Goal: Task Accomplishment & Management: Manage account settings

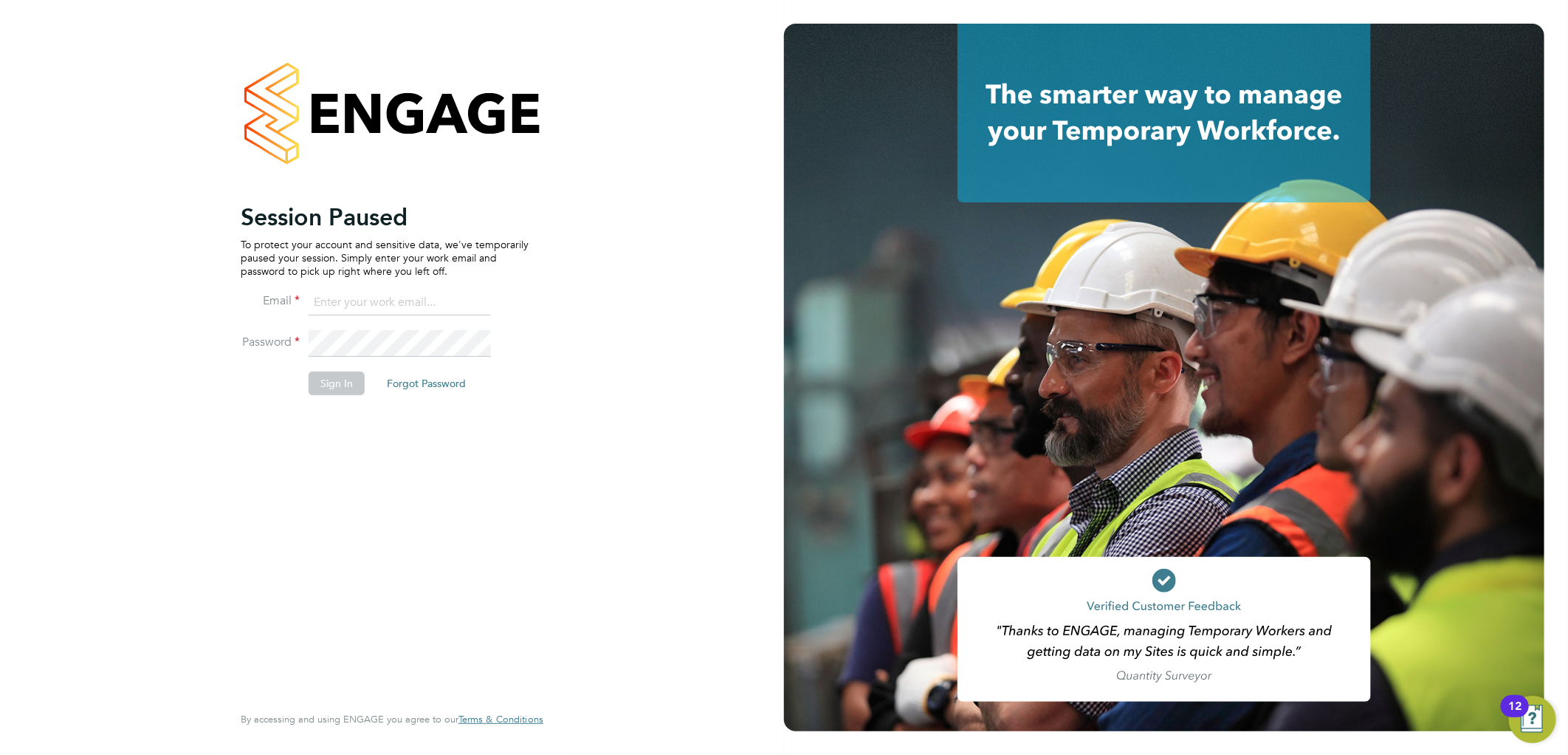
click at [330, 388] on button "Sign In" at bounding box center [337, 383] width 56 height 24
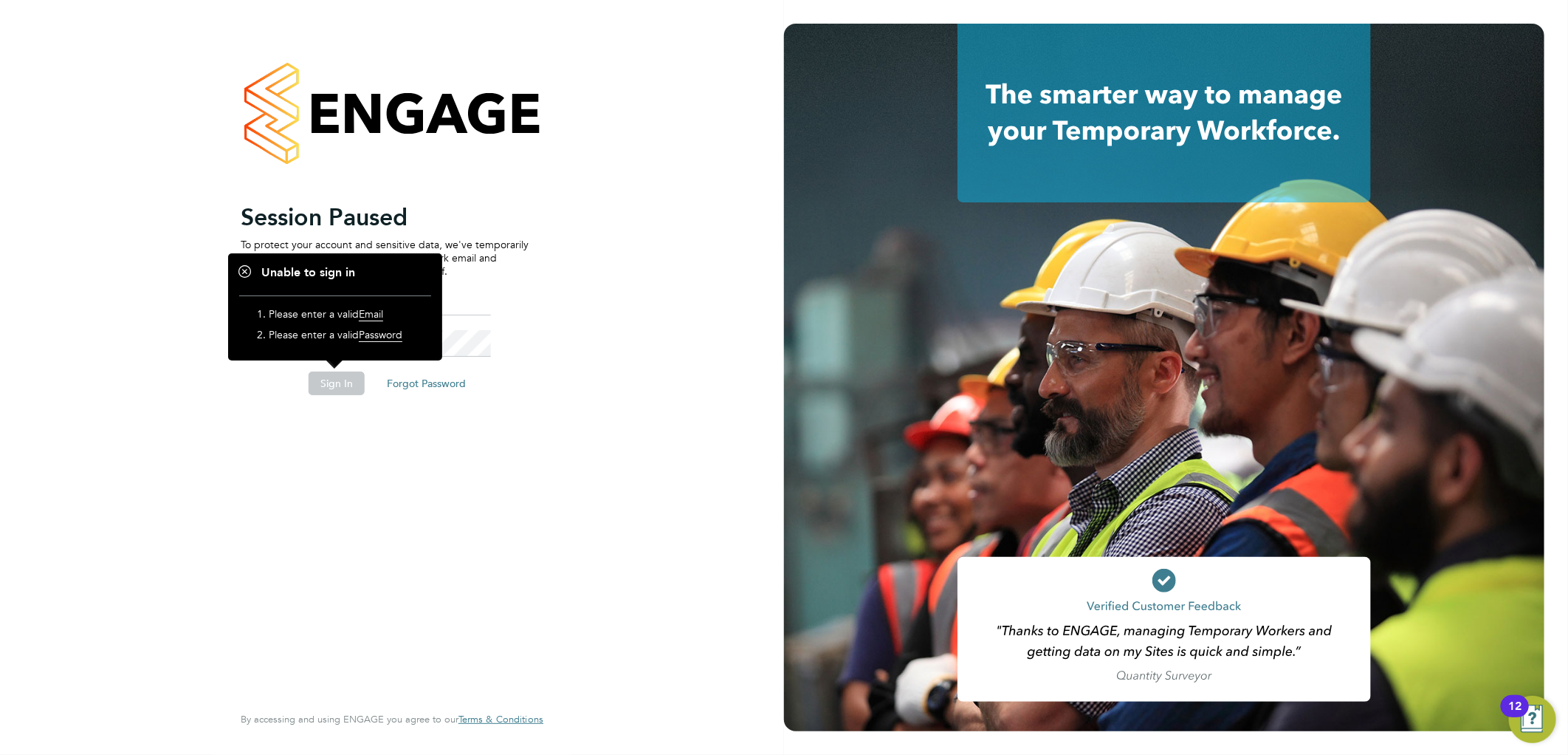
click at [574, 219] on div "Session Paused To protect your account and sensitive data, we've temporarily pa…" at bounding box center [392, 377] width 784 height 755
click at [463, 288] on ng-template "Session Paused To protect your account and sensitive data, we've temporarily pa…" at bounding box center [384, 305] width 288 height 207
click at [444, 298] on input at bounding box center [400, 303] width 182 height 26
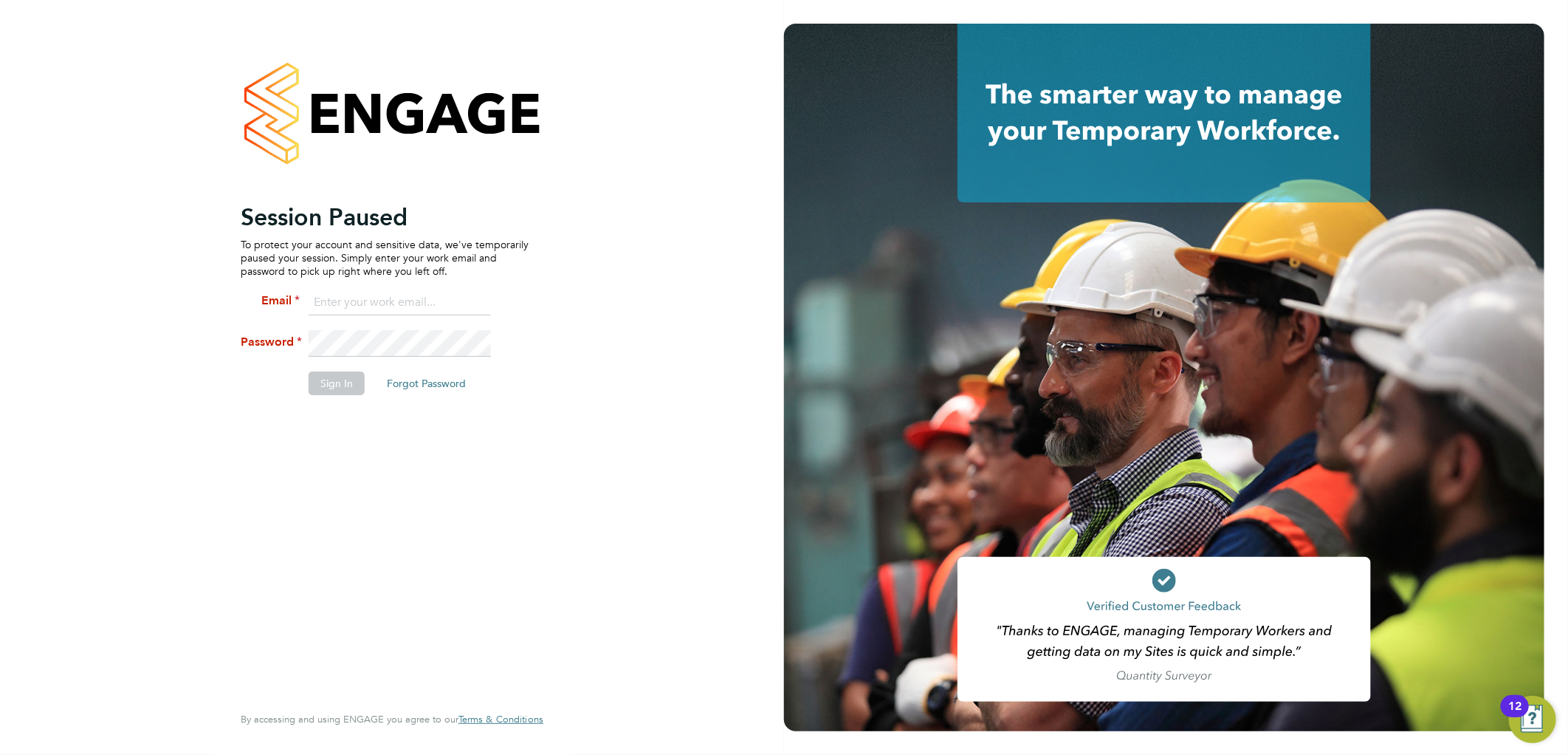
type input "lauren.butler@linsco.com"
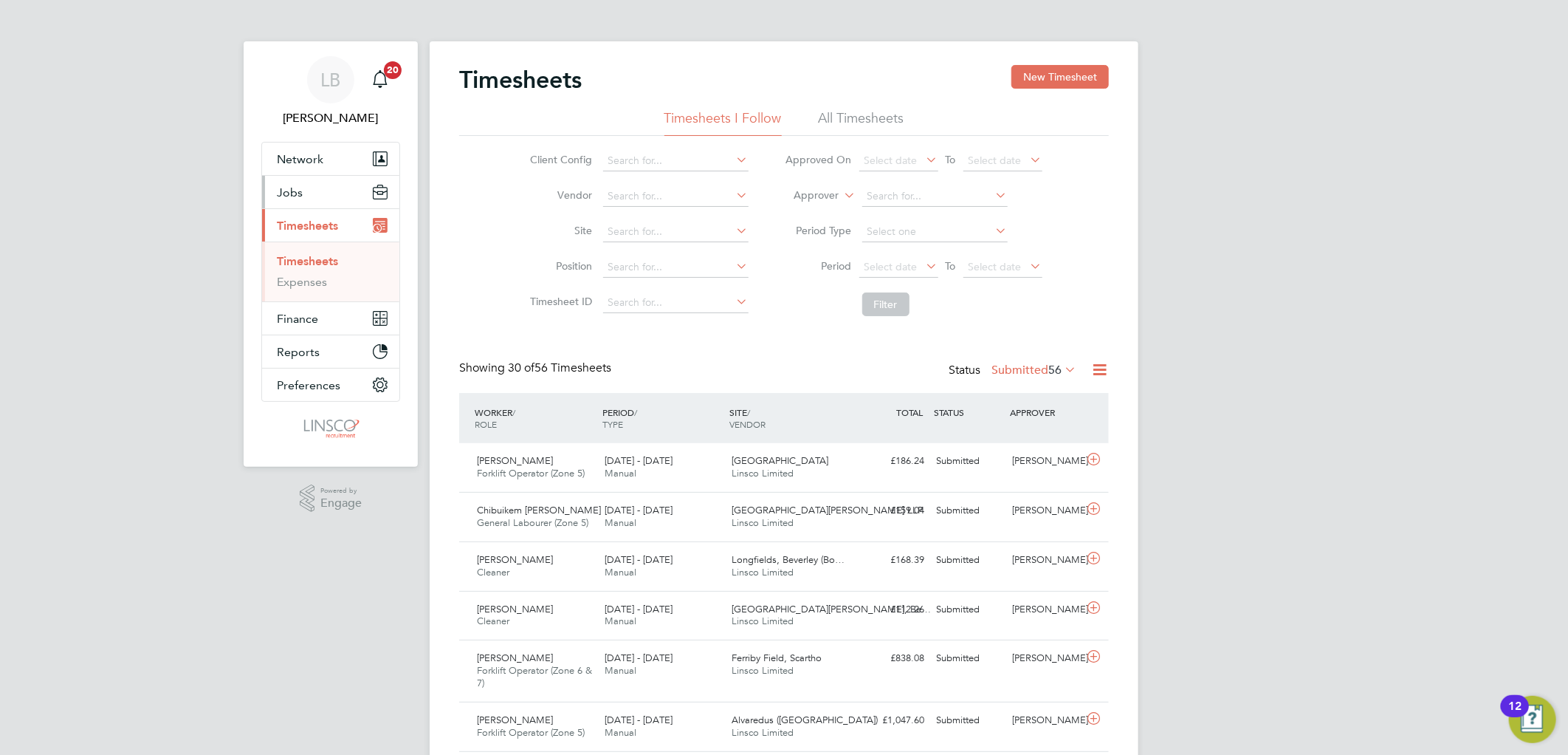
click at [309, 197] on button "Jobs" at bounding box center [331, 192] width 137 height 32
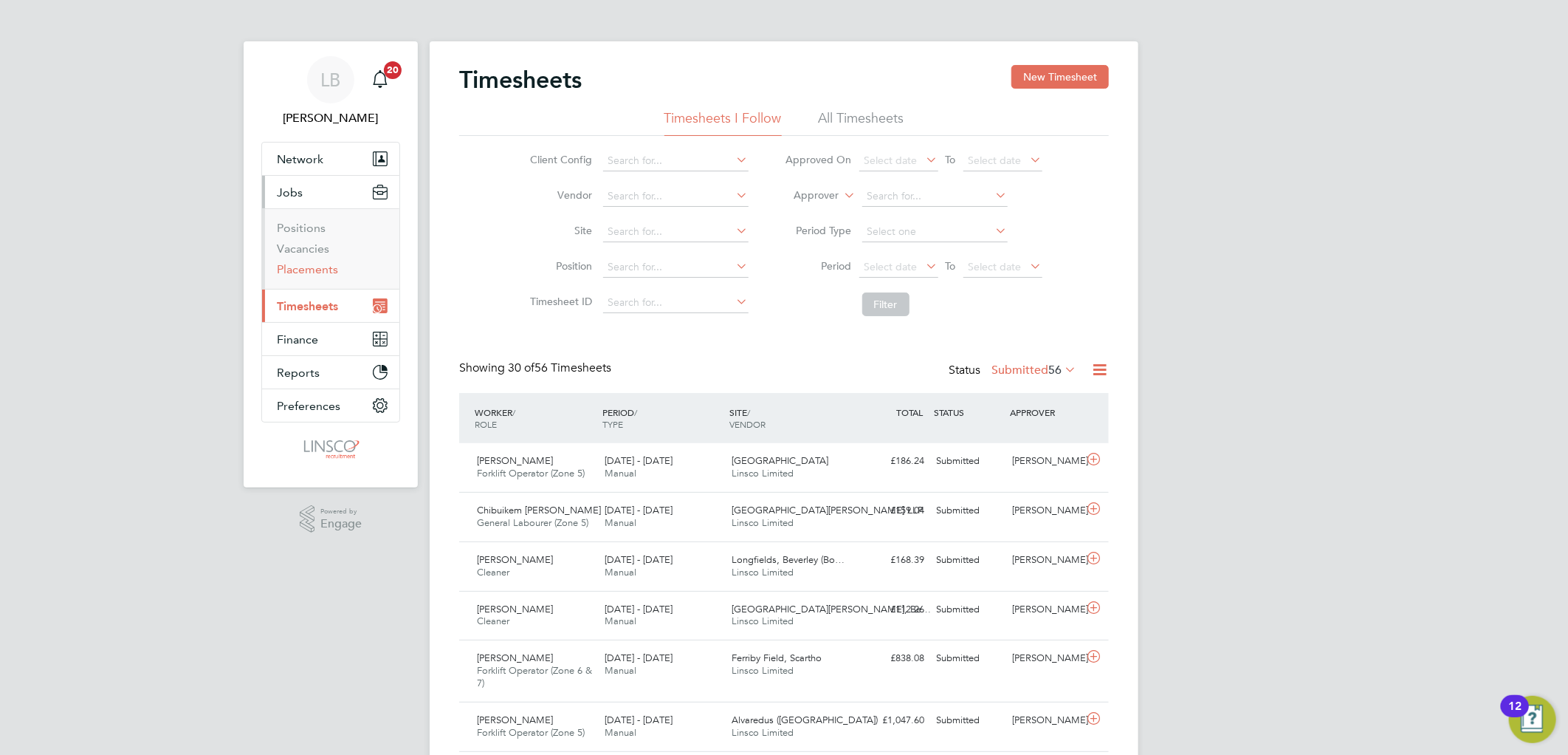
drag, startPoint x: 310, startPoint y: 266, endPoint x: 345, endPoint y: 255, distance: 36.7
click at [313, 264] on link "Placements" at bounding box center [307, 269] width 61 height 14
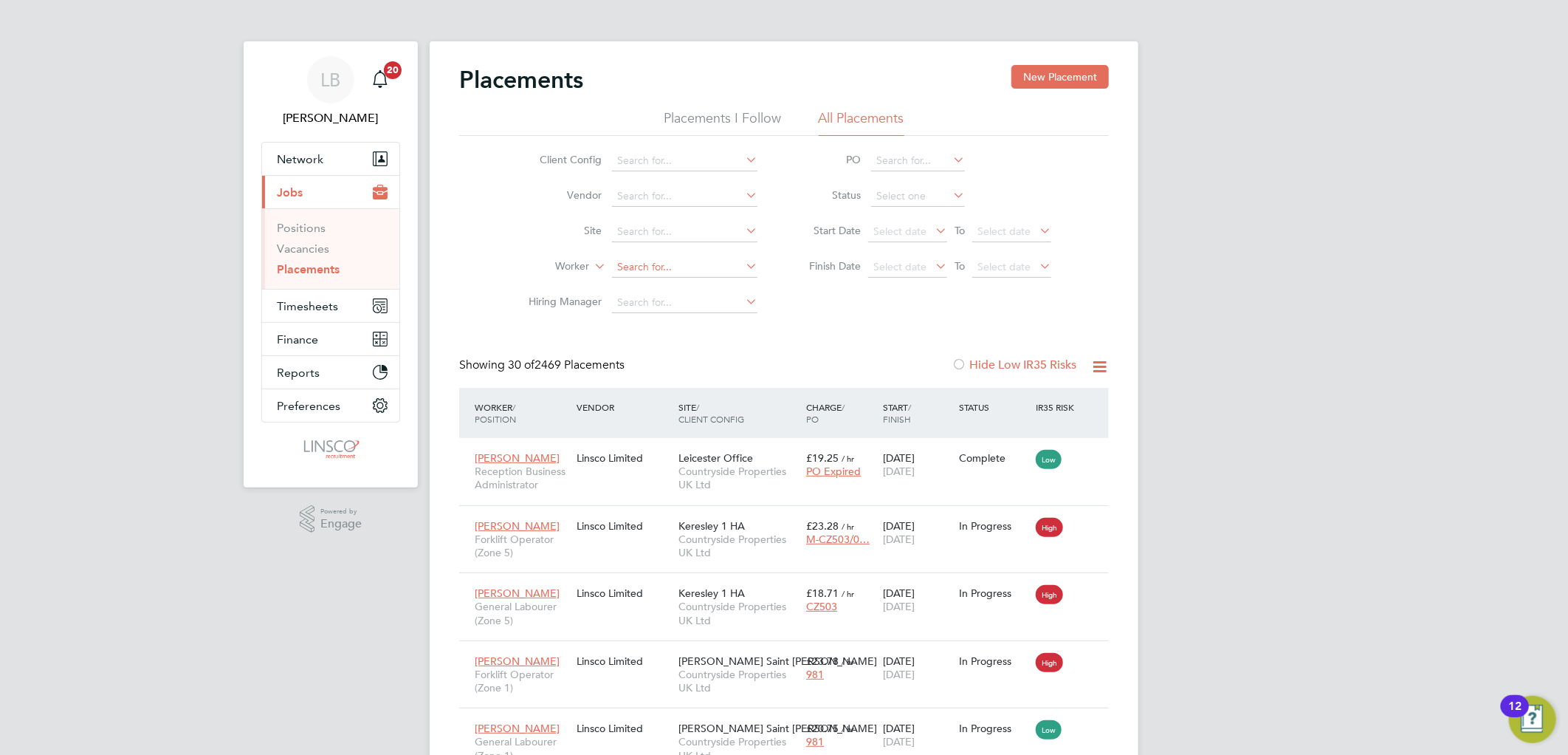
click at [628, 264] on input at bounding box center [685, 268] width 145 height 21
click at [638, 286] on li "Edo h Agbodja" at bounding box center [685, 287] width 147 height 20
type input "[PERSON_NAME]"
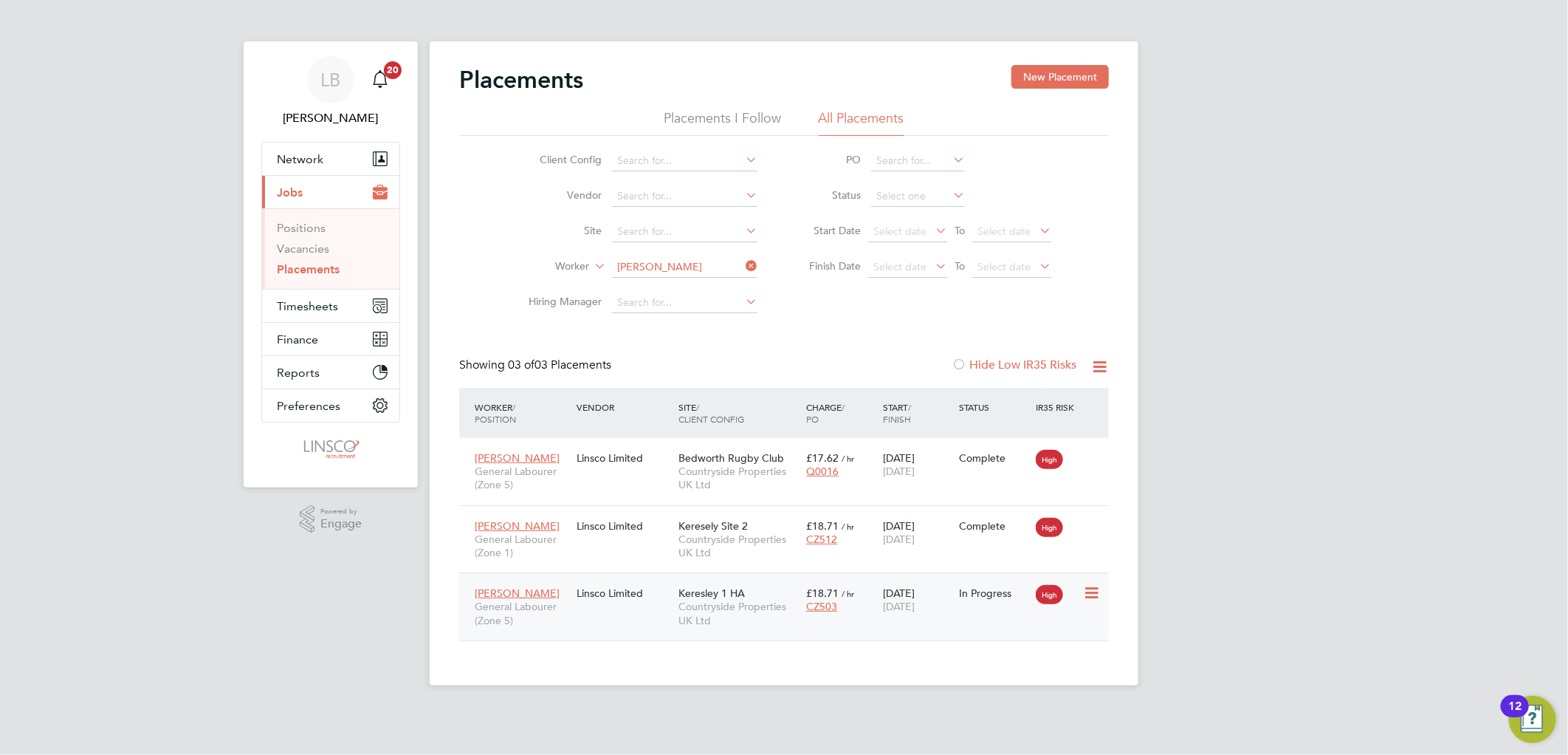
click at [701, 602] on span "Countryside Properties UK Ltd" at bounding box center [739, 612] width 121 height 26
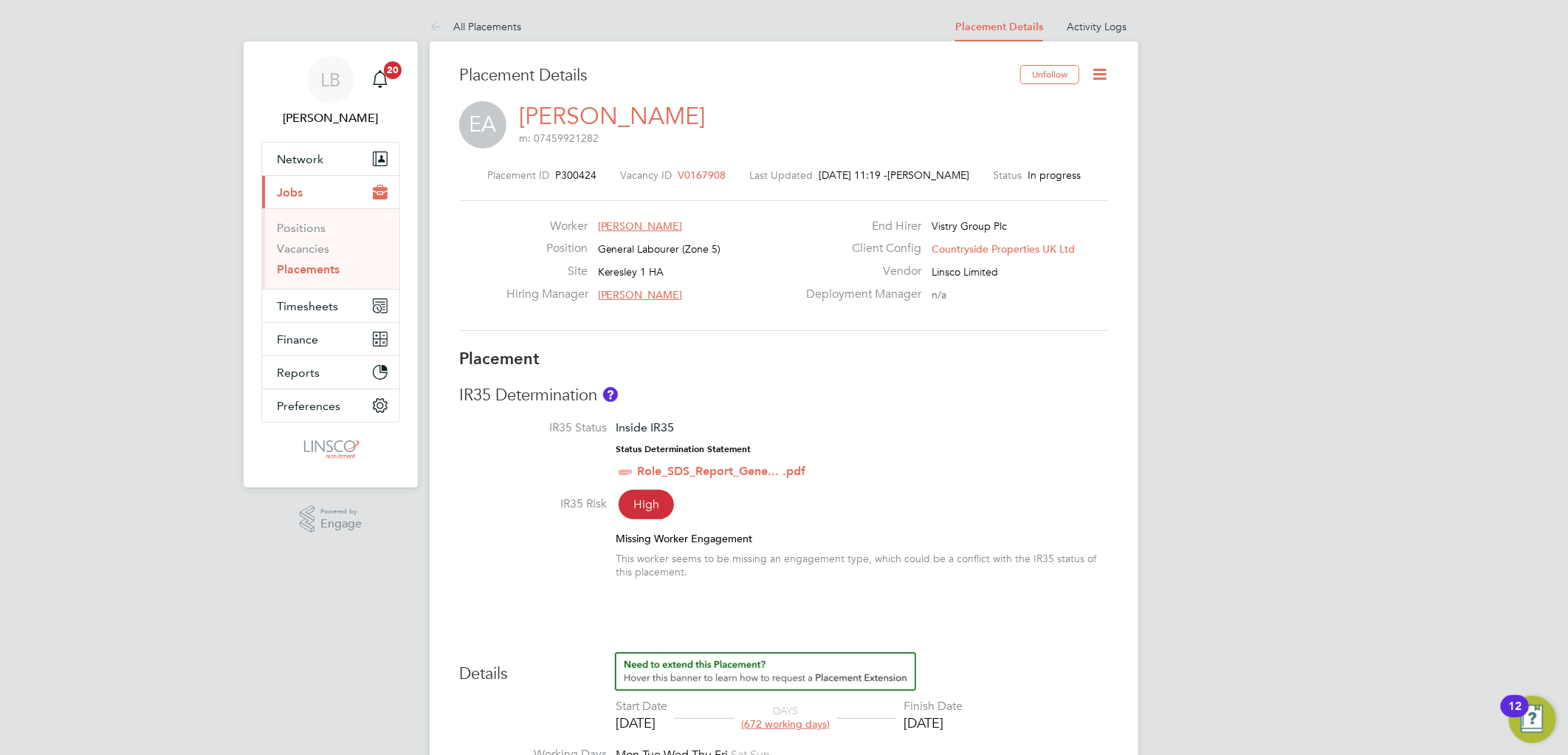
drag, startPoint x: 705, startPoint y: 171, endPoint x: 714, endPoint y: 178, distance: 11.4
click at [688, 173] on div "Placement ID P300424 Vacancy ID V0167908 Last Updated 11 Aug 2025, 11:19 - Laur…" at bounding box center [784, 249] width 650 height 198
click at [716, 175] on span "V0167908" at bounding box center [701, 174] width 48 height 13
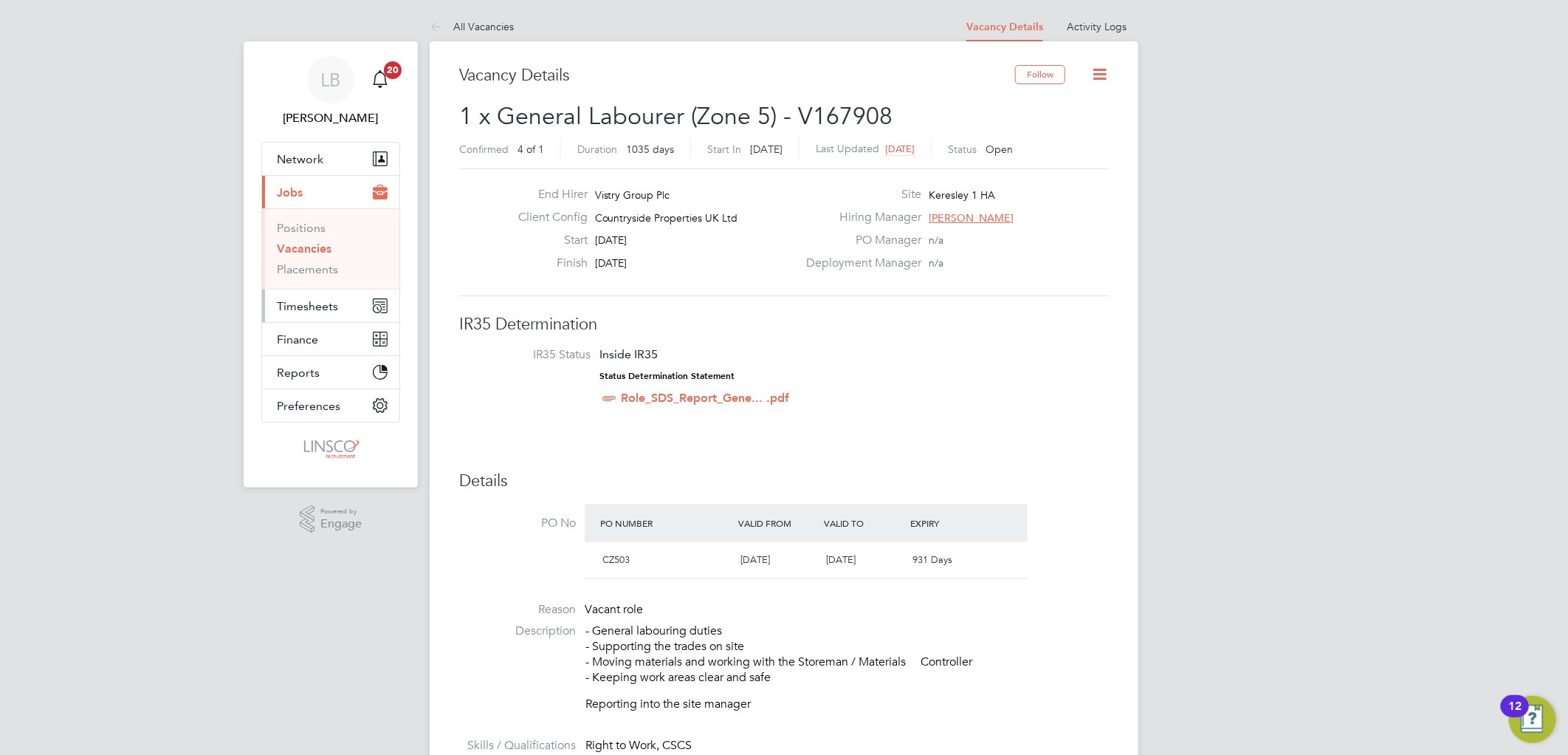
drag, startPoint x: 281, startPoint y: 307, endPoint x: 289, endPoint y: 303, distance: 8.9
click at [281, 308] on span "Timesheets" at bounding box center [307, 306] width 61 height 14
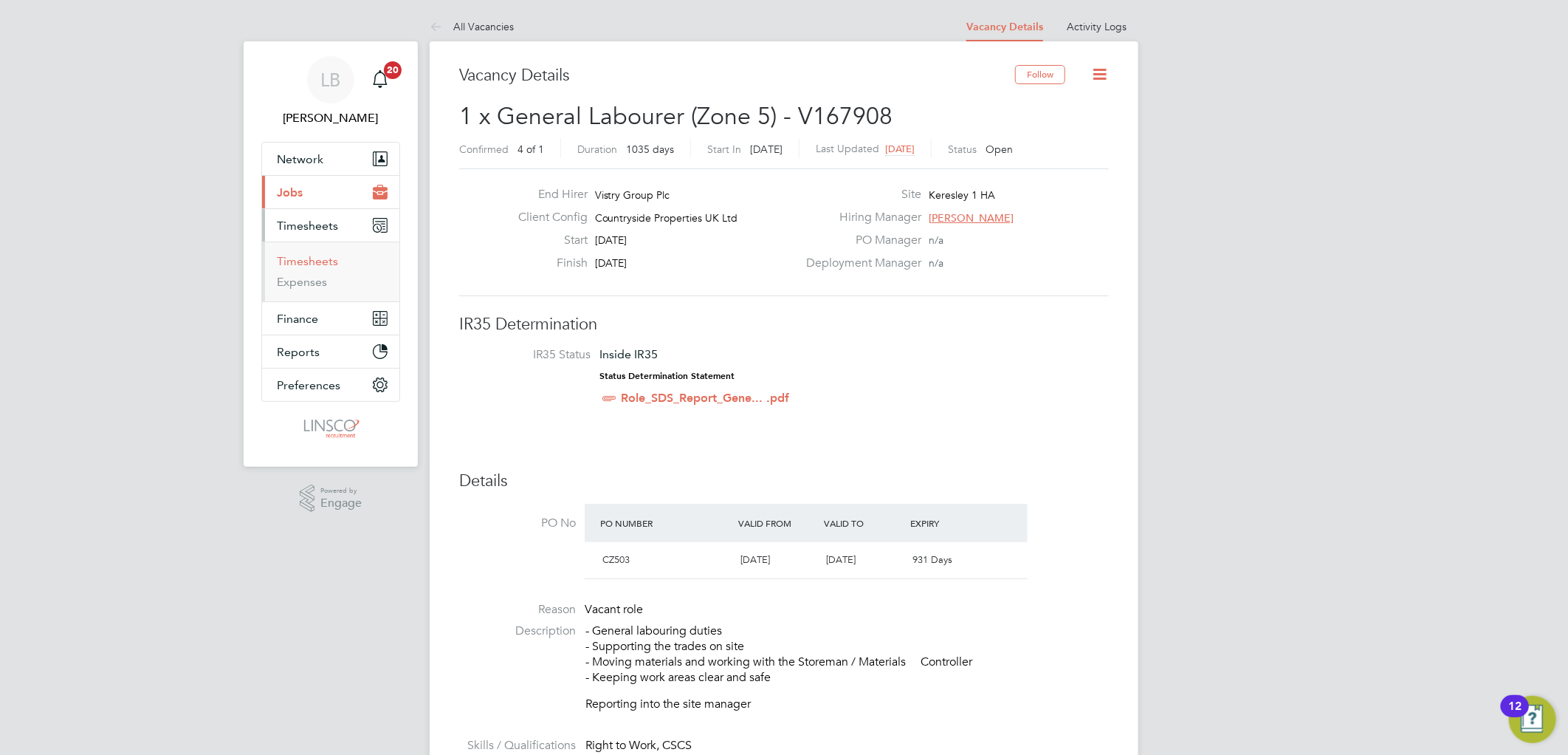
click at [319, 254] on link "Timesheets" at bounding box center [307, 261] width 61 height 14
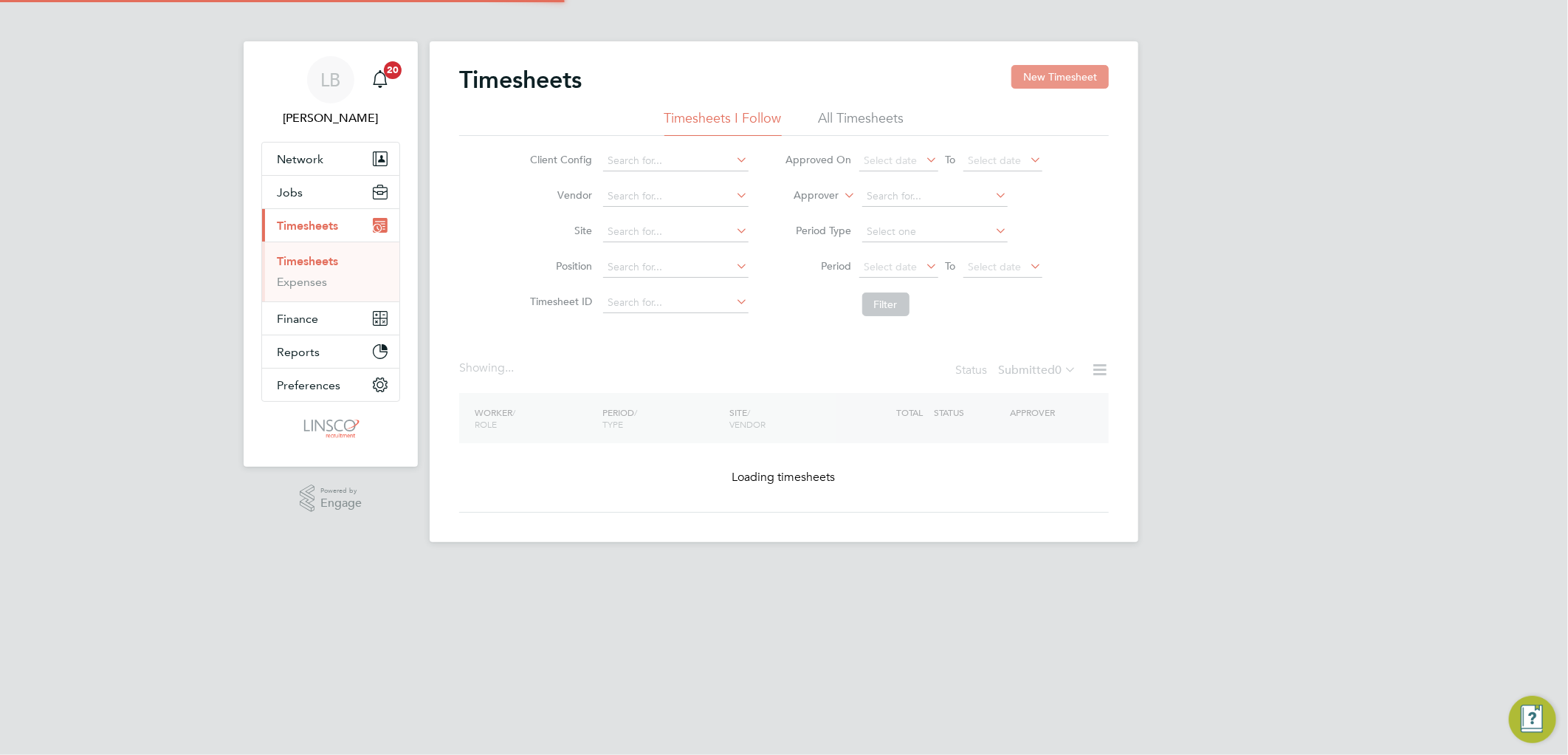
click at [1051, 72] on button "New Timesheet" at bounding box center [1059, 76] width 97 height 24
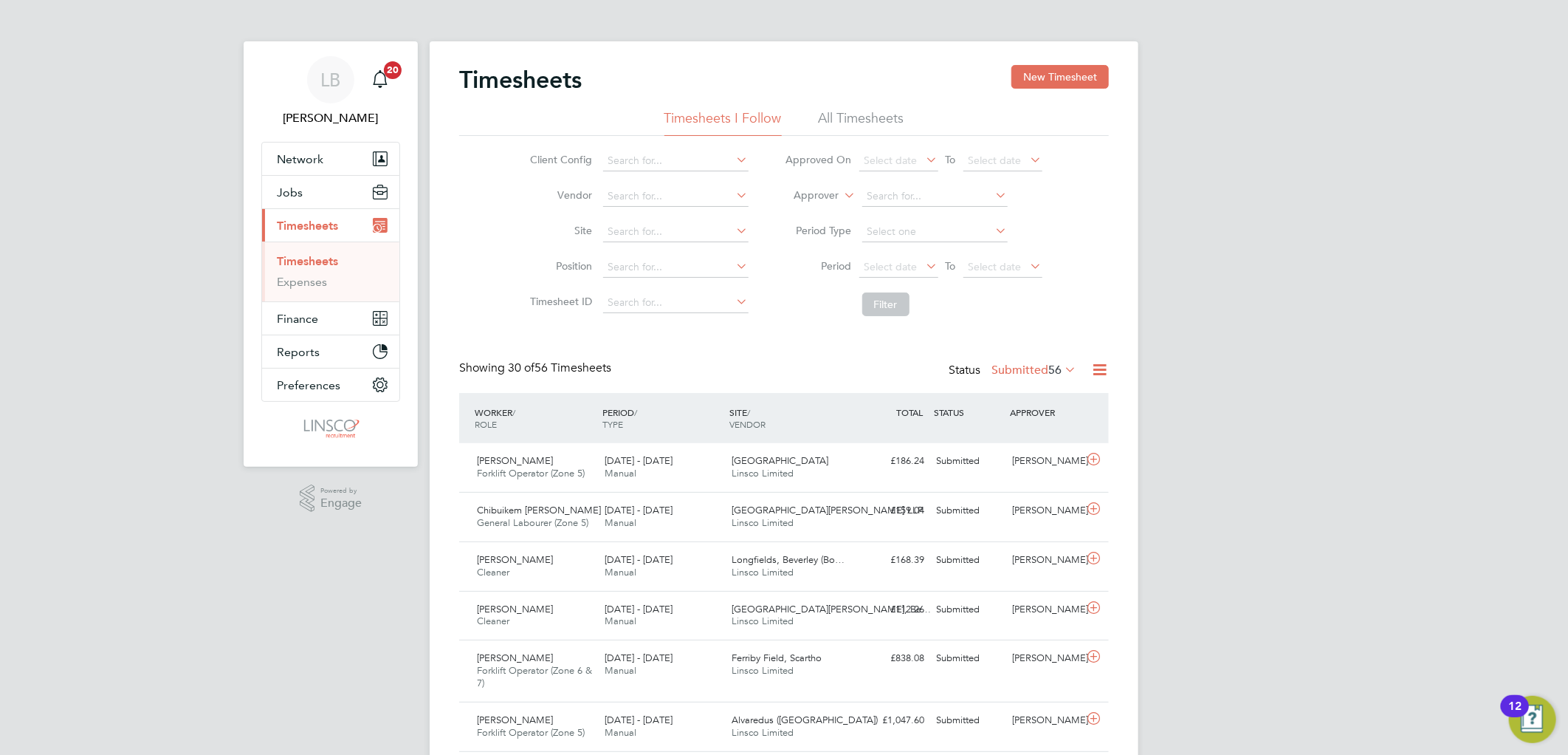
scroll to position [37, 129]
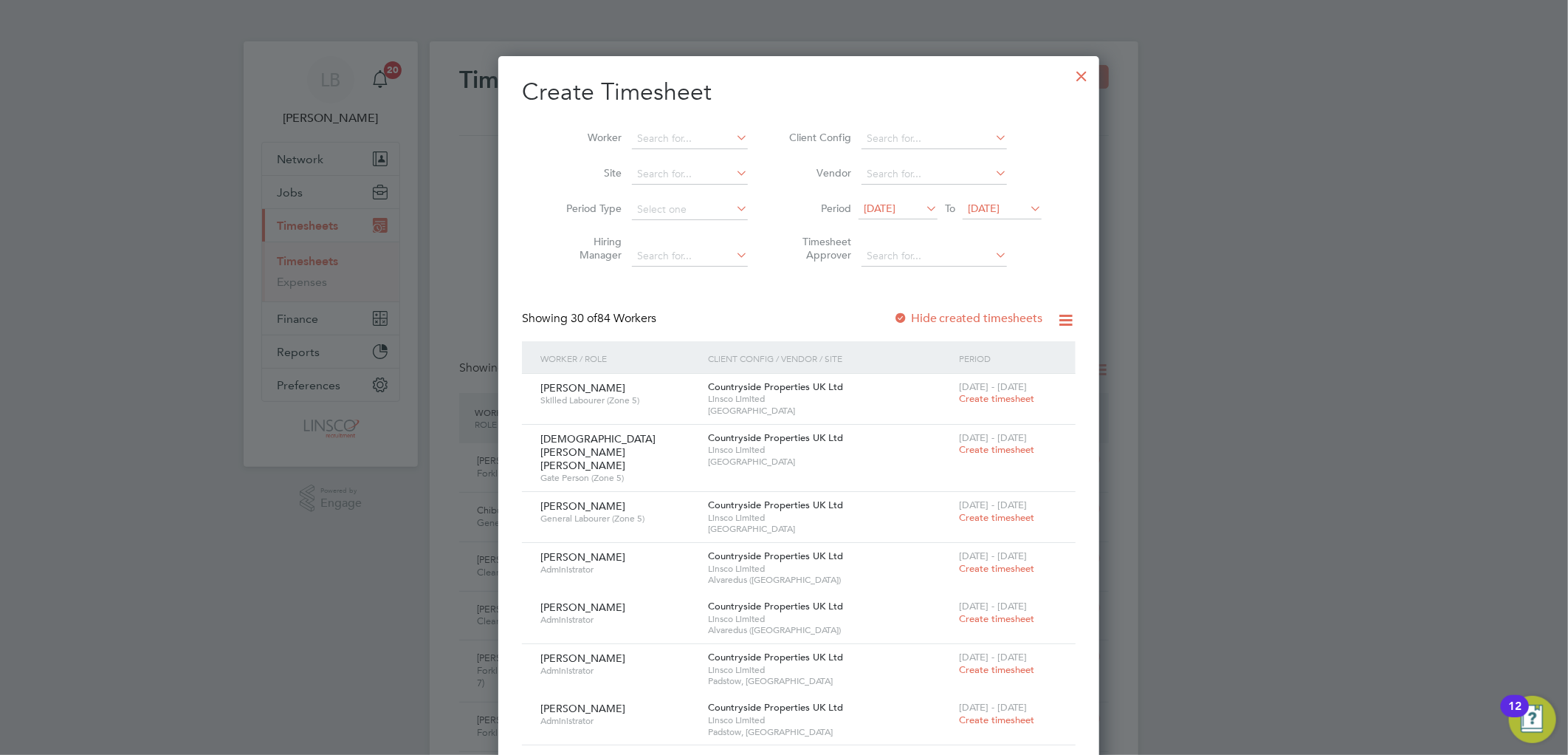
click at [675, 126] on li "Worker" at bounding box center [652, 138] width 229 height 36
click at [655, 135] on input at bounding box center [689, 139] width 116 height 21
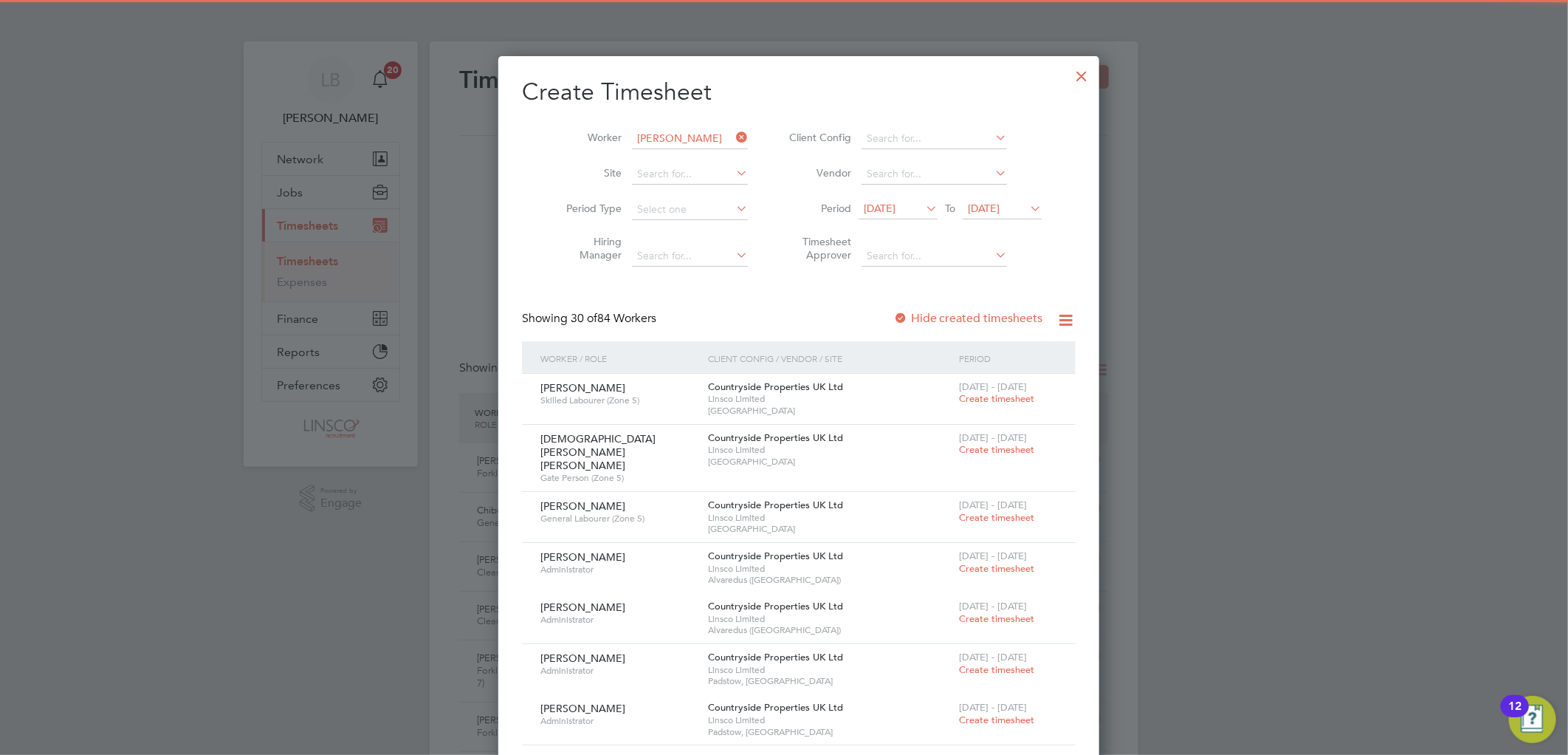
click at [684, 159] on li "Pete r O monigho" at bounding box center [692, 158] width 151 height 20
type input "[PERSON_NAME]"
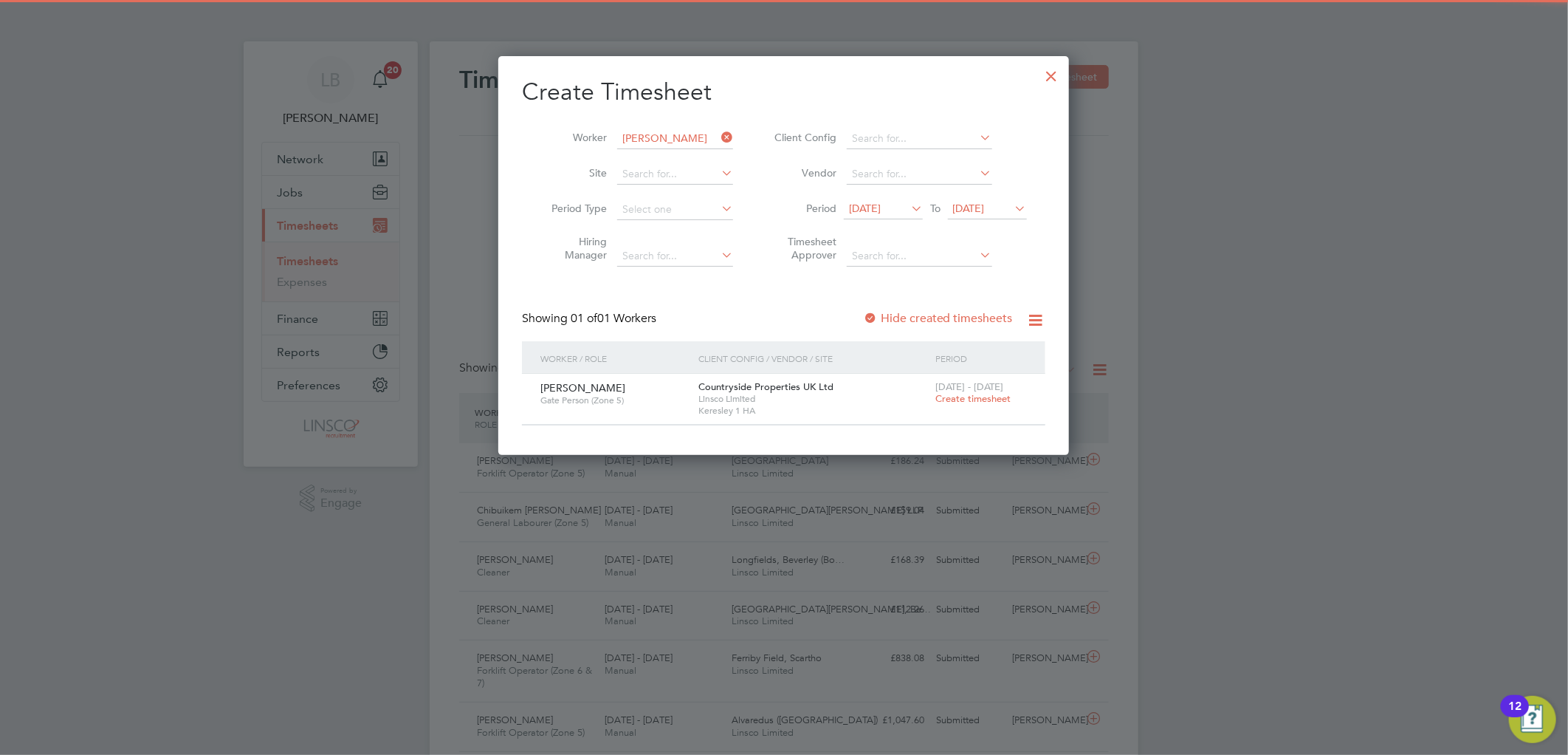
click at [963, 395] on span "Create timesheet" at bounding box center [972, 398] width 75 height 12
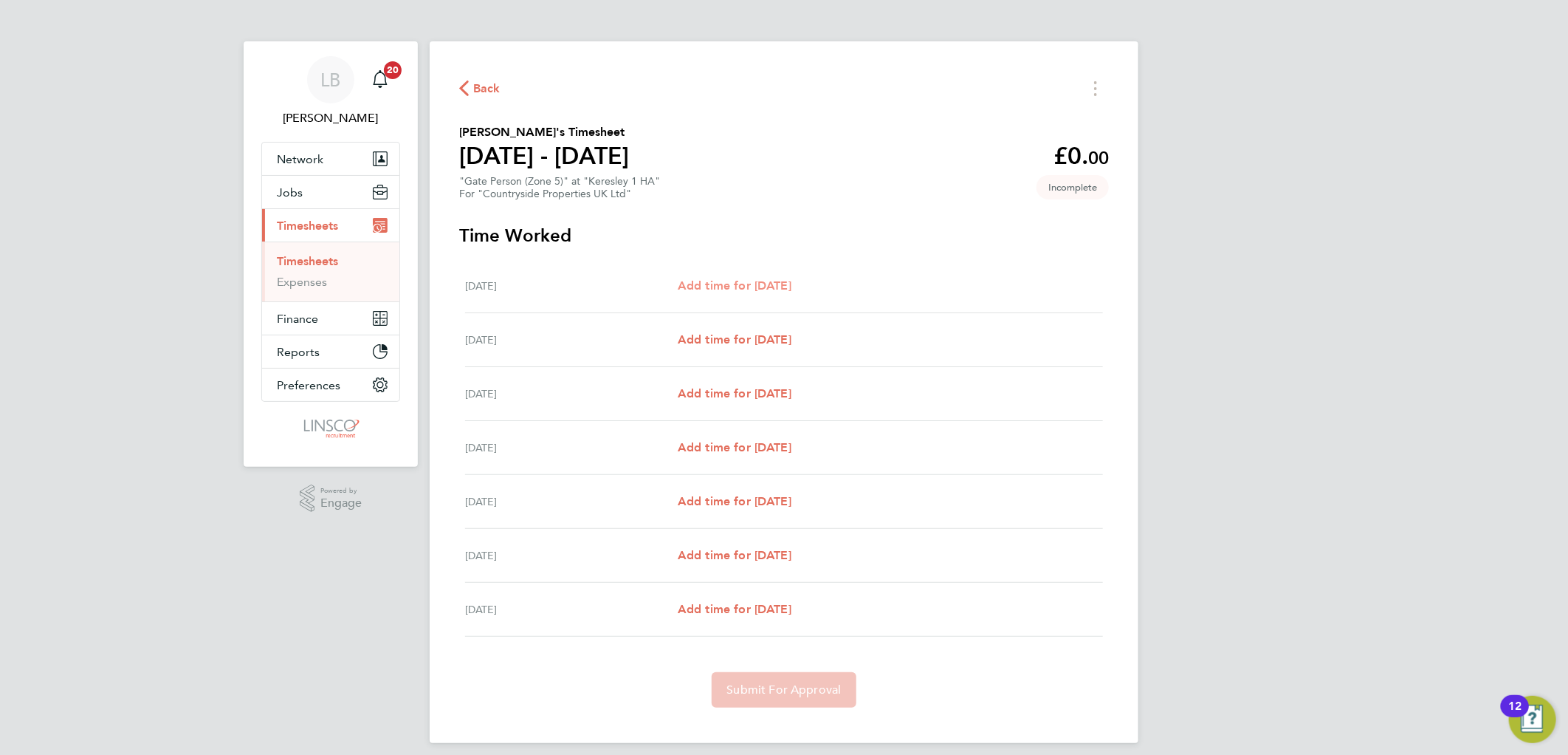
click at [791, 288] on span "Add time for [DATE]" at bounding box center [735, 285] width 114 height 14
select select "30"
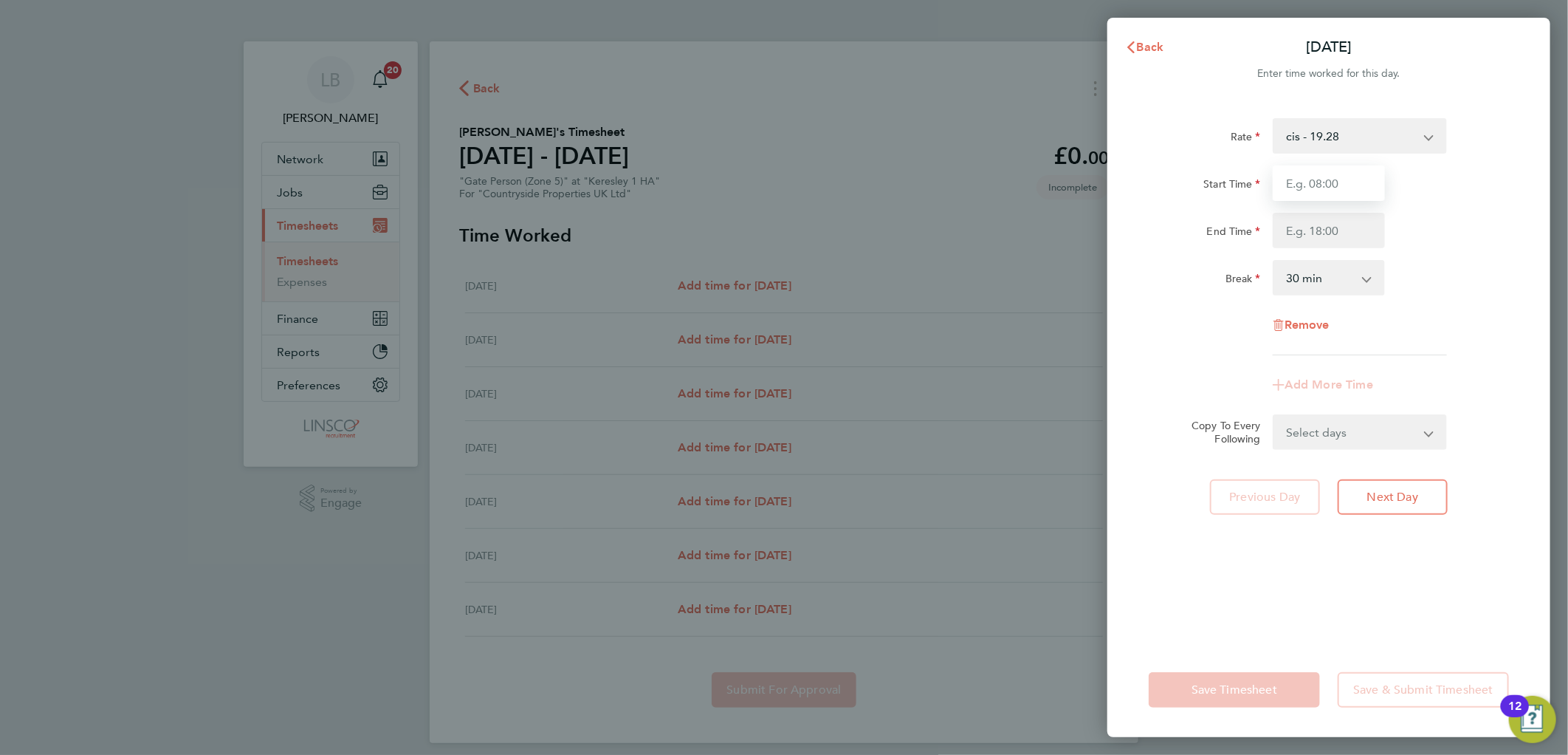
click at [1279, 179] on input "Start Time" at bounding box center [1328, 183] width 112 height 36
type input "07:30"
drag, startPoint x: 1274, startPoint y: 226, endPoint x: 1286, endPoint y: 223, distance: 12.4
click at [1278, 224] on input "1" at bounding box center [1328, 230] width 112 height 36
click at [1466, 213] on div "End Time 71" at bounding box center [1328, 230] width 372 height 36
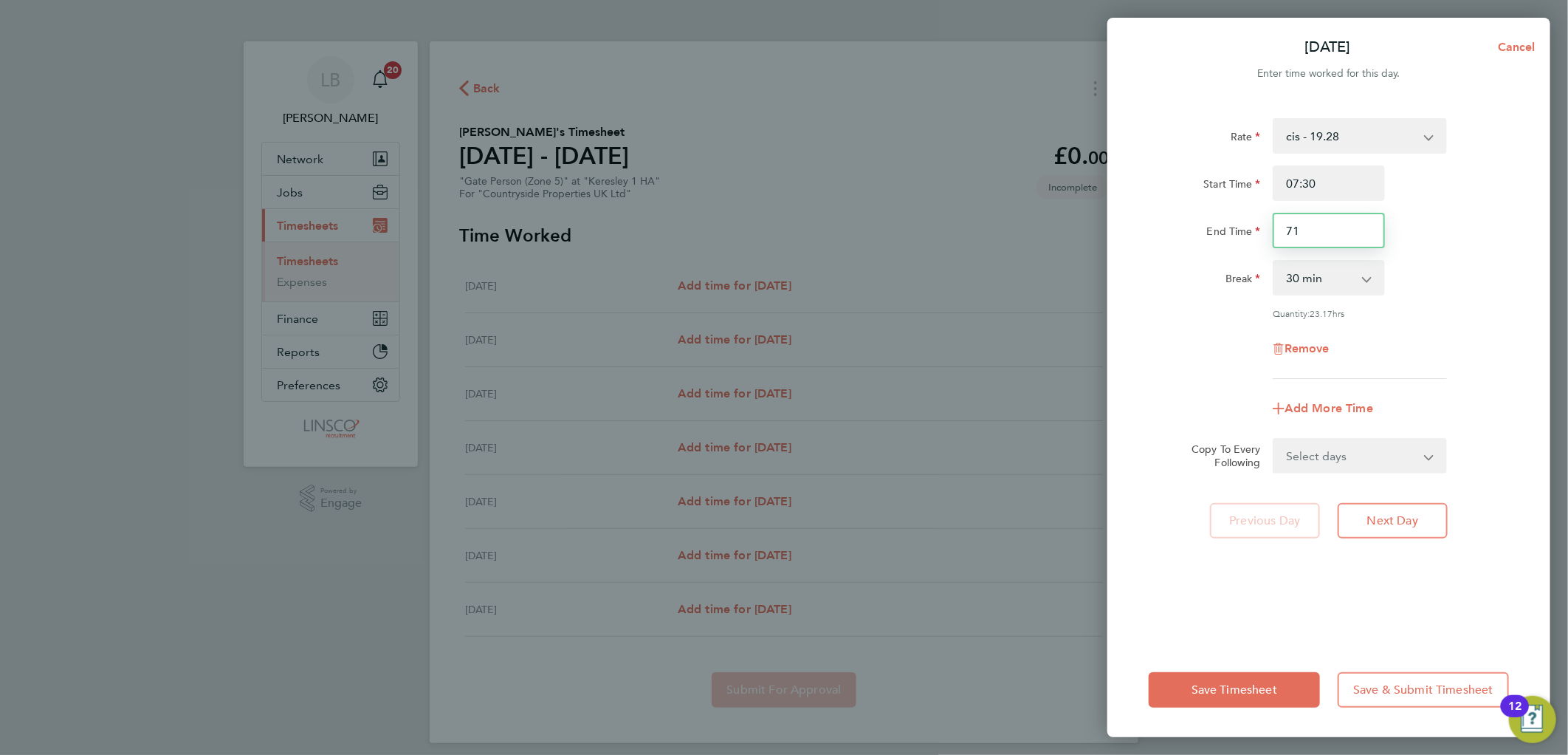
drag, startPoint x: 1318, startPoint y: 233, endPoint x: 1197, endPoint y: 248, distance: 121.9
click at [1197, 248] on div "End Time 71" at bounding box center [1328, 230] width 372 height 36
type input "17:00"
click at [1457, 206] on div "Start Time 07:30 End Time 17:00" at bounding box center [1328, 206] width 372 height 83
drag, startPoint x: 1317, startPoint y: 453, endPoint x: 1321, endPoint y: 471, distance: 18.4
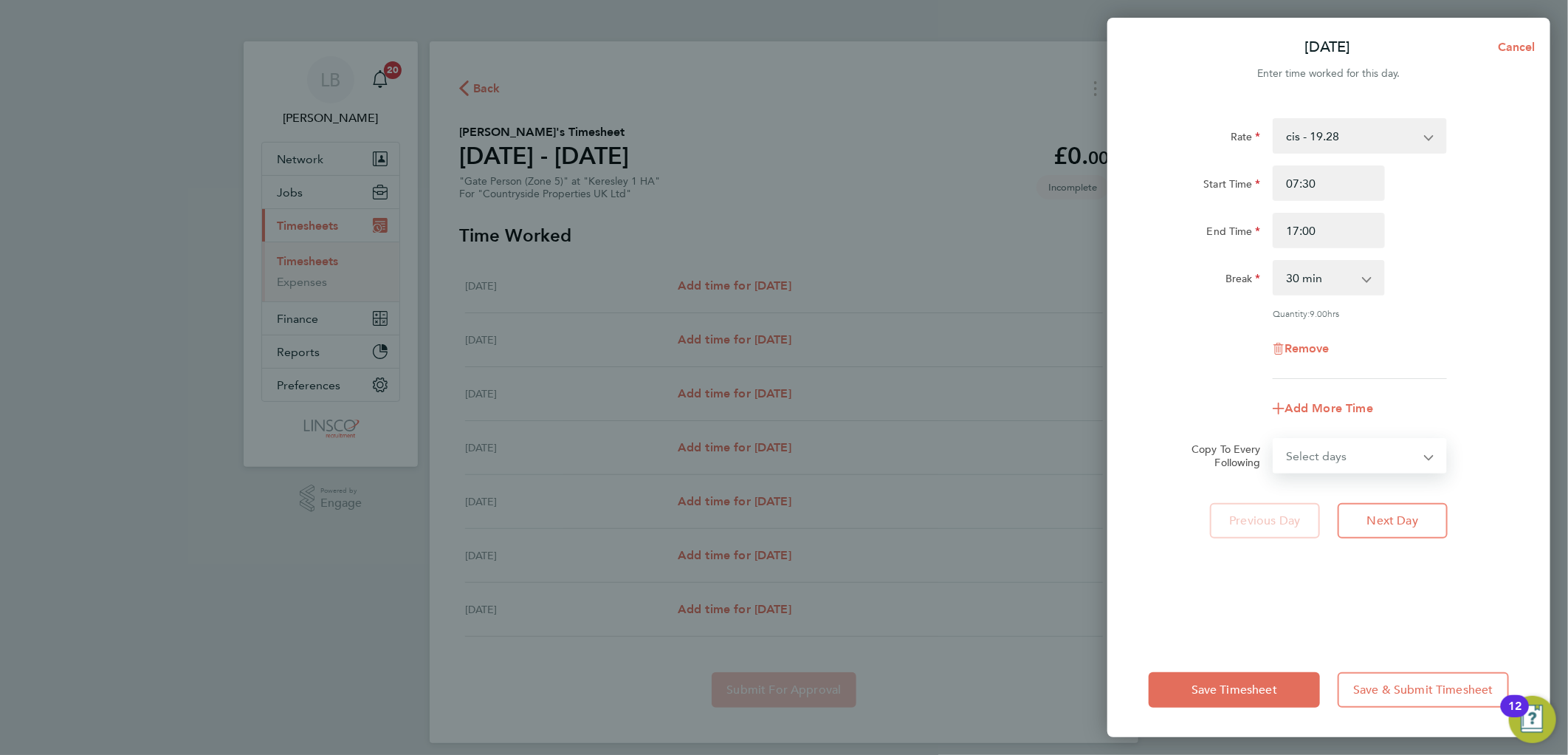
click at [1317, 453] on select "Select days Day Weekday (Mon-Fri) Weekend (Sat-Sun) [DATE] [DATE] [DATE] [DATE]…" at bounding box center [1351, 455] width 155 height 32
select select "WEEKDAY"
click at [1274, 439] on select "Select days Day Weekday (Mon-Fri) Weekend (Sat-Sun) [DATE] [DATE] [DATE] [DATE]…" at bounding box center [1351, 455] width 155 height 32
select select "[DATE]"
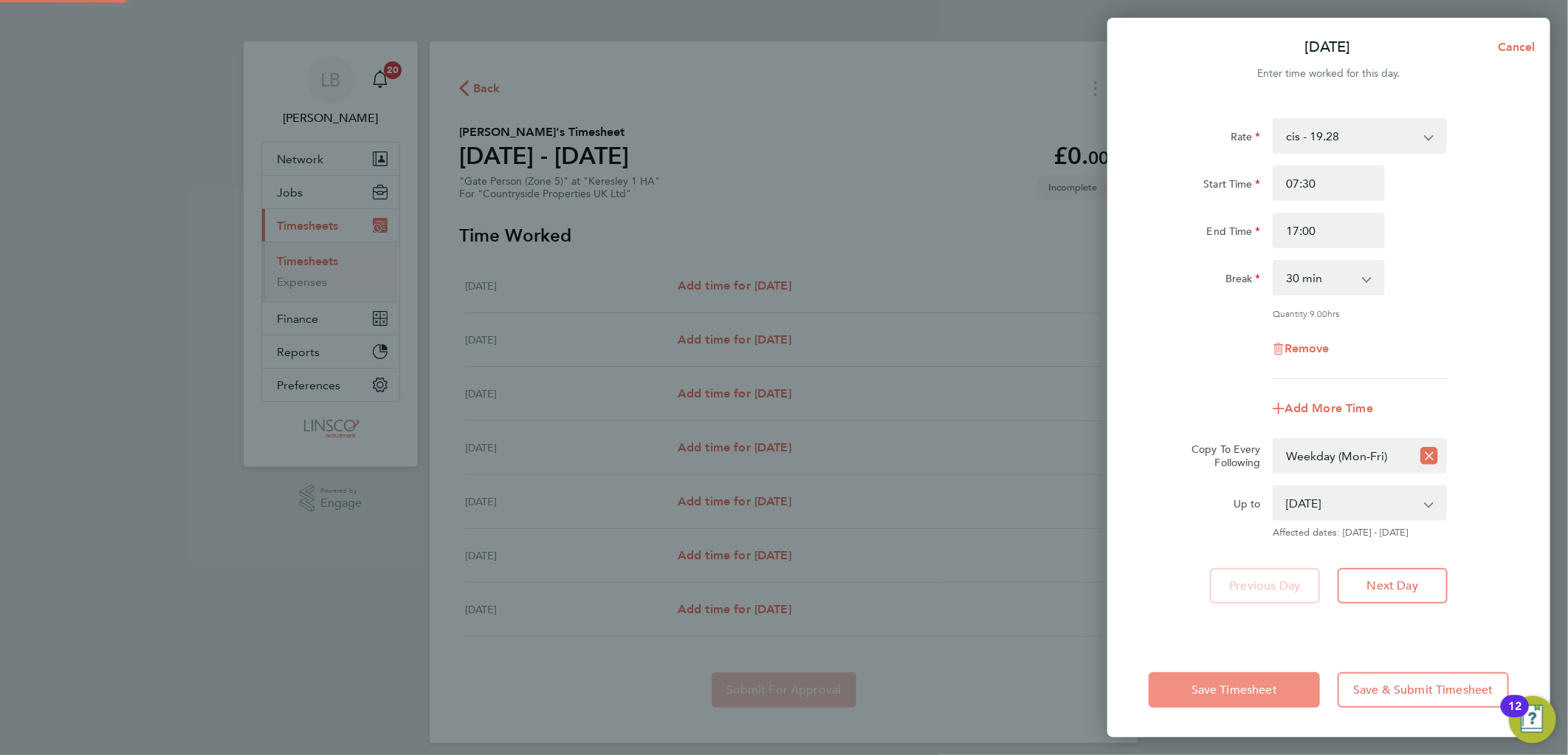
click at [1258, 672] on button "Save Timesheet" at bounding box center [1234, 689] width 171 height 36
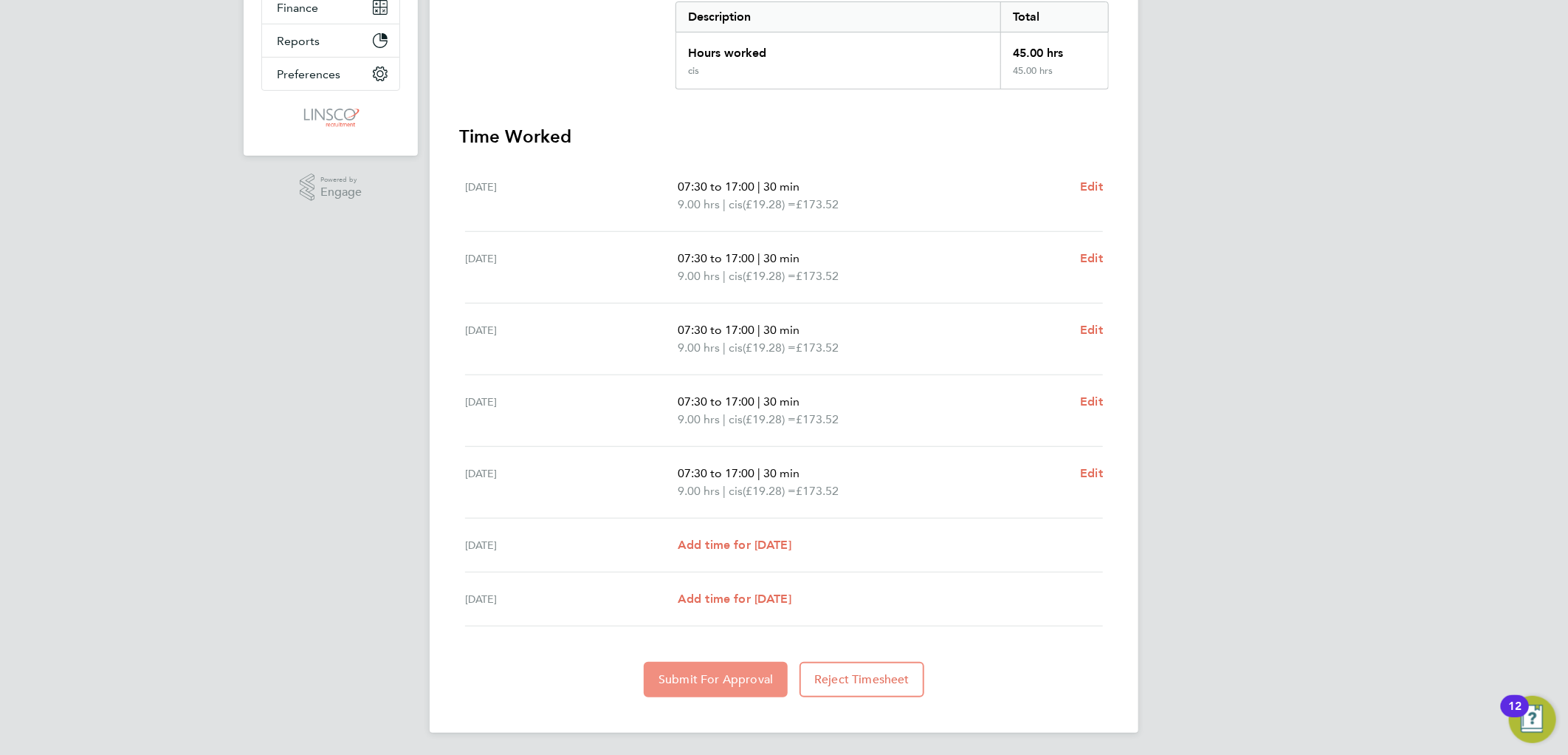
click at [735, 665] on button "Submit For Approval" at bounding box center [715, 679] width 144 height 36
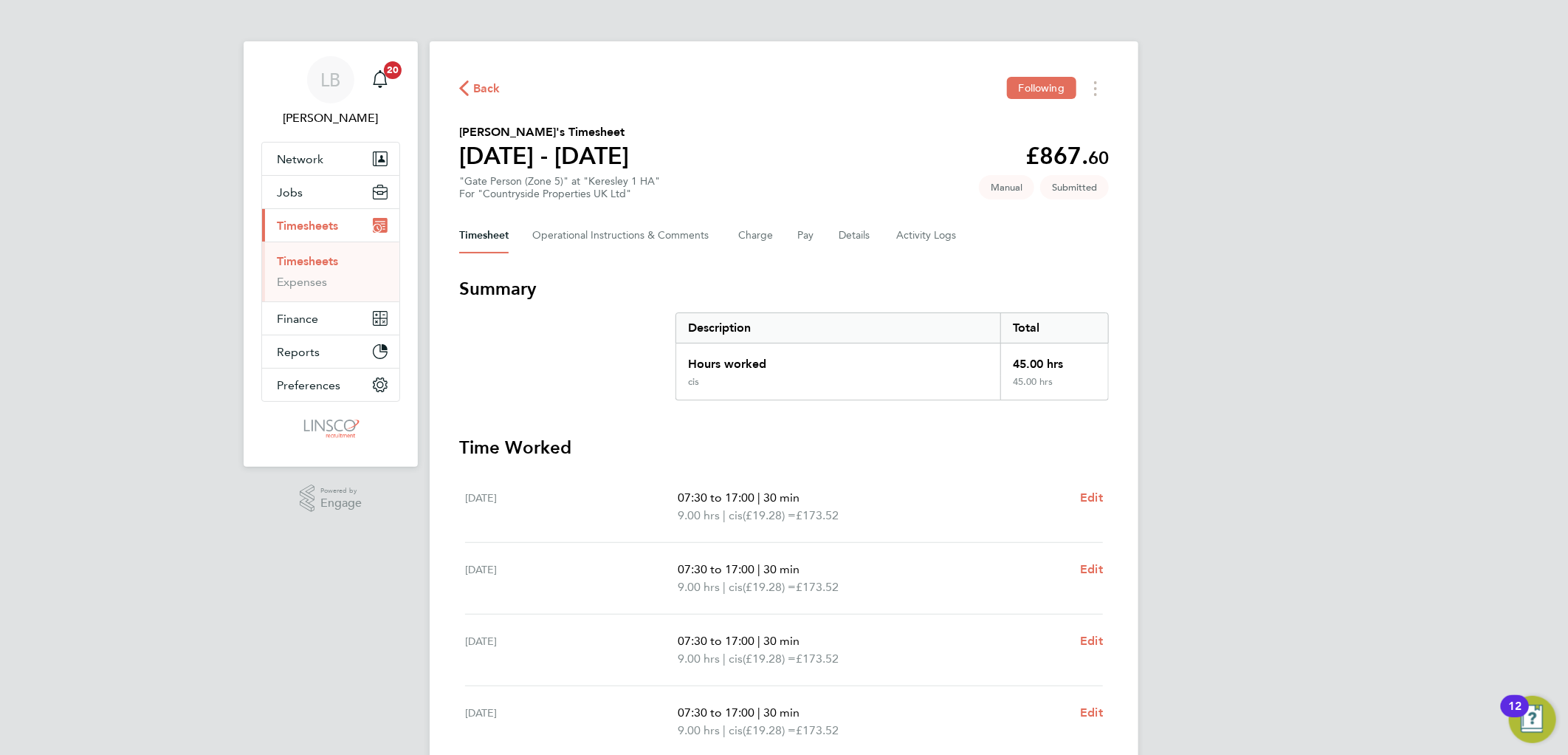
click at [470, 90] on span "Back" at bounding box center [479, 87] width 41 height 14
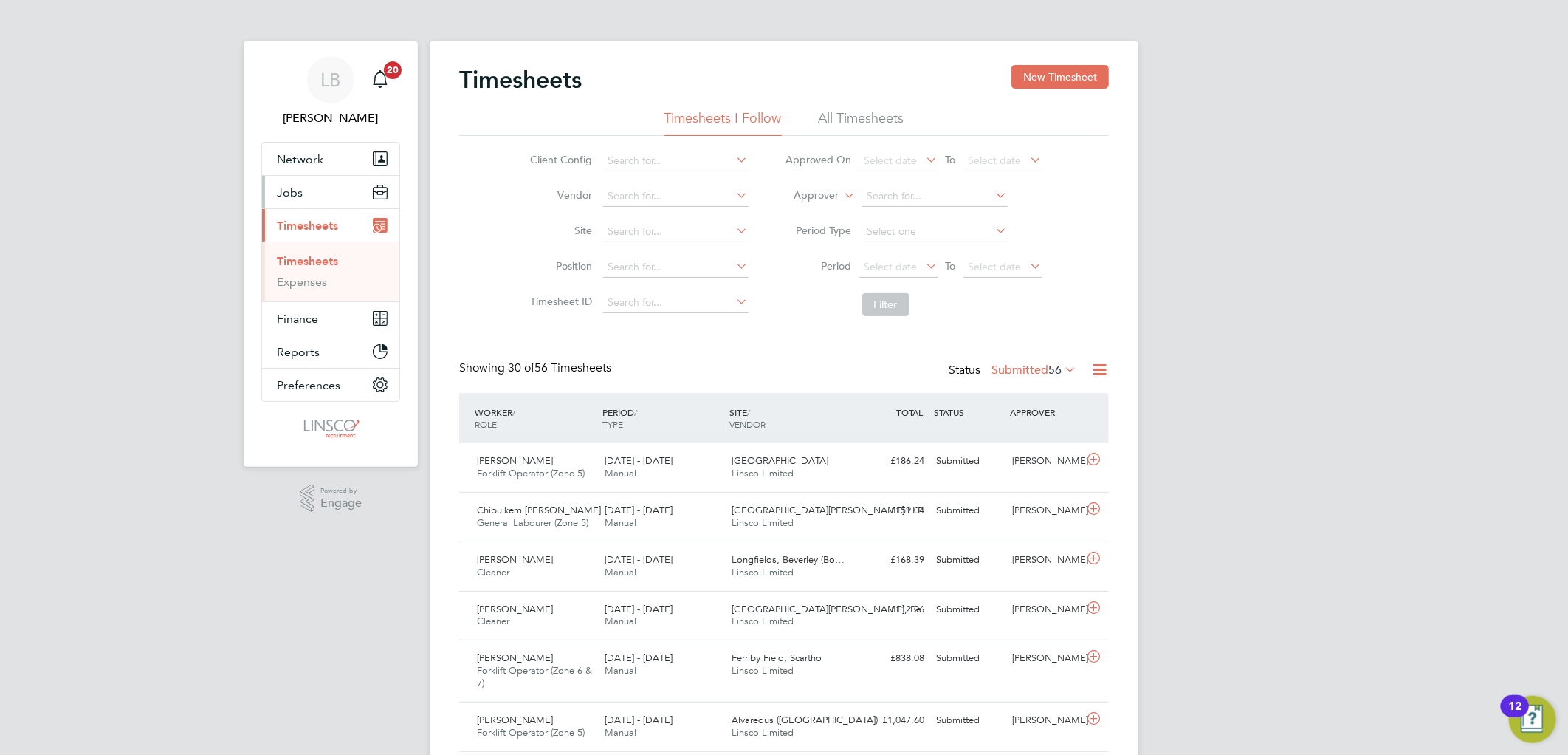
drag, startPoint x: 291, startPoint y: 188, endPoint x: 310, endPoint y: 218, distance: 35.5
click at [291, 188] on span "Jobs" at bounding box center [289, 192] width 26 height 14
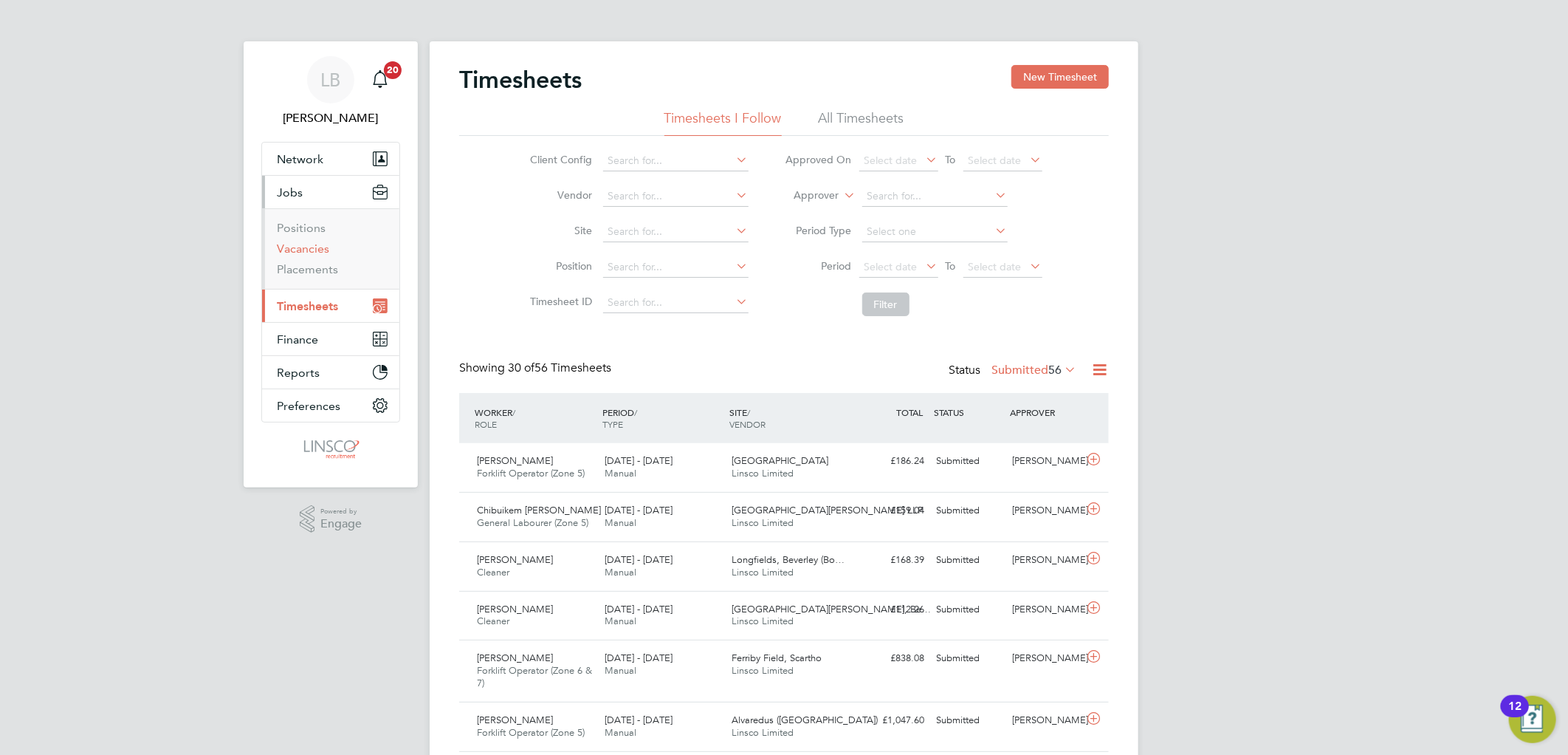
click at [300, 248] on link "Vacancies" at bounding box center [303, 248] width 52 height 14
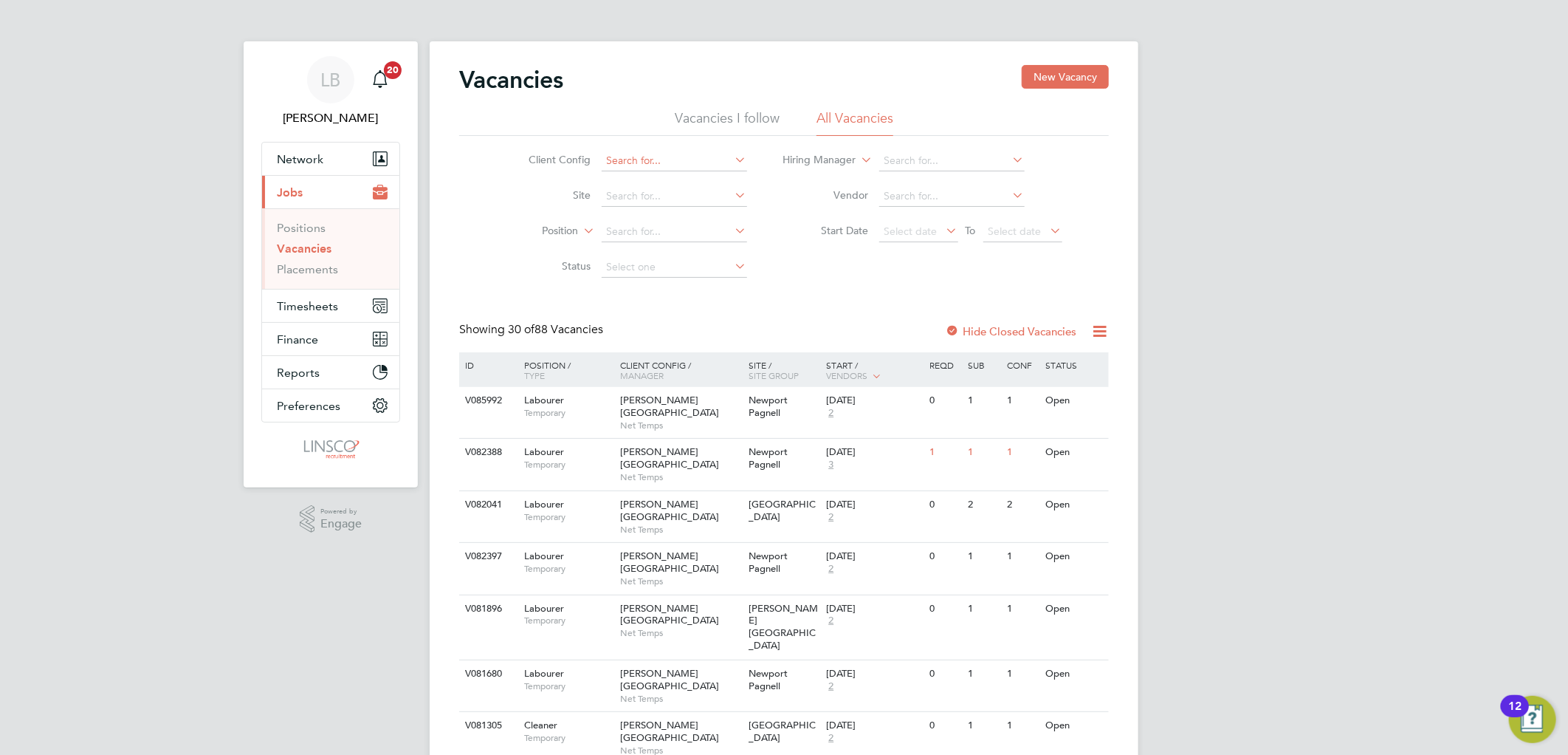
click at [644, 156] on input at bounding box center [674, 161] width 145 height 21
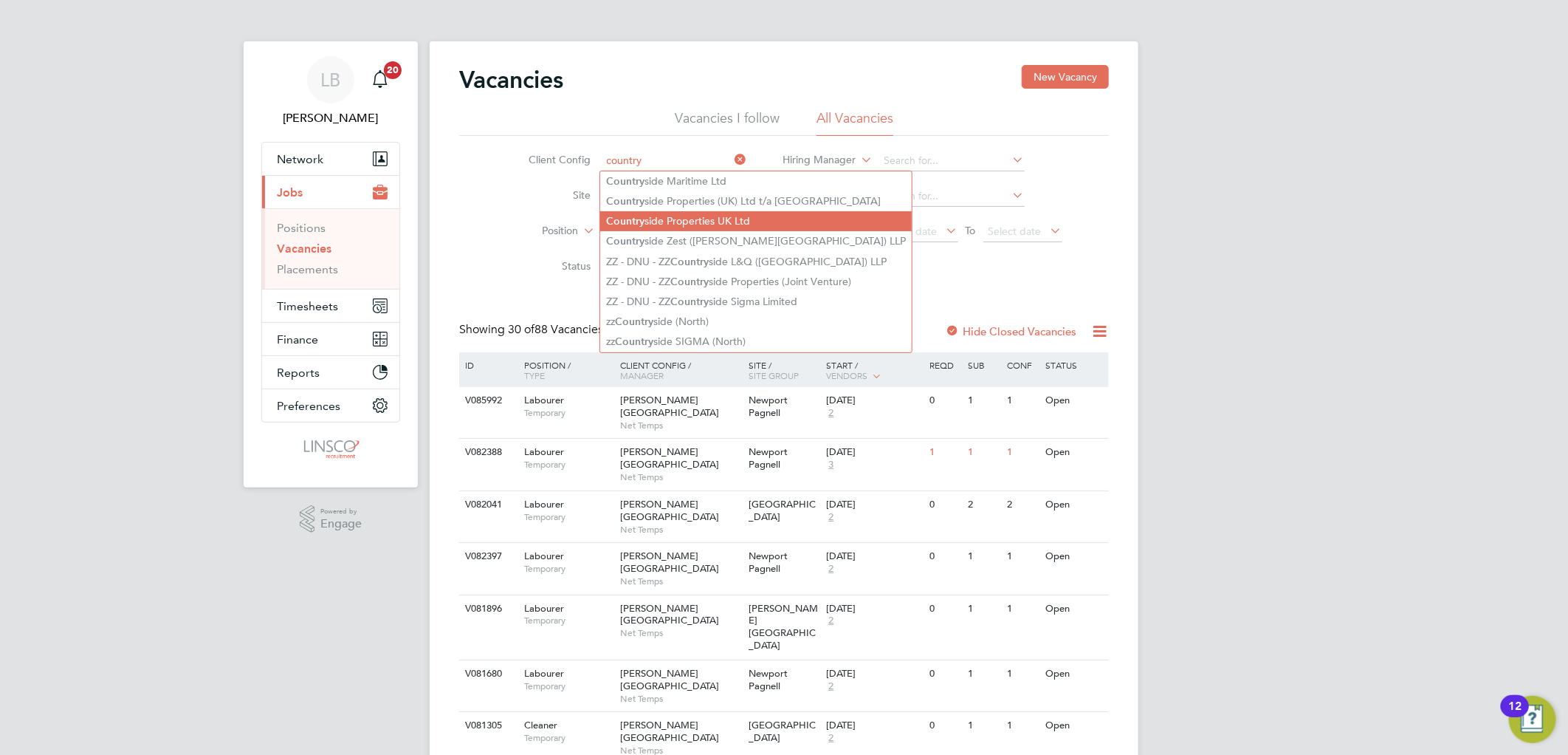
click at [677, 216] on li "Country side Properties UK Ltd" at bounding box center [756, 220] width 311 height 20
type input "Countryside Properties UK Ltd"
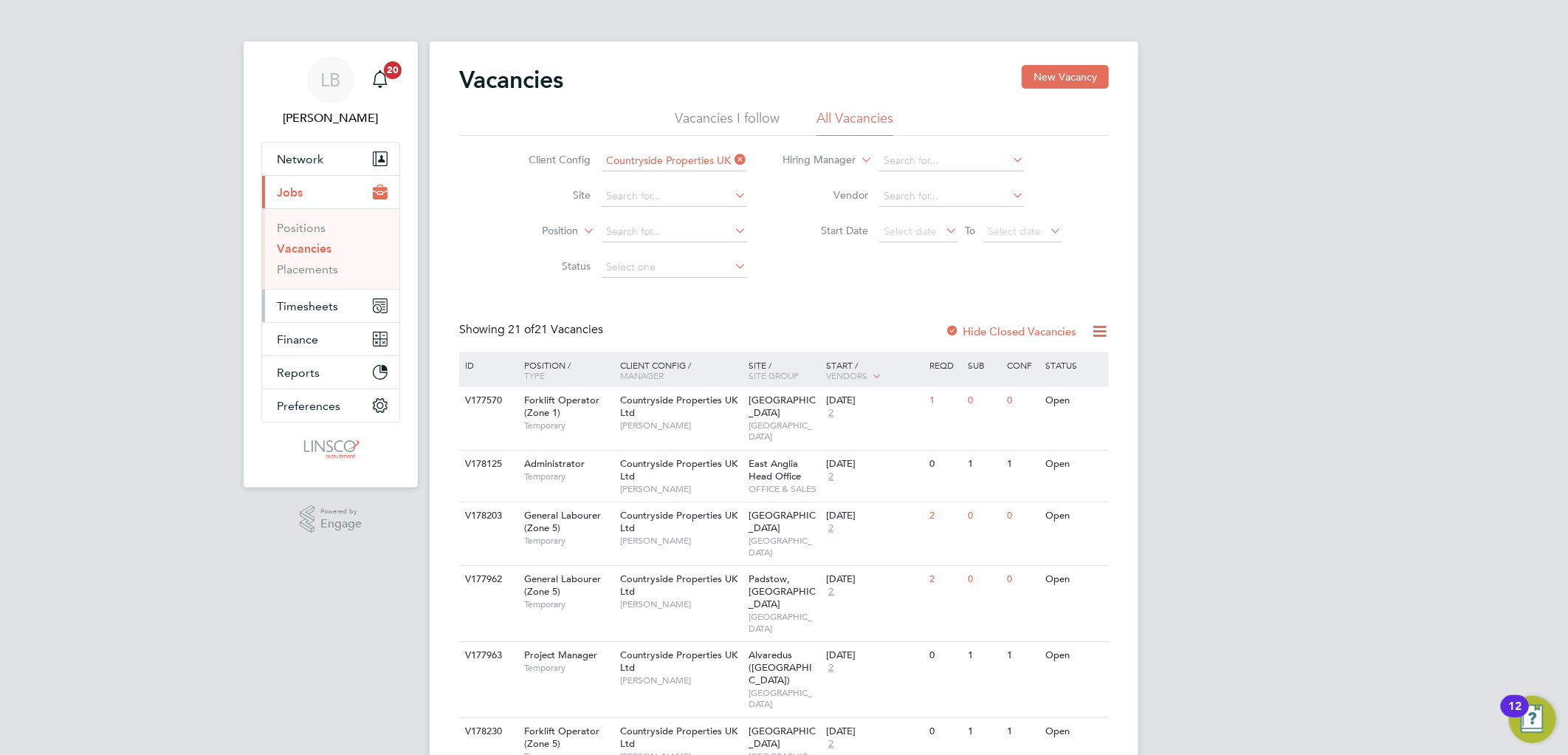
click at [320, 299] on span "Timesheets" at bounding box center [307, 306] width 61 height 14
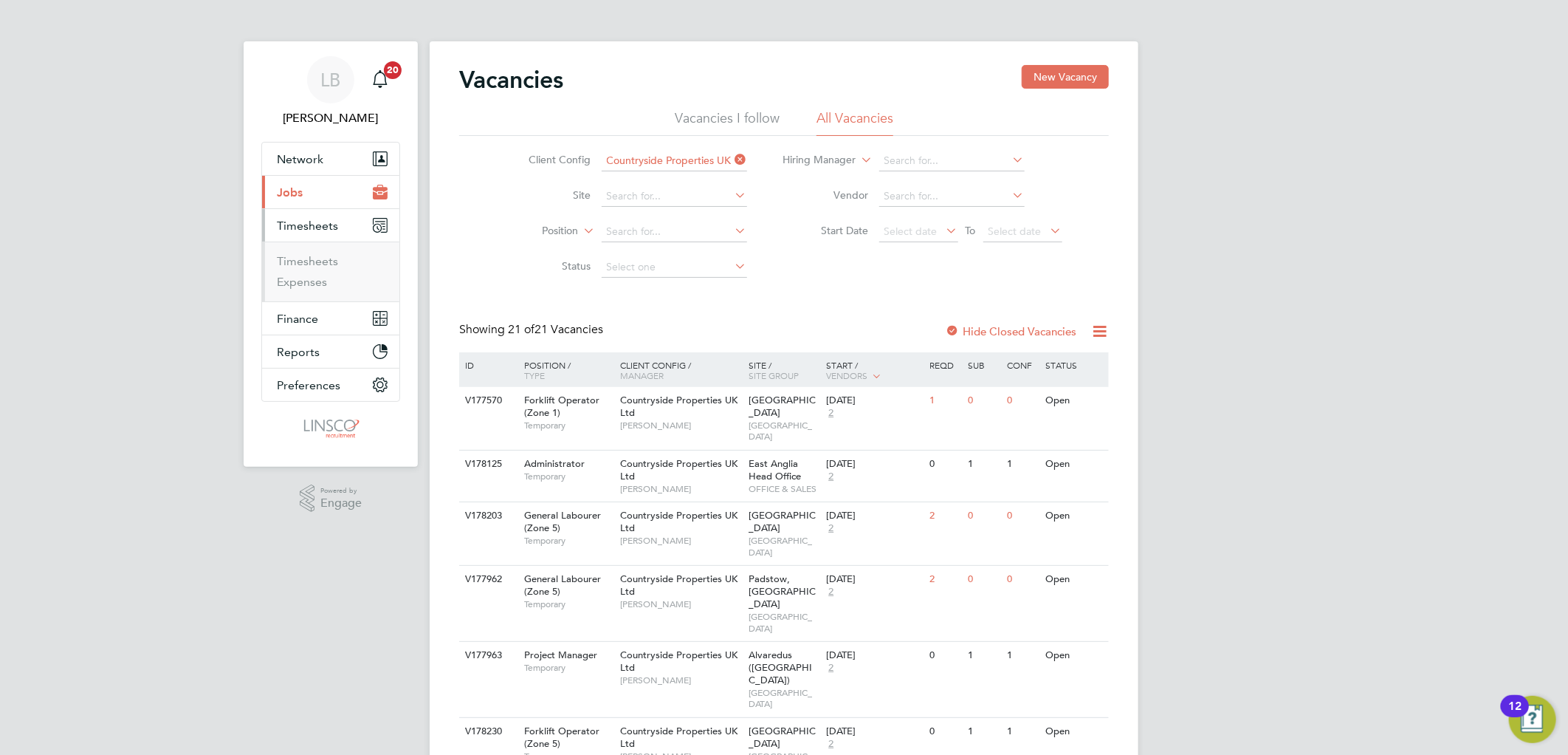
click at [320, 249] on ul "Timesheets Expenses" at bounding box center [331, 271] width 137 height 59
click at [321, 258] on link "Timesheets" at bounding box center [307, 261] width 61 height 14
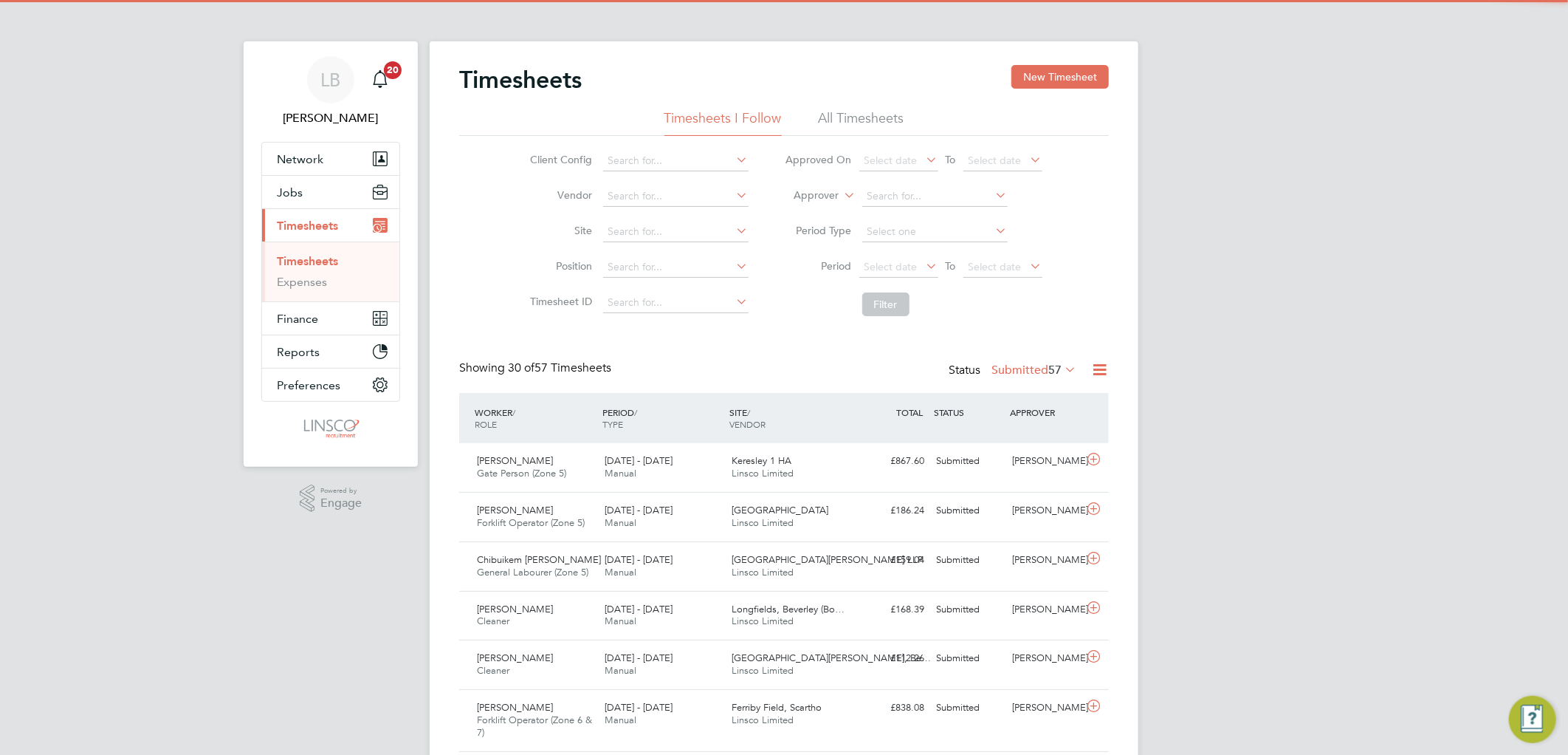
scroll to position [37, 129]
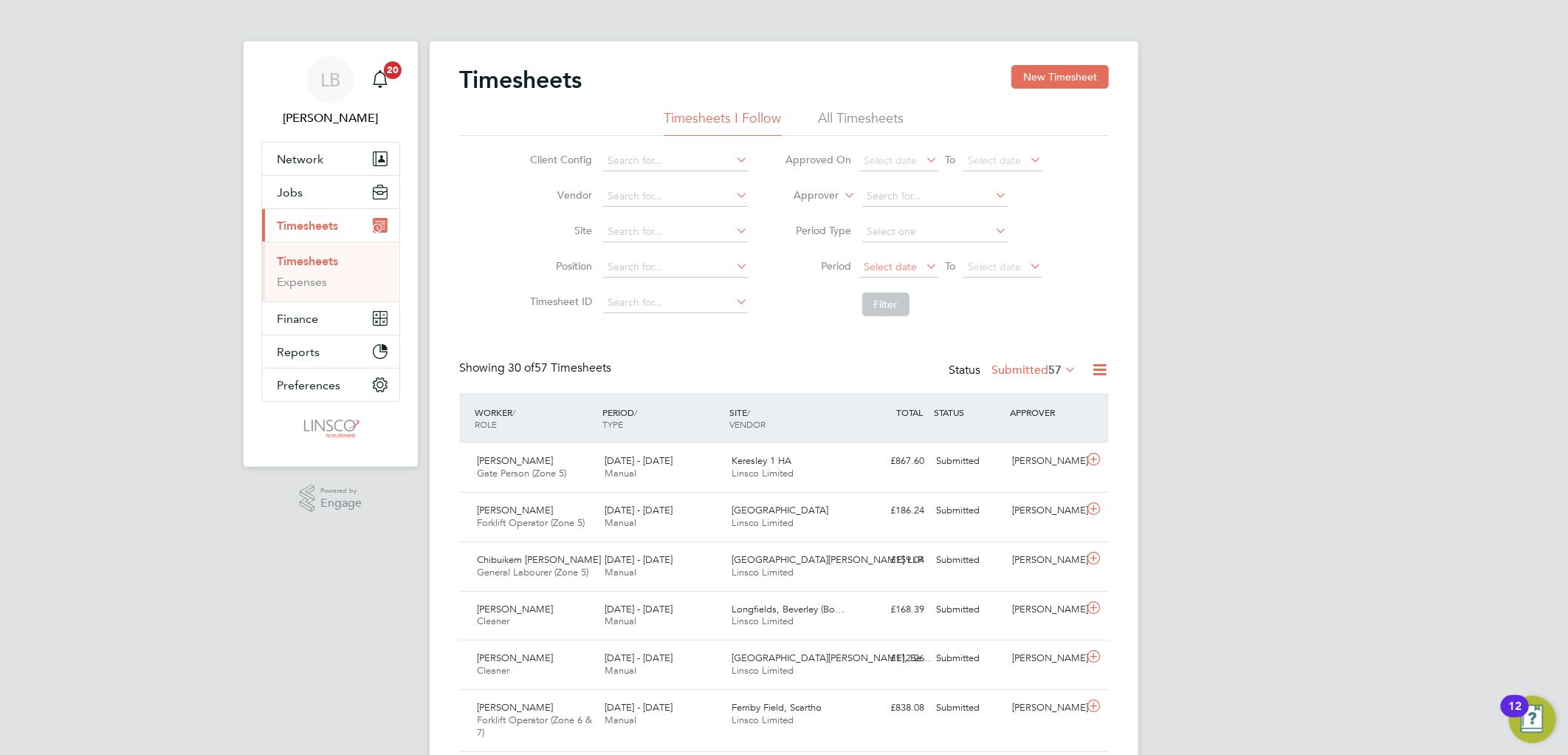
click at [901, 266] on span "Select date" at bounding box center [890, 266] width 53 height 13
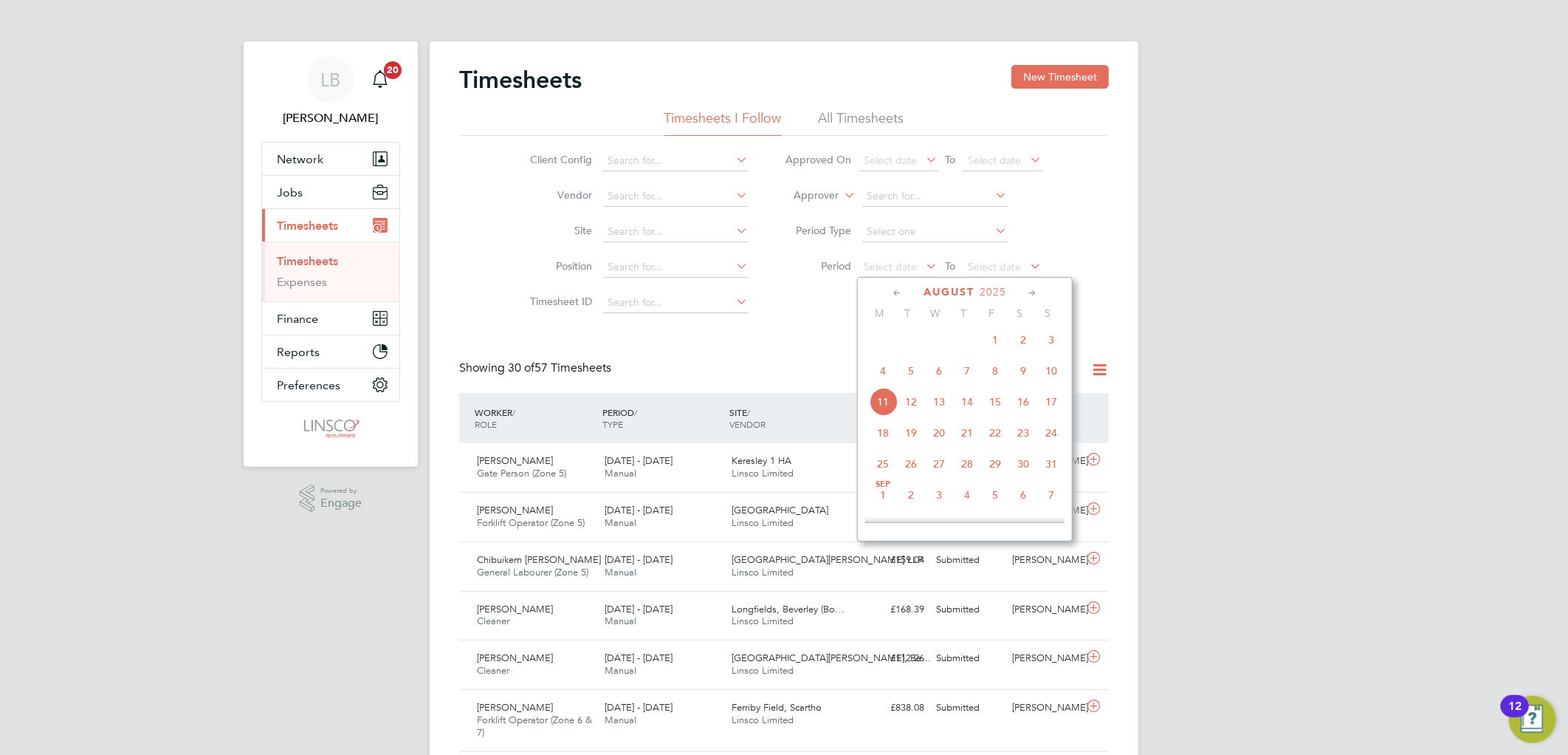
click at [749, 372] on div "Showing 30 of 57 Timesheets Status Submitted 57" at bounding box center [784, 376] width 650 height 32
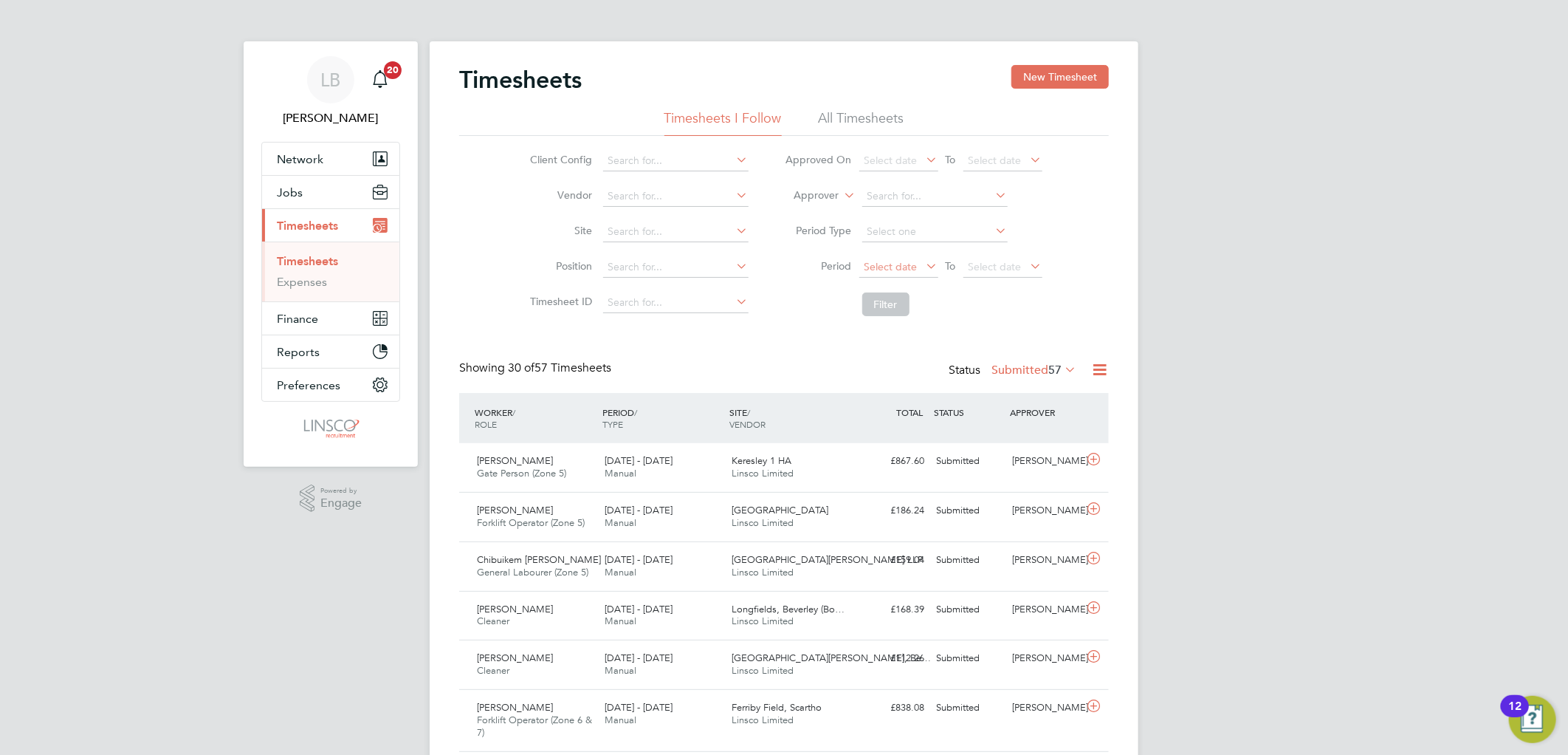
click at [901, 258] on span "Select date" at bounding box center [898, 268] width 79 height 20
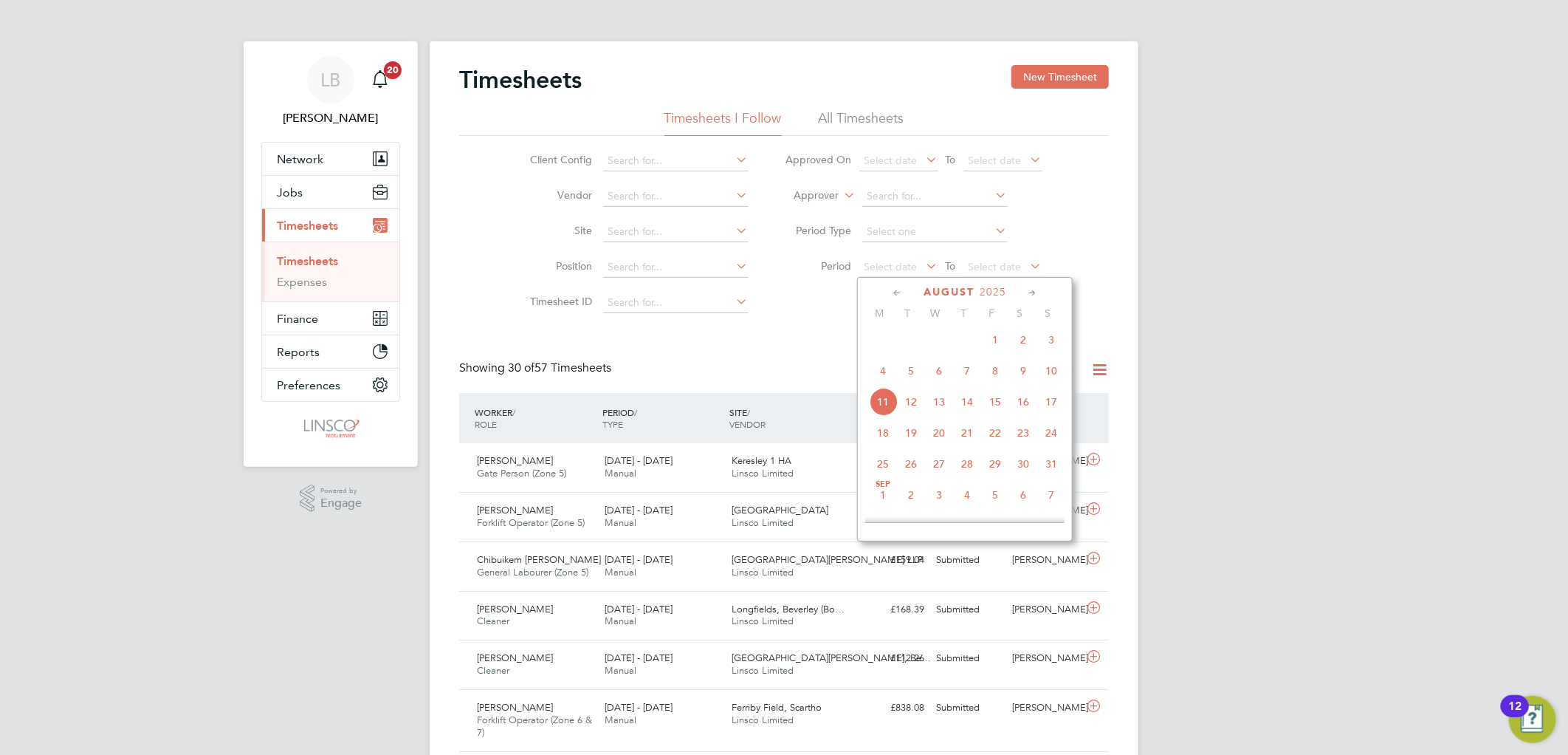
click at [888, 365] on span "4" at bounding box center [882, 371] width 28 height 28
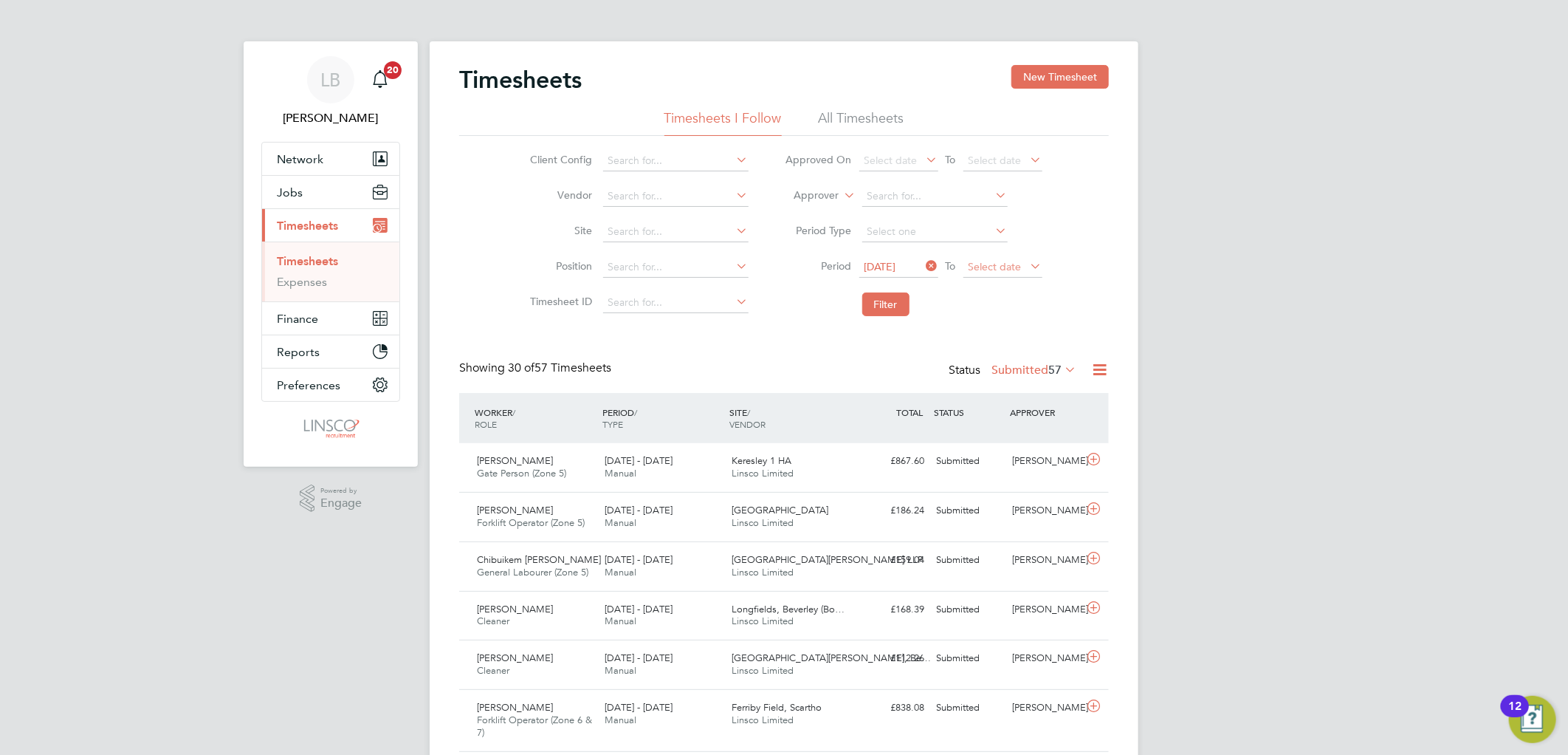
click at [994, 258] on span "Select date" at bounding box center [1002, 268] width 79 height 20
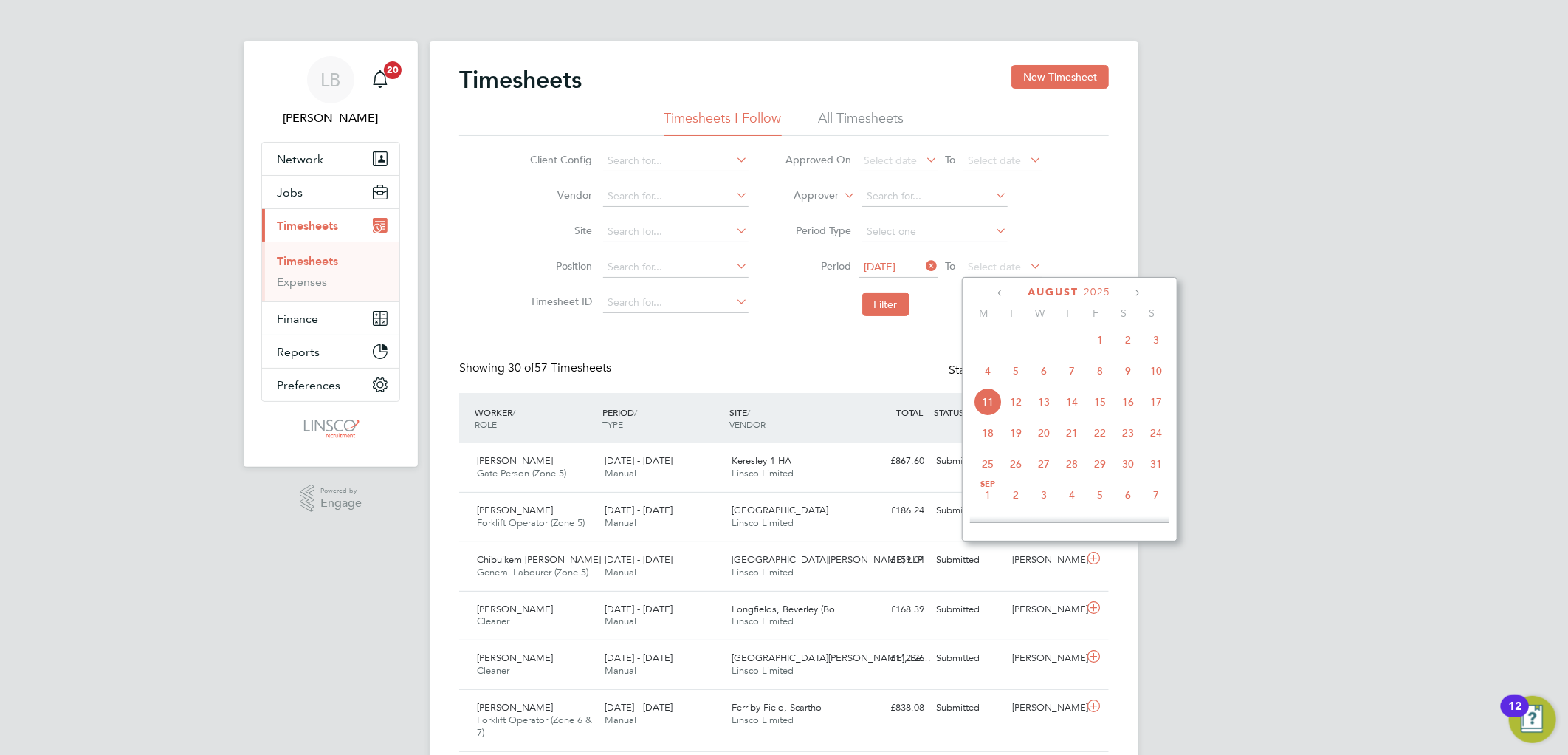
click at [1146, 377] on span "10" at bounding box center [1156, 371] width 28 height 28
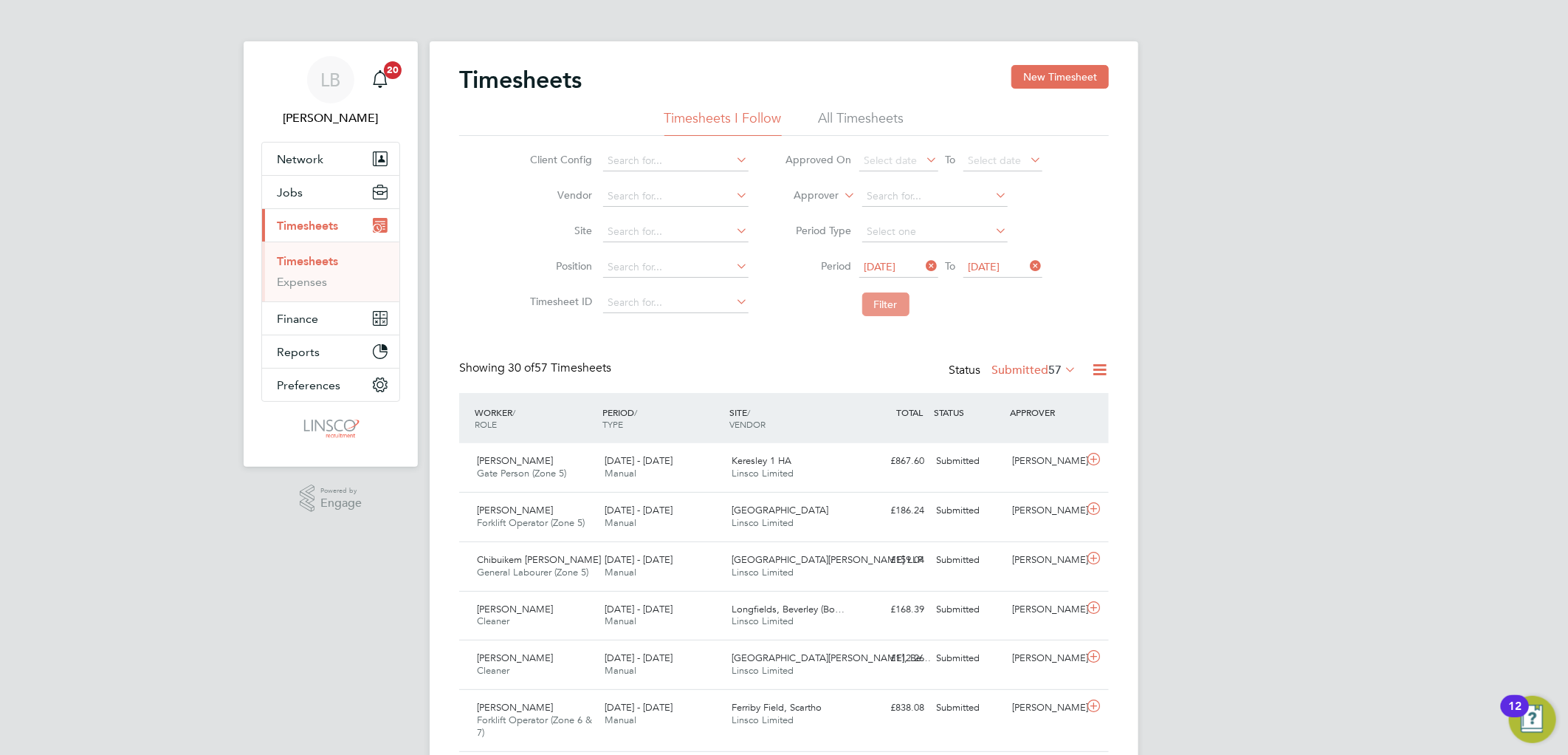
click at [882, 297] on button "Filter" at bounding box center [886, 304] width 47 height 24
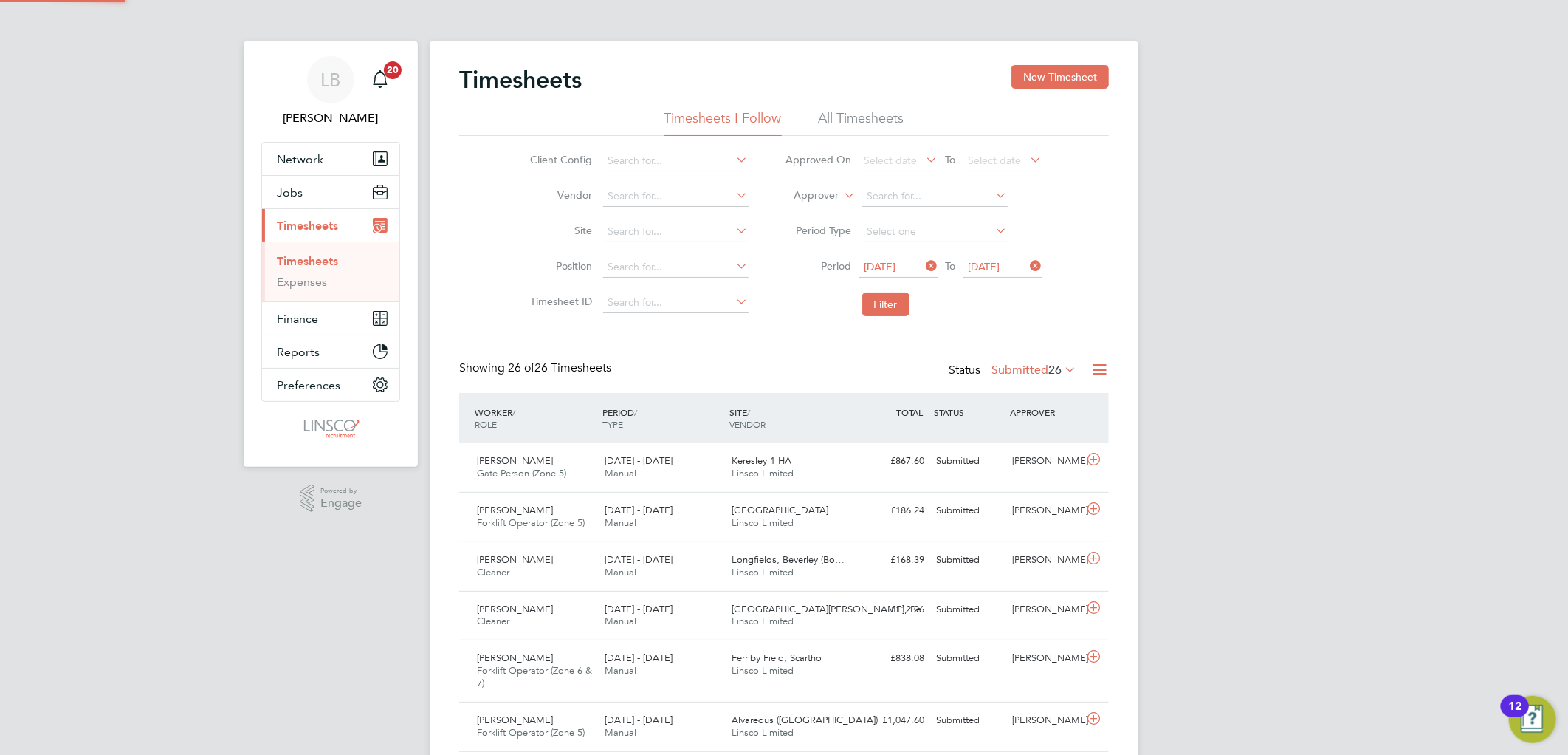
click at [1021, 370] on label "Submitted 26" at bounding box center [1033, 369] width 85 height 15
click at [1028, 455] on li "Approved" at bounding box center [1029, 458] width 68 height 21
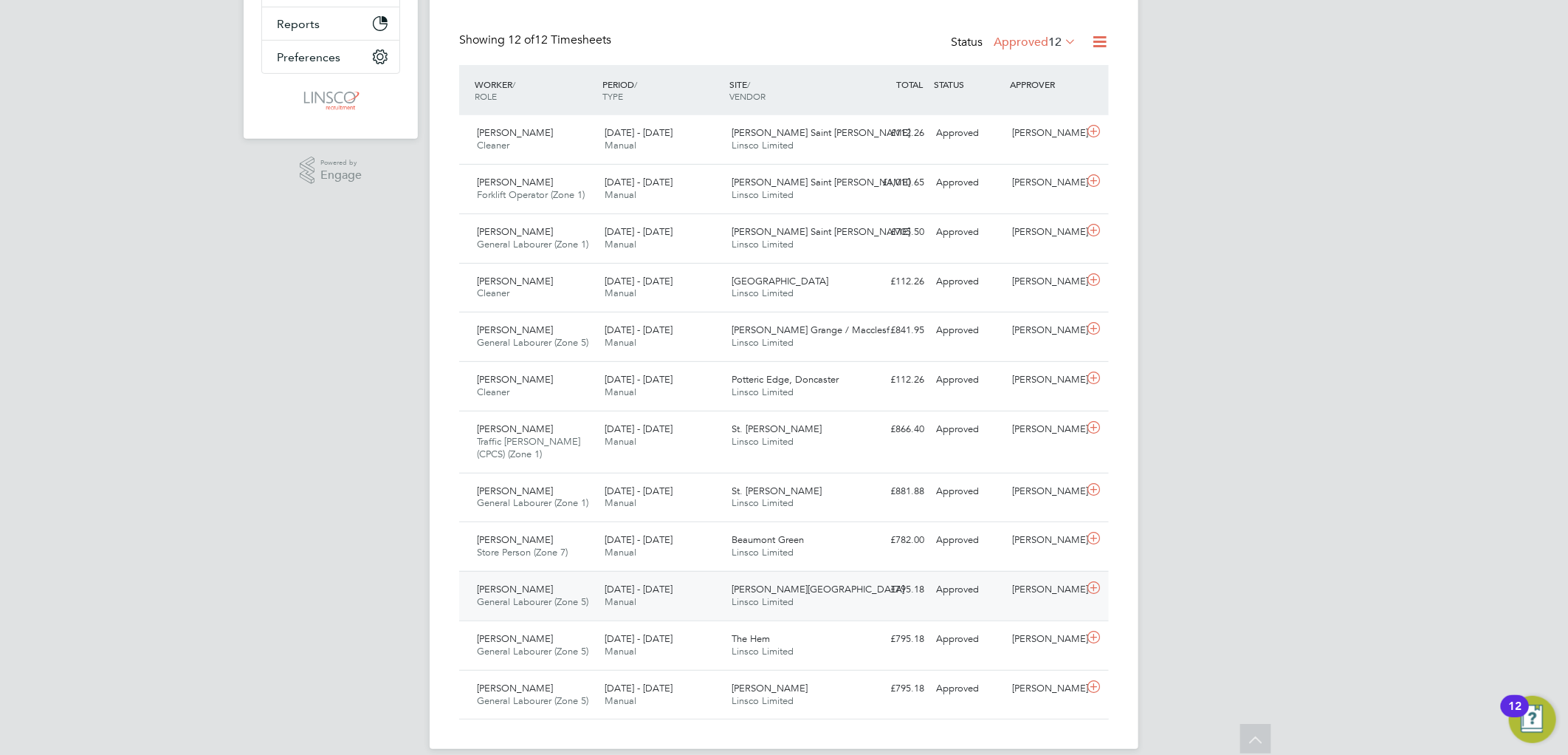
click at [630, 593] on span "[DATE] - [DATE]" at bounding box center [638, 589] width 68 height 12
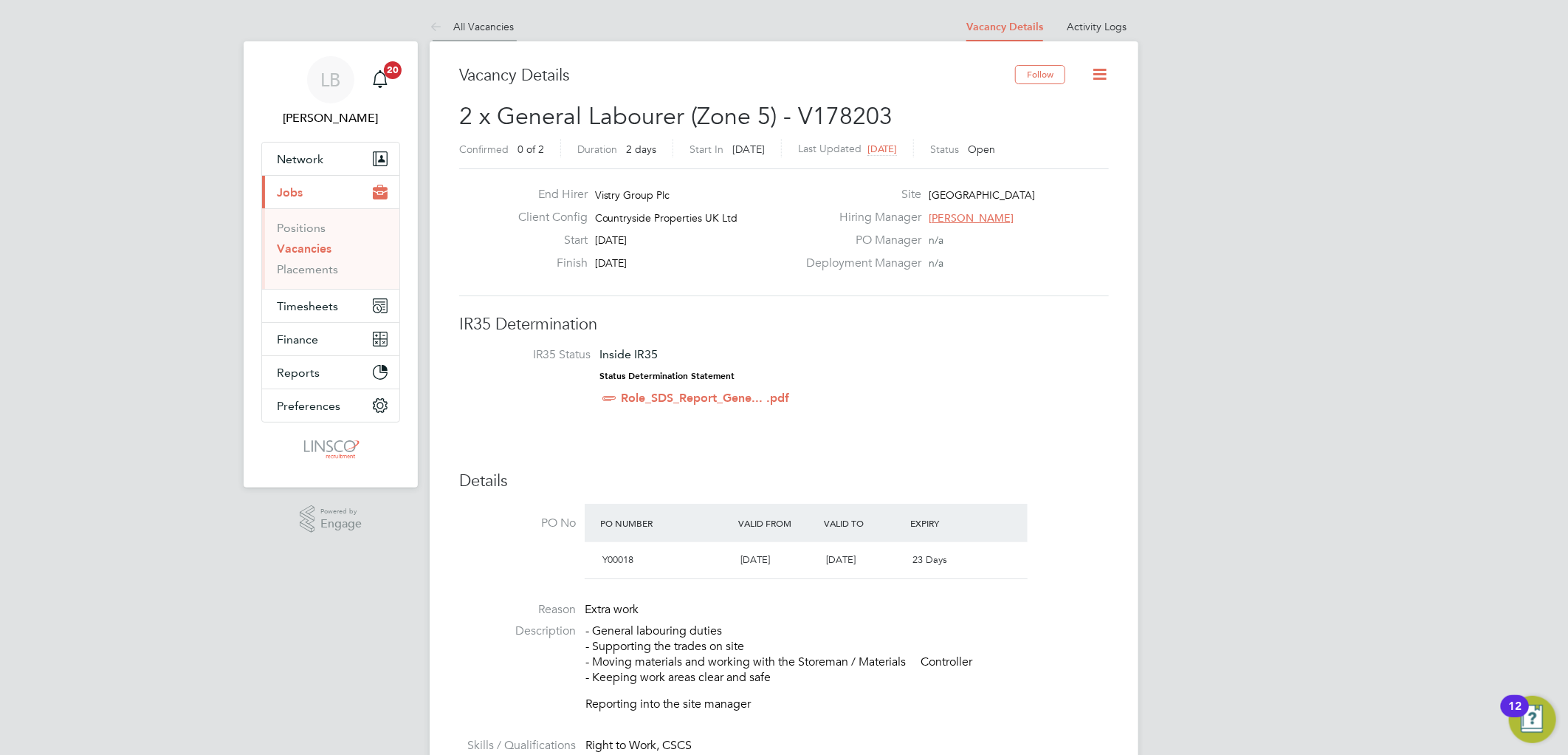
click at [504, 26] on link "All Vacancies" at bounding box center [471, 26] width 84 height 13
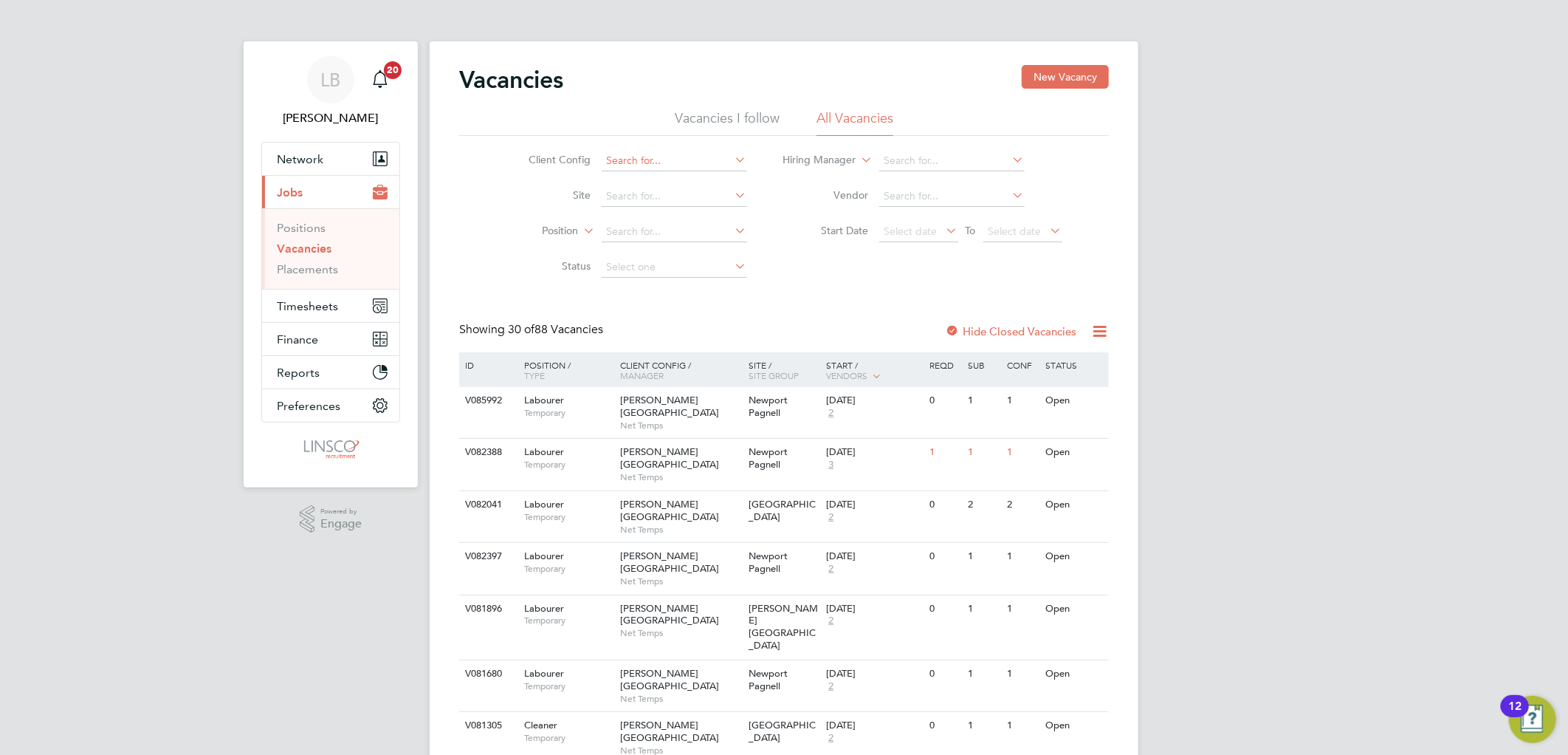
click at [641, 160] on input at bounding box center [674, 161] width 145 height 21
type input "Acton Gardens LLP"
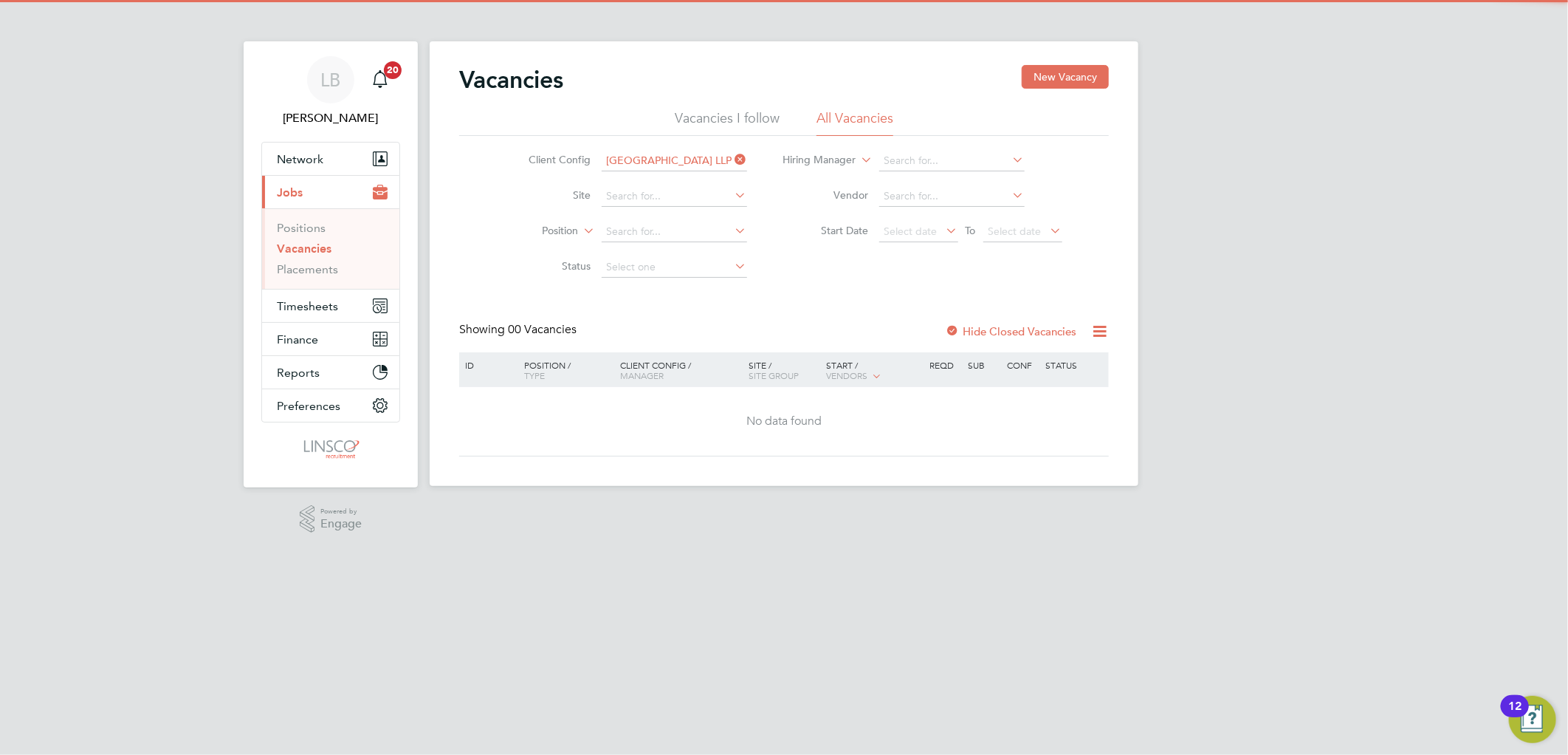
click at [732, 153] on icon at bounding box center [732, 159] width 0 height 21
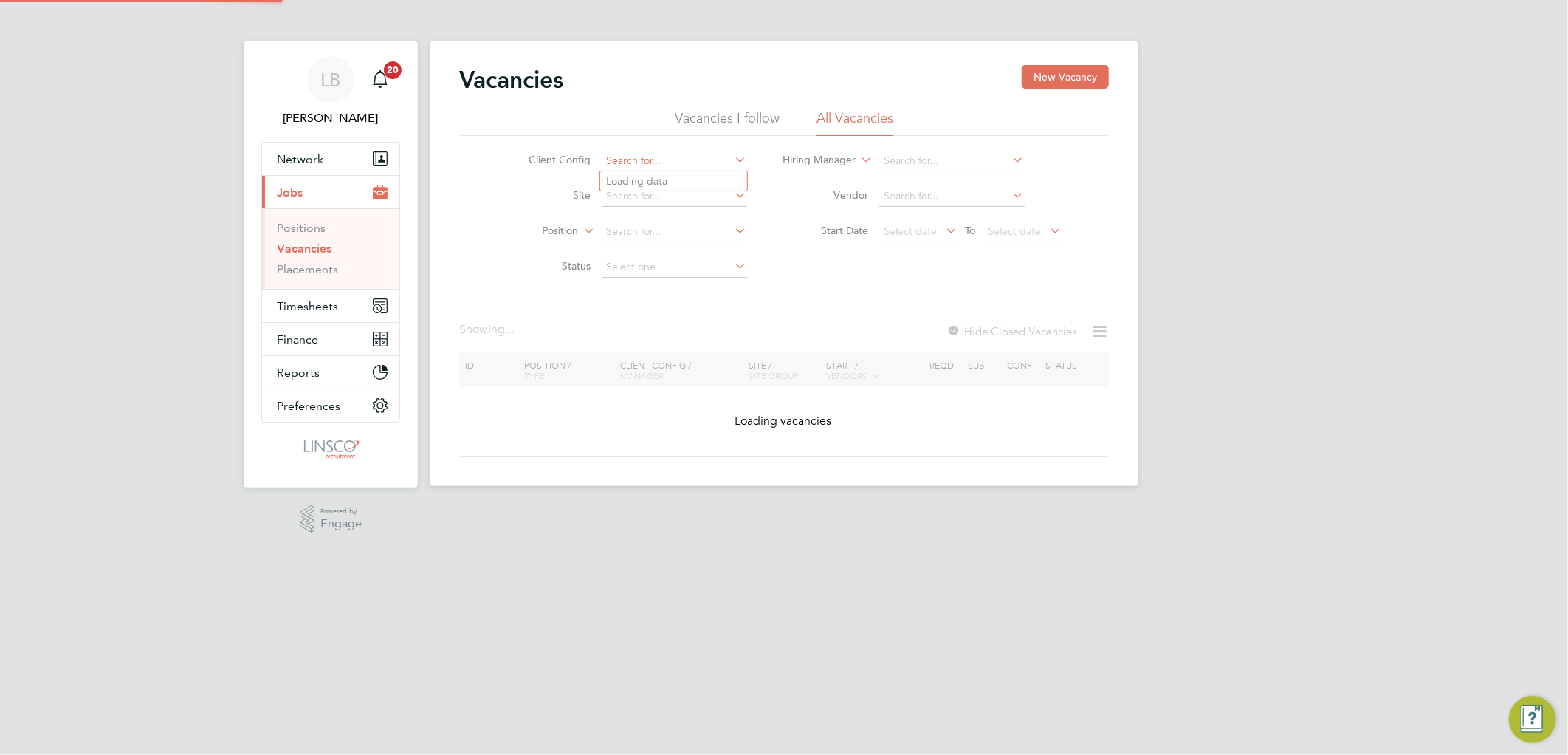
click at [693, 156] on input at bounding box center [674, 161] width 145 height 21
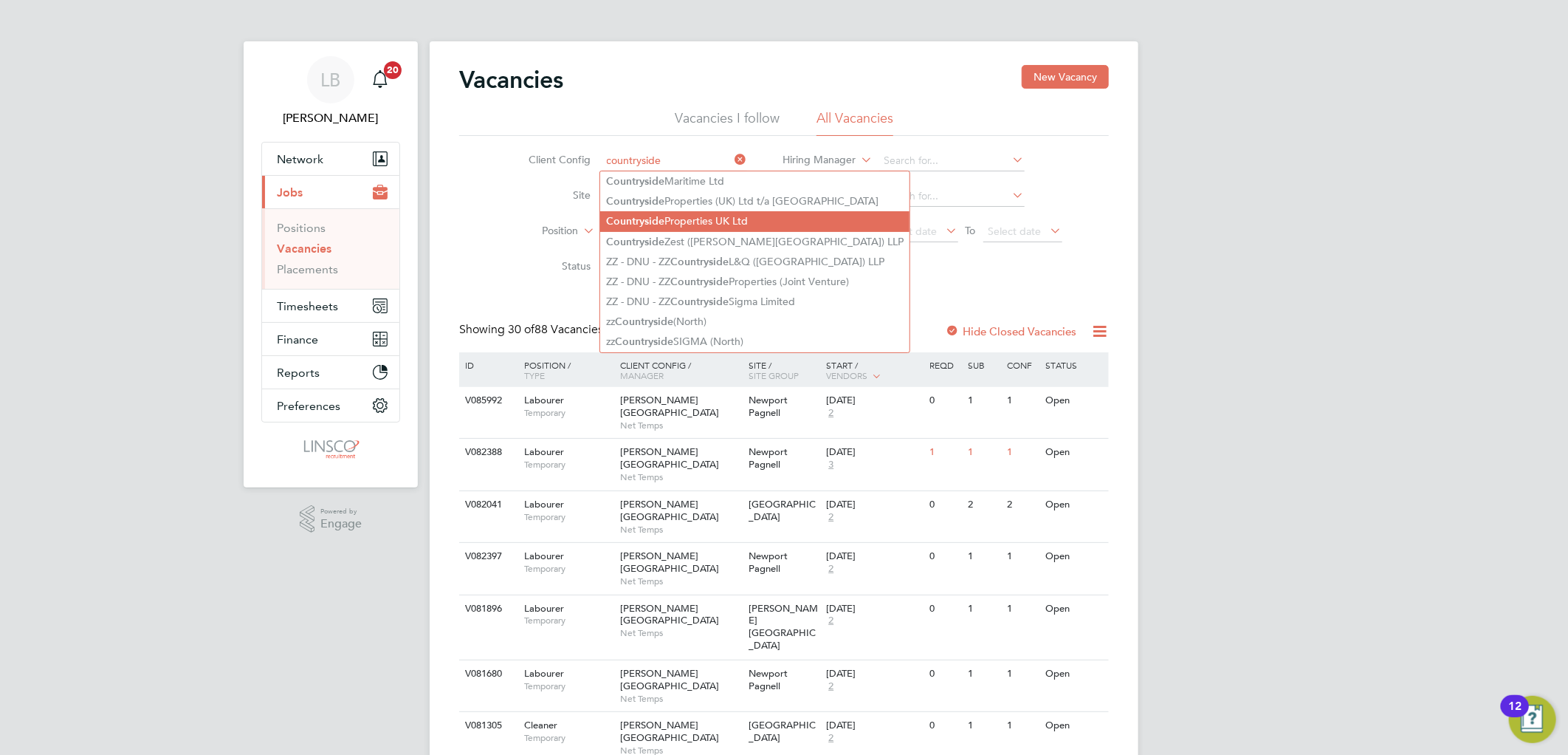
click at [645, 219] on b "Countryside" at bounding box center [635, 221] width 59 height 12
type input "Countryside Properties UK Ltd"
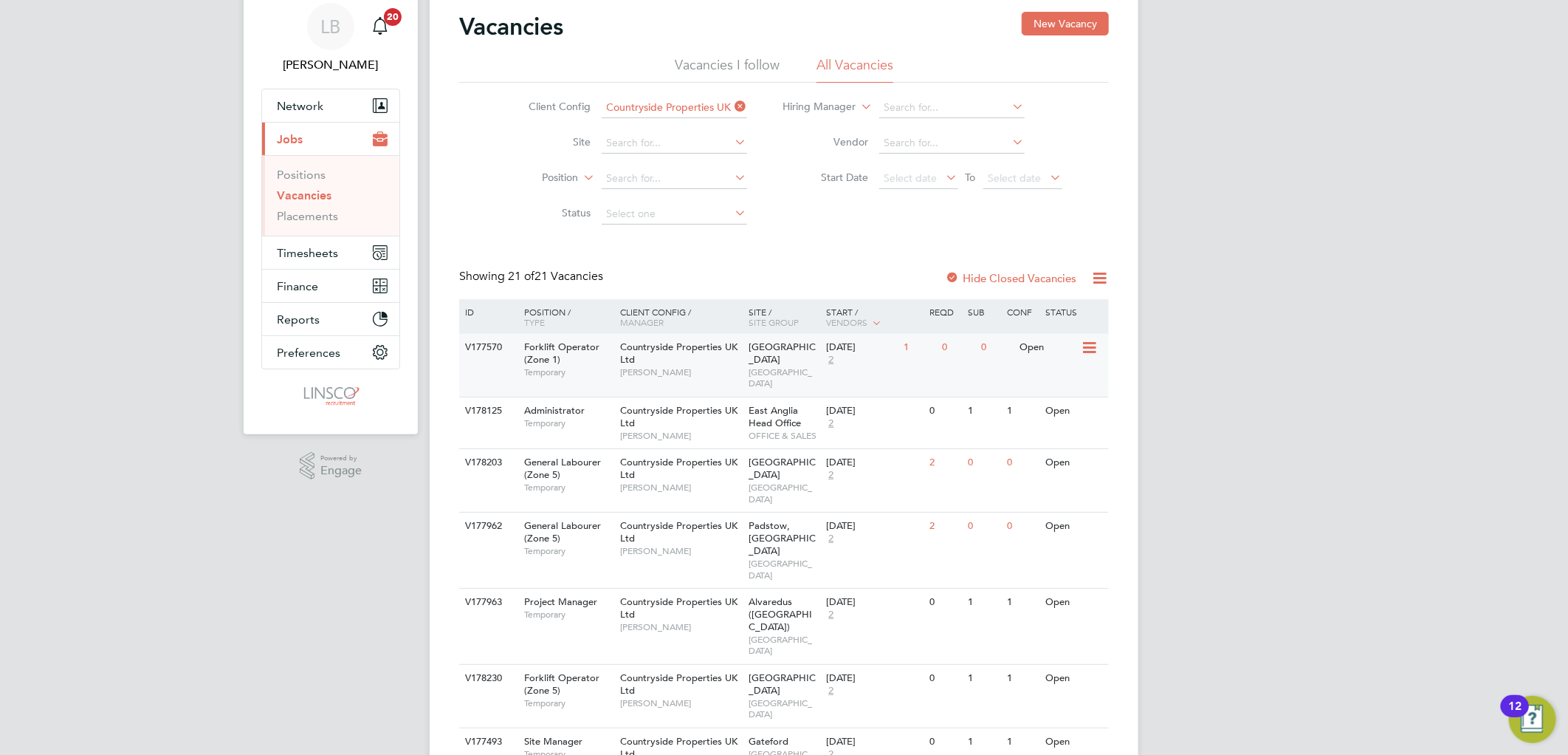
scroll to position [82, 0]
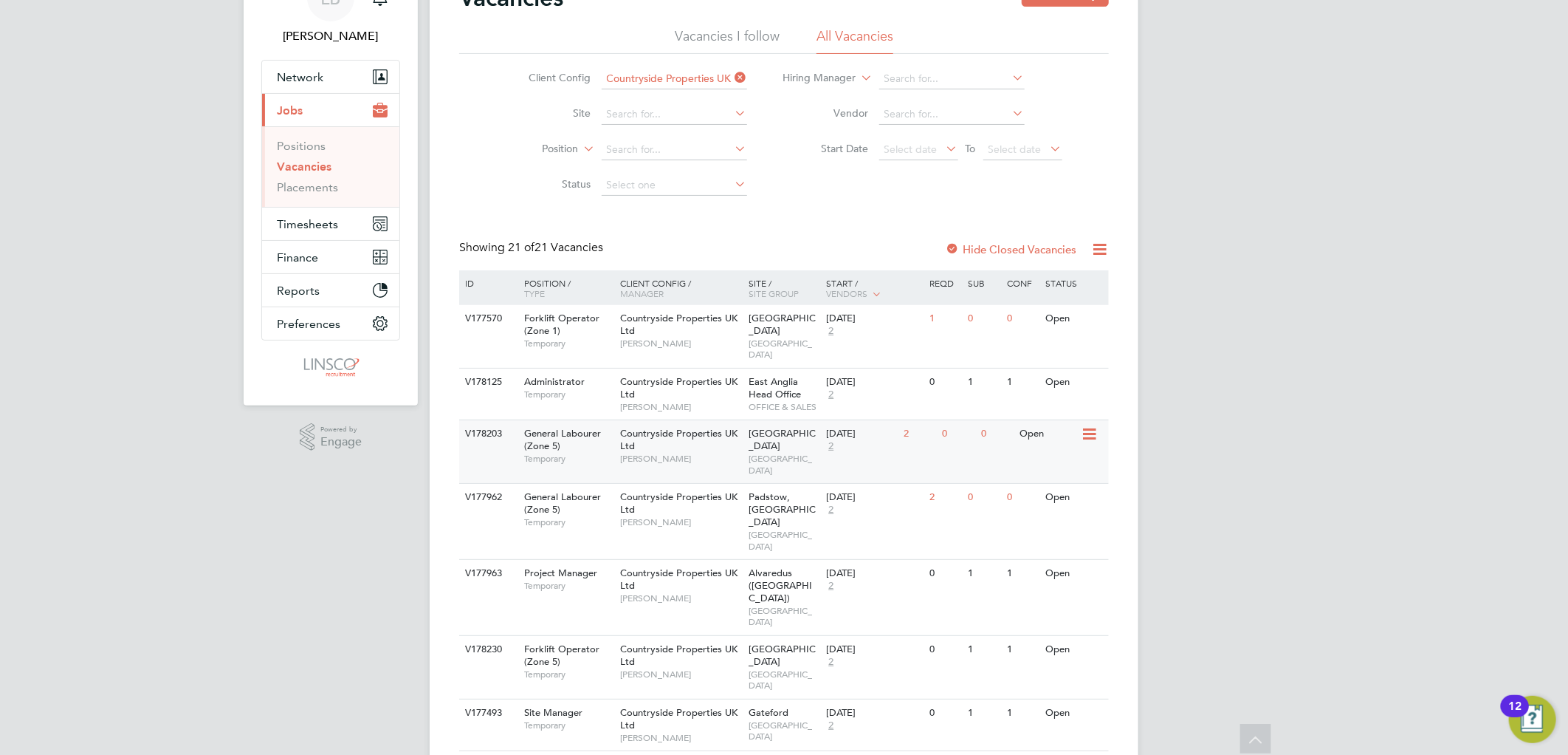
click at [672, 436] on div "Countryside Properties UK Ltd Chris Harrison" at bounding box center [681, 445] width 129 height 51
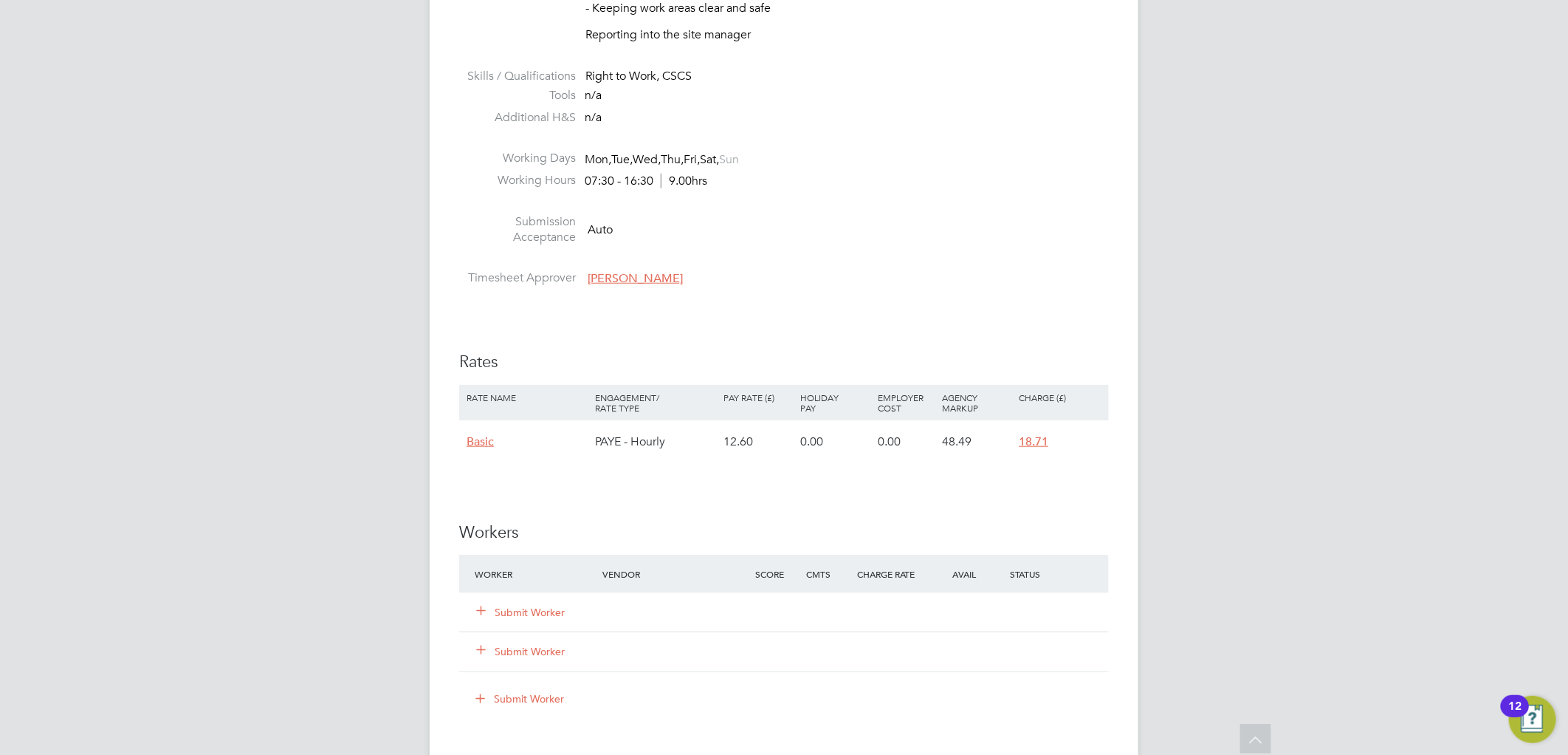
scroll to position [821, 0]
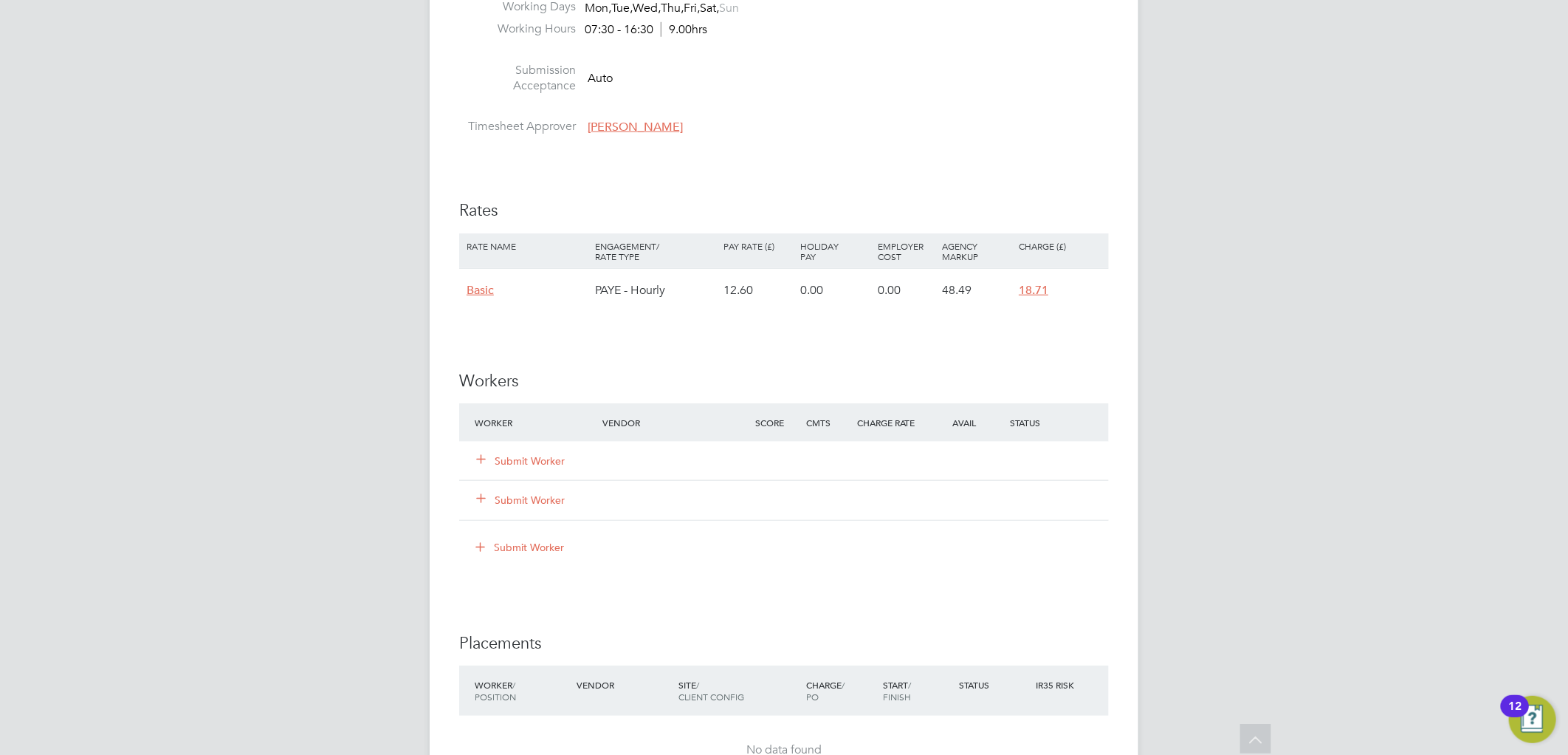
click at [515, 465] on button "Submit Worker" at bounding box center [520, 460] width 88 height 15
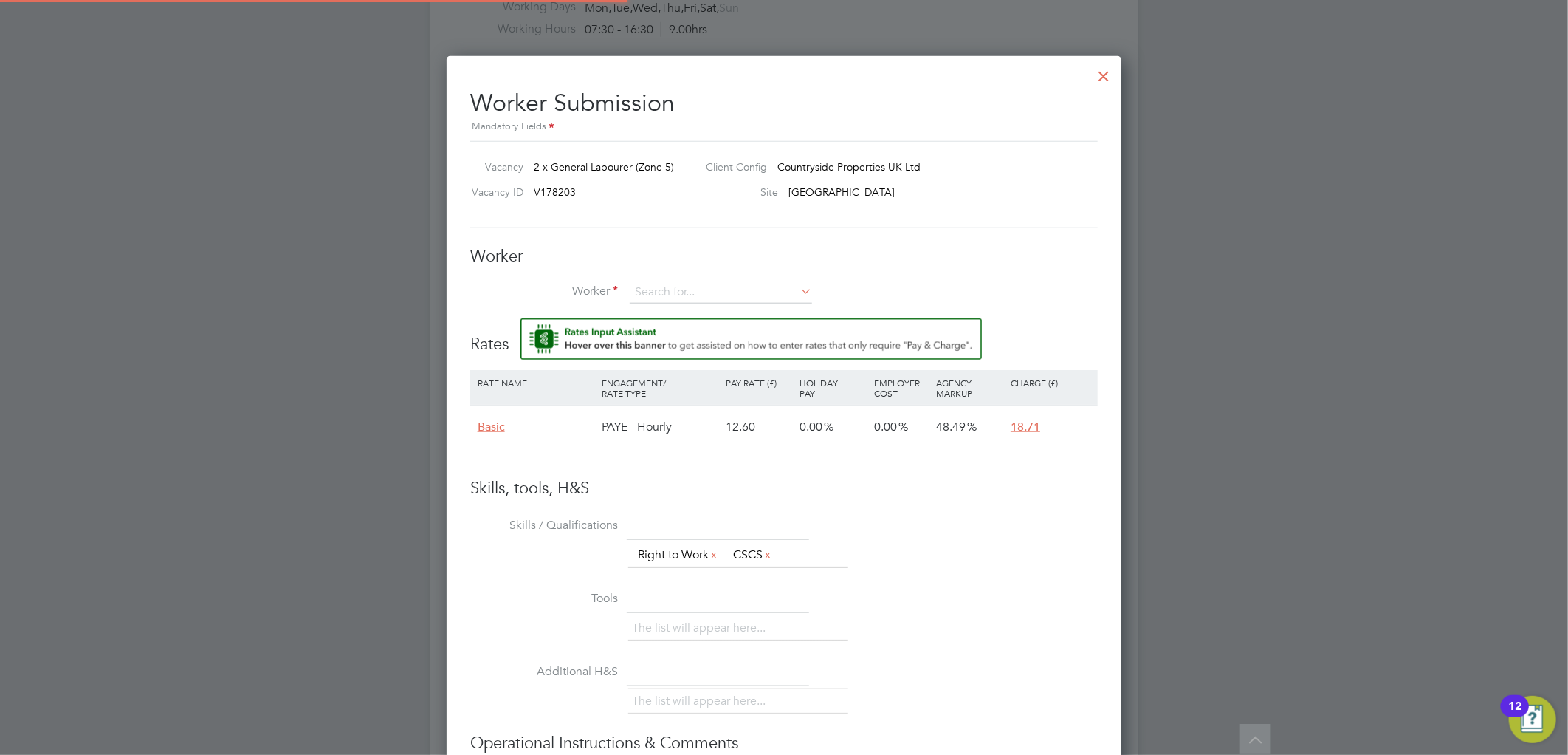
scroll to position [8, 8]
click at [735, 288] on input at bounding box center [721, 292] width 182 height 22
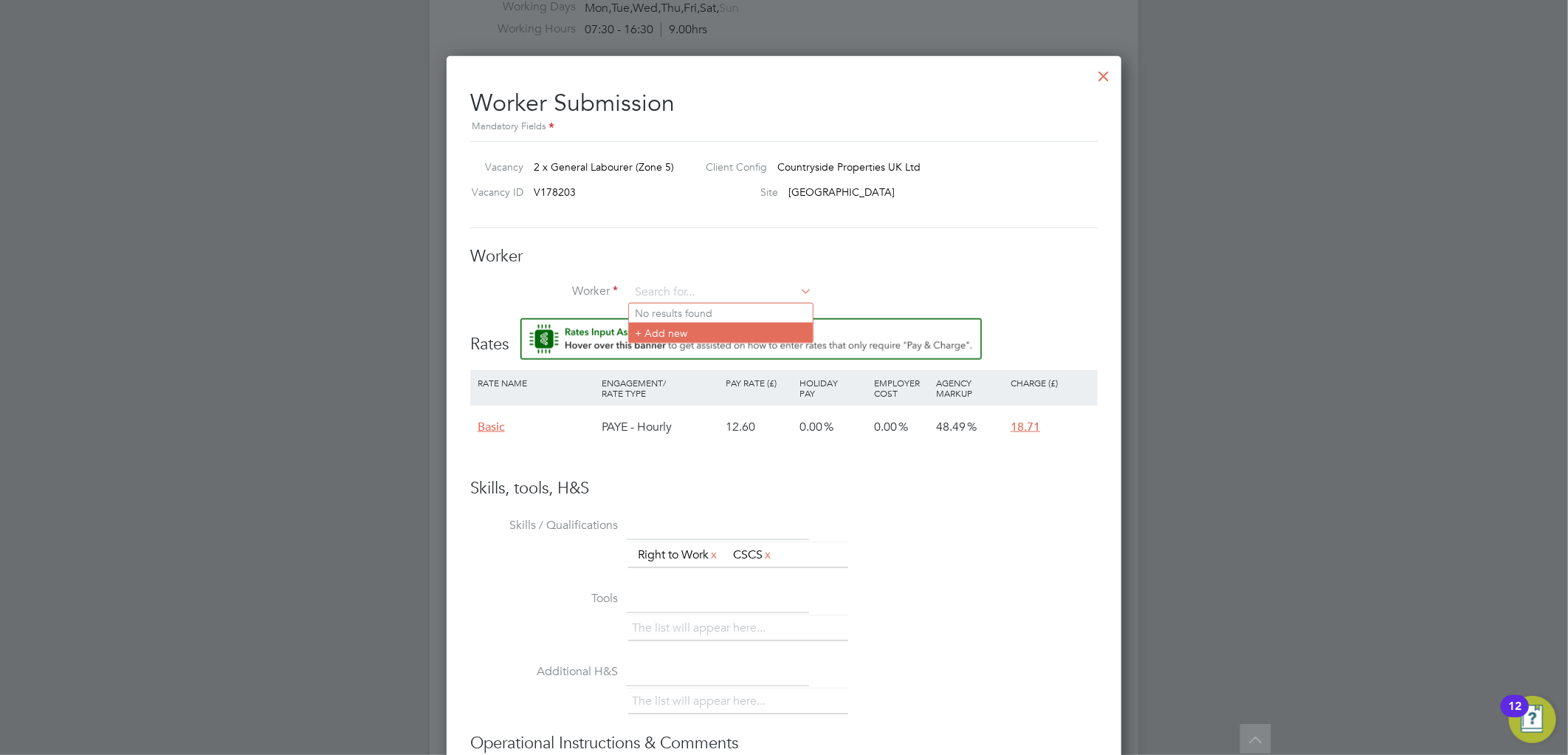
click at [721, 327] on li "+ Add new" at bounding box center [721, 332] width 184 height 20
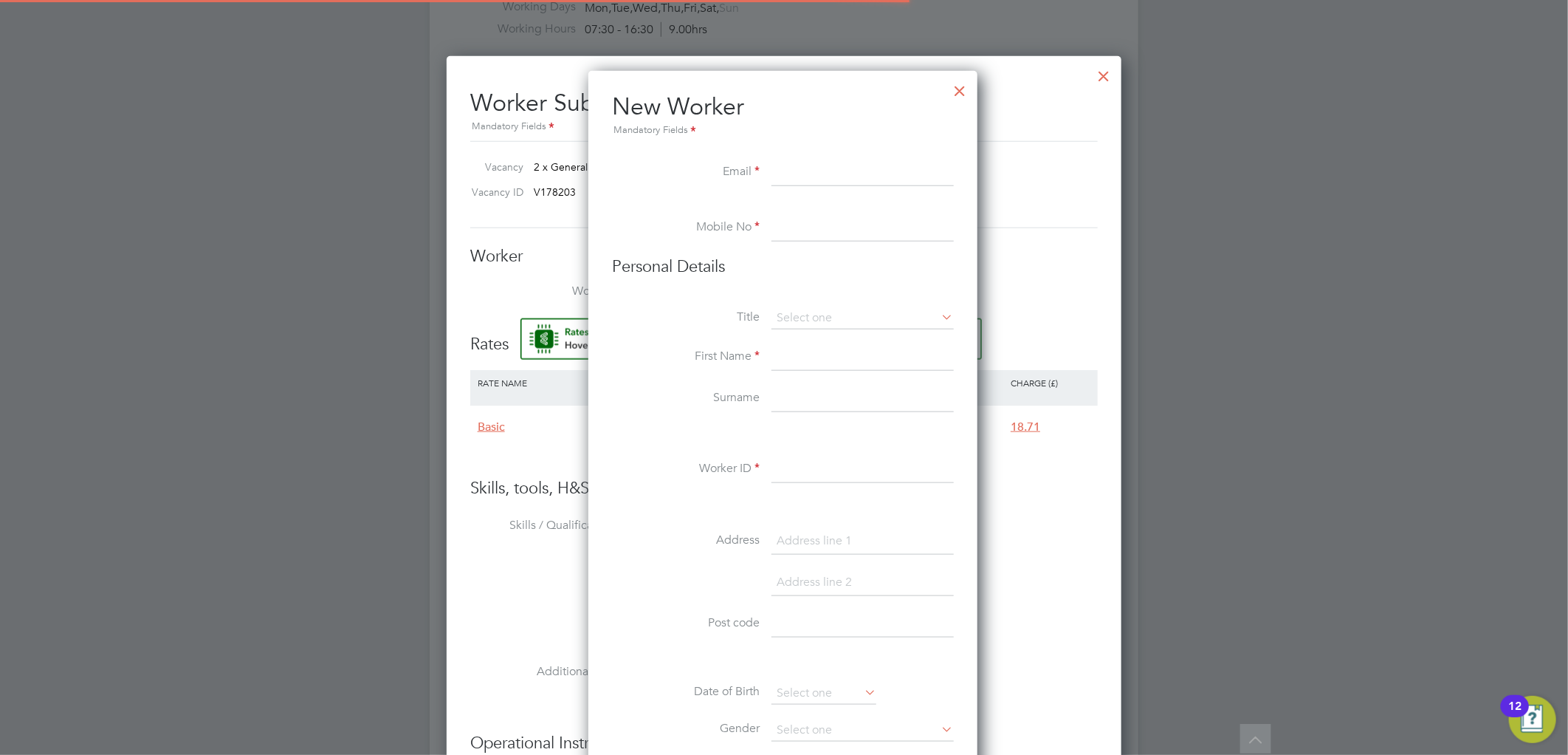
scroll to position [1255, 392]
paste input "[EMAIL_ADDRESS][DOMAIN_NAME]"
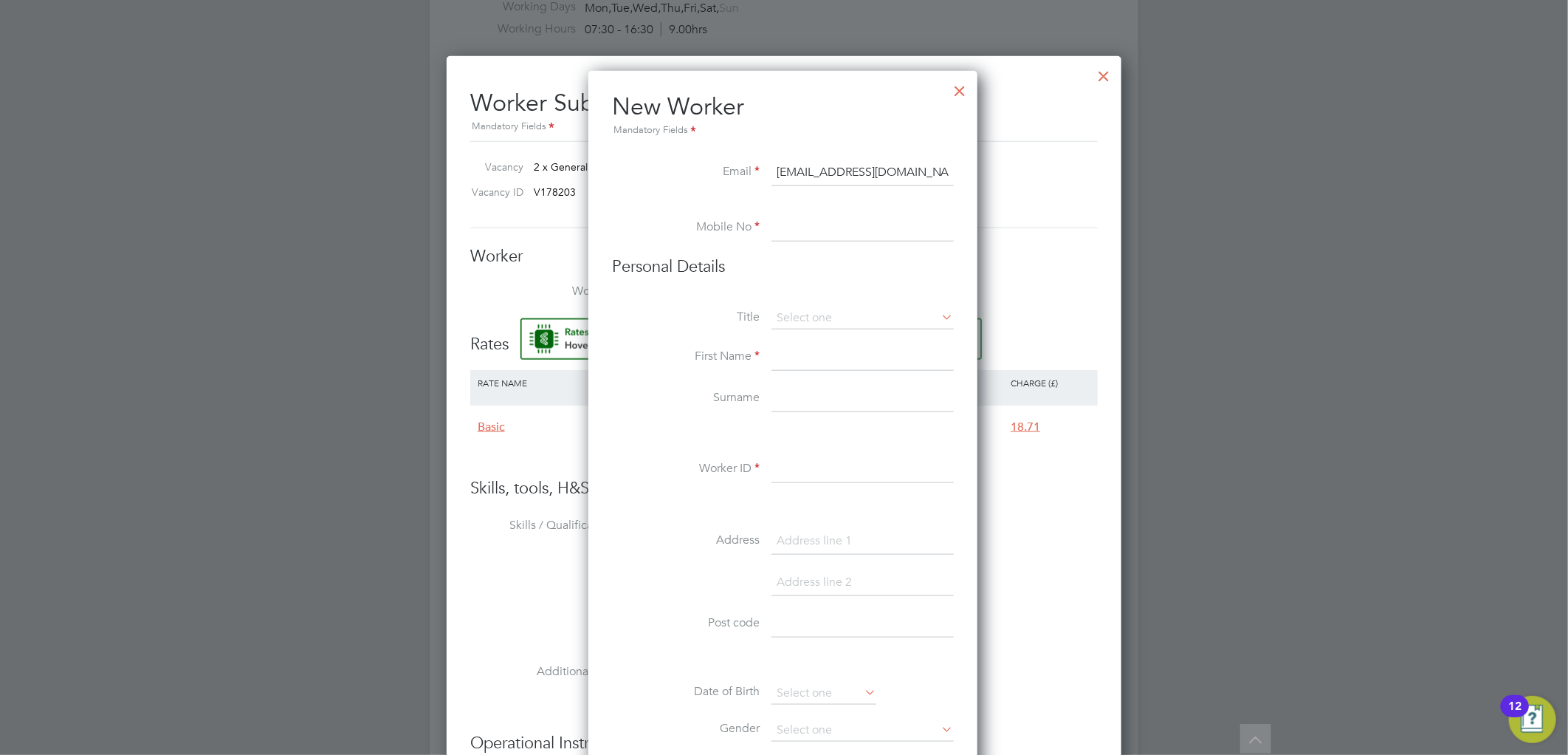
type input "[EMAIL_ADDRESS][DOMAIN_NAME]"
click at [844, 229] on input at bounding box center [862, 228] width 182 height 26
paste input "07448201135"
type input "07448201135"
click at [805, 312] on input at bounding box center [862, 318] width 182 height 22
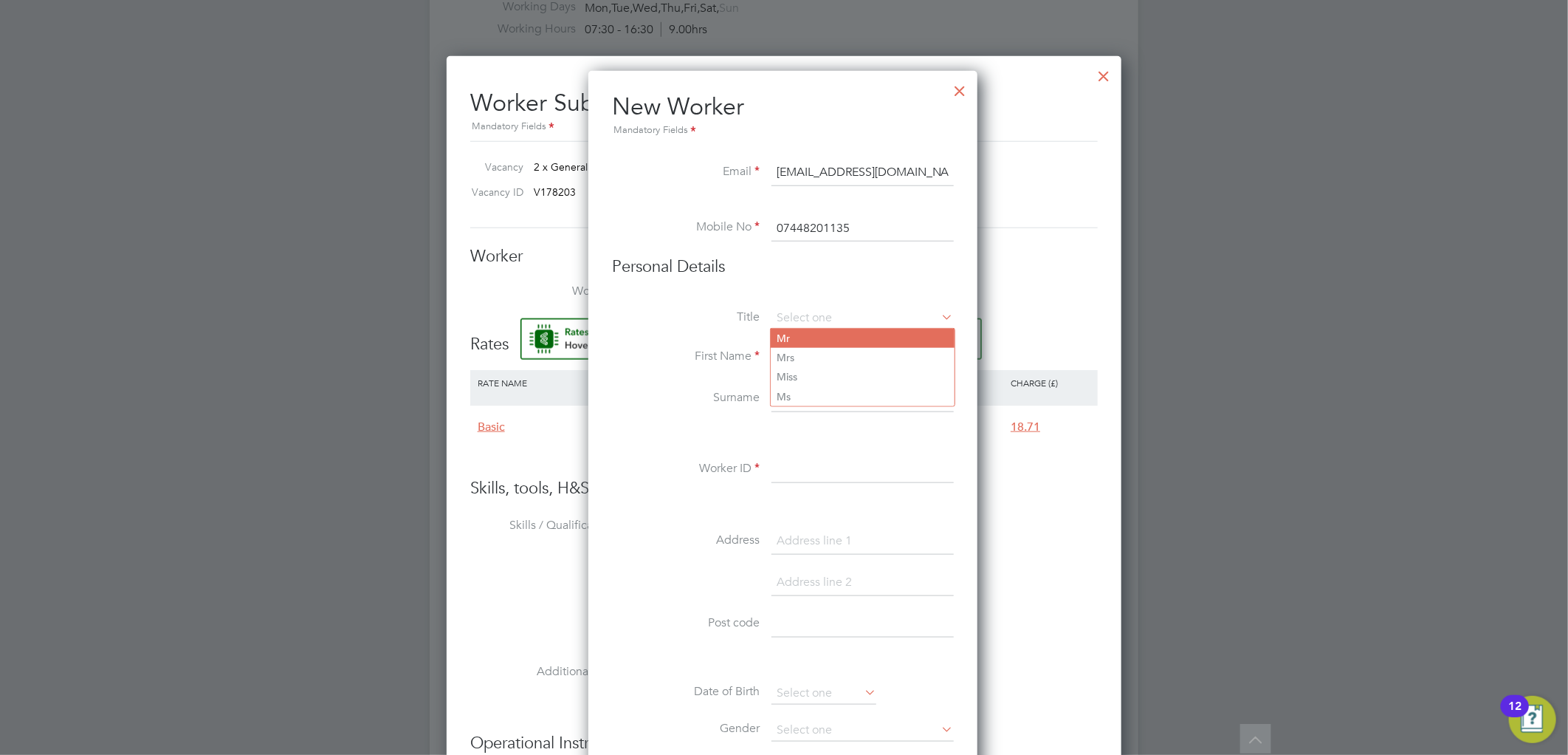
click at [805, 335] on li "Mr" at bounding box center [862, 339] width 184 height 19
type input "Mr"
drag, startPoint x: 812, startPoint y: 356, endPoint x: 844, endPoint y: 345, distance: 33.8
click at [812, 356] on input at bounding box center [862, 357] width 182 height 26
type input "Jas"
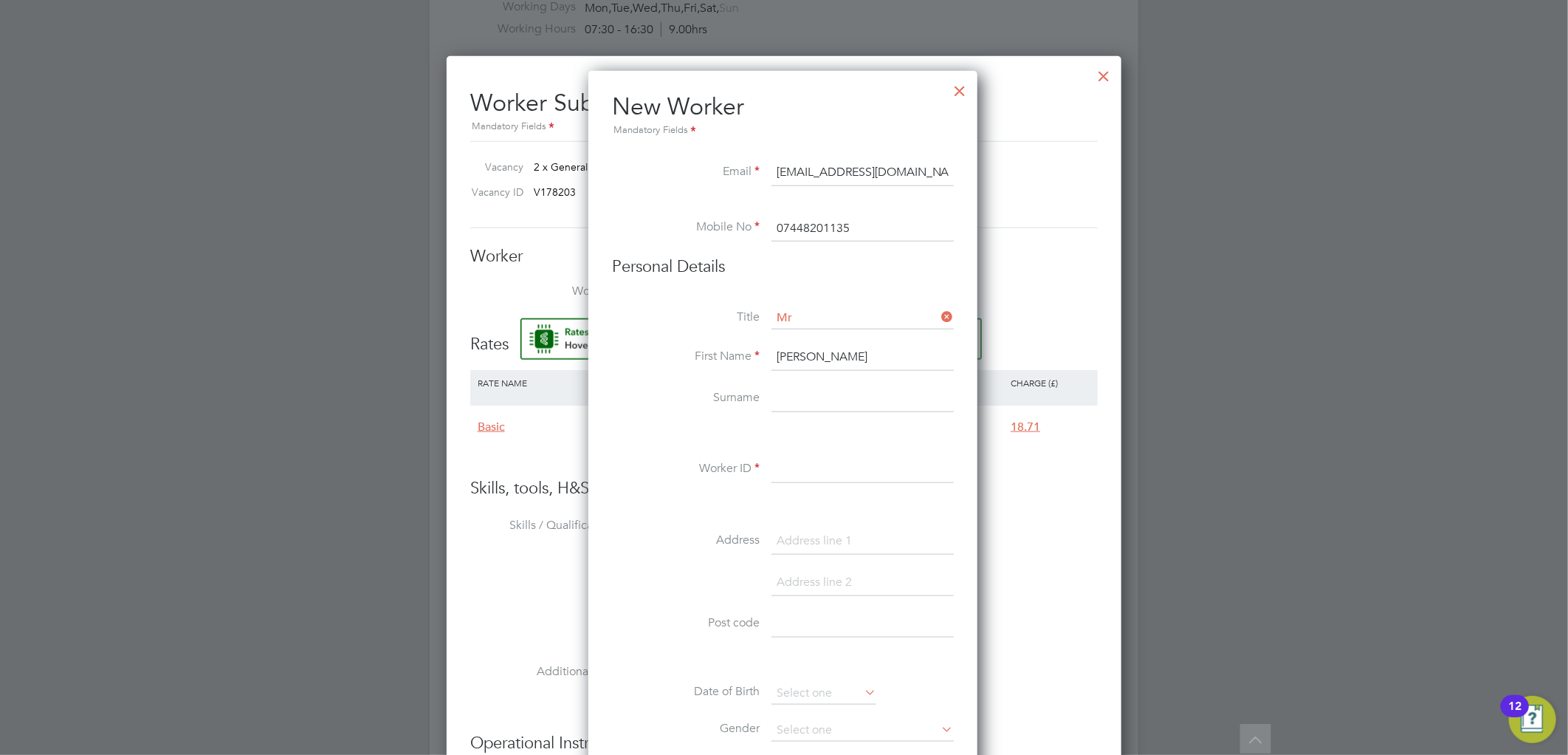
click at [773, 399] on input at bounding box center [862, 399] width 182 height 26
type input "singh"
click at [778, 472] on input at bounding box center [862, 470] width 182 height 26
type input "999623"
drag, startPoint x: 801, startPoint y: 545, endPoint x: 702, endPoint y: 411, distance: 166.6
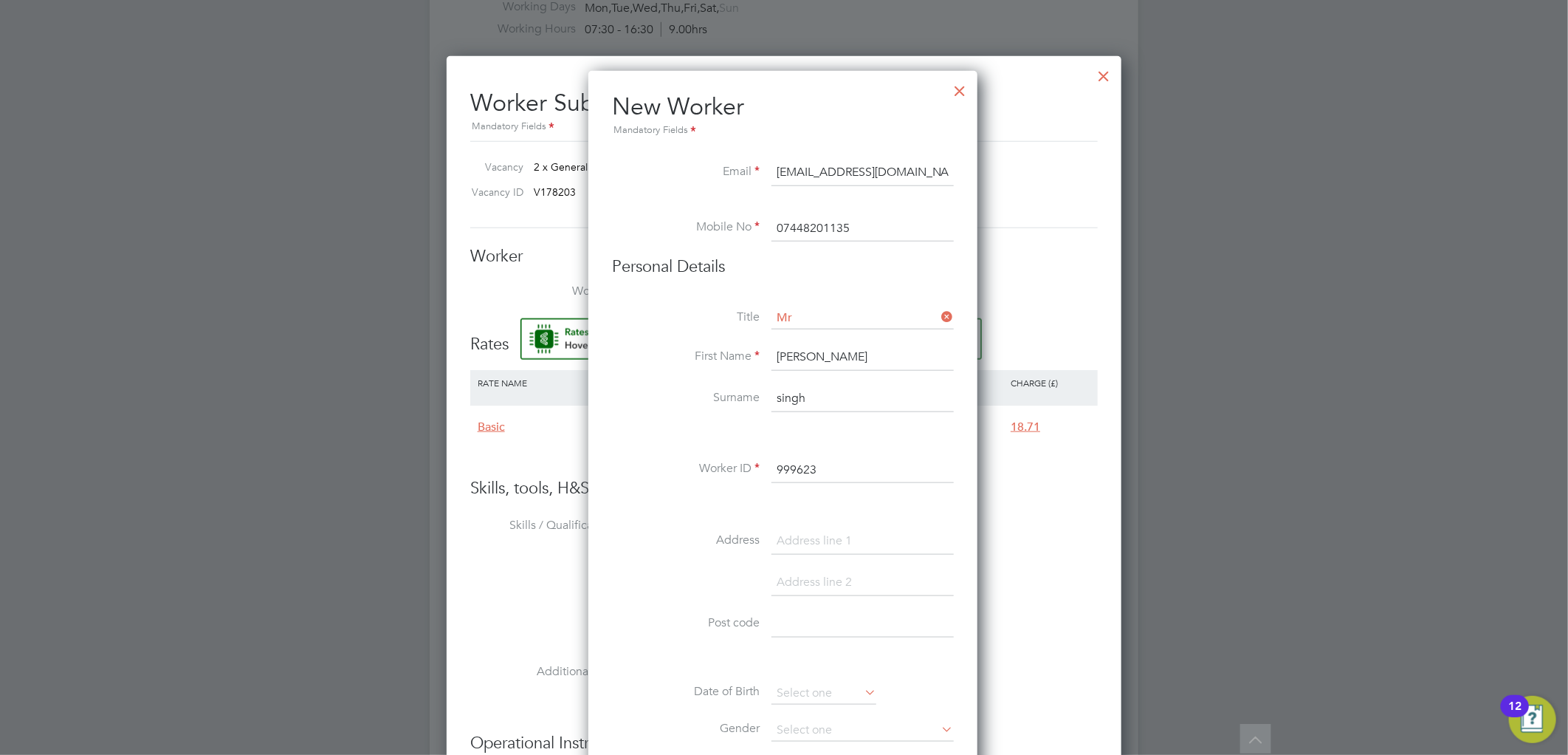
click at [801, 545] on input at bounding box center [862, 541] width 182 height 26
type input "12 hunt drive"
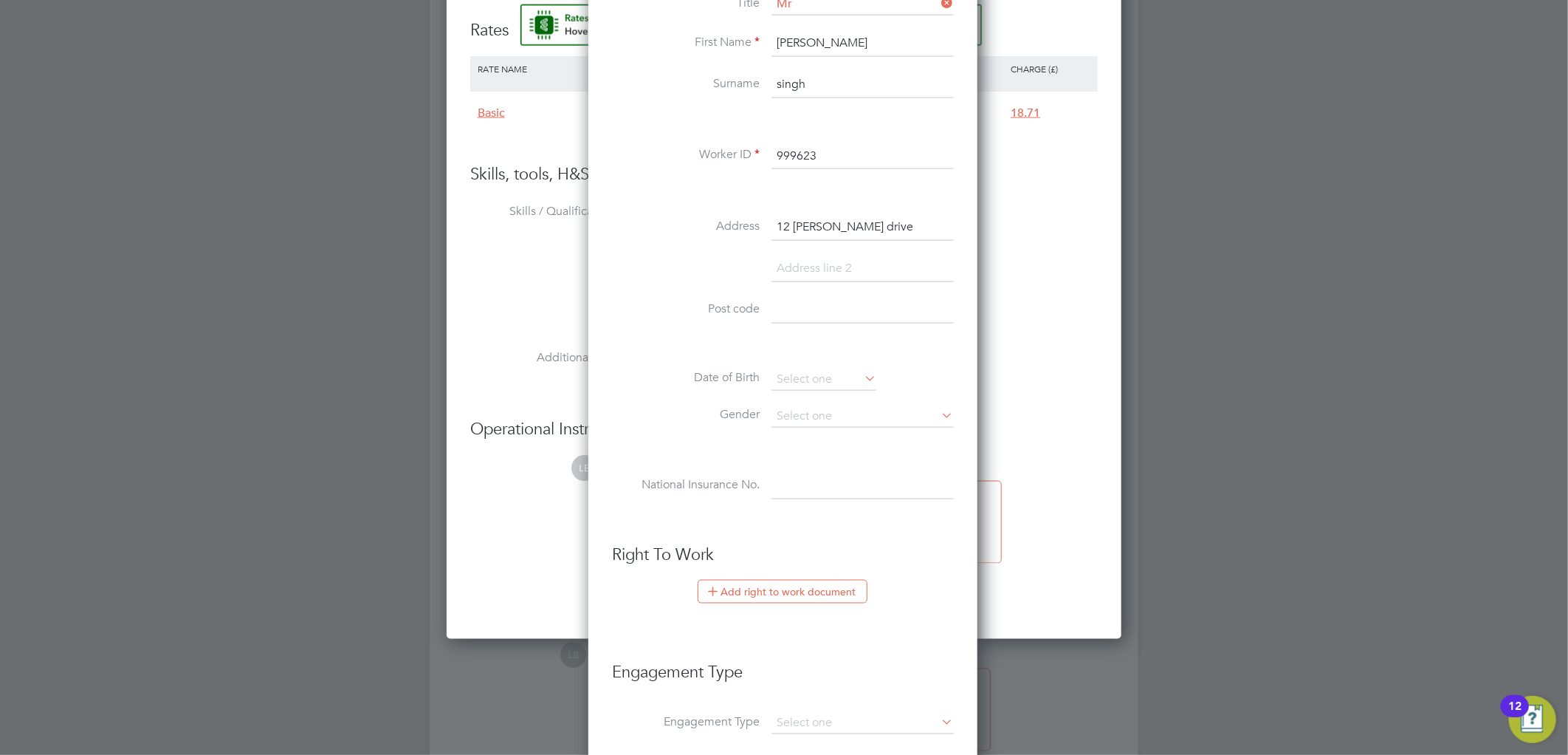
scroll to position [1138, 0]
paste input "B69 3FP"
type input "B69 3FP"
drag, startPoint x: 813, startPoint y: 253, endPoint x: 824, endPoint y: 262, distance: 14.2
click at [813, 253] on input at bounding box center [862, 265] width 182 height 26
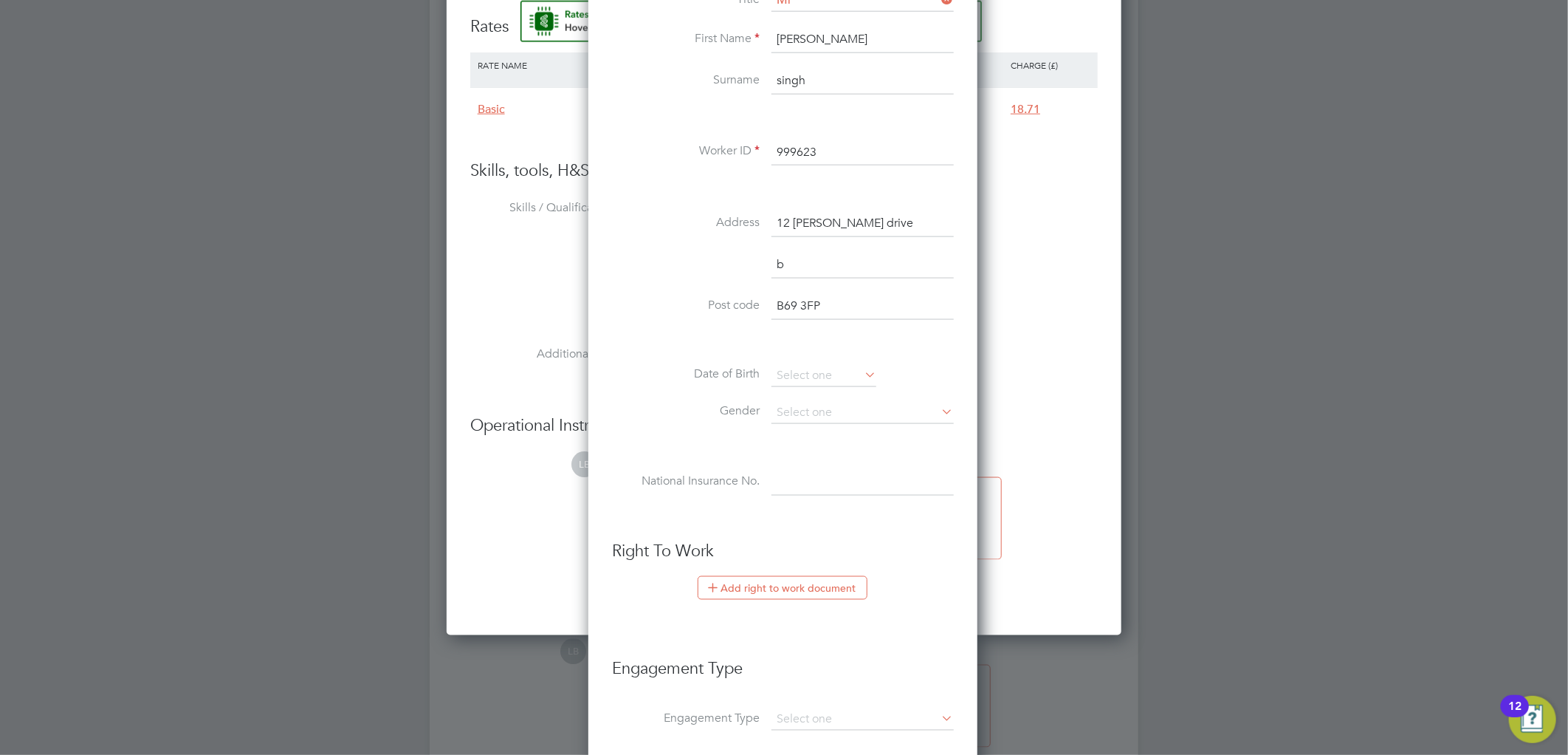
scroll to position [1297, 392]
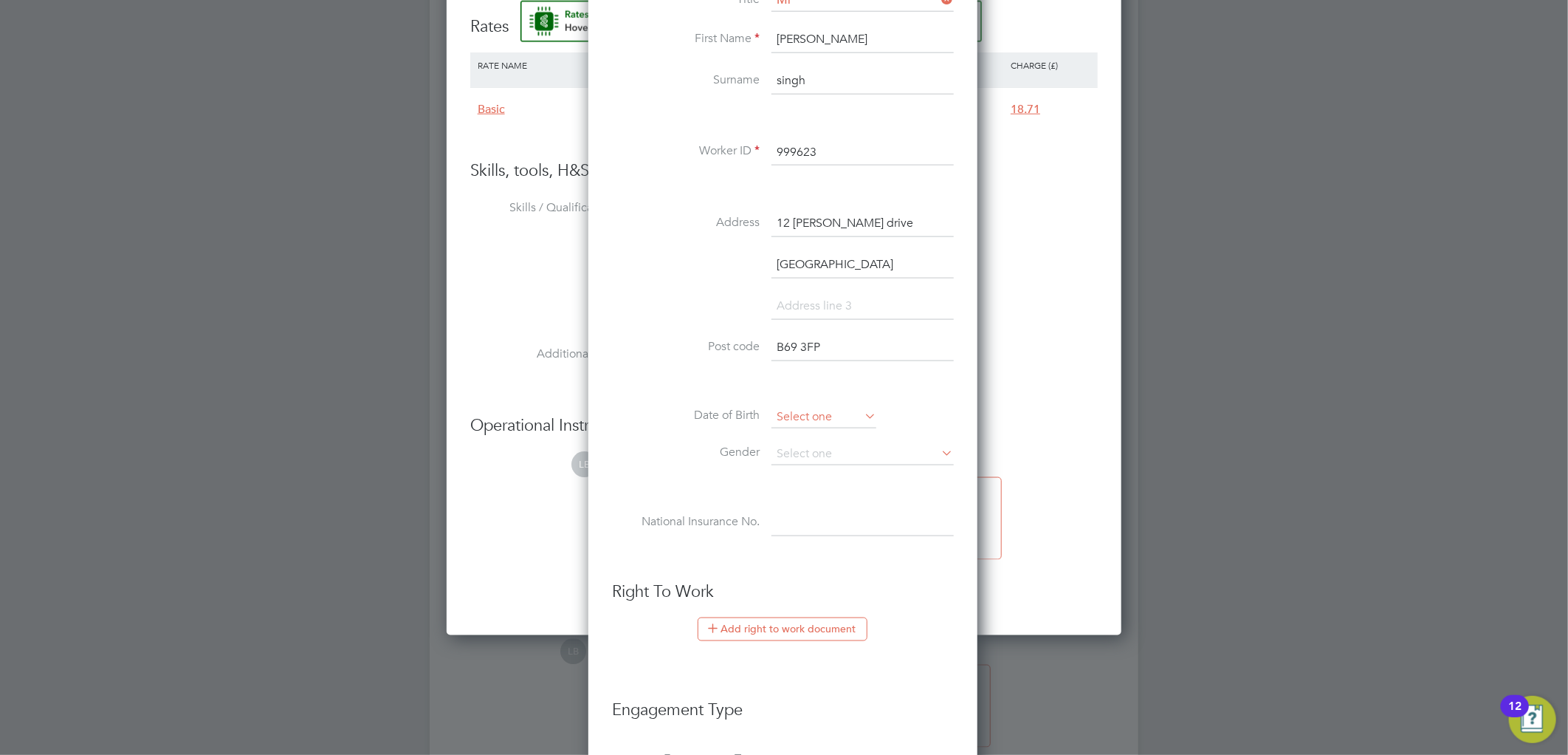
type input "Birmingham"
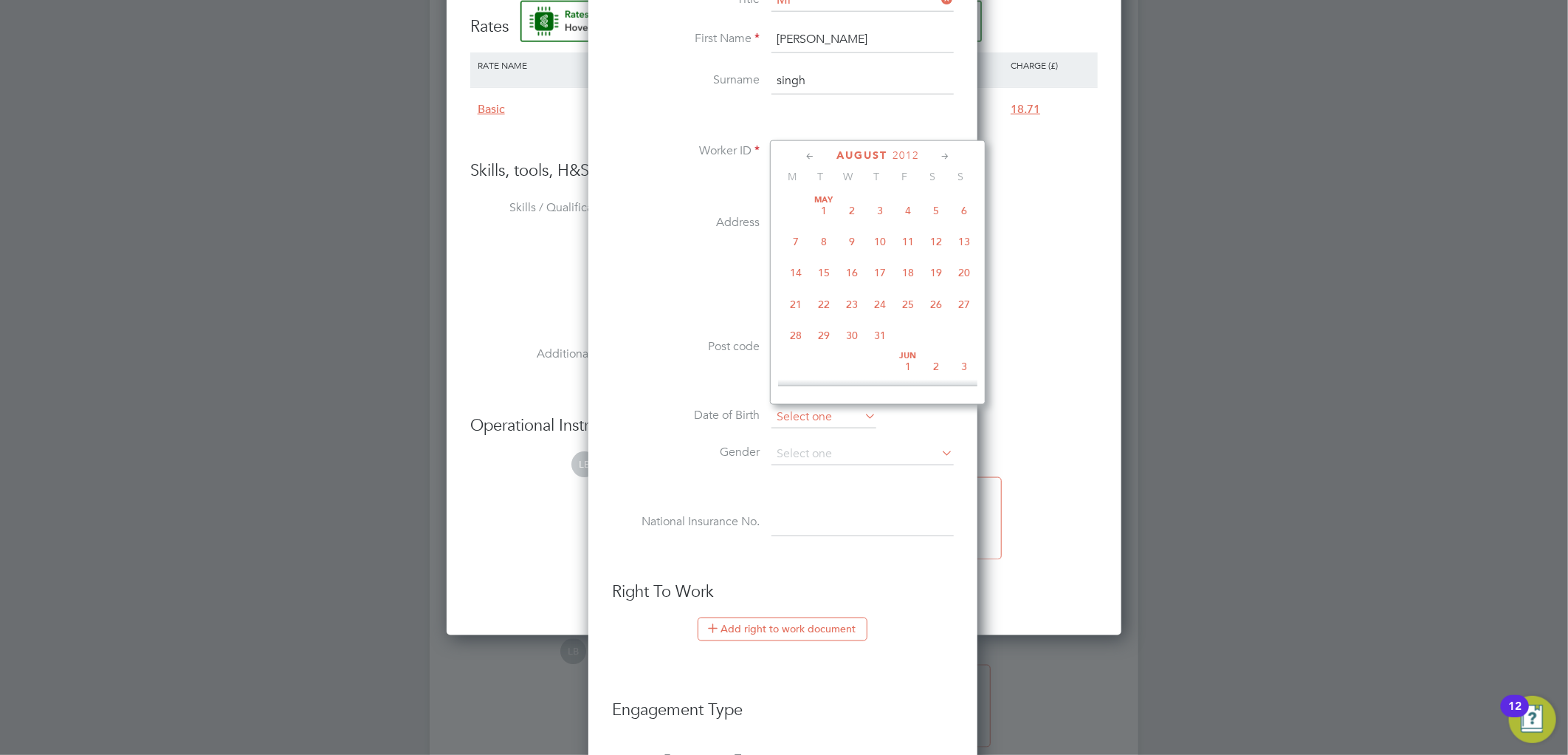
click at [794, 424] on input at bounding box center [824, 416] width 105 height 22
click at [896, 154] on span "2012" at bounding box center [905, 155] width 26 height 12
click at [826, 259] on span "2006" at bounding box center [824, 261] width 28 height 28
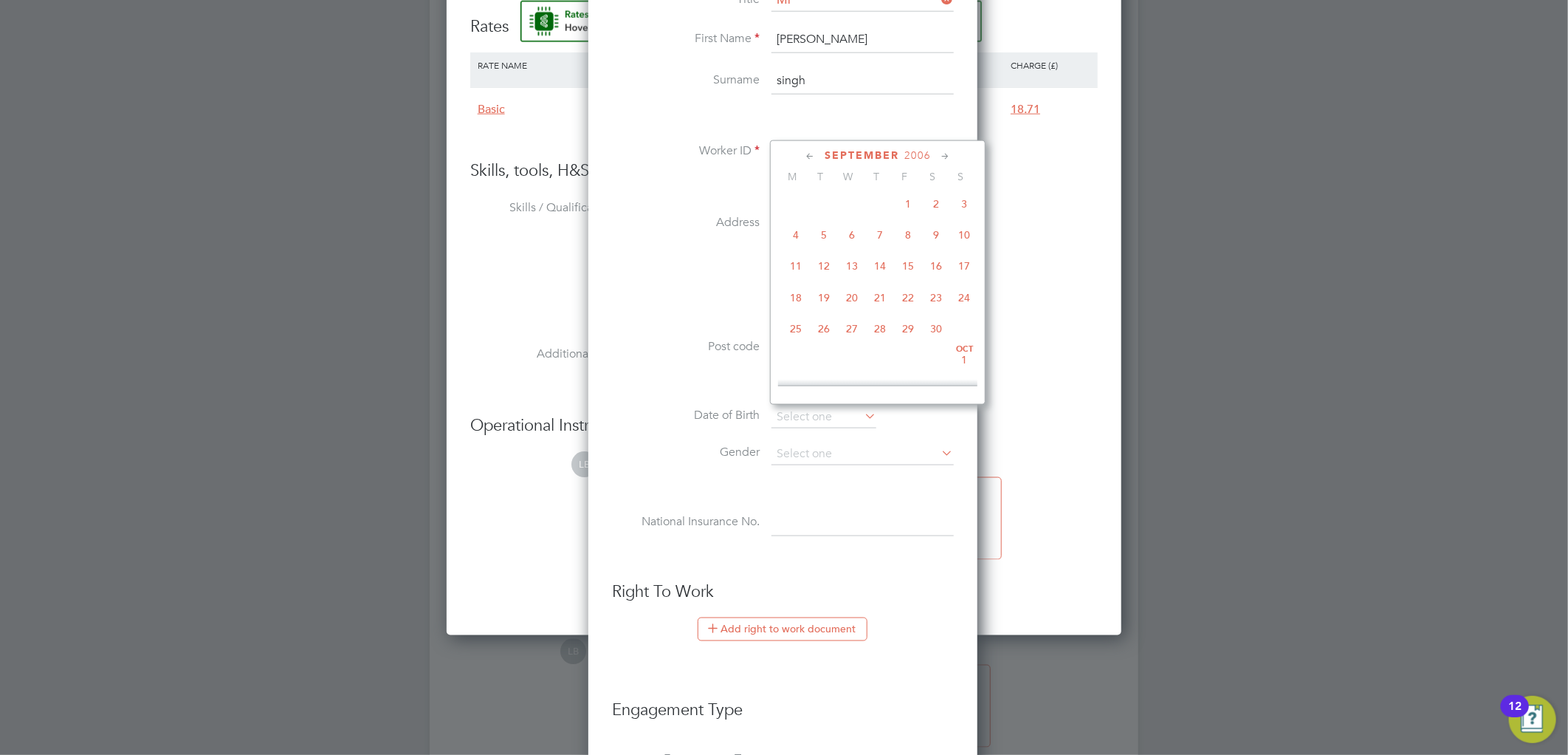
scroll to position [632, 0]
click at [940, 309] on span "16" at bounding box center [936, 295] width 28 height 28
type input "16 Sep 2006"
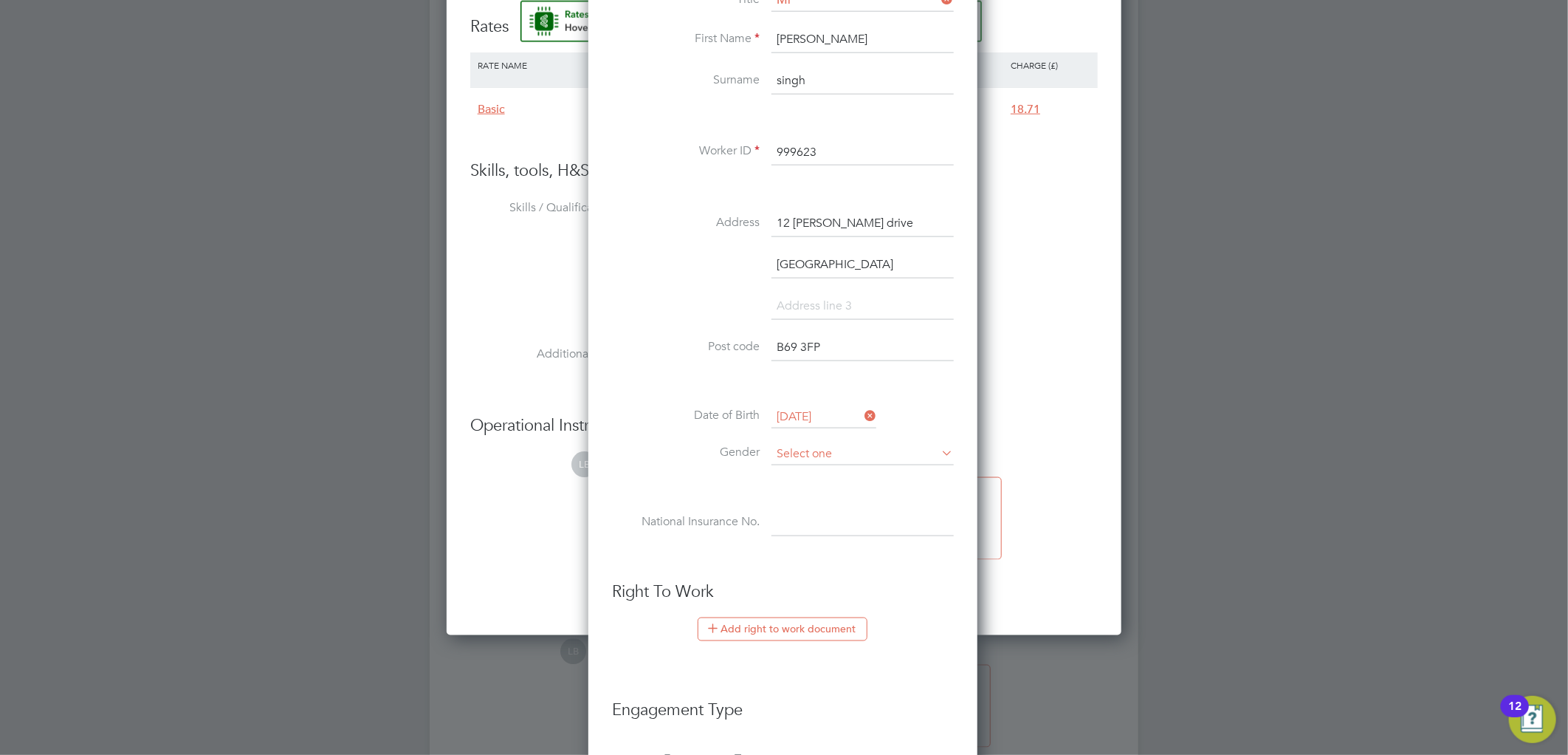
click at [805, 444] on input at bounding box center [862, 453] width 182 height 22
click at [805, 466] on li "Male" at bounding box center [862, 472] width 184 height 19
type input "Male"
drag, startPoint x: 816, startPoint y: 528, endPoint x: 351, endPoint y: 138, distance: 606.9
click at [816, 528] on input at bounding box center [862, 523] width 182 height 26
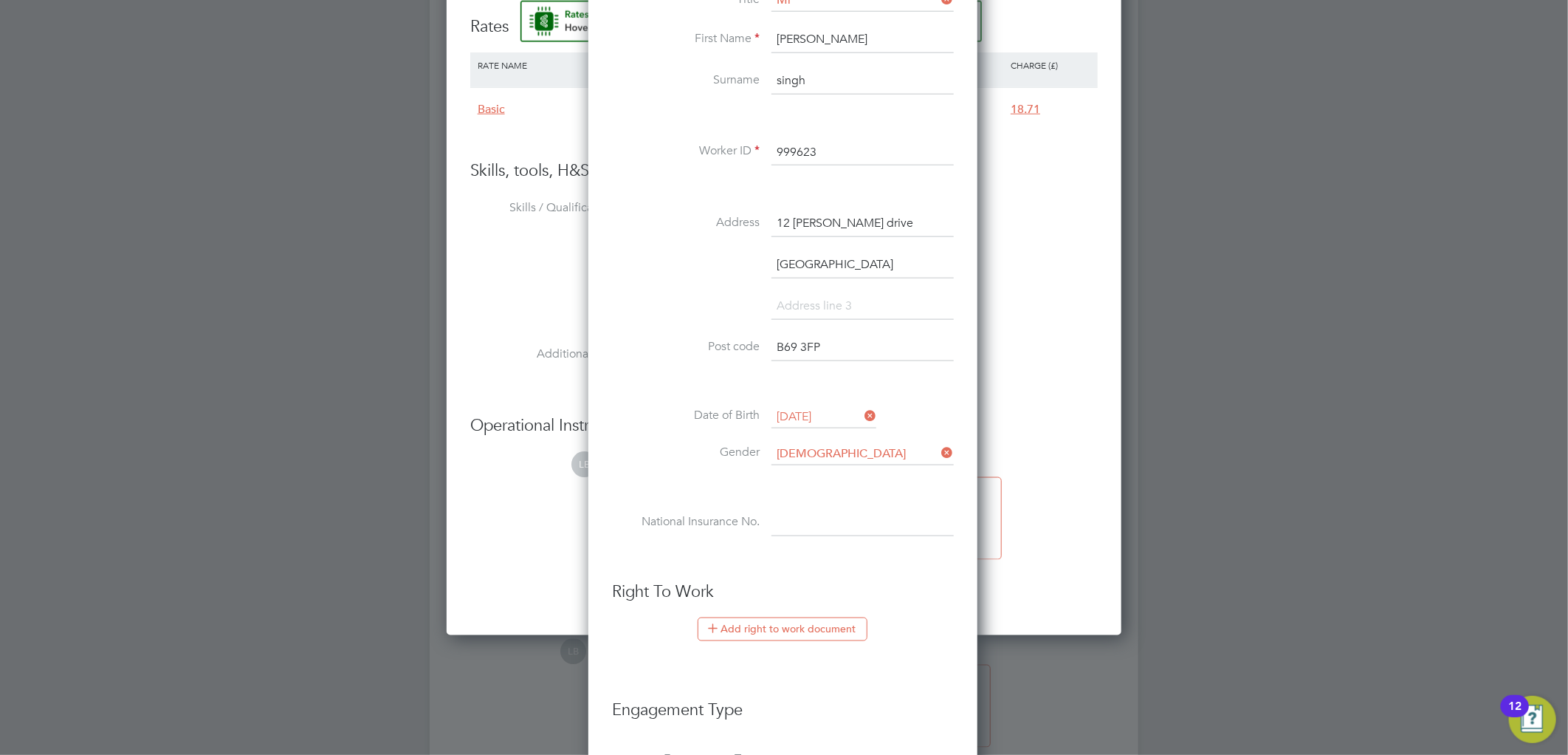
paste input "TH278313B"
type input "TH 27 83 13 B"
click at [814, 629] on button "Add right to work document" at bounding box center [783, 629] width 170 height 24
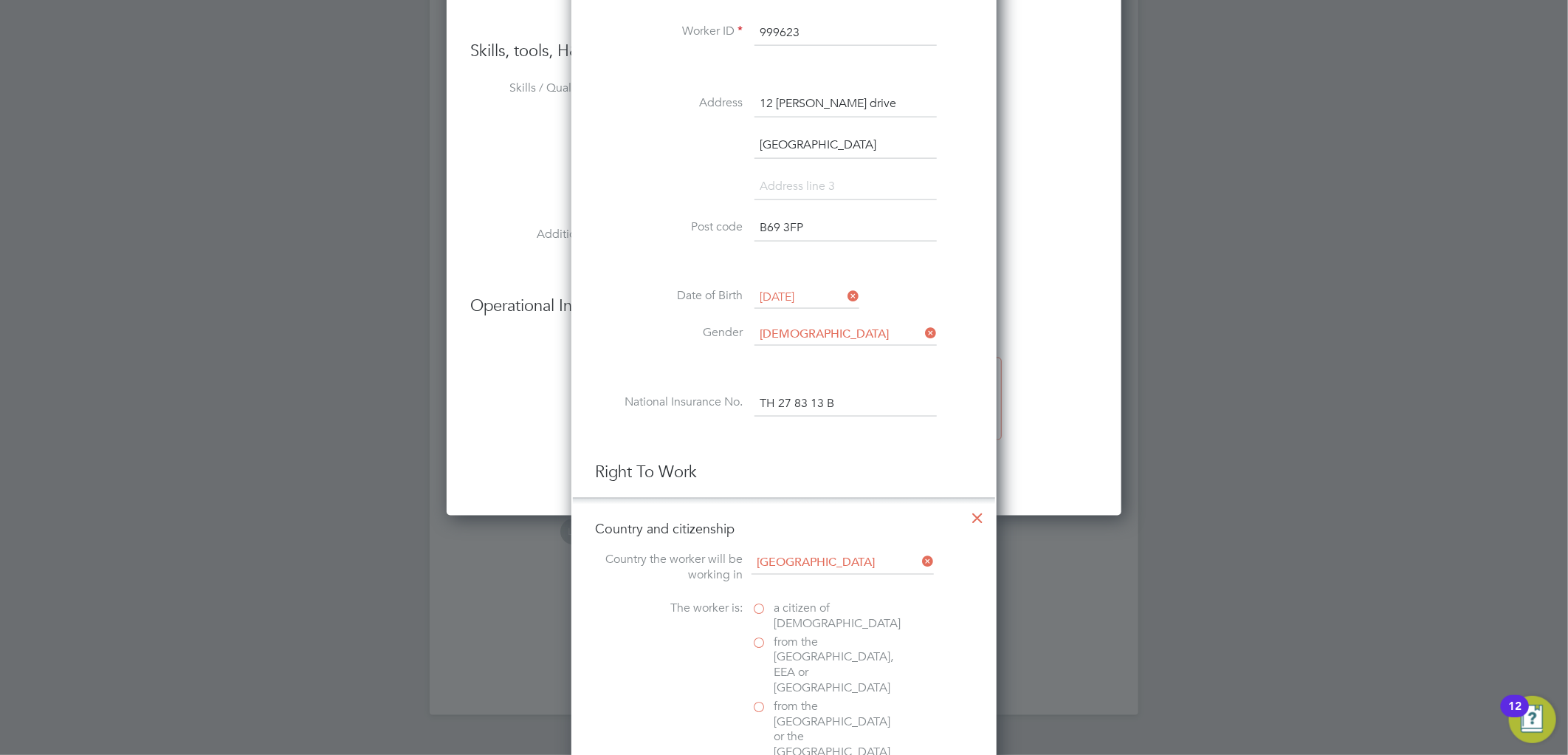
scroll to position [1465, 0]
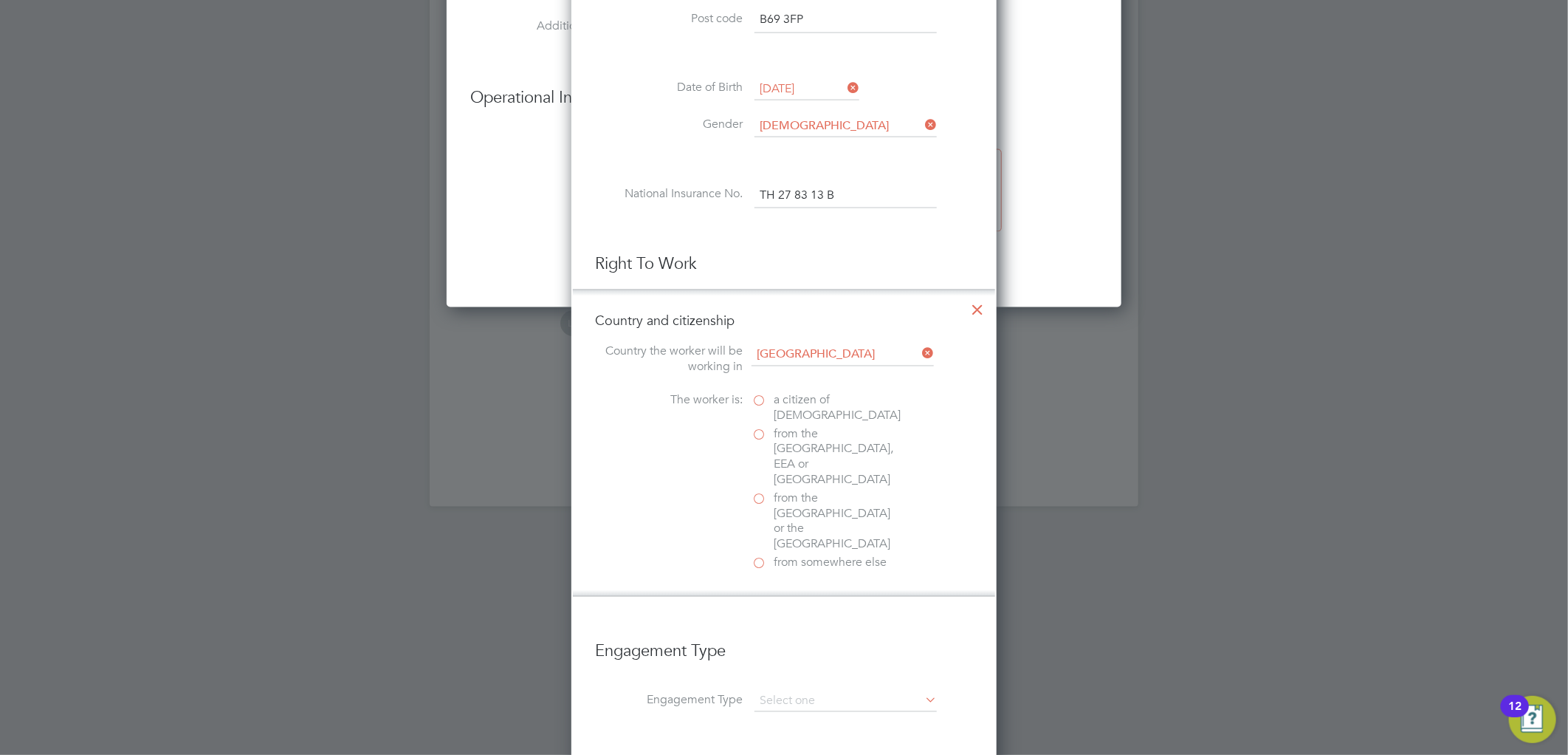
click at [794, 399] on span "a citizen of United Kingdom" at bounding box center [836, 408] width 127 height 31
click at [0, 0] on input "a citizen of United Kingdom" at bounding box center [0, 0] width 0 height 0
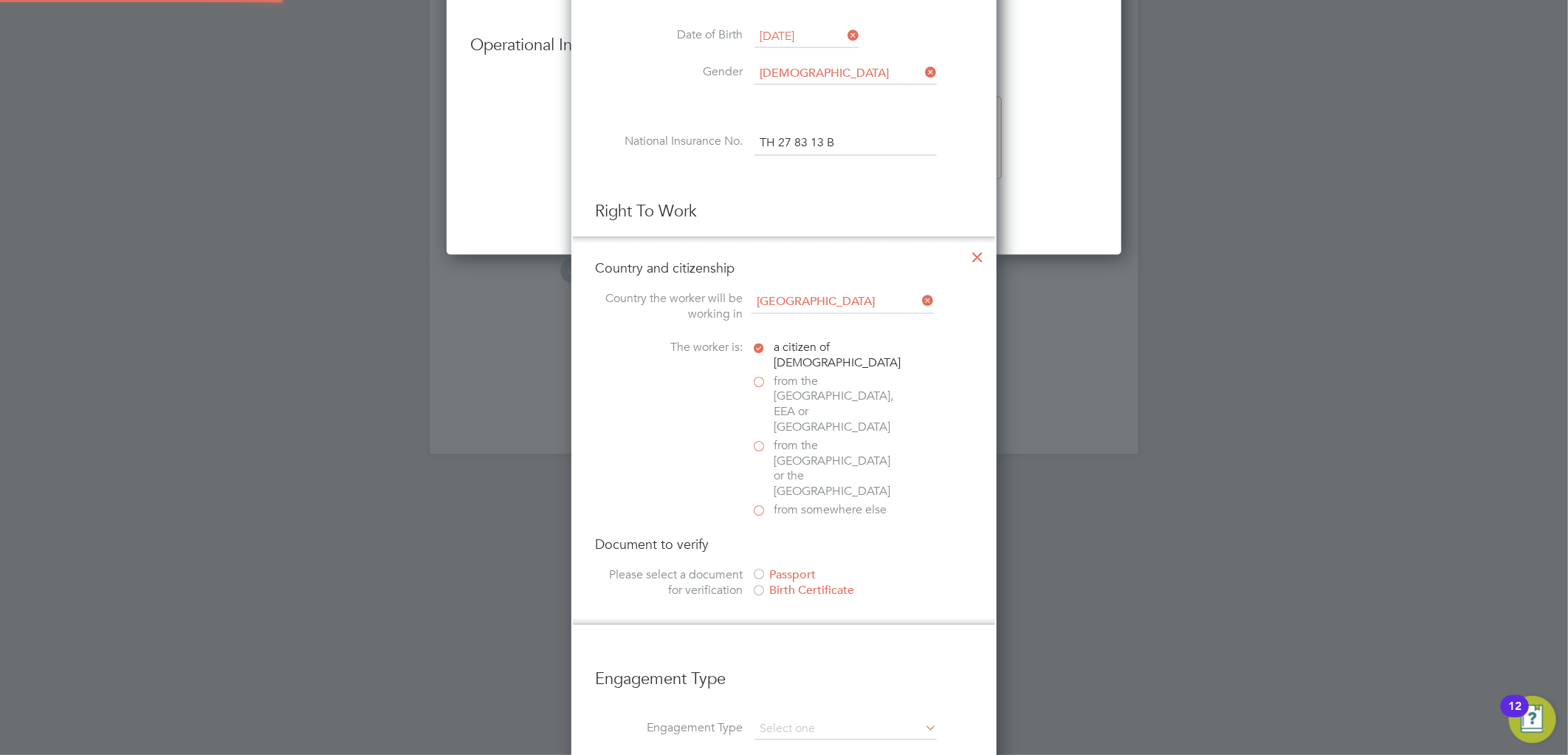
scroll to position [1548, 0]
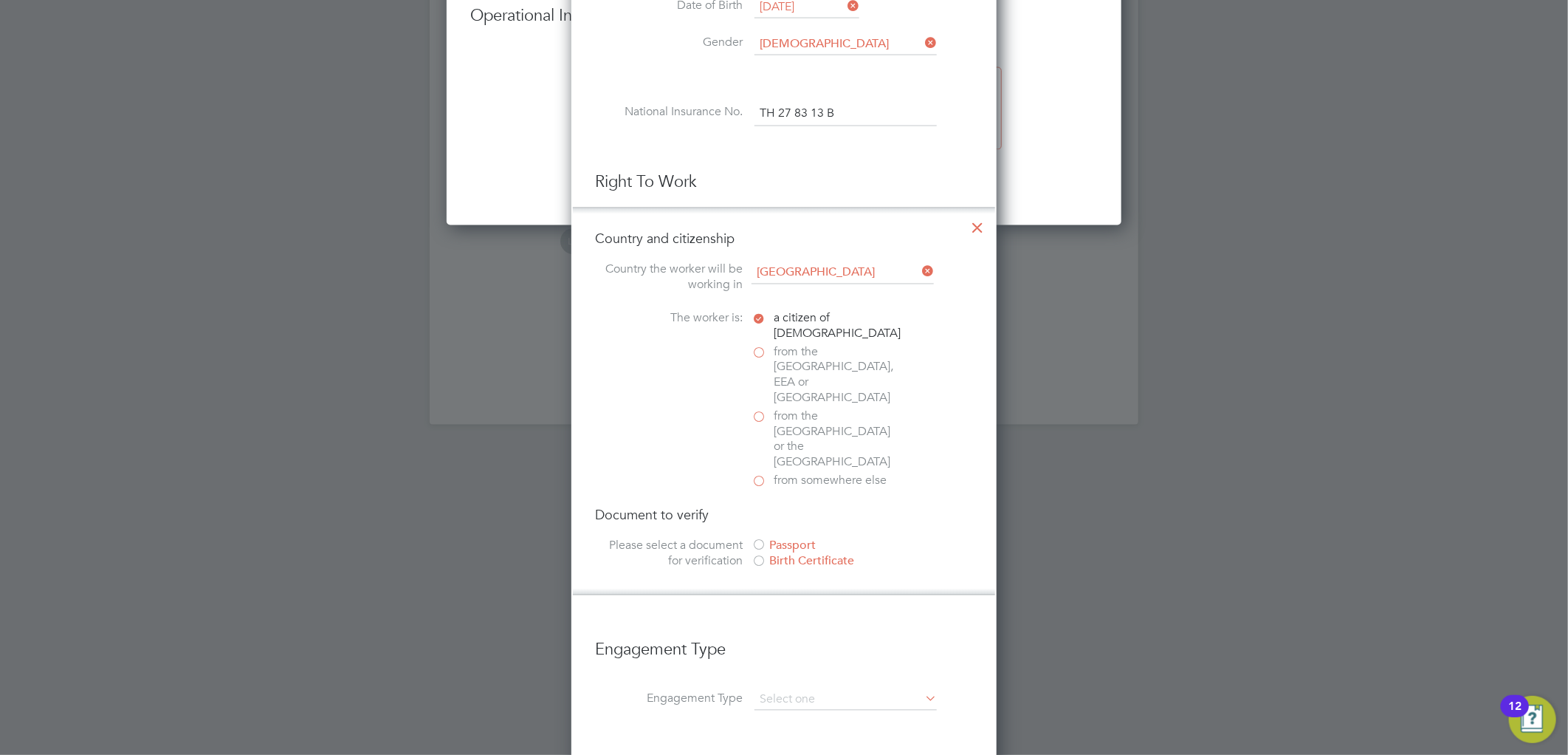
click at [795, 355] on span "from the EU, EEA or Switzerland" at bounding box center [835, 375] width 125 height 61
click at [0, 0] on input "from the EU, EEA or Switzerland" at bounding box center [0, 0] width 0 height 0
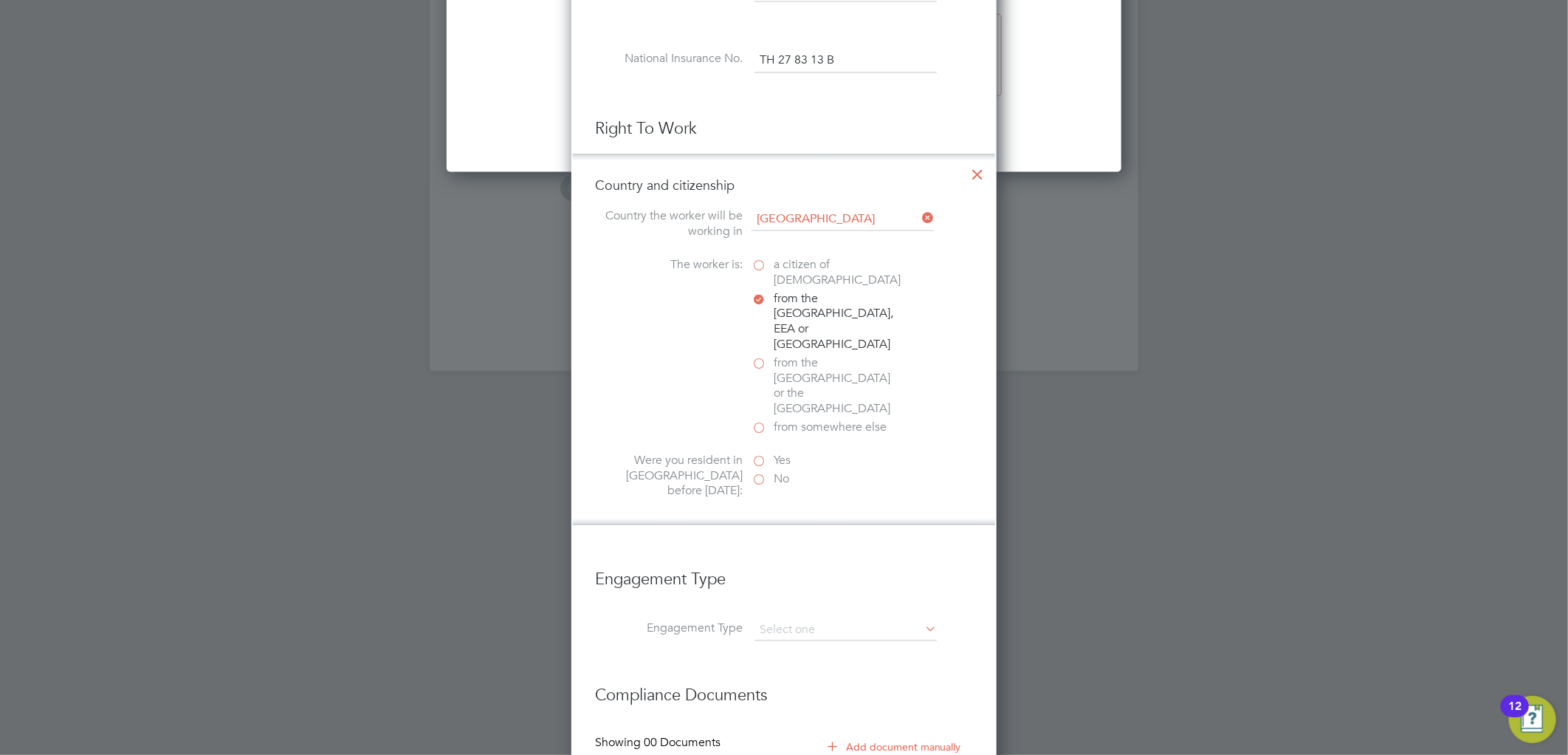
scroll to position [1630, 0]
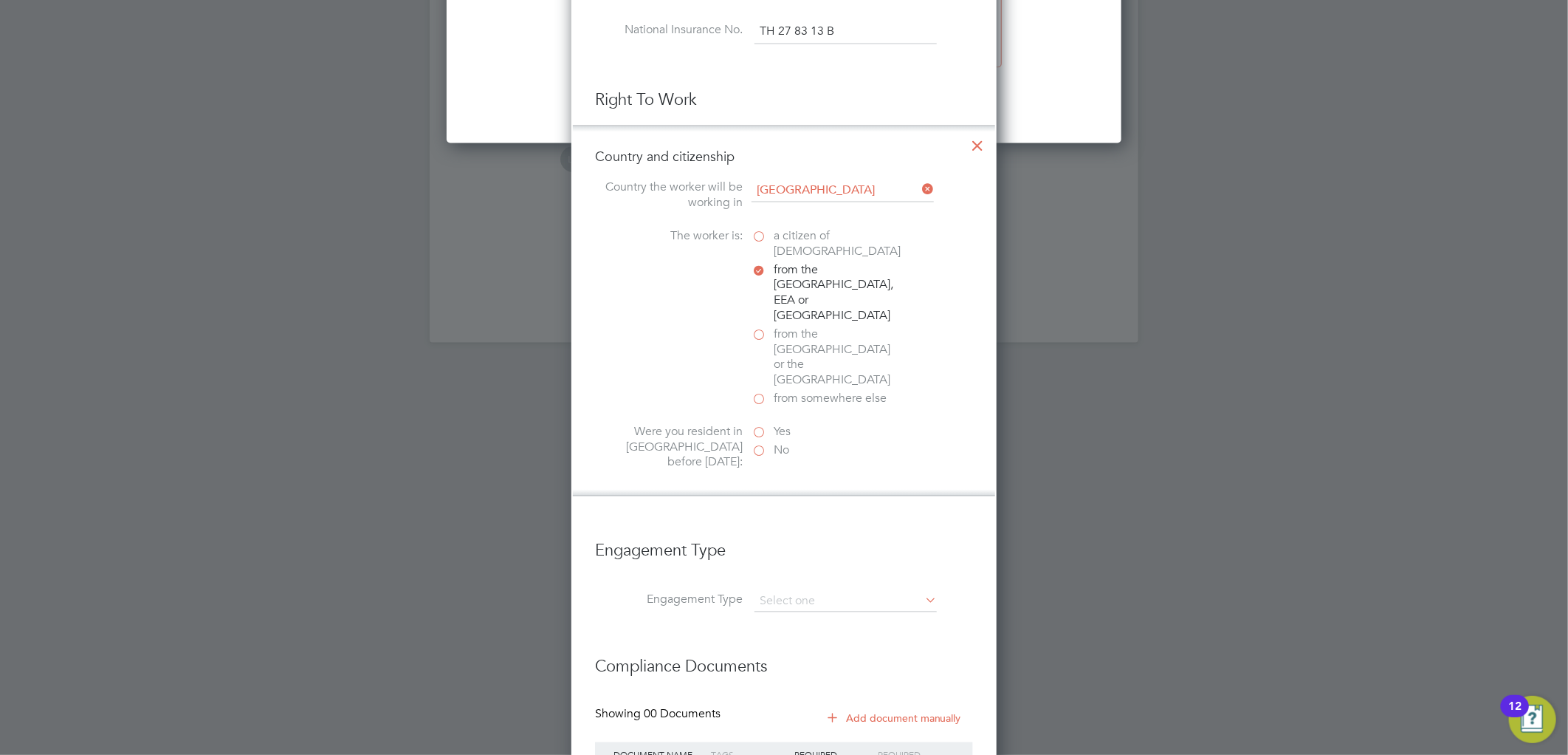
click at [769, 424] on label "Yes" at bounding box center [825, 432] width 148 height 16
click at [0, 0] on input "Yes" at bounding box center [0, 0] width 0 height 0
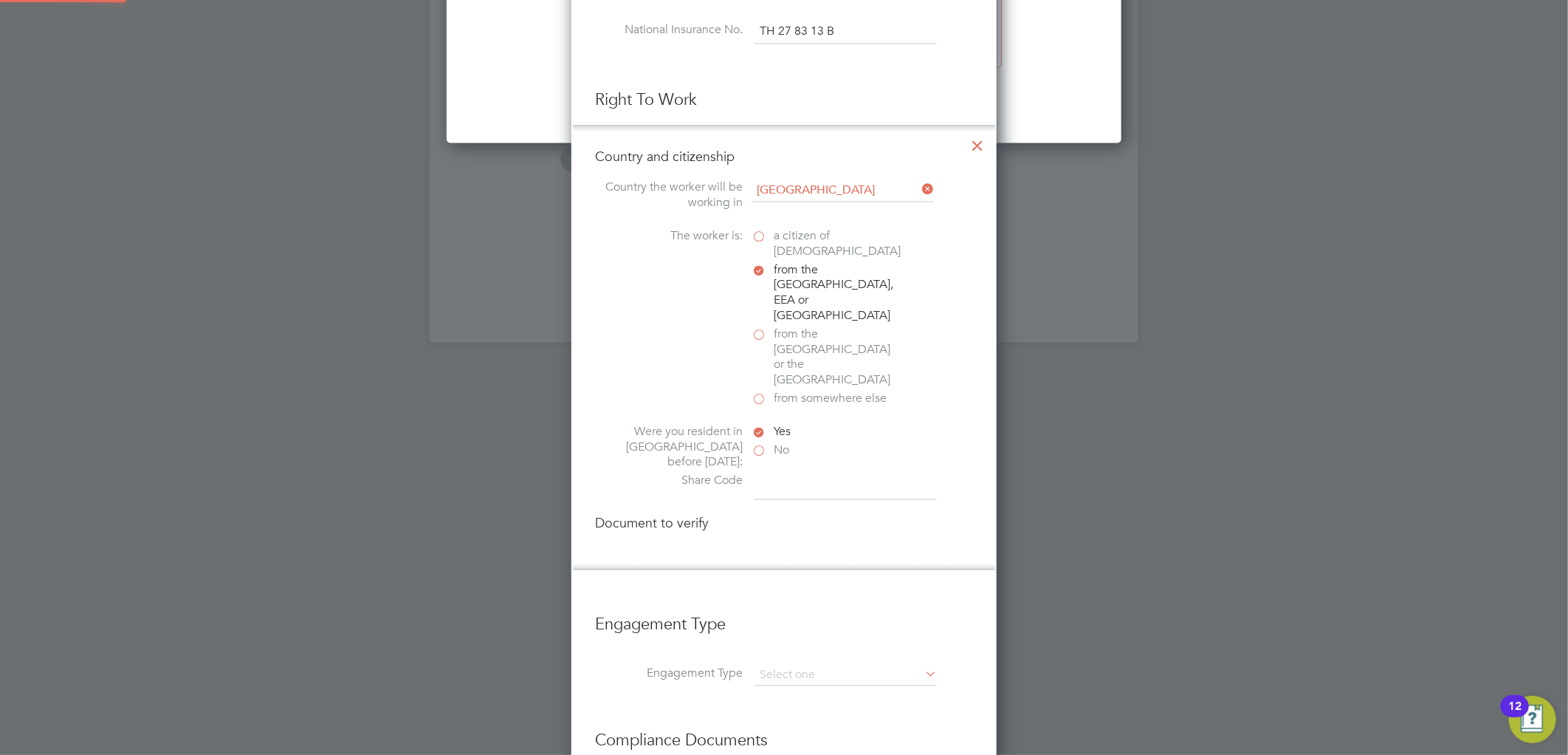
scroll to position [7, 7]
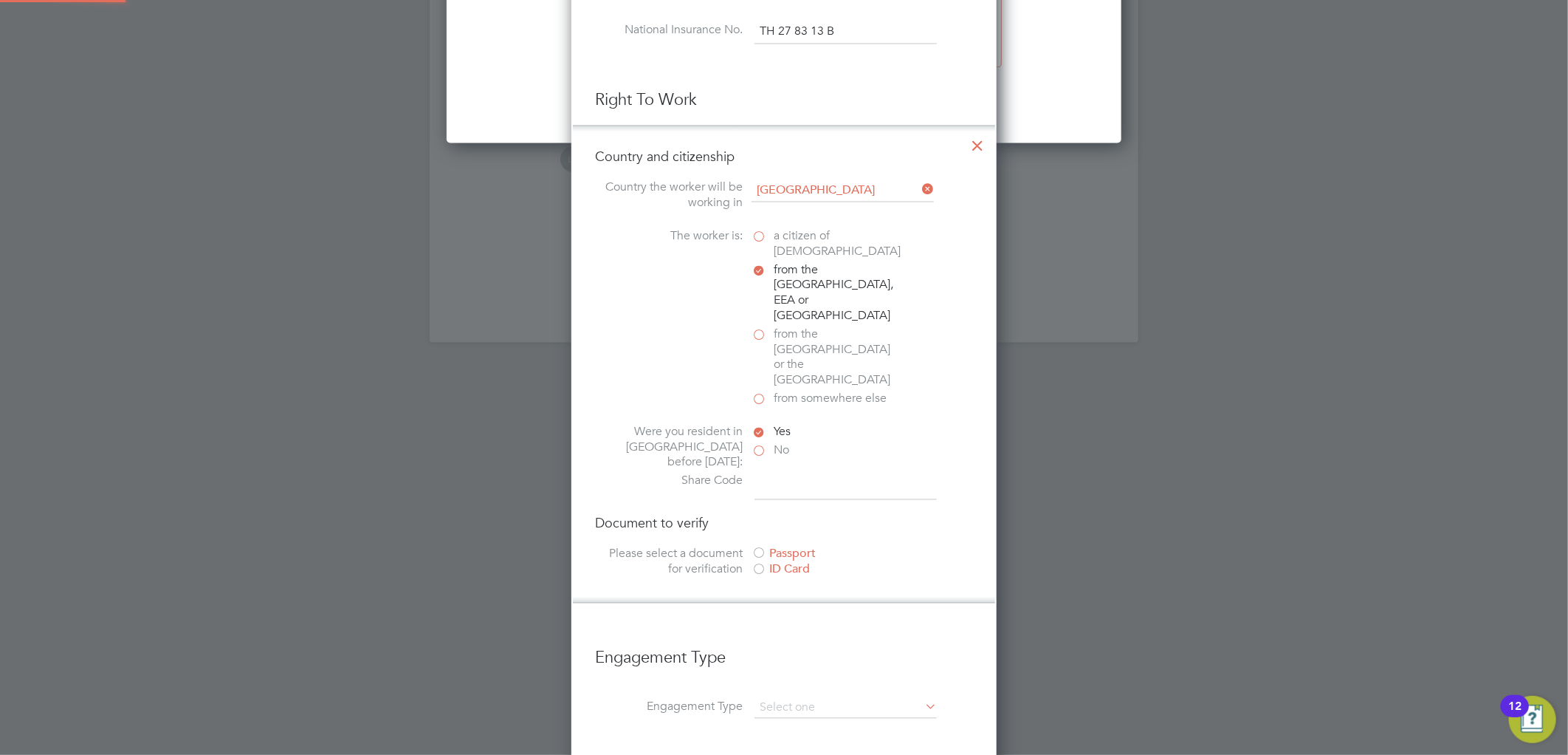
click at [763, 443] on label "No" at bounding box center [825, 451] width 148 height 16
click at [0, 0] on input "No" at bounding box center [0, 0] width 0 height 0
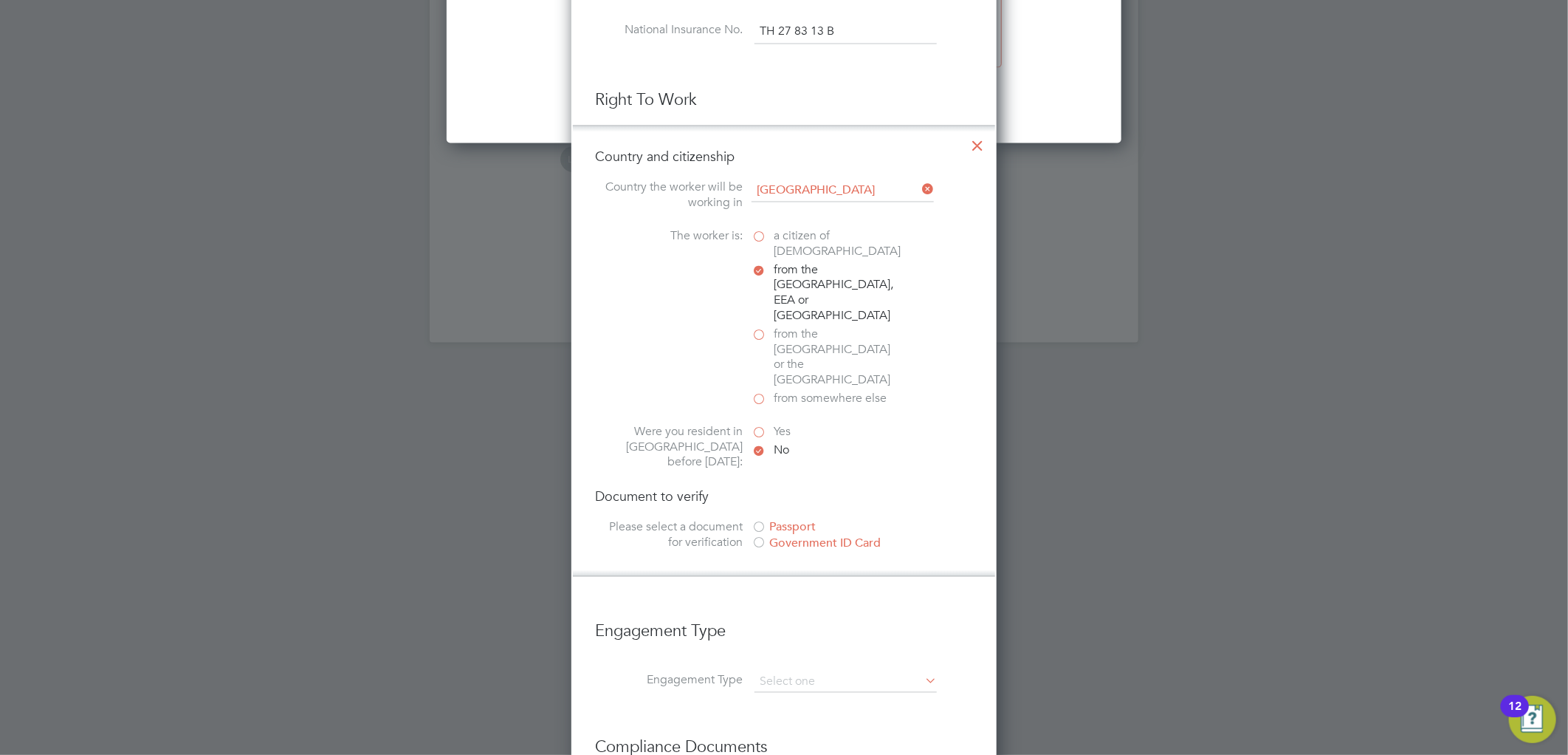
click at [759, 424] on label "Yes" at bounding box center [825, 432] width 148 height 16
click at [0, 0] on input "Yes" at bounding box center [0, 0] width 0 height 0
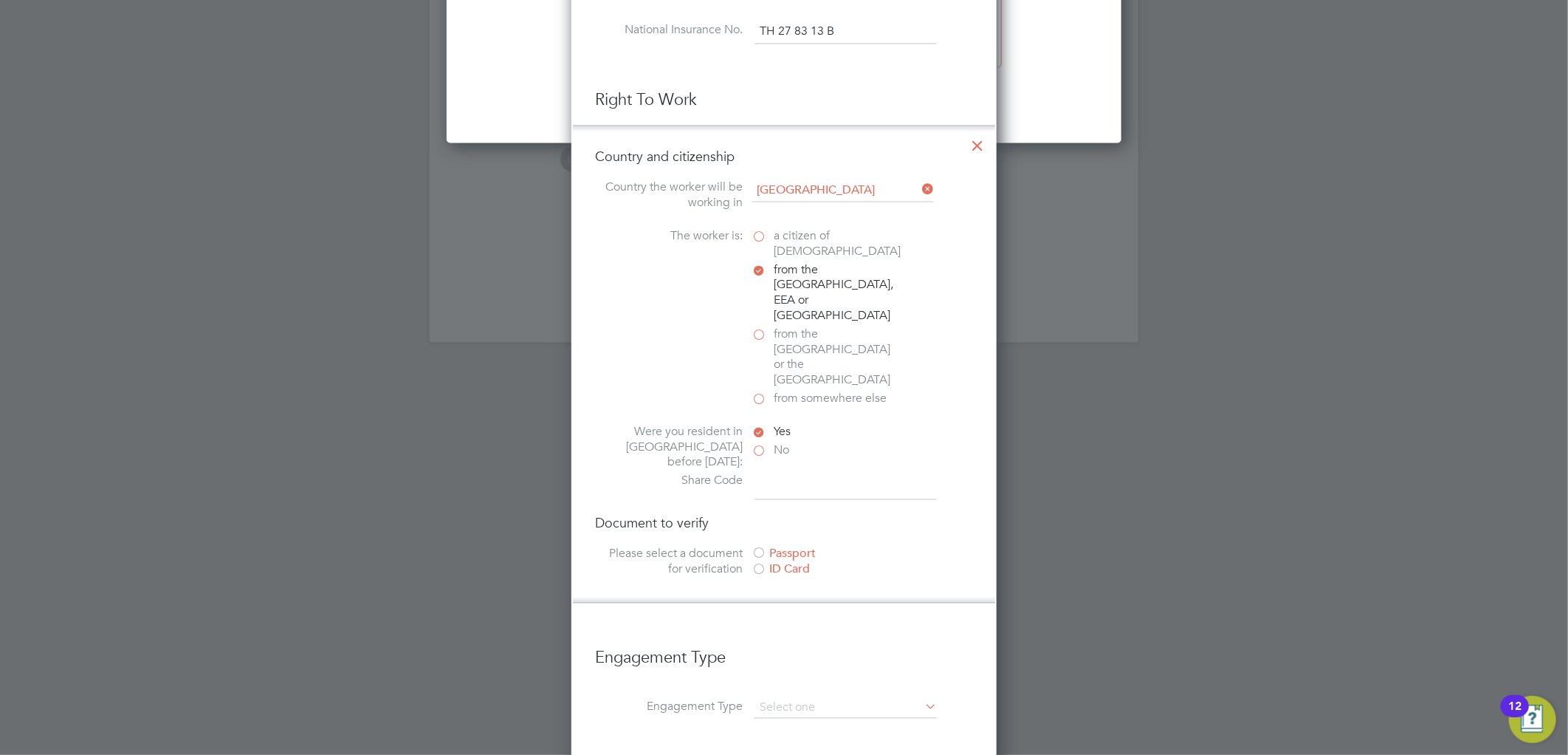
click at [760, 563] on div at bounding box center [758, 570] width 15 height 15
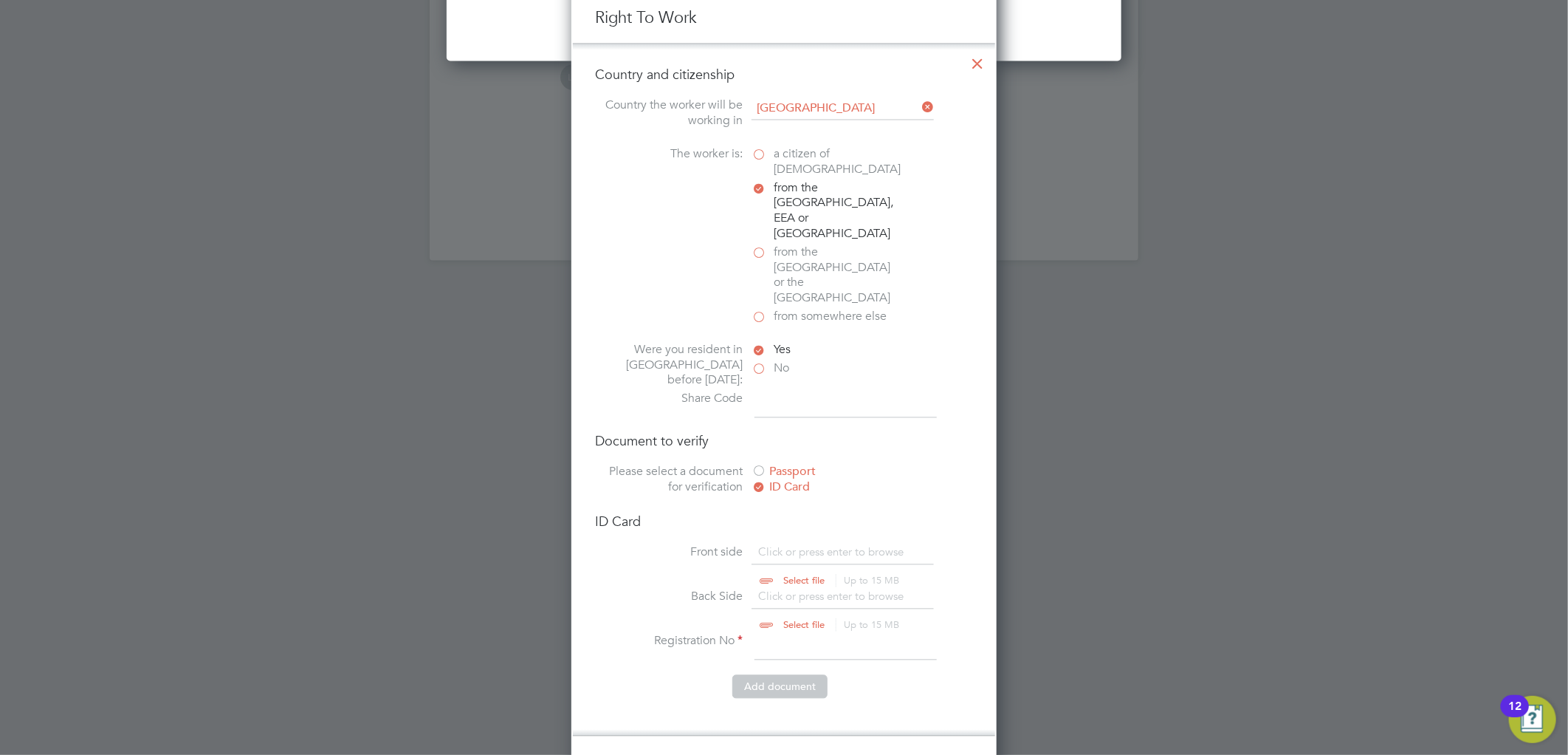
click at [778, 545] on input "file" at bounding box center [818, 567] width 232 height 45
click at [760, 361] on label "No" at bounding box center [825, 369] width 148 height 16
click at [0, 0] on input "No" at bounding box center [0, 0] width 0 height 0
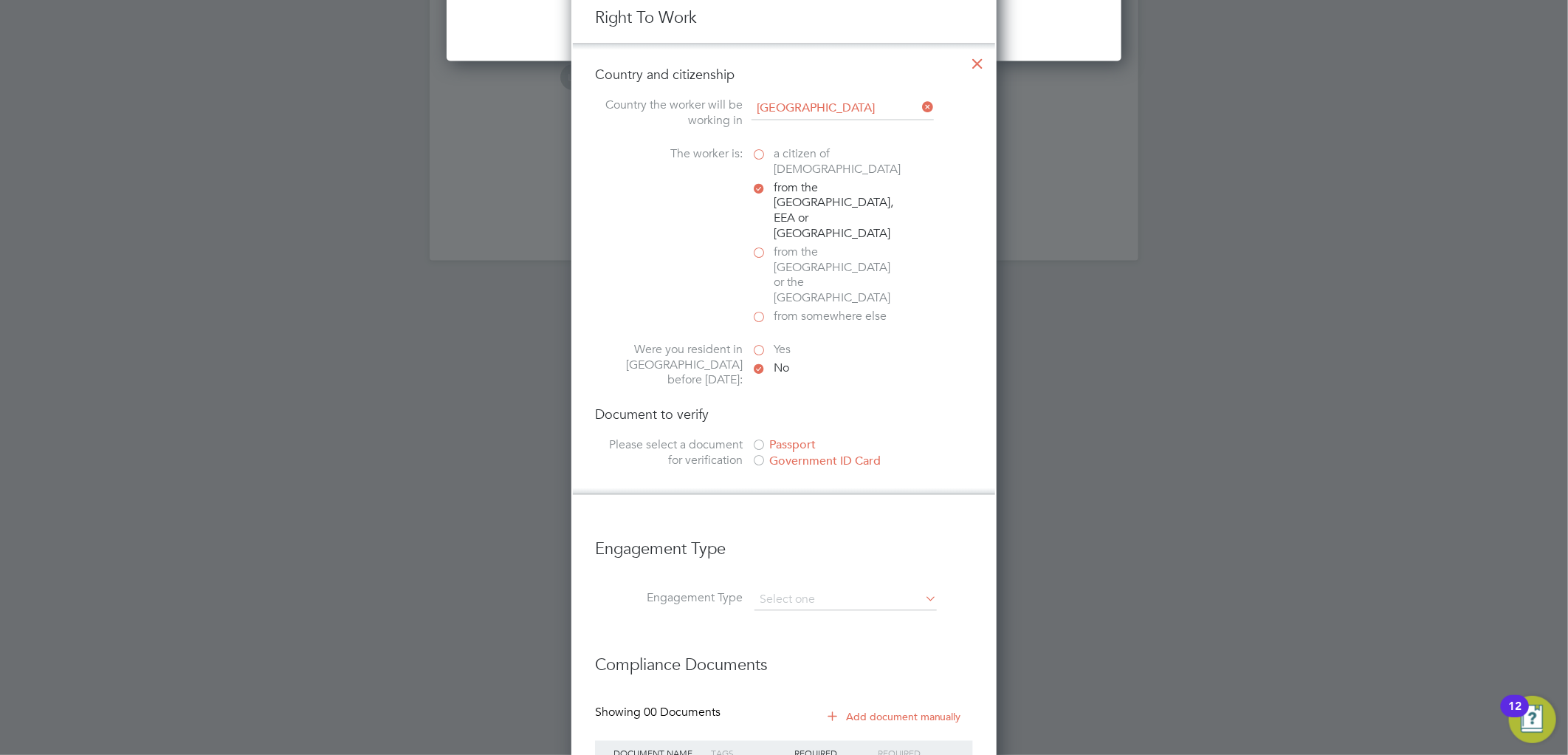
click at [790, 454] on div "Government ID Card" at bounding box center [861, 462] width 221 height 16
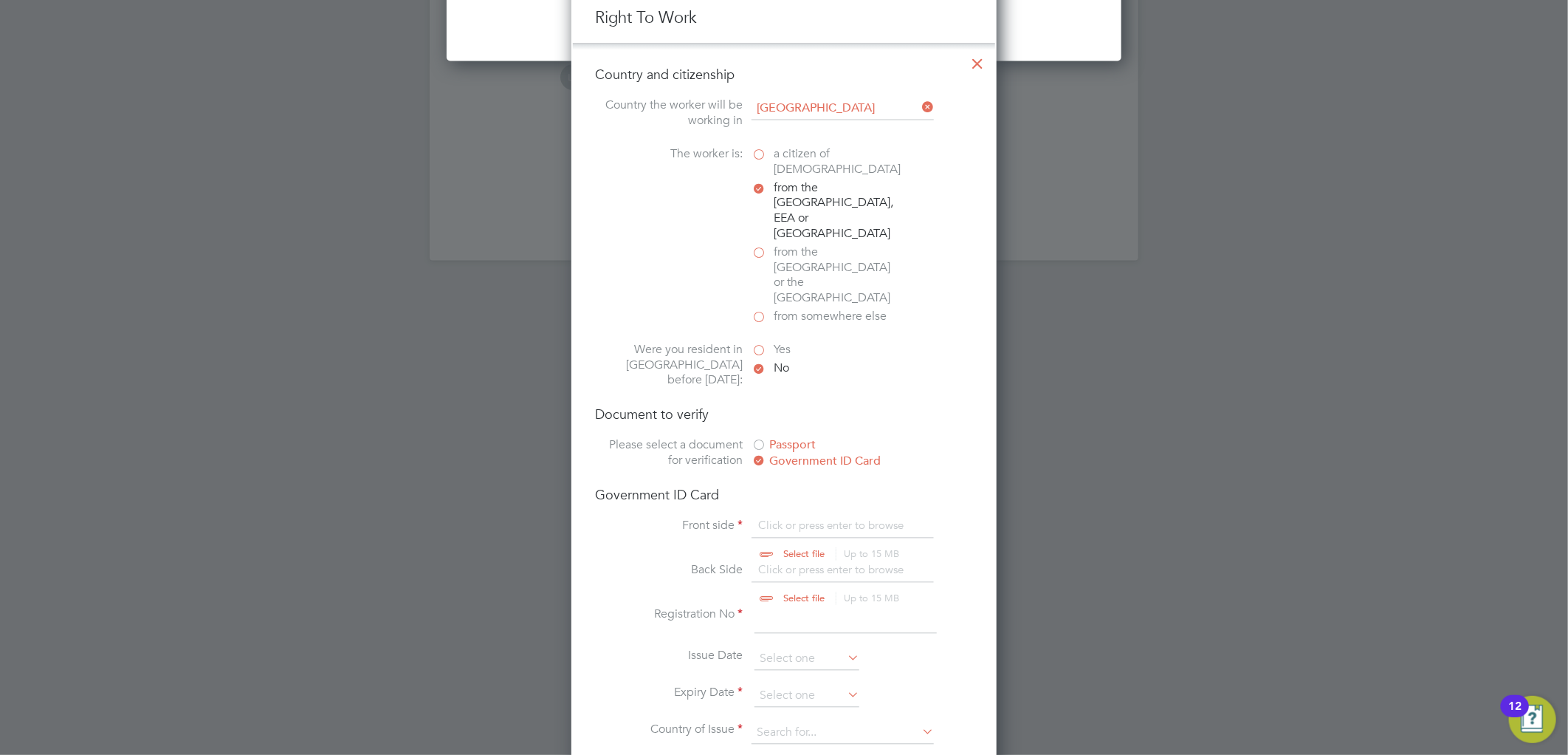
click at [783, 518] on input "file" at bounding box center [818, 540] width 232 height 45
type input "C:\fakepath\settlement jas singh.pdf"
click at [799, 563] on input "file" at bounding box center [818, 584] width 232 height 45
type input "C:\fakepath\settlement jas singh.pdf"
click at [787, 607] on input at bounding box center [846, 620] width 182 height 26
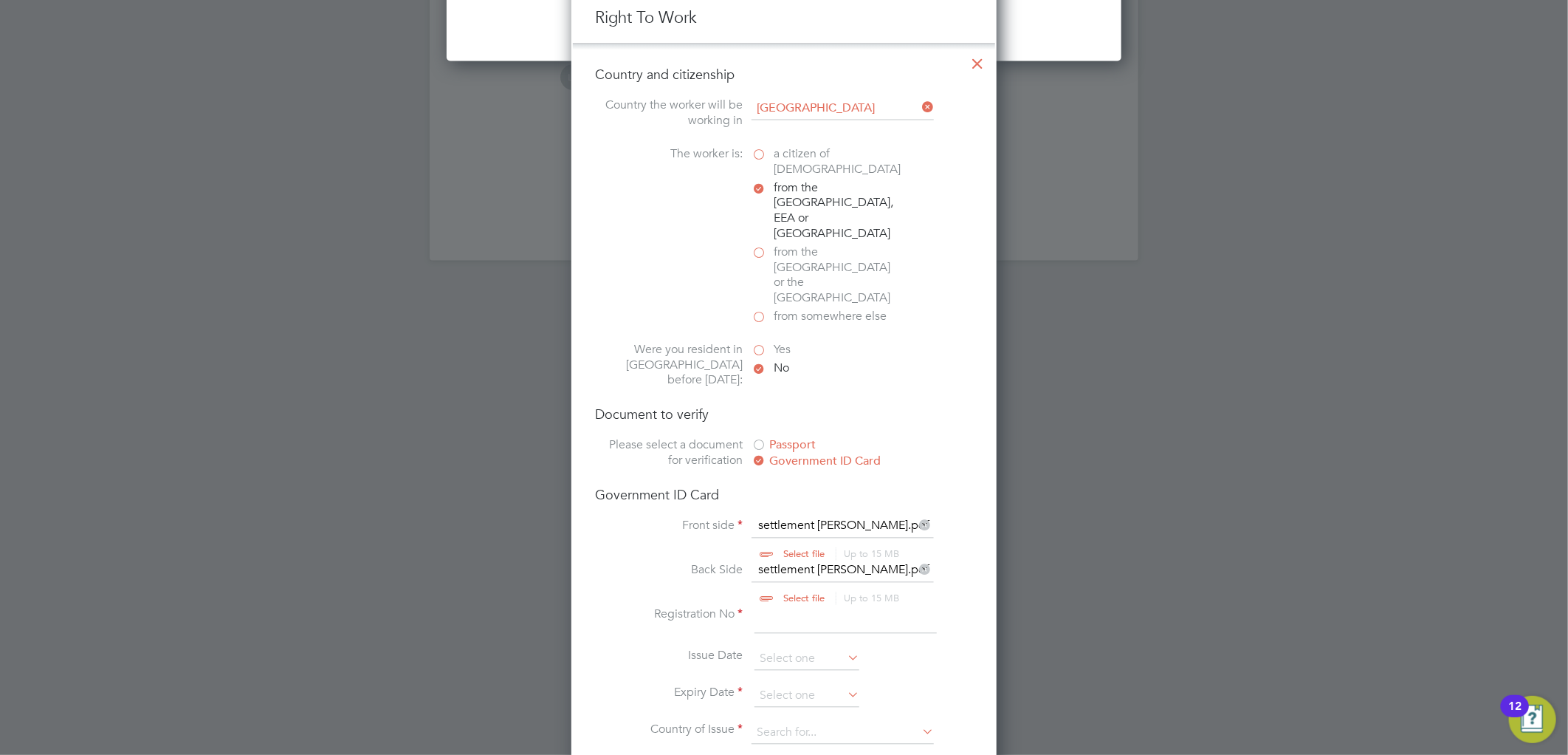
paste input "WE-TM9A863-37"
type input "WE-TM9A863-37"
click at [787, 685] on input at bounding box center [807, 696] width 105 height 22
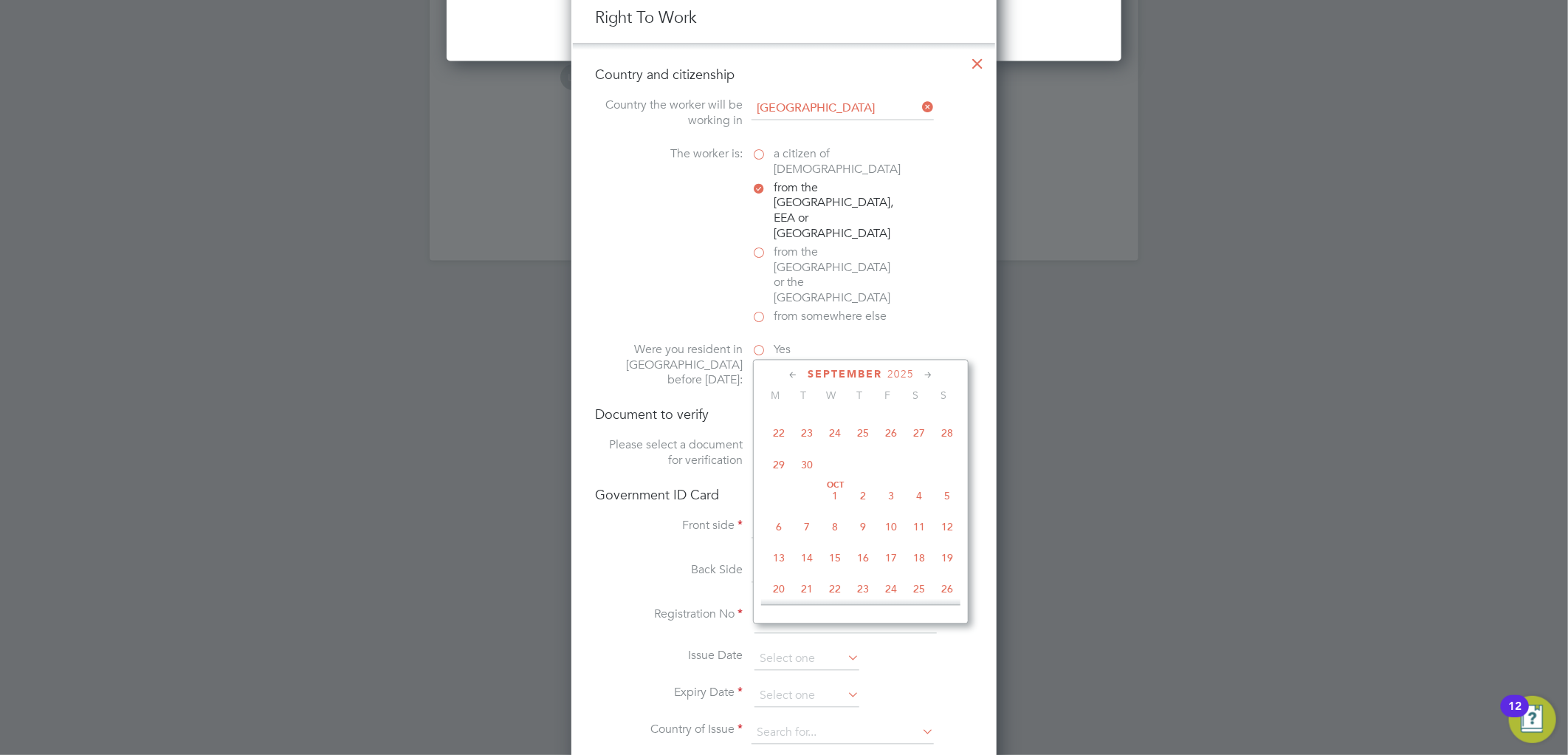
scroll to position [752, 0]
click at [891, 369] on span "2025" at bounding box center [894, 374] width 26 height 12
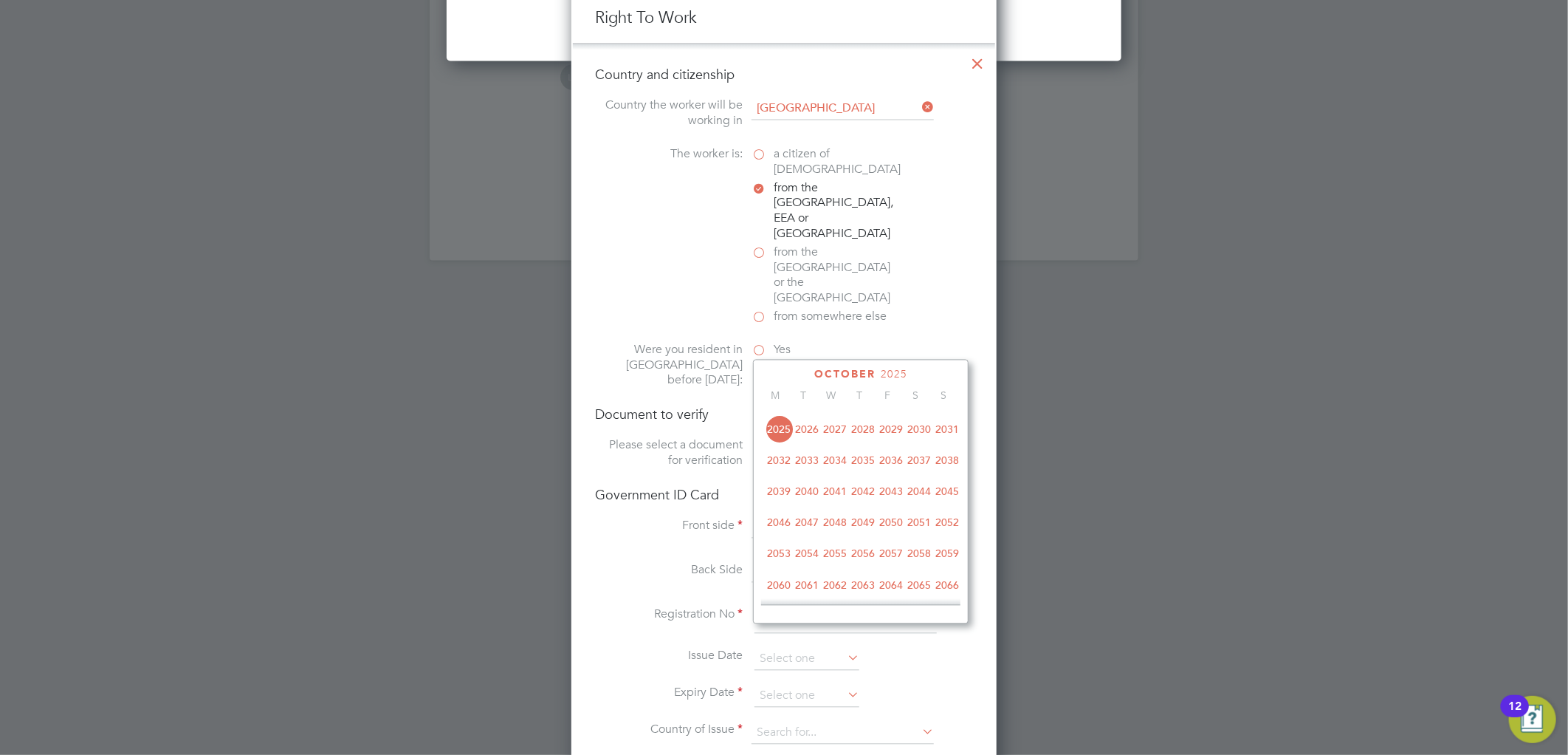
click at [887, 529] on span "2050" at bounding box center [891, 522] width 28 height 28
click at [941, 527] on span "21" at bounding box center [947, 522] width 28 height 28
type input "21 Aug 2050"
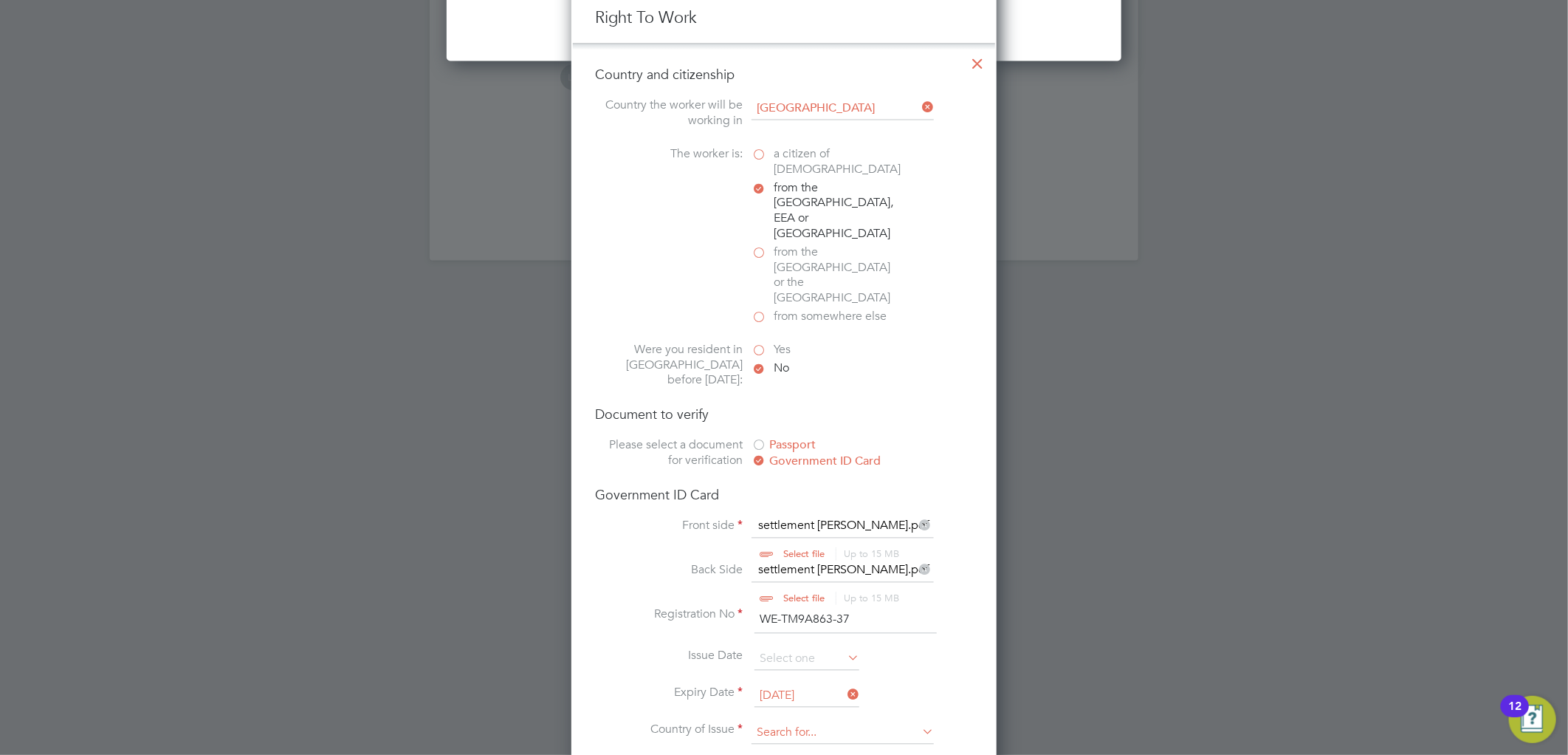
click at [791, 722] on input at bounding box center [842, 732] width 182 height 22
drag, startPoint x: 815, startPoint y: 668, endPoint x: 825, endPoint y: 668, distance: 10.0
click at [815, 722] on input at bounding box center [842, 732] width 182 height 22
type input "ind"
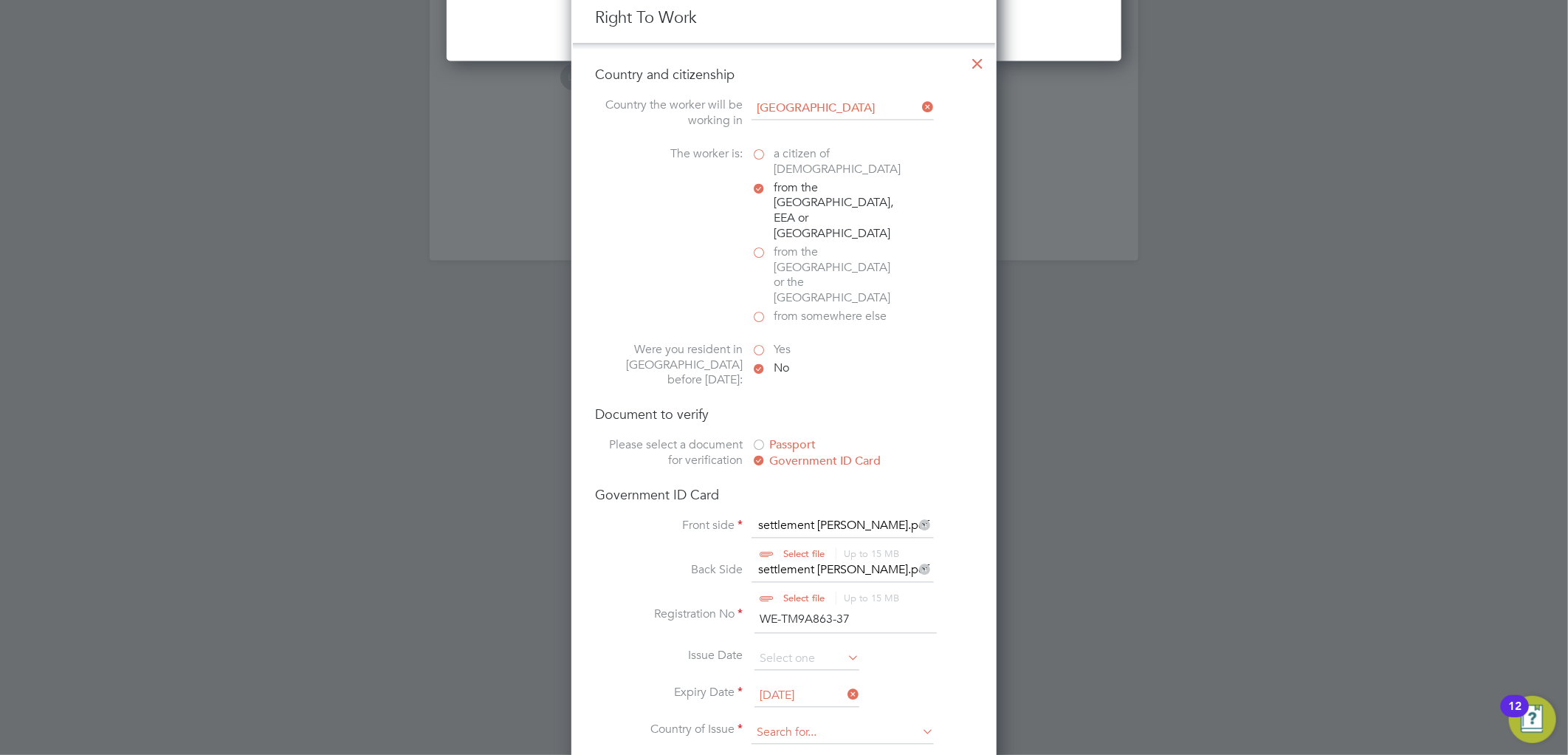
click at [816, 722] on input at bounding box center [842, 732] width 182 height 22
click at [773, 712] on li "Ind ia" at bounding box center [874, 712] width 247 height 20
type input "India"
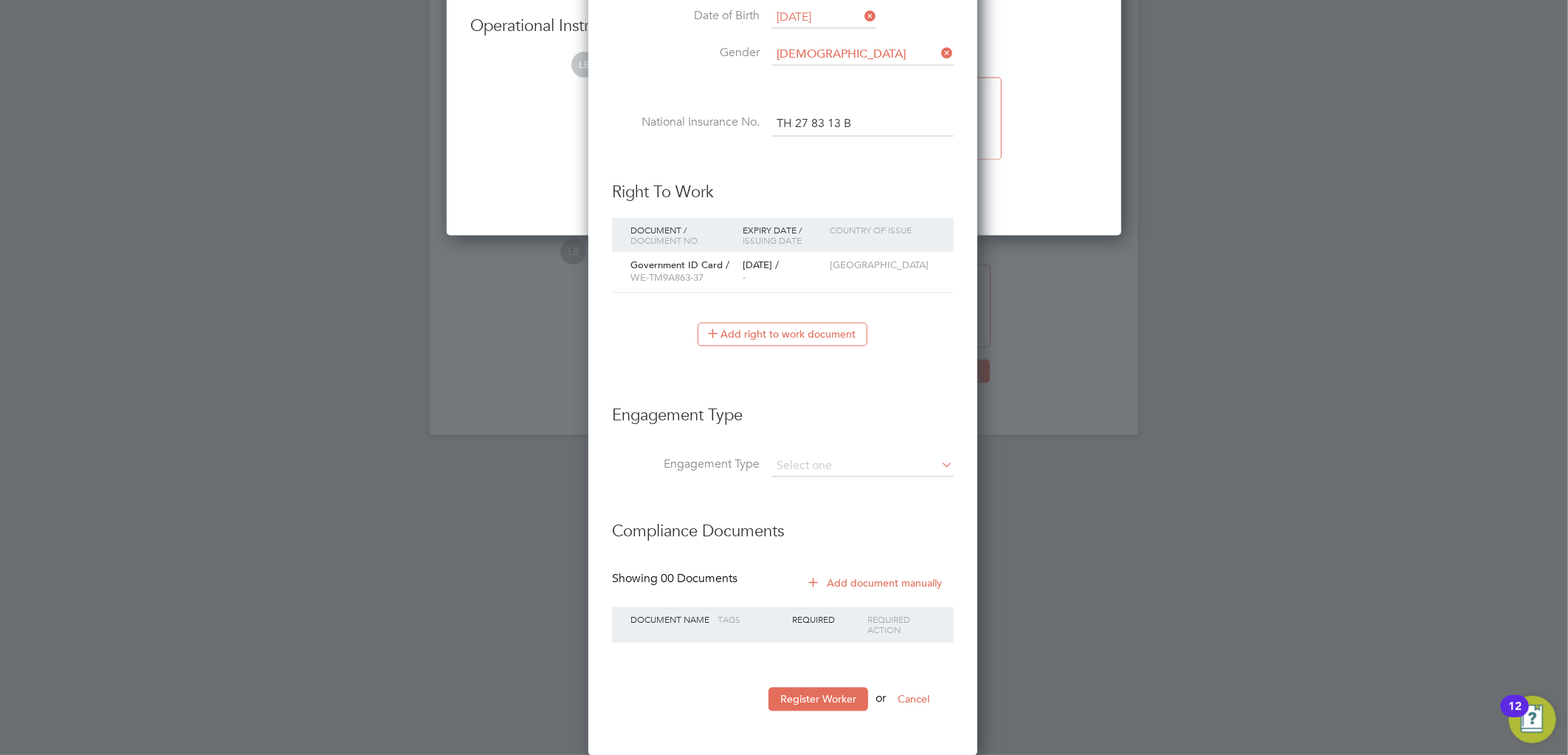
scroll to position [1401, 392]
click at [817, 458] on input at bounding box center [862, 467] width 182 height 21
click at [862, 451] on li "Engagement Type" at bounding box center [783, 423] width 342 height 66
click at [861, 457] on input at bounding box center [862, 467] width 182 height 21
click at [828, 547] on li "Umbrella" at bounding box center [862, 549] width 184 height 21
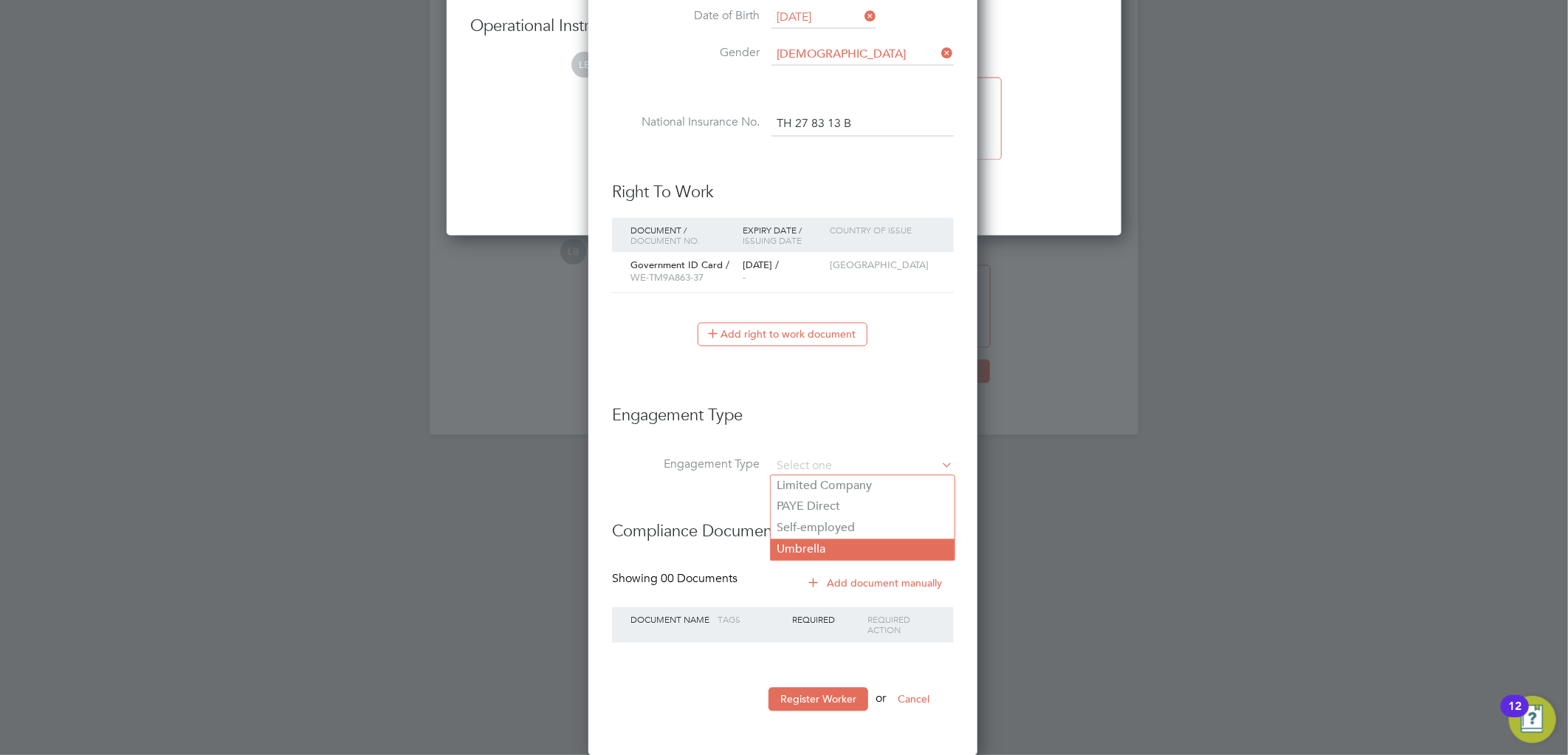
type input "Umbrella"
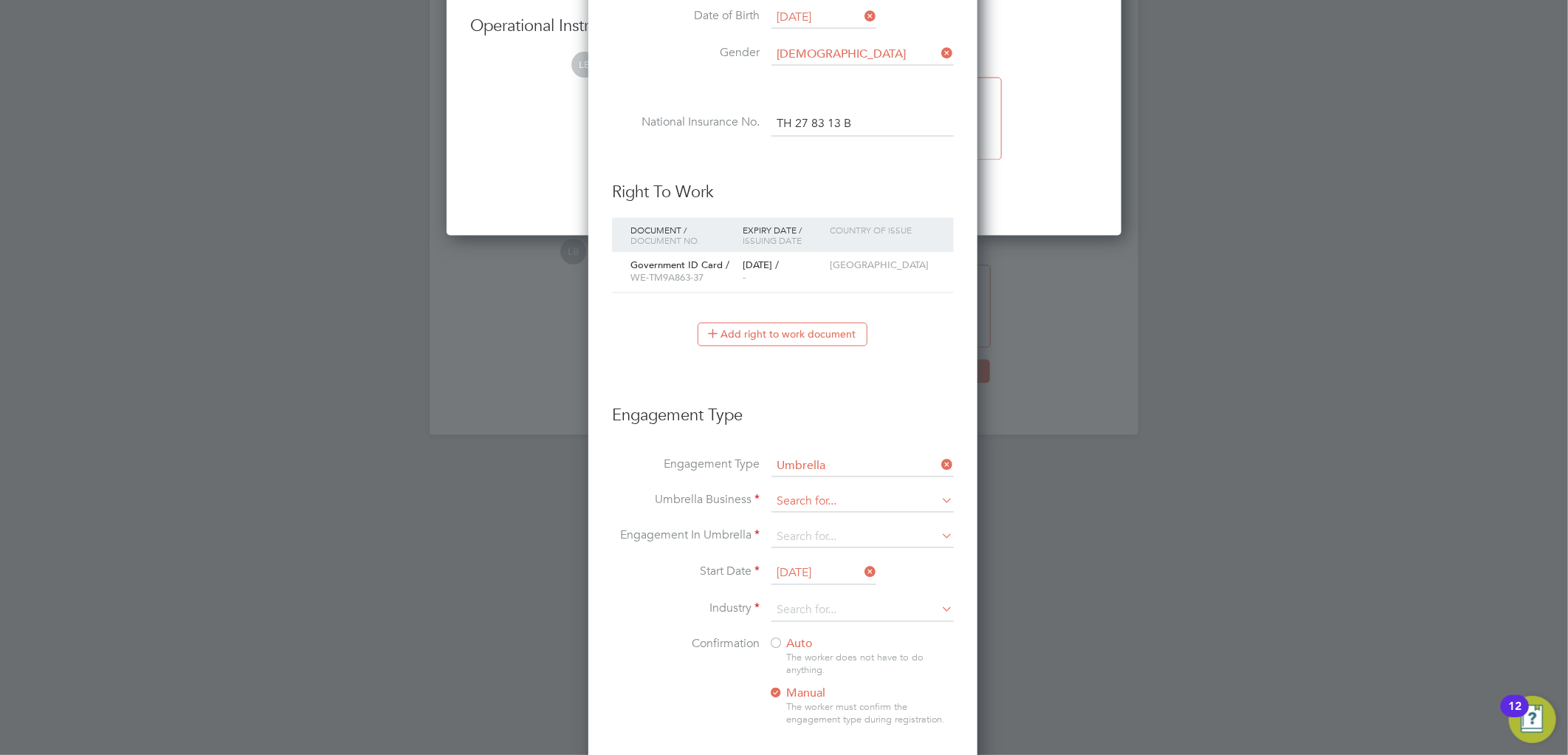
click at [816, 507] on input at bounding box center [862, 502] width 182 height 21
drag, startPoint x: 816, startPoint y: 507, endPoint x: 793, endPoint y: 517, distance: 25.1
click at [793, 517] on b "We" at bounding box center [785, 521] width 18 height 14
type input "We Contracting Ltd"
click at [798, 547] on li "Engagement In Umbrella" at bounding box center [783, 545] width 342 height 36
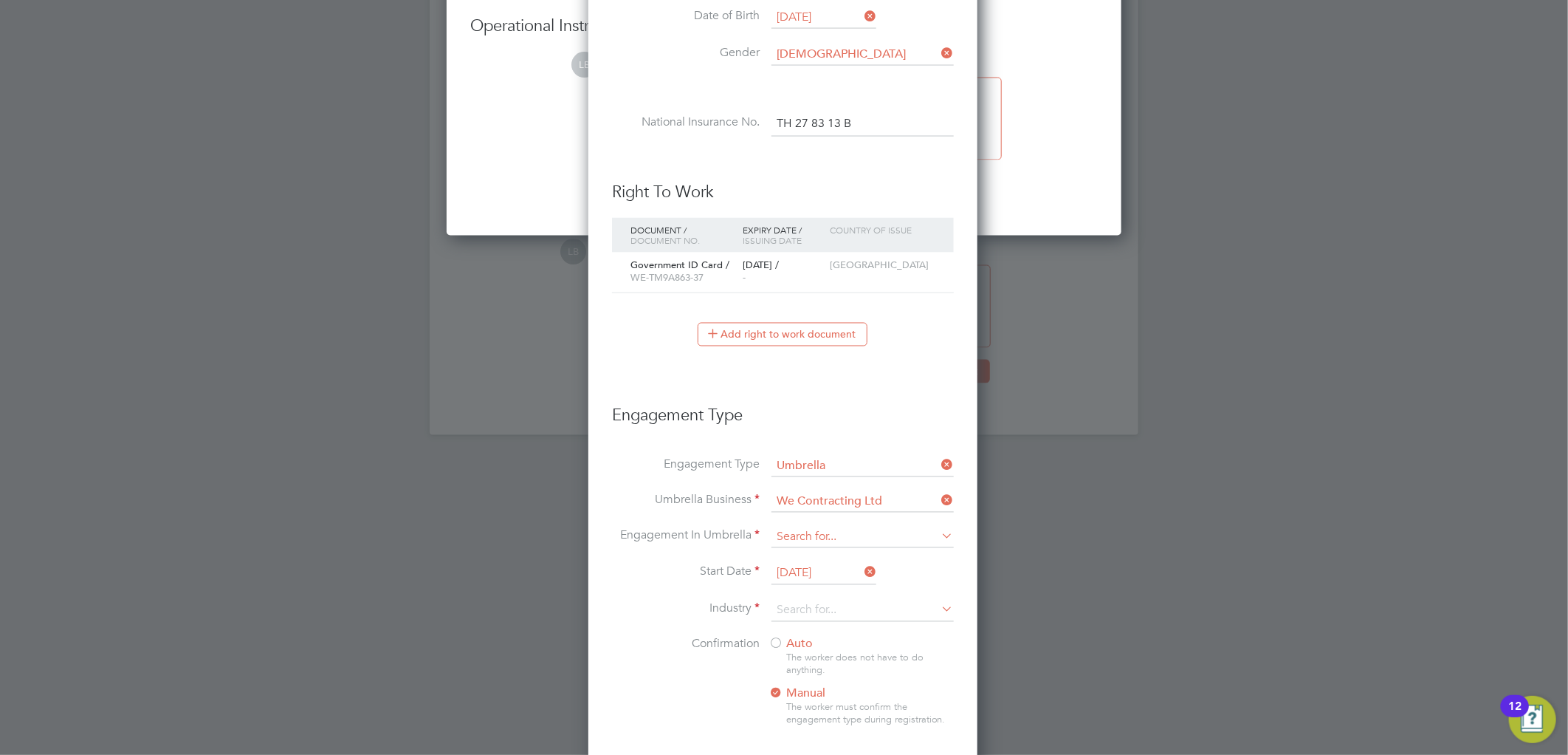
click at [803, 537] on input at bounding box center [862, 538] width 182 height 21
click at [816, 639] on li "PAYE Umbrella" at bounding box center [862, 642] width 184 height 21
type input "PAYE Umbrella"
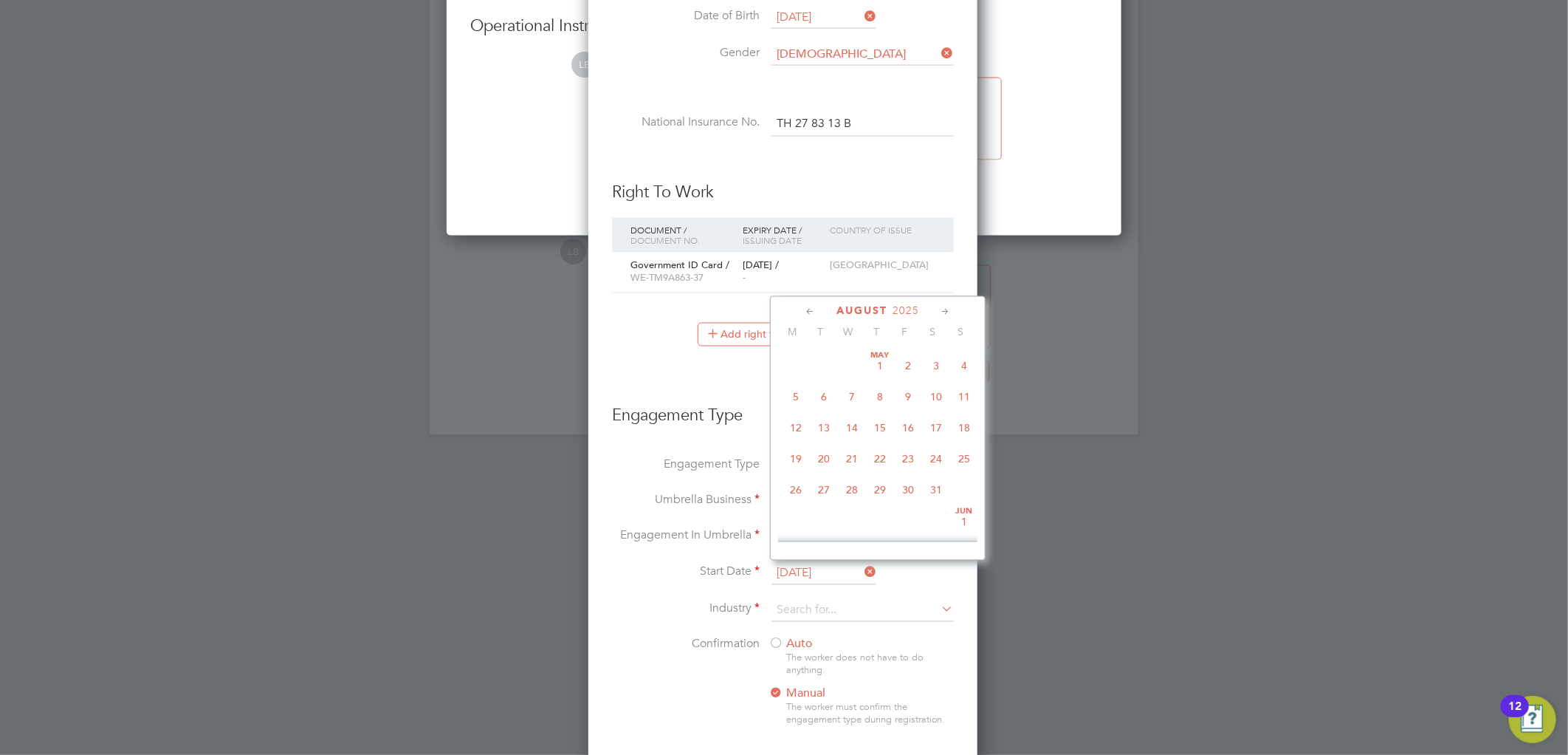
click at [784, 563] on input "11 Aug 2025" at bounding box center [824, 573] width 105 height 22
click at [882, 395] on span "7" at bounding box center [880, 390] width 28 height 28
type input "07 Aug 2025"
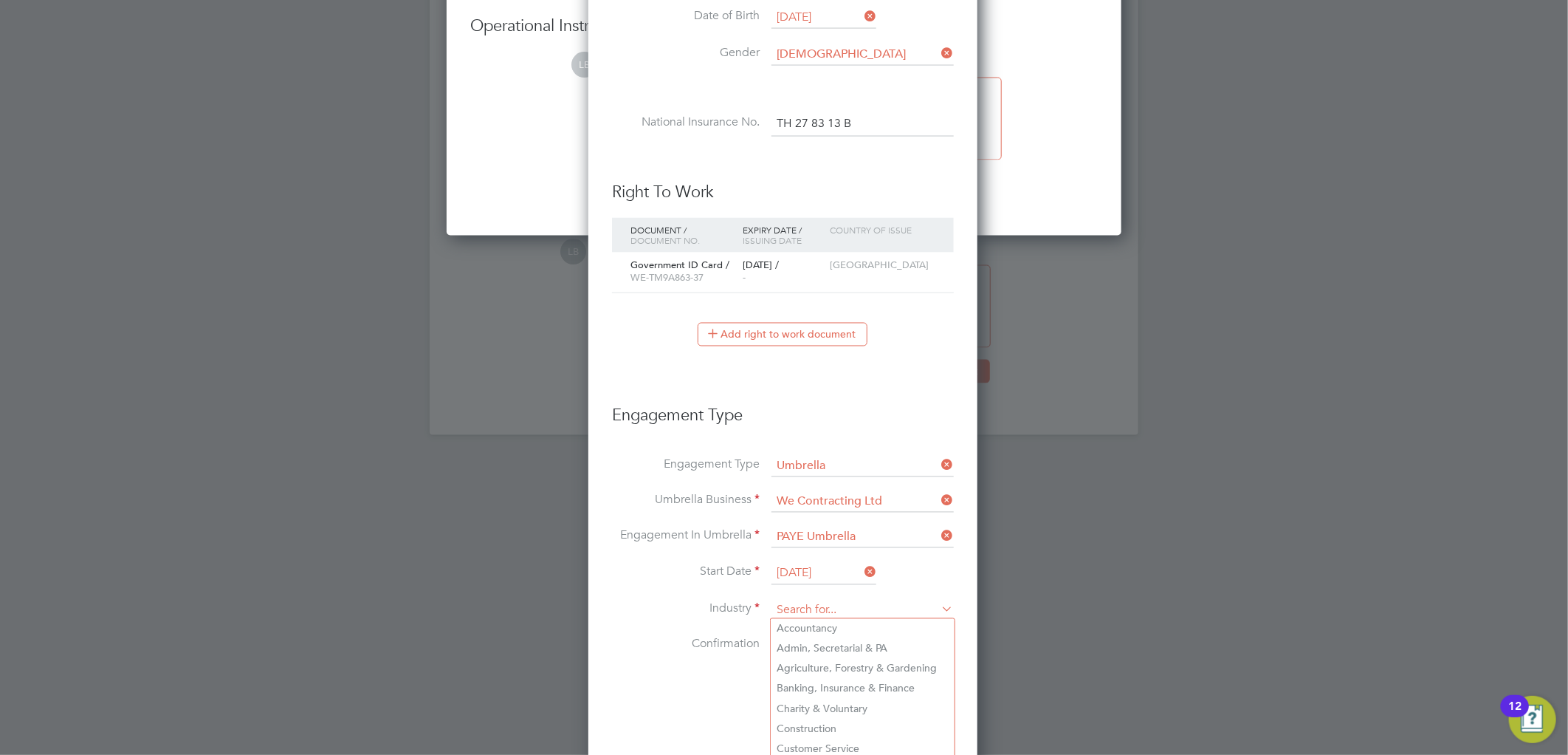
click at [806, 607] on input at bounding box center [862, 610] width 182 height 22
click at [808, 726] on li "Construction" at bounding box center [862, 729] width 184 height 20
type input "Construction"
click at [777, 633] on ul "New Worker Mandatory Fields Email jaskaranaulakh857@gmail.com Mobile No 0744820…" at bounding box center [783, 186] width 342 height 1625
click at [777, 637] on div at bounding box center [776, 644] width 15 height 15
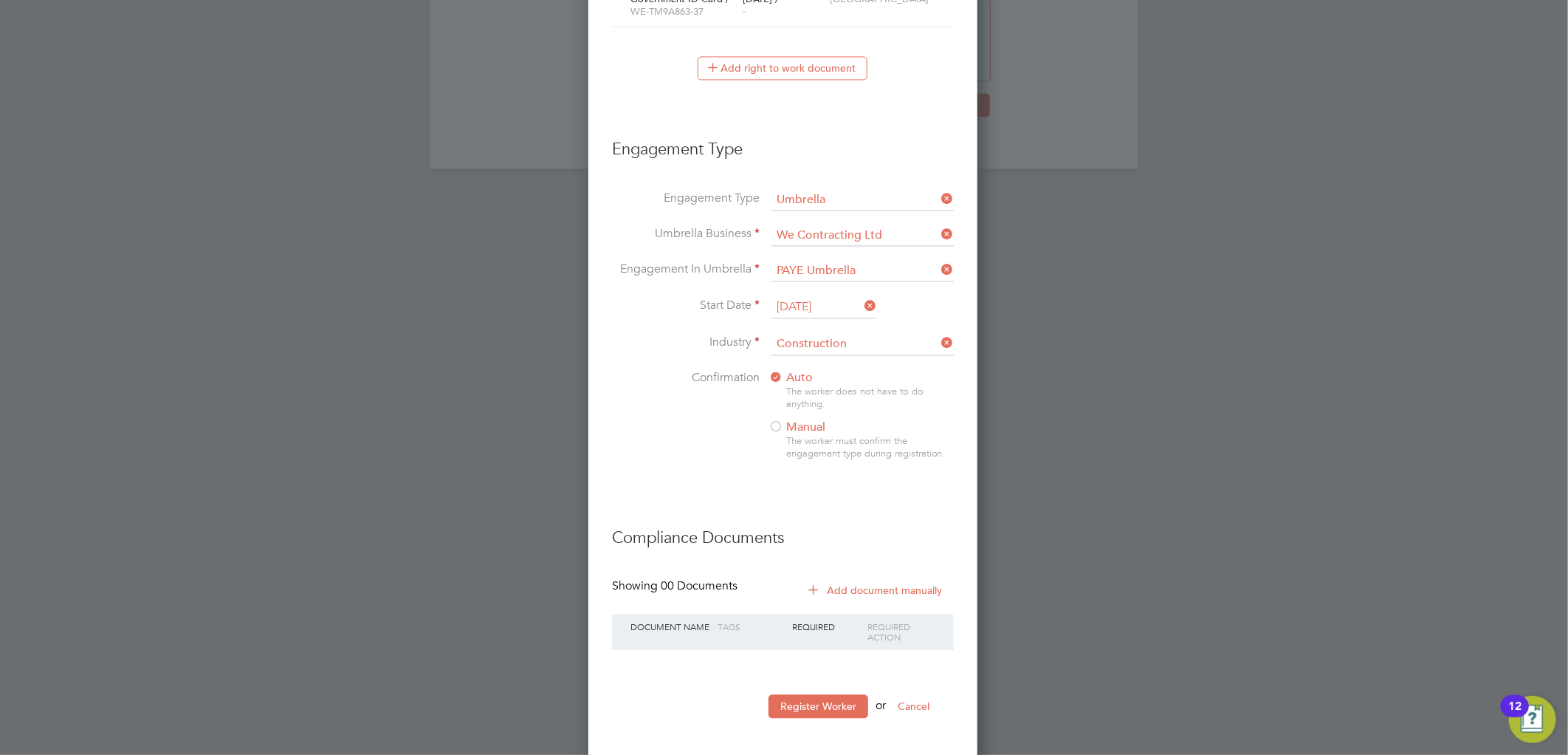
scroll to position [1807, 0]
click at [805, 694] on button "Register Worker" at bounding box center [819, 702] width 100 height 24
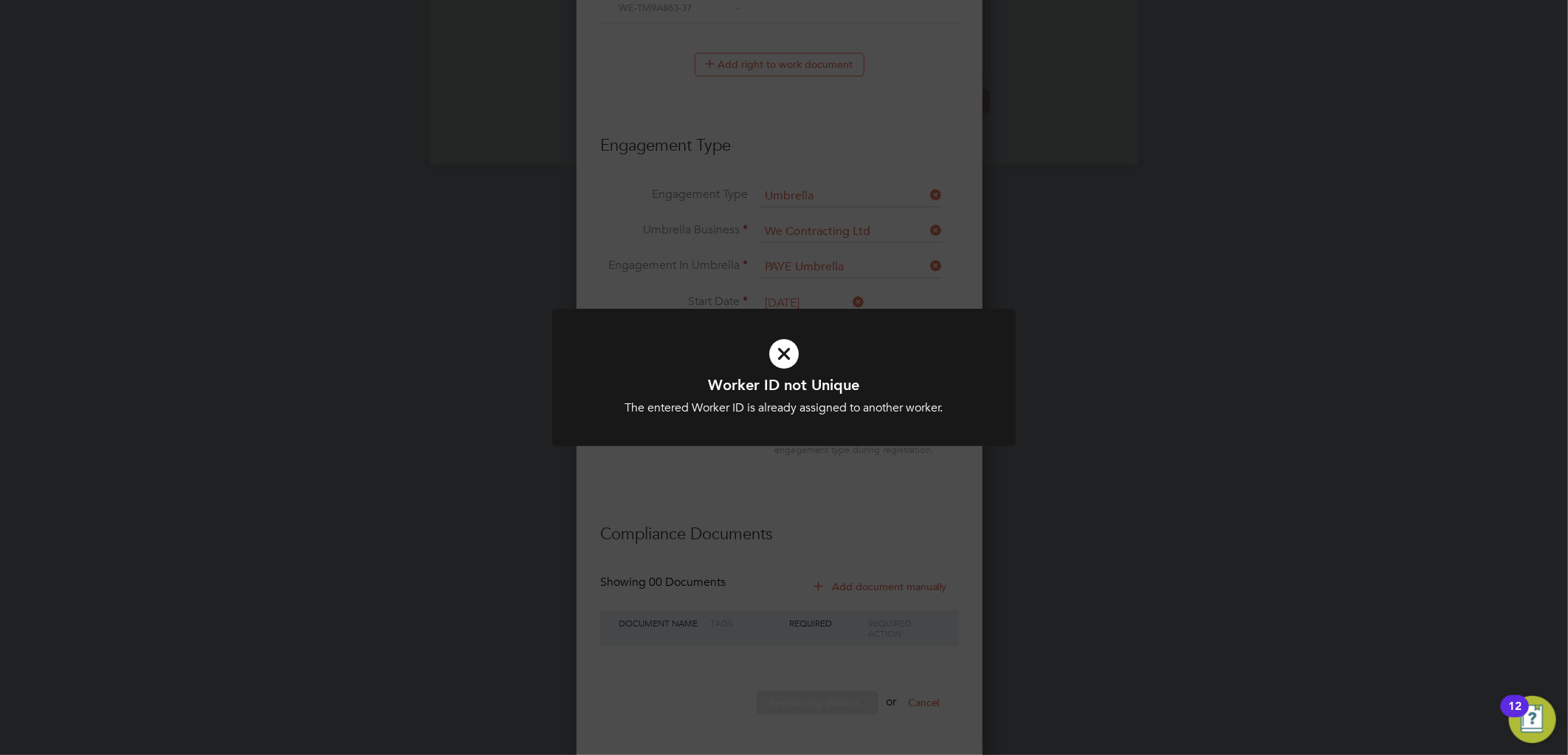
click at [836, 386] on h1 "Worker ID not Unique" at bounding box center [784, 385] width 384 height 19
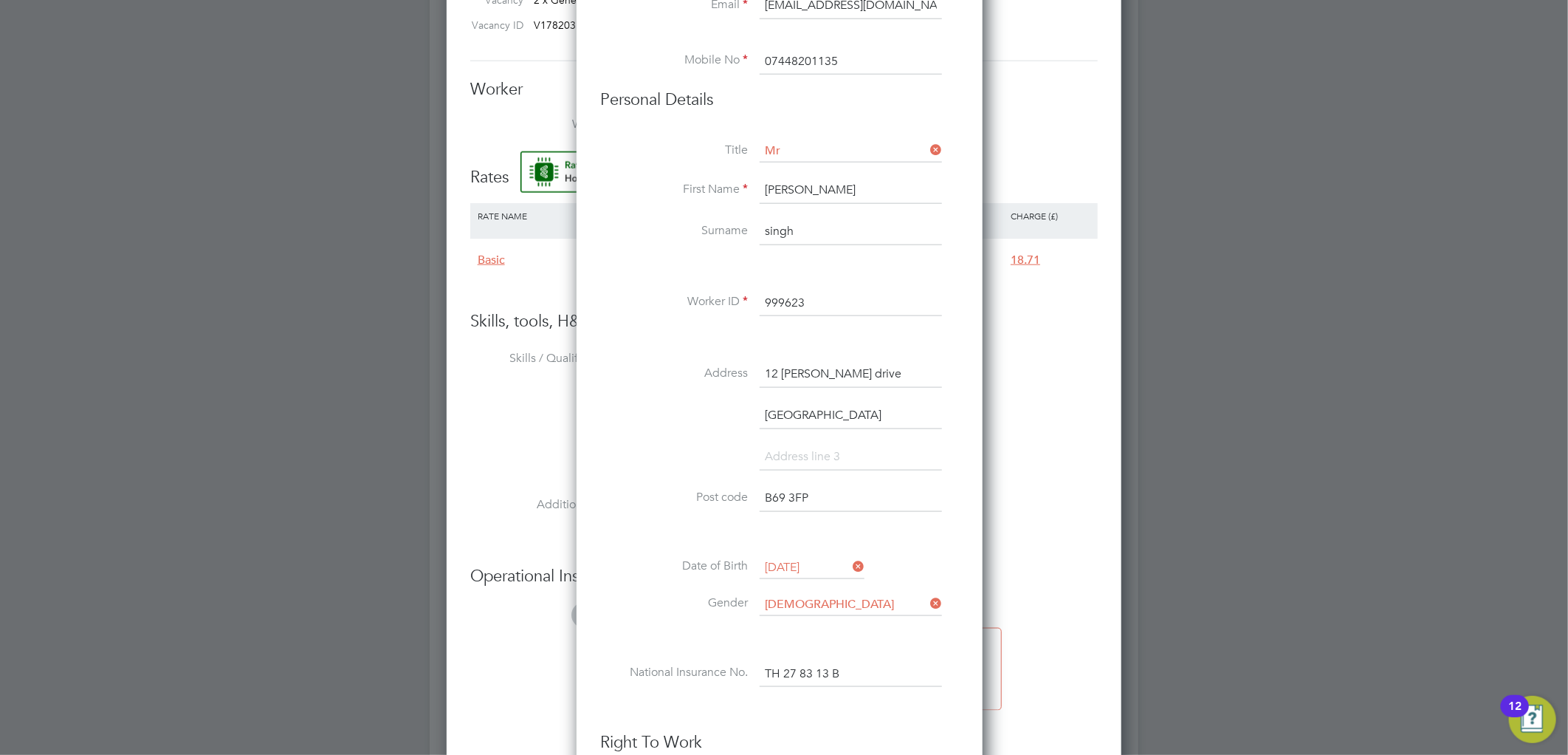
scroll to position [1673, 392]
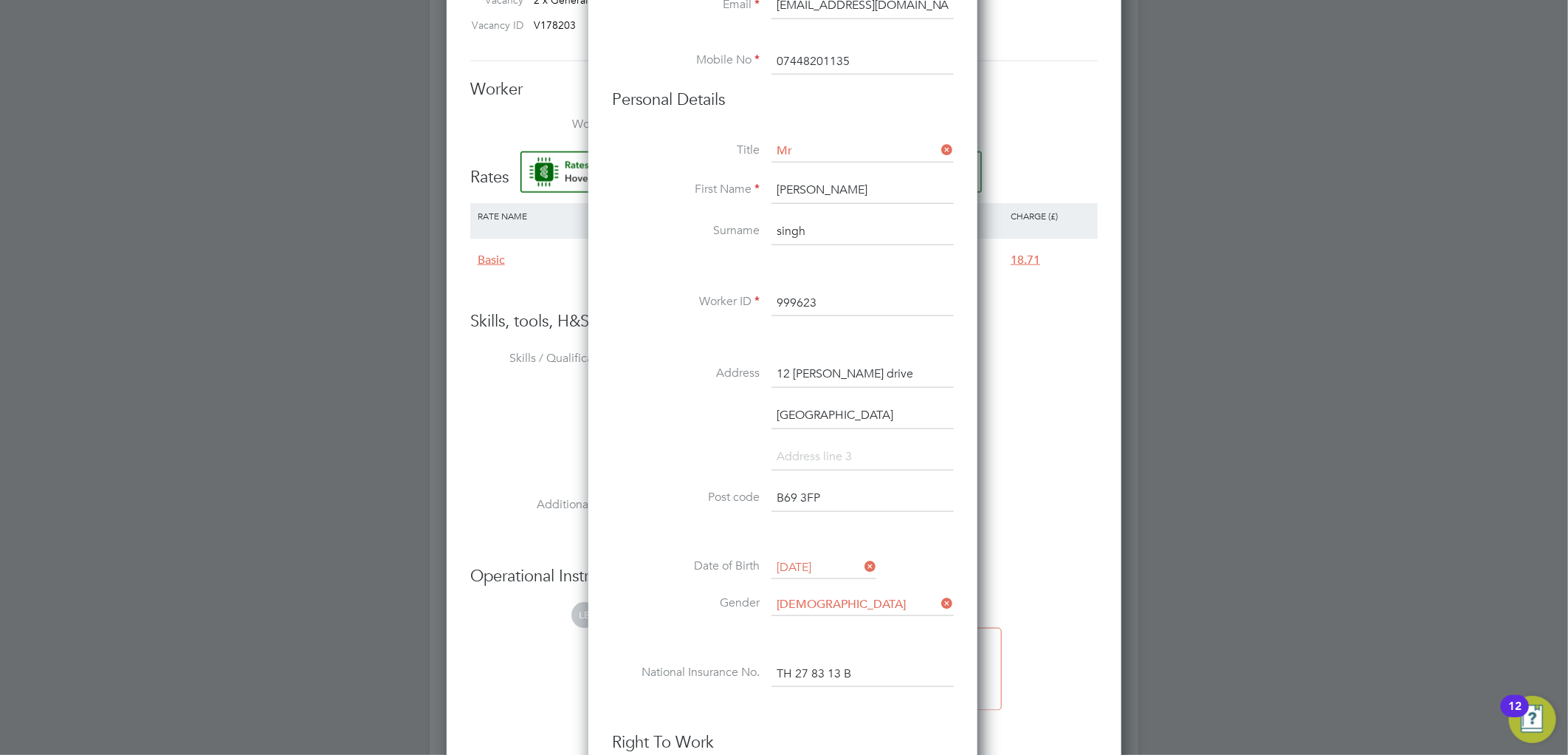
click at [816, 301] on input "999623" at bounding box center [862, 304] width 182 height 26
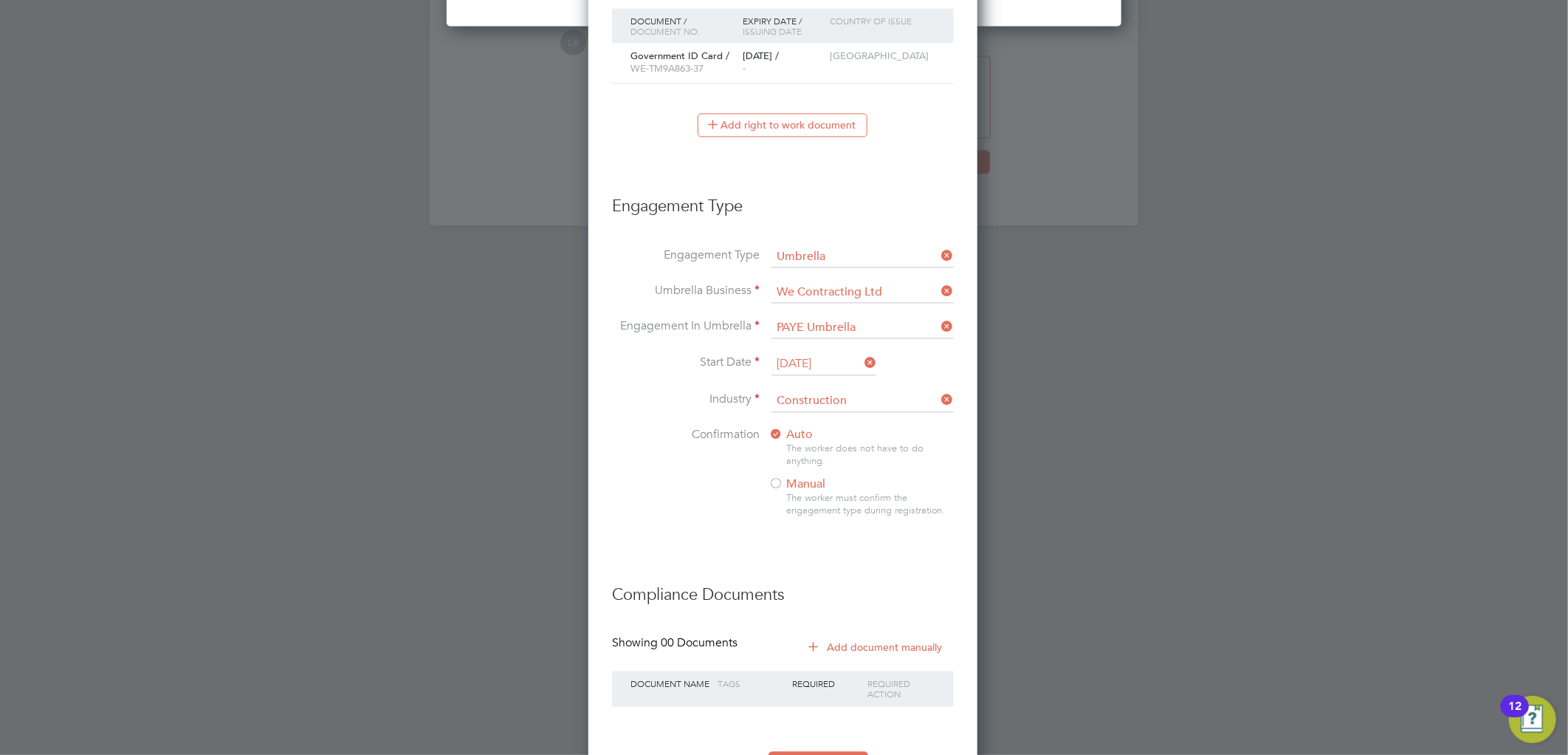
scroll to position [1807, 0]
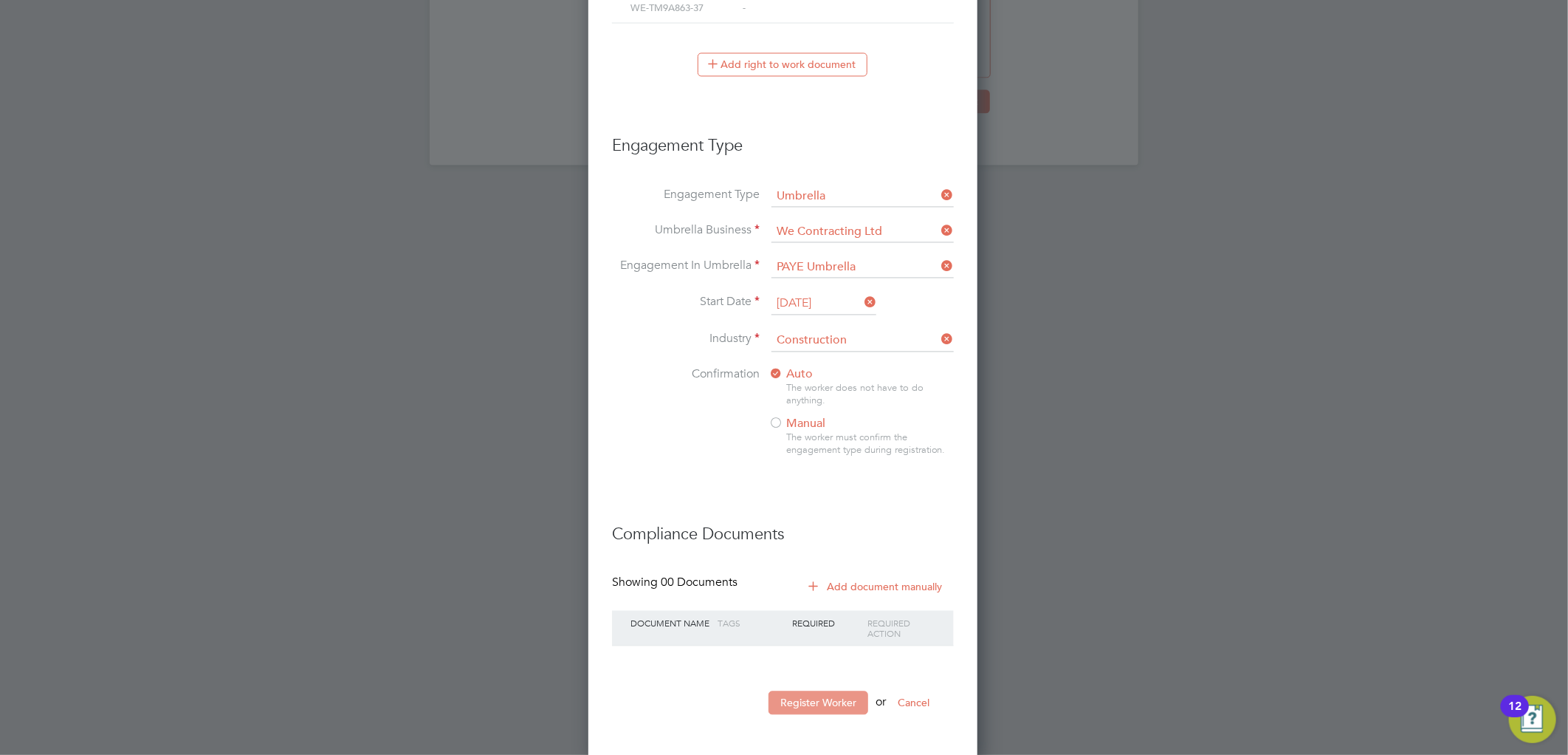
type input "9996233"
click at [820, 698] on button "Register Worker" at bounding box center [819, 702] width 100 height 24
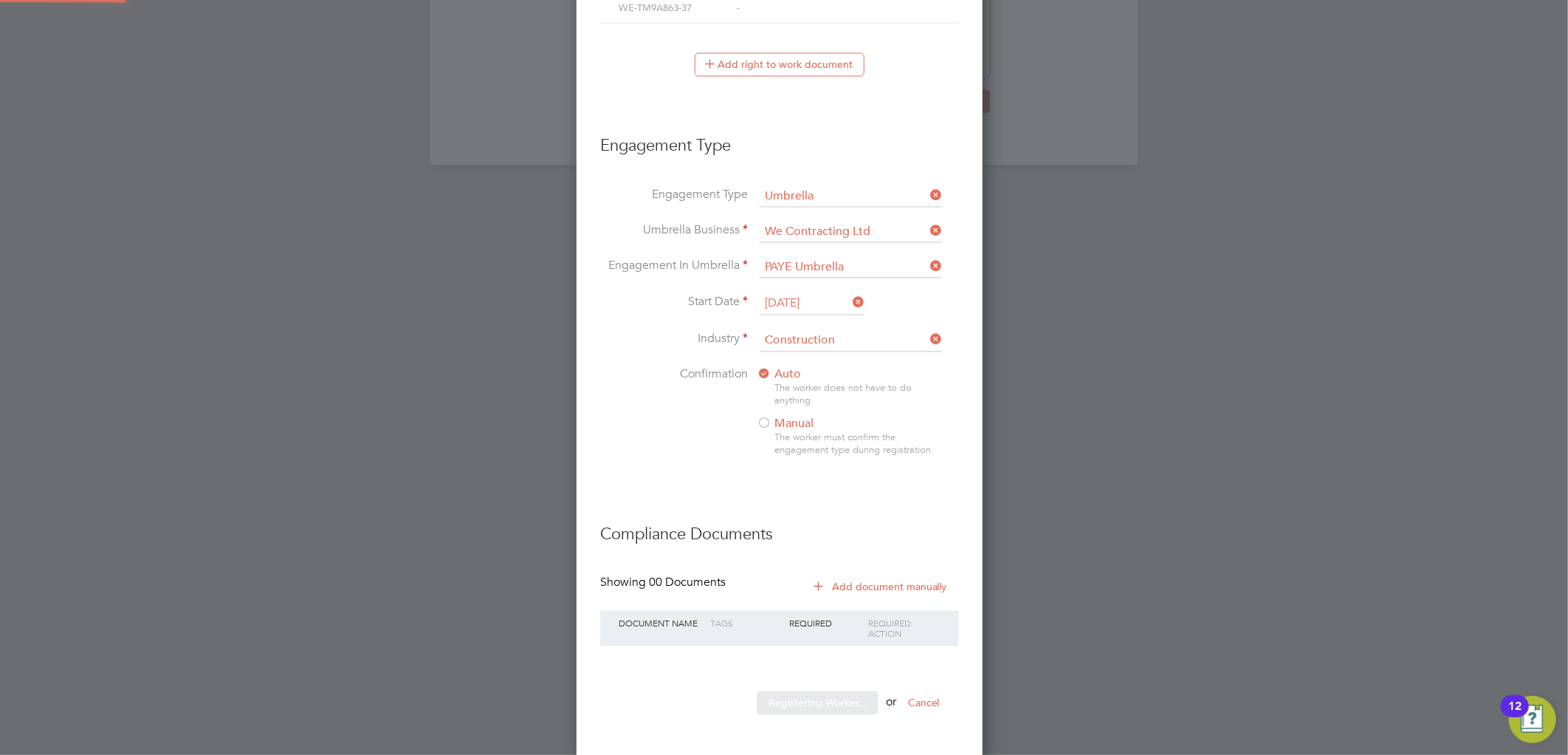
scroll to position [0, 0]
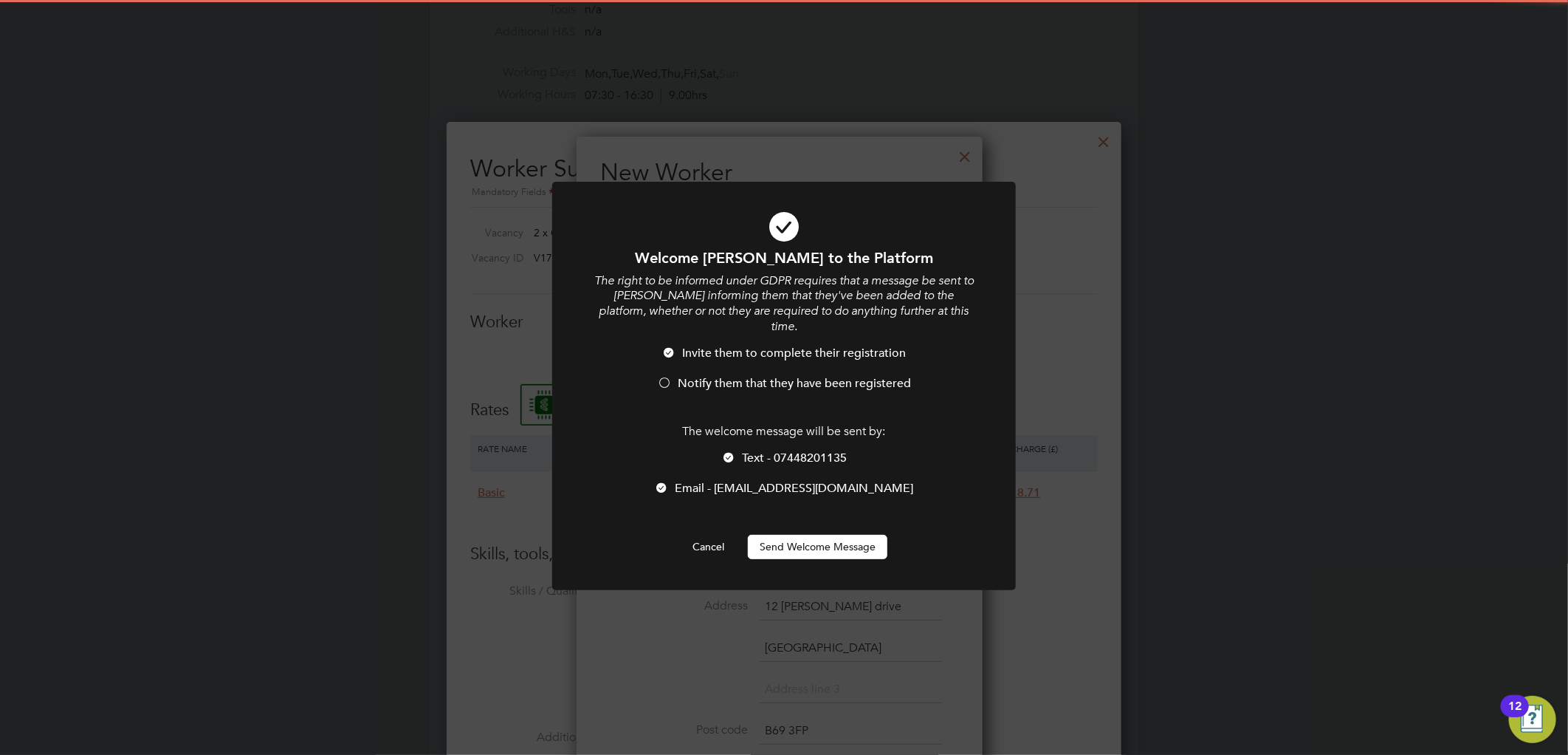
click at [821, 535] on button "Send Welcome Message" at bounding box center [818, 546] width 140 height 24
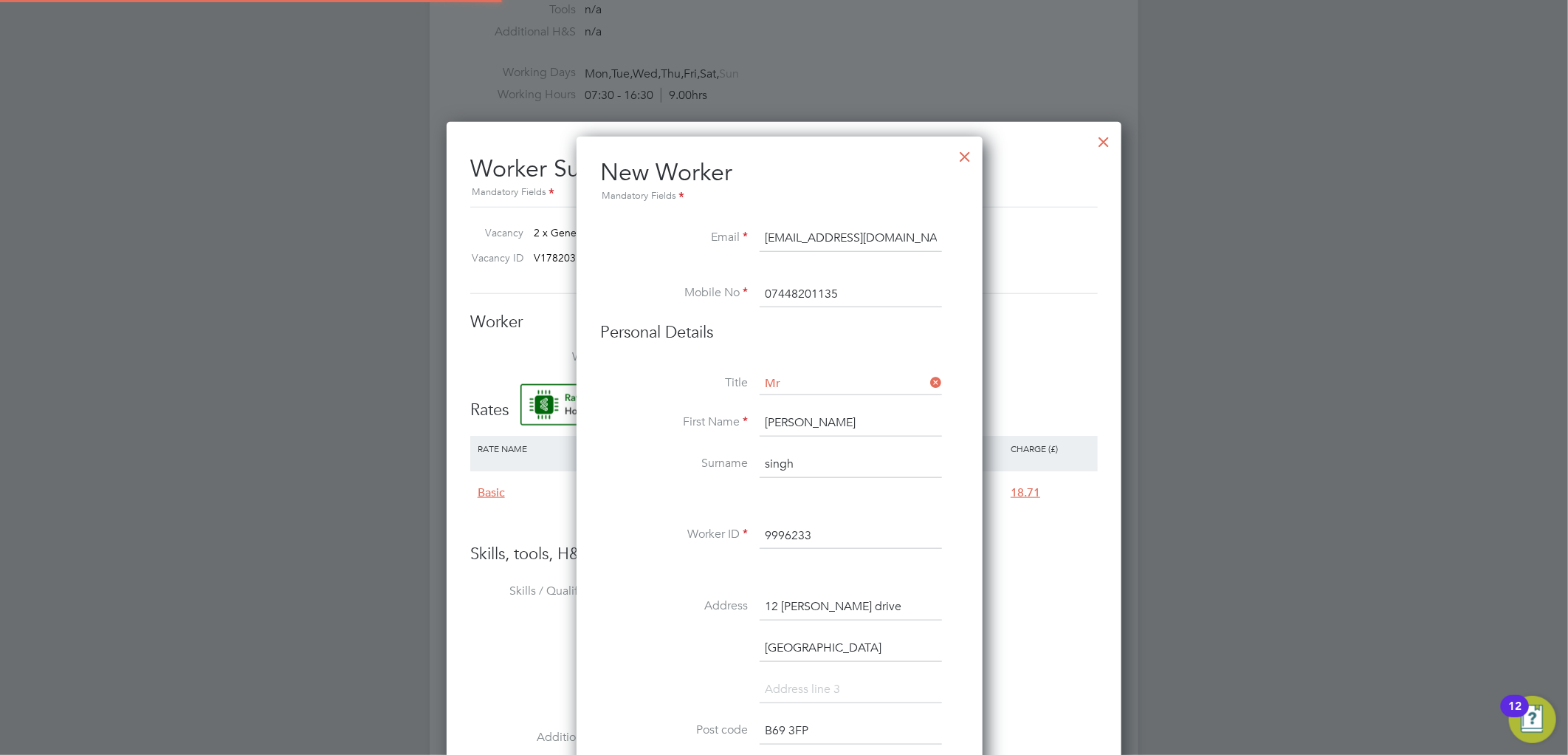
type input "Jas singh (9996233)"
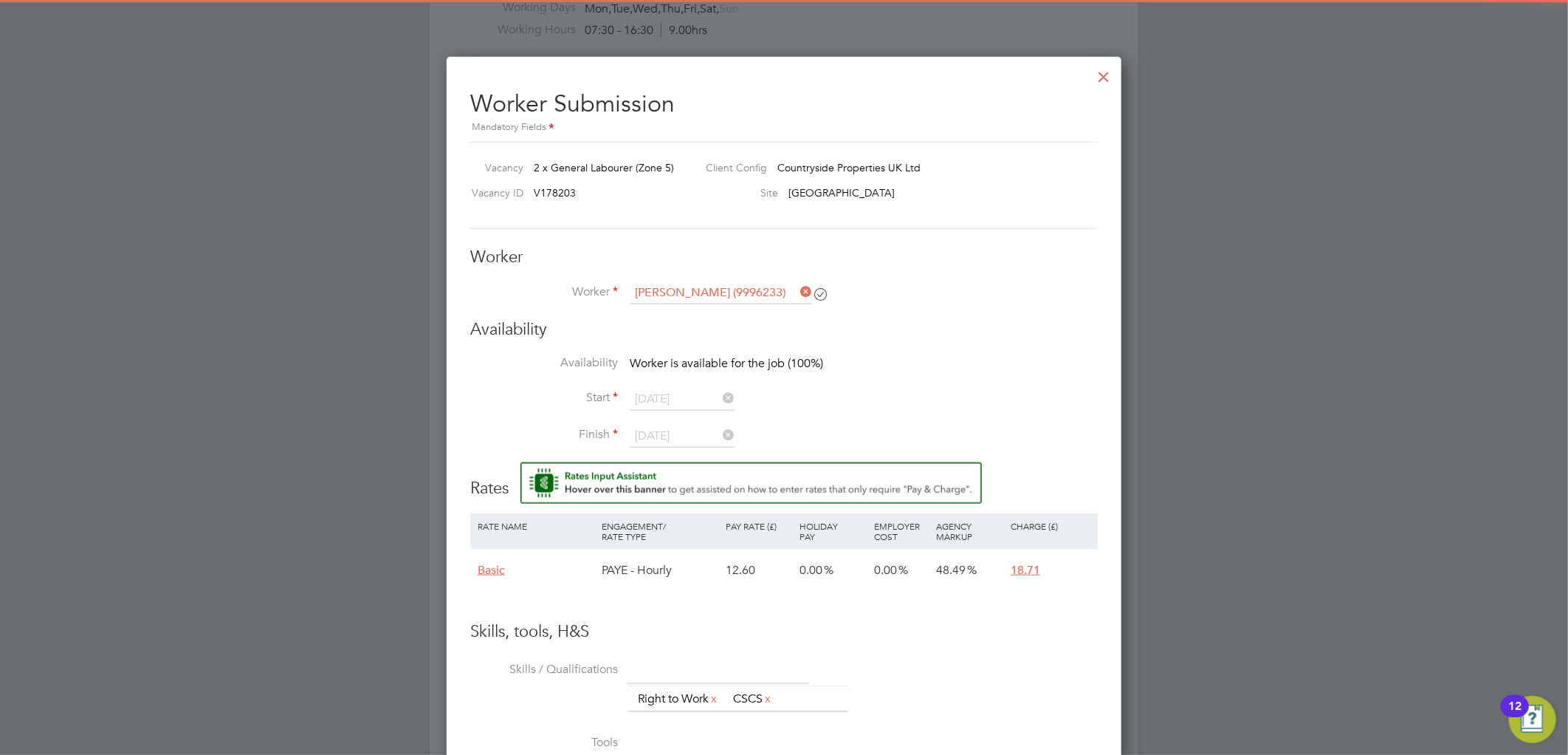
scroll to position [821, 0]
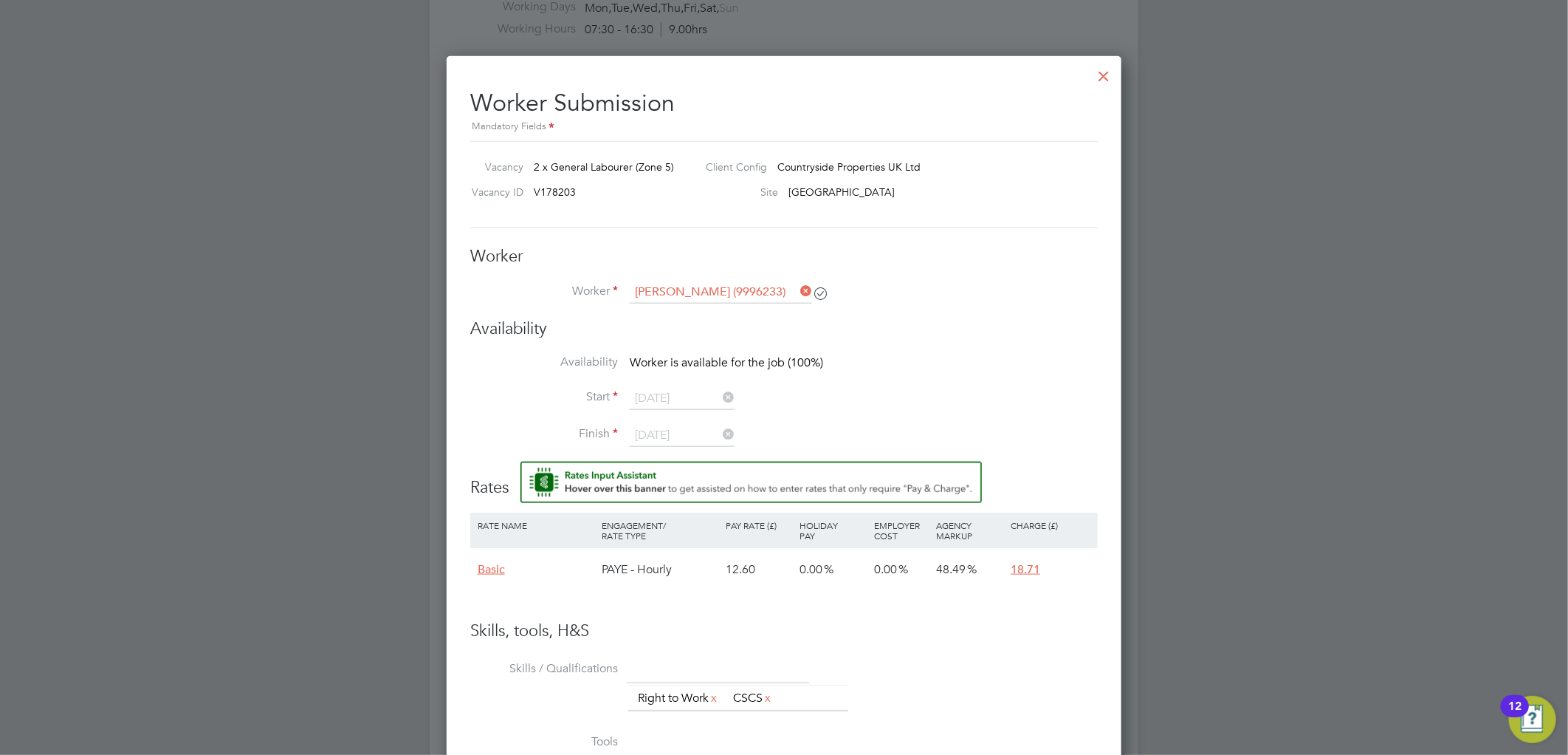
click at [1113, 73] on div at bounding box center [1104, 73] width 26 height 26
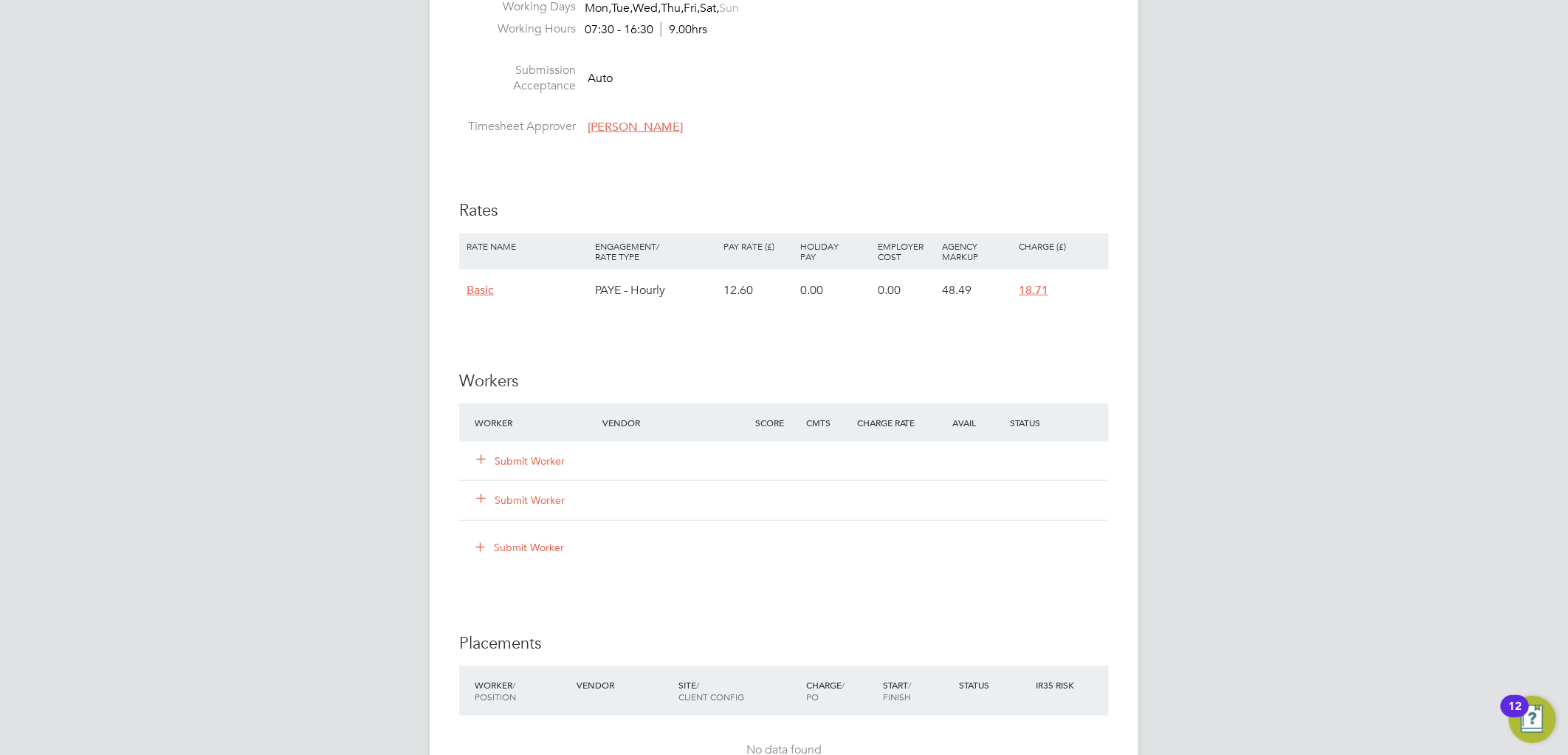
drag, startPoint x: 547, startPoint y: 461, endPoint x: 556, endPoint y: 454, distance: 11.4
click at [547, 461] on button "Submit Worker" at bounding box center [520, 460] width 88 height 15
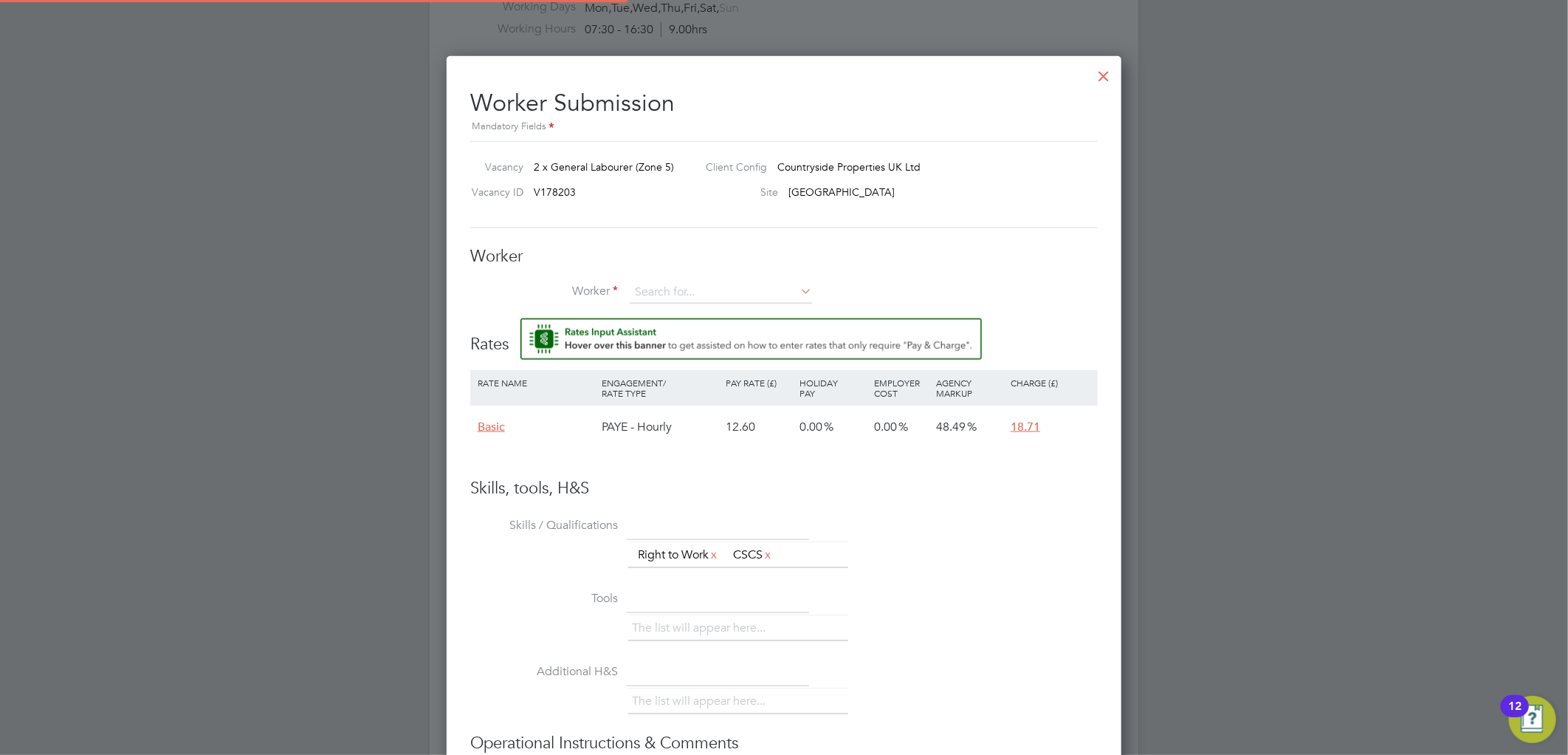
scroll to position [897, 675]
click at [756, 283] on input at bounding box center [721, 292] width 182 height 22
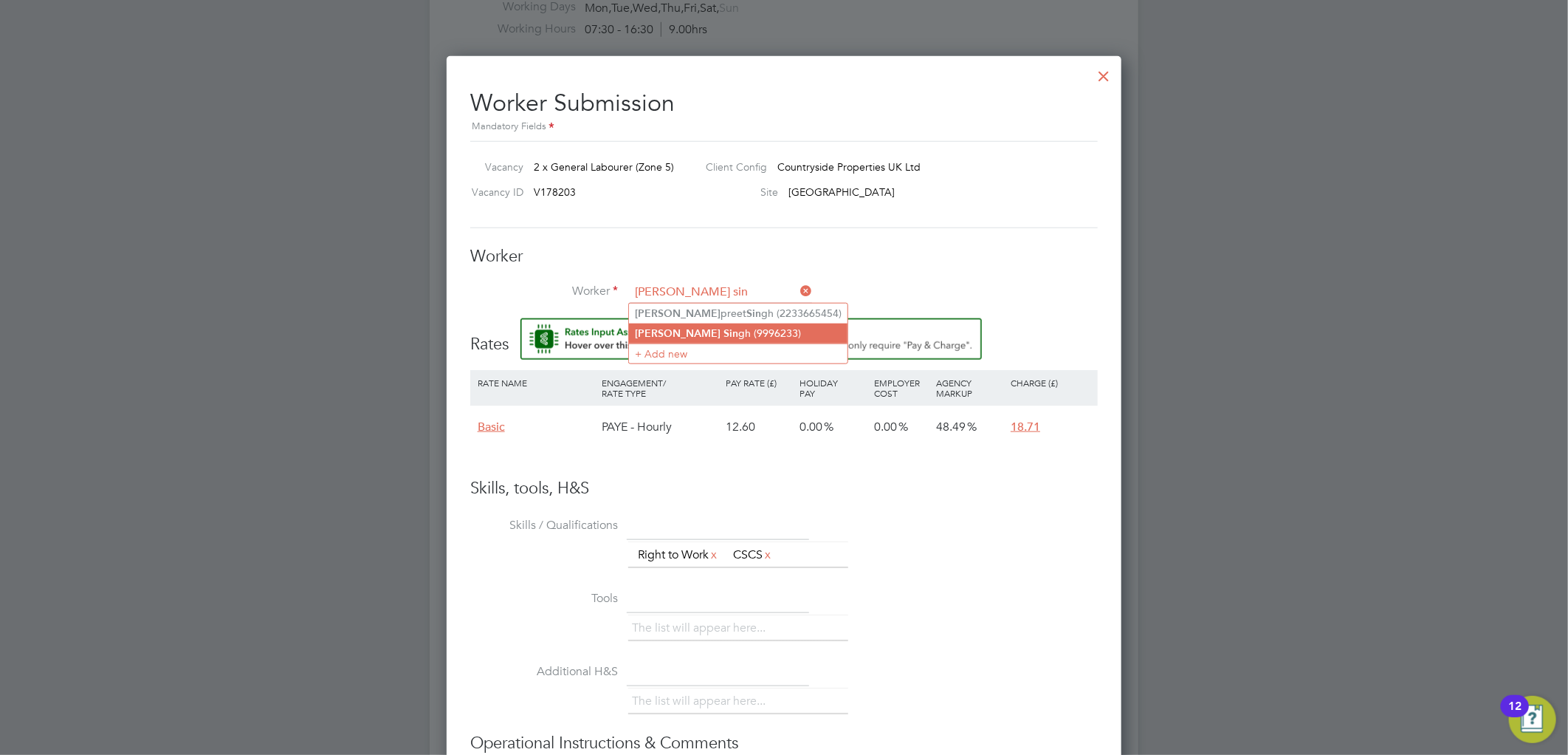
click at [685, 329] on li "Jas Sin gh (9996233)" at bounding box center [738, 333] width 219 height 20
type input "Jas Singh (9996233)"
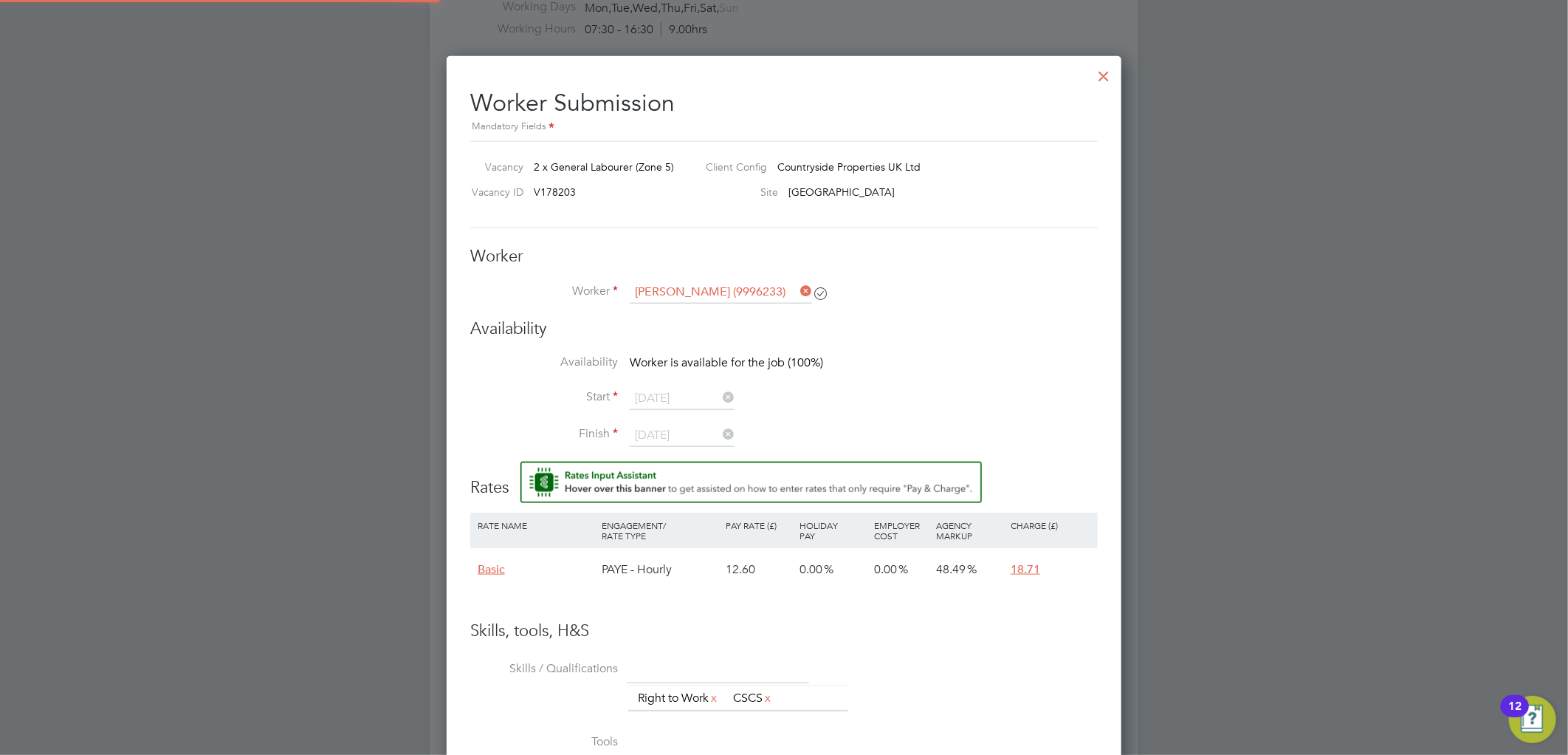
scroll to position [6, 8]
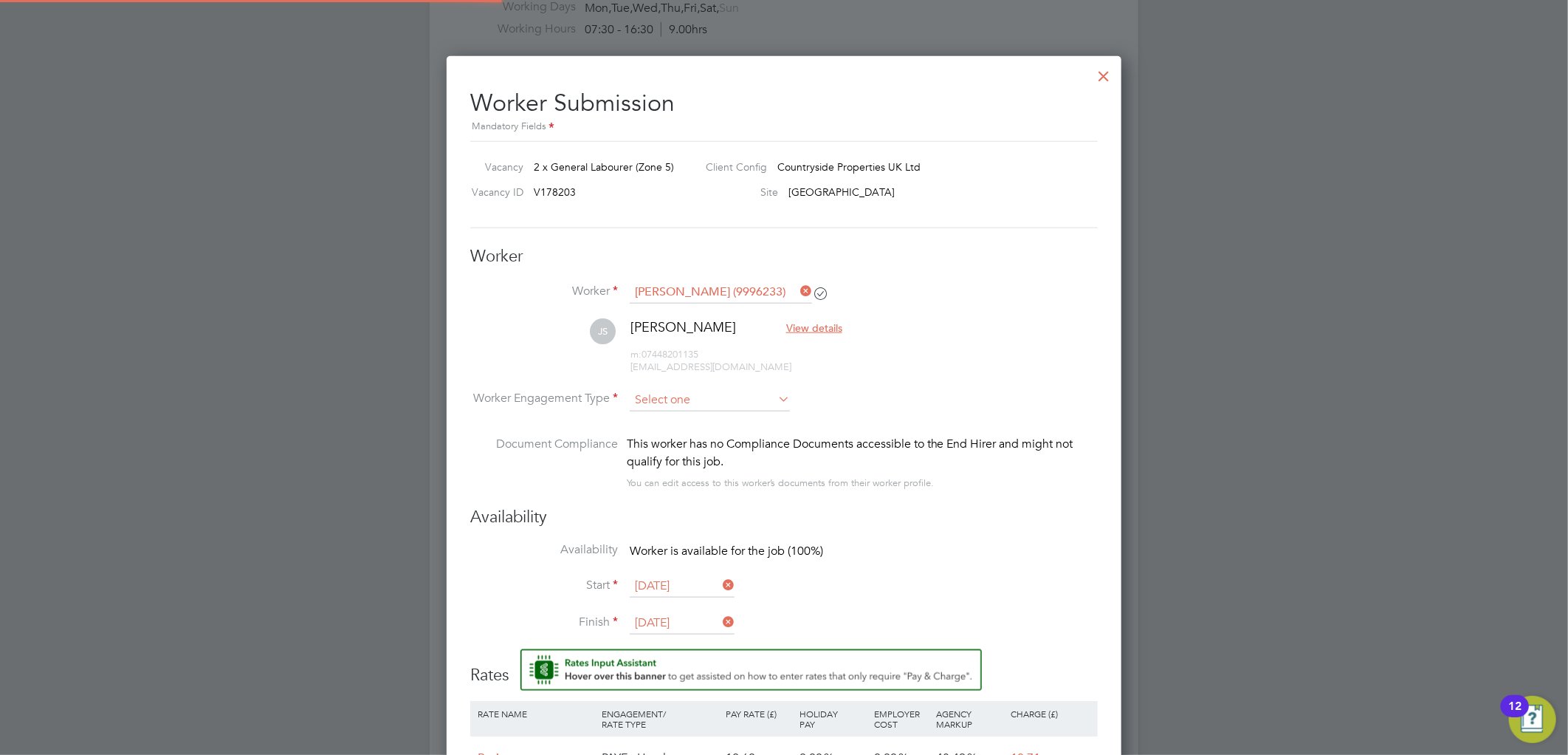
click at [684, 399] on input at bounding box center [709, 400] width 160 height 22
click at [687, 419] on li "Contract" at bounding box center [709, 419] width 162 height 19
type input "Contract"
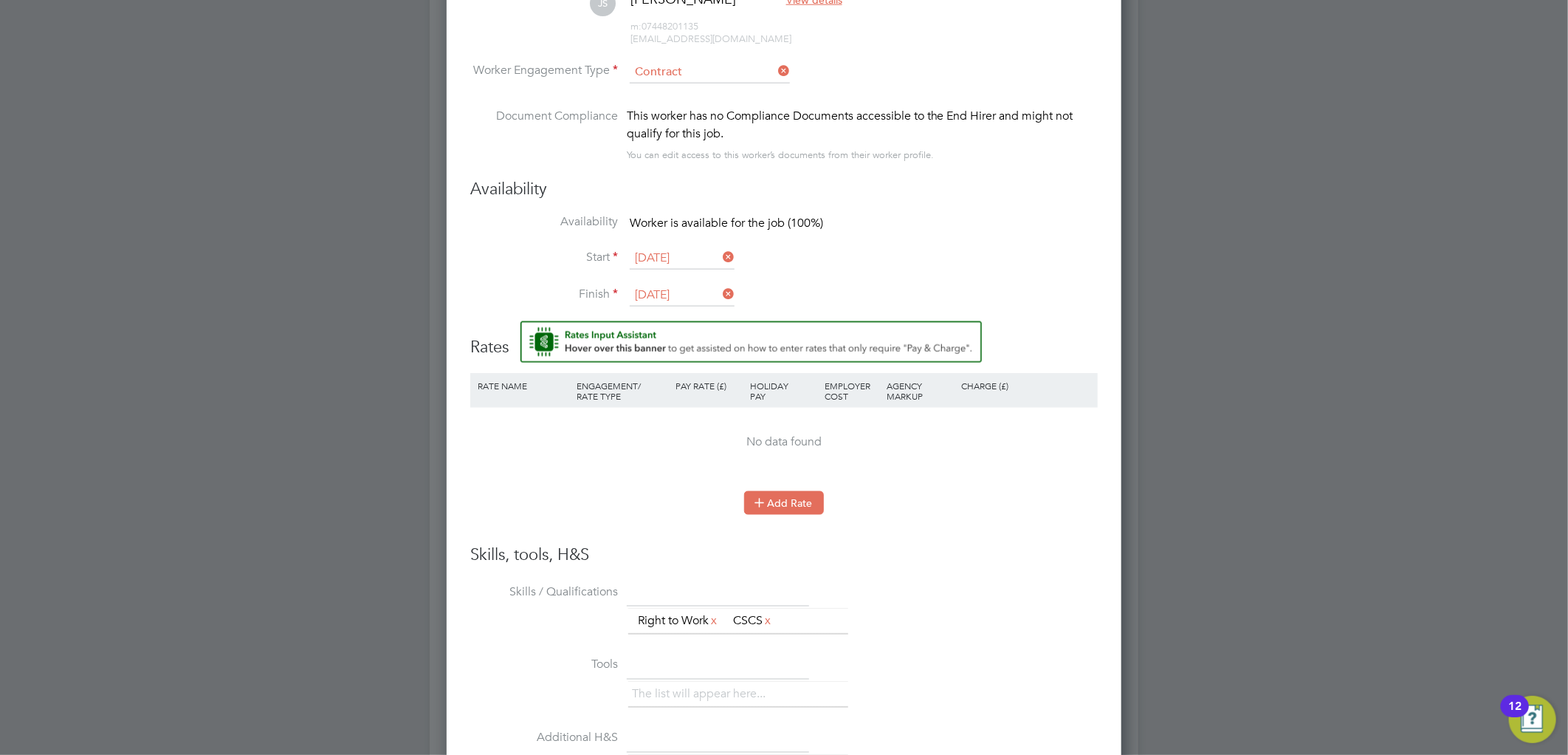
click at [772, 496] on button "Add Rate" at bounding box center [784, 502] width 80 height 24
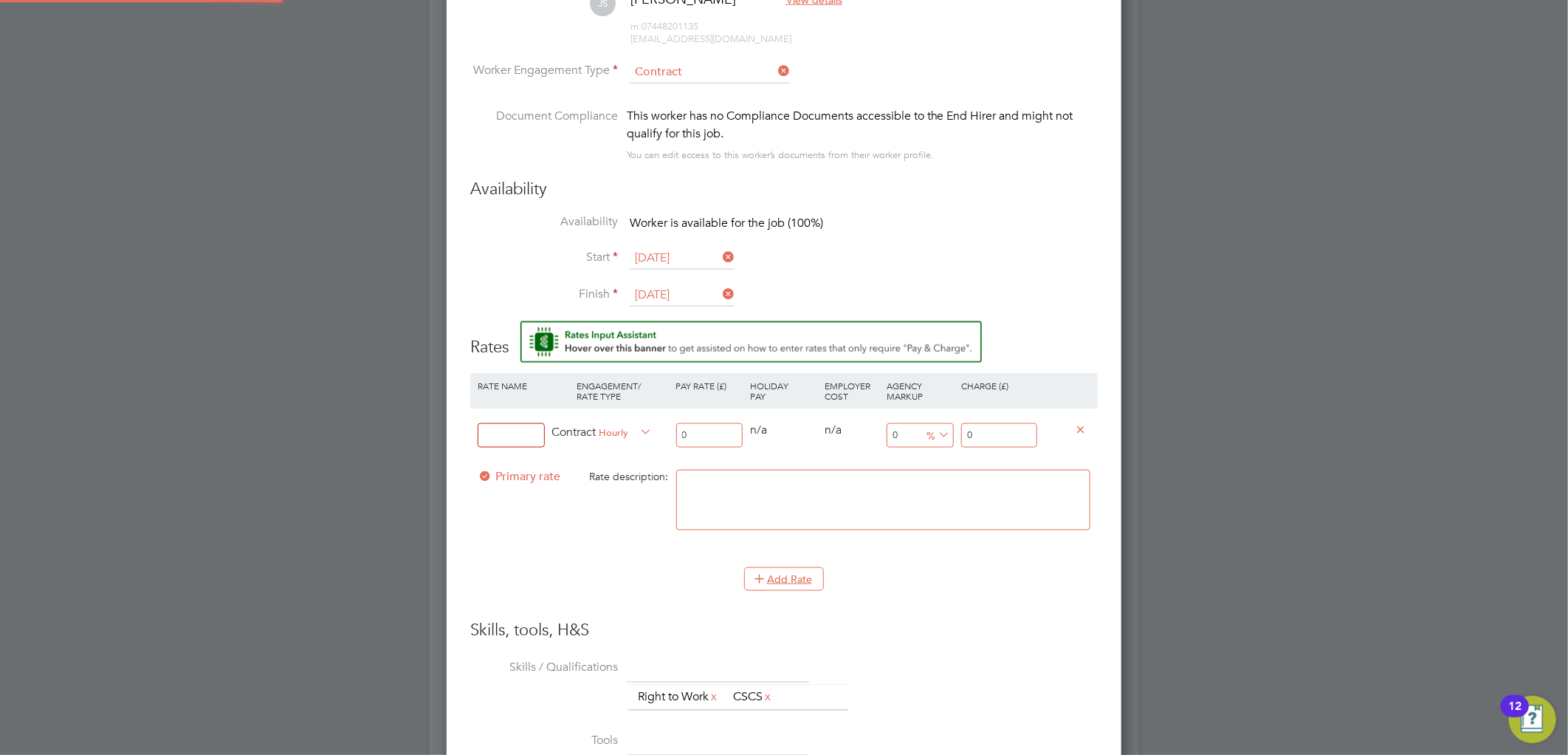
click at [512, 425] on input at bounding box center [511, 436] width 67 height 24
type input "umb"
drag, startPoint x: 712, startPoint y: 430, endPoint x: 629, endPoint y: 439, distance: 83.5
click at [629, 439] on div "umb Contract Hourly 0 0 n/a 0 n/a 0 0 % 0" at bounding box center [784, 435] width 627 height 54
type input "1"
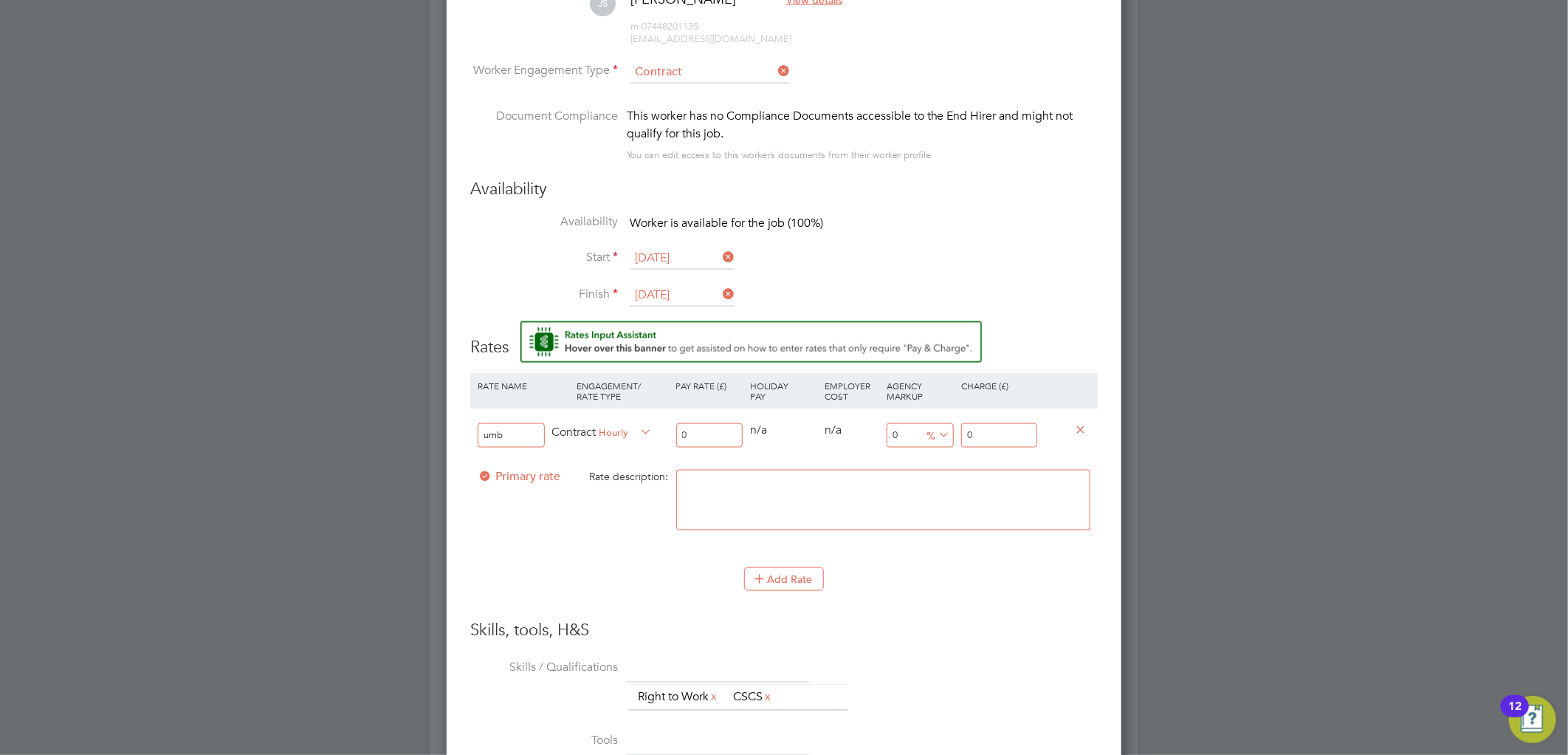
type input "1"
type input "16"
type input "16.3"
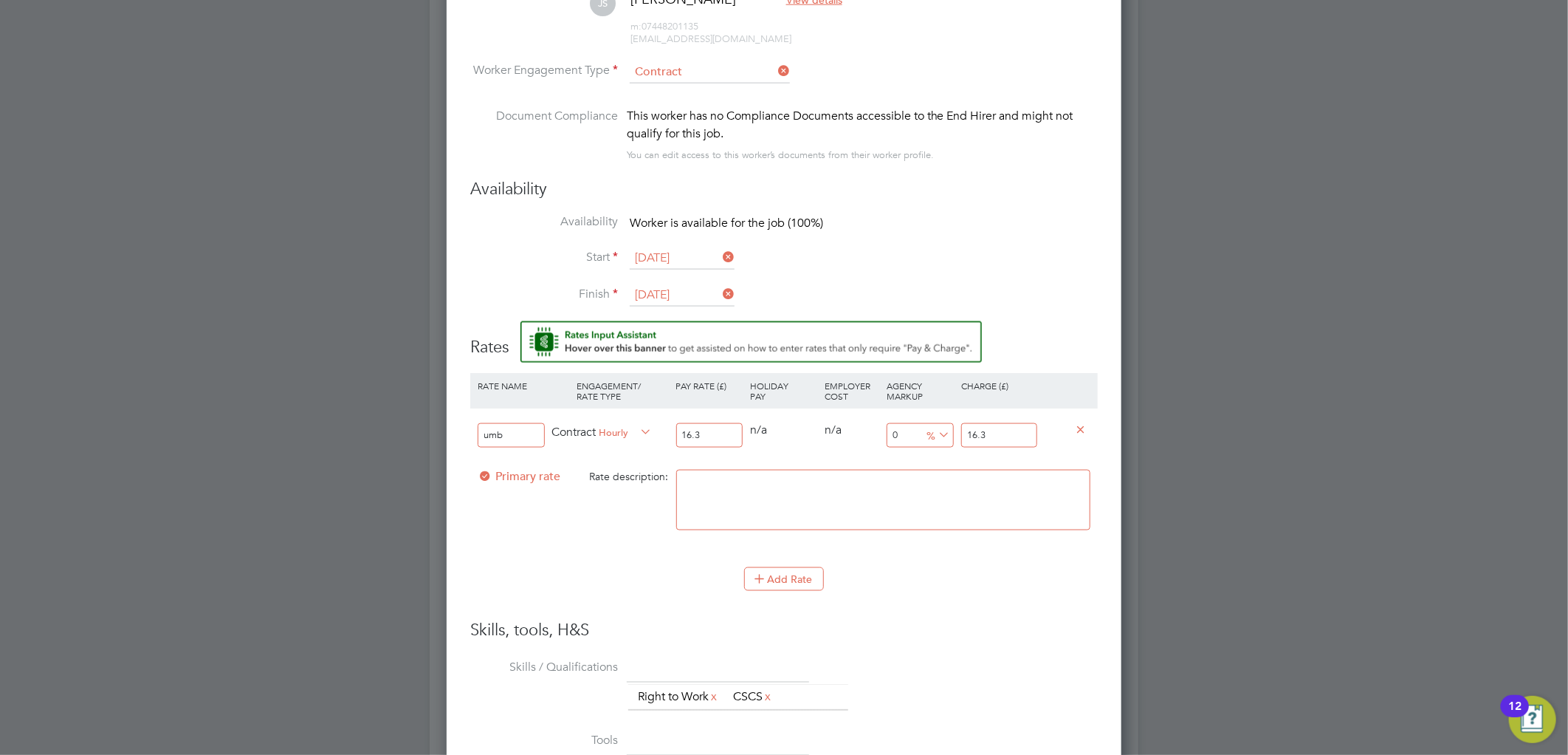
type input "16.34"
drag, startPoint x: 923, startPoint y: 429, endPoint x: 887, endPoint y: 433, distance: 36.2
click at [886, 433] on div "umb Contract Hourly 16.34 0 n/a 0 n/a 0 0 % 16.34" at bounding box center [784, 435] width 627 height 54
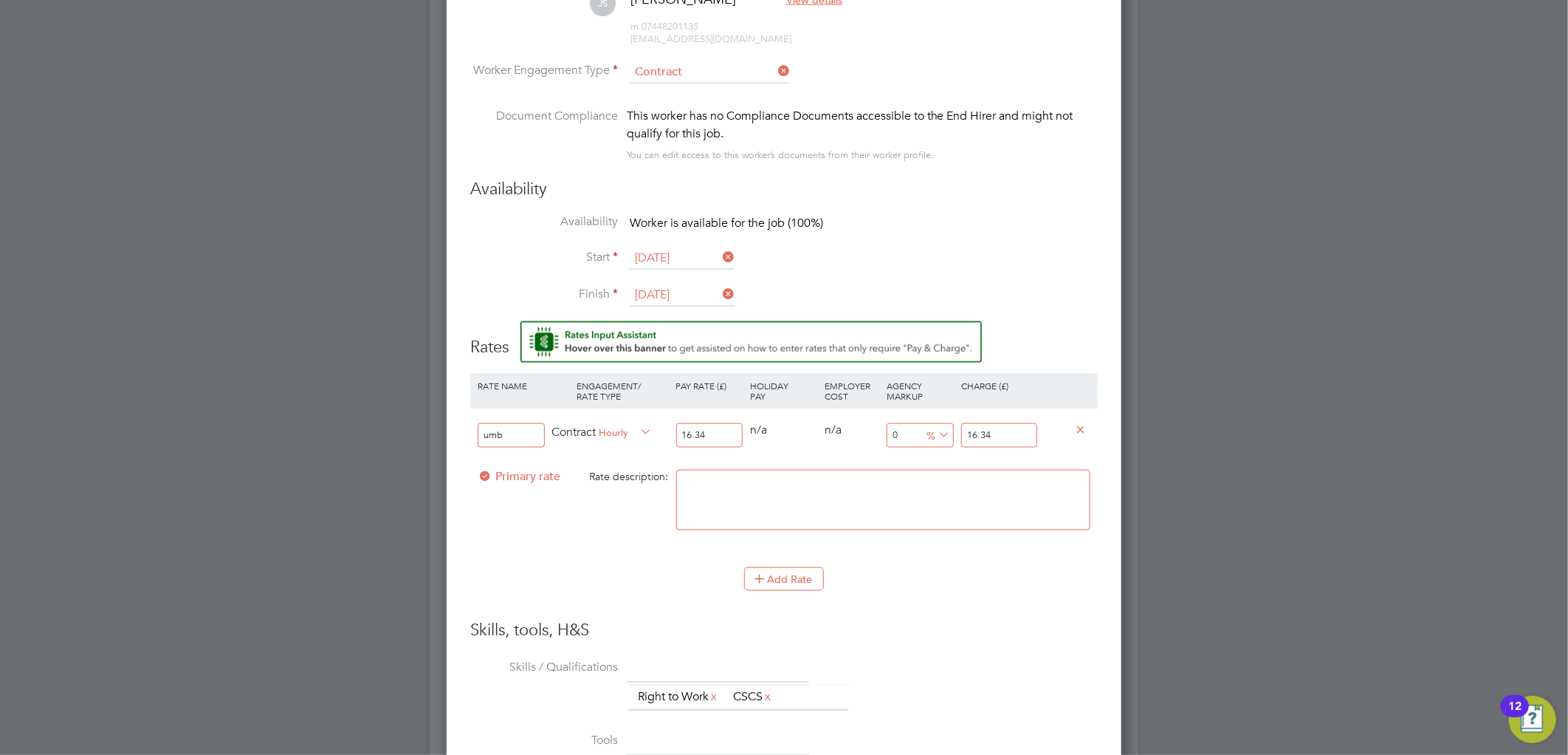
type input "-93.88004895960832"
type input "1"
type input "10.159118727050183"
type input "18"
type input "14.443084455324357"
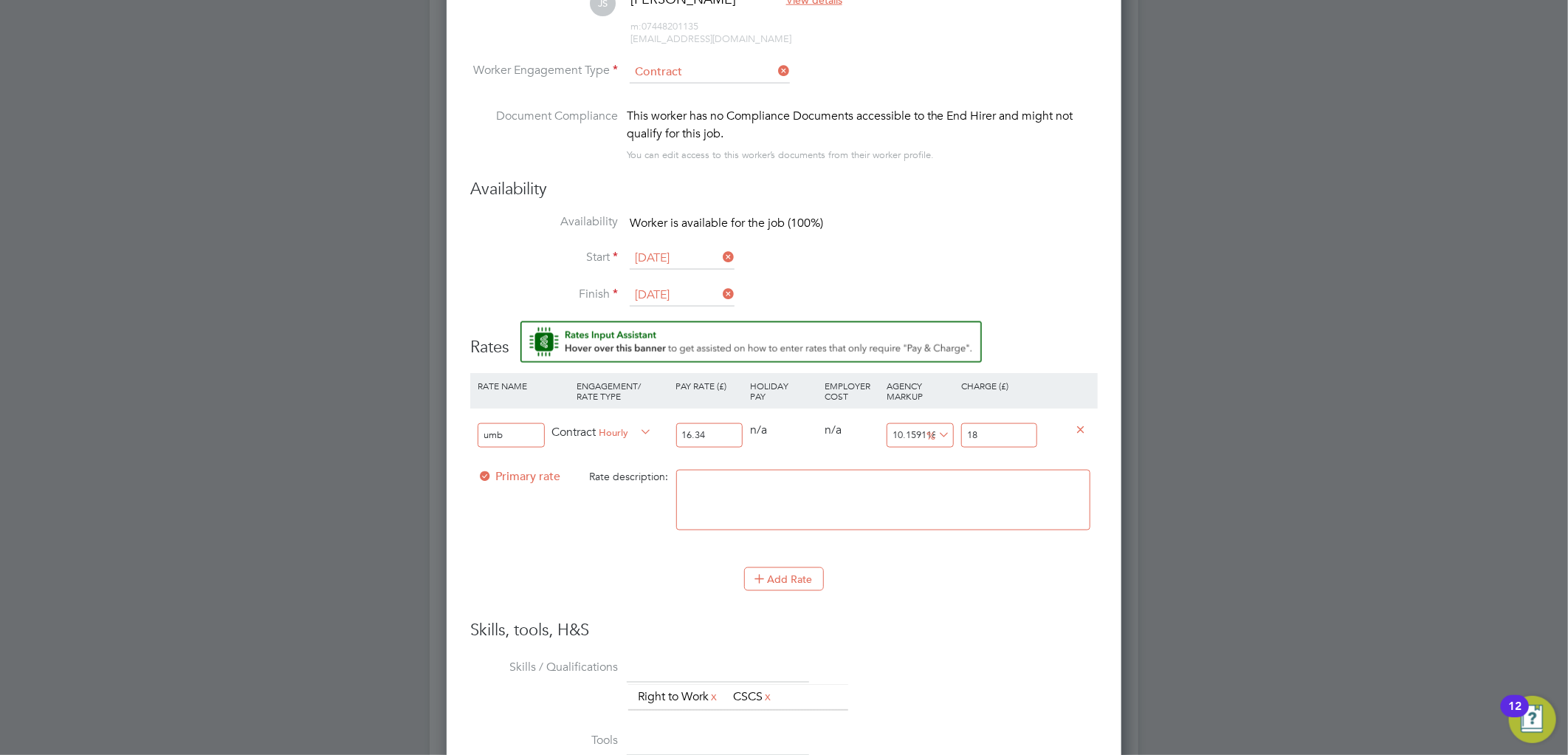
type input "18.7"
type input "14.504283965728273"
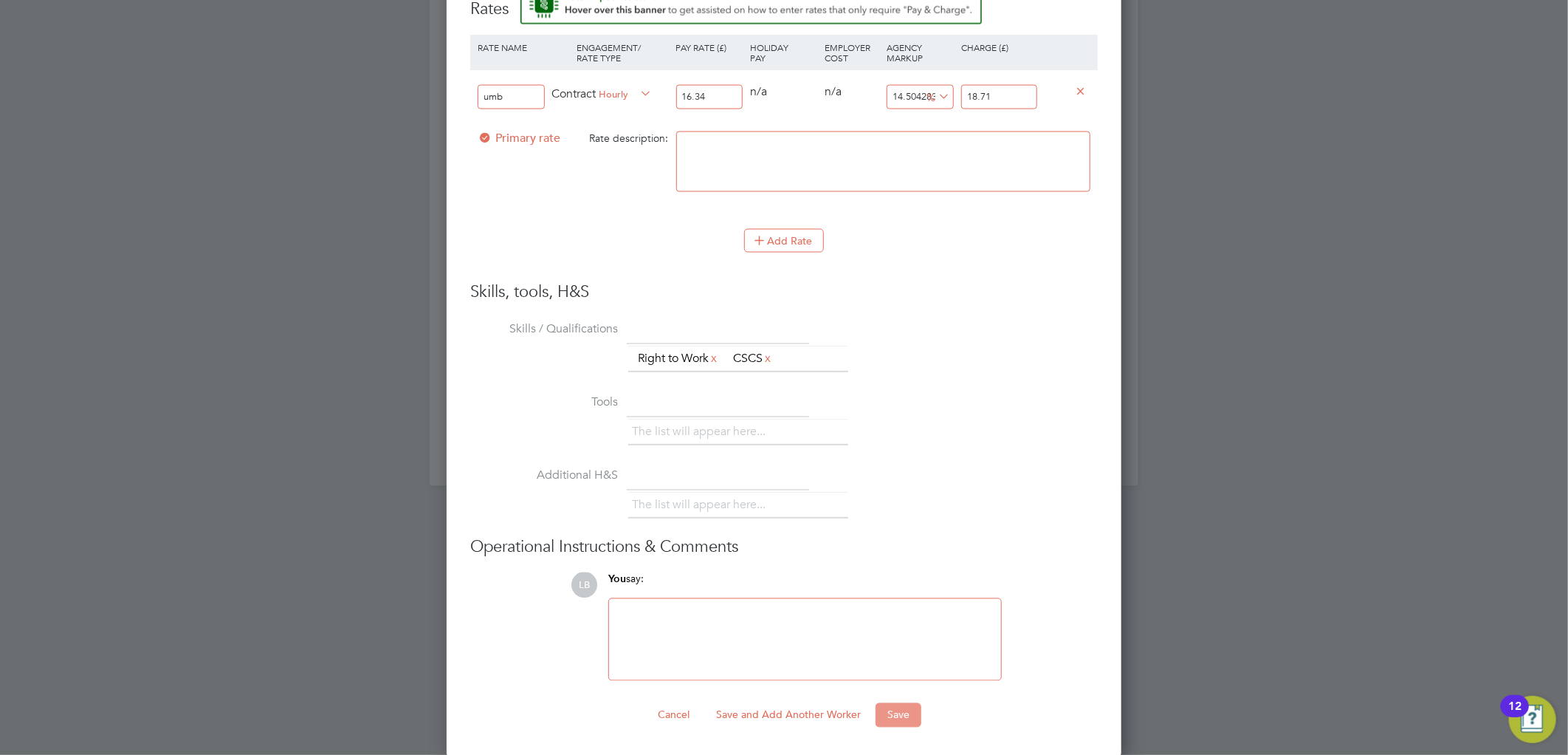
type input "18.71"
click at [896, 717] on button "Save" at bounding box center [898, 714] width 45 height 24
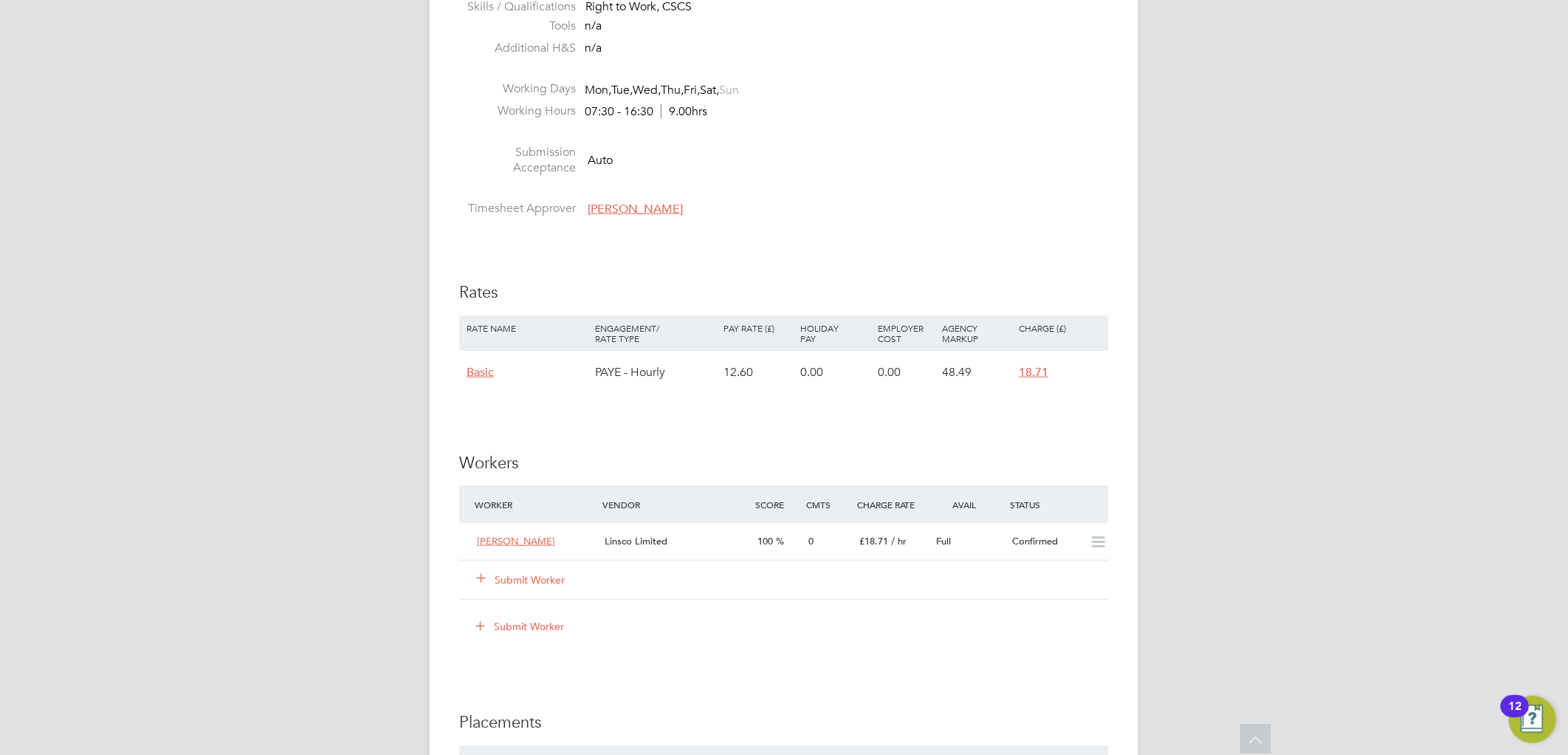
click at [512, 584] on button "Submit Worker" at bounding box center [520, 579] width 88 height 15
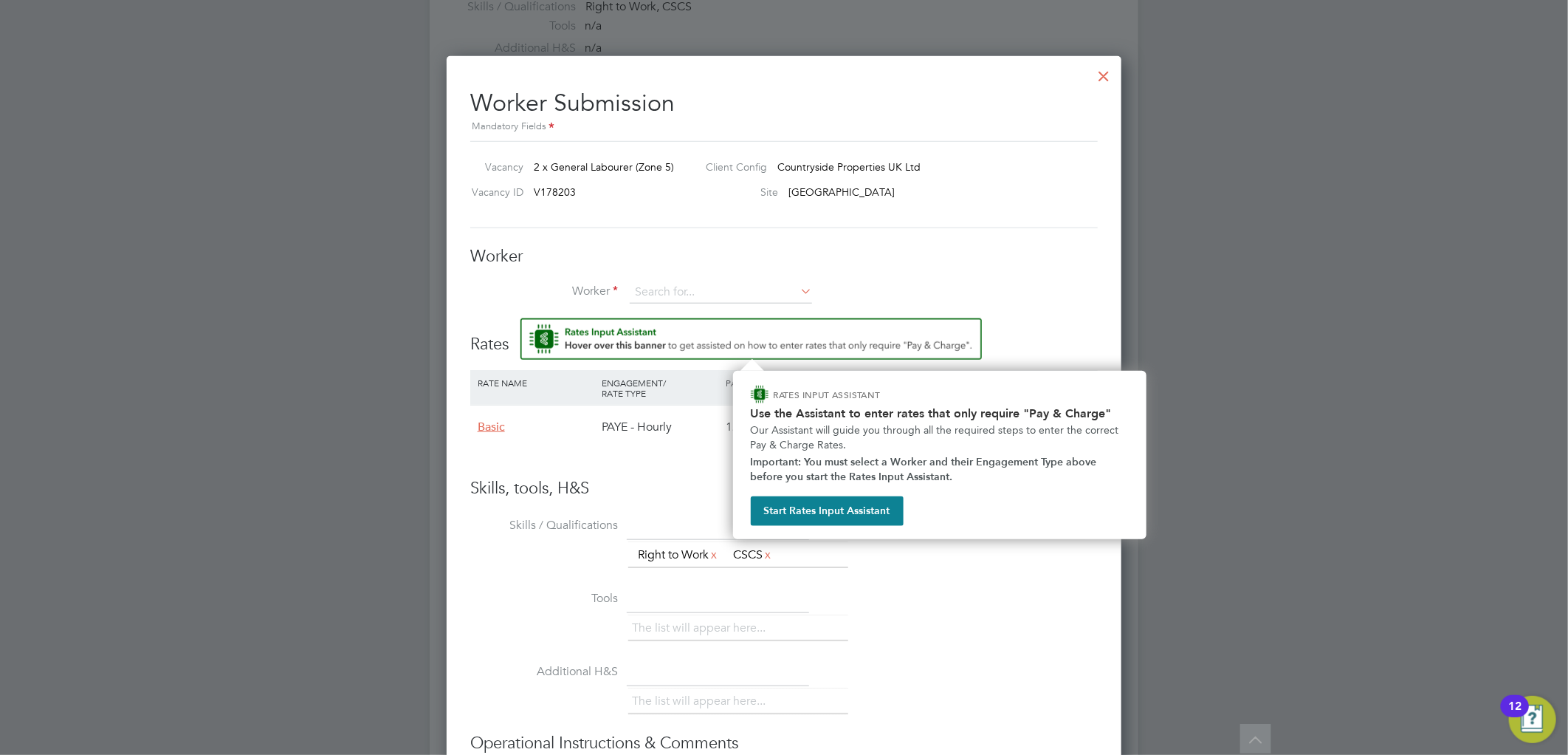
click at [698, 347] on img "Rate Assistant" at bounding box center [750, 339] width 461 height 41
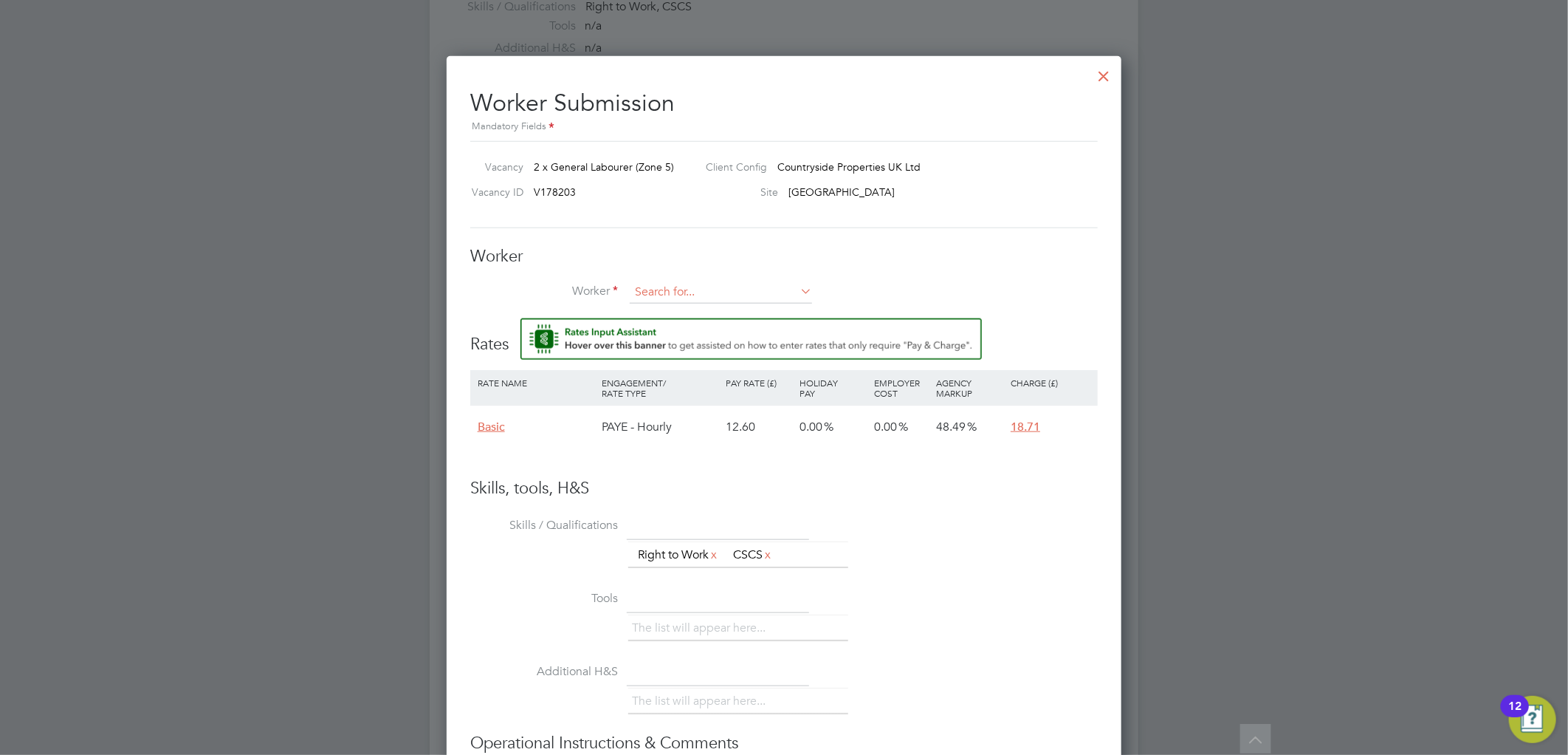
click at [698, 286] on input at bounding box center [721, 292] width 182 height 22
click at [698, 327] on li "+ Add new" at bounding box center [721, 332] width 184 height 20
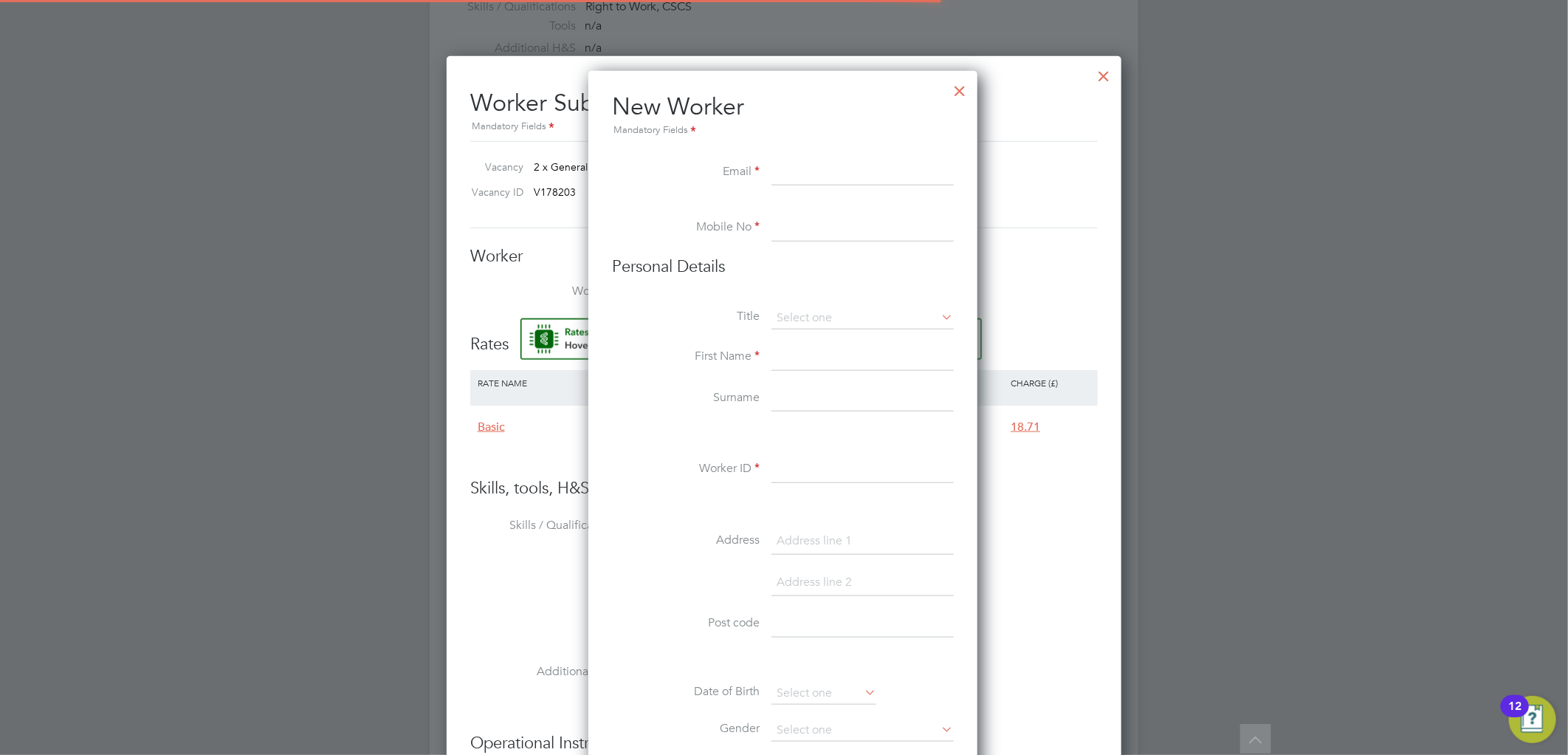
drag, startPoint x: 797, startPoint y: 227, endPoint x: 798, endPoint y: 206, distance: 21.0
click at [797, 227] on input at bounding box center [862, 228] width 182 height 26
click at [798, 168] on input at bounding box center [862, 172] width 182 height 26
paste input "sdilraj2006@gmail.com"
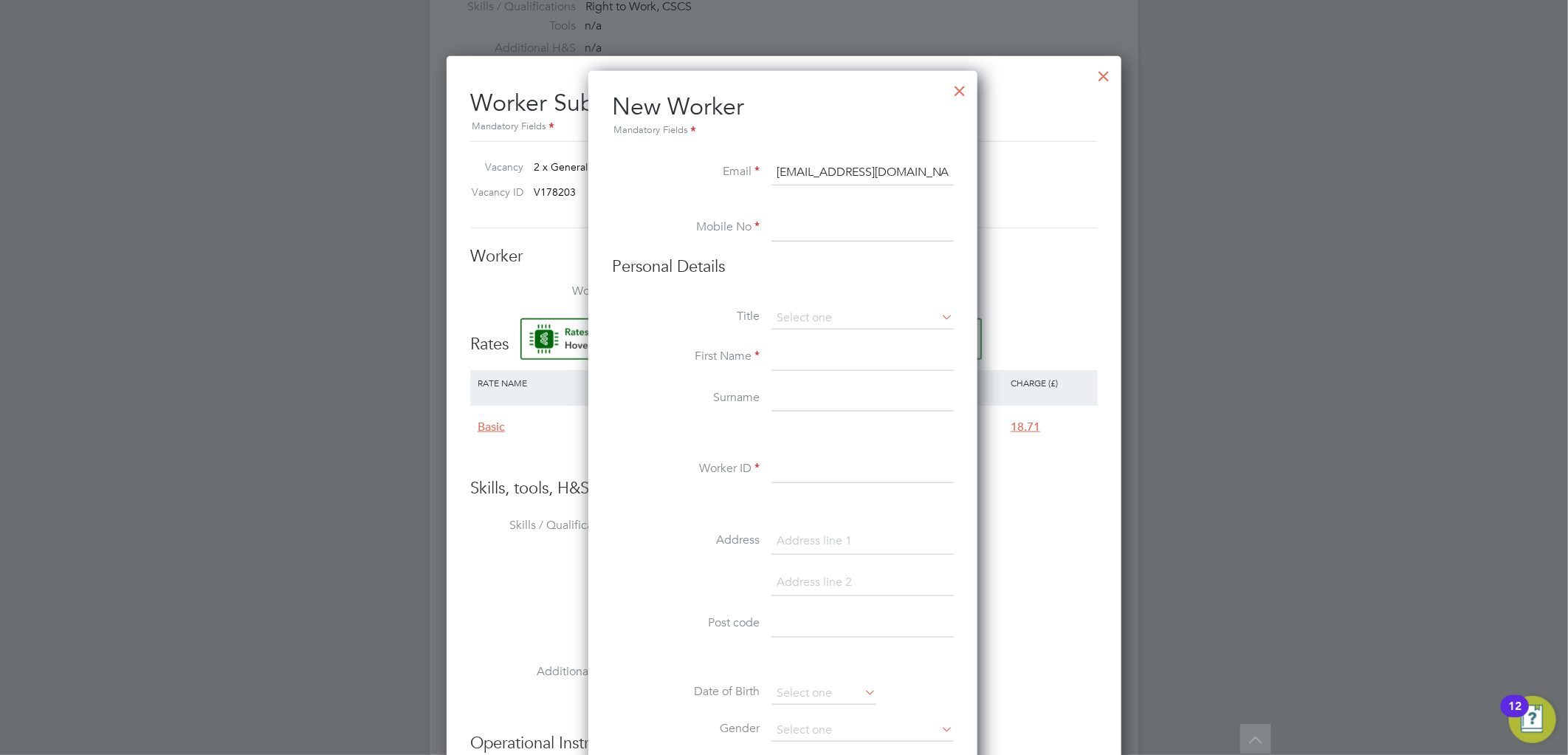
type input "sdilraj2006@gmail.com"
click at [791, 238] on input at bounding box center [862, 228] width 182 height 26
paste input "07448974331"
type input "07448974331"
click at [807, 312] on input at bounding box center [862, 318] width 182 height 22
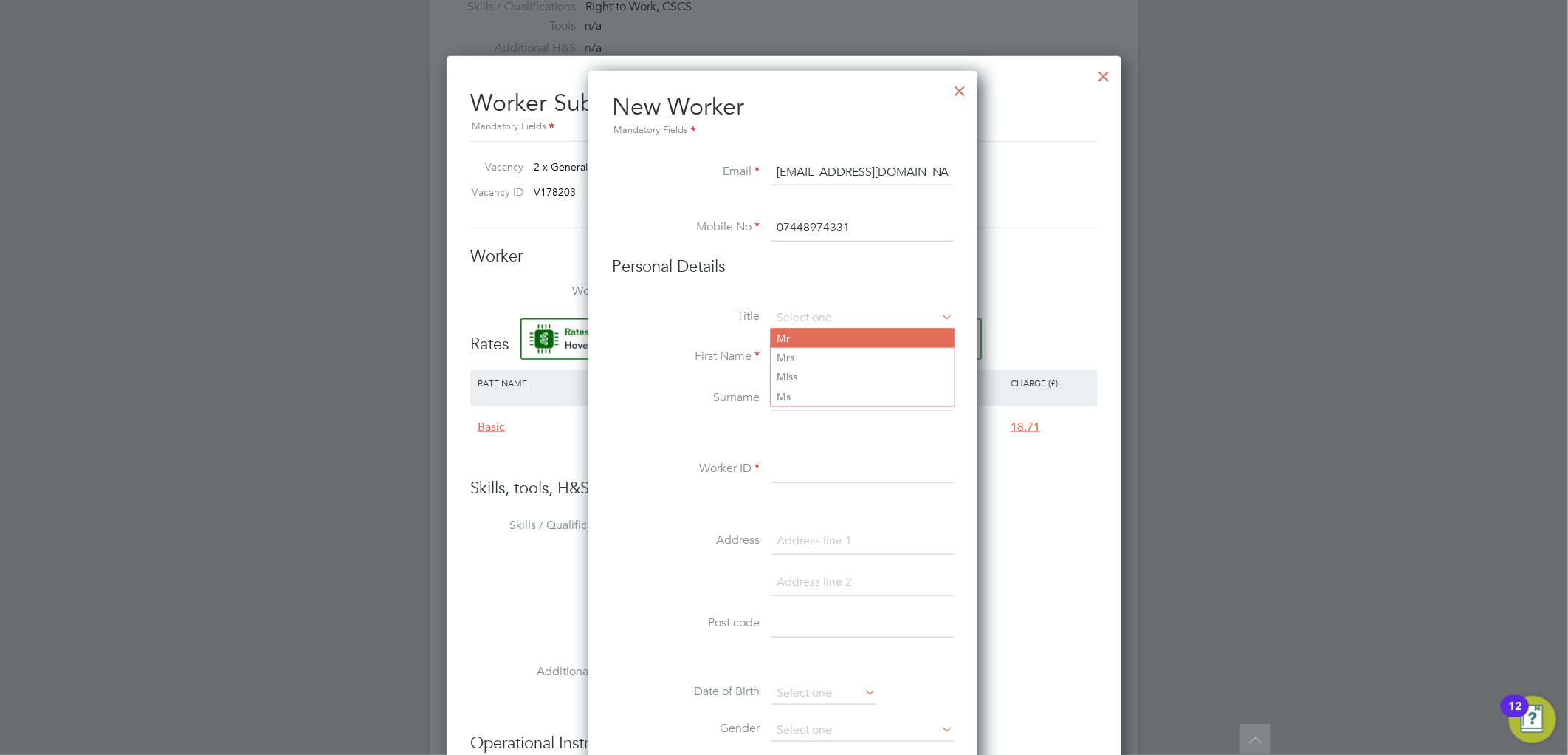
click at [805, 335] on li "Mr" at bounding box center [862, 339] width 184 height 19
type input "Mr"
click at [805, 355] on input at bounding box center [862, 357] width 182 height 26
type input "Dilraj"
type input "singh"
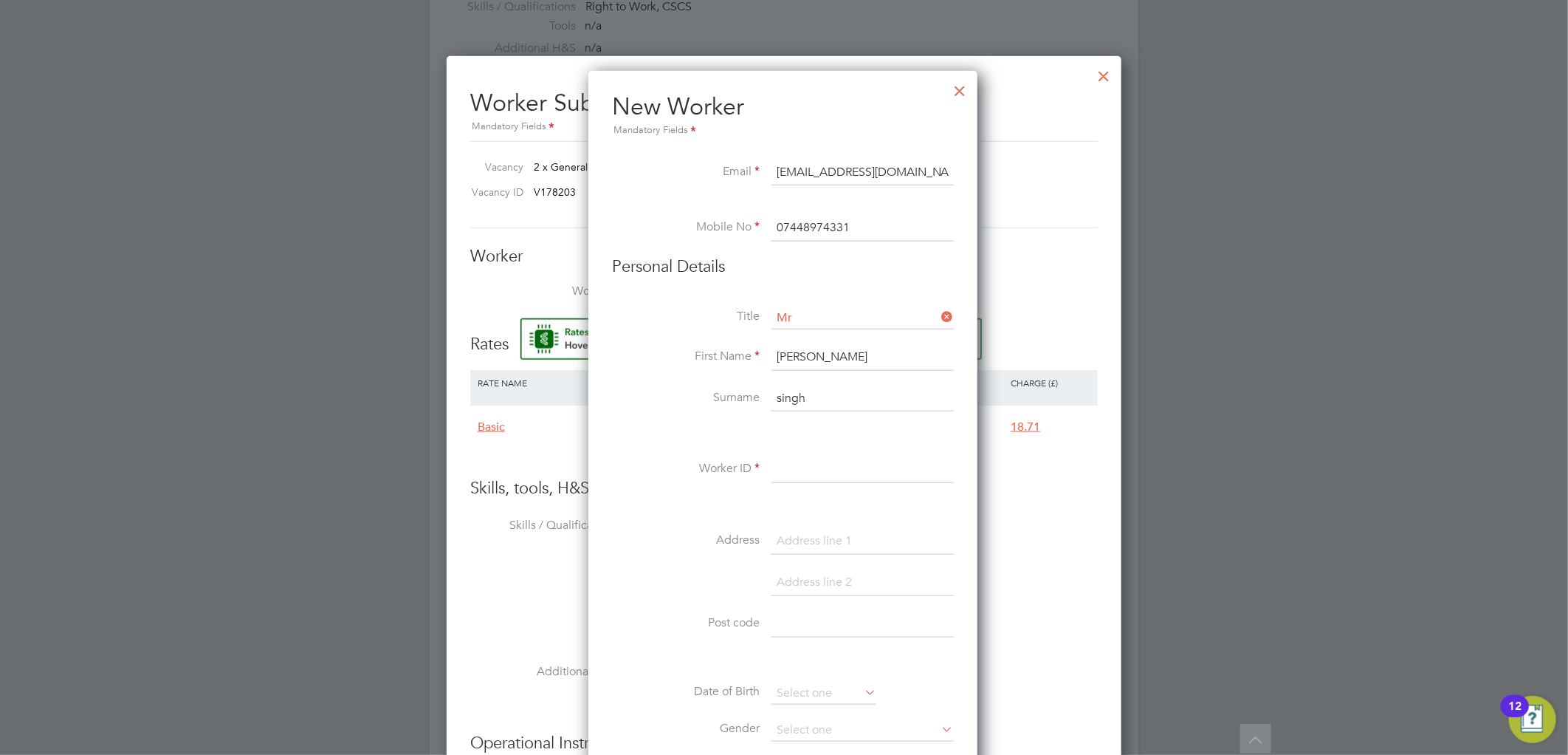
click at [785, 460] on input at bounding box center [862, 470] width 182 height 26
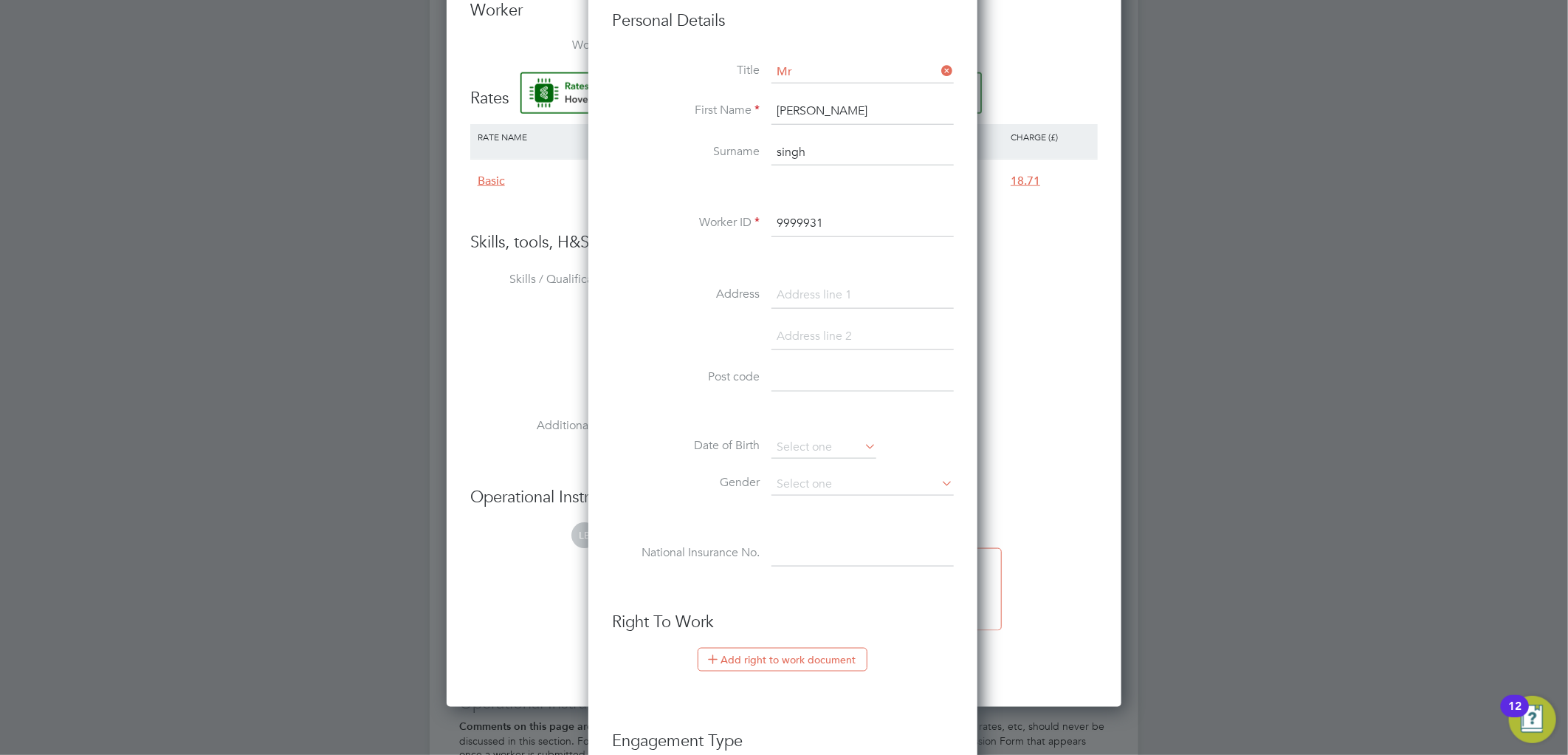
type input "9999931"
click at [792, 297] on input at bounding box center [862, 295] width 182 height 26
type input "17 bredon road"
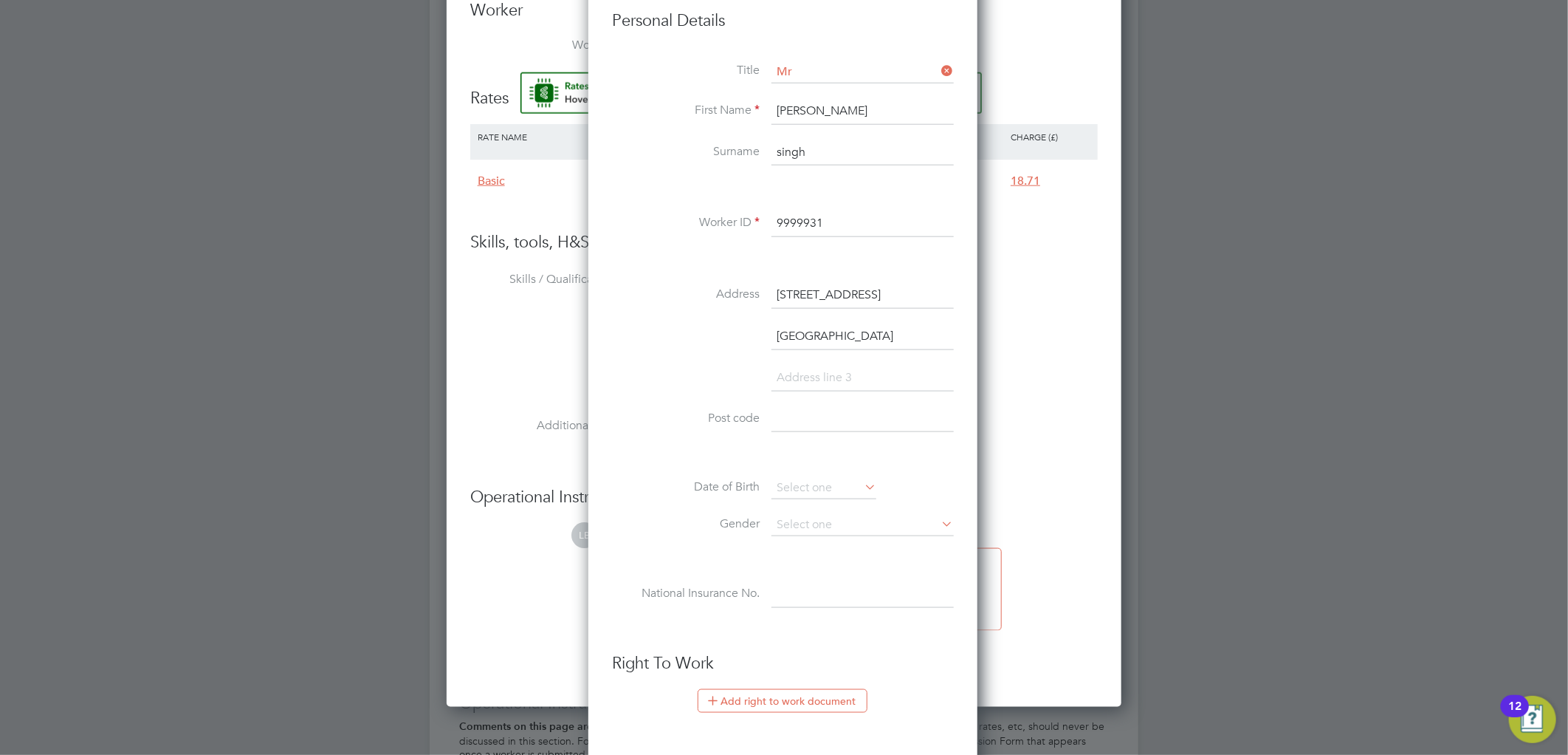
type input "birmingham"
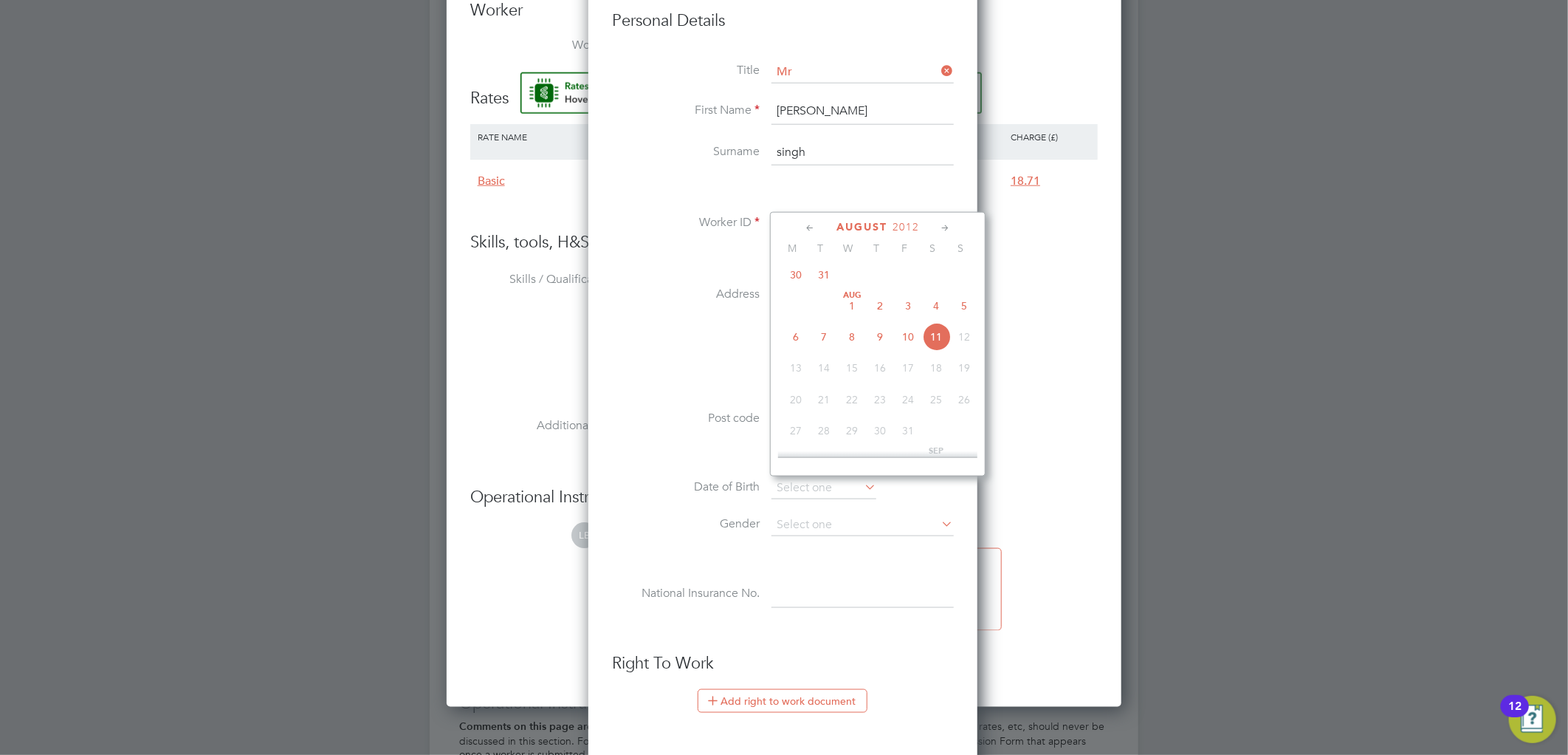
click at [735, 365] on li at bounding box center [783, 385] width 342 height 41
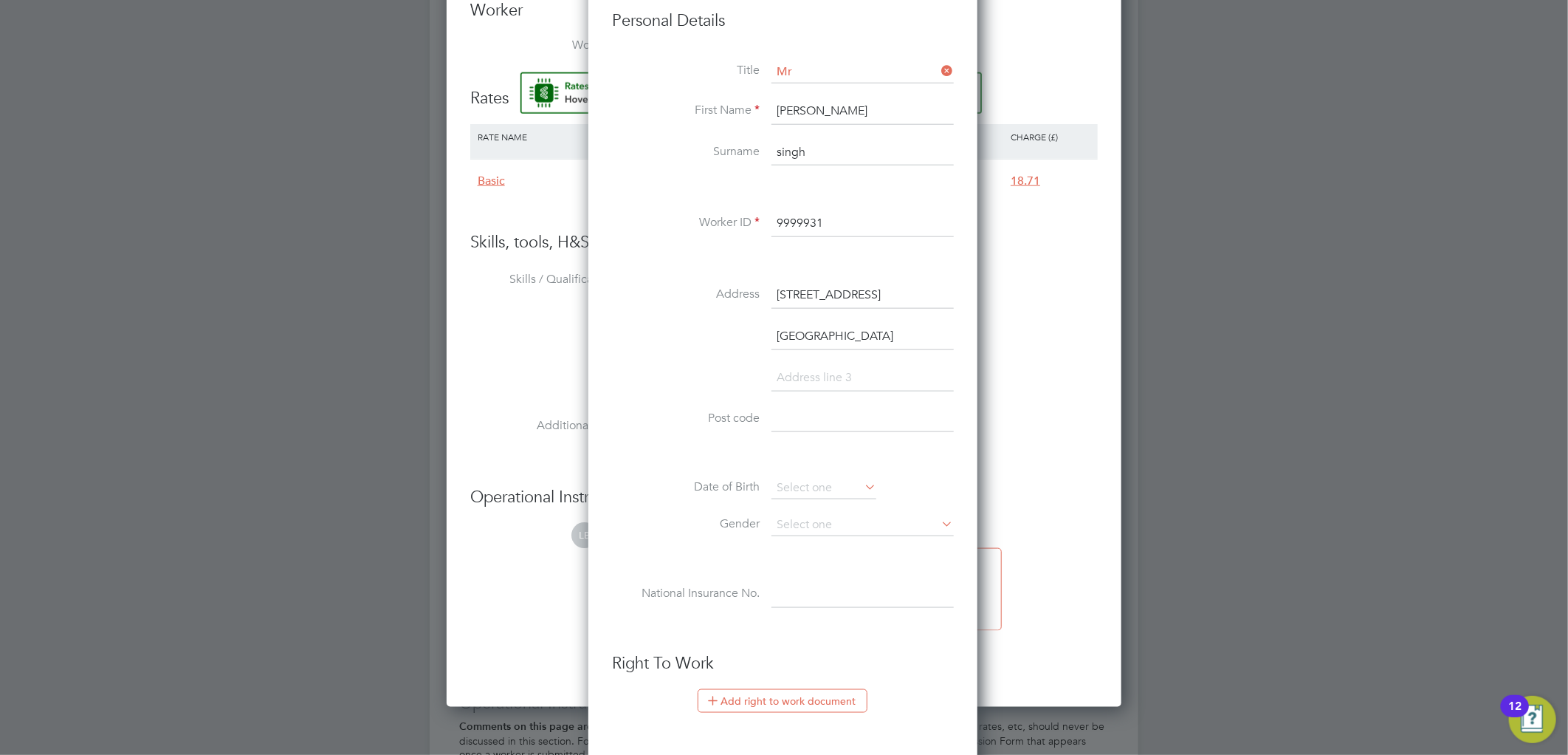
click at [803, 415] on input at bounding box center [862, 419] width 182 height 26
paste input "B69 1EP"
type input "B69 1EP"
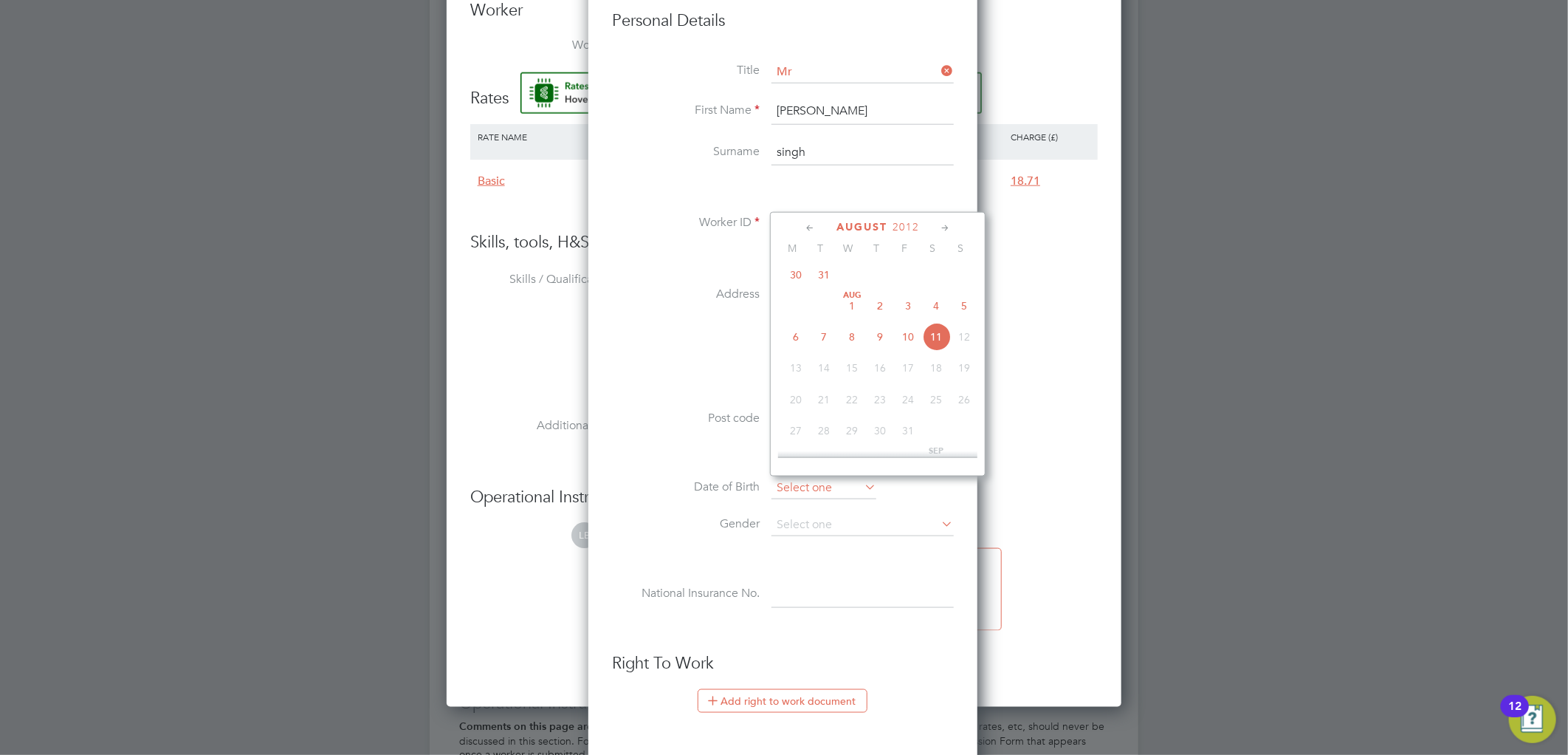
click at [792, 477] on input at bounding box center [824, 487] width 105 height 22
click at [904, 227] on span "2012" at bounding box center [905, 227] width 26 height 12
click at [827, 337] on span "2006" at bounding box center [824, 332] width 28 height 28
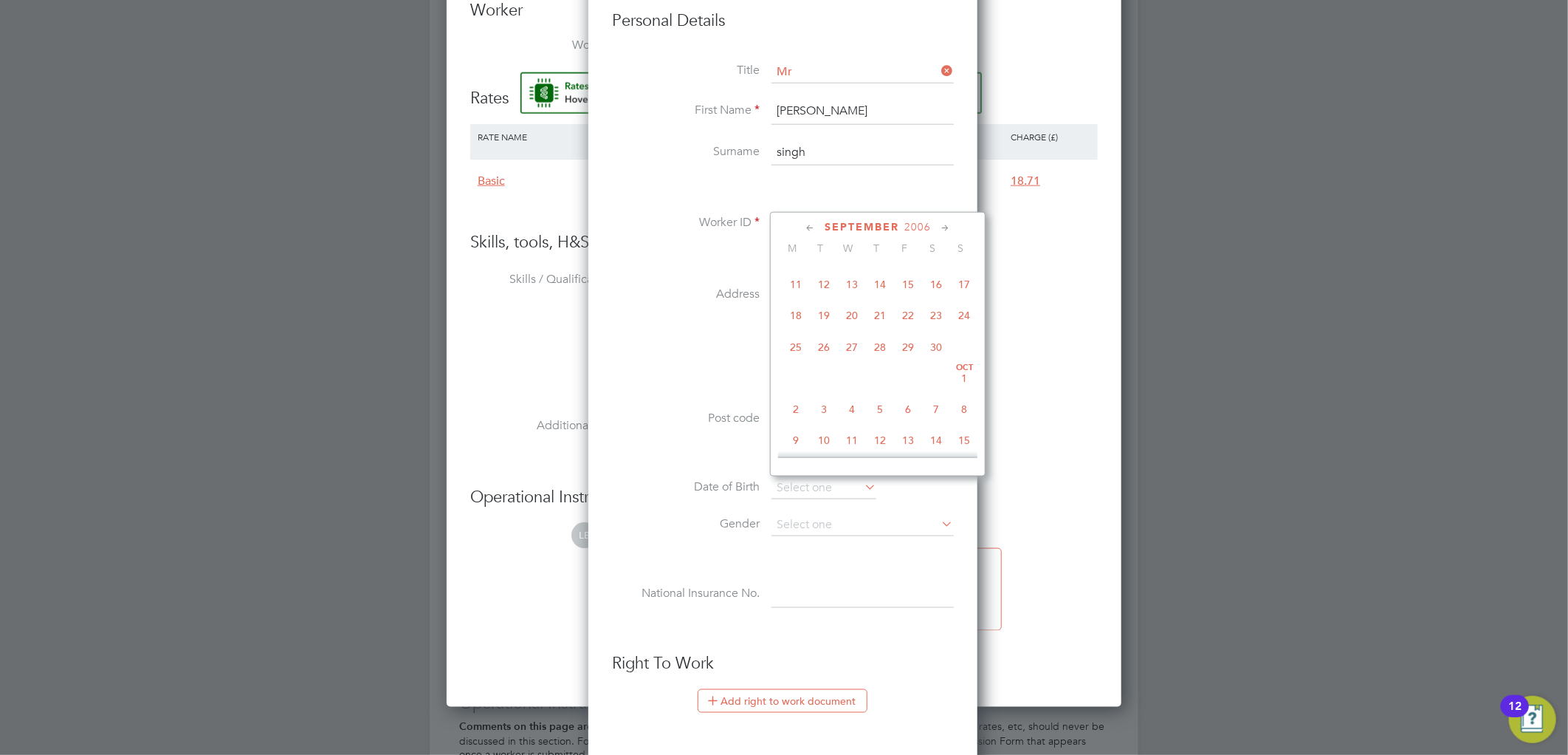
click at [851, 294] on span "13" at bounding box center [852, 284] width 28 height 28
type input "13 Sep 2006"
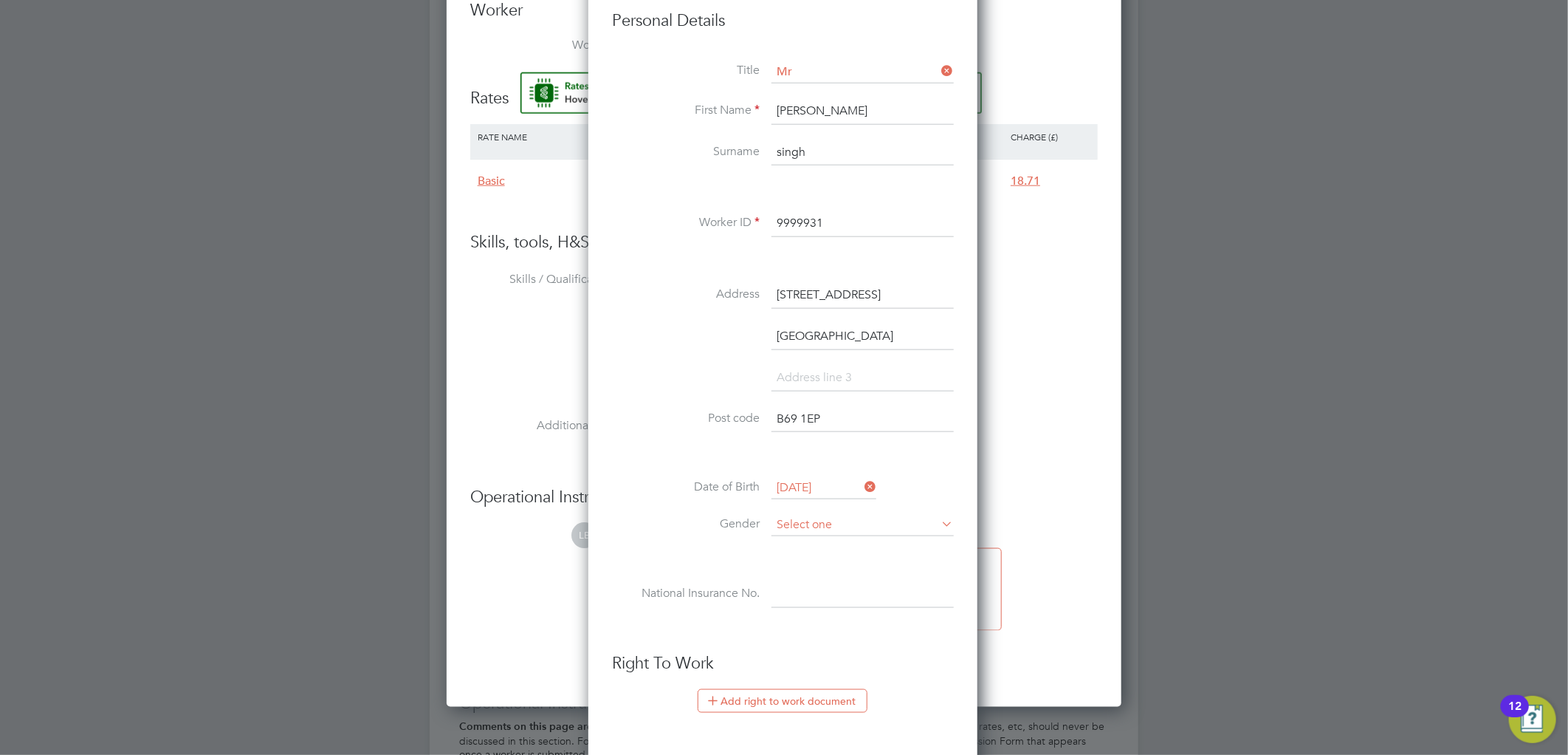
click at [802, 514] on input at bounding box center [862, 524] width 182 height 22
click at [798, 542] on li "Male" at bounding box center [862, 544] width 184 height 19
type input "Male"
drag, startPoint x: 808, startPoint y: 594, endPoint x: 455, endPoint y: 272, distance: 477.8
click at [808, 594] on input at bounding box center [862, 594] width 182 height 26
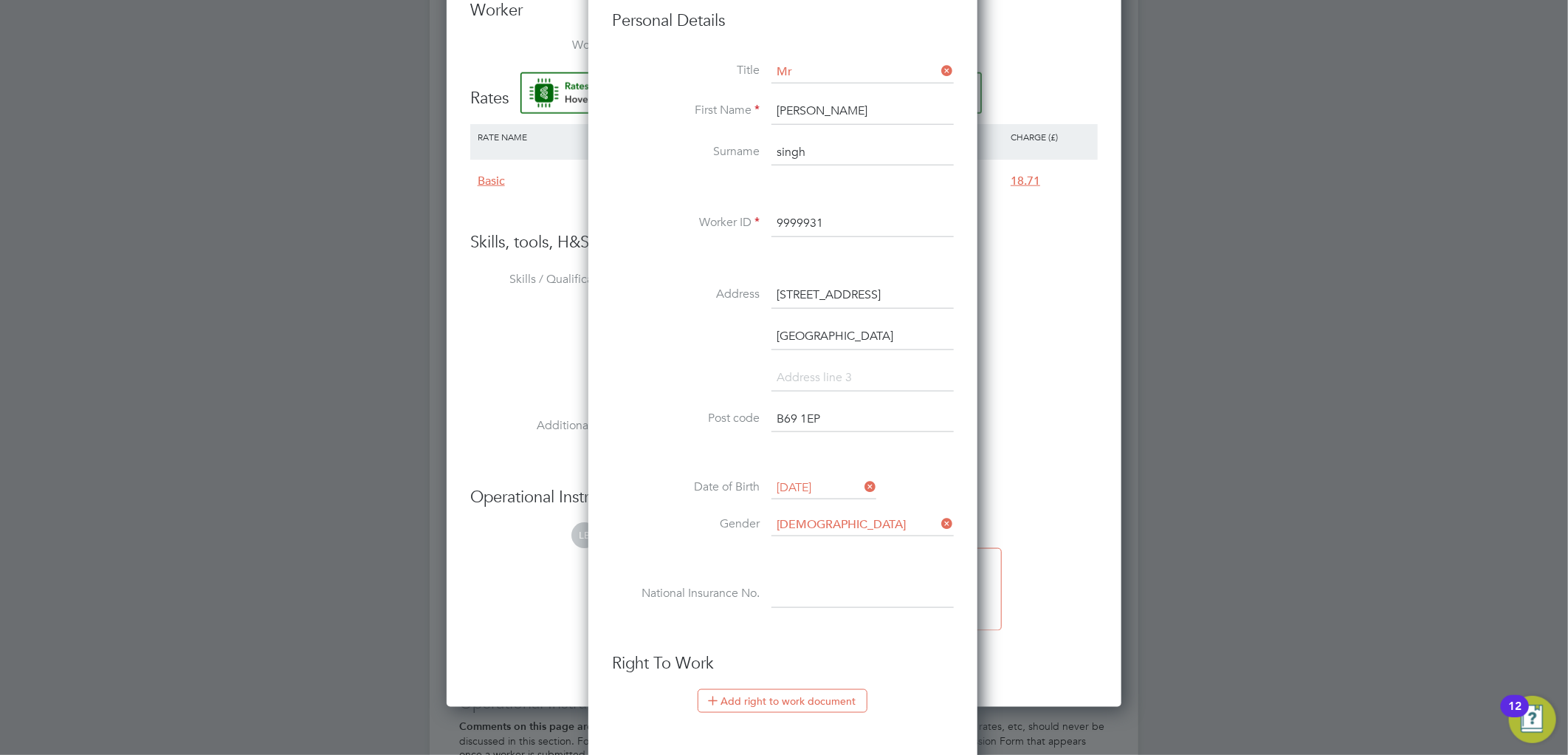
paste input "SR793197B"
type input "SR 79 31 97 B"
click at [792, 689] on button "Add right to work document" at bounding box center [783, 700] width 170 height 24
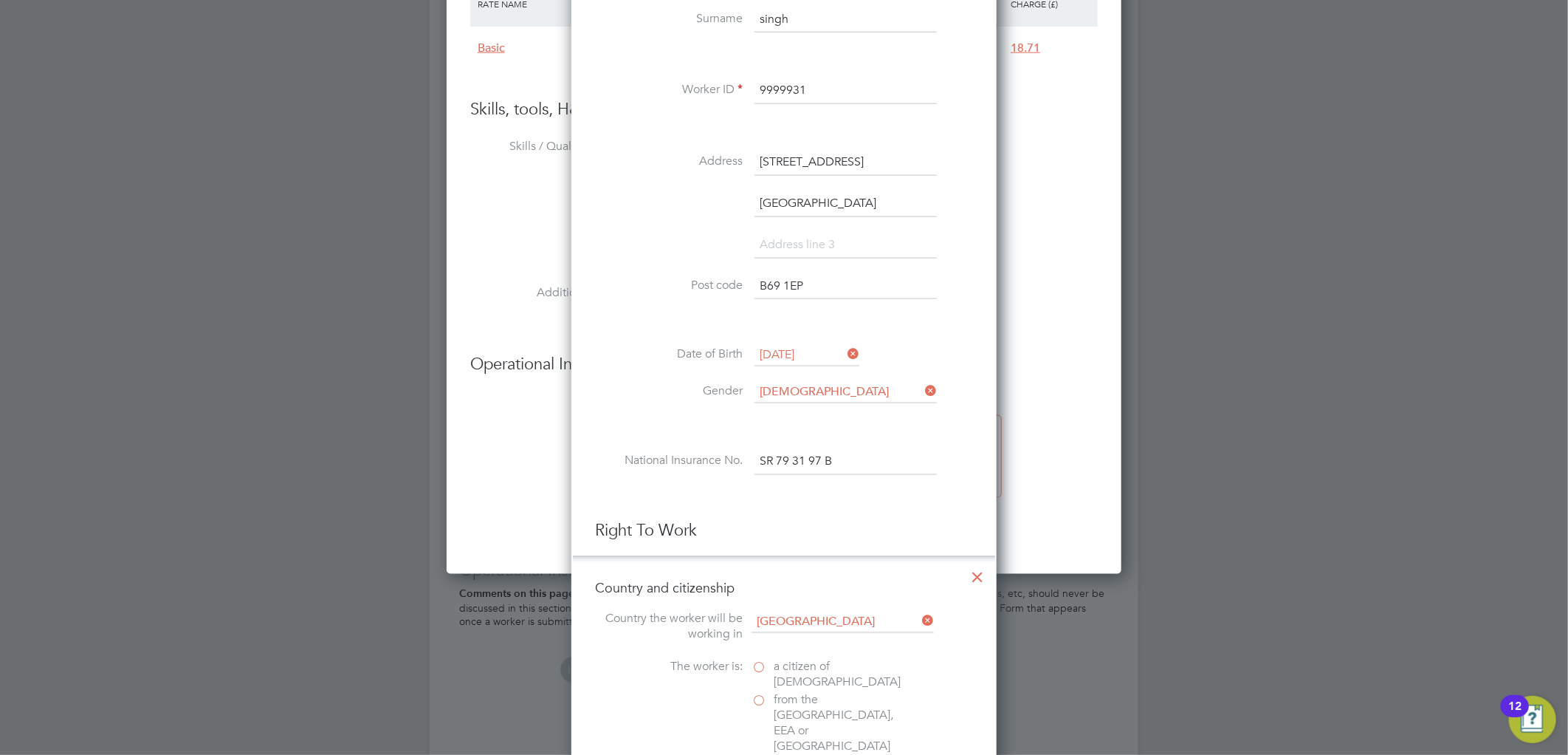
scroll to position [1312, 0]
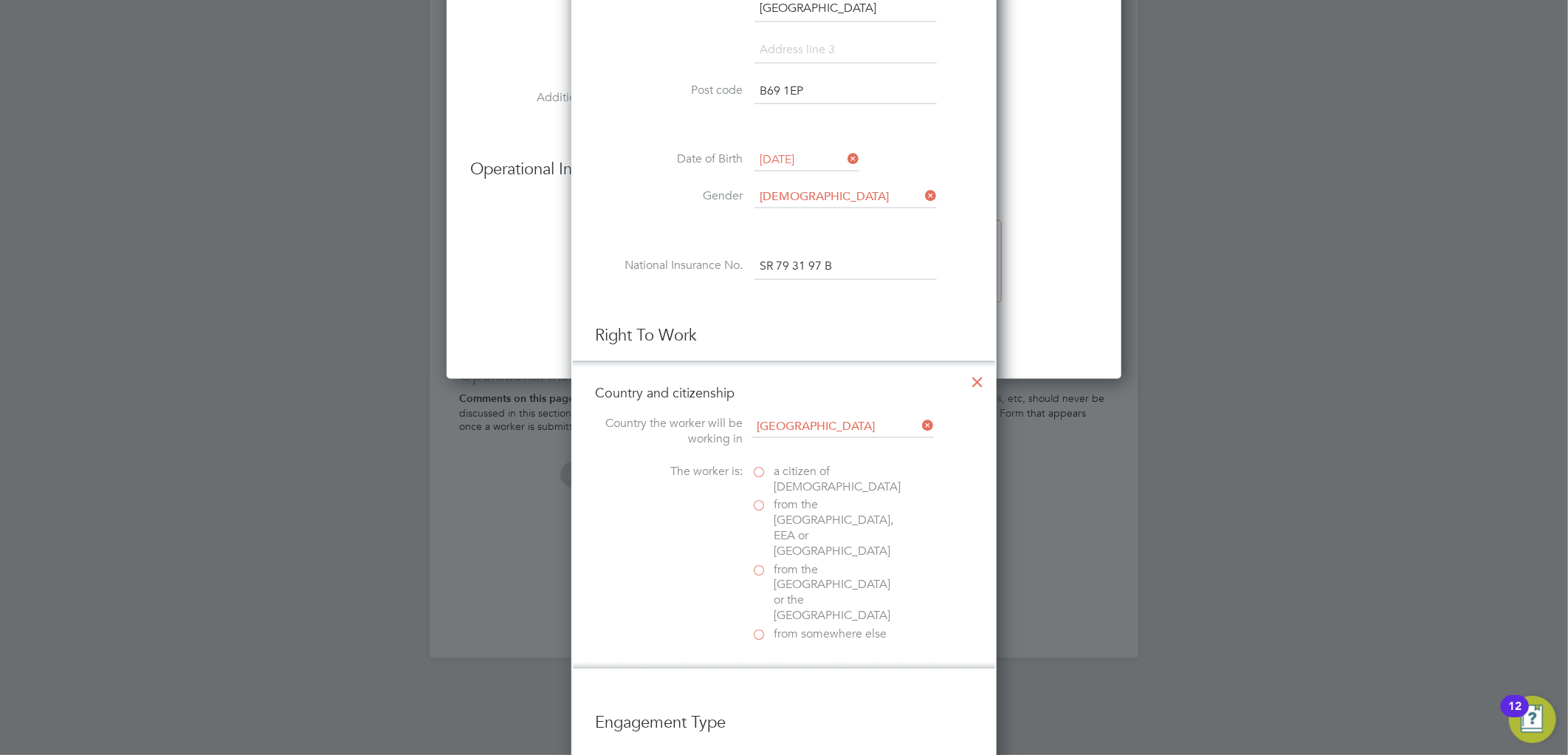
click at [787, 484] on span "a citizen of United Kingdom" at bounding box center [836, 479] width 127 height 31
click at [0, 0] on input "a citizen of United Kingdom" at bounding box center [0, 0] width 0 height 0
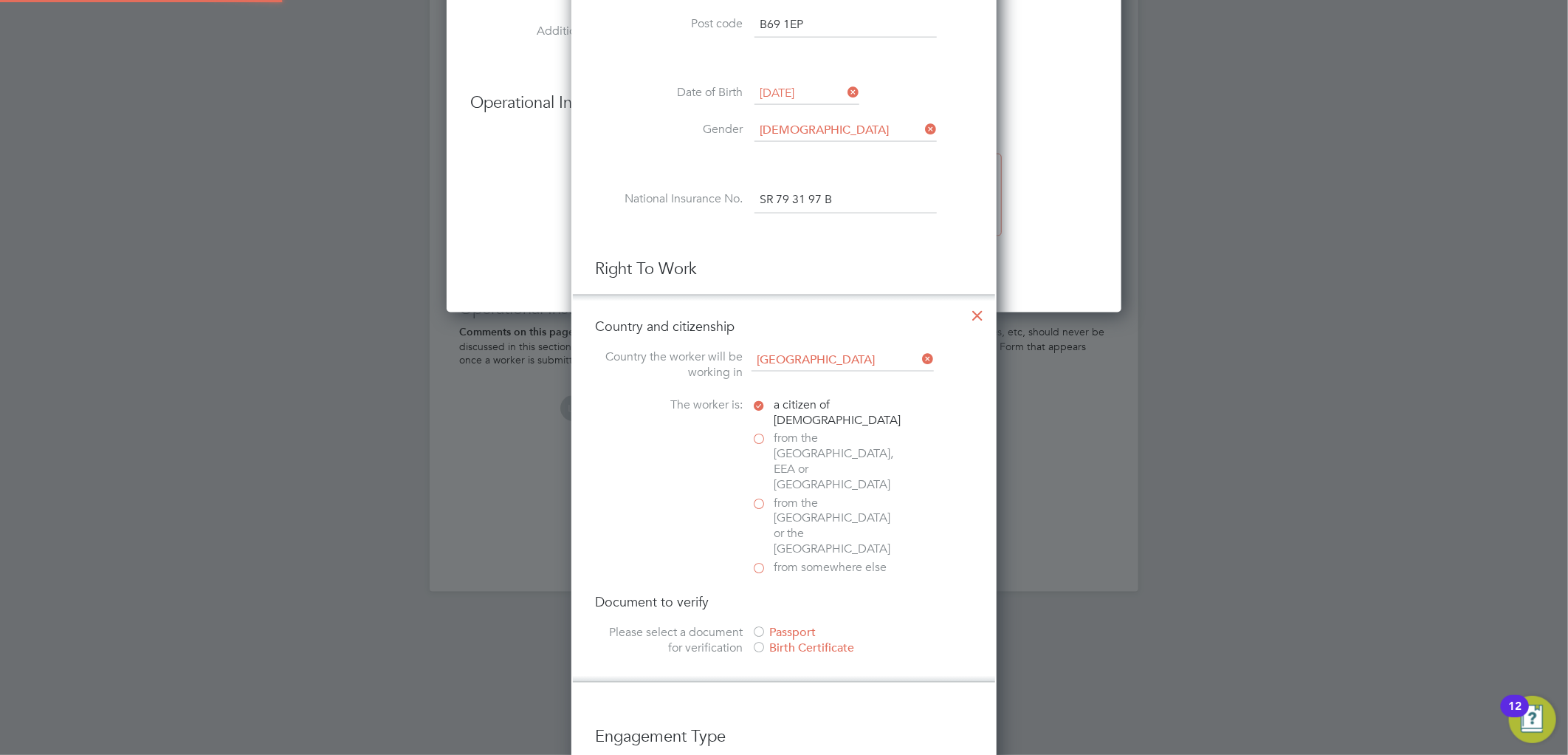
scroll to position [6, 7]
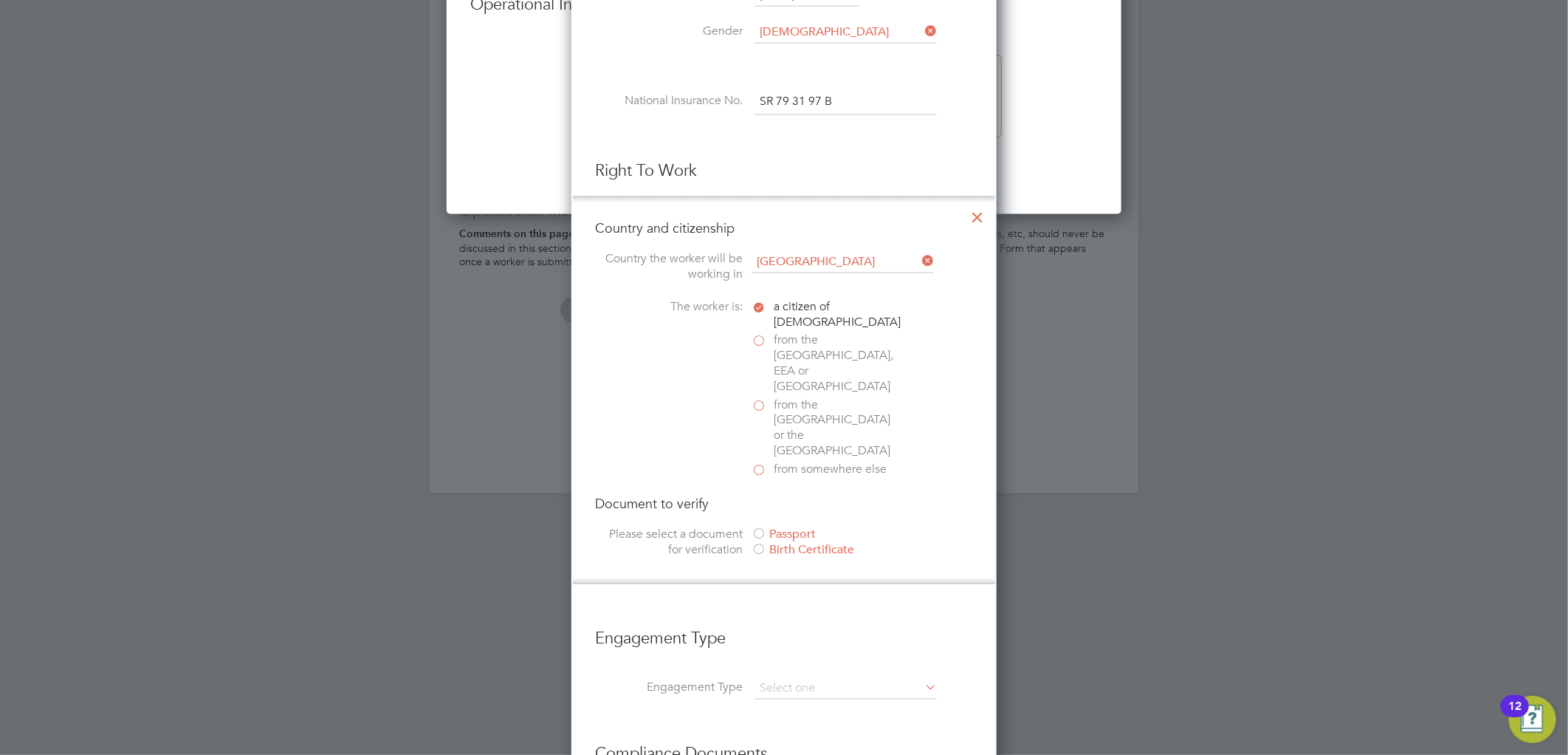
click at [797, 357] on span "from the EU, EEA or Switzerland" at bounding box center [835, 364] width 125 height 61
click at [0, 0] on input "from the EU, EEA or Switzerland" at bounding box center [0, 0] width 0 height 0
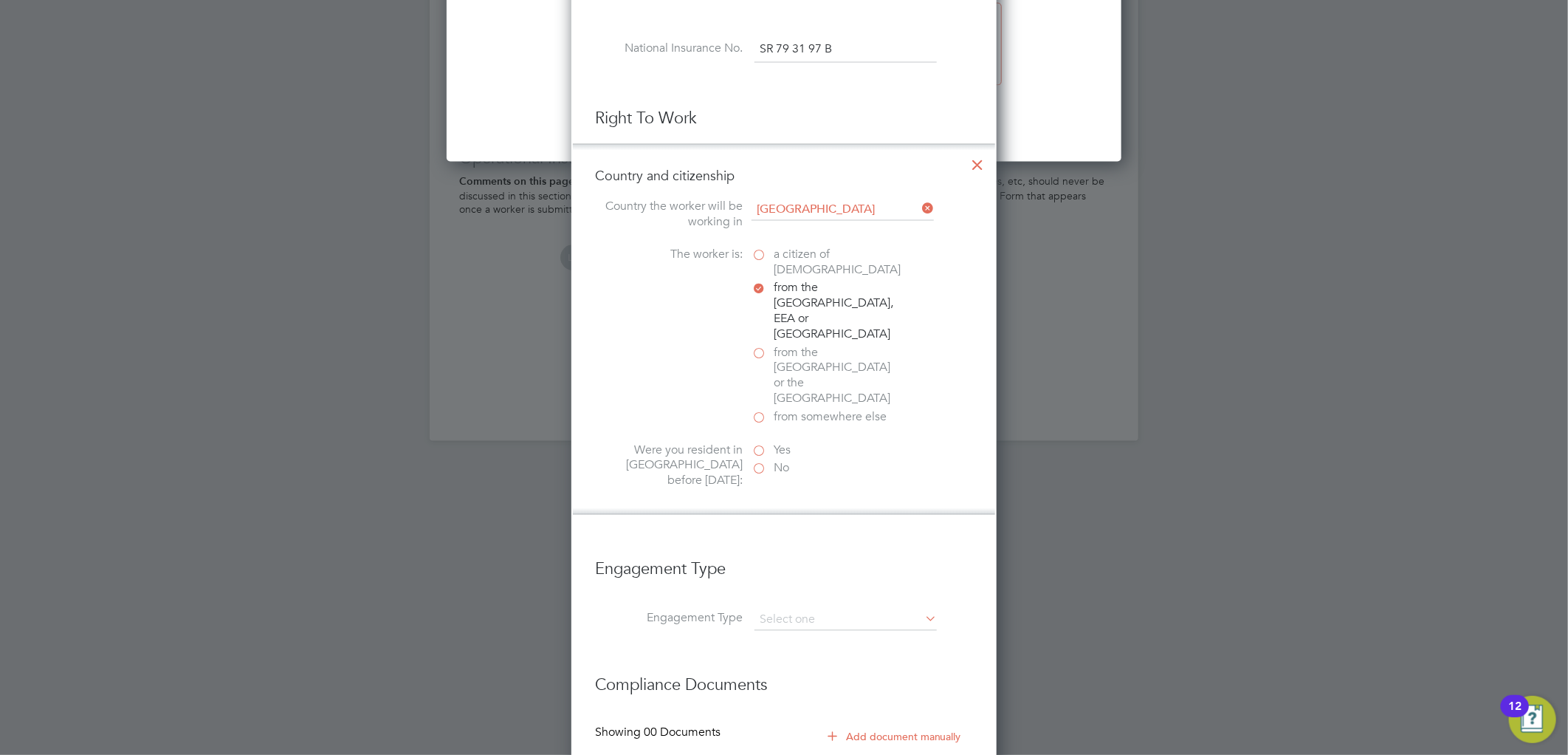
scroll to position [1559, 0]
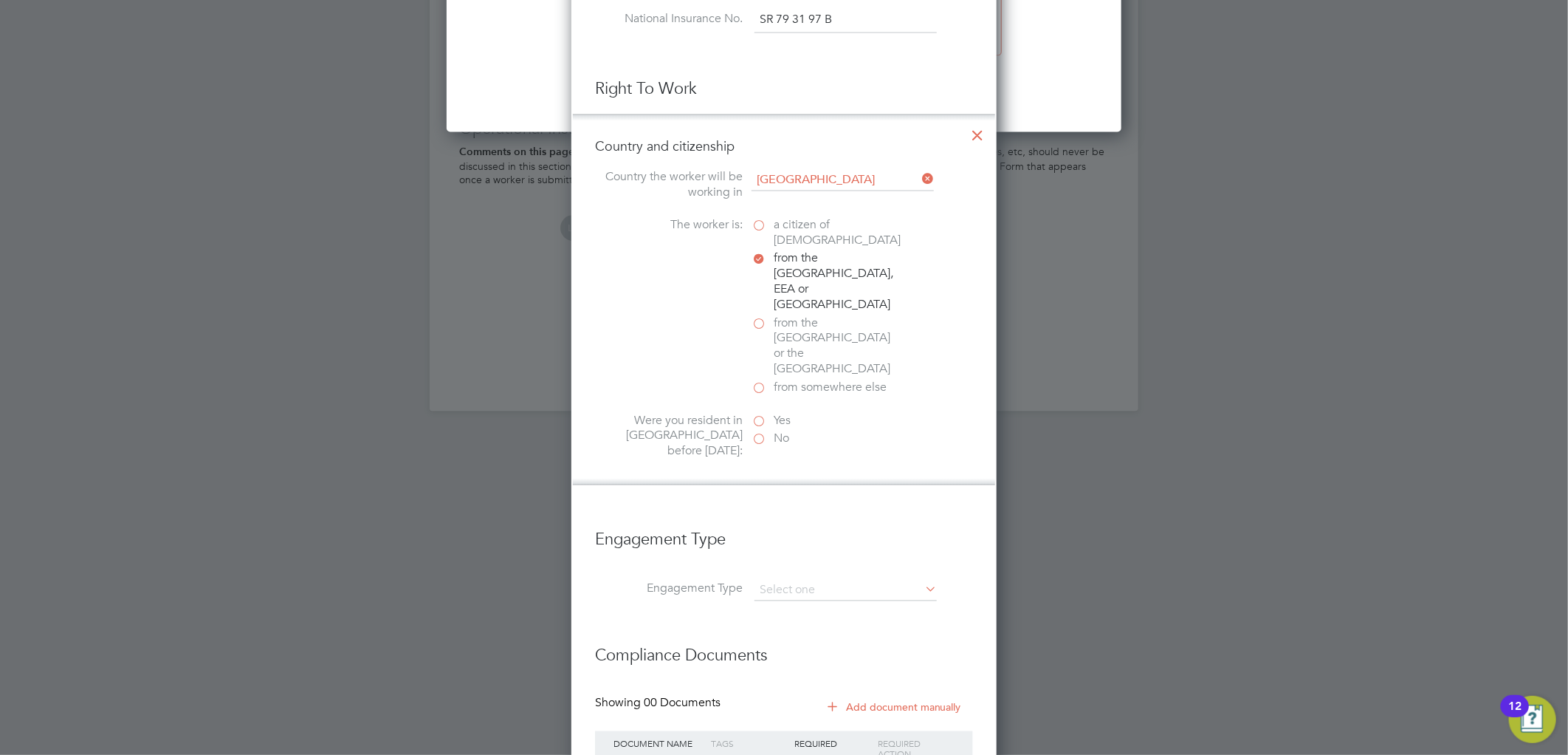
drag, startPoint x: 760, startPoint y: 386, endPoint x: 764, endPoint y: 394, distance: 8.9
click at [760, 431] on label "No" at bounding box center [825, 439] width 148 height 16
click at [0, 0] on input "No" at bounding box center [0, 0] width 0 height 0
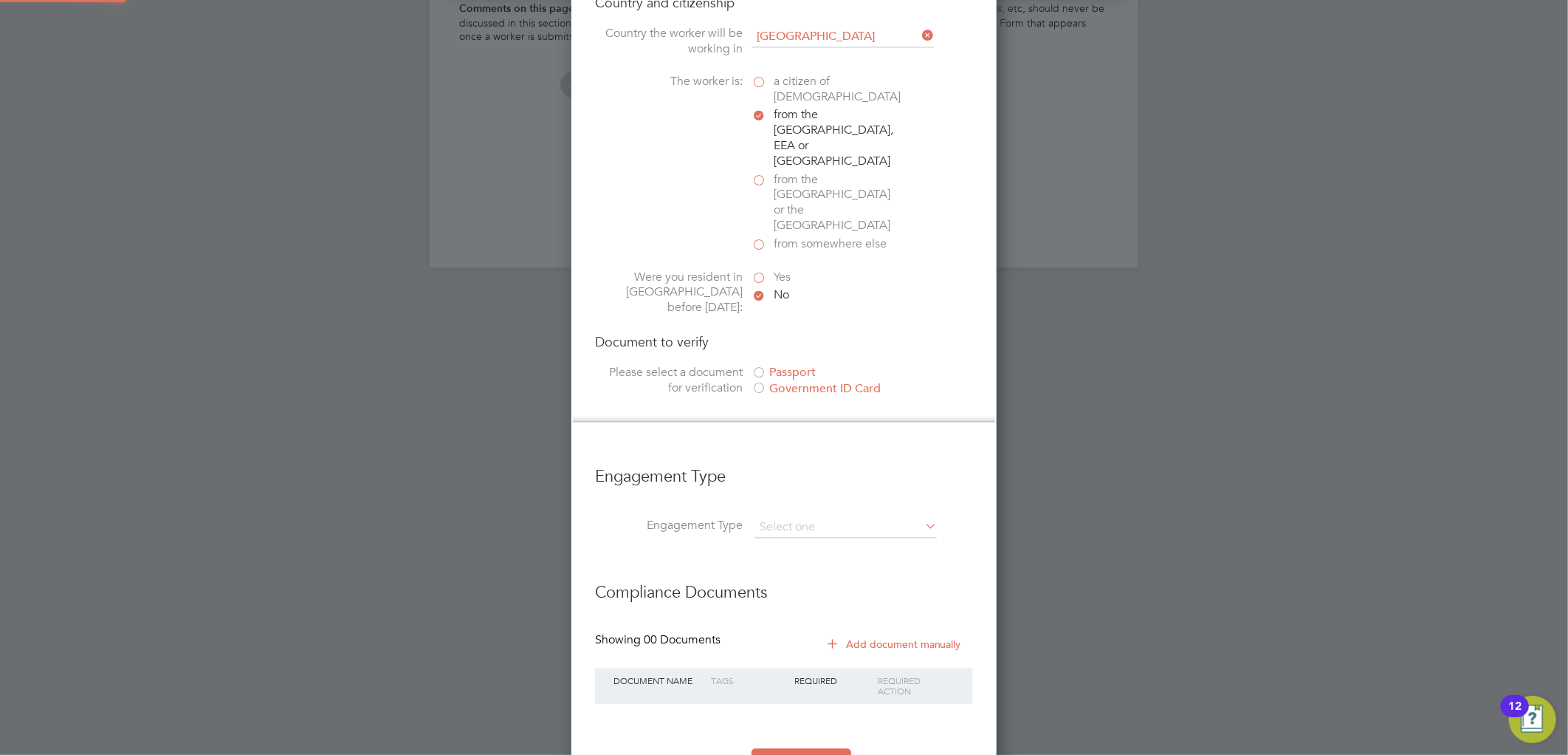
scroll to position [1704, 0]
click at [809, 380] on div "Government ID Card" at bounding box center [861, 388] width 221 height 16
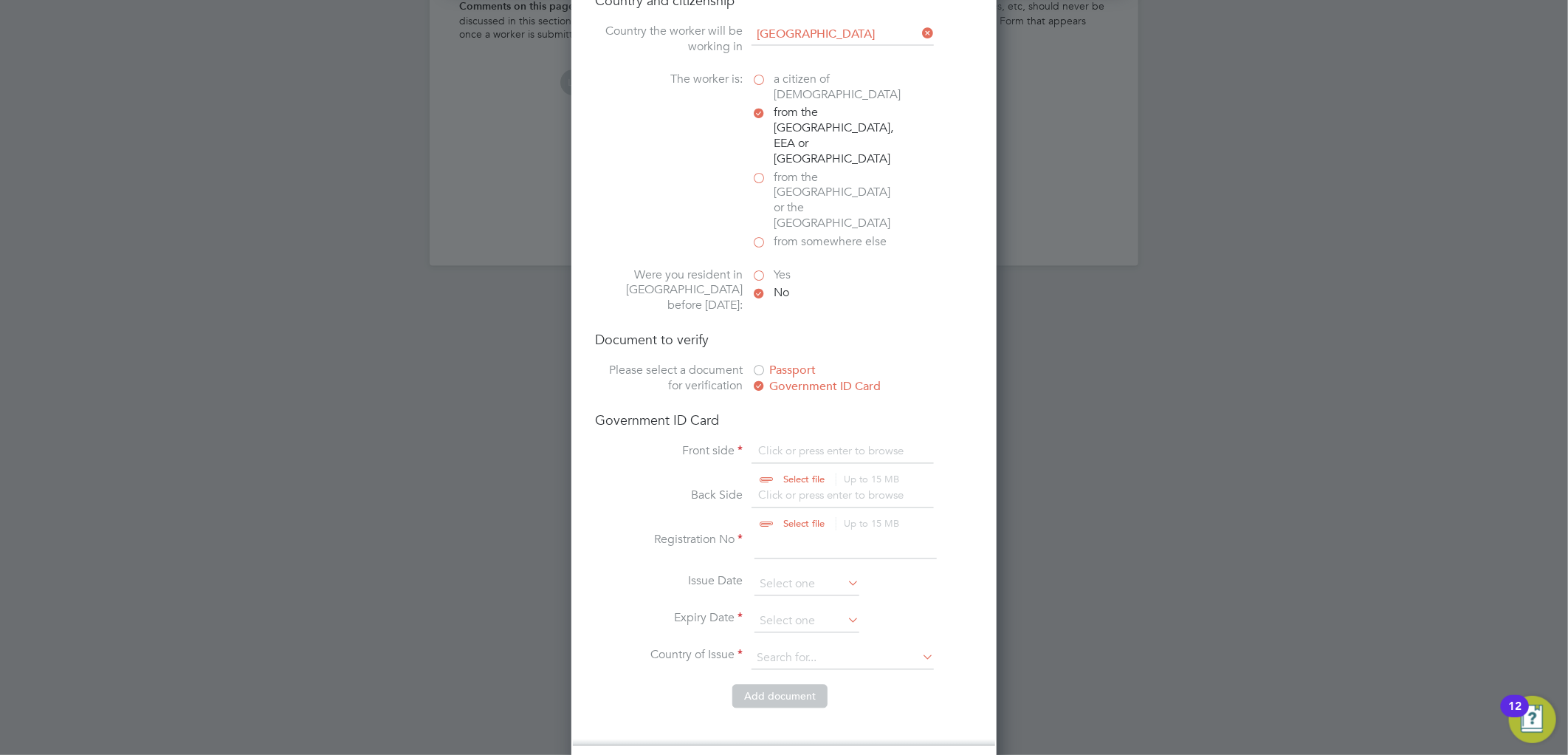
scroll to position [19, 182]
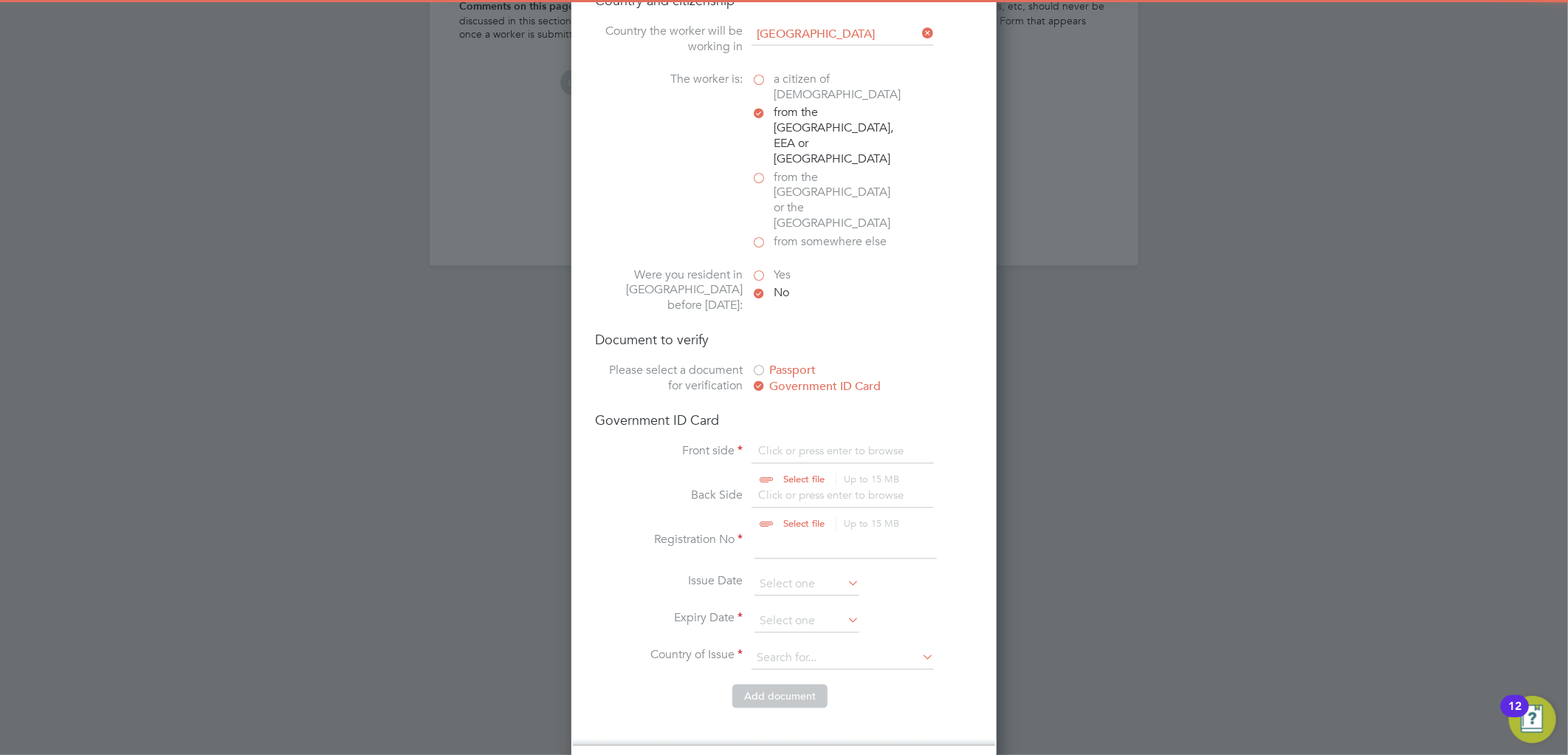
click at [801, 444] on input "file" at bounding box center [818, 465] width 232 height 45
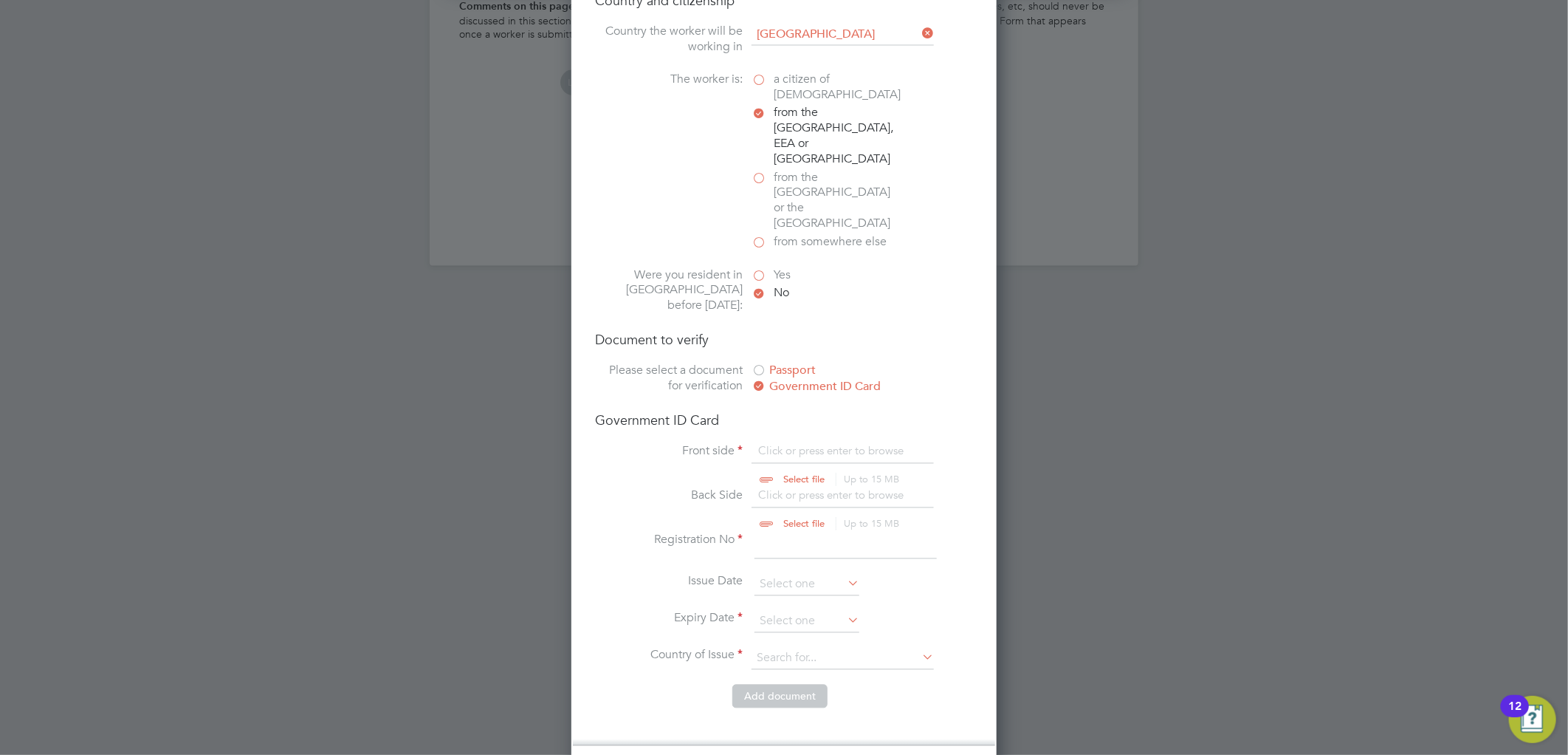
type input "C:\fakepath\dilraj settlement.pdf"
click at [805, 488] on input "file" at bounding box center [818, 510] width 232 height 45
type input "C:\fakepath\dilraj settlement.pdf"
click at [824, 532] on input at bounding box center [846, 545] width 182 height 26
type input "WE-TM9A863-37"
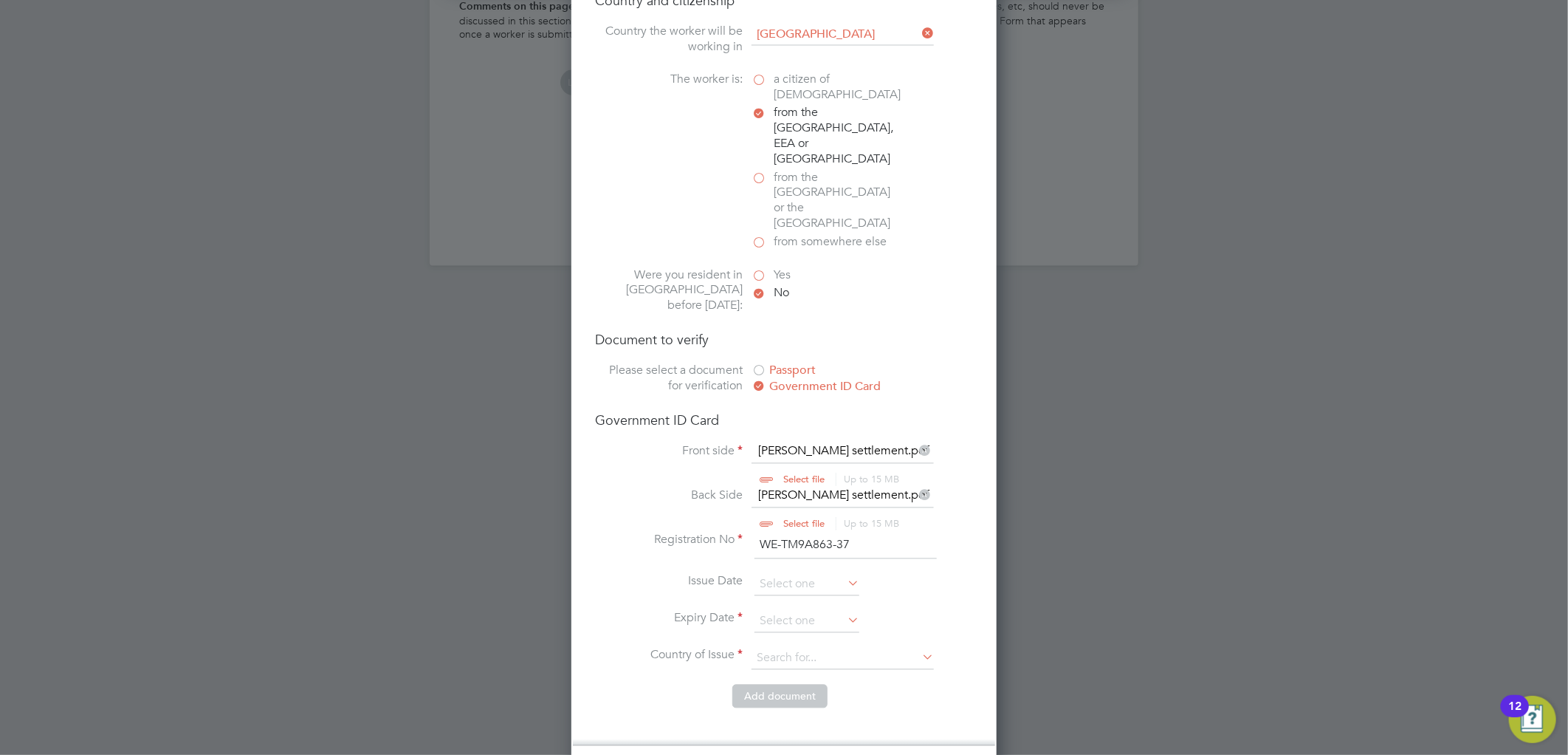
type input "ind"
click at [791, 574] on input at bounding box center [807, 584] width 105 height 22
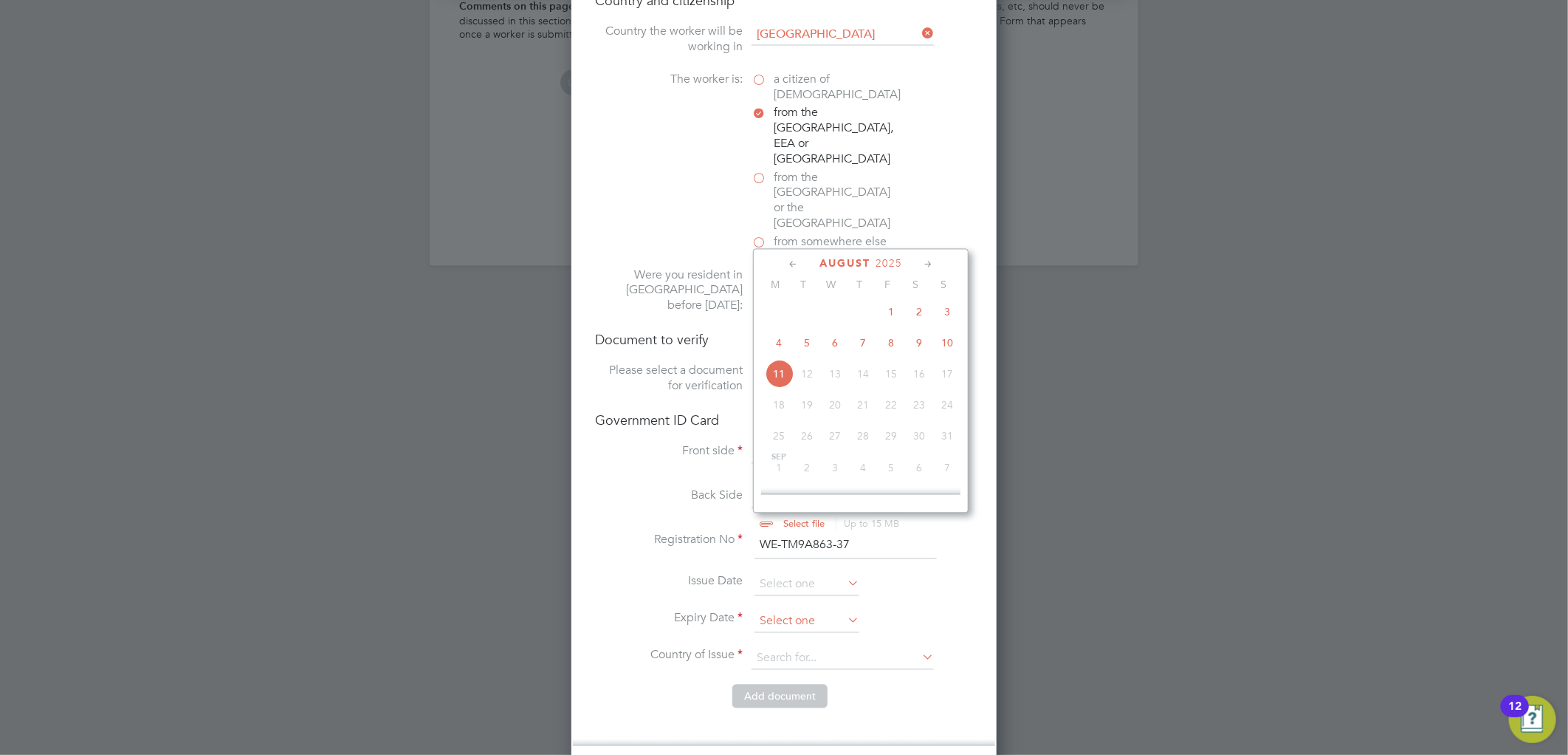
click at [787, 611] on input at bounding box center [807, 621] width 105 height 22
click at [889, 305] on div "August 2025" at bounding box center [861, 300] width 199 height 14
click at [890, 296] on span "2025" at bounding box center [889, 300] width 26 height 12
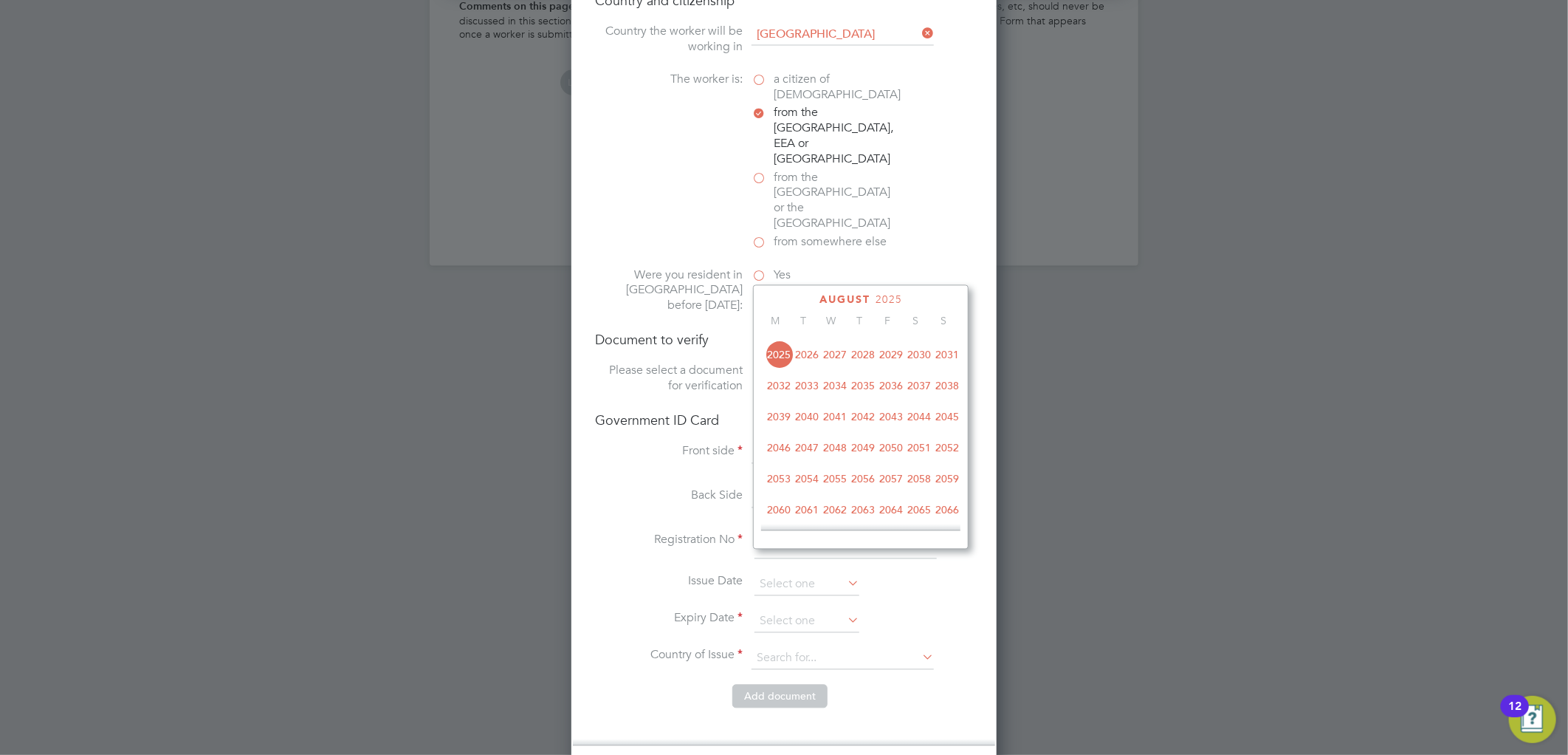
click at [895, 452] on span "2050" at bounding box center [891, 447] width 28 height 28
click at [946, 482] on span "28" at bounding box center [947, 479] width 28 height 28
type input "28 Aug 2050"
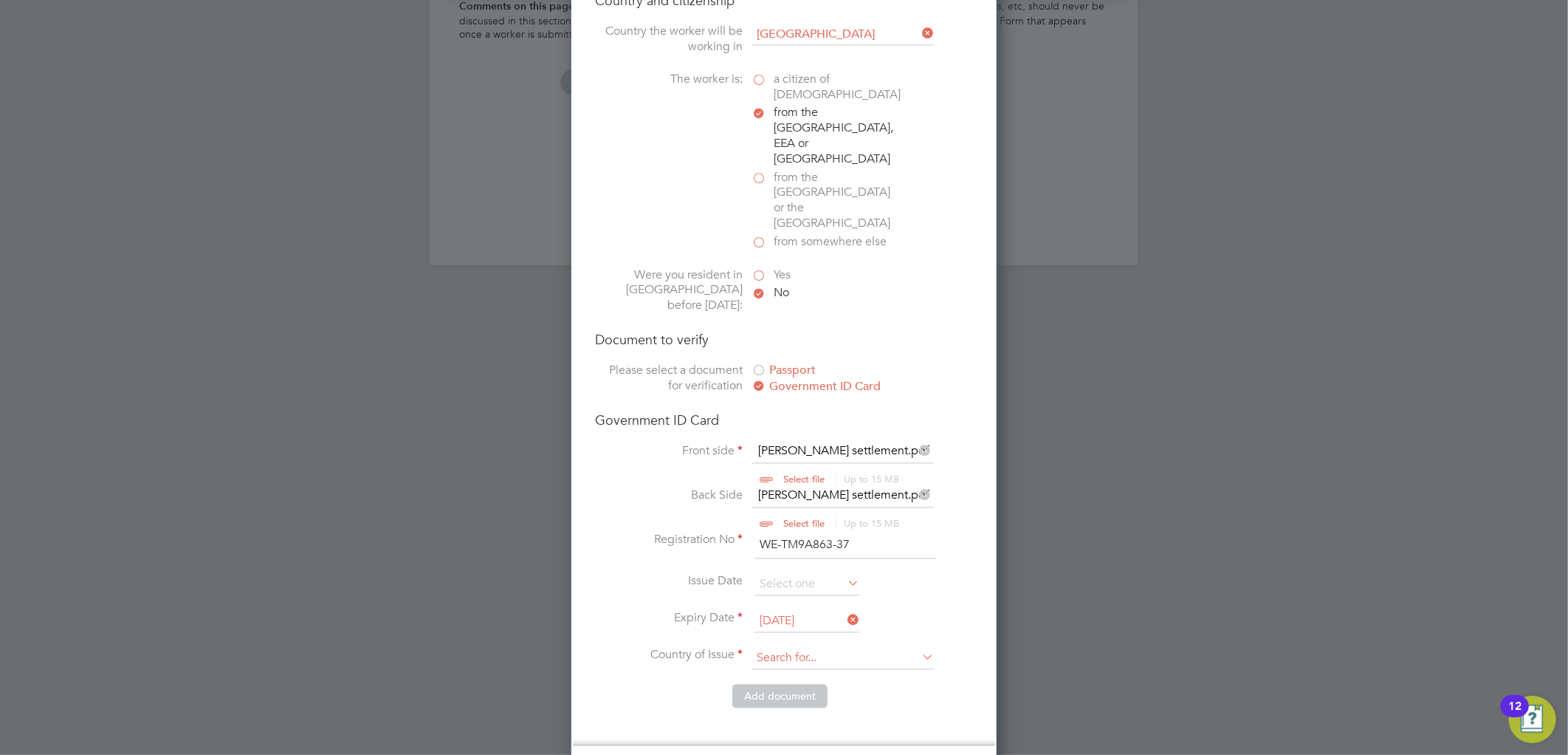
drag, startPoint x: 819, startPoint y: 596, endPoint x: 835, endPoint y: 592, distance: 16.5
click at [819, 647] on input at bounding box center [842, 658] width 182 height 22
click at [800, 641] on li "Ind ia" at bounding box center [874, 637] width 247 height 20
type input "India"
drag, startPoint x: 783, startPoint y: 632, endPoint x: 784, endPoint y: 618, distance: 14.0
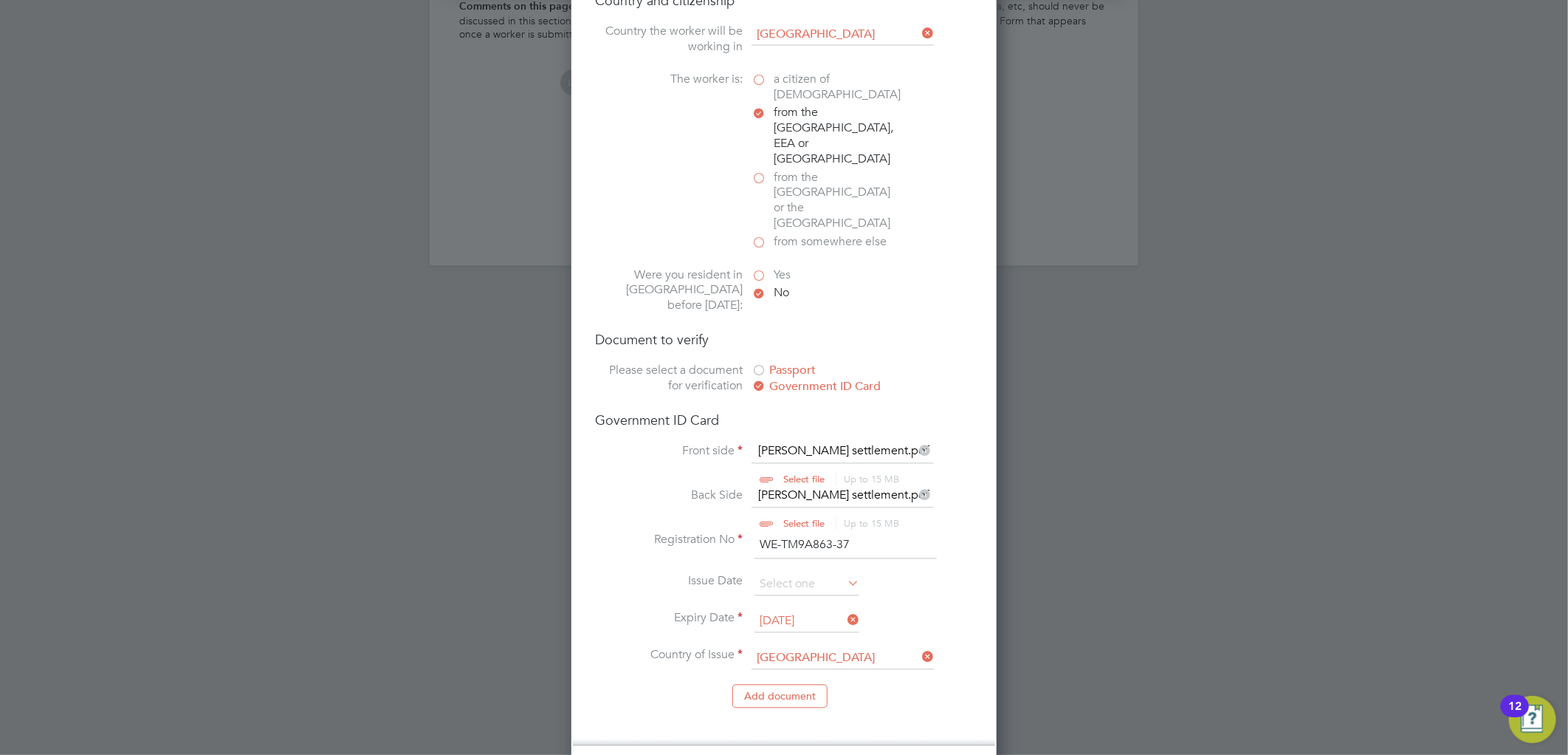
click at [781, 684] on button "Add document" at bounding box center [779, 696] width 95 height 24
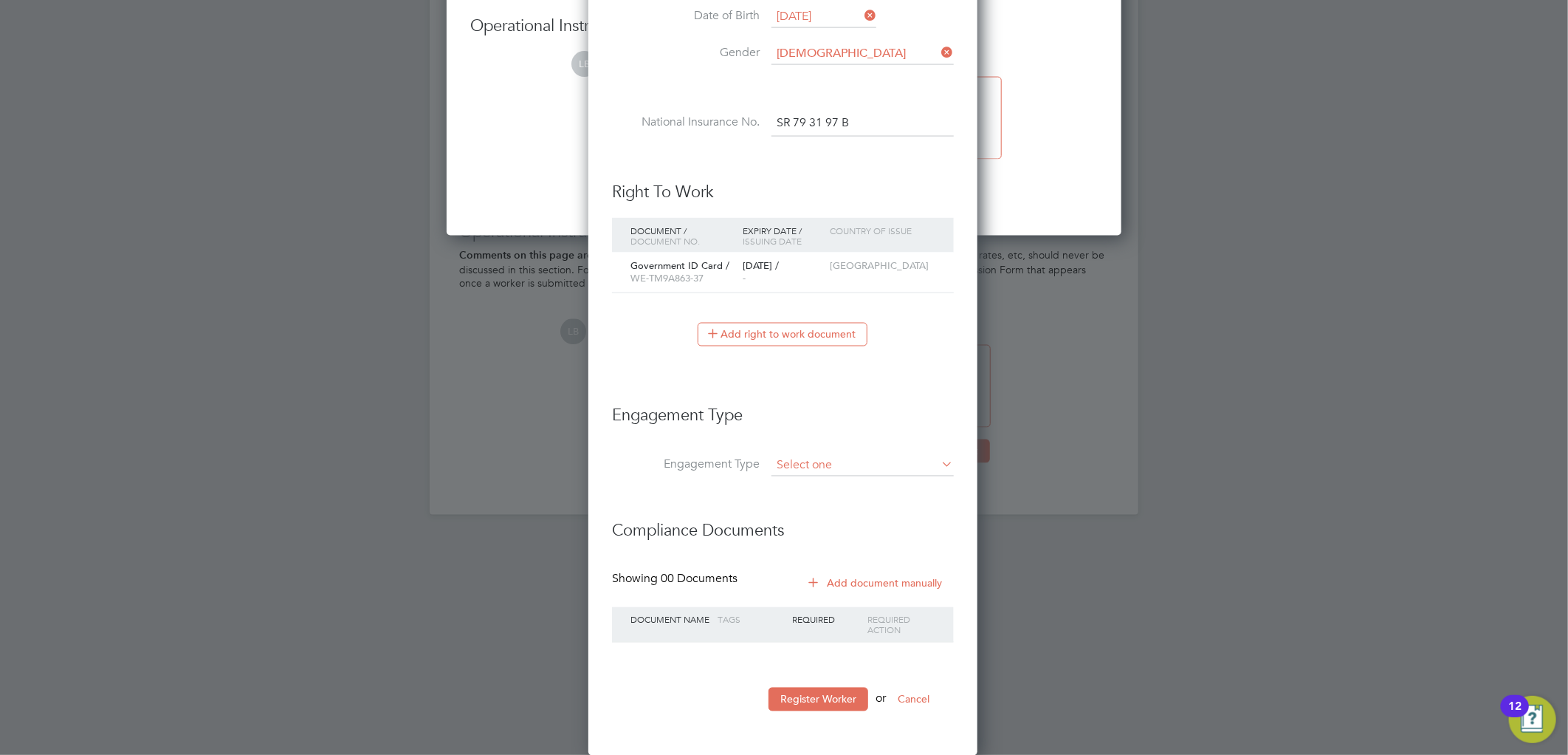
click at [810, 459] on input at bounding box center [862, 466] width 182 height 21
click at [815, 542] on li "Umbrella" at bounding box center [862, 549] width 184 height 21
type input "Umbrella"
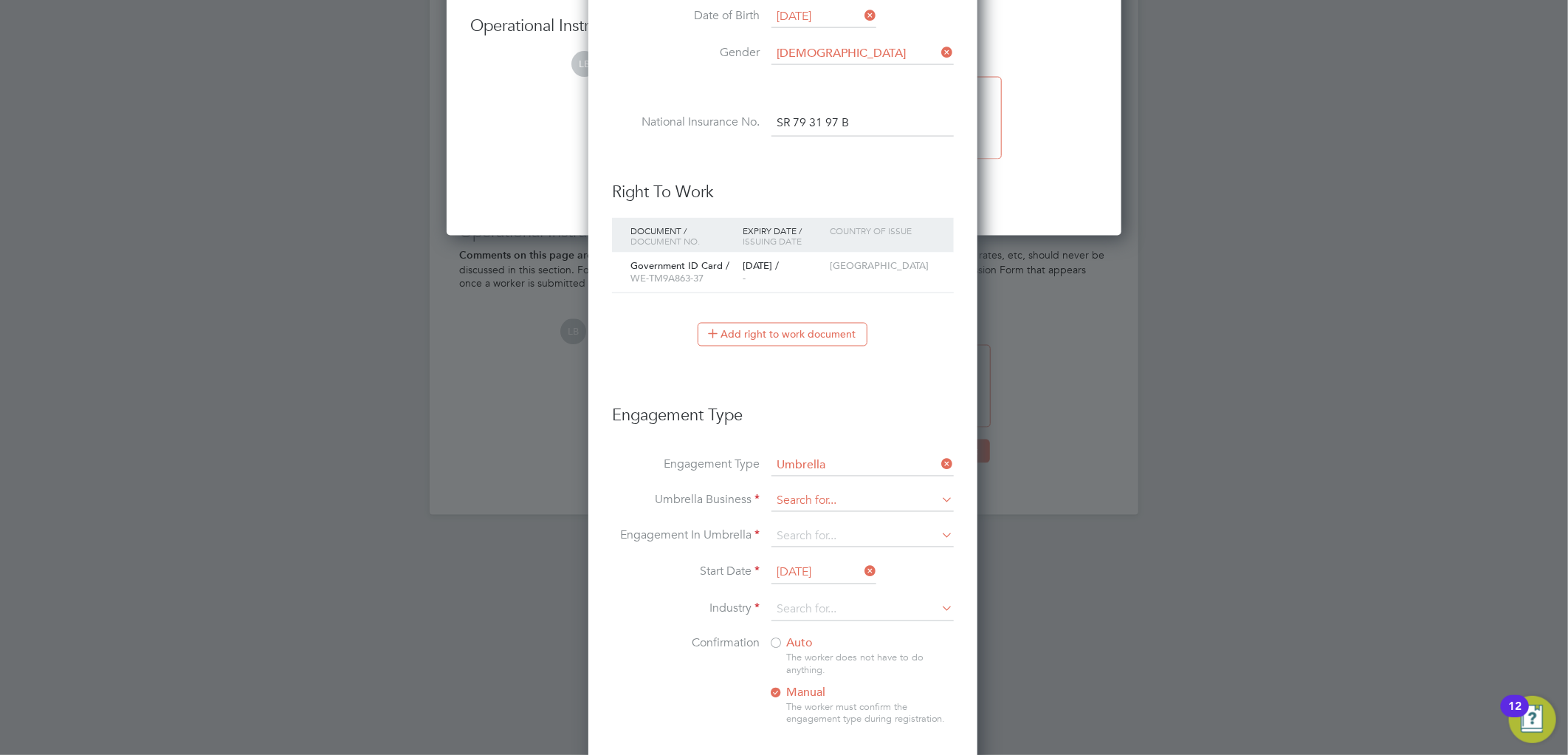
click at [815, 491] on input at bounding box center [862, 501] width 182 height 21
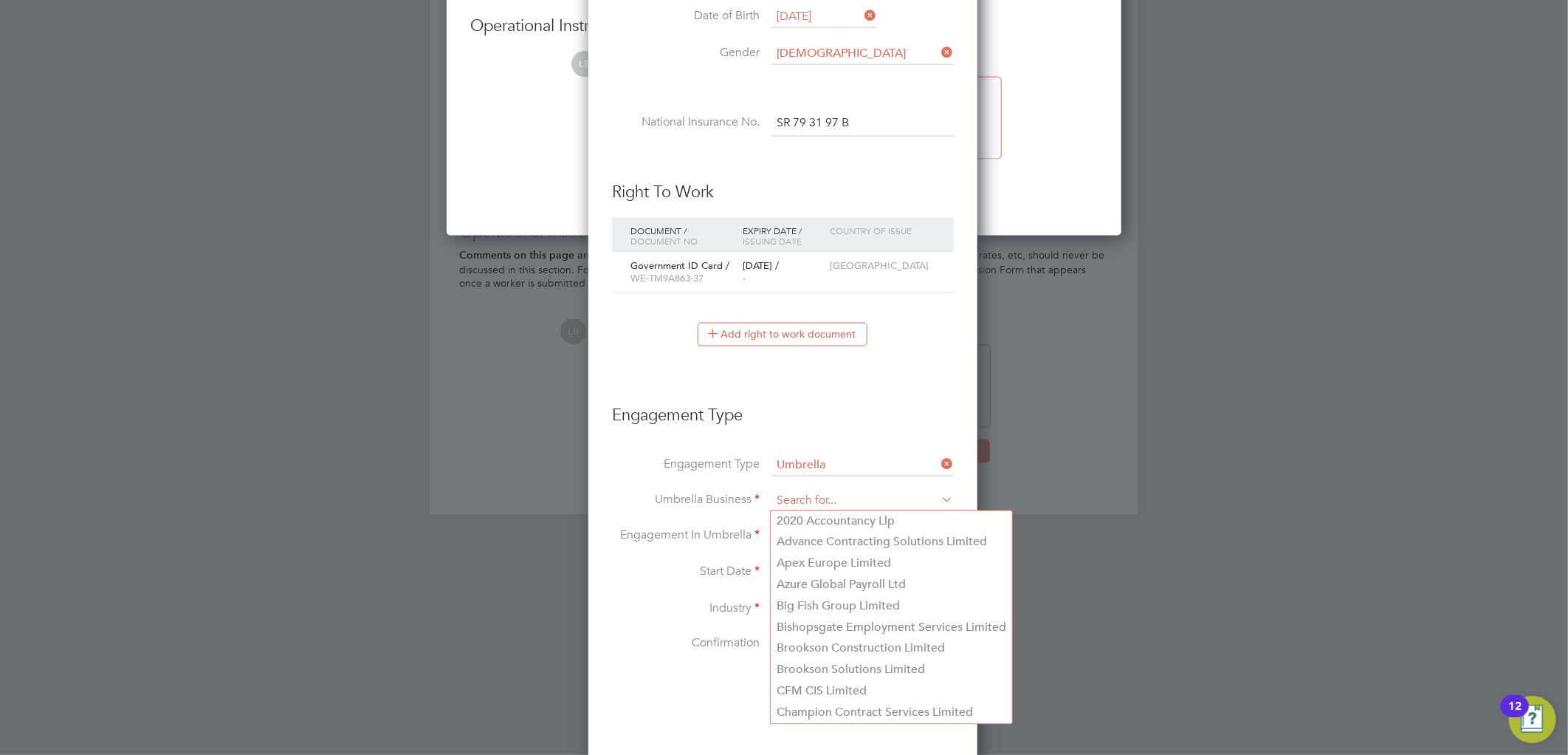
type input "We Contracting Ltd"
type input "PAYE Umbrella"
type input "Construction"
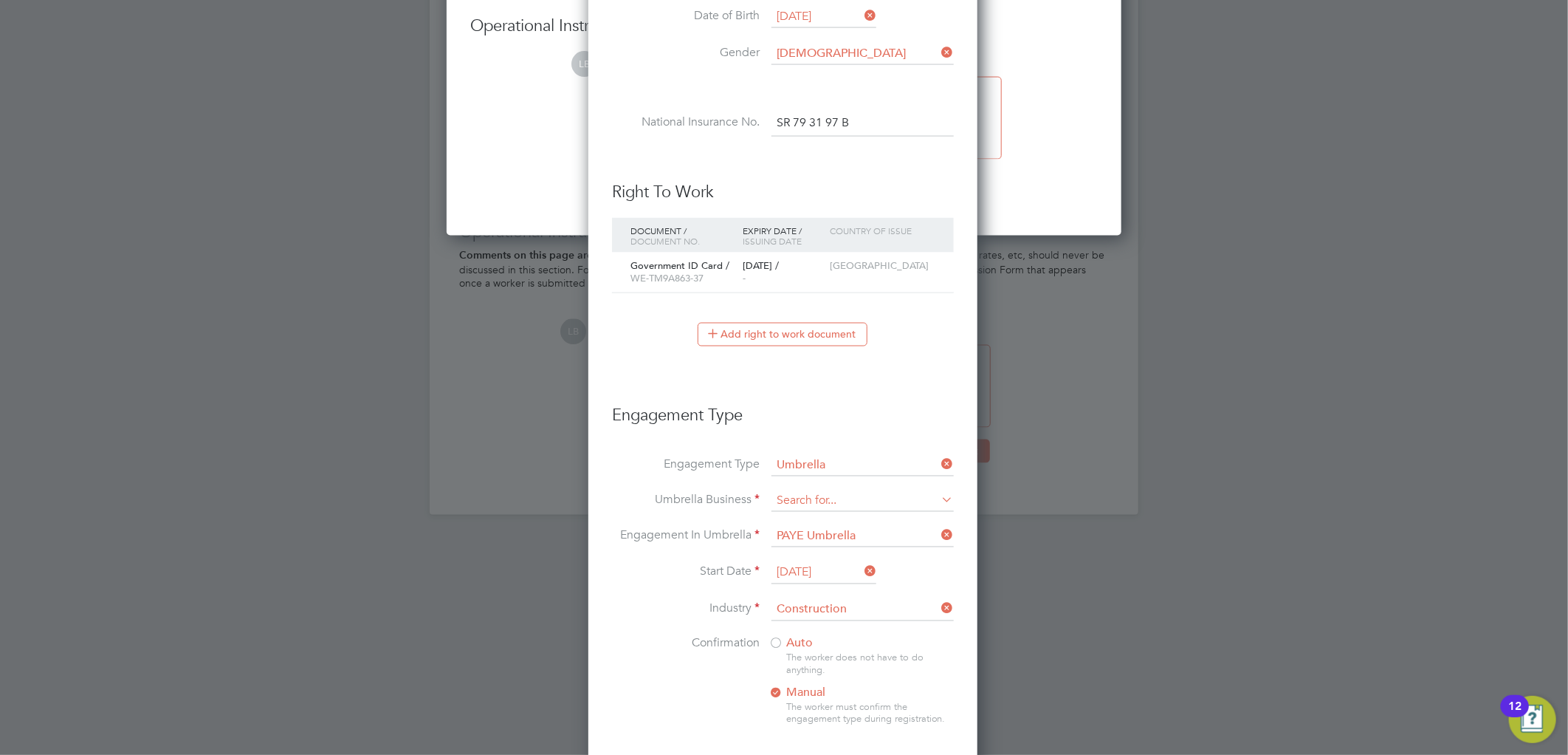
type input "We Contracting Ltd"
click at [796, 521] on li "We Contracting Ltd" at bounding box center [870, 521] width 200 height 21
type input "We Contracting Ltd"
click at [798, 540] on input at bounding box center [862, 537] width 182 height 21
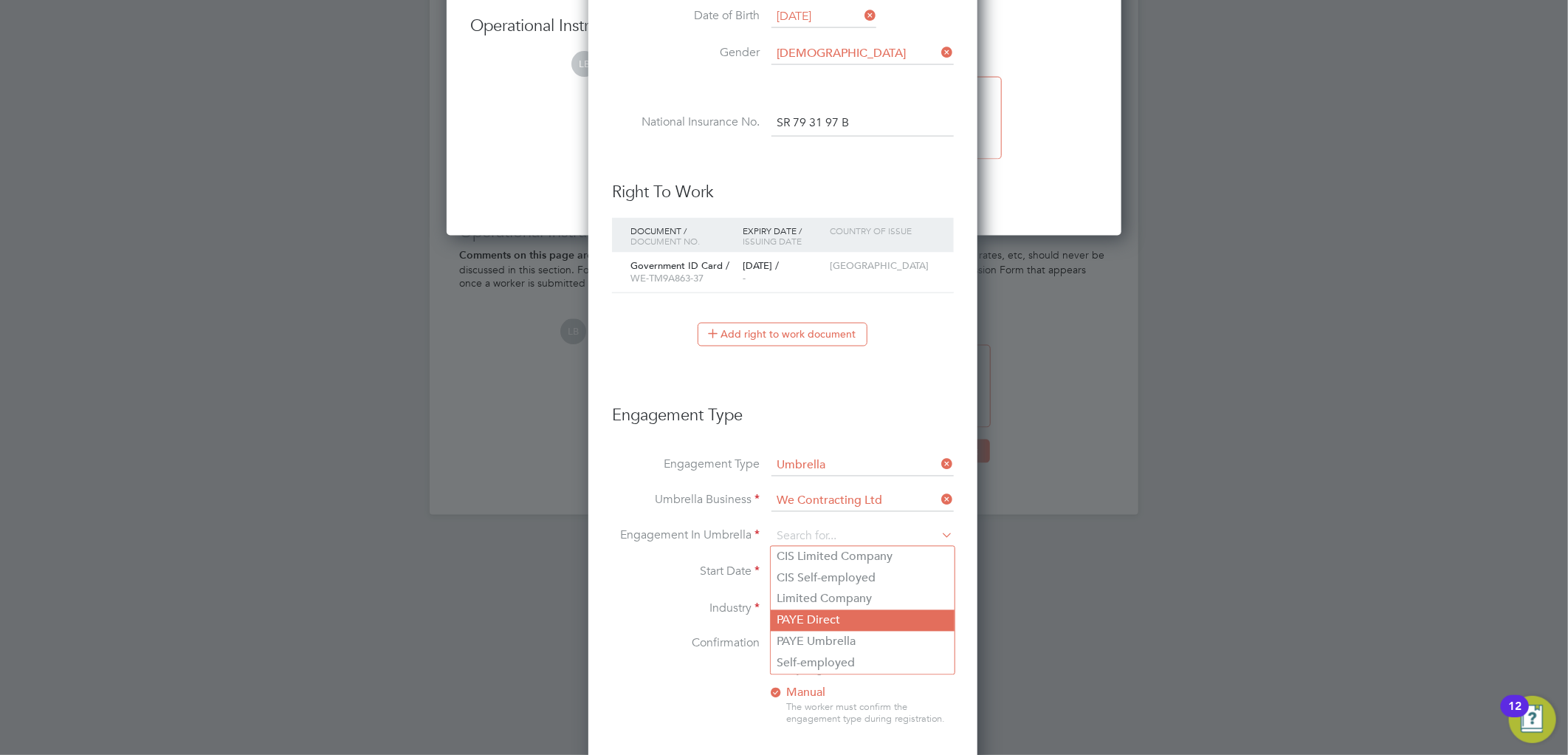
drag, startPoint x: 813, startPoint y: 633, endPoint x: 806, endPoint y: 612, distance: 22.1
click at [812, 633] on li "PAYE Umbrella" at bounding box center [862, 642] width 184 height 21
type input "PAYE Umbrella"
click at [799, 576] on input "11 Aug 2025" at bounding box center [824, 572] width 105 height 22
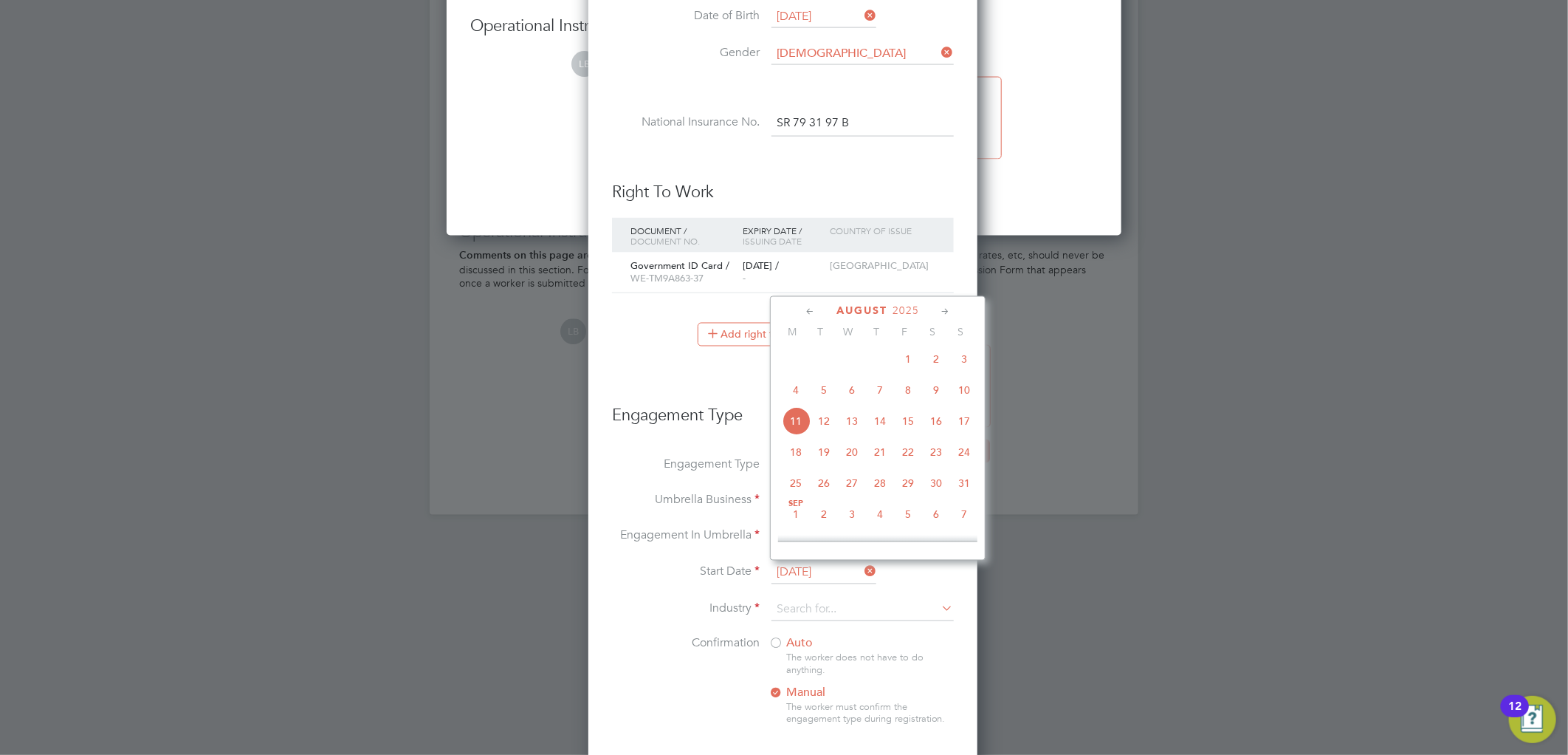
click at [901, 397] on span "8" at bounding box center [908, 390] width 28 height 28
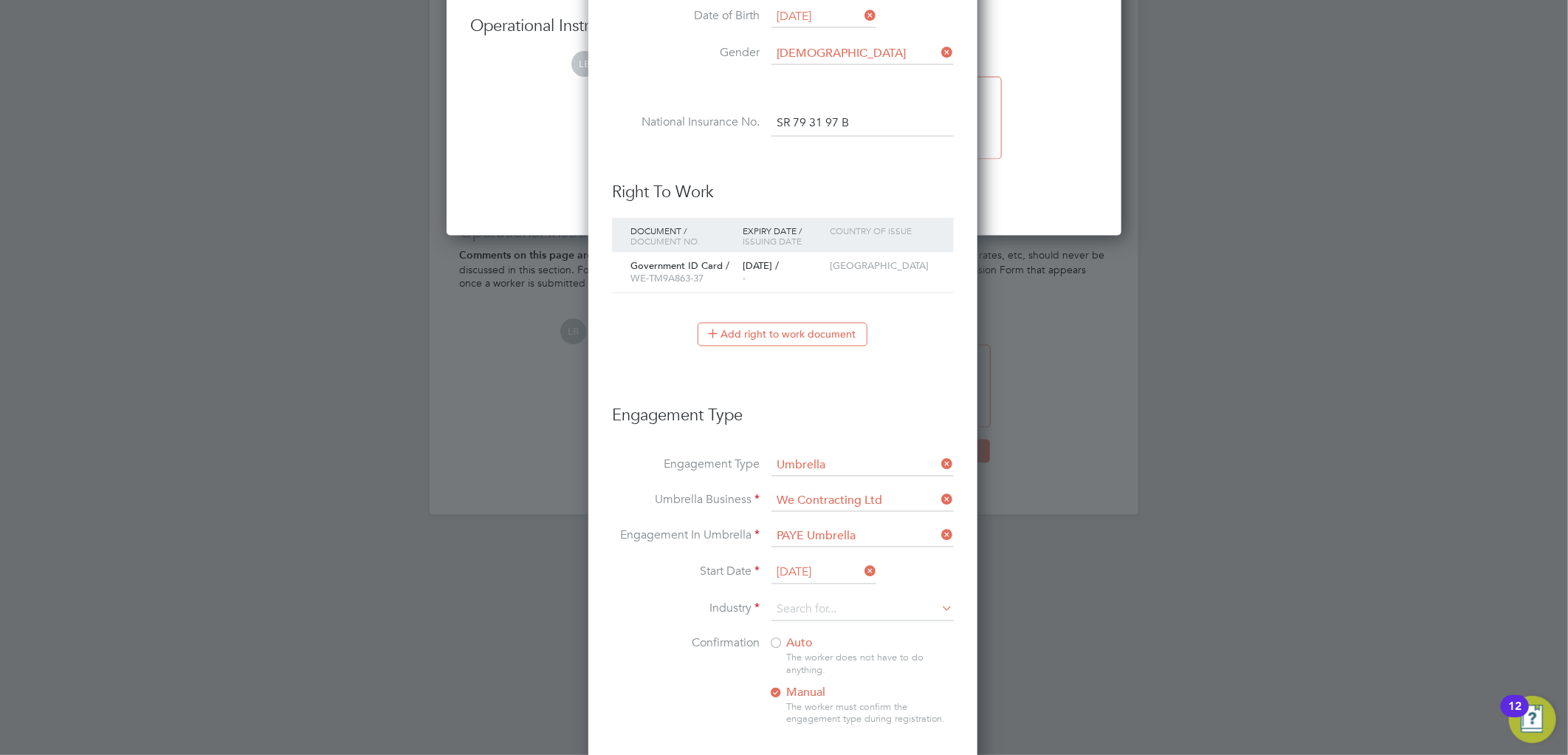
drag, startPoint x: 803, startPoint y: 565, endPoint x: 812, endPoint y: 547, distance: 20.1
click at [805, 564] on input "08 Aug 2025" at bounding box center [824, 572] width 105 height 22
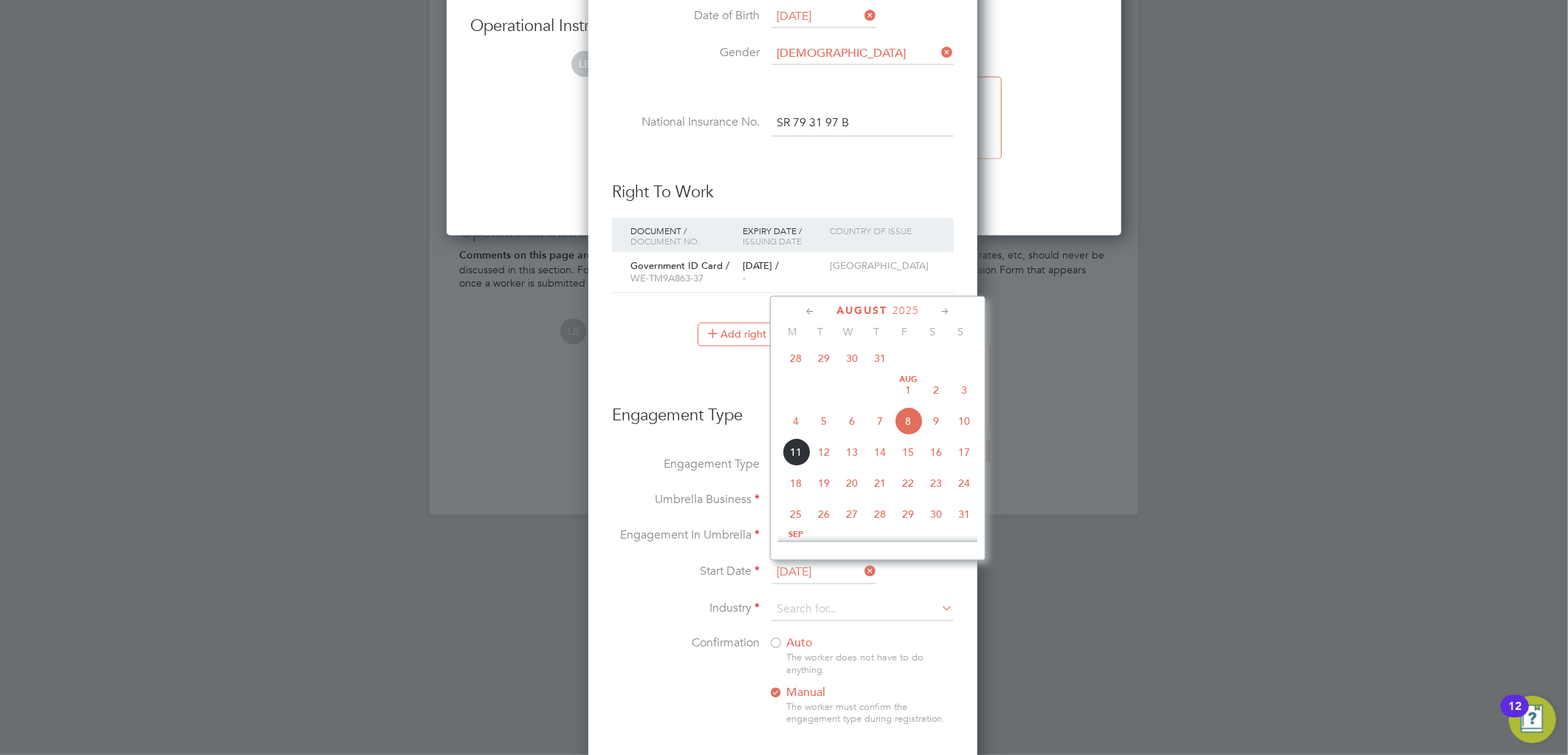
click at [880, 432] on span "7" at bounding box center [880, 421] width 28 height 28
type input "07 Aug 2025"
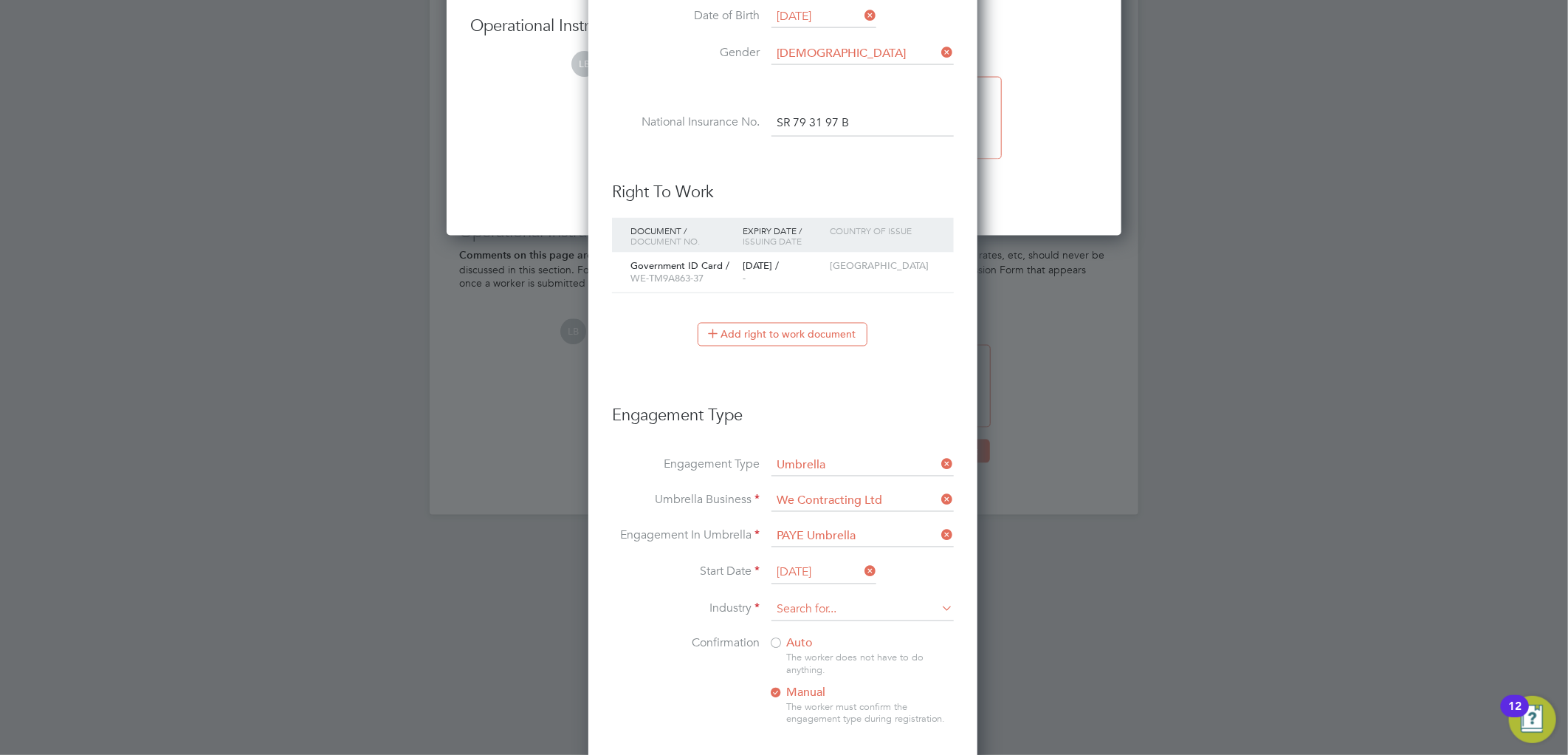
click at [833, 610] on input at bounding box center [862, 609] width 182 height 22
click at [809, 712] on li "Charity & Voluntary" at bounding box center [862, 708] width 184 height 20
type input "Charity & Voluntary"
click at [807, 598] on input at bounding box center [862, 609] width 182 height 22
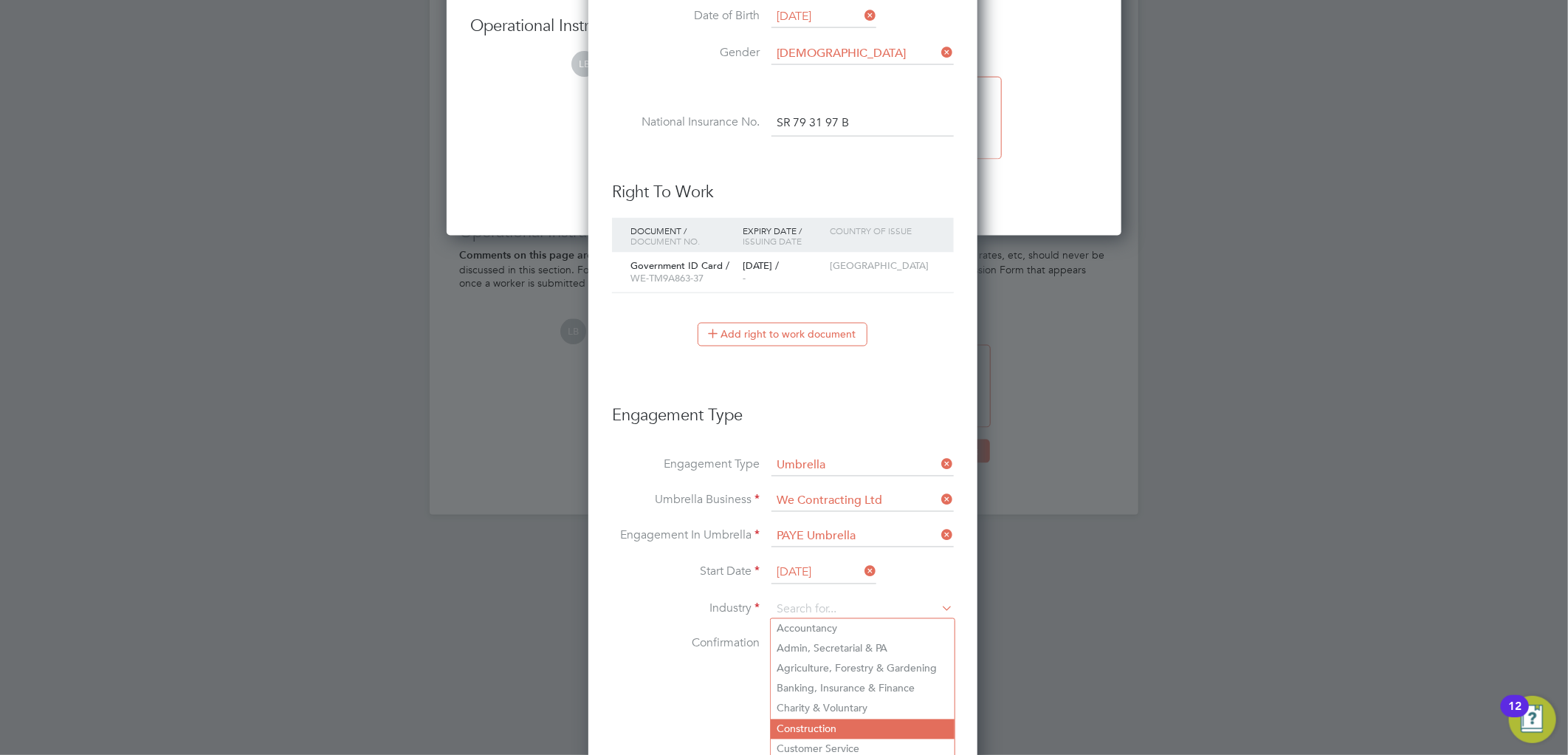
click at [816, 724] on li "Construction" at bounding box center [862, 729] width 184 height 20
type input "Construction"
click at [778, 637] on div at bounding box center [776, 644] width 15 height 15
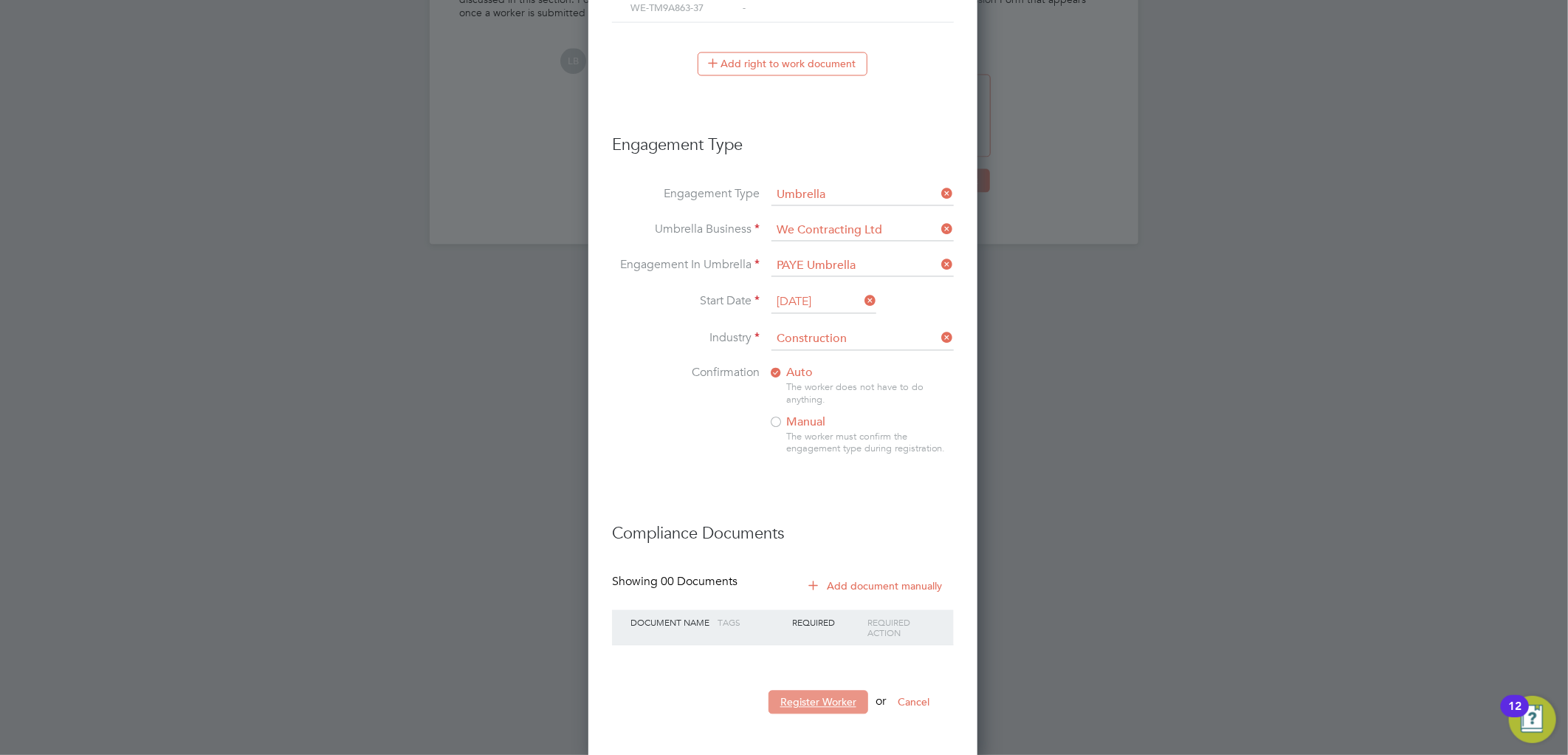
click at [807, 694] on button "Register Worker" at bounding box center [819, 702] width 100 height 24
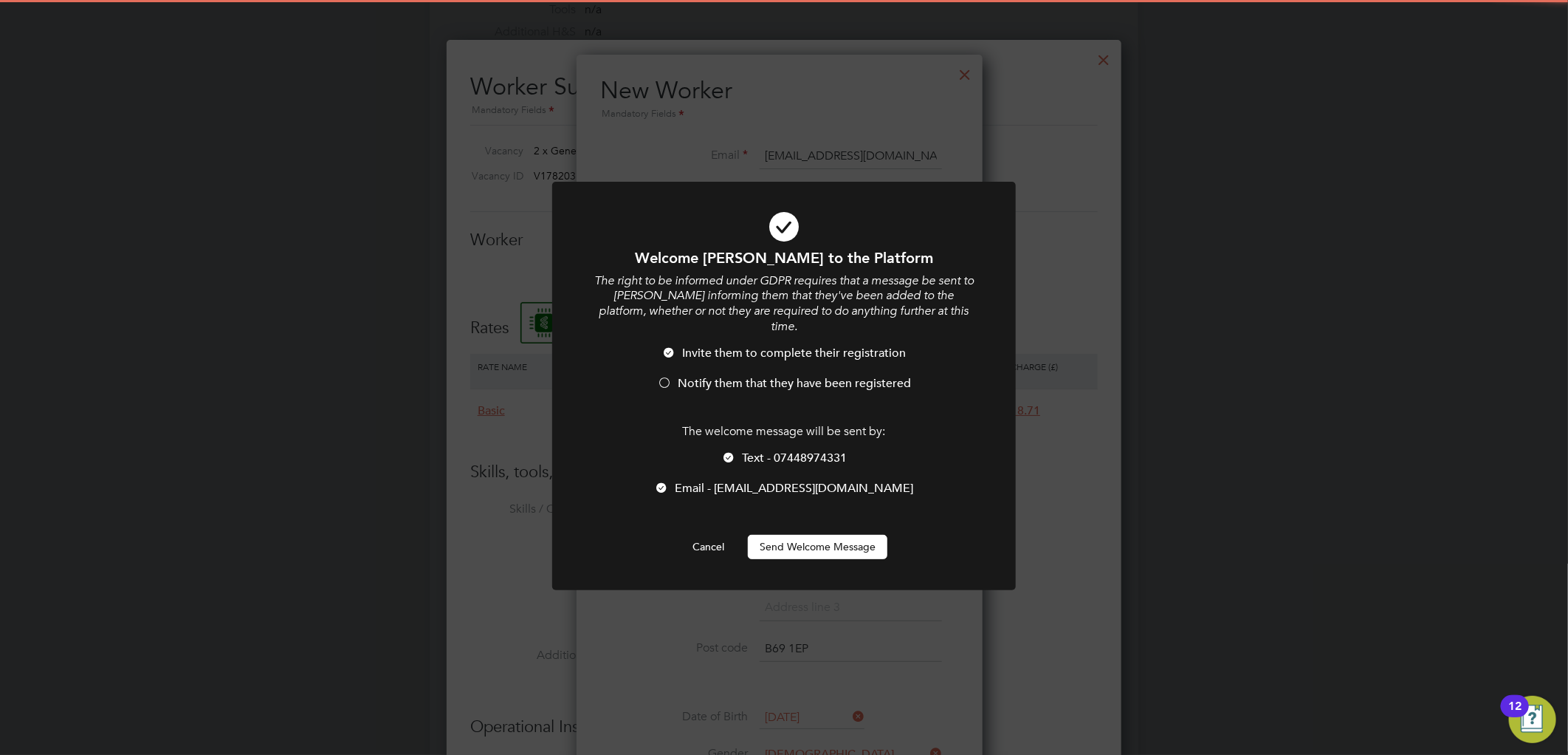
drag, startPoint x: 817, startPoint y: 520, endPoint x: 818, endPoint y: 532, distance: 12.0
click at [817, 535] on button "Send Welcome Message" at bounding box center [818, 546] width 140 height 24
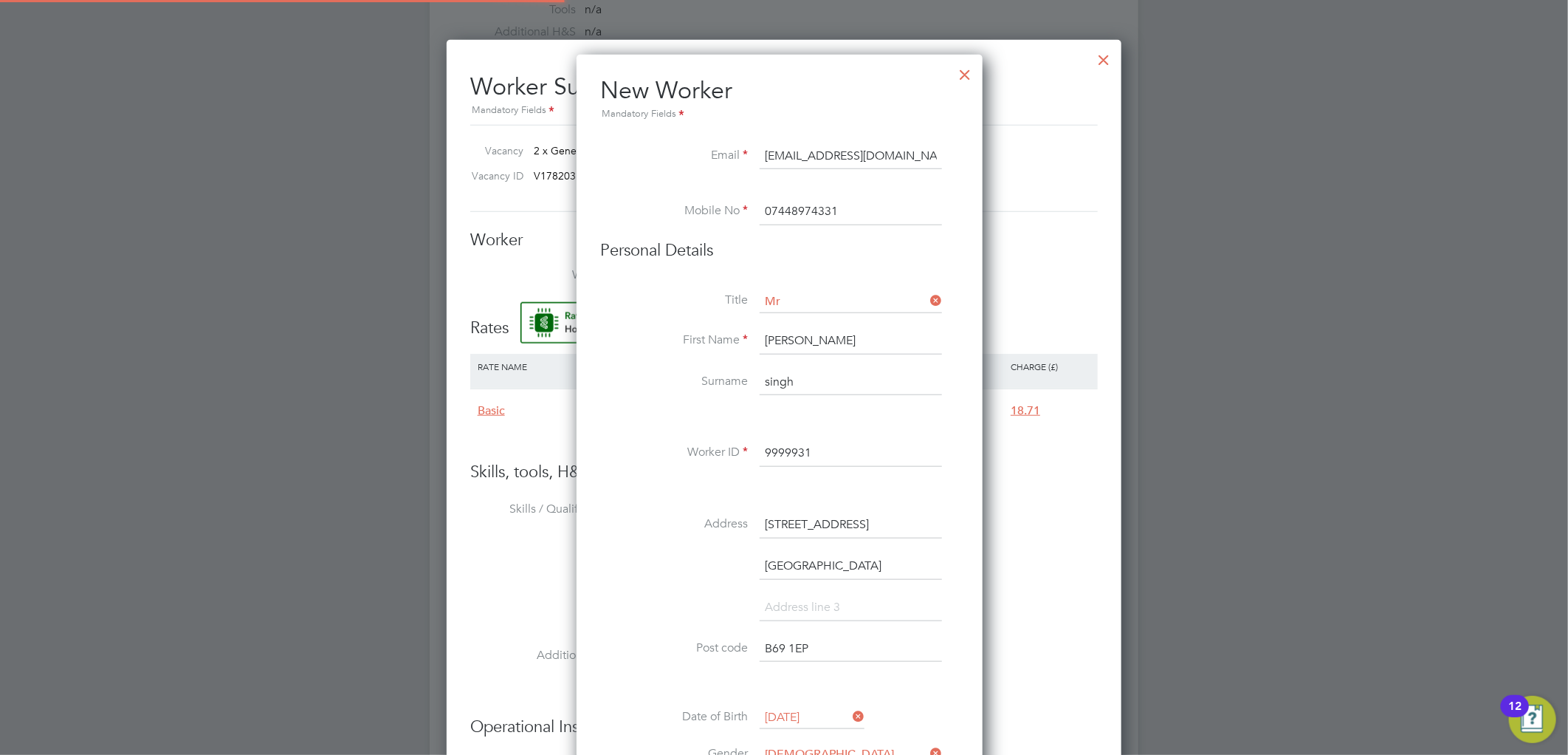
type input "Dilraj singh (9999931)"
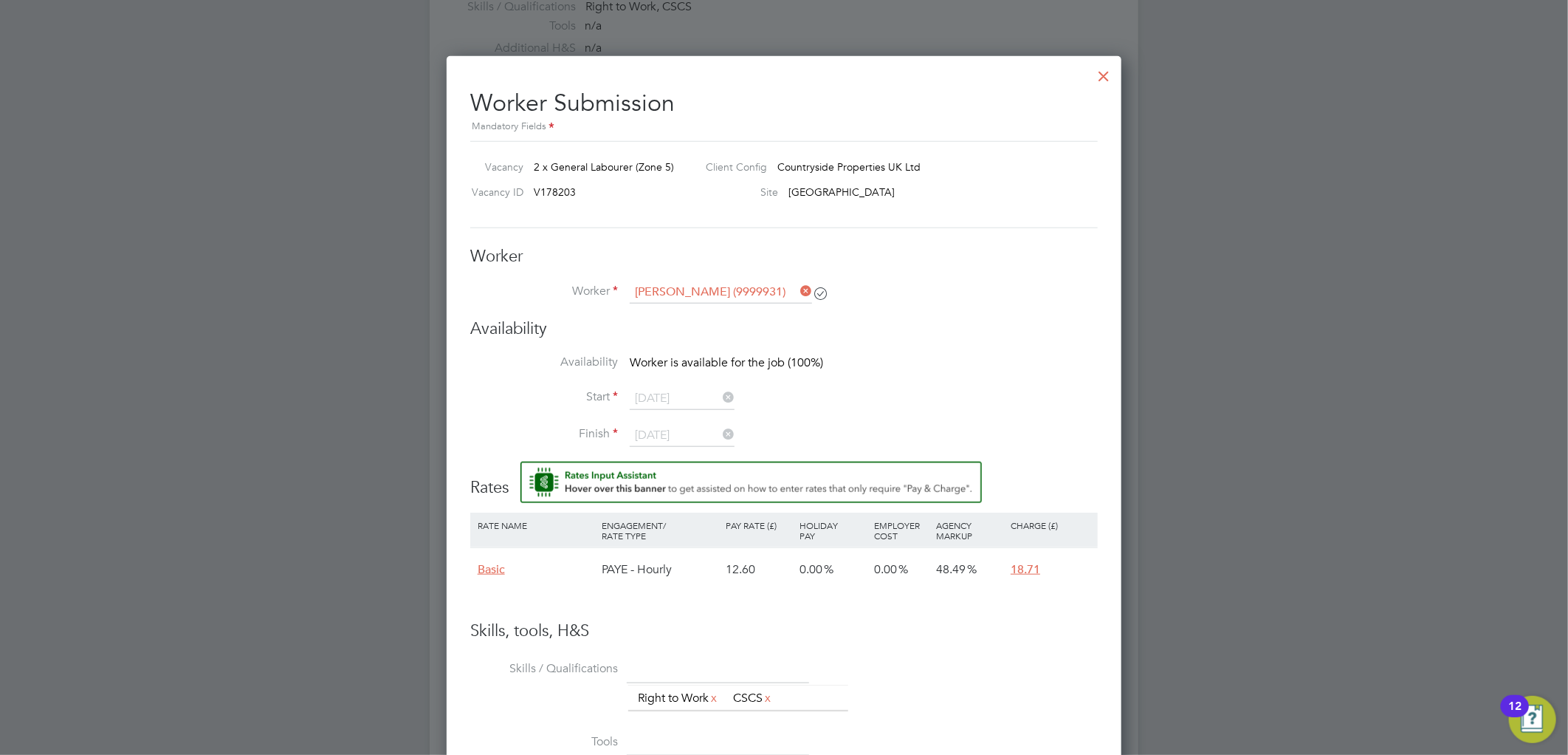
click at [902, 357] on li "Availability Worker is available for the job (100%)" at bounding box center [784, 371] width 627 height 33
click at [1105, 78] on div at bounding box center [1104, 73] width 26 height 26
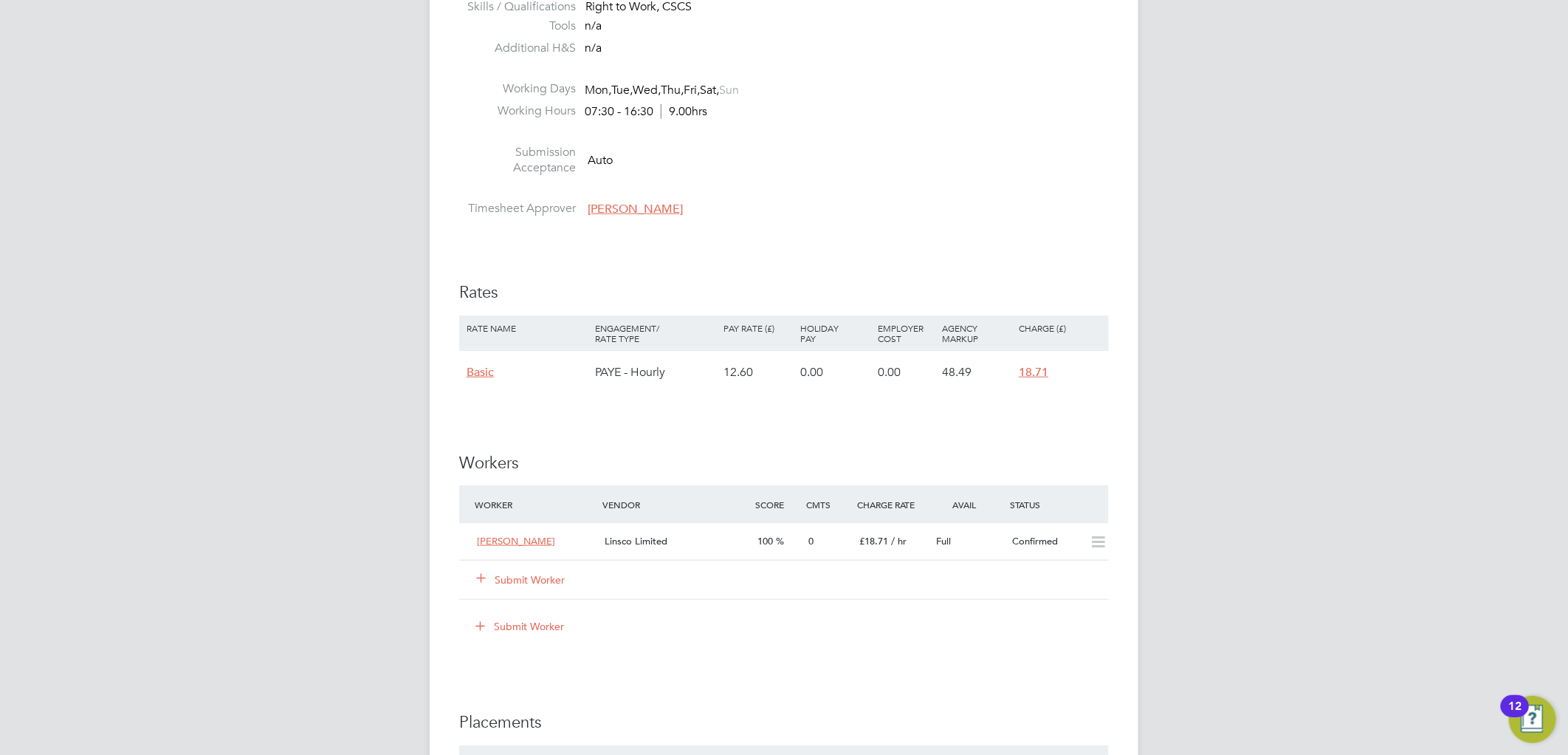
click at [512, 576] on button "Submit Worker" at bounding box center [520, 579] width 88 height 15
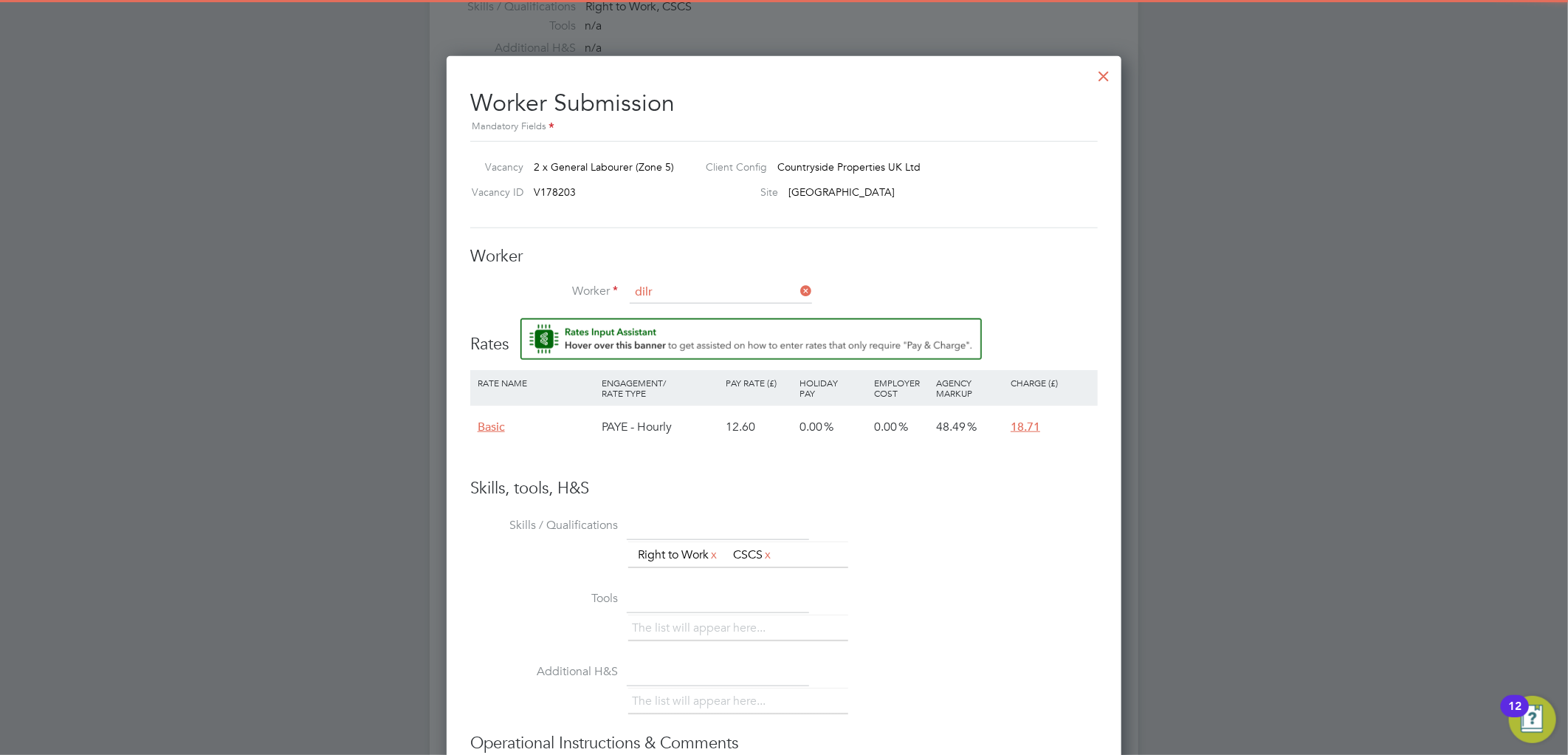
click at [674, 315] on li "Dilr aj Singh (9999931)" at bounding box center [721, 312] width 184 height 20
type input "Dilraj Singh (9999931)"
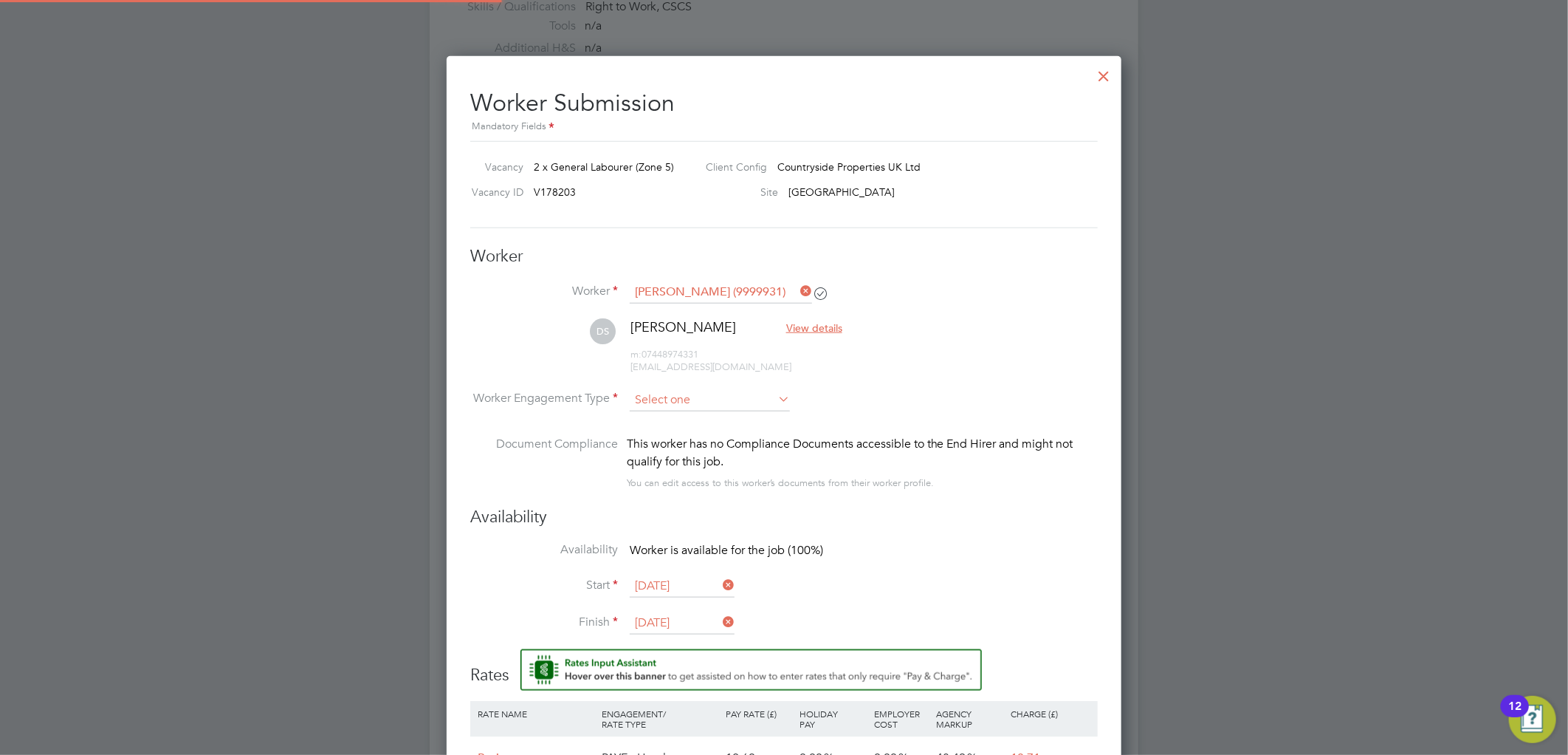
click at [679, 401] on input at bounding box center [709, 400] width 160 height 22
click at [675, 408] on input at bounding box center [709, 400] width 160 height 22
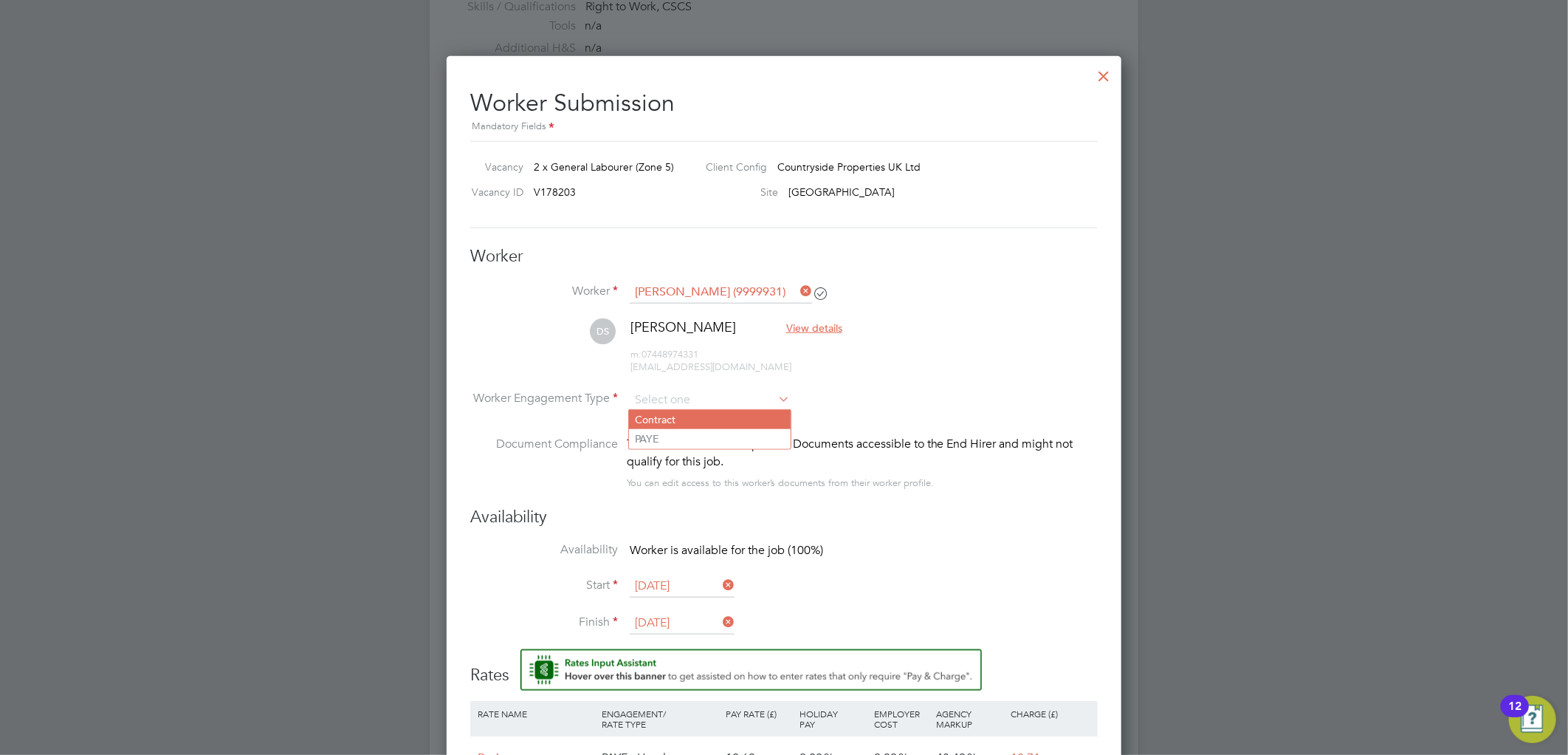
click at [698, 419] on li "Contract" at bounding box center [709, 419] width 162 height 19
type input "Contract"
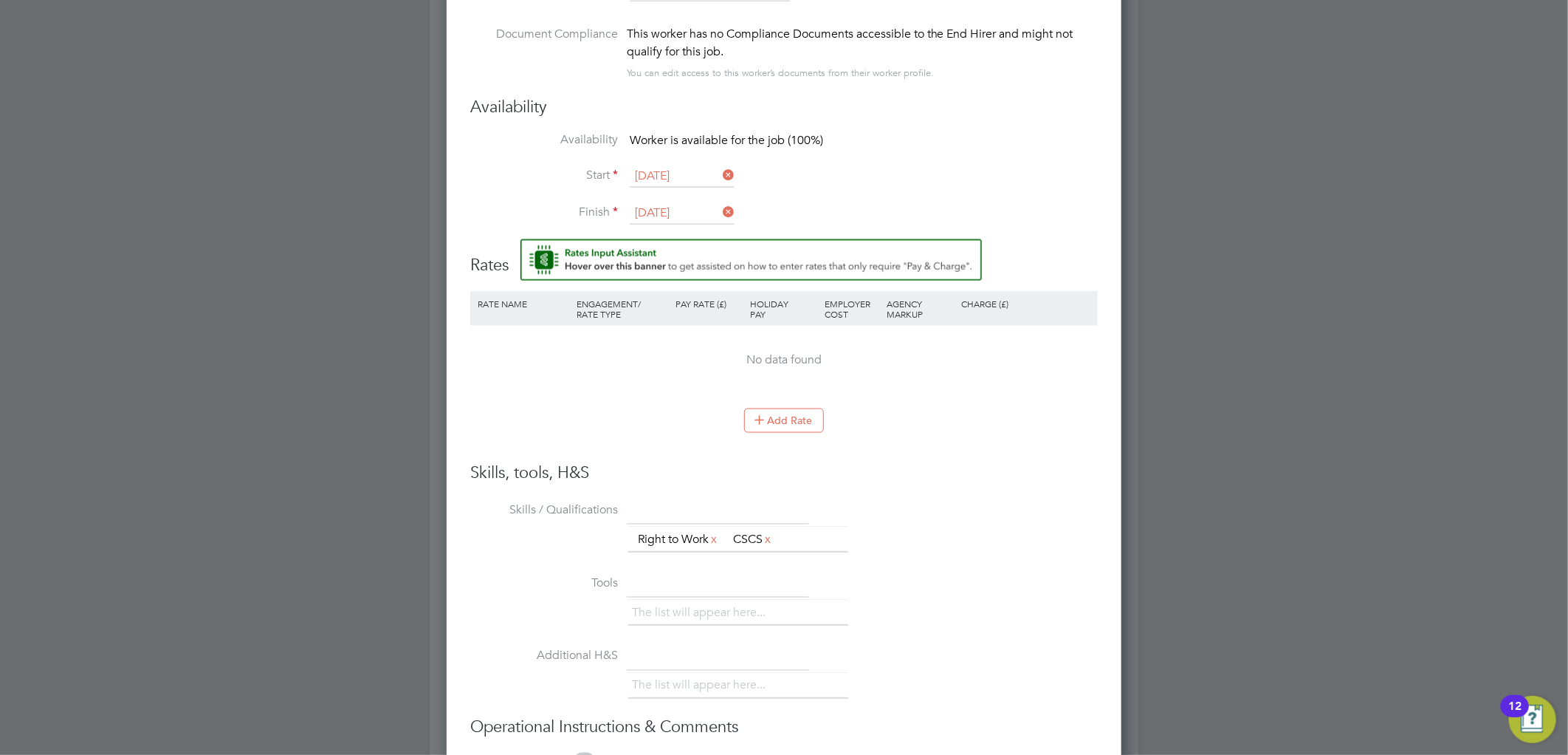
click at [675, 375] on div "No data found" at bounding box center [784, 360] width 598 height 68
click at [773, 416] on button "Add Rate" at bounding box center [784, 420] width 80 height 24
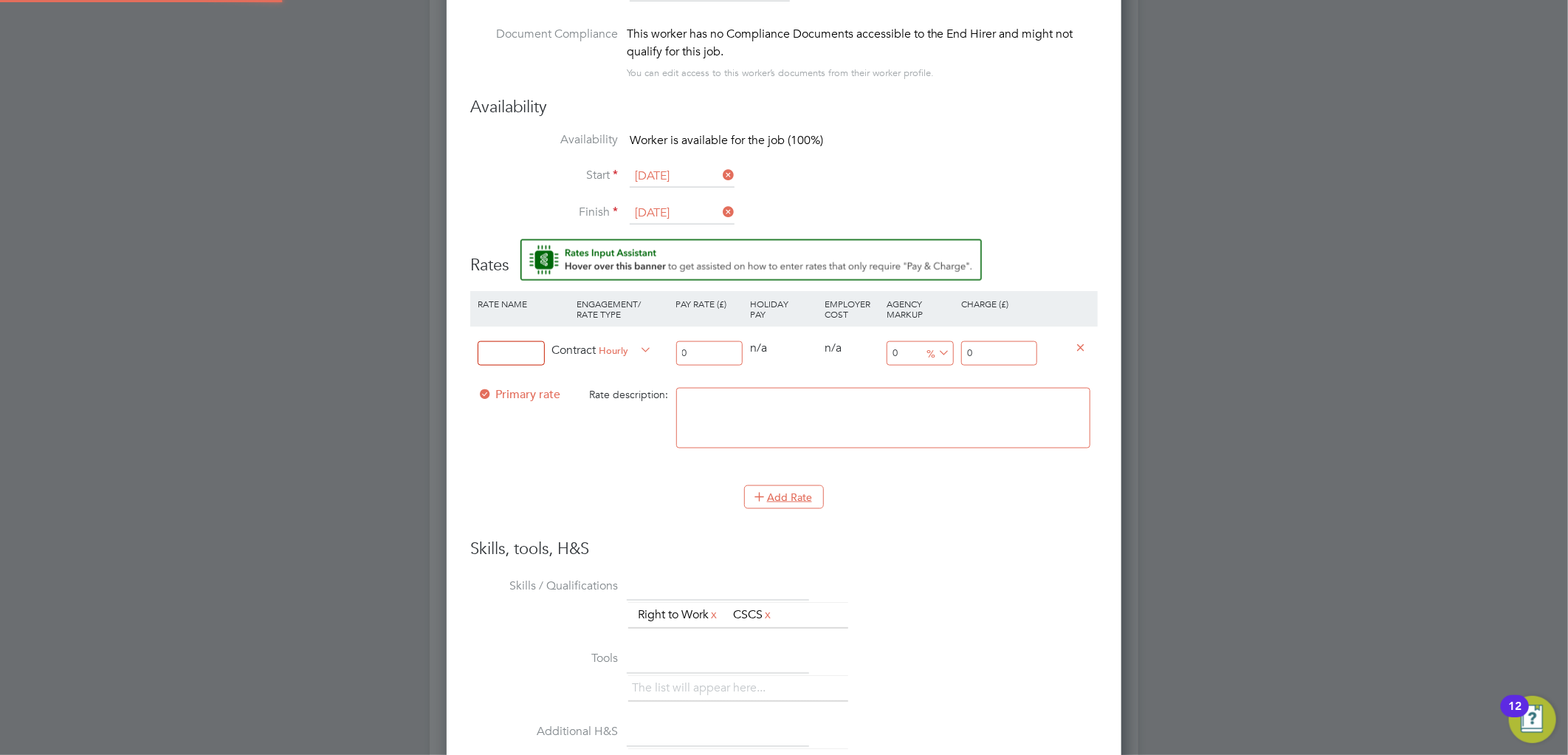
click at [515, 352] on input at bounding box center [511, 353] width 67 height 24
type input "umb"
drag, startPoint x: 694, startPoint y: 353, endPoint x: 702, endPoint y: 351, distance: 8.2
click at [698, 351] on input "0" at bounding box center [709, 353] width 67 height 24
drag, startPoint x: 702, startPoint y: 351, endPoint x: 612, endPoint y: 360, distance: 90.4
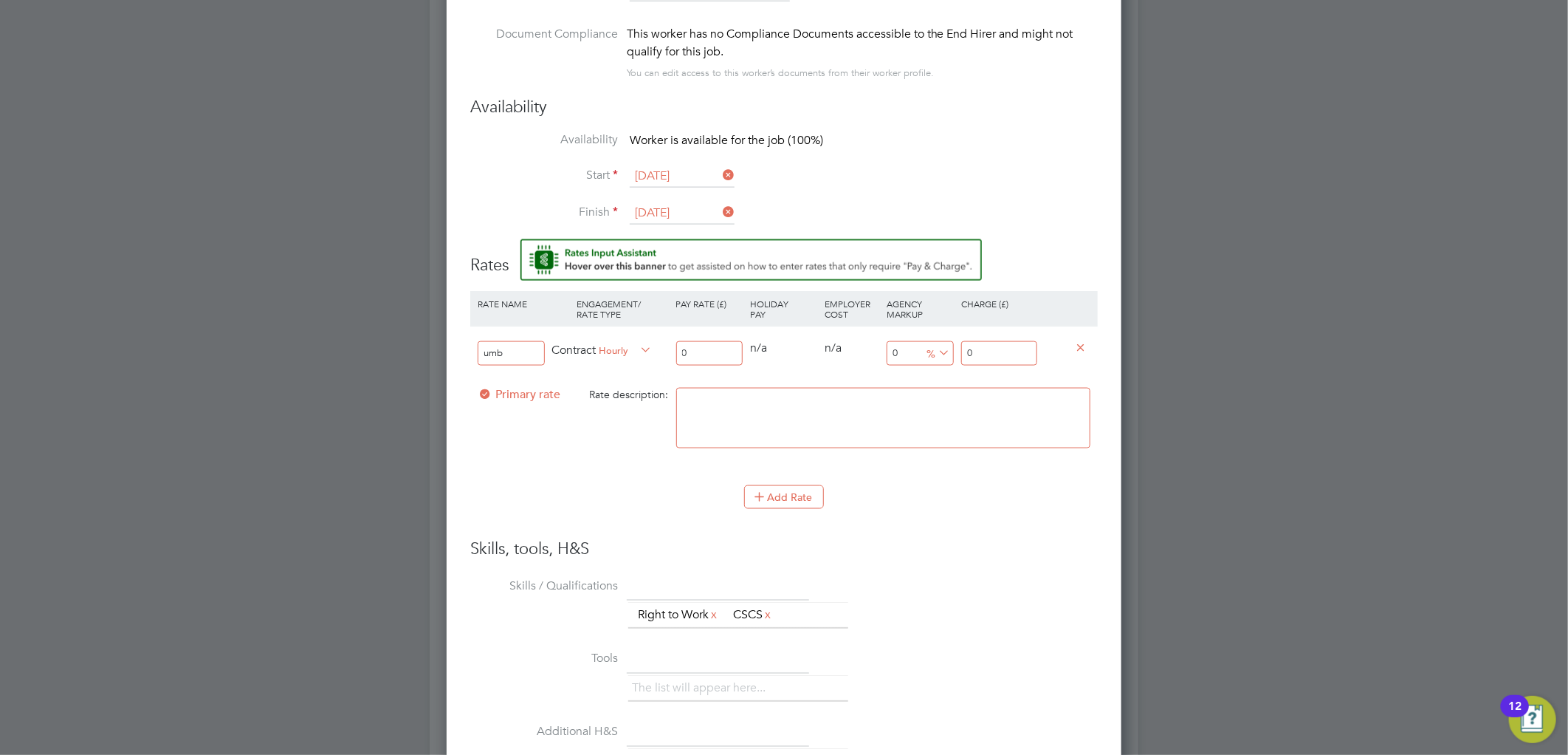
click at [612, 360] on div "umb Contract Hourly 0 0 n/a 0 n/a 0 0 % 0" at bounding box center [784, 353] width 627 height 54
type input "1"
type input "16"
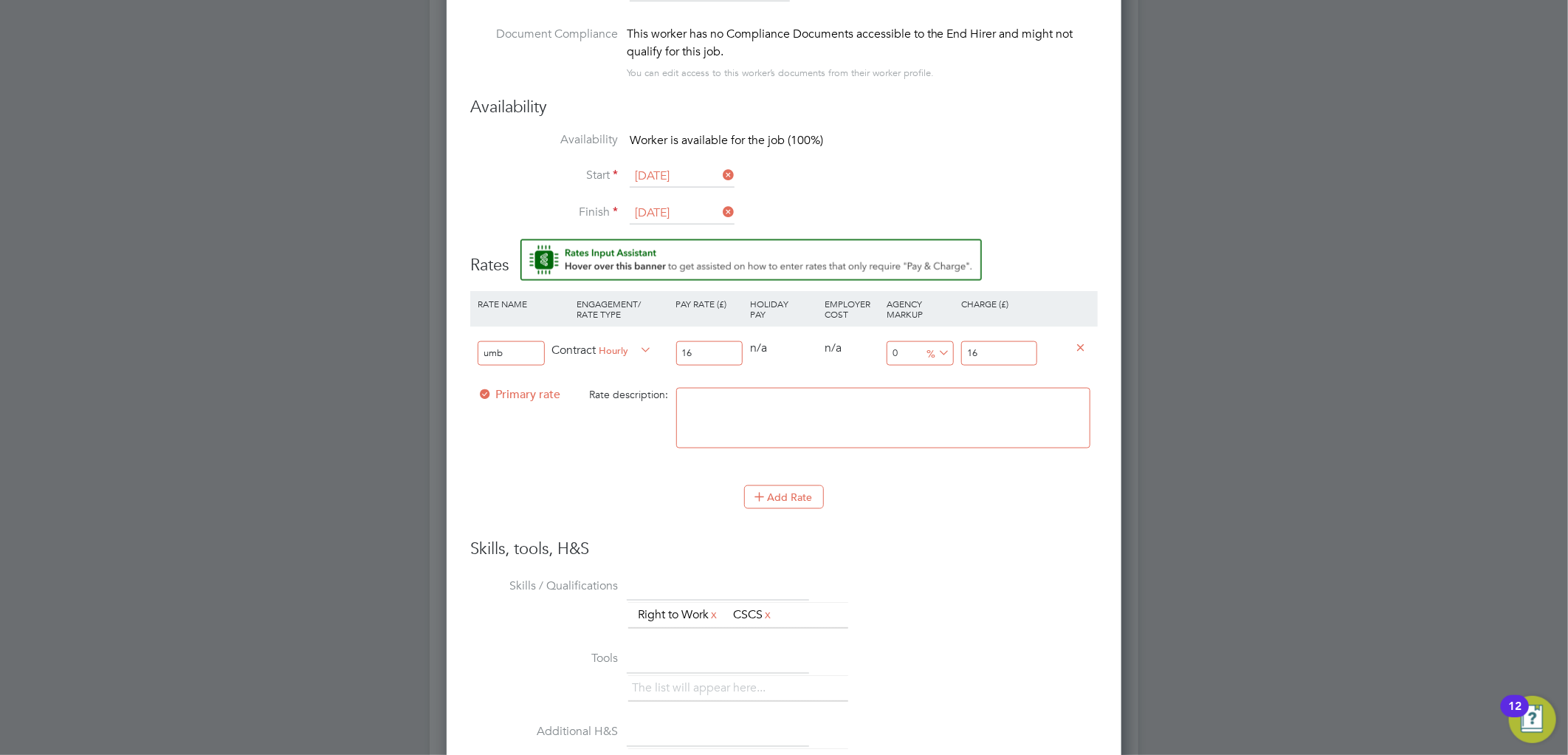
type input "16.3"
type input "16.34"
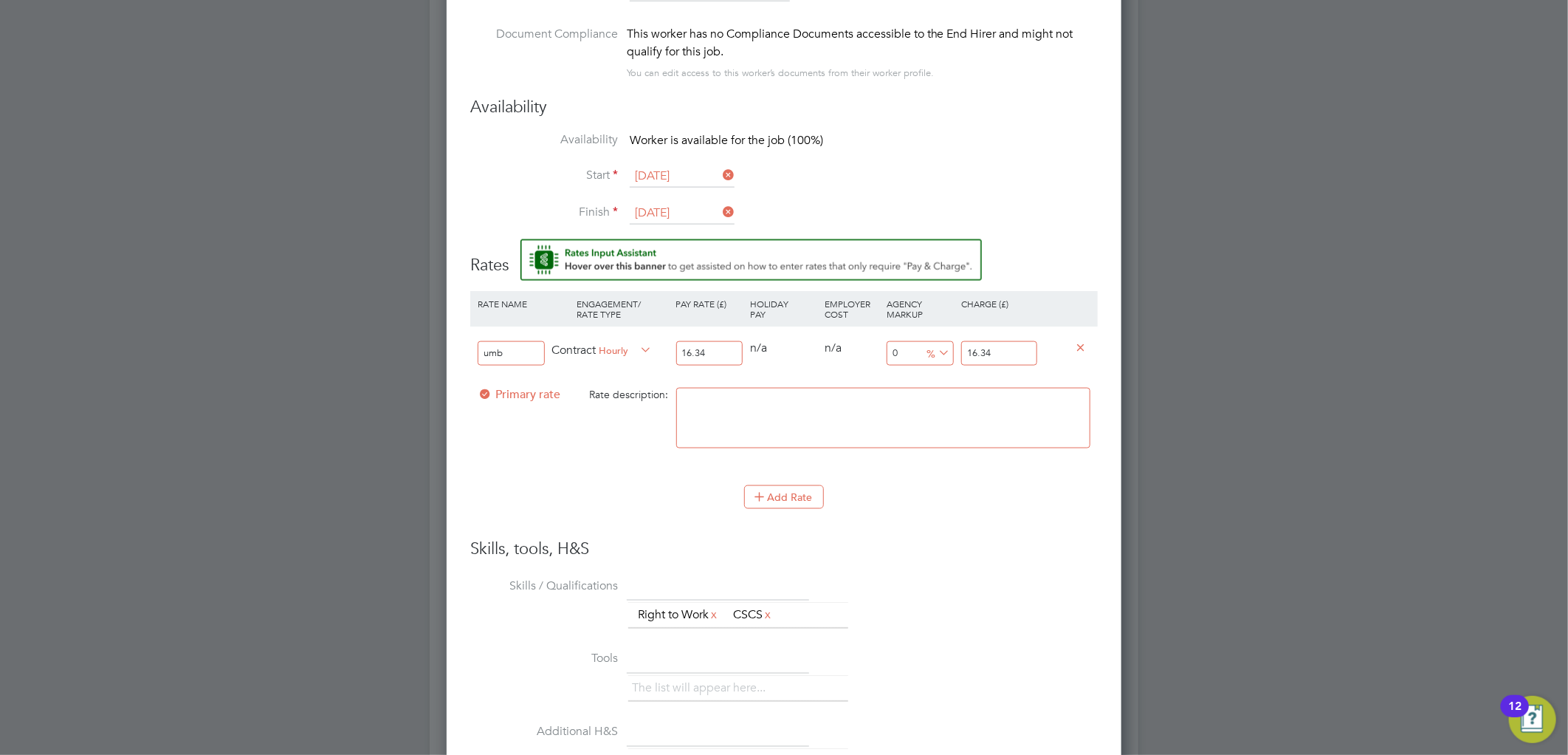
drag, startPoint x: 1001, startPoint y: 344, endPoint x: 932, endPoint y: 353, distance: 69.6
click at [932, 353] on div "umb Contract Hourly 16.34 0 n/a 0 n/a 0 0 % 16.34" at bounding box center [784, 353] width 627 height 54
type input "-93.88004895960832"
type input "1"
type input "10.159118727050183"
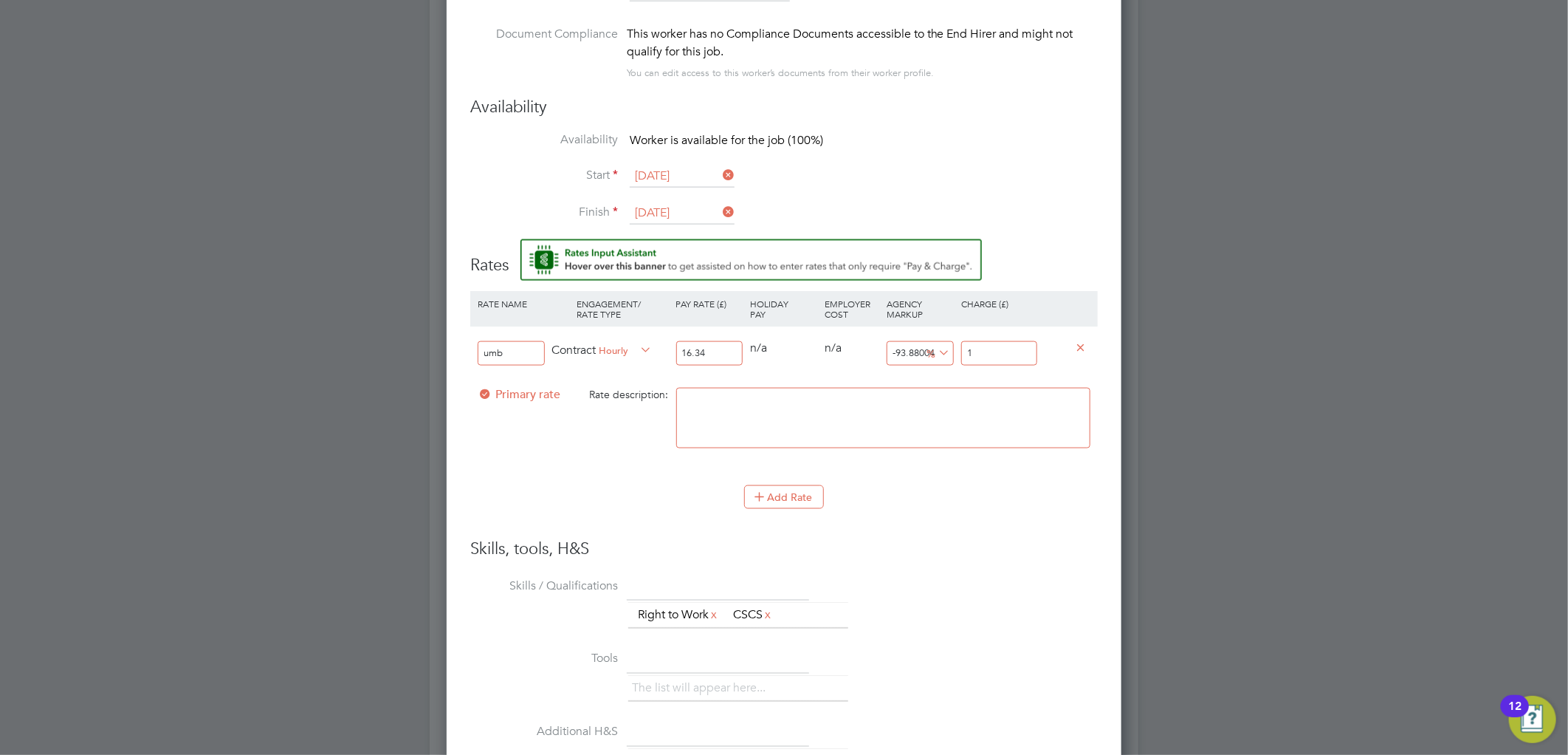
type input "18"
type input "14.443084455324357"
type input "18.71"
type input "14.504283965728273"
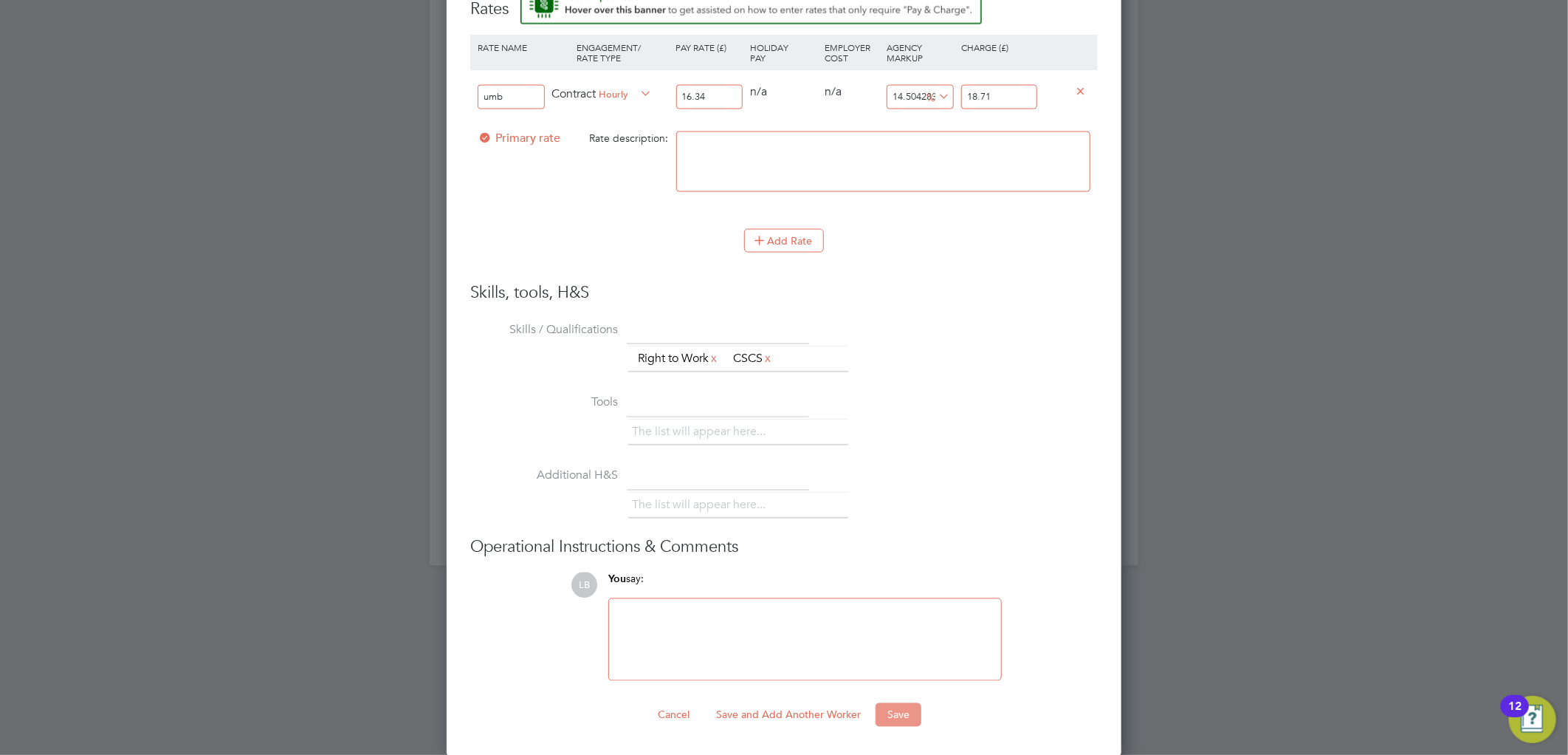
type input "18.71"
click at [896, 712] on button "Save" at bounding box center [898, 714] width 45 height 24
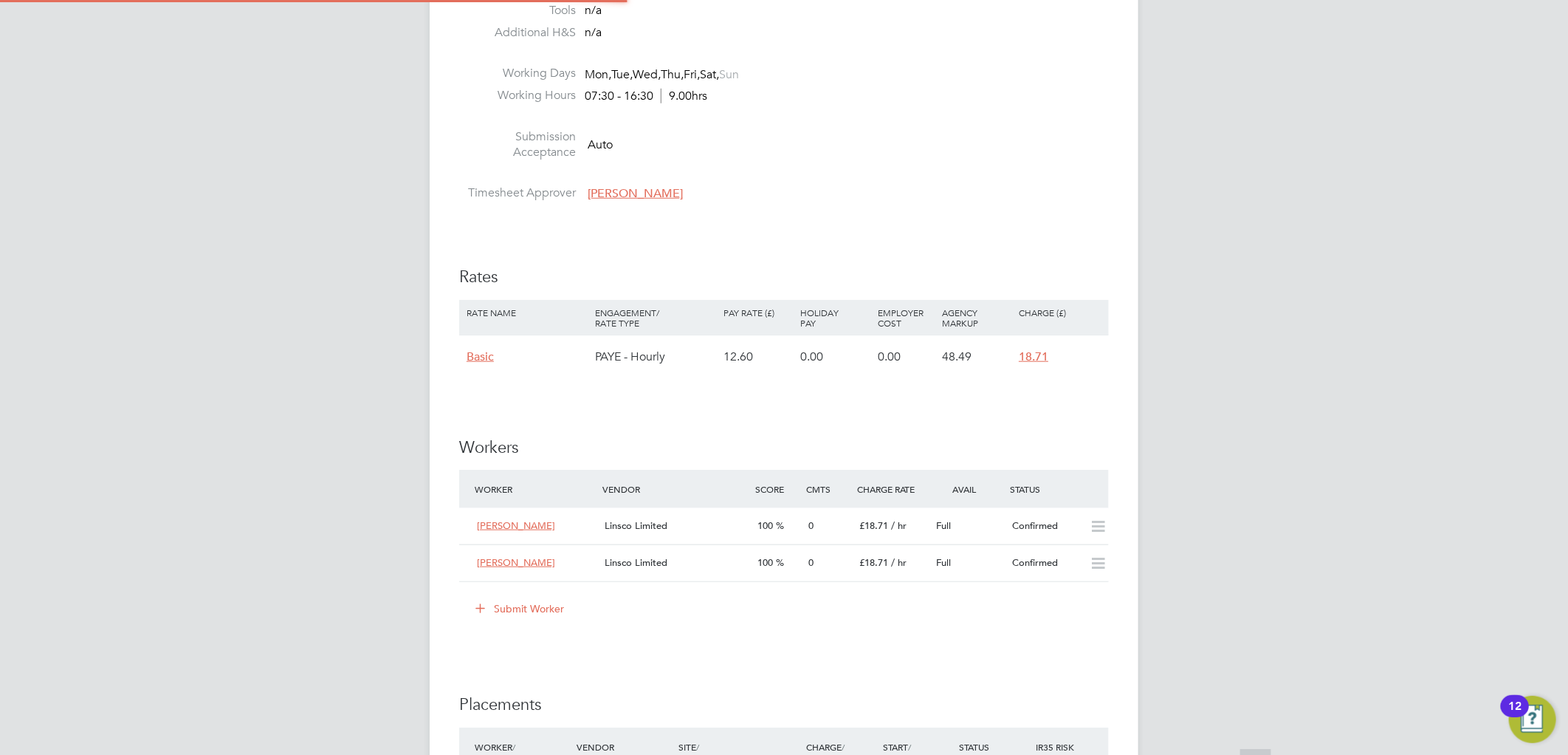
scroll to position [8, 6]
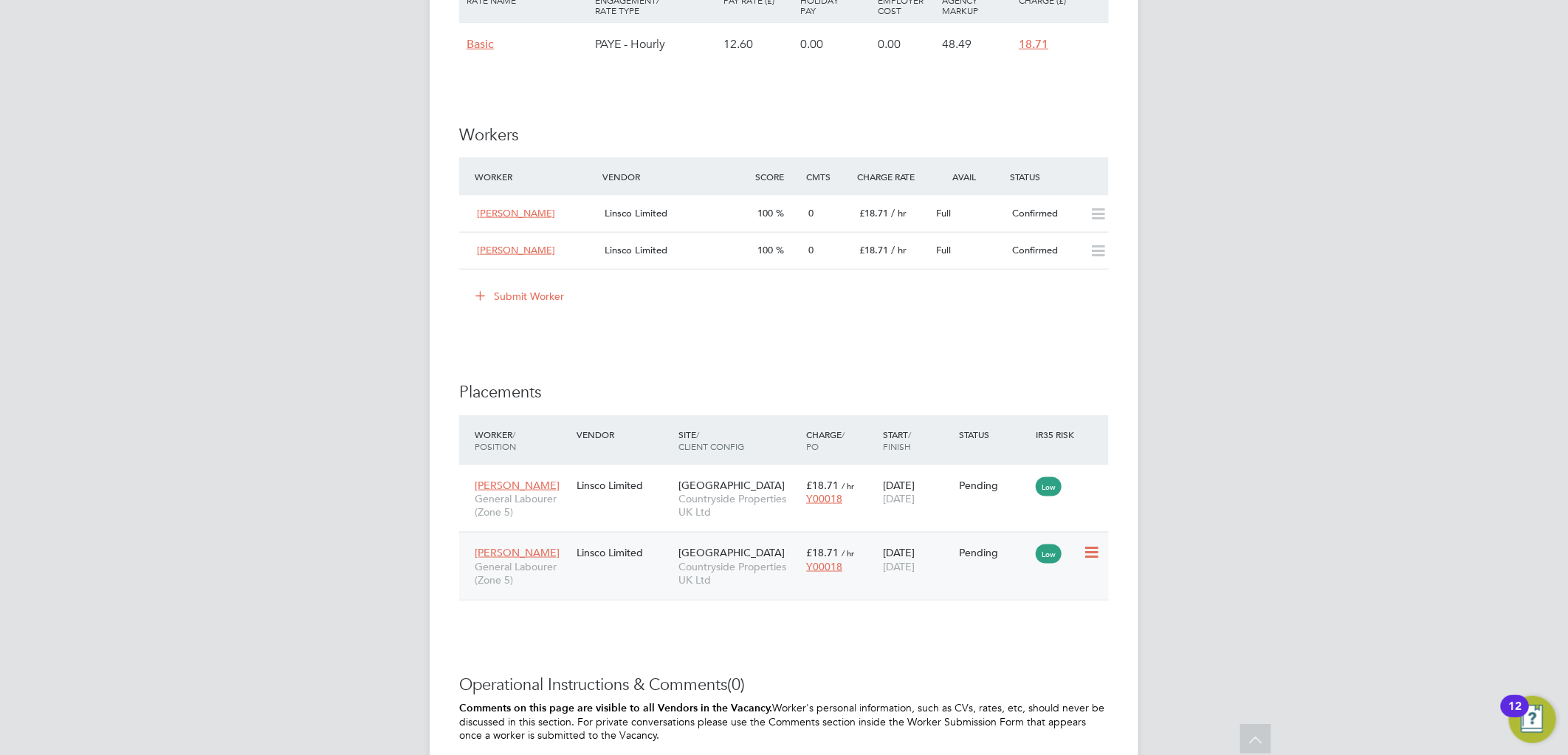
click at [1095, 555] on icon at bounding box center [1090, 552] width 15 height 17
click at [1011, 642] on li "Start" at bounding box center [1046, 646] width 105 height 21
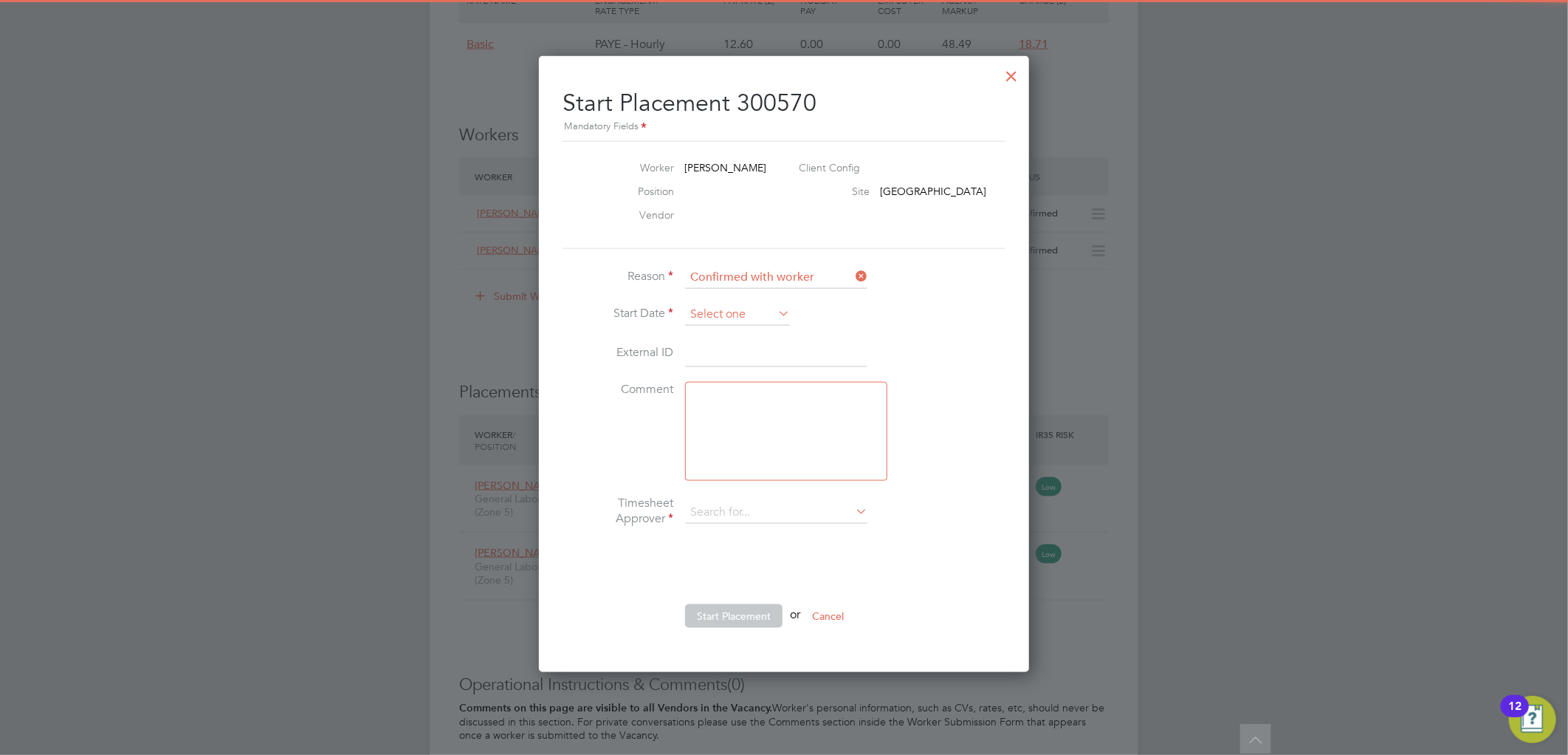
click at [733, 305] on input at bounding box center [737, 314] width 105 height 22
type input "Chris Harrison"
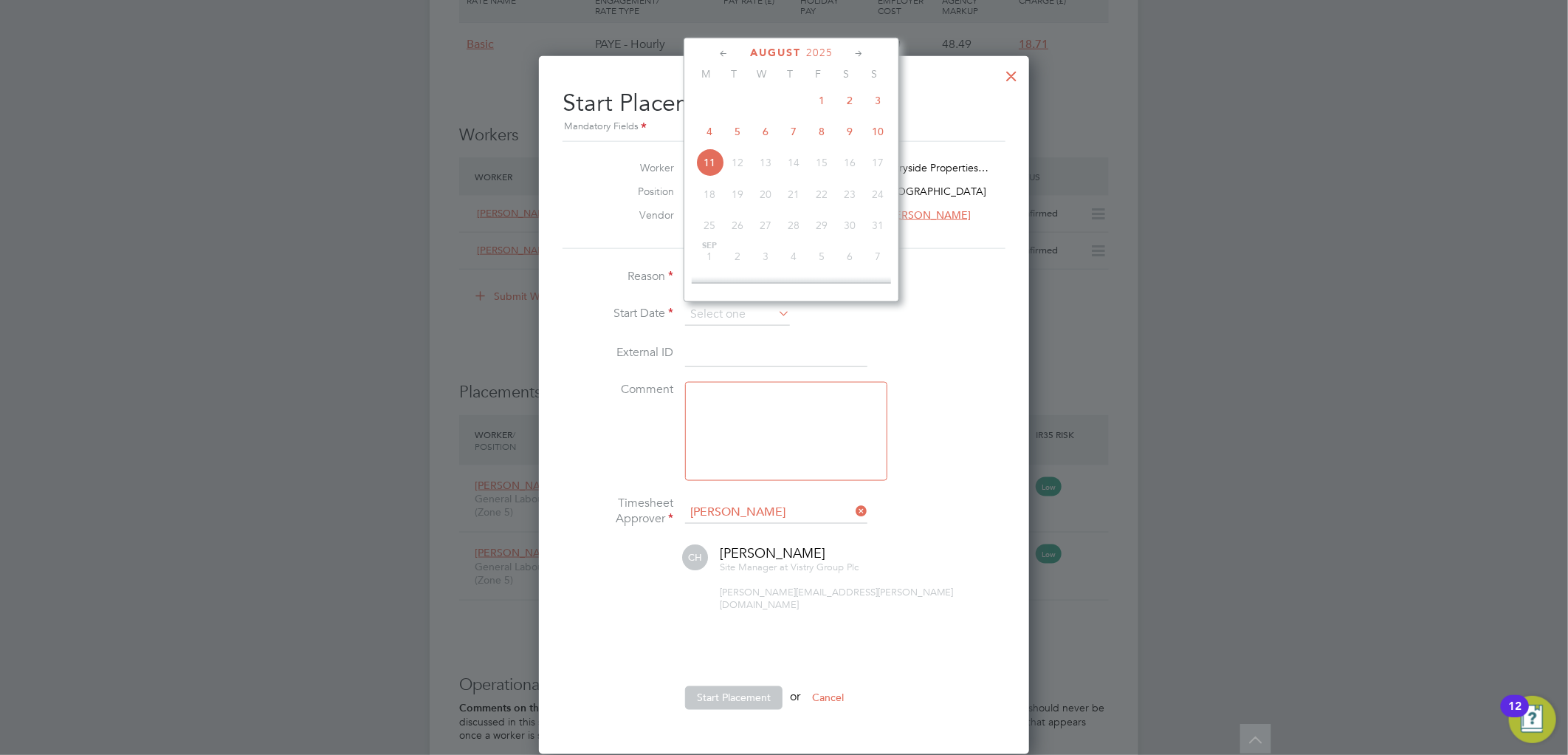
click at [803, 130] on span "7" at bounding box center [793, 131] width 28 height 28
type input "07 Aug 2025"
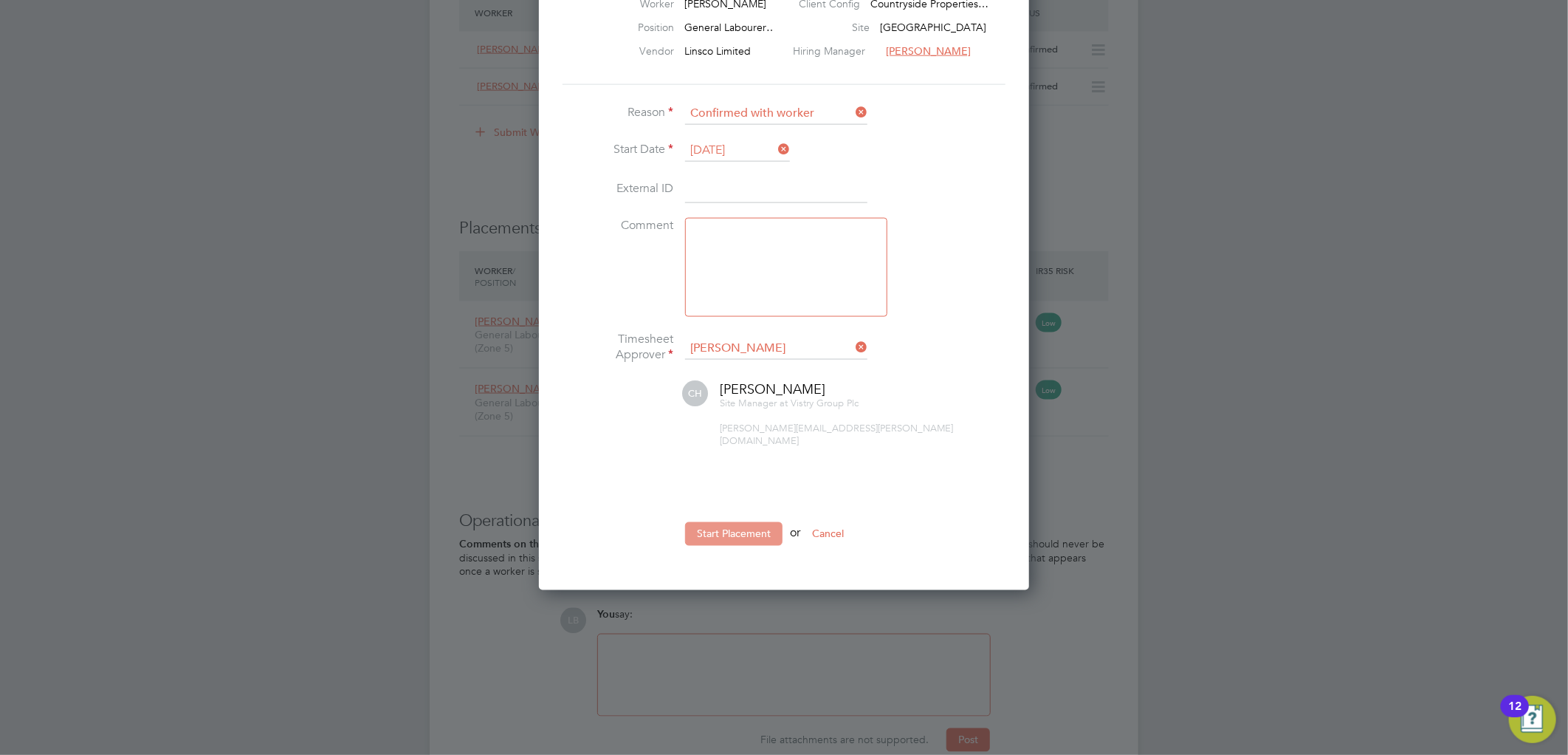
click at [735, 522] on button "Start Placement" at bounding box center [733, 534] width 97 height 24
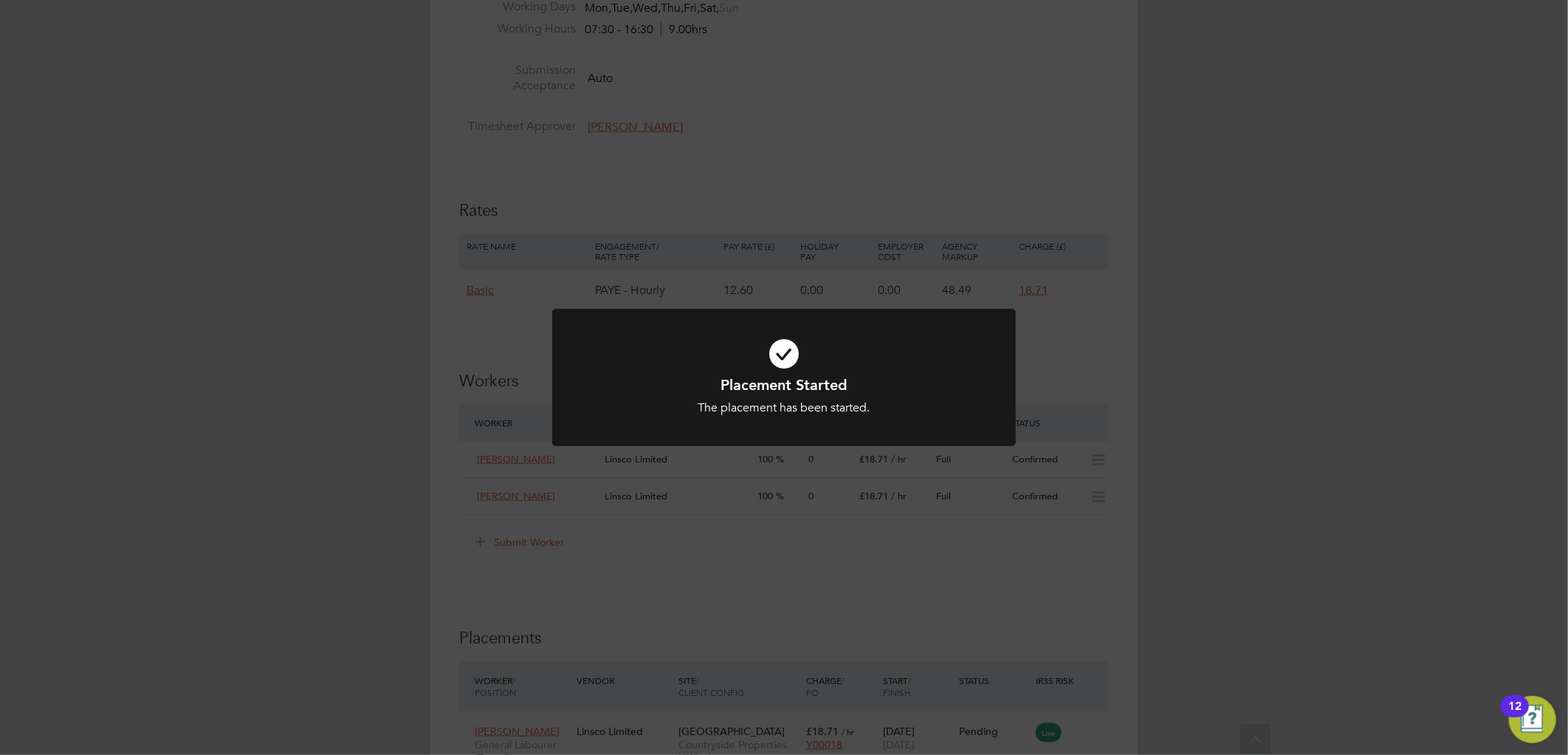
drag, startPoint x: 596, startPoint y: 582, endPoint x: 575, endPoint y: 550, distance: 38.3
click at [598, 572] on div "Placement Started The placement has been started. Cancel Okay" at bounding box center [784, 377] width 1568 height 755
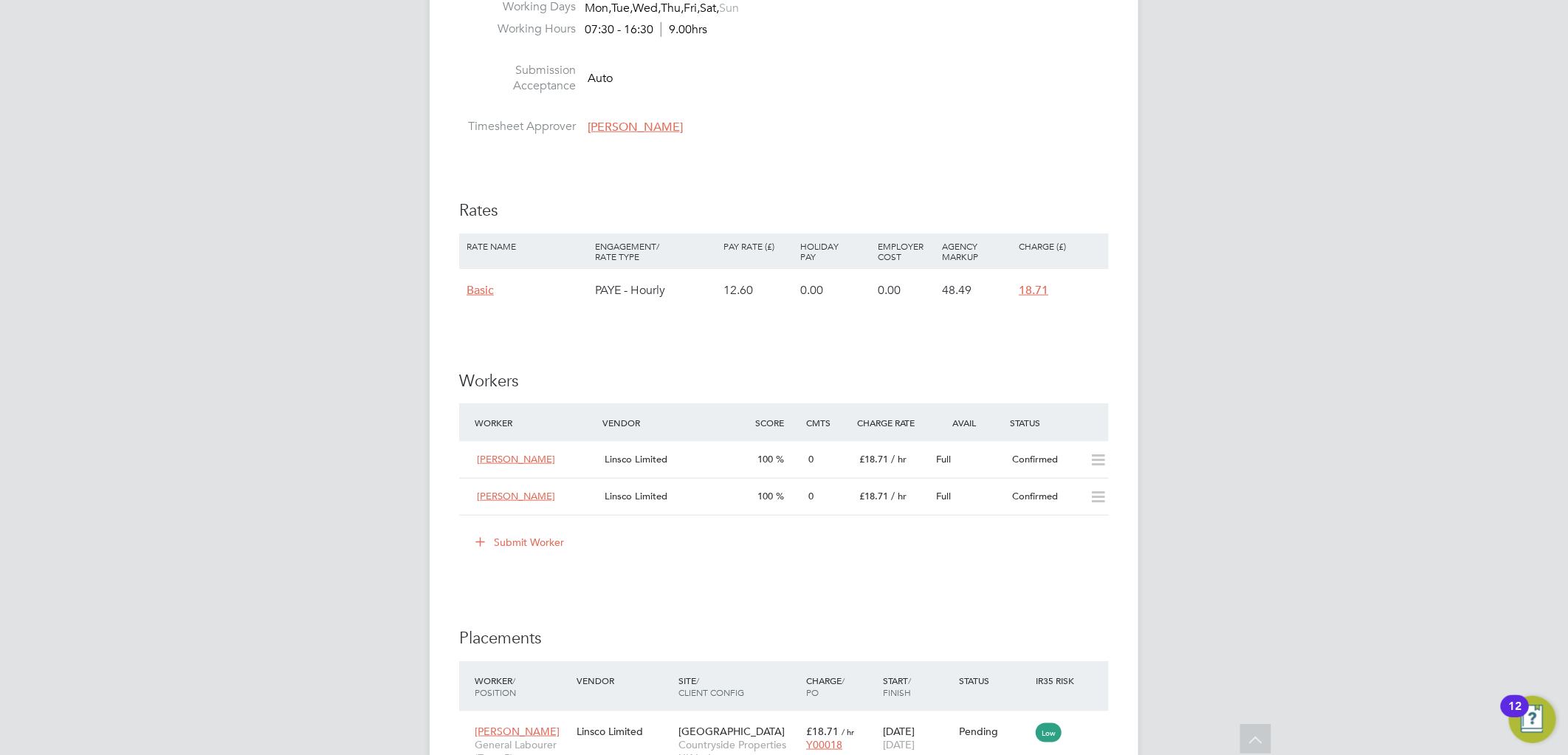
click at [529, 556] on li "Submit Worker" at bounding box center [784, 549] width 650 height 38
click at [535, 541] on button "Submit Worker" at bounding box center [520, 542] width 111 height 24
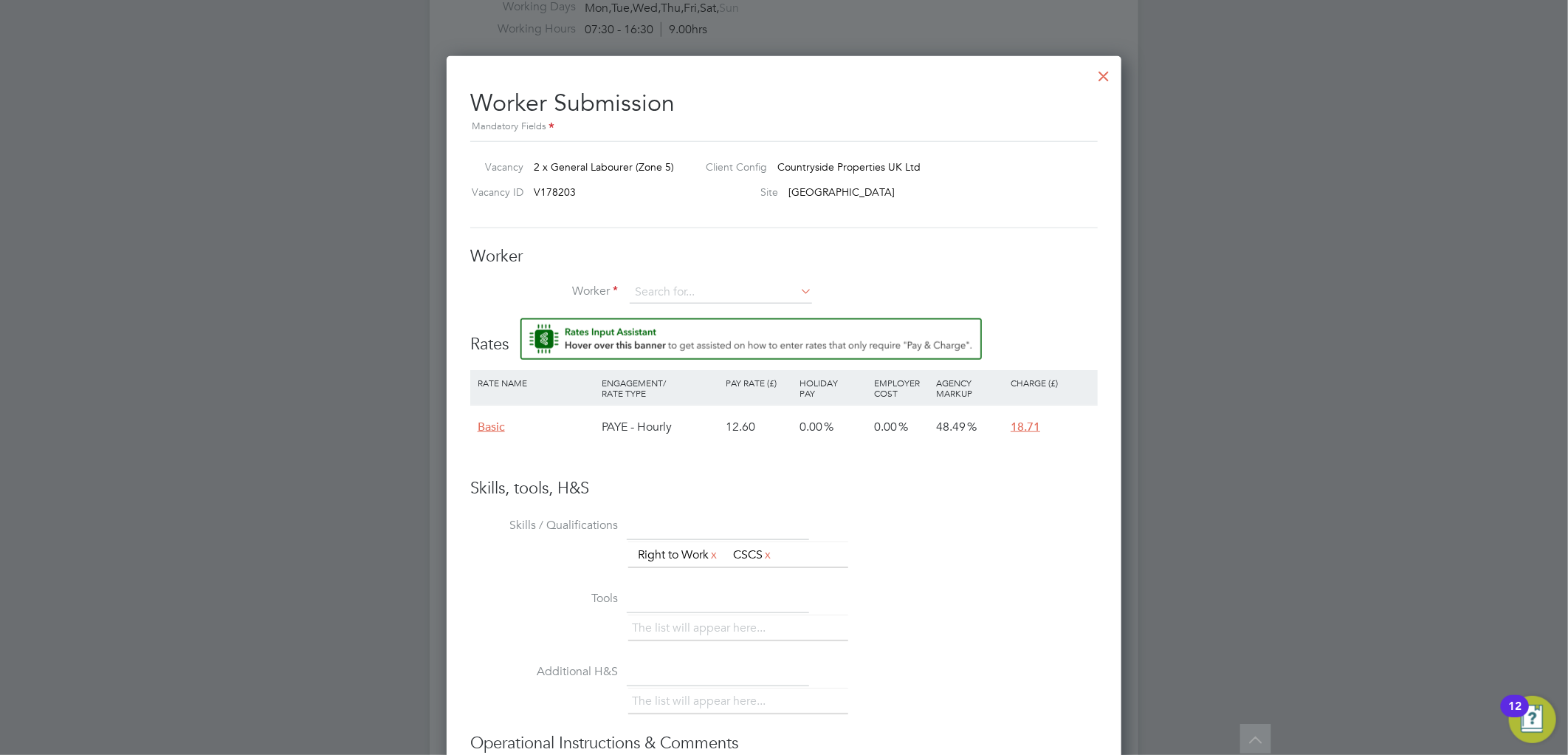
click at [669, 276] on div "Worker Worker Worker Engagement Type" at bounding box center [784, 283] width 627 height 73
drag, startPoint x: 815, startPoint y: 286, endPoint x: 797, endPoint y: 297, distance: 21.1
click at [808, 290] on li "Worker" at bounding box center [784, 300] width 627 height 37
click at [797, 297] on icon at bounding box center [797, 291] width 0 height 21
click at [735, 333] on li "+ Add new" at bounding box center [721, 332] width 184 height 20
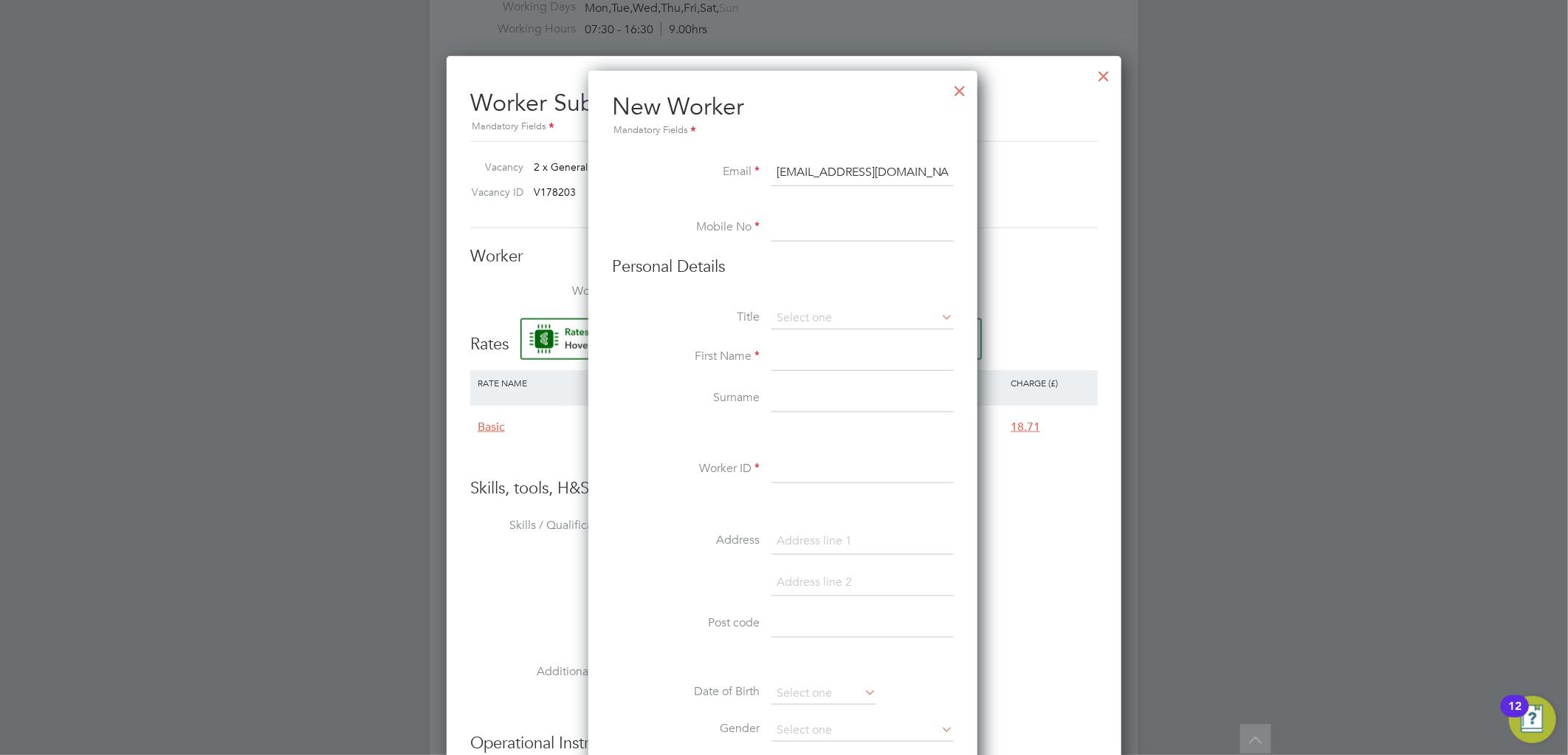
type input "cameronwayne18@hotmail.com"
click at [826, 223] on input at bounding box center [862, 228] width 182 height 26
paste input "07565760374"
type input "07565760374"
click at [795, 315] on input at bounding box center [862, 318] width 182 height 22
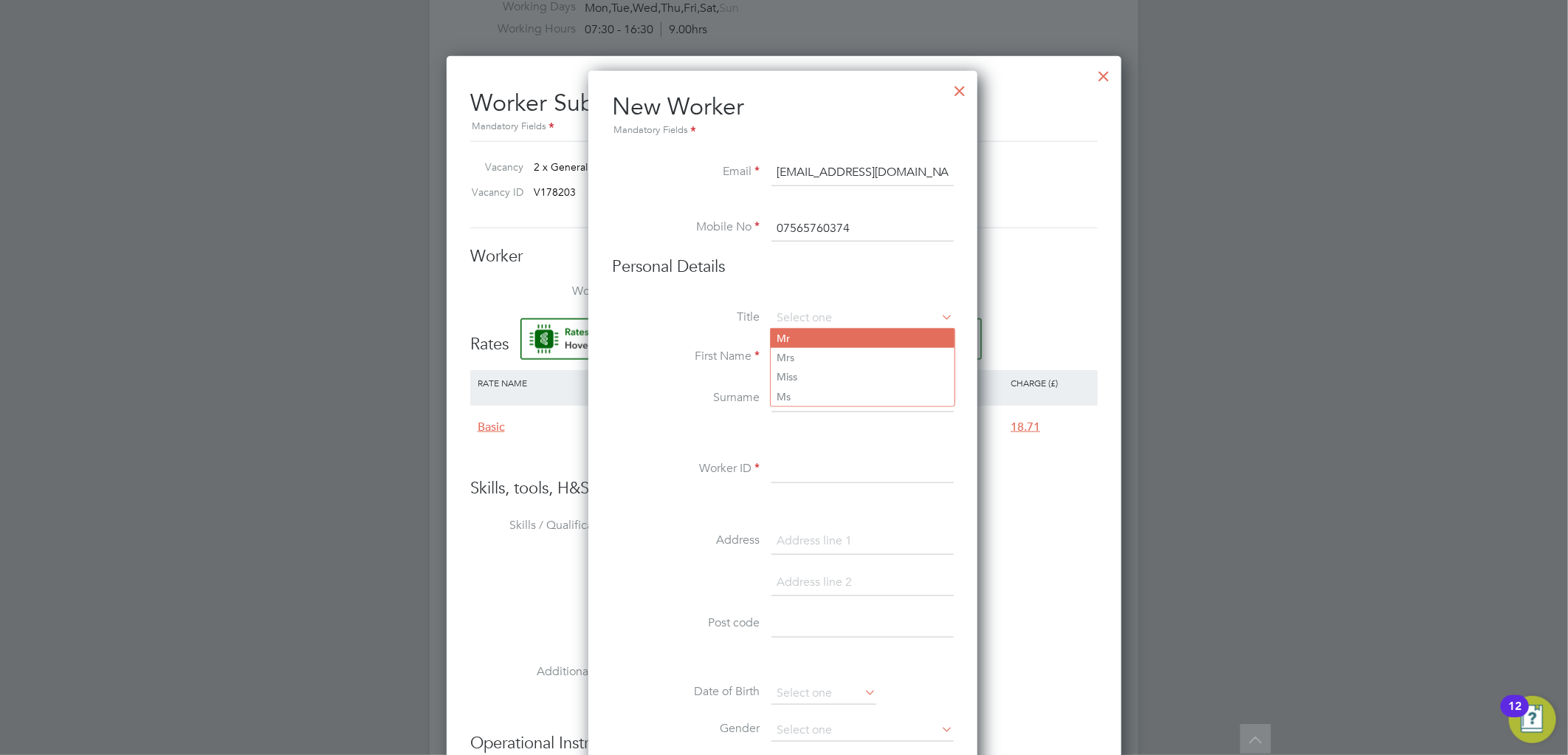
click at [796, 339] on li "Mr" at bounding box center [862, 339] width 184 height 19
type input "Mr"
drag, startPoint x: 800, startPoint y: 343, endPoint x: 958, endPoint y: 304, distance: 162.7
click at [800, 344] on input at bounding box center [862, 357] width 182 height 26
type input "Cameron"
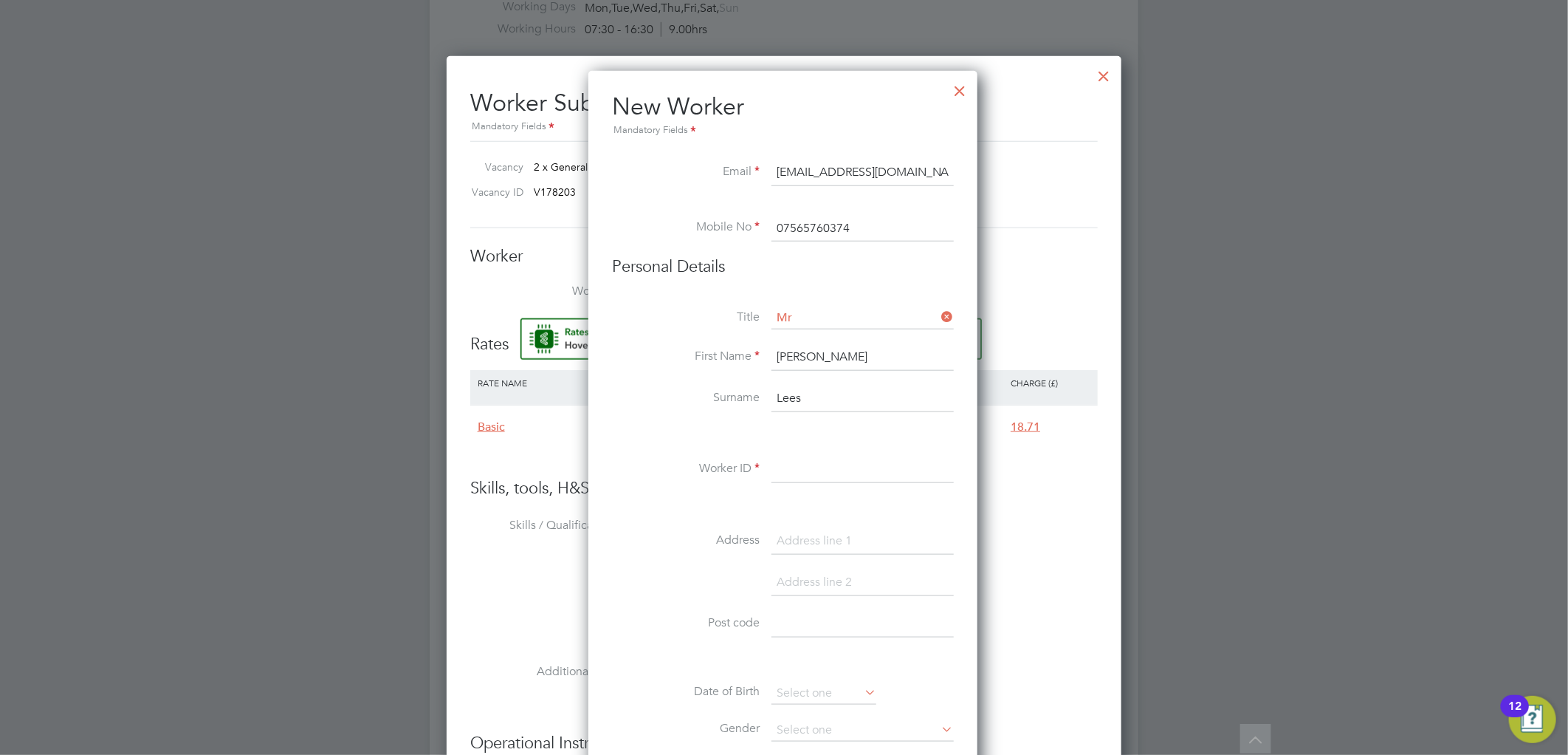
type input "Lees"
click at [809, 467] on input at bounding box center [862, 470] width 182 height 26
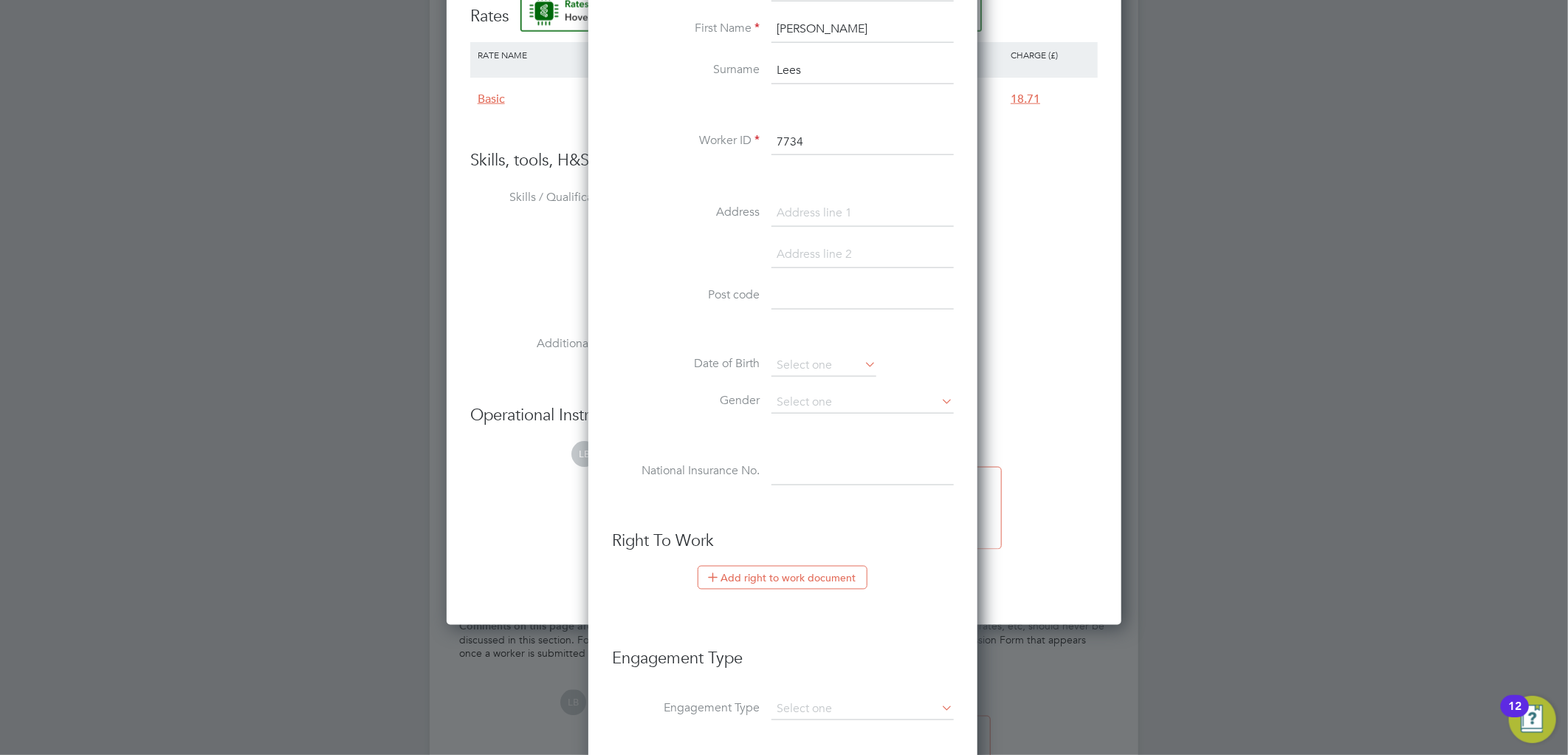
type input "7734"
drag, startPoint x: 809, startPoint y: 211, endPoint x: 953, endPoint y: 166, distance: 150.9
click at [812, 211] on input at bounding box center [862, 213] width 182 height 26
type input "39 hope waqy"
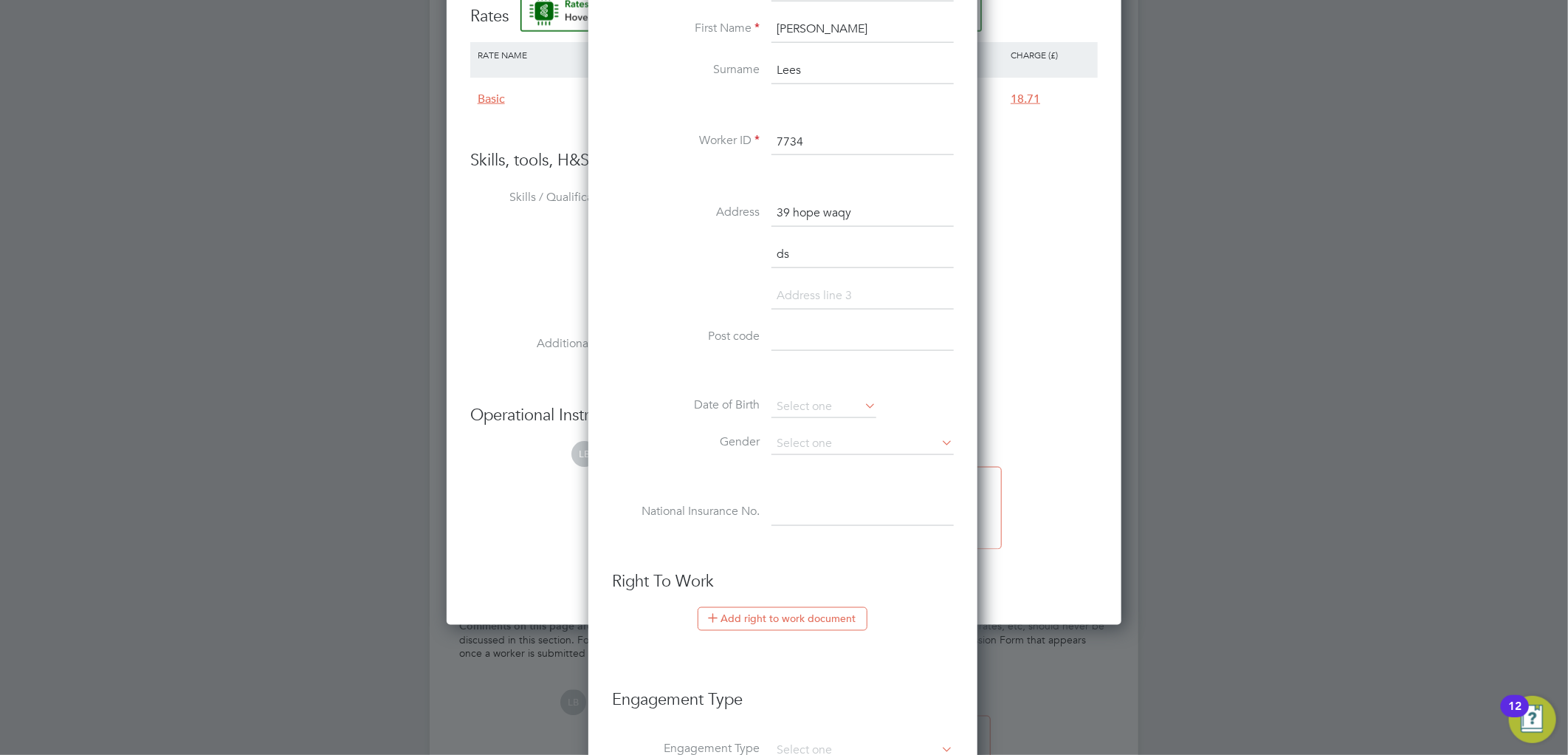
type input "d"
type input "swadlincote"
drag, startPoint x: 854, startPoint y: 327, endPoint x: 846, endPoint y: 335, distance: 11.3
click at [854, 327] on input "DE11 0LG" at bounding box center [862, 337] width 182 height 26
click at [845, 335] on input "DE11 0LG" at bounding box center [862, 337] width 182 height 26
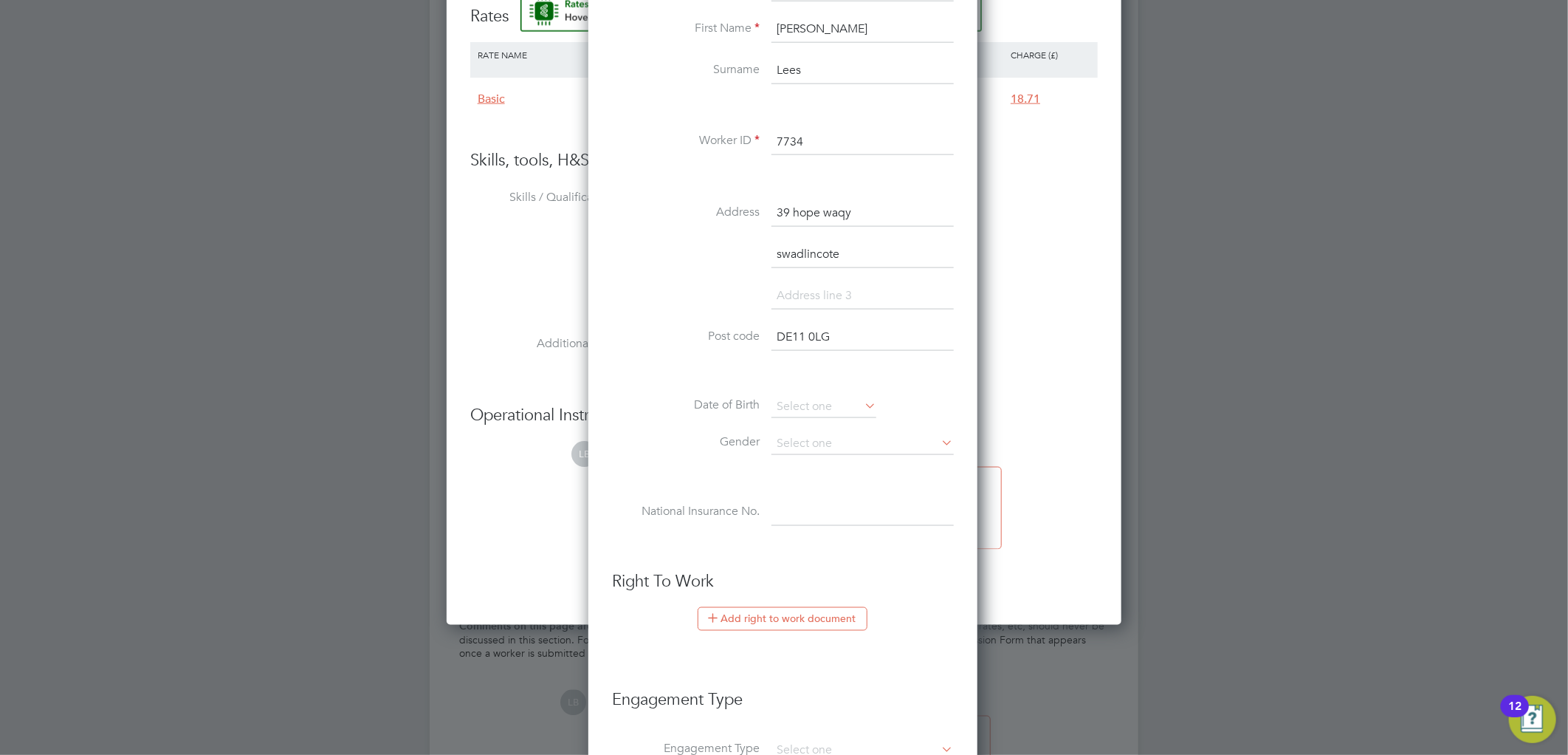
drag, startPoint x: 859, startPoint y: 339, endPoint x: 761, endPoint y: 339, distance: 98.0
click at [761, 339] on li "Post code DE11 0LG" at bounding box center [783, 344] width 342 height 41
paste input "9BL"
type input "DE11 9BL"
drag, startPoint x: 790, startPoint y: 384, endPoint x: 798, endPoint y: 395, distance: 13.6
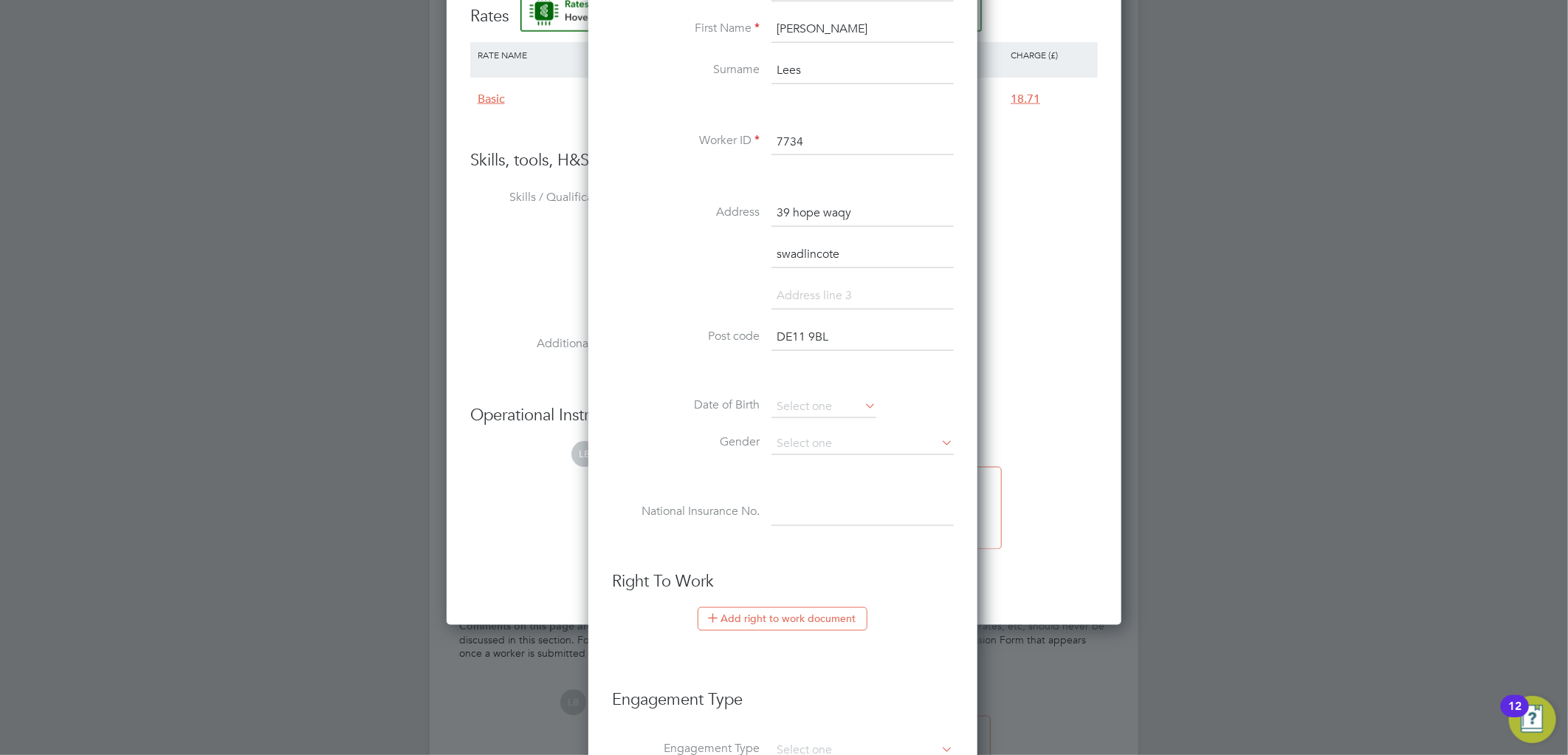
click at [788, 385] on div "Title Mr First Name Cameron Surname Lees Worker ID 7734 Address 39 hope waqy sw…" at bounding box center [783, 267] width 342 height 577
click at [798, 400] on input at bounding box center [824, 406] width 105 height 22
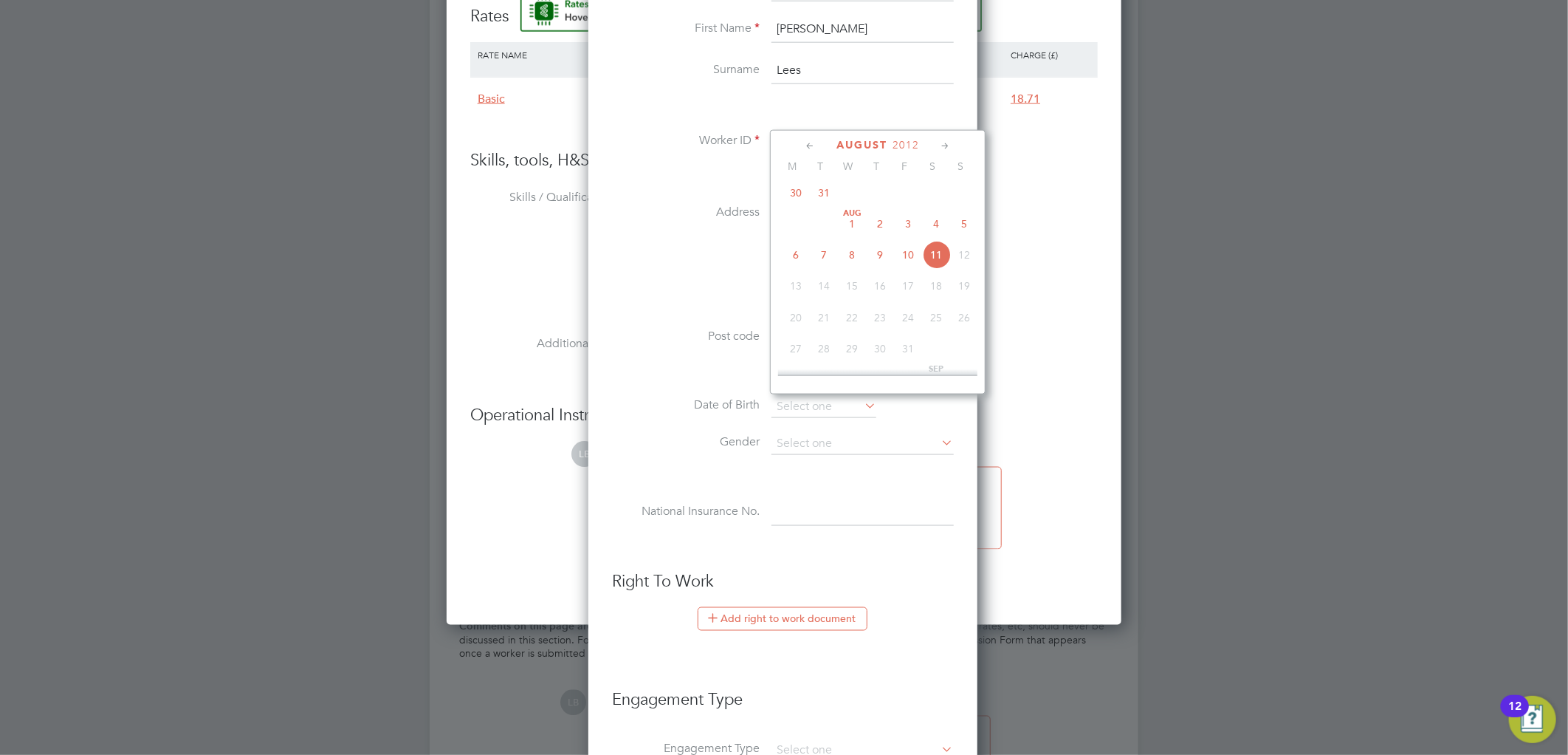
click at [904, 139] on span "2012" at bounding box center [905, 145] width 26 height 12
click at [859, 216] on span "2000" at bounding box center [852, 219] width 28 height 28
click at [935, 253] on span "Jan 1" at bounding box center [936, 252] width 28 height 28
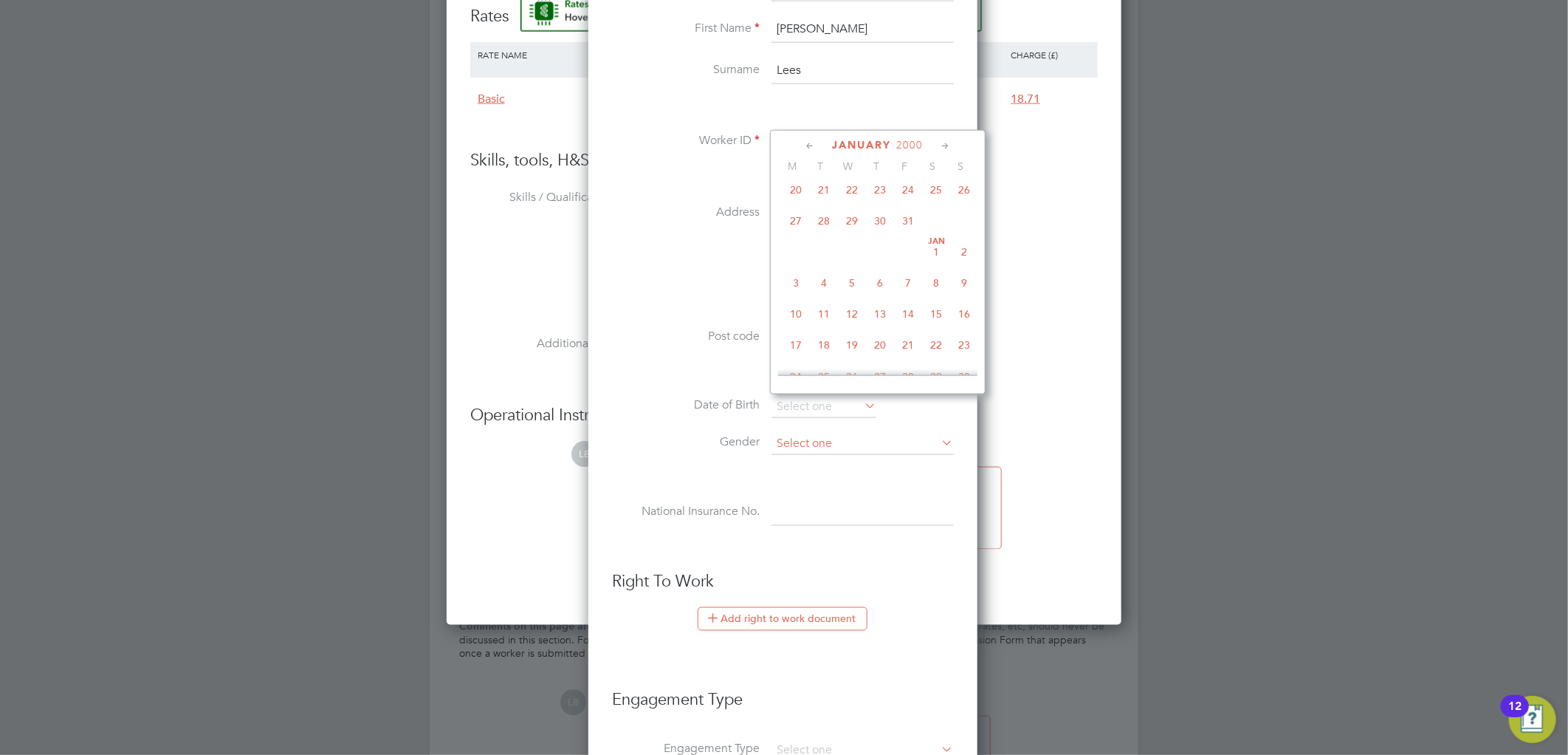
type input "01 Jan 2000"
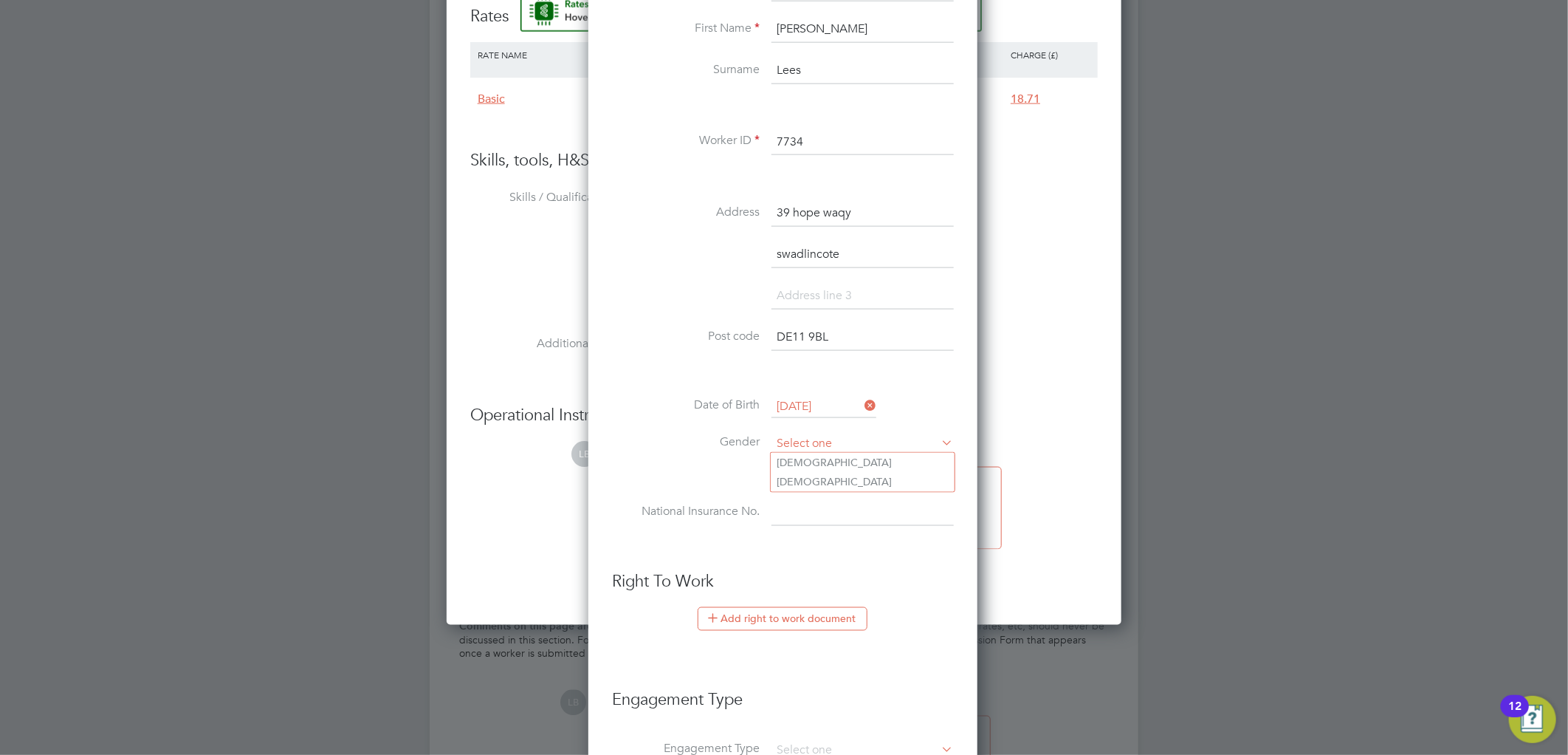
click at [797, 433] on input at bounding box center [862, 444] width 182 height 22
click at [807, 463] on li "Male" at bounding box center [862, 462] width 184 height 19
type input "Male"
click at [813, 503] on input at bounding box center [862, 513] width 182 height 26
paste input "PH 47 61 00 A"
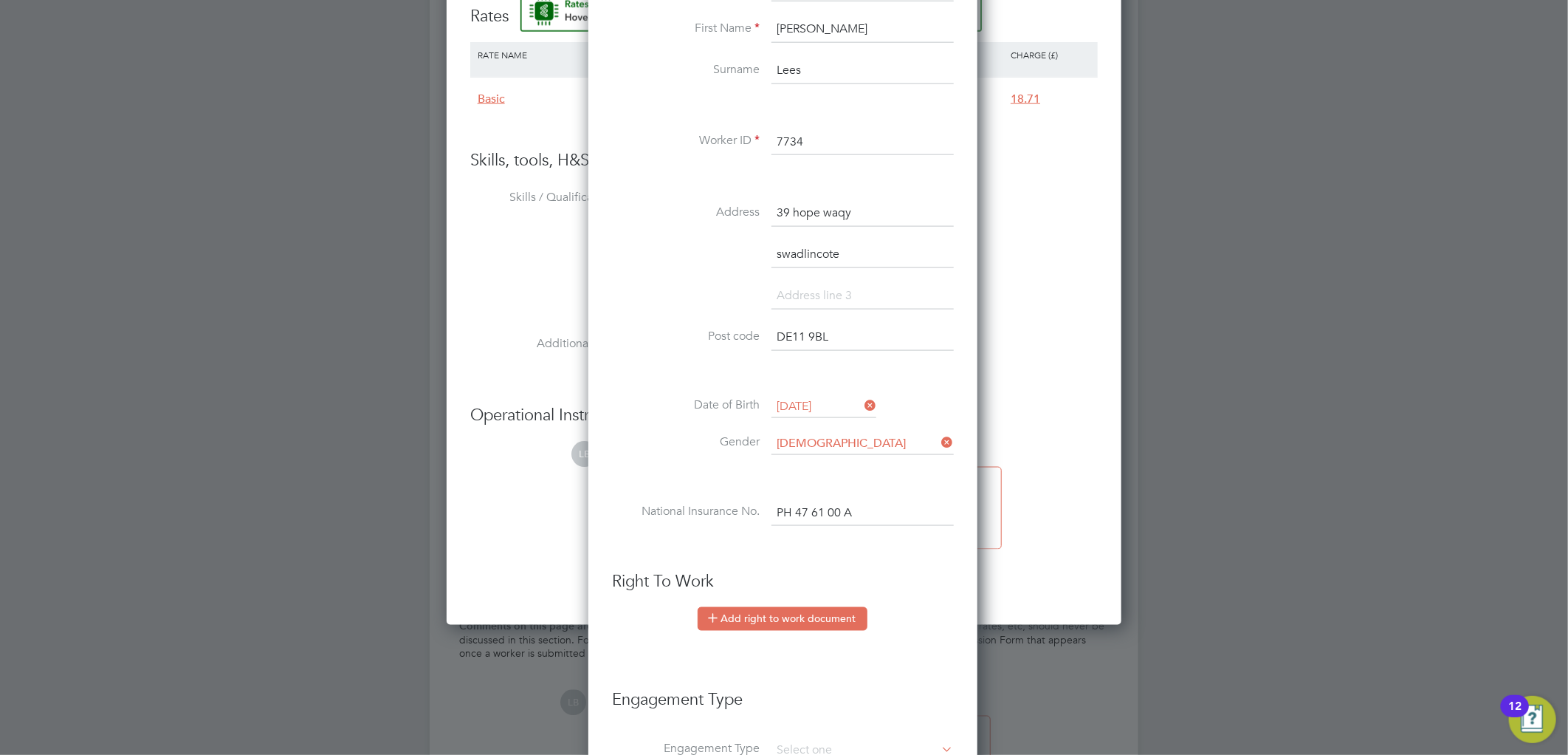
type input "PH 47 61 00 A"
click at [762, 618] on button "Add right to work document" at bounding box center [783, 619] width 170 height 24
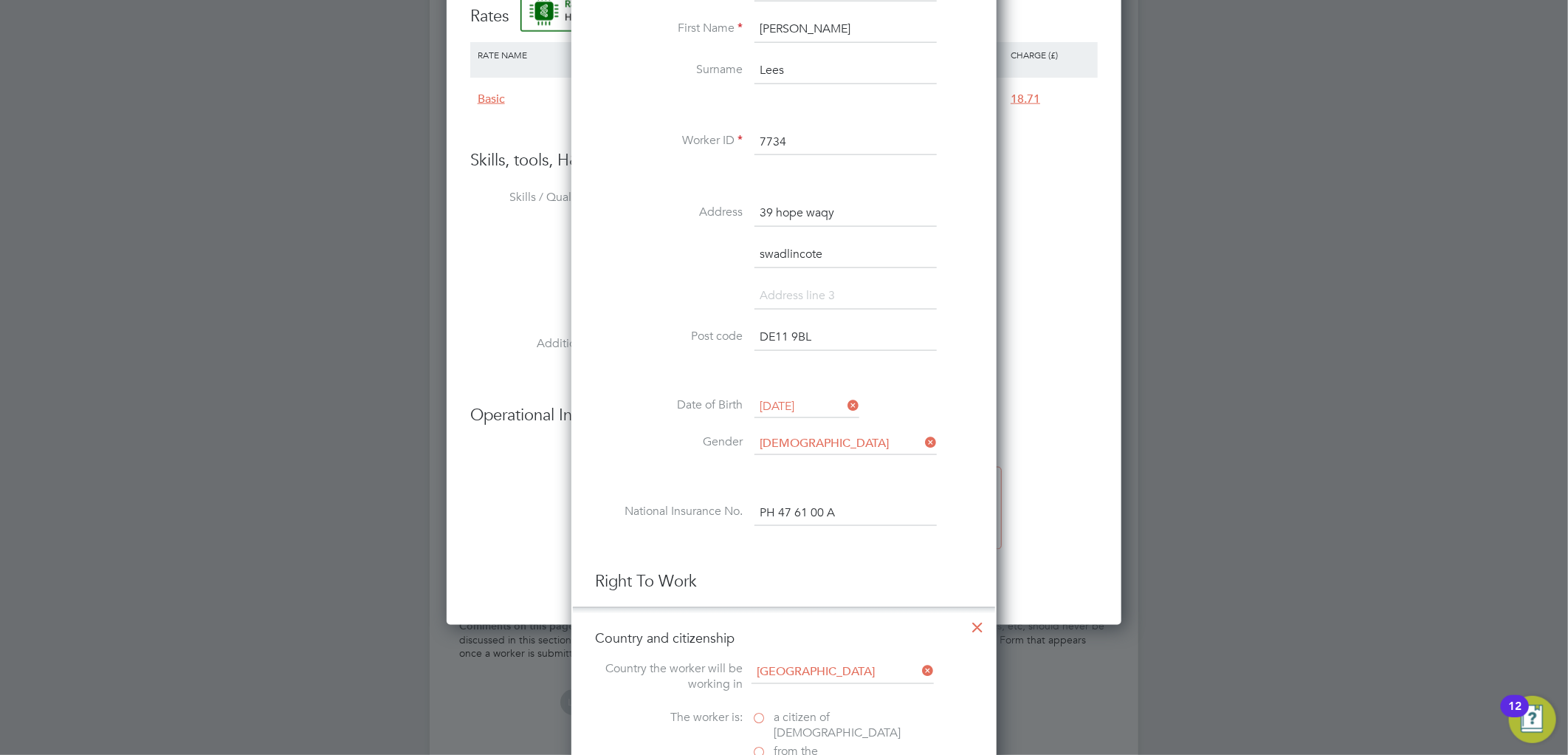
scroll to position [1518, 426]
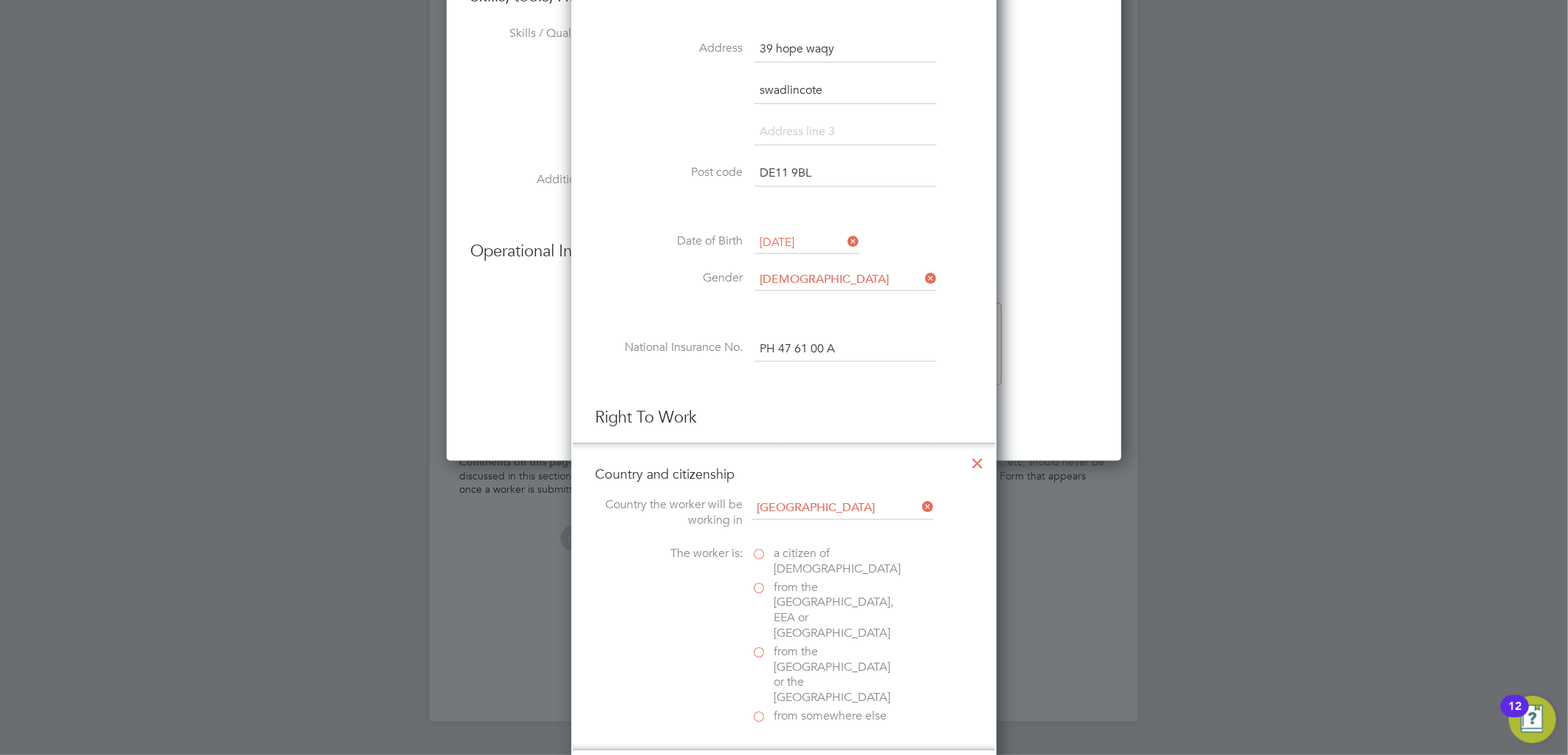
click at [793, 542] on at-rtw-residence "Country the worker will be working in United Kingdom The worker is: a citizen o…" at bounding box center [784, 612] width 378 height 229
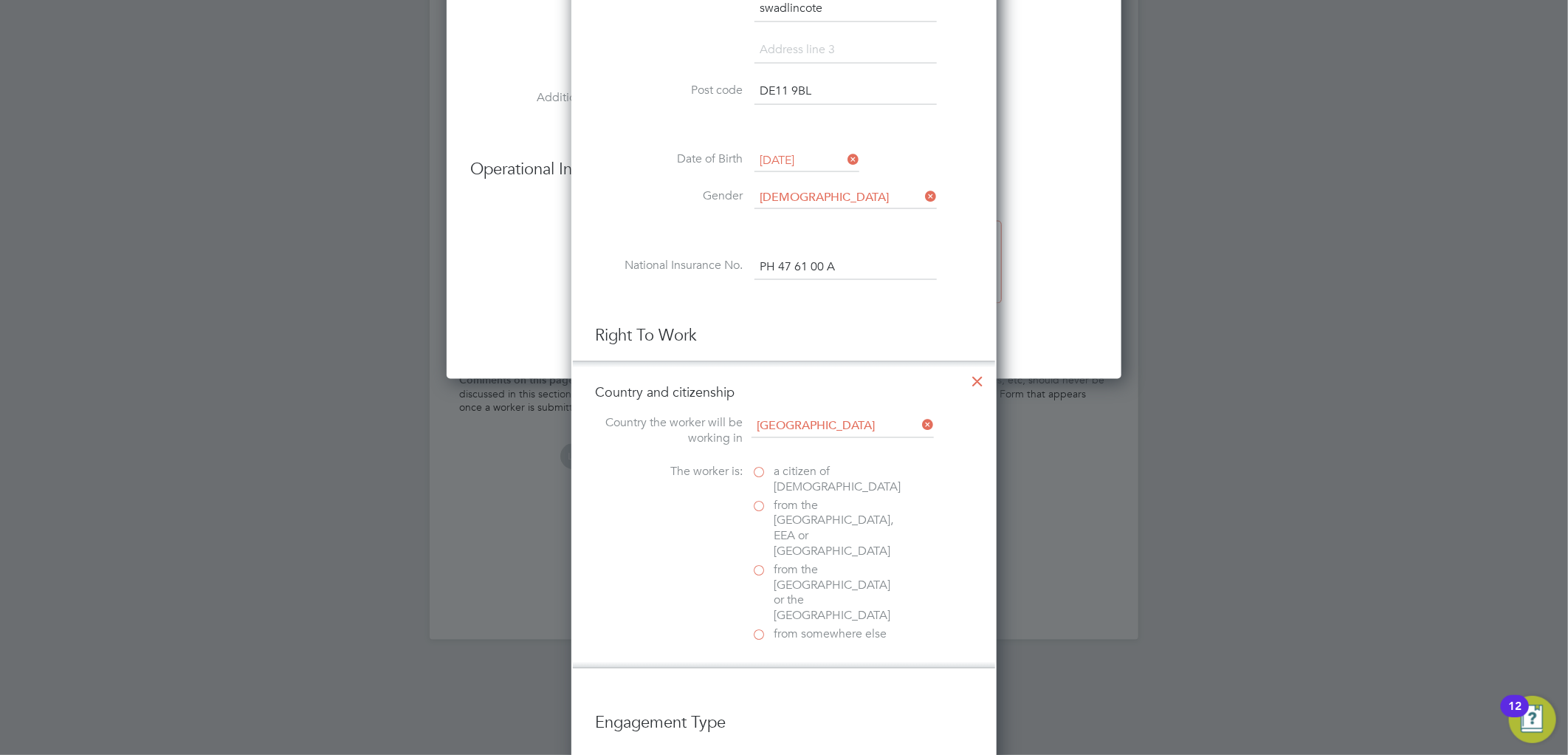
click at [793, 455] on at-rtw-residence "Country the worker will be working in United Kingdom The worker is: a citizen o…" at bounding box center [784, 530] width 378 height 229
click at [792, 475] on span "a citizen of United Kingdom" at bounding box center [836, 479] width 127 height 31
click at [0, 0] on input "a citizen of United Kingdom" at bounding box center [0, 0] width 0 height 0
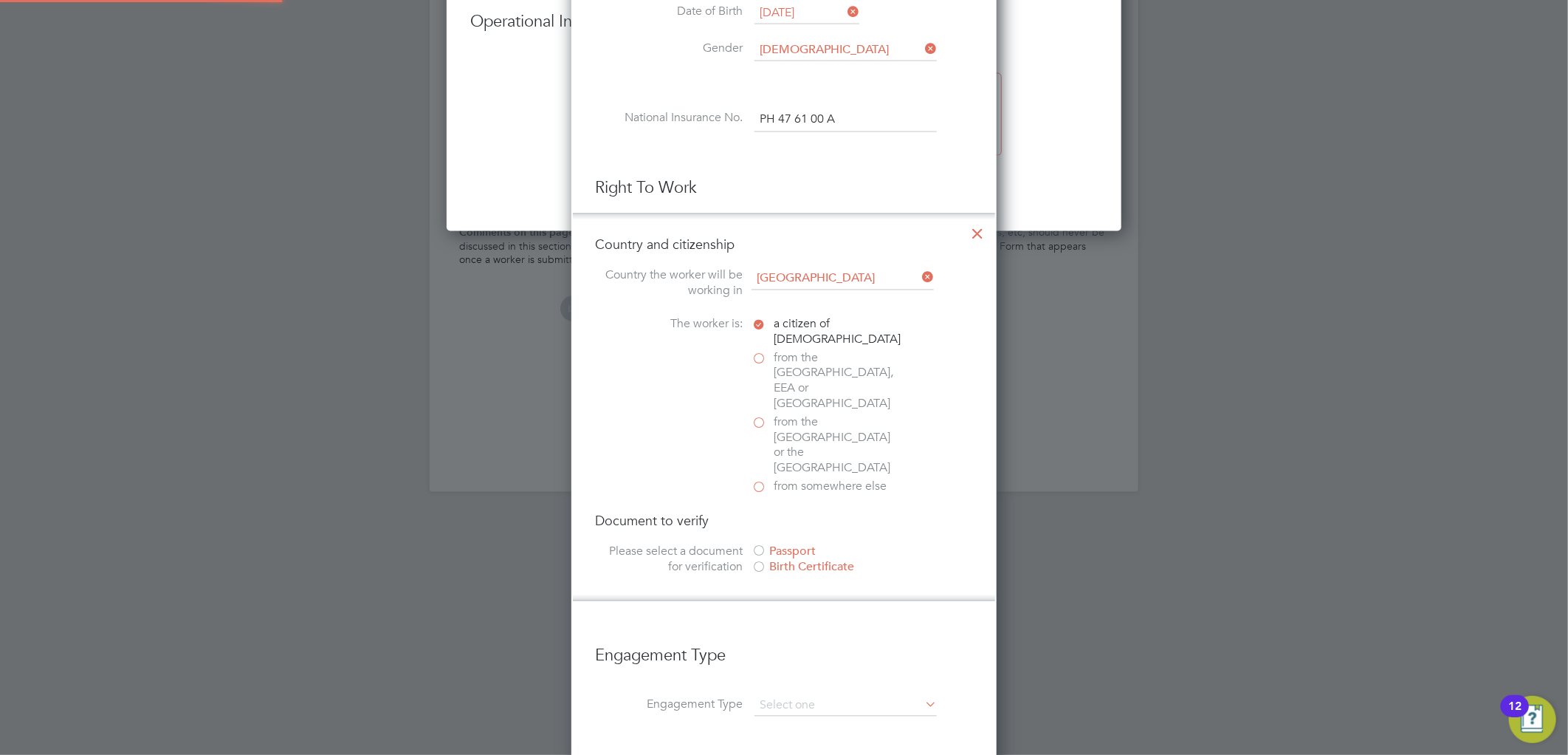
scroll to position [1559, 0]
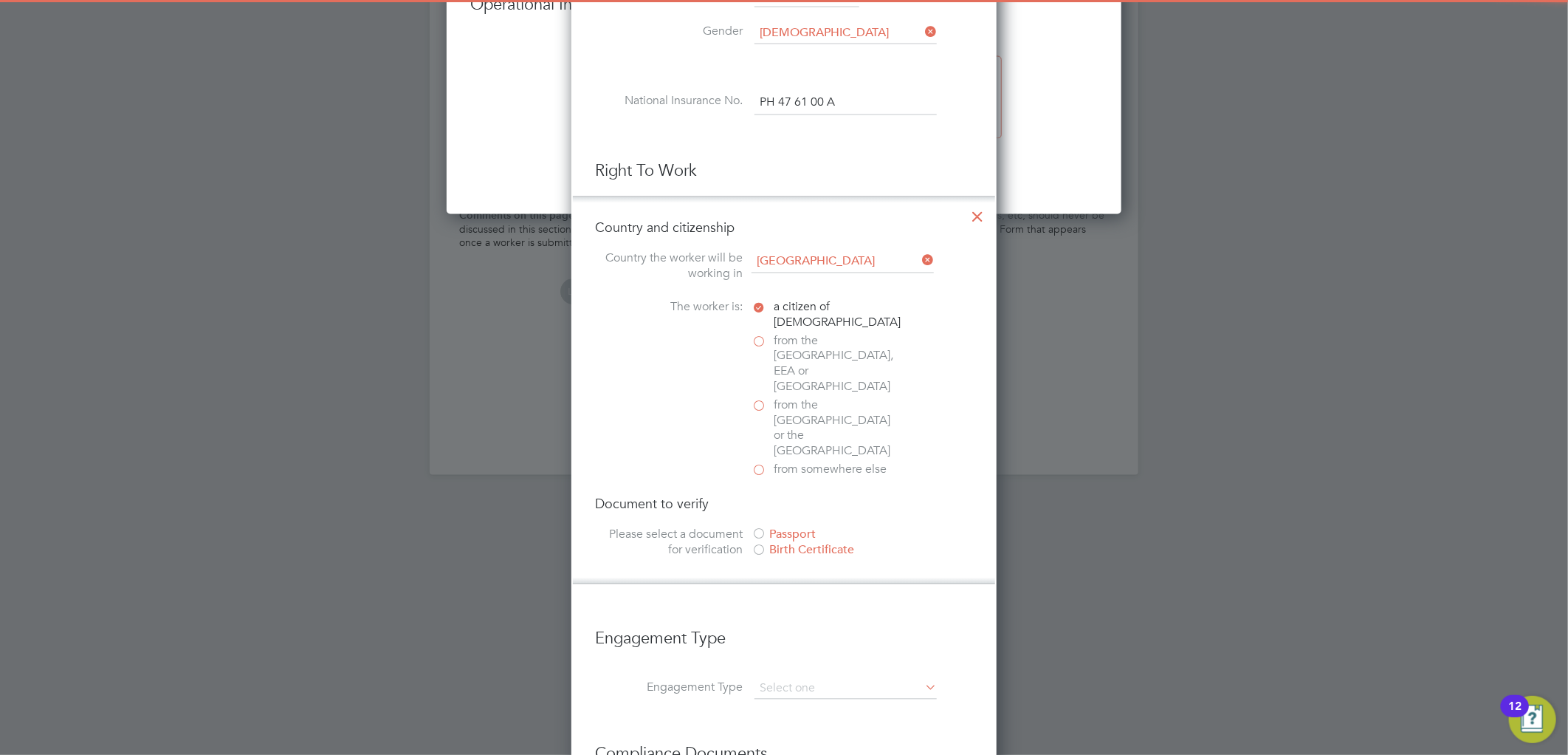
click at [787, 528] on div "Passport" at bounding box center [861, 535] width 221 height 16
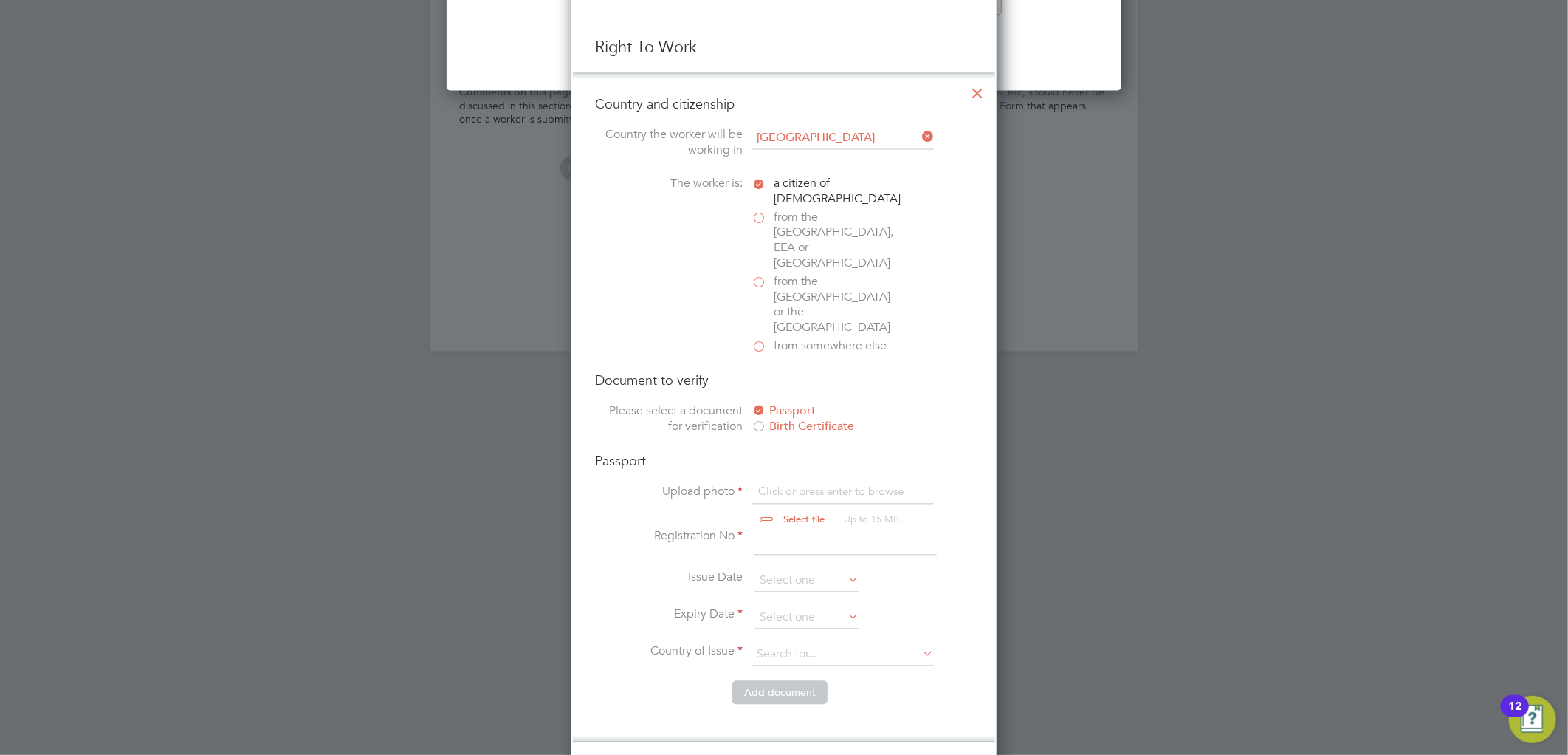
scroll to position [1723, 0]
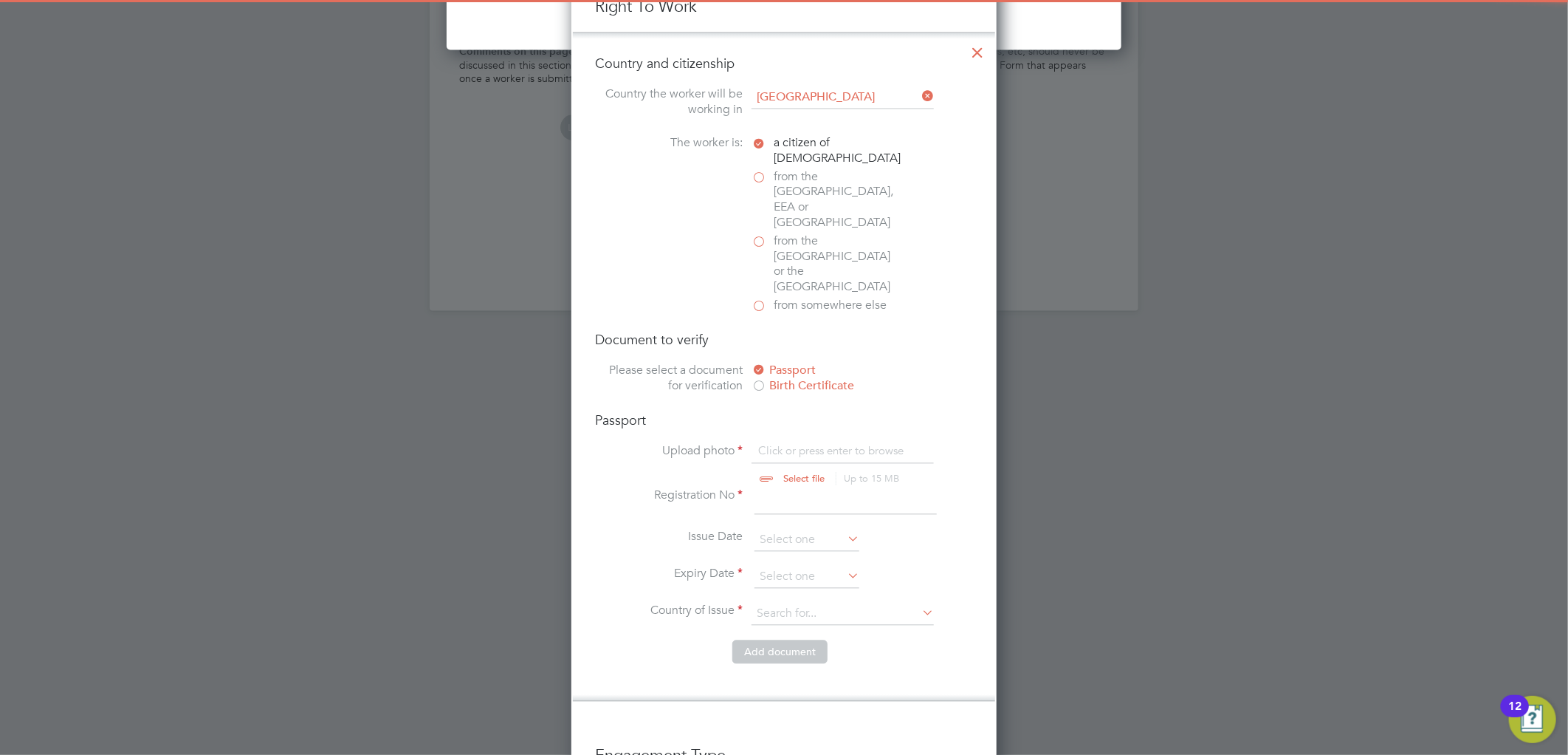
click at [809, 444] on input "file" at bounding box center [818, 465] width 232 height 45
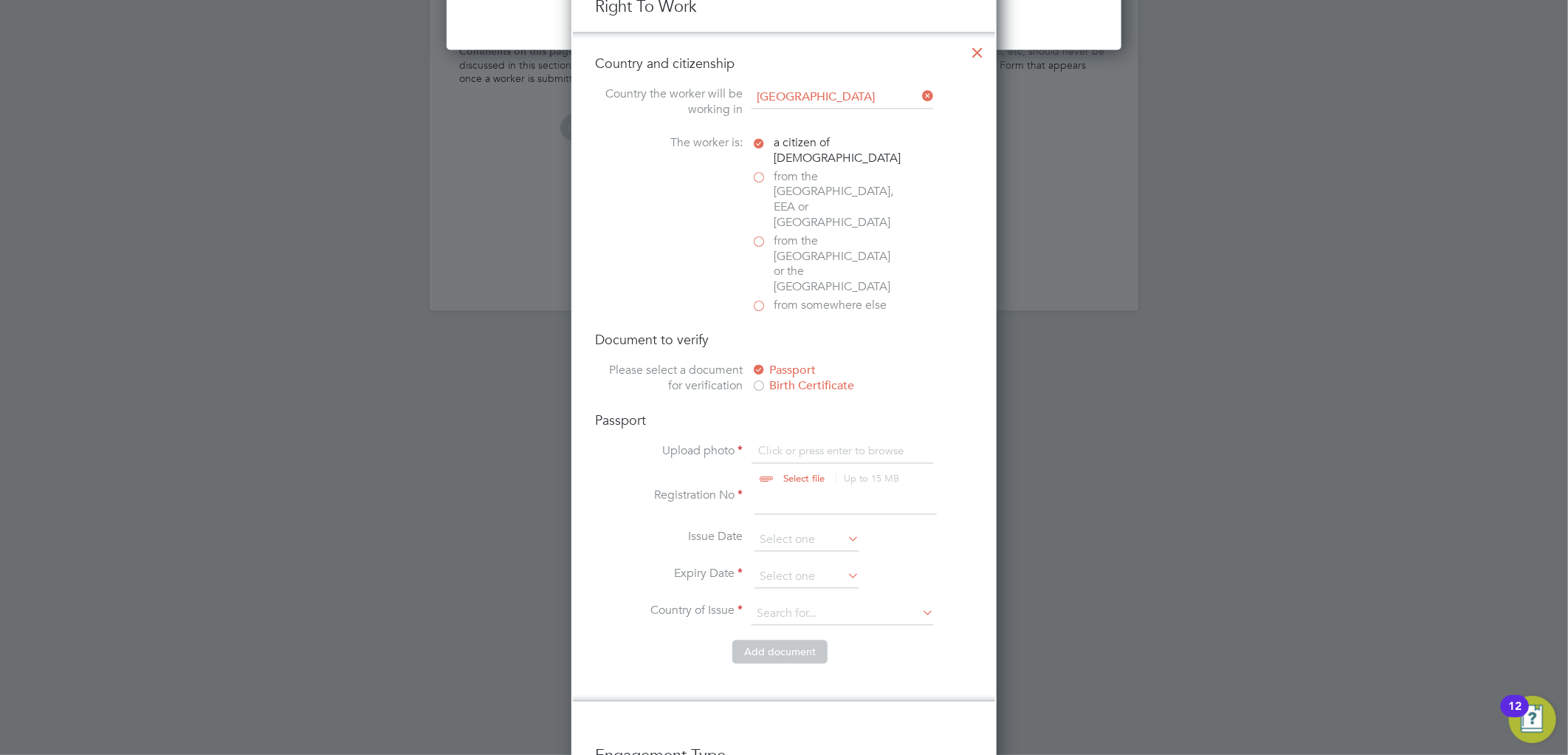
type input "C:\fakepath\pp cameron.pdf"
click at [800, 488] on input at bounding box center [846, 501] width 182 height 26
click at [807, 488] on input at bounding box center [846, 501] width 182 height 26
type input "582896"
click at [788, 566] on input at bounding box center [807, 577] width 105 height 22
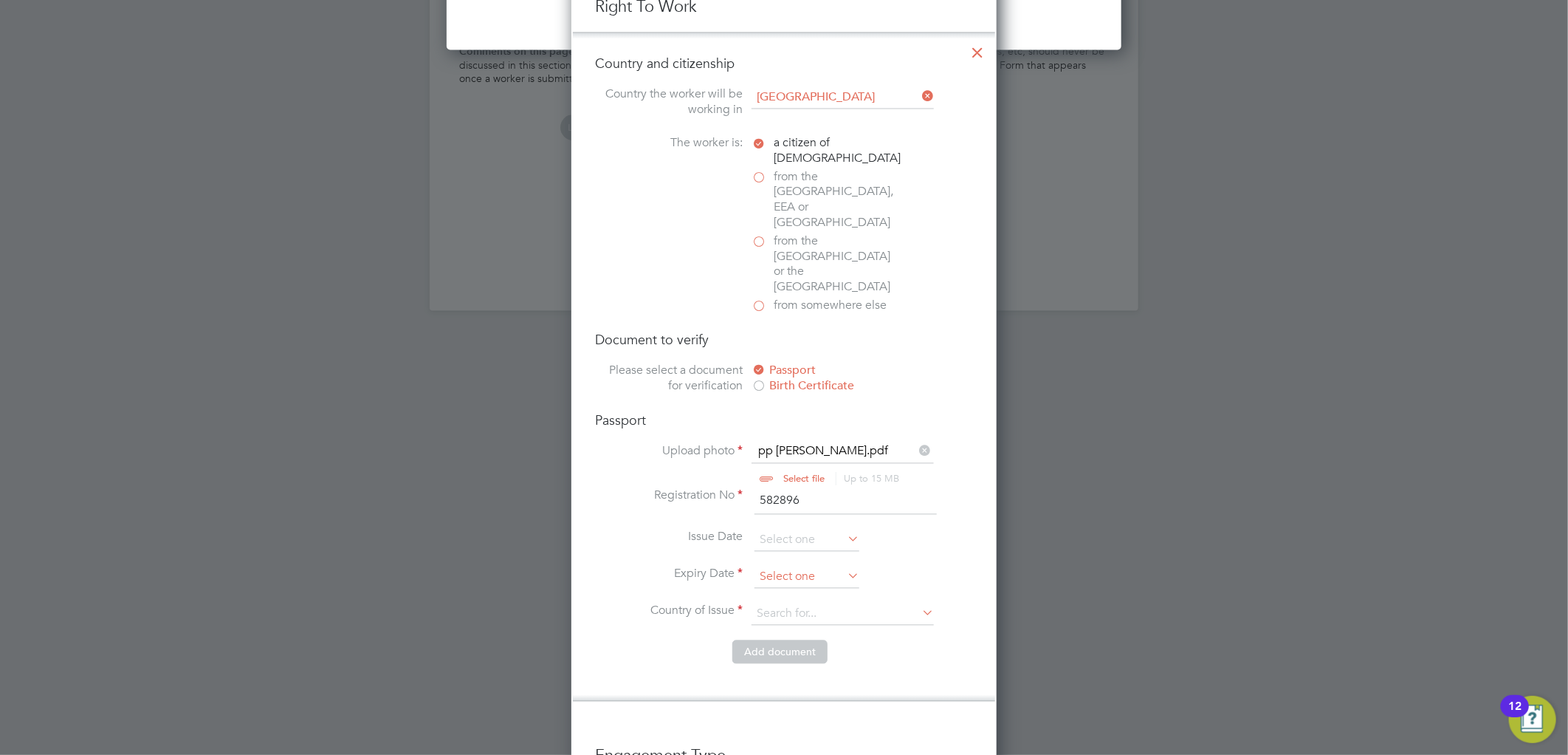
scroll to position [506, 0]
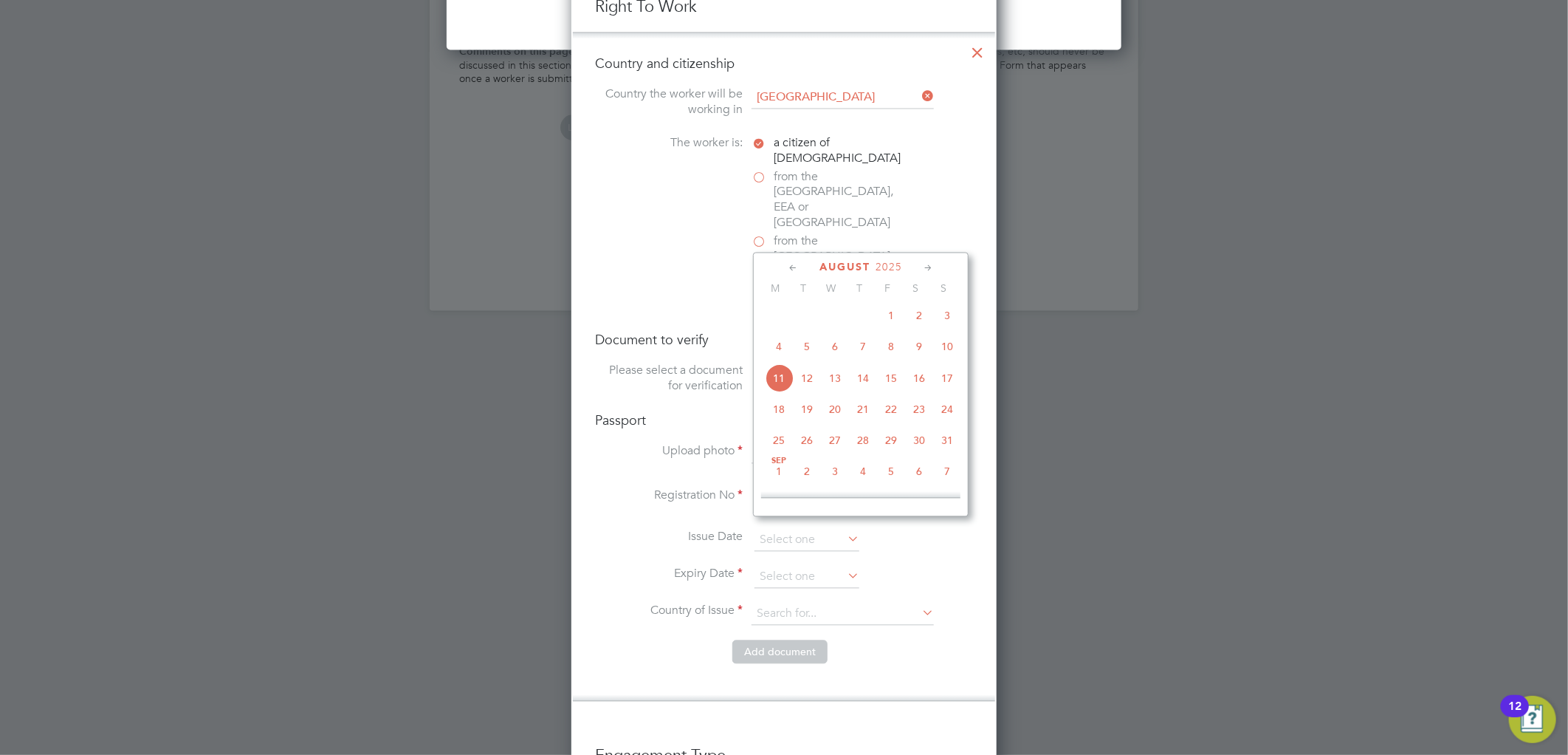
click at [940, 480] on span "7" at bounding box center [947, 471] width 28 height 28
type input "07 Sep 2025"
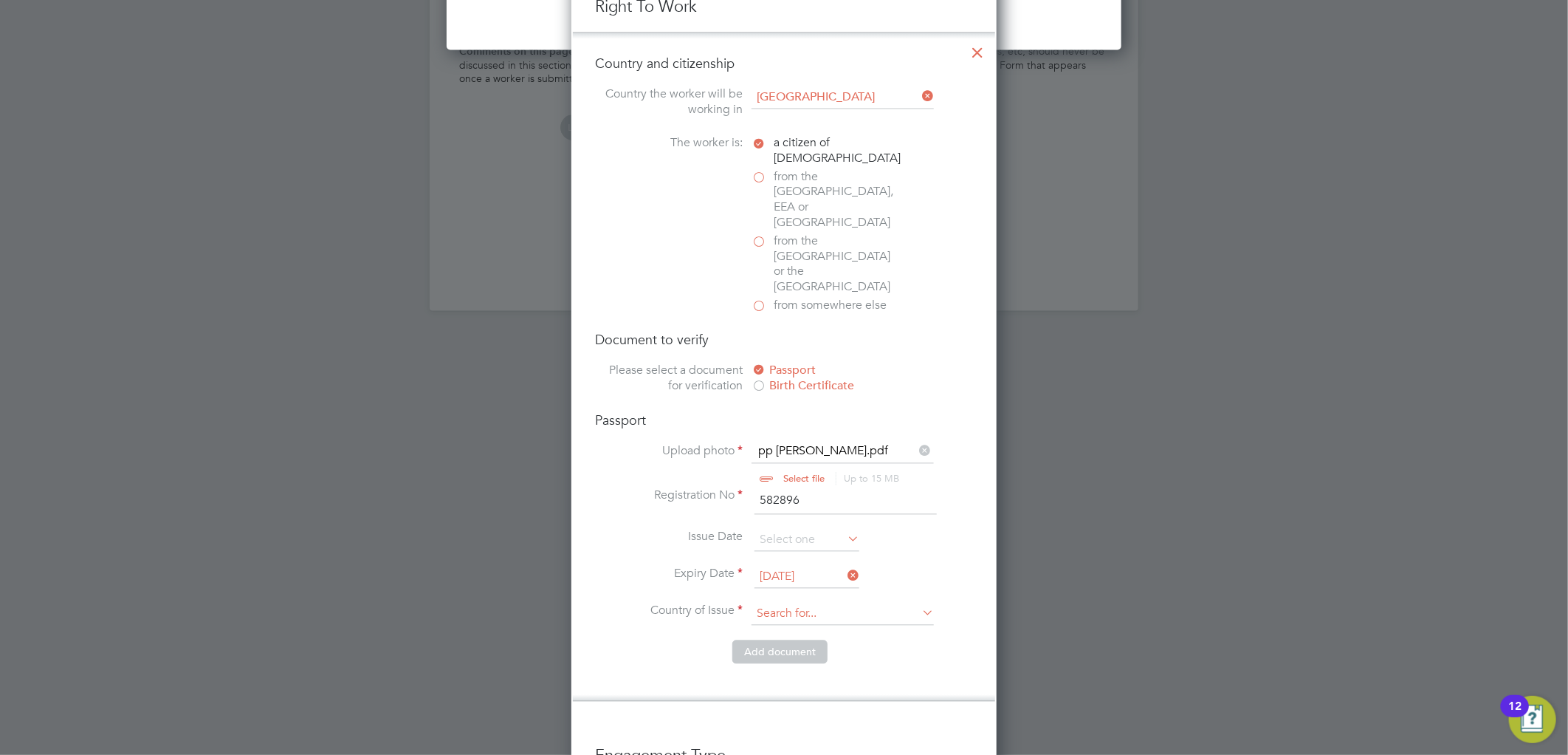
click at [842, 604] on input at bounding box center [842, 614] width 182 height 22
type input "con"
drag, startPoint x: 924, startPoint y: 560, endPoint x: 906, endPoint y: 561, distance: 18.0
click at [919, 603] on icon at bounding box center [919, 613] width 0 height 21
click at [883, 604] on input at bounding box center [842, 614] width 182 height 22
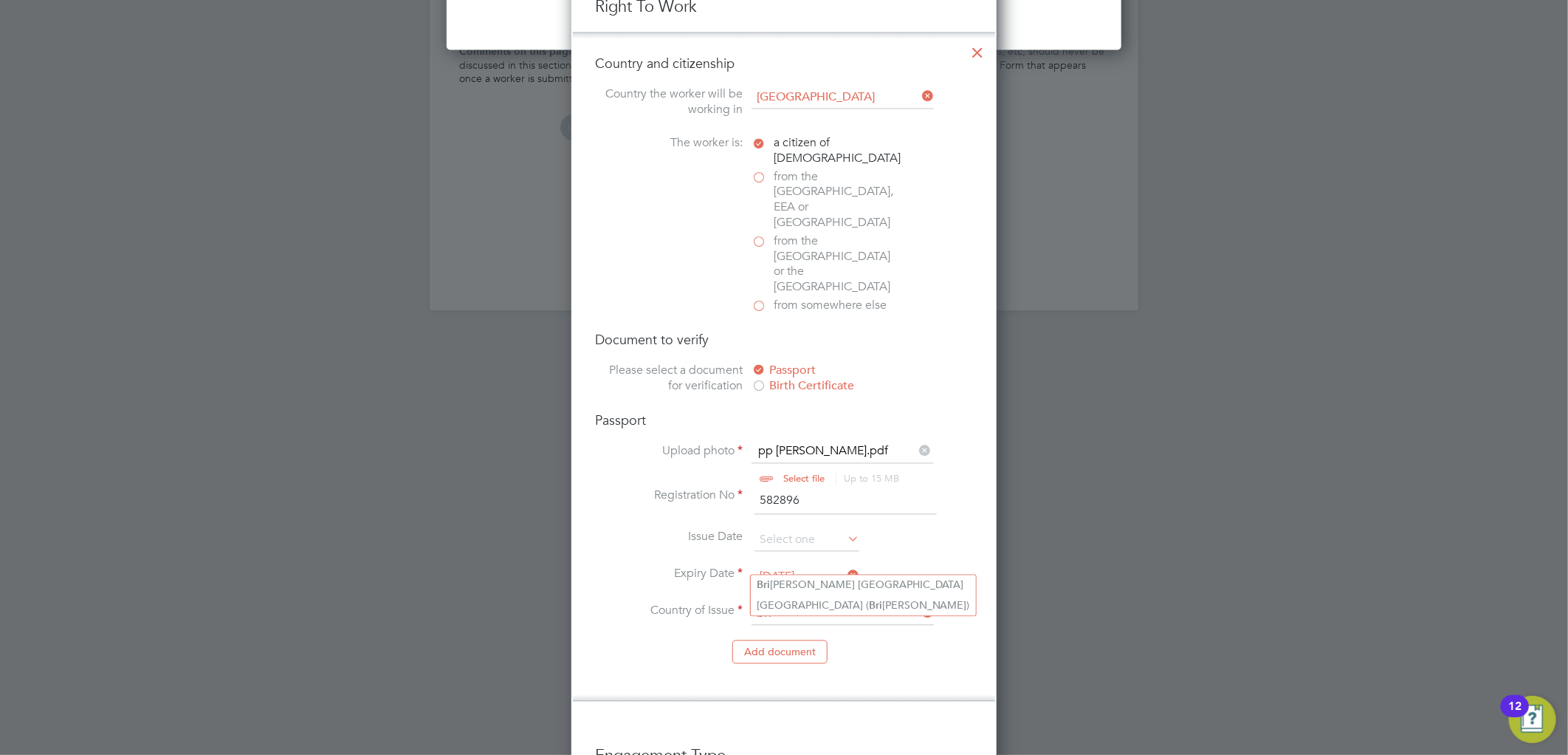
type input "bri"
click at [934, 604] on li "Country of Issue bri" at bounding box center [784, 622] width 378 height 37
click at [919, 603] on icon at bounding box center [919, 613] width 0 height 21
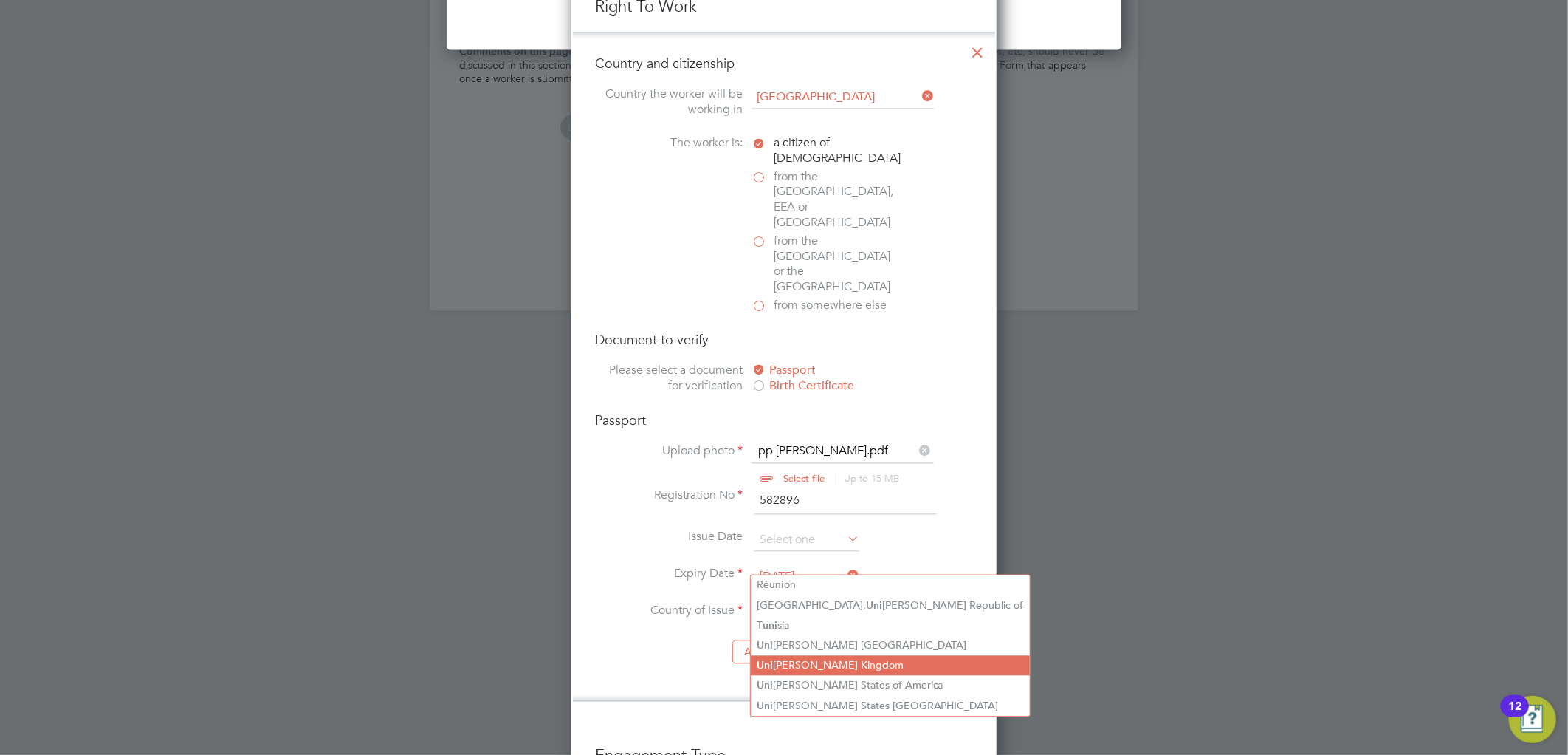
click at [841, 670] on li "Uni ted Kingdom" at bounding box center [889, 665] width 279 height 20
type input "United Kingdom"
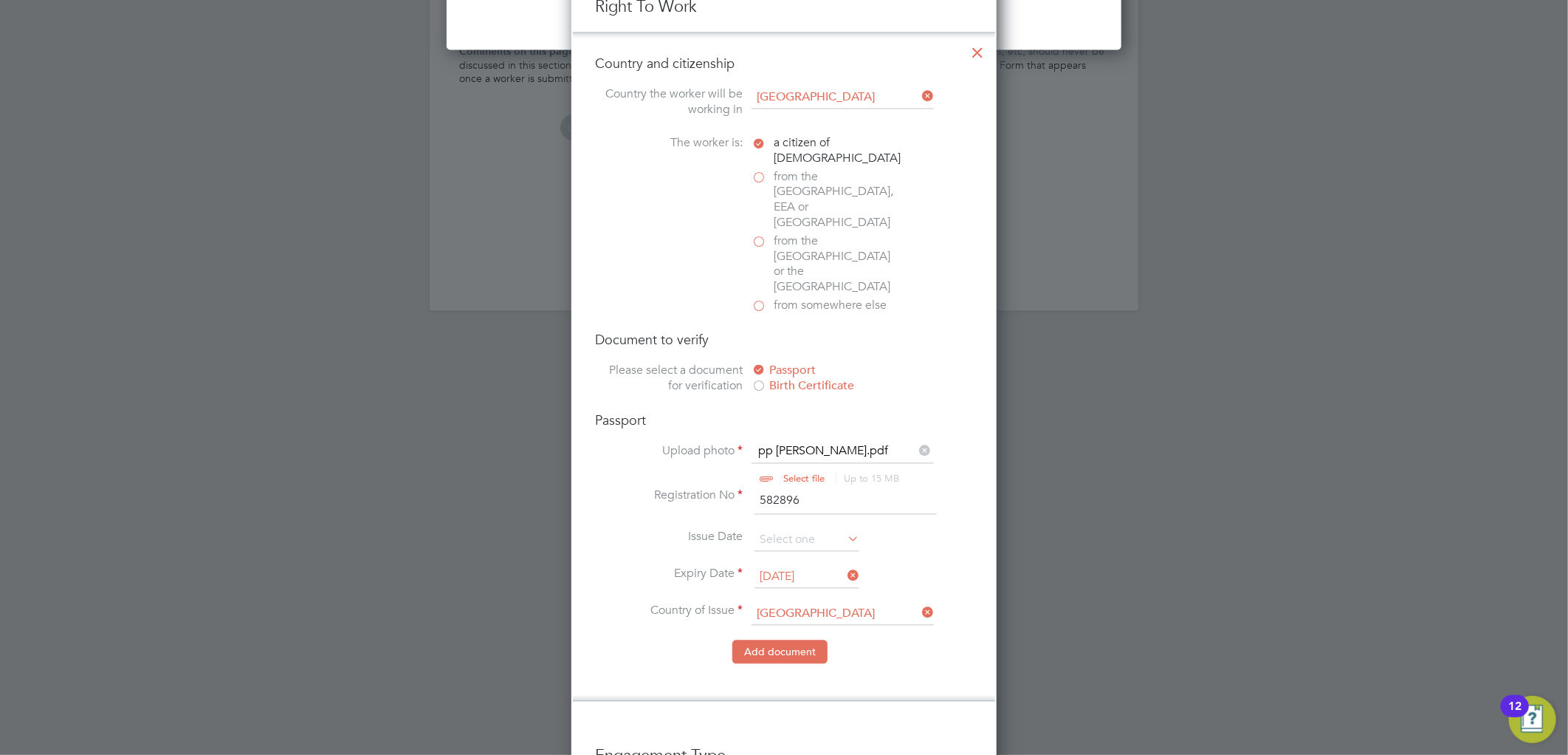
click at [791, 640] on button "Add document" at bounding box center [779, 652] width 95 height 24
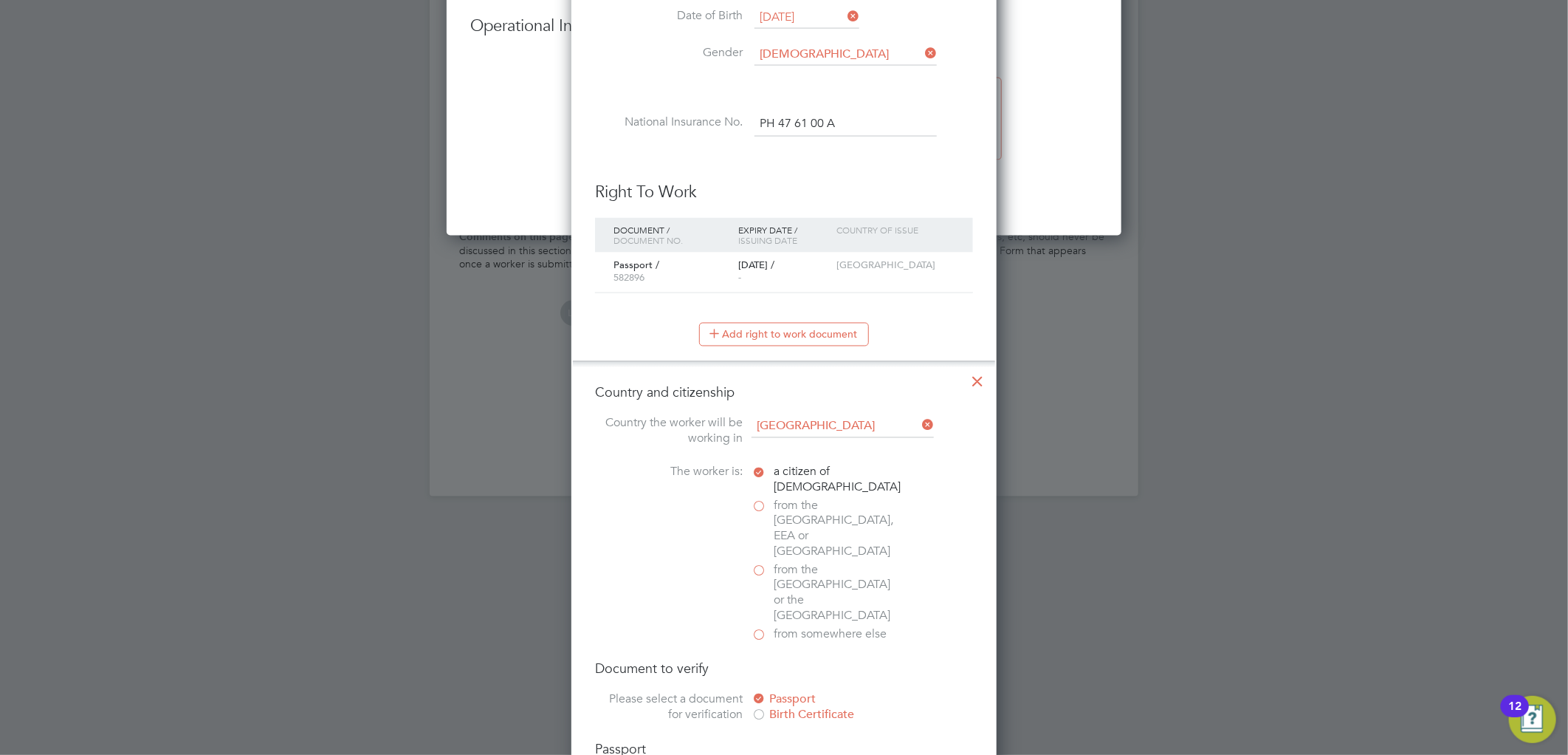
scroll to position [1401, 392]
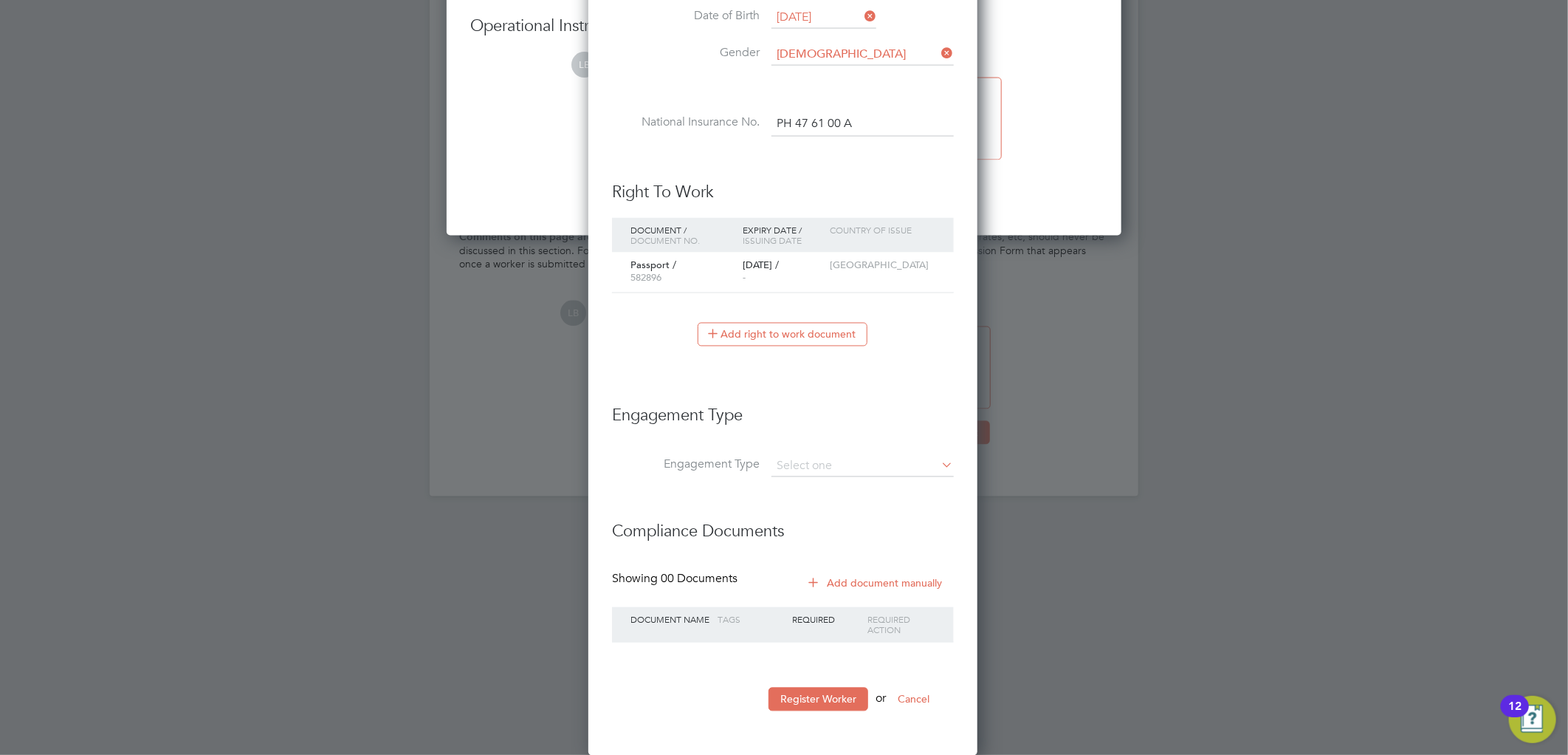
click at [828, 468] on input at bounding box center [862, 467] width 182 height 21
click at [839, 497] on li "PAYE Direct" at bounding box center [862, 507] width 184 height 21
type input "PAYE Direct"
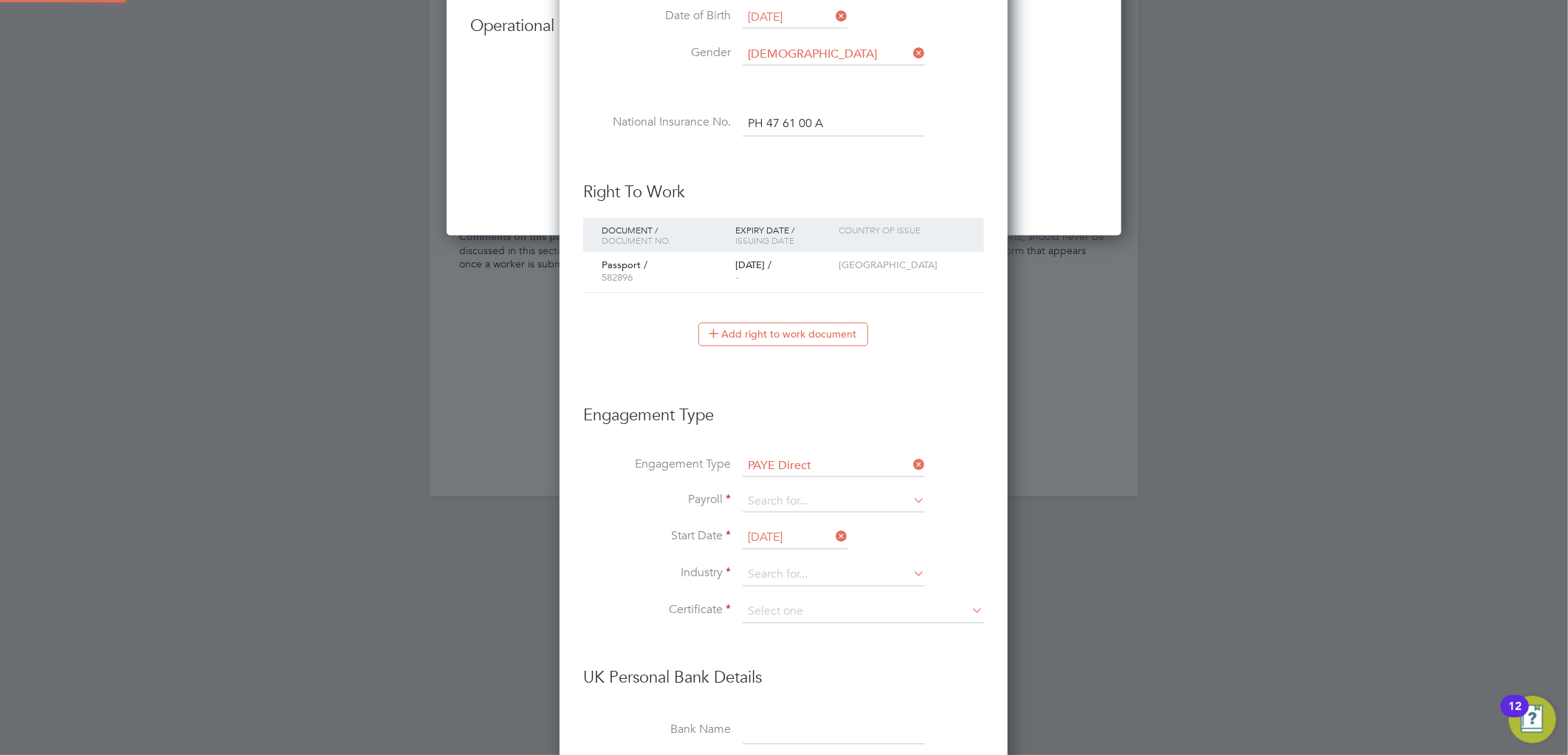
scroll to position [1832, 448]
click at [802, 498] on input at bounding box center [833, 502] width 182 height 21
click at [801, 517] on li "Agency PAYE" at bounding box center [833, 521] width 184 height 21
type input "Agency PAYE"
click at [792, 529] on input "11 Aug 2025" at bounding box center [795, 538] width 105 height 22
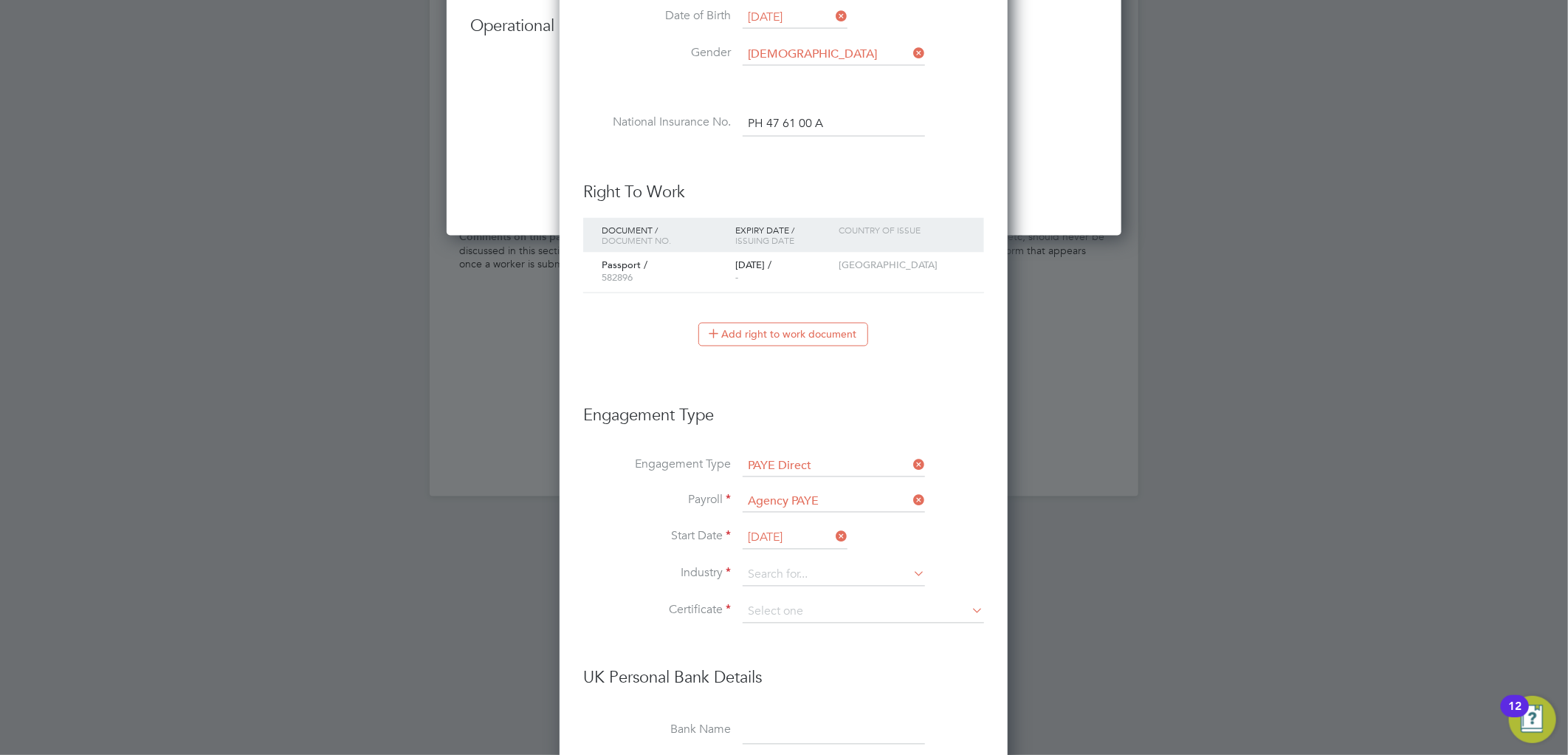
scroll to position [506, 0]
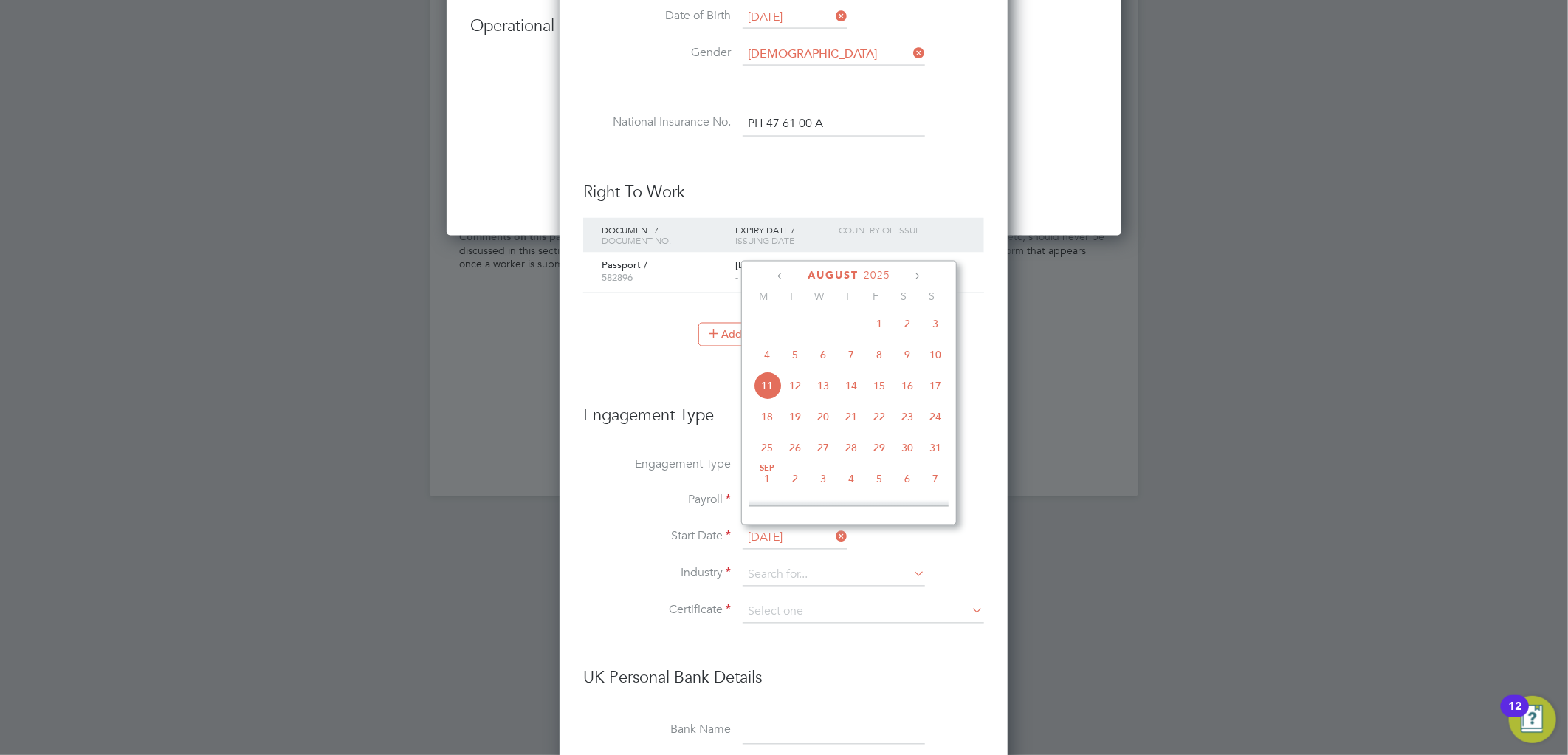
click at [854, 349] on span "7" at bounding box center [851, 354] width 28 height 28
type input "07 Aug 2025"
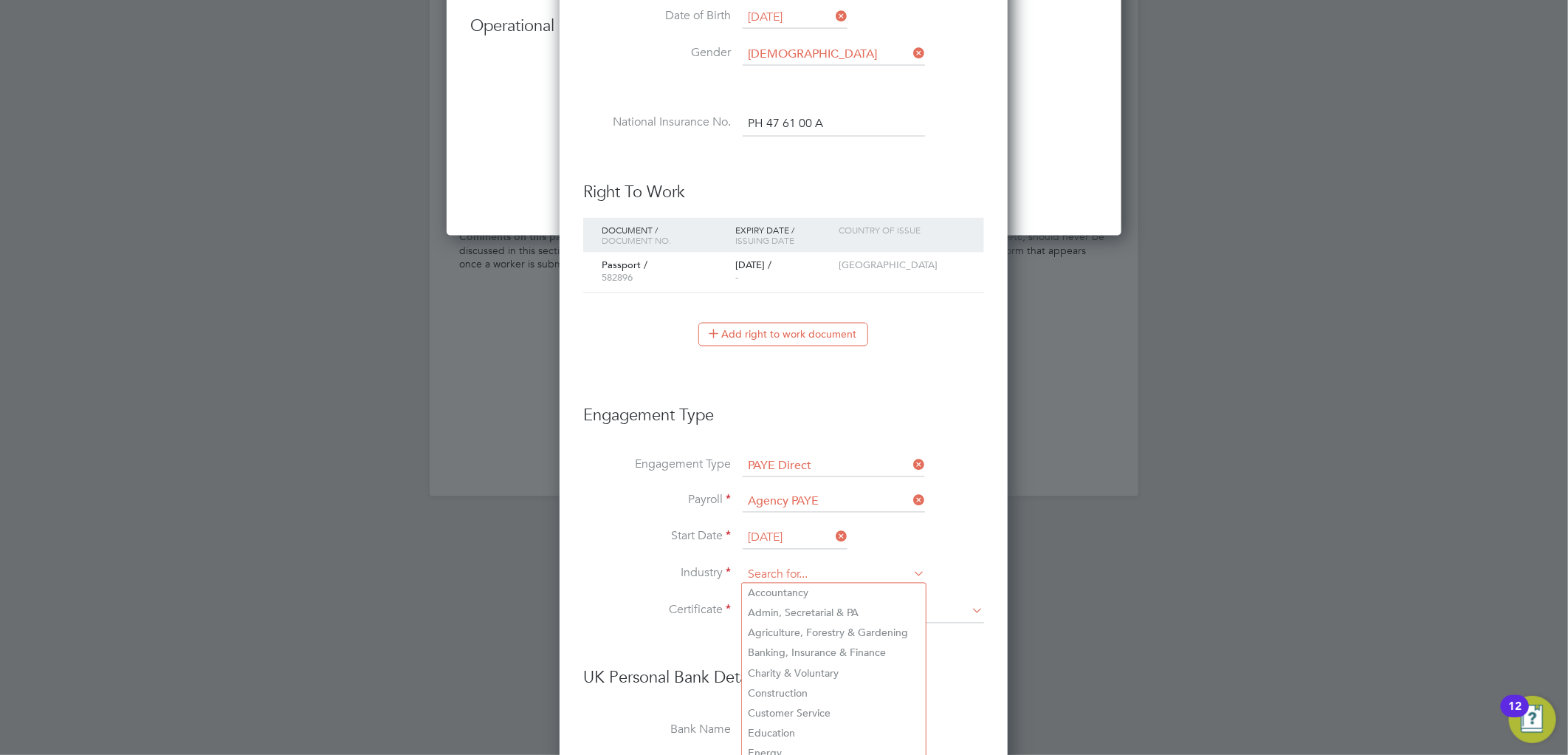
click at [800, 570] on input at bounding box center [833, 575] width 182 height 22
click at [788, 690] on li "Construction" at bounding box center [833, 694] width 184 height 20
type input "Construction"
click at [770, 608] on input at bounding box center [863, 612] width 241 height 22
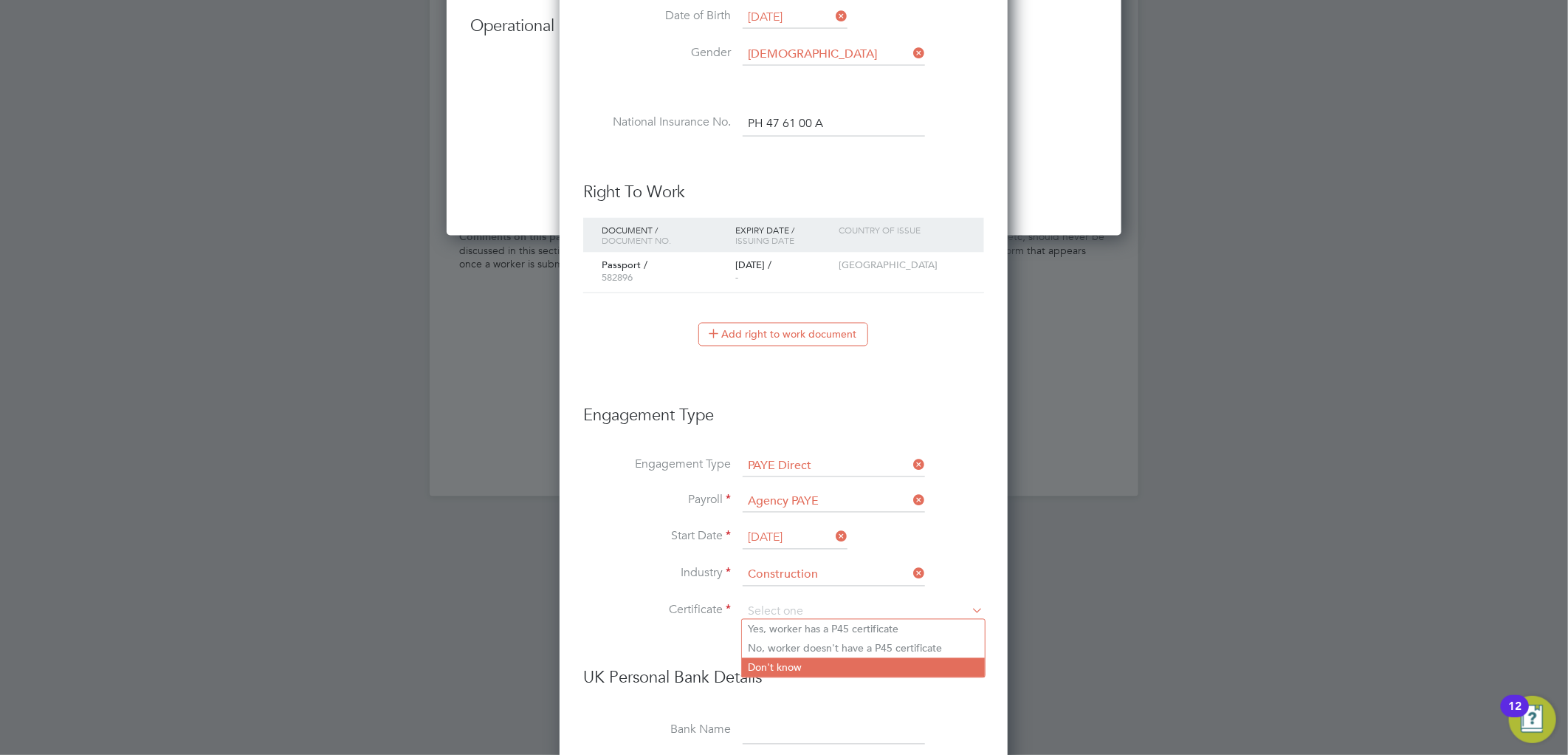
click at [802, 665] on li "Don't know" at bounding box center [863, 668] width 243 height 19
type input "Don't know"
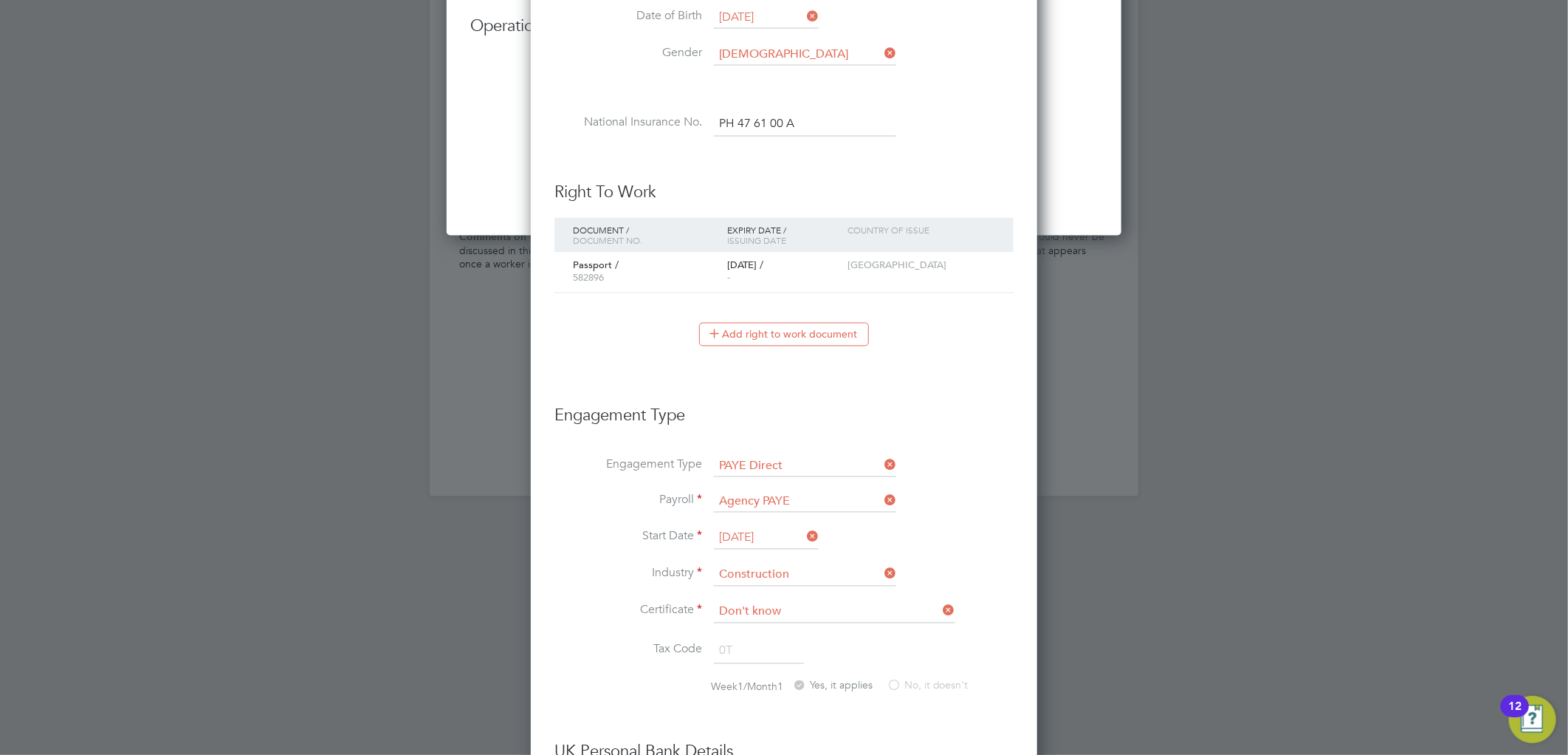
scroll to position [2041, 0]
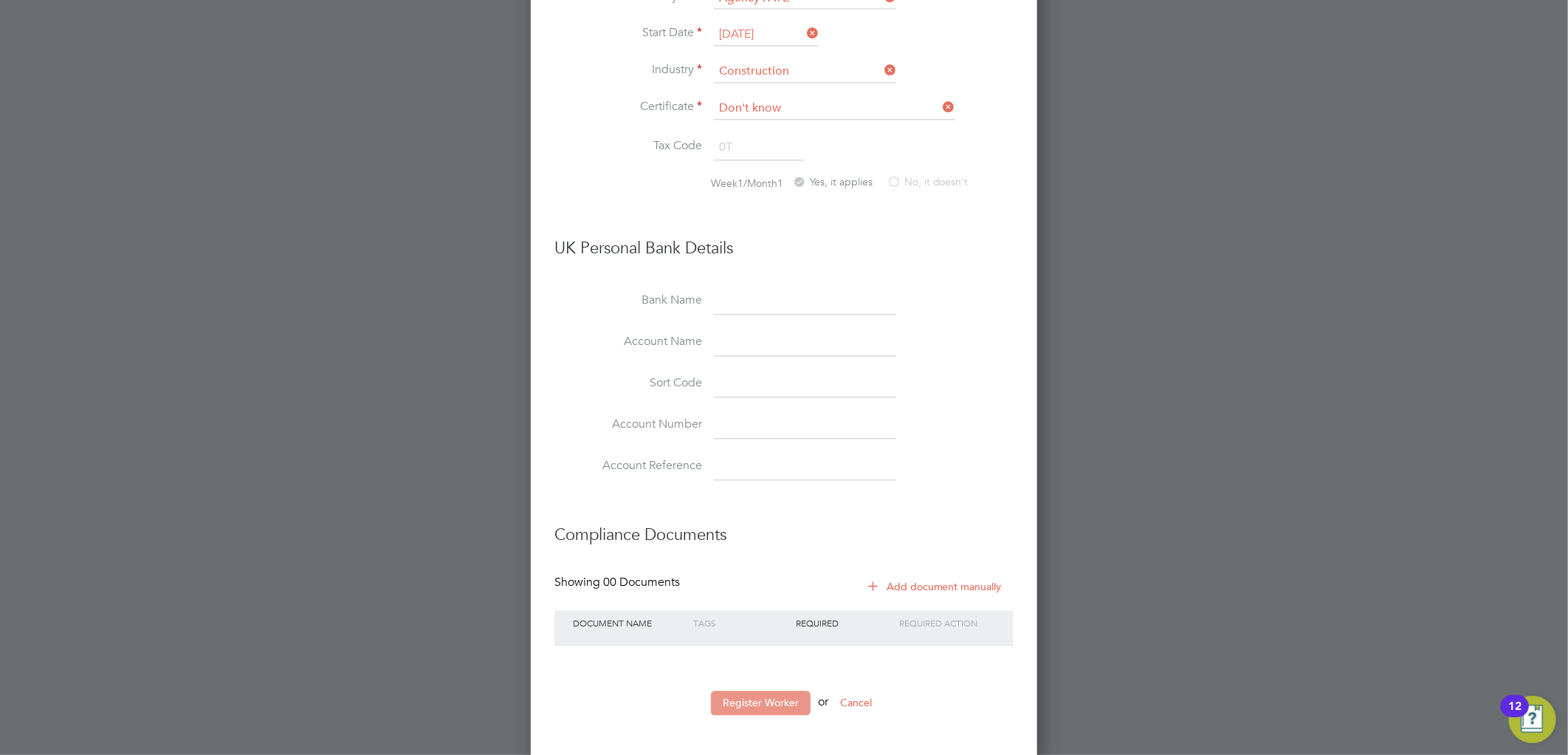
click at [775, 698] on button "Register Worker" at bounding box center [761, 702] width 100 height 24
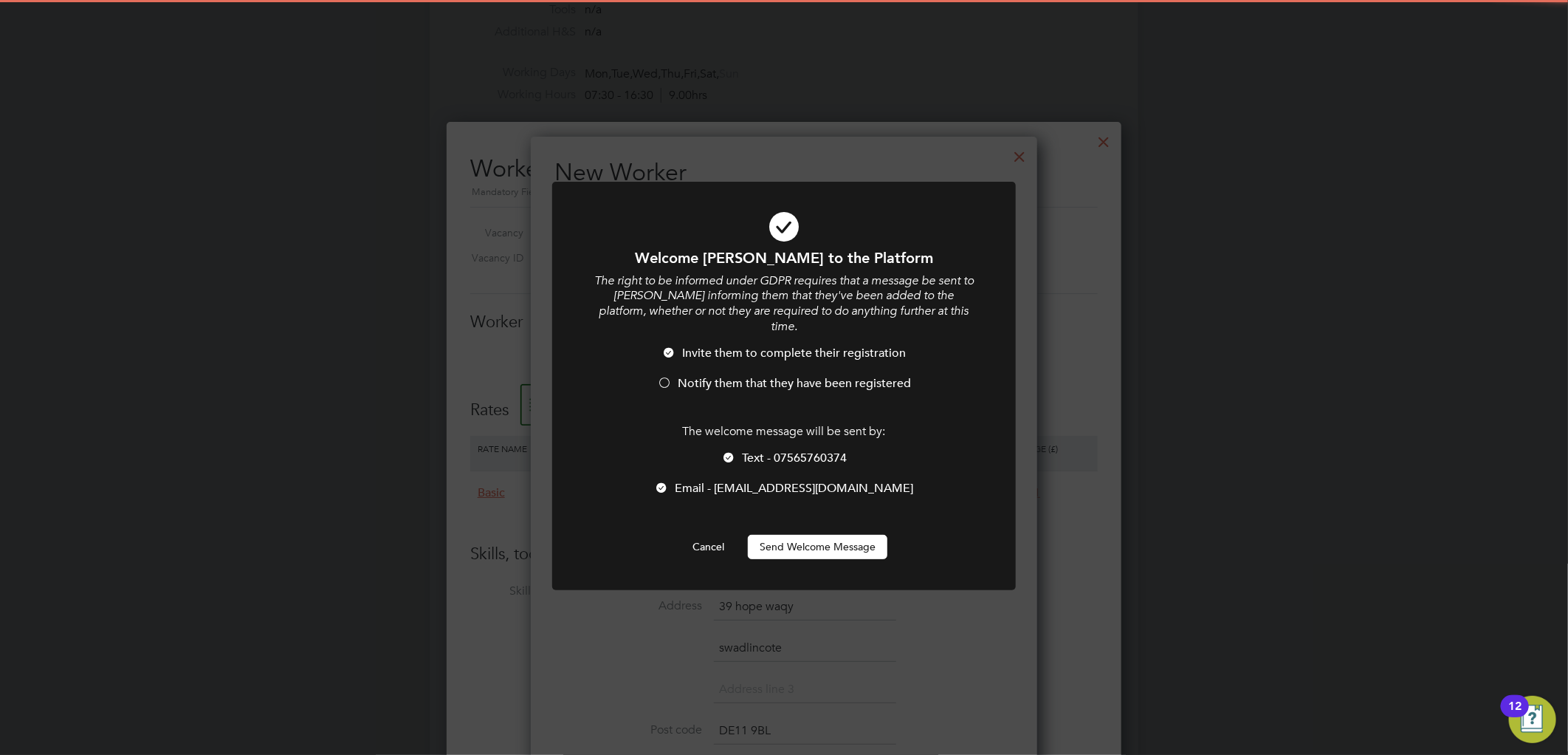
drag, startPoint x: 814, startPoint y: 532, endPoint x: 932, endPoint y: 443, distance: 147.8
click at [816, 535] on button "Send Welcome Message" at bounding box center [818, 546] width 140 height 24
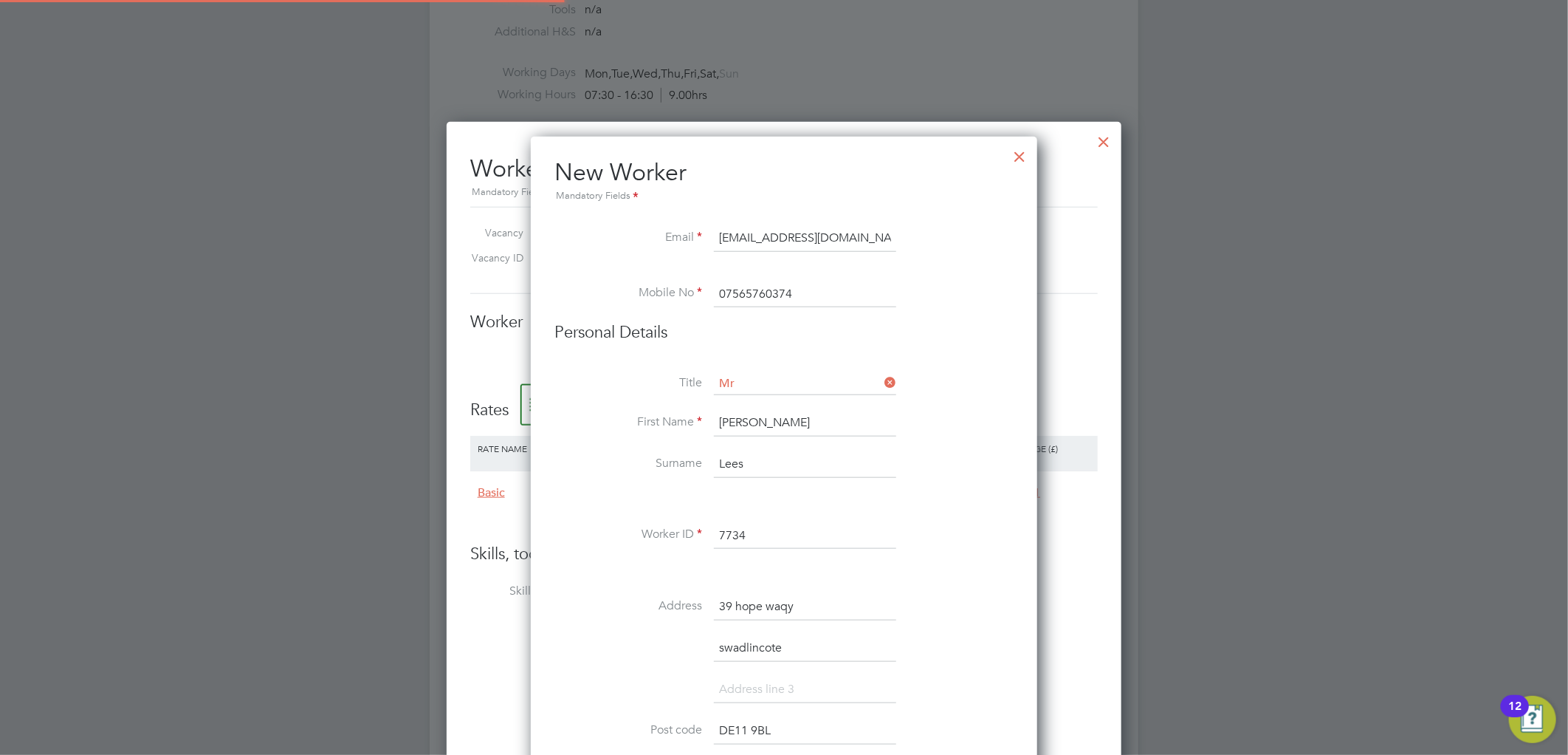
type input "Cameron Lees (7734)"
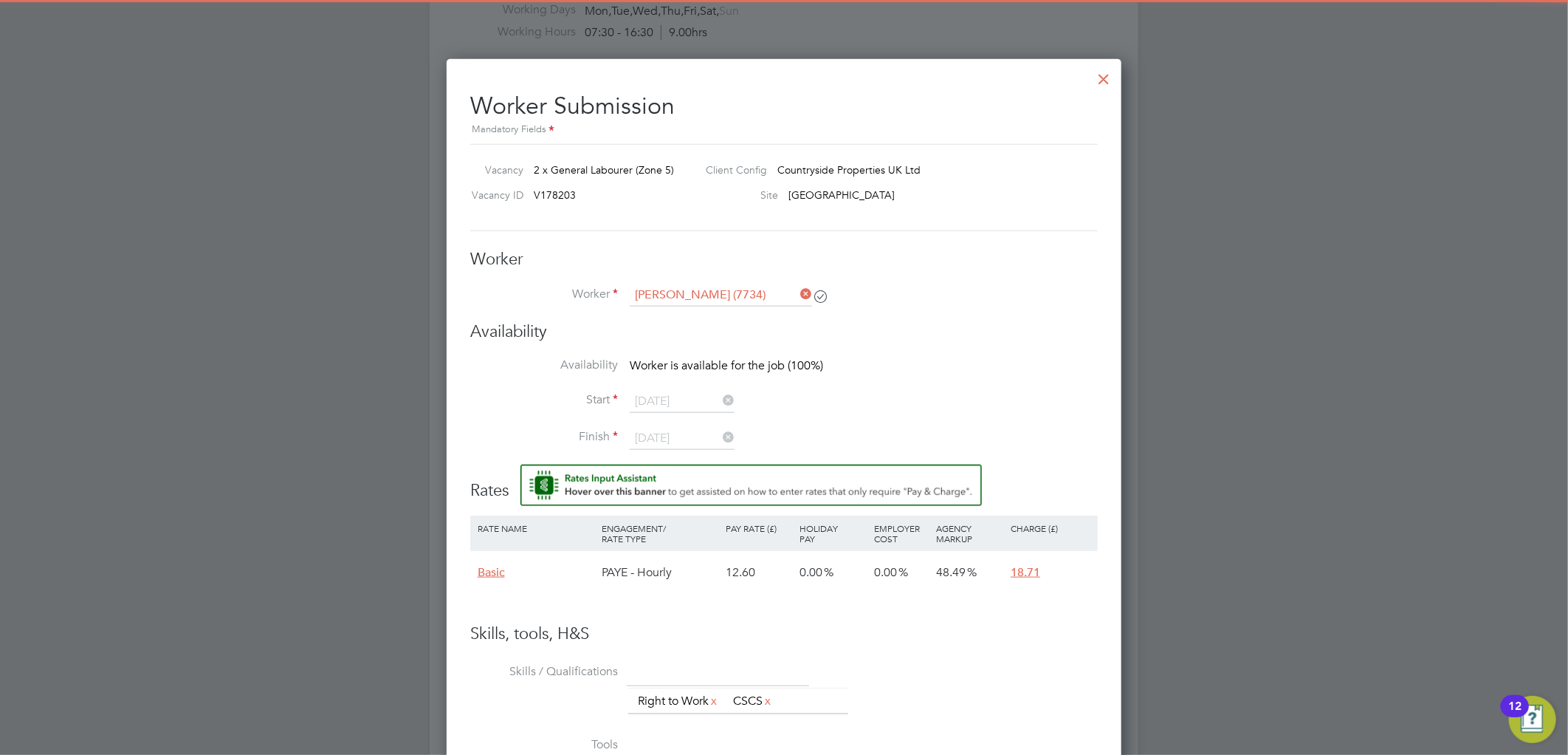
scroll to position [821, 0]
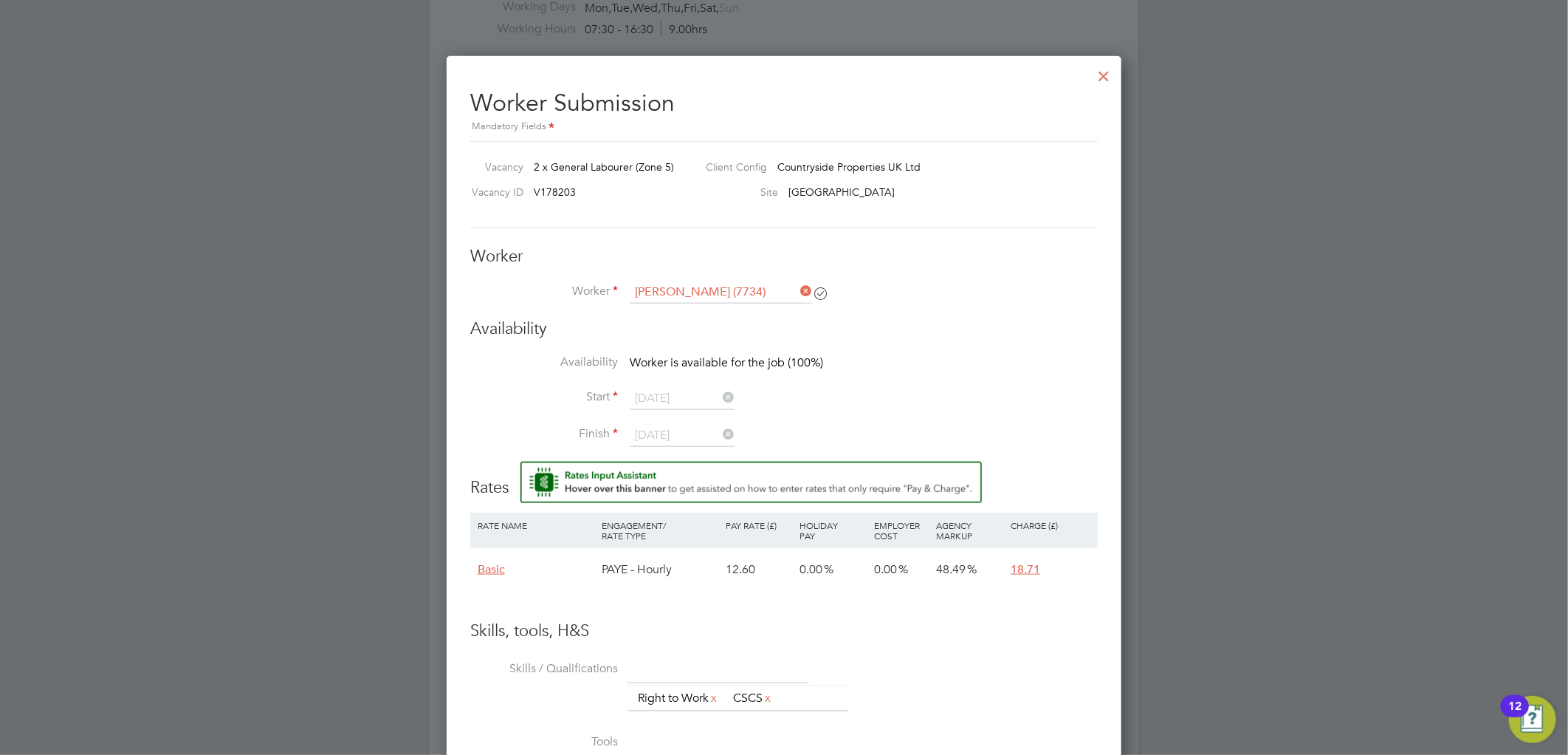
click at [1100, 79] on div at bounding box center [1104, 73] width 26 height 26
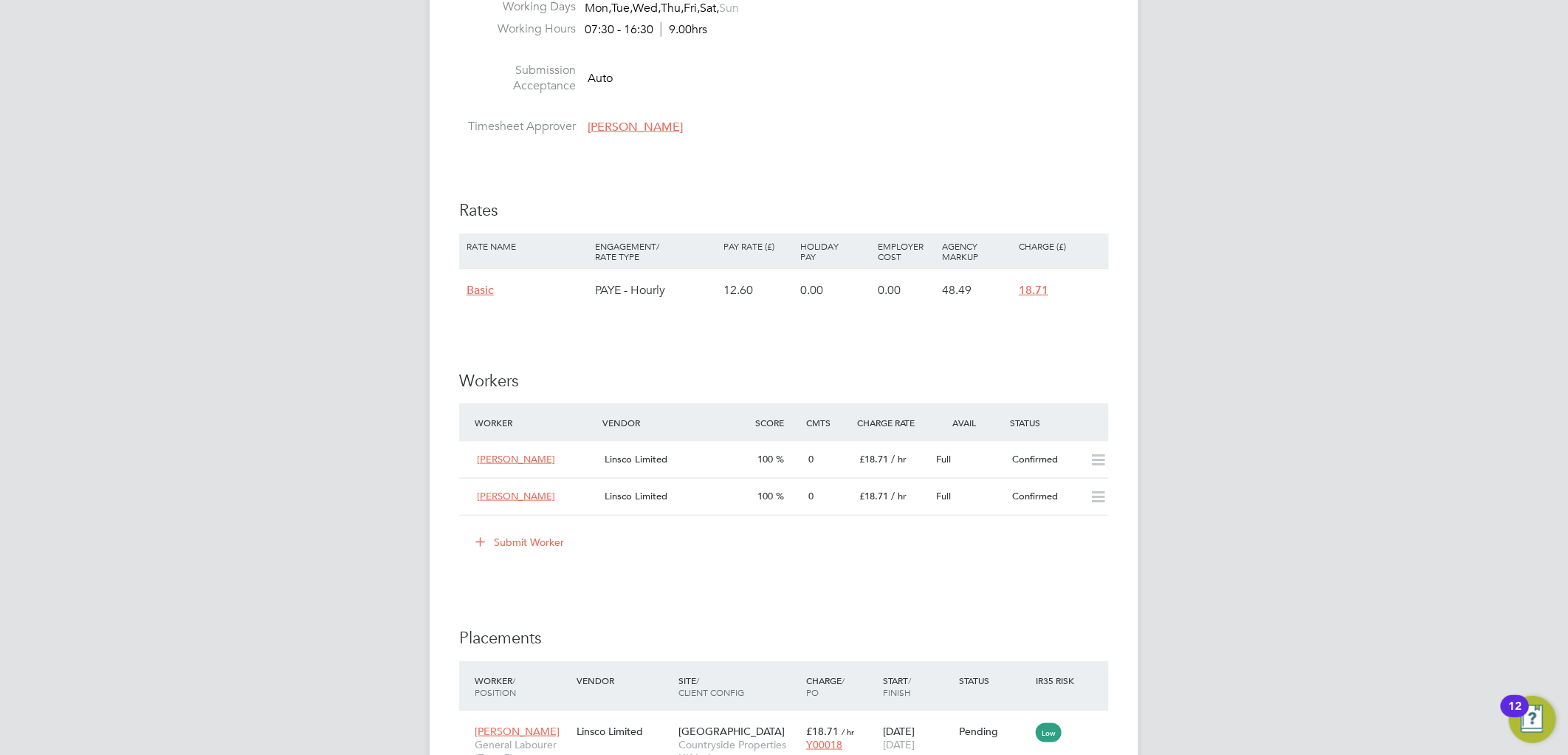
click at [512, 550] on button "Submit Worker" at bounding box center [520, 542] width 111 height 24
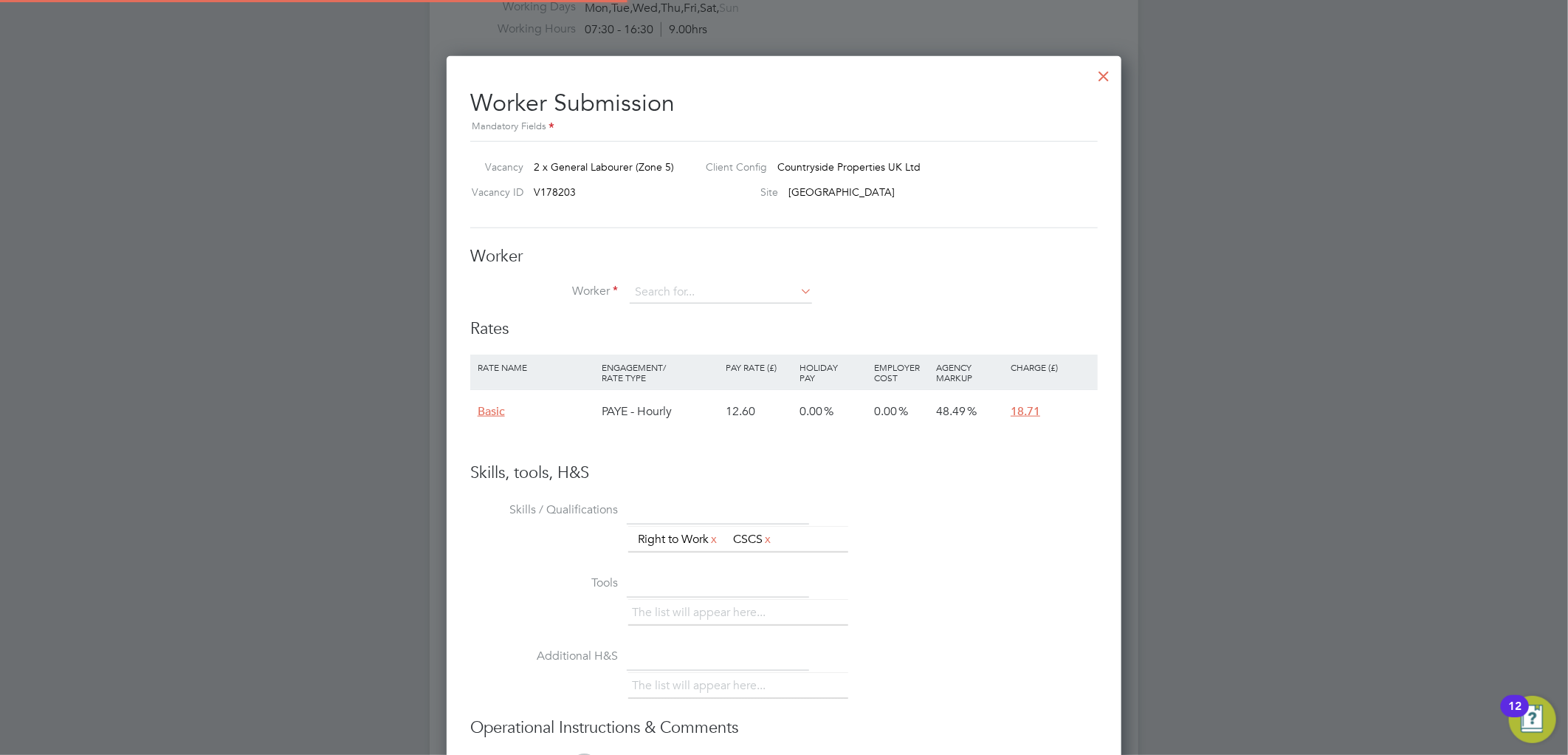
scroll to position [897, 675]
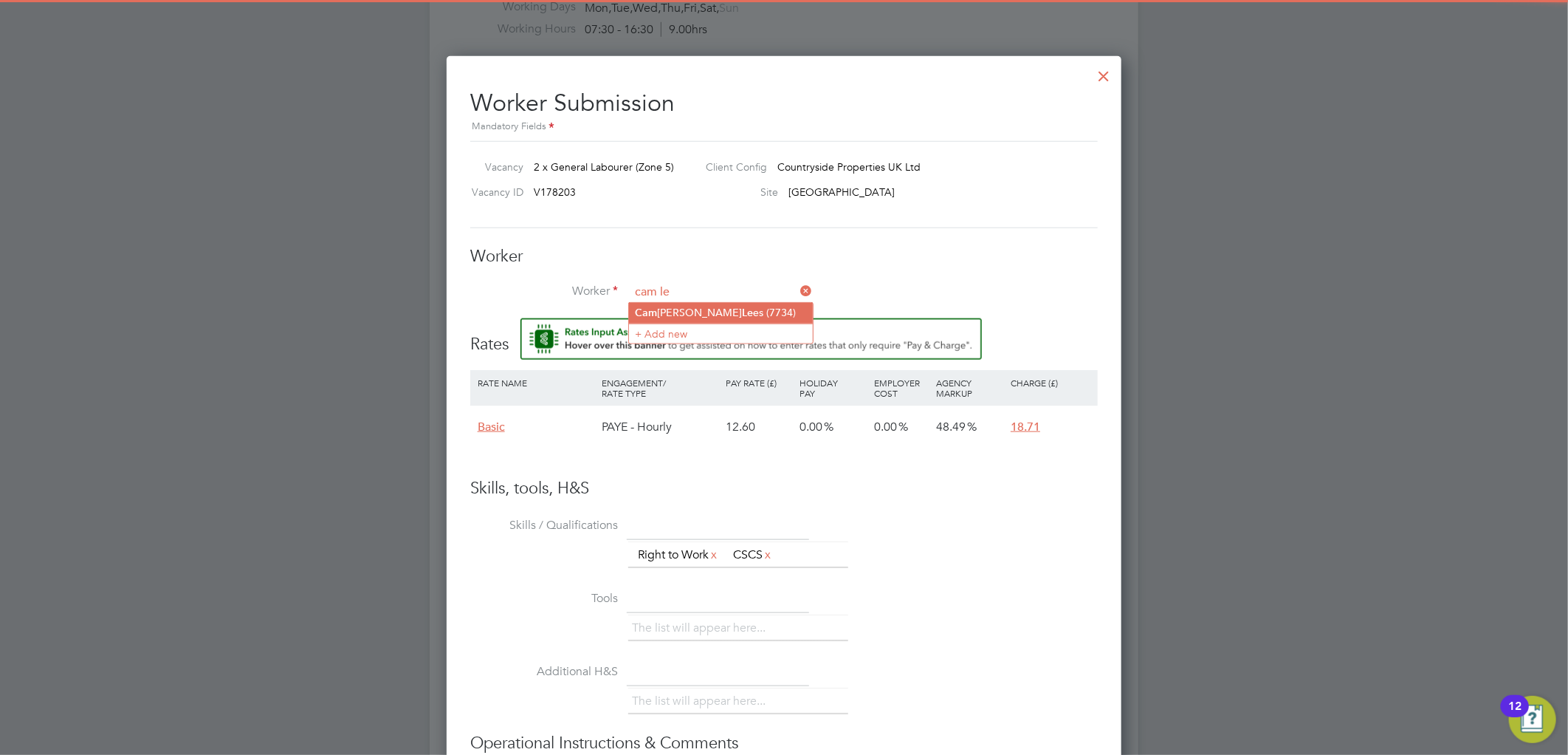
click at [712, 311] on li "Cam eron Le es (7734)" at bounding box center [721, 312] width 184 height 20
type input "Cameron Lees (7734)"
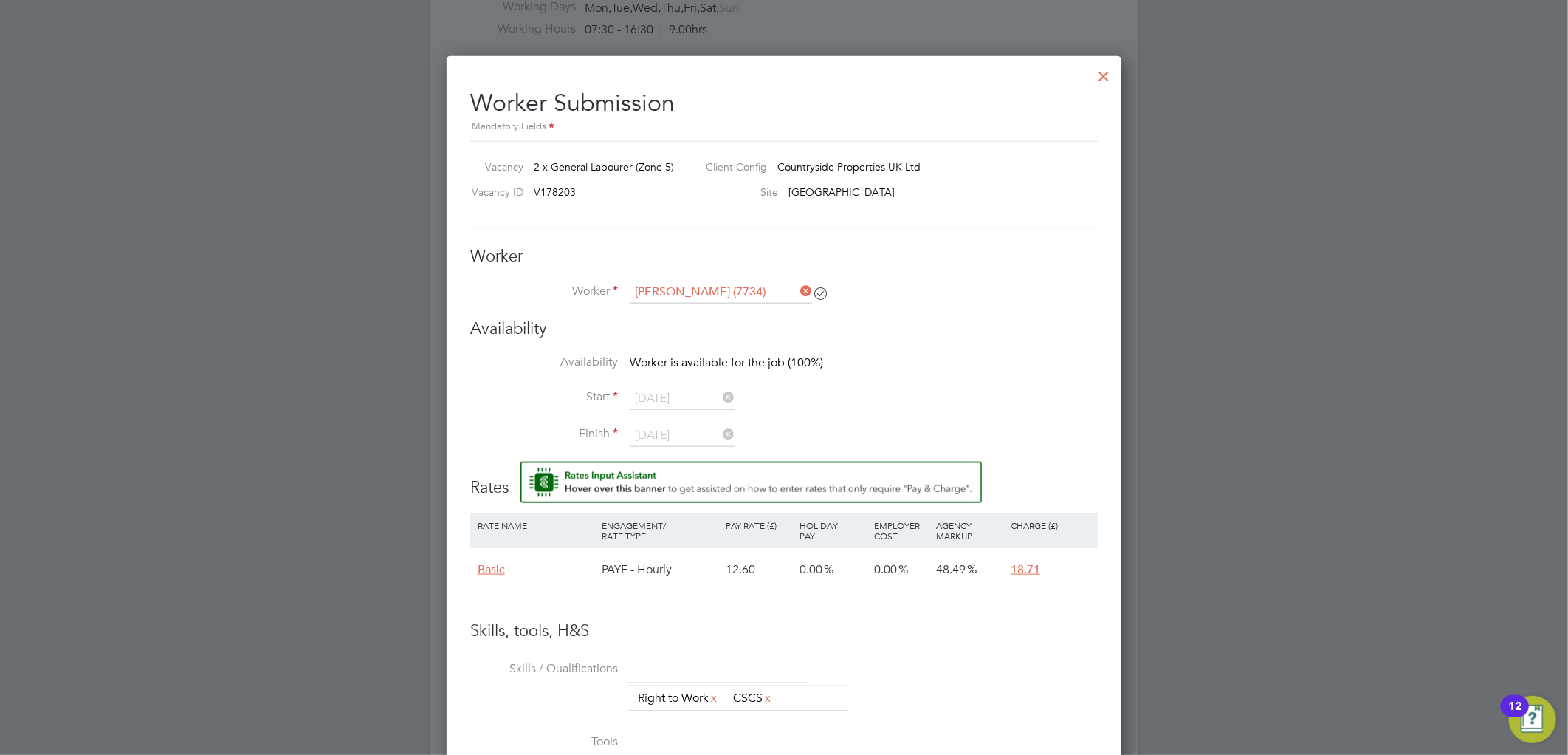
scroll to position [6, 8]
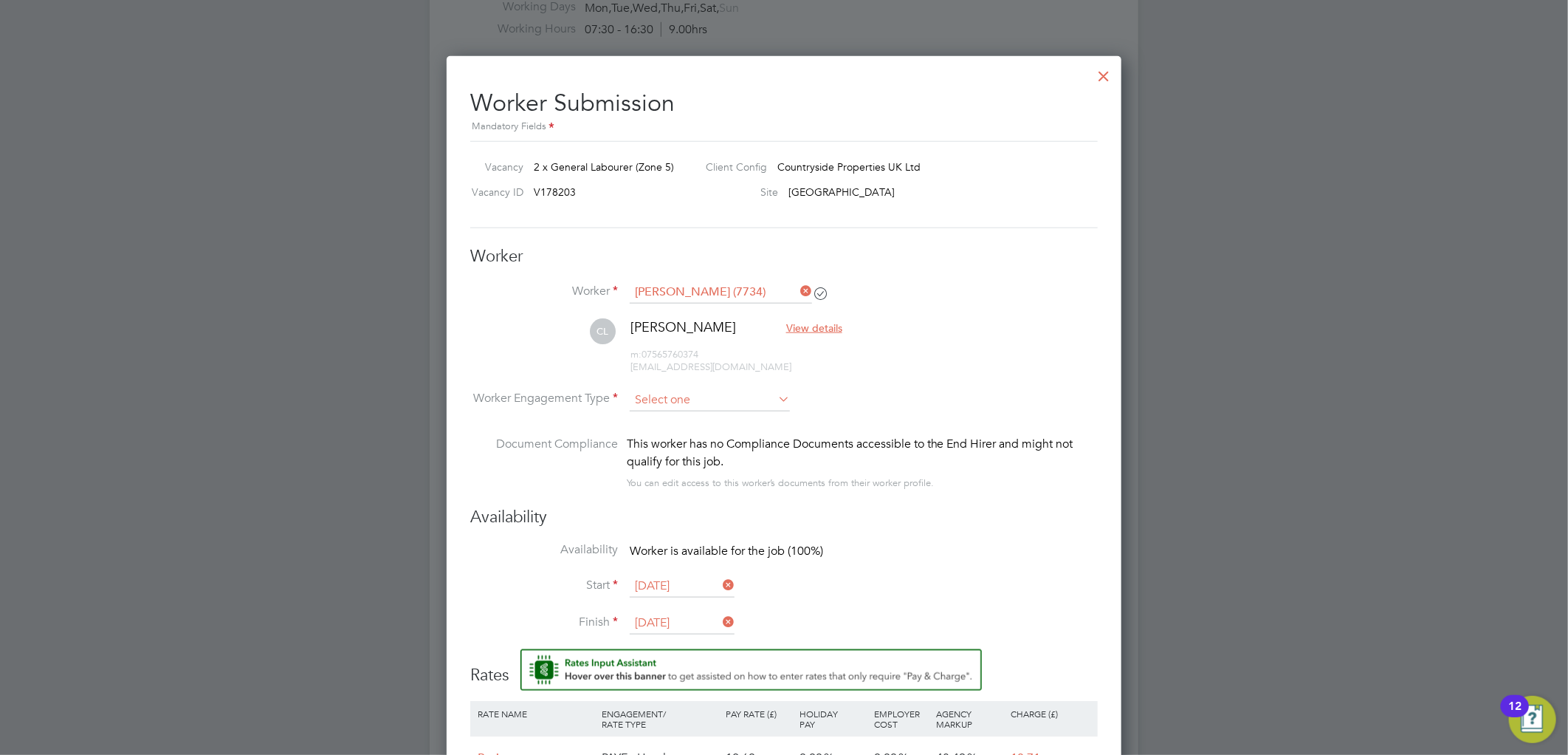
click at [680, 395] on input at bounding box center [709, 400] width 160 height 22
click at [679, 437] on li "PAYE" at bounding box center [709, 438] width 162 height 19
type input "PAYE"
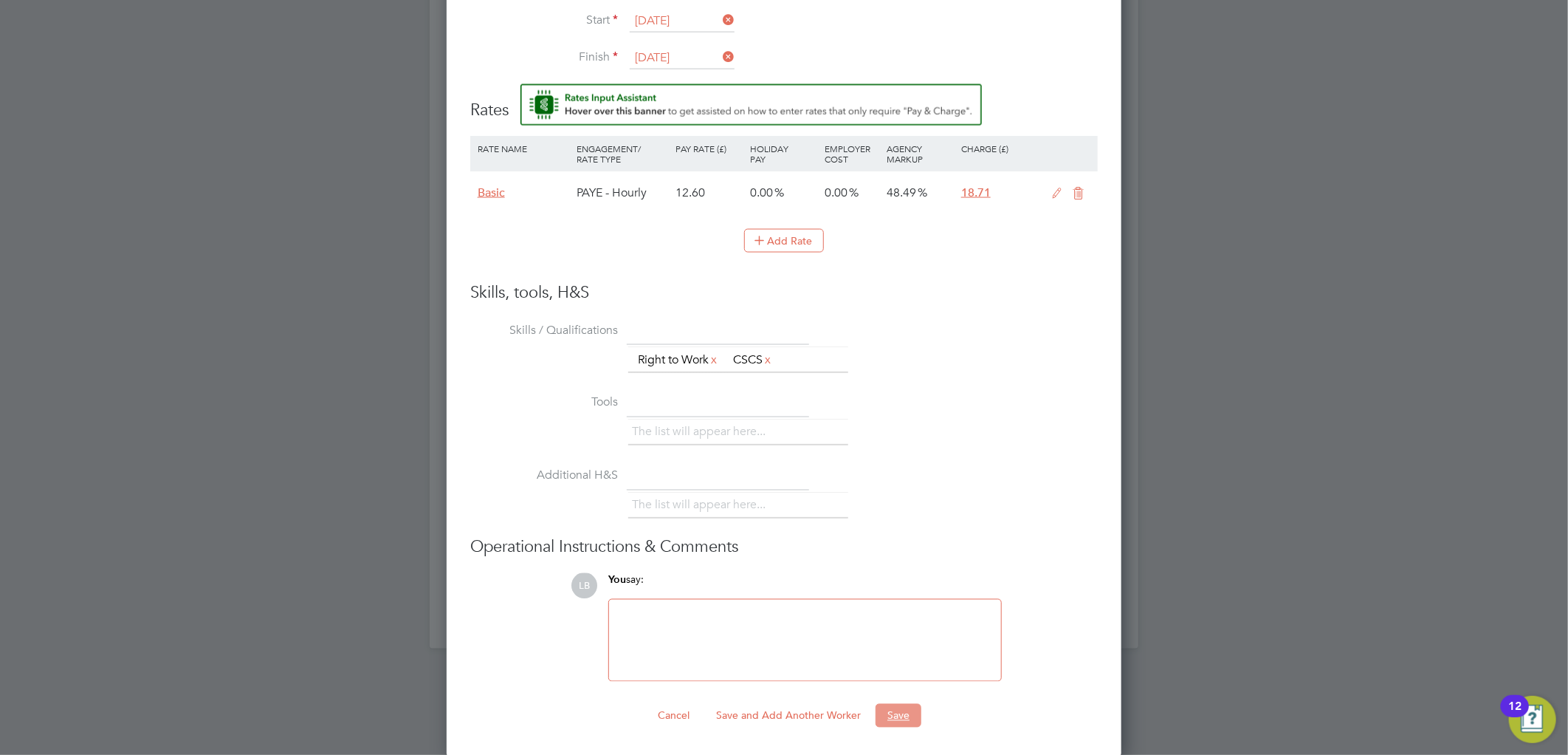
click at [906, 717] on button "Save" at bounding box center [898, 715] width 45 height 24
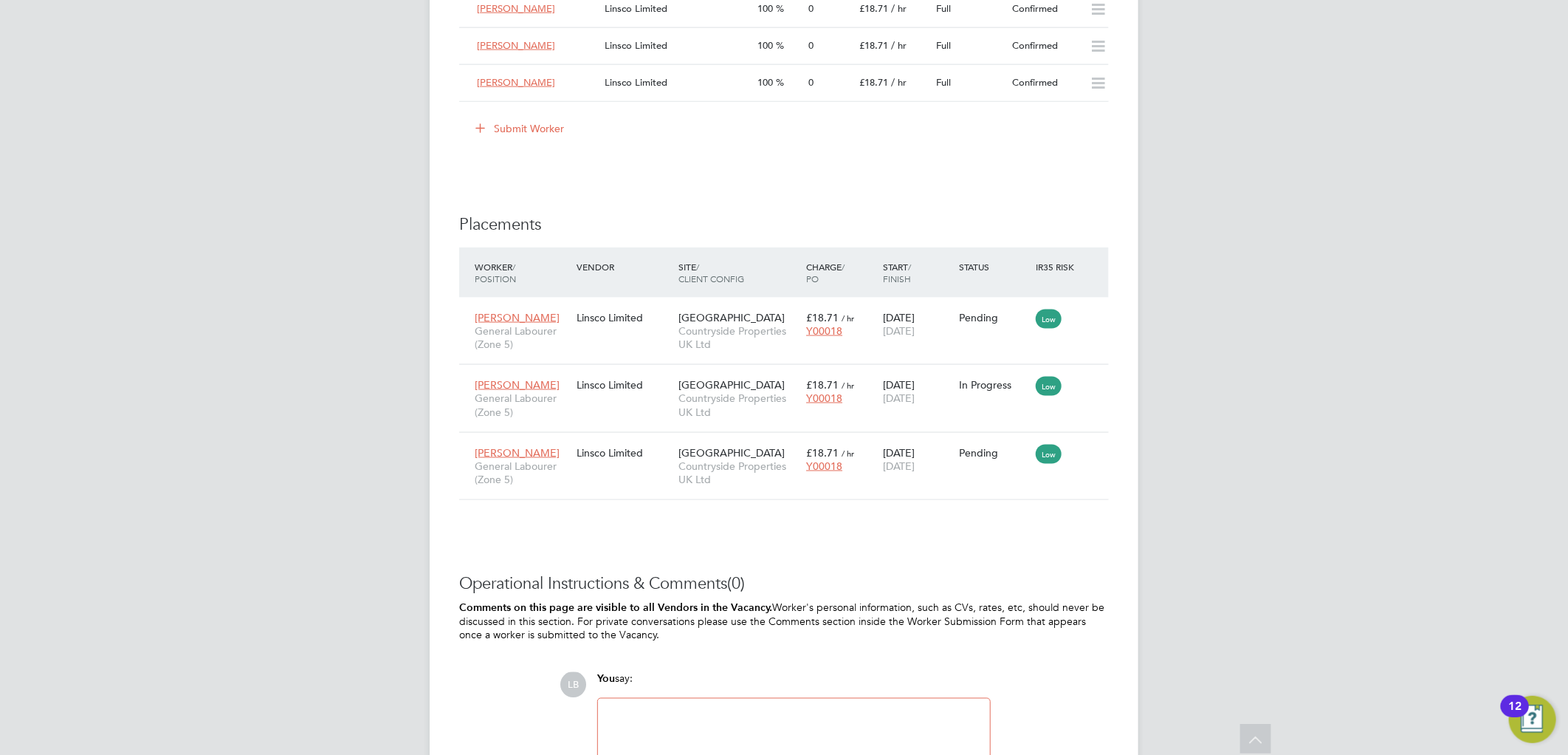
drag, startPoint x: 1089, startPoint y: 318, endPoint x: 1068, endPoint y: 389, distance: 74.0
click at [1109, 318] on icon at bounding box center [1116, 318] width 15 height 17
click at [1011, 406] on li "Start" at bounding box center [1046, 410] width 105 height 21
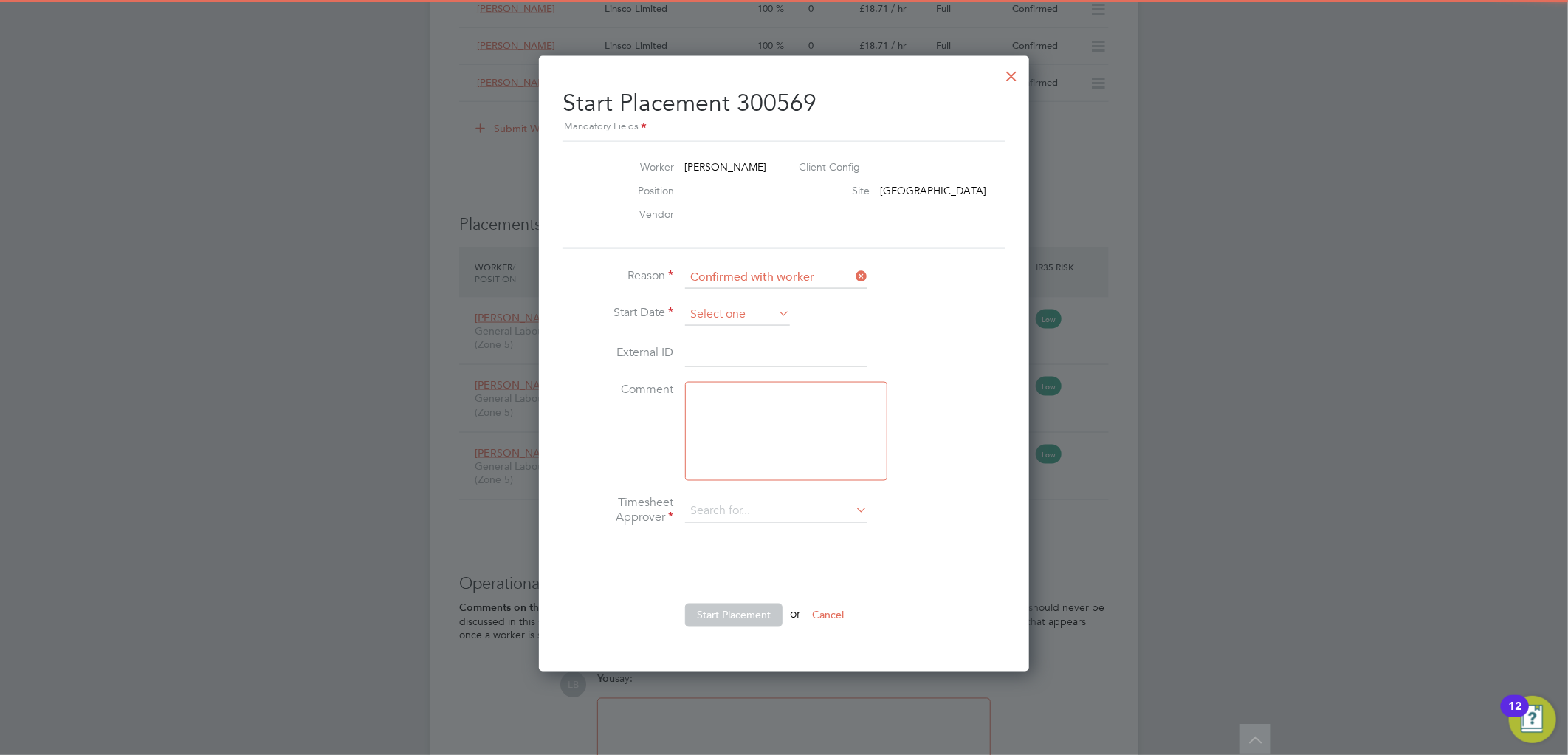
click at [735, 305] on input at bounding box center [737, 314] width 105 height 22
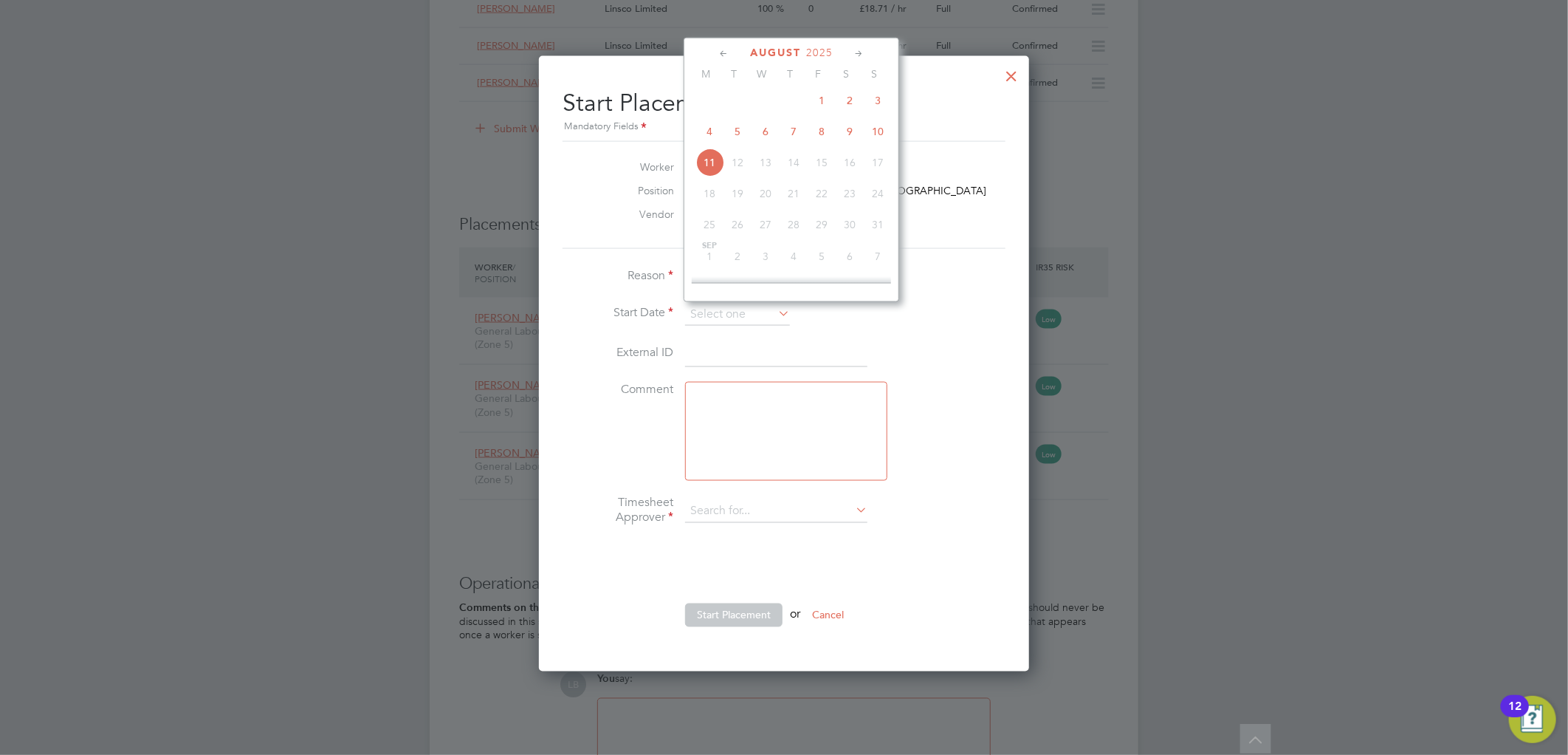
type input "Chris Harrison"
click at [792, 134] on span "7" at bounding box center [793, 131] width 28 height 28
type input "07 Aug 2025"
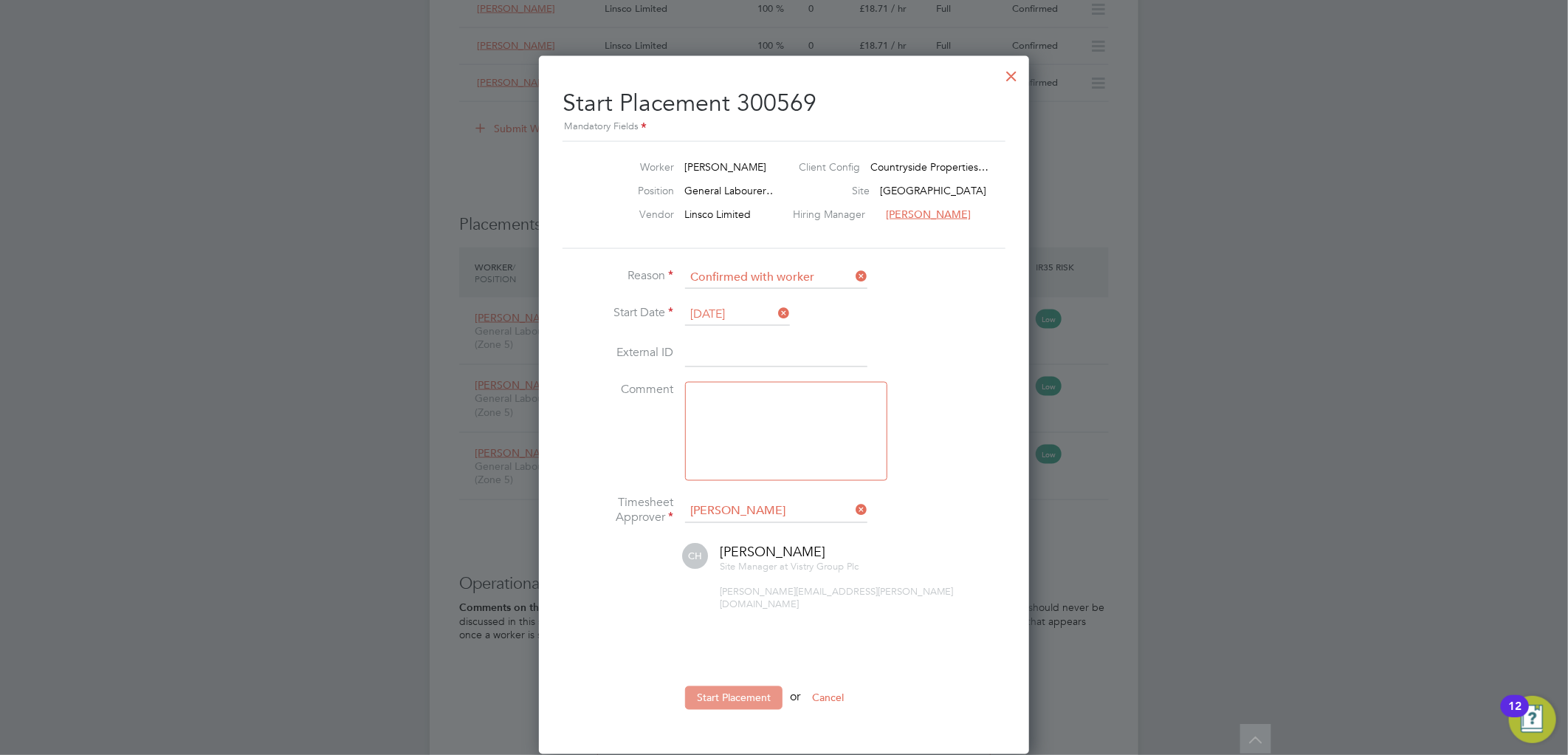
click at [721, 686] on button "Start Placement" at bounding box center [733, 697] width 97 height 24
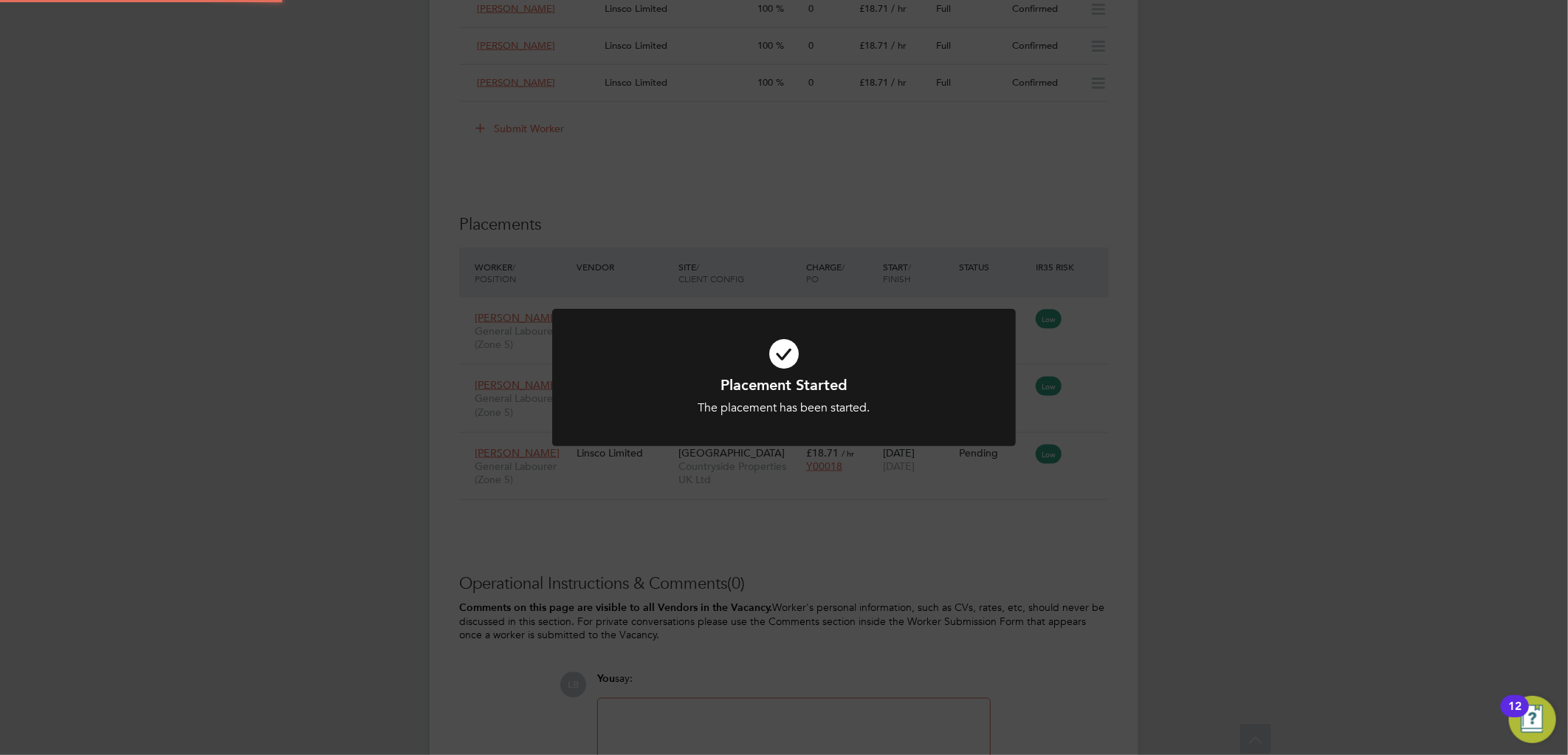
click at [1120, 404] on div "Placement Started The placement has been started. Cancel Okay" at bounding box center [784, 377] width 1568 height 755
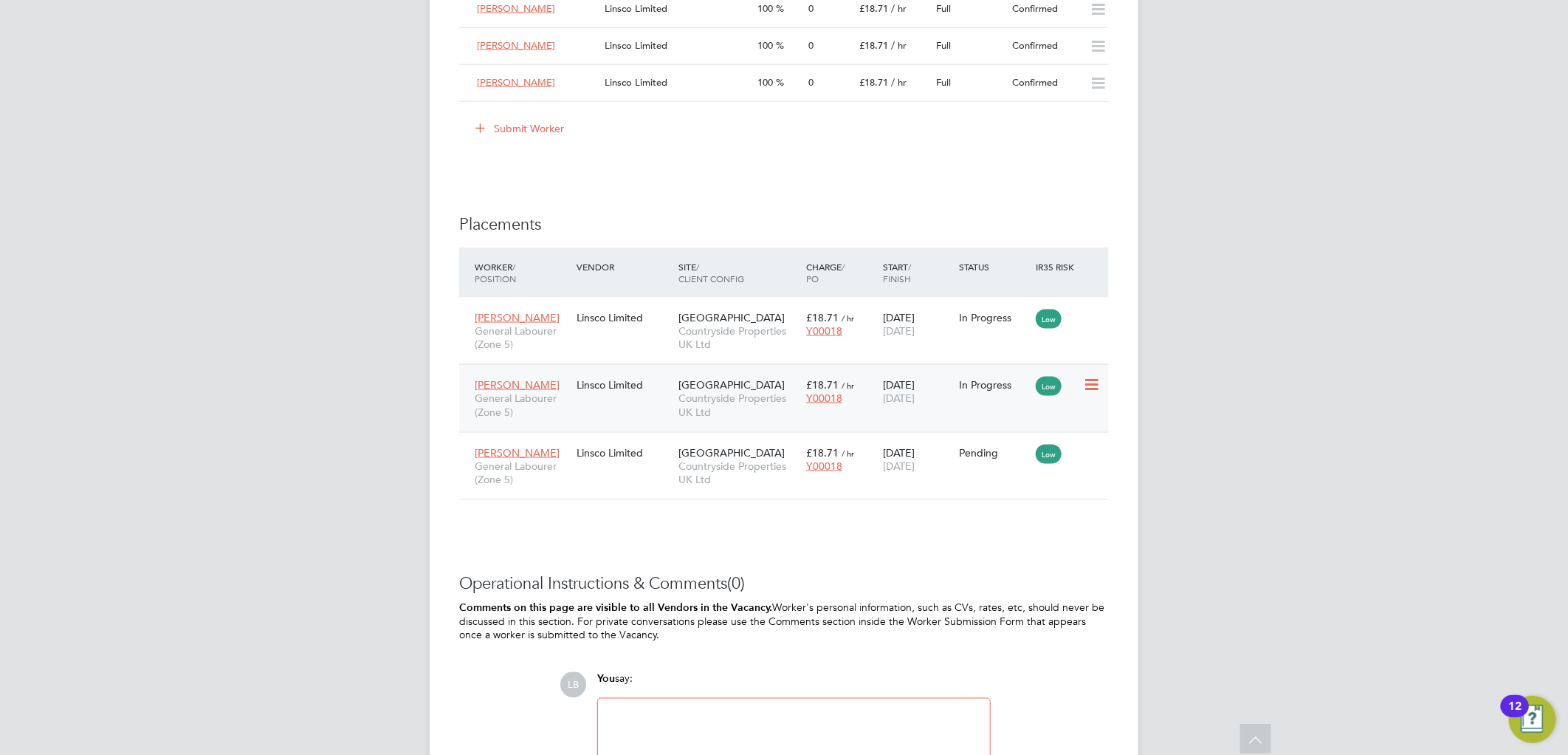
click at [1088, 380] on icon at bounding box center [1090, 385] width 15 height 17
click at [1086, 451] on icon at bounding box center [1090, 452] width 15 height 17
click at [1002, 543] on li "Start" at bounding box center [1046, 546] width 105 height 21
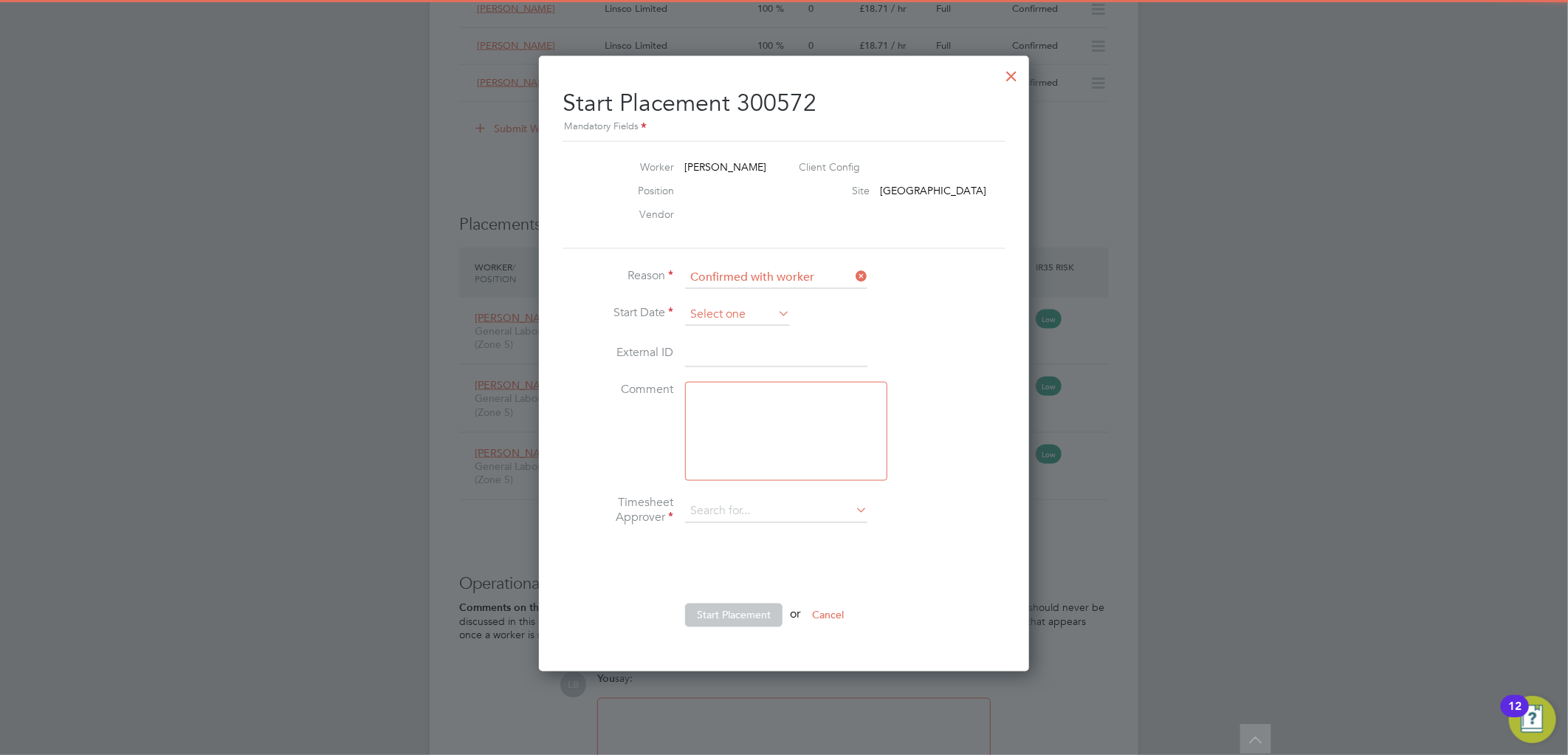
click at [726, 304] on input at bounding box center [737, 314] width 105 height 22
type input "Chris Harrison"
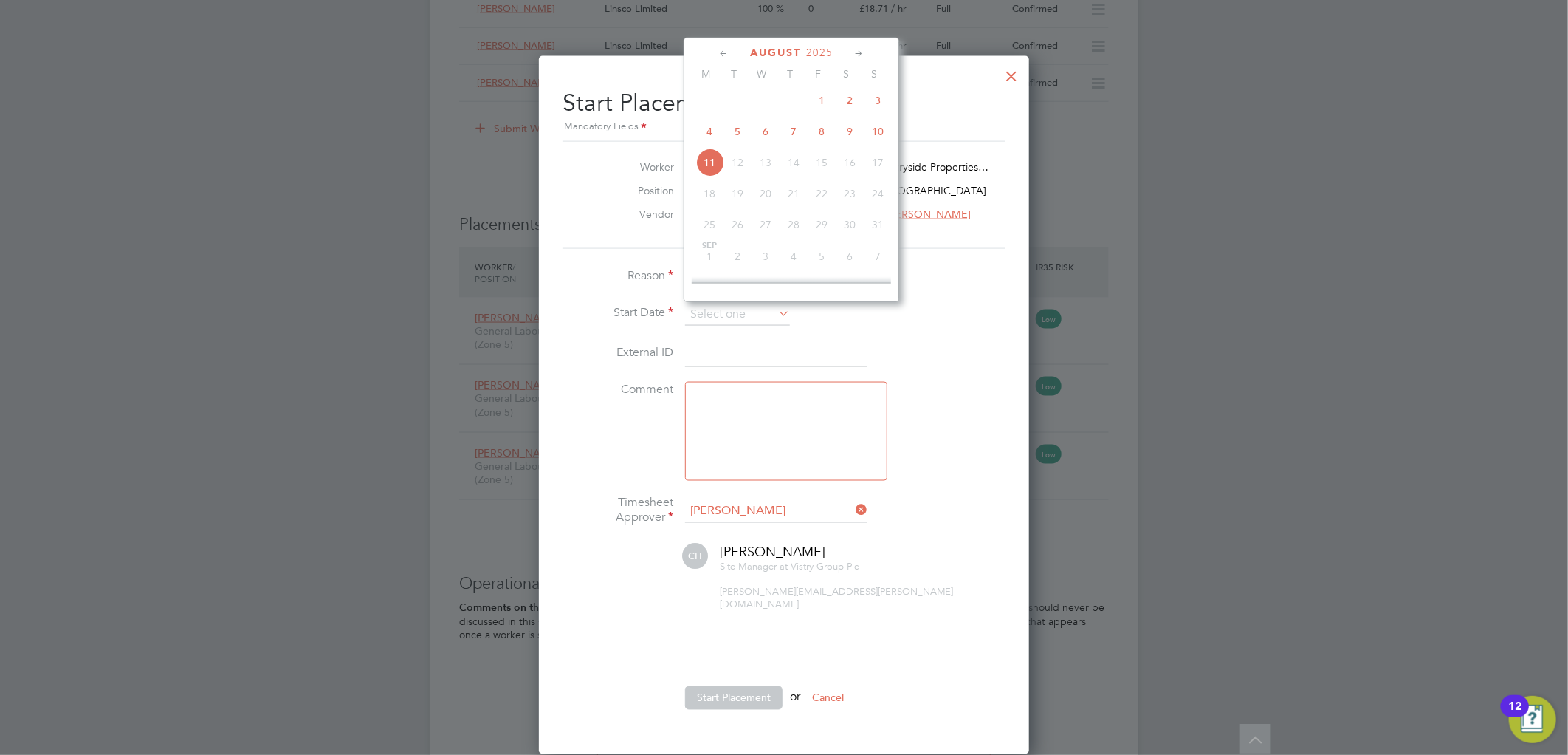
click at [790, 135] on span "7" at bounding box center [793, 131] width 28 height 28
type input "07 Aug 2025"
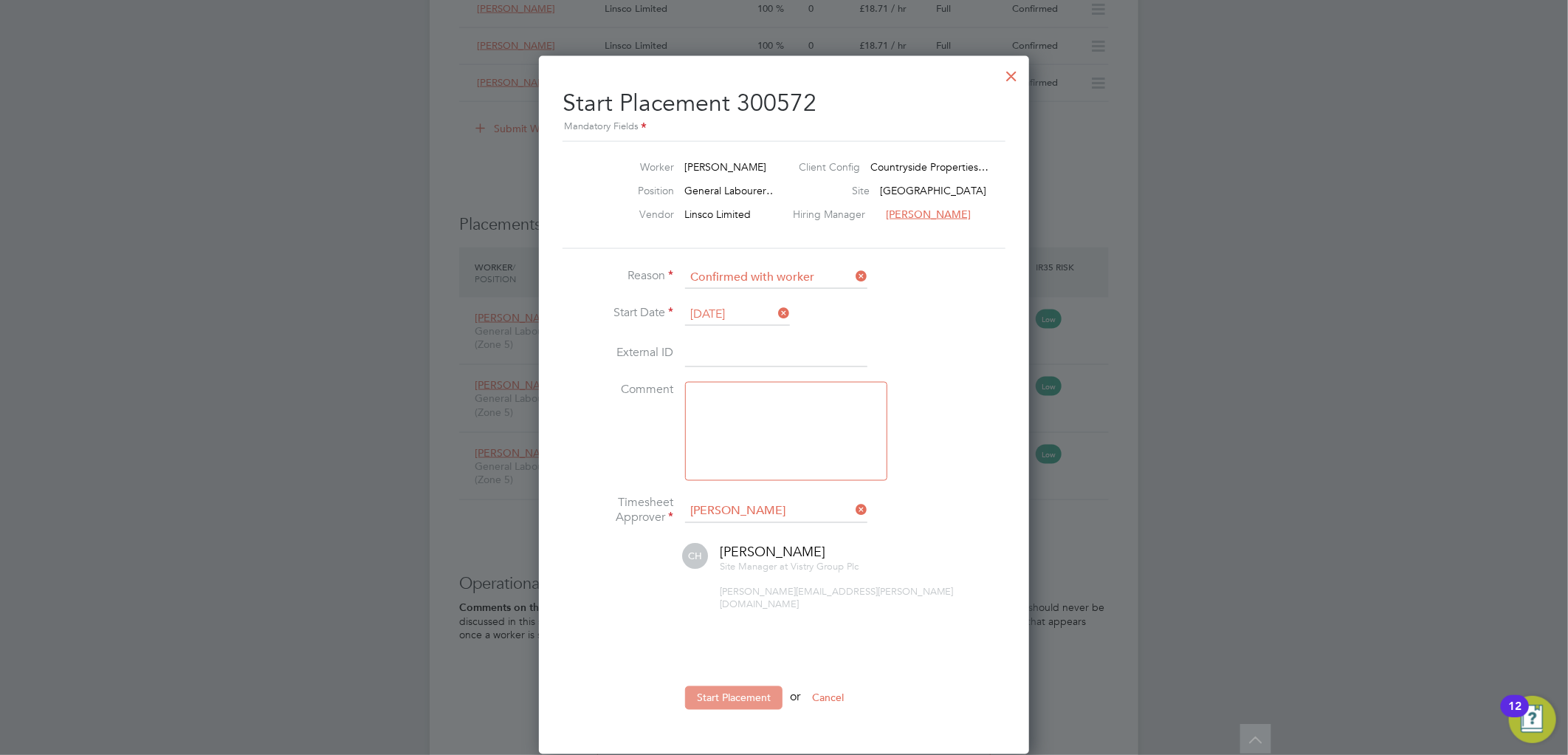
click at [753, 686] on button "Start Placement" at bounding box center [733, 697] width 97 height 24
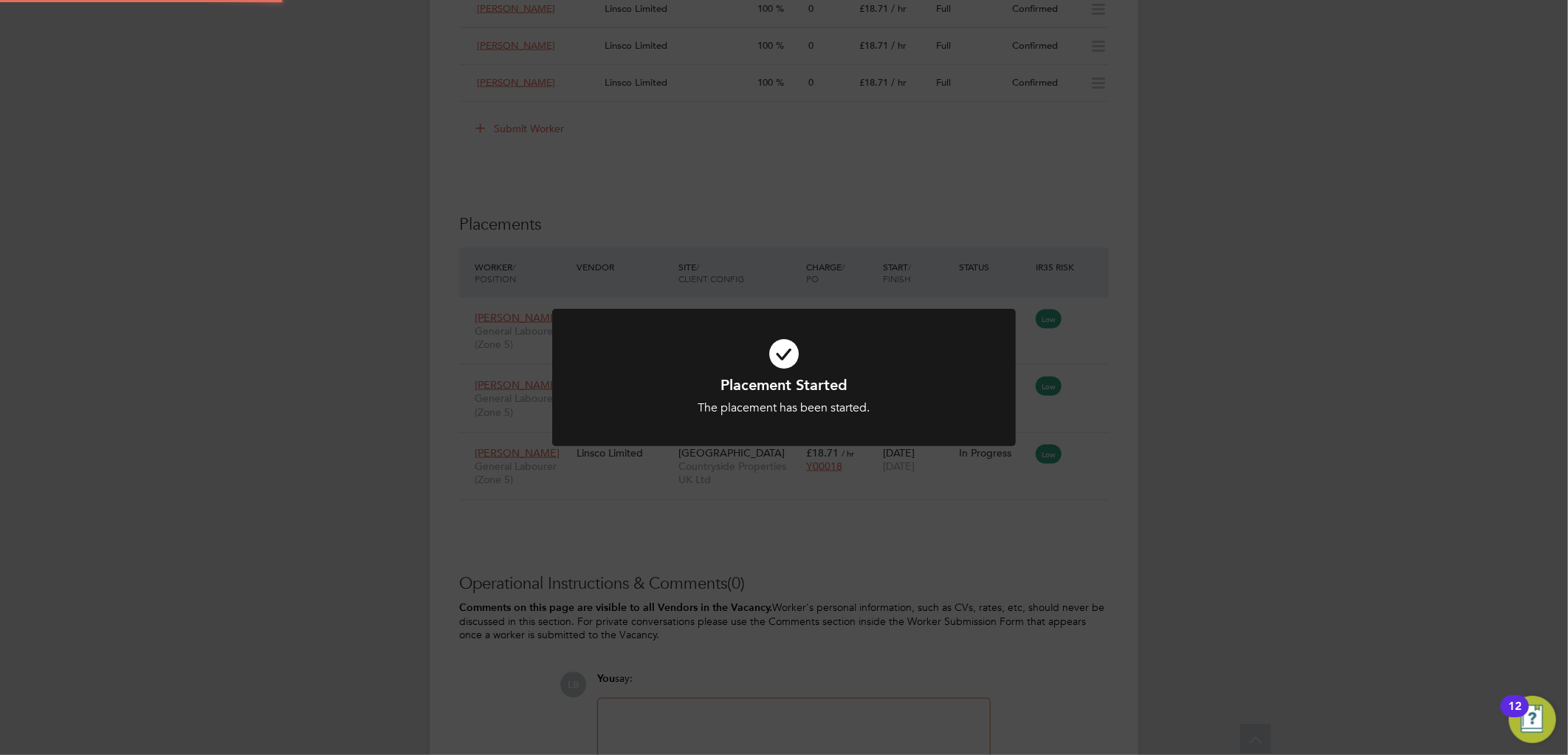
click at [1353, 436] on div "Placement Started The placement has been started. Cancel Okay" at bounding box center [784, 377] width 1568 height 755
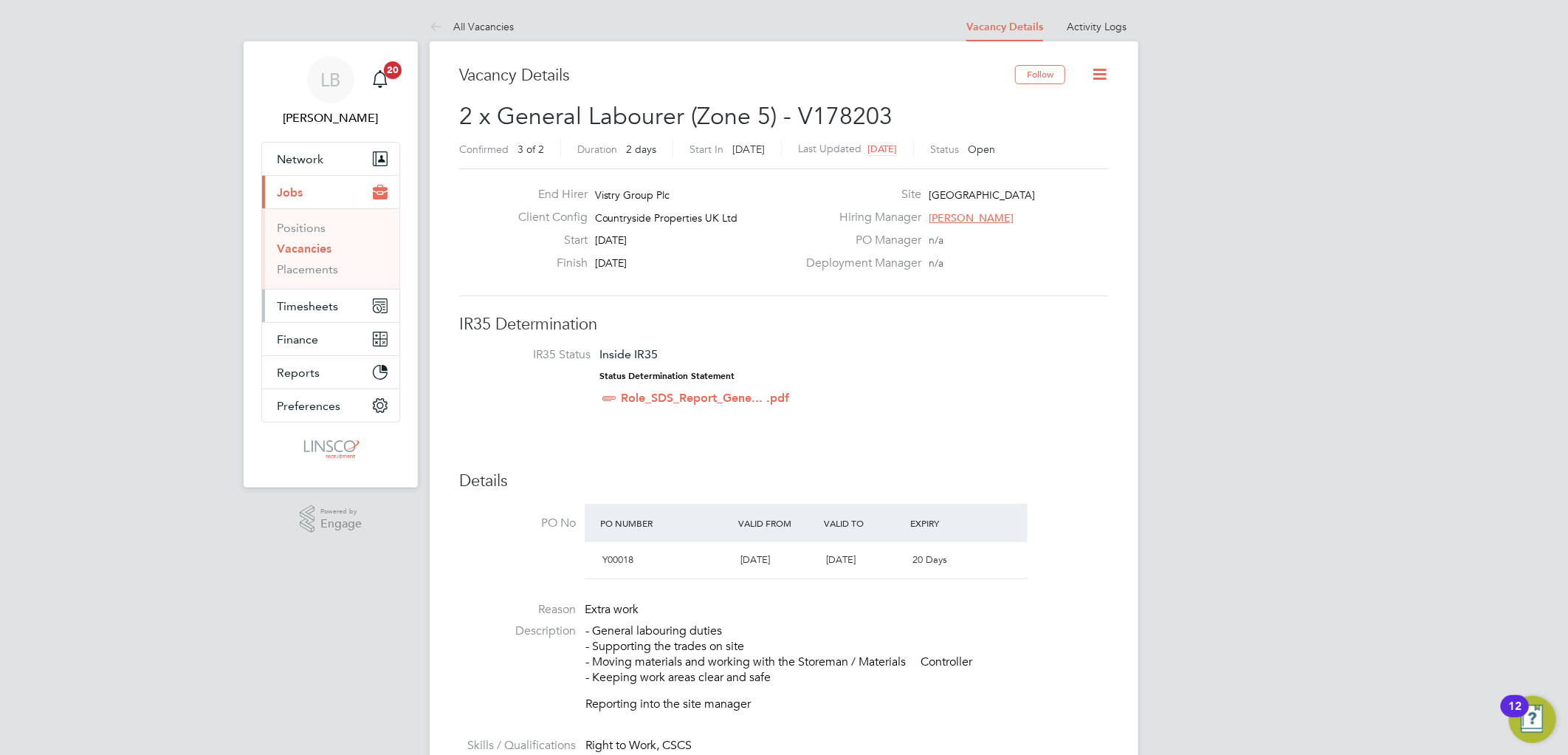
click at [303, 312] on span "Timesheets" at bounding box center [307, 306] width 61 height 14
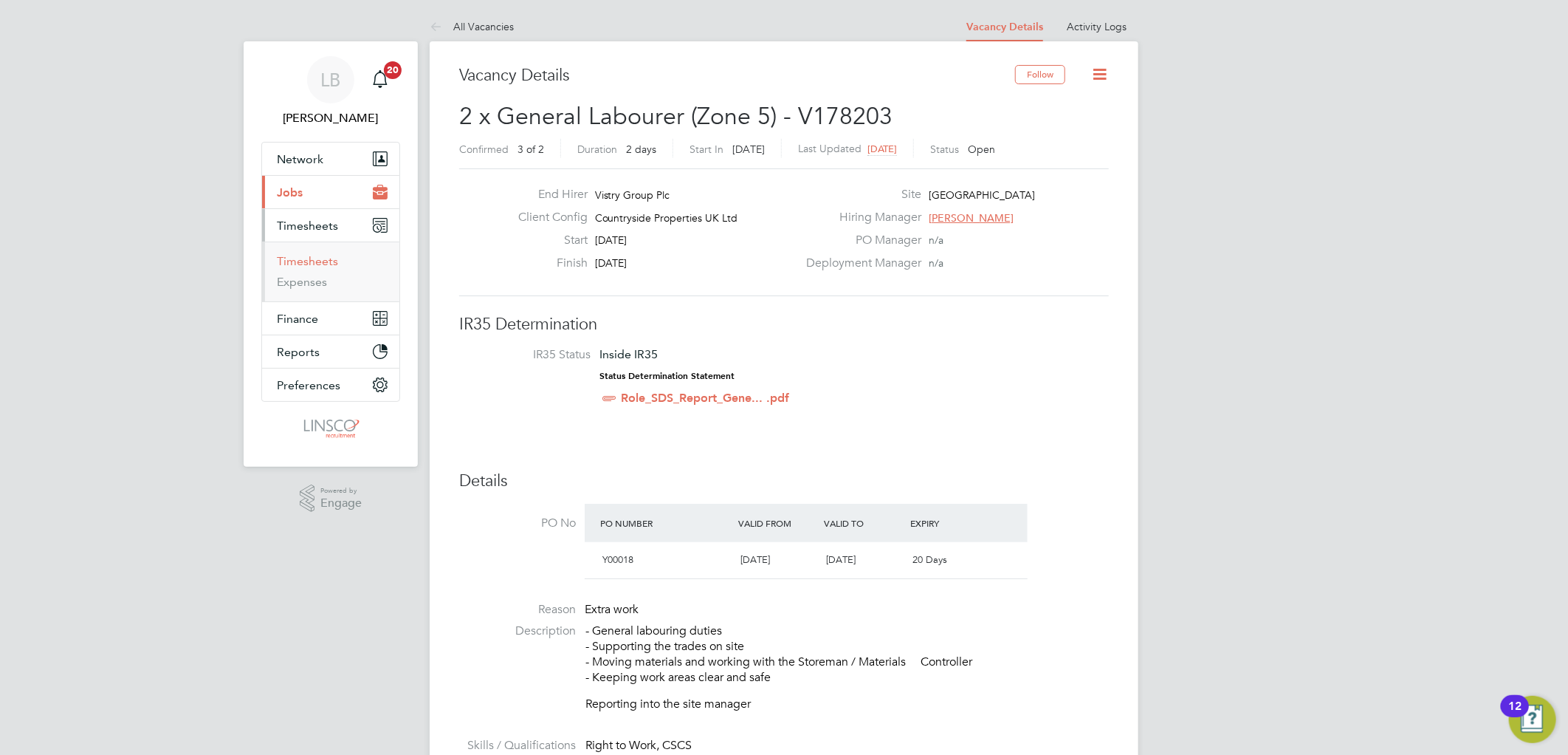
click at [319, 262] on link "Timesheets" at bounding box center [307, 261] width 61 height 14
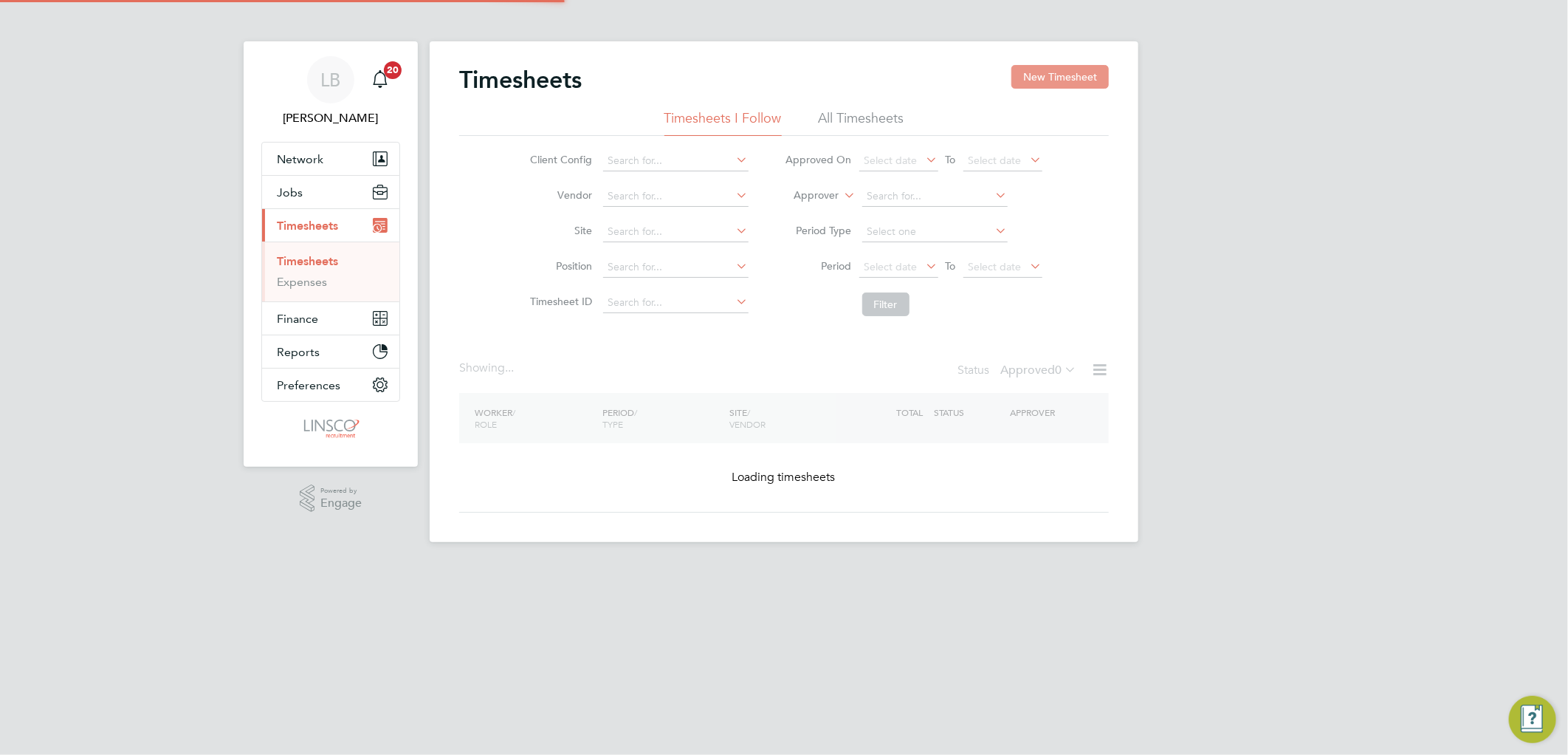
click at [1069, 70] on button "New Timesheet" at bounding box center [1059, 76] width 97 height 24
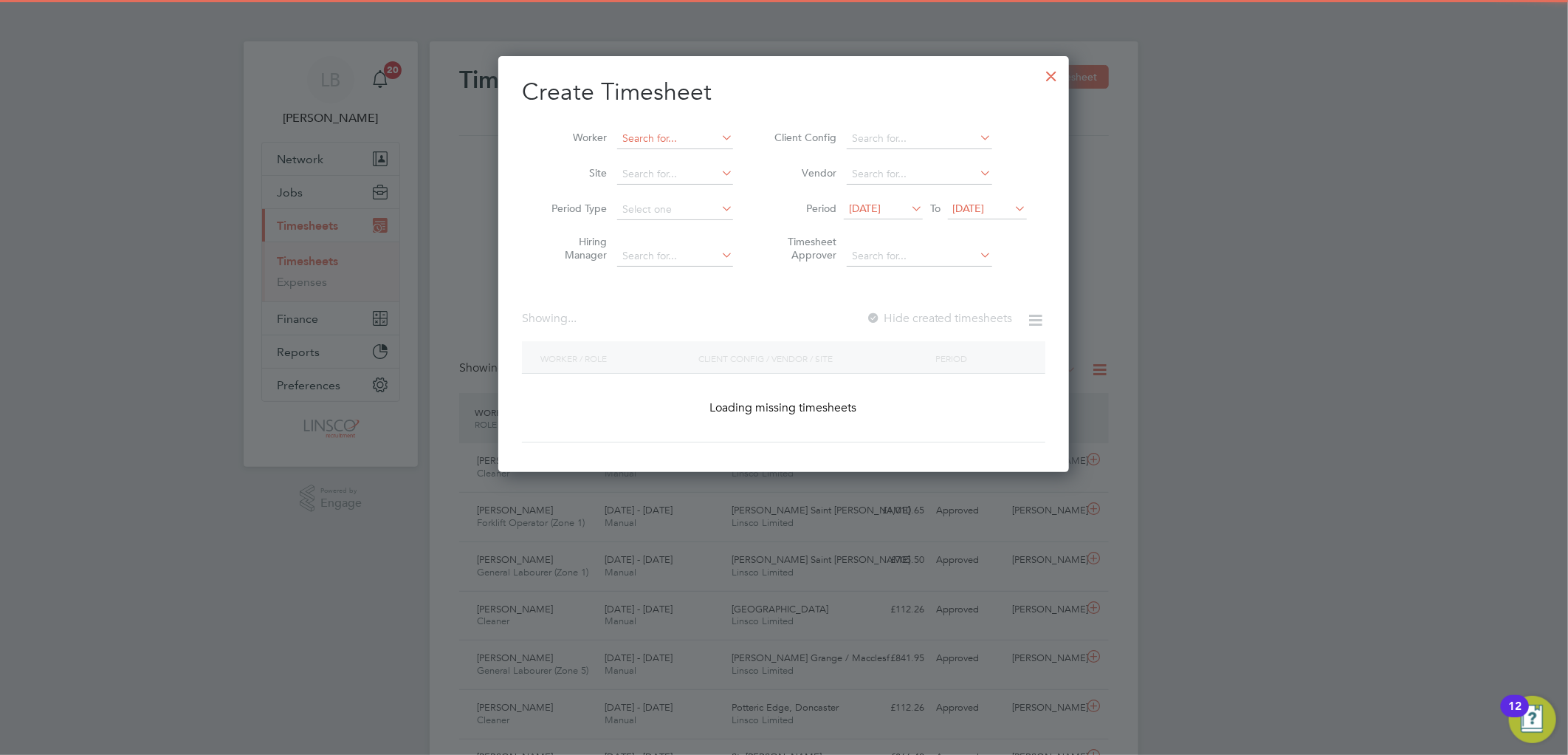
drag, startPoint x: 667, startPoint y: 136, endPoint x: 770, endPoint y: 83, distance: 115.8
click at [667, 135] on input at bounding box center [675, 139] width 116 height 21
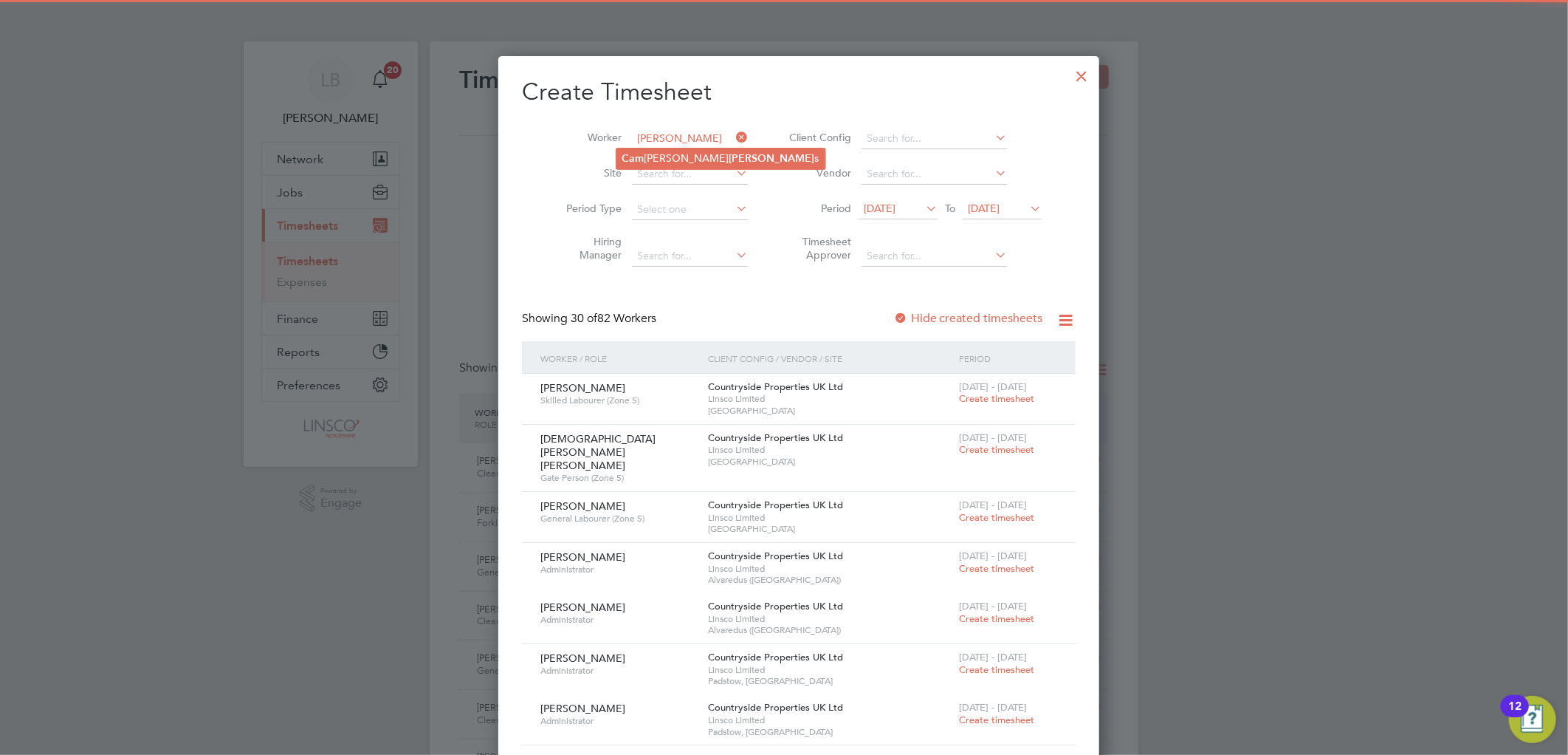
click at [729, 152] on b "Lee" at bounding box center [772, 158] width 86 height 12
type input "Cameron Lees"
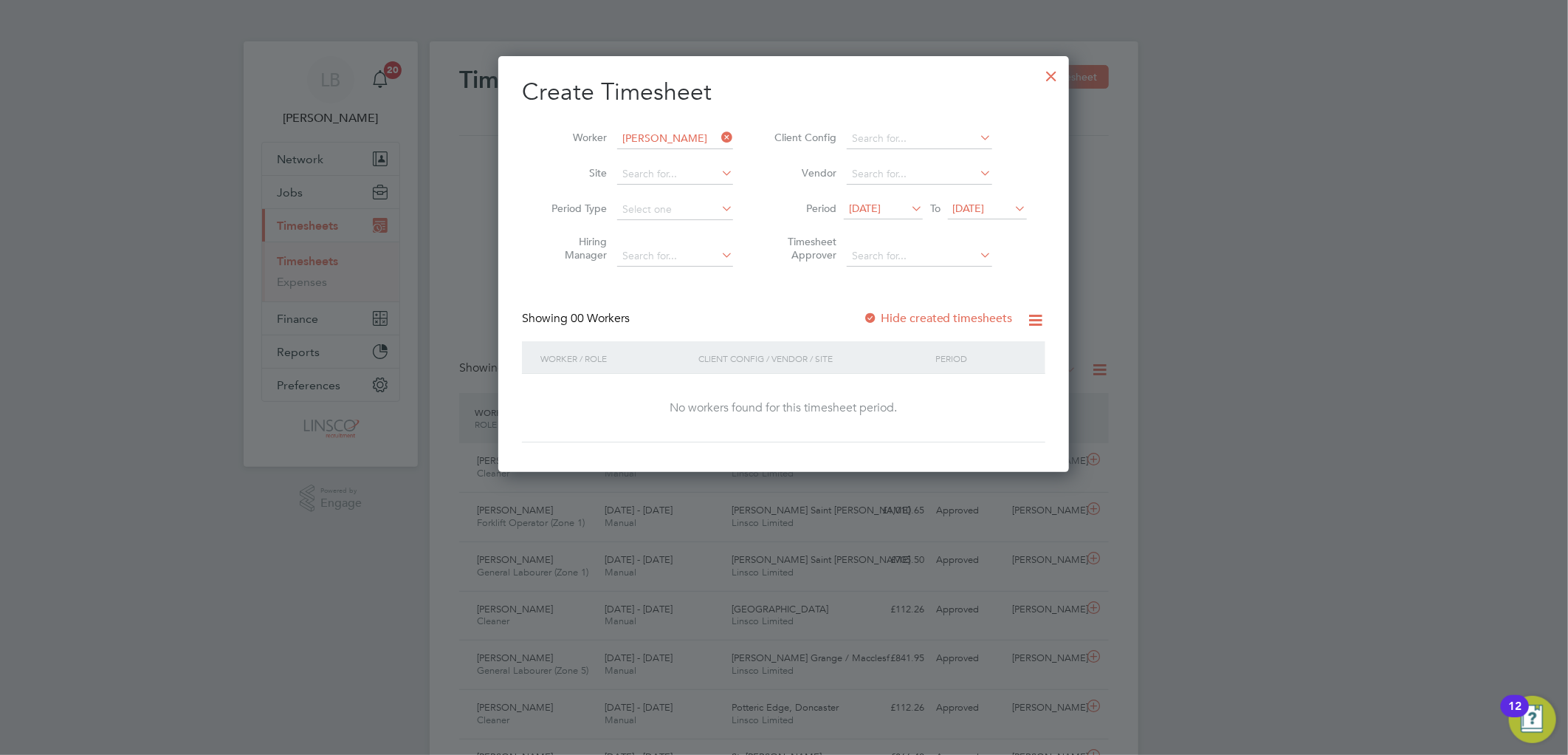
click at [881, 206] on span "28 Jul 2025" at bounding box center [865, 207] width 31 height 13
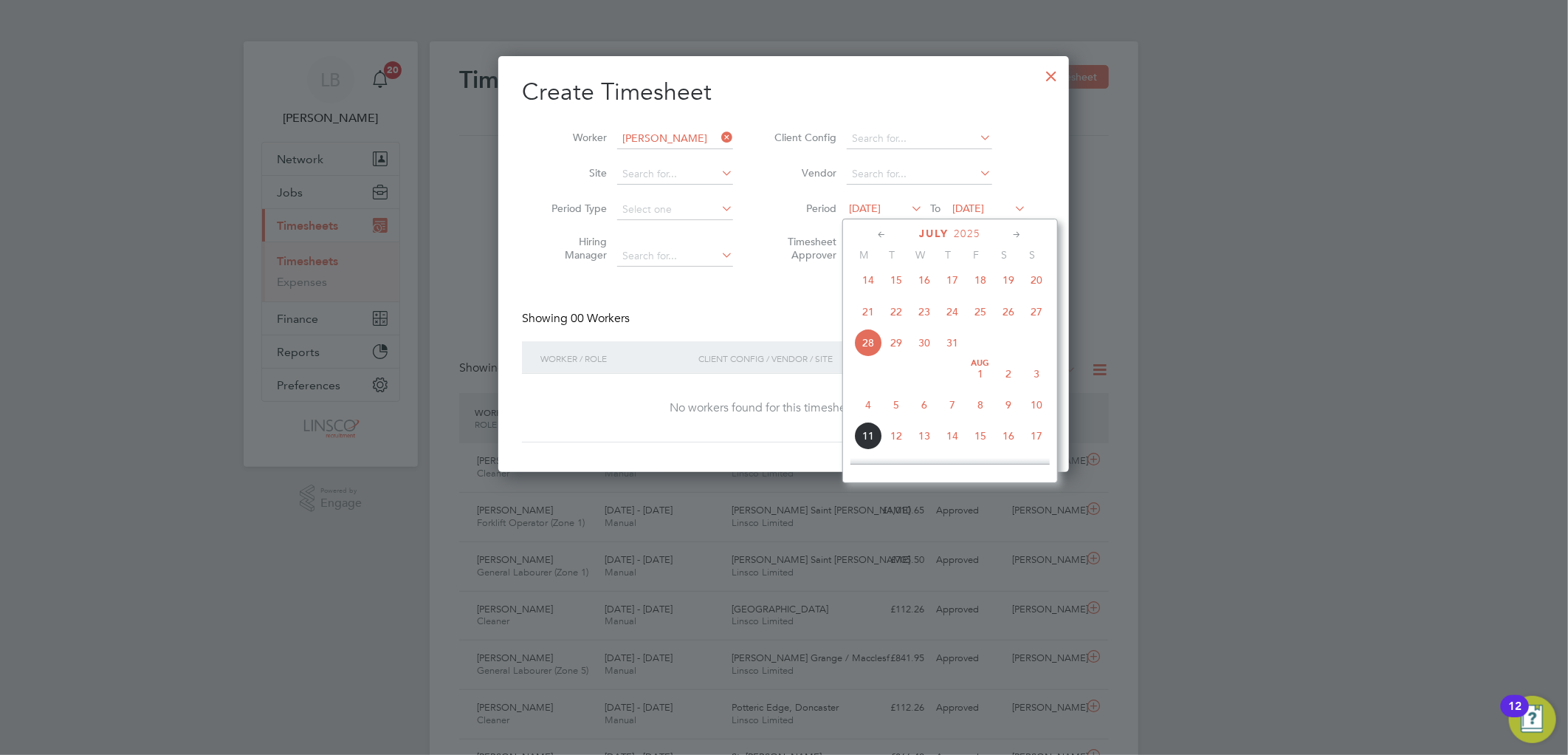
click at [953, 403] on span "7" at bounding box center [952, 404] width 28 height 28
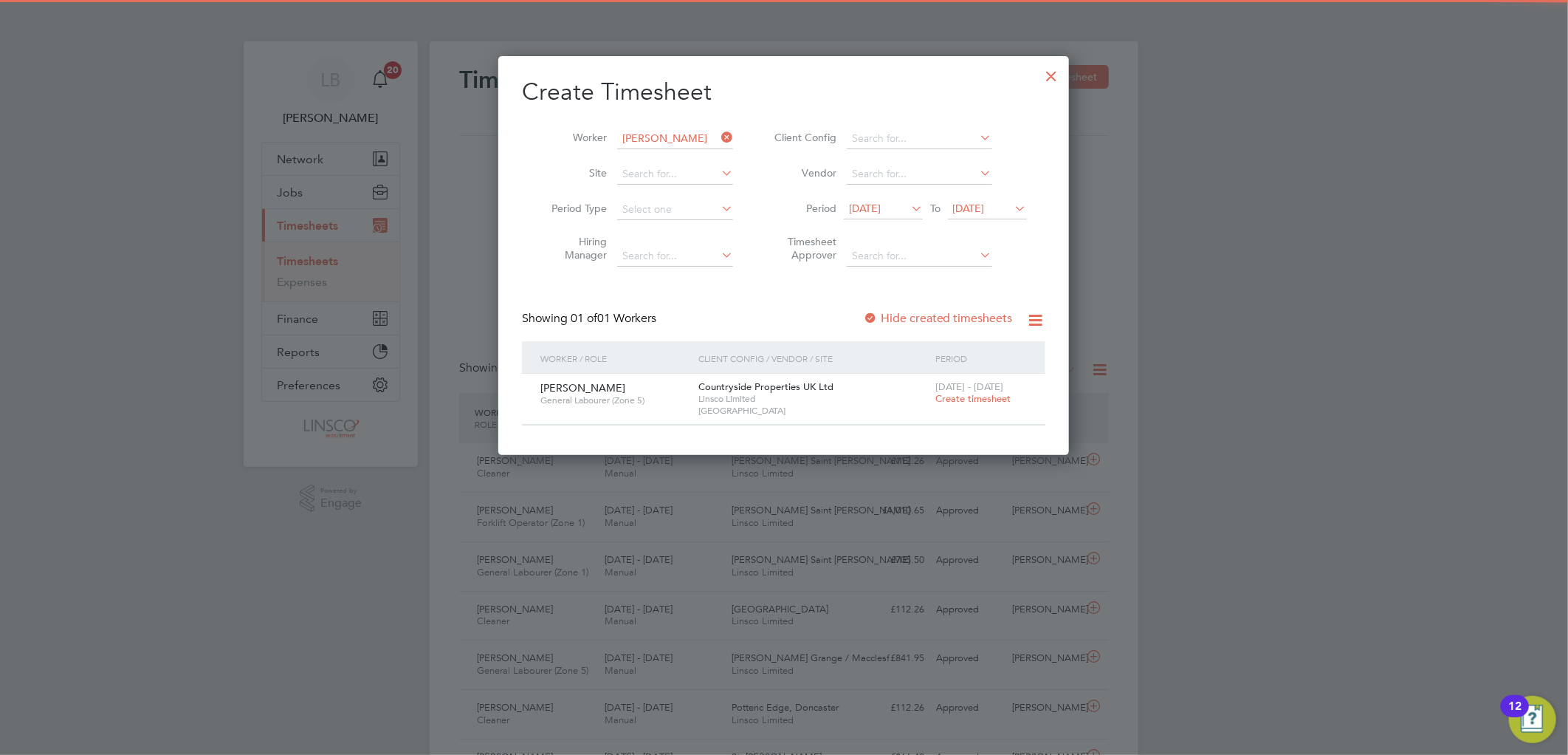
click at [952, 395] on span "Create timesheet" at bounding box center [972, 398] width 75 height 12
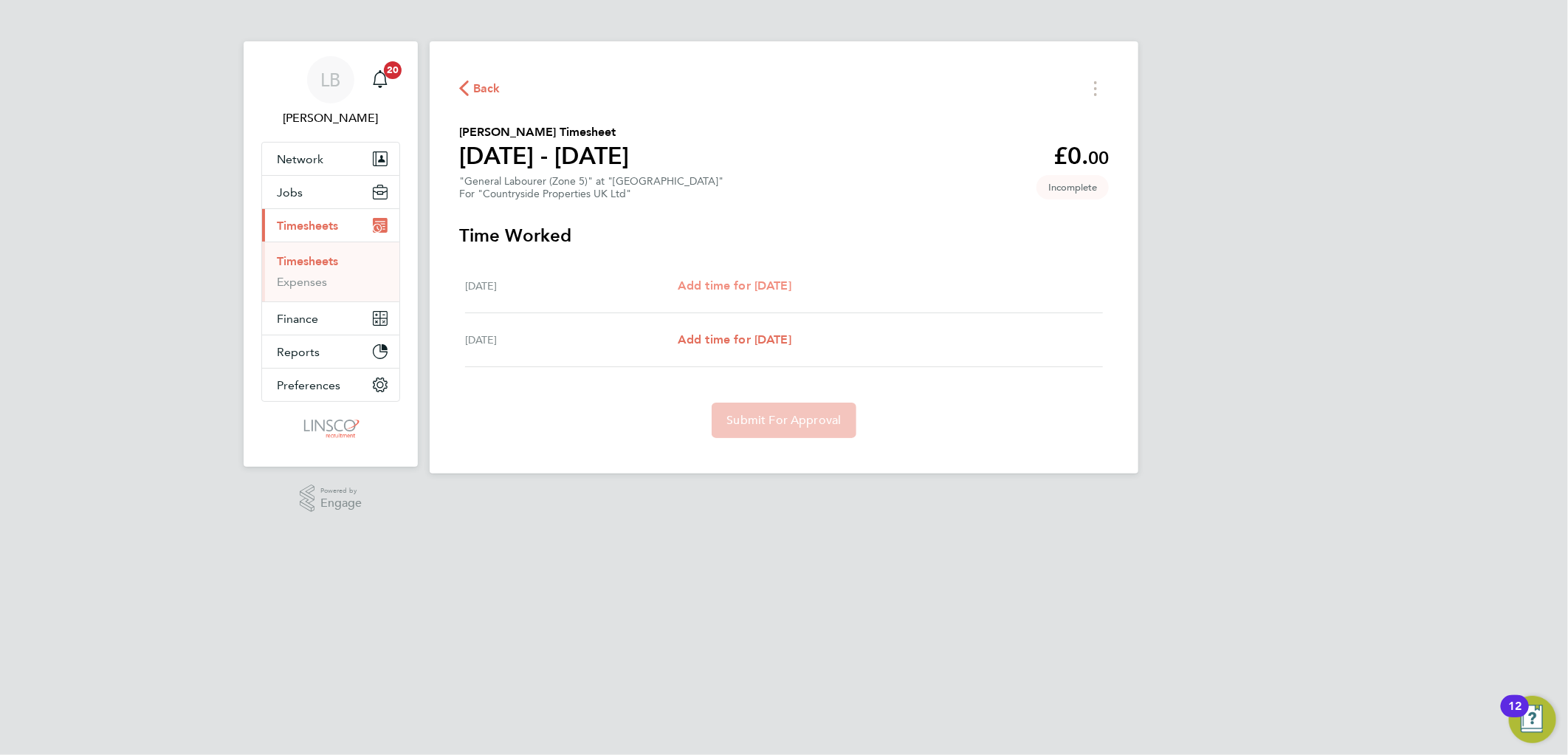
click at [744, 281] on span "Add time for Thu 07 Aug" at bounding box center [735, 285] width 114 height 14
select select "30"
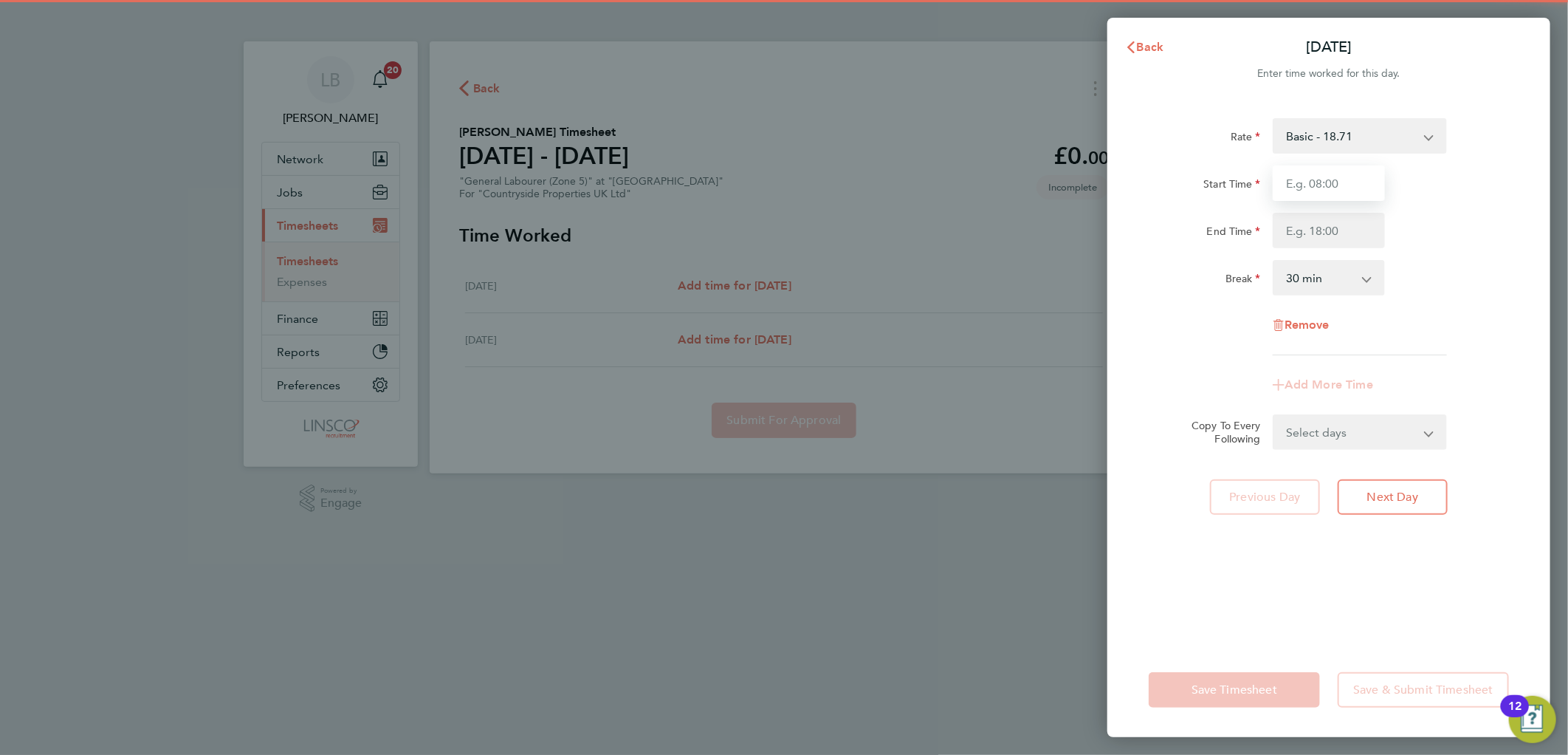
click at [1309, 178] on input "Start Time" at bounding box center [1328, 183] width 112 height 36
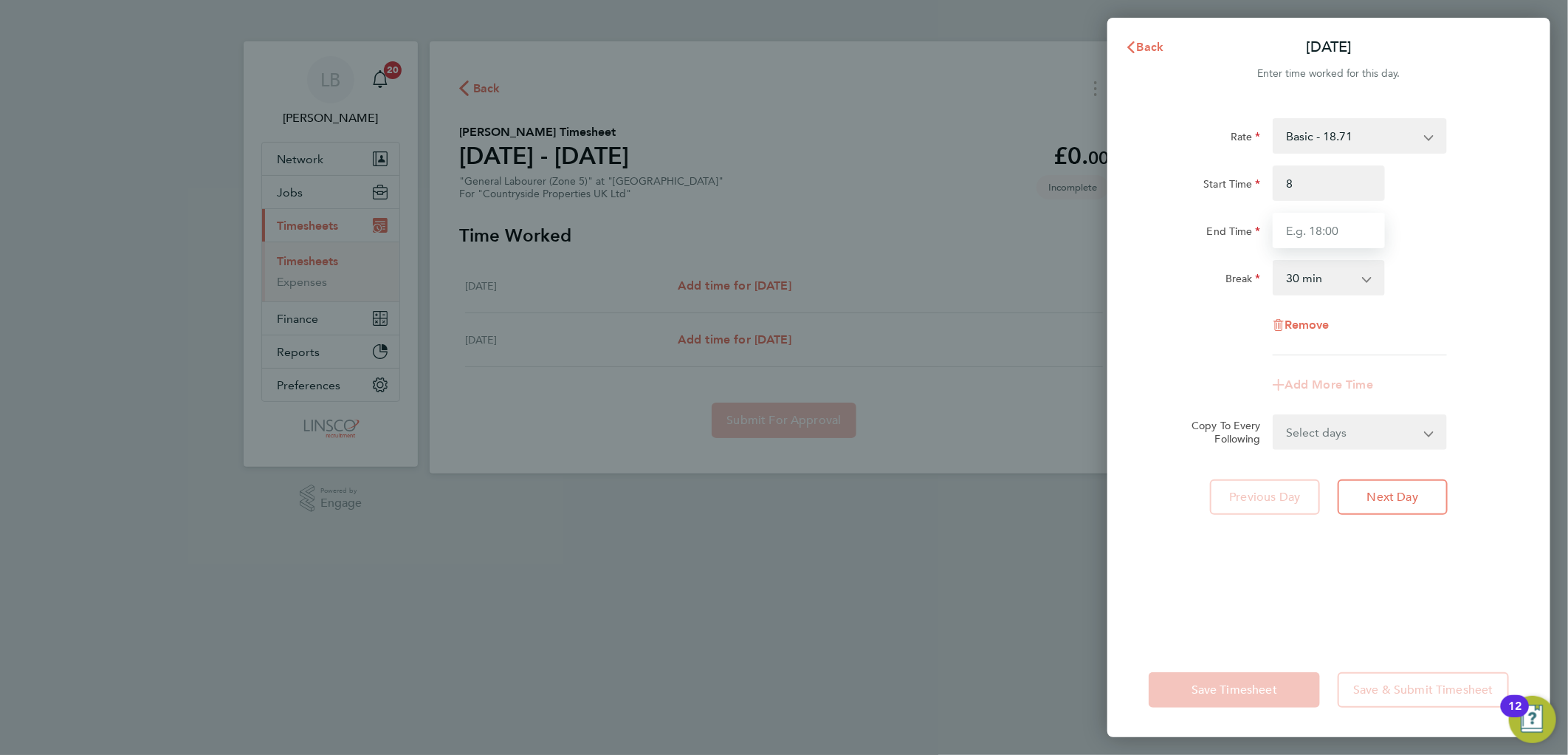
type input "08:00"
click at [1283, 240] on input "End Time" at bounding box center [1328, 230] width 112 height 36
type input "15:30"
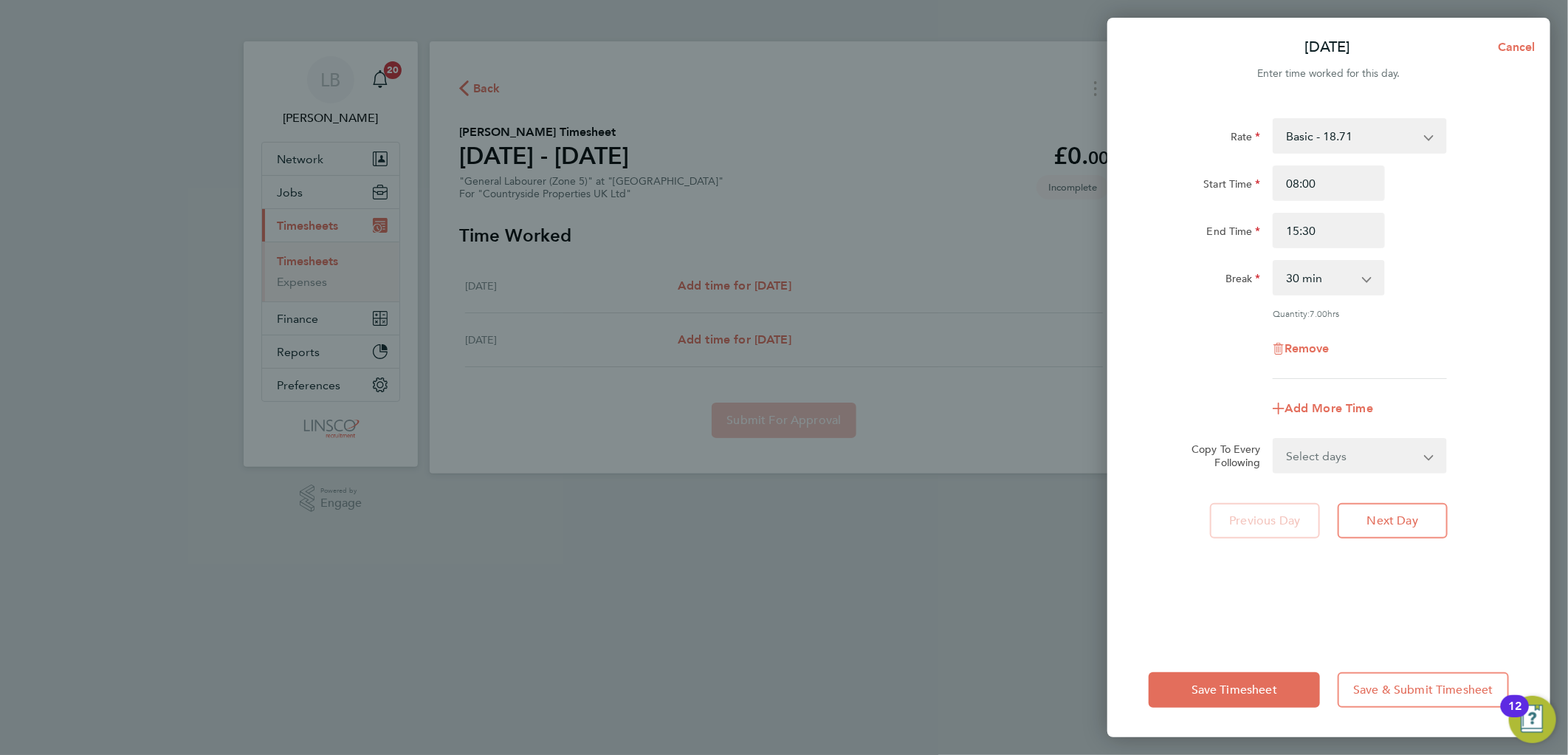
click at [1561, 206] on div "Thu 07 Aug Cancel Enter time worked for this day. Rate Basic - 18.71 Start Time…" at bounding box center [784, 377] width 1568 height 755
click at [1360, 451] on select "Select days Friday" at bounding box center [1351, 455] width 155 height 32
select select "FRI"
click at [1274, 439] on select "Select days Friday" at bounding box center [1351, 455] width 155 height 32
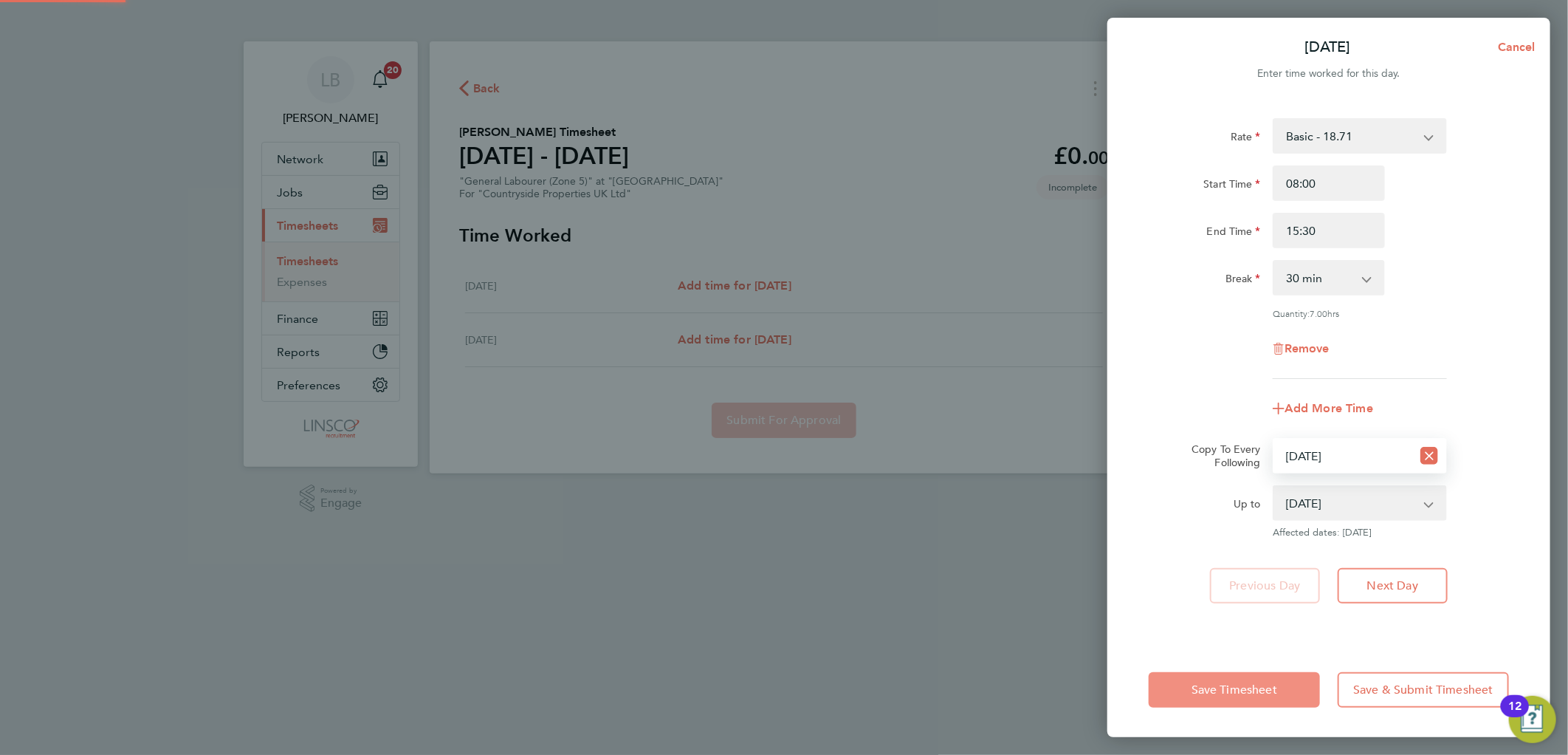
click at [1218, 684] on span "Save Timesheet" at bounding box center [1234, 689] width 86 height 15
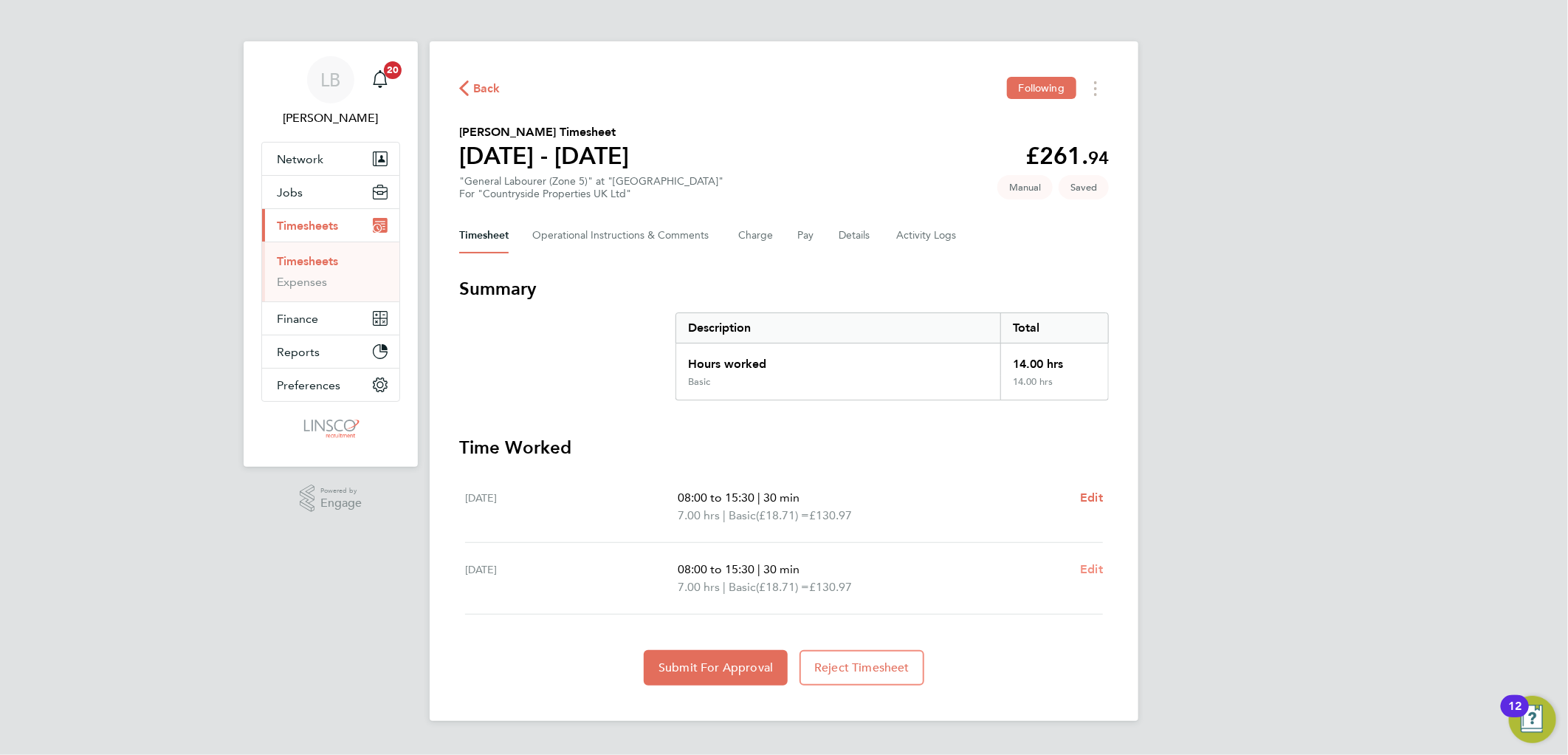
click at [1090, 565] on span "Edit" at bounding box center [1091, 569] width 23 height 14
select select "30"
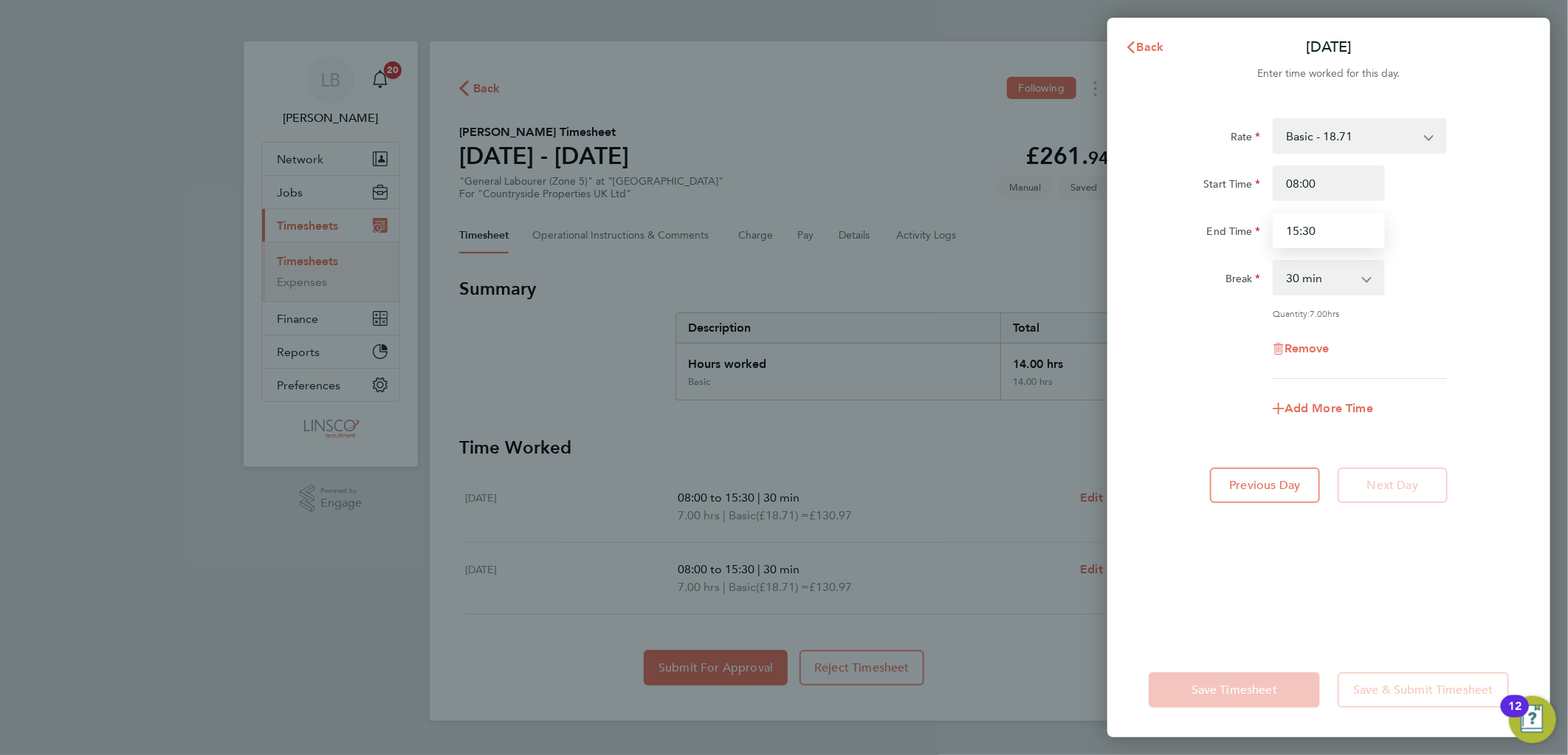
drag, startPoint x: 1331, startPoint y: 233, endPoint x: 1188, endPoint y: 241, distance: 143.2
click at [1188, 241] on div "End Time 15:30" at bounding box center [1328, 230] width 372 height 36
type input "15:51"
drag, startPoint x: 1458, startPoint y: 201, endPoint x: 1450, endPoint y: 214, distance: 15.3
click at [1458, 204] on div "Start Time 08:00 End Time 15:51" at bounding box center [1328, 206] width 372 height 83
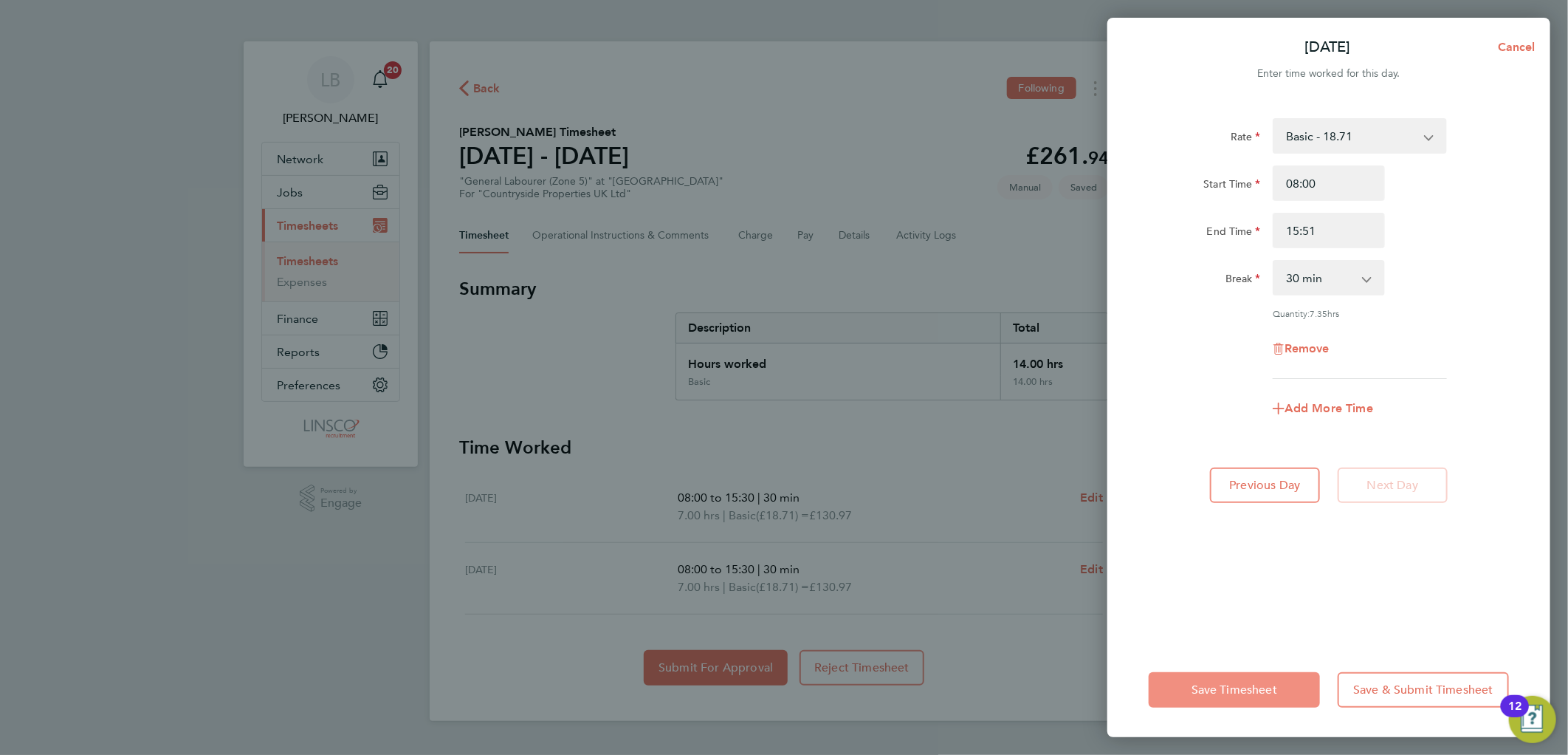
click at [1242, 696] on button "Save Timesheet" at bounding box center [1234, 689] width 171 height 36
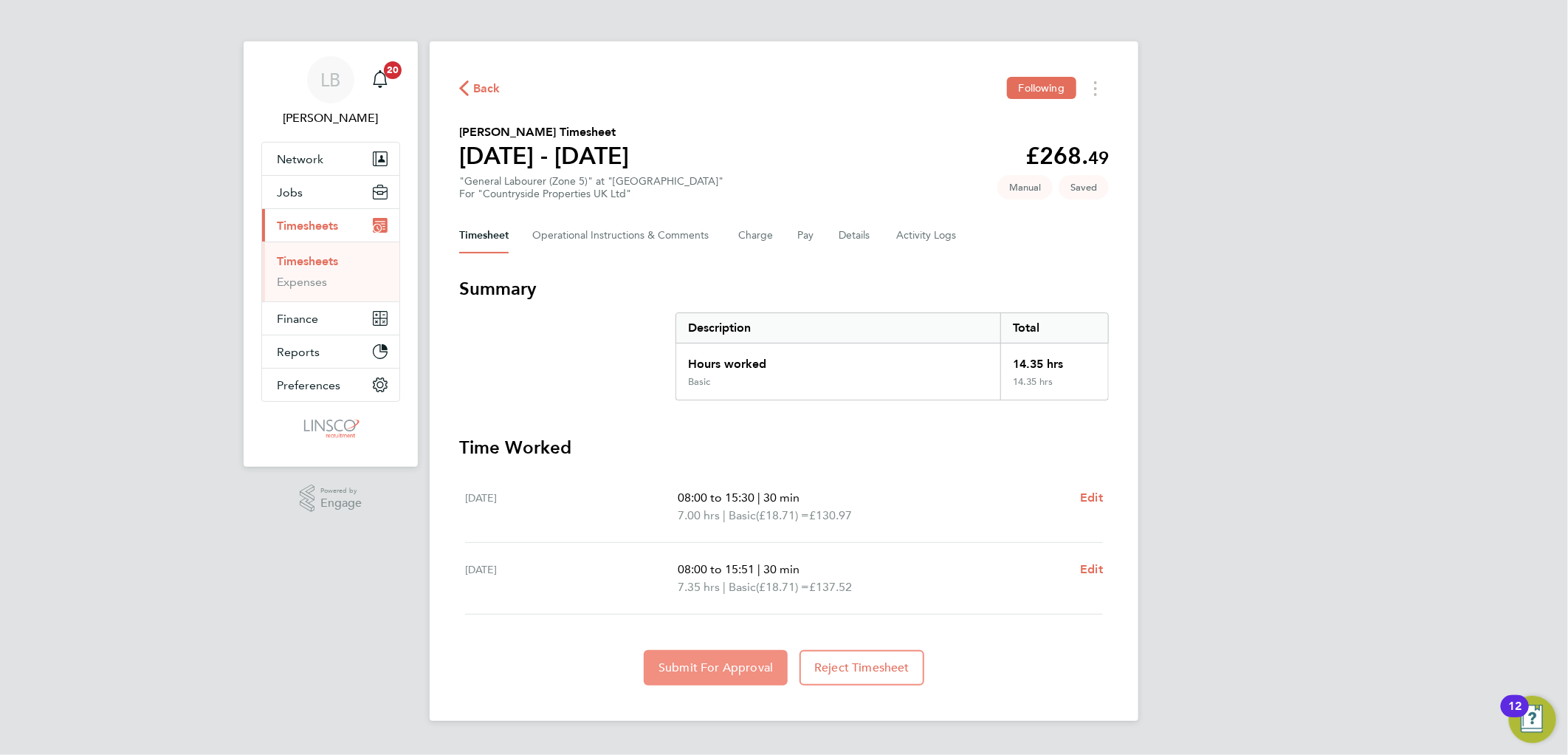
click at [708, 670] on span "Submit For Approval" at bounding box center [715, 667] width 115 height 15
click at [847, 244] on button "Details" at bounding box center [855, 235] width 34 height 36
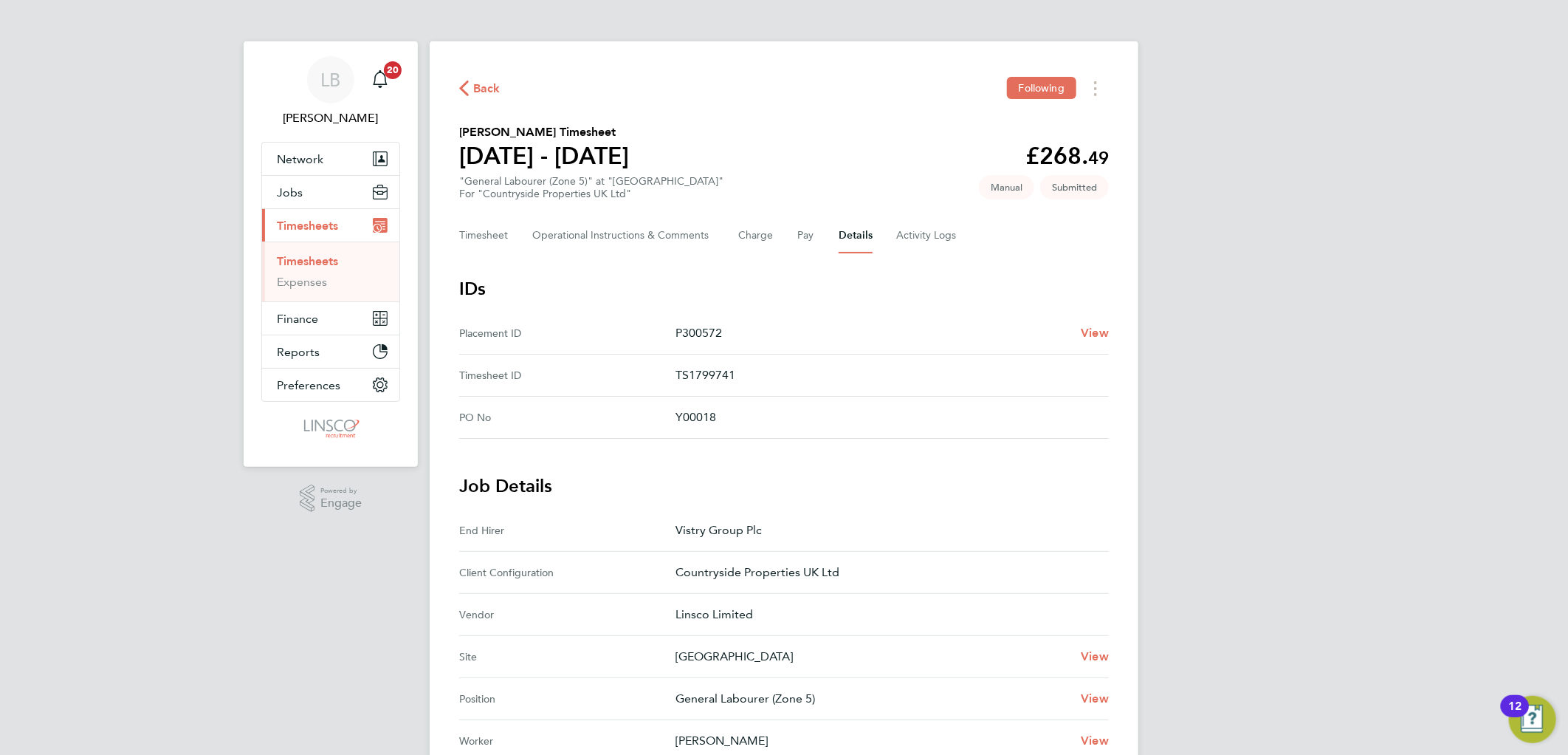
click at [475, 90] on span "Back" at bounding box center [486, 88] width 27 height 17
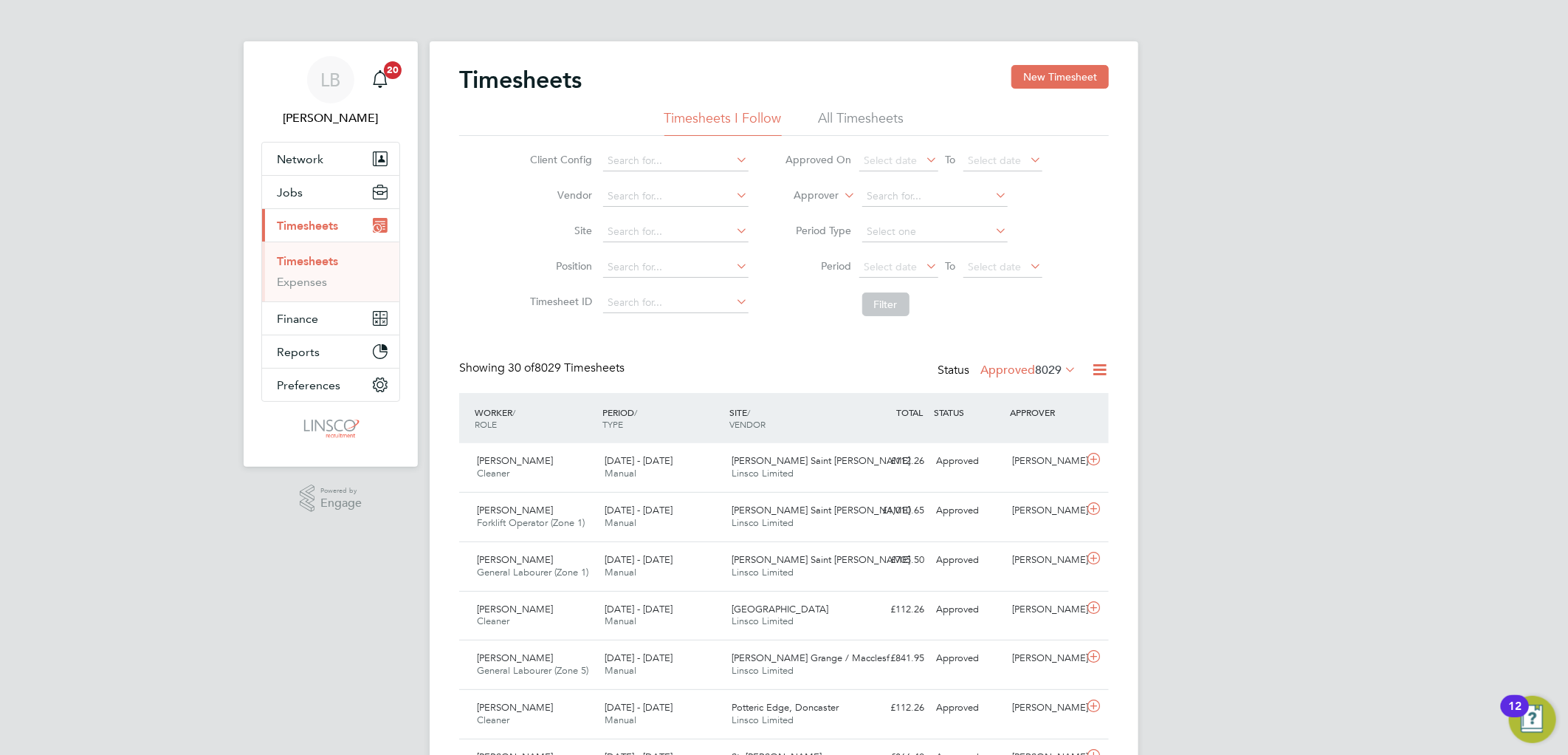
click at [1070, 99] on div "Timesheets New Timesheet" at bounding box center [784, 87] width 650 height 45
click at [1070, 79] on button "New Timesheet" at bounding box center [1059, 76] width 97 height 24
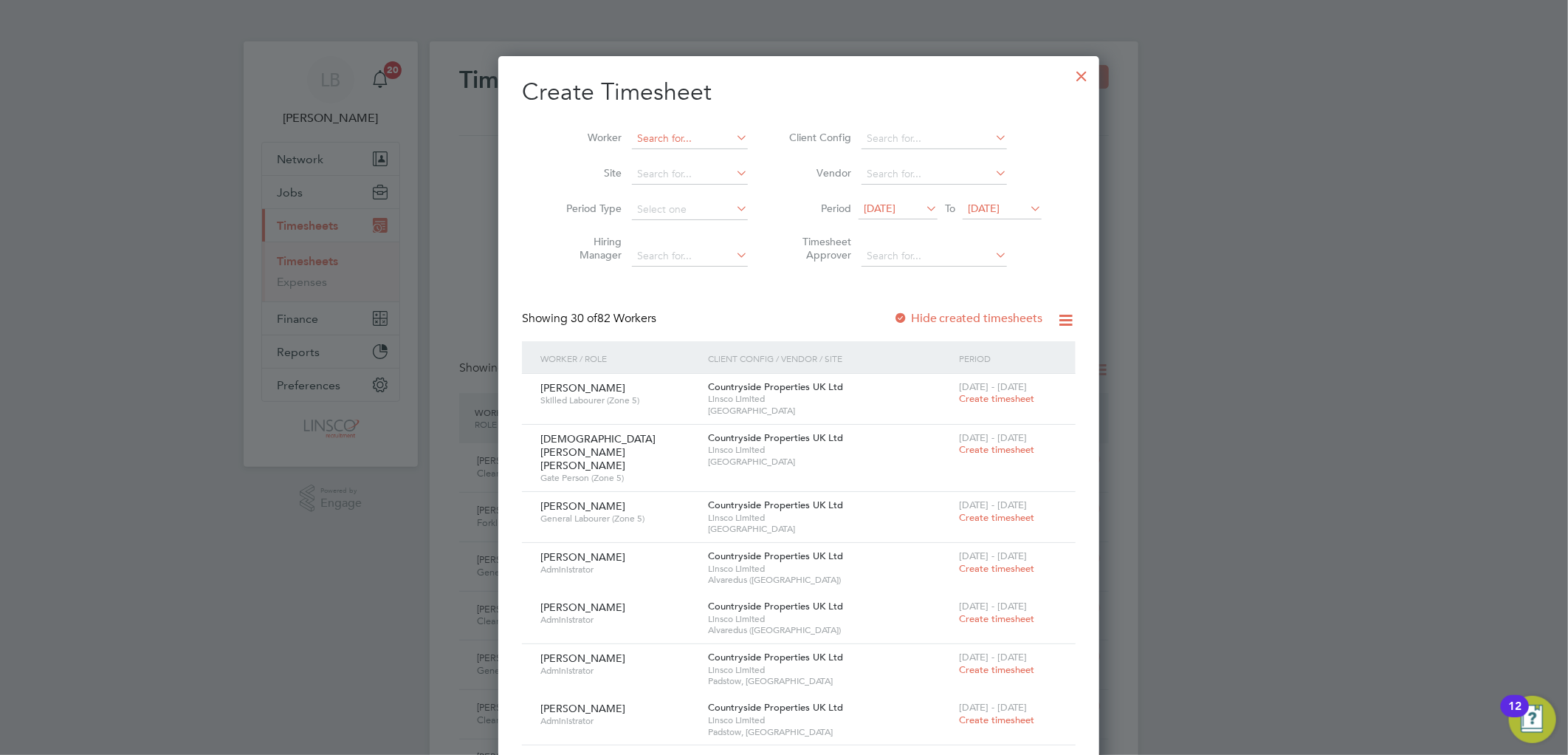
click at [663, 142] on input at bounding box center [689, 139] width 116 height 21
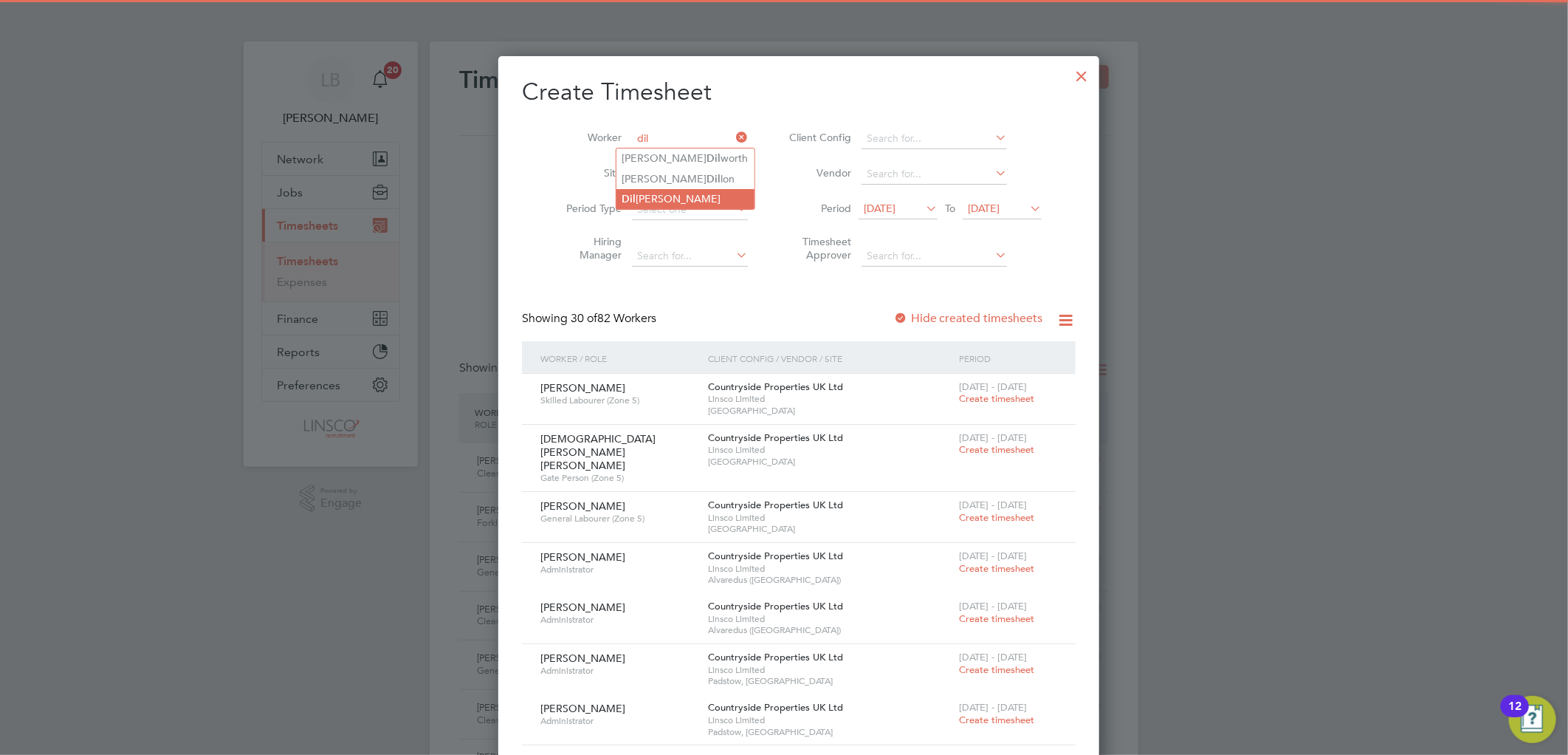
click at [665, 196] on li "Dil raj Singh" at bounding box center [686, 199] width 138 height 20
type input "Dilraj Singh"
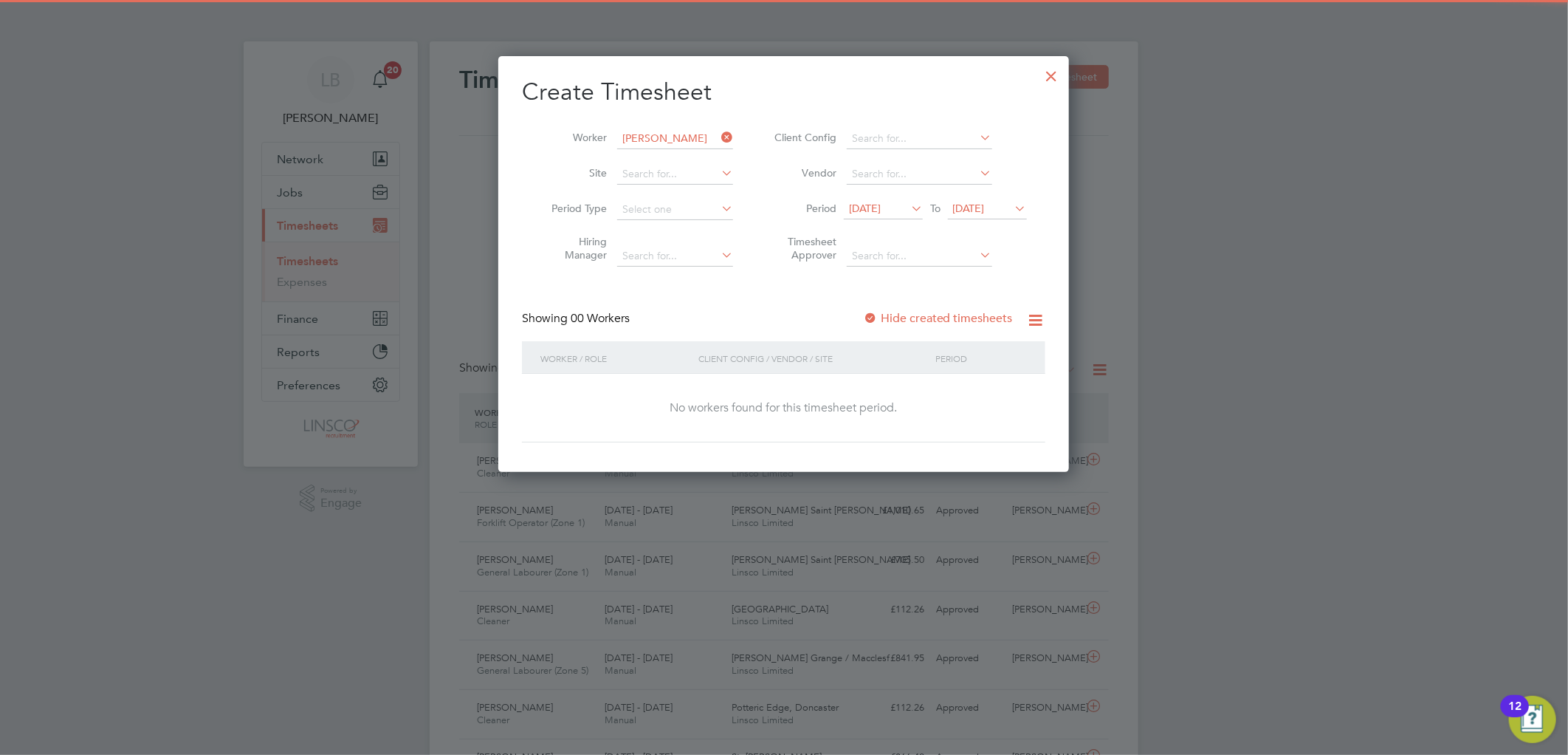
click at [881, 208] on span "28 Jul 2025" at bounding box center [865, 207] width 31 height 13
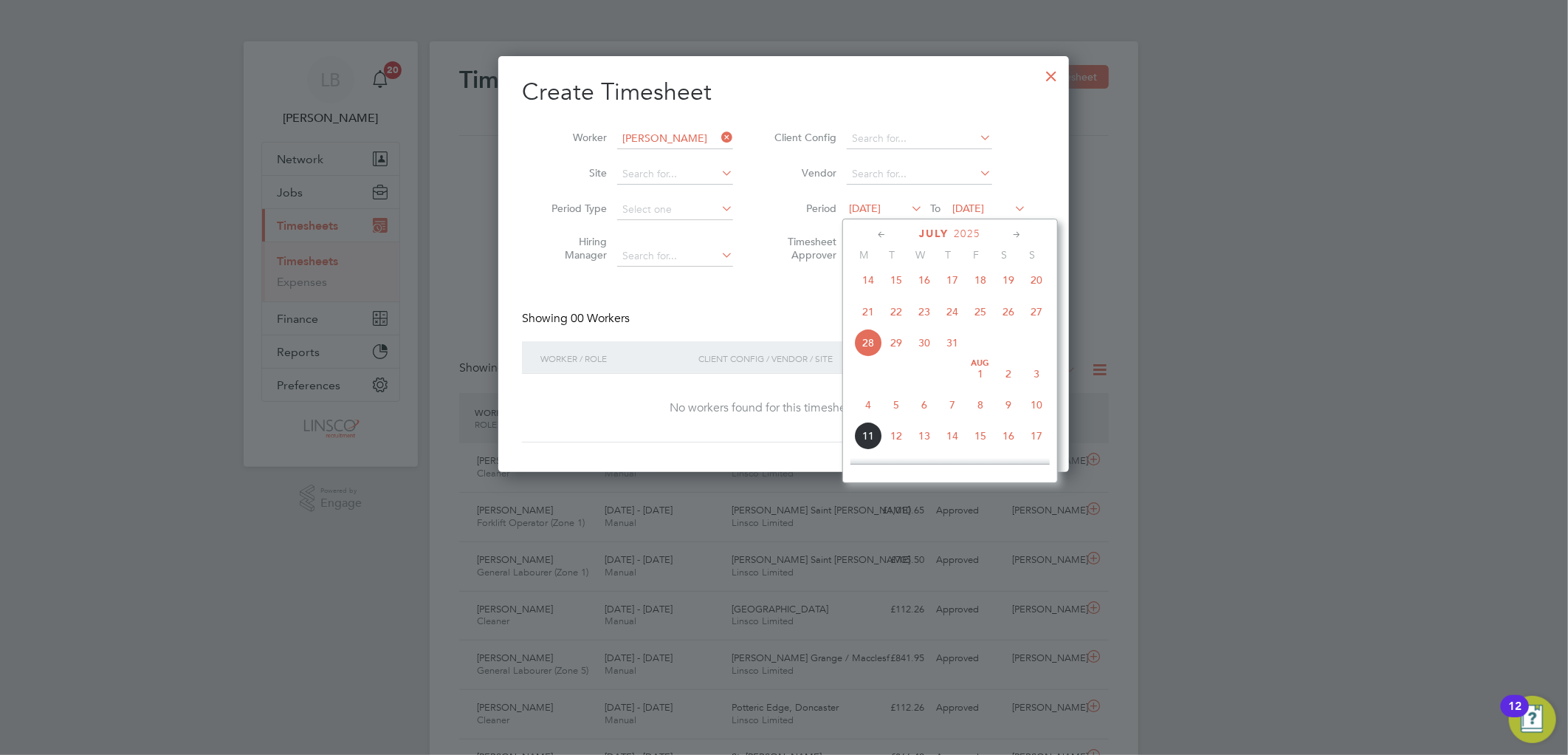
drag, startPoint x: 967, startPoint y: 417, endPoint x: 977, endPoint y: 415, distance: 10.2
click at [968, 417] on span "8" at bounding box center [980, 404] width 28 height 28
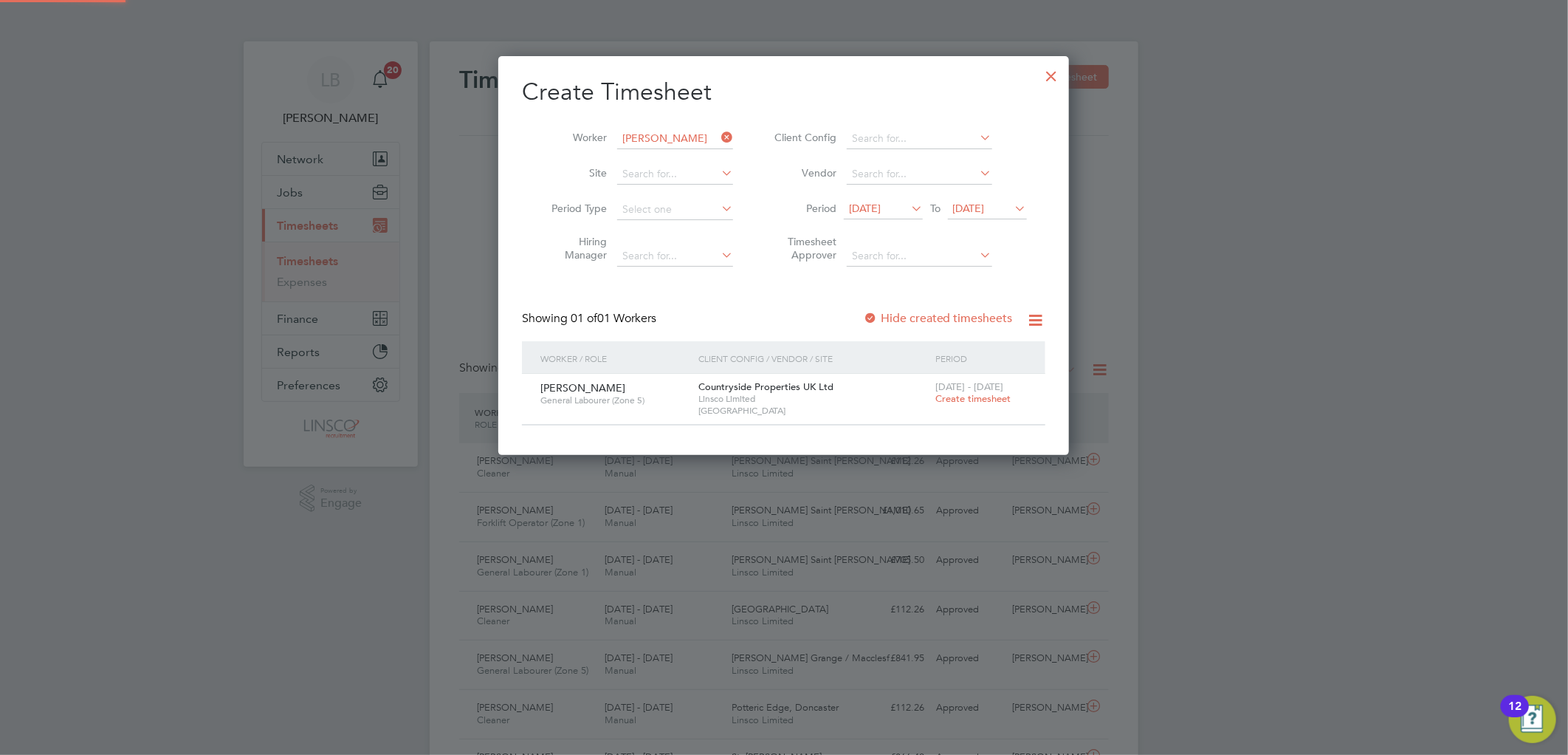
click at [986, 400] on span "Create timesheet" at bounding box center [972, 398] width 75 height 12
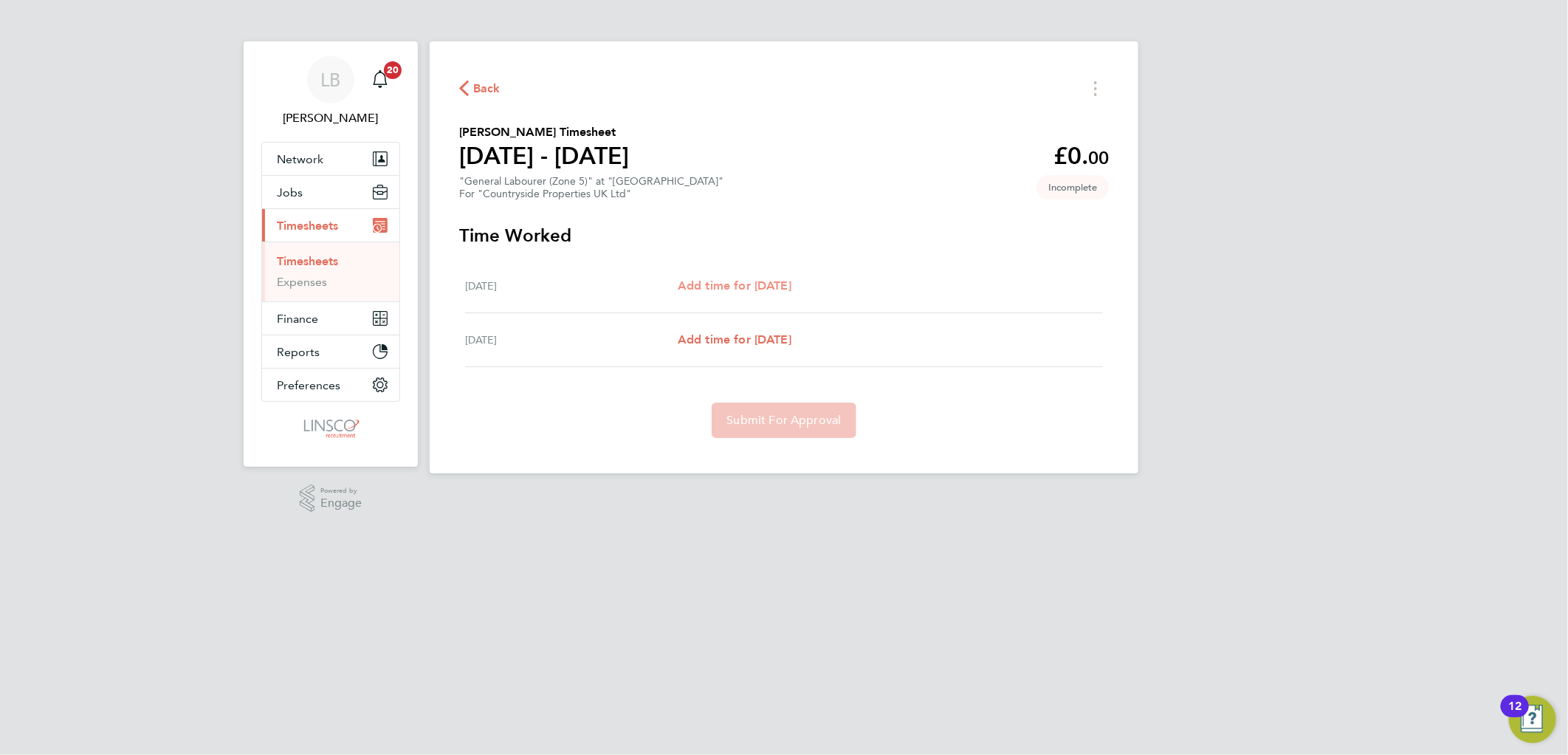
click at [769, 284] on span "Add time for Thu 07 Aug" at bounding box center [735, 285] width 114 height 14
select select "30"
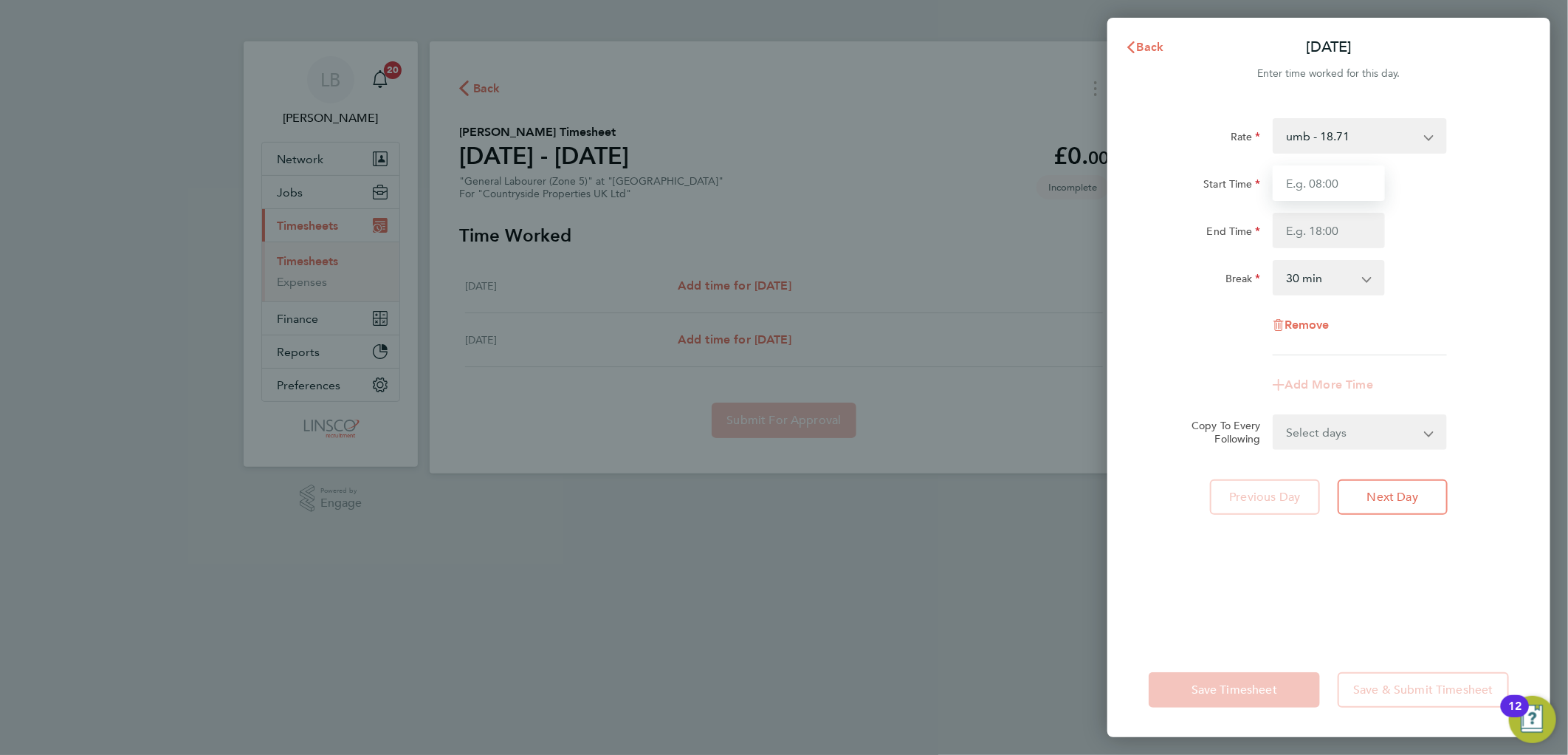
click at [1307, 196] on input "Start Time" at bounding box center [1328, 183] width 112 height 36
type input "08:00"
click at [1293, 221] on input "End Time" at bounding box center [1328, 230] width 112 height 36
type input "16:00"
drag, startPoint x: 1506, startPoint y: 188, endPoint x: 1495, endPoint y: 227, distance: 40.5
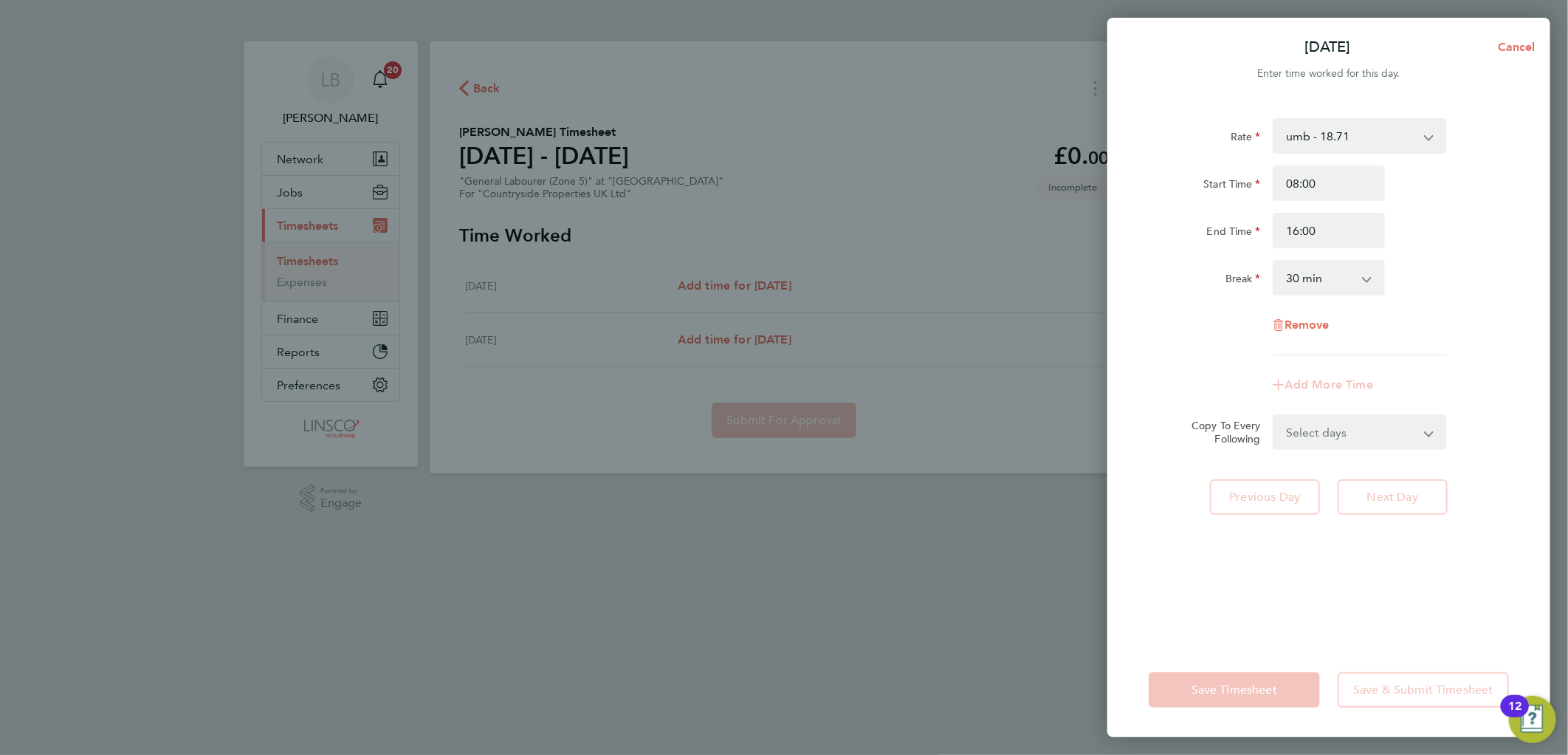
click at [1506, 188] on div "Start Time 08:00" at bounding box center [1328, 183] width 372 height 36
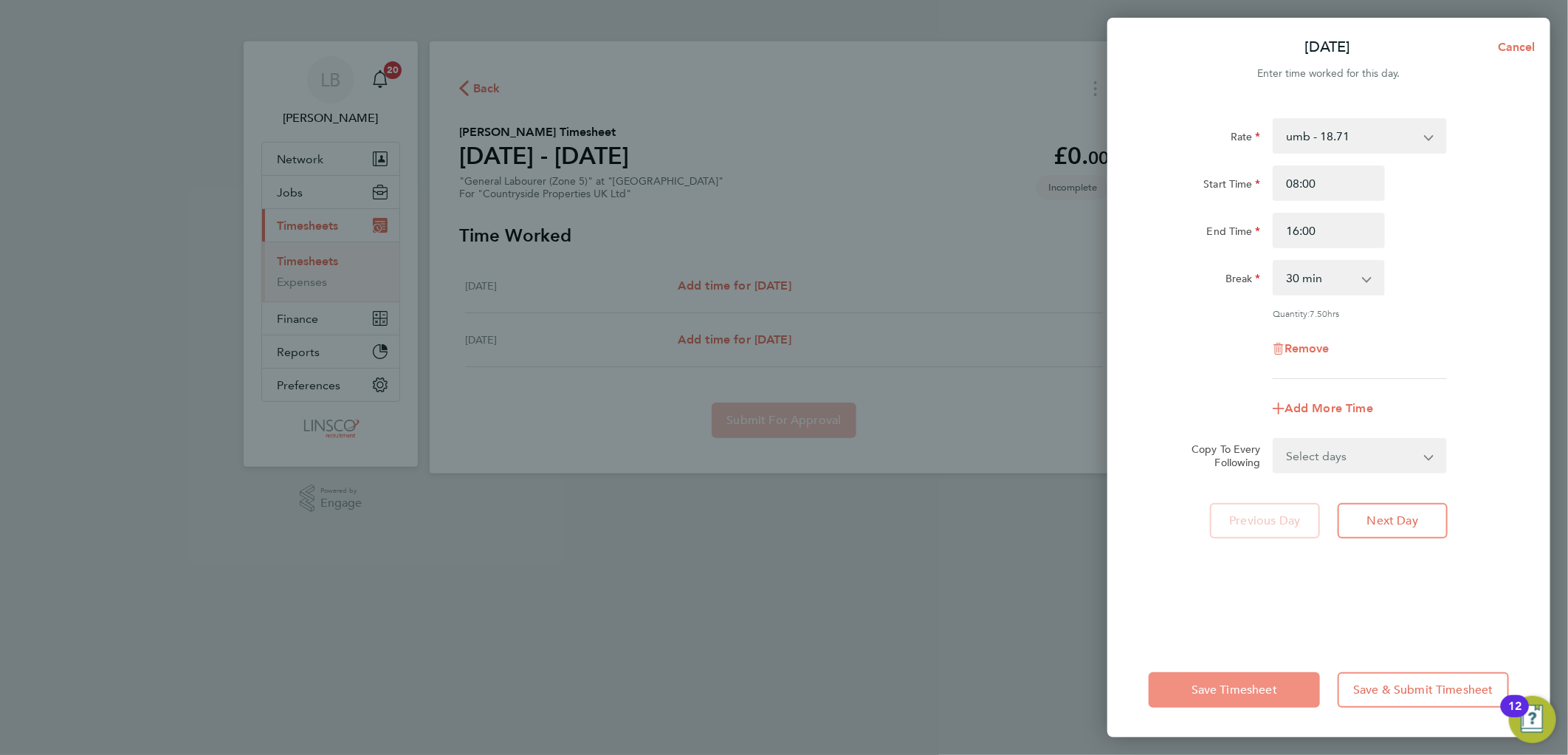
click at [1240, 682] on span "Save Timesheet" at bounding box center [1234, 689] width 86 height 15
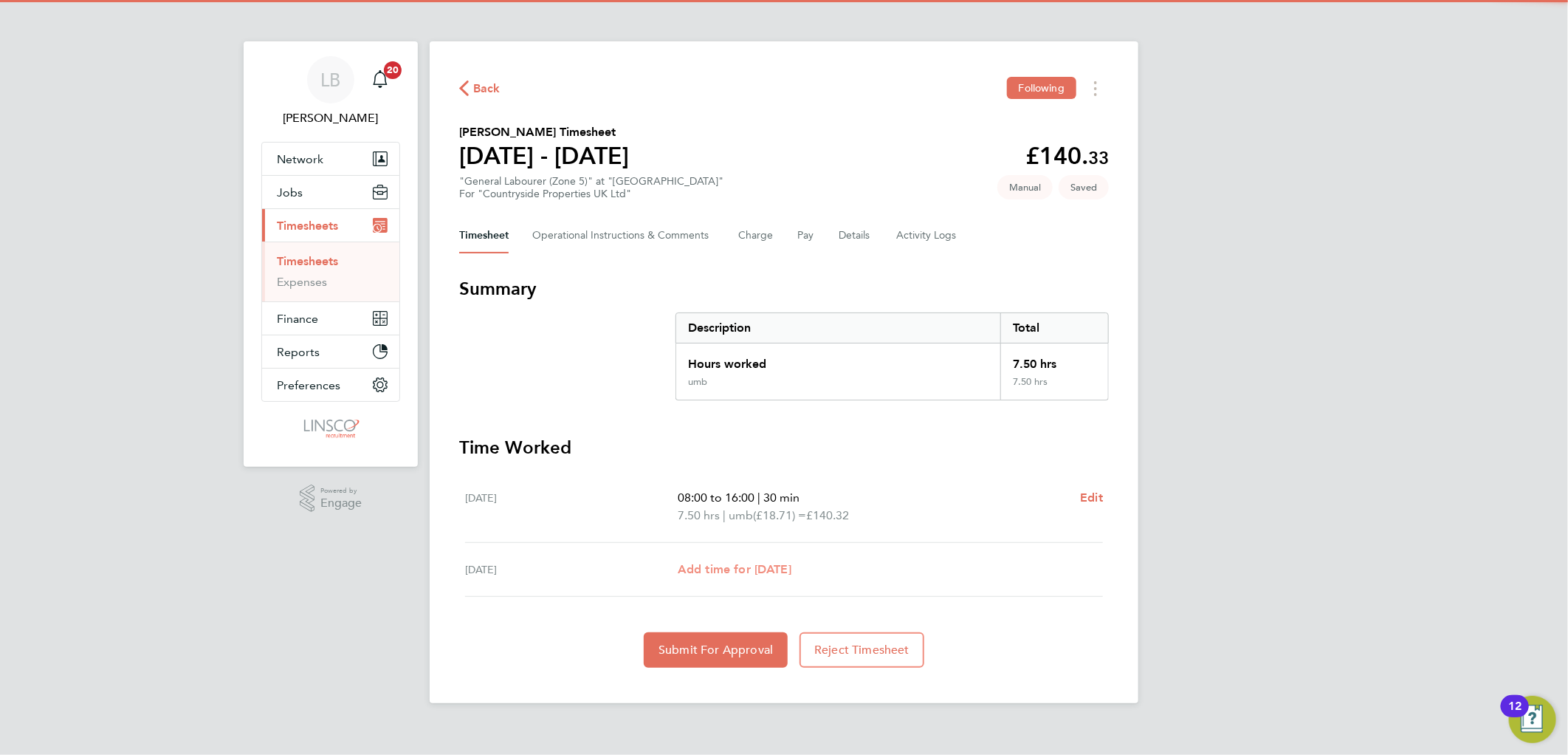
click at [778, 563] on span "Add time for Fri 08 Aug" at bounding box center [735, 569] width 114 height 14
select select "30"
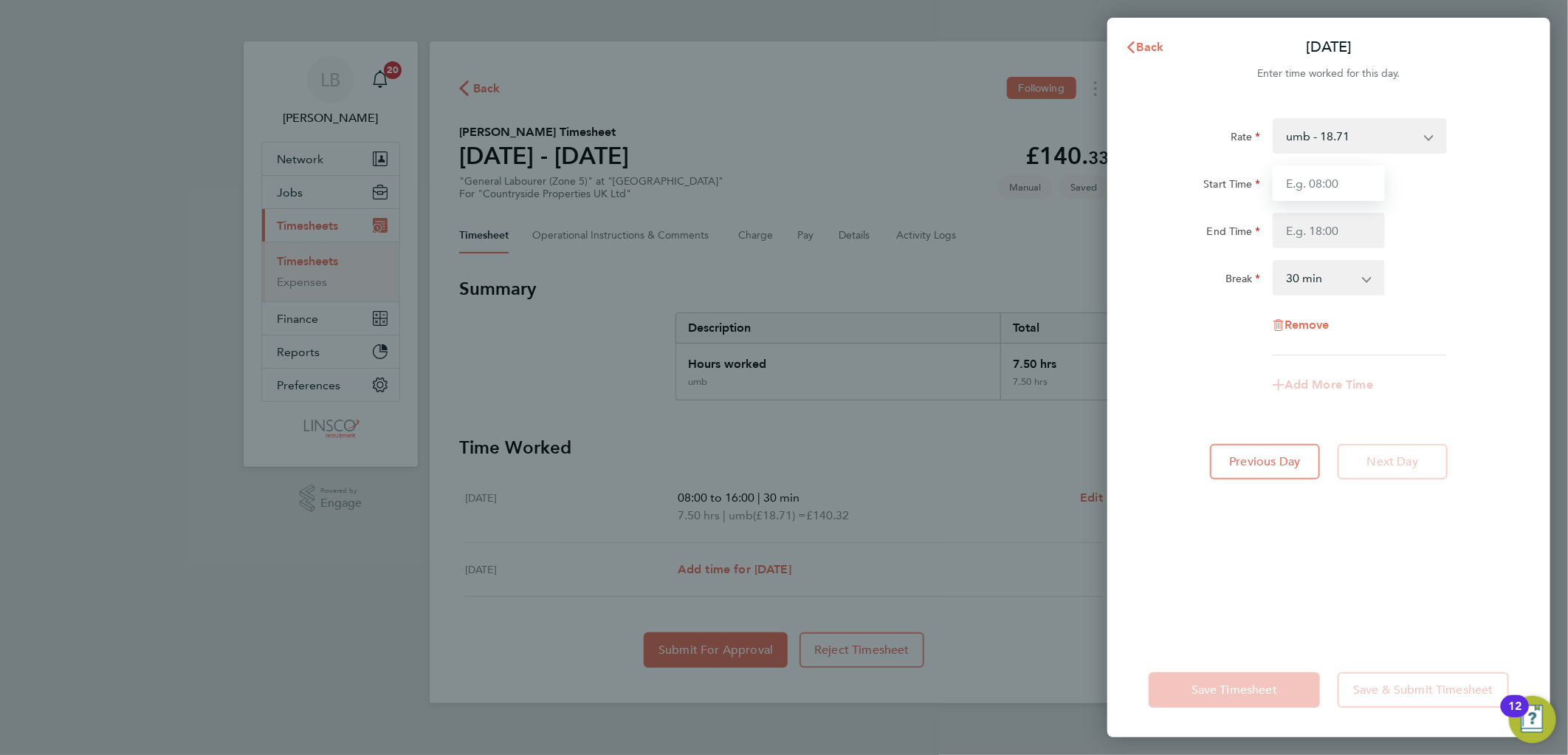
click at [1316, 178] on input "Start Time" at bounding box center [1328, 183] width 112 height 36
type input "07:45"
click at [1293, 225] on input "End Time" at bounding box center [1328, 230] width 112 height 36
type input "16:01"
click at [1460, 171] on div "Start Time 07:45" at bounding box center [1328, 183] width 372 height 36
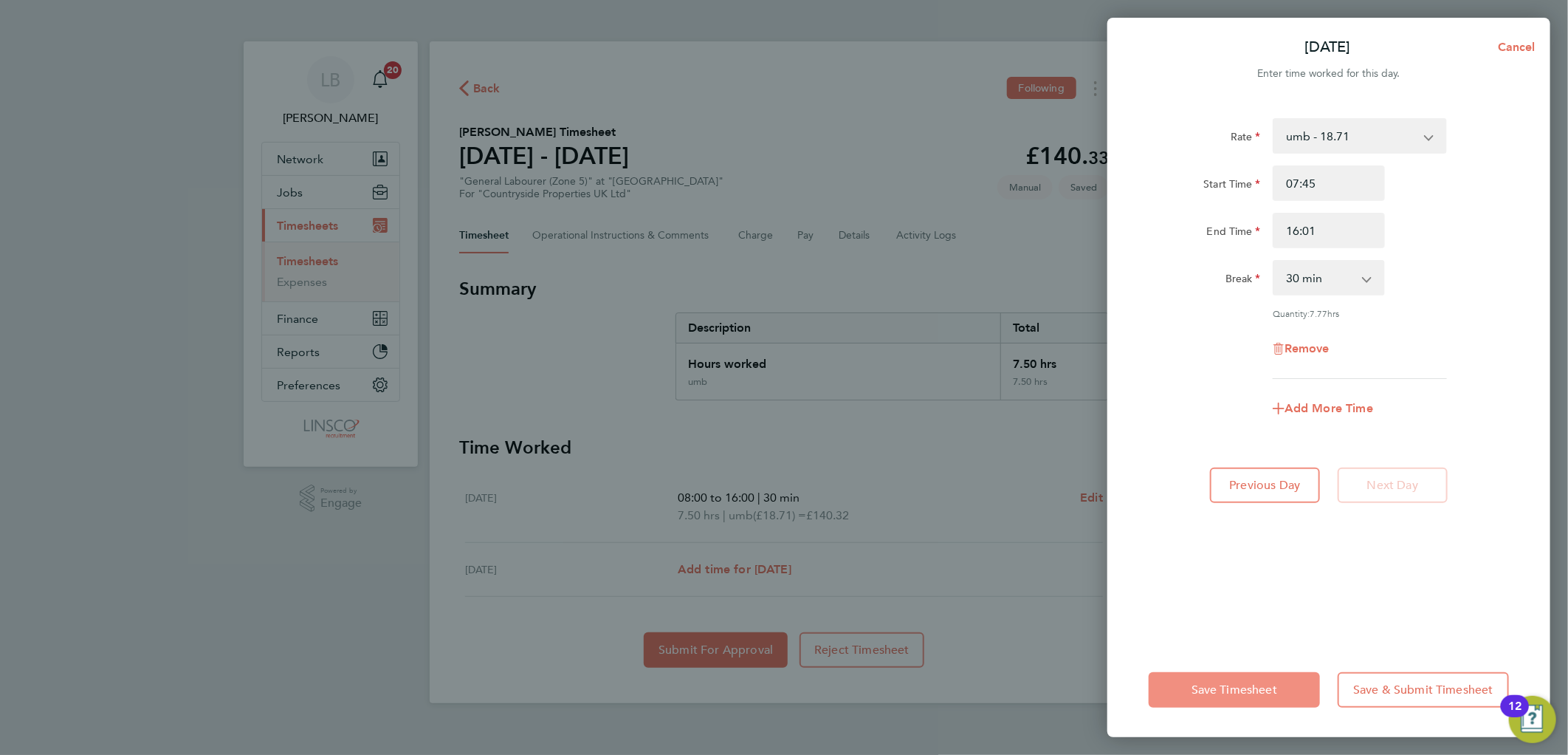
click at [1229, 676] on button "Save Timesheet" at bounding box center [1234, 689] width 171 height 36
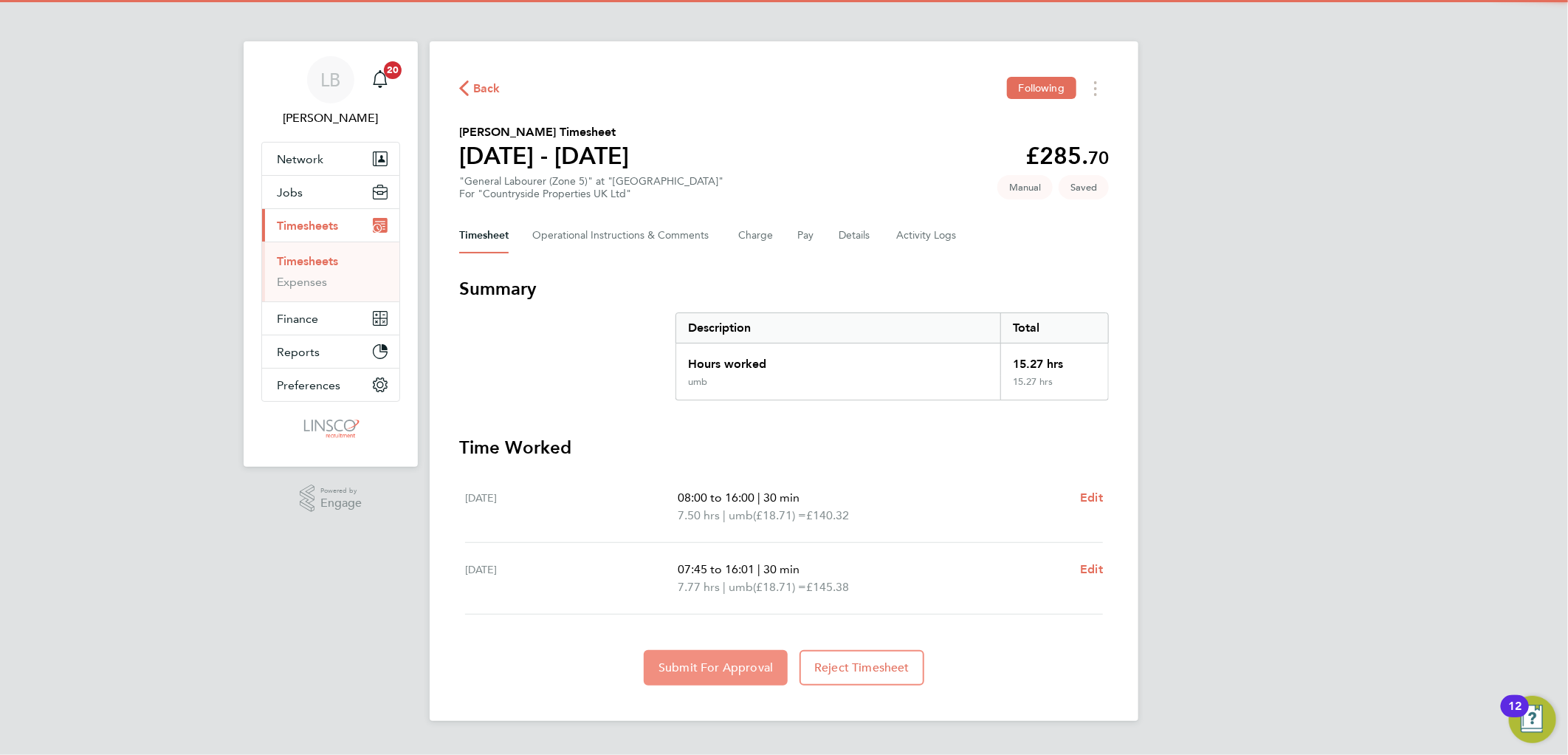
click at [729, 654] on button "Submit For Approval" at bounding box center [715, 668] width 144 height 36
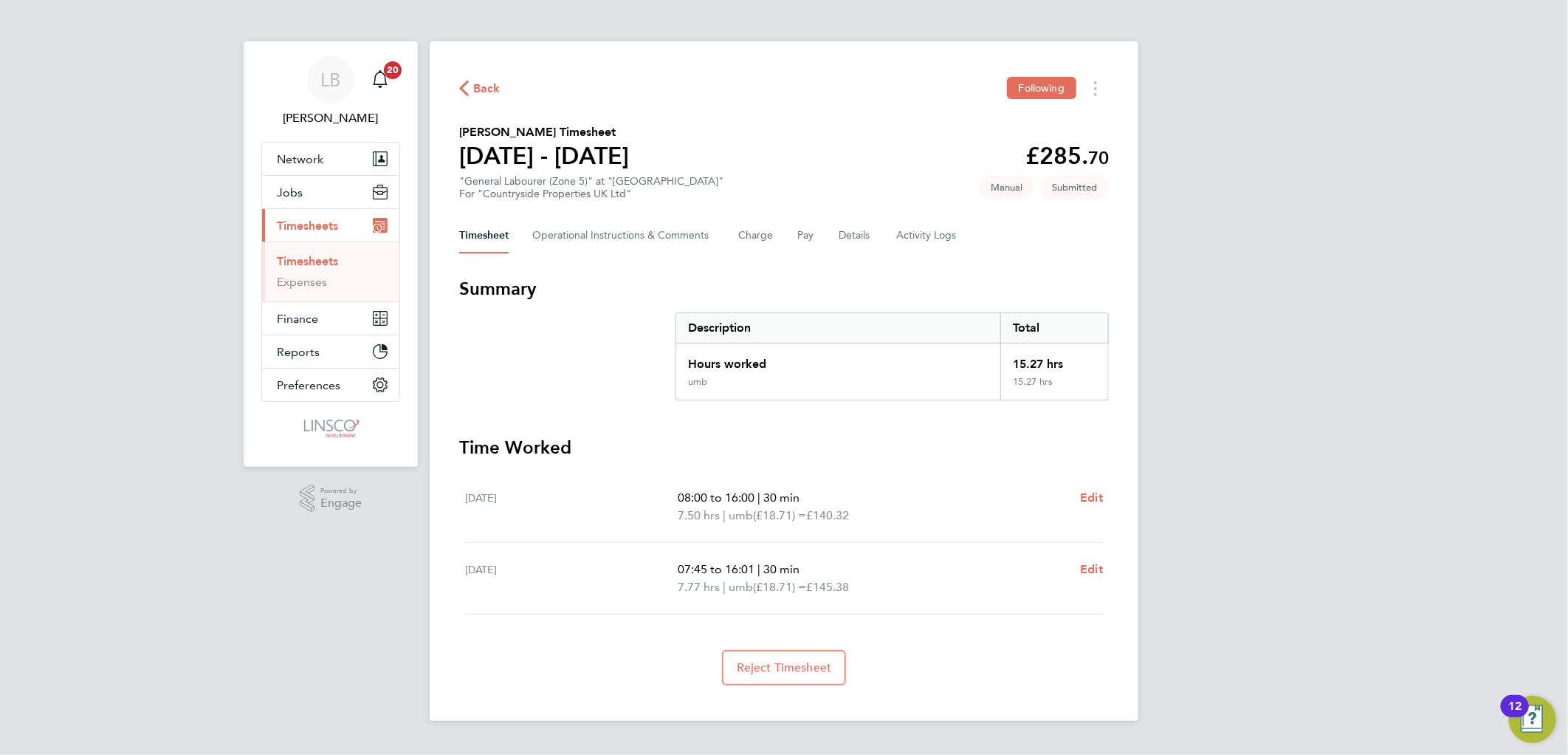
click at [462, 81] on icon "button" at bounding box center [463, 88] width 10 height 16
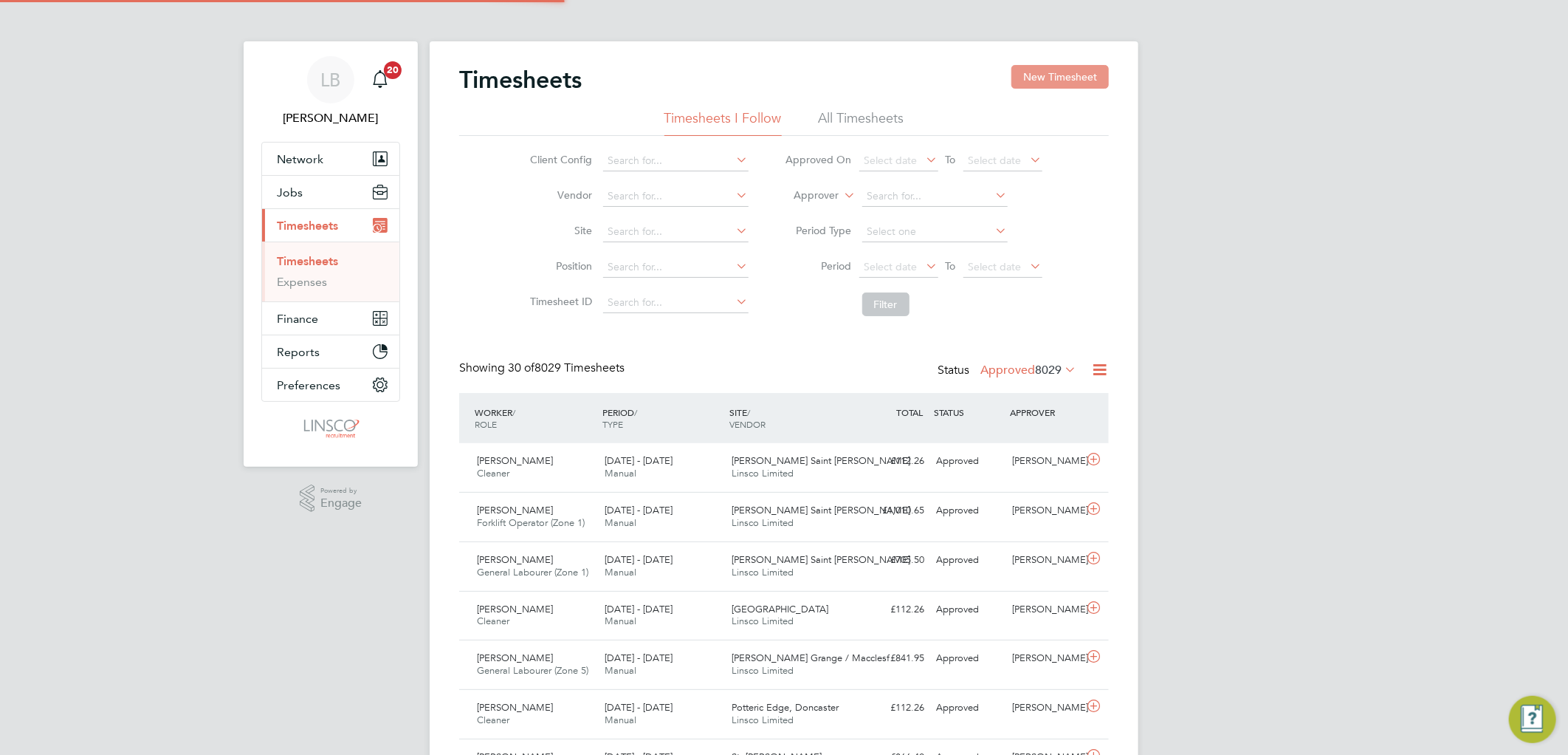
click at [1092, 78] on button "New Timesheet" at bounding box center [1059, 76] width 97 height 24
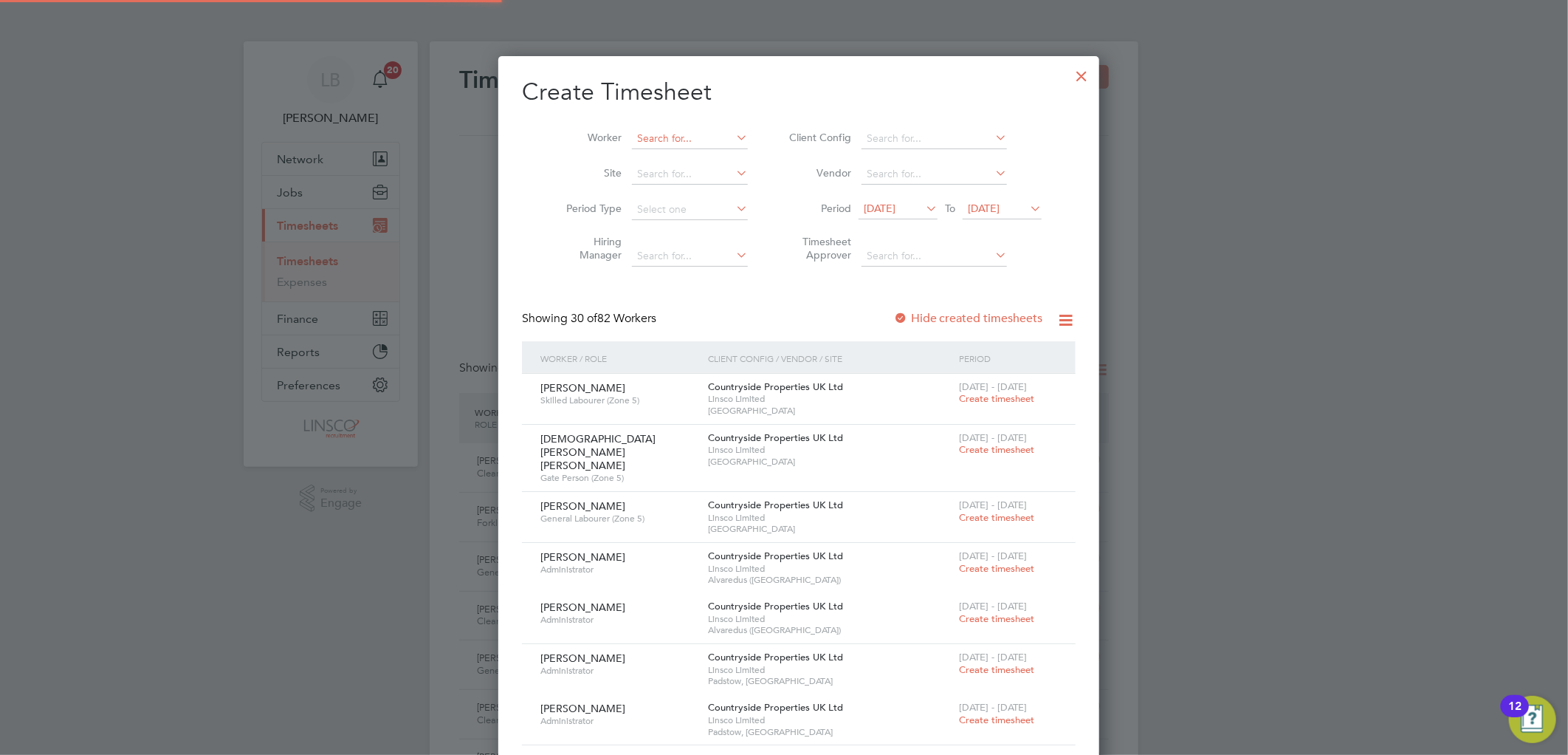
click at [655, 137] on input at bounding box center [689, 139] width 116 height 21
drag, startPoint x: 654, startPoint y: 178, endPoint x: 735, endPoint y: 262, distance: 116.7
click at [711, 175] on b "Sin" at bounding box center [718, 178] width 15 height 12
type input "Jas Singh"
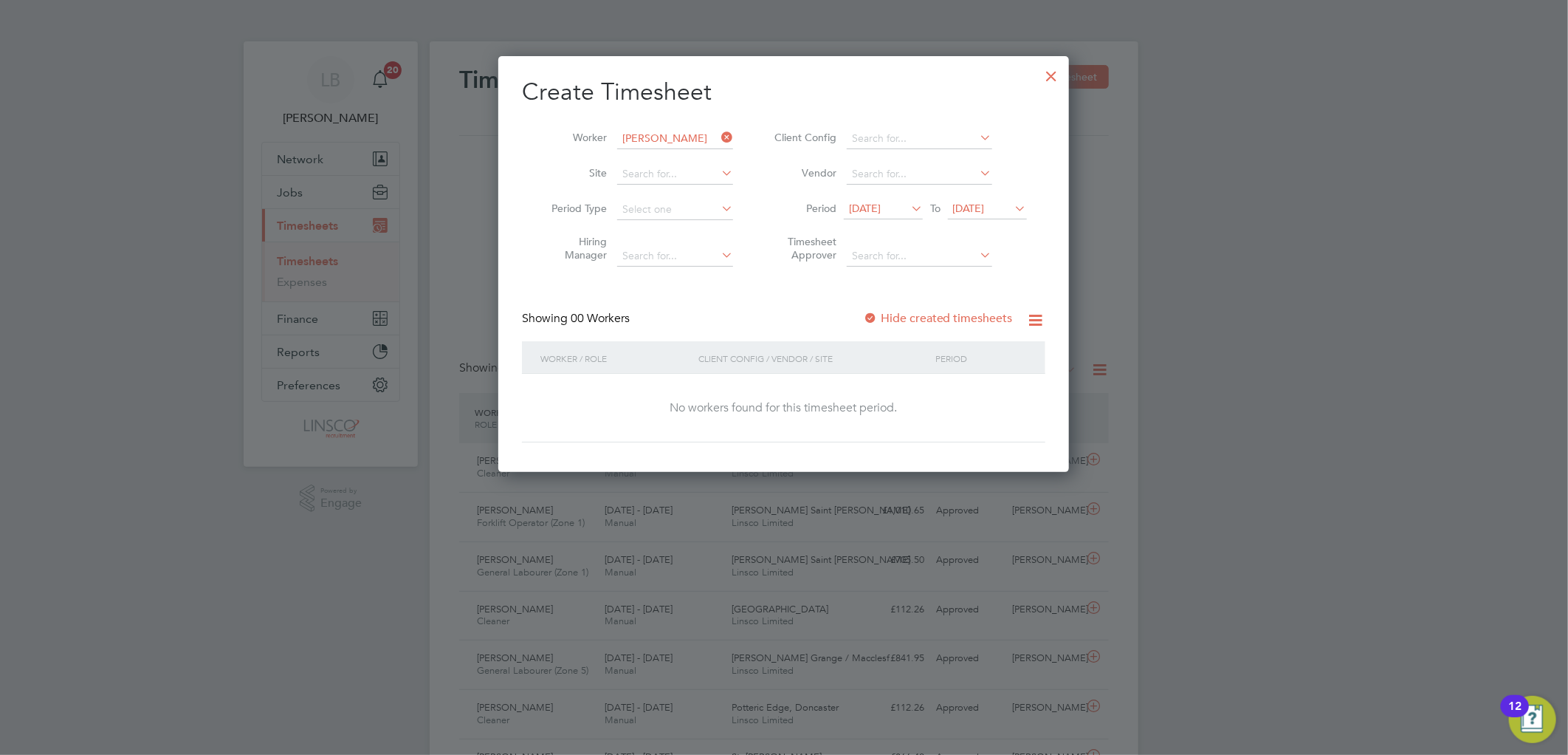
click at [881, 214] on span "28 Jul 2025" at bounding box center [865, 207] width 31 height 13
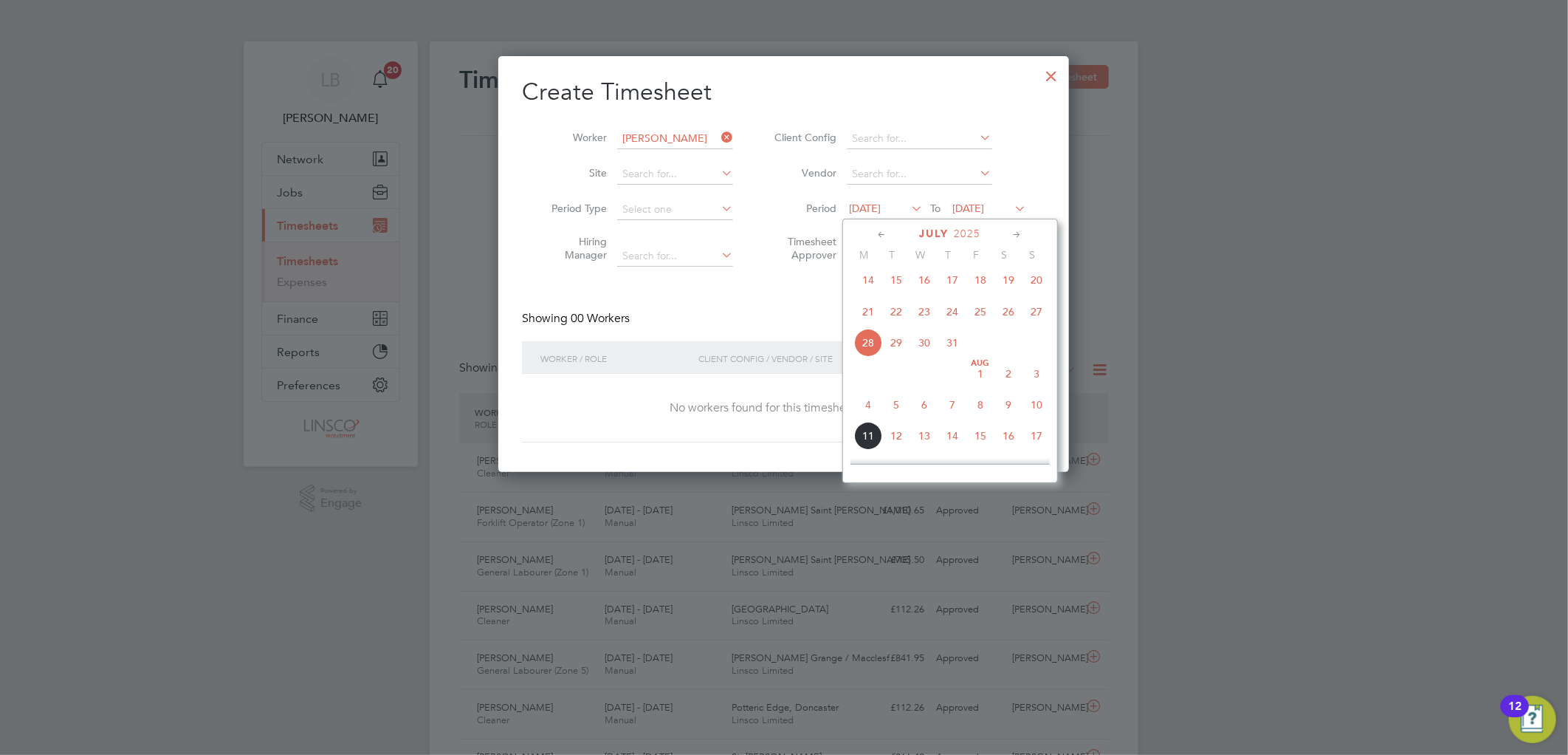
click at [939, 412] on span "7" at bounding box center [952, 404] width 28 height 28
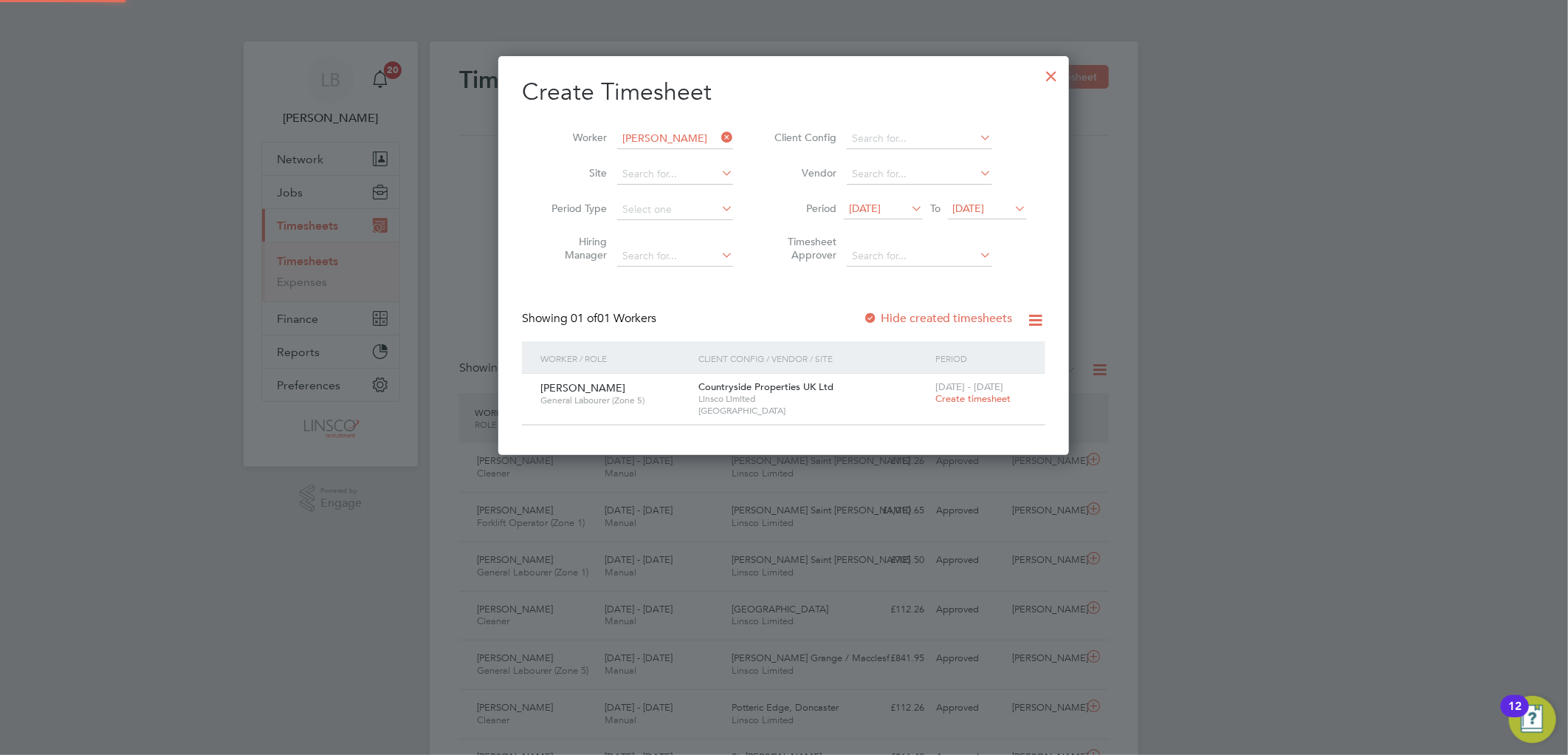
click at [960, 404] on div "4 - 10 Aug 2025 Create timesheet" at bounding box center [980, 394] width 99 height 40
click at [946, 395] on span "Create timesheet" at bounding box center [972, 398] width 75 height 12
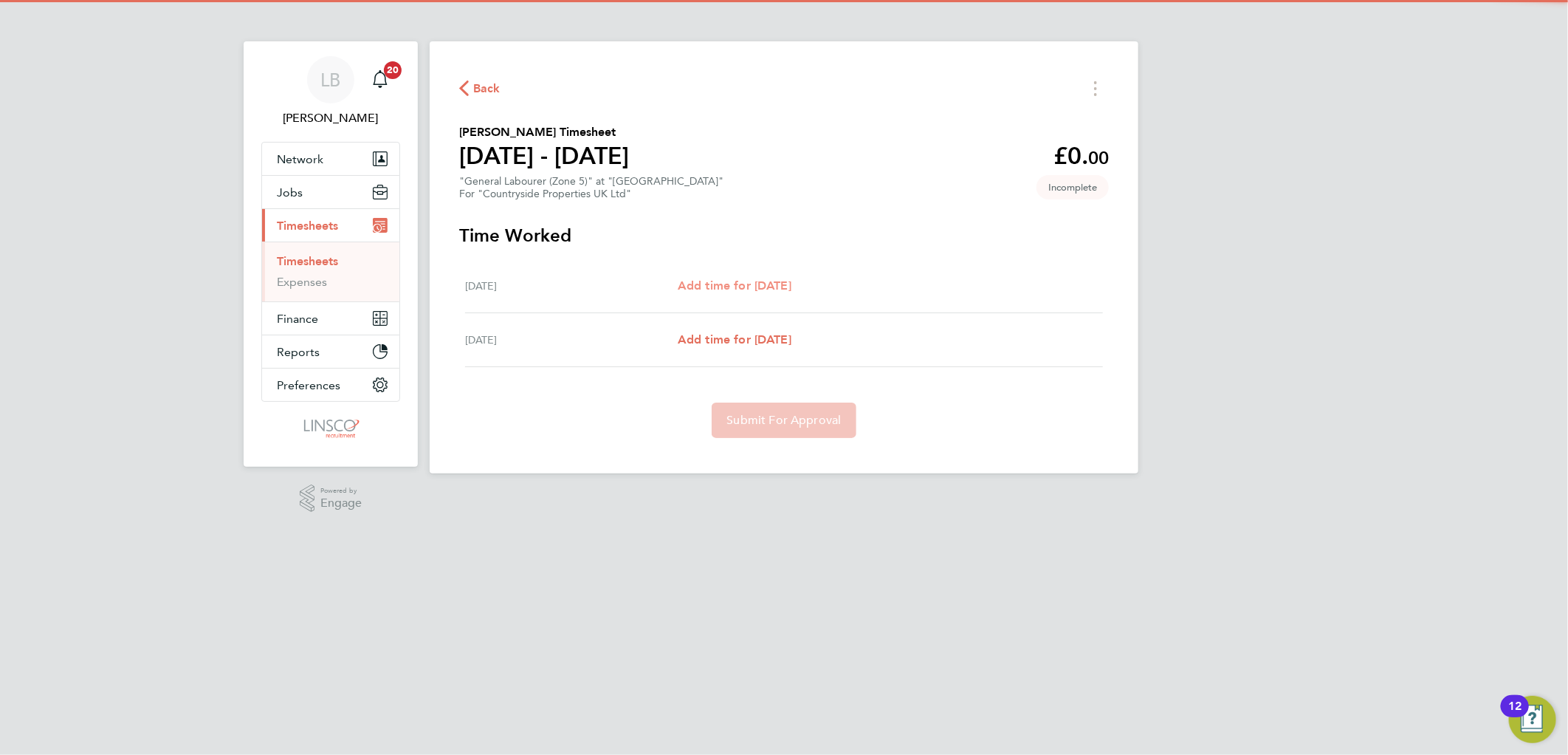
click at [791, 278] on span "Add time for Thu 07 Aug" at bounding box center [735, 285] width 114 height 14
select select "30"
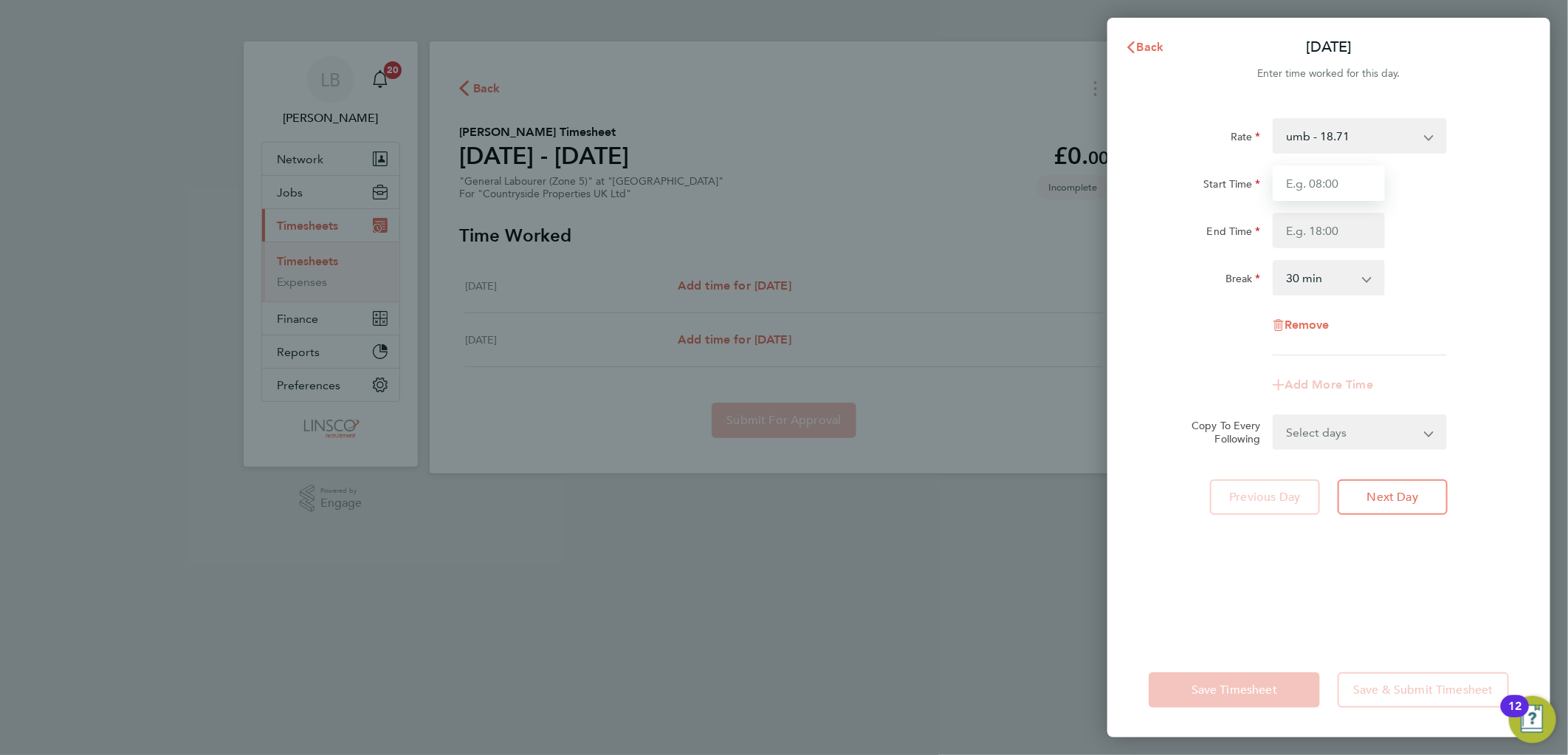
click at [1316, 191] on input "Start Time" at bounding box center [1328, 183] width 112 height 36
type input "08:00"
click at [1283, 219] on input "End Time" at bounding box center [1328, 230] width 112 height 36
type input "16:00"
click at [1412, 208] on div "Start Time 08:00 End Time 16:00" at bounding box center [1328, 206] width 372 height 83
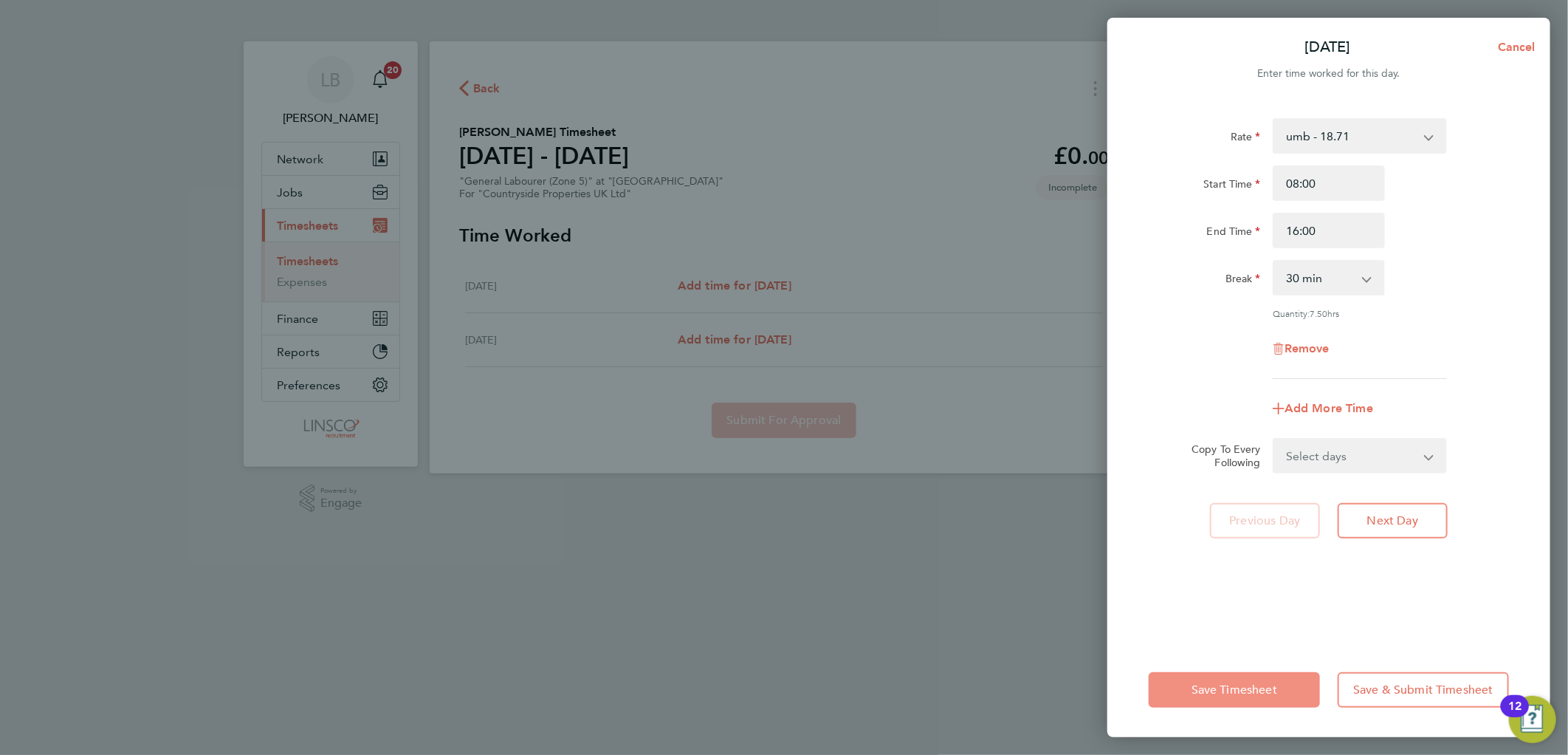
click at [1227, 682] on button "Save Timesheet" at bounding box center [1234, 689] width 171 height 36
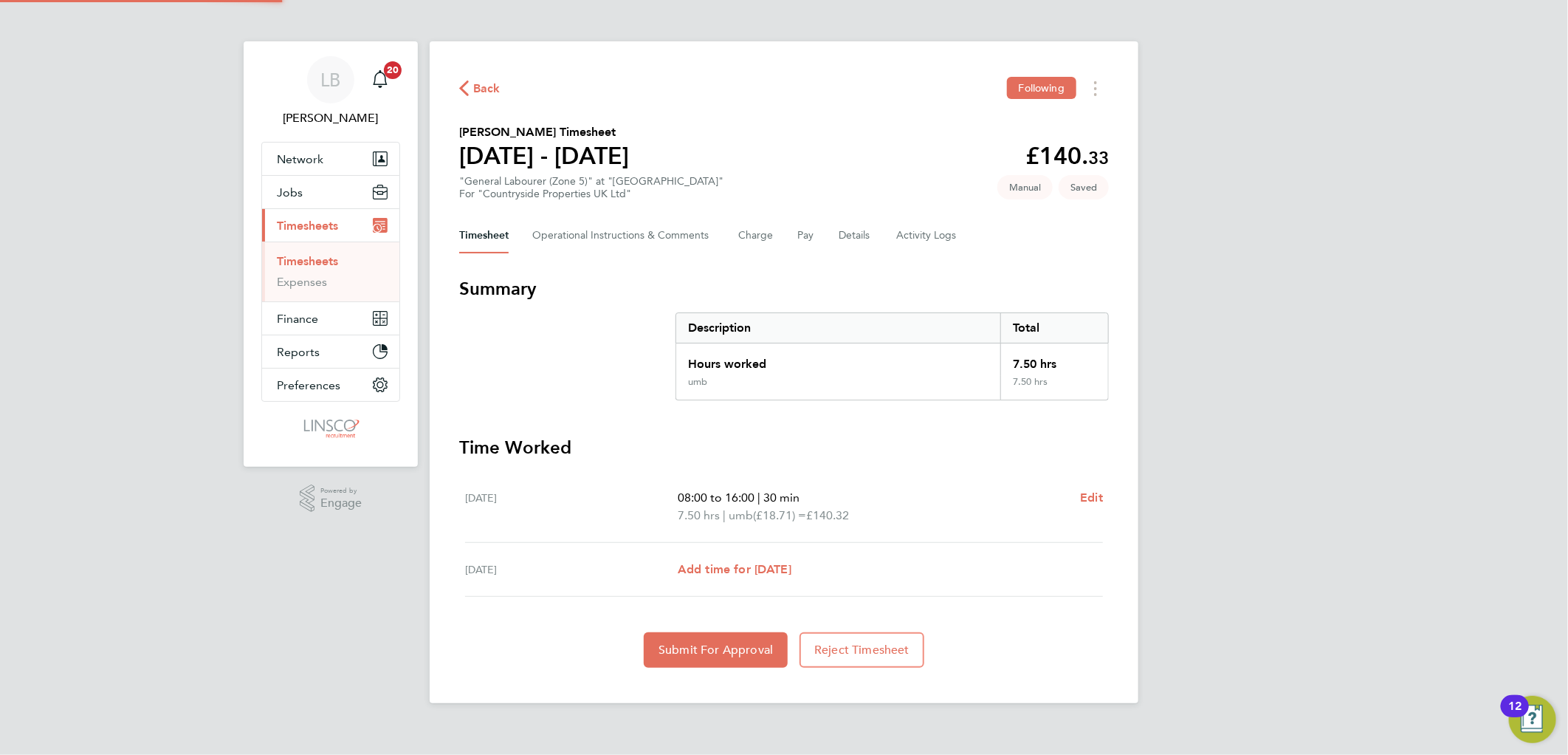
click at [810, 347] on div "Hours worked" at bounding box center [838, 359] width 324 height 32
click at [735, 562] on span "Add time for Fri 08 Aug" at bounding box center [735, 569] width 114 height 14
select select "30"
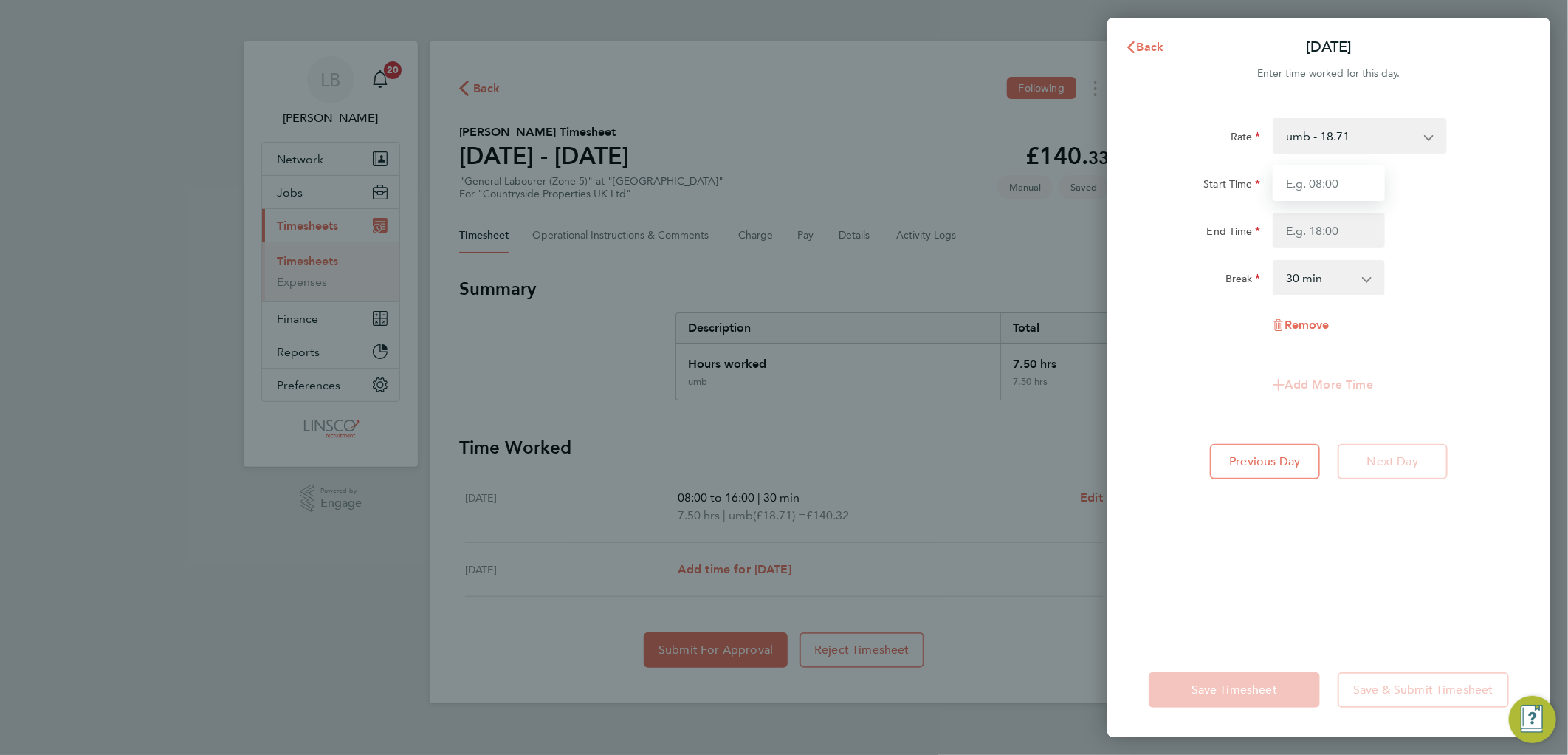
click at [1333, 180] on input "Start Time" at bounding box center [1328, 183] width 112 height 36
type input "07:41"
click at [1287, 230] on input "End Time" at bounding box center [1328, 230] width 112 height 36
type input "15:51"
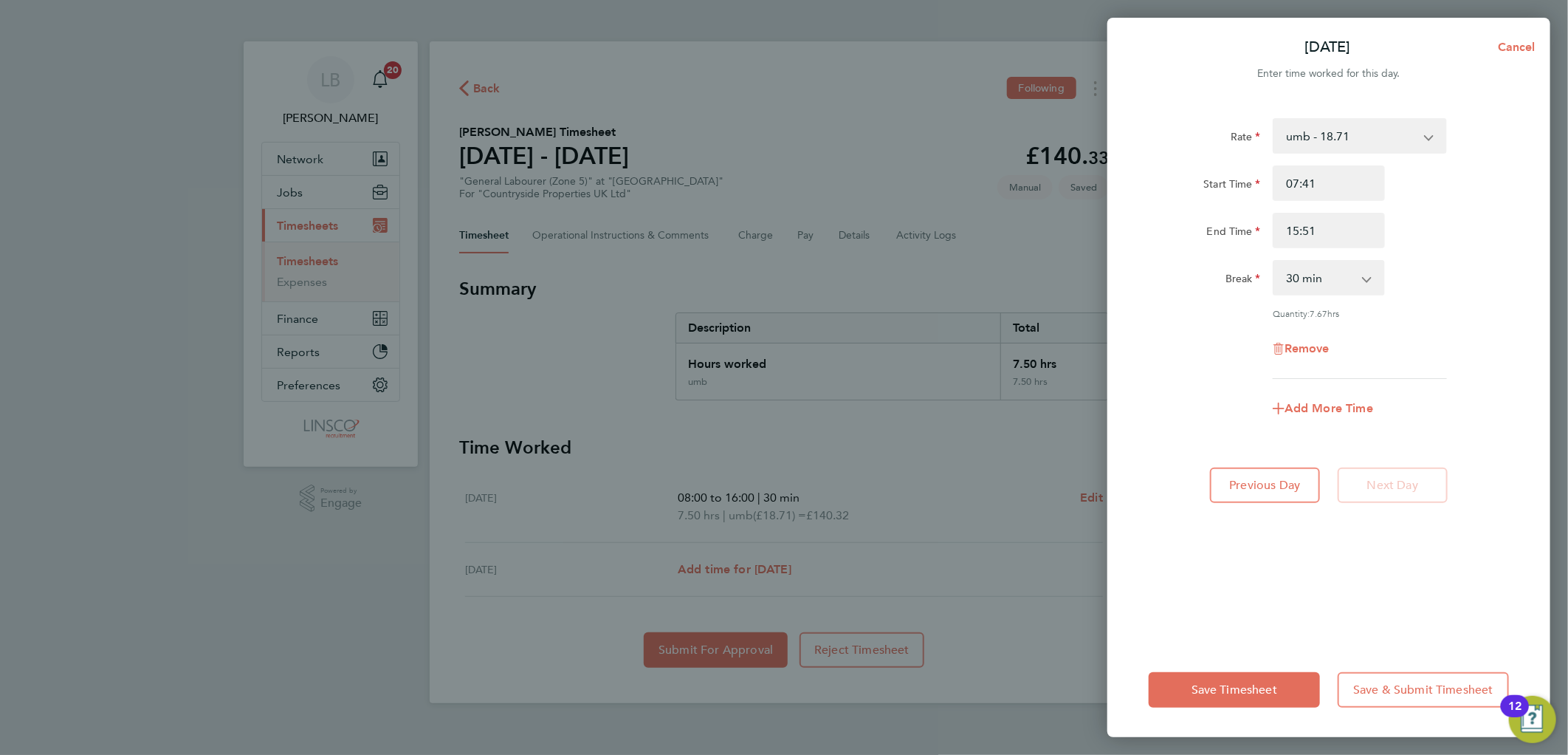
click at [1459, 218] on div "End Time 15:51" at bounding box center [1328, 230] width 372 height 36
click at [1225, 696] on span "Save Timesheet" at bounding box center [1234, 689] width 86 height 15
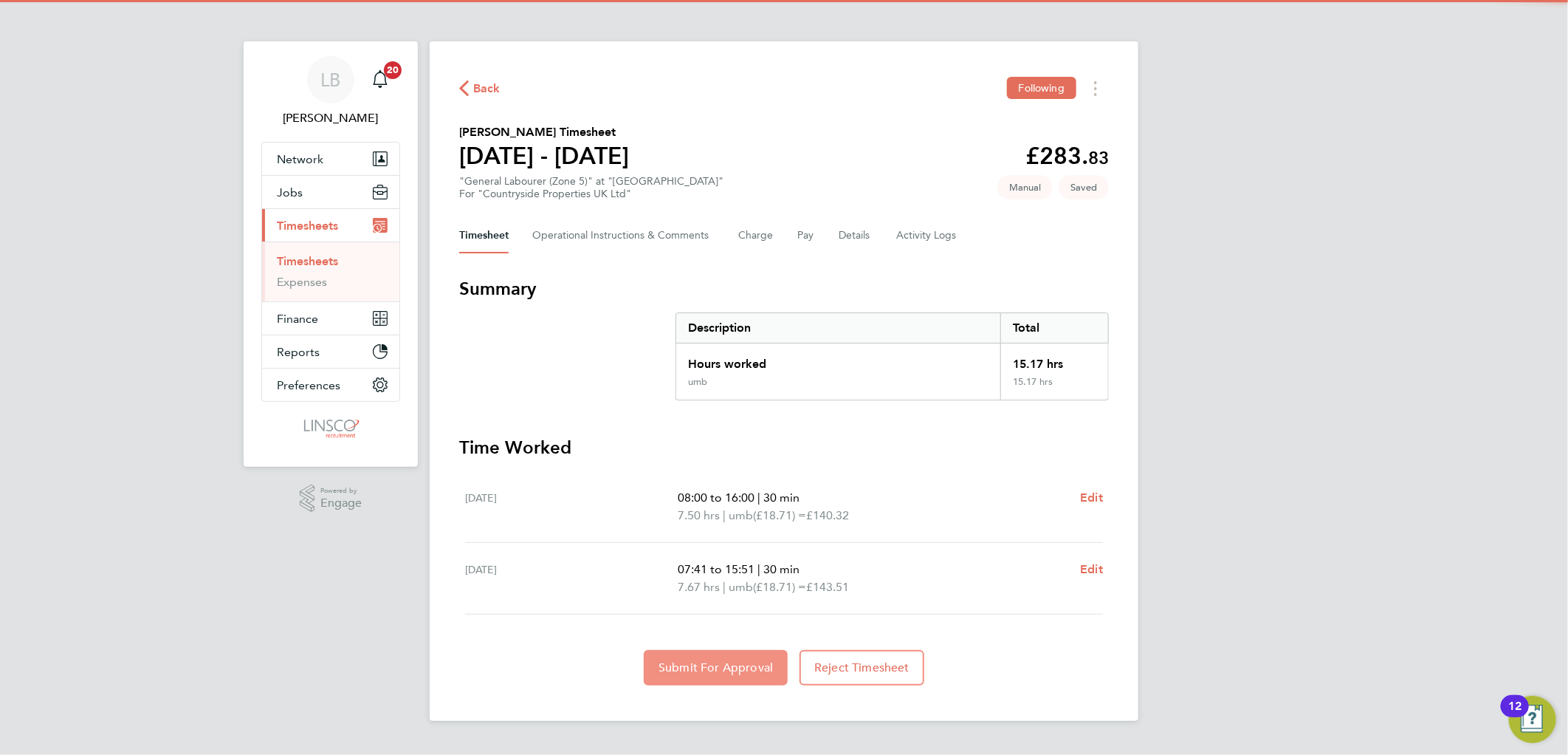
click at [672, 675] on button "Submit For Approval" at bounding box center [715, 668] width 144 height 36
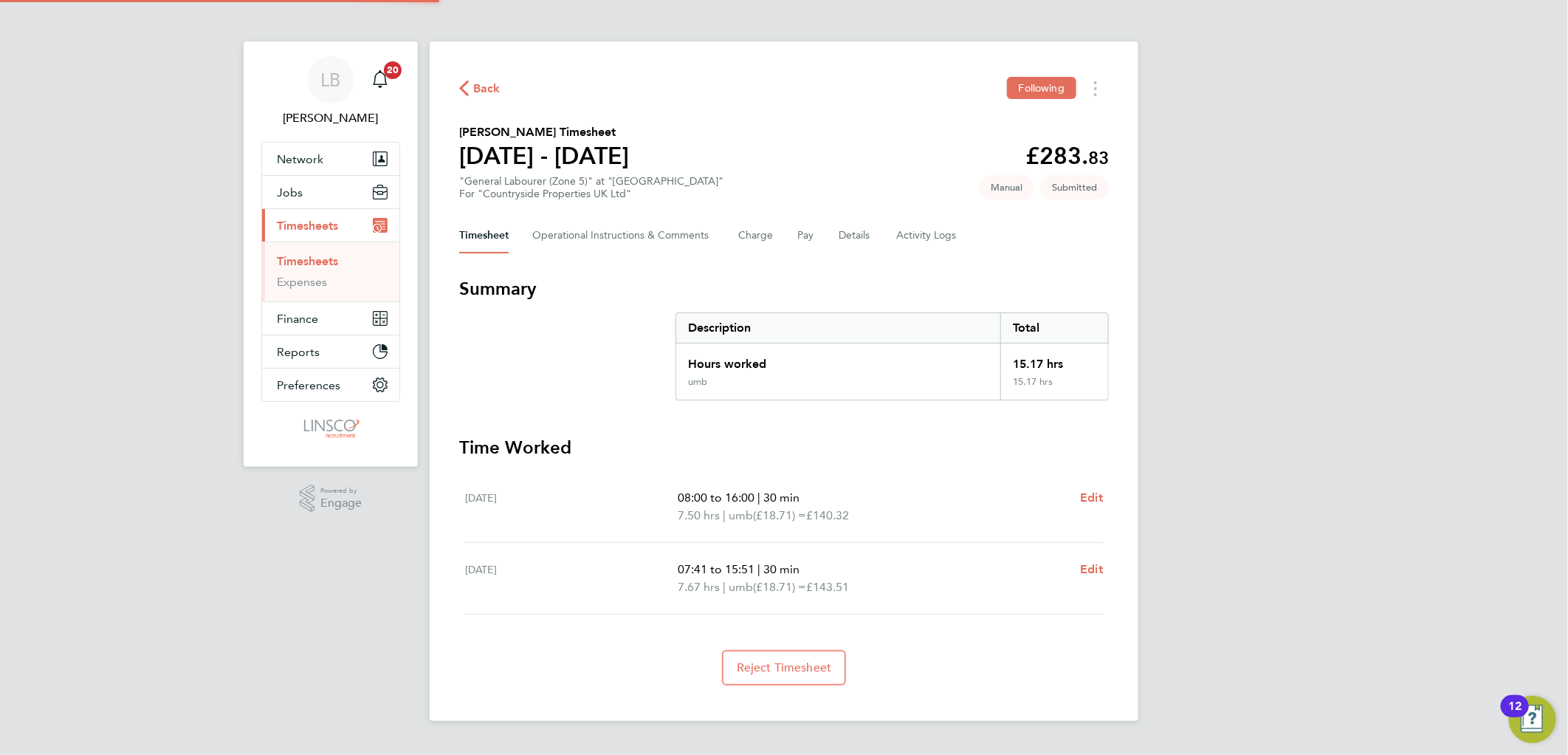
click at [487, 87] on span "Back" at bounding box center [486, 88] width 27 height 17
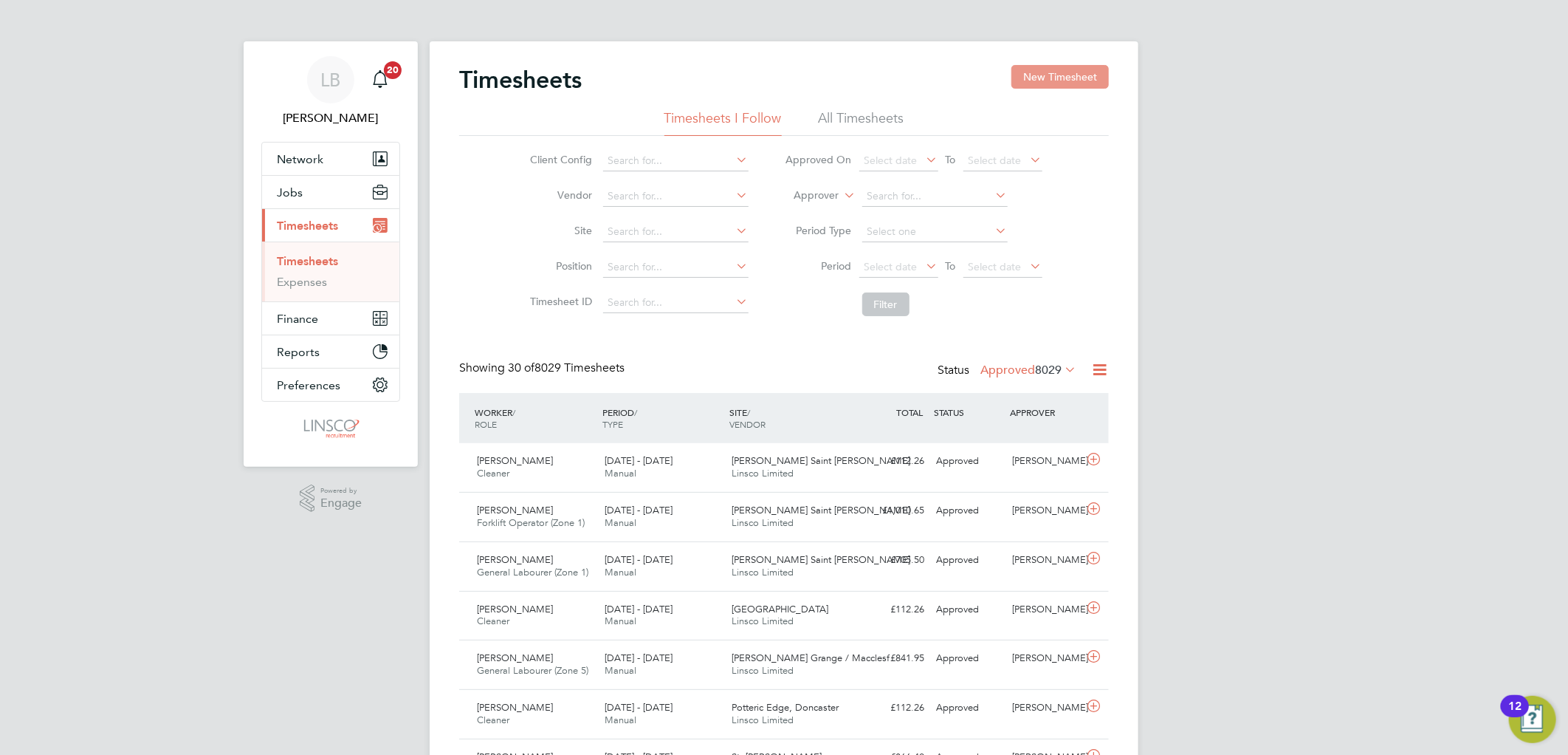
click at [1020, 76] on button "New Timesheet" at bounding box center [1059, 76] width 97 height 24
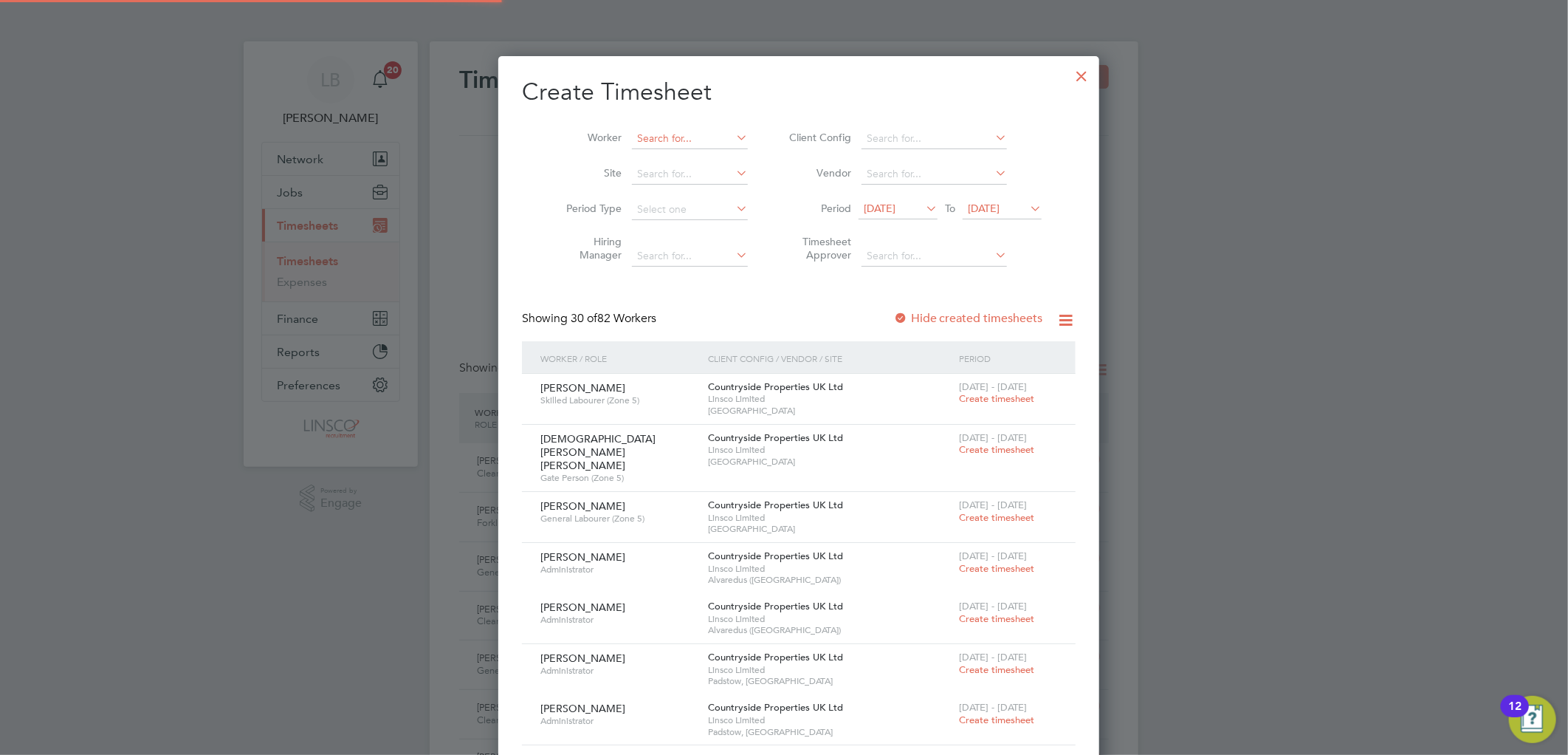
click at [655, 135] on input at bounding box center [689, 139] width 116 height 21
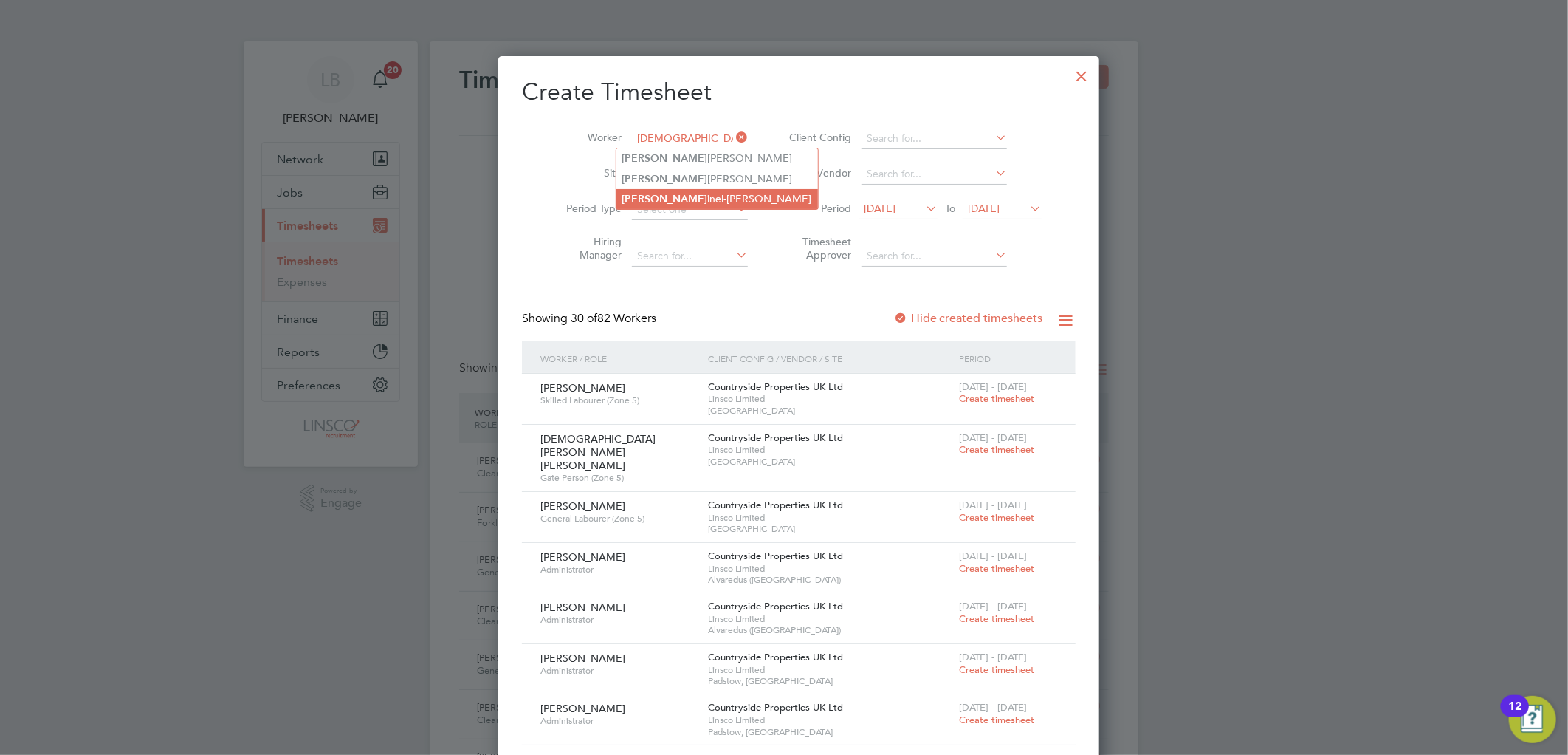
click at [659, 197] on li "Crist inel-Aurel Baciu" at bounding box center [717, 199] width 201 height 20
type input "Cristinel-Aurel Baciu"
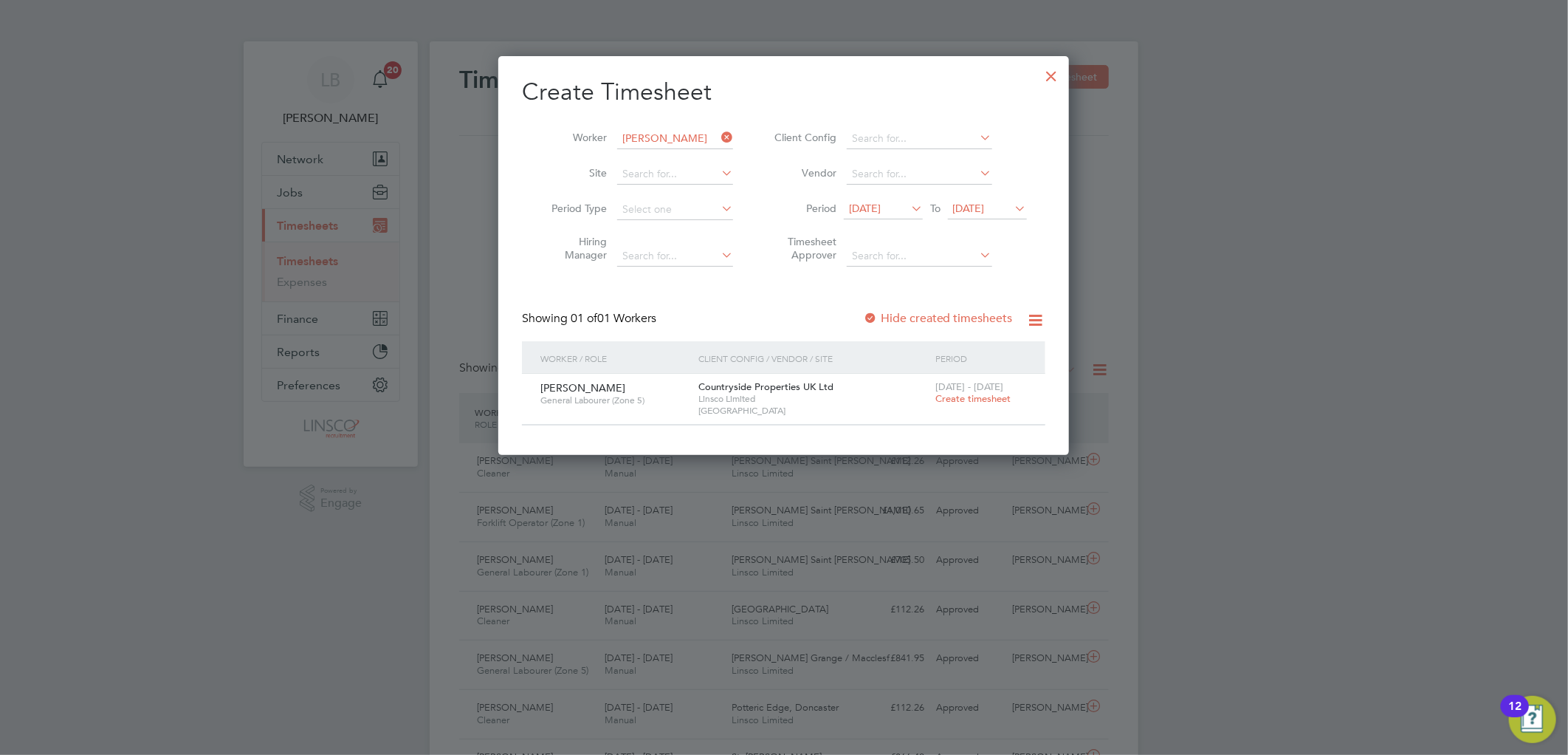
click at [967, 391] on div "4 - 10 Aug 2025 Create timesheet" at bounding box center [980, 394] width 99 height 40
click at [954, 395] on span "Create timesheet" at bounding box center [972, 398] width 75 height 12
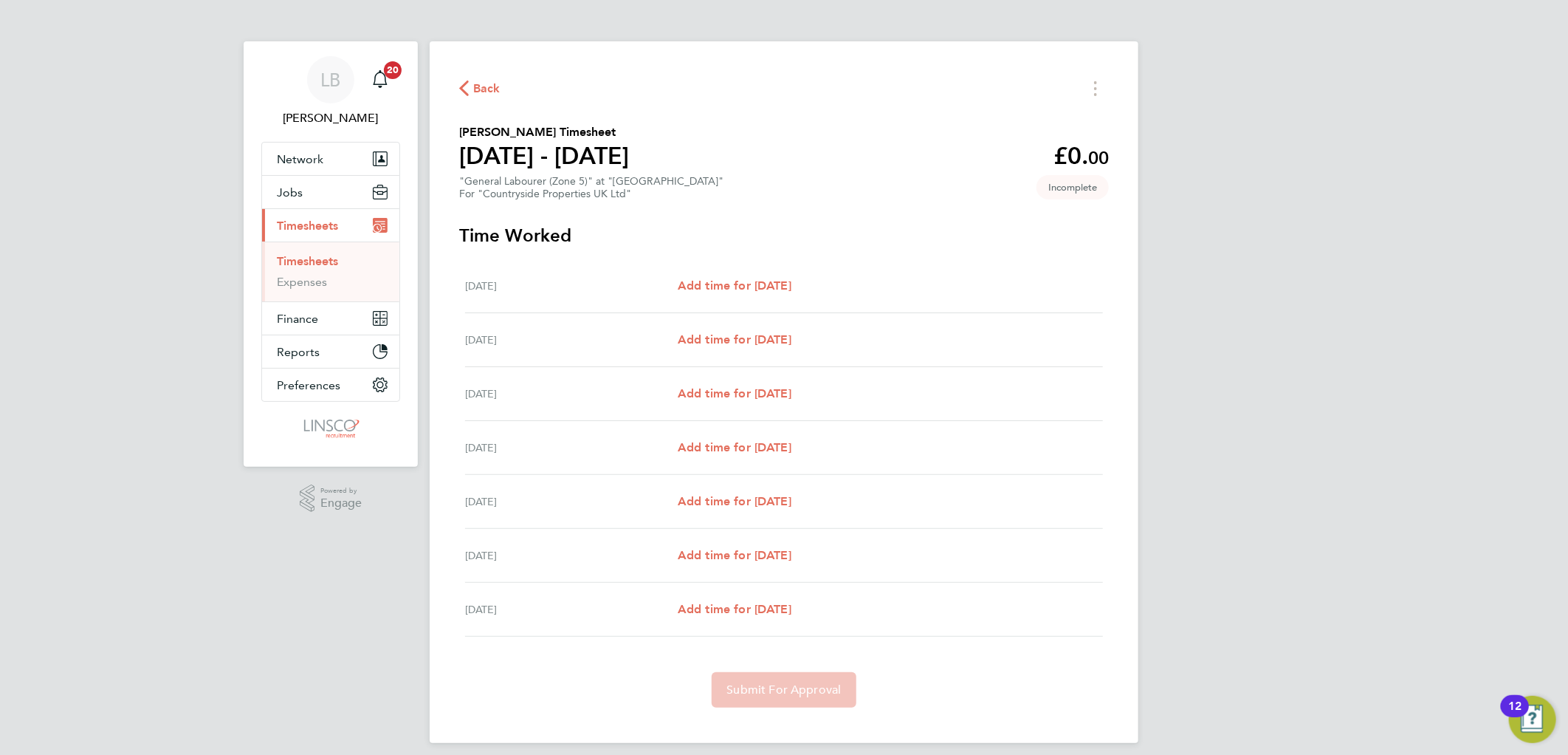
click at [756, 294] on div "Mon 04 Aug Add time for Mon 04 Aug Add time for Mon 04 Aug" at bounding box center [784, 286] width 638 height 54
click at [702, 274] on div "Mon 04 Aug Add time for Mon 04 Aug Add time for Mon 04 Aug" at bounding box center [784, 286] width 638 height 54
click at [710, 278] on span "Add time for Mon 04 Aug" at bounding box center [735, 285] width 114 height 14
select select "30"
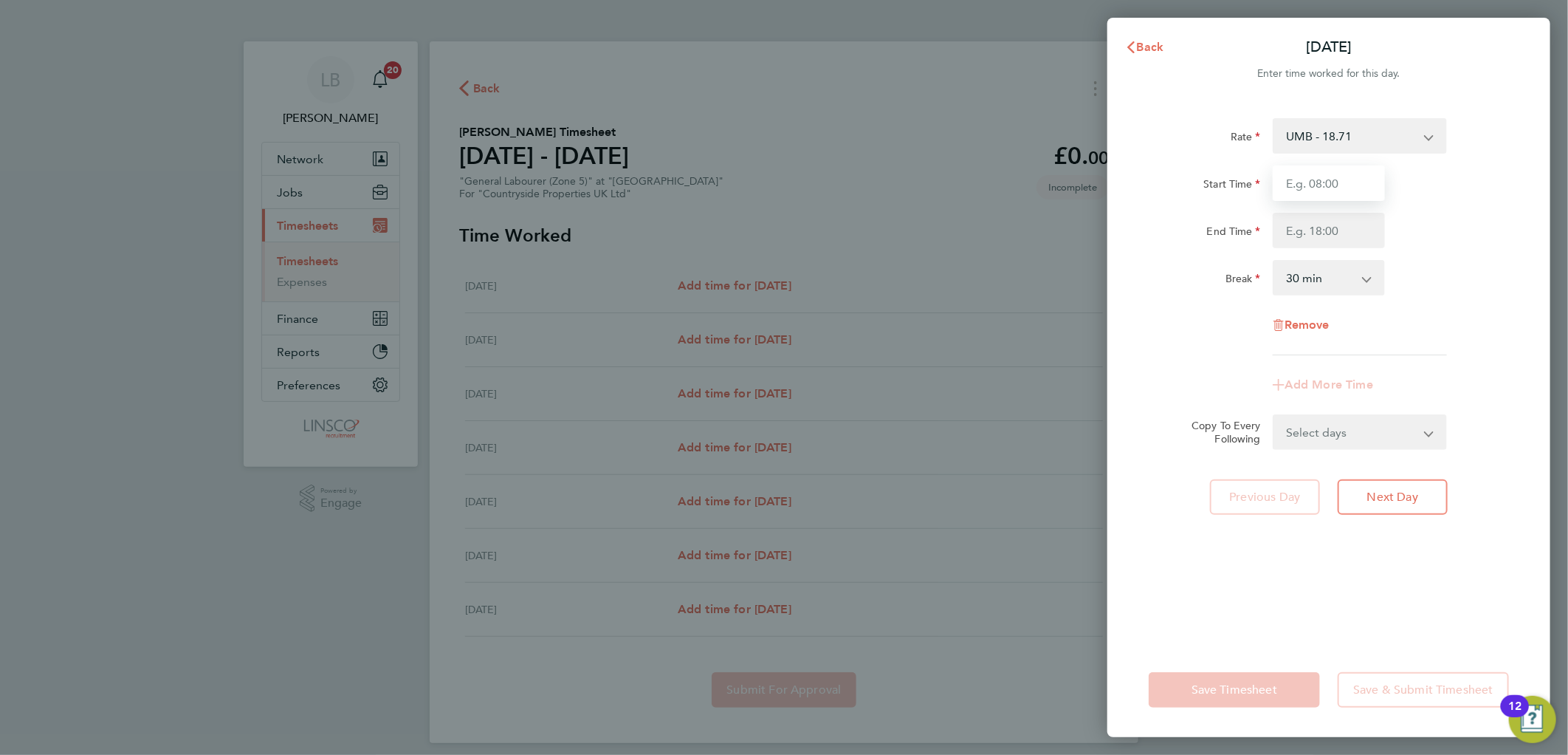
click at [1317, 180] on input "Start Time" at bounding box center [1328, 183] width 112 height 36
type input "06:55"
click at [1302, 226] on input "End Time" at bounding box center [1328, 230] width 112 height 36
type input "0"
type input "16:30"
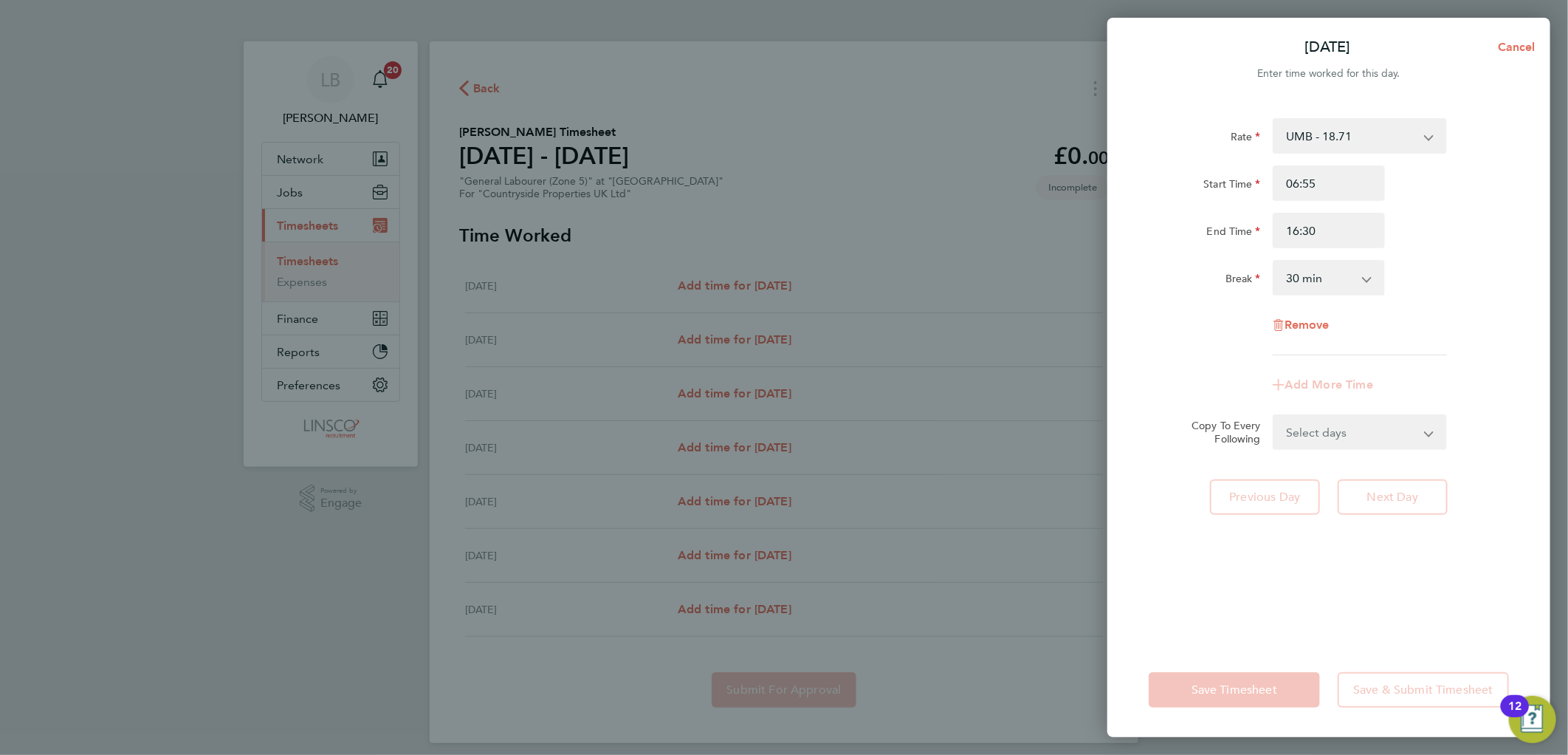
click at [1437, 201] on div "Start Time 06:55 End Time 16:30" at bounding box center [1328, 206] width 372 height 83
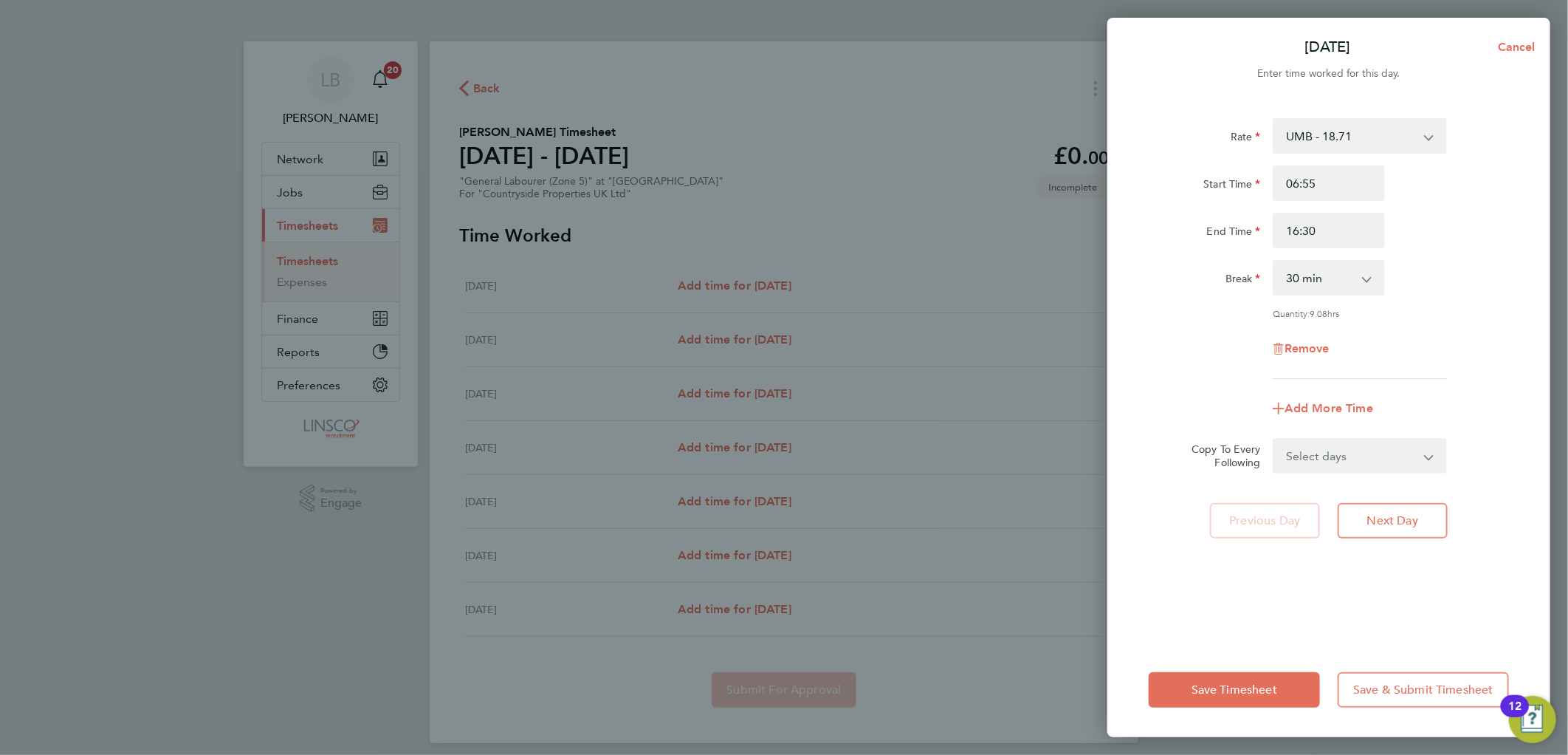
click at [1311, 469] on select "Select days Day Weekday (Mon-Fri) Weekend (Sat-Sun) Tuesday Wednesday Thursday …" at bounding box center [1351, 455] width 155 height 32
select select "WEEKDAY"
click at [1274, 439] on select "Select days Day Weekday (Mon-Fri) Weekend (Sat-Sun) Tuesday Wednesday Thursday …" at bounding box center [1351, 455] width 155 height 32
select select "2025-08-10"
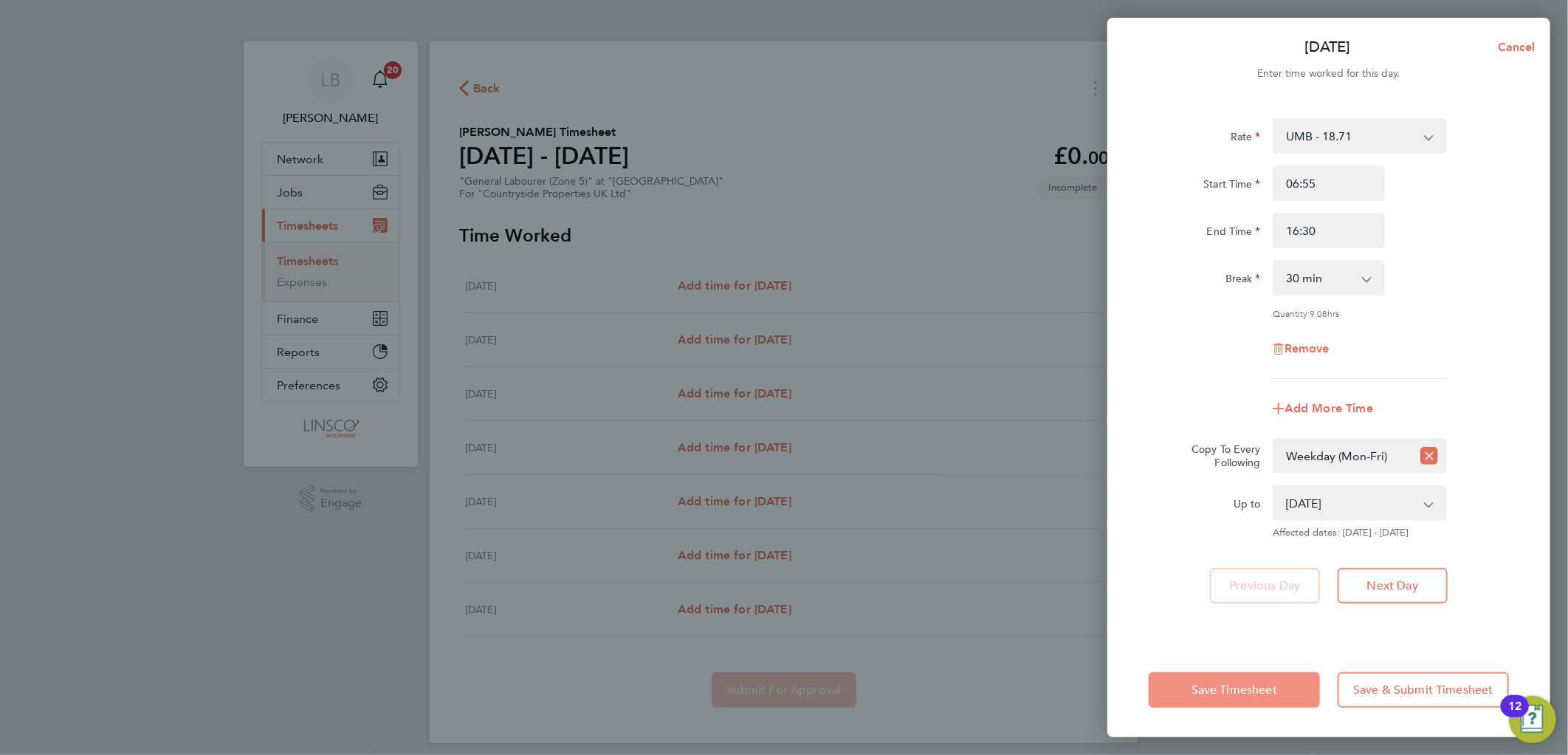
click at [1218, 692] on span "Save Timesheet" at bounding box center [1234, 689] width 86 height 15
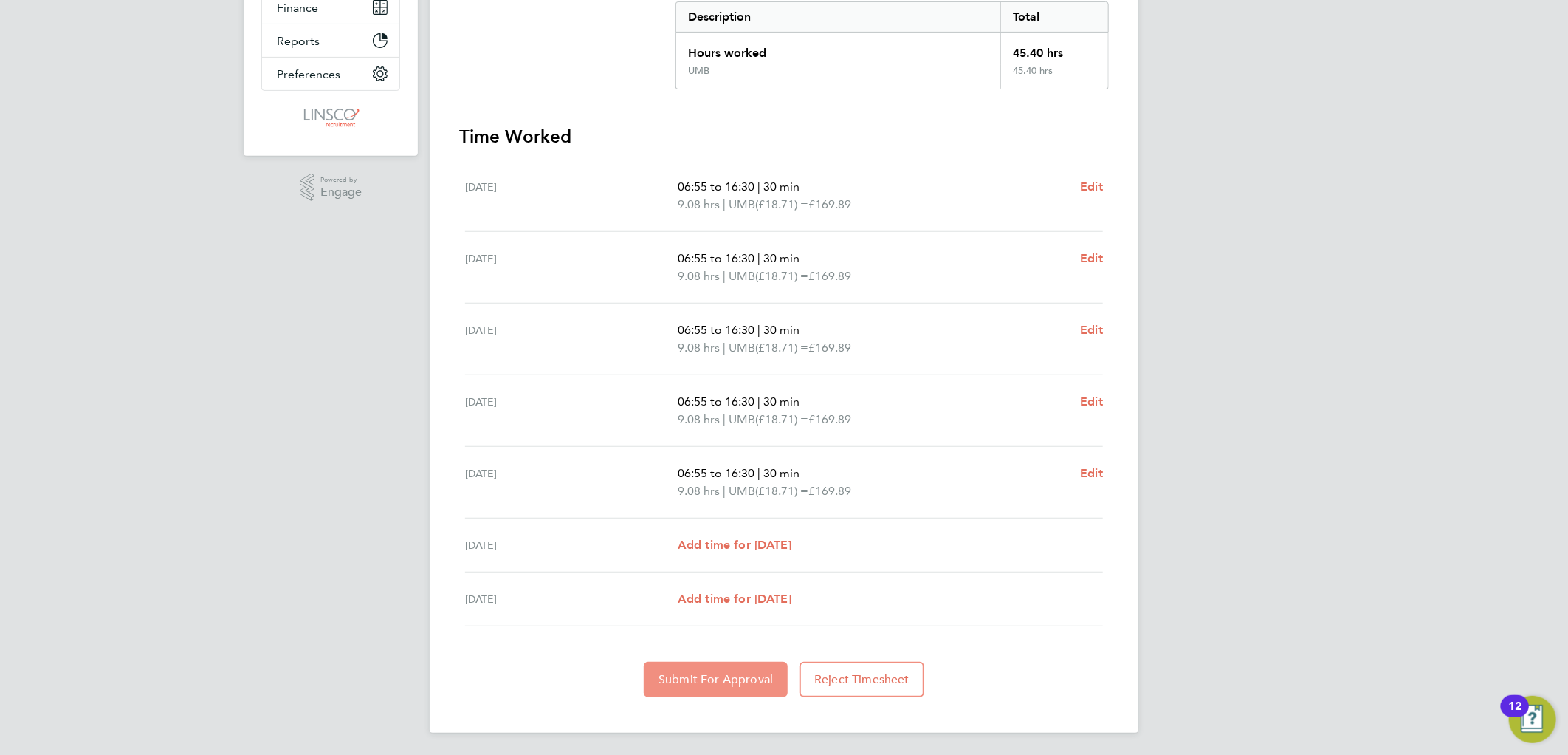
click at [702, 674] on span "Submit For Approval" at bounding box center [715, 679] width 115 height 15
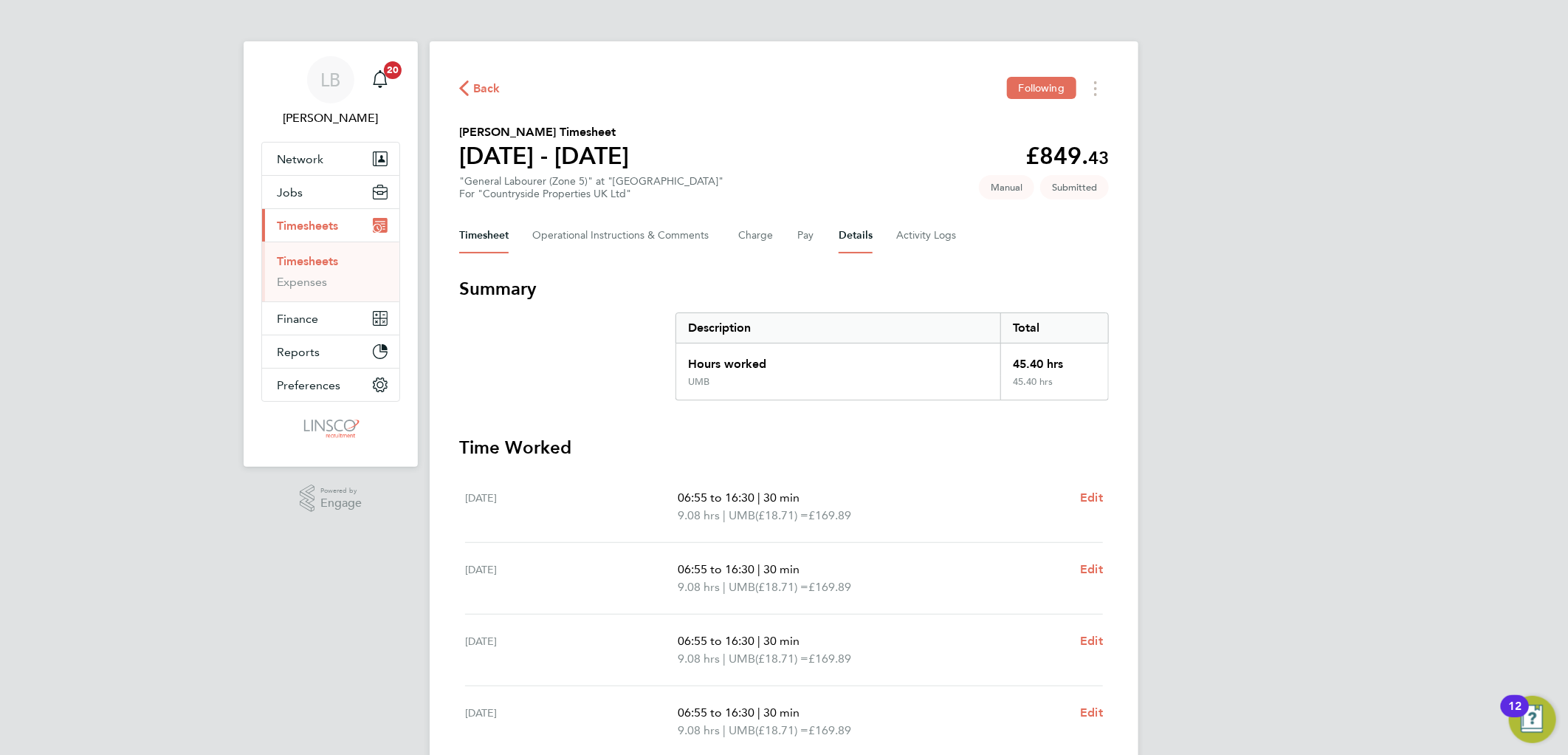
click at [847, 239] on button "Details" at bounding box center [855, 235] width 34 height 36
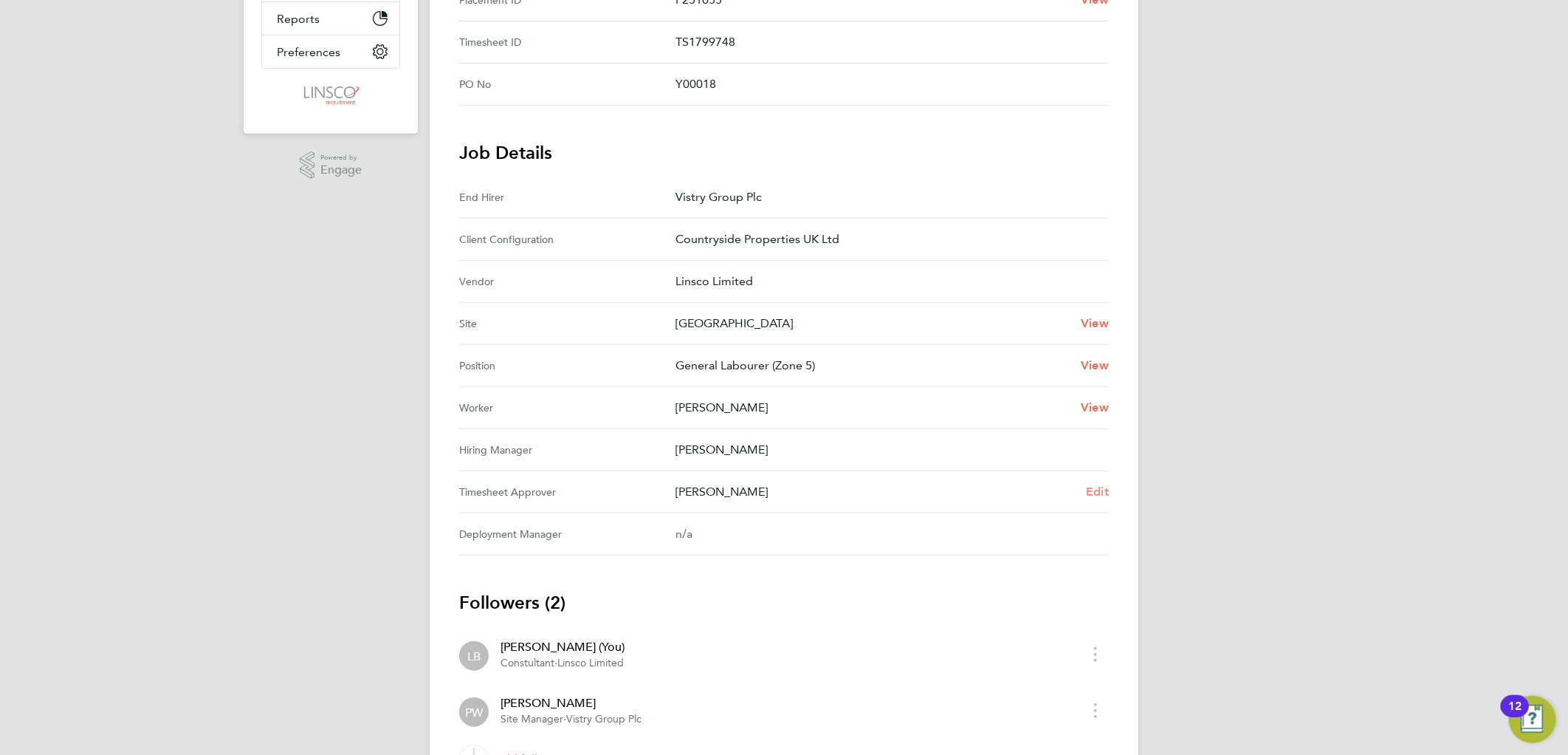
click at [1102, 485] on span "Edit" at bounding box center [1097, 492] width 23 height 14
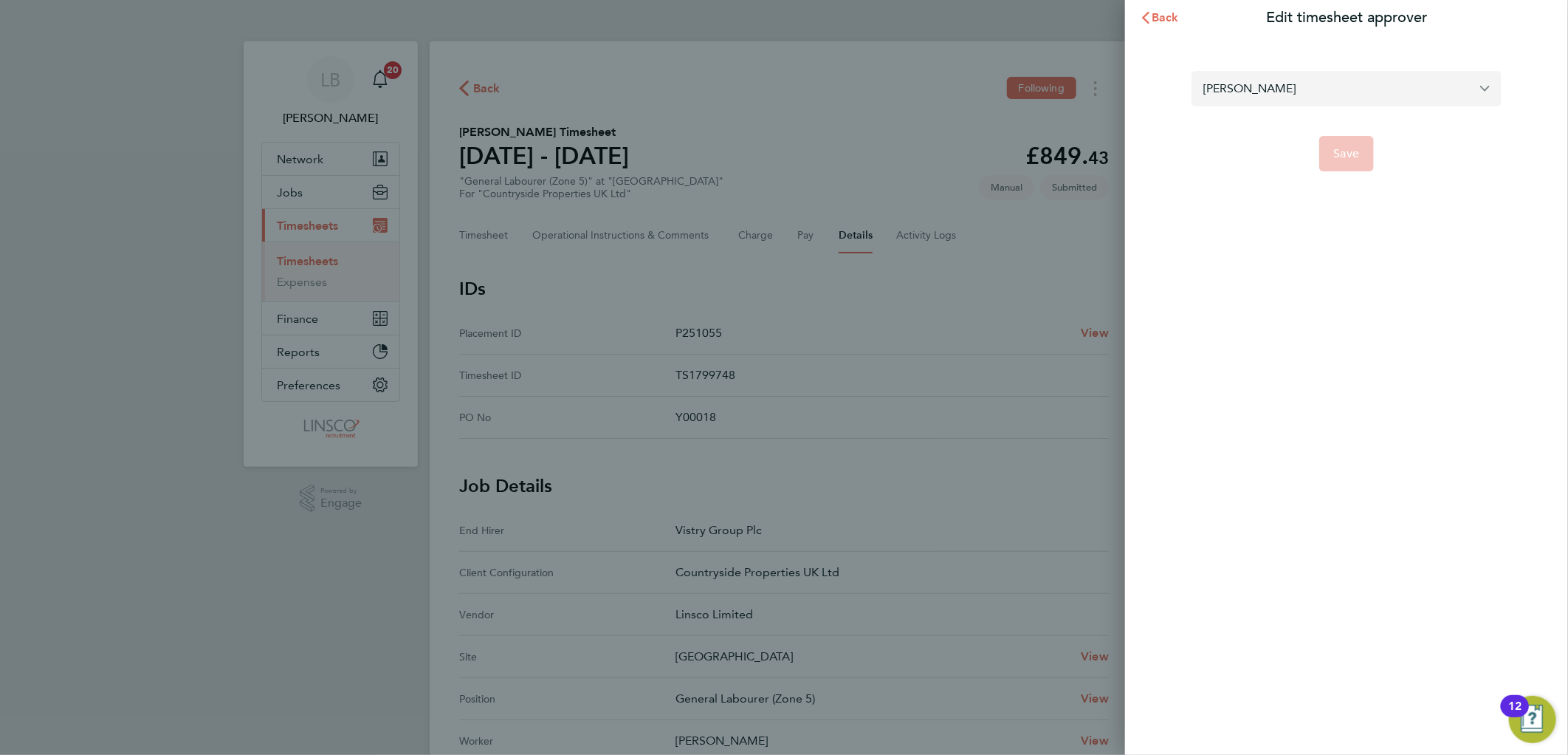
click at [1282, 83] on input "Phil Woodhouse" at bounding box center [1346, 88] width 310 height 35
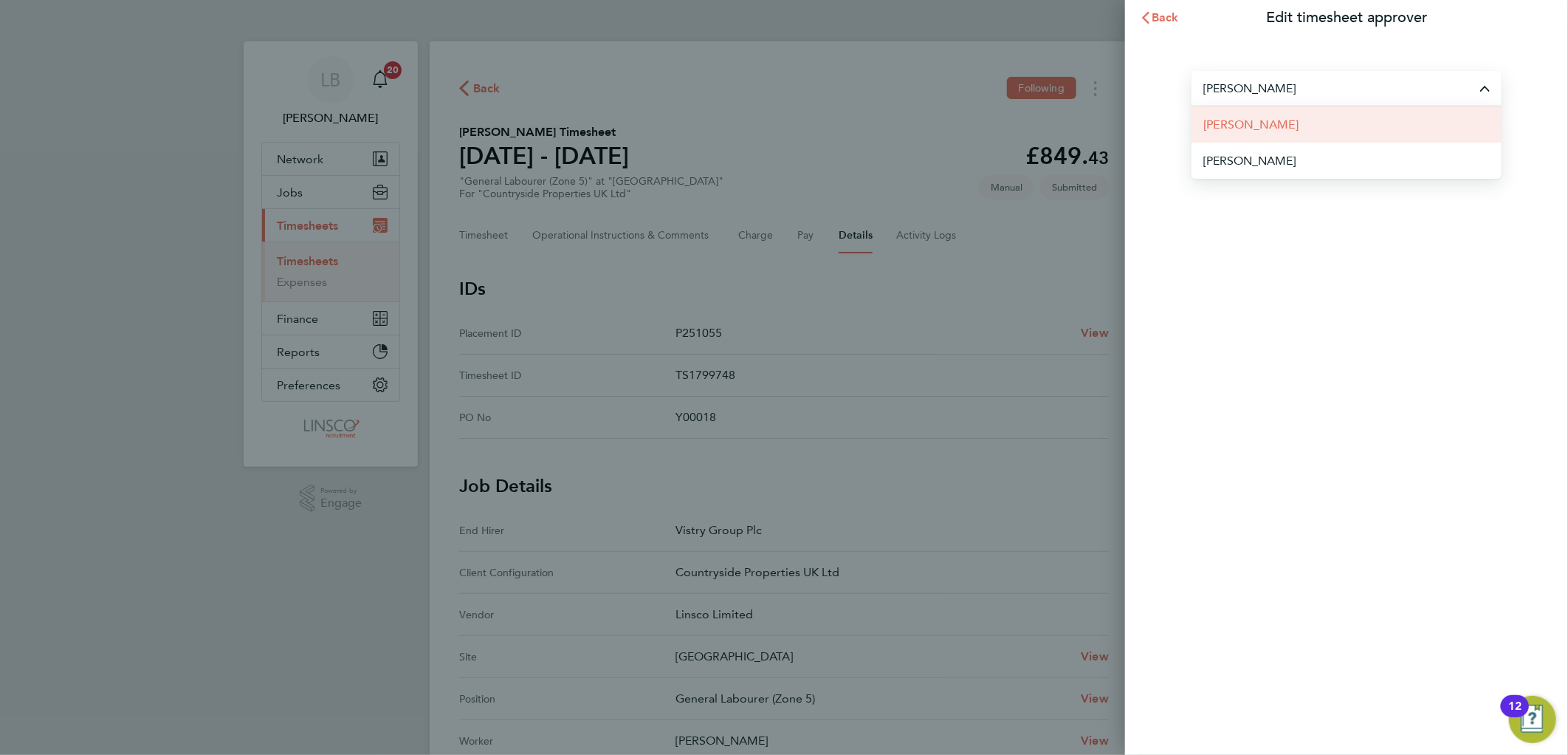
click at [1280, 129] on li "Chris Harrison" at bounding box center [1346, 124] width 310 height 36
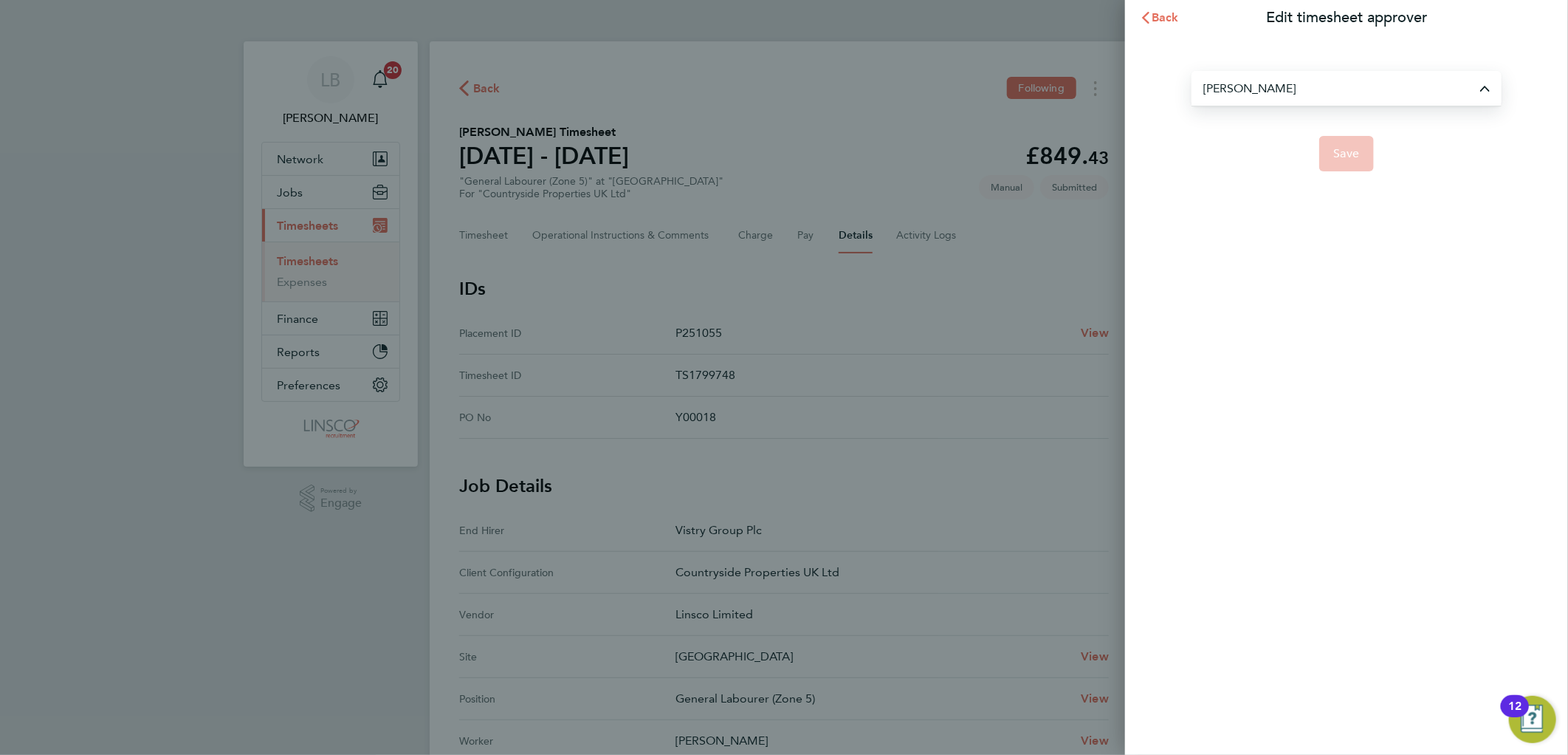
type input "Chris Harrison"
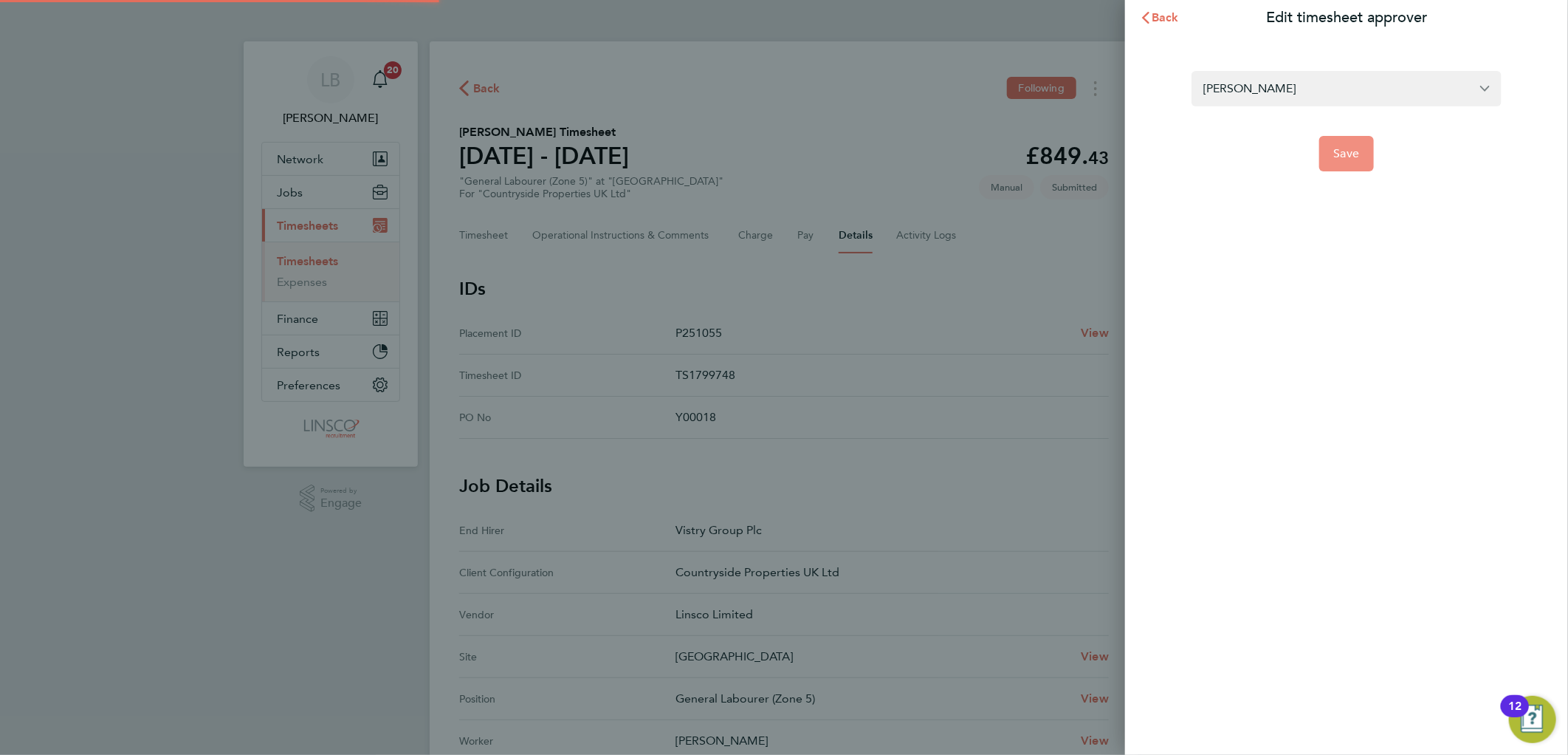
click at [1349, 156] on span "Save" at bounding box center [1347, 153] width 26 height 15
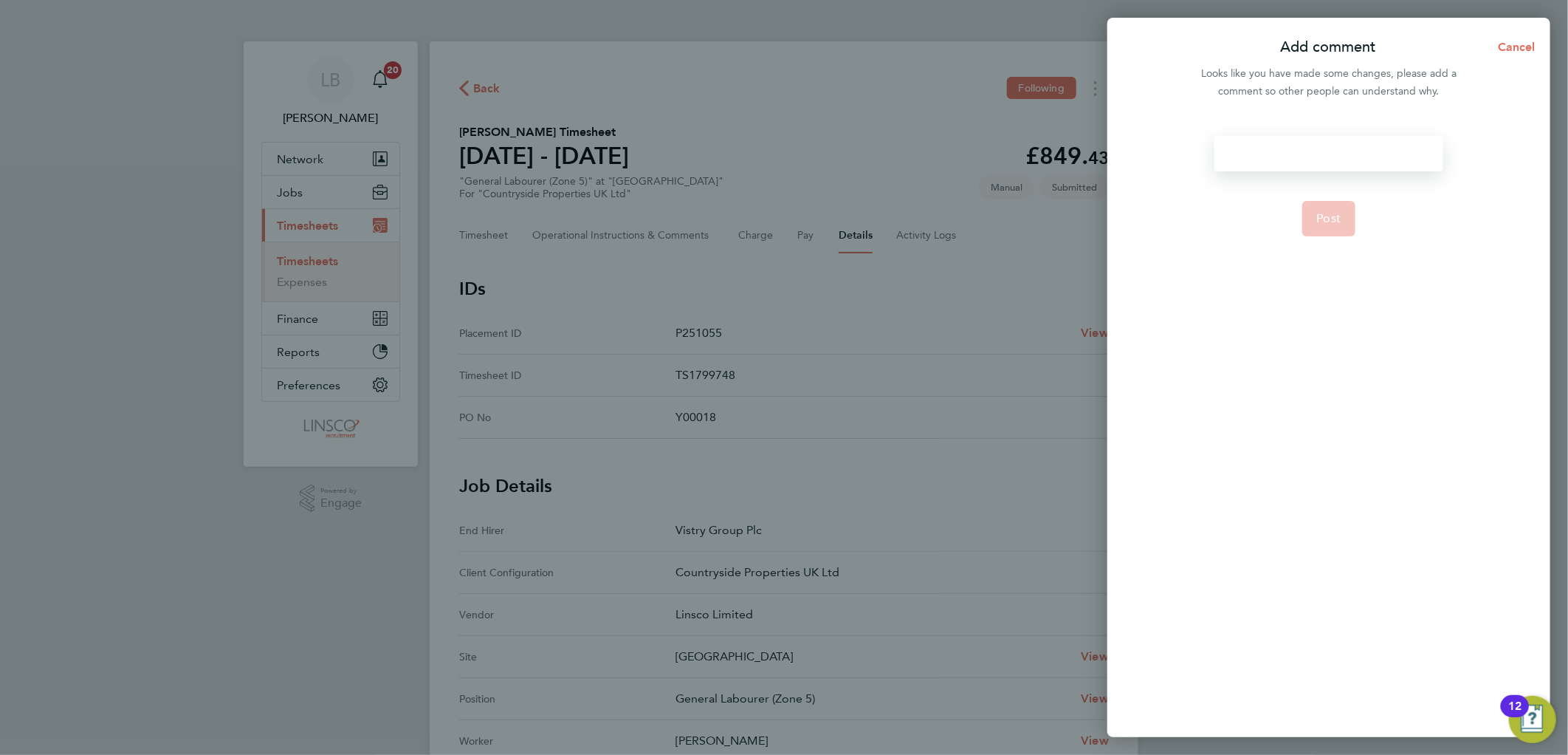
click at [1344, 143] on div at bounding box center [1328, 153] width 228 height 36
click at [1323, 219] on span "Post" at bounding box center [1329, 218] width 24 height 15
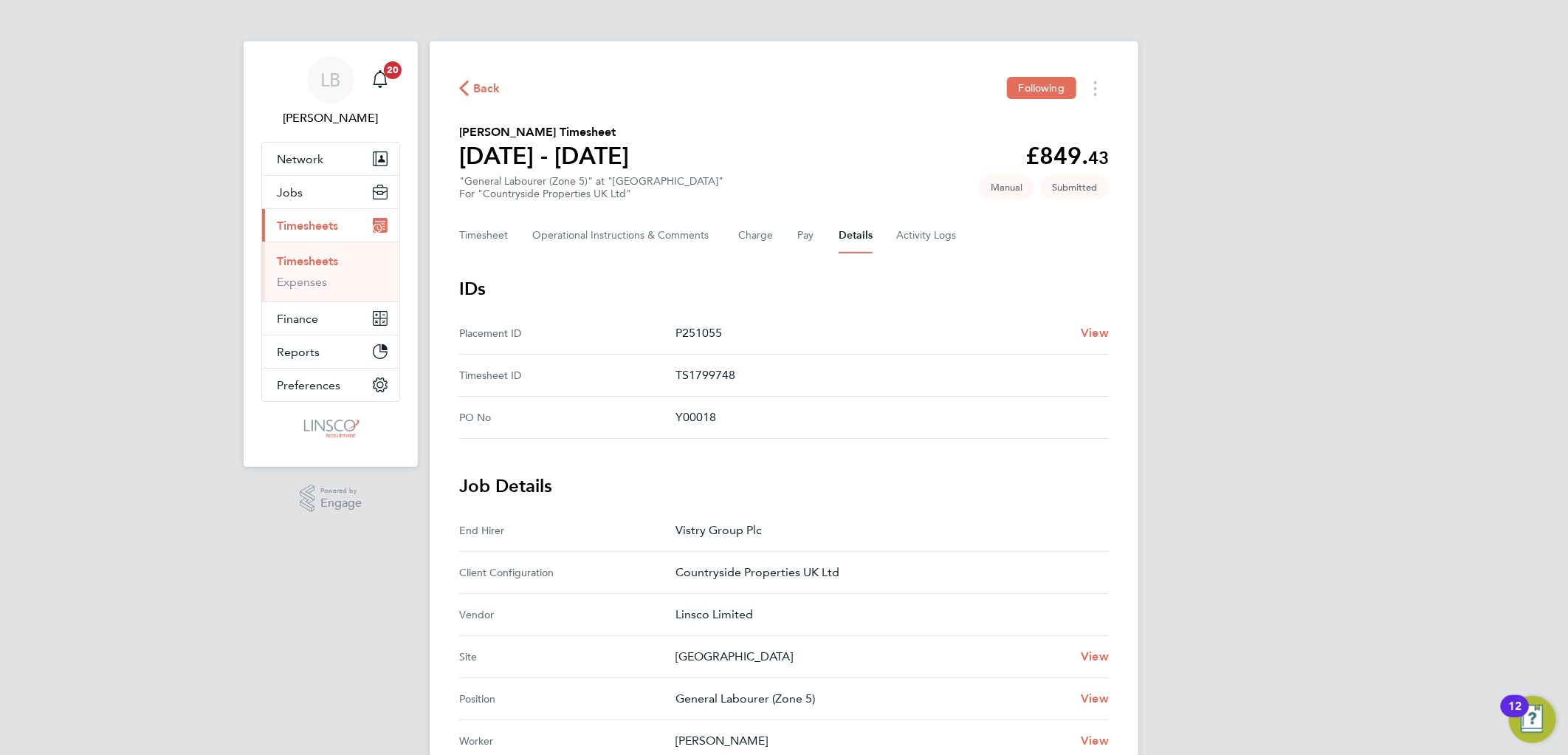
click at [492, 83] on span "Back" at bounding box center [486, 88] width 27 height 17
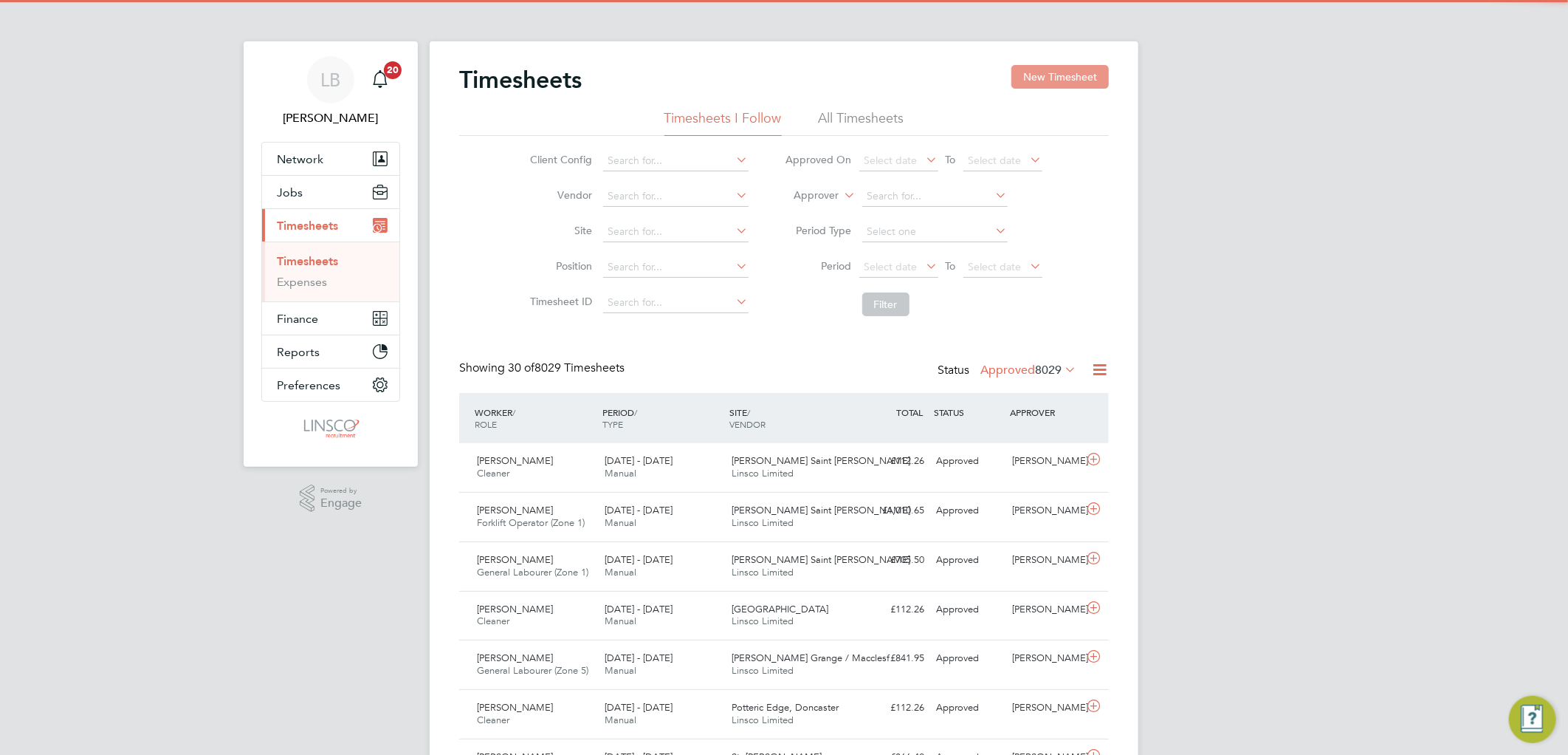
drag, startPoint x: 1052, startPoint y: 70, endPoint x: 780, endPoint y: 151, distance: 283.8
click at [1052, 70] on button "New Timesheet" at bounding box center [1059, 76] width 97 height 24
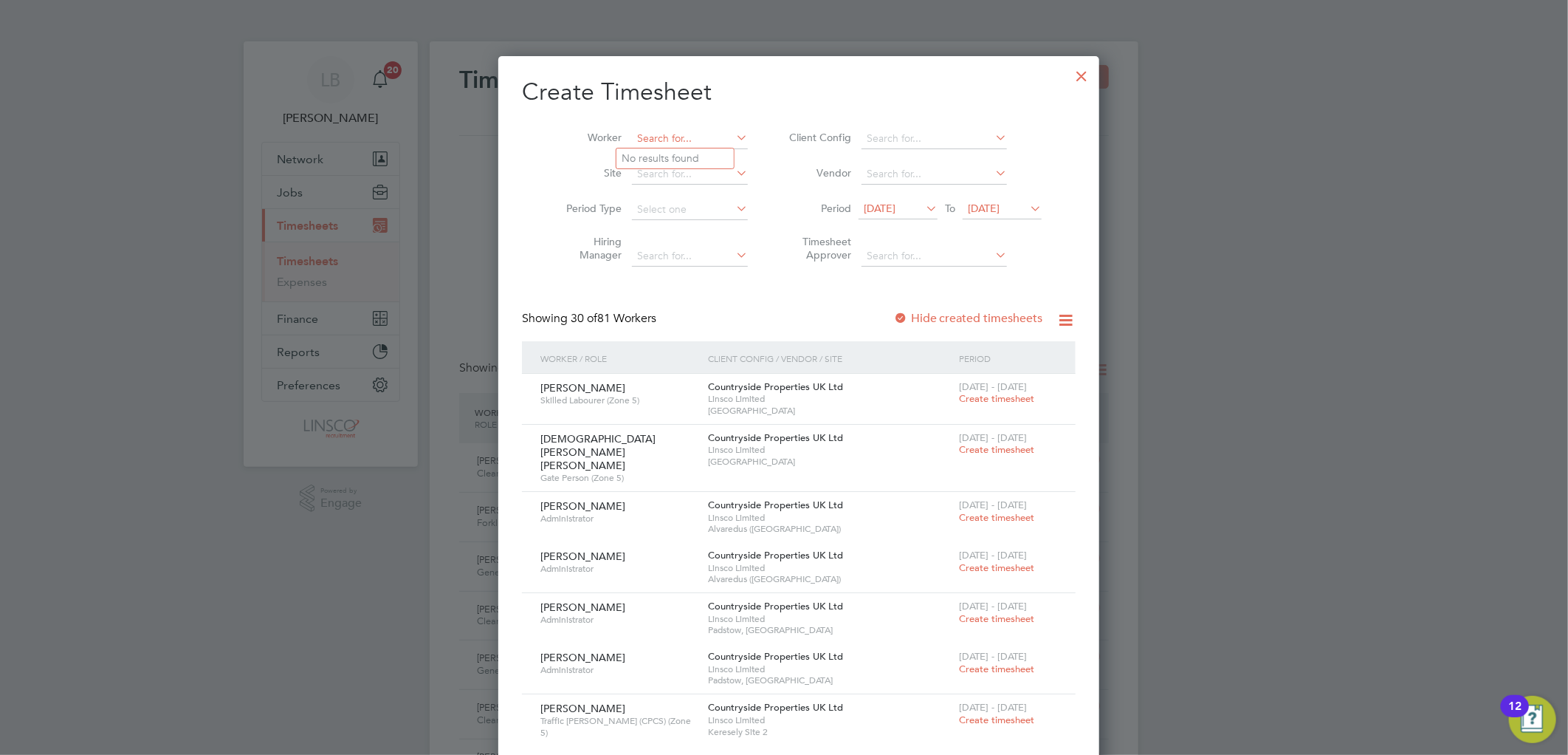
click at [667, 136] on input at bounding box center [689, 139] width 116 height 21
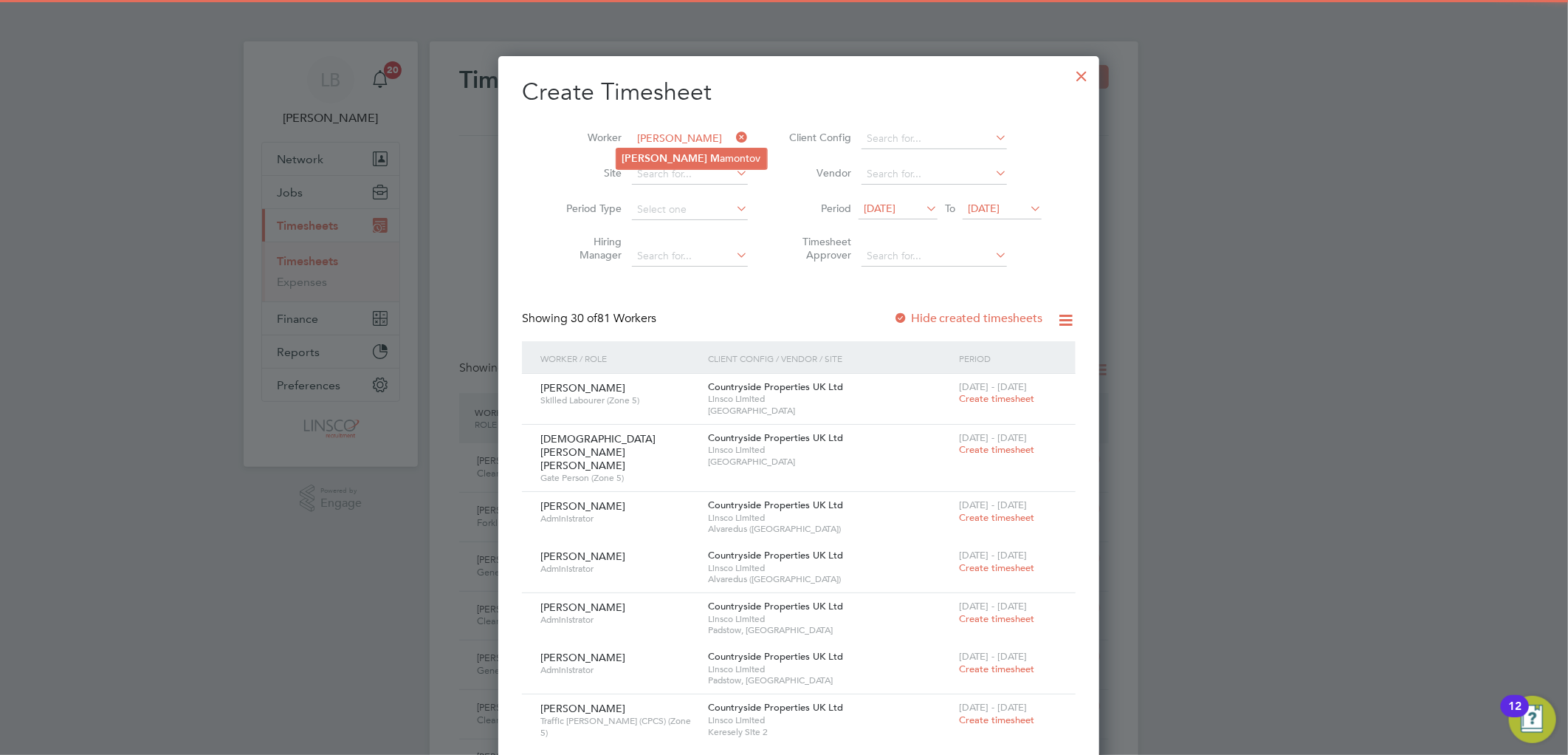
click at [630, 164] on li "Igor M amontov" at bounding box center [692, 158] width 150 height 20
type input "Igor Mamontov"
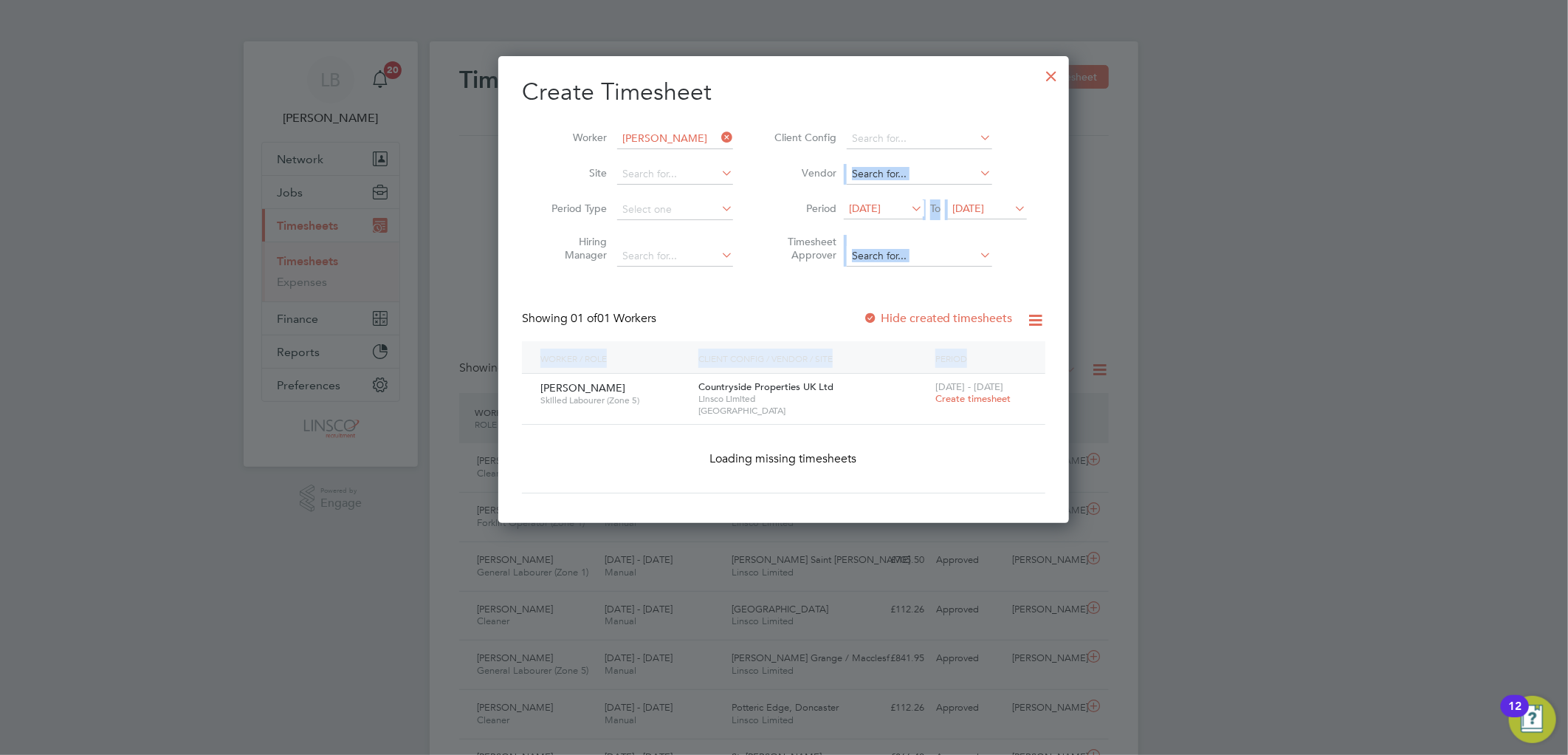
drag, startPoint x: 916, startPoint y: 266, endPoint x: 1019, endPoint y: 374, distance: 149.2
click at [1019, 374] on div "Create Timesheet Worker Igor Mamontov Site Period Type Hiring Manager Client Co…" at bounding box center [784, 285] width 523 height 416
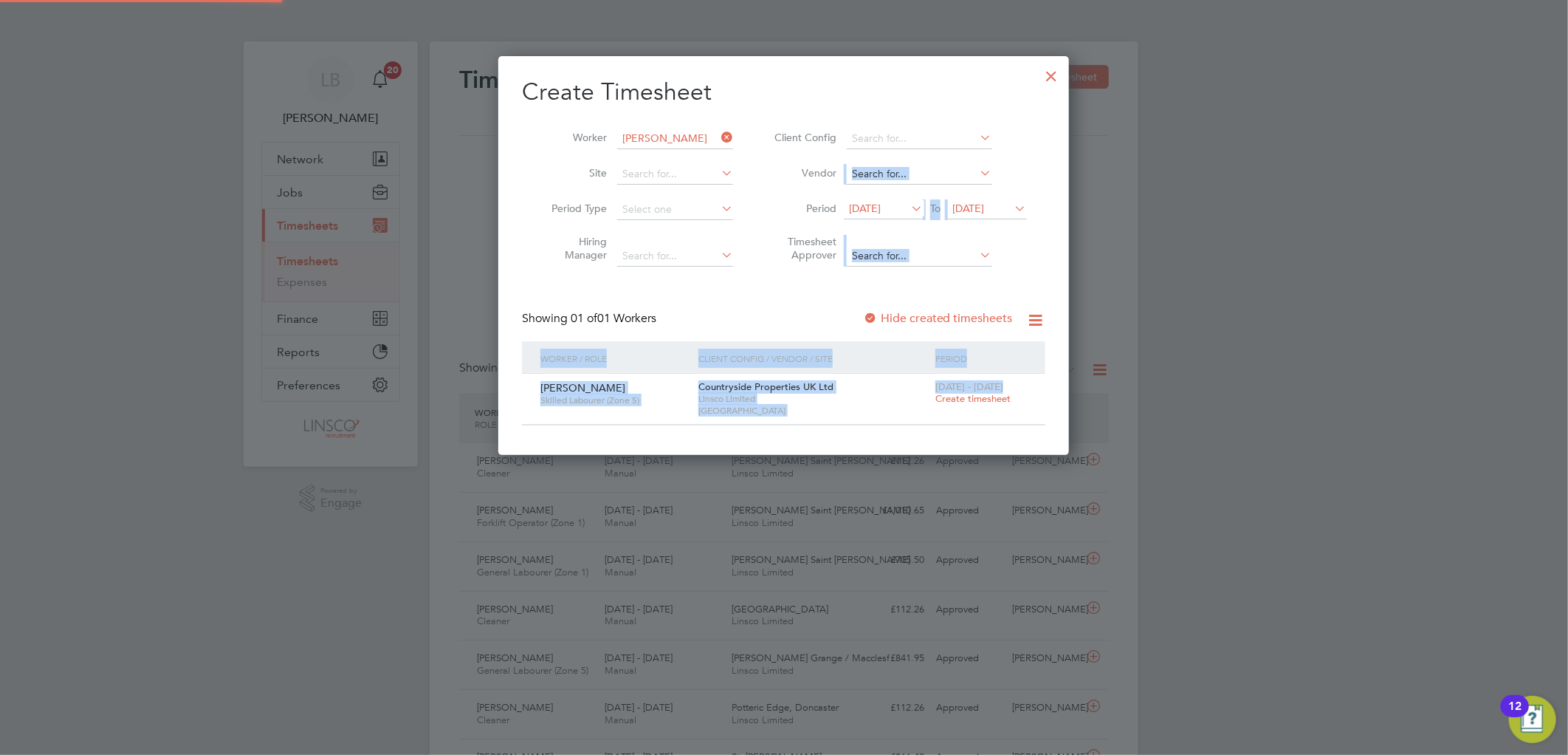
drag, startPoint x: 1019, startPoint y: 374, endPoint x: 981, endPoint y: 397, distance: 44.4
click at [985, 399] on span "Create timesheet" at bounding box center [972, 398] width 75 height 12
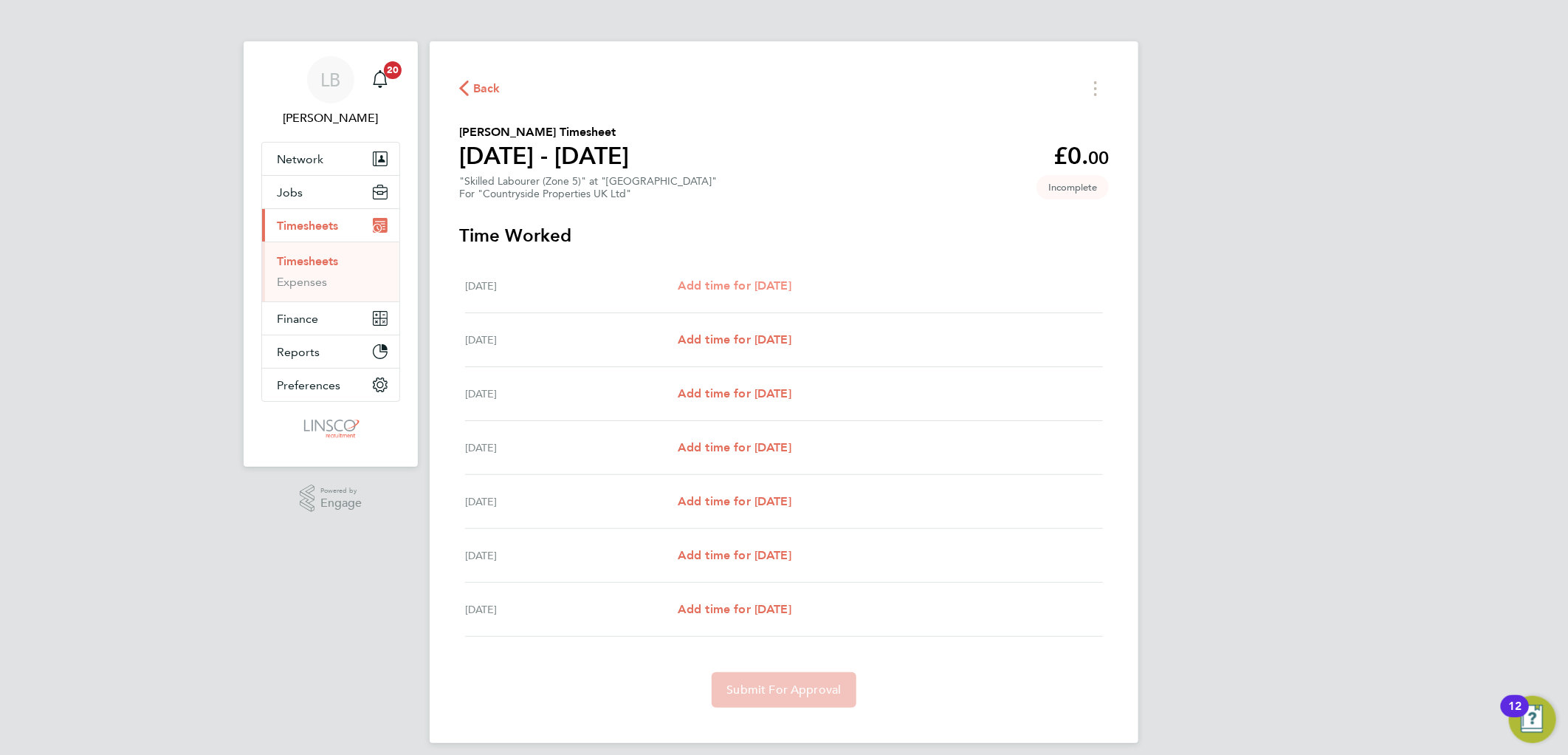
click at [707, 290] on span "Add time for Mon 04 Aug" at bounding box center [735, 285] width 114 height 14
select select "30"
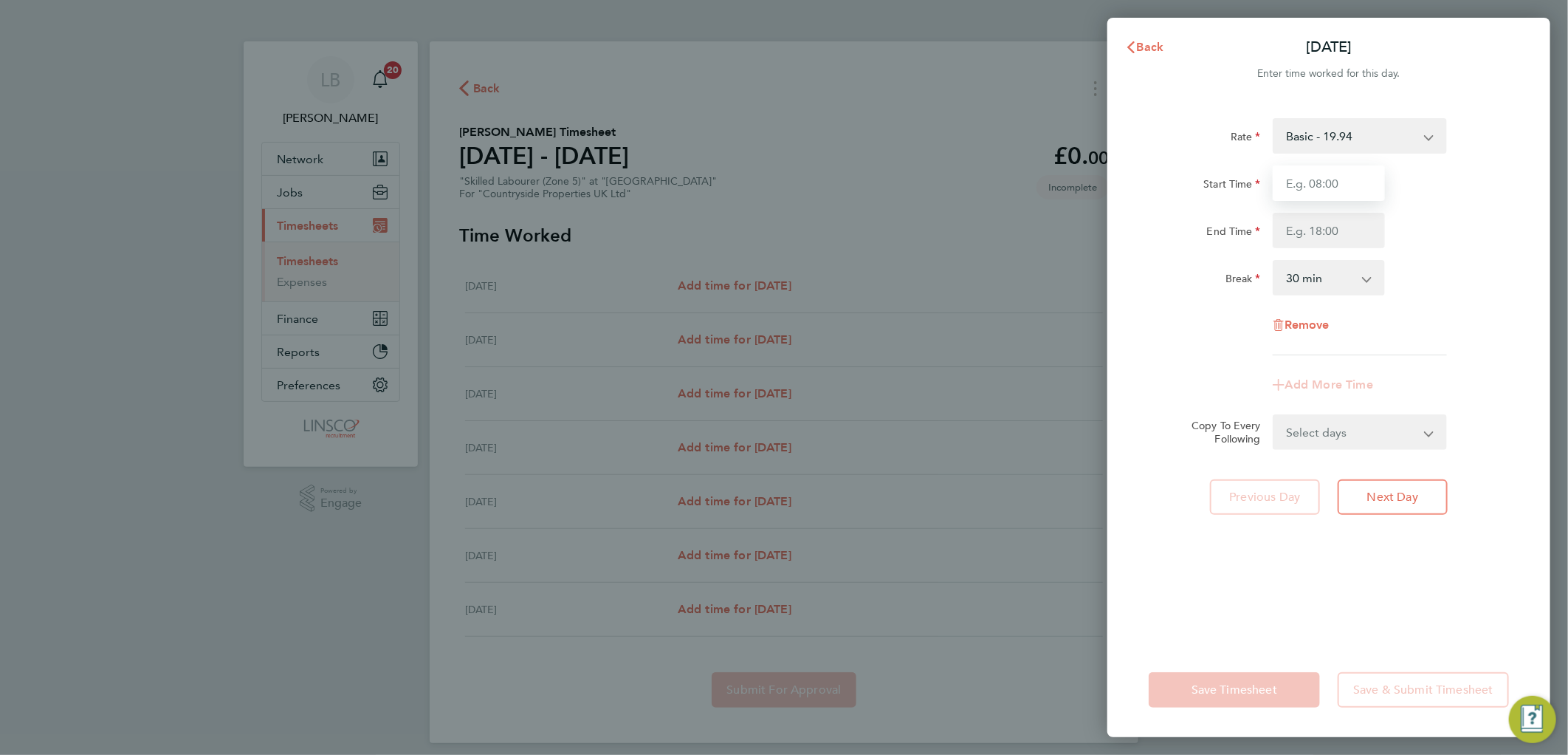
click at [1333, 179] on input "Start Time" at bounding box center [1328, 183] width 112 height 36
type input "07:09"
click at [1298, 219] on input "End Time" at bounding box center [1328, 230] width 112 height 36
type input "16:27"
click at [1453, 192] on div "Start Time 07:09" at bounding box center [1328, 183] width 372 height 36
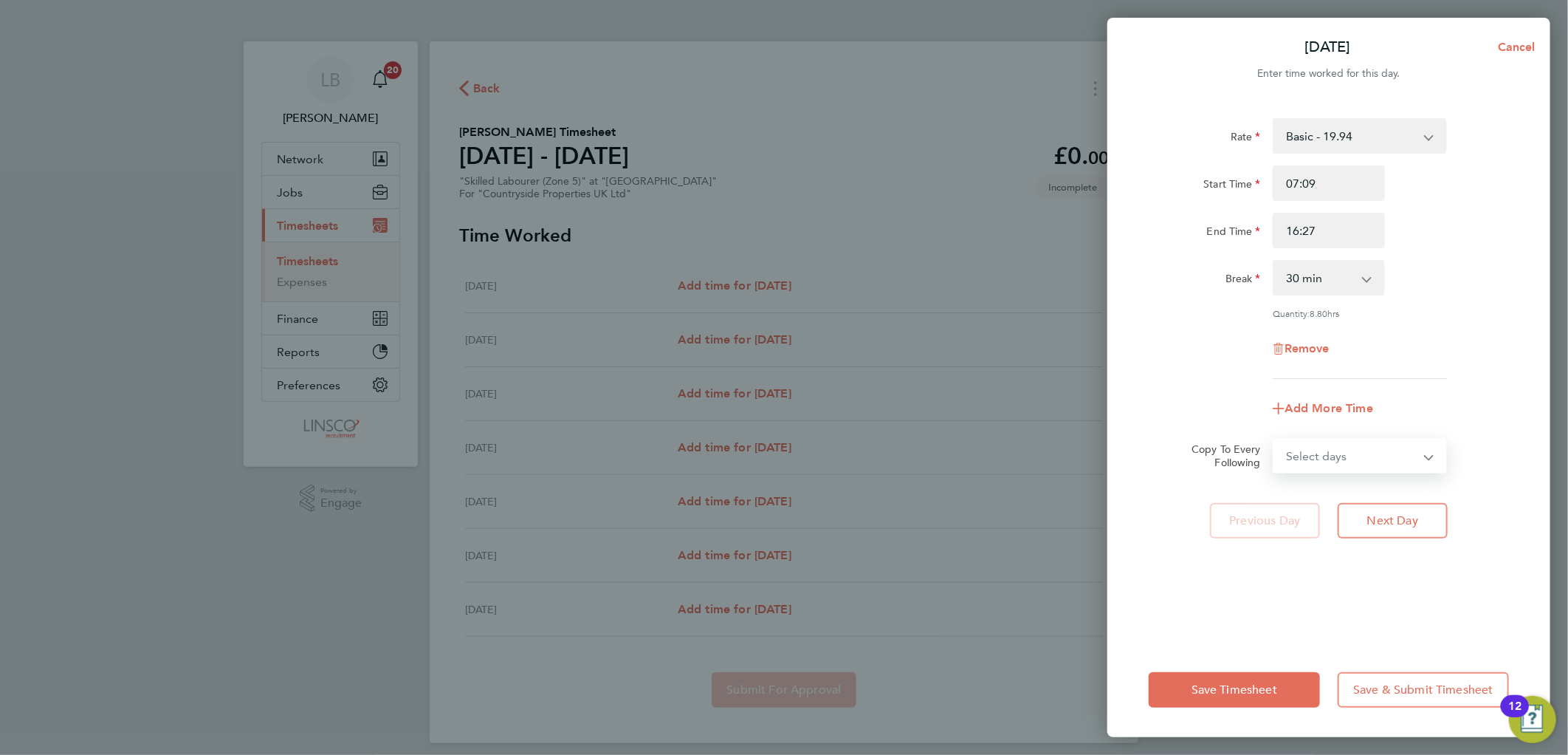
drag, startPoint x: 1327, startPoint y: 451, endPoint x: 1339, endPoint y: 471, distance: 23.3
click at [1328, 451] on select "Select days Day Weekday (Mon-Fri) Weekend (Sat-Sun) Tuesday Wednesday Thursday …" at bounding box center [1351, 455] width 155 height 32
select select "WEEKDAY"
click at [1274, 439] on select "Select days Day Weekday (Mon-Fri) Weekend (Sat-Sun) Tuesday Wednesday Thursday …" at bounding box center [1351, 455] width 155 height 32
select select "2025-08-10"
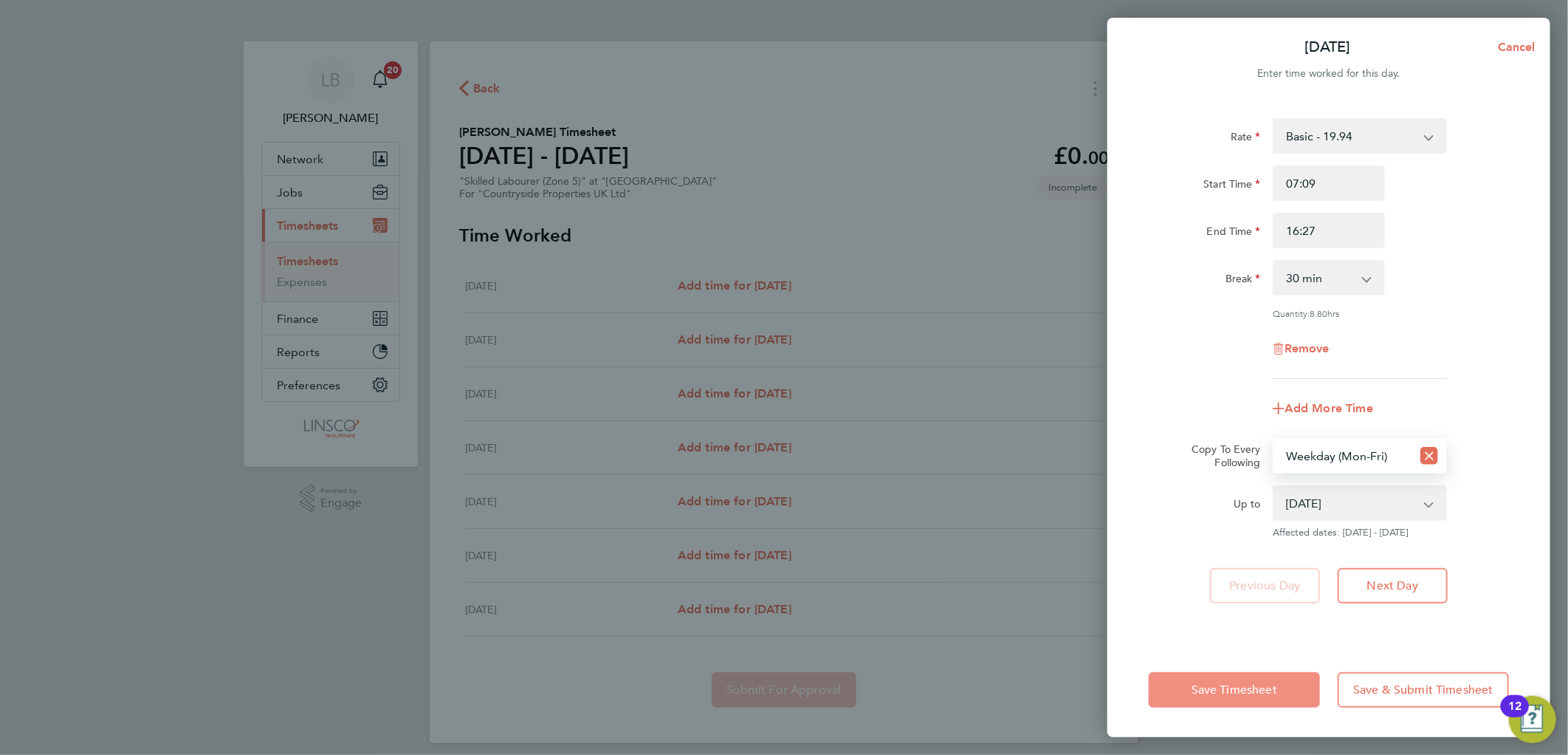
click at [1245, 681] on button "Save Timesheet" at bounding box center [1234, 689] width 171 height 36
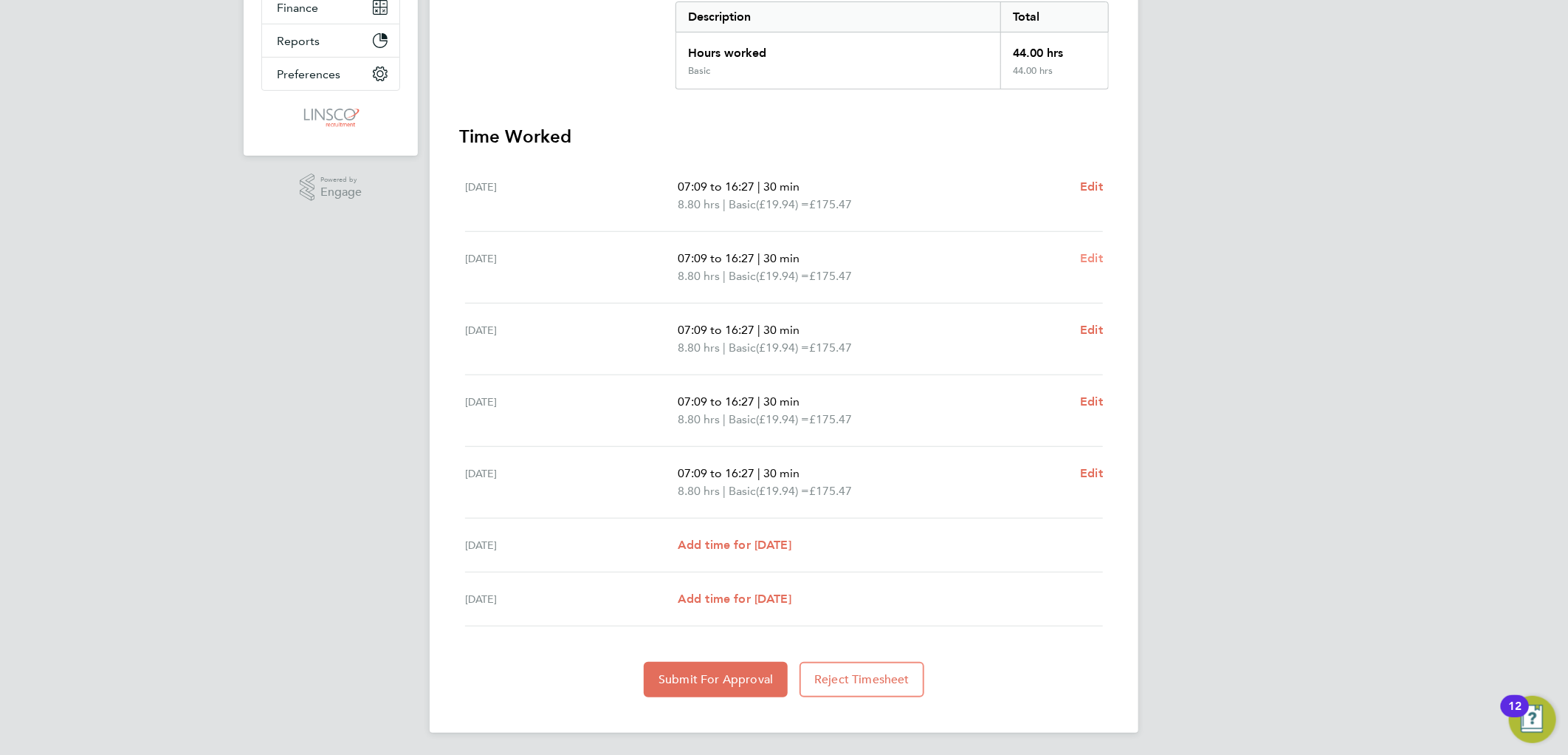
click at [1089, 254] on span "Edit" at bounding box center [1091, 258] width 23 height 14
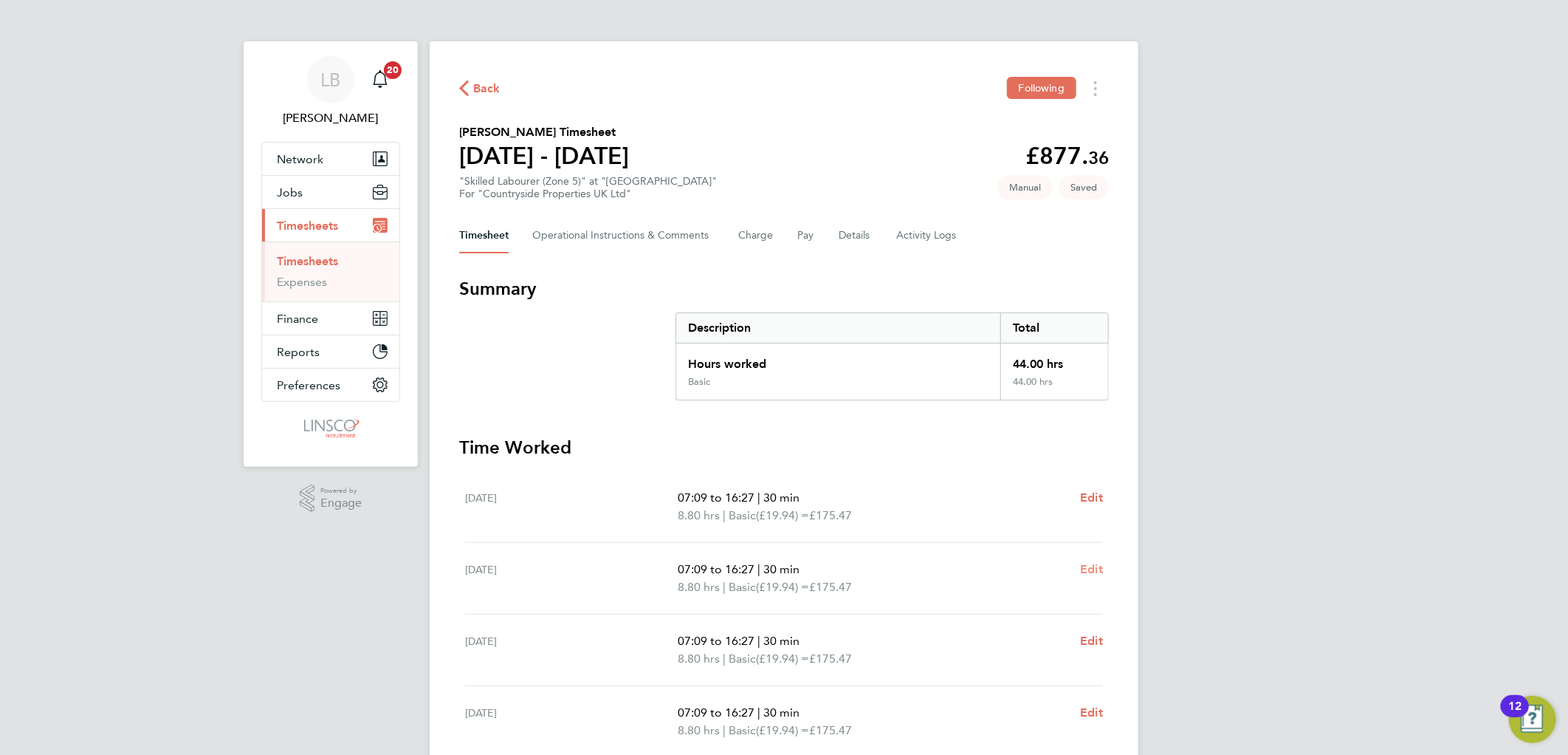
select select "30"
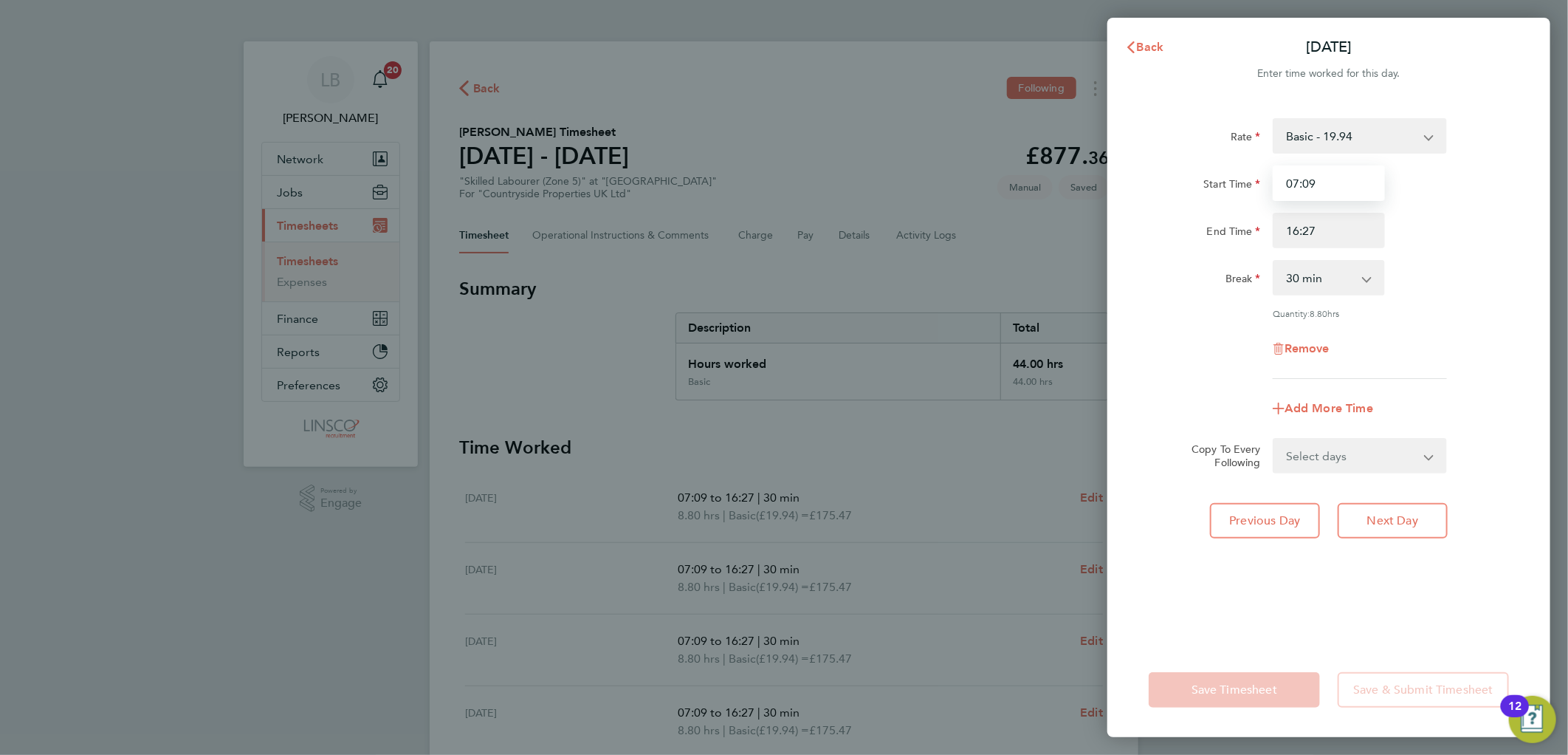
click at [1331, 185] on input "07:09" at bounding box center [1328, 183] width 112 height 36
type input "07:14"
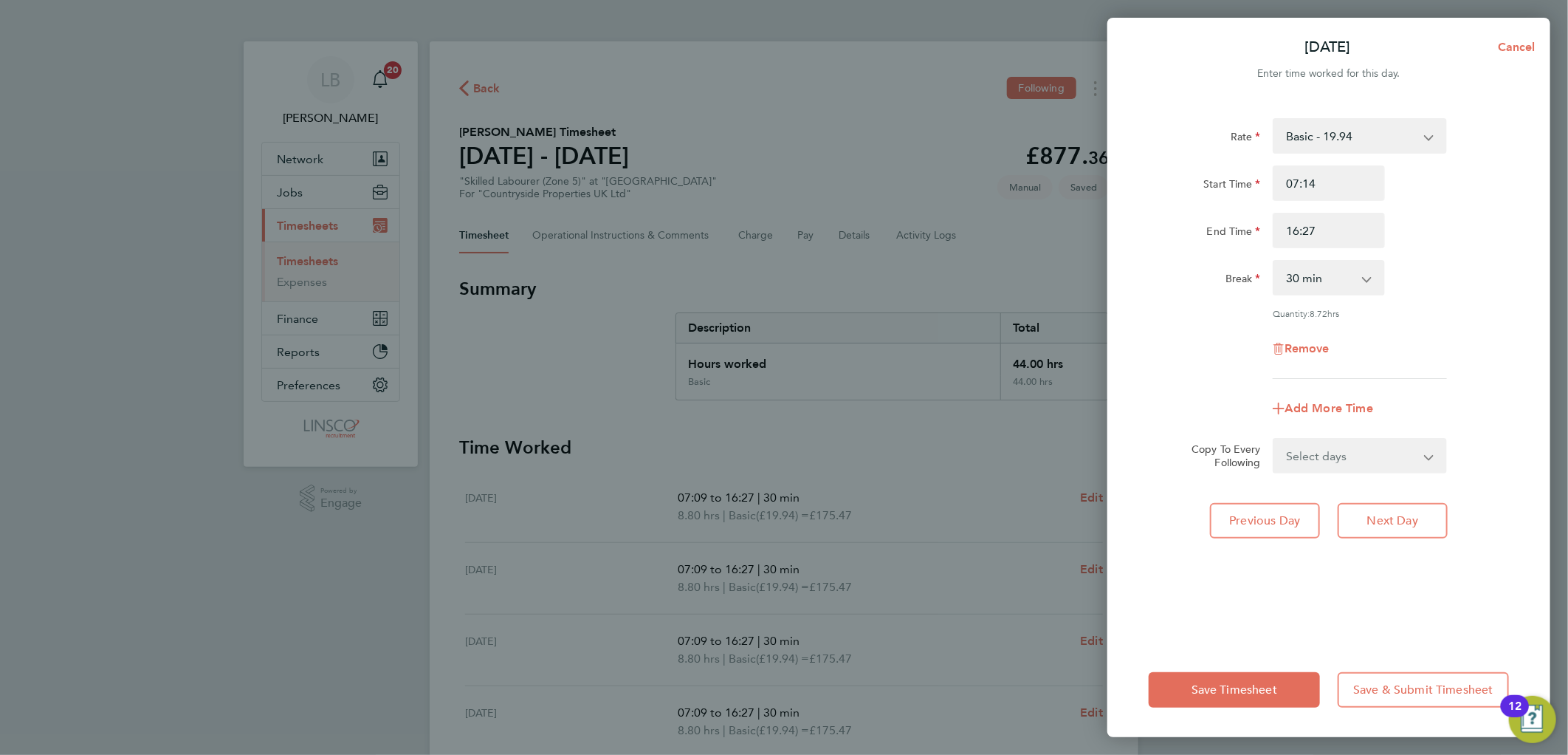
click at [1478, 172] on div "Start Time 07:14" at bounding box center [1328, 183] width 372 height 36
click at [1241, 675] on button "Save Timesheet" at bounding box center [1234, 689] width 171 height 36
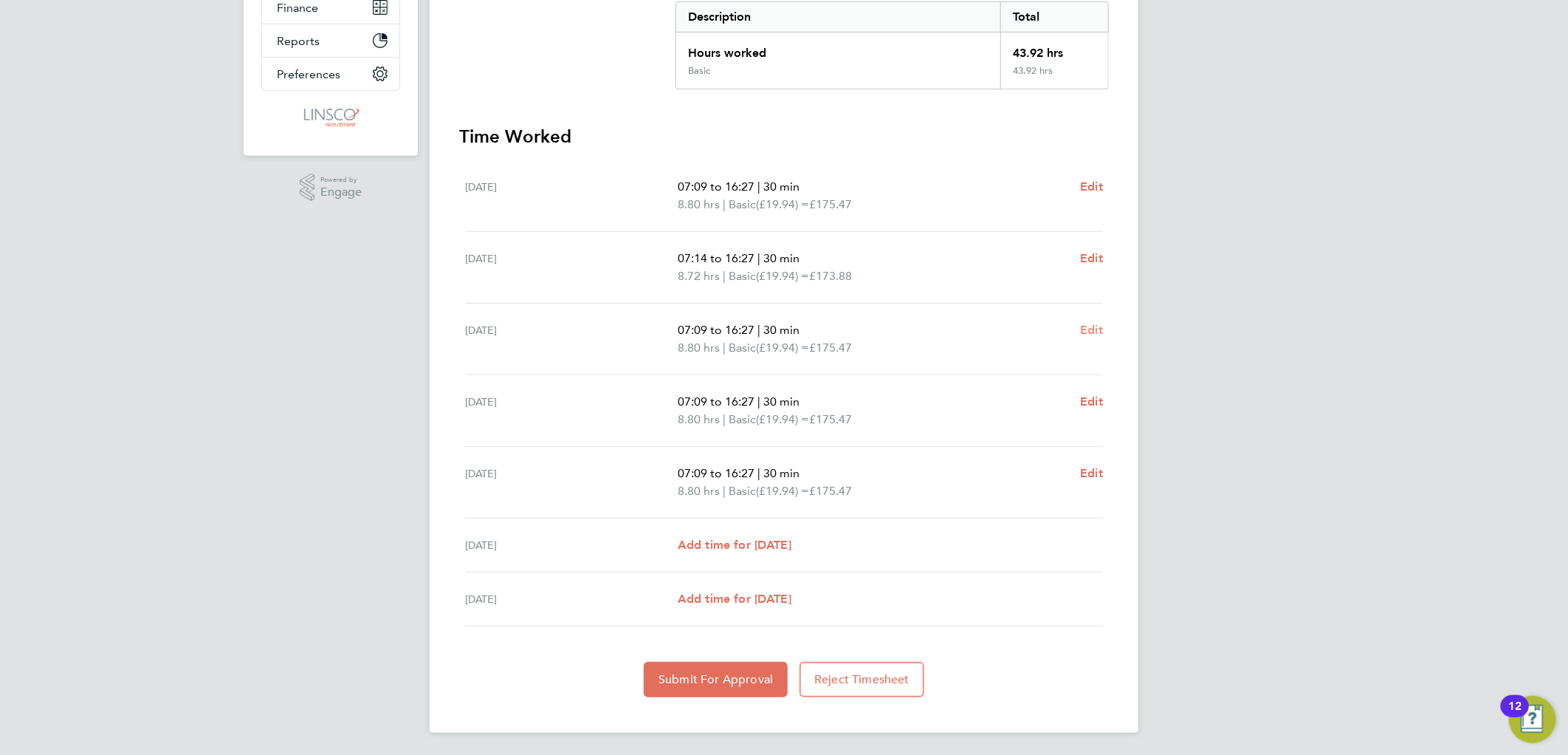
click at [1091, 329] on span "Edit" at bounding box center [1091, 330] width 23 height 14
select select "30"
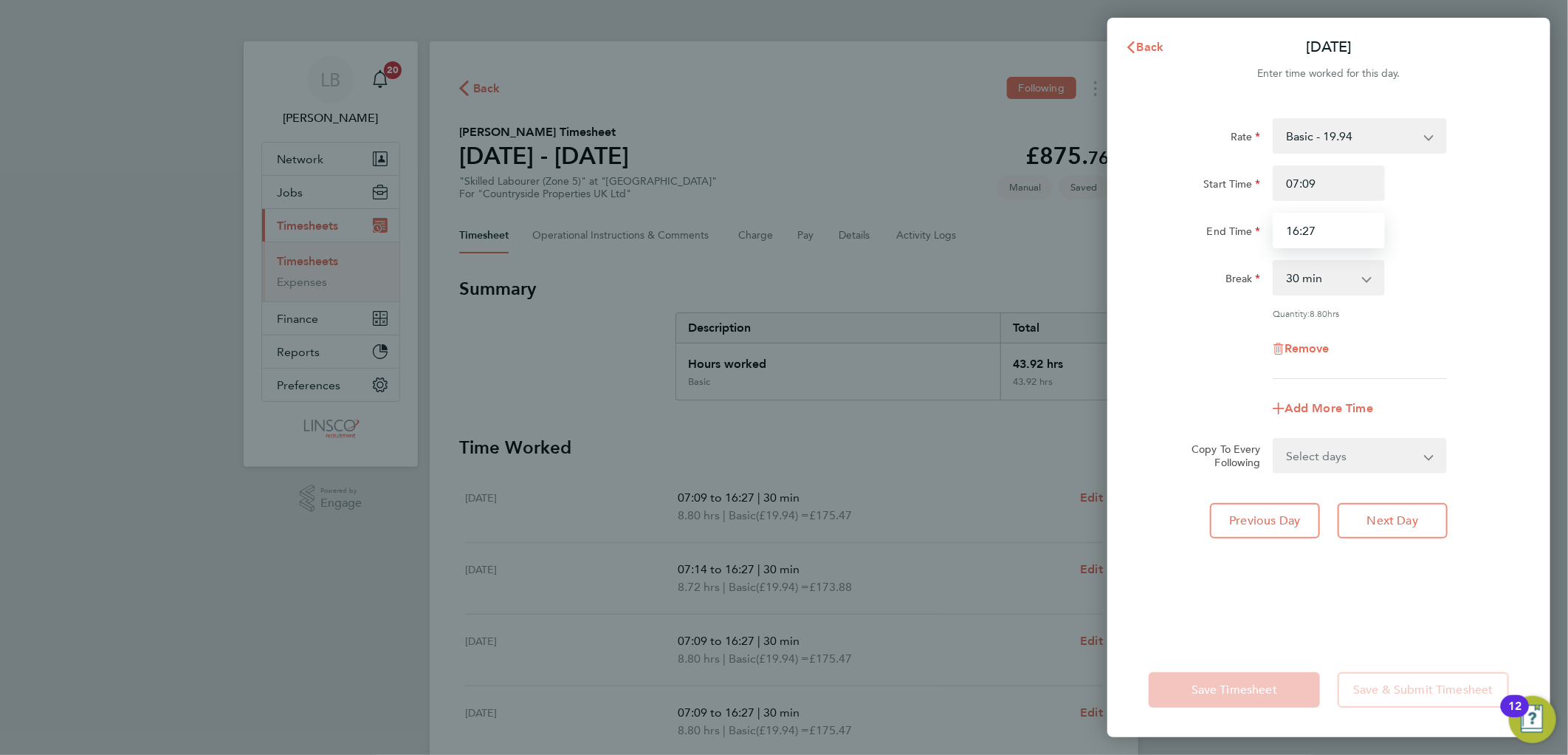
click at [1346, 221] on input "16:27" at bounding box center [1328, 230] width 112 height 36
click at [1331, 196] on input "07:09" at bounding box center [1328, 183] width 112 height 36
type input "07:16"
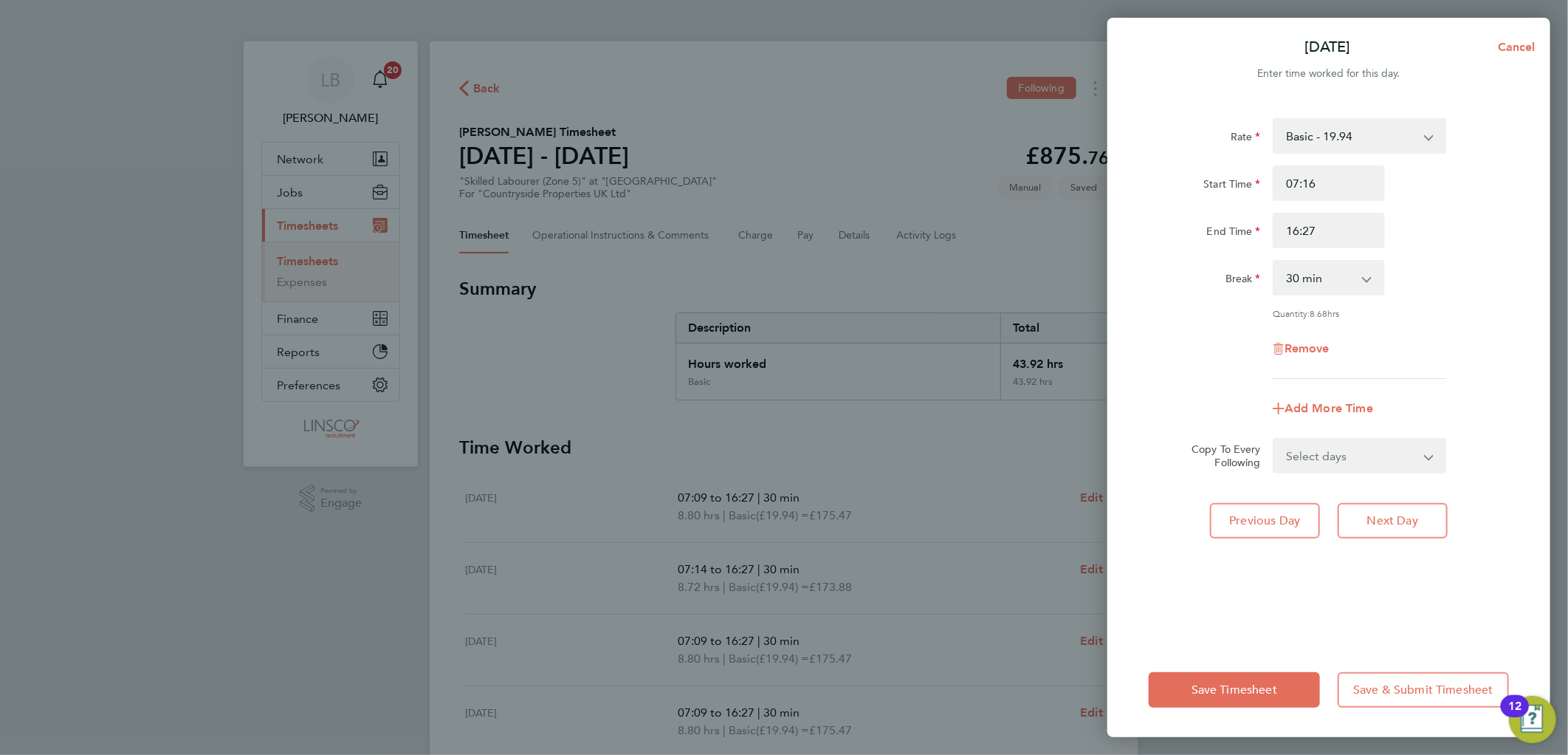
click at [1433, 171] on div "Start Time 07:16" at bounding box center [1328, 183] width 372 height 36
click at [1225, 685] on span "Save Timesheet" at bounding box center [1234, 689] width 86 height 15
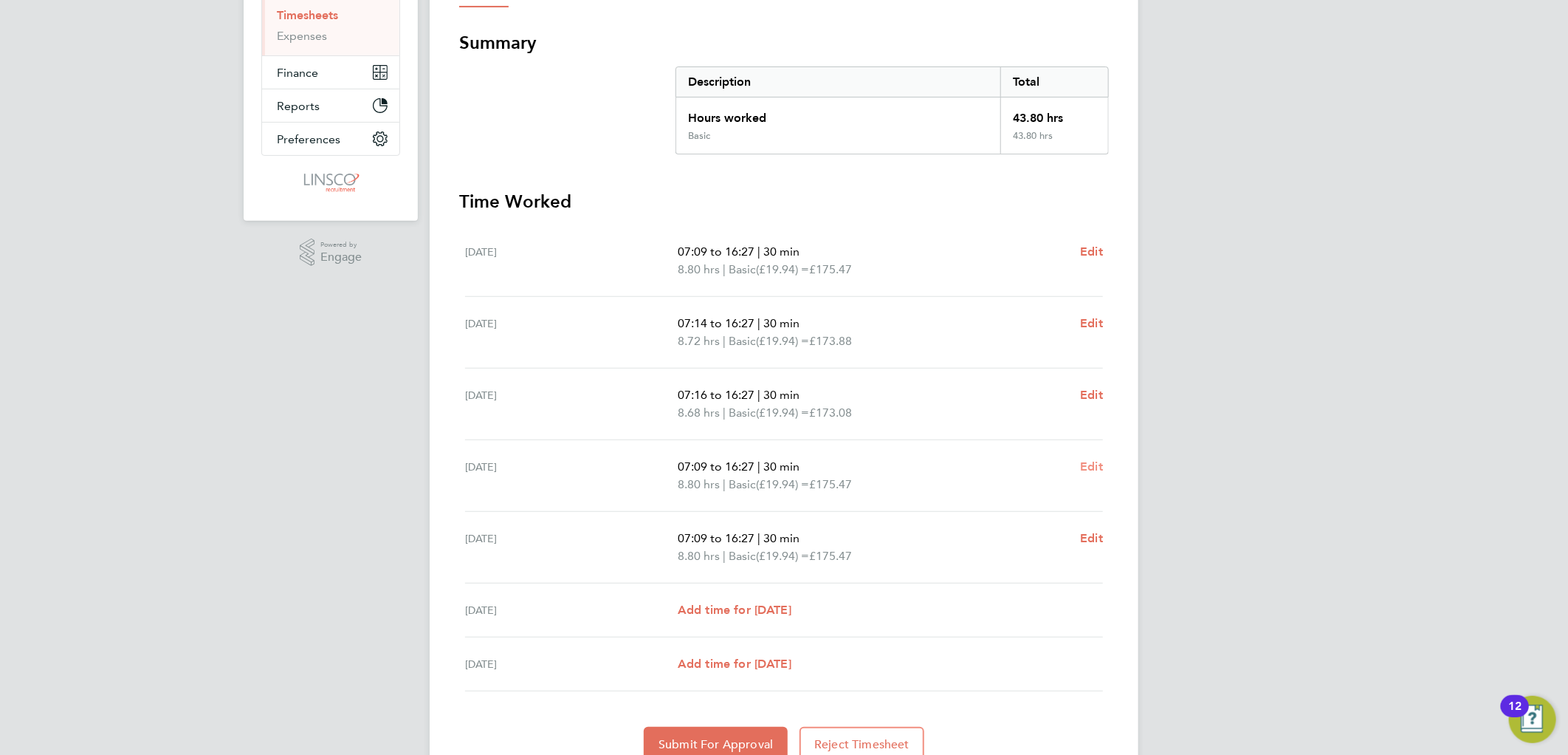
click at [1093, 459] on span "Edit" at bounding box center [1091, 466] width 23 height 14
select select "30"
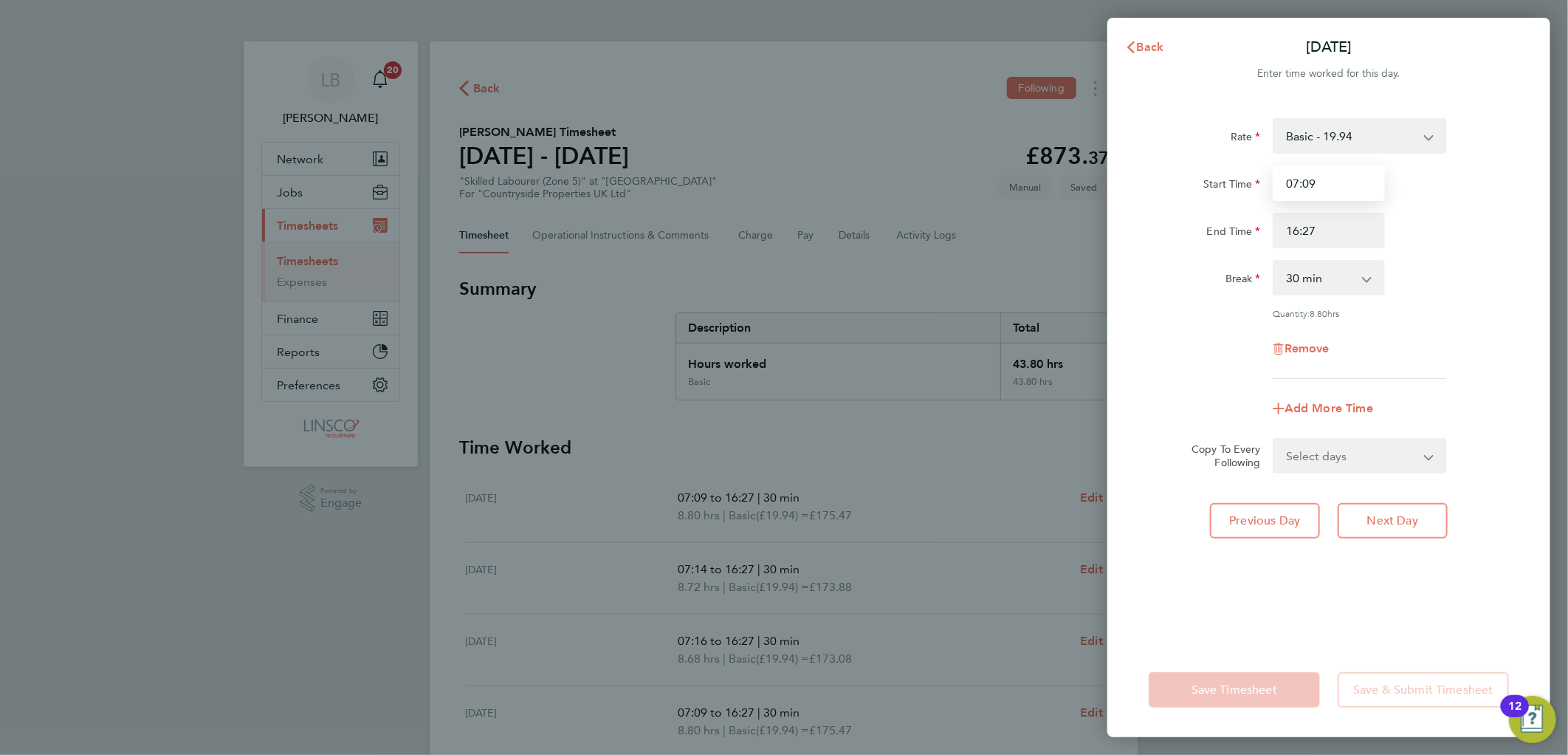
click at [1329, 181] on input "07:09" at bounding box center [1328, 183] width 112 height 36
type input "07:00"
click at [1478, 190] on div "Start Time 07:00" at bounding box center [1328, 183] width 372 height 36
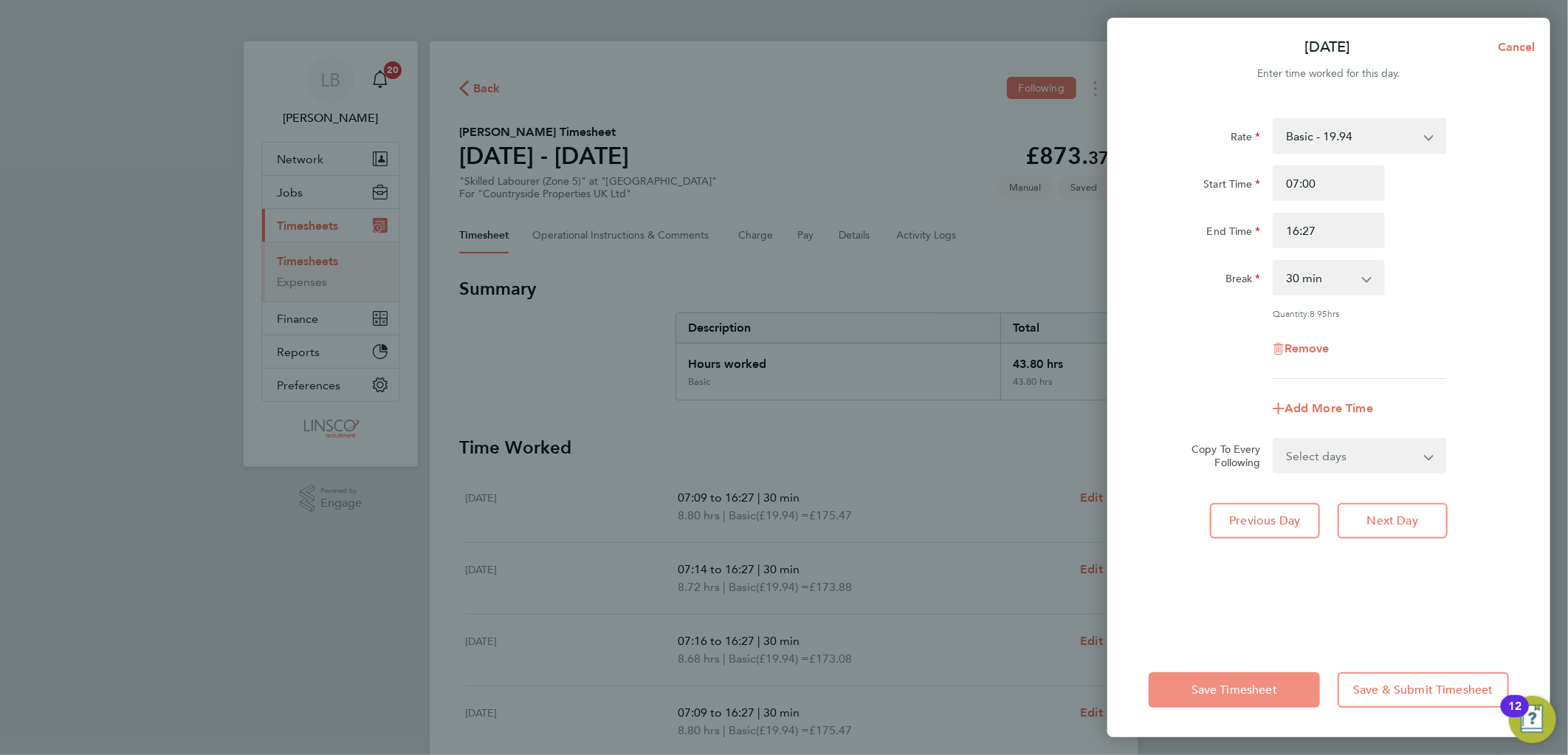
click at [1237, 675] on button "Save Timesheet" at bounding box center [1234, 689] width 171 height 36
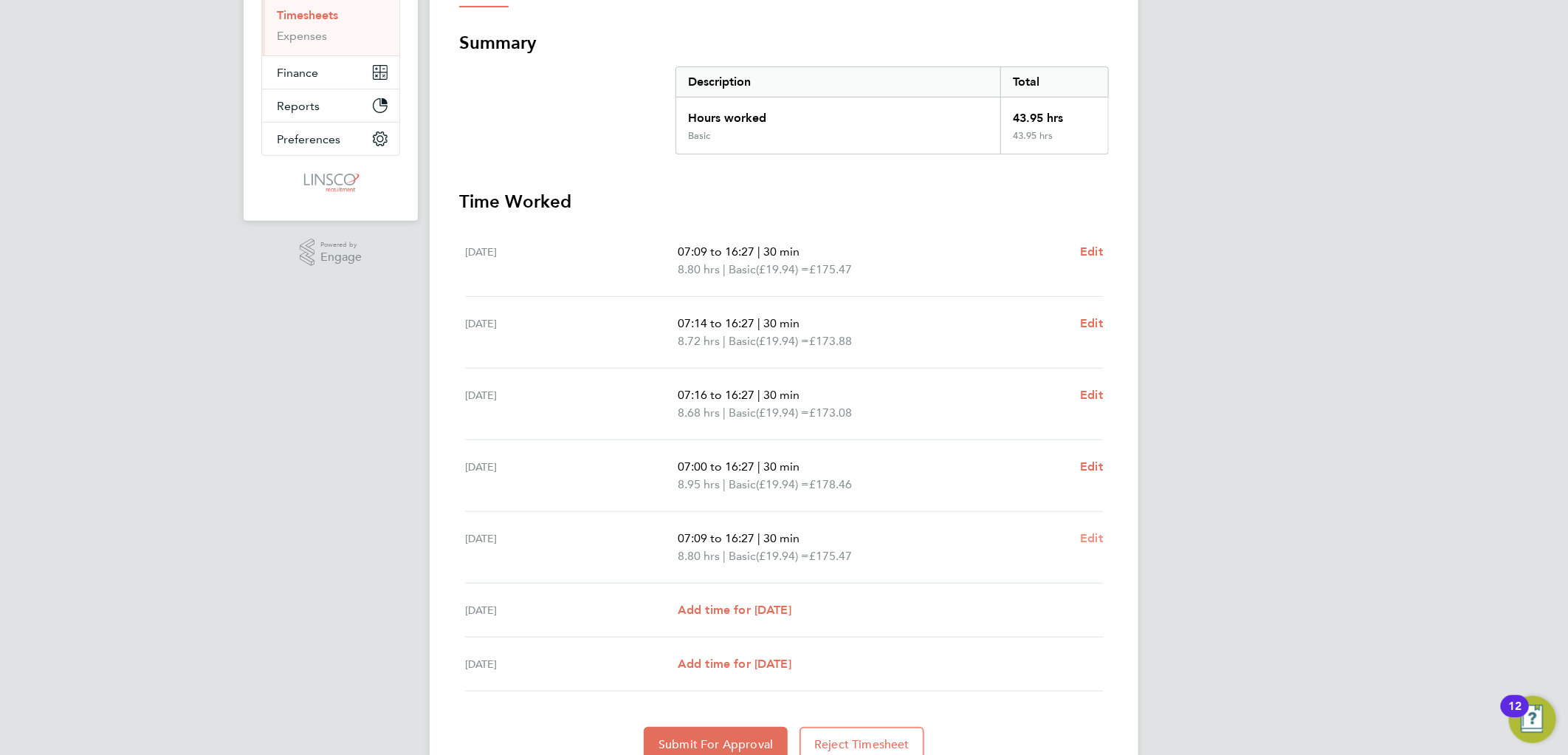
click at [1100, 532] on span "Edit" at bounding box center [1091, 538] width 23 height 14
select select "30"
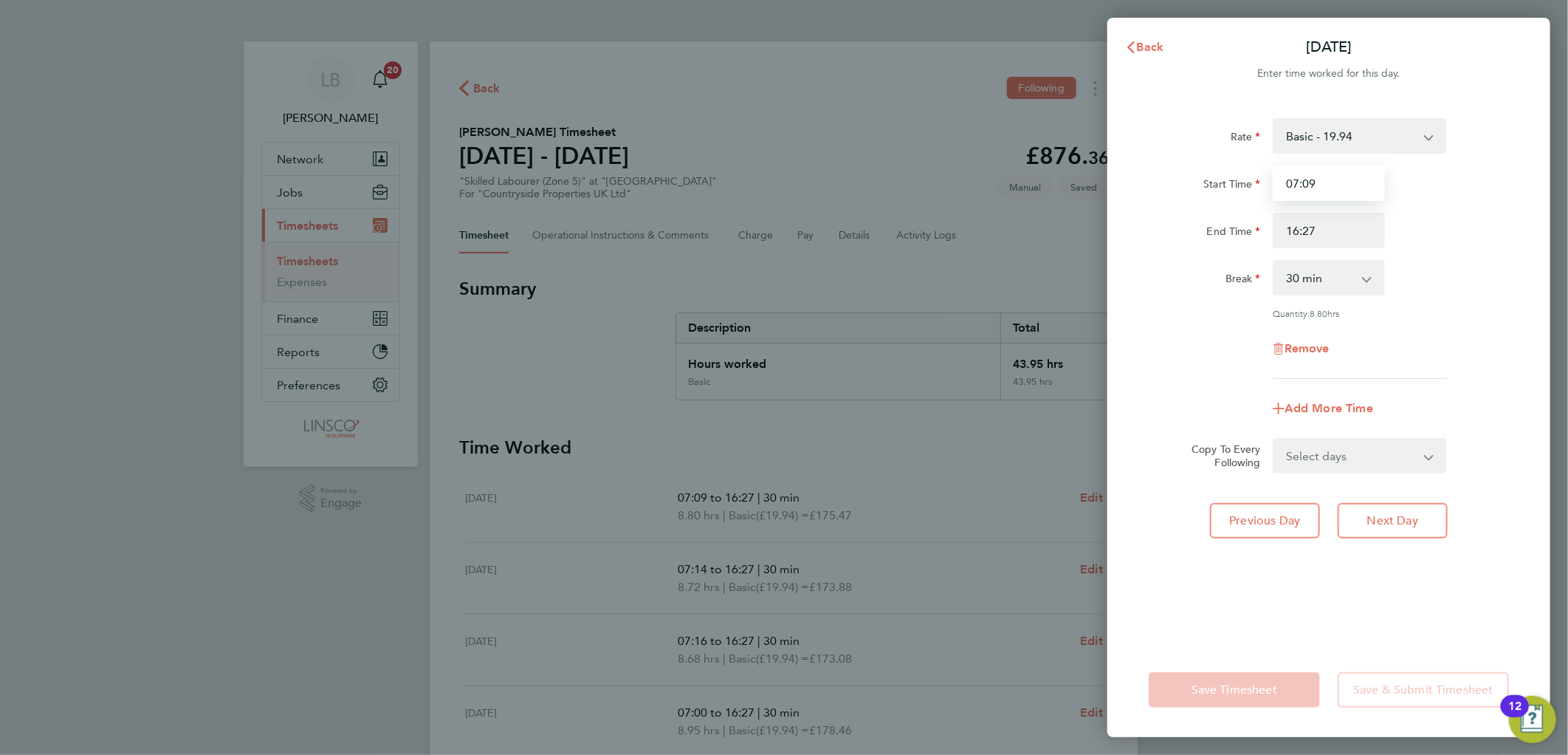
click at [1364, 187] on input "07:09" at bounding box center [1328, 183] width 112 height 36
type input "07:10"
drag, startPoint x: 1459, startPoint y: 168, endPoint x: 1445, endPoint y: 225, distance: 58.7
click at [1459, 168] on div "Start Time 07:10" at bounding box center [1328, 183] width 372 height 36
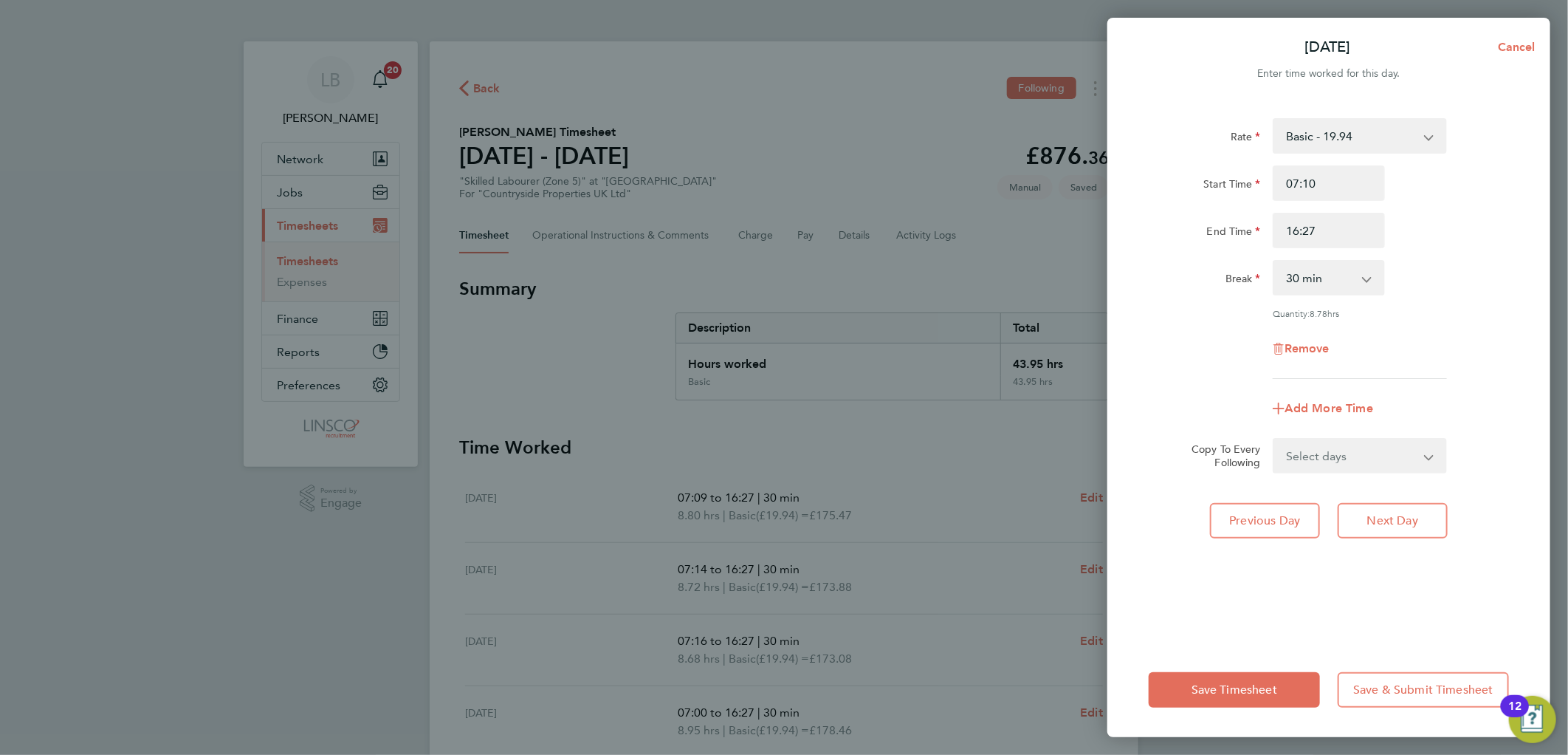
click at [1275, 666] on div "Save Timesheet Save & Submit Timesheet" at bounding box center [1328, 689] width 443 height 94
click at [1265, 685] on span "Save Timesheet" at bounding box center [1234, 689] width 86 height 15
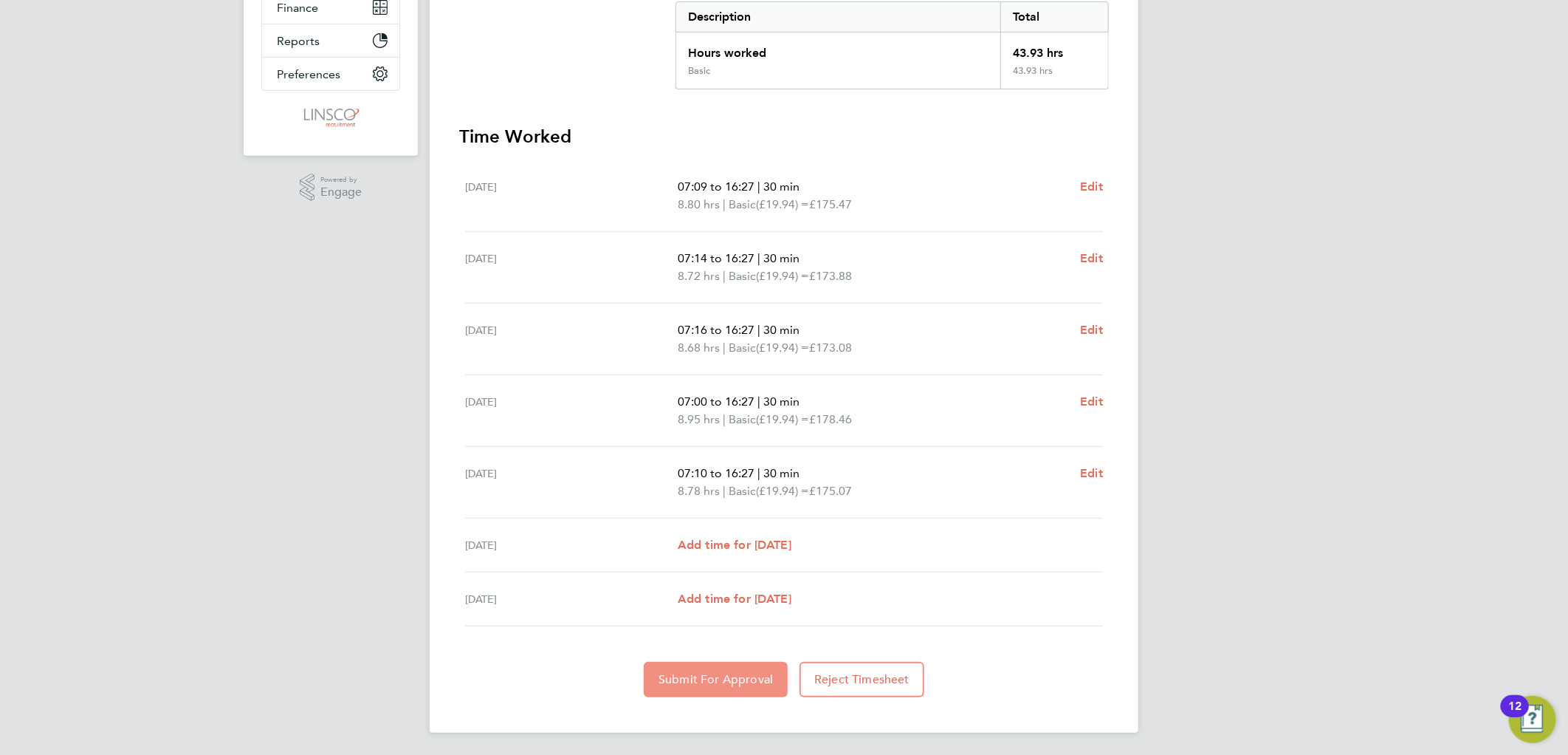
click at [742, 683] on span "Submit For Approval" at bounding box center [715, 679] width 115 height 15
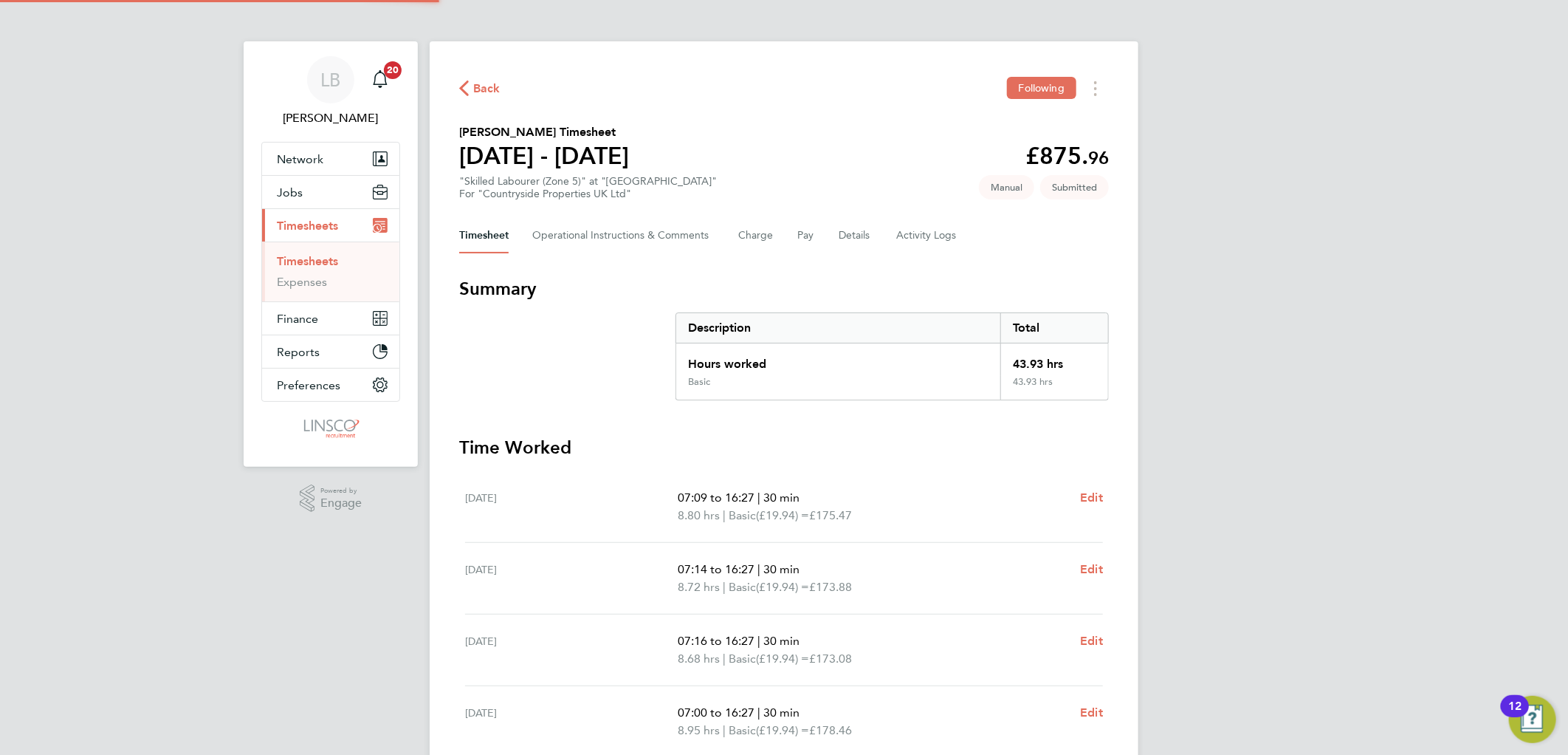
click at [485, 90] on span "Back" at bounding box center [486, 88] width 27 height 17
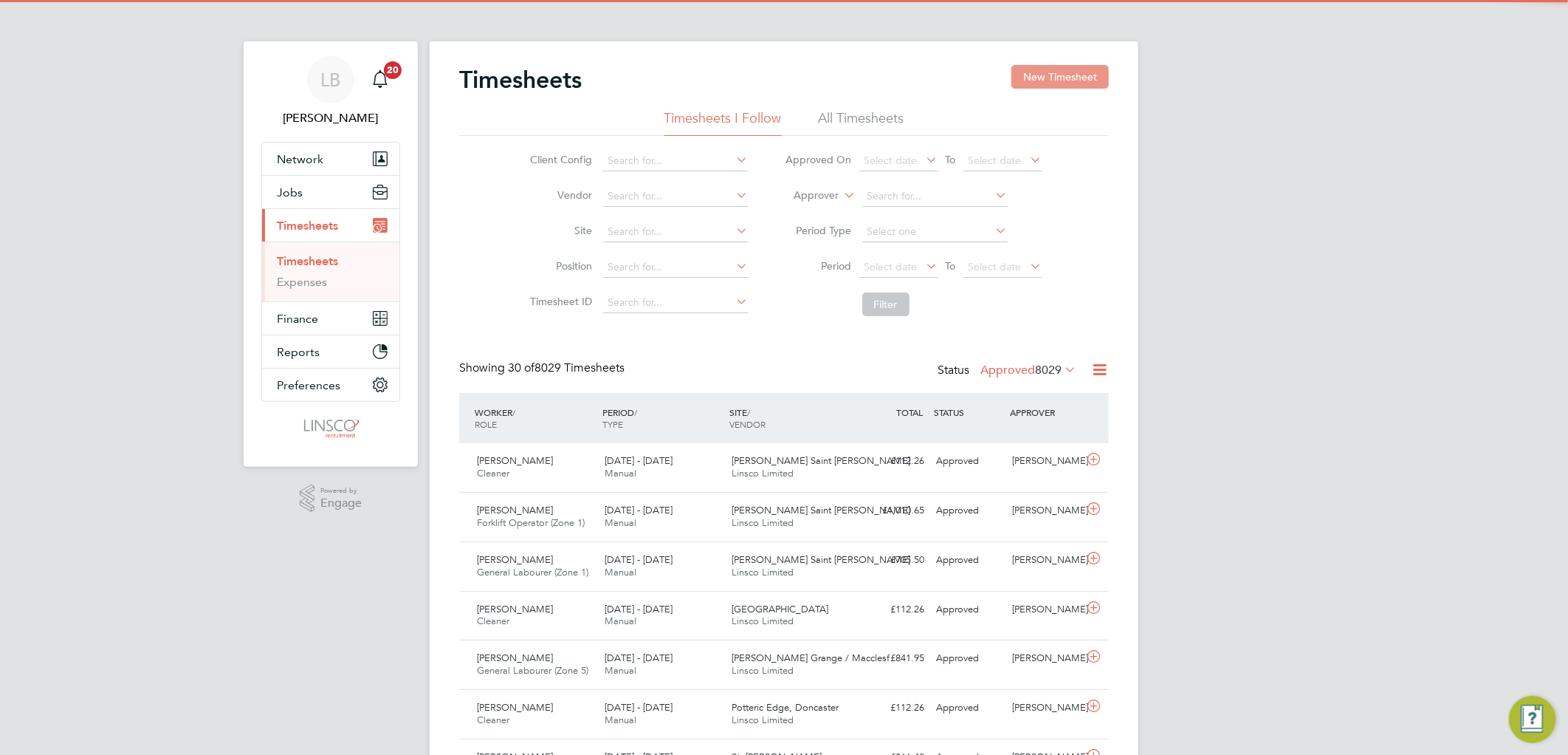
click at [1076, 73] on button "New Timesheet" at bounding box center [1059, 76] width 97 height 24
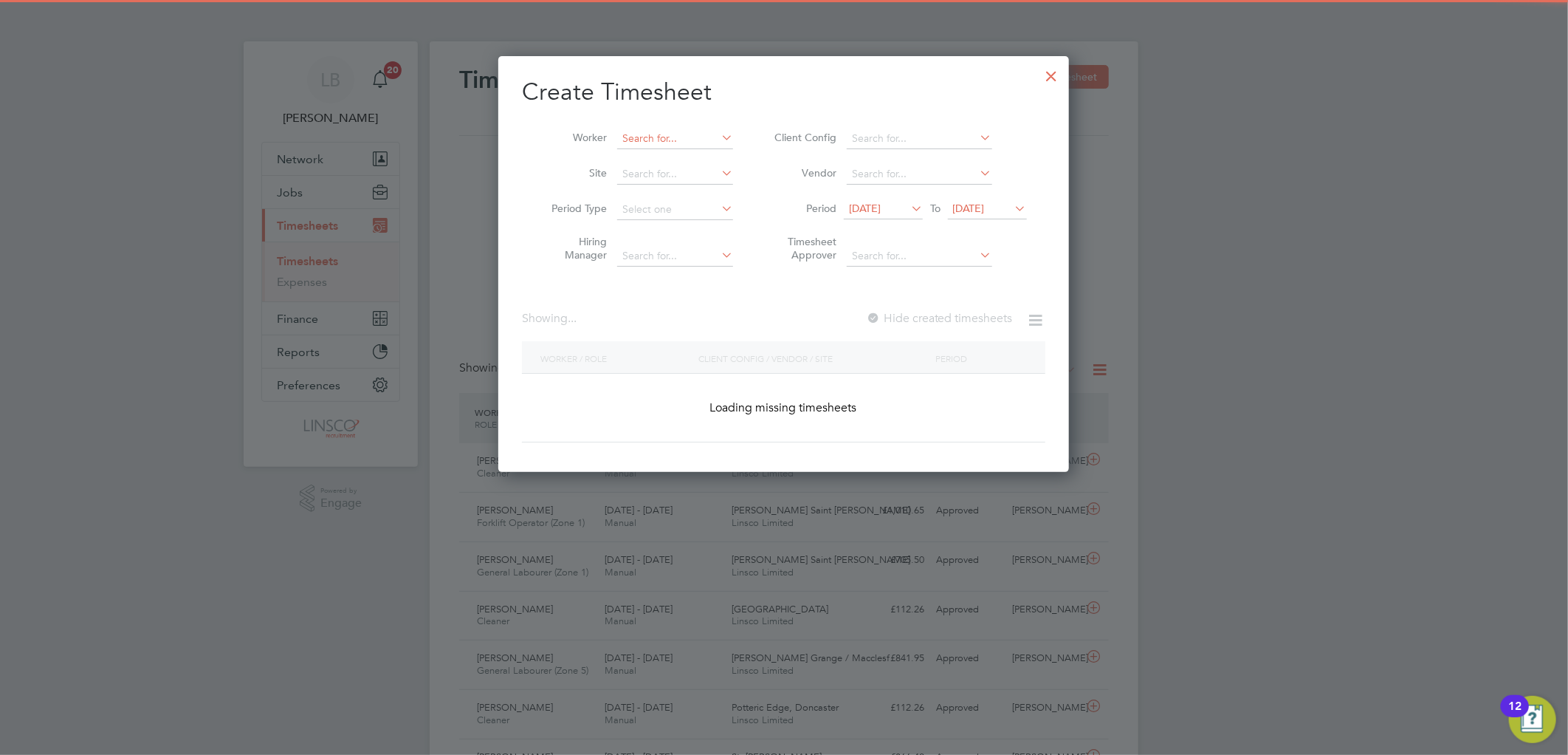
click at [675, 139] on input at bounding box center [675, 139] width 116 height 21
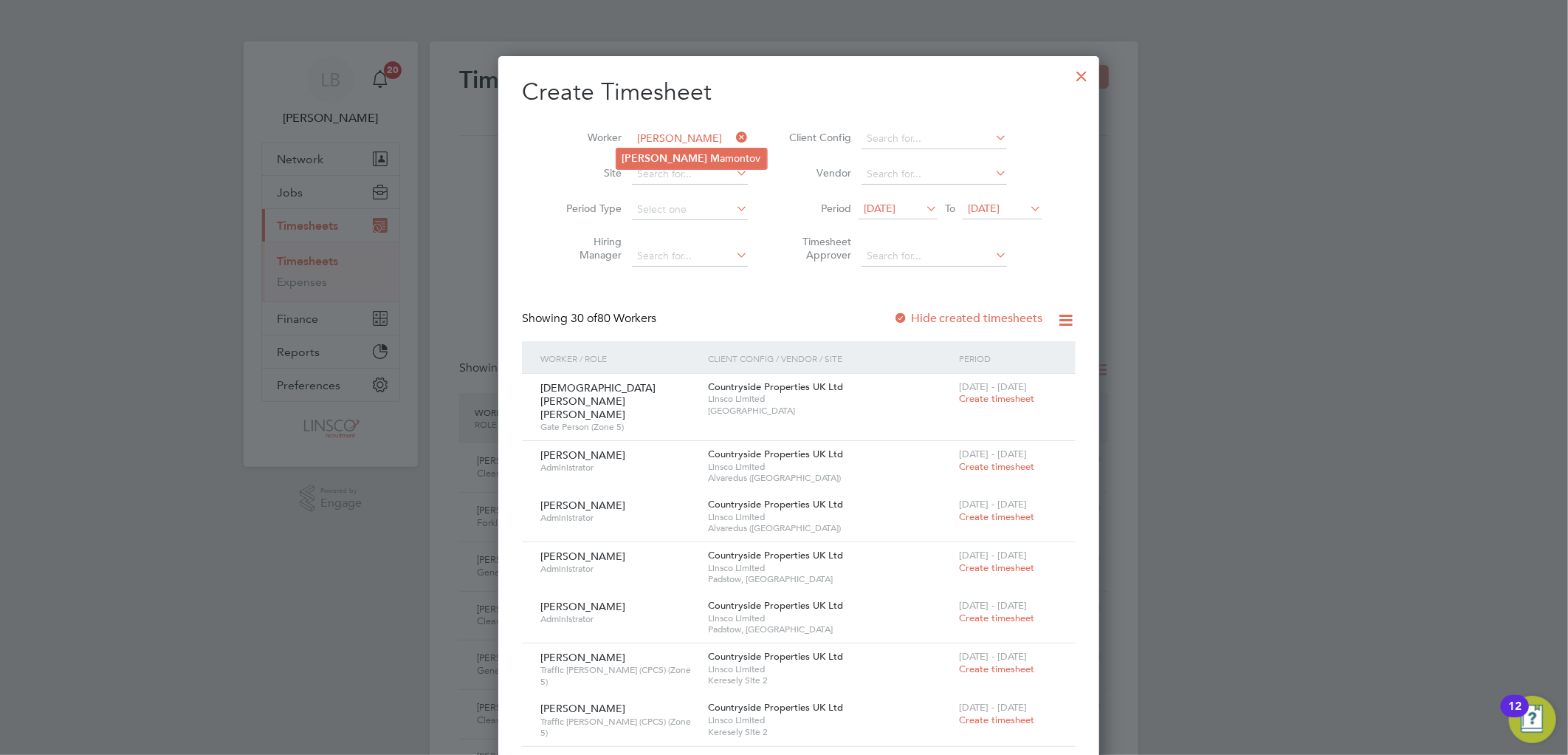
click at [646, 150] on li "Igor M amontov" at bounding box center [692, 158] width 150 height 20
type input "Igor Mamontov"
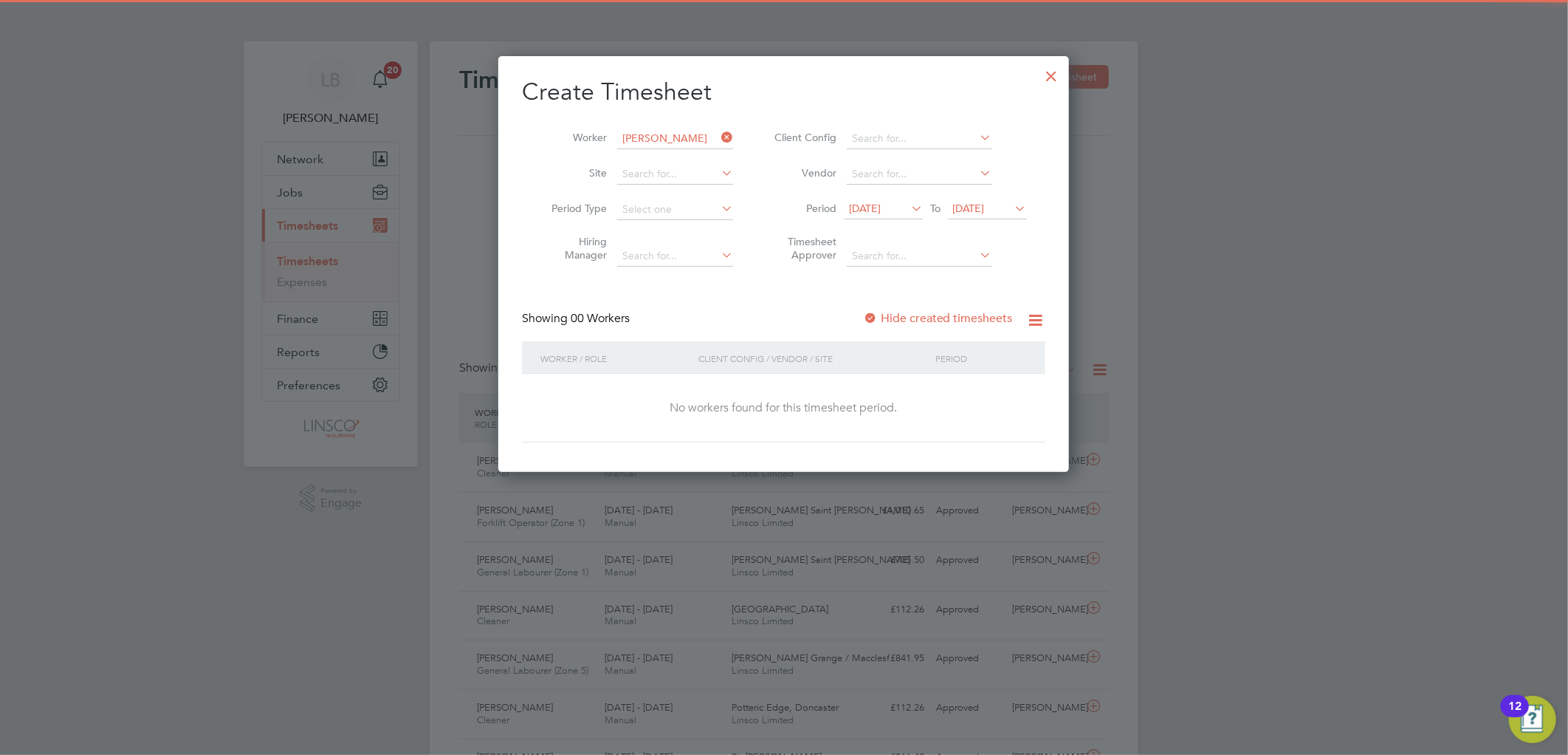
click at [931, 315] on label "Hide created timesheets" at bounding box center [937, 318] width 150 height 15
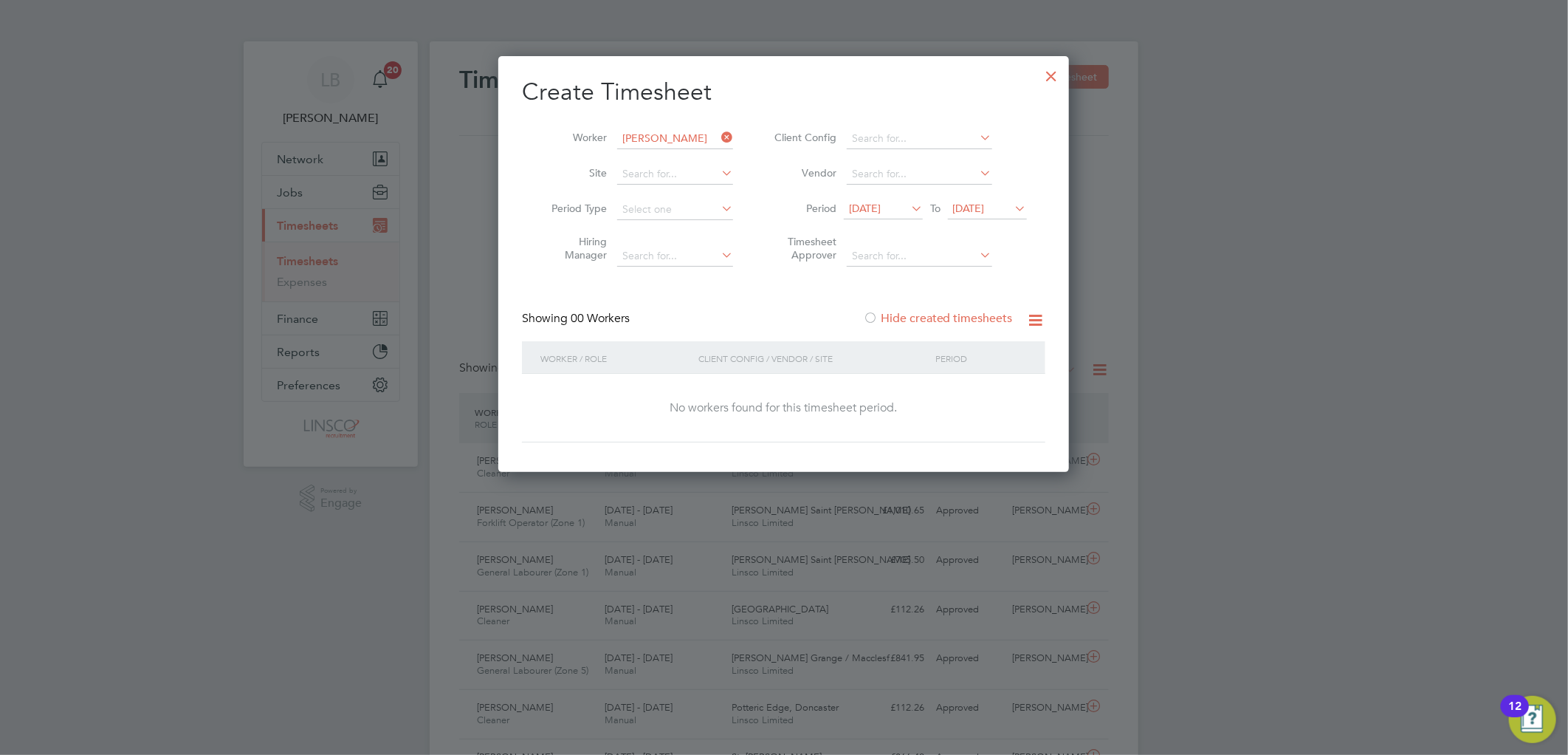
click at [944, 314] on label "Hide created timesheets" at bounding box center [937, 318] width 150 height 15
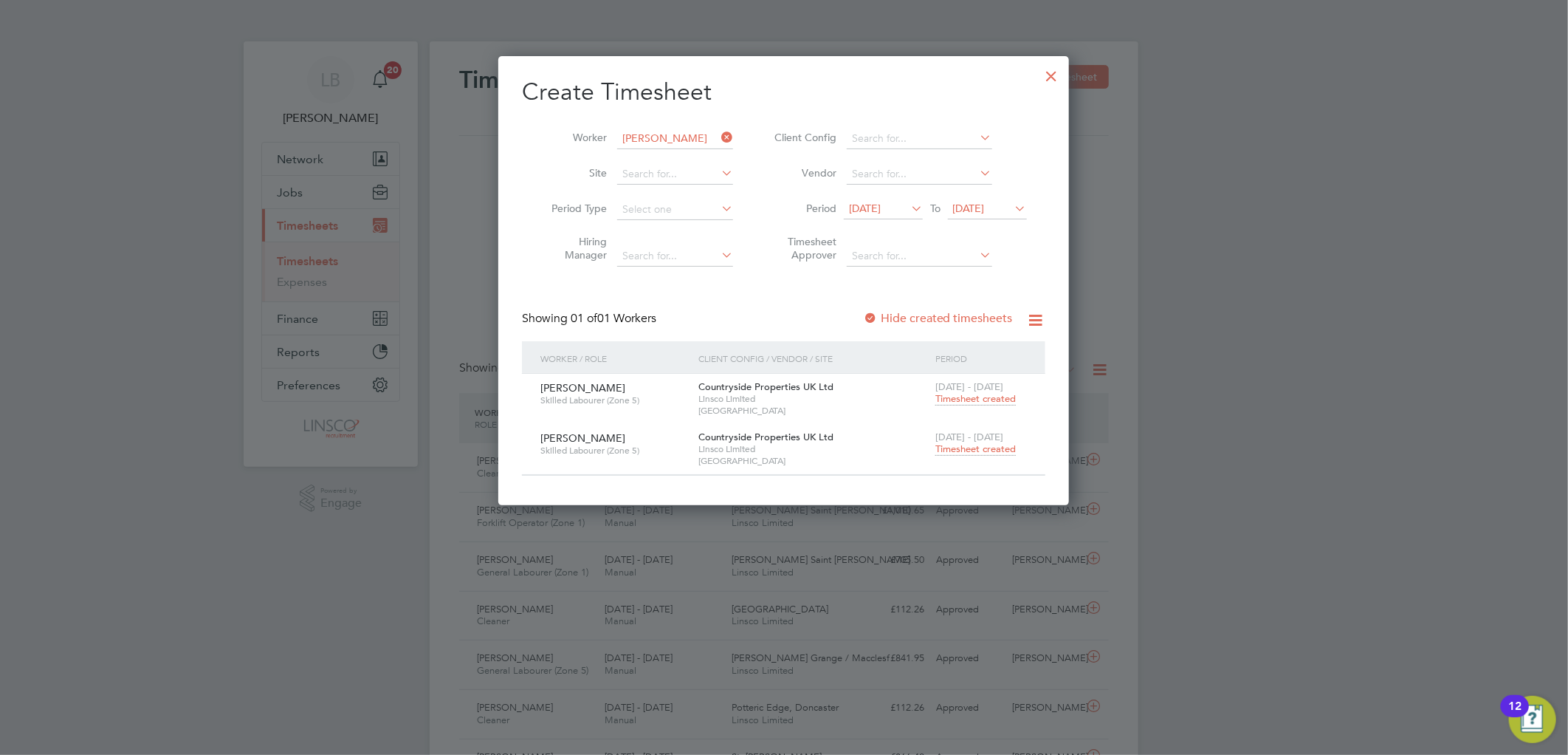
click at [989, 447] on span "Timesheet created" at bounding box center [975, 449] width 80 height 13
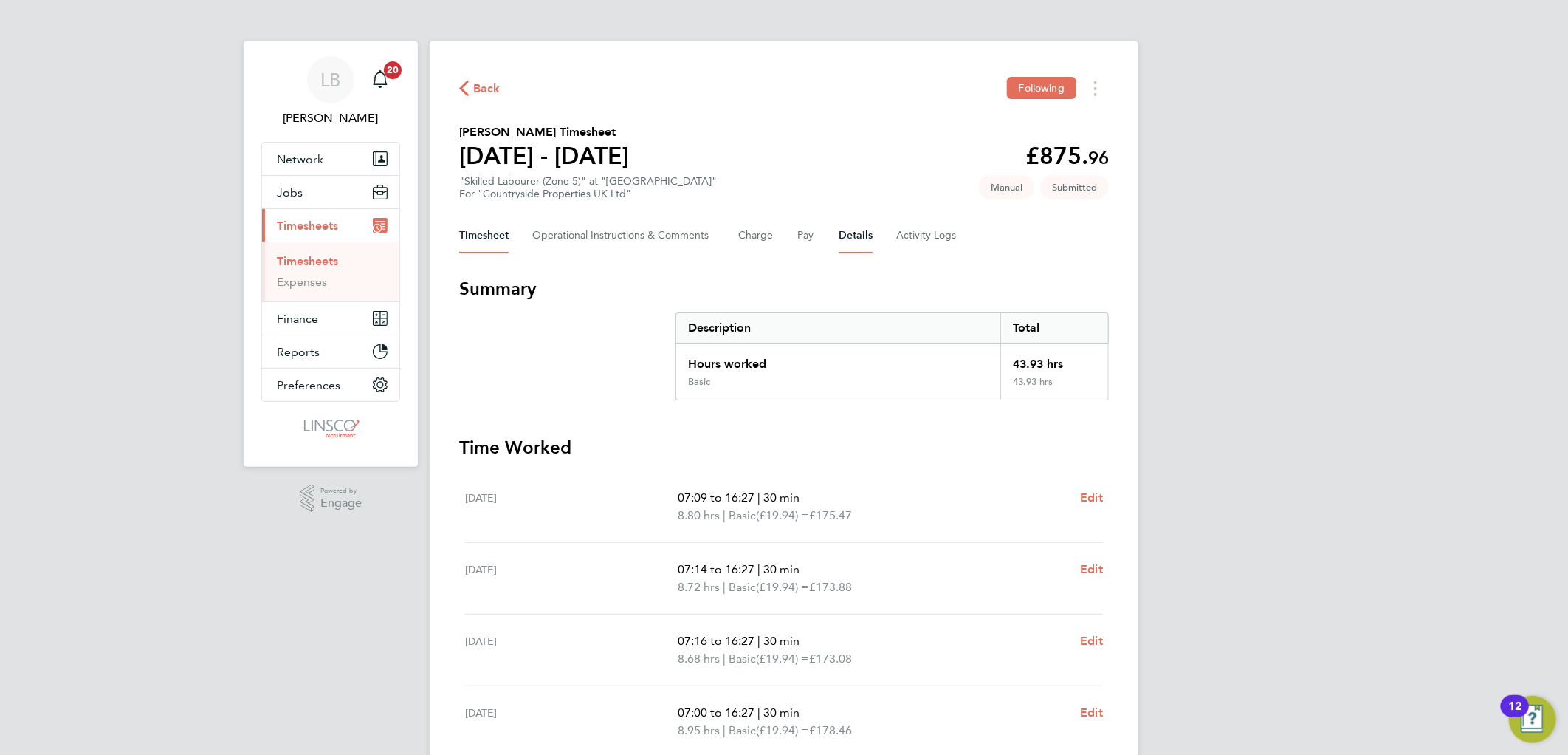
click at [849, 234] on button "Details" at bounding box center [855, 235] width 34 height 36
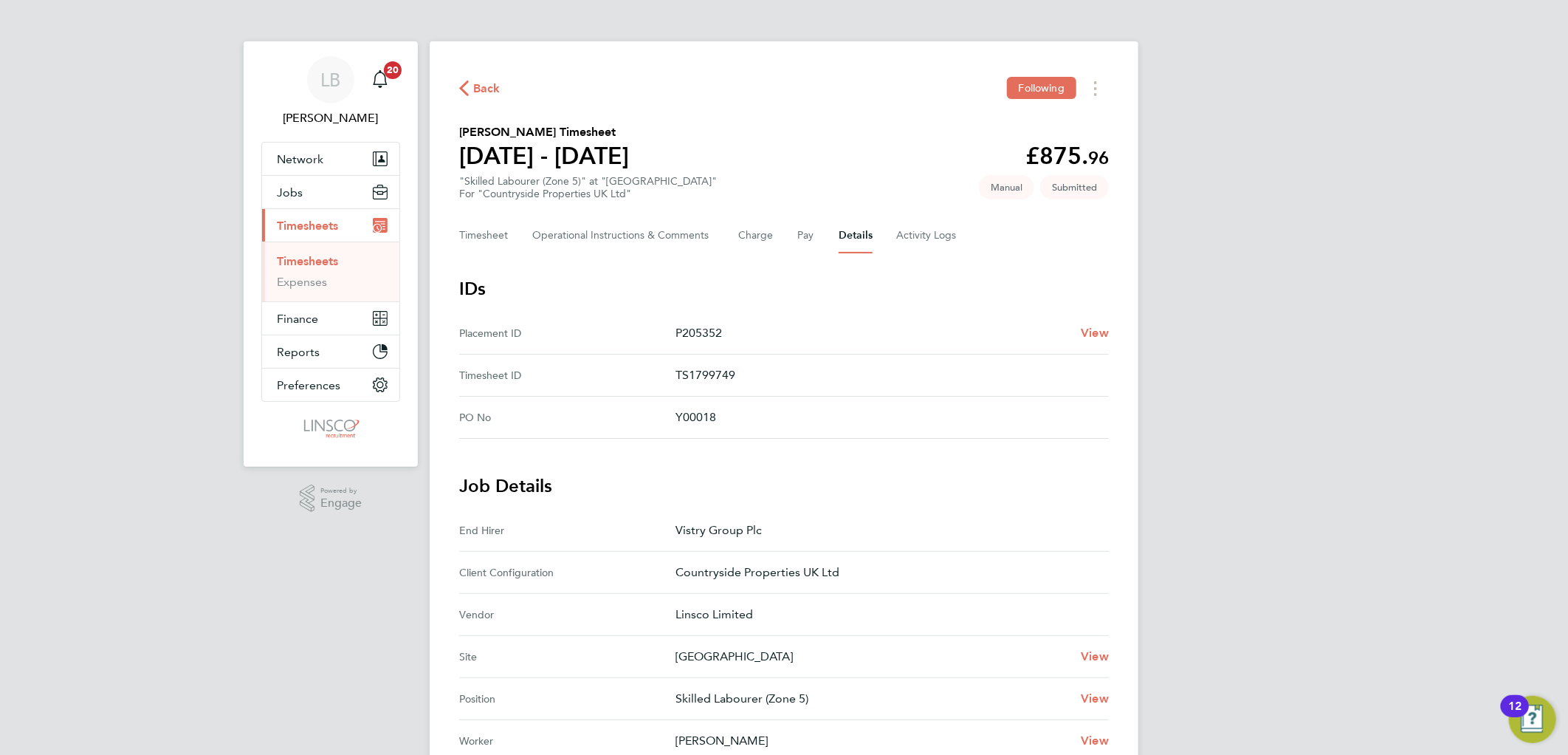
drag, startPoint x: 482, startPoint y: 86, endPoint x: 1112, endPoint y: 81, distance: 630.0
click at [483, 87] on span "Back" at bounding box center [486, 88] width 27 height 17
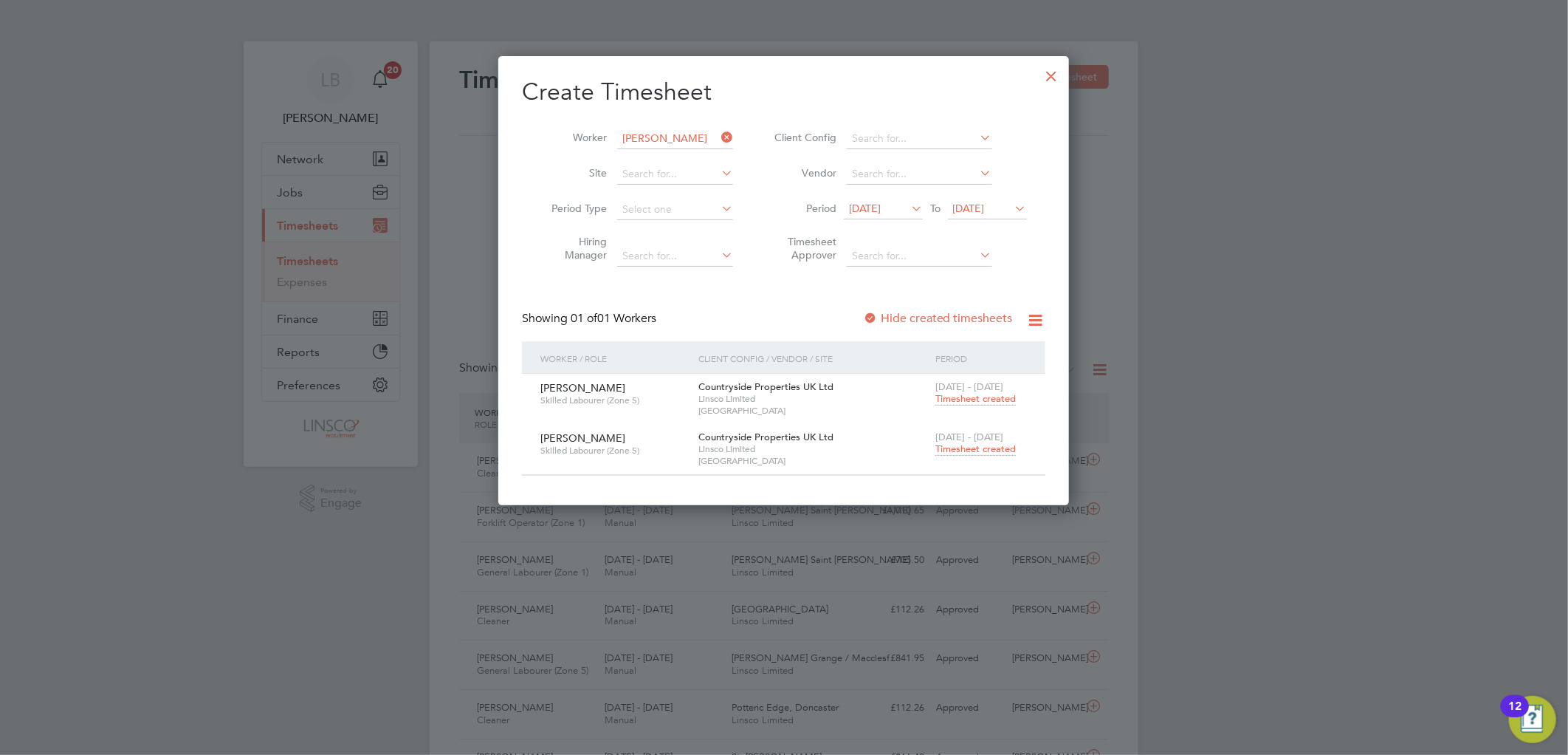
click at [718, 139] on icon at bounding box center [718, 137] width 0 height 21
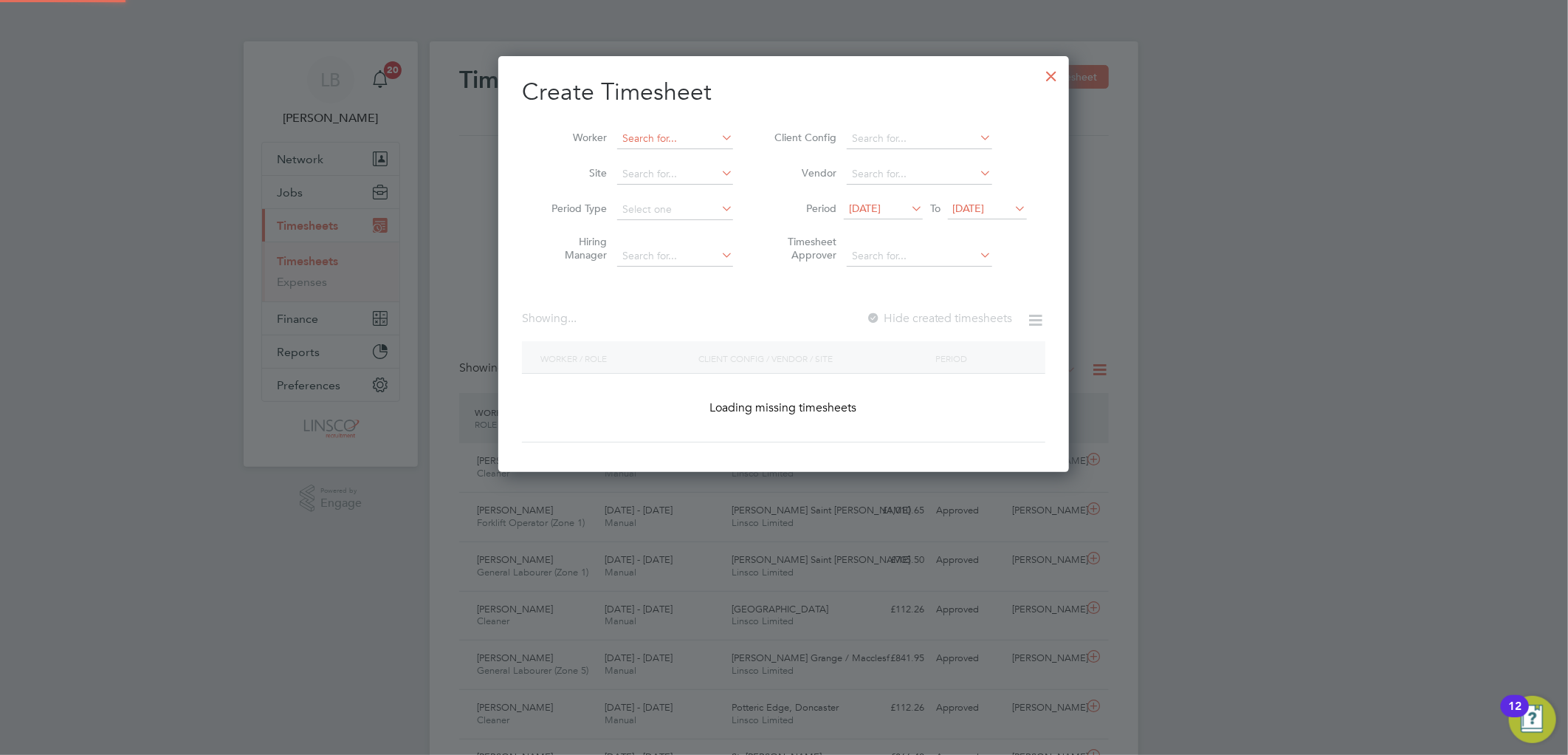
click at [696, 136] on input at bounding box center [675, 139] width 116 height 21
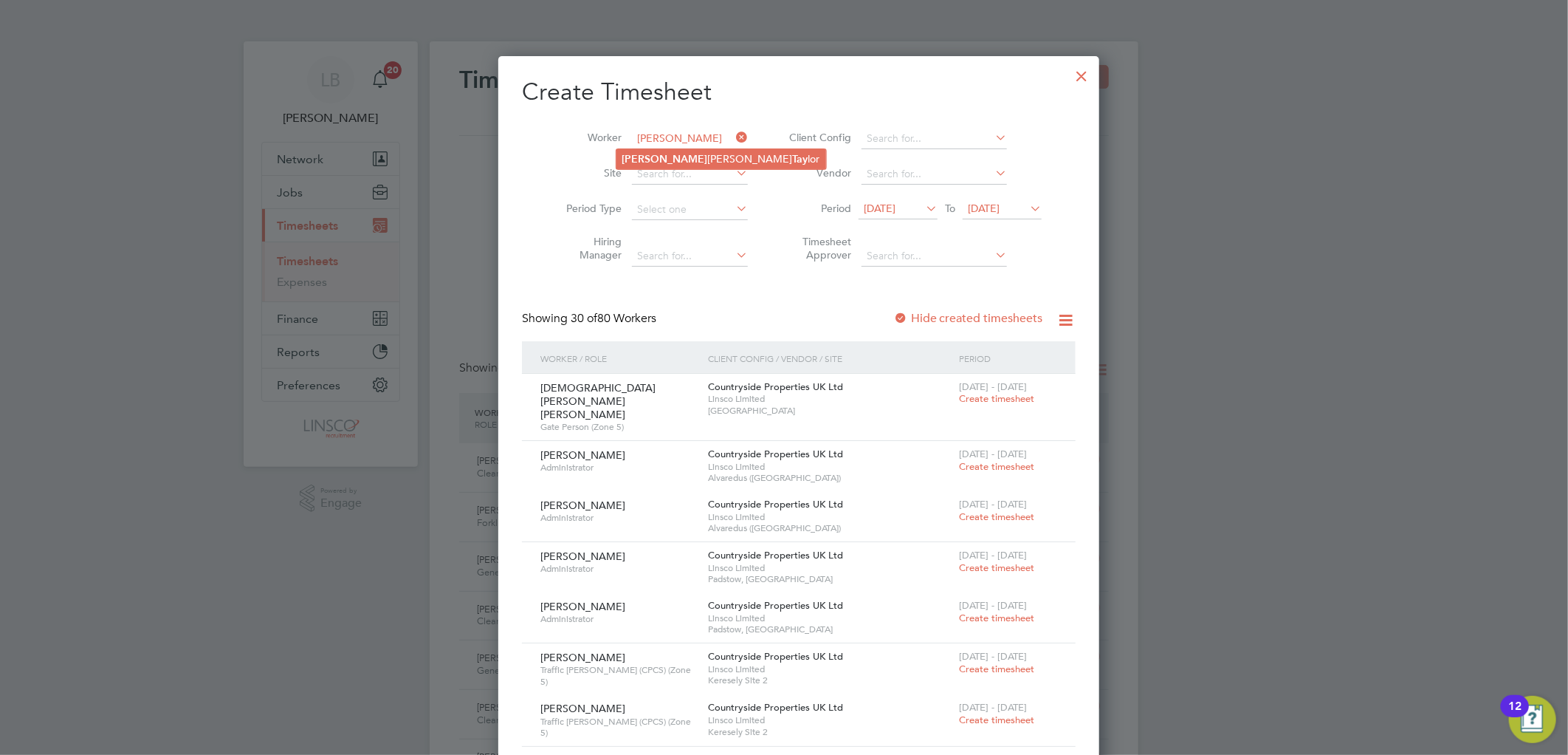
click at [686, 150] on li "Alan Francis Tay lor" at bounding box center [721, 158] width 210 height 20
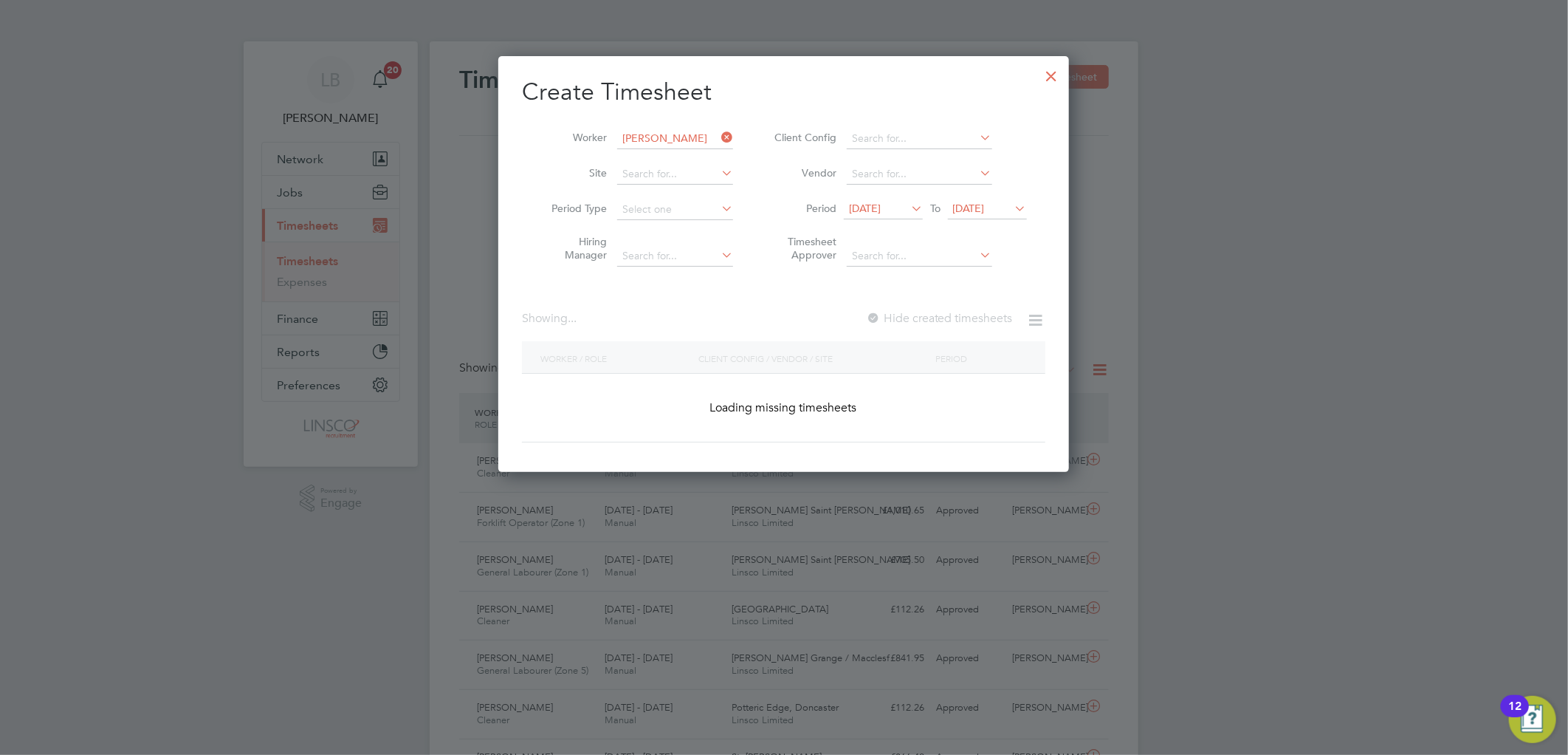
type input "Alan Francis Taylor"
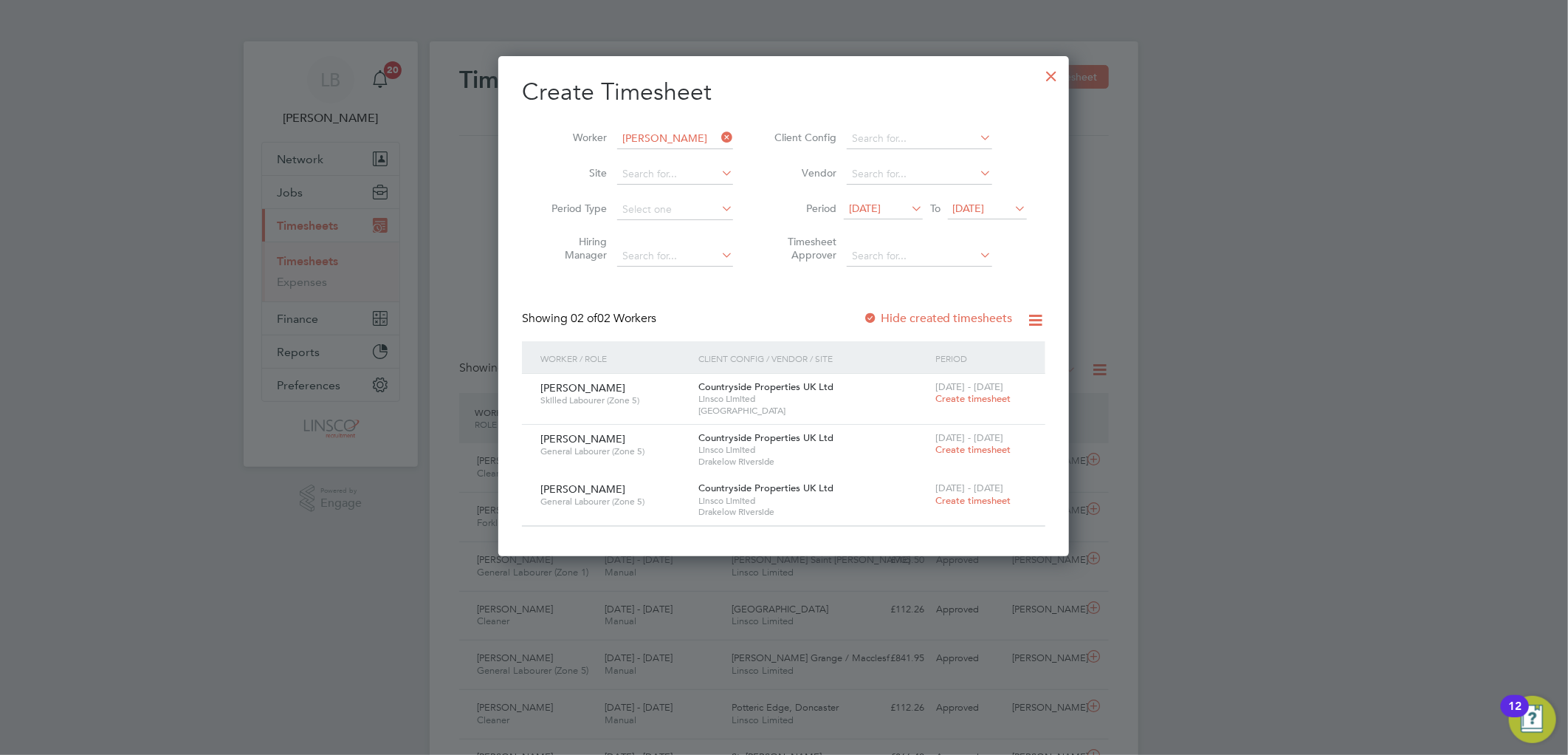
click at [959, 396] on span "Create timesheet" at bounding box center [972, 398] width 75 height 12
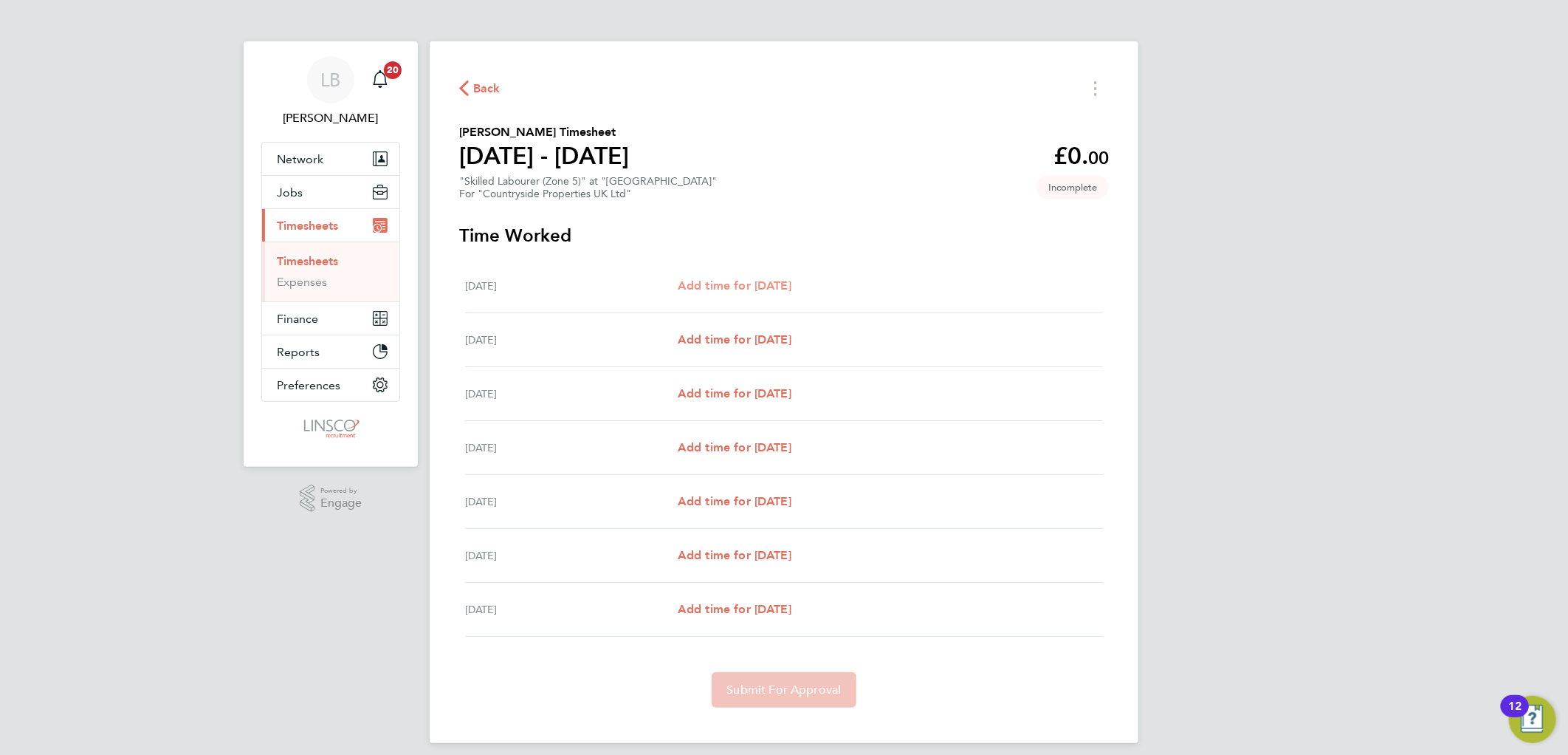
click at [755, 284] on span "Add time for Mon 04 Aug" at bounding box center [735, 285] width 114 height 14
select select "30"
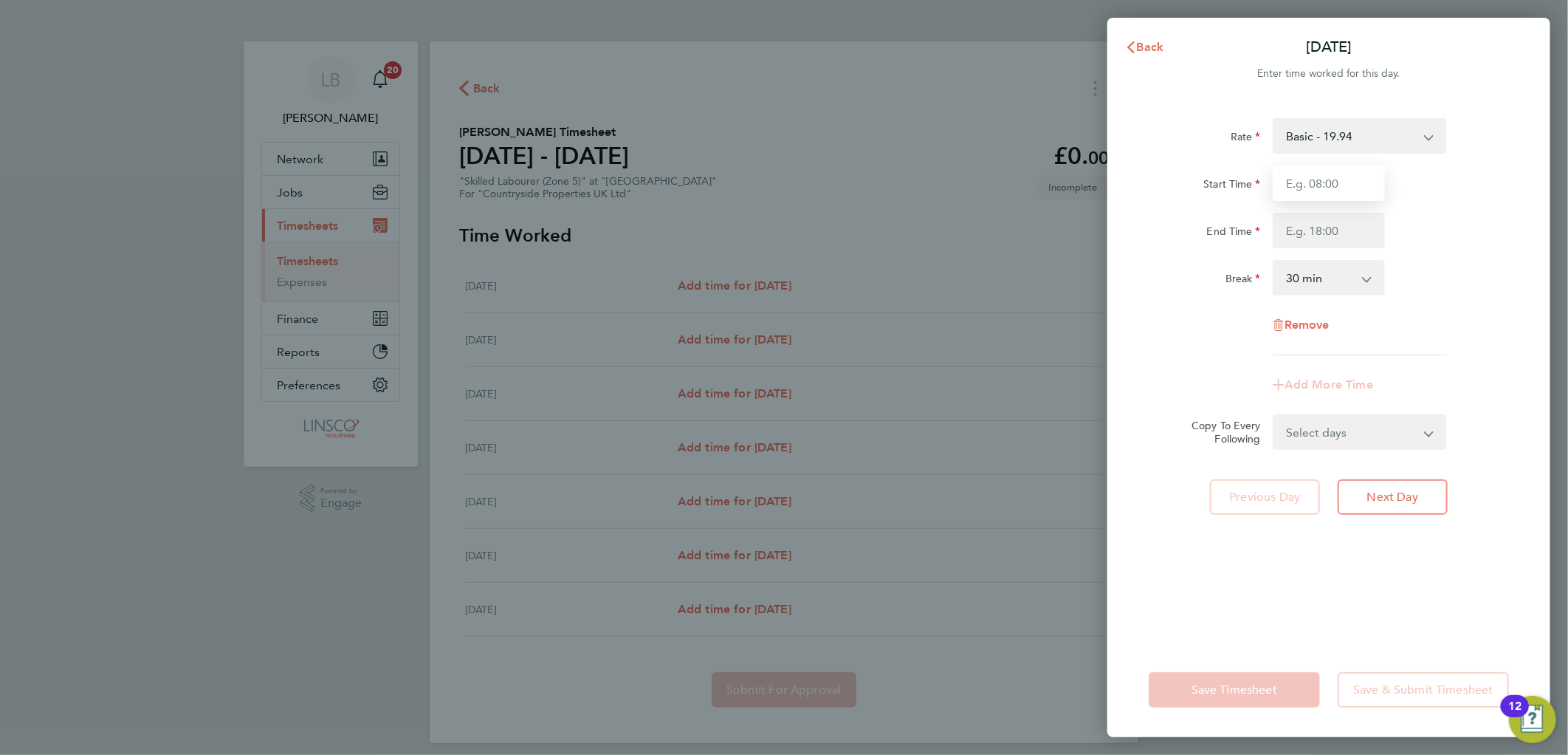
click at [1352, 182] on input "Start Time" at bounding box center [1328, 183] width 112 height 36
type input "07:30"
click at [1296, 239] on input "End Time" at bounding box center [1328, 230] width 112 height 36
type input "16:05"
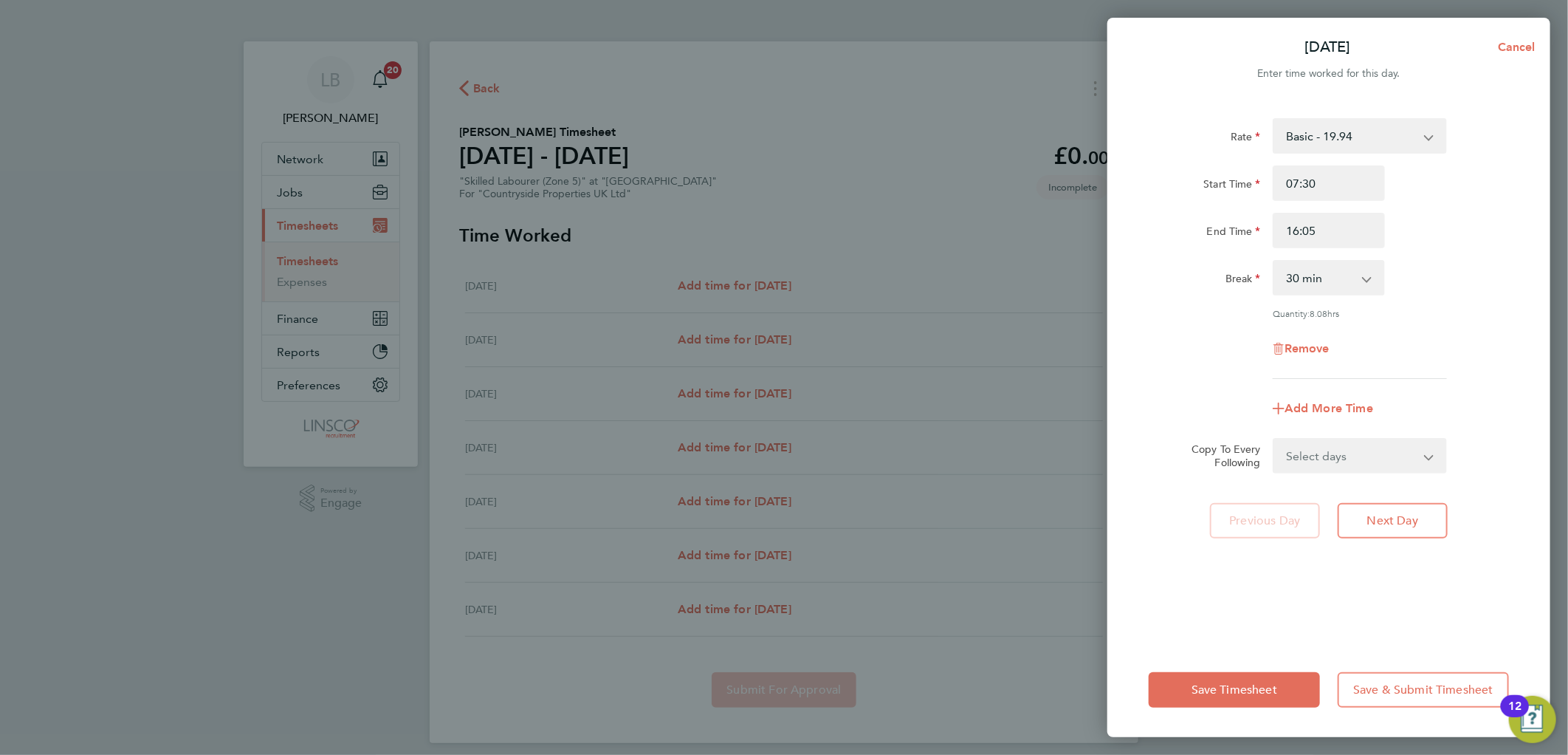
click at [1450, 224] on div "End Time 16:05" at bounding box center [1328, 230] width 372 height 36
click at [1363, 467] on select "Select days Day Weekday (Mon-Fri) Weekend (Sat-Sun) Tuesday Wednesday Thursday …" at bounding box center [1351, 455] width 155 height 32
select select "WEEKDAY"
click at [1274, 439] on select "Select days Day Weekday (Mon-Fri) Weekend (Sat-Sun) Tuesday Wednesday Thursday …" at bounding box center [1351, 455] width 155 height 32
select select "2025-08-10"
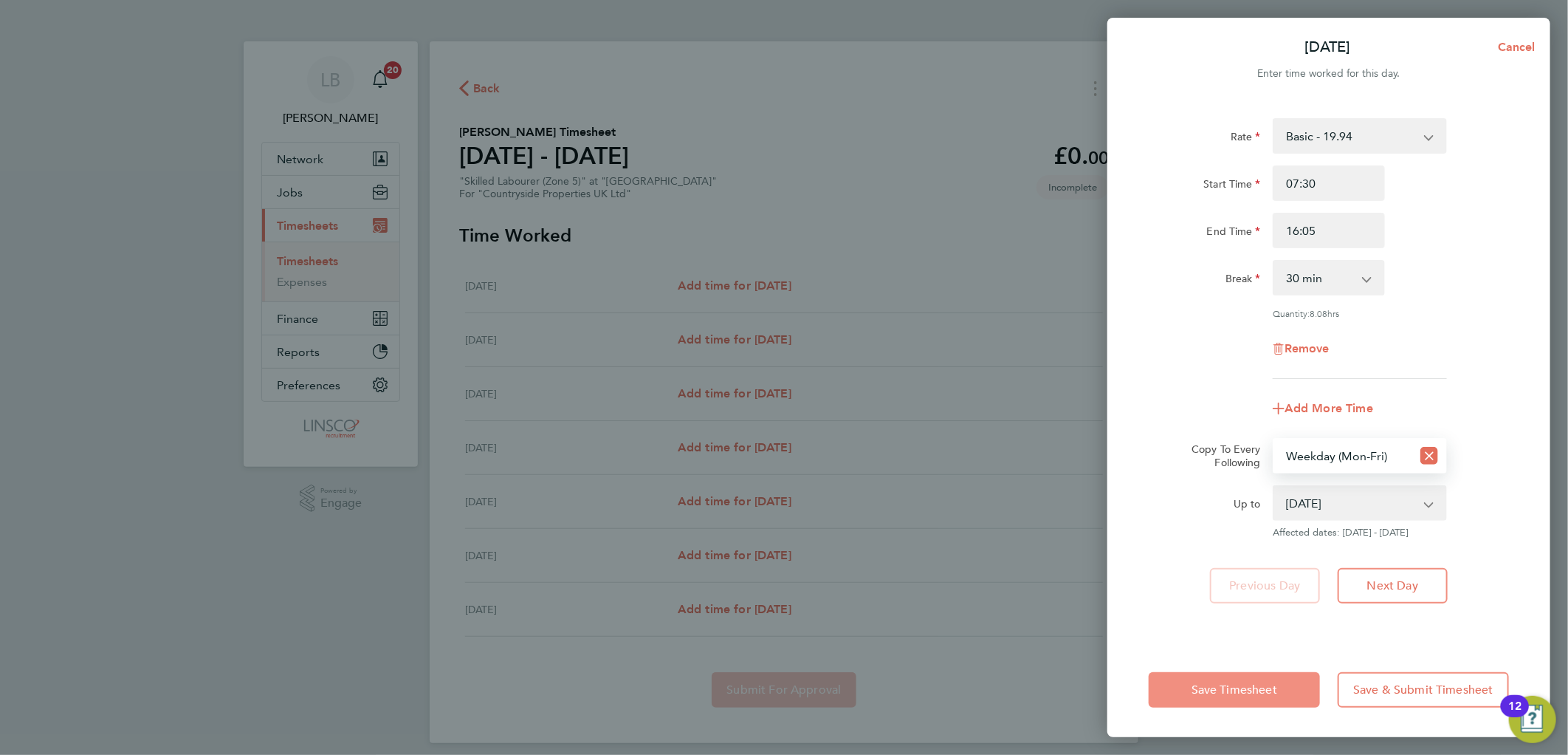
click at [1268, 696] on span "Save Timesheet" at bounding box center [1234, 689] width 86 height 15
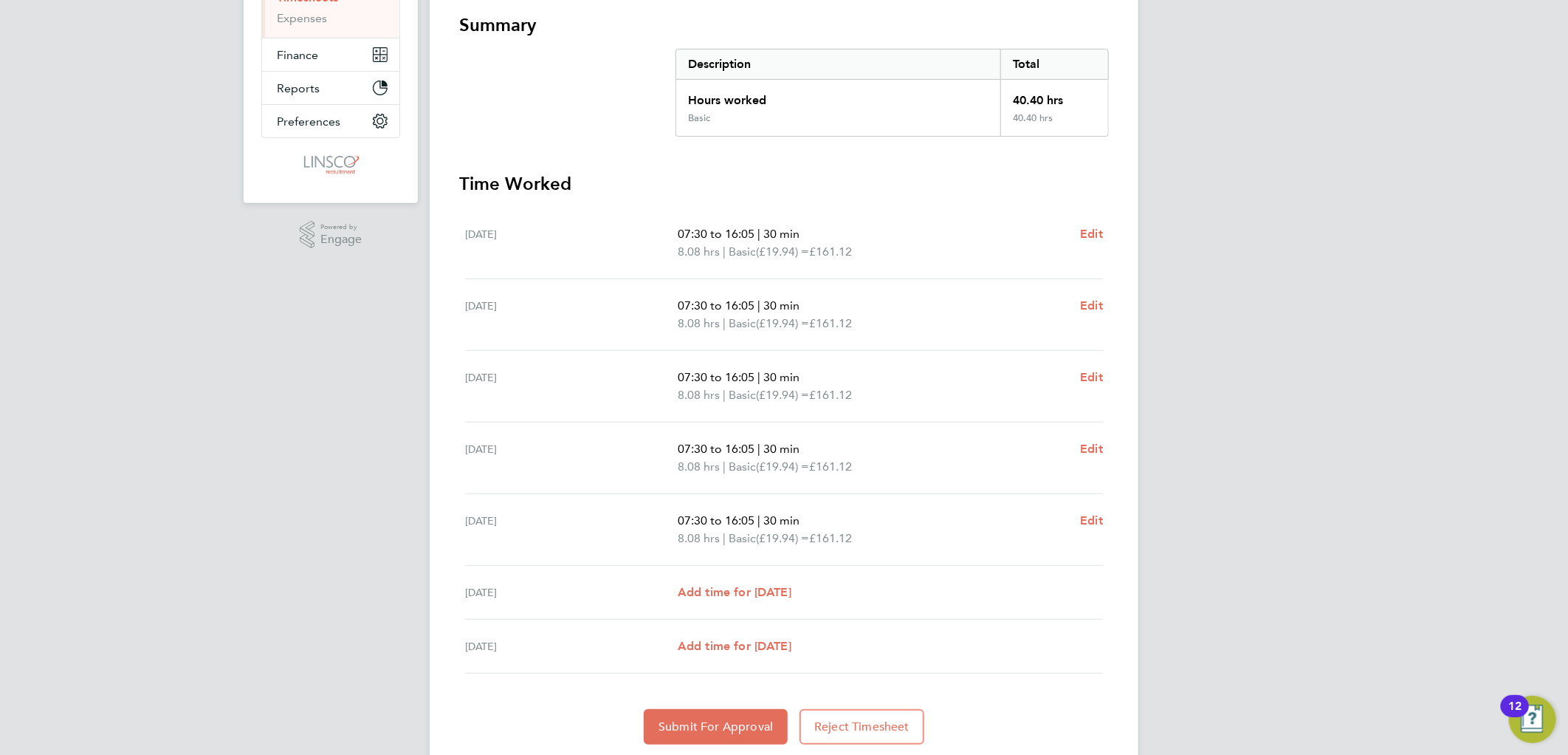
scroll to position [311, 0]
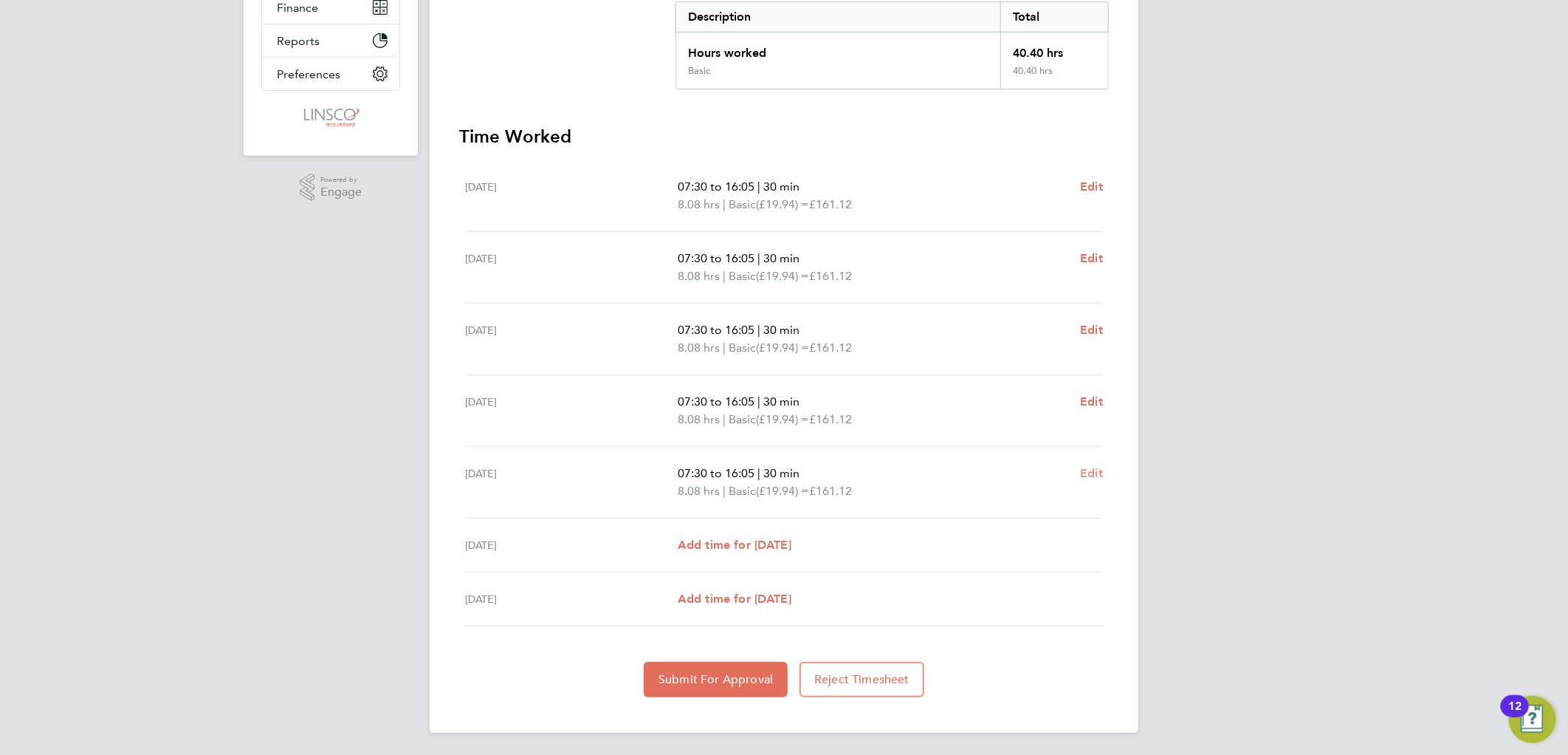
click at [1088, 466] on span "Edit" at bounding box center [1091, 473] width 23 height 14
select select "30"
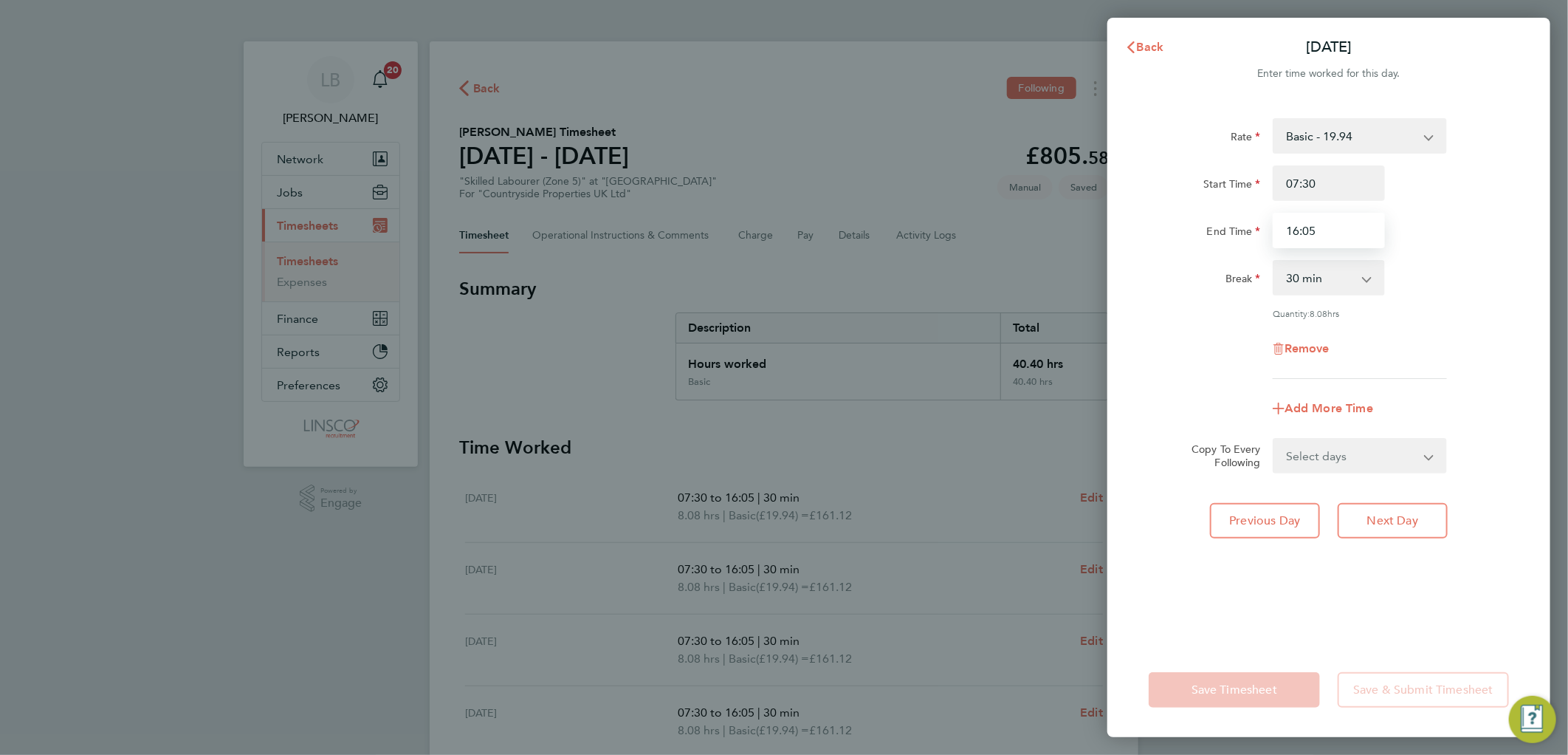
click at [1349, 229] on input "16:05" at bounding box center [1328, 230] width 112 height 36
type input "16:00"
drag, startPoint x: 1510, startPoint y: 206, endPoint x: 1502, endPoint y: 234, distance: 29.1
click at [1509, 206] on div "Start Time 07:30 End Time 16:00" at bounding box center [1328, 206] width 372 height 83
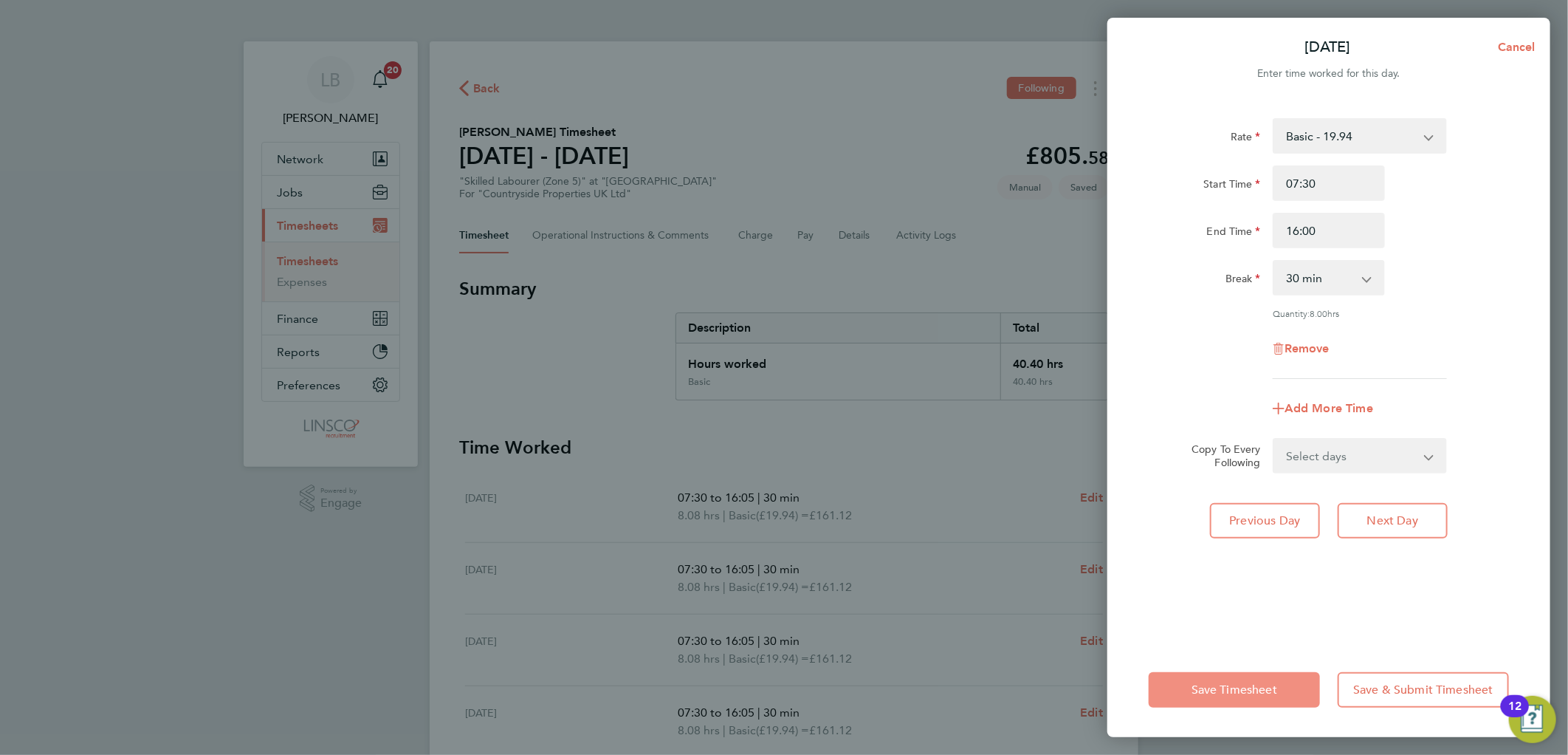
click at [1216, 678] on button "Save Timesheet" at bounding box center [1234, 689] width 171 height 36
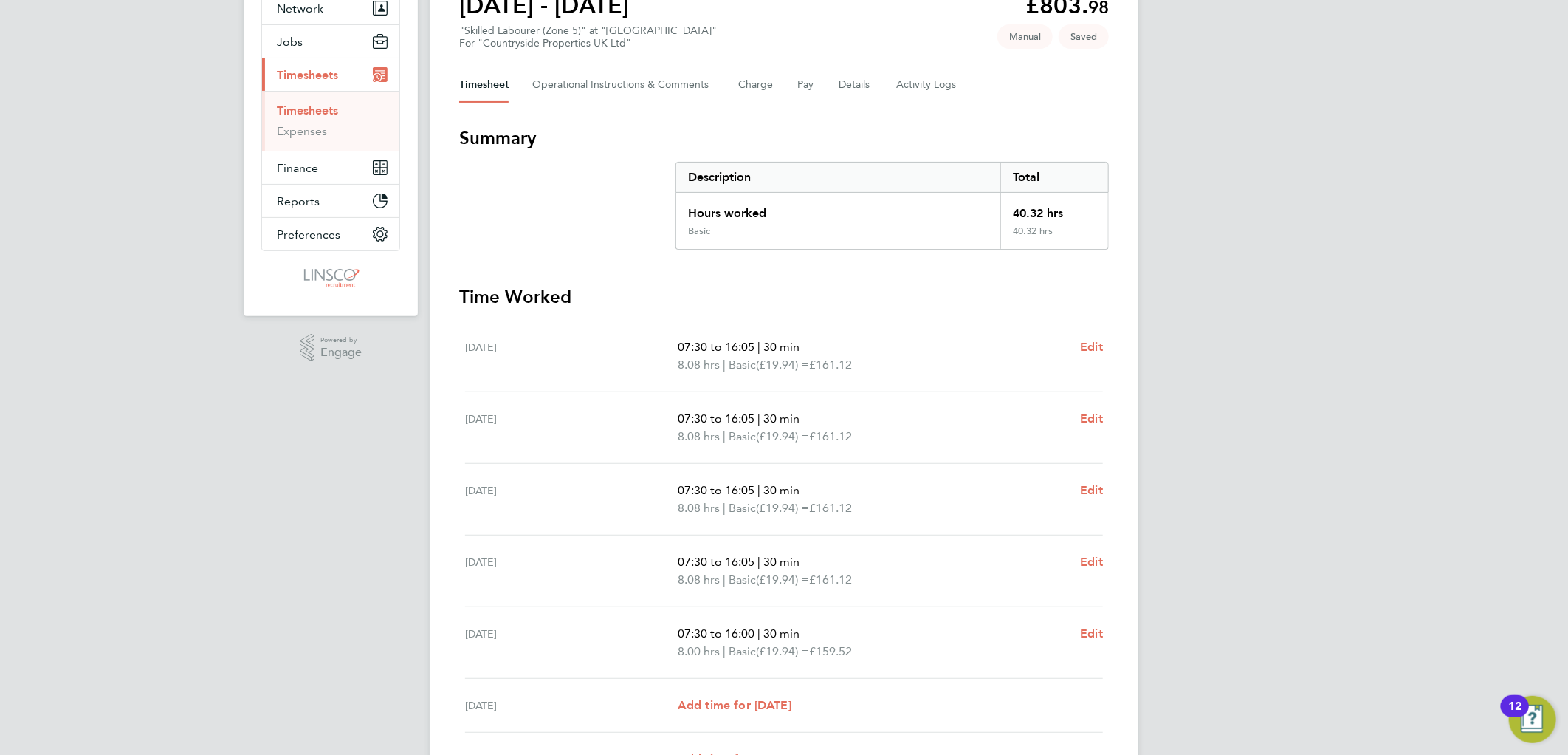
scroll to position [246, 0]
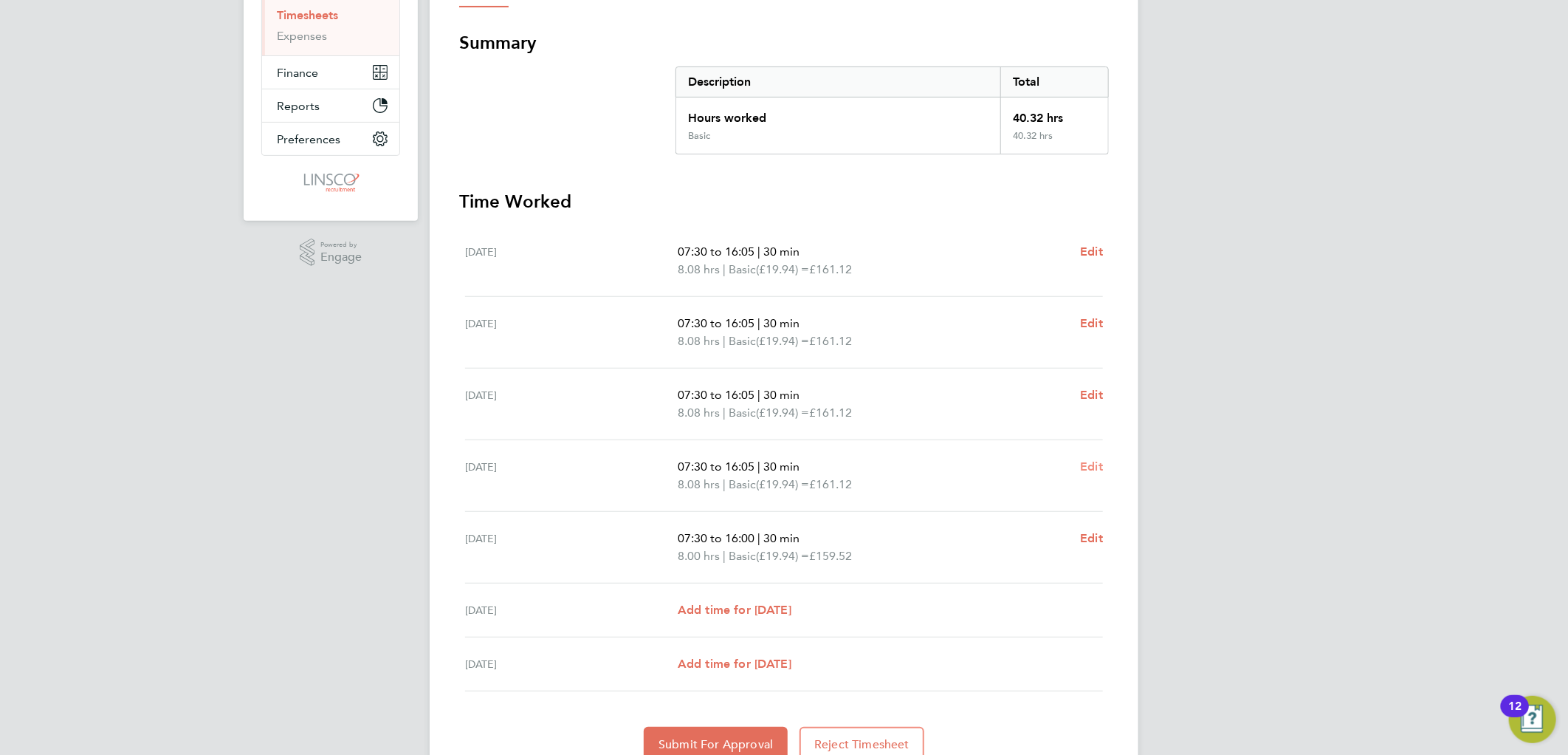
click at [1095, 467] on span "Edit" at bounding box center [1091, 466] width 23 height 14
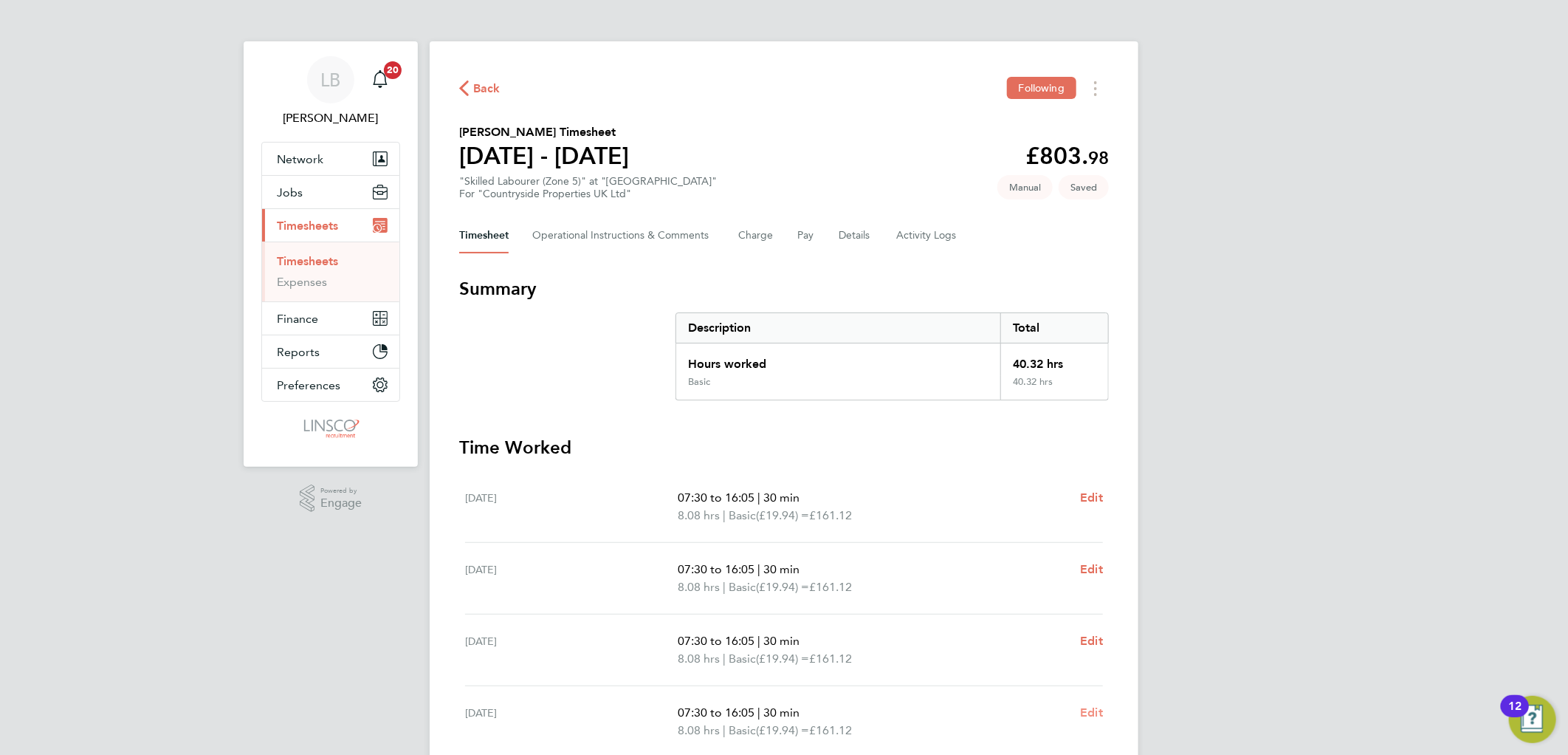
select select "30"
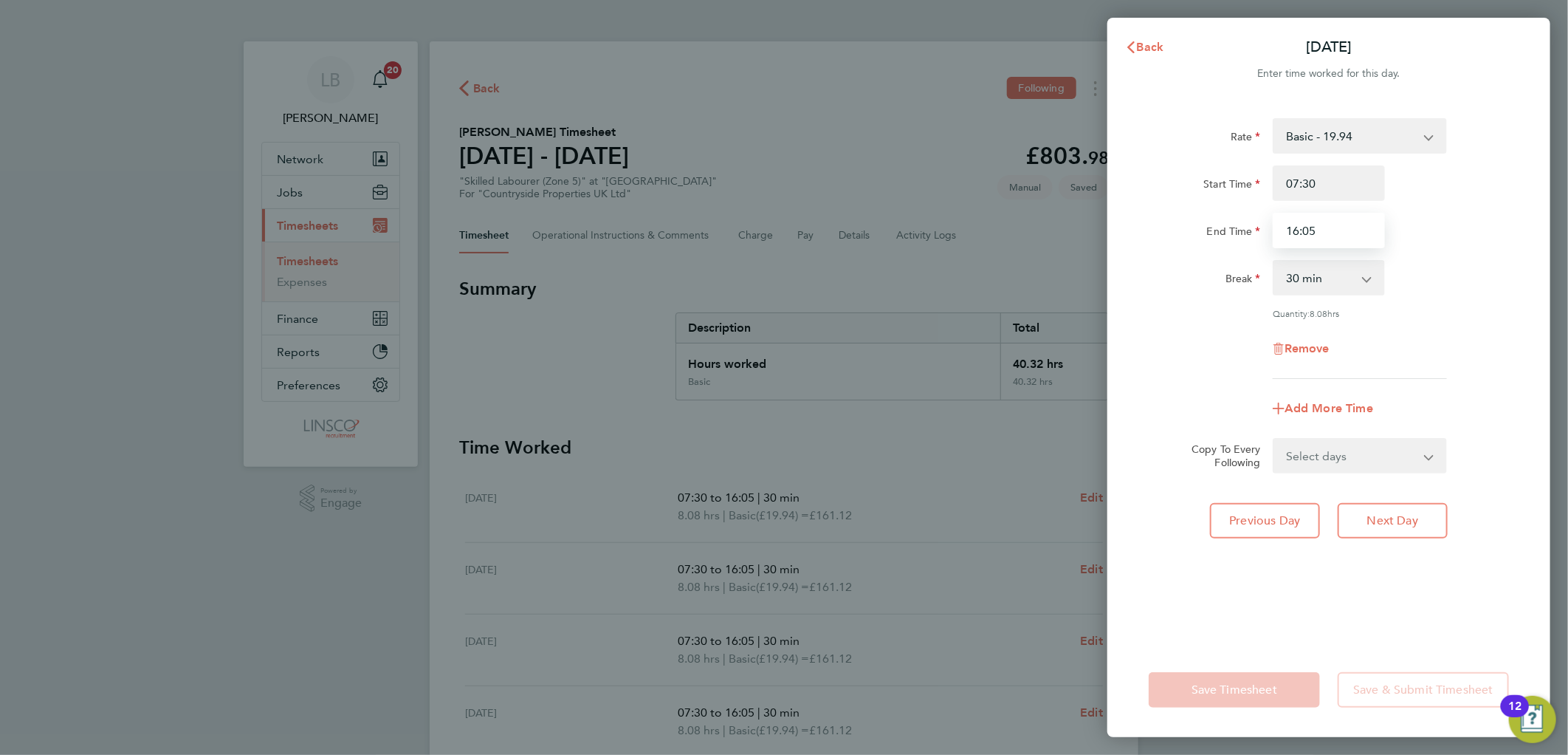
click at [1333, 227] on input "16:05" at bounding box center [1328, 230] width 112 height 36
type input "16:15"
click at [1480, 197] on div "Start Time 07:30" at bounding box center [1328, 183] width 372 height 36
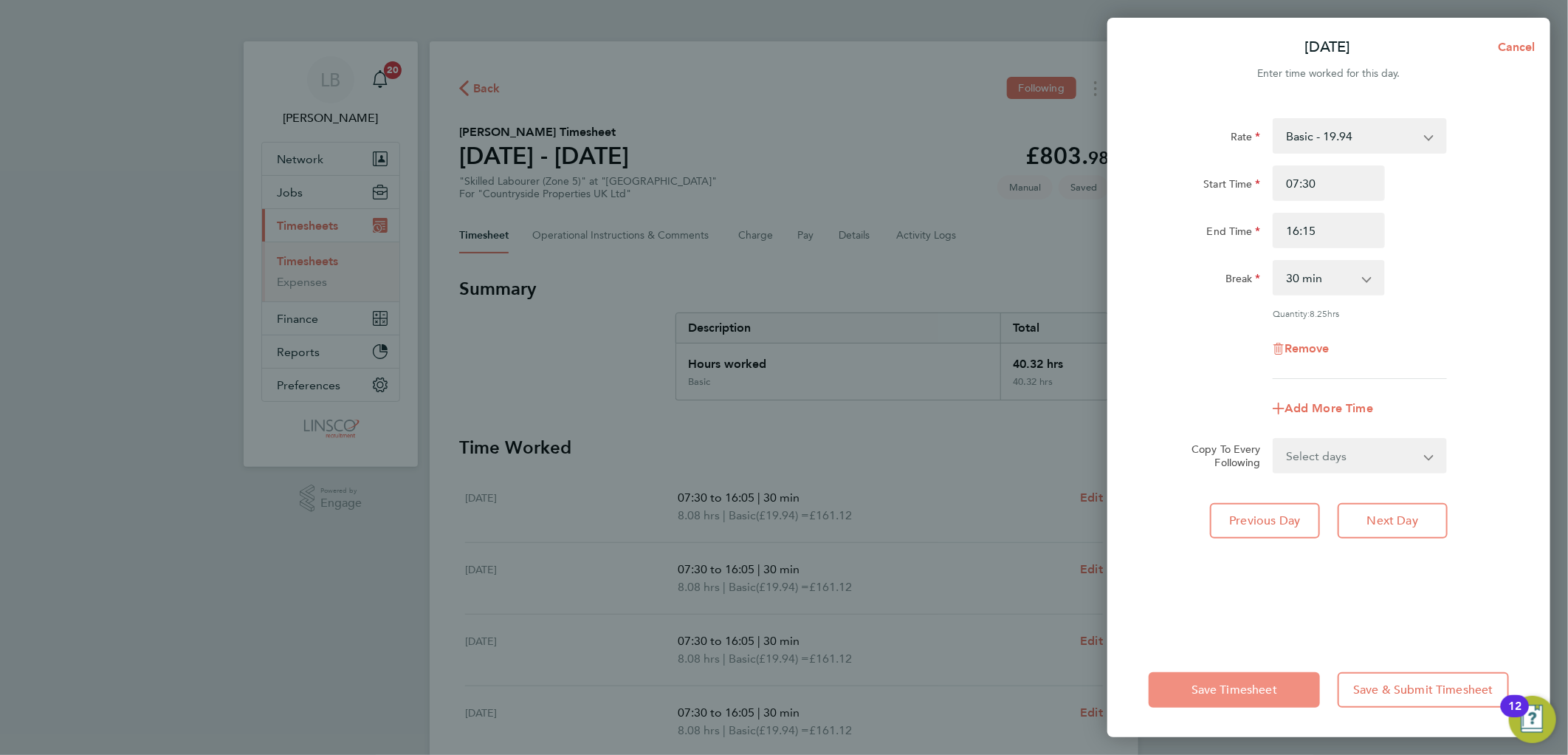
click at [1237, 680] on button "Save Timesheet" at bounding box center [1234, 689] width 171 height 36
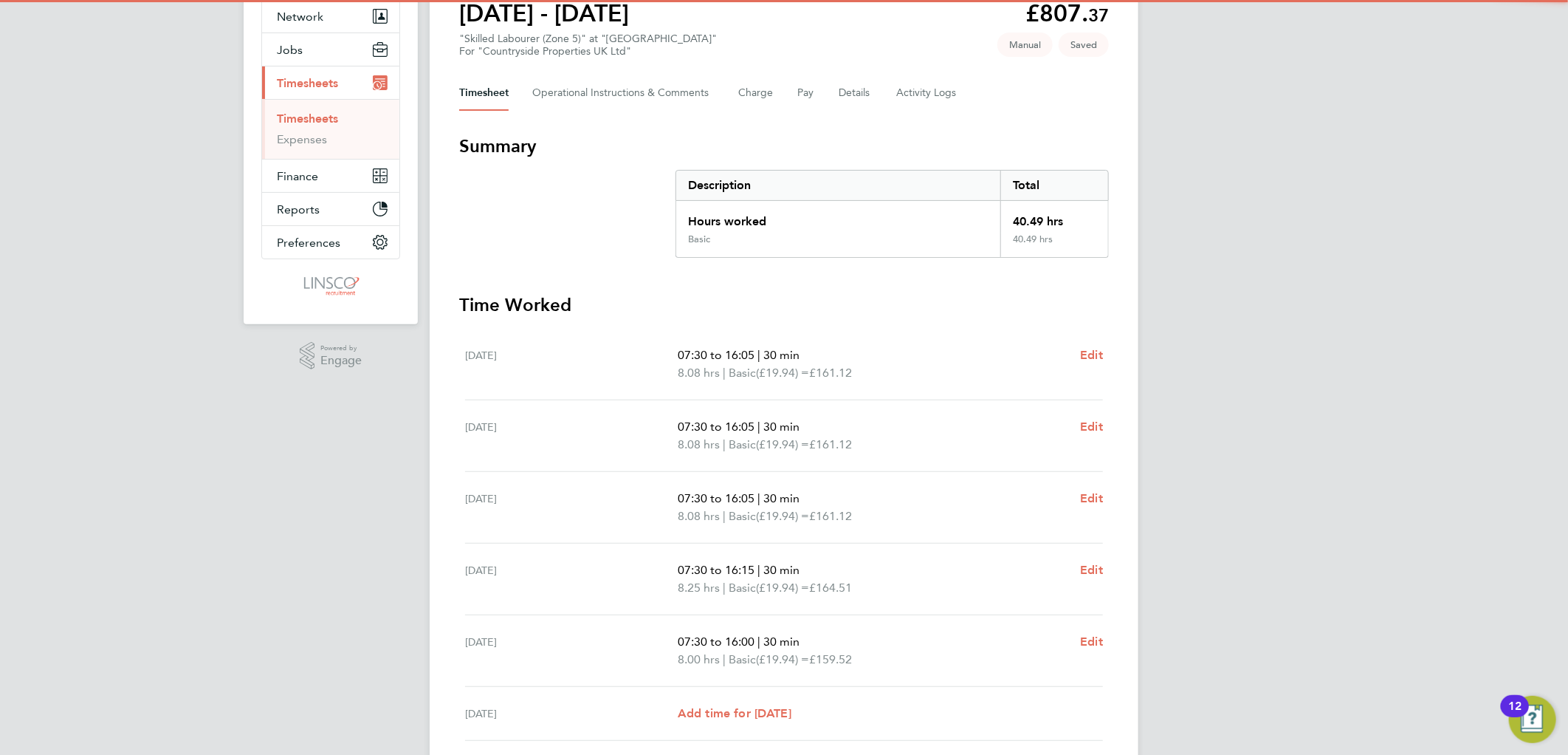
scroll to position [246, 0]
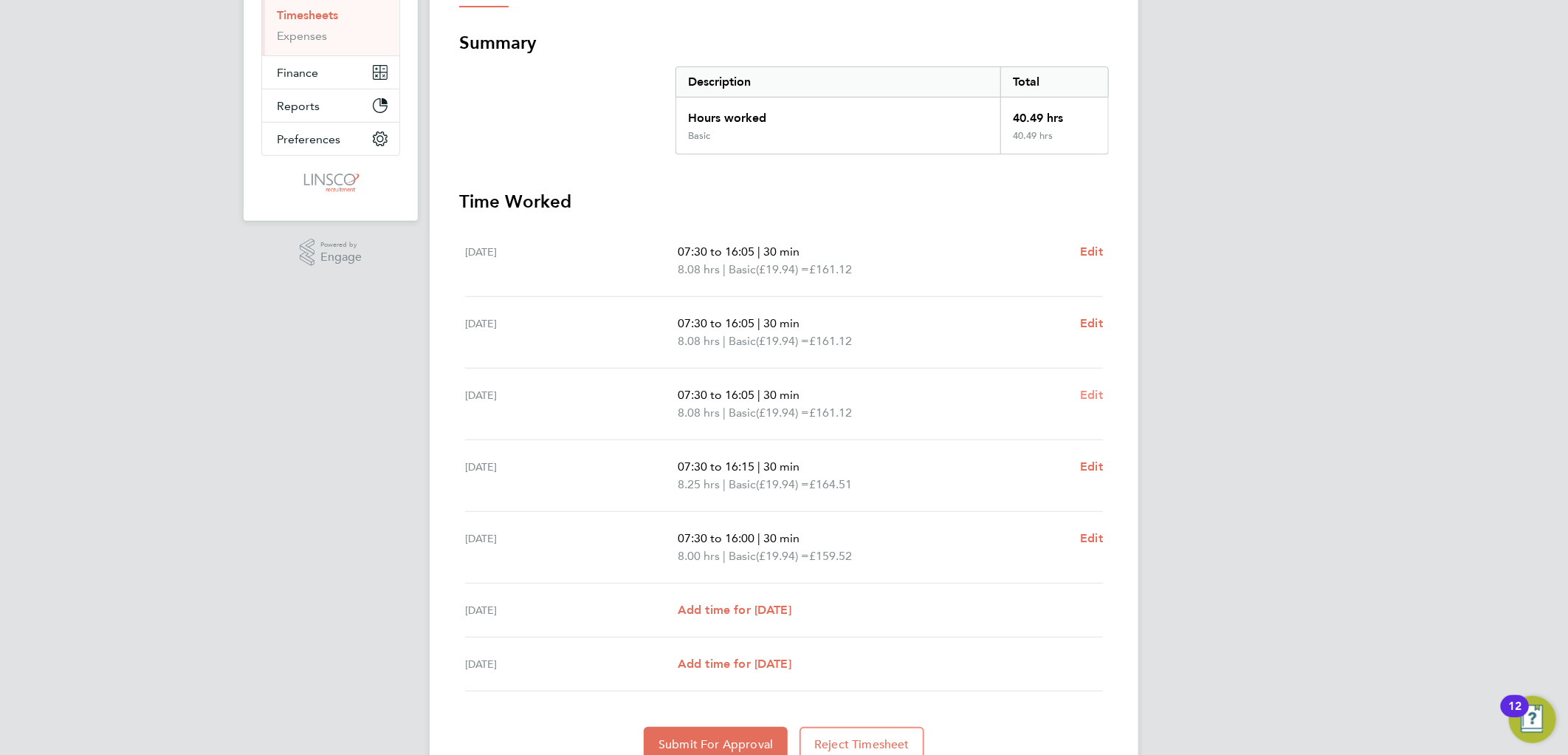
click at [1088, 390] on span "Edit" at bounding box center [1091, 395] width 23 height 14
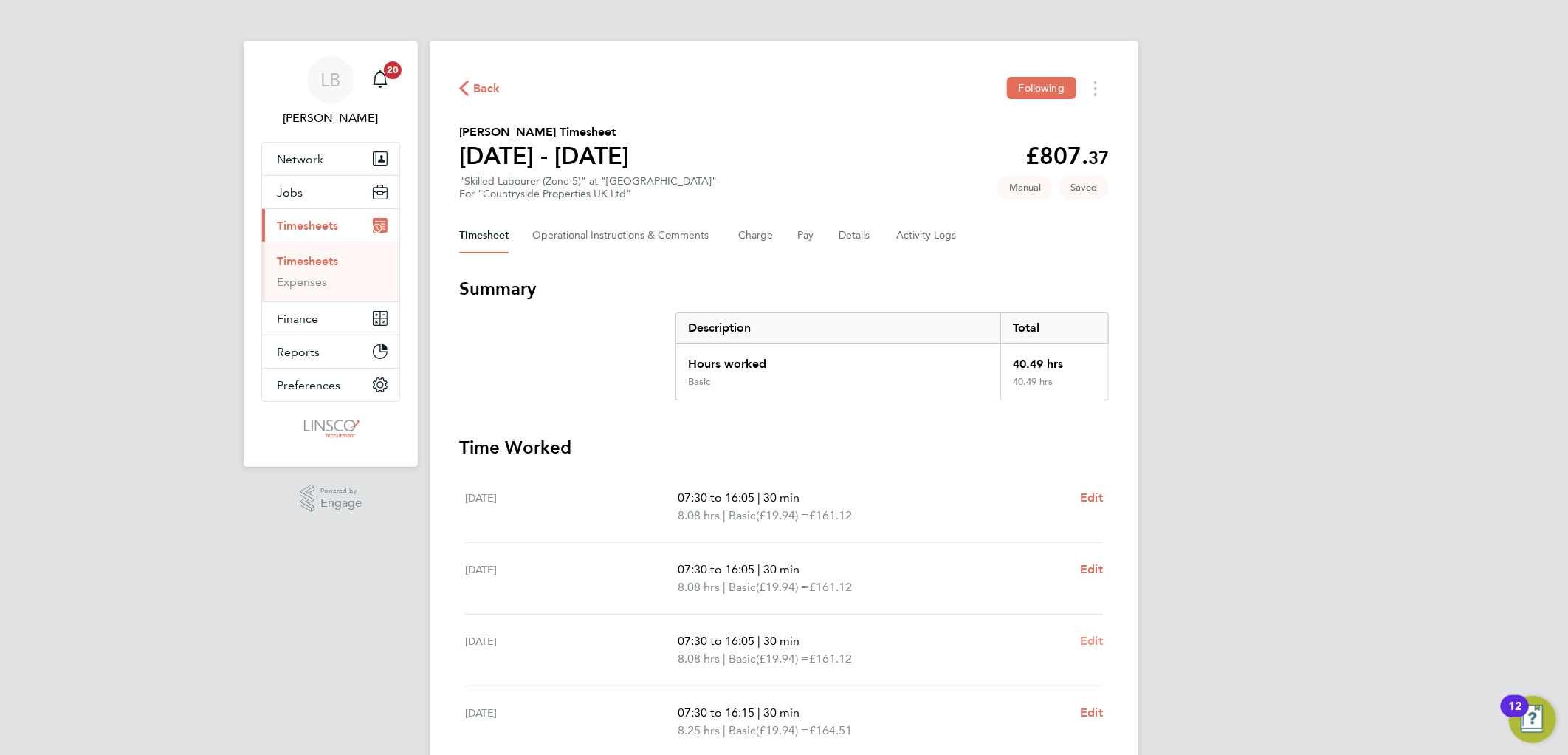
select select "30"
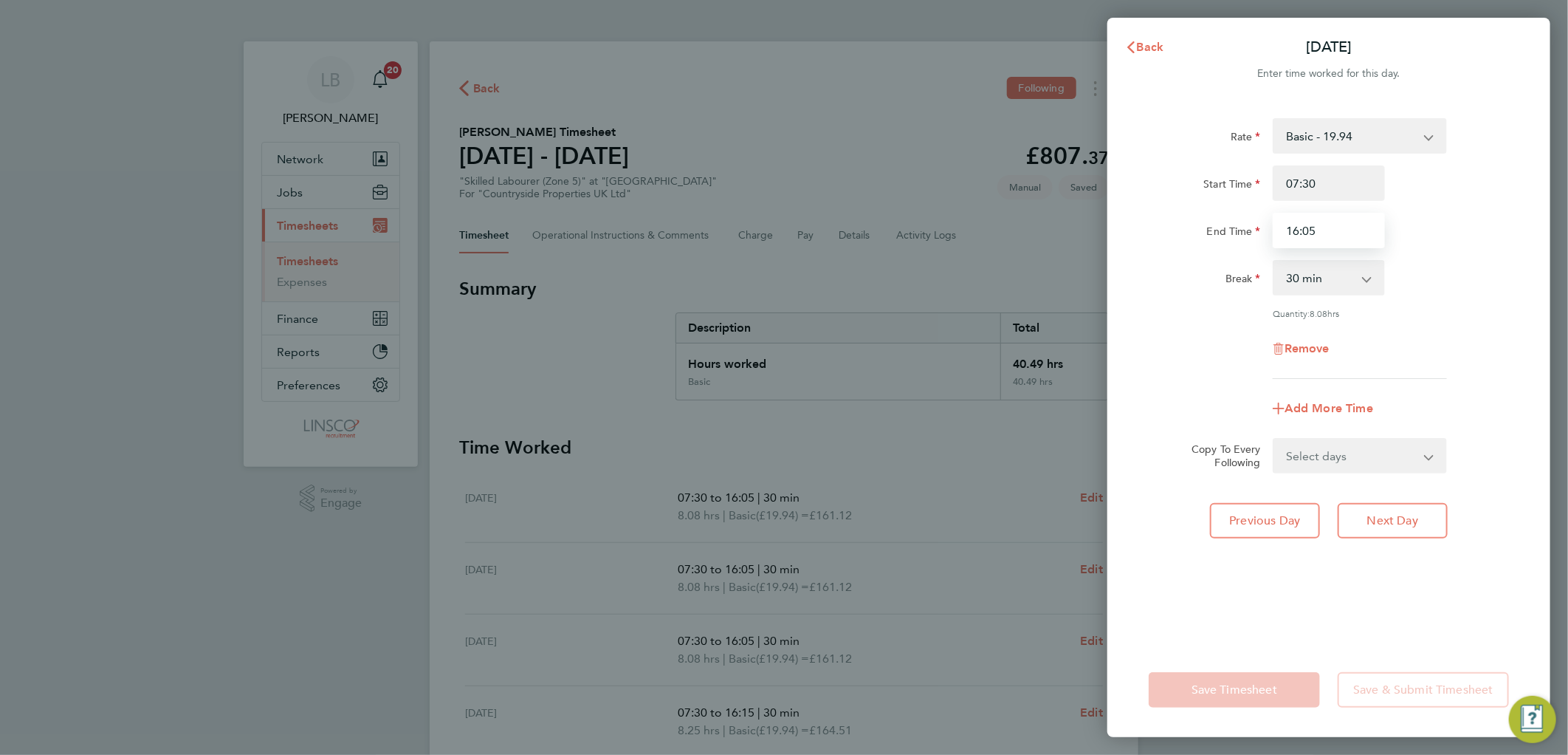
click at [1346, 225] on input "16:05" at bounding box center [1328, 230] width 112 height 36
type input "16:15"
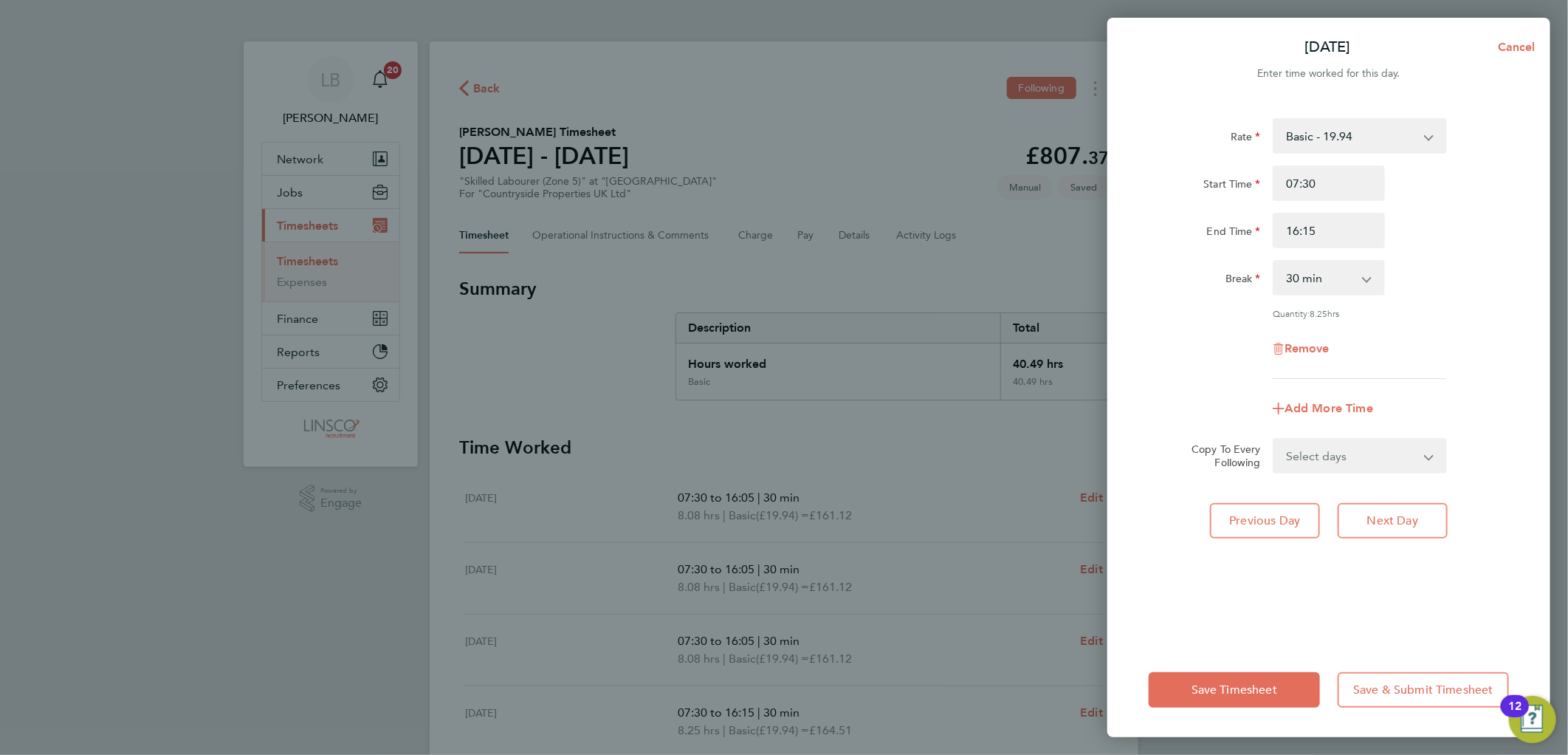
click at [1479, 208] on div "Start Time 07:30 End Time 16:15" at bounding box center [1328, 206] width 372 height 83
click at [1219, 685] on span "Save Timesheet" at bounding box center [1234, 689] width 86 height 15
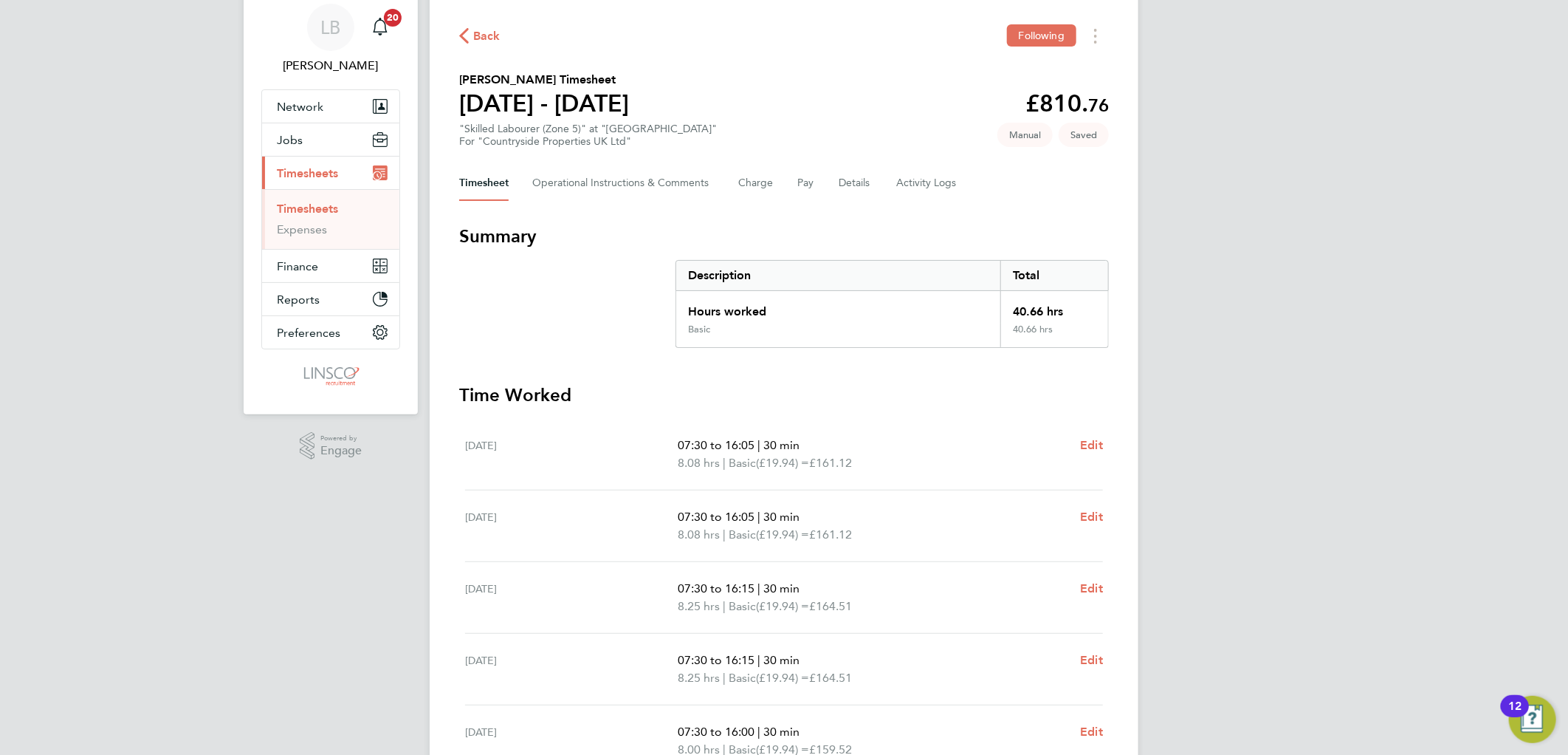
scroll to position [82, 0]
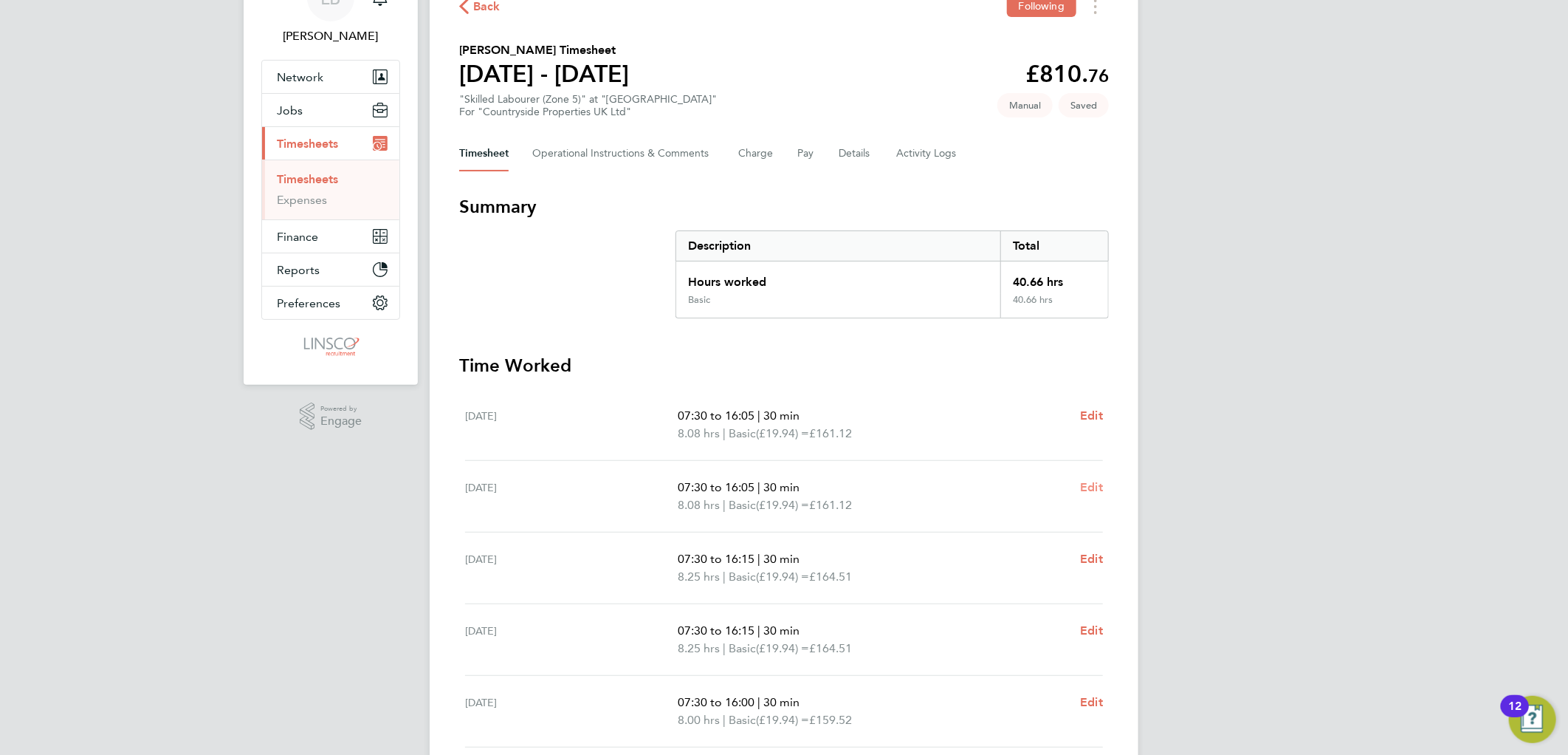
click at [1087, 483] on span "Edit" at bounding box center [1091, 487] width 23 height 14
select select "30"
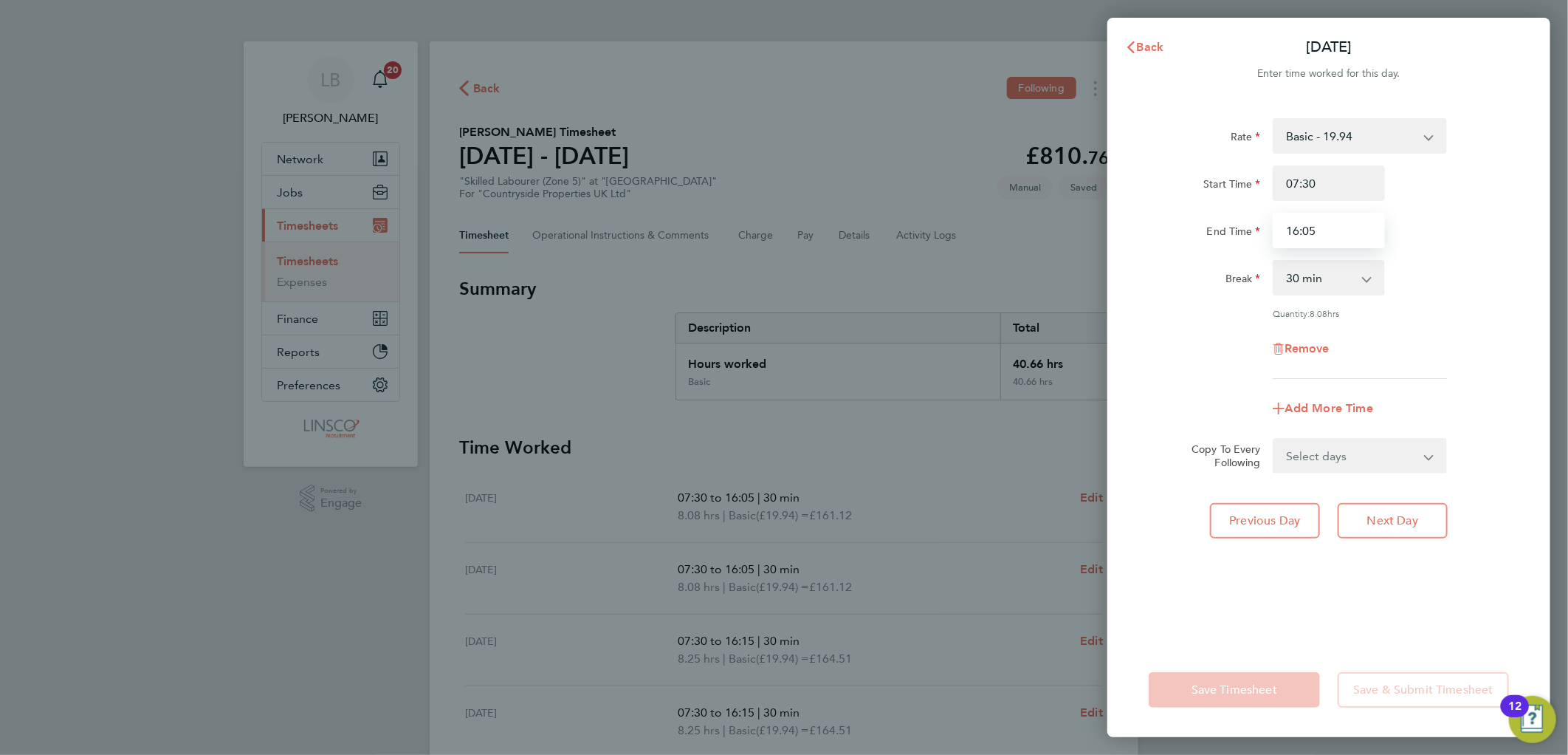
click at [1347, 220] on input "16:05" at bounding box center [1328, 230] width 112 height 36
type input "16:30"
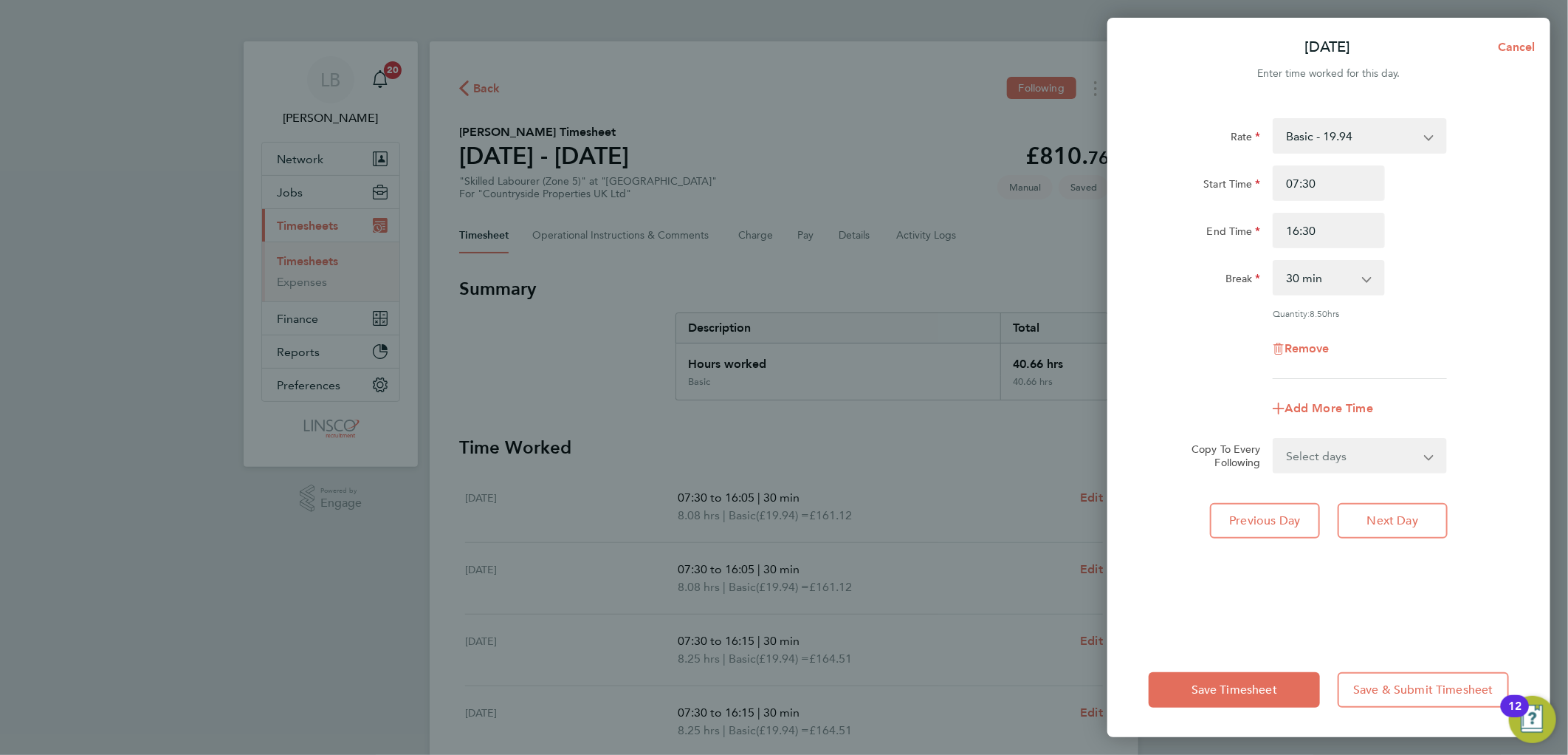
click at [1508, 187] on div "Start Time 07:30" at bounding box center [1328, 183] width 372 height 36
click at [1230, 684] on span "Save Timesheet" at bounding box center [1234, 689] width 86 height 15
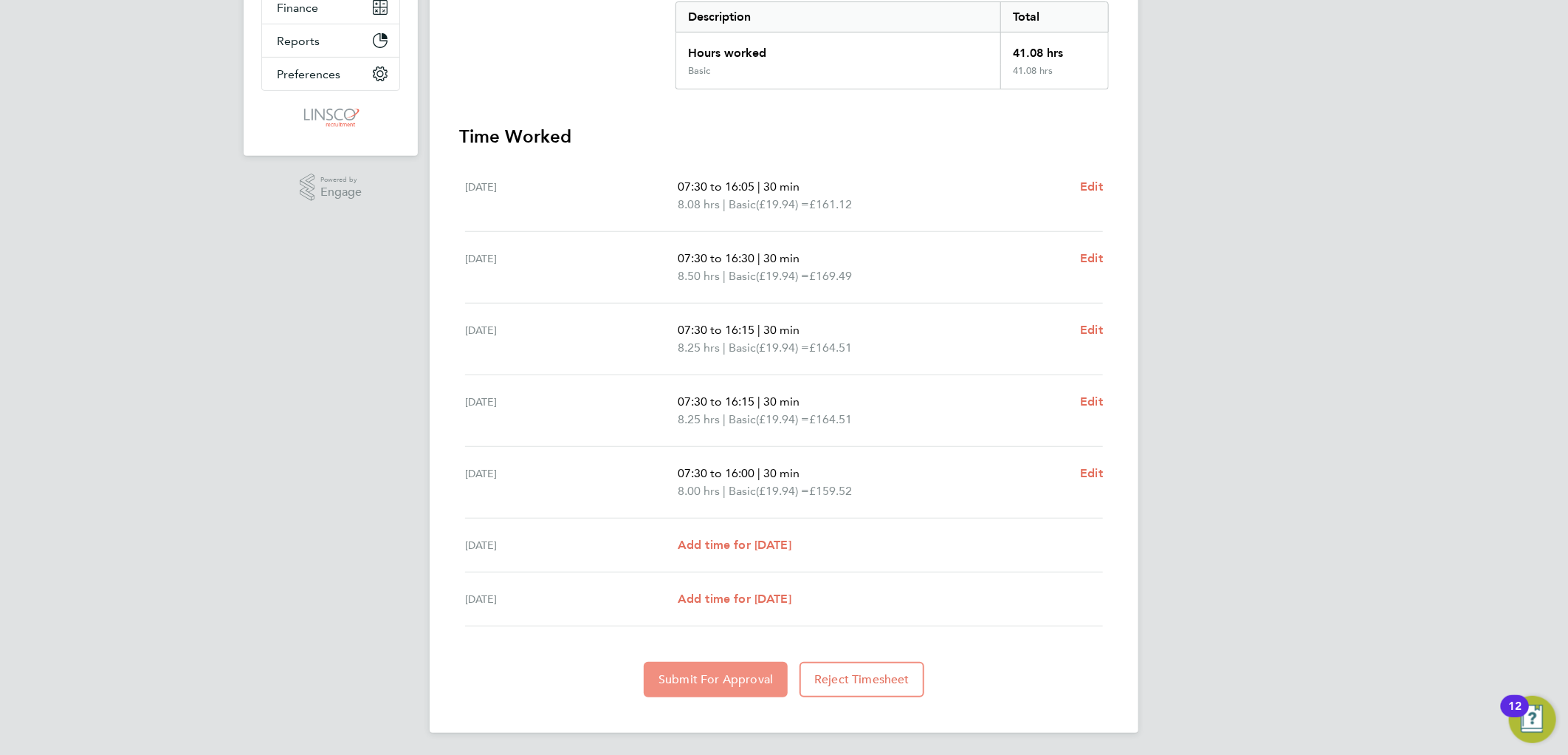
drag, startPoint x: 739, startPoint y: 678, endPoint x: 763, endPoint y: 669, distance: 25.6
click at [739, 677] on span "Submit For Approval" at bounding box center [715, 679] width 115 height 15
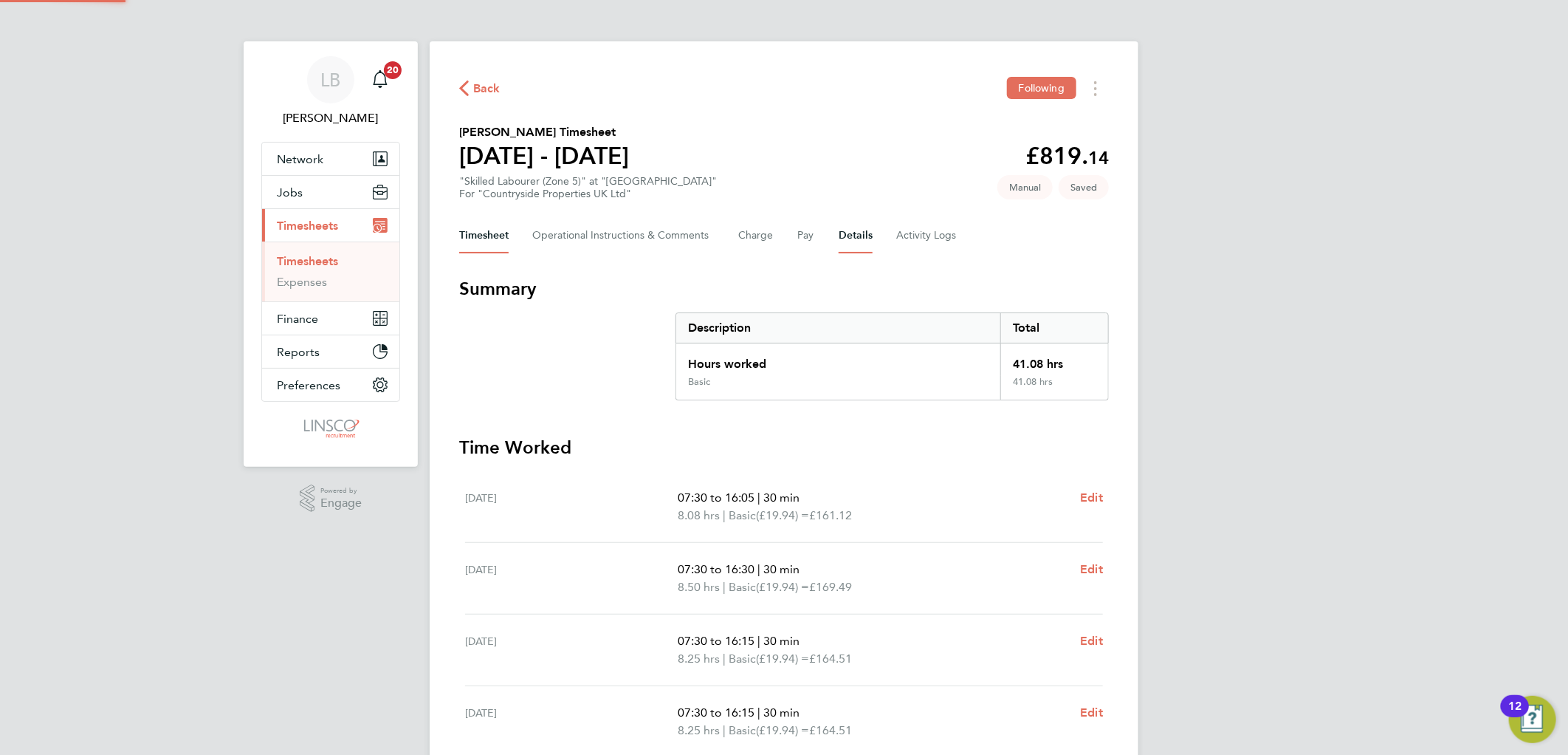
click at [840, 240] on button "Details" at bounding box center [855, 235] width 34 height 36
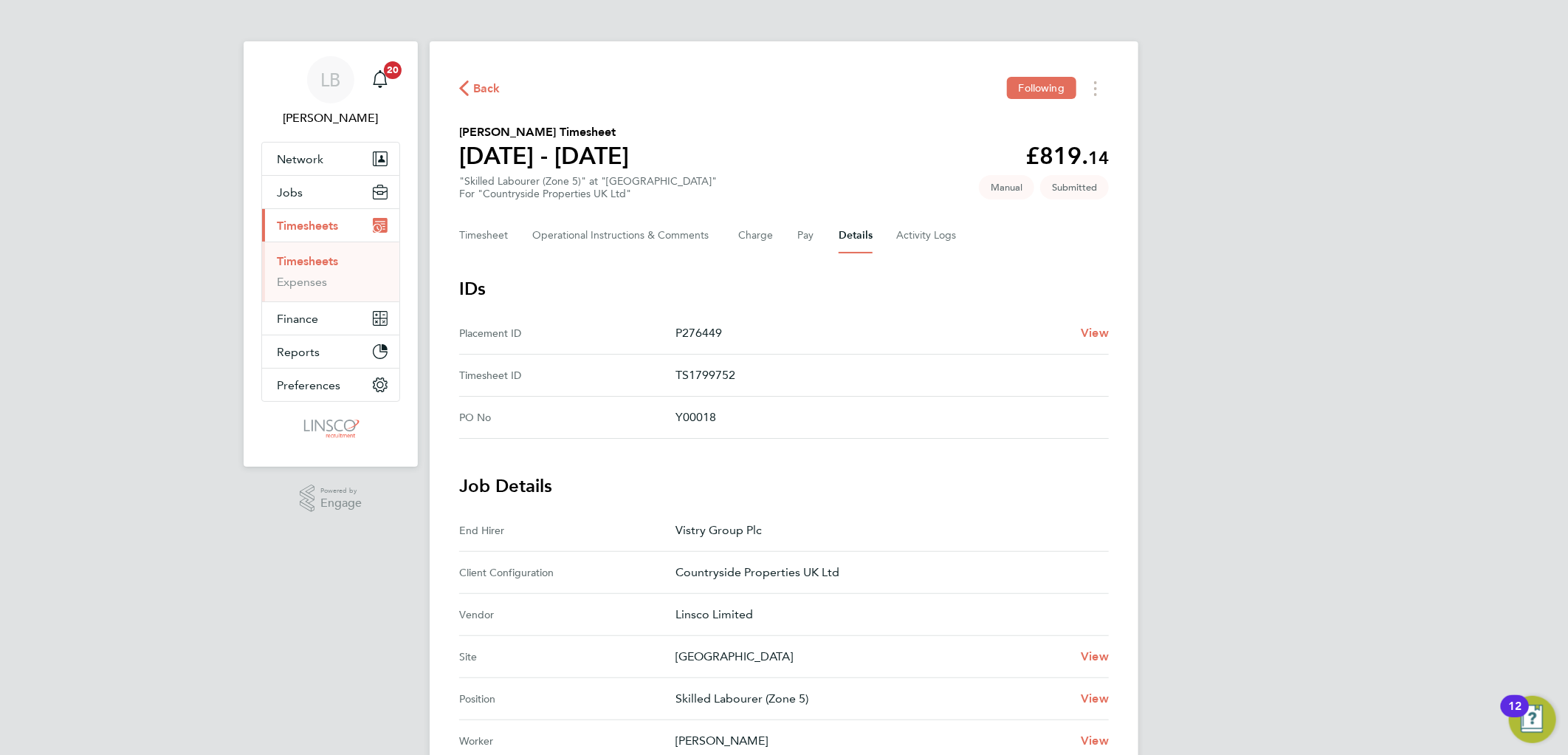
click at [484, 84] on span "Back" at bounding box center [486, 88] width 27 height 17
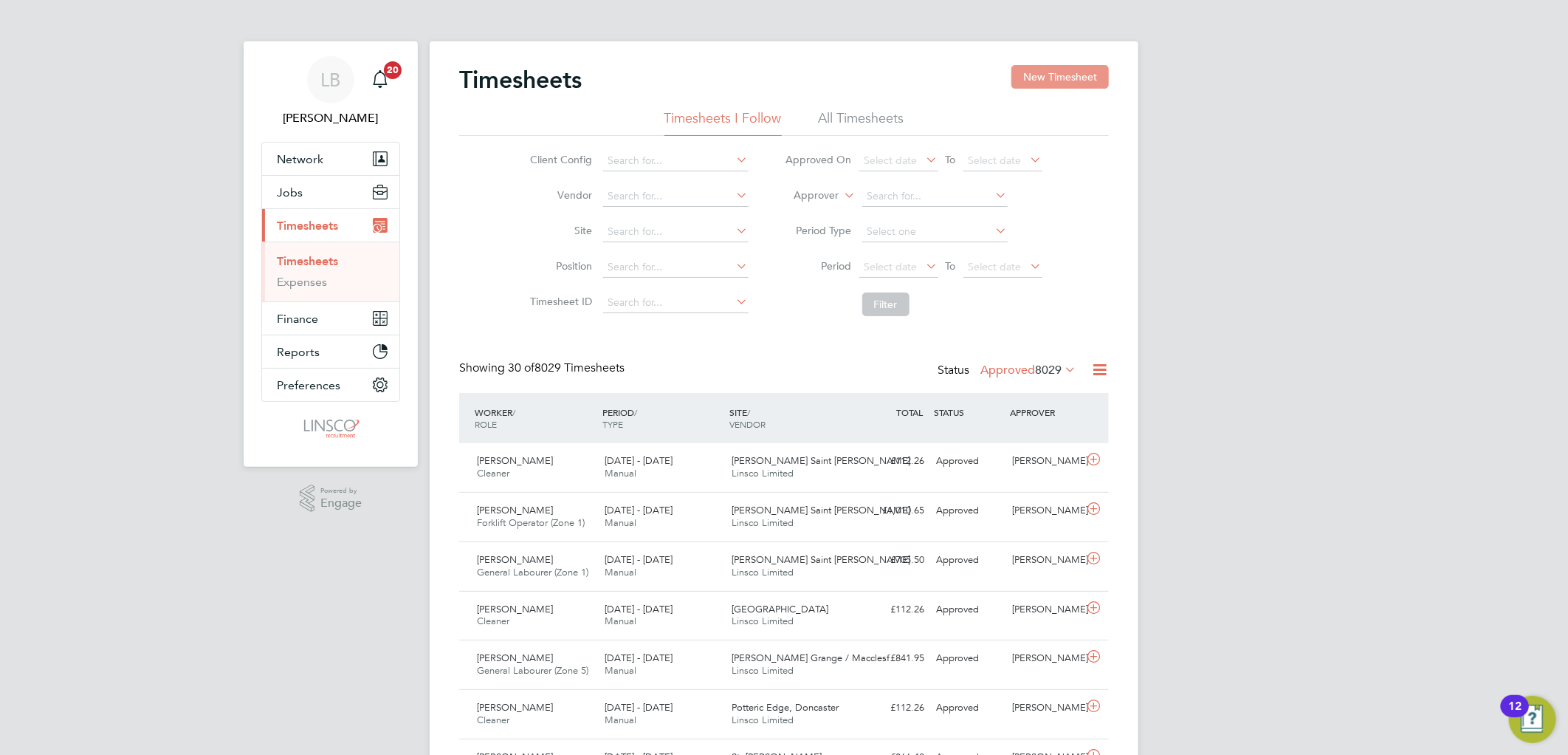
drag, startPoint x: 1058, startPoint y: 74, endPoint x: 965, endPoint y: 109, distance: 99.4
click at [1057, 74] on button "New Timesheet" at bounding box center [1059, 76] width 97 height 24
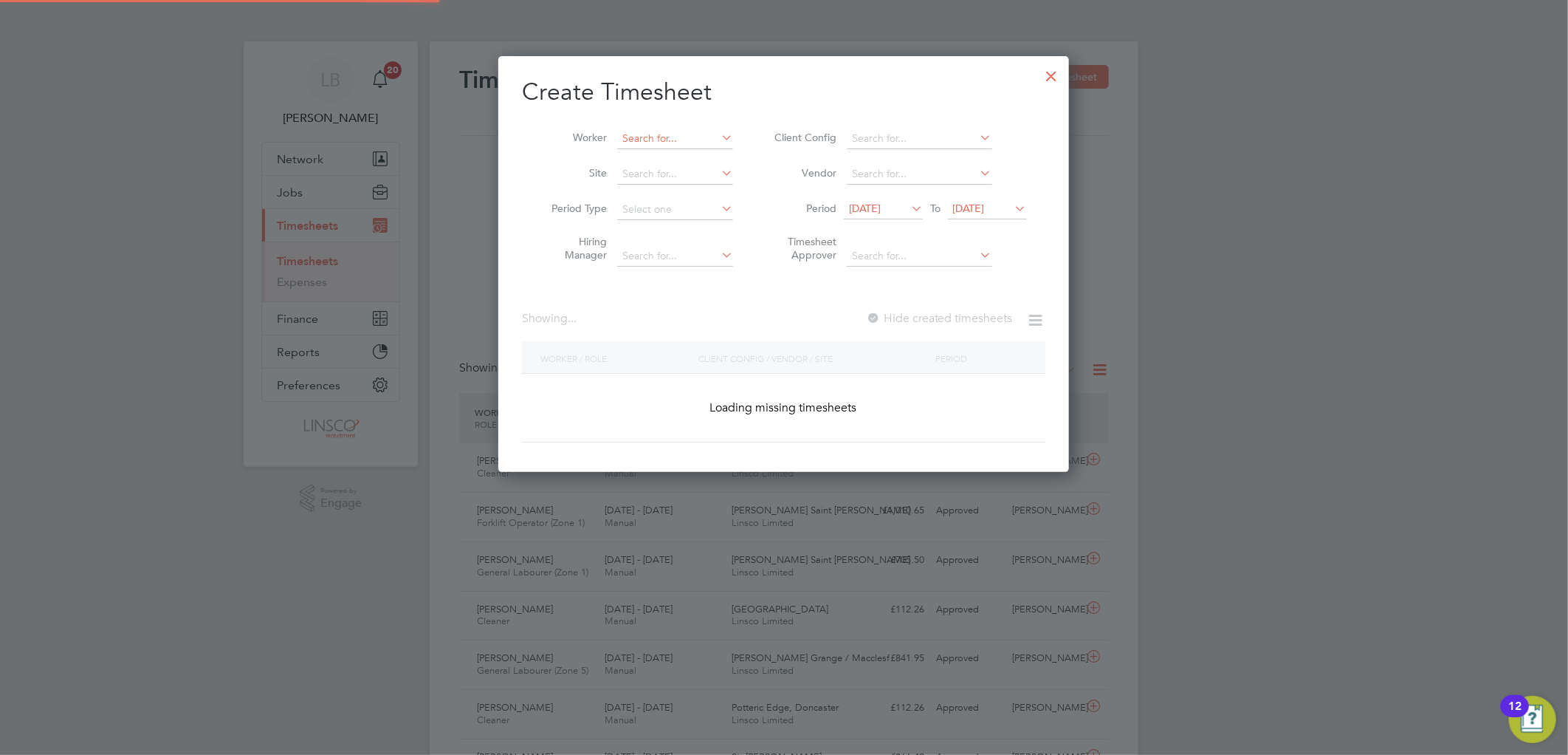
scroll to position [3036, 571]
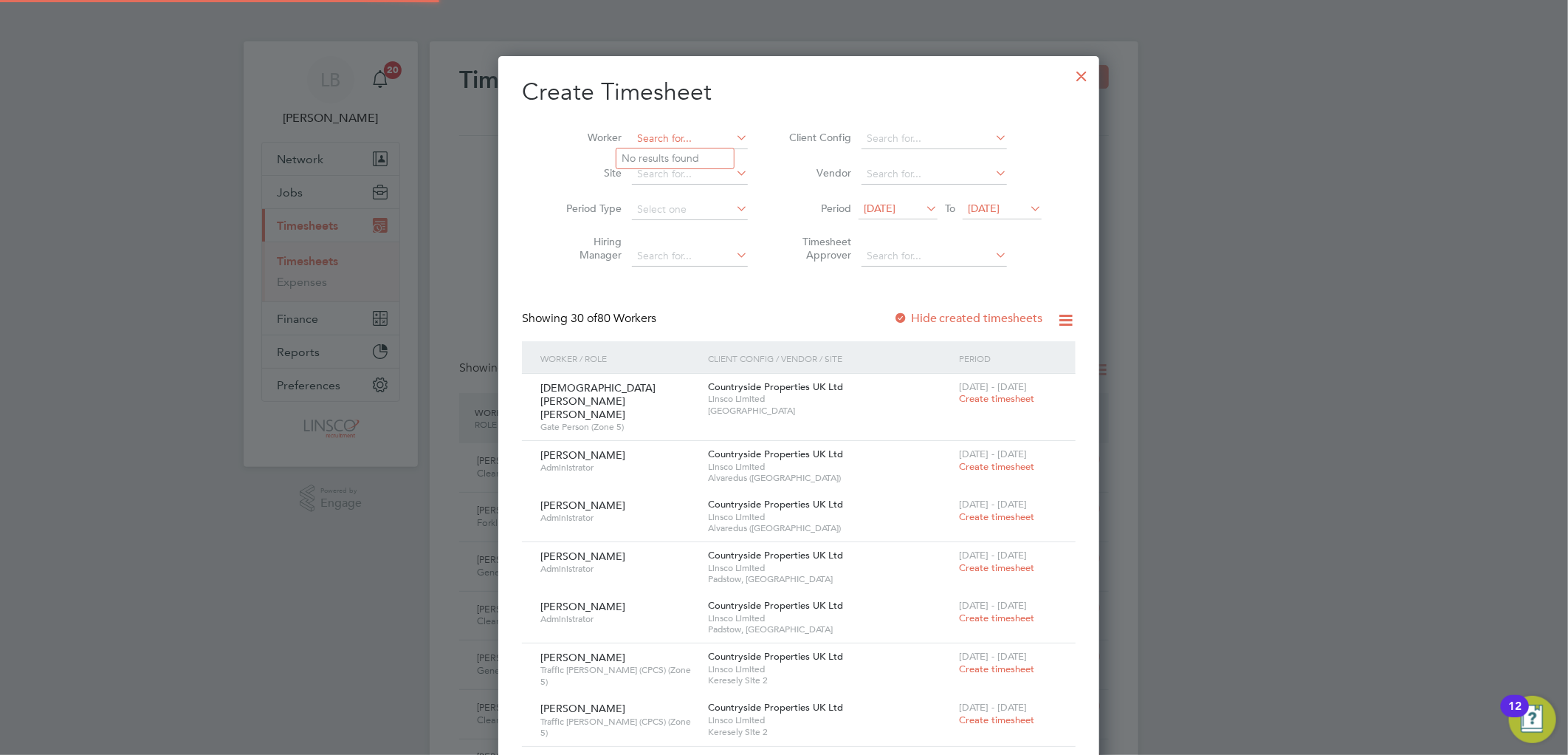
click at [688, 136] on input at bounding box center [689, 139] width 116 height 21
click at [655, 157] on li "Eyob Girmay" at bounding box center [681, 158] width 130 height 20
type input "Eyob Girmay"
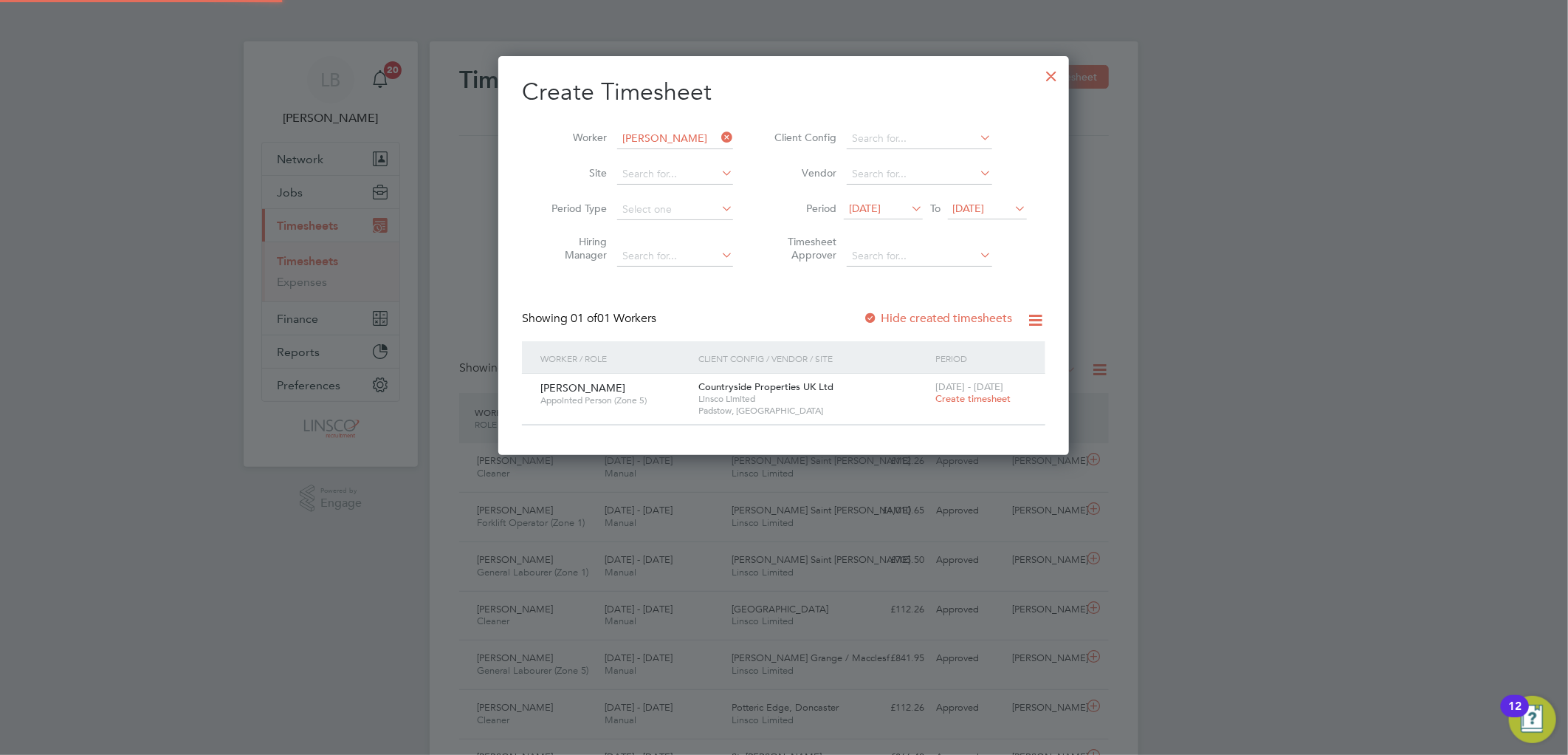
scroll to position [399, 571]
click at [967, 400] on span "Create timesheet" at bounding box center [972, 398] width 75 height 12
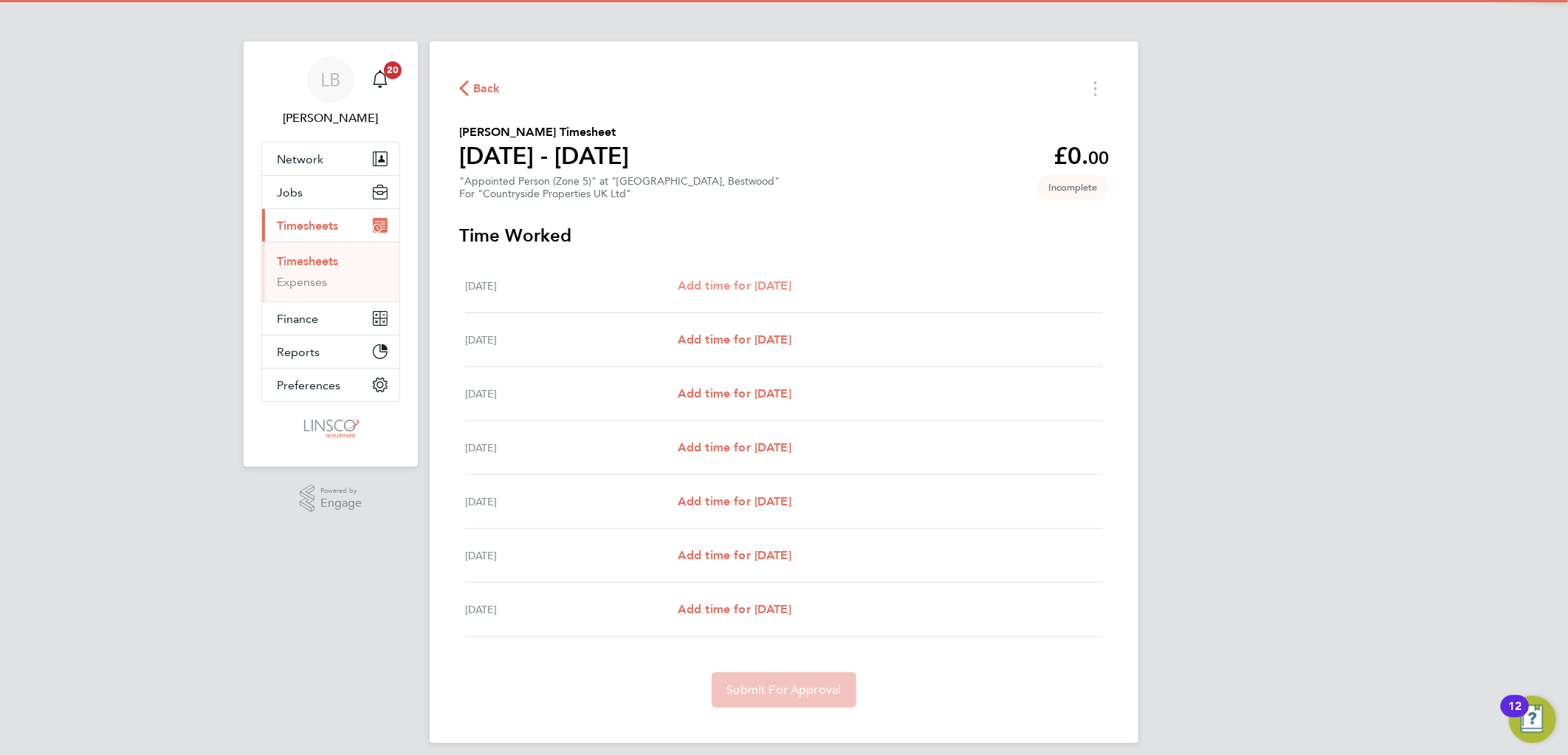
click at [702, 286] on span "Add time for Mon 04 Aug" at bounding box center [735, 285] width 114 height 14
select select "30"
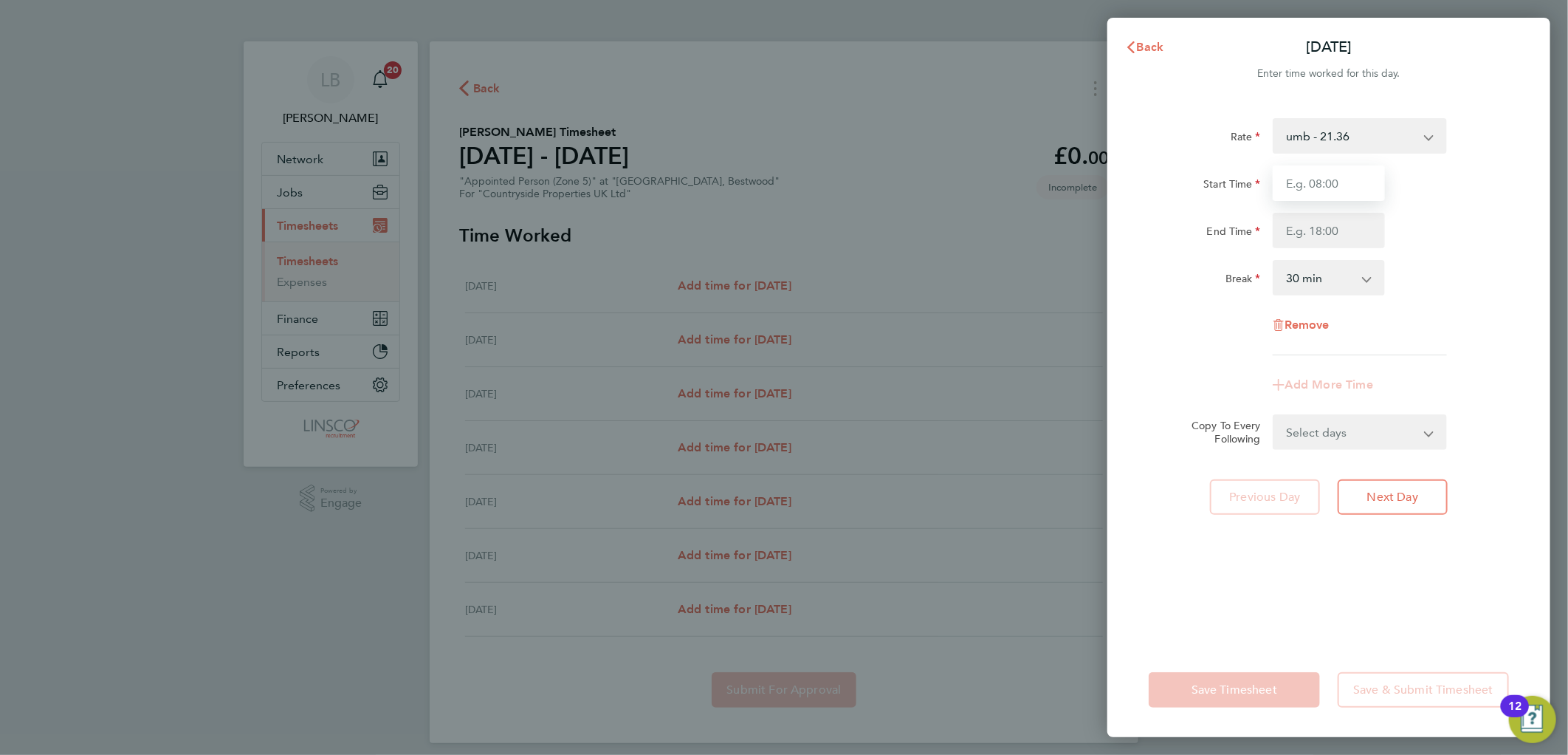
click at [1300, 185] on input "Start Time" at bounding box center [1328, 183] width 112 height 36
type input "07:30"
click at [1294, 233] on input "1" at bounding box center [1328, 230] width 112 height 36
type input "16:30"
drag, startPoint x: 1507, startPoint y: 215, endPoint x: 1415, endPoint y: 380, distance: 188.9
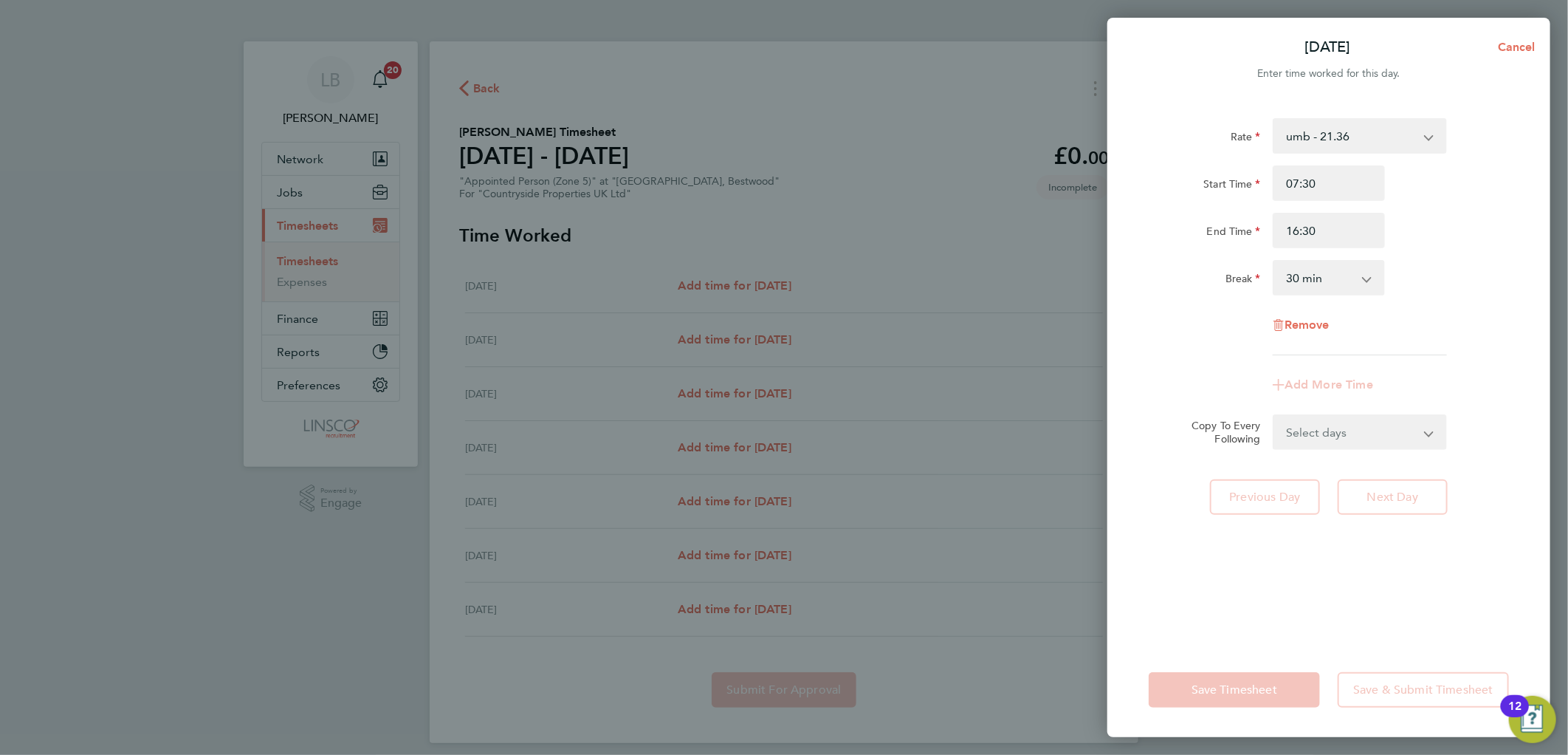
click at [1507, 215] on div "End Time 16:30" at bounding box center [1328, 230] width 372 height 36
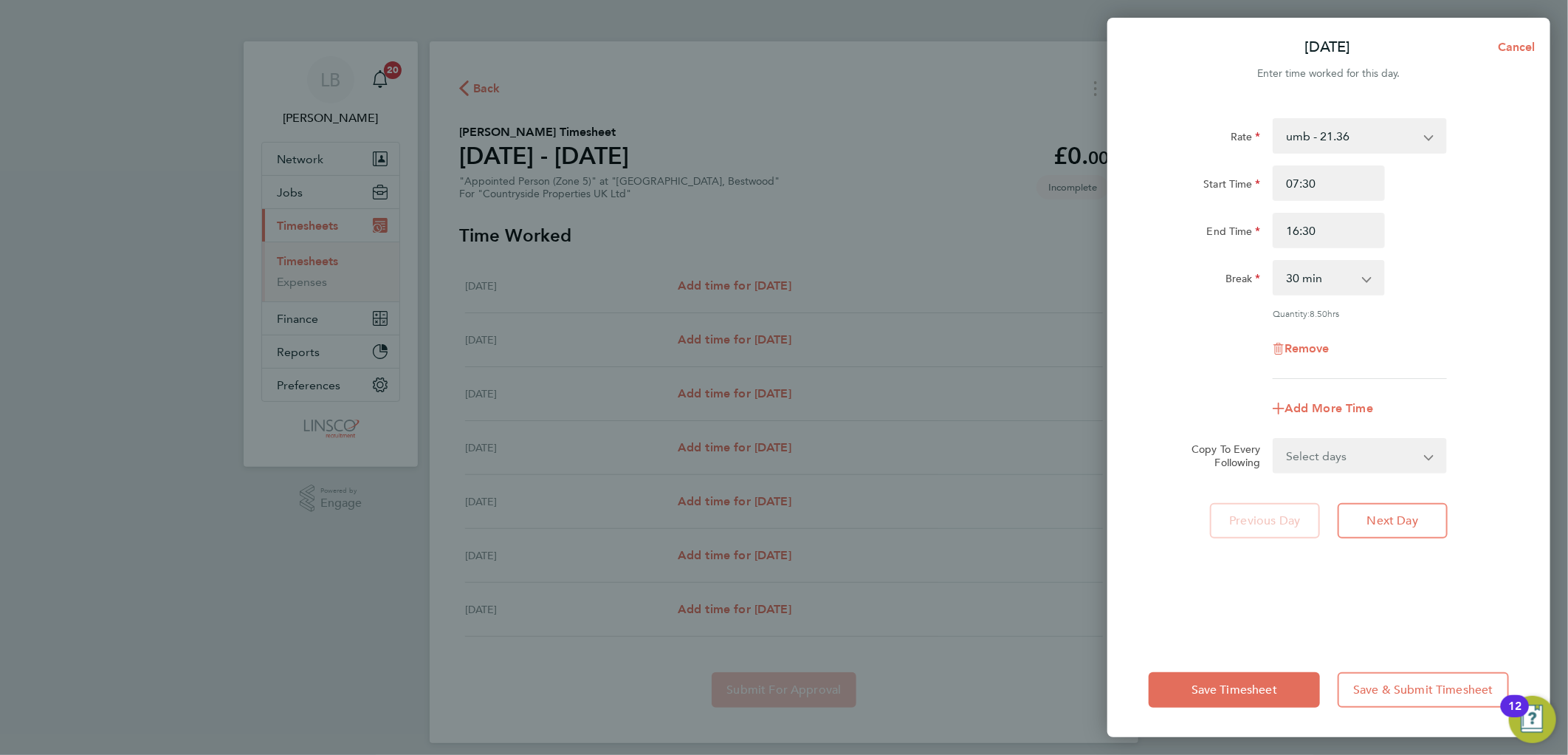
click at [1348, 460] on select "Select days Day Weekday (Mon-Fri) Weekend (Sat-Sun) Tuesday Wednesday Thursday …" at bounding box center [1351, 455] width 155 height 32
select select "WEEKDAY"
click at [1274, 439] on select "Select days Day Weekday (Mon-Fri) Weekend (Sat-Sun) Tuesday Wednesday Thursday …" at bounding box center [1351, 455] width 155 height 32
select select "2025-08-10"
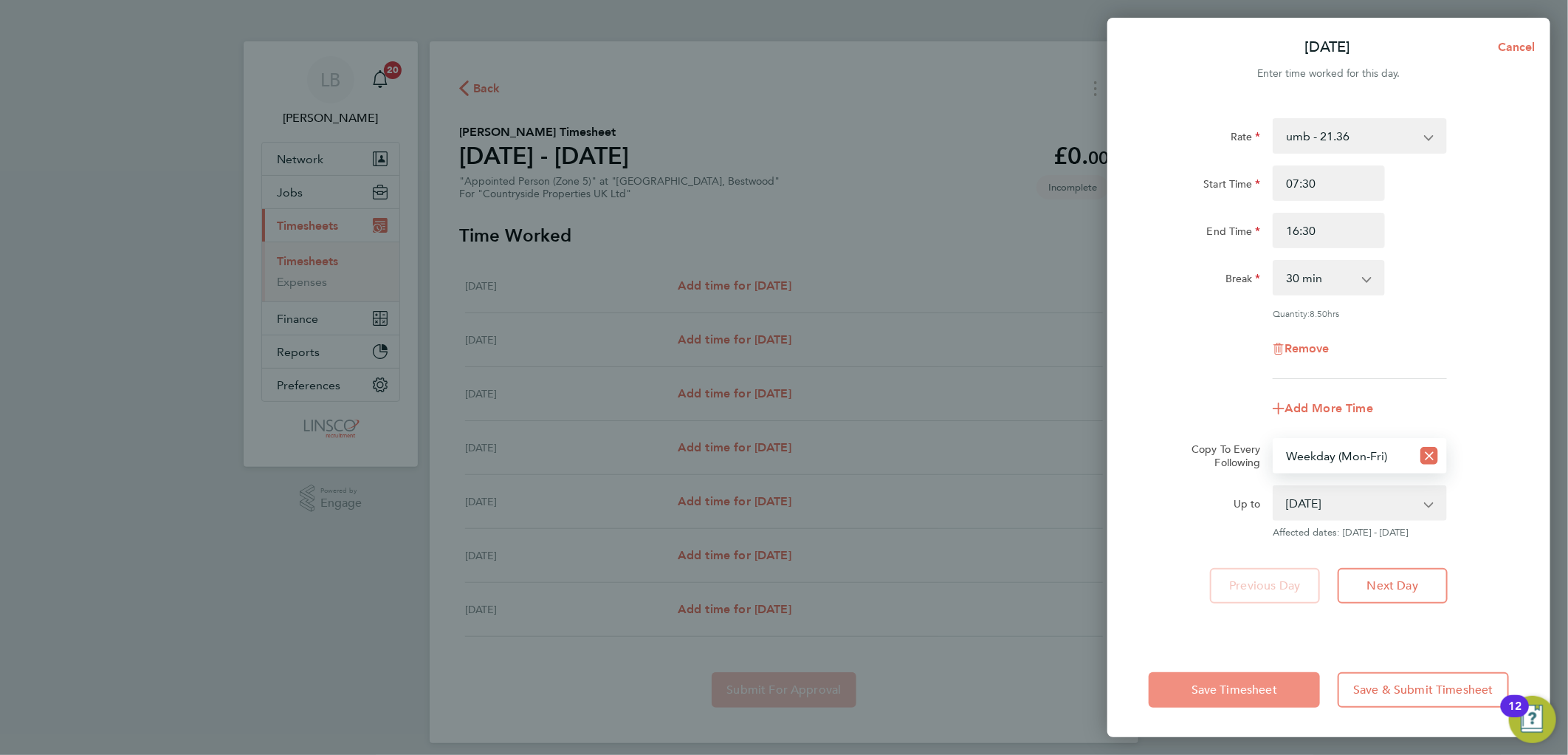
click at [1245, 691] on span "Save Timesheet" at bounding box center [1234, 689] width 86 height 15
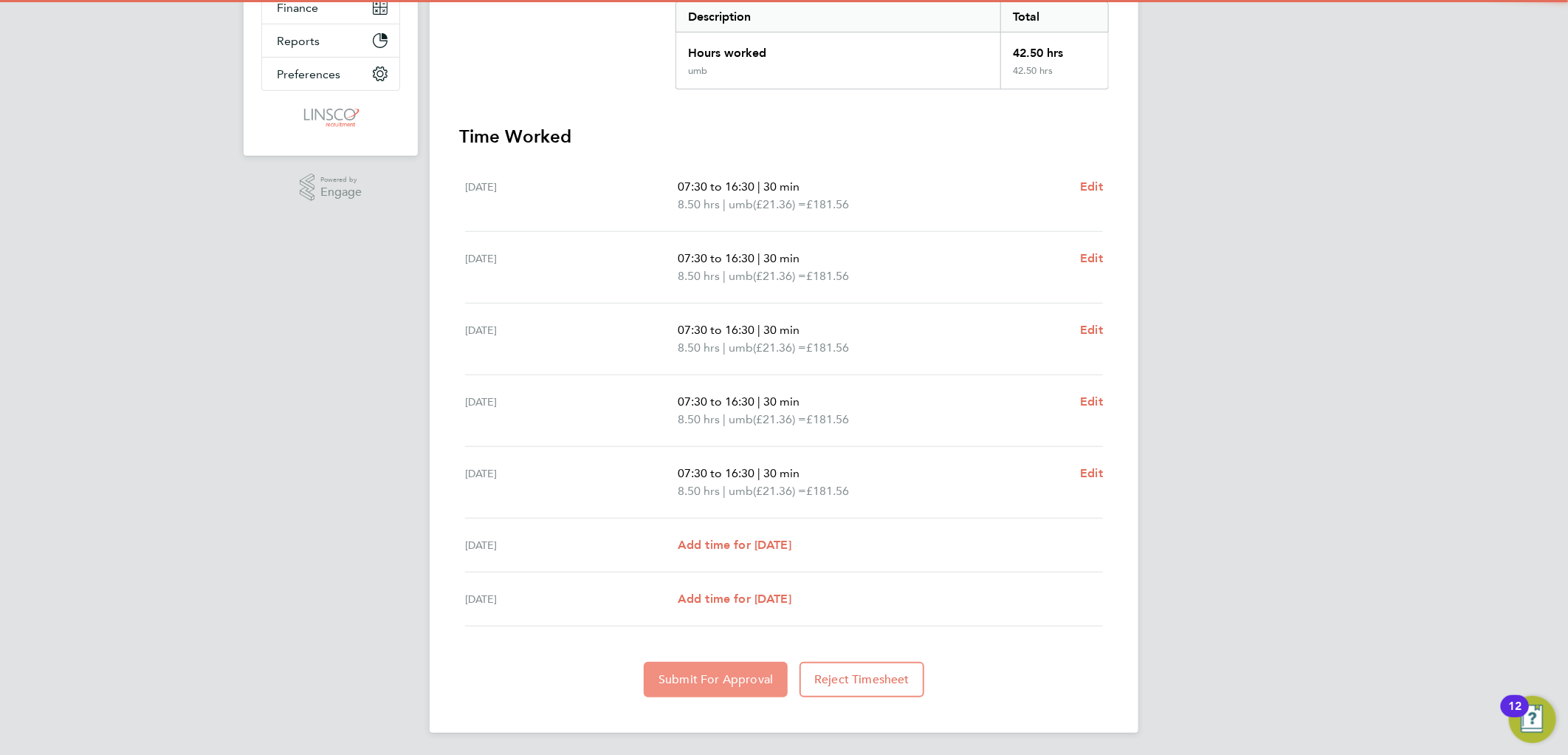
click at [691, 675] on span "Submit For Approval" at bounding box center [715, 679] width 115 height 15
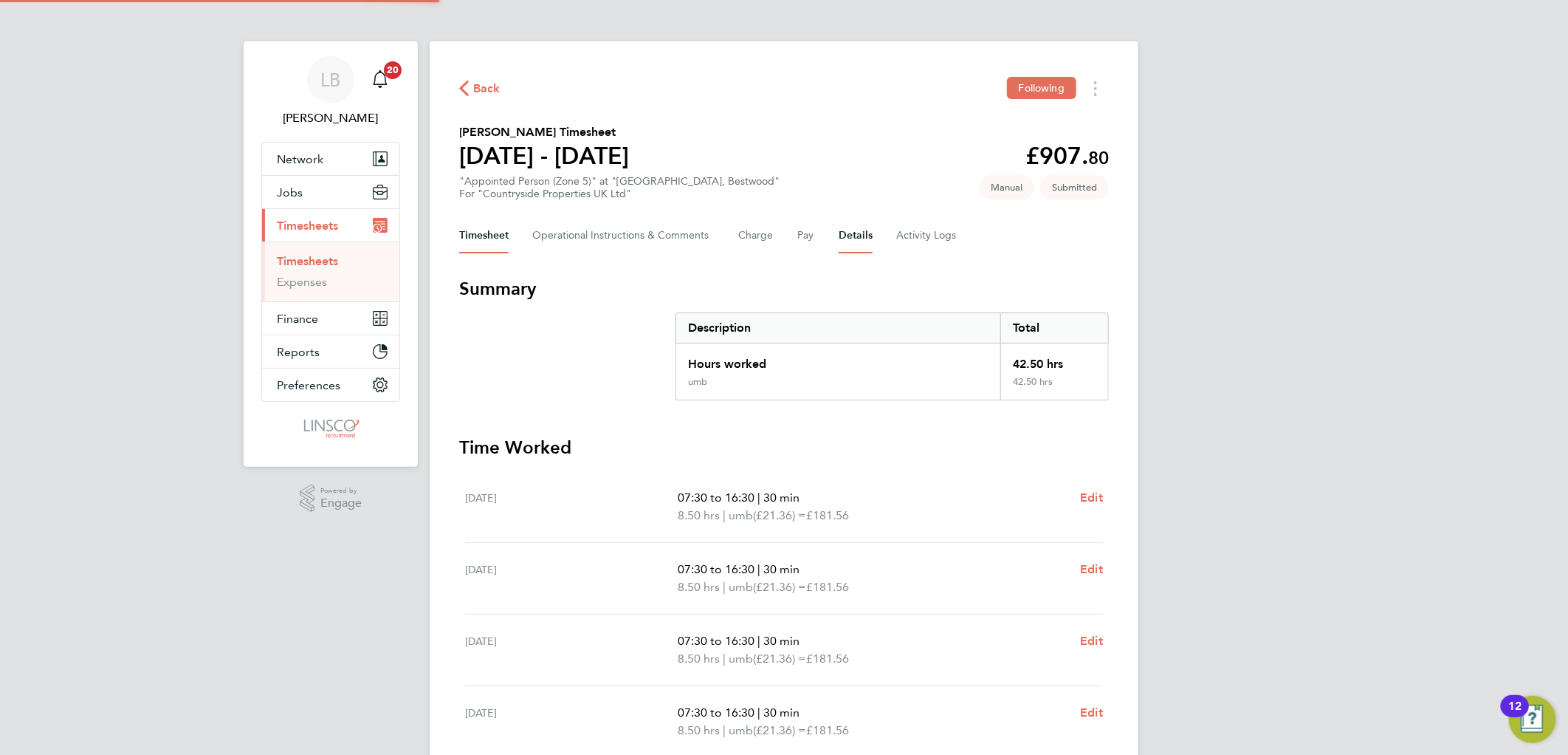
click at [844, 233] on button "Details" at bounding box center [855, 235] width 34 height 36
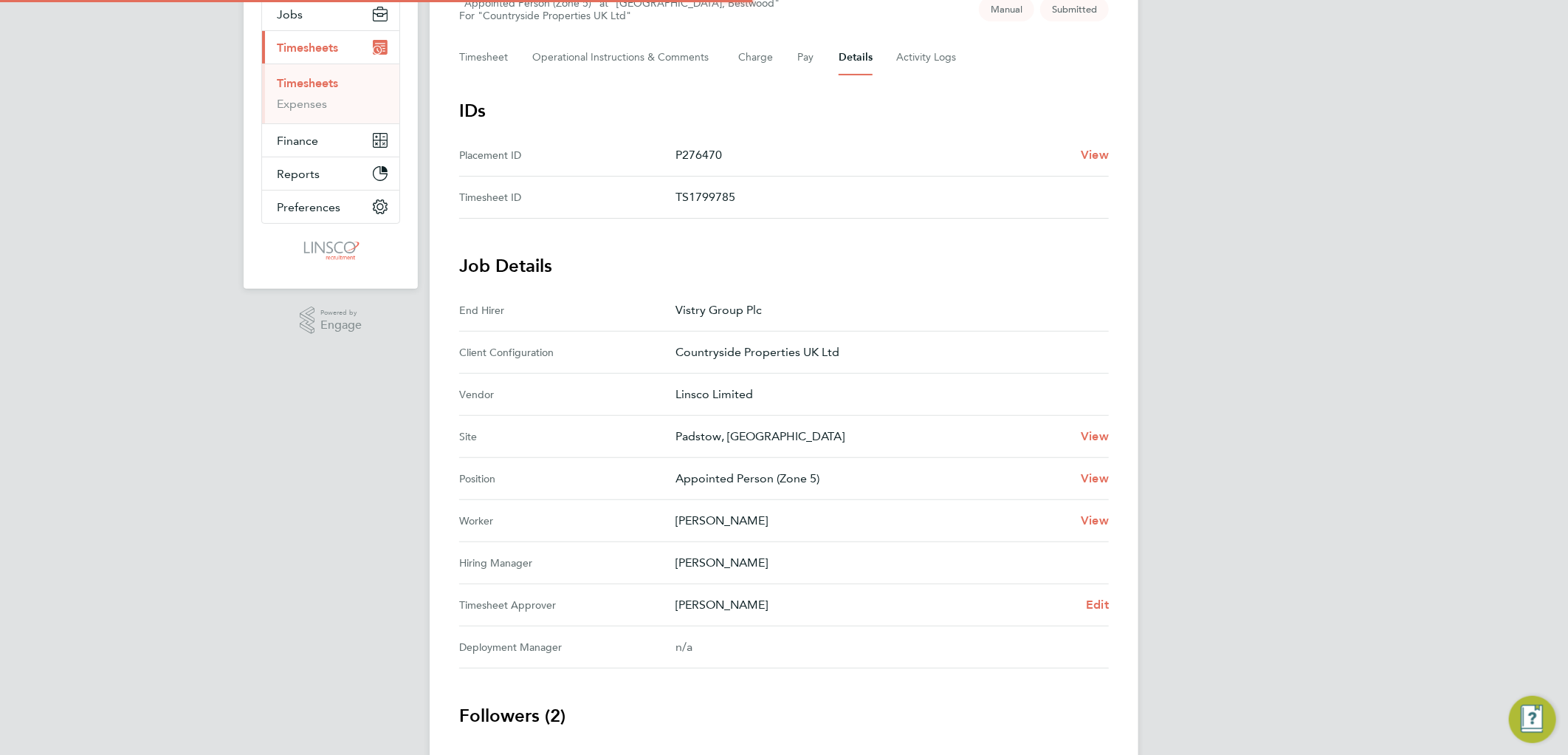
scroll to position [291, 0]
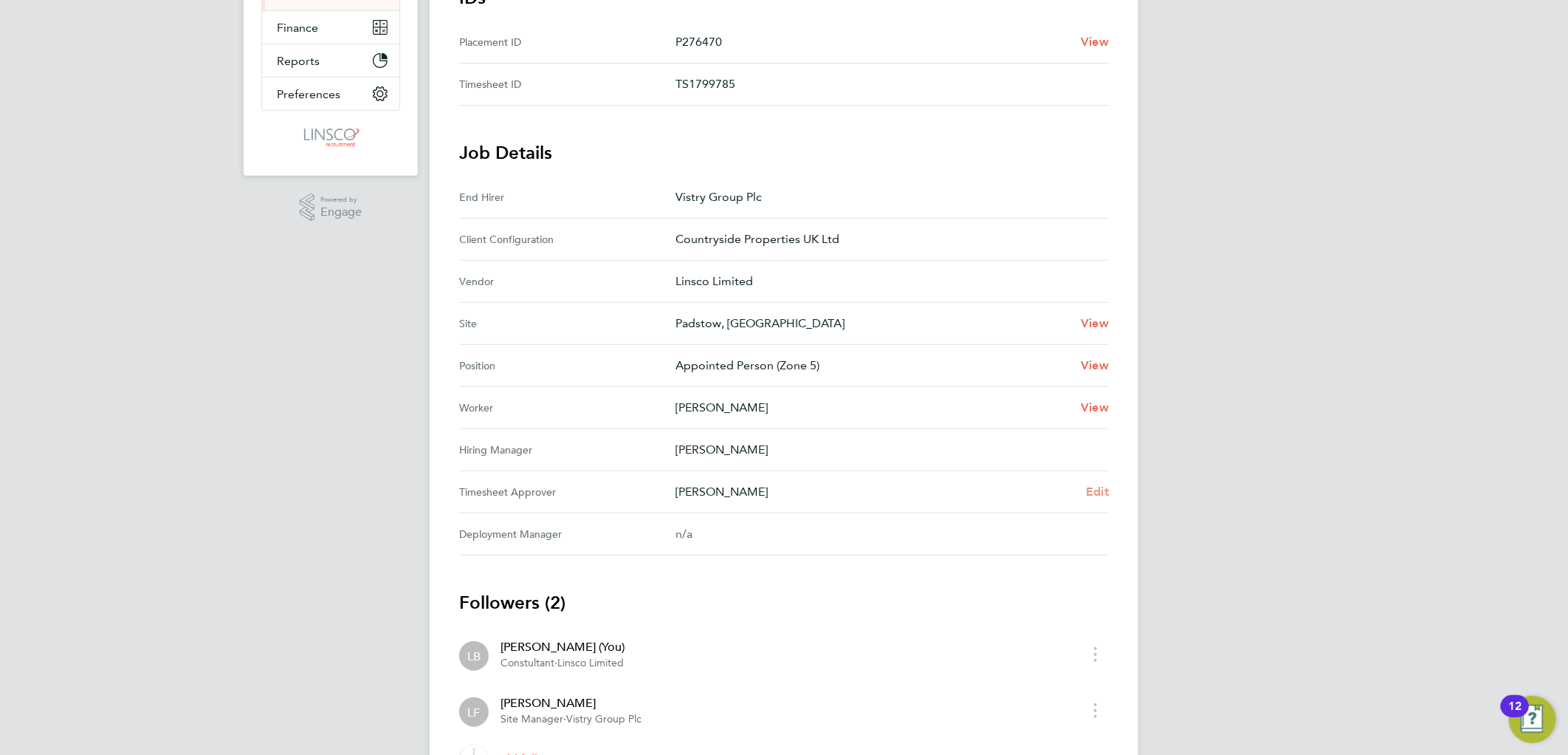
click at [1095, 486] on span "Edit" at bounding box center [1097, 492] width 23 height 14
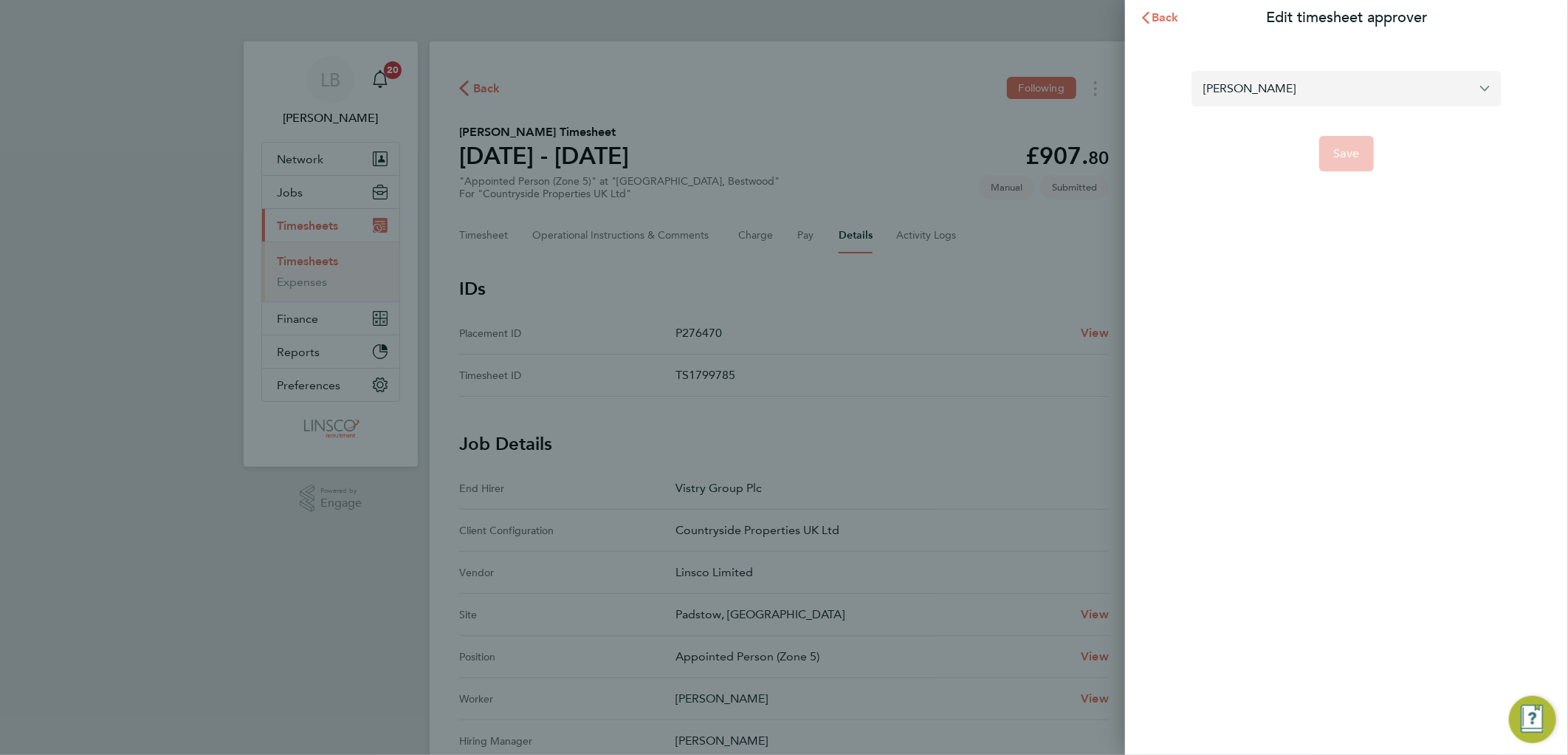
click at [1253, 92] on input "Lewis Fereday" at bounding box center [1346, 88] width 310 height 35
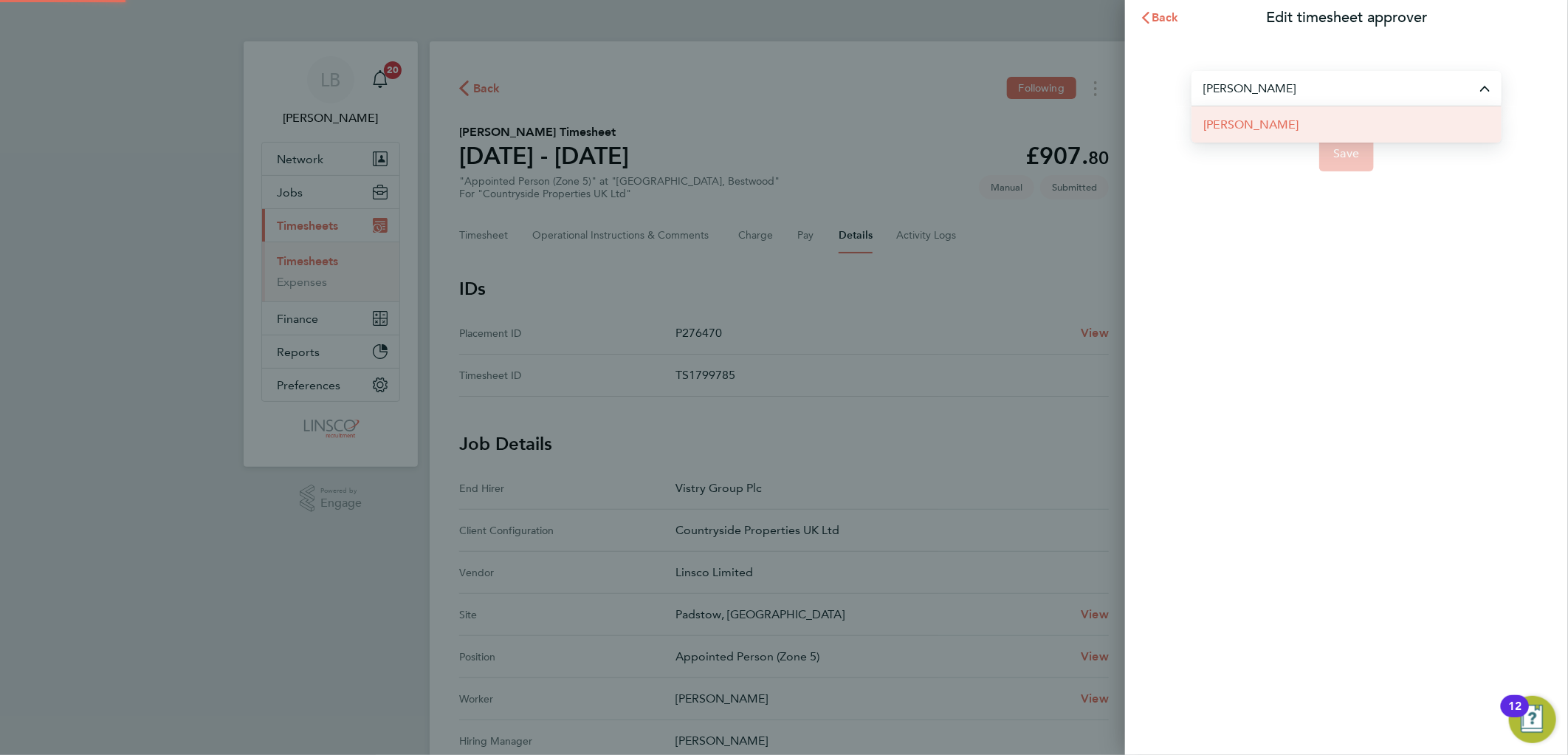
click at [1284, 119] on li "[PERSON_NAME]" at bounding box center [1346, 124] width 310 height 36
type input "[PERSON_NAME]"
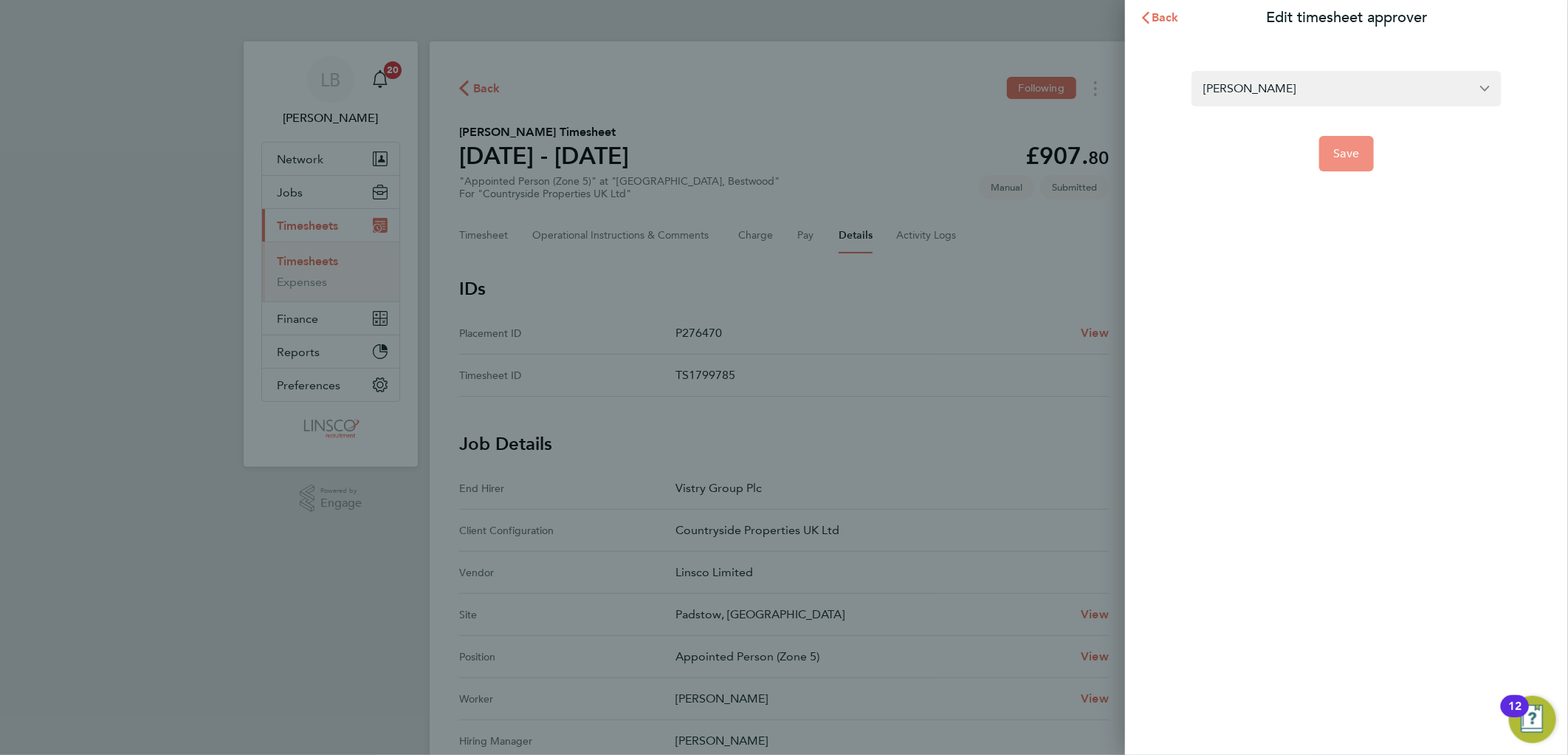
click at [1333, 150] on button "Save" at bounding box center [1346, 153] width 55 height 36
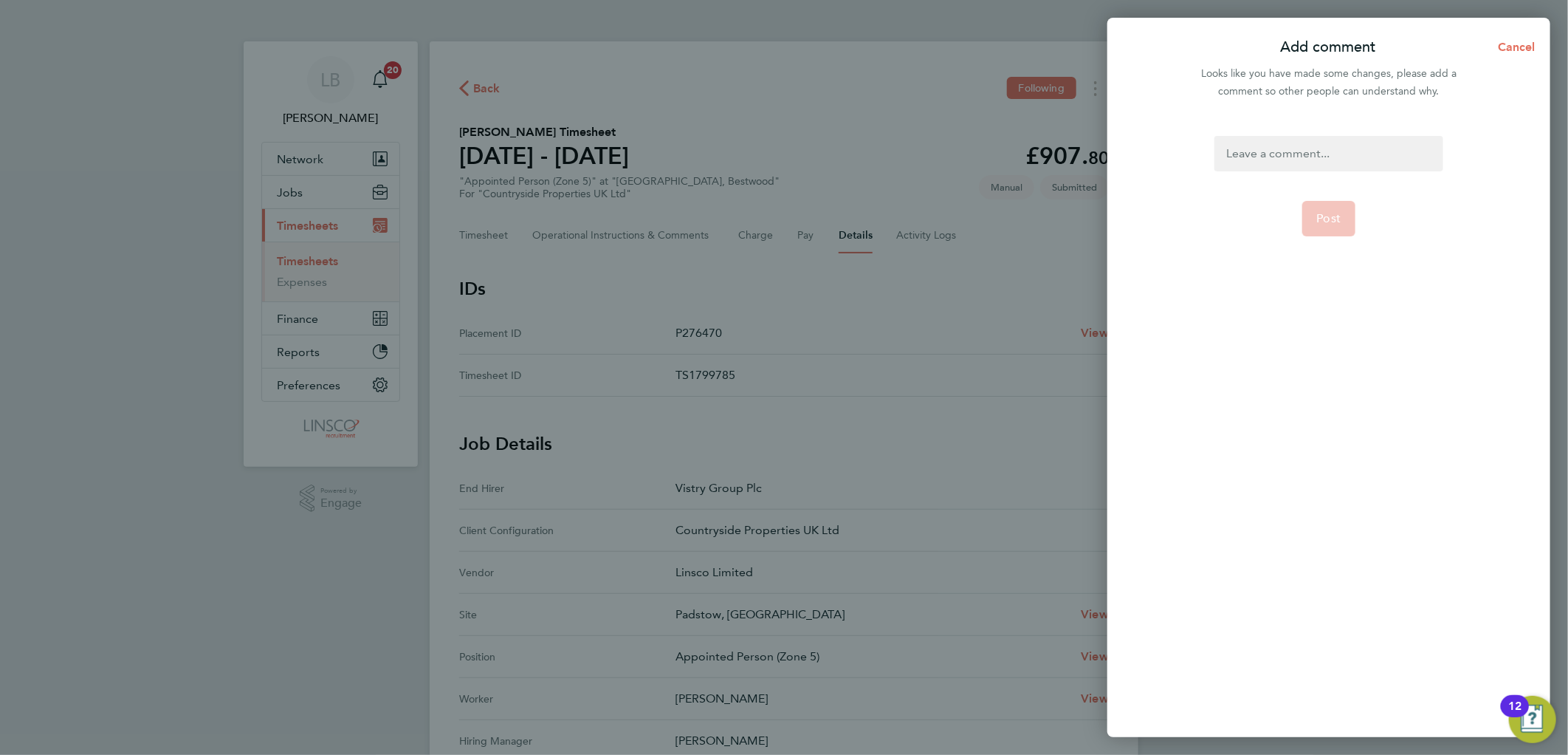
click at [1321, 143] on div at bounding box center [1328, 153] width 228 height 36
click at [1345, 229] on button "Post" at bounding box center [1329, 219] width 54 height 36
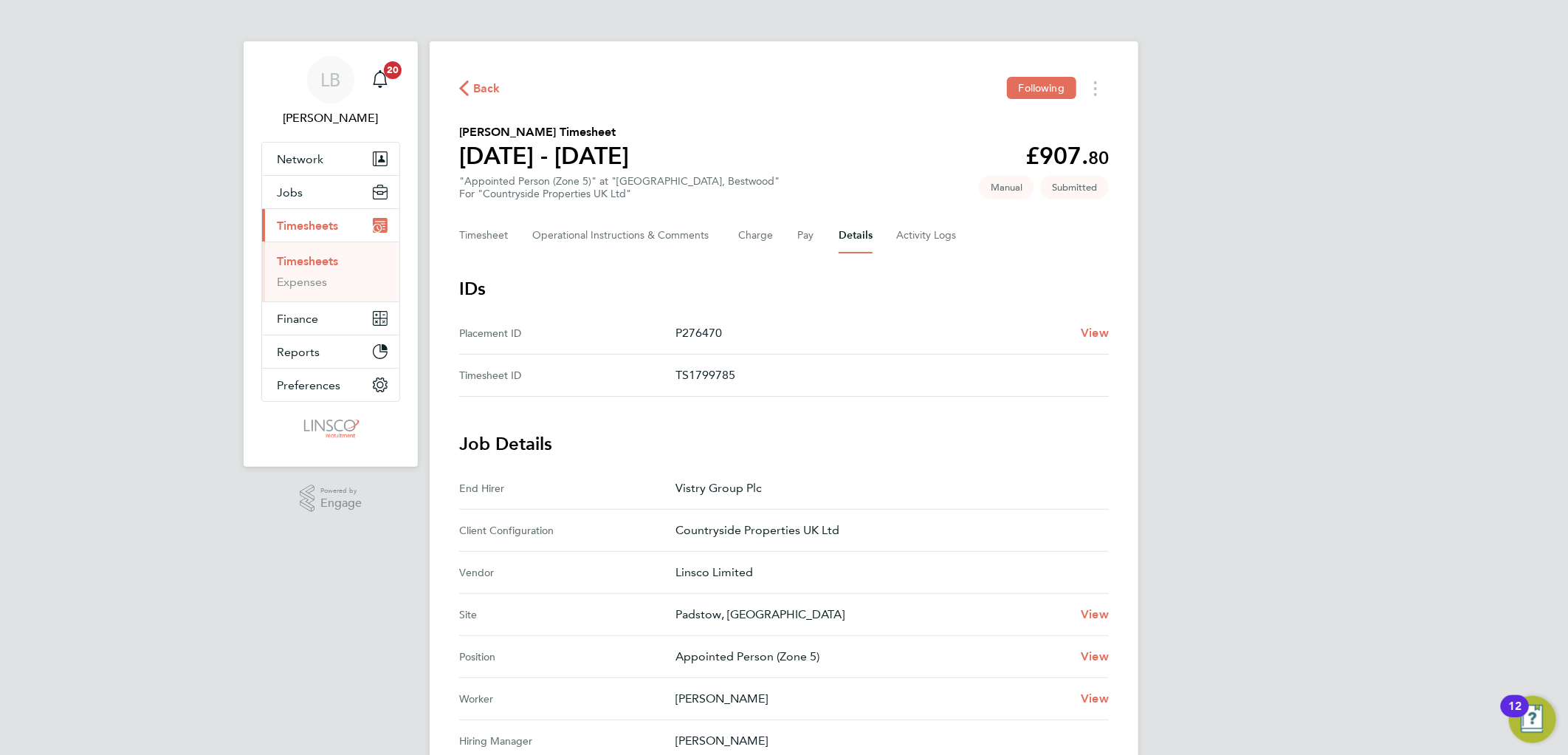
click at [481, 83] on span "Back" at bounding box center [486, 88] width 27 height 17
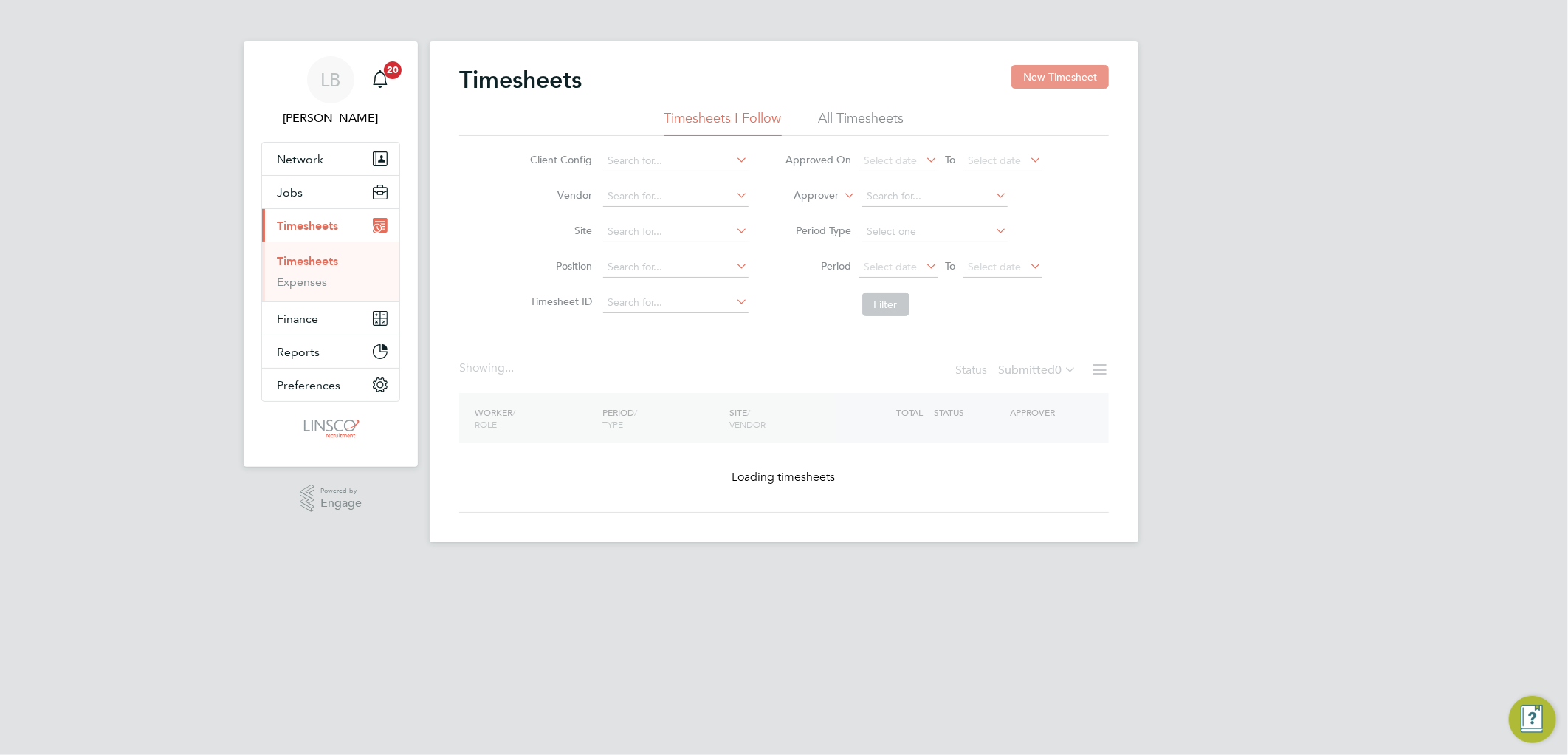
drag, startPoint x: 1067, startPoint y: 76, endPoint x: 706, endPoint y: 149, distance: 368.3
click at [1067, 75] on button "New Timesheet" at bounding box center [1059, 76] width 97 height 24
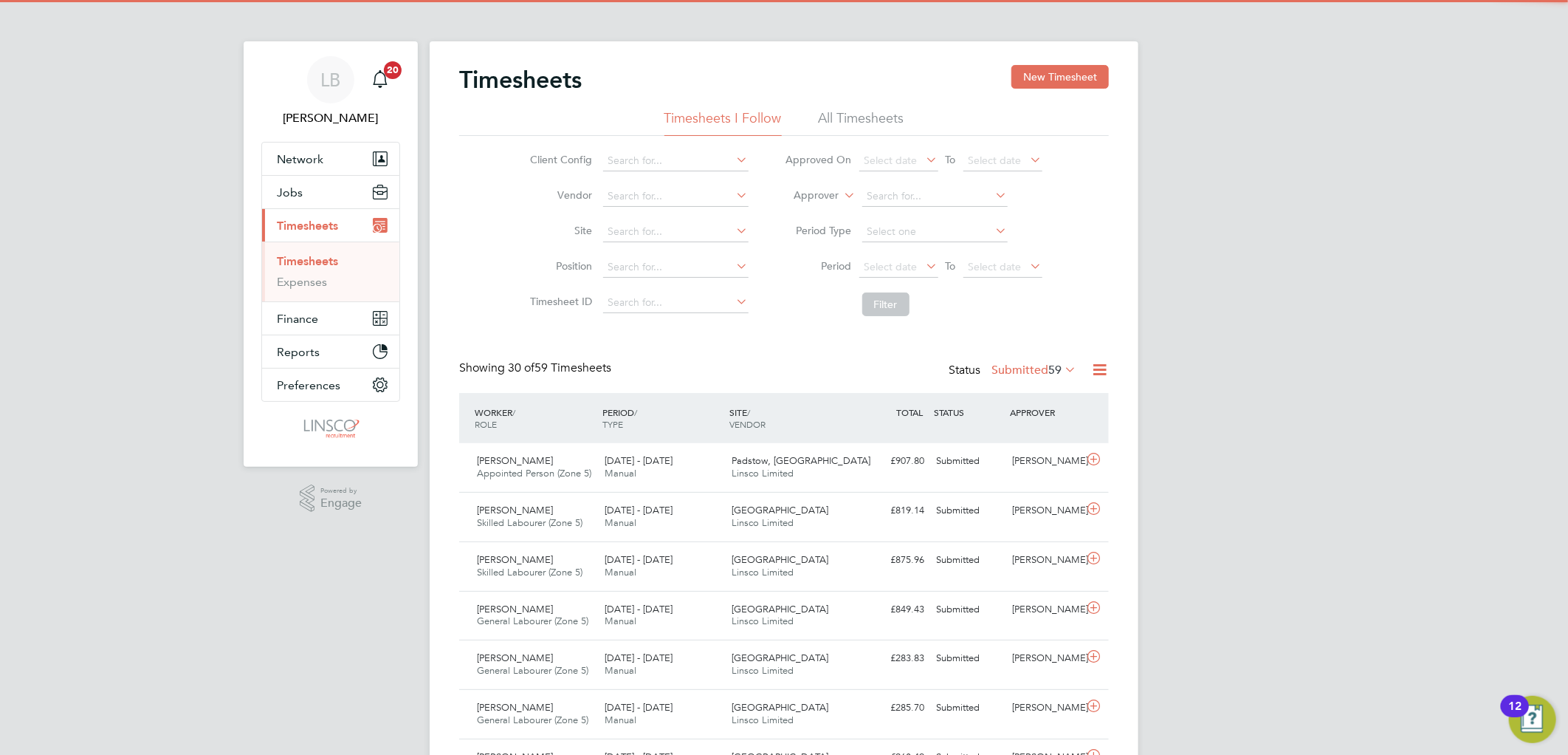
scroll to position [37, 129]
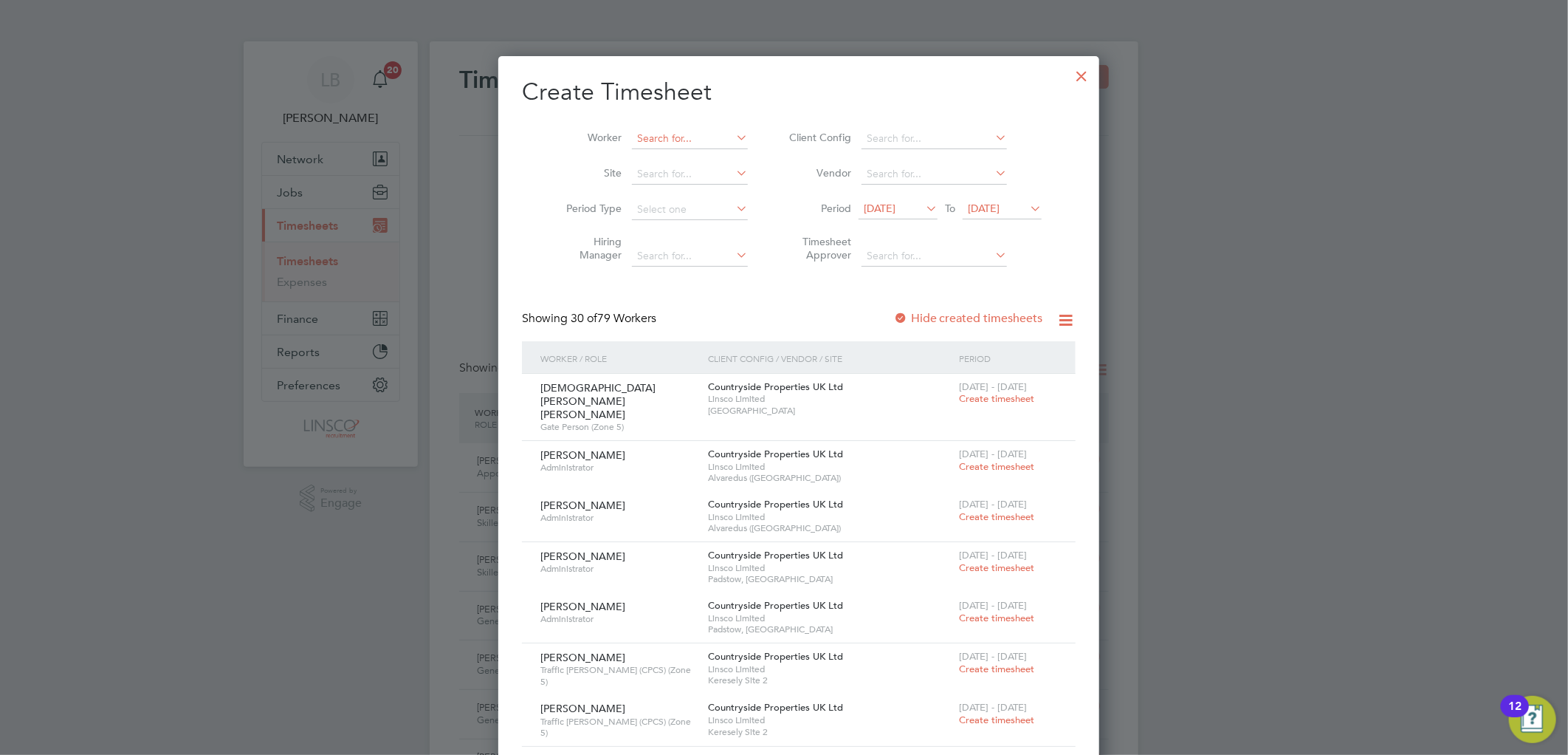
click at [646, 131] on input at bounding box center [689, 139] width 116 height 21
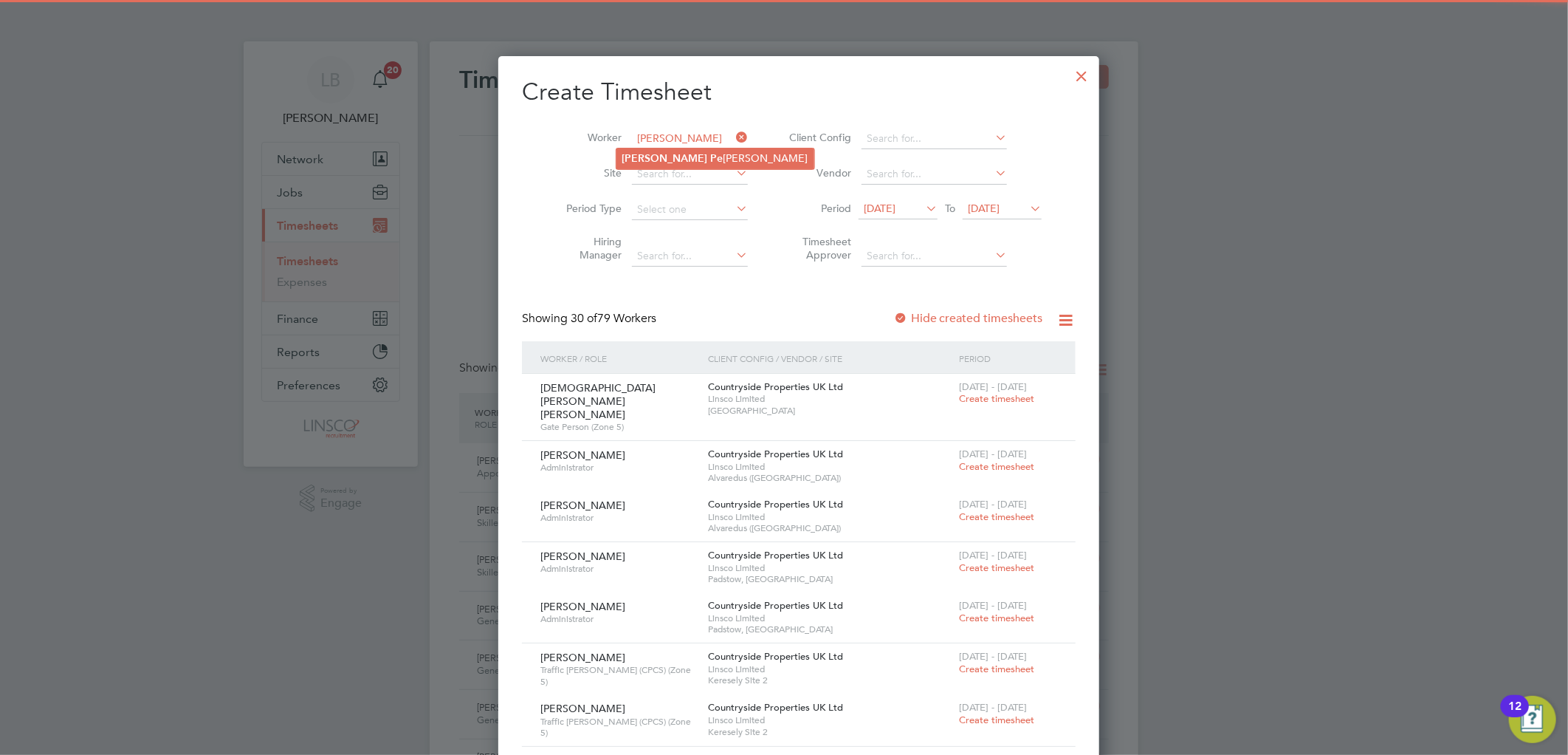
click at [711, 157] on b "Pe" at bounding box center [717, 158] width 12 height 12
type input "[PERSON_NAME]"
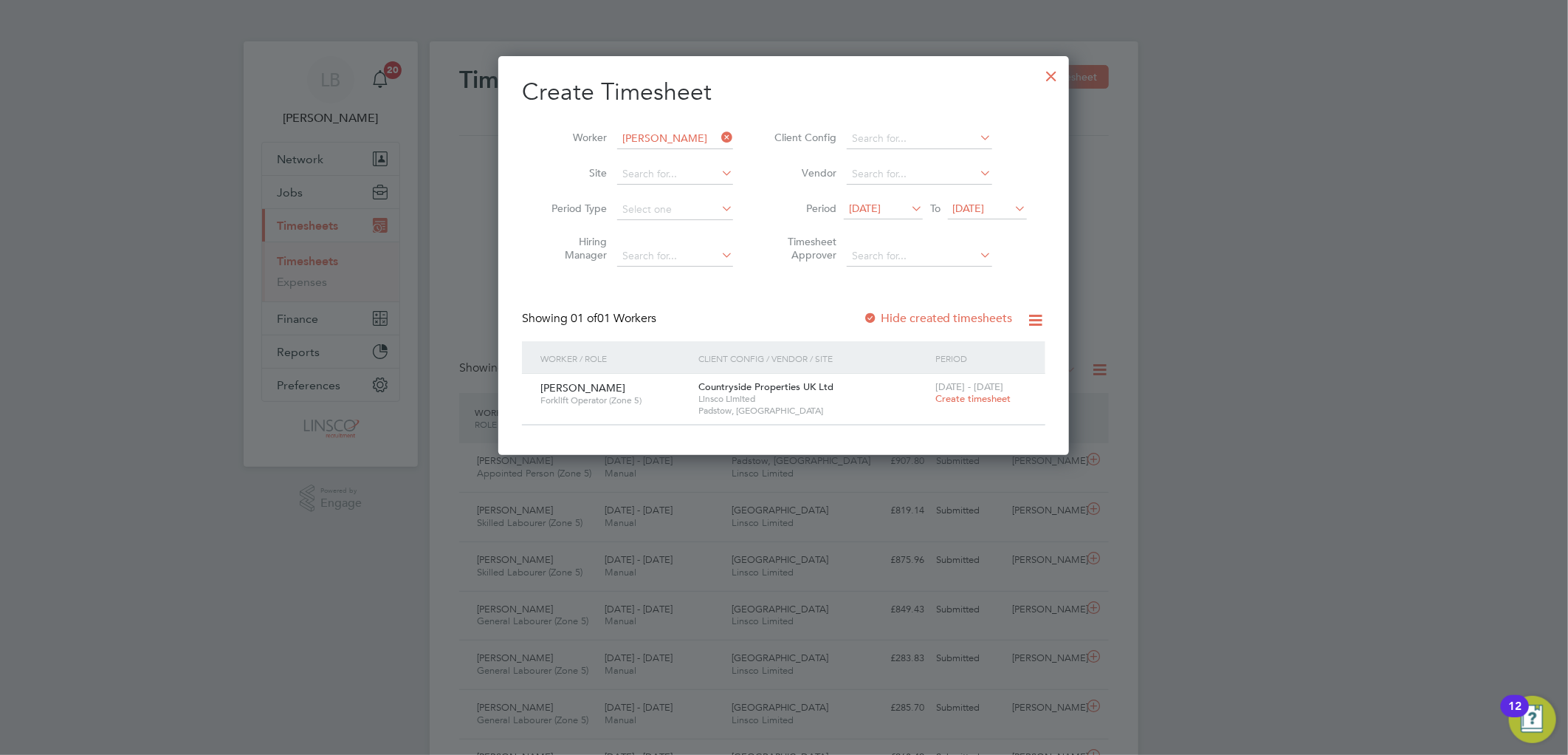
click at [978, 395] on span "Create timesheet" at bounding box center [972, 398] width 75 height 12
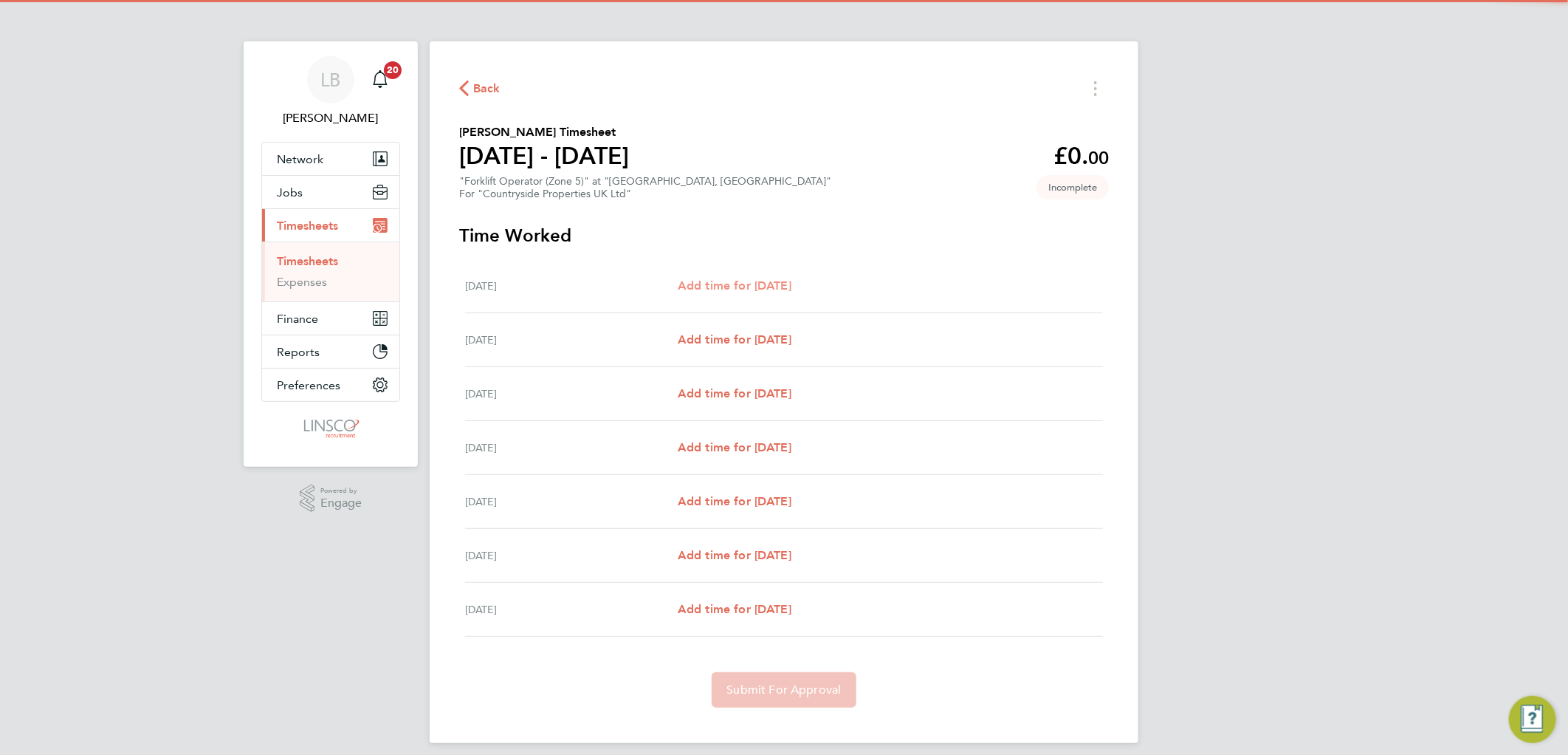
click at [765, 283] on span "Add time for Mon 04 Aug" at bounding box center [735, 285] width 114 height 14
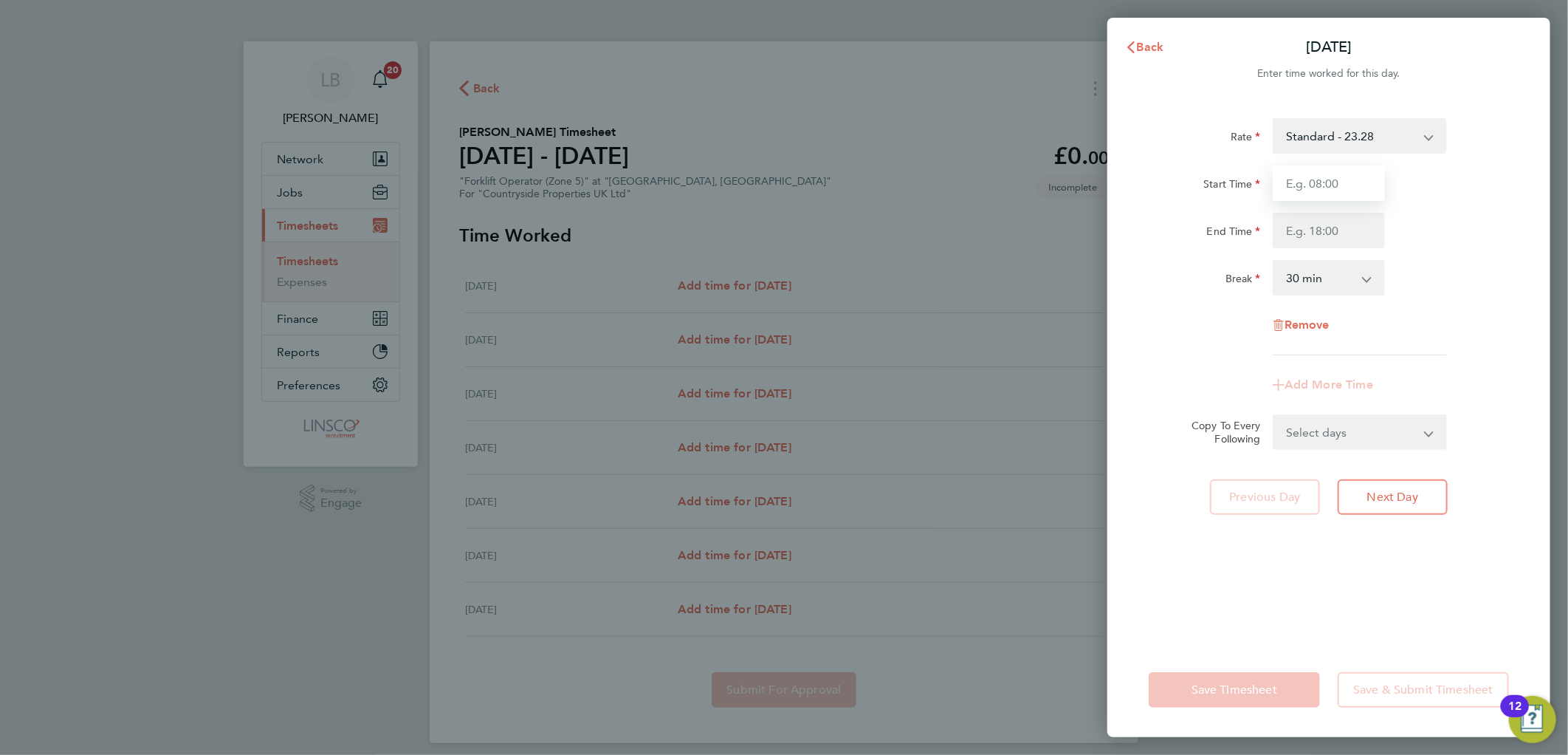
click at [1314, 182] on input "Start Time" at bounding box center [1328, 183] width 112 height 36
click at [1297, 232] on input "End Time" at bounding box center [1328, 230] width 112 height 36
click at [1460, 182] on div "Start Time 07:30" at bounding box center [1328, 183] width 372 height 36
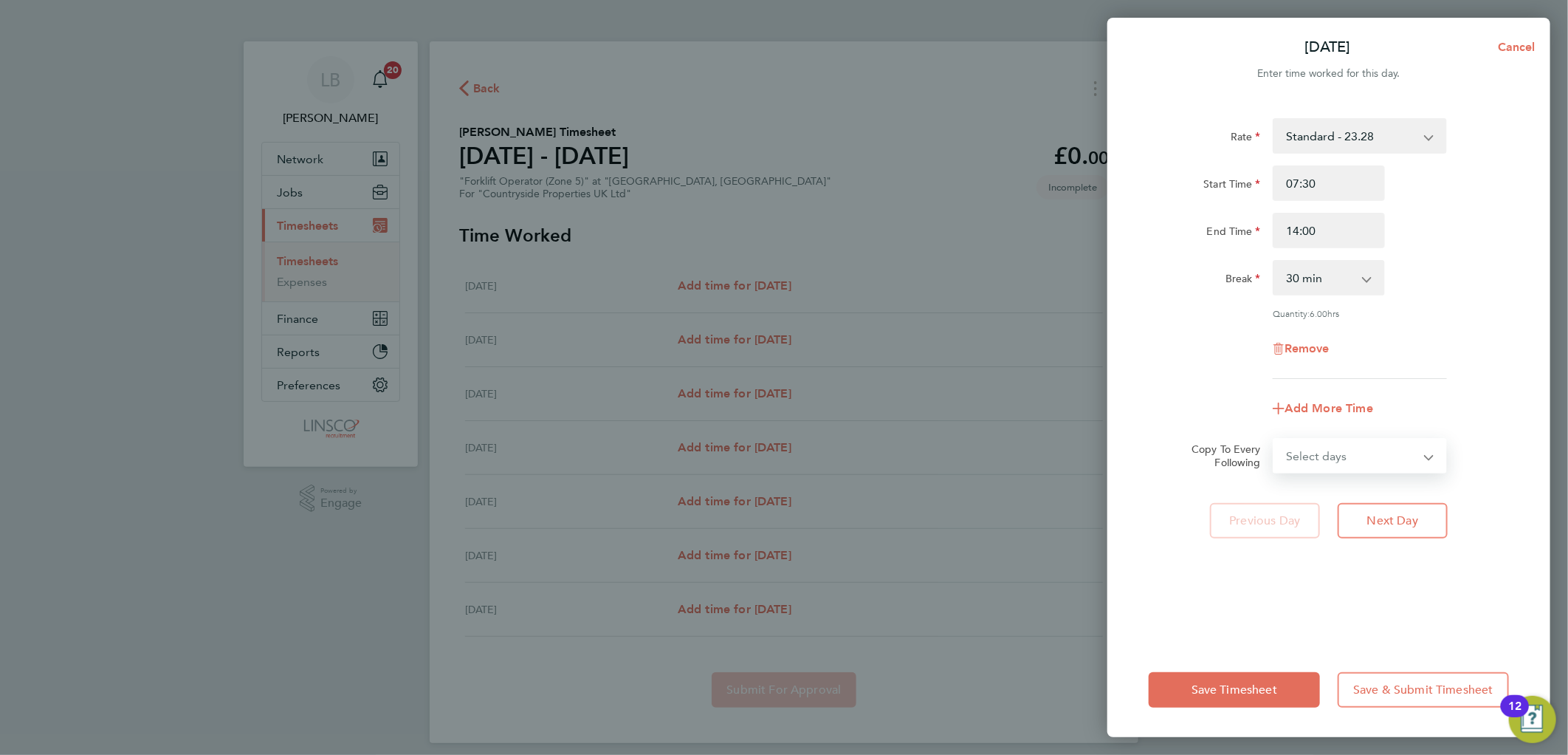
drag, startPoint x: 1324, startPoint y: 455, endPoint x: 1327, endPoint y: 469, distance: 14.3
click at [1324, 455] on select "Select days Day Weekday (Mon-Fri) Weekend (Sat-Sun) Tuesday Wednesday Thursday …" at bounding box center [1351, 455] width 155 height 32
click at [1274, 439] on select "Select days Day Weekday (Mon-Fri) Weekend (Sat-Sun) Tuesday Wednesday Thursday …" at bounding box center [1351, 455] width 155 height 32
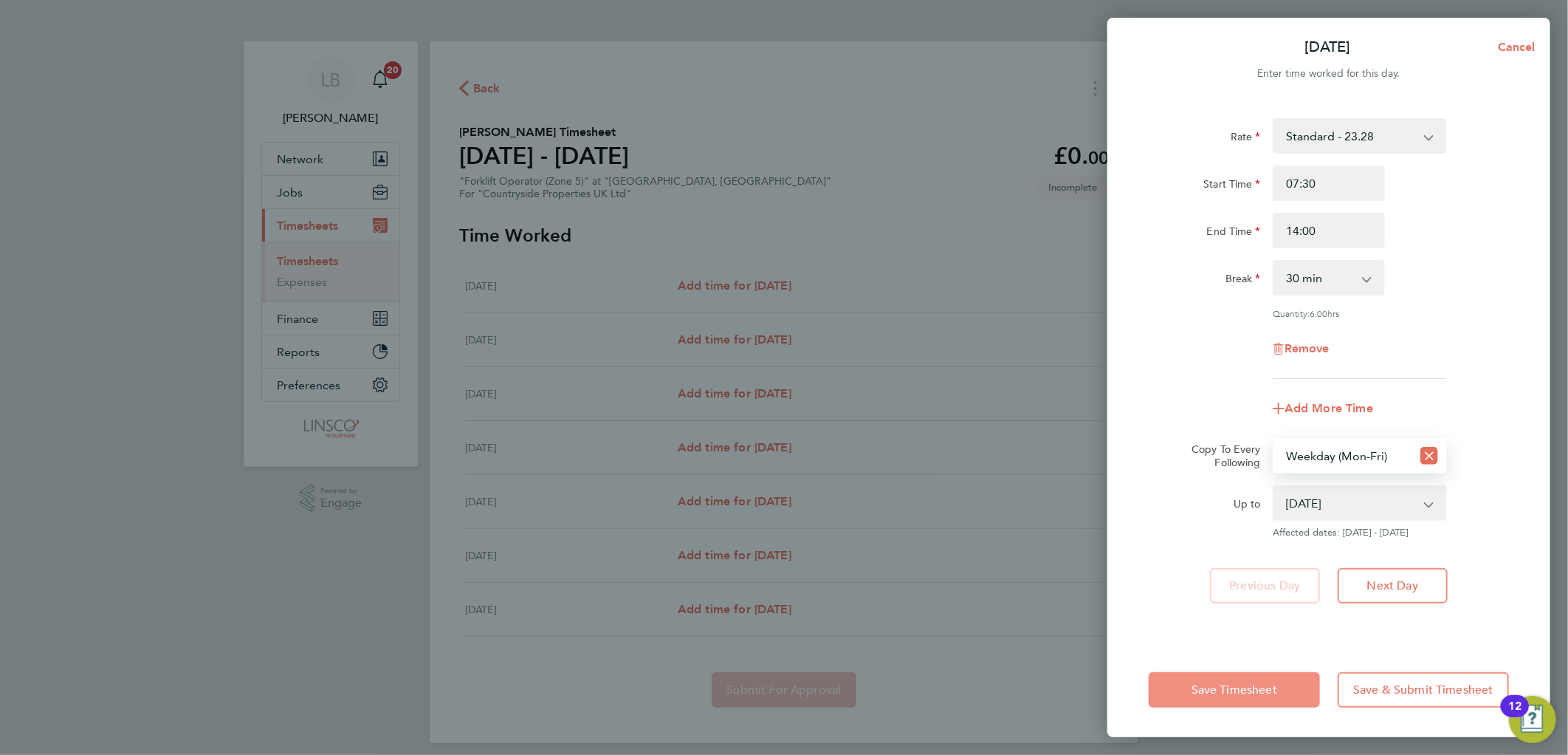
click at [1258, 696] on span "Save Timesheet" at bounding box center [1234, 689] width 86 height 15
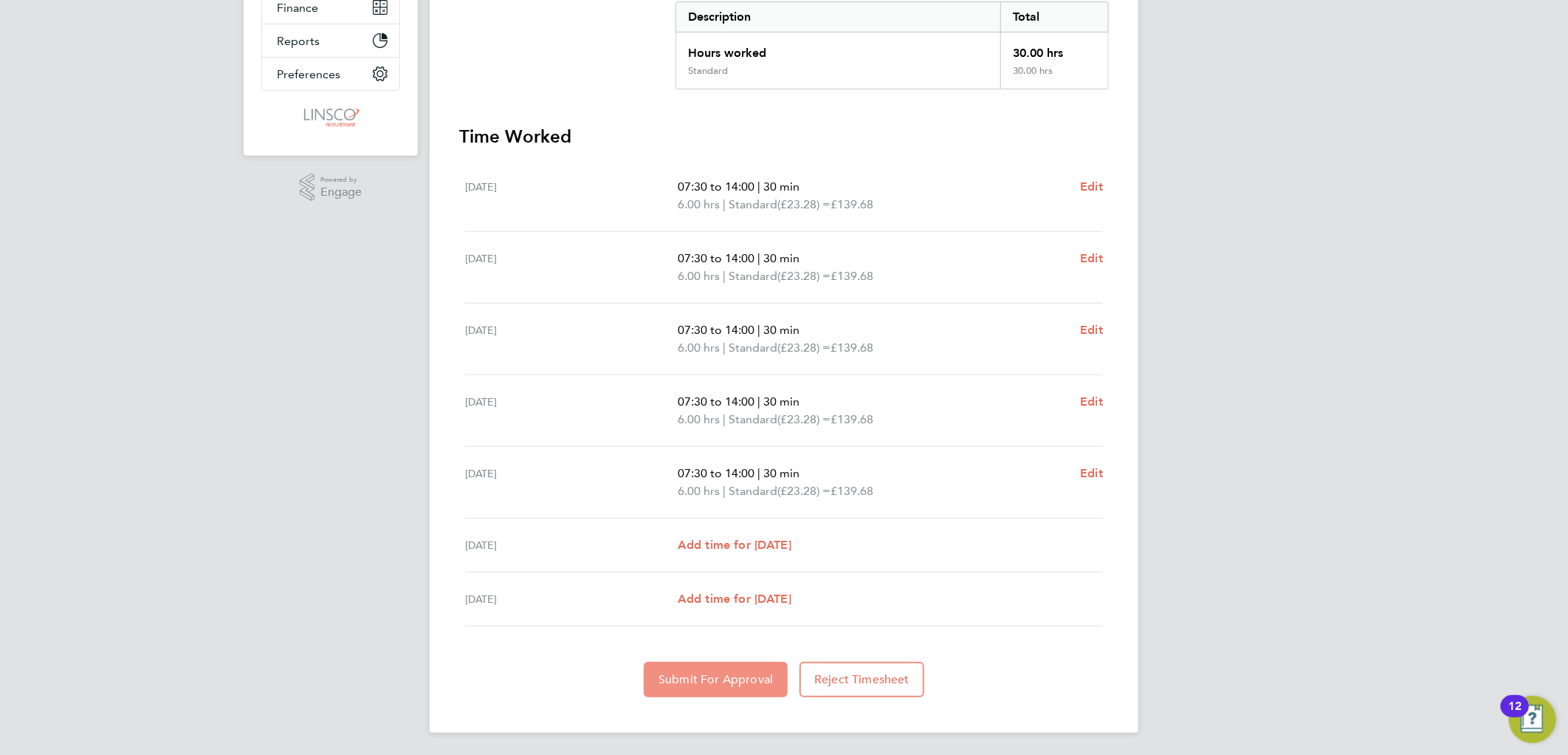
click at [716, 672] on span "Submit For Approval" at bounding box center [715, 679] width 115 height 15
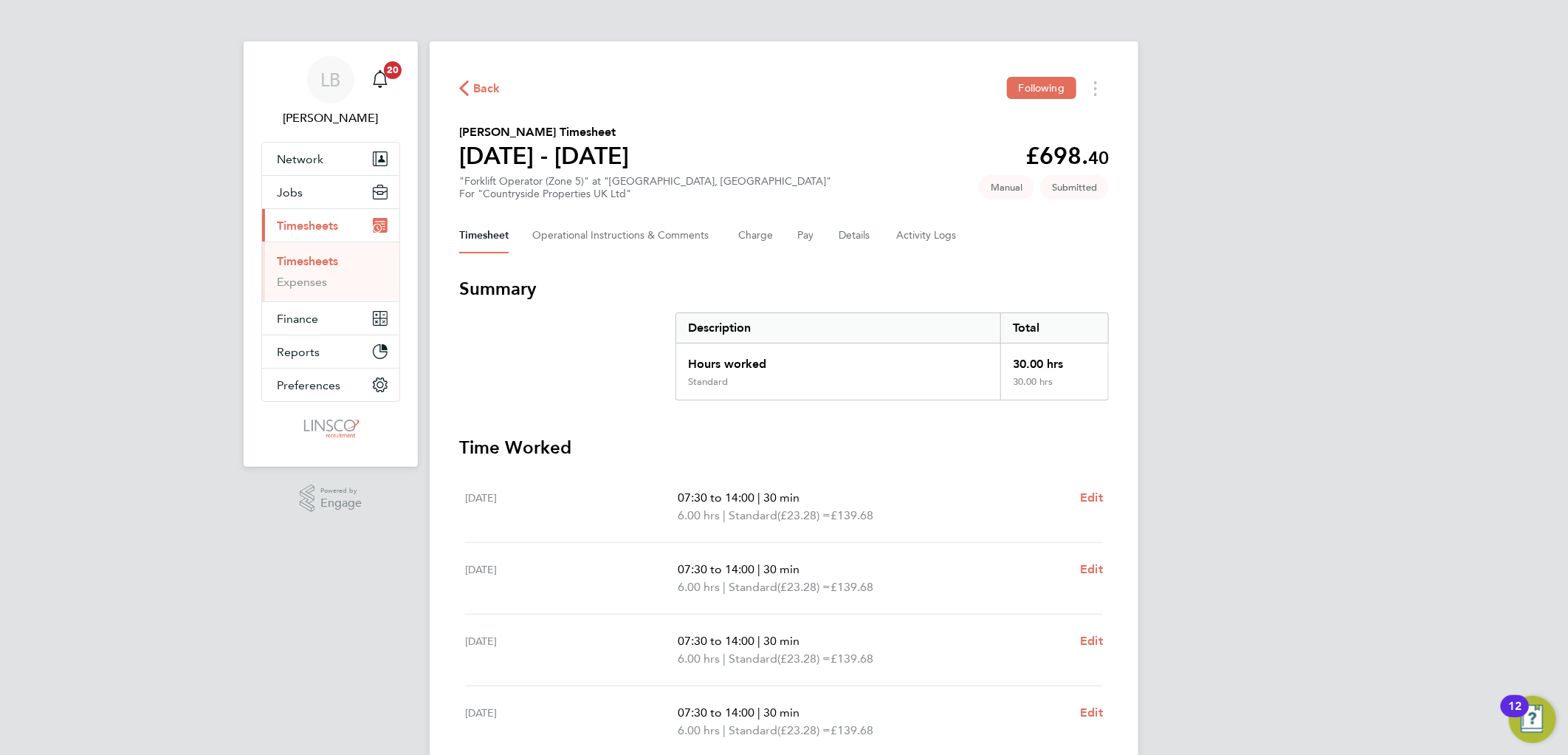
click at [485, 93] on span "Back" at bounding box center [486, 88] width 27 height 17
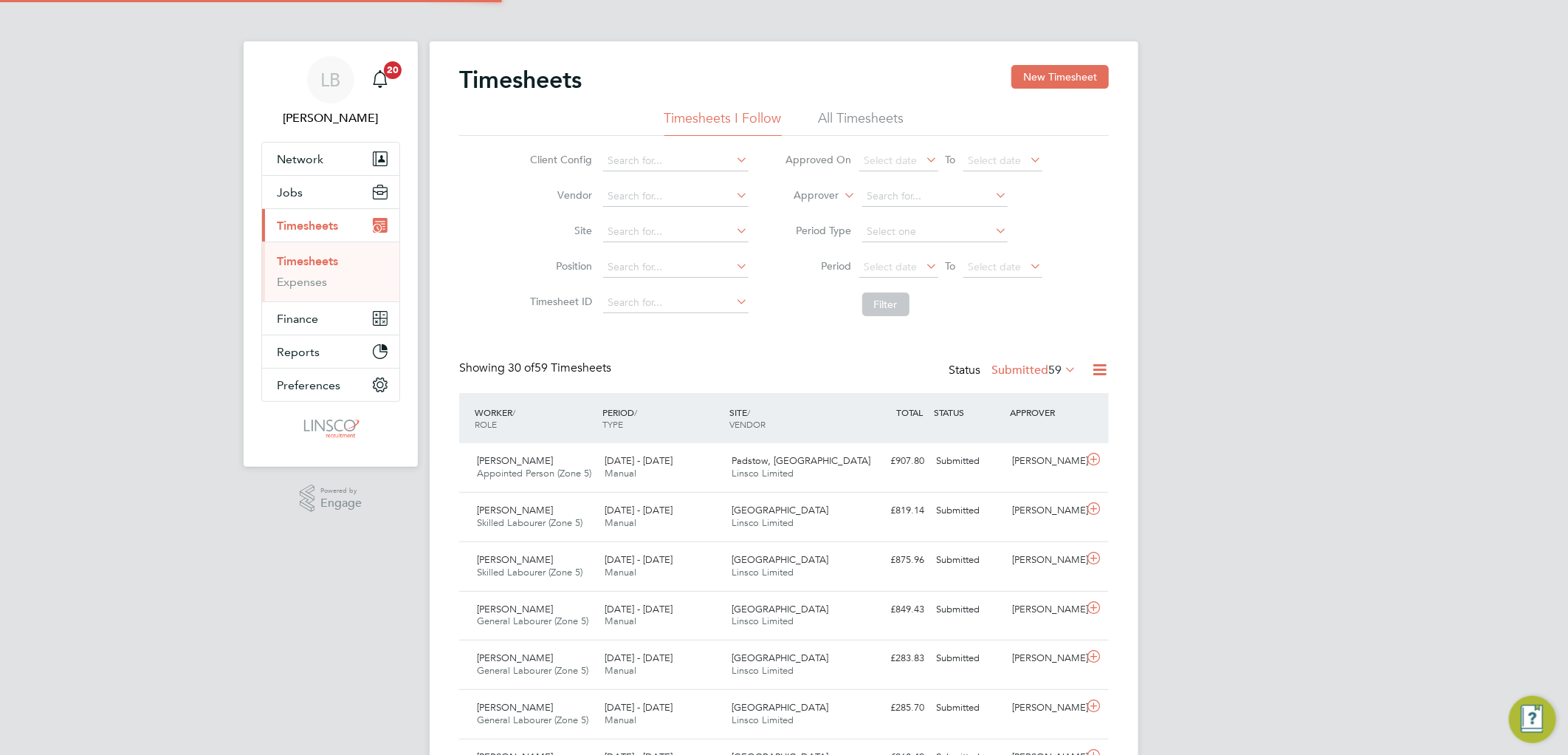
click at [1046, 72] on button "New Timesheet" at bounding box center [1059, 76] width 97 height 24
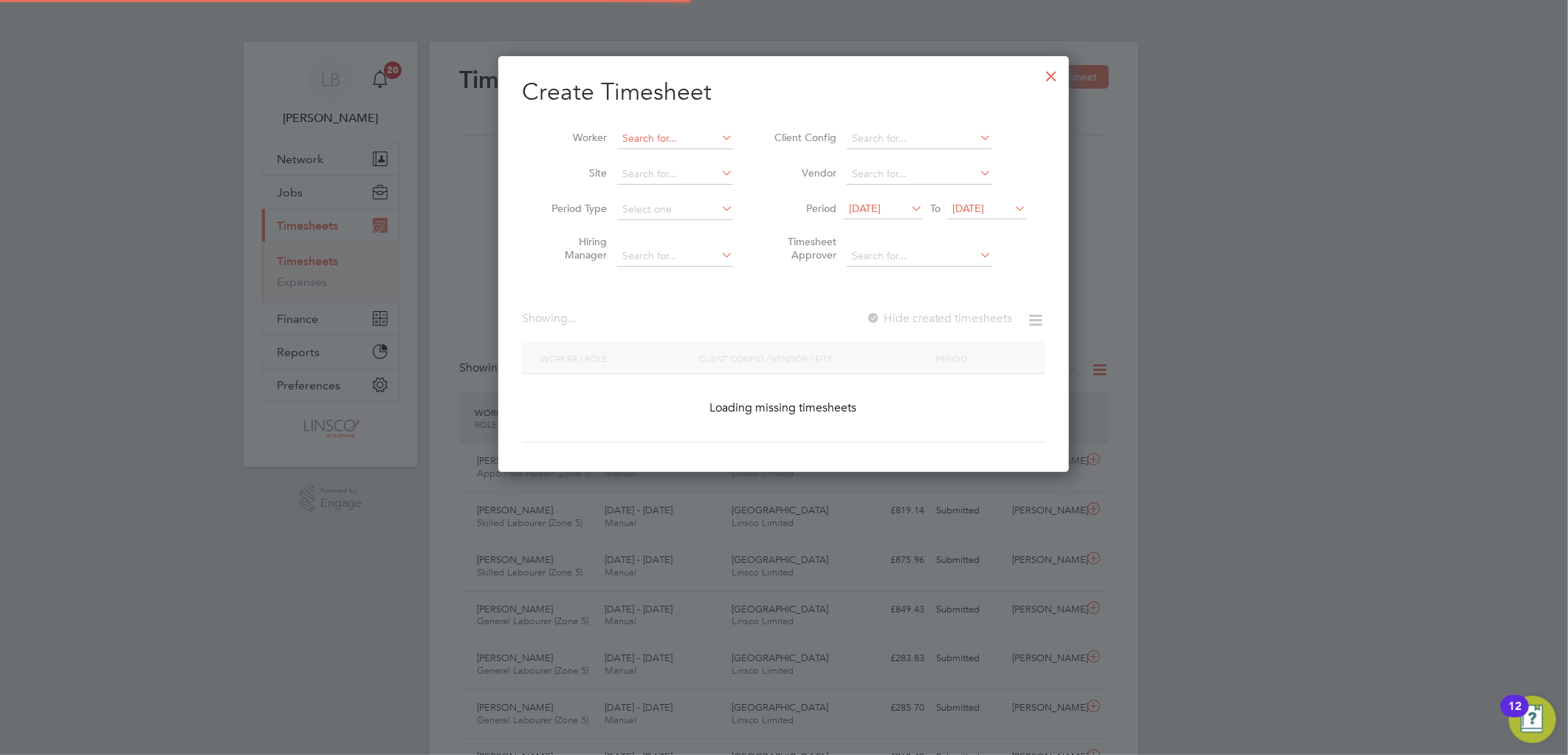
click at [655, 140] on input at bounding box center [675, 139] width 116 height 21
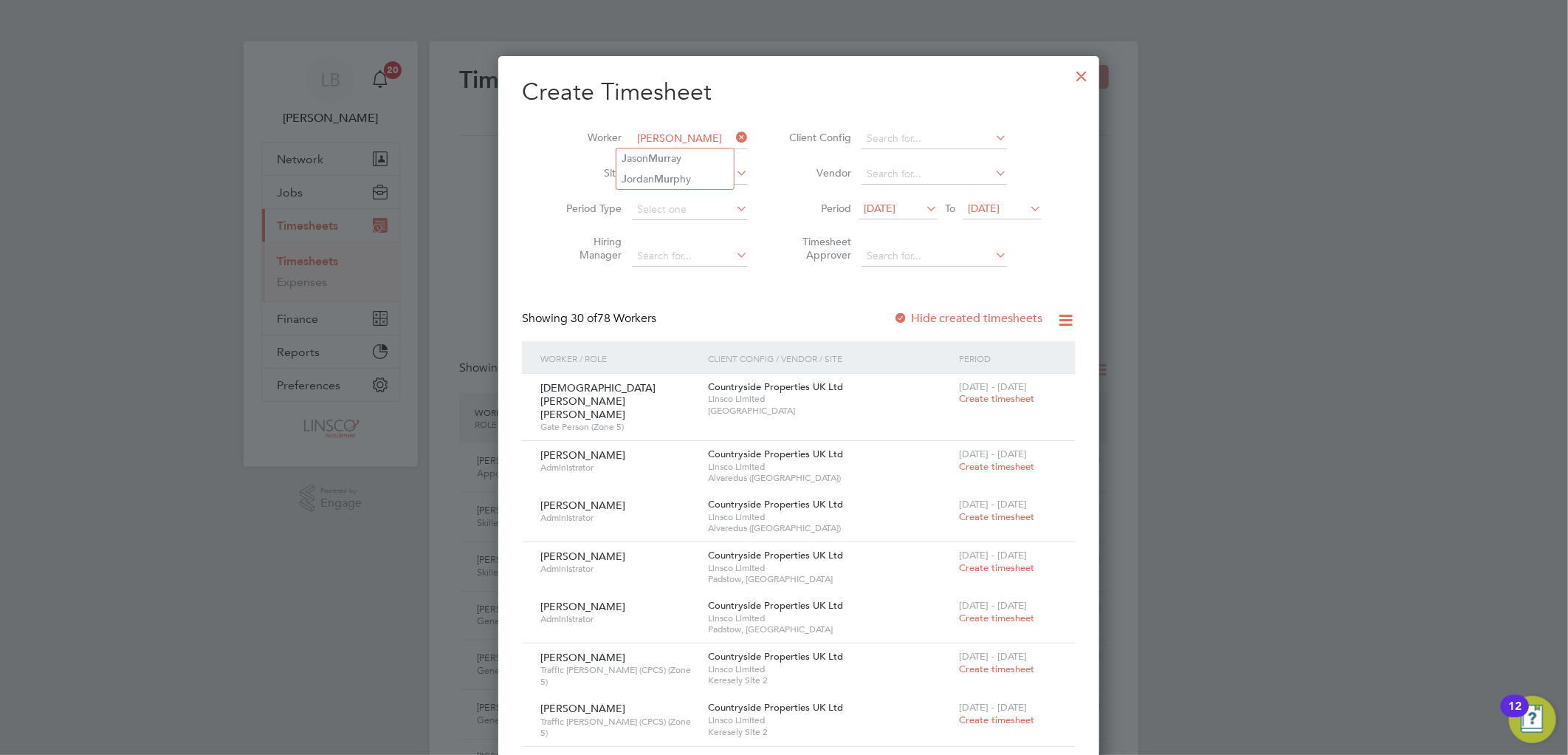
click at [631, 130] on input "j mur" at bounding box center [689, 139] width 116 height 21
click at [1069, 73] on div at bounding box center [1082, 73] width 26 height 26
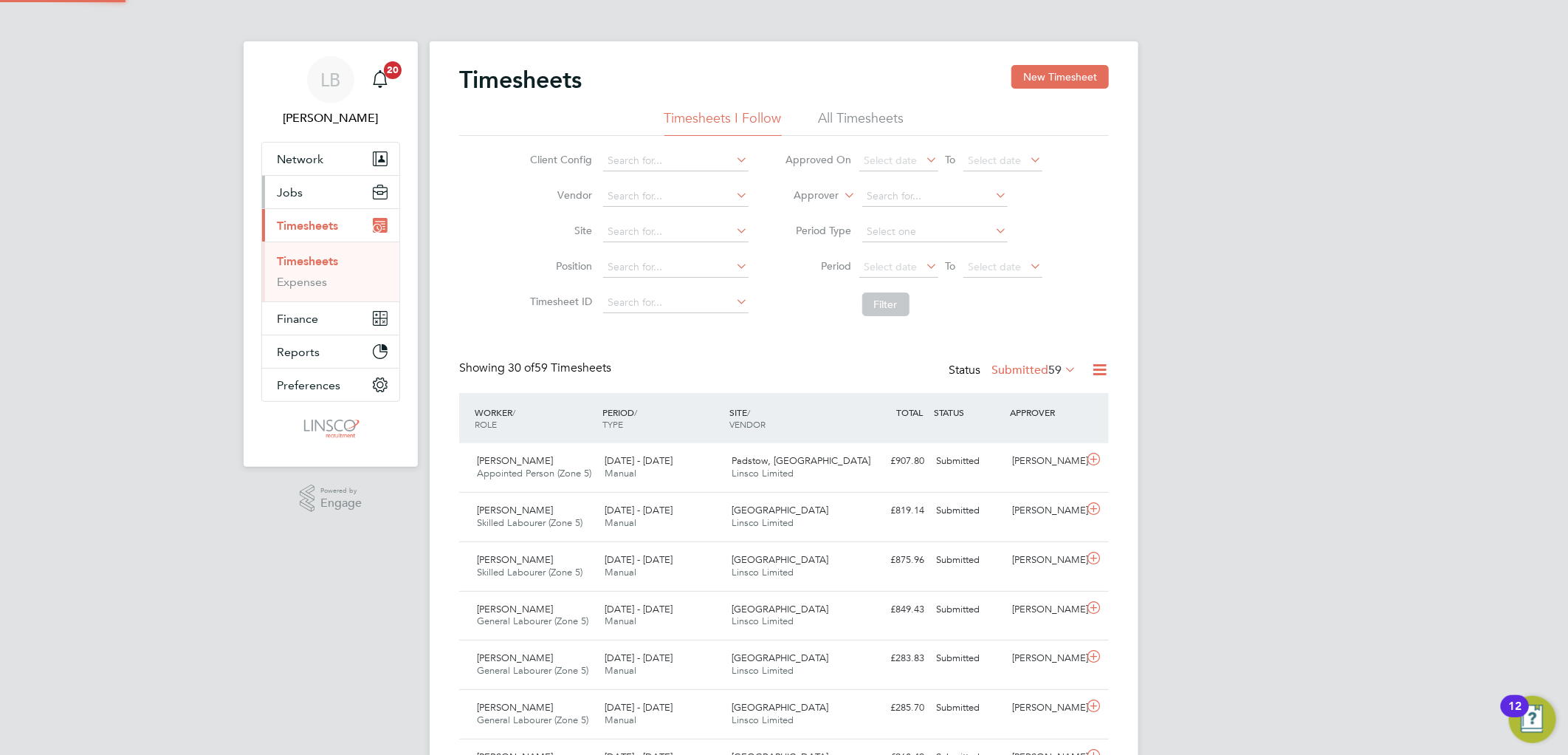
click at [286, 189] on span "Jobs" at bounding box center [289, 192] width 26 height 14
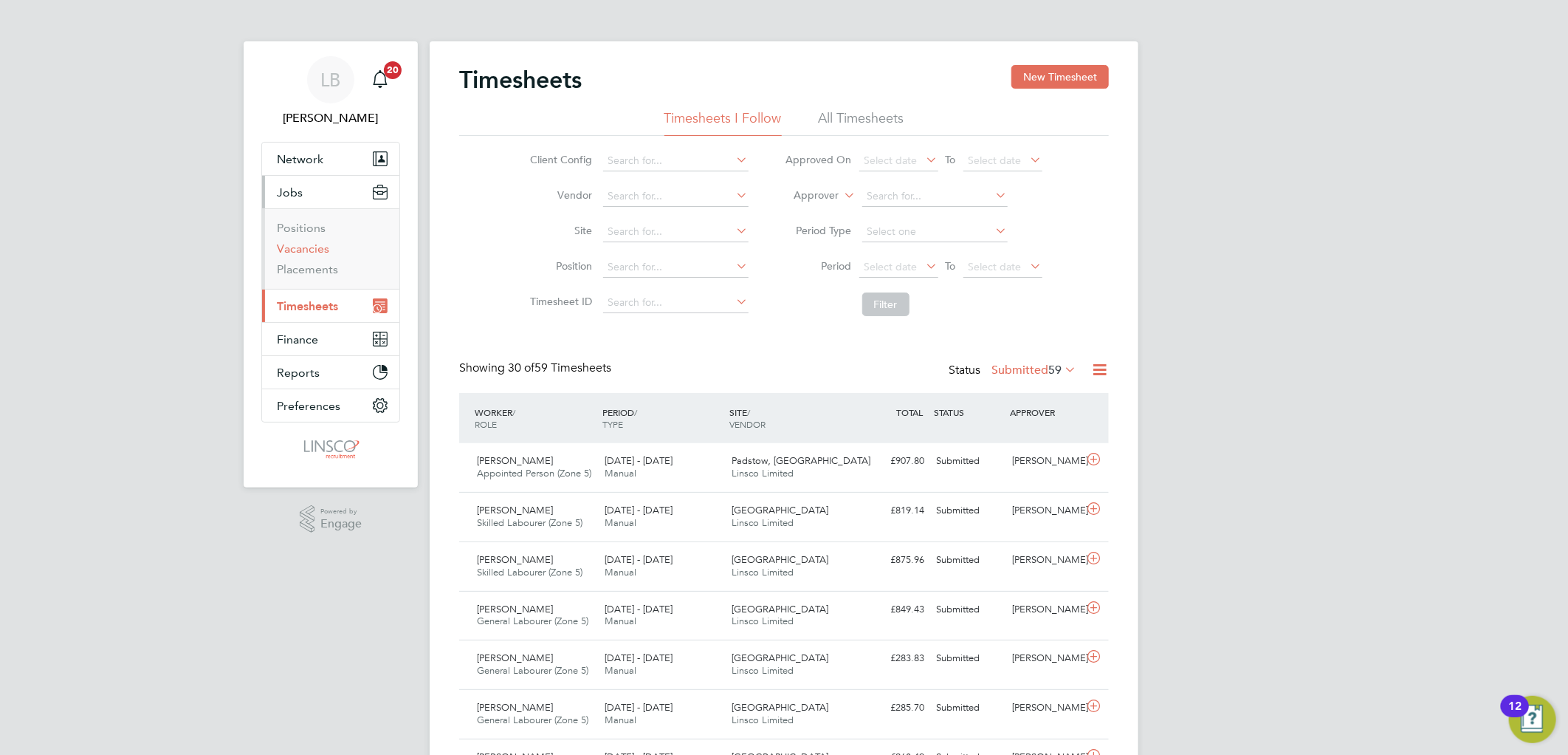
click at [316, 253] on link "Vacancies" at bounding box center [303, 248] width 52 height 14
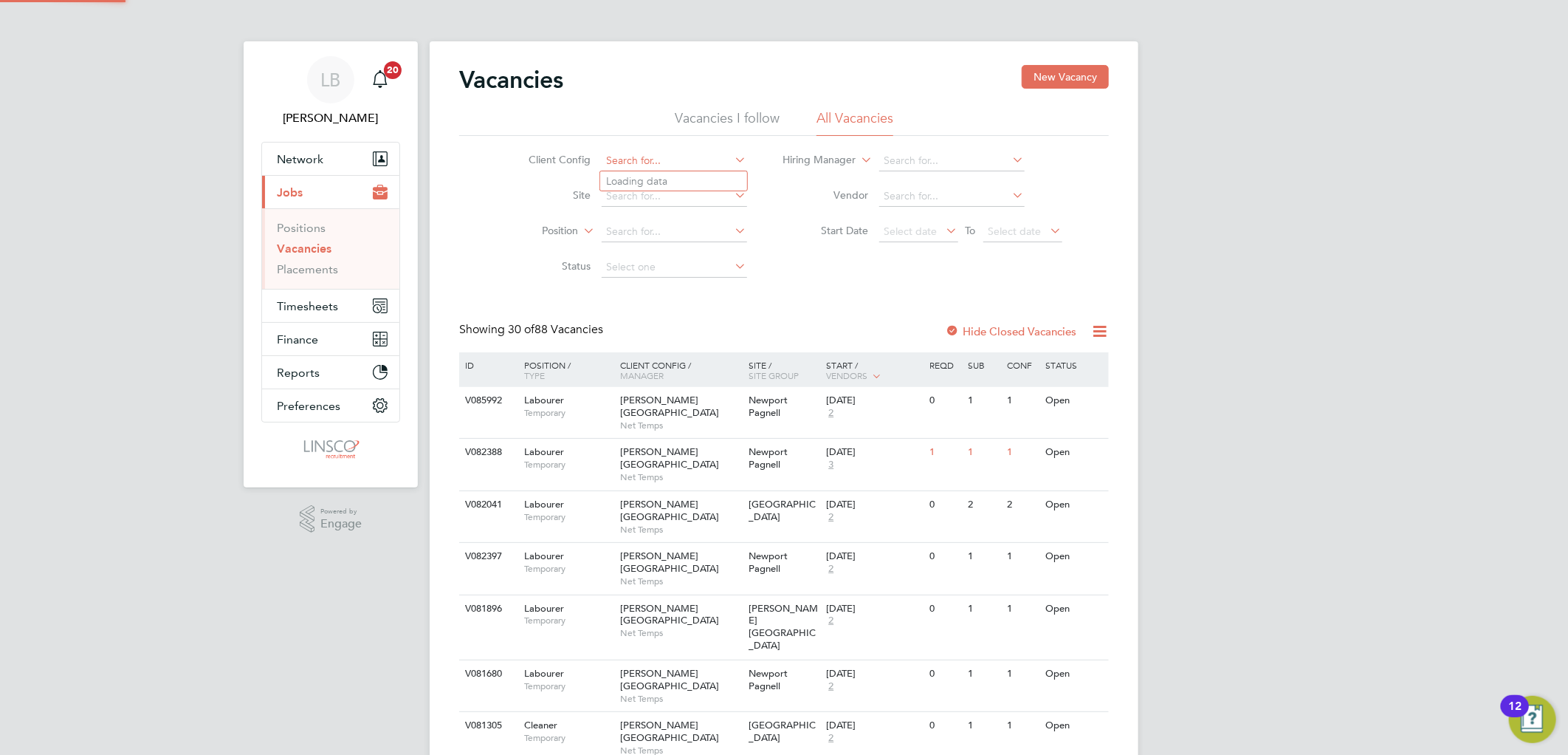
click at [645, 161] on input at bounding box center [674, 161] width 145 height 21
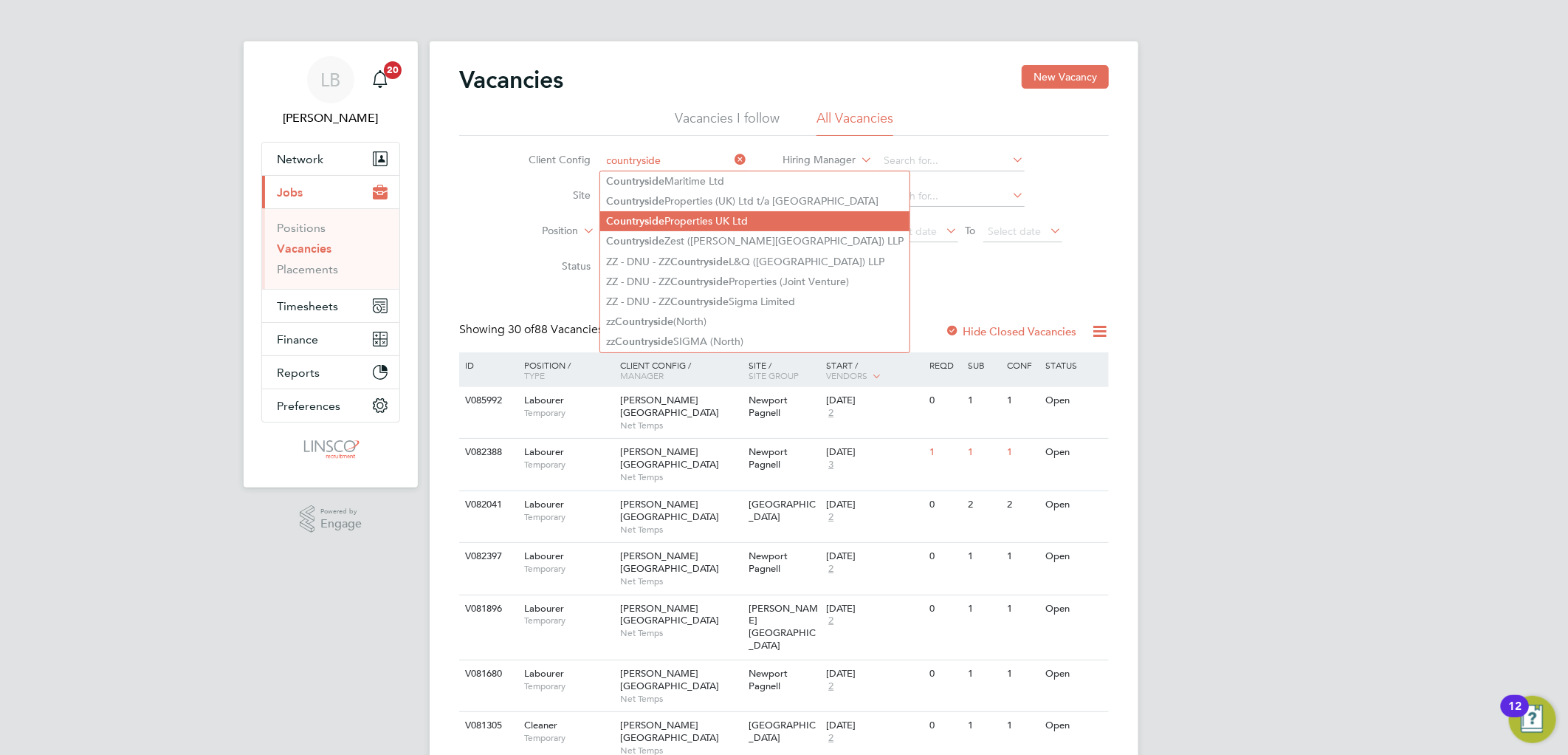
click at [657, 217] on b "Countryside" at bounding box center [635, 221] width 59 height 12
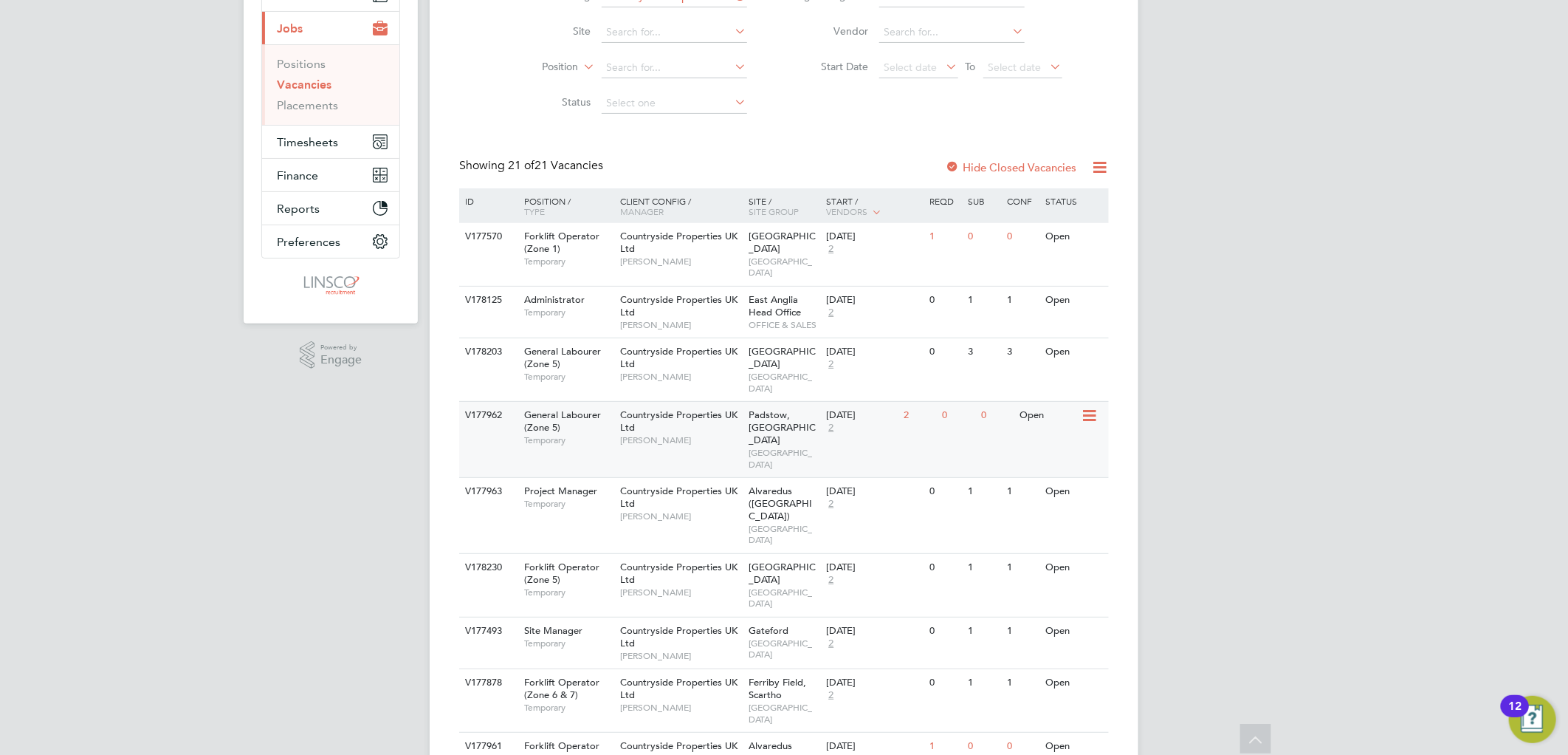
click at [672, 434] on span "[PERSON_NAME]" at bounding box center [680, 440] width 122 height 12
click at [674, 402] on div "Countryside Properties UK Ltd Alan Fox" at bounding box center [681, 427] width 129 height 51
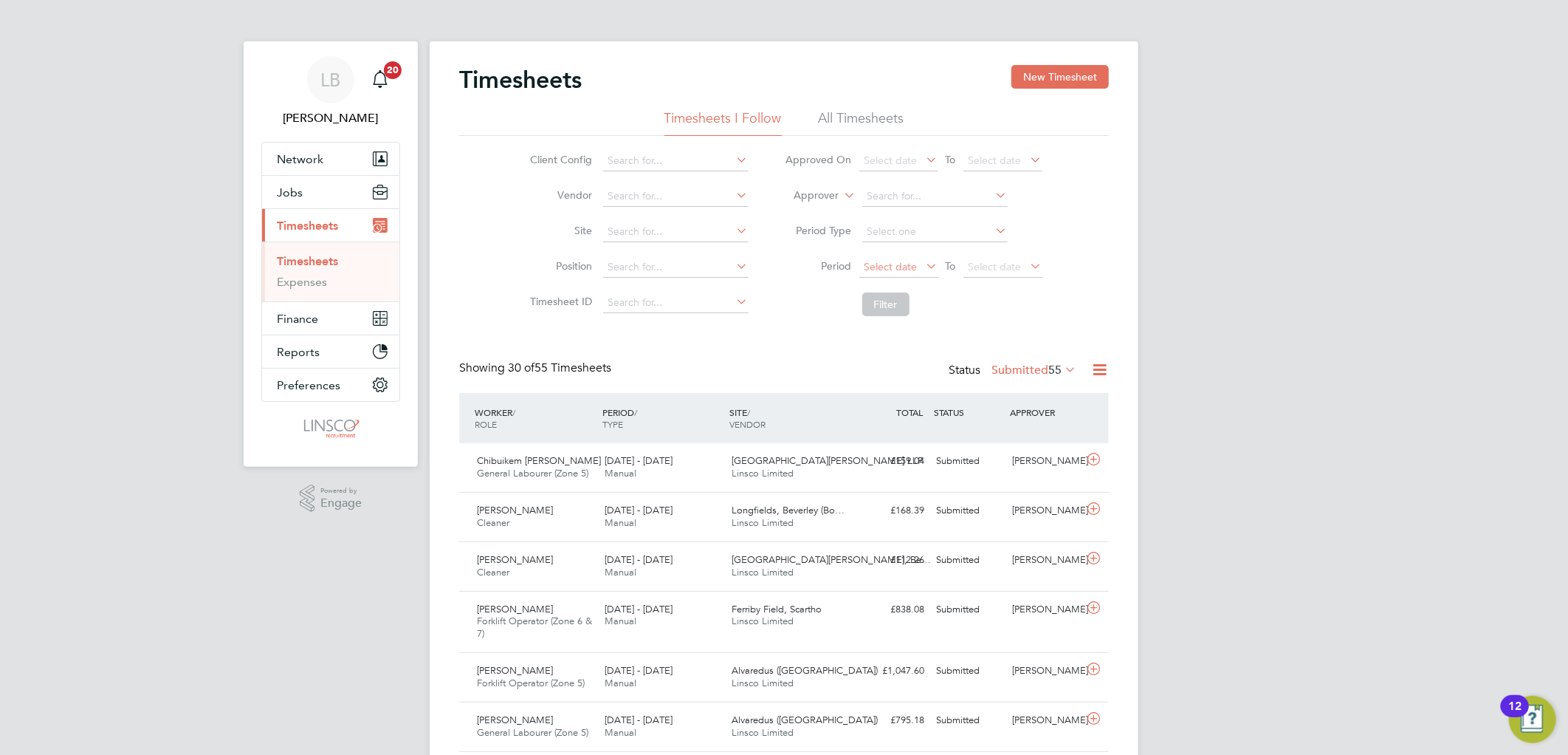
click at [879, 268] on span "Select date" at bounding box center [890, 266] width 53 height 13
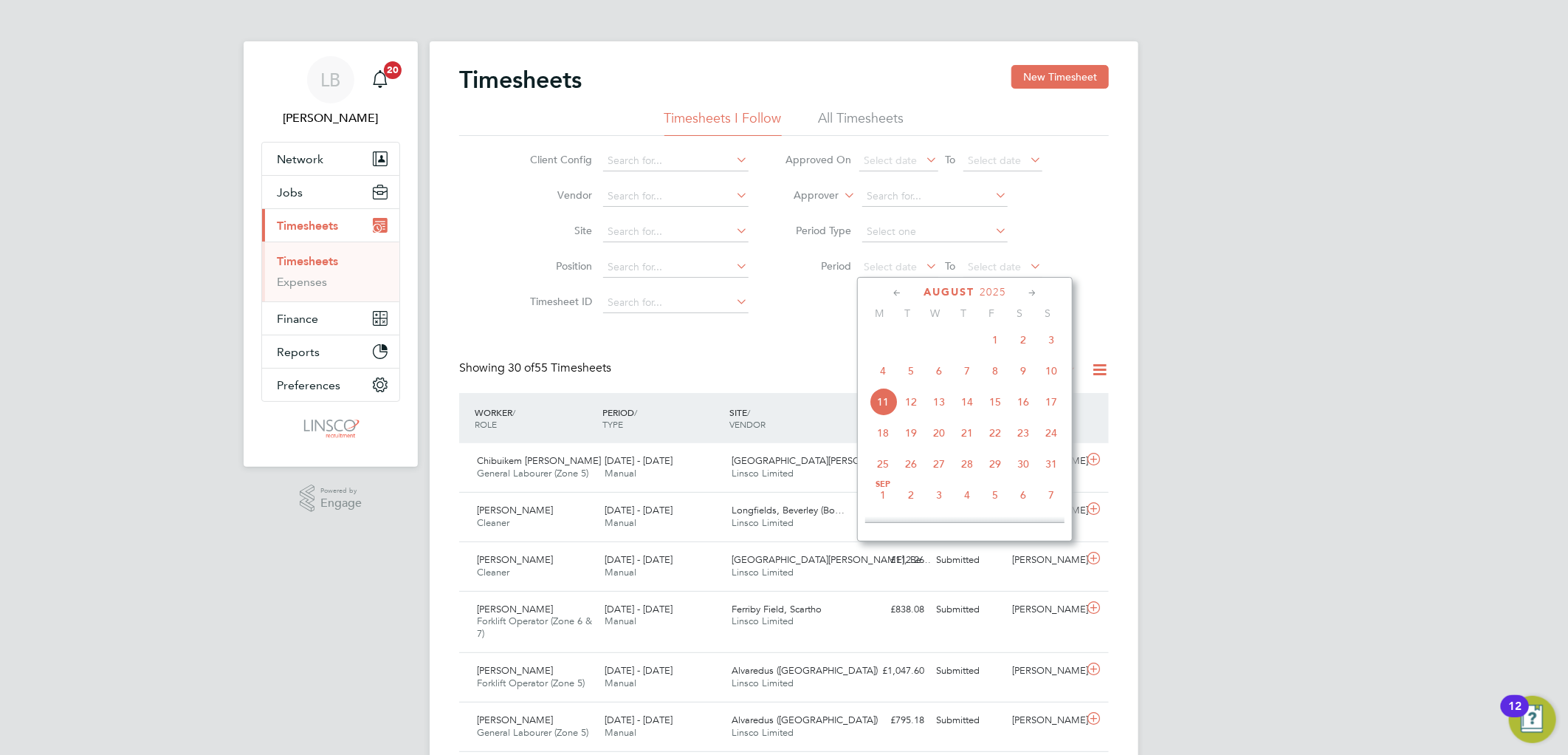
drag, startPoint x: 882, startPoint y: 378, endPoint x: 909, endPoint y: 357, distance: 34.2
click at [882, 377] on span "4" at bounding box center [882, 371] width 28 height 28
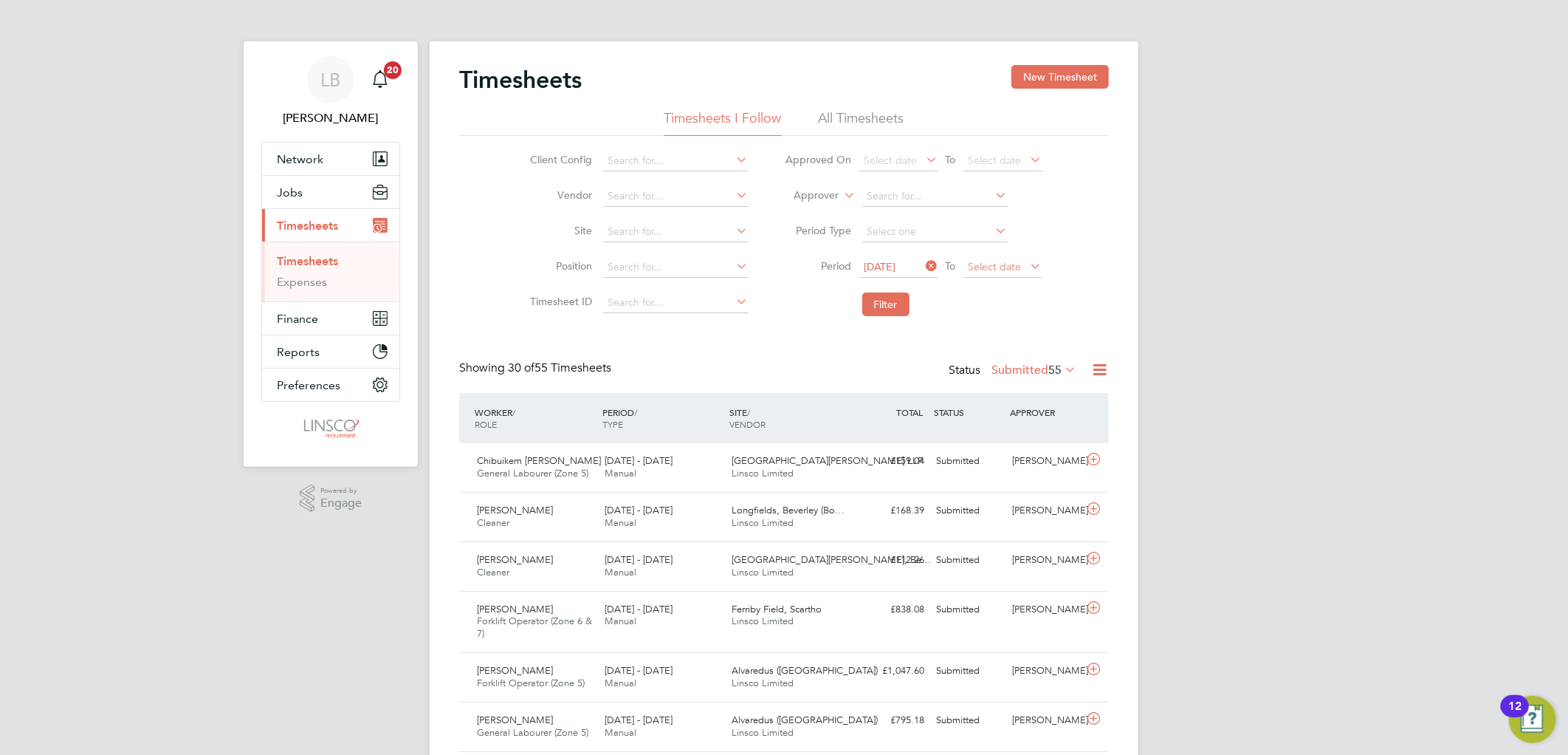
click at [1005, 271] on span "Select date" at bounding box center [994, 266] width 53 height 13
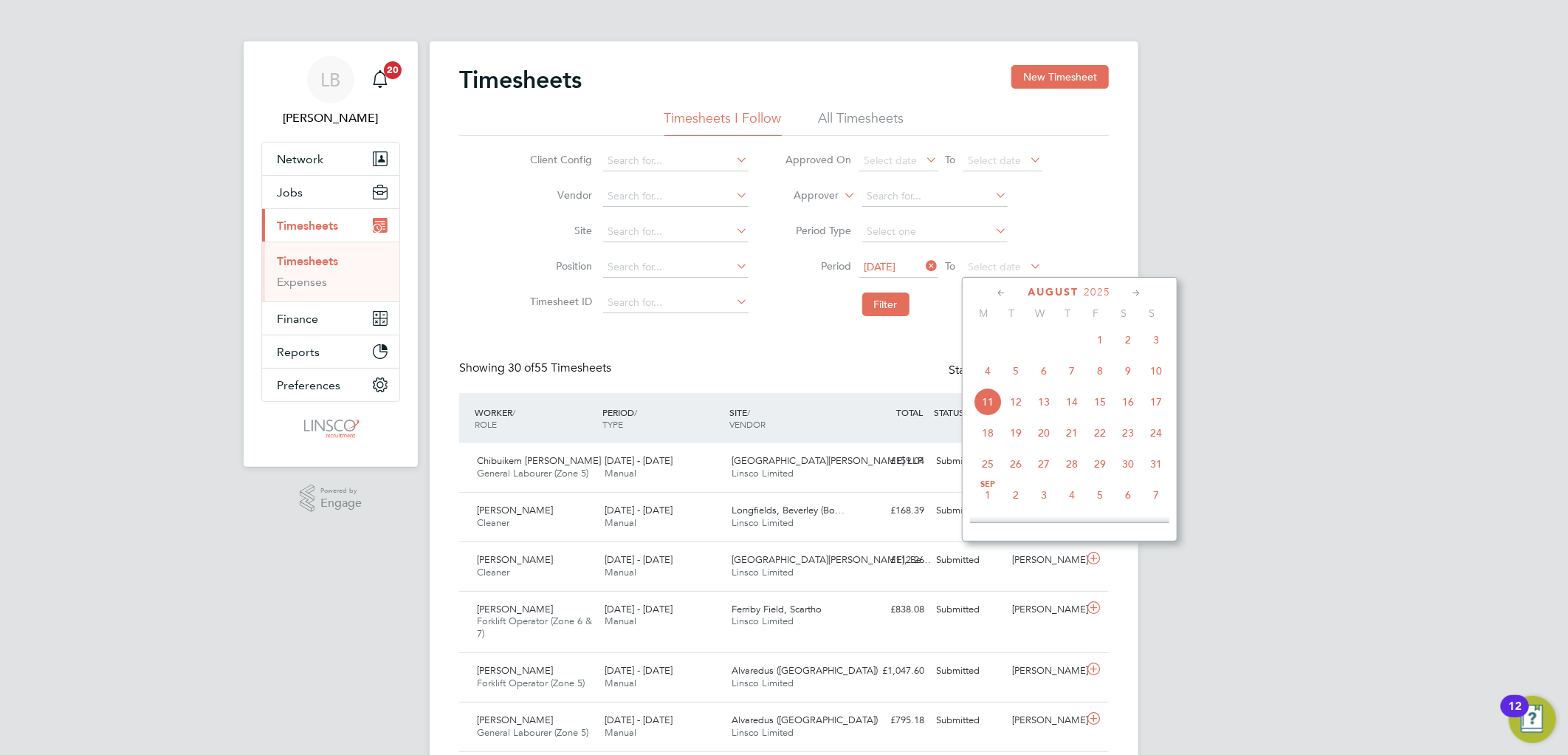
drag, startPoint x: 1150, startPoint y: 373, endPoint x: 1013, endPoint y: 339, distance: 141.2
click at [1152, 372] on span "10" at bounding box center [1156, 371] width 28 height 28
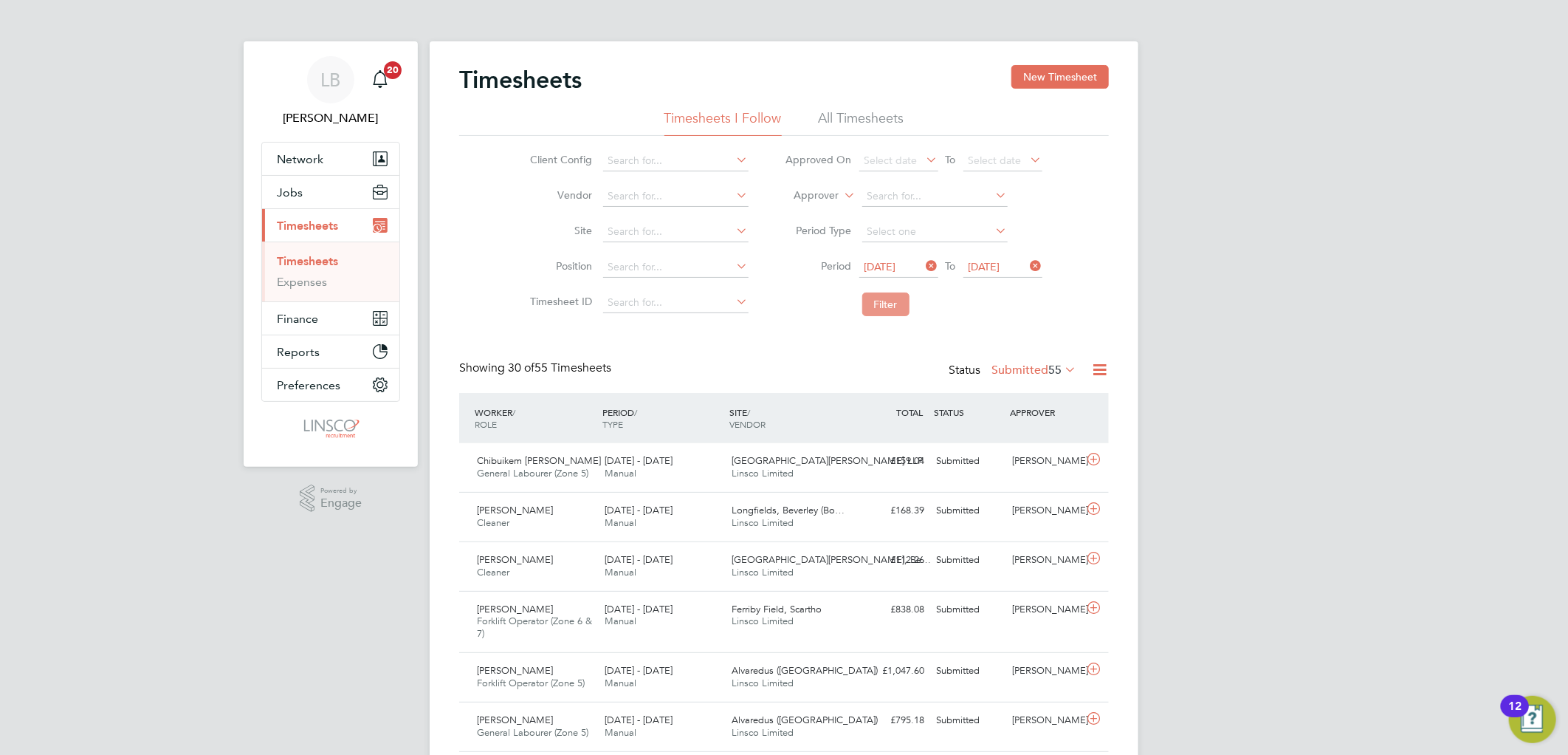
click at [891, 307] on button "Filter" at bounding box center [886, 304] width 47 height 24
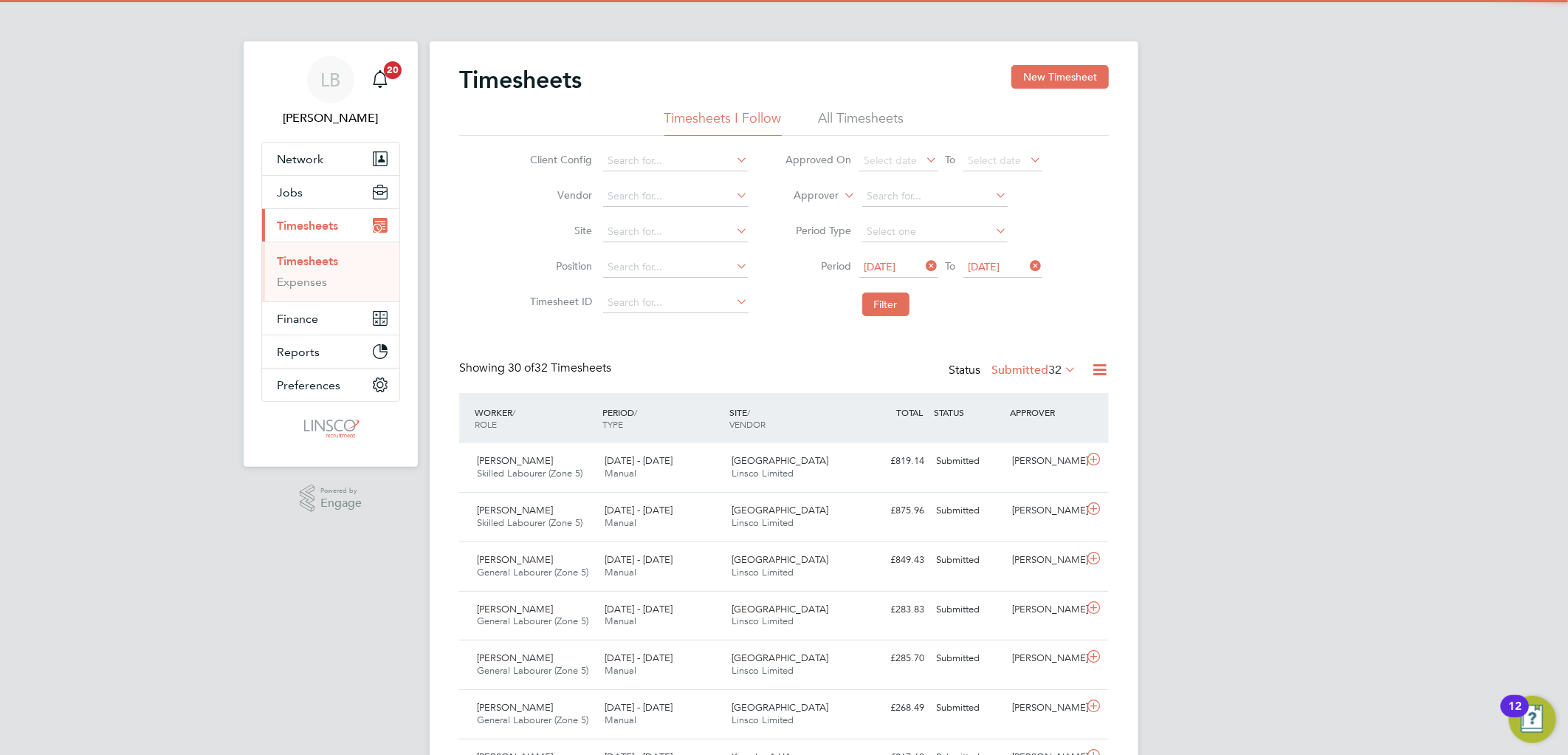
click at [1014, 372] on label "Submitted 32" at bounding box center [1033, 369] width 85 height 15
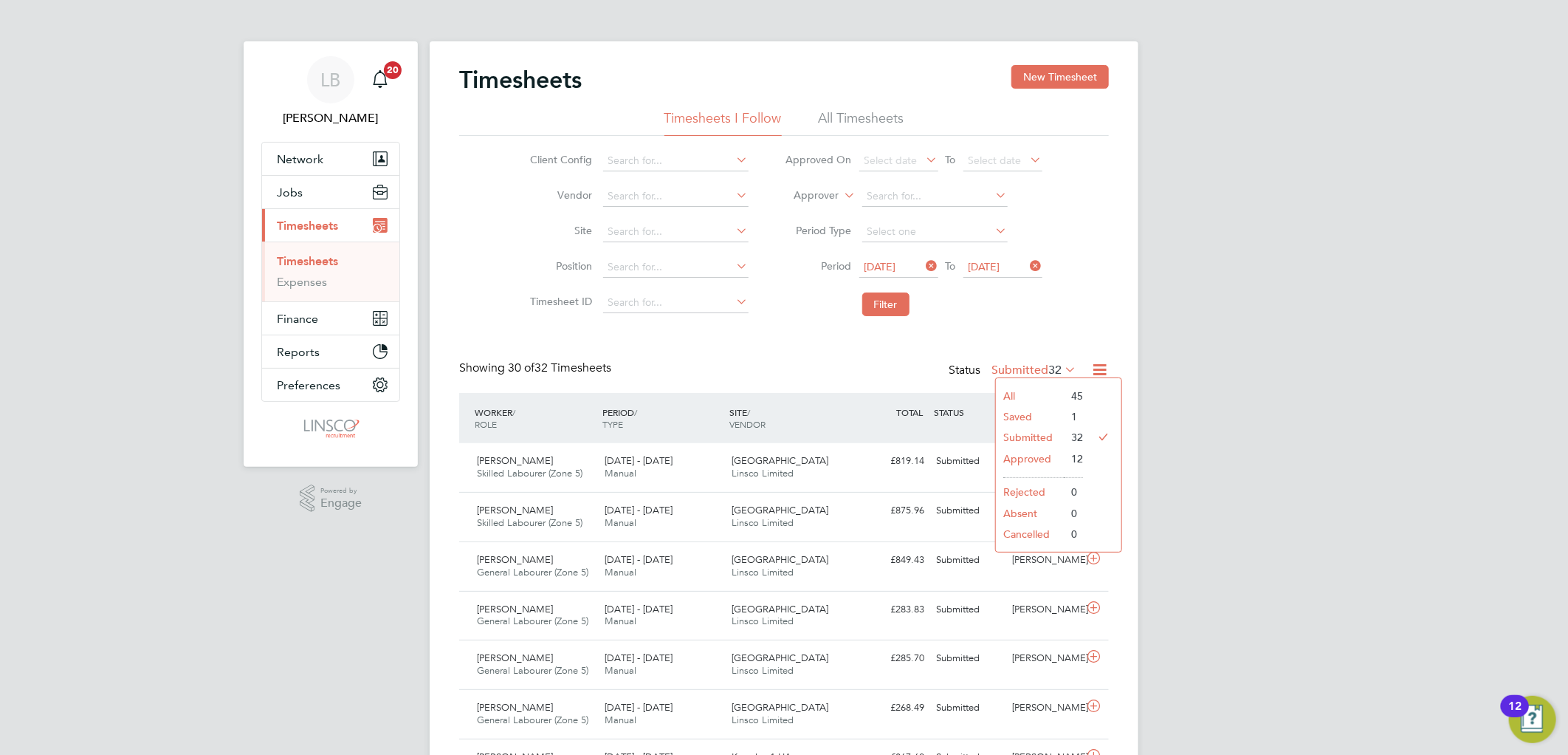
click at [1020, 455] on li "Approved" at bounding box center [1029, 458] width 68 height 21
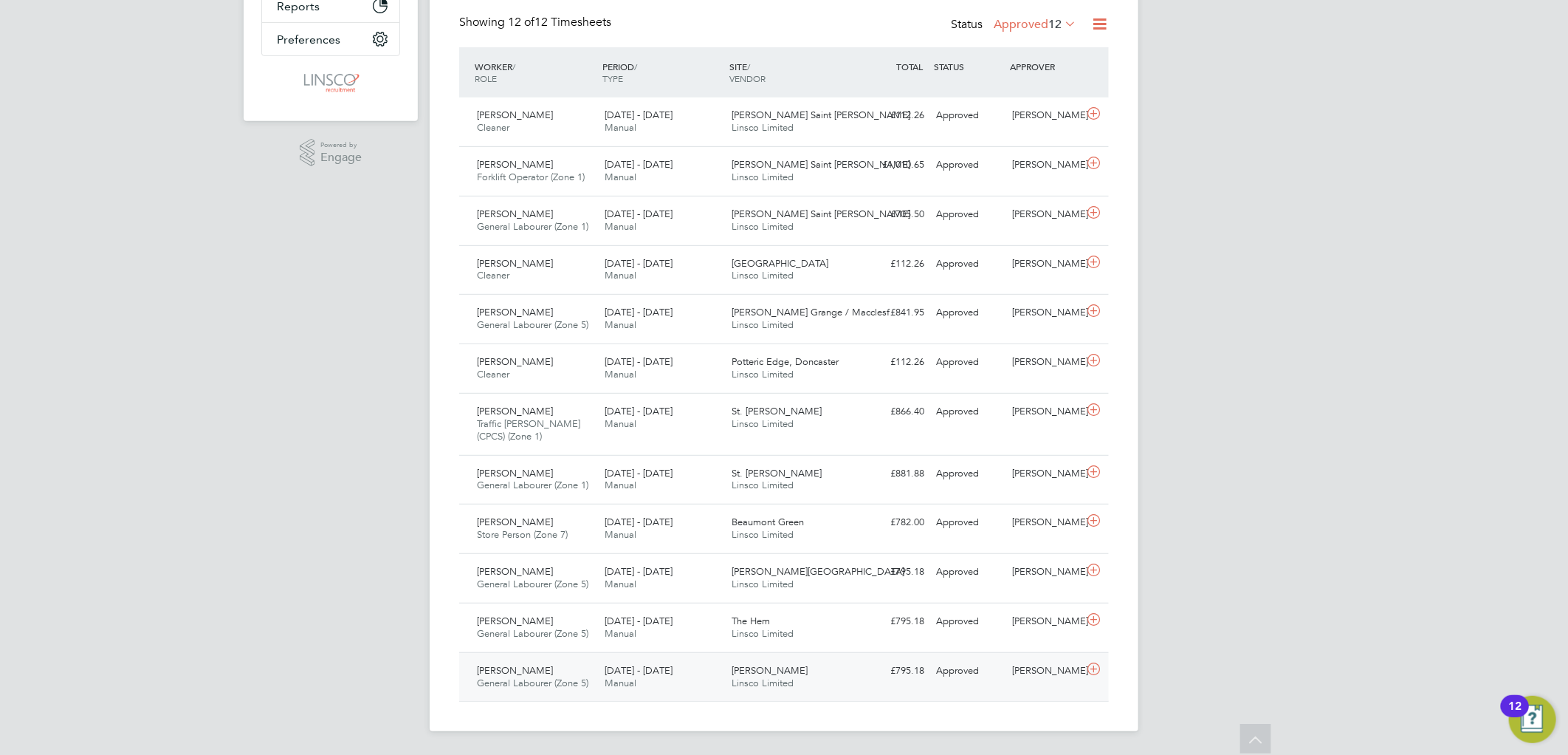
click at [556, 682] on span "General Labourer (Zone 5)" at bounding box center [532, 682] width 111 height 12
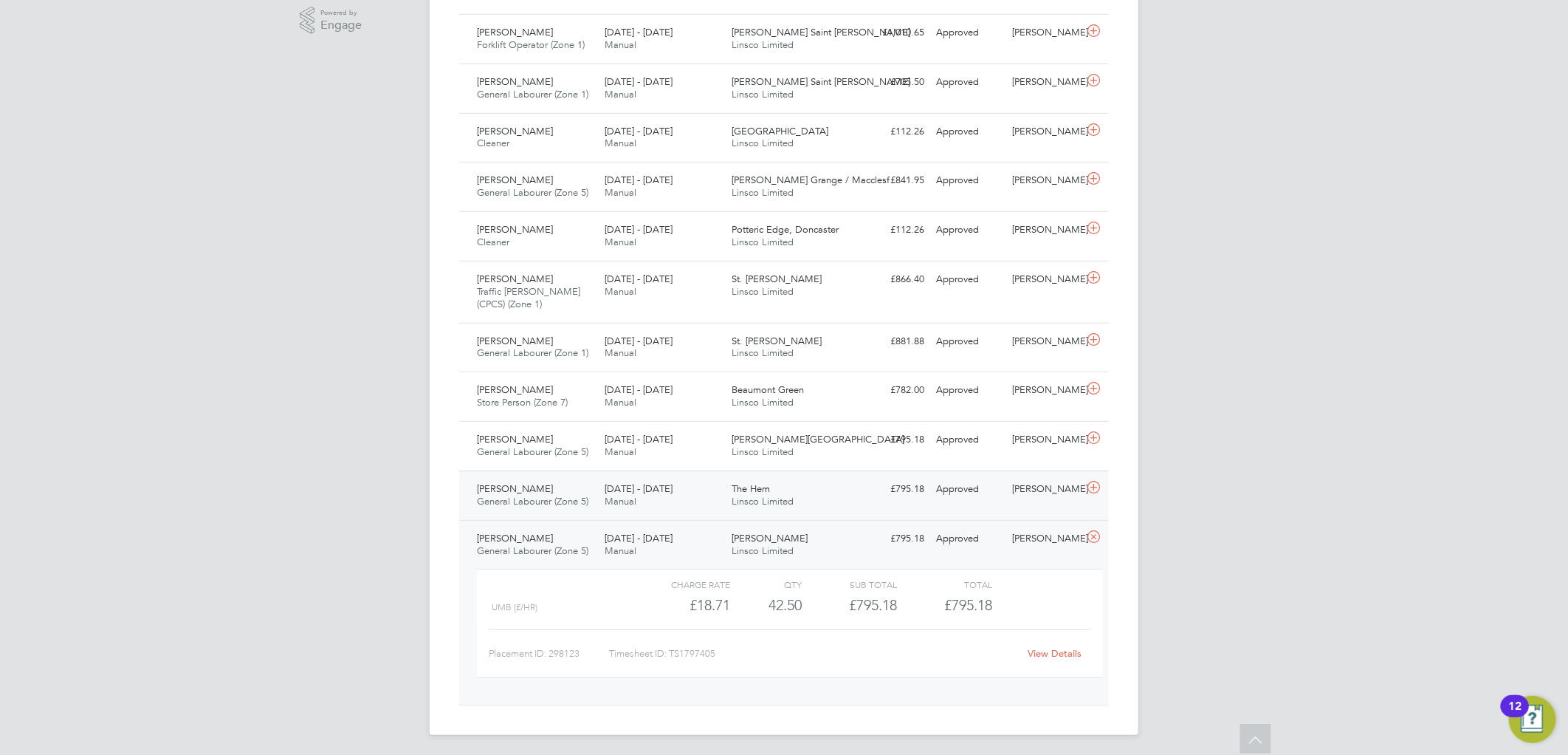
click at [627, 492] on span "[DATE] - [DATE]" at bounding box center [638, 488] width 68 height 12
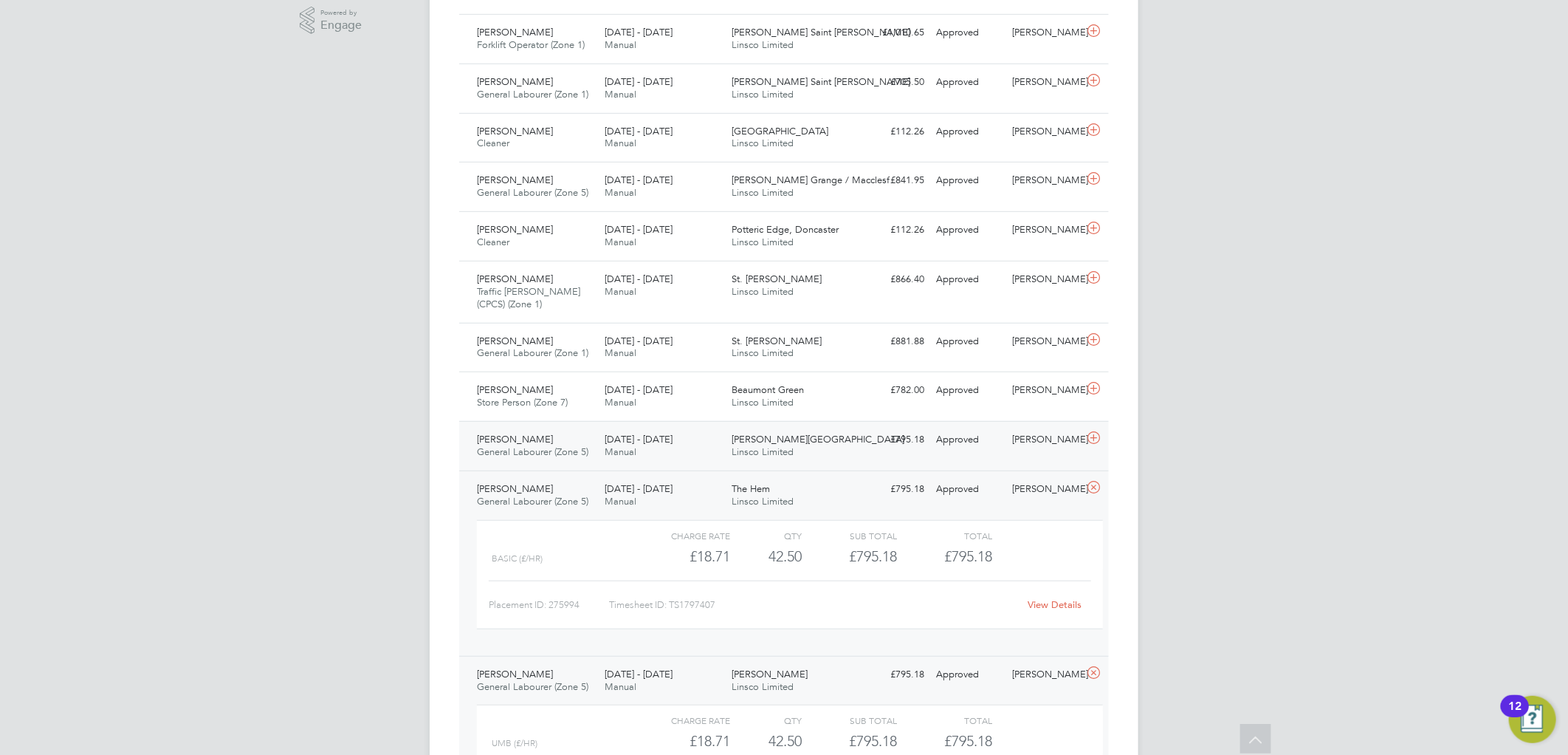
click at [520, 437] on span "[PERSON_NAME]" at bounding box center [514, 439] width 76 height 12
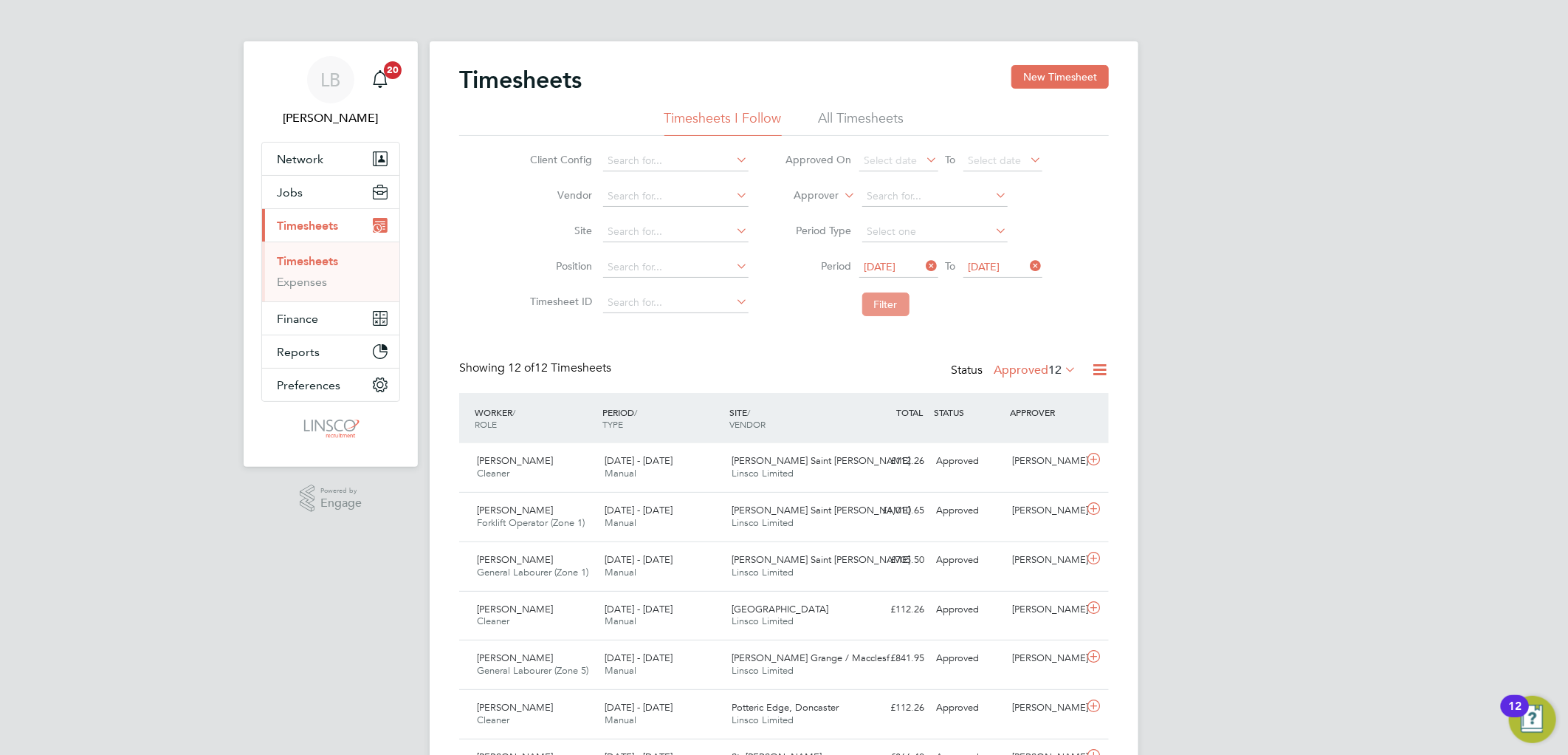
click at [873, 300] on button "Filter" at bounding box center [886, 304] width 47 height 24
click at [1062, 79] on button "New Timesheet" at bounding box center [1059, 76] width 97 height 24
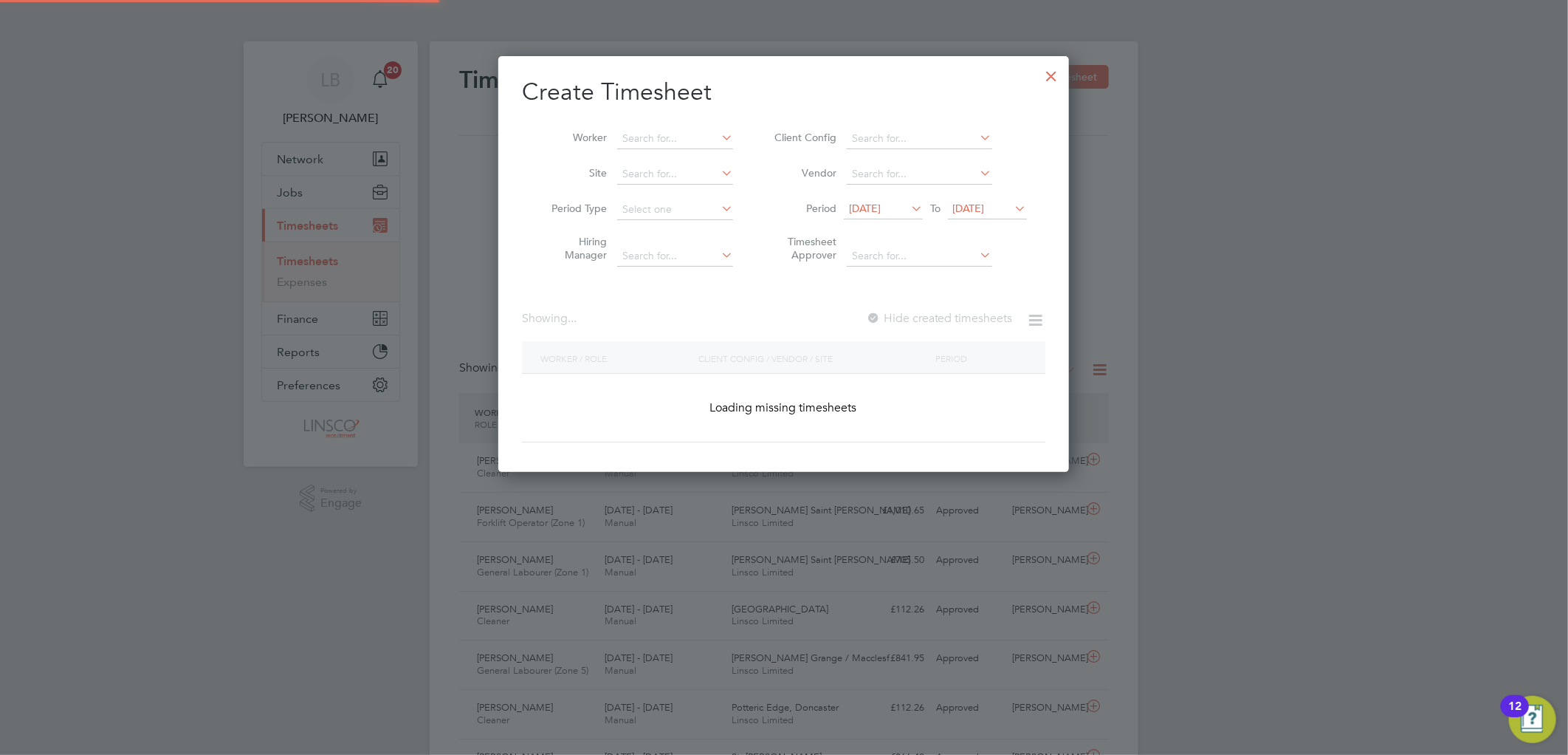
drag, startPoint x: 654, startPoint y: 135, endPoint x: 659, endPoint y: 100, distance: 35.4
click at [658, 130] on input at bounding box center [675, 139] width 116 height 21
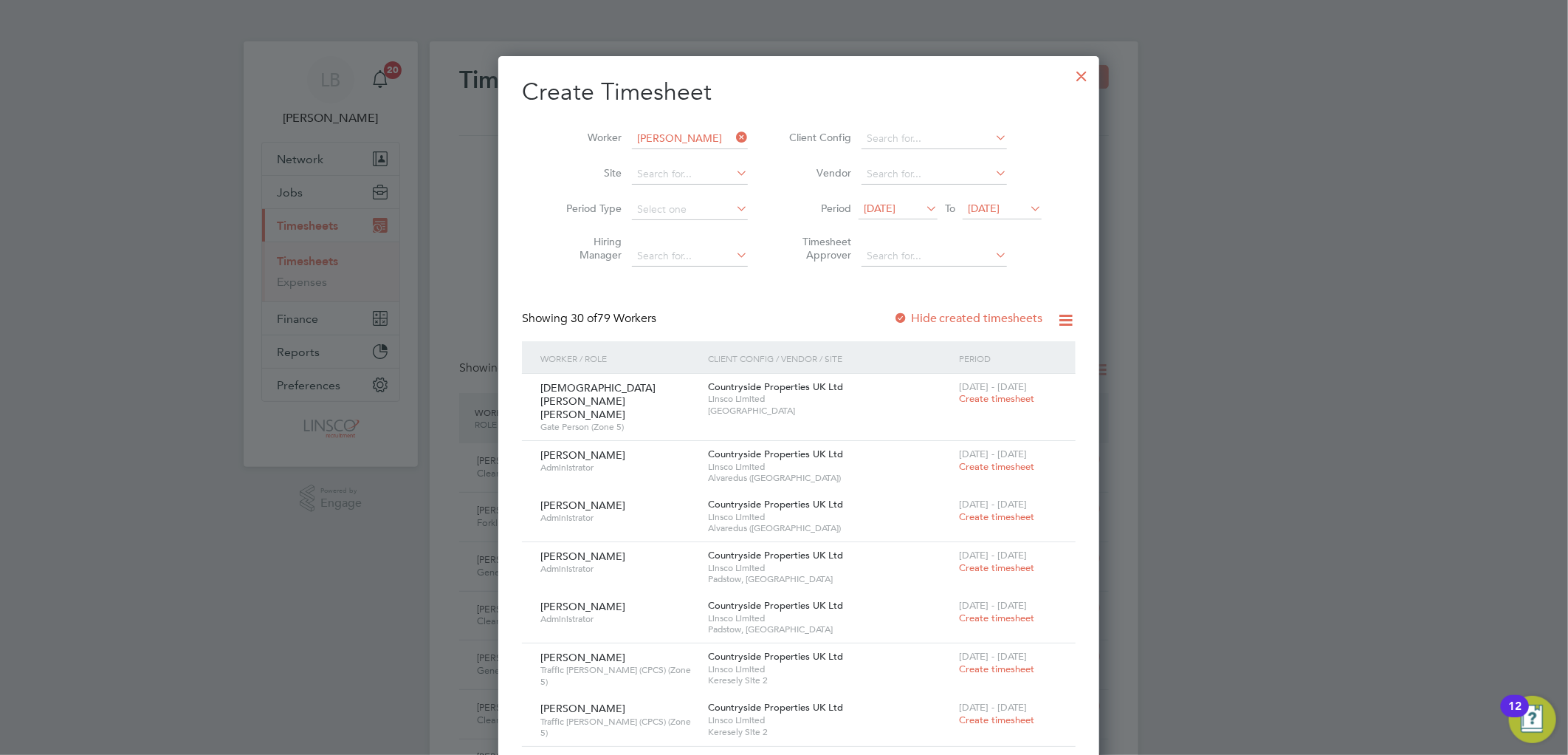
click at [711, 152] on b "Th" at bounding box center [717, 158] width 12 height 12
type input "[PERSON_NAME]"
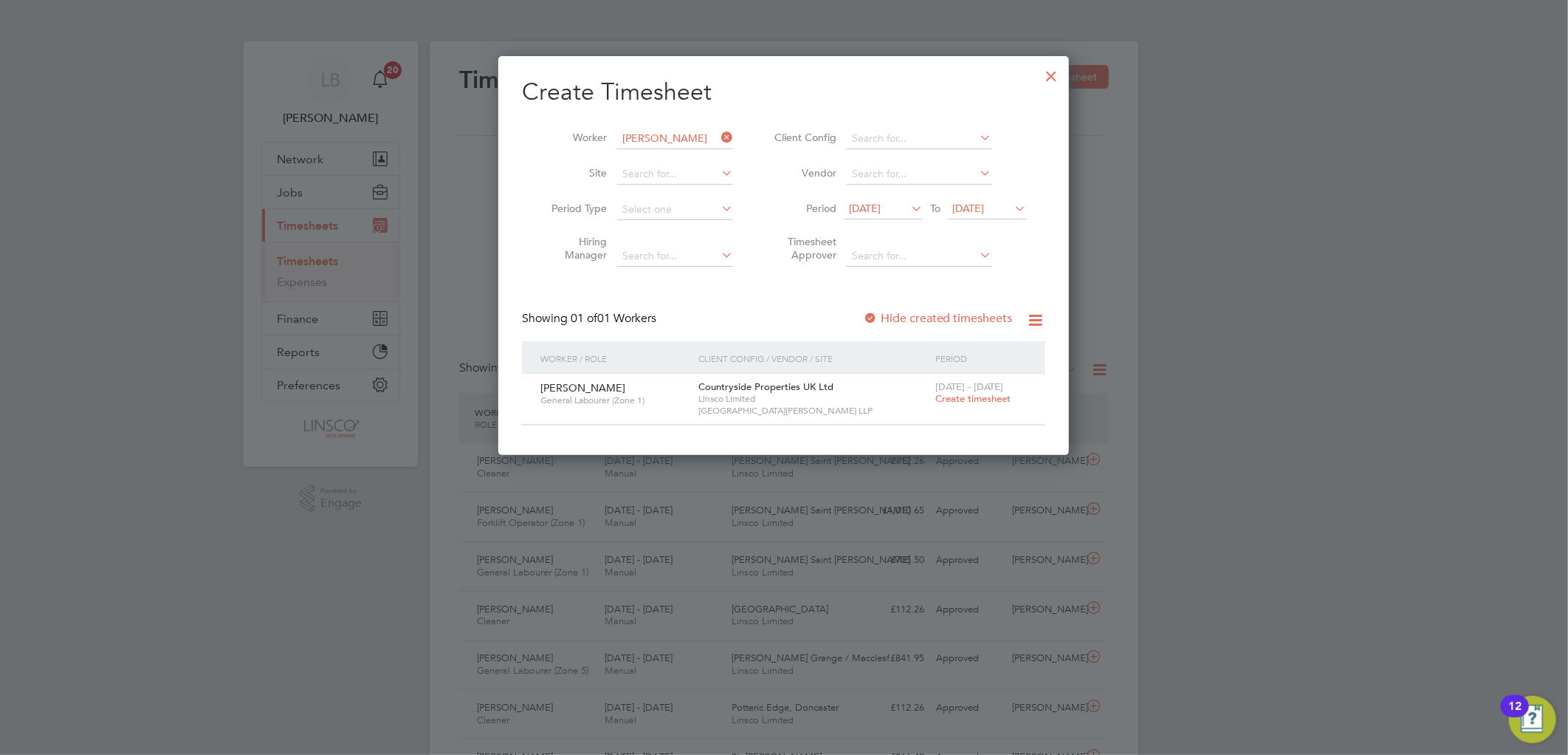
click at [947, 320] on label "Hide created timesheets" at bounding box center [937, 318] width 150 height 15
click at [898, 315] on label "Hide created timesheets" at bounding box center [937, 318] width 150 height 15
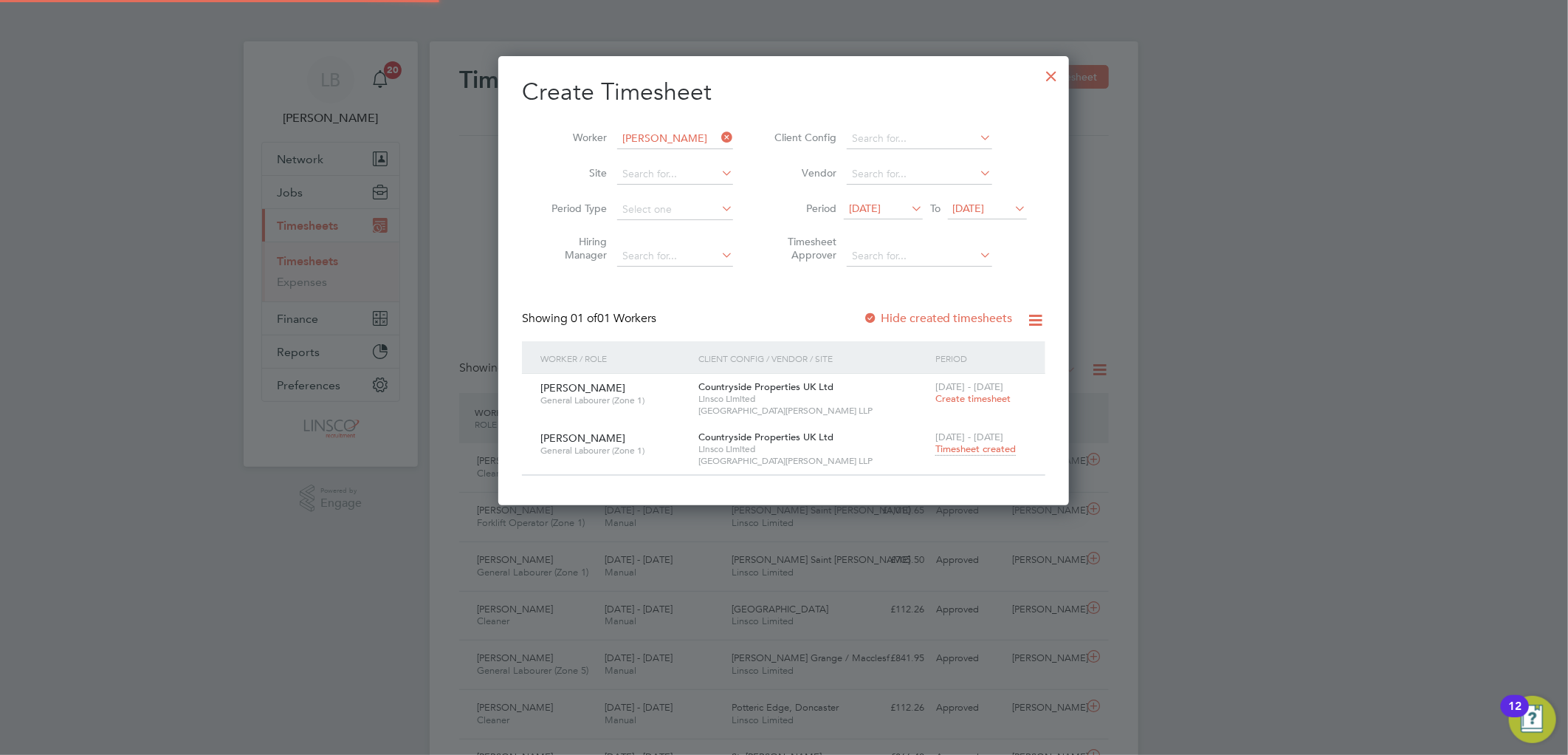
click at [967, 446] on span "Timesheet created" at bounding box center [975, 449] width 80 height 13
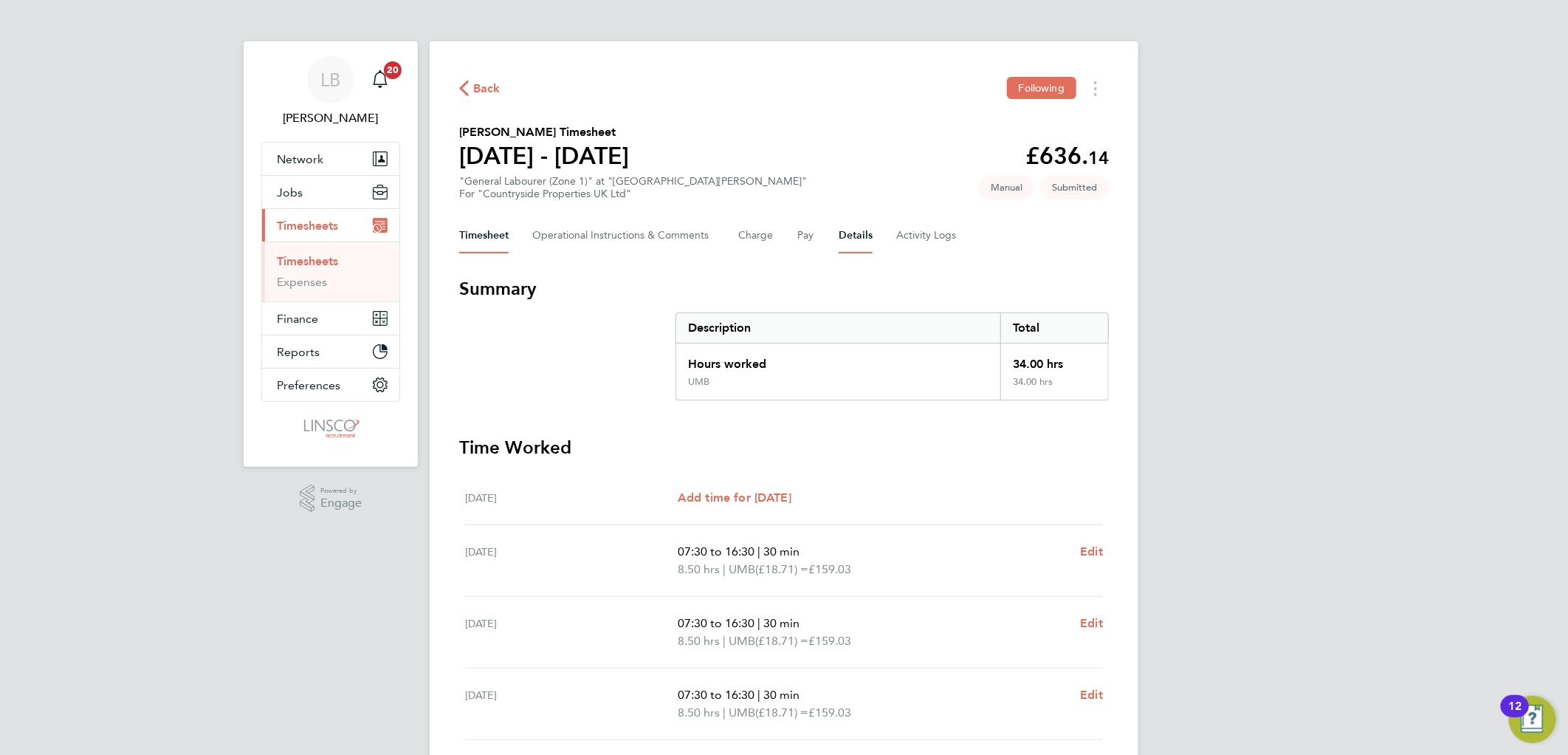
click at [859, 239] on button "Details" at bounding box center [855, 235] width 34 height 36
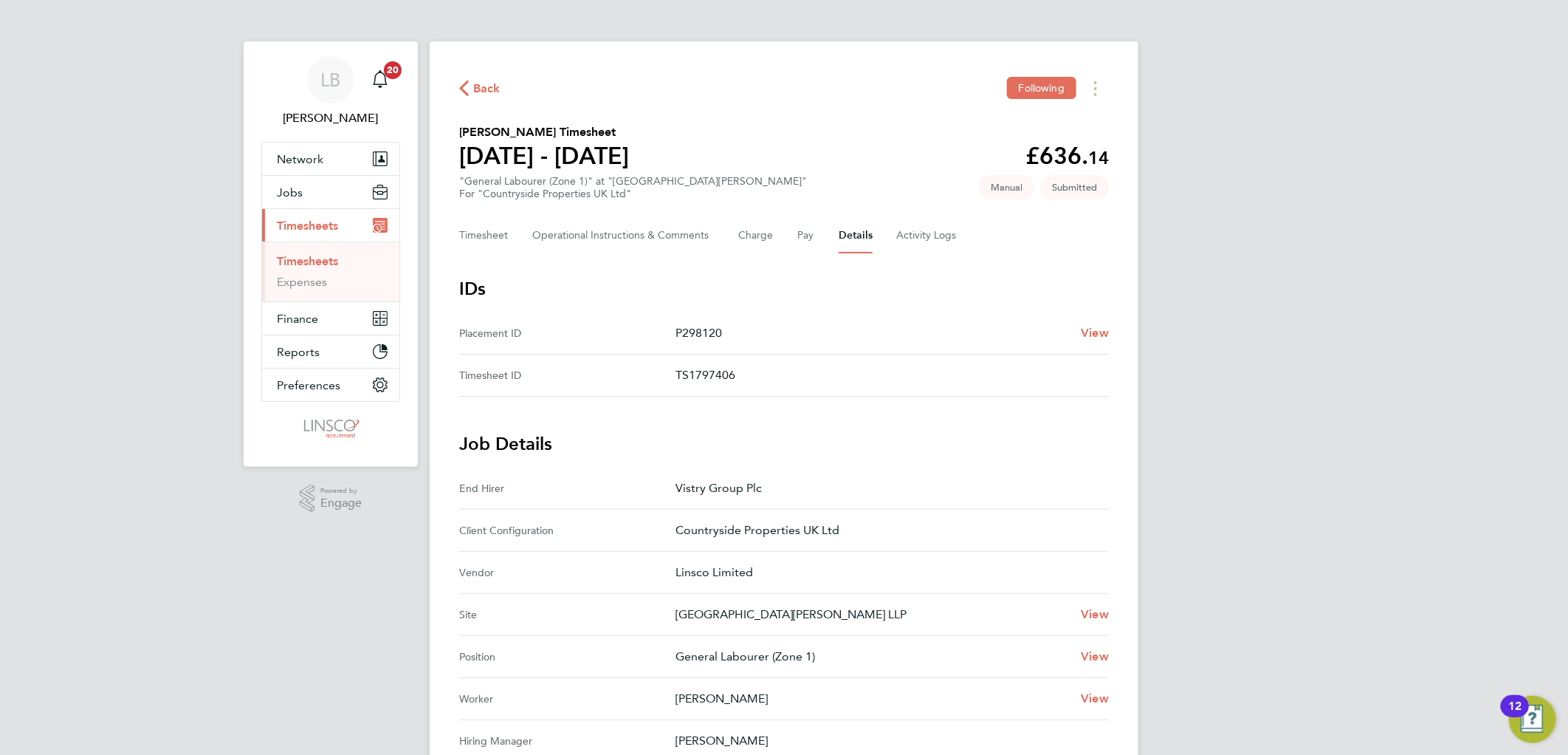
click at [489, 89] on span "Back" at bounding box center [486, 88] width 27 height 17
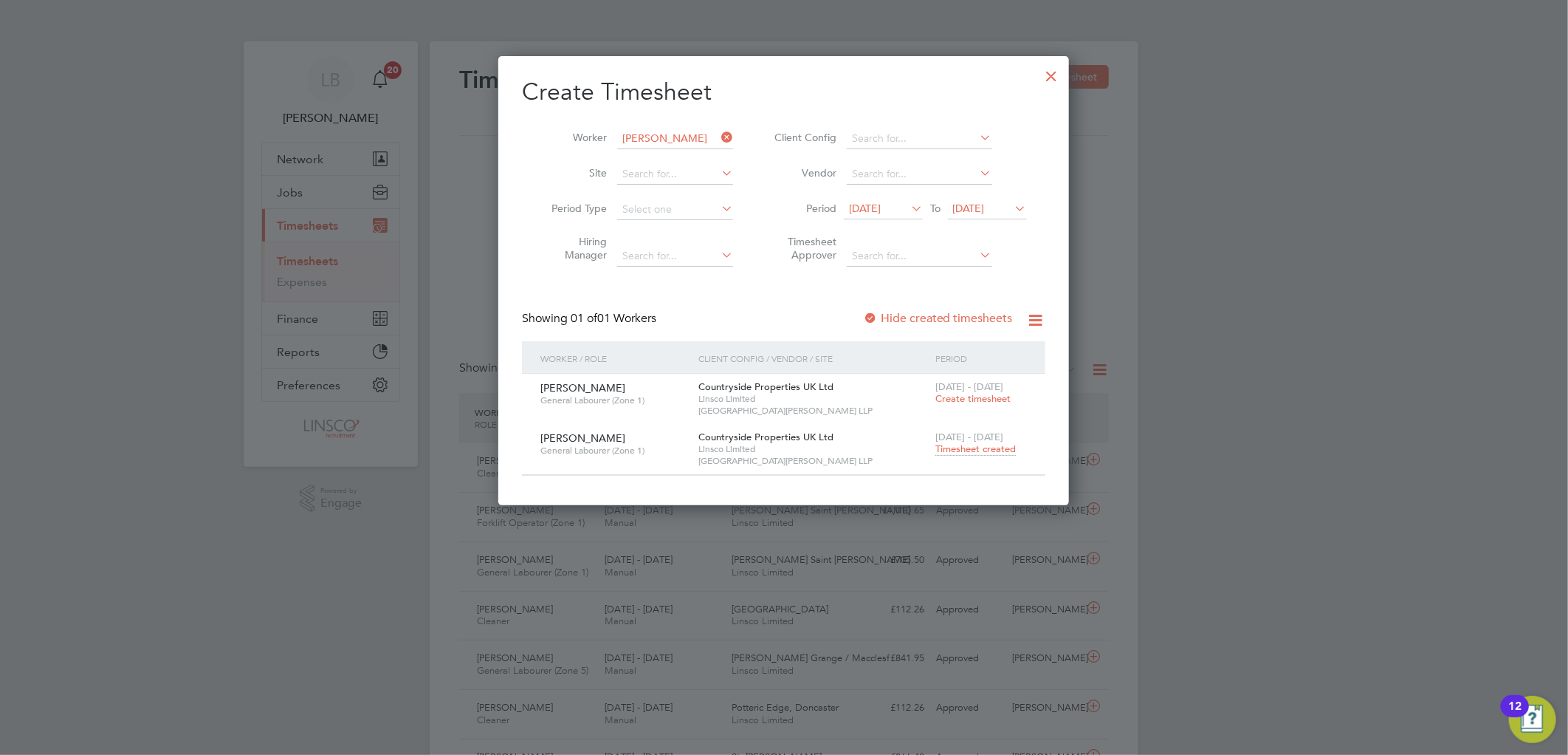
click at [1048, 77] on div at bounding box center [1051, 73] width 26 height 26
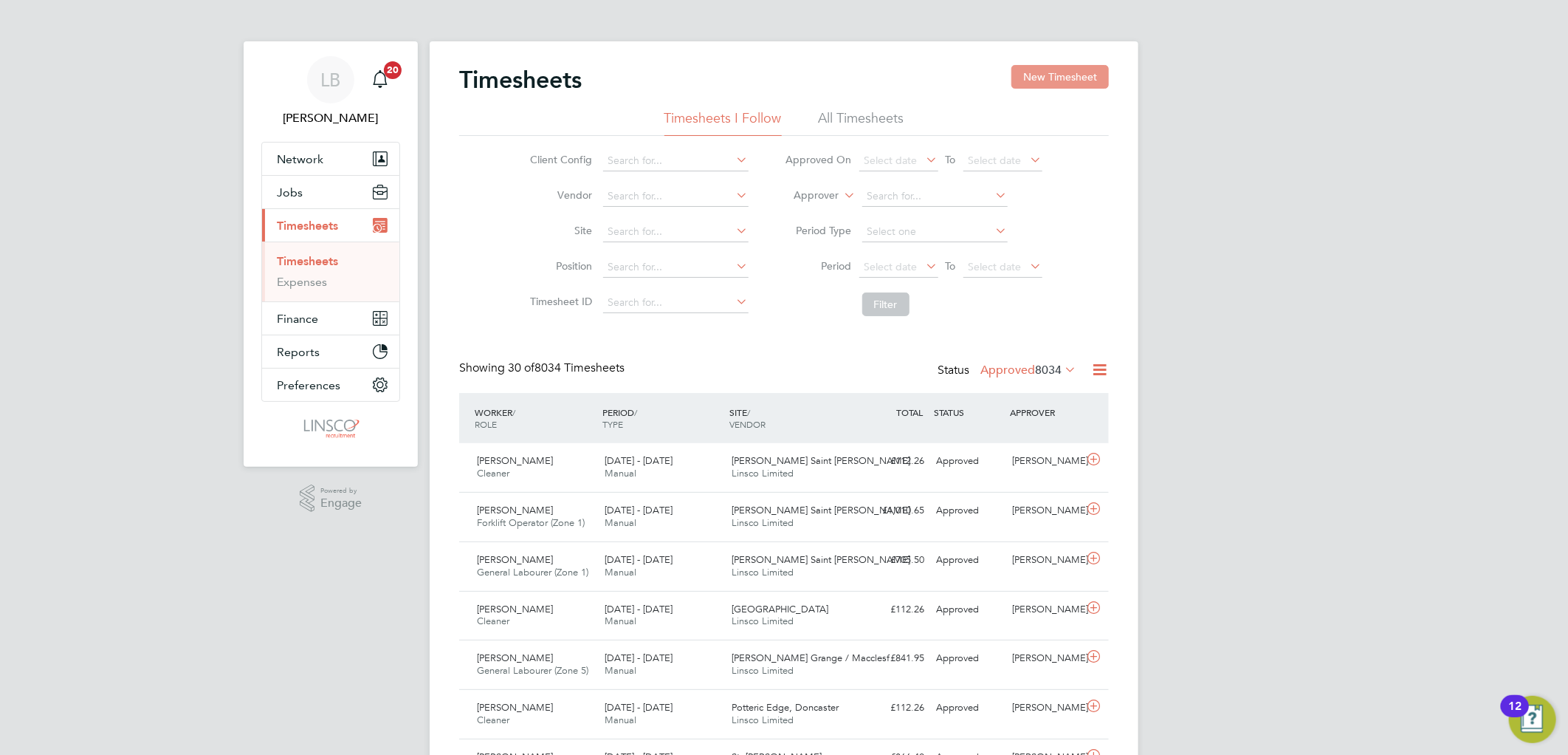
click at [1038, 73] on button "New Timesheet" at bounding box center [1059, 76] width 97 height 24
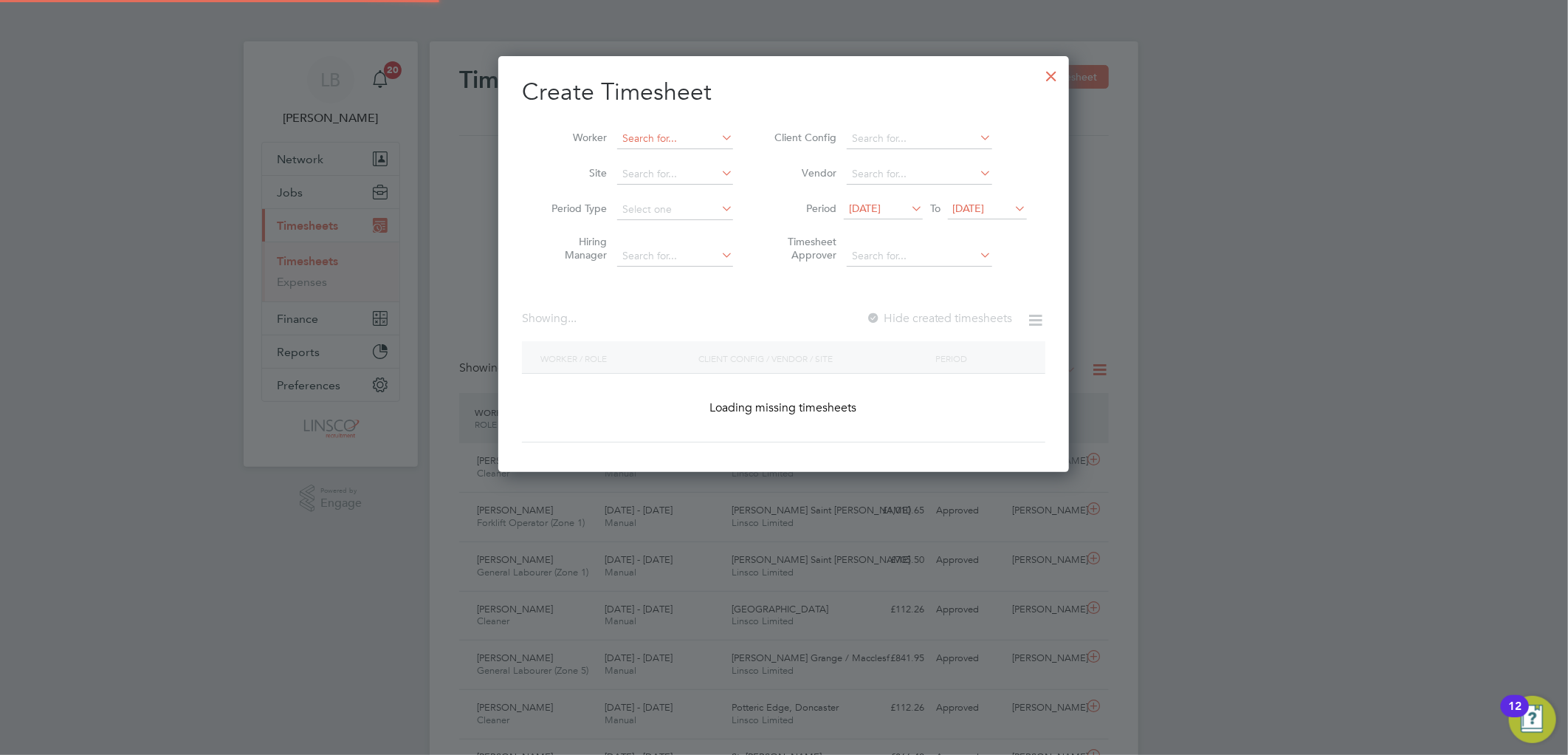
scroll to position [416, 571]
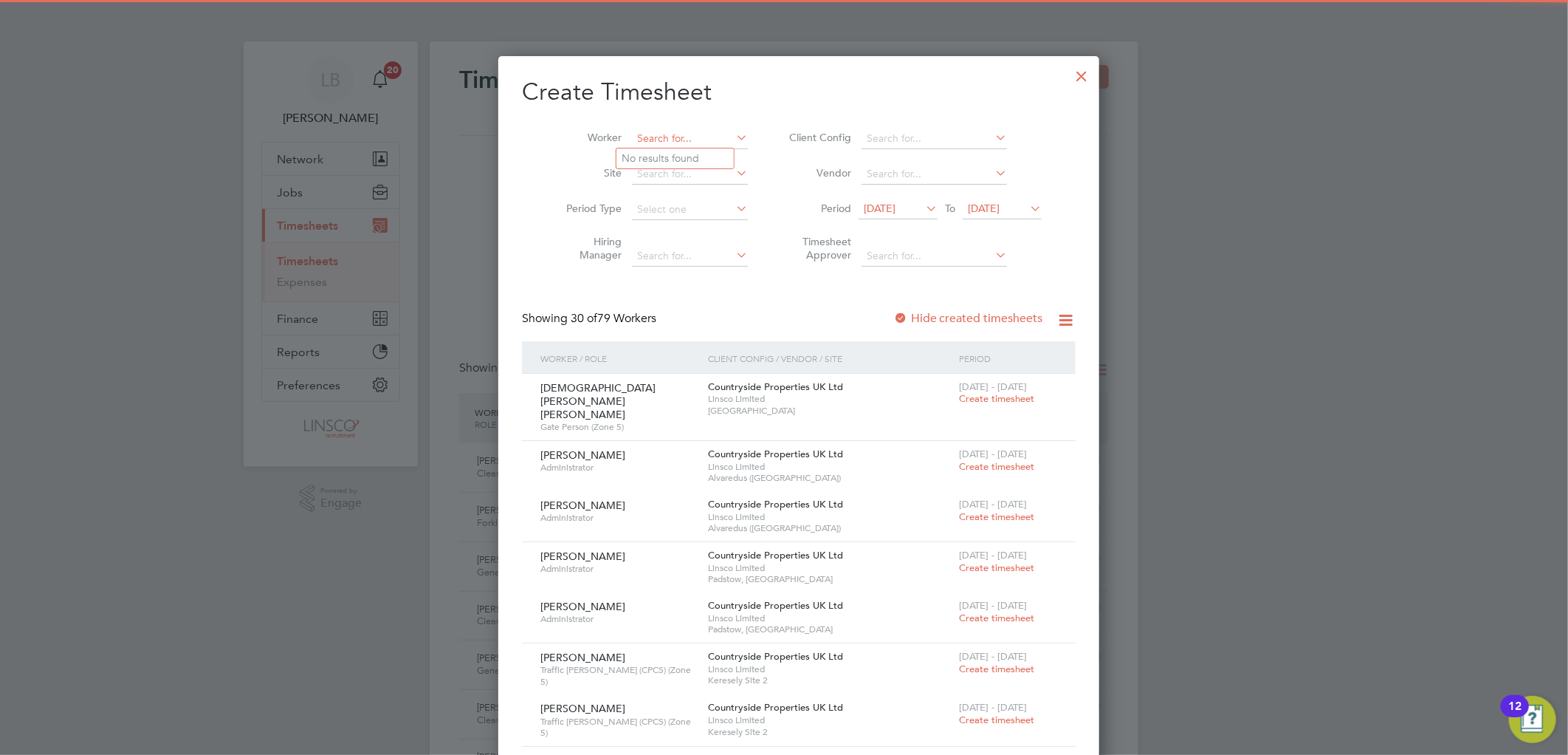
click at [675, 139] on input at bounding box center [689, 139] width 116 height 21
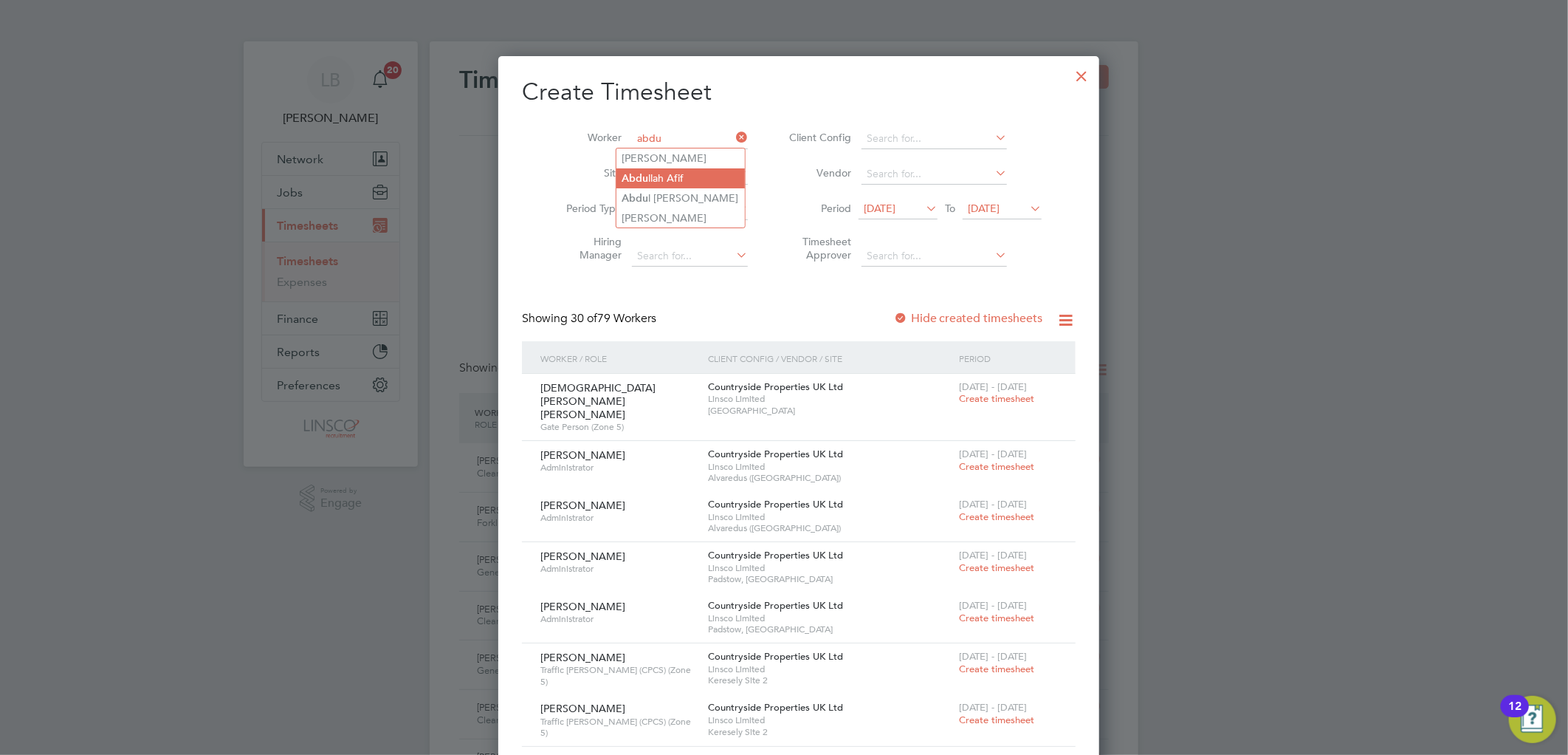
click at [682, 176] on li "Abdu llah Afif" at bounding box center [680, 178] width 129 height 20
type input "[PERSON_NAME]"
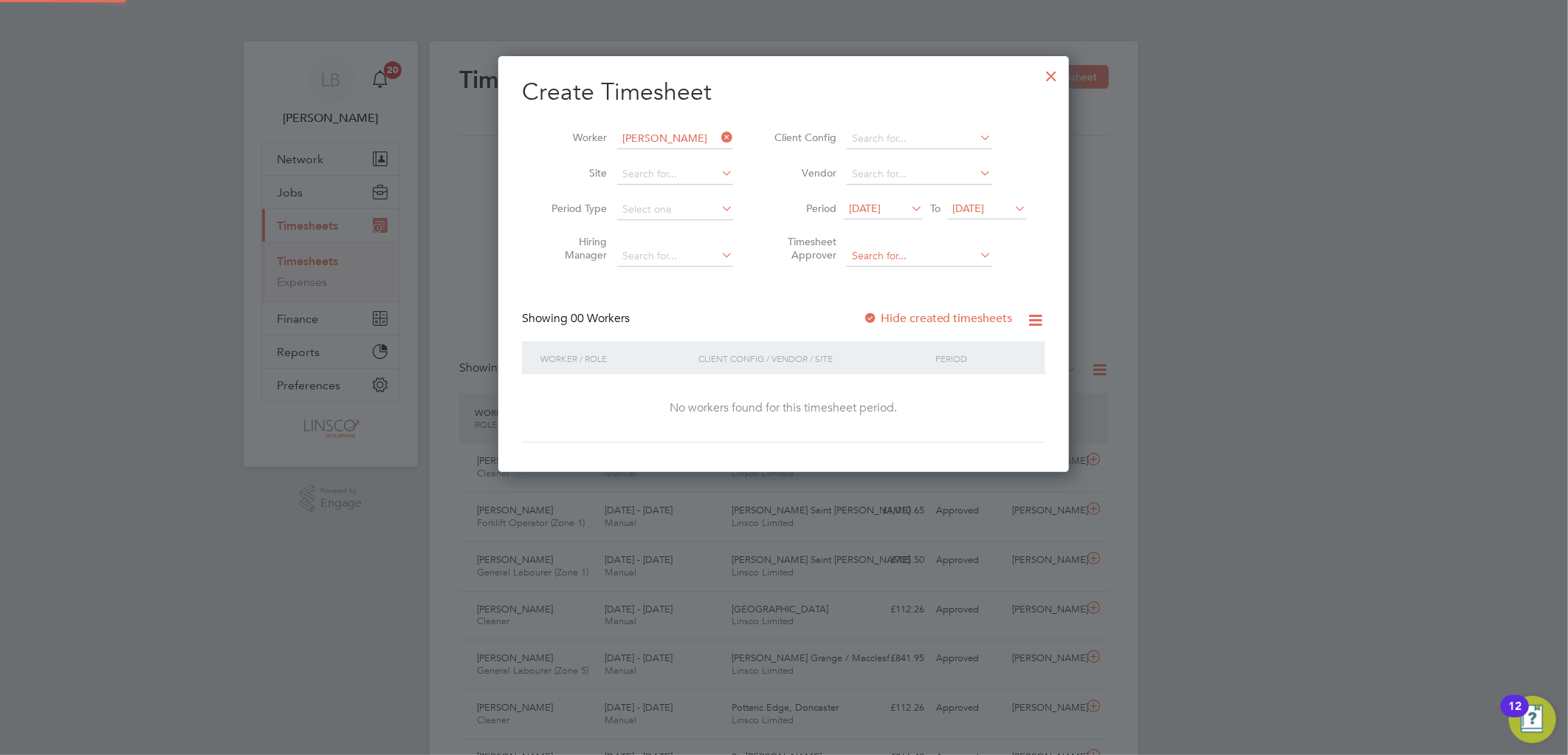
scroll to position [416, 571]
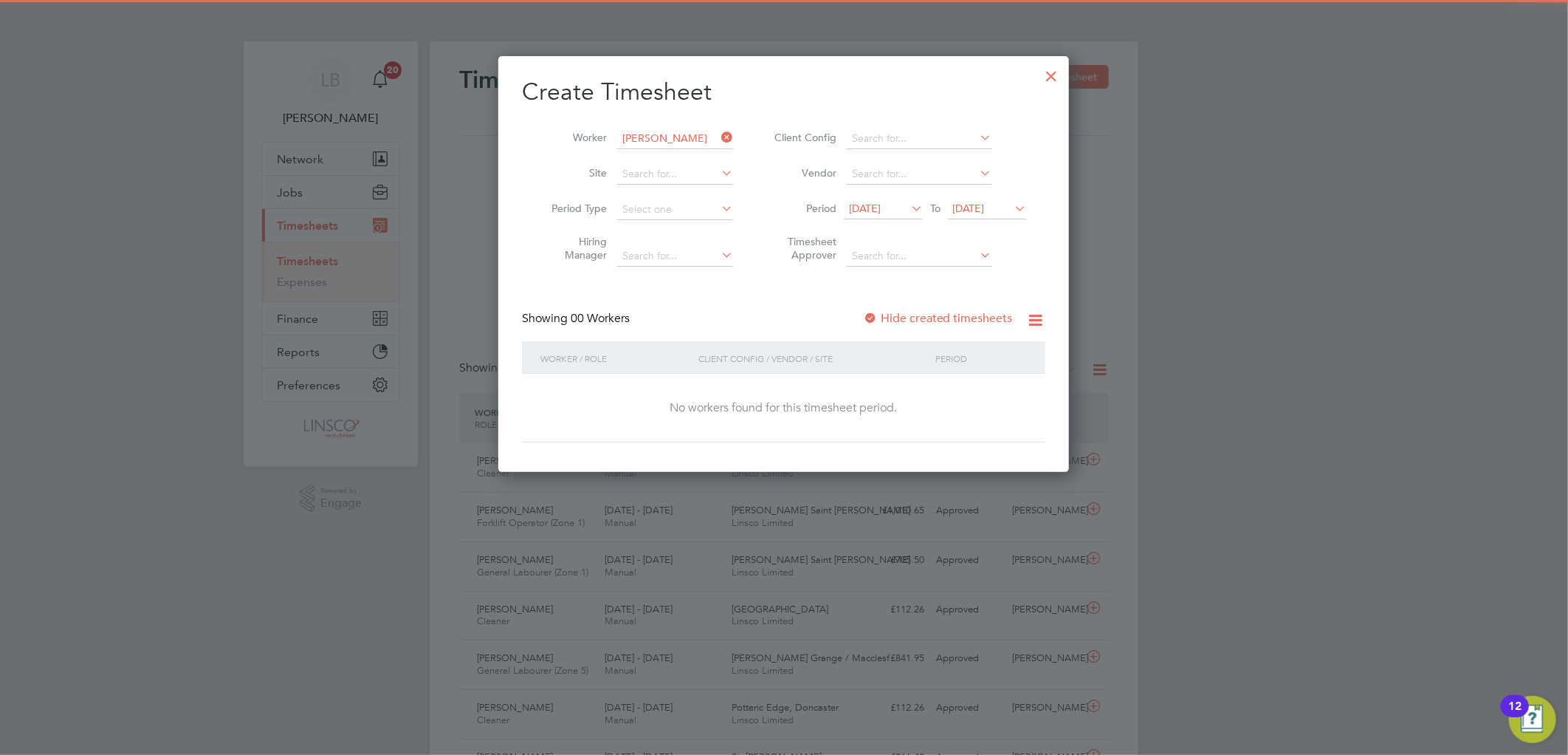
click at [884, 311] on label "Hide created timesheets" at bounding box center [937, 318] width 150 height 15
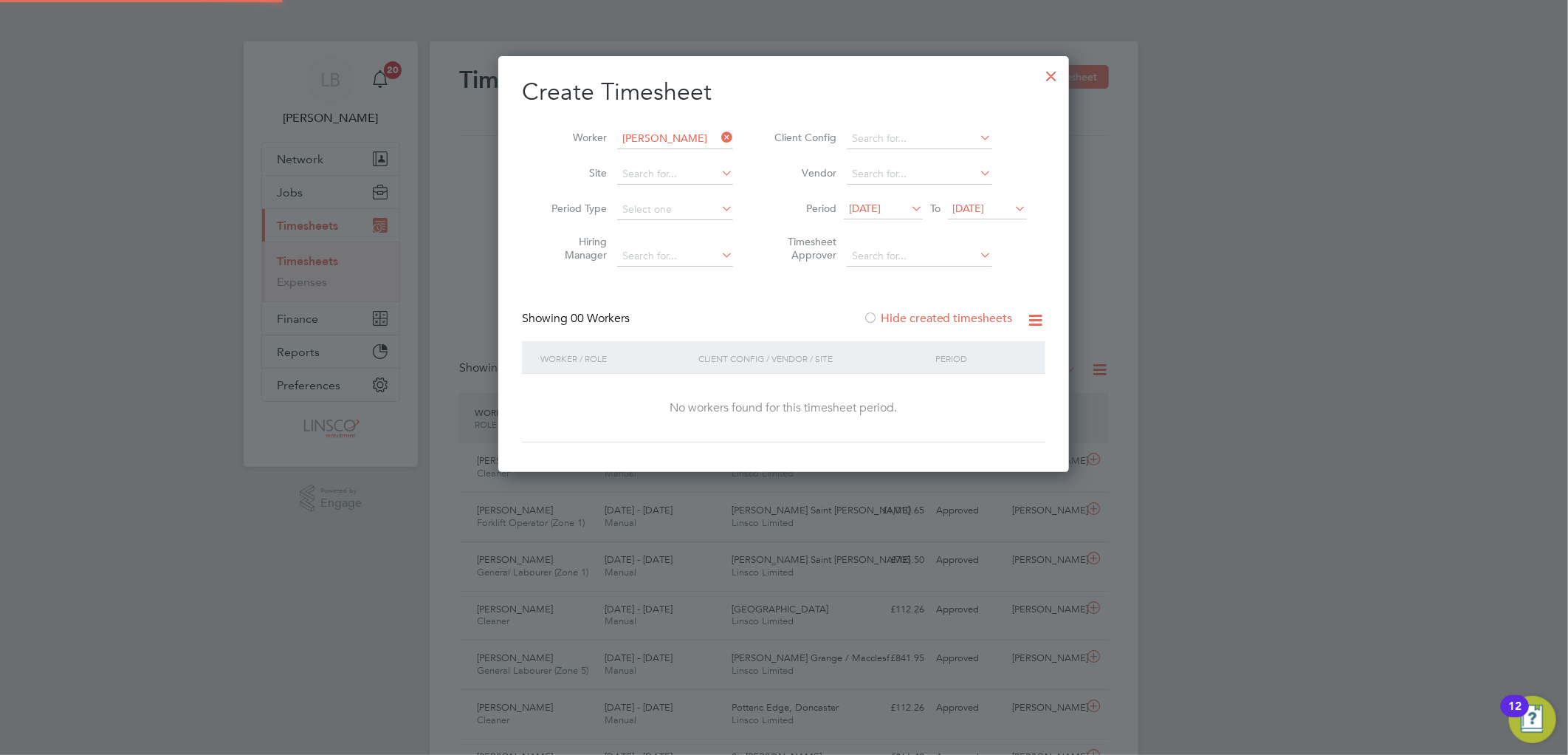
click at [905, 319] on label "Hide created timesheets" at bounding box center [937, 318] width 150 height 15
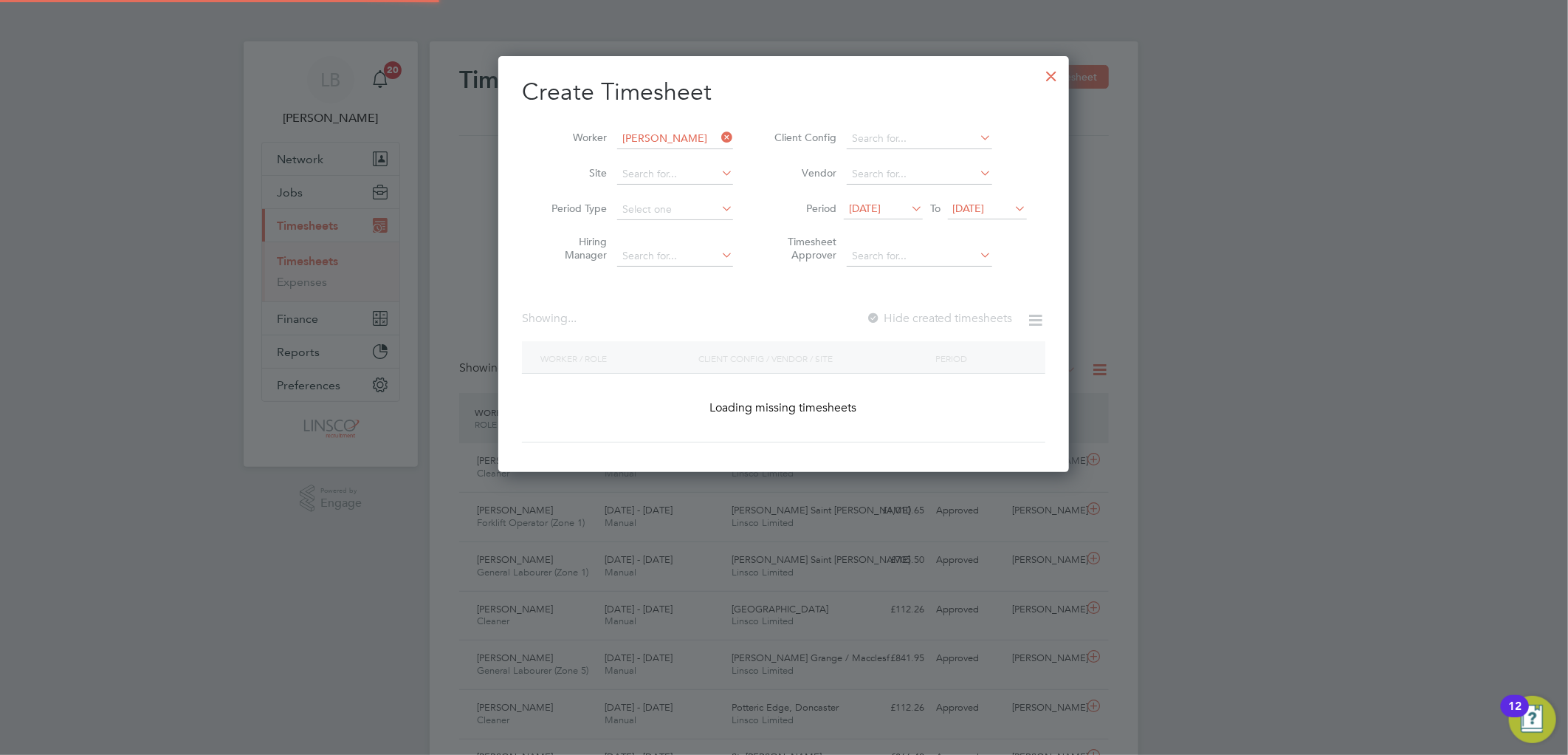
scroll to position [449, 571]
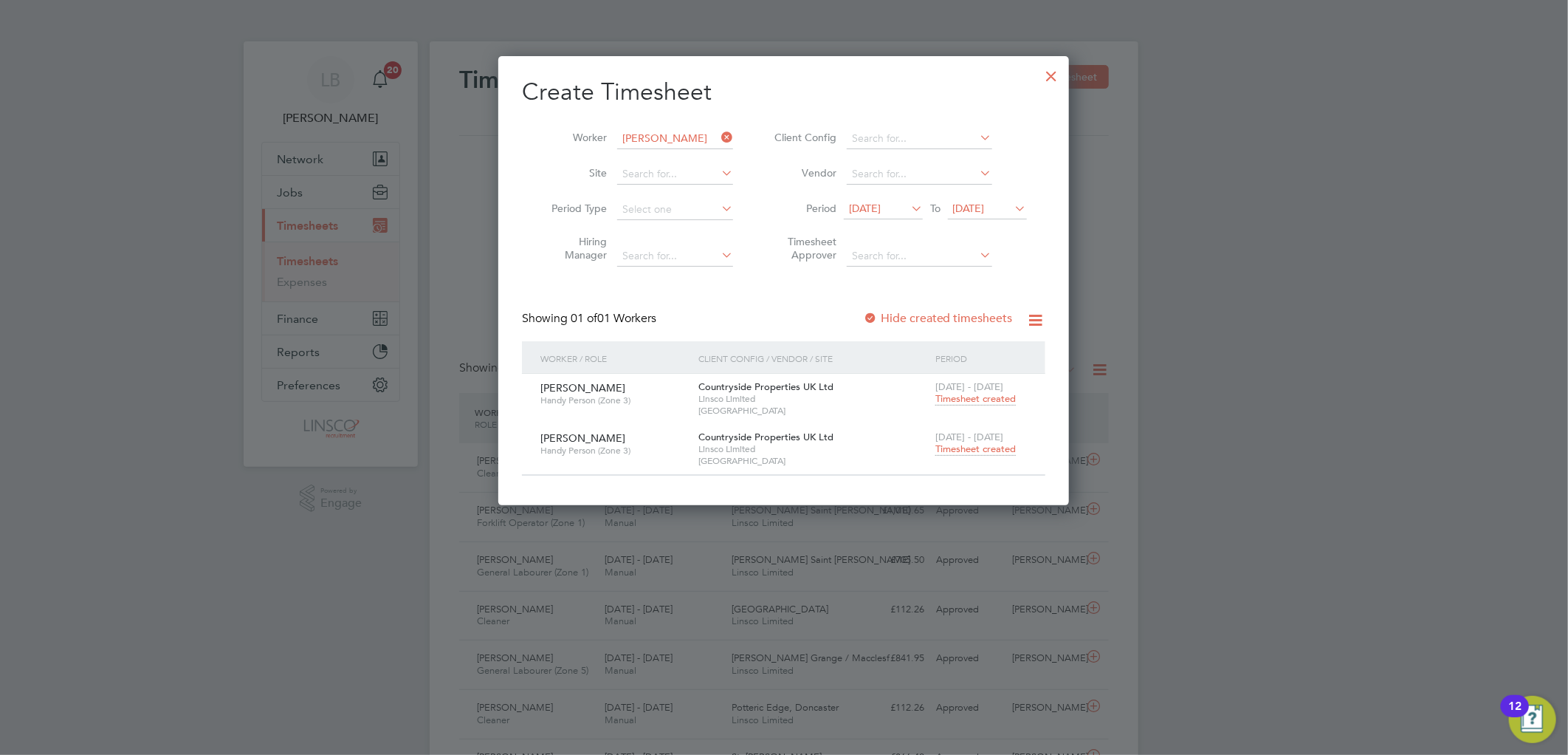
drag, startPoint x: 726, startPoint y: 136, endPoint x: 693, endPoint y: 137, distance: 33.0
click at [718, 136] on icon at bounding box center [718, 137] width 0 height 21
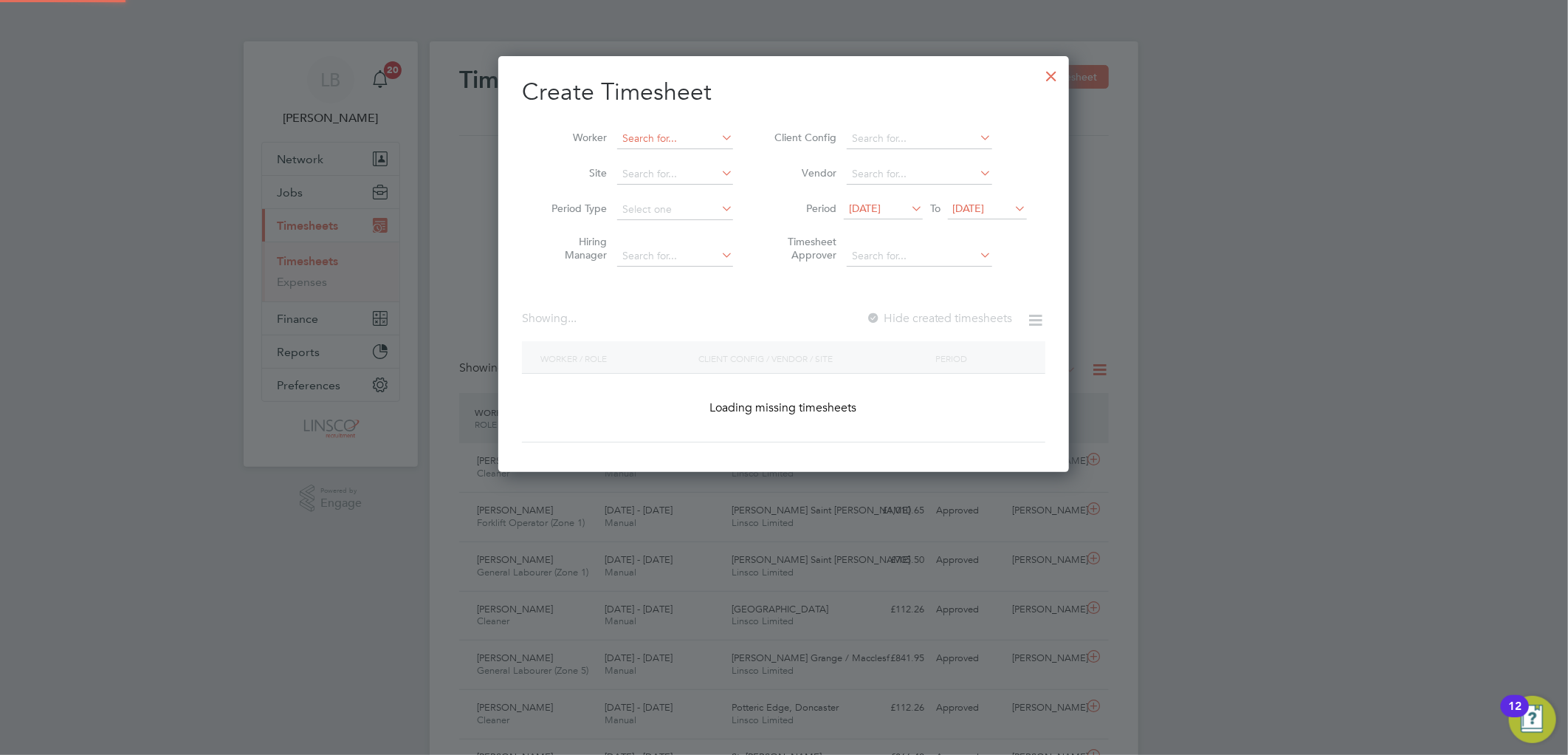
click at [693, 137] on input at bounding box center [675, 139] width 116 height 21
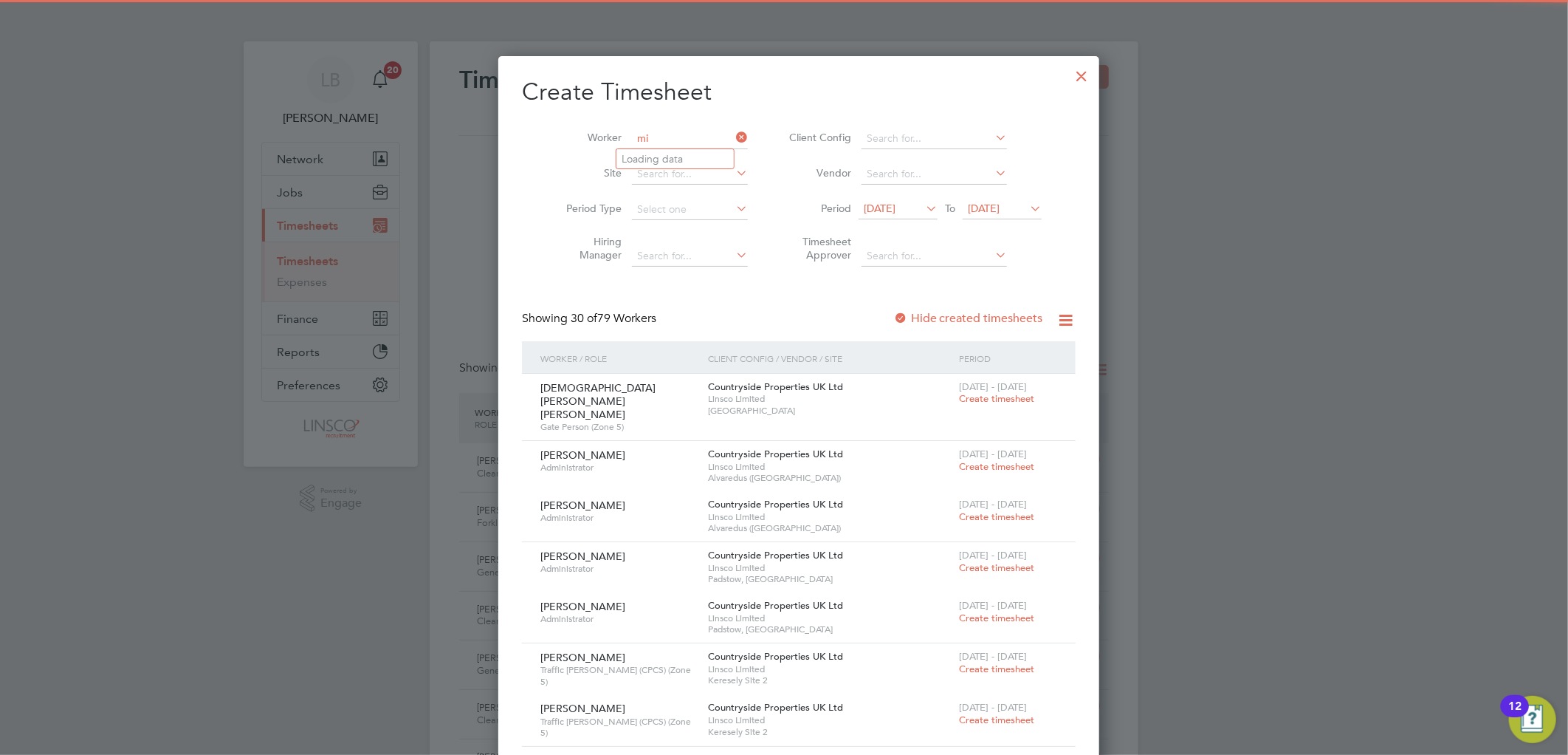
type input "m"
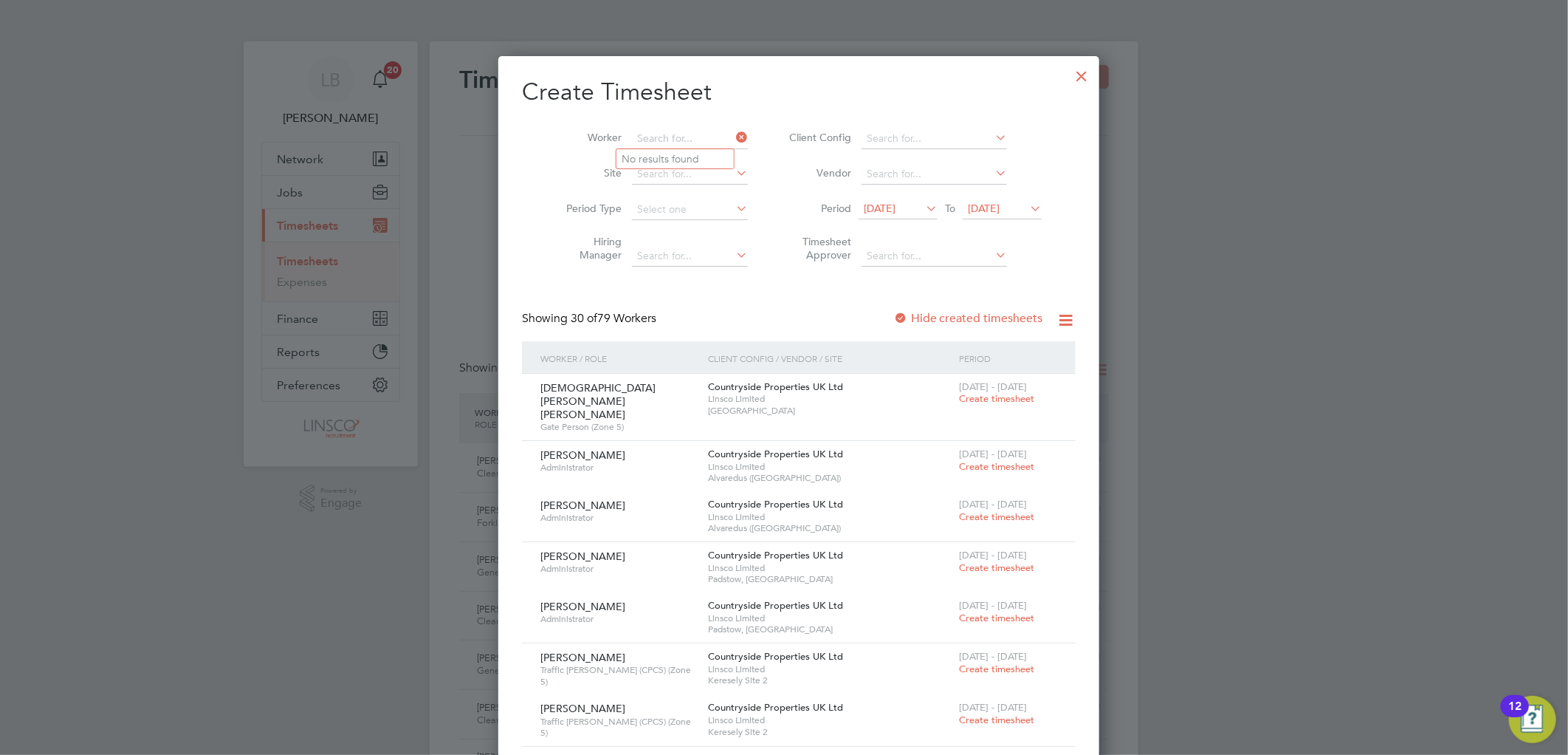
drag, startPoint x: 1043, startPoint y: 73, endPoint x: 1064, endPoint y: 214, distance: 142.6
click at [1069, 73] on div at bounding box center [1082, 73] width 26 height 26
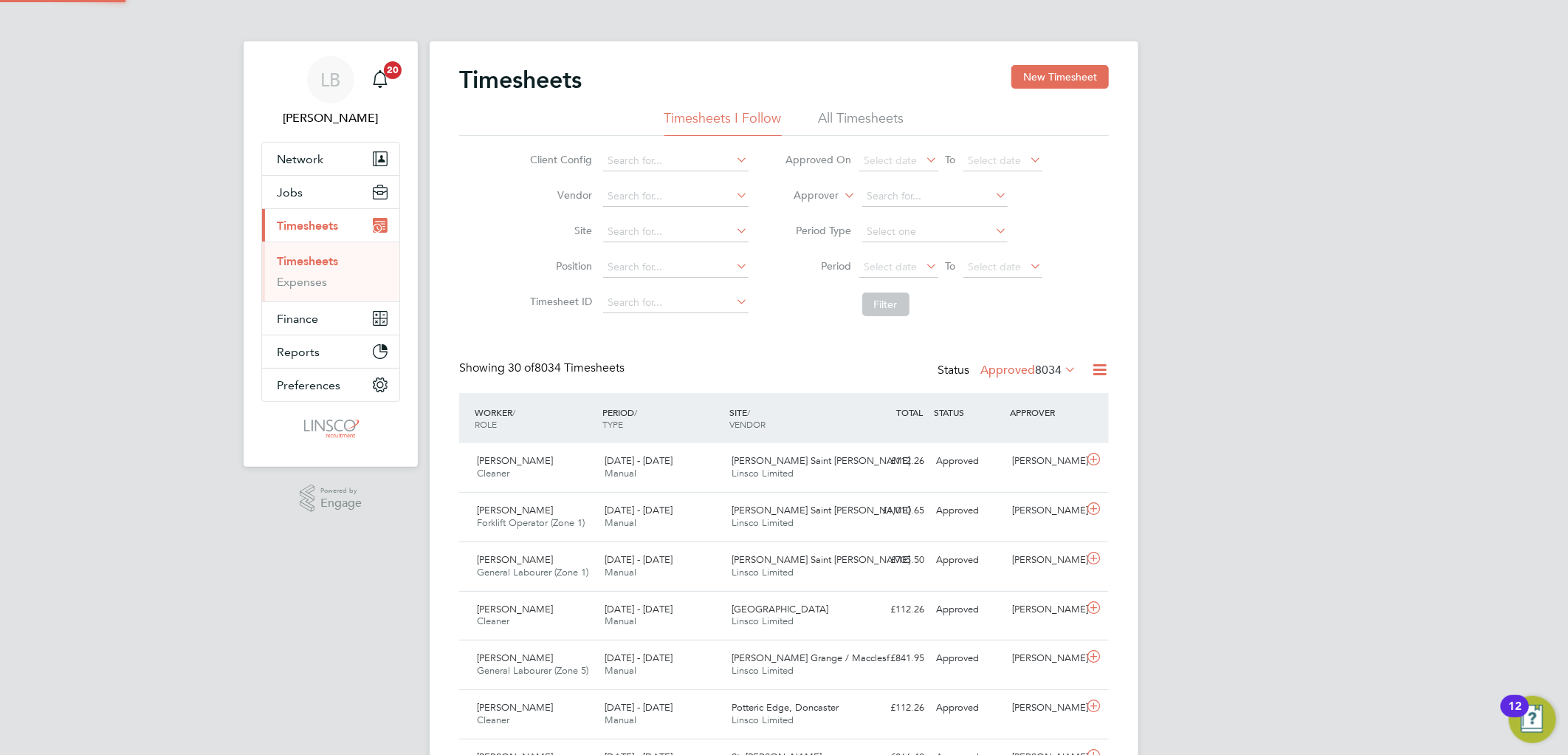
scroll to position [37, 129]
click at [911, 264] on span "Select date" at bounding box center [890, 266] width 53 height 13
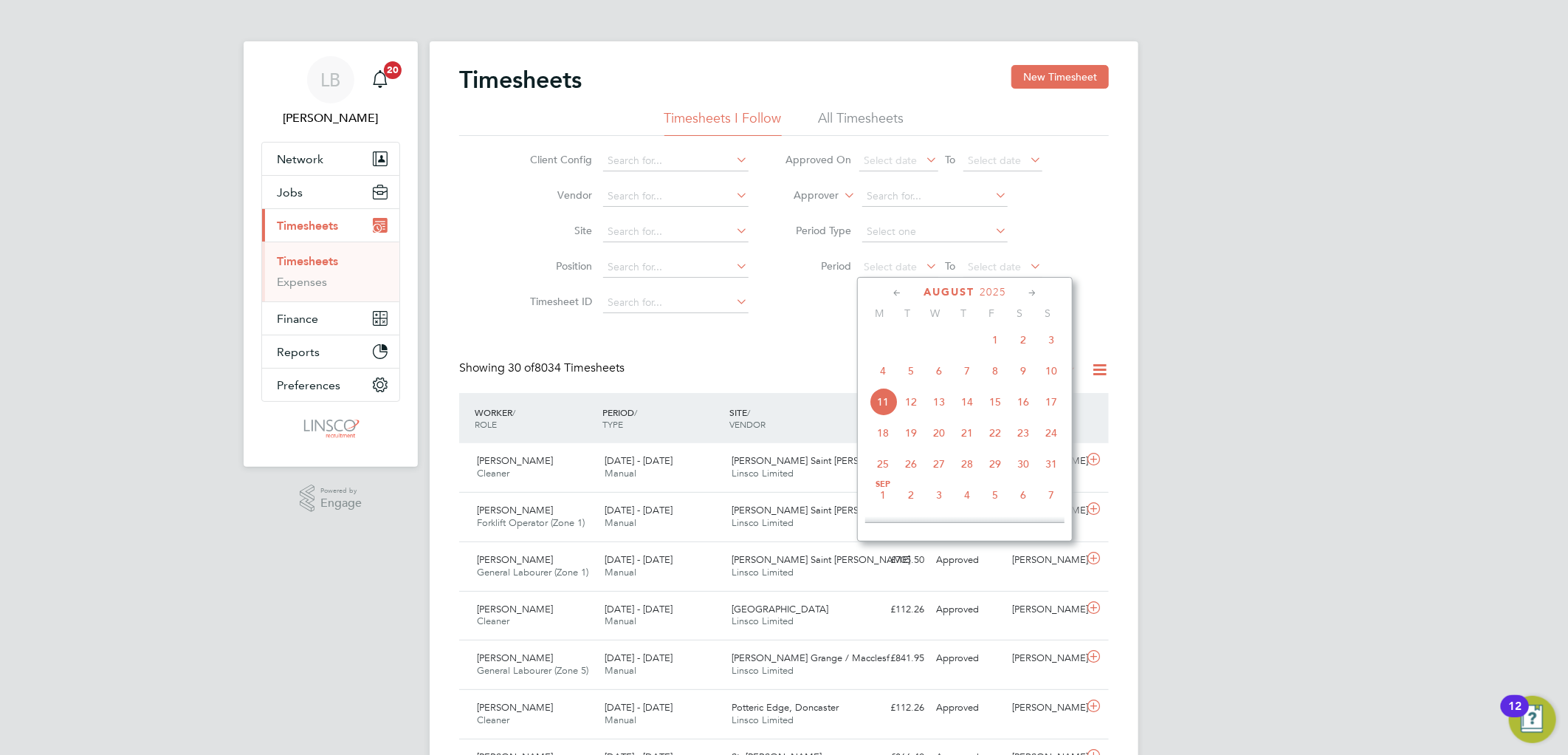
drag, startPoint x: 889, startPoint y: 374, endPoint x: 989, endPoint y: 282, distance: 135.9
click at [888, 374] on span "4" at bounding box center [882, 371] width 28 height 28
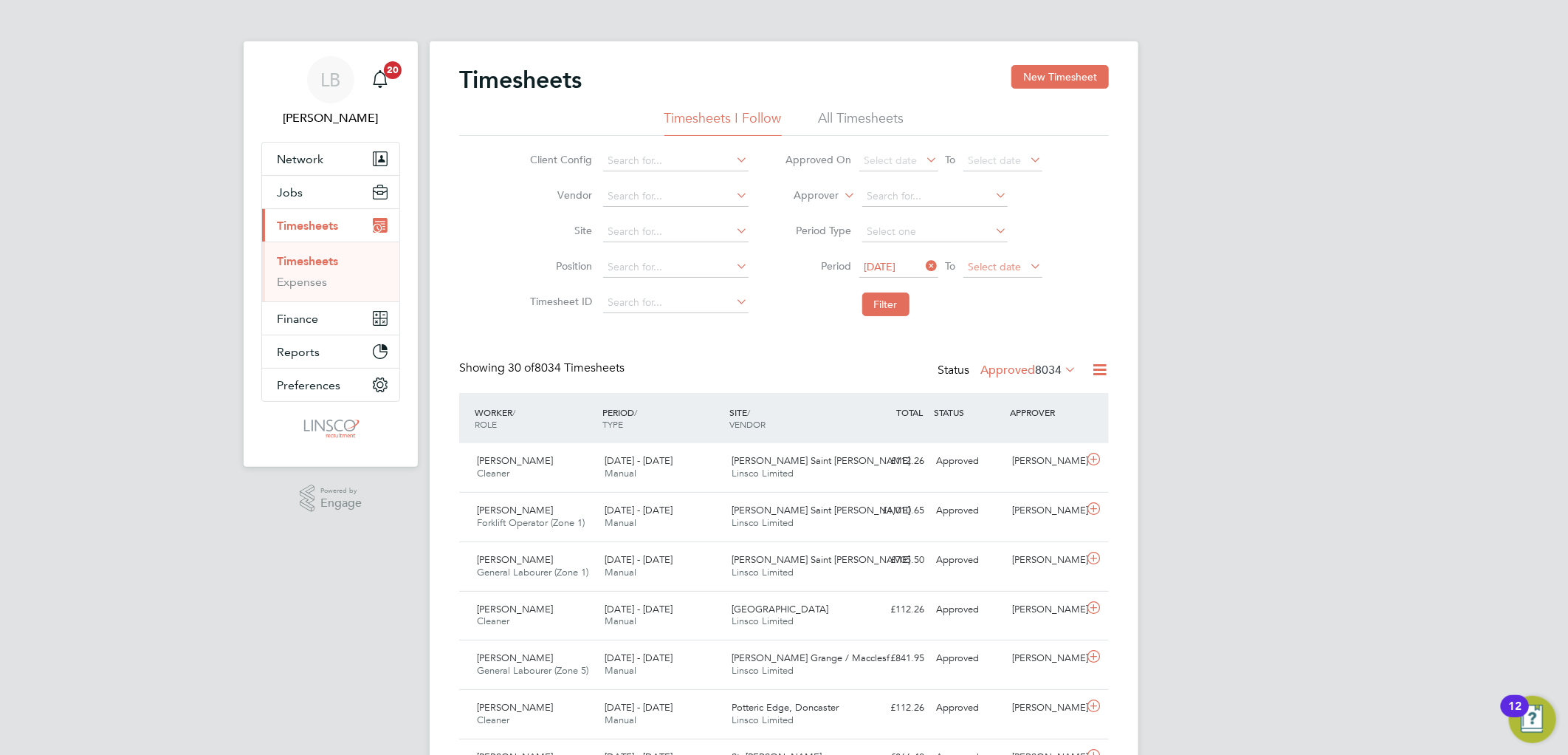
click at [995, 260] on span "Select date" at bounding box center [994, 266] width 53 height 13
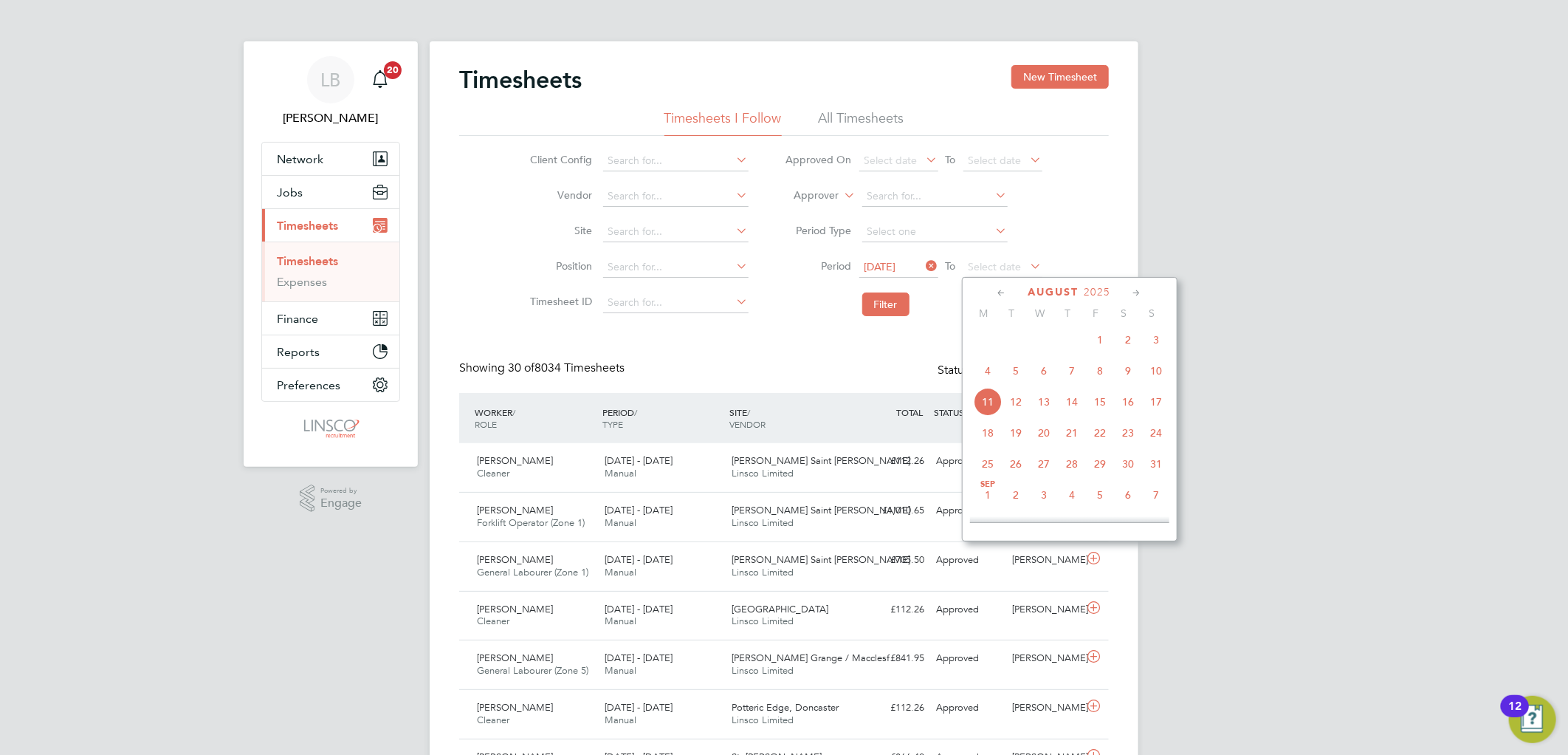
drag, startPoint x: 1157, startPoint y: 379, endPoint x: 1071, endPoint y: 367, distance: 86.8
click at [1147, 379] on span "10" at bounding box center [1156, 371] width 28 height 28
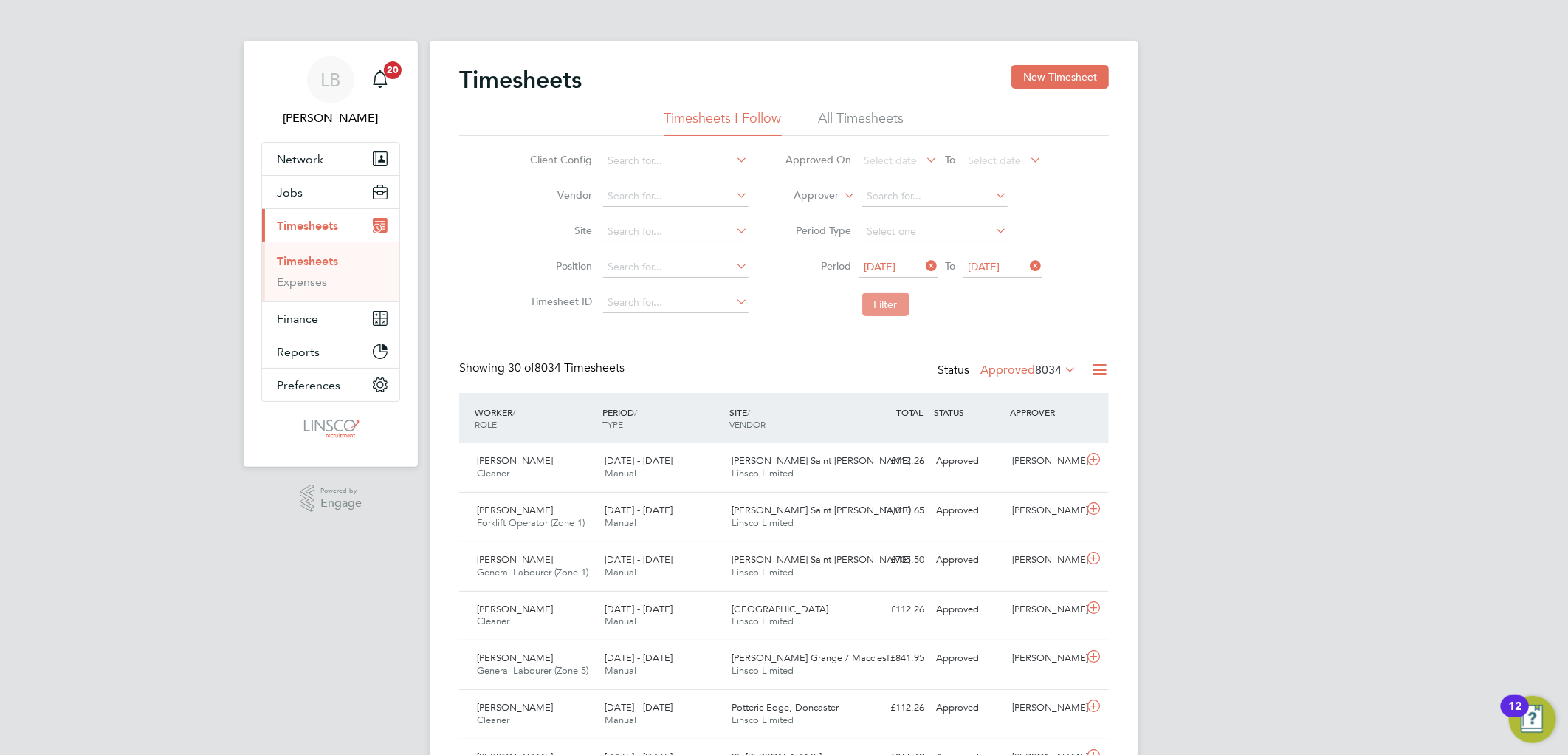
click at [889, 307] on button "Filter" at bounding box center [886, 304] width 47 height 24
click at [1037, 370] on label "Approved 17" at bounding box center [1035, 369] width 83 height 15
click at [1027, 437] on li "Submitted" at bounding box center [1030, 437] width 68 height 21
click at [1072, 65] on button "New Timesheet" at bounding box center [1059, 76] width 97 height 24
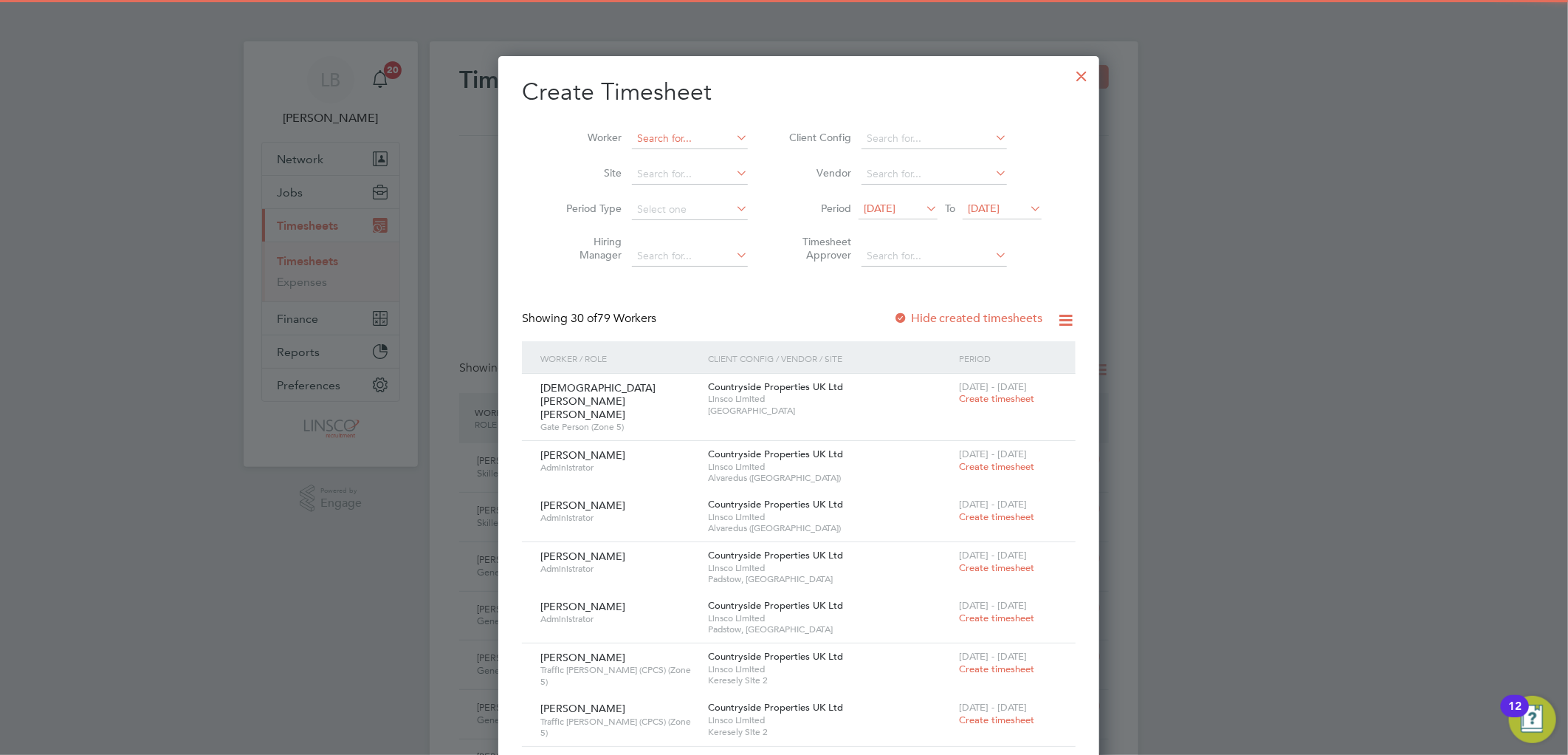
click at [688, 139] on input at bounding box center [689, 139] width 116 height 21
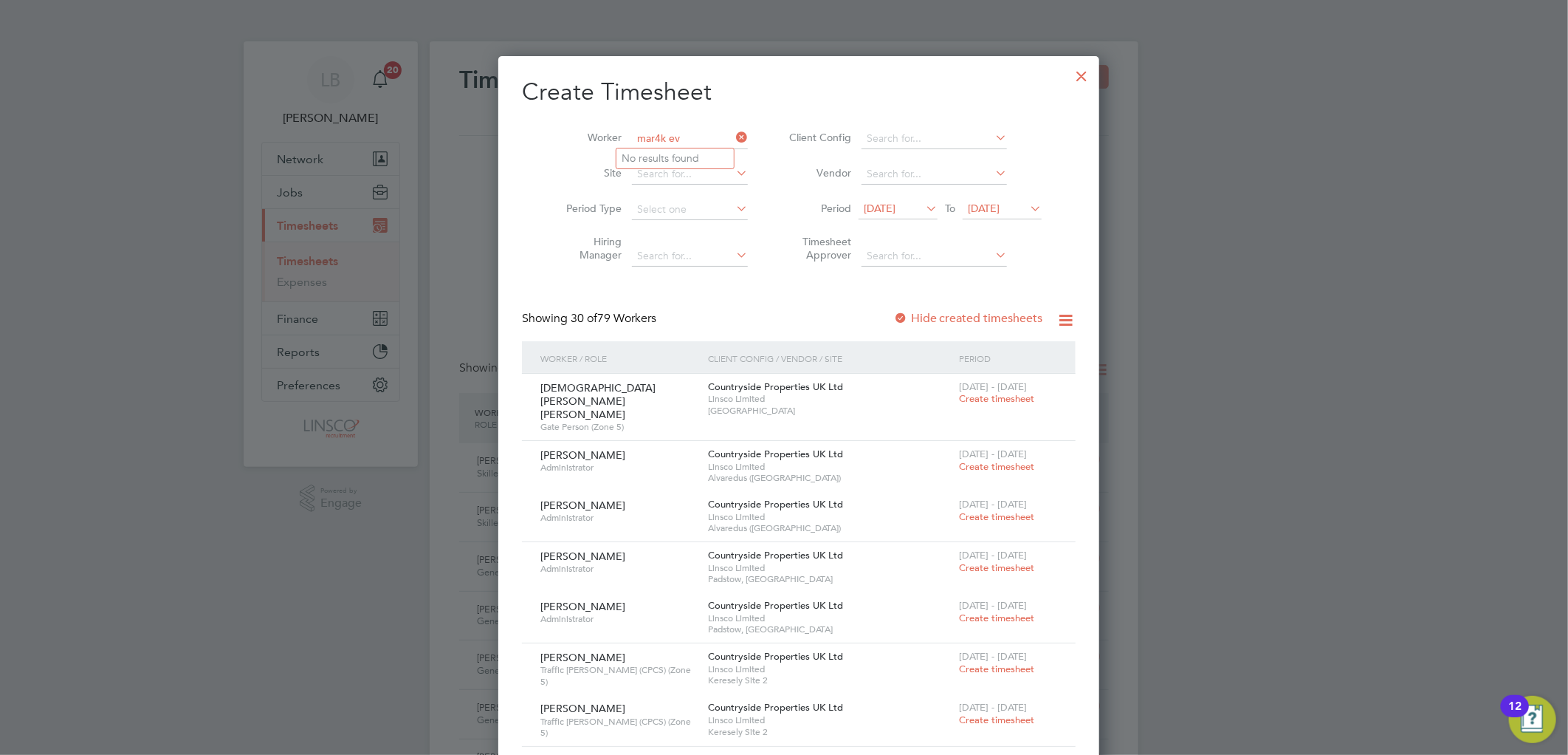
click at [651, 136] on input "mar4k ev" at bounding box center [689, 139] width 116 height 21
click at [701, 153] on li "Mar k Ev ans" at bounding box center [675, 158] width 117 height 20
type input "[PERSON_NAME]"
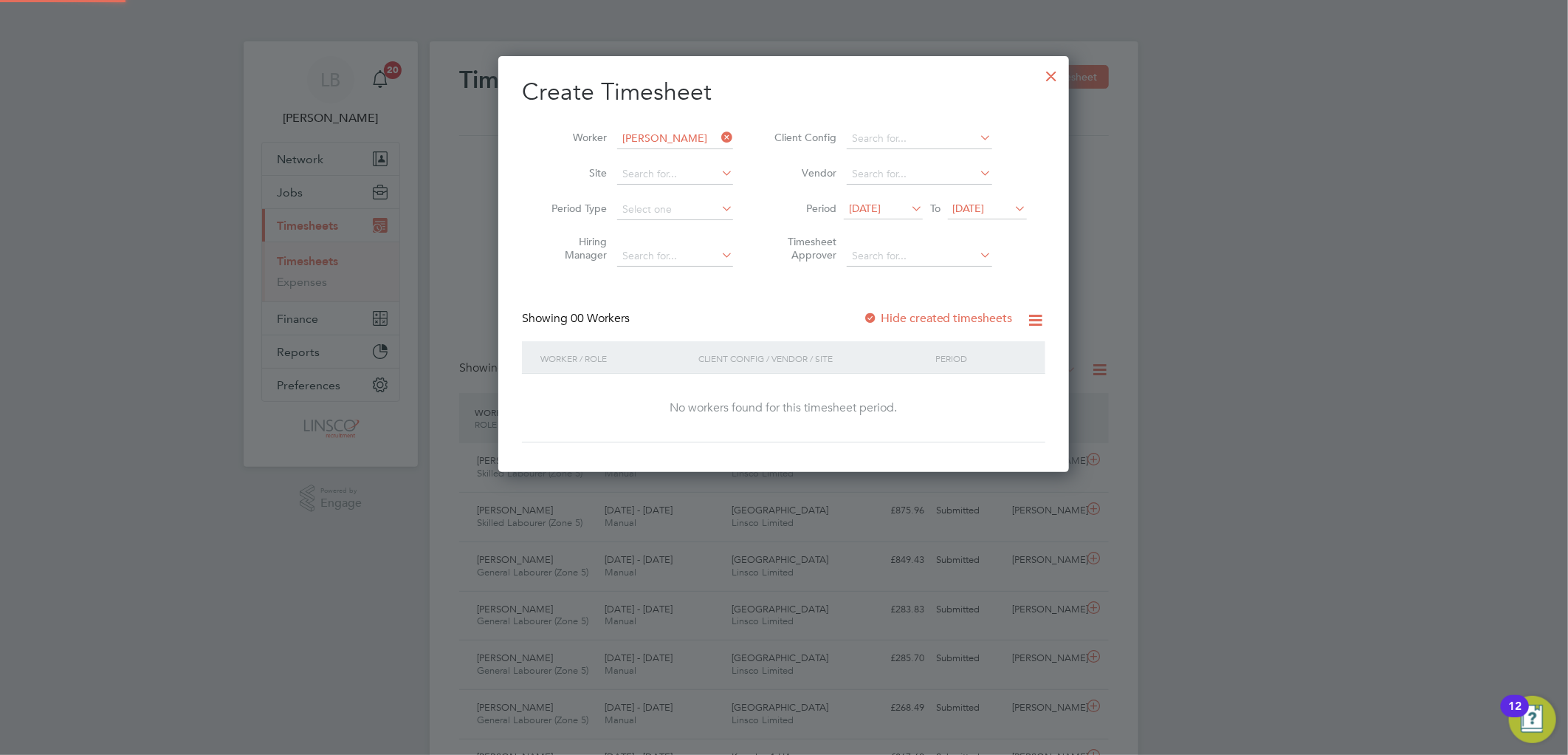
scroll to position [416, 571]
click at [881, 201] on span "[DATE]" at bounding box center [865, 207] width 31 height 13
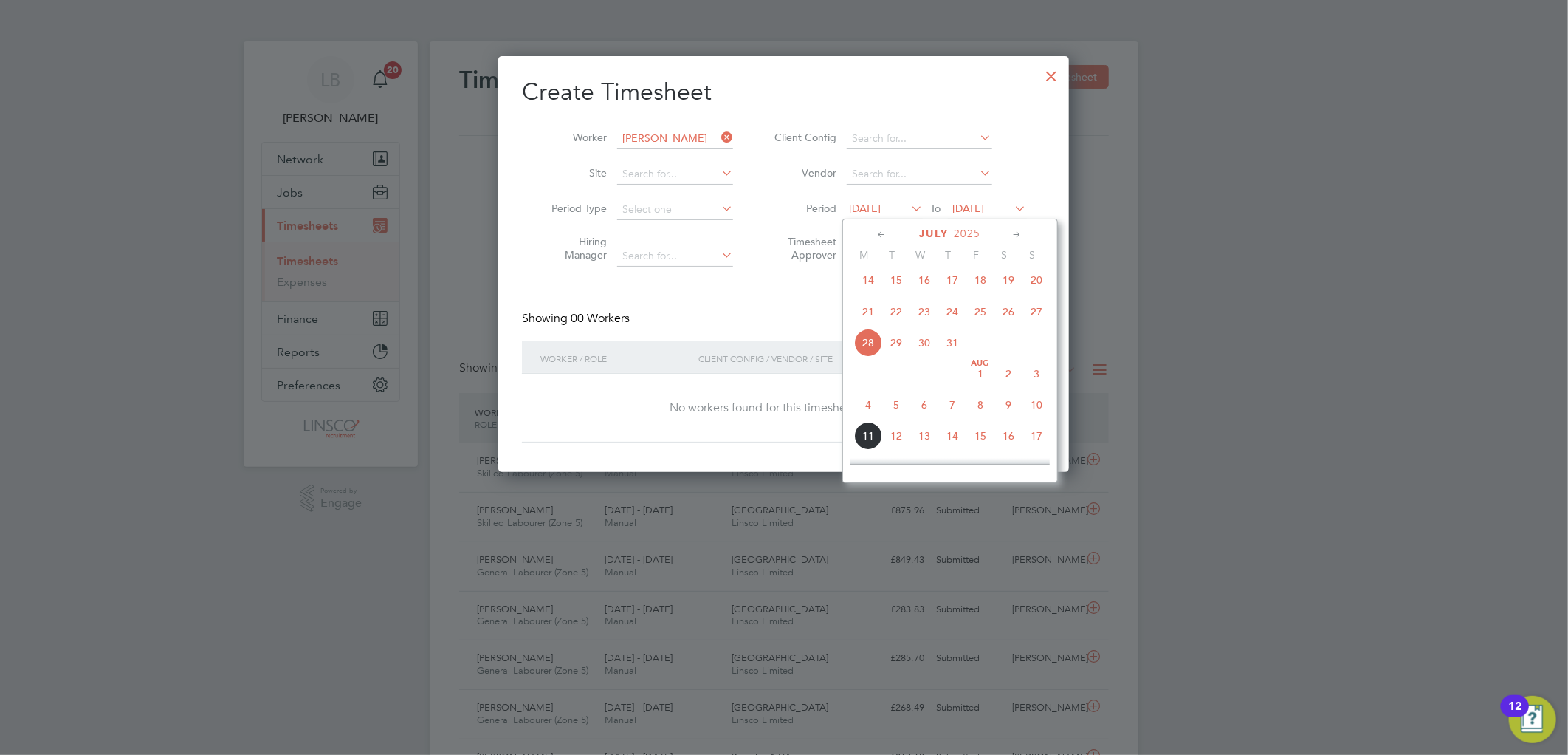
drag, startPoint x: 875, startPoint y: 408, endPoint x: 899, endPoint y: 408, distance: 24.0
click at [877, 408] on span "4" at bounding box center [868, 404] width 28 height 28
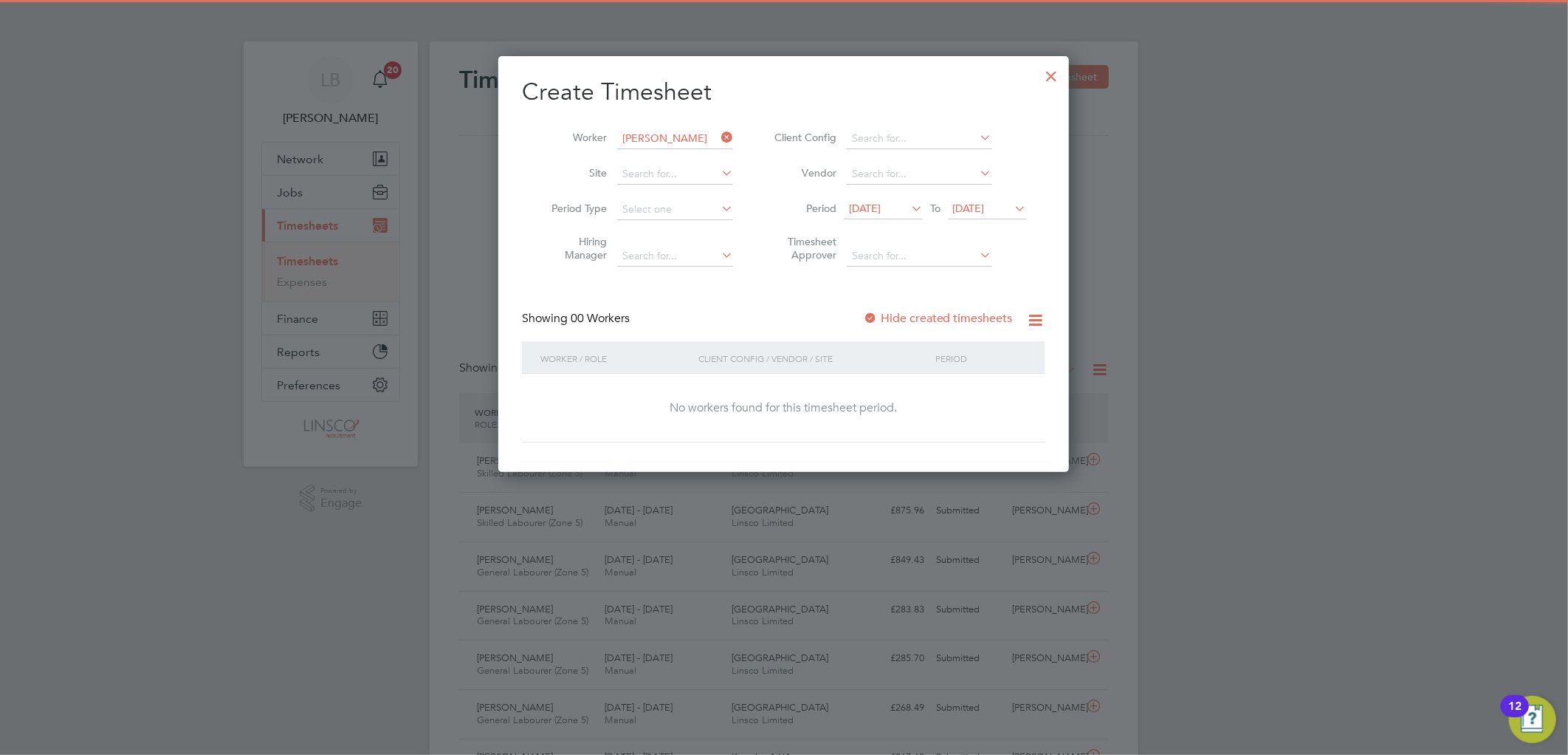
click at [916, 315] on label "Hide created timesheets" at bounding box center [937, 318] width 150 height 15
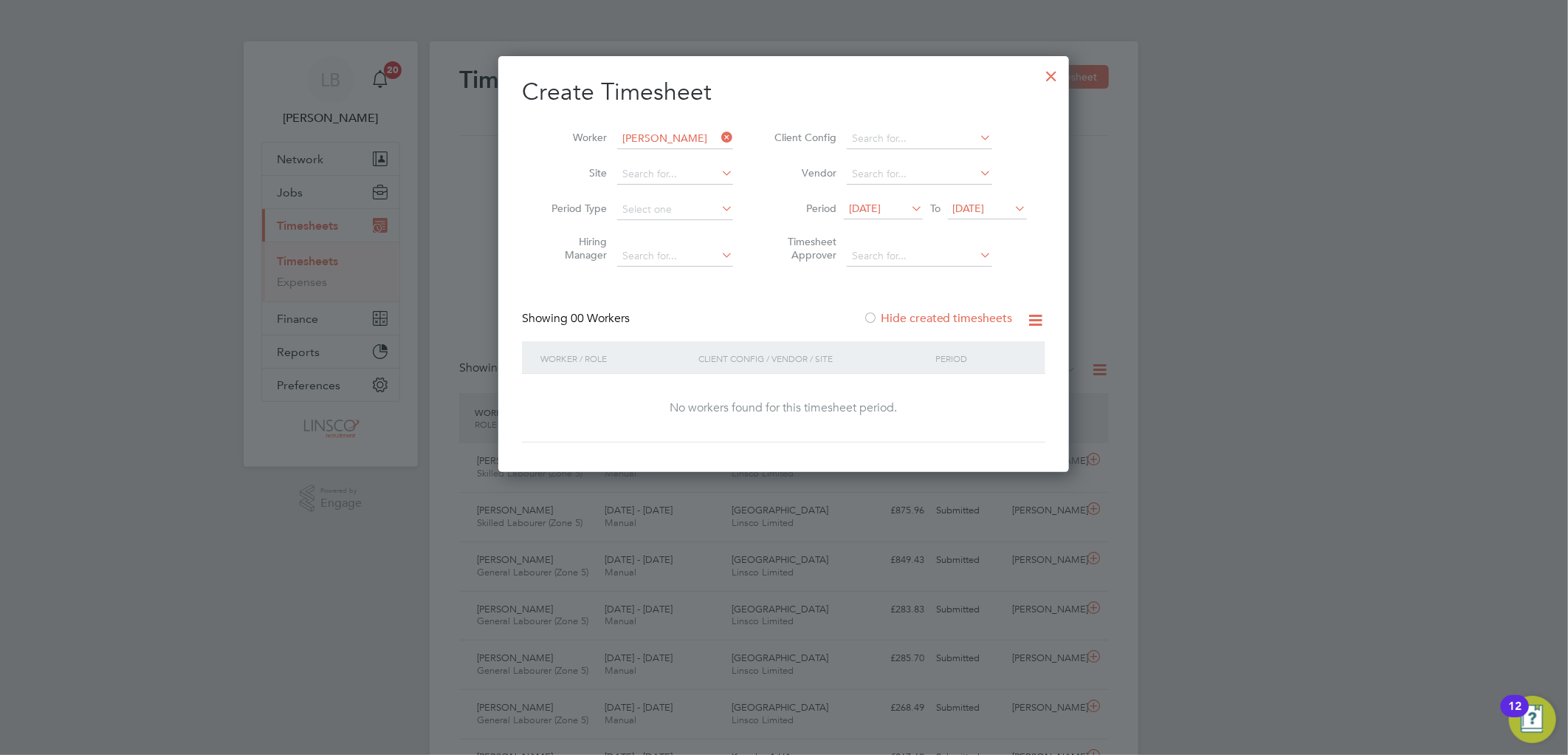
click at [926, 315] on label "Hide created timesheets" at bounding box center [937, 318] width 150 height 15
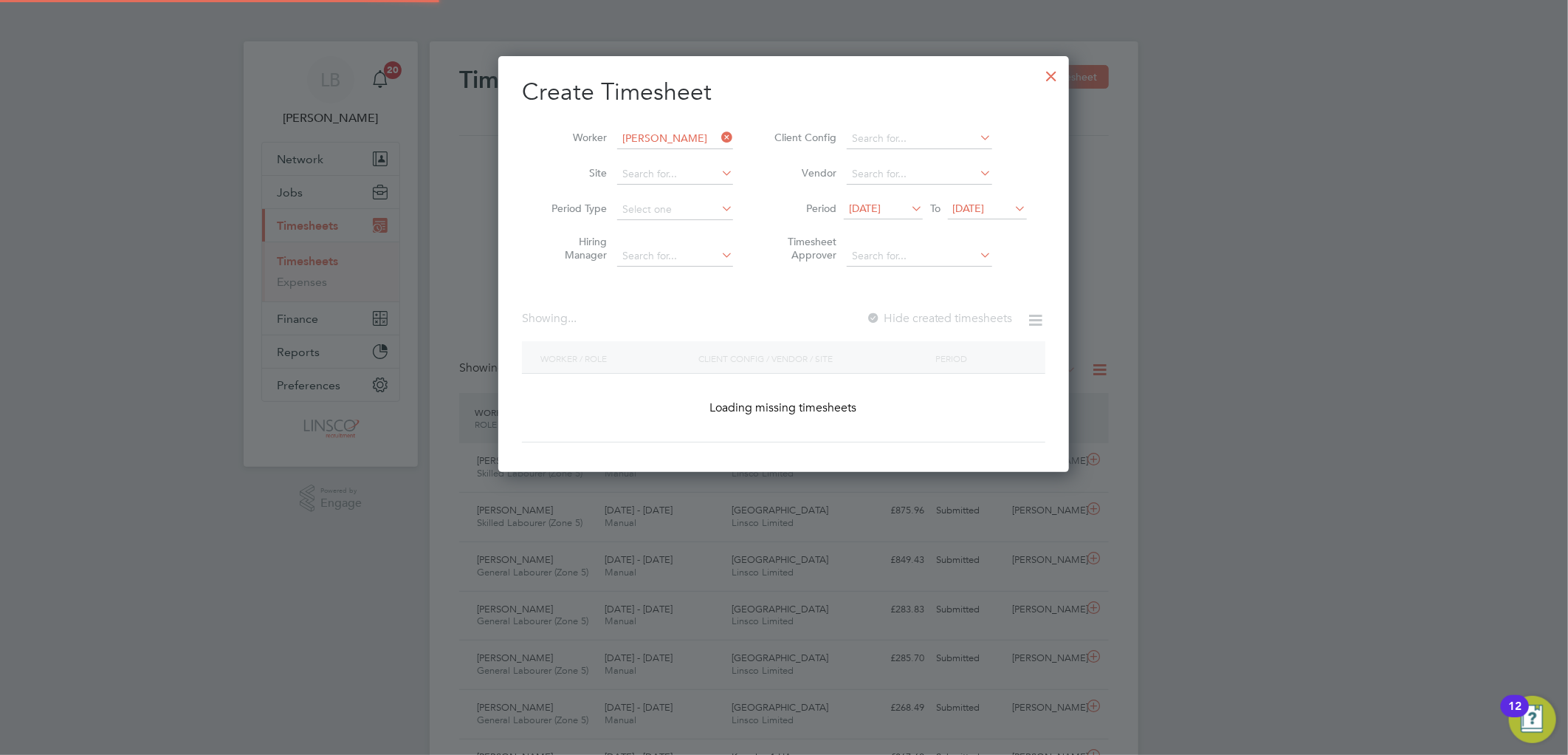
scroll to position [399, 571]
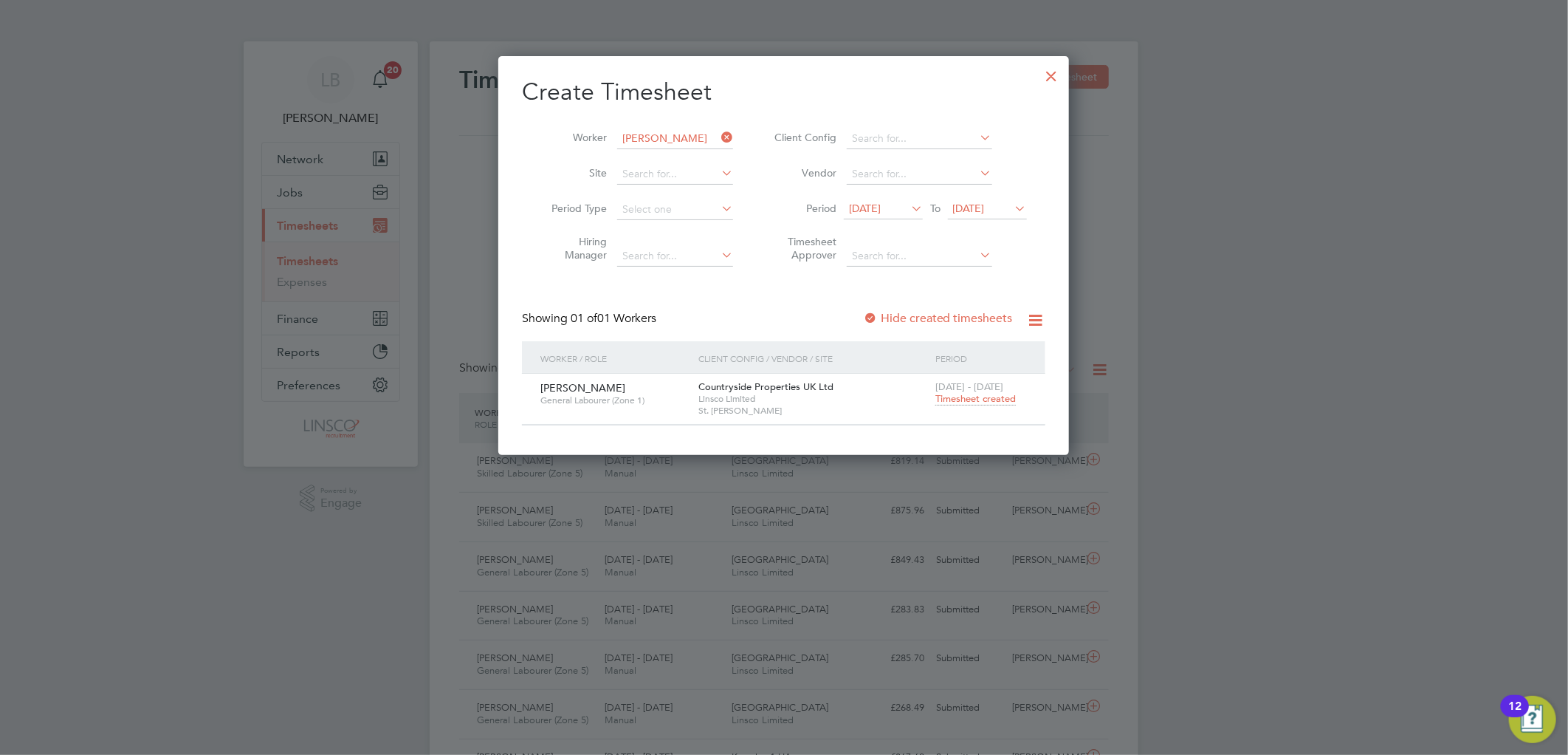
click at [990, 402] on span "Timesheet created" at bounding box center [975, 398] width 80 height 13
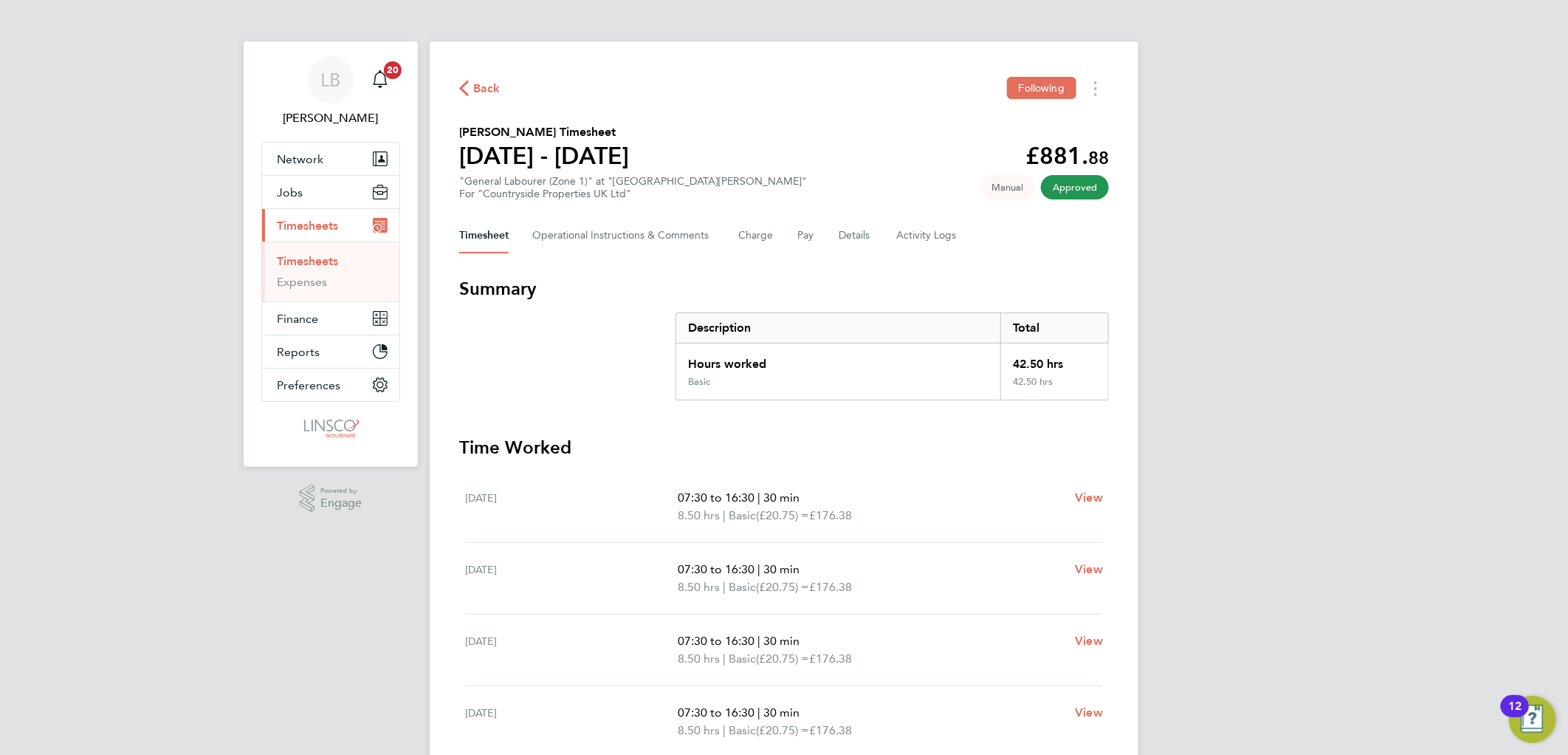
drag, startPoint x: 477, startPoint y: 88, endPoint x: 912, endPoint y: 79, distance: 435.1
click at [478, 88] on span "Back" at bounding box center [486, 88] width 27 height 17
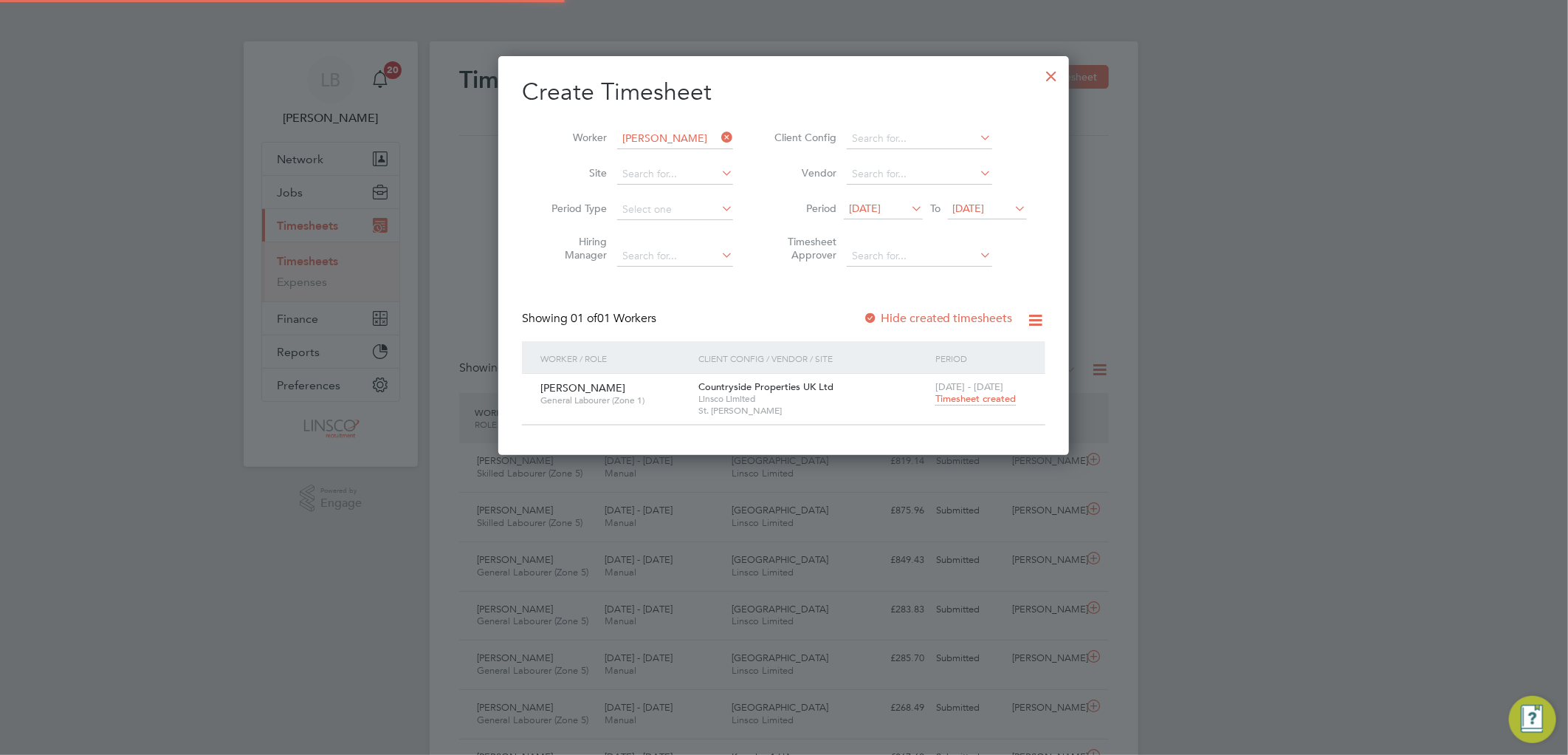
scroll to position [7, 8]
click at [718, 135] on icon at bounding box center [718, 137] width 0 height 21
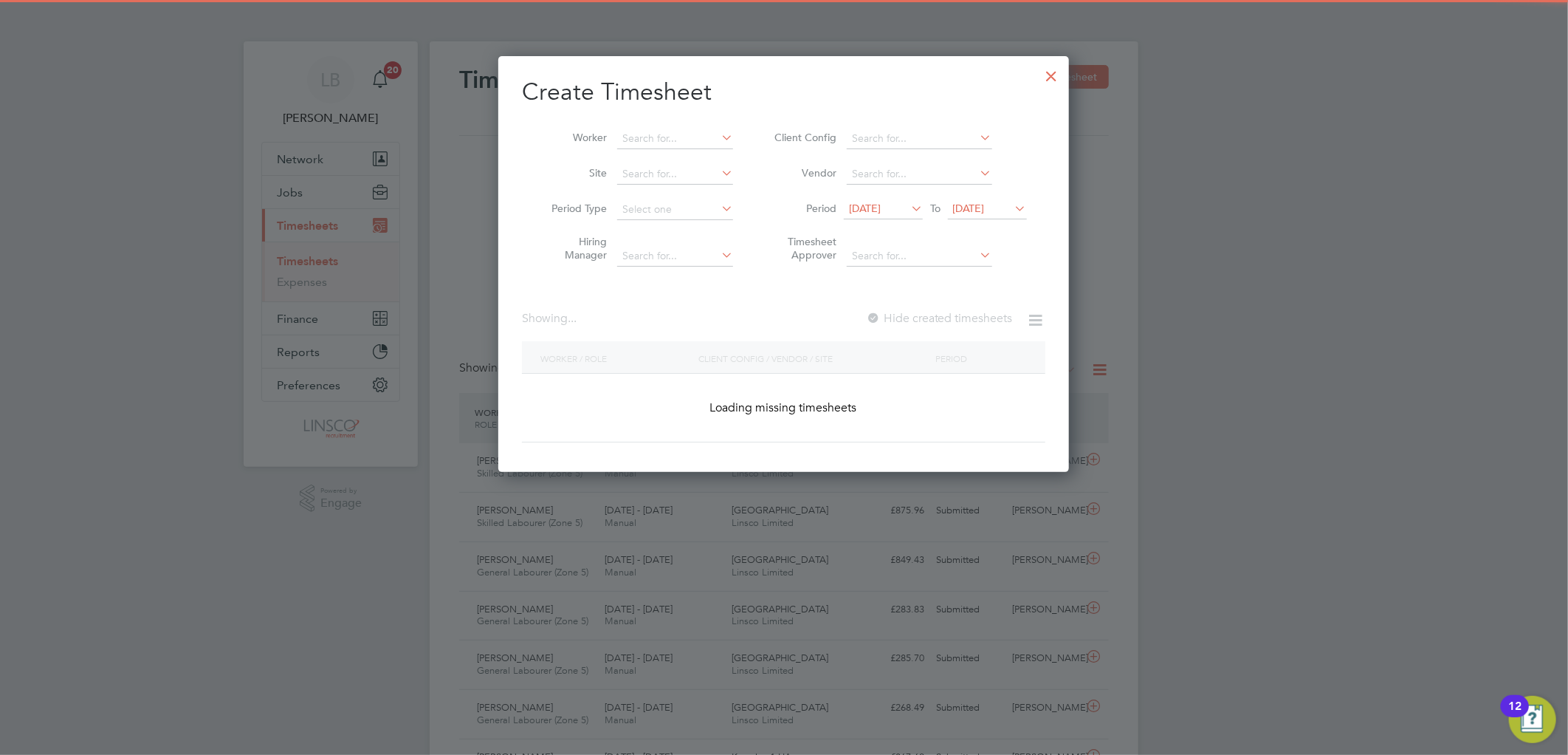
drag, startPoint x: 648, startPoint y: 137, endPoint x: 906, endPoint y: 2, distance: 291.2
click at [665, 135] on input at bounding box center [675, 139] width 116 height 21
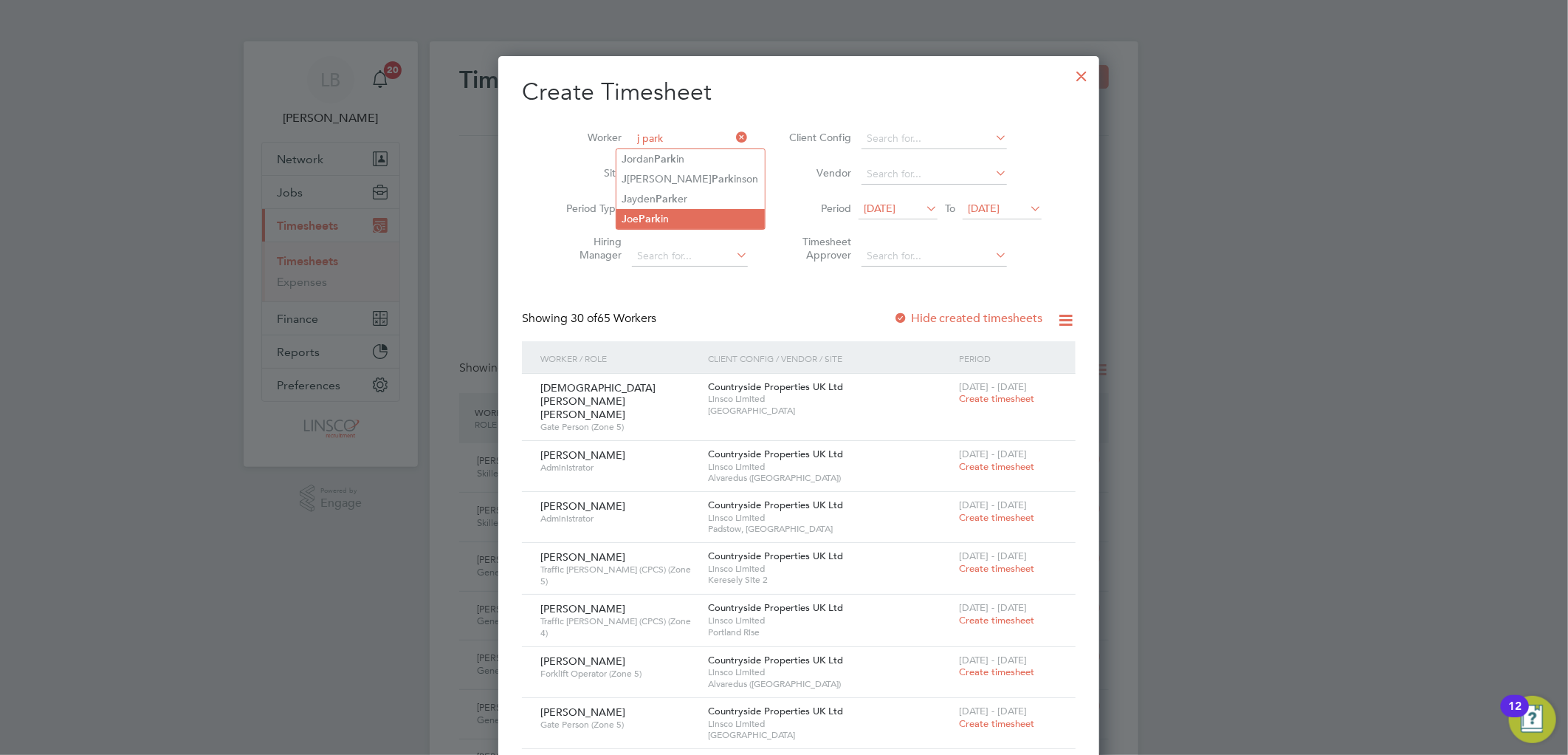
click at [679, 215] on li "J oe Park in" at bounding box center [691, 219] width 149 height 20
type input "Joe Parkin"
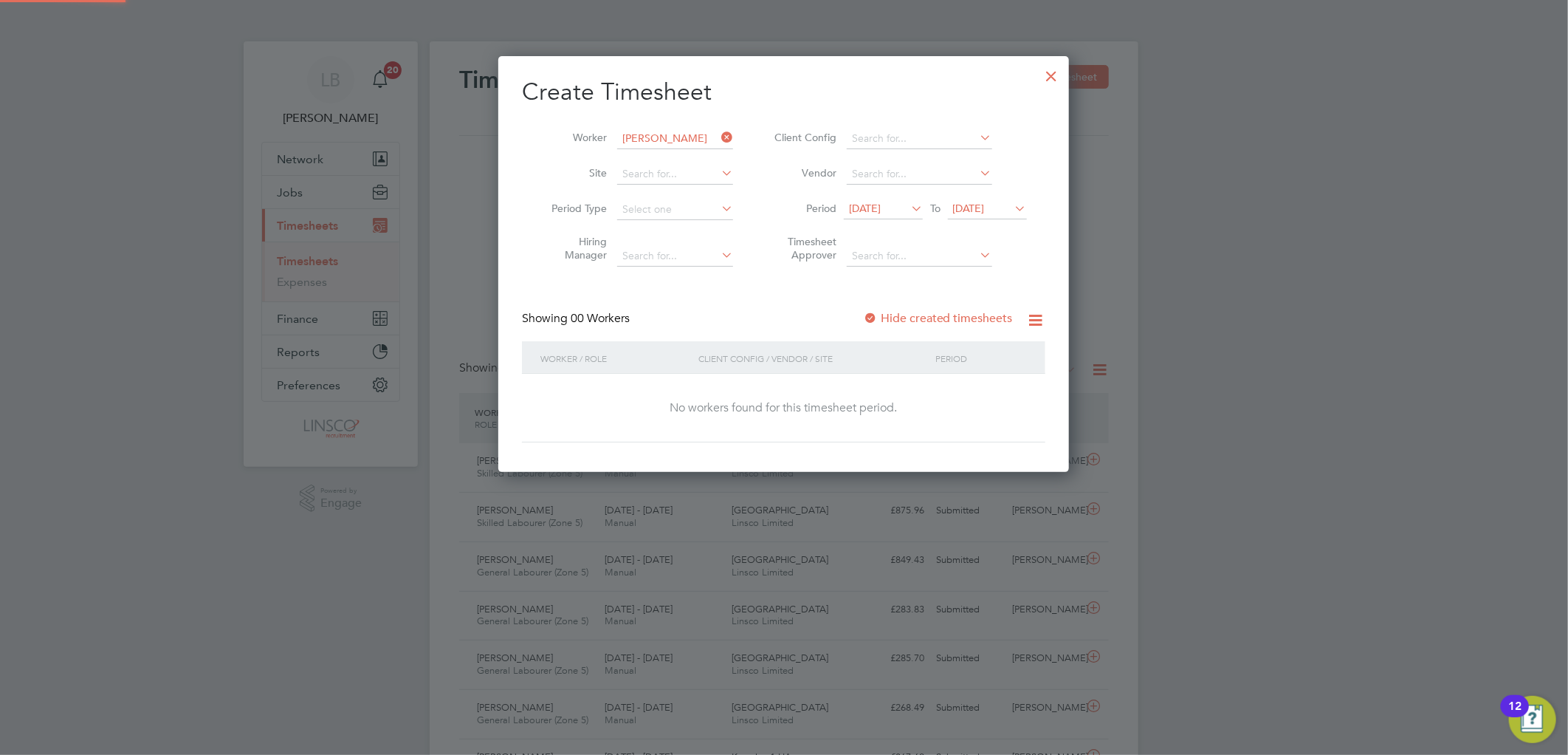
click at [928, 325] on div "Hide created timesheets" at bounding box center [939, 318] width 153 height 16
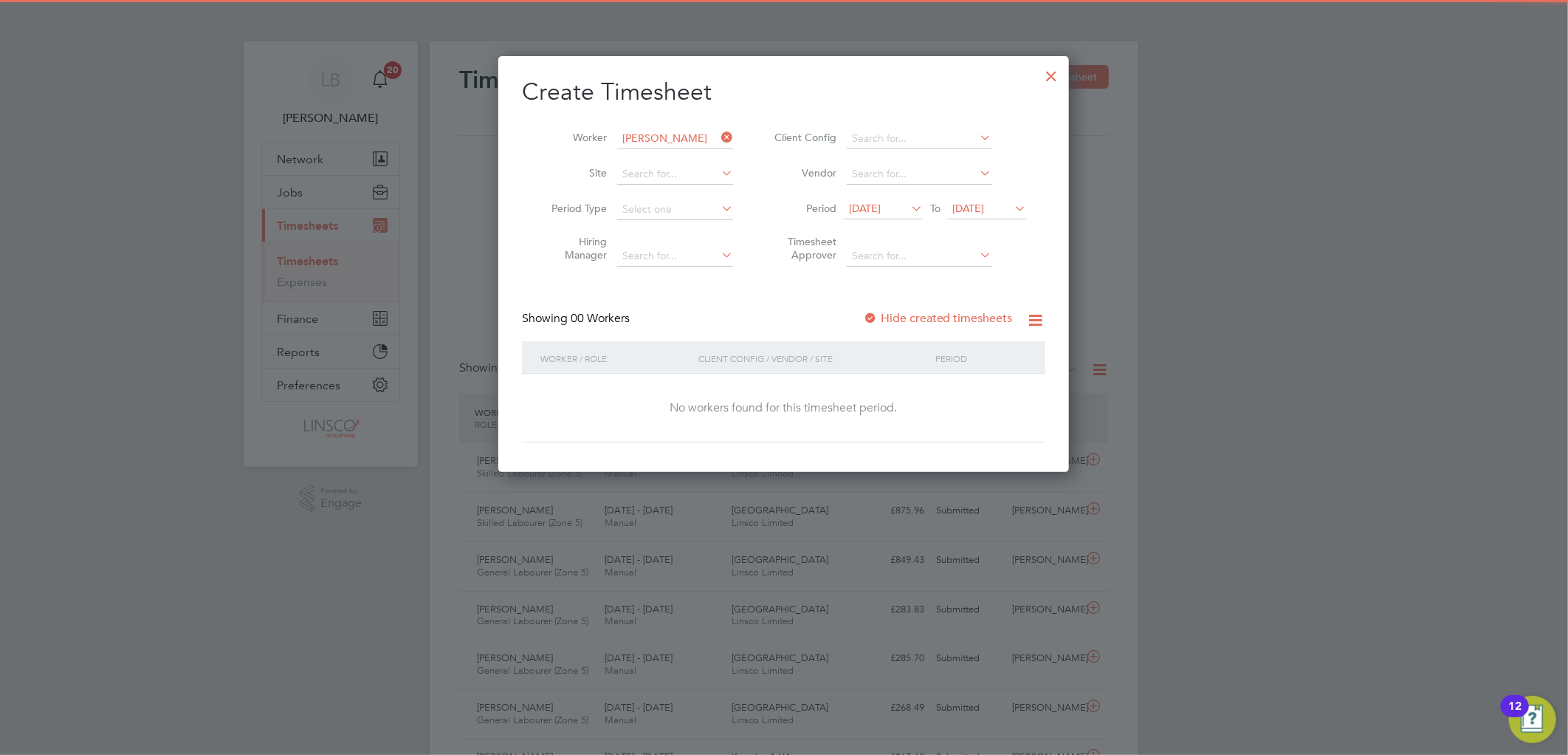
click at [934, 314] on label "Hide created timesheets" at bounding box center [937, 318] width 150 height 15
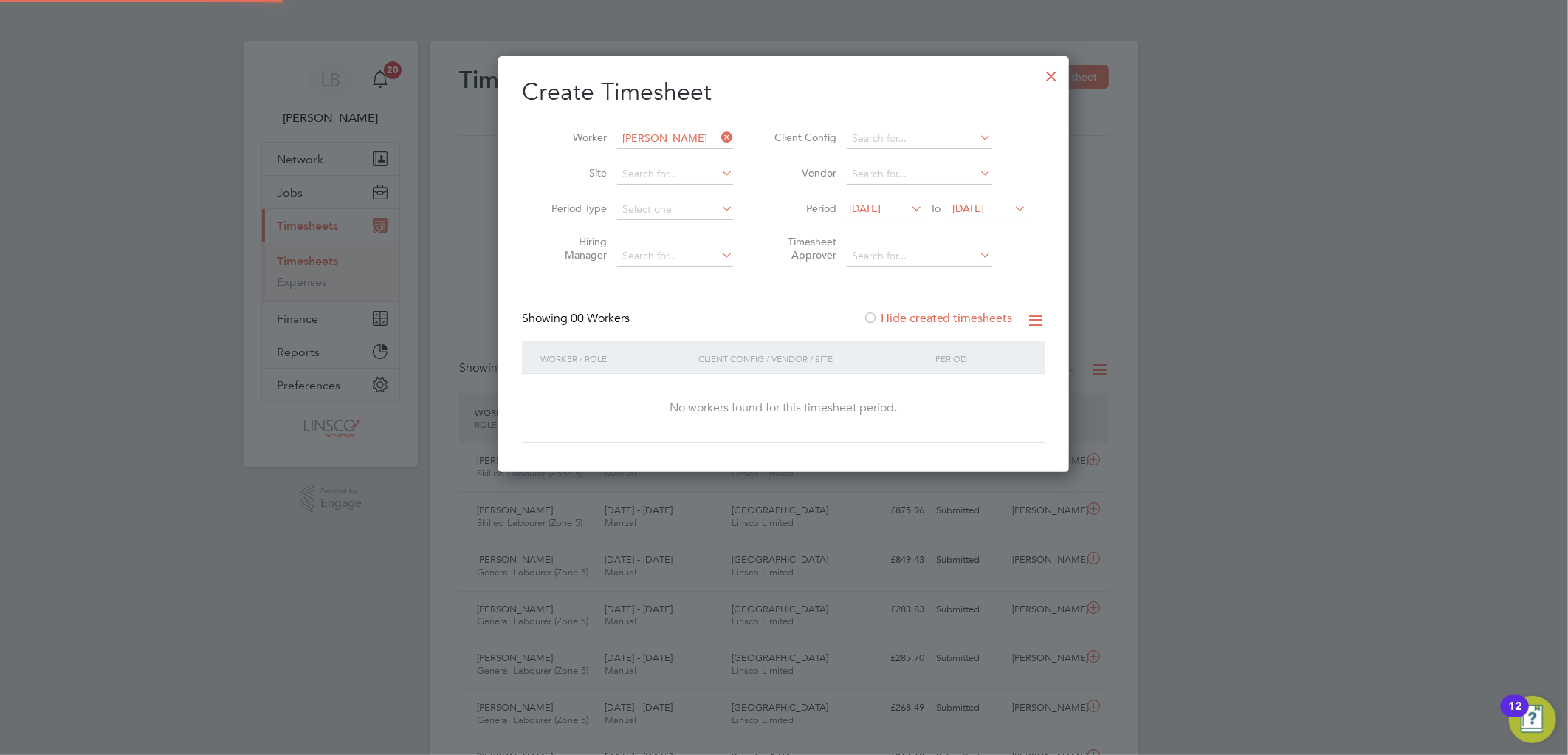
click at [934, 314] on label "Hide created timesheets" at bounding box center [937, 318] width 150 height 15
click at [946, 312] on label "Hide created timesheets" at bounding box center [937, 318] width 150 height 15
click at [930, 315] on label "Hide created timesheets" at bounding box center [937, 318] width 150 height 15
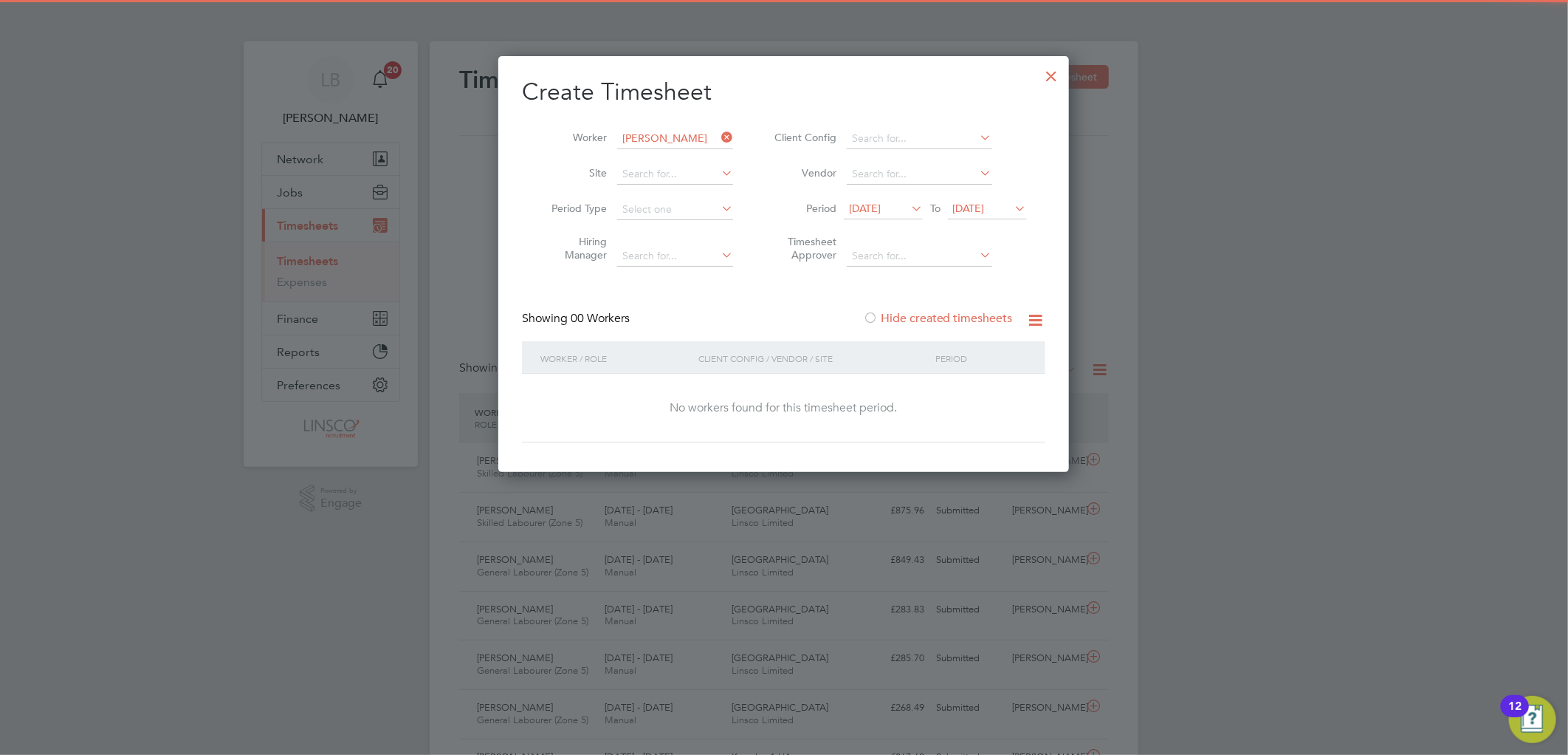
click at [881, 210] on span "04 Aug 2025" at bounding box center [865, 207] width 31 height 13
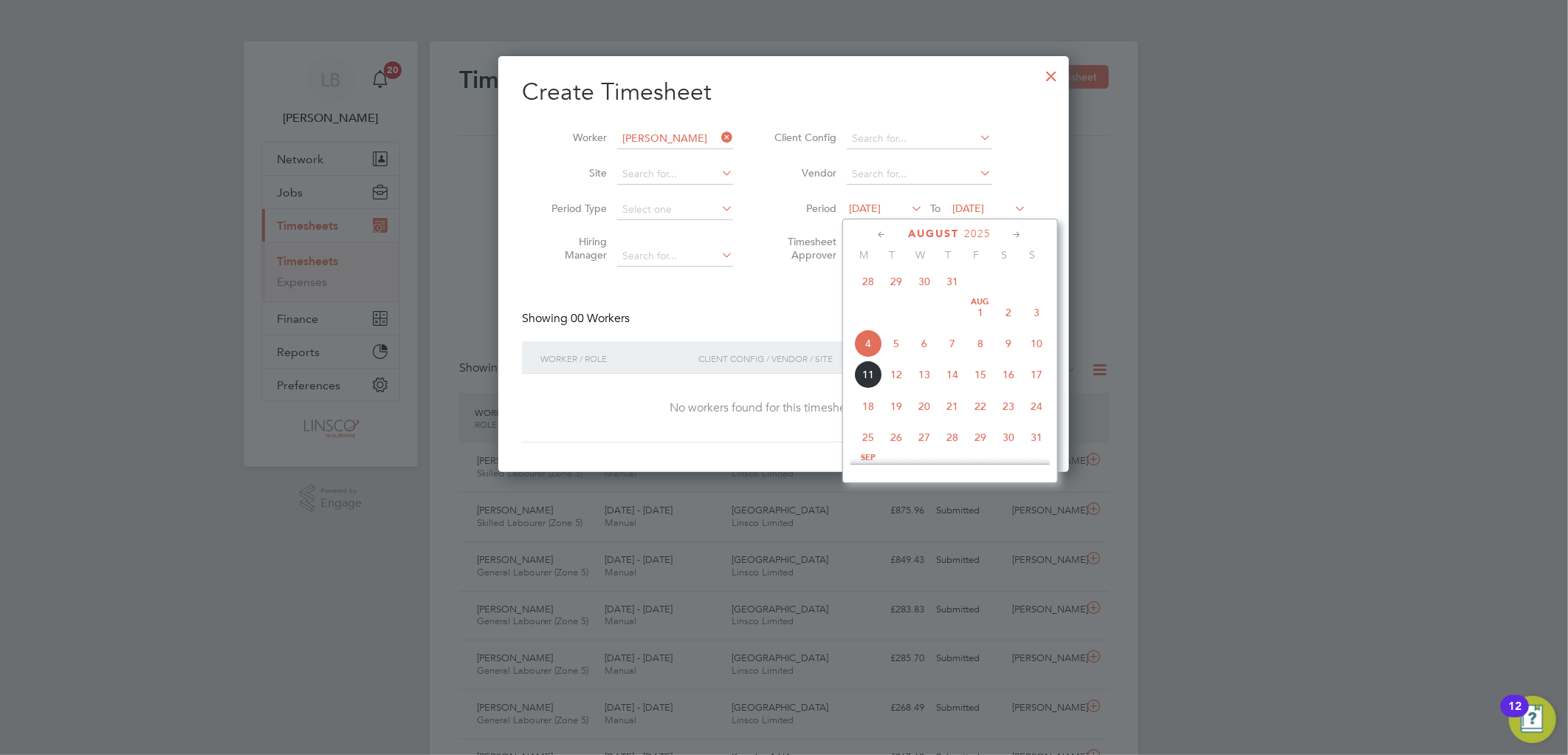
drag, startPoint x: 725, startPoint y: 130, endPoint x: 655, endPoint y: 137, distance: 70.3
click at [718, 133] on icon at bounding box center [718, 137] width 0 height 21
click at [655, 137] on input at bounding box center [675, 139] width 116 height 21
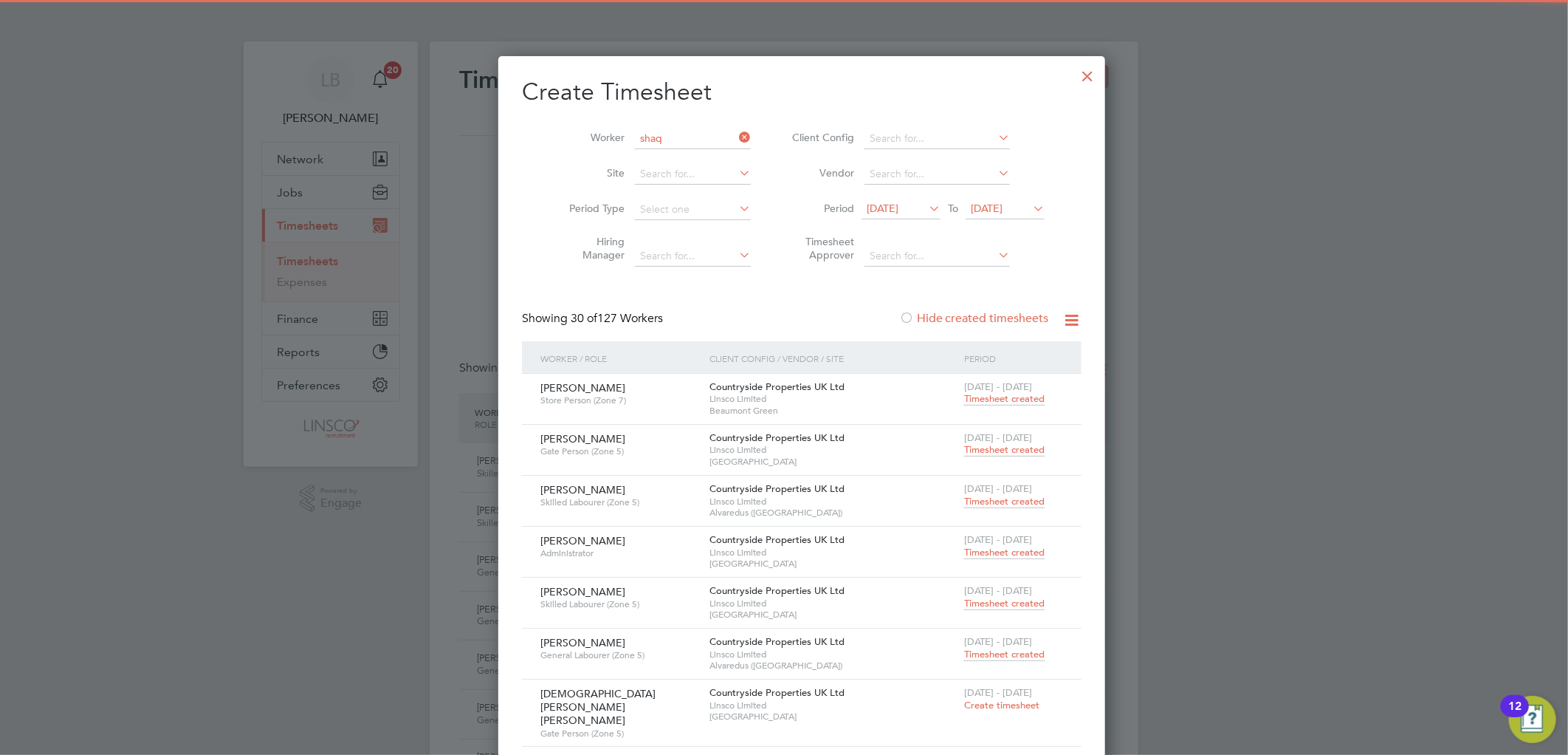
drag, startPoint x: 674, startPoint y: 163, endPoint x: 687, endPoint y: 165, distance: 13.2
click at [675, 161] on li "Shaq uille Cooper" at bounding box center [677, 158] width 121 height 20
type input "Shaquille Cooper"
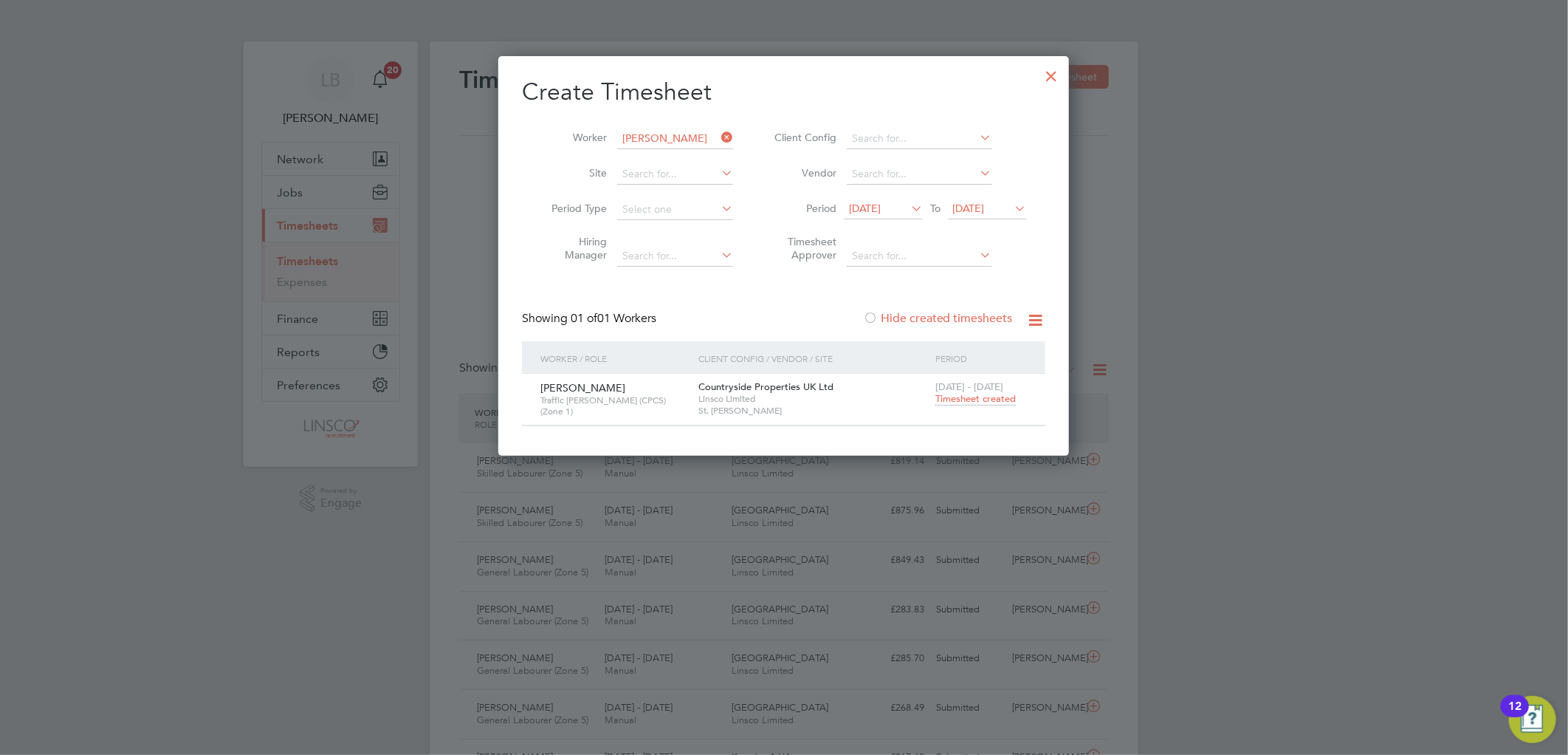
click at [969, 400] on span "Timesheet created" at bounding box center [975, 398] width 80 height 13
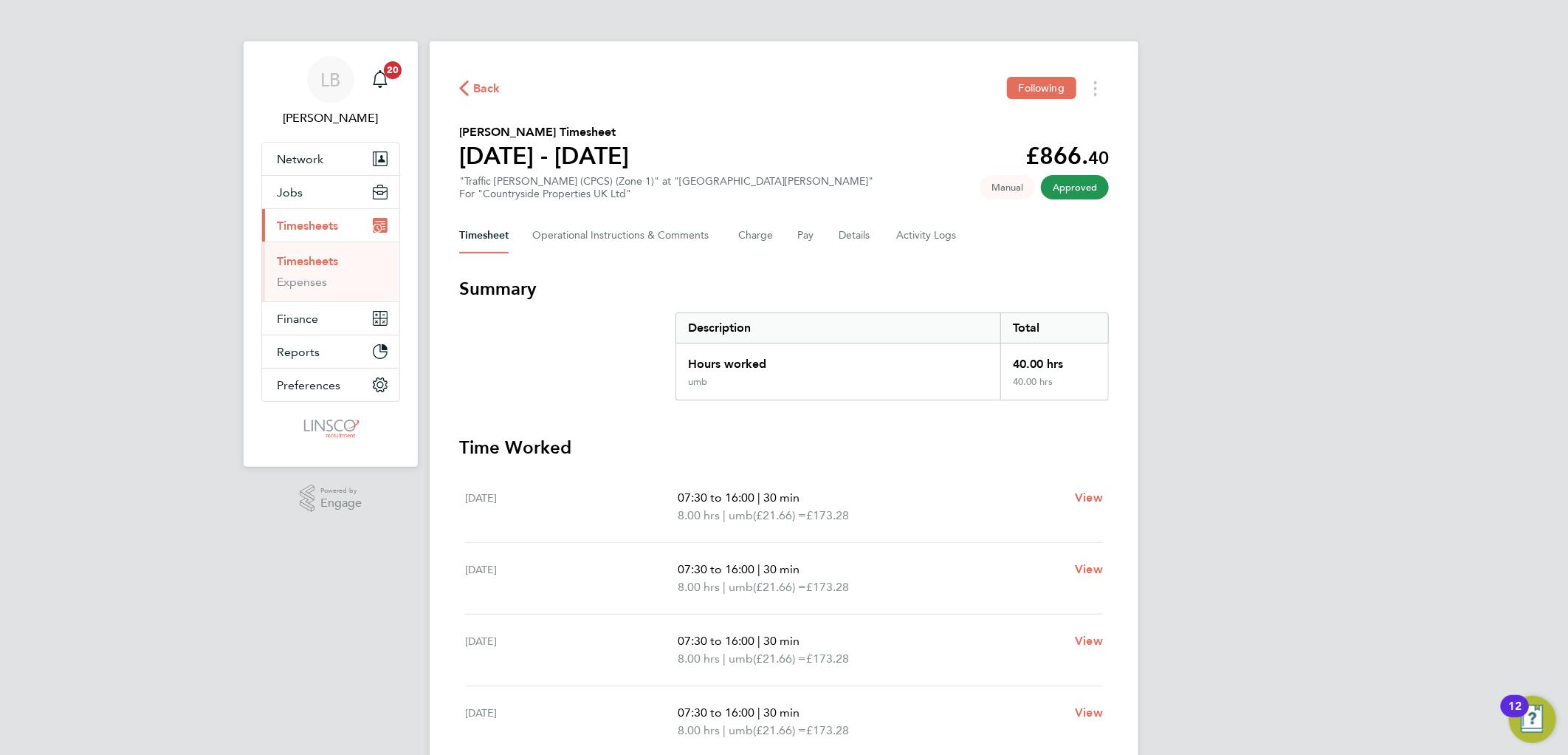
click at [480, 83] on span "Back" at bounding box center [486, 88] width 27 height 17
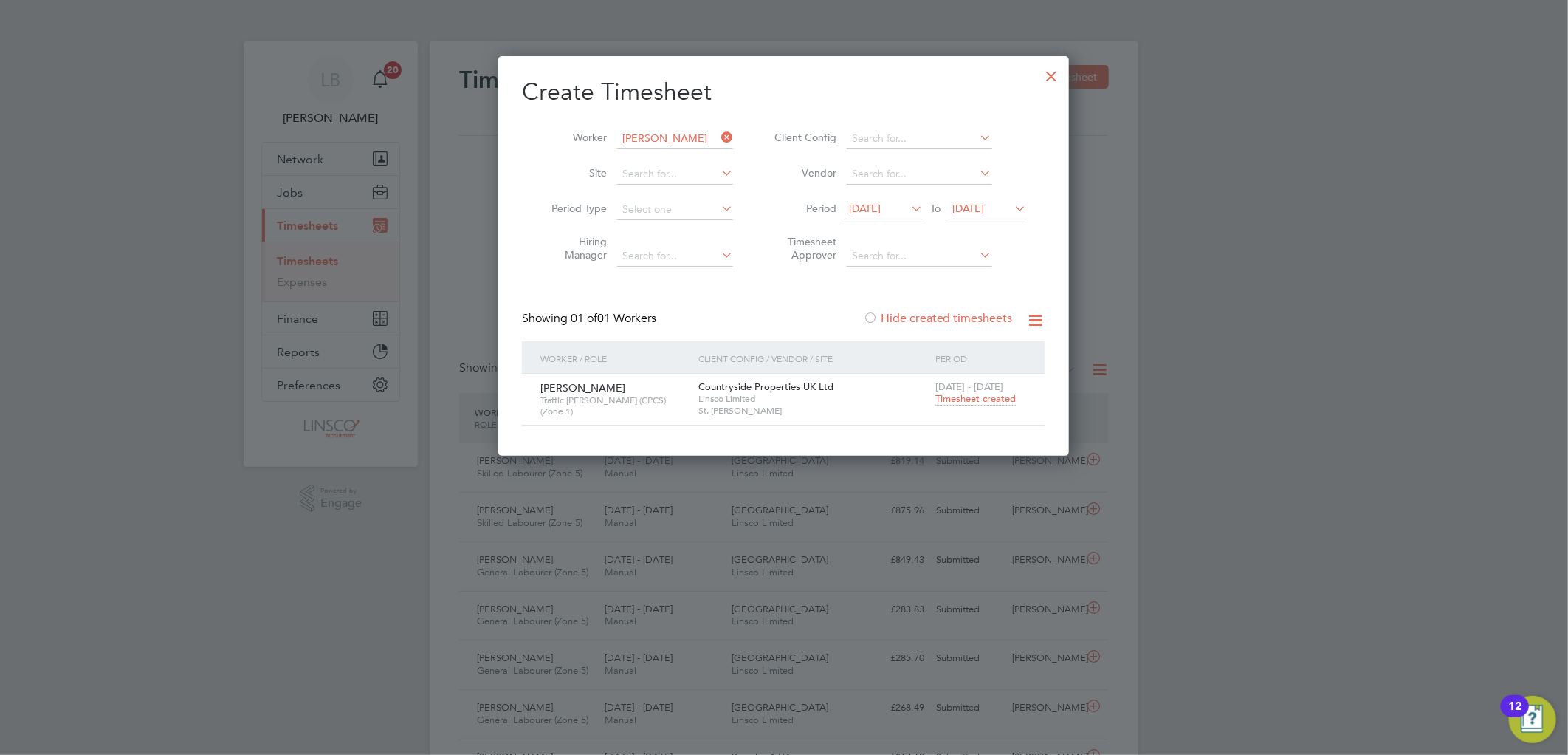
click at [718, 135] on icon at bounding box center [718, 137] width 0 height 21
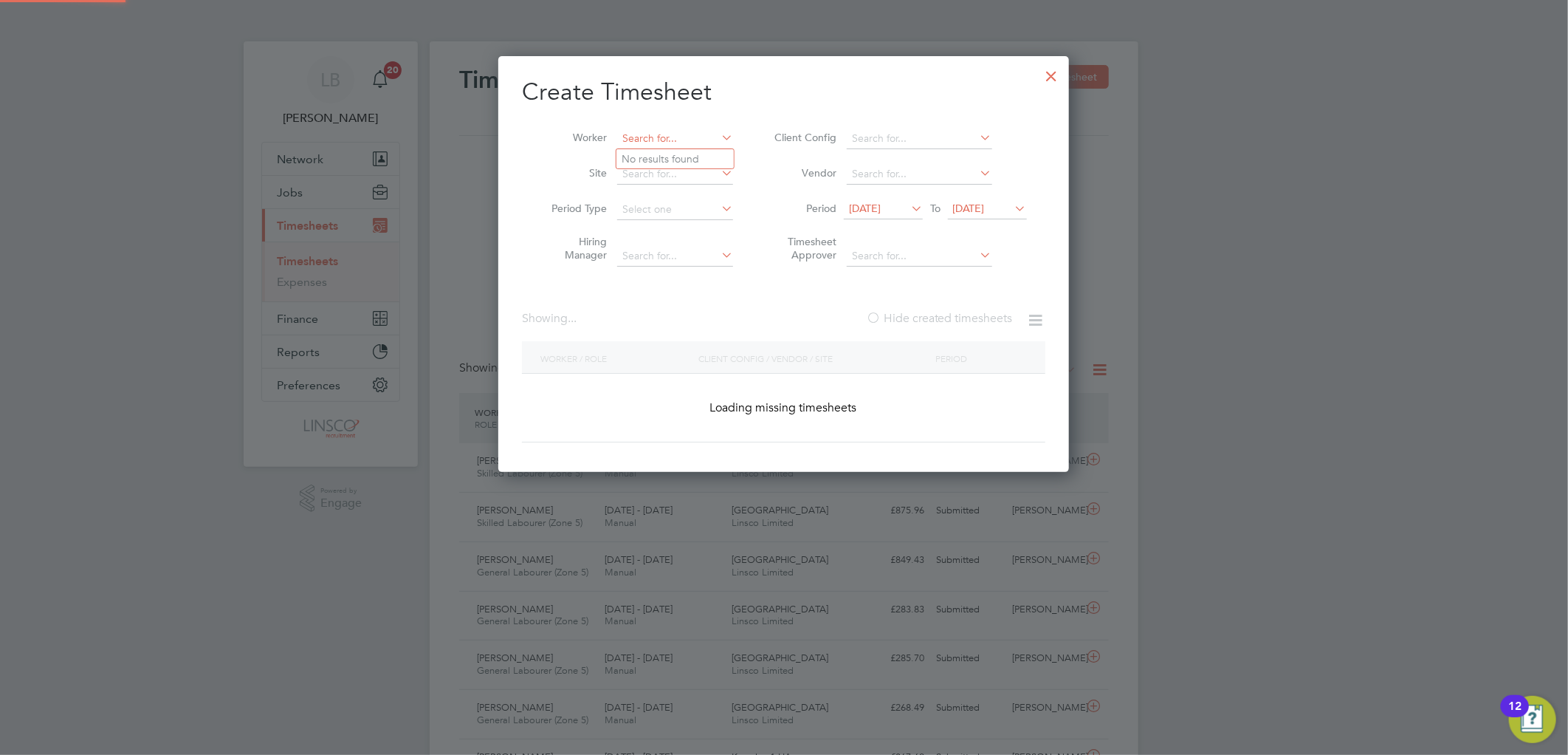
click at [661, 138] on input at bounding box center [675, 139] width 116 height 21
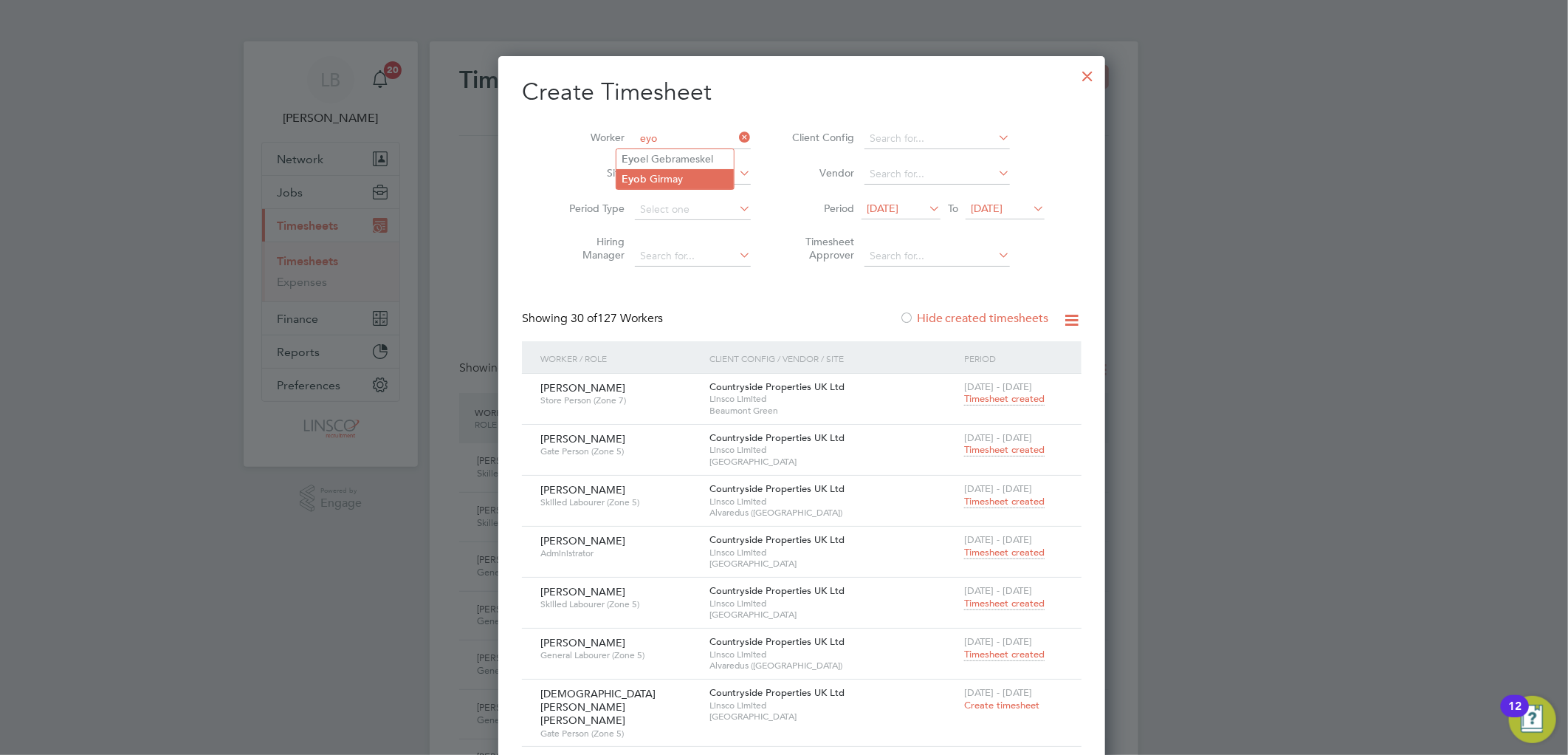
drag, startPoint x: 674, startPoint y: 173, endPoint x: 944, endPoint y: 328, distance: 311.3
click at [674, 174] on li "Eyo b Girmay" at bounding box center [675, 178] width 117 height 20
type input "[PERSON_NAME]"
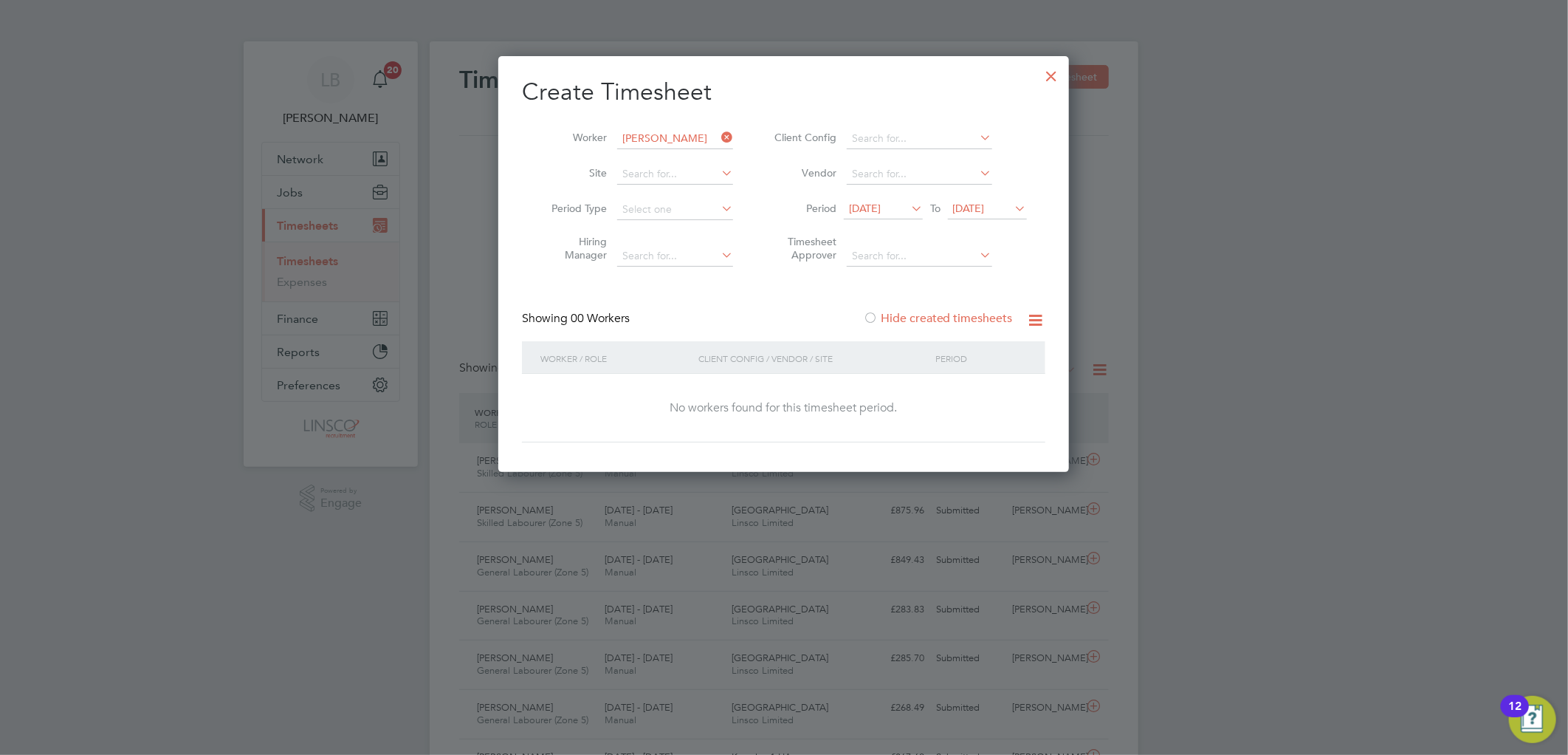
click at [881, 211] on span "04 Aug 2025" at bounding box center [865, 207] width 31 height 13
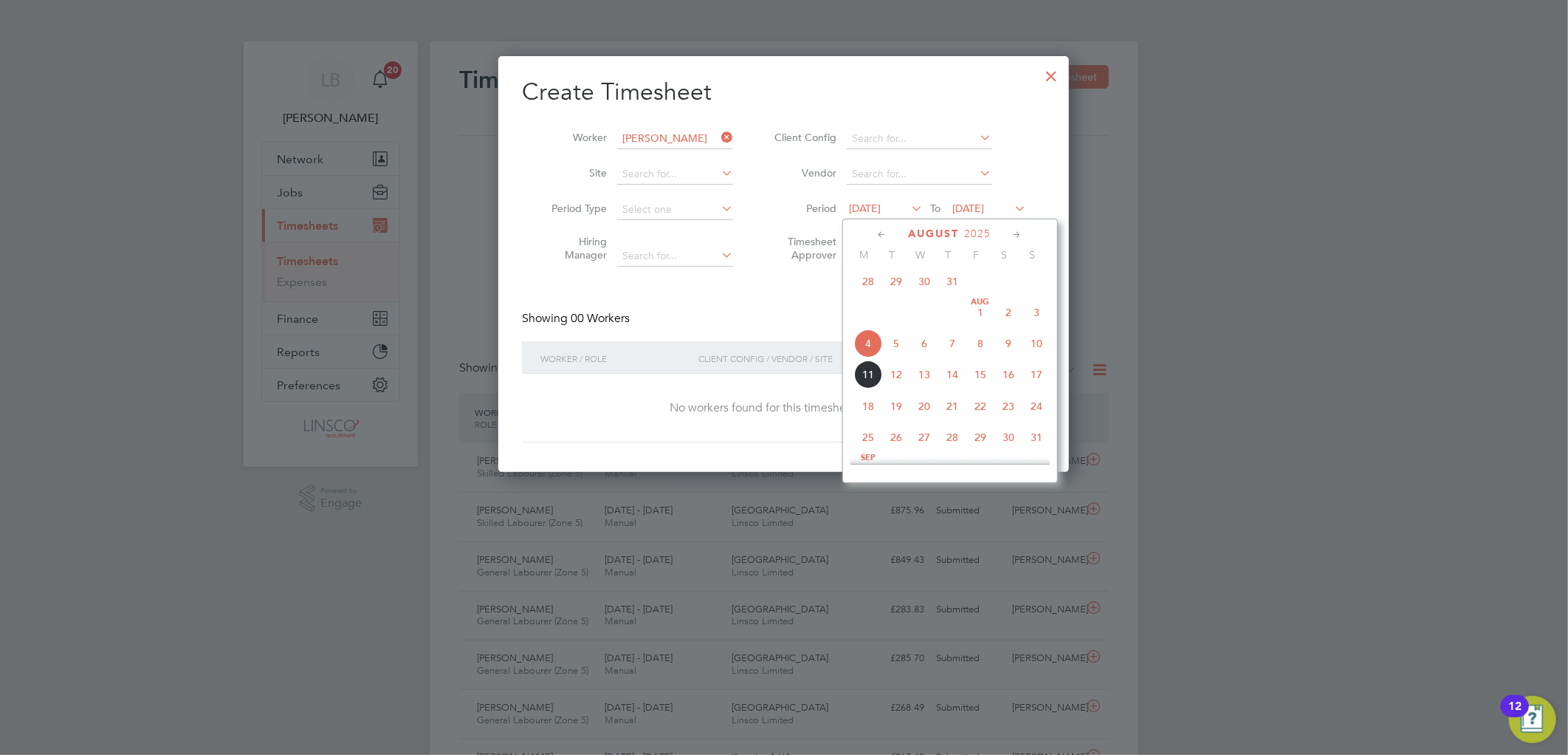
click at [868, 343] on span "4" at bounding box center [868, 343] width 28 height 28
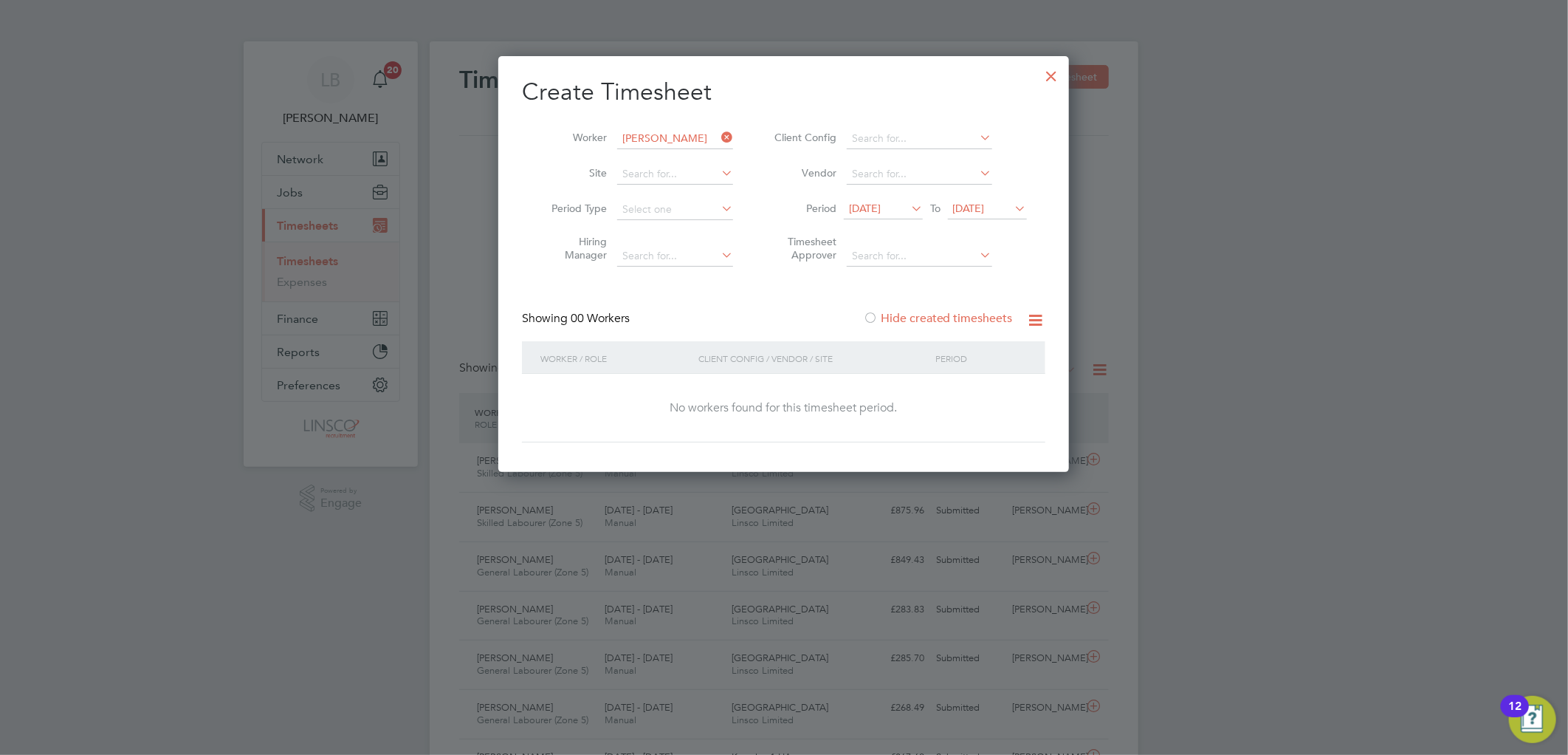
click at [1052, 78] on div at bounding box center [1051, 73] width 26 height 26
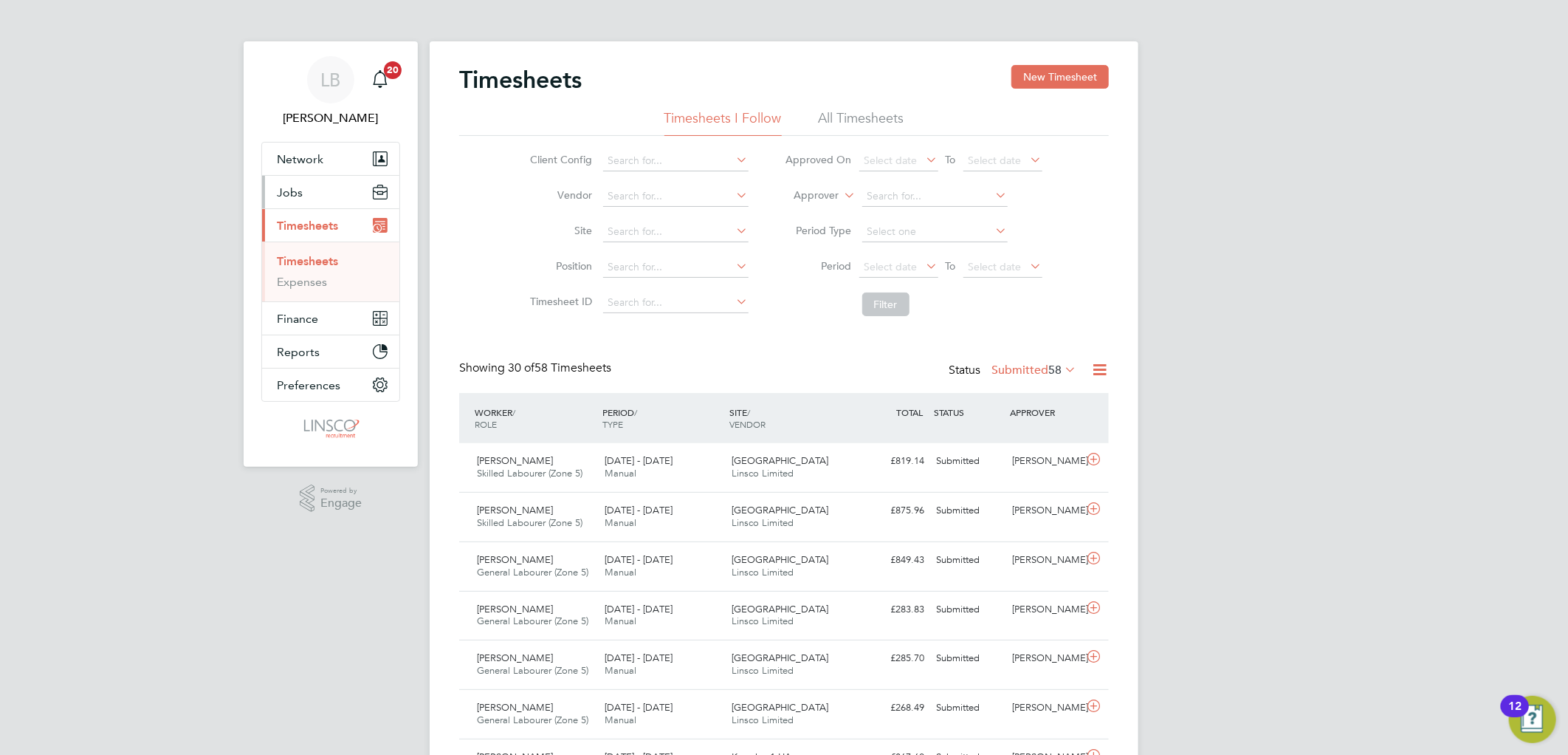
click at [297, 192] on span "Jobs" at bounding box center [289, 192] width 26 height 14
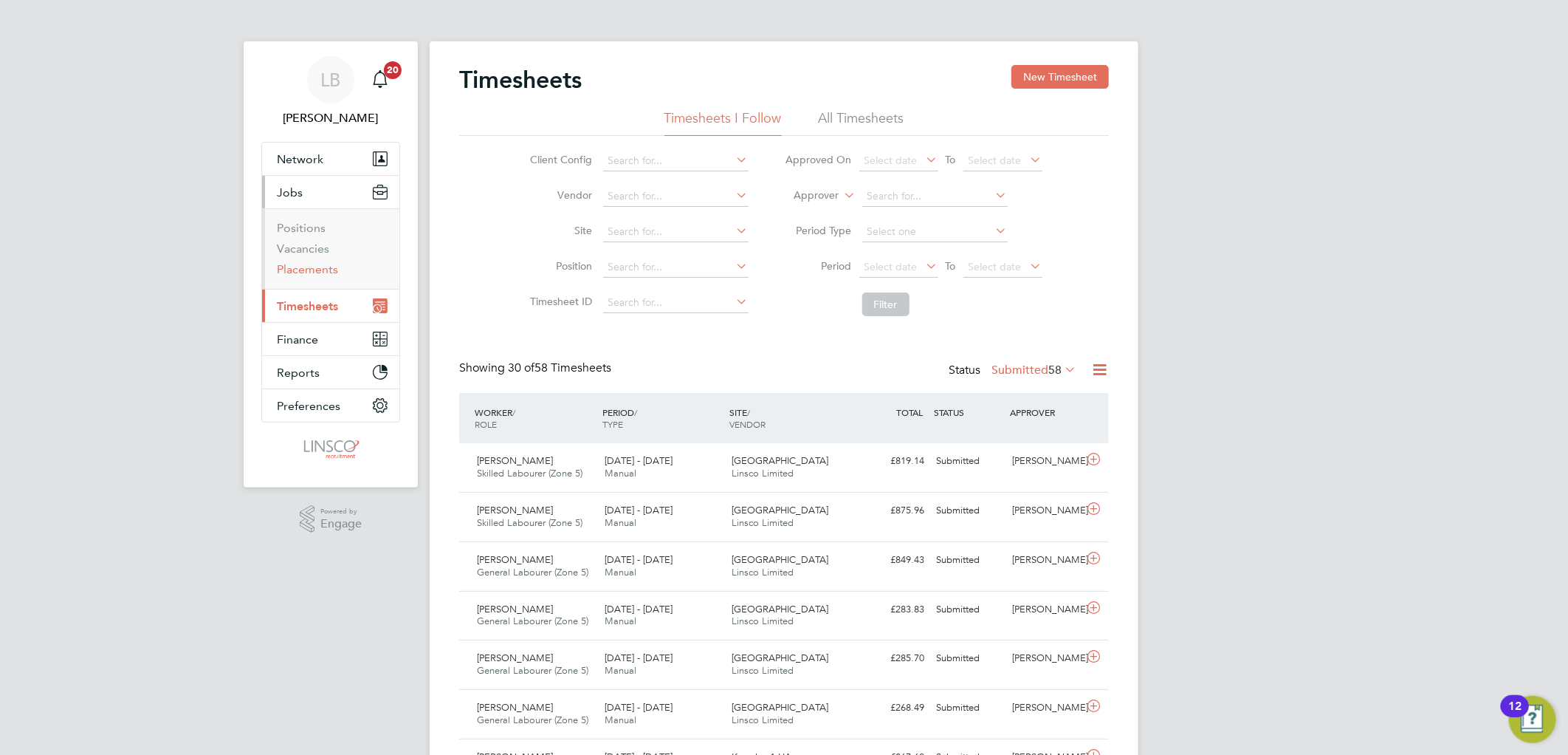
drag, startPoint x: 314, startPoint y: 269, endPoint x: 350, endPoint y: 267, distance: 36.1
click at [315, 269] on link "Placements" at bounding box center [307, 269] width 61 height 14
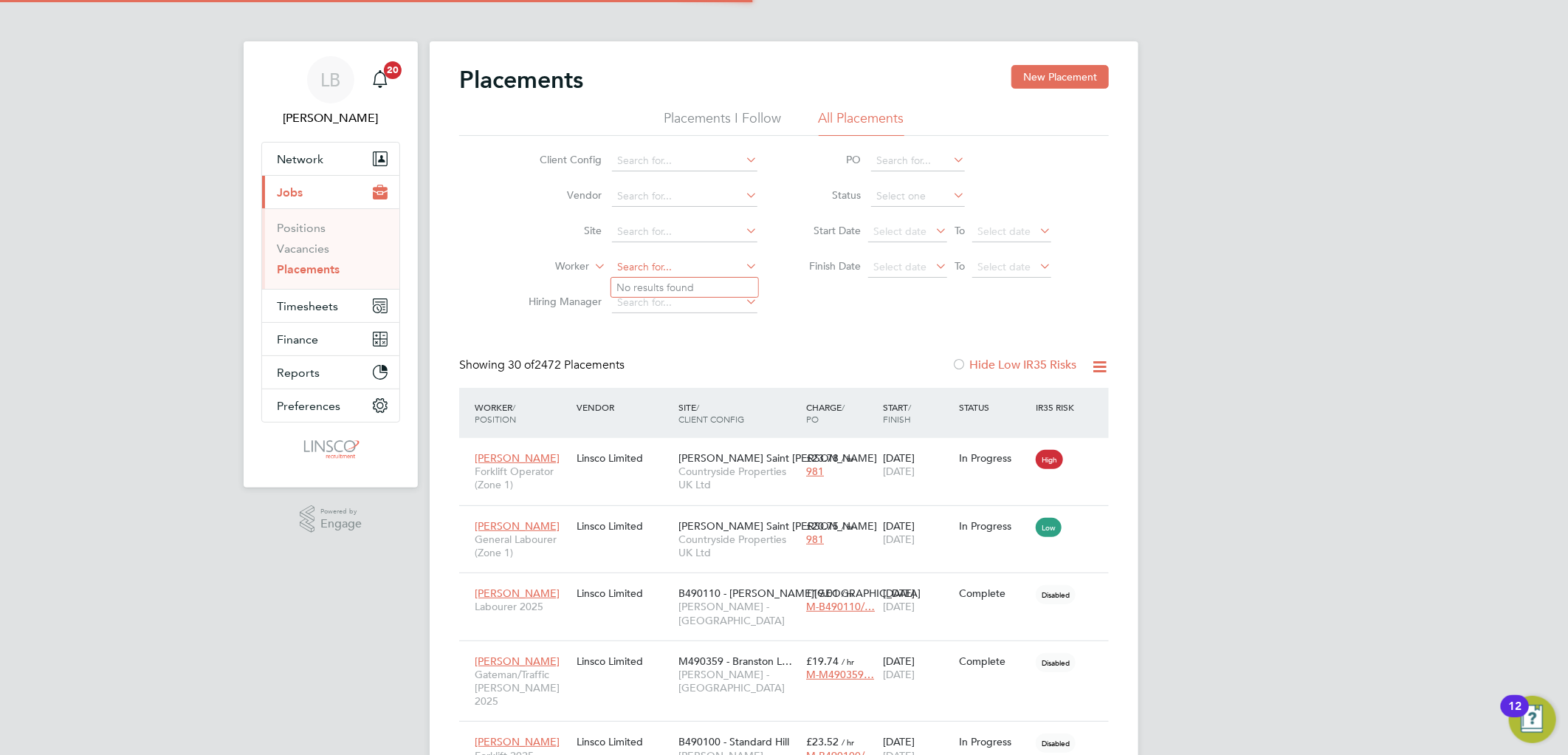
click at [625, 262] on input at bounding box center [685, 268] width 145 height 21
click at [674, 284] on li "Eyob Girmay" at bounding box center [685, 287] width 147 height 20
type input "[PERSON_NAME]"
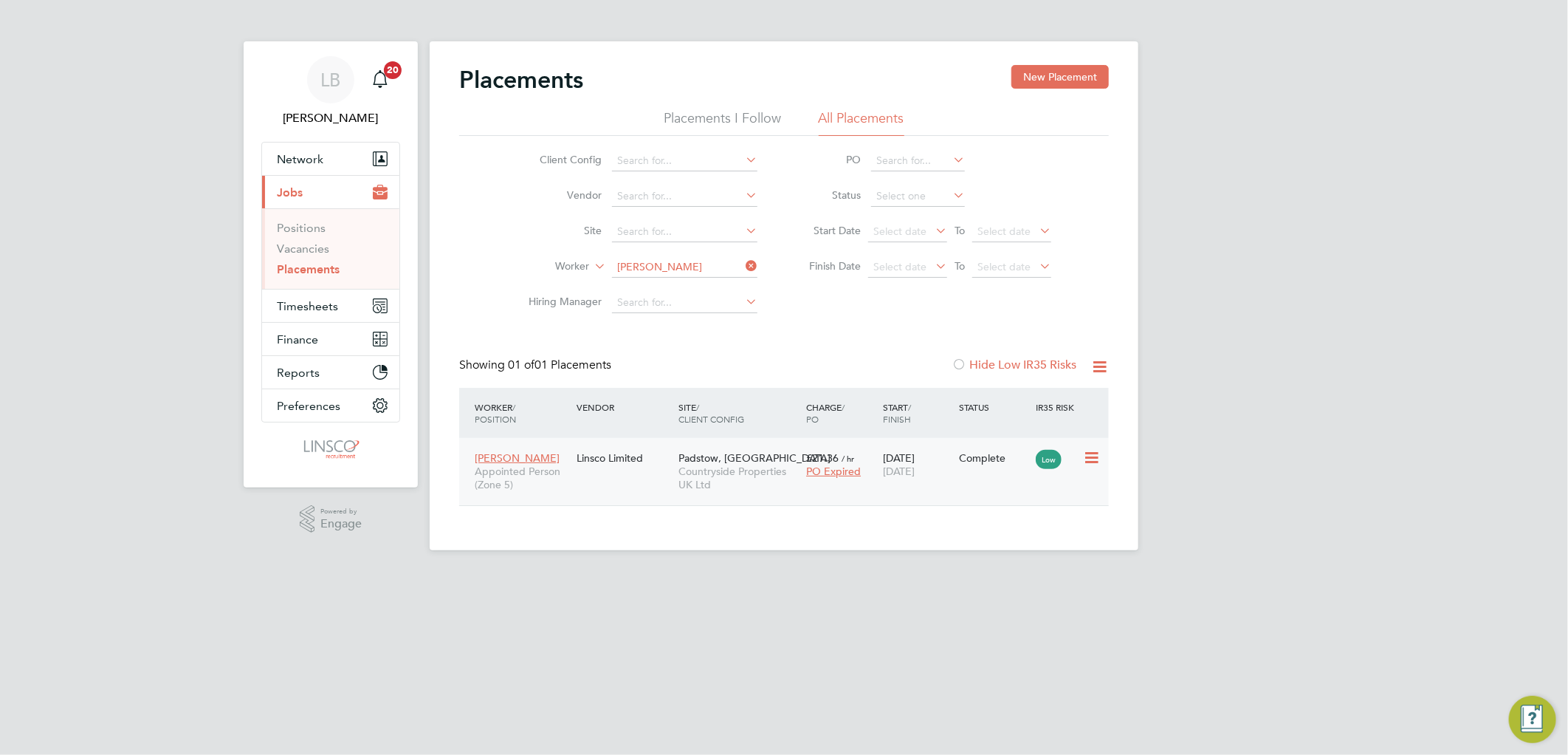
click at [930, 487] on div "Eyob Girmay Appointed Person (Zone 5) Linsco Limited Padstow, Bestwood Countrys…" at bounding box center [784, 471] width 650 height 67
click at [873, 460] on div "£21.36 / hr PO Expired" at bounding box center [840, 464] width 77 height 41
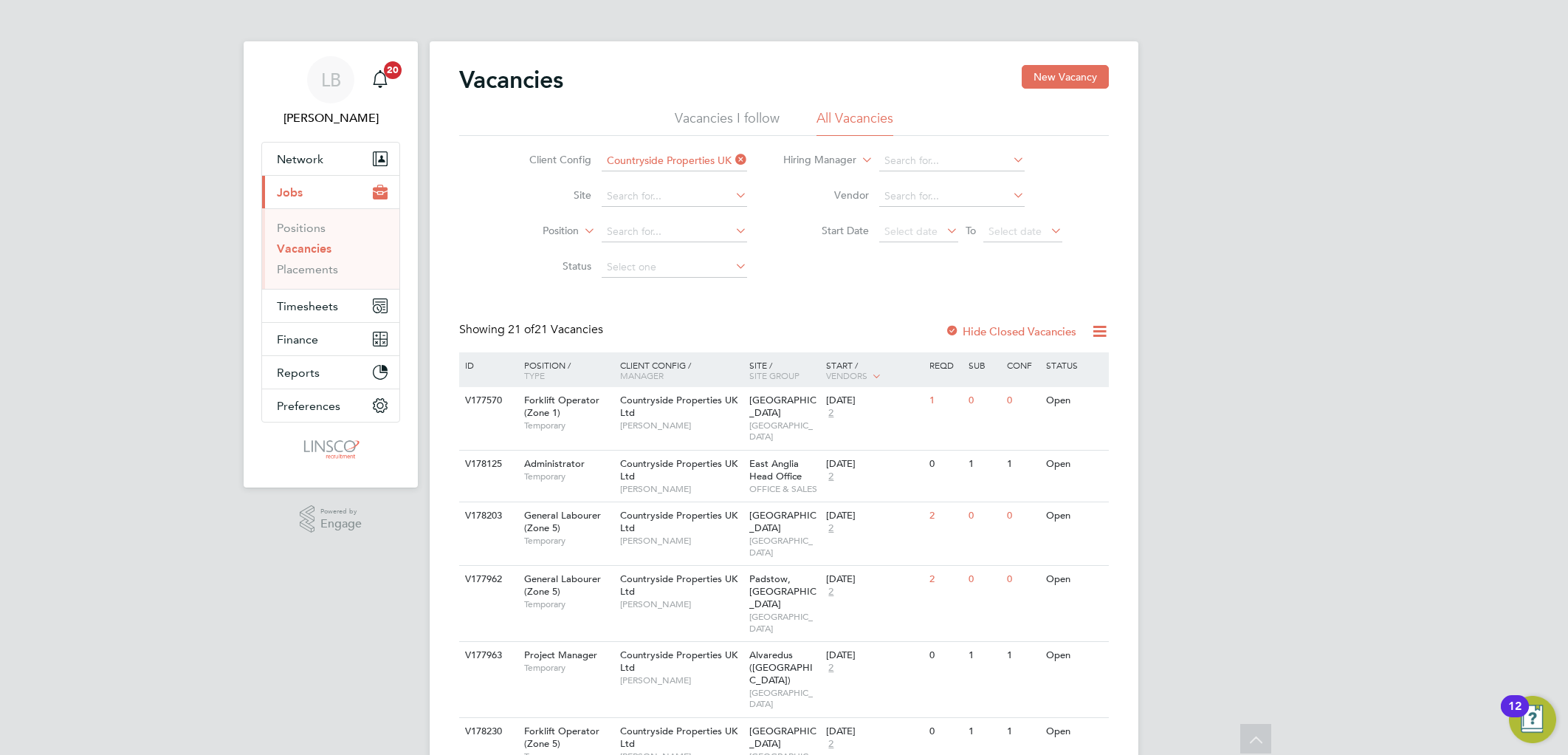
scroll to position [82, 0]
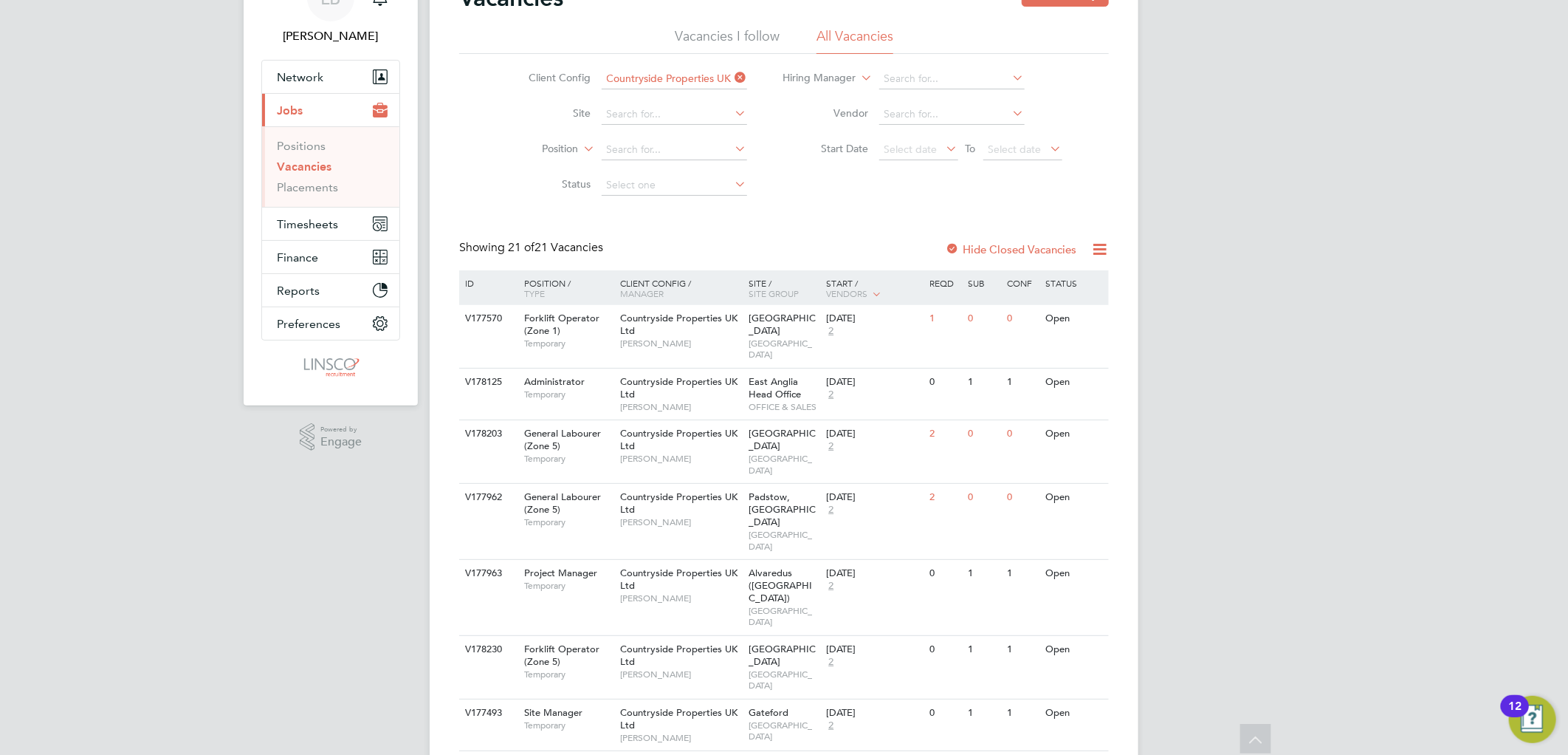
click at [732, 76] on icon at bounding box center [732, 78] width 0 height 21
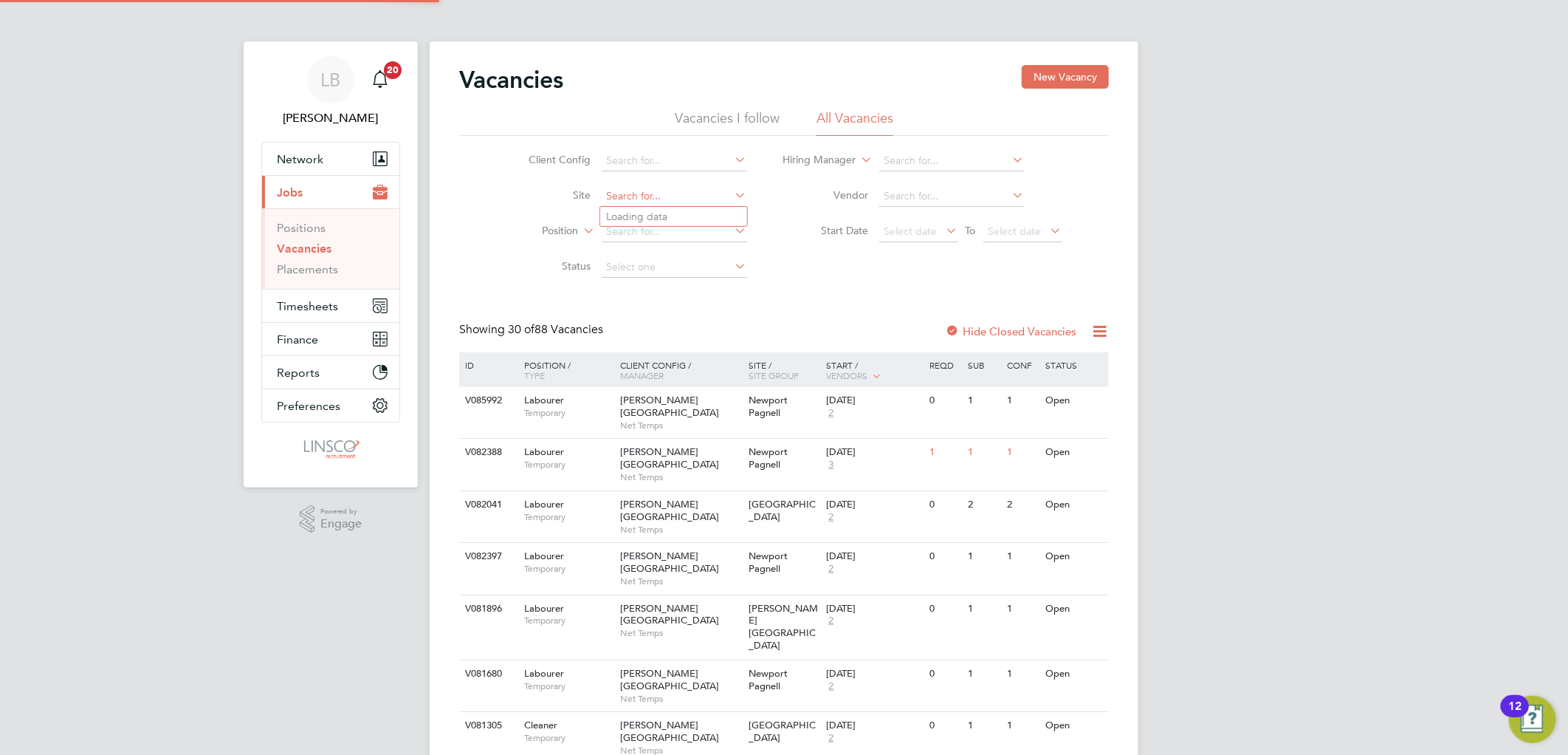
click at [638, 199] on input at bounding box center [674, 197] width 145 height 21
click at [659, 220] on li "Habb erley Park ([GEOGRAPHIC_DATA])" at bounding box center [719, 216] width 239 height 20
type input "[GEOGRAPHIC_DATA] ([GEOGRAPHIC_DATA])"
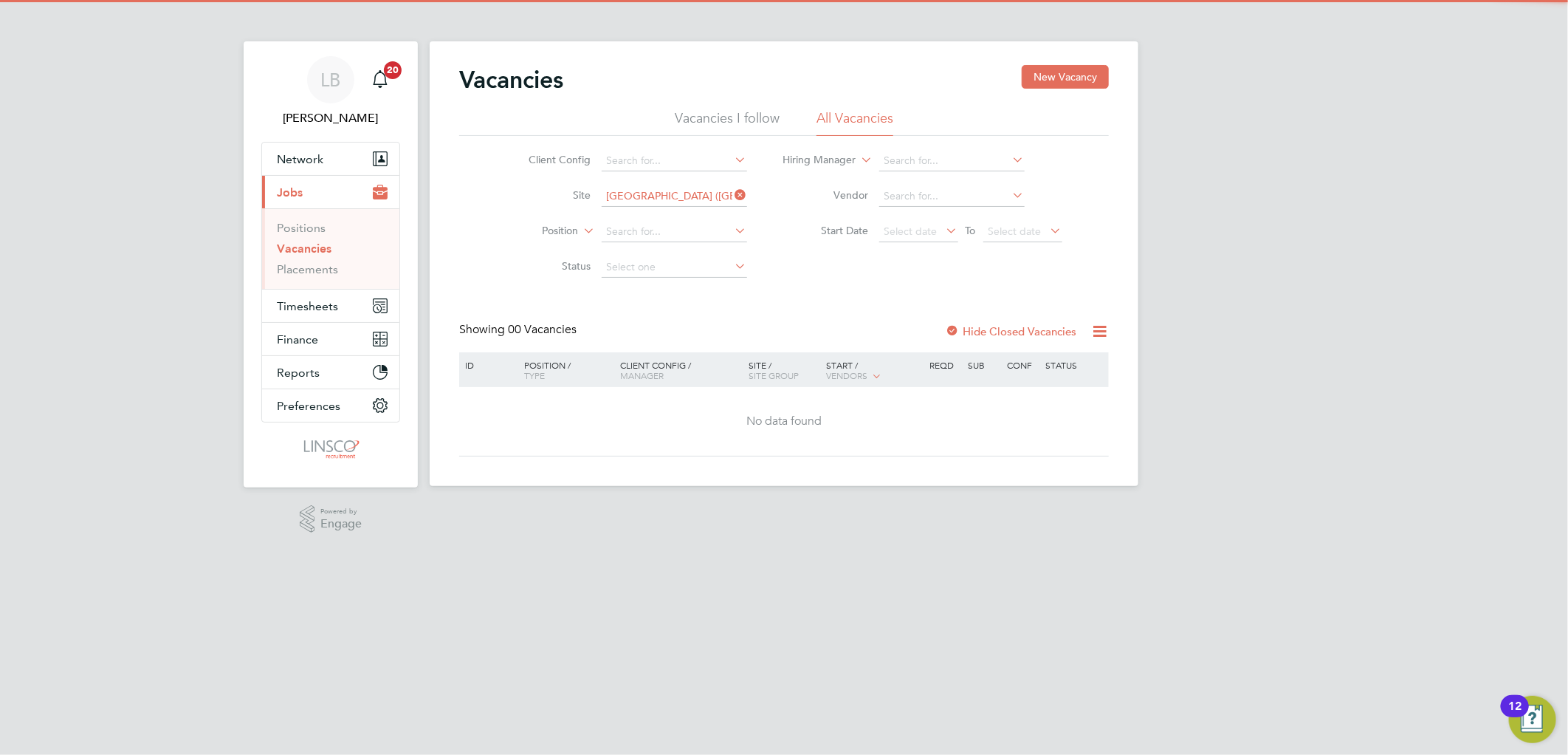
click at [959, 325] on div at bounding box center [951, 332] width 15 height 15
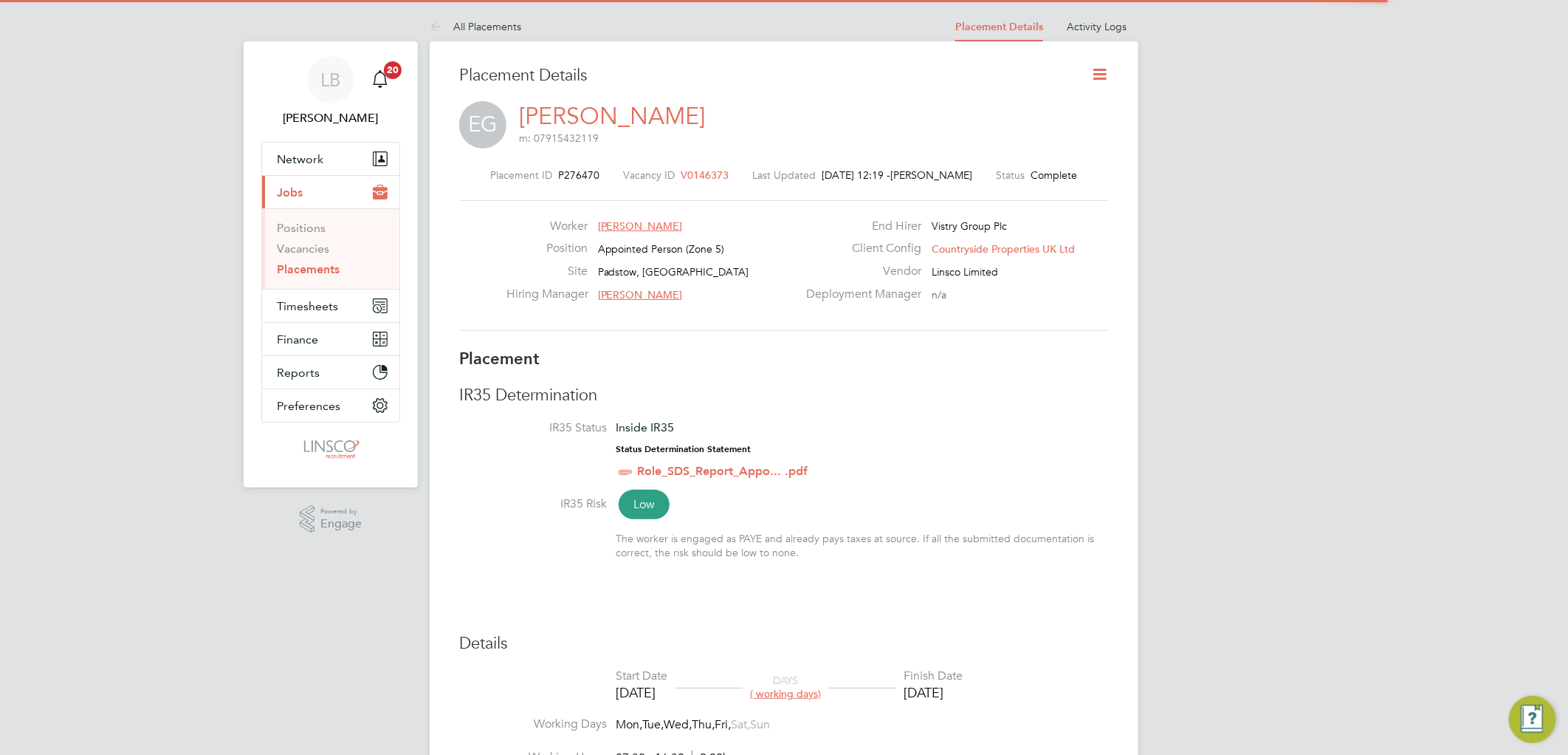
click at [1100, 70] on icon at bounding box center [1099, 73] width 18 height 18
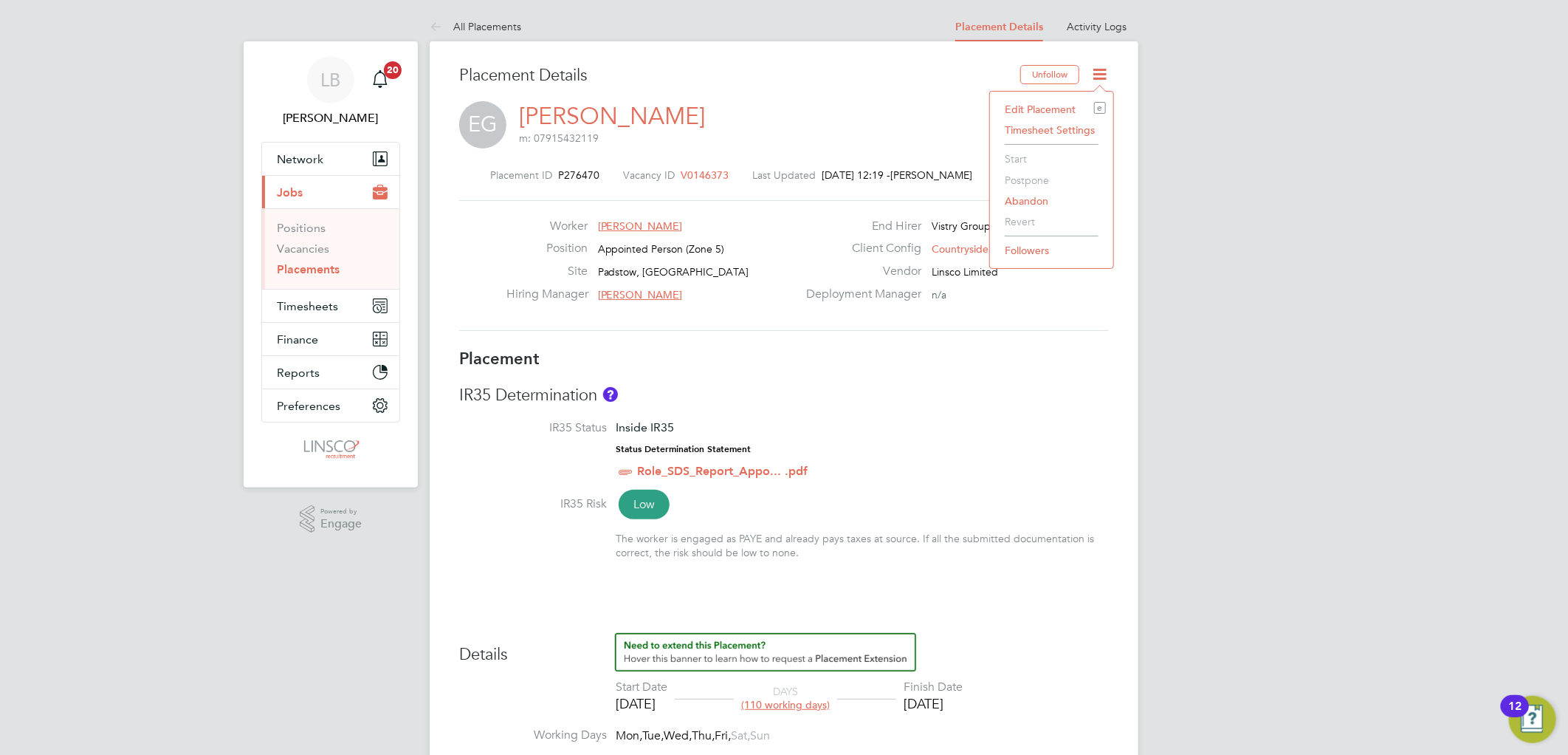
click at [1063, 106] on li "Edit Placement e" at bounding box center [1051, 109] width 108 height 21
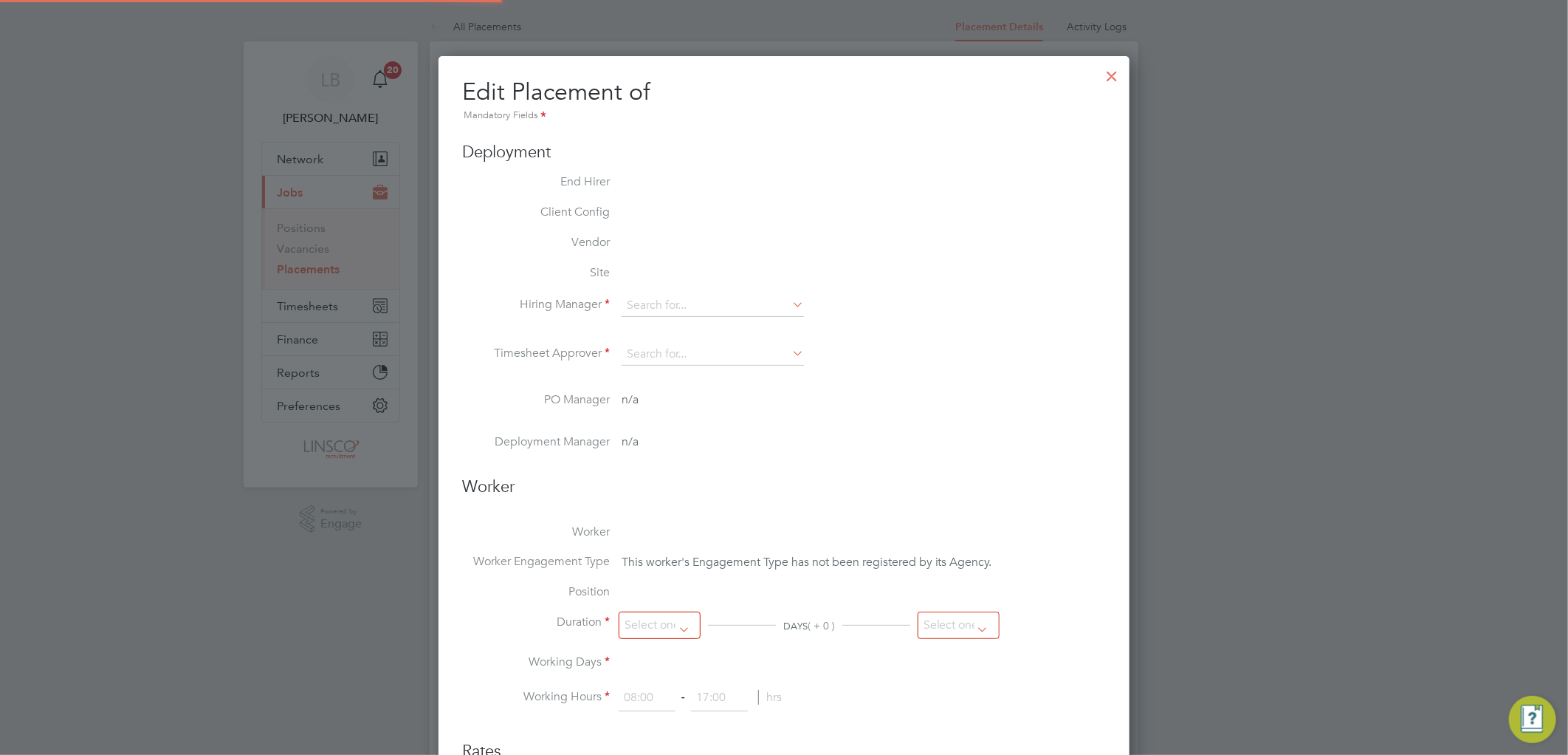
type input "[PERSON_NAME]"
type input "[DATE]"
type input "07:30"
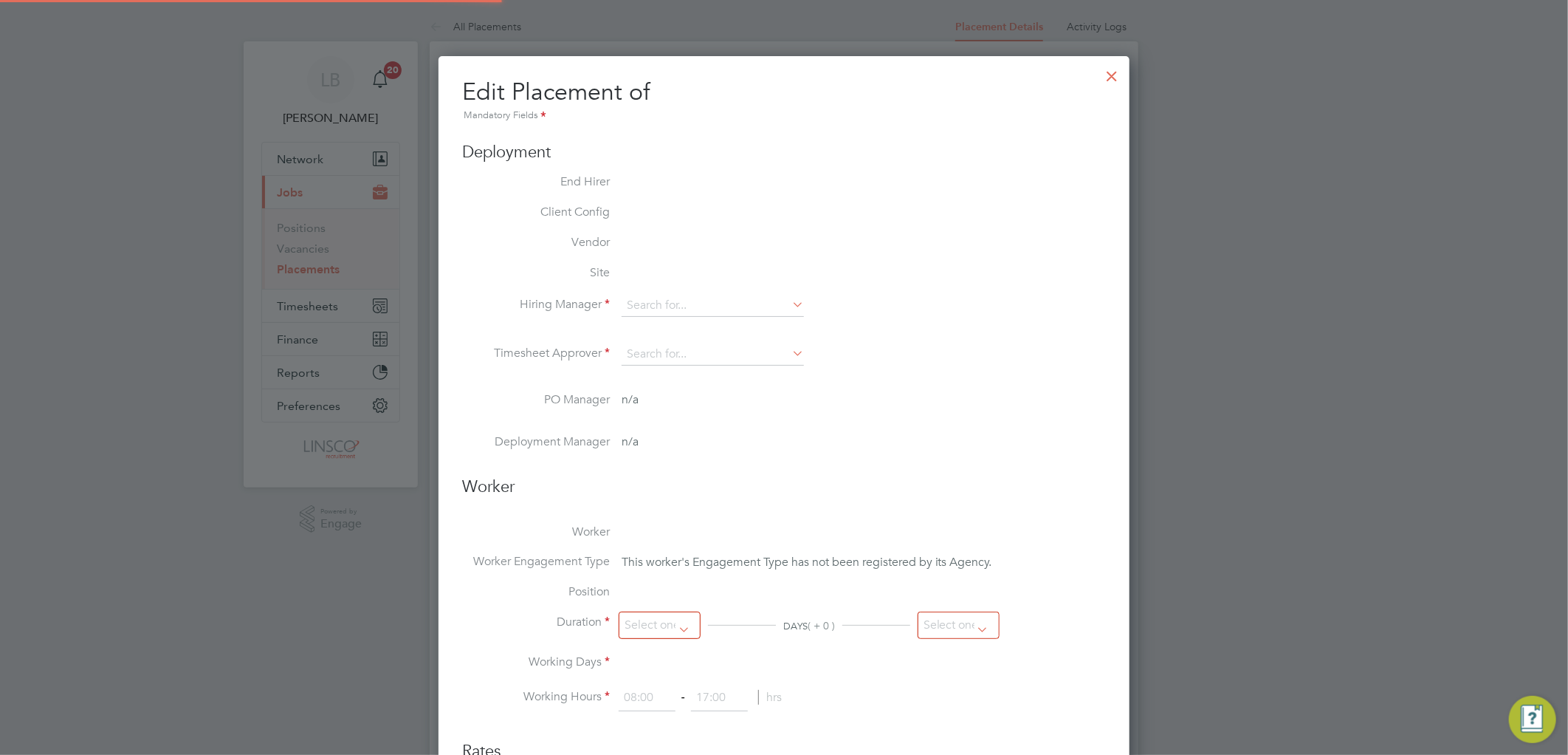
type input "16:30"
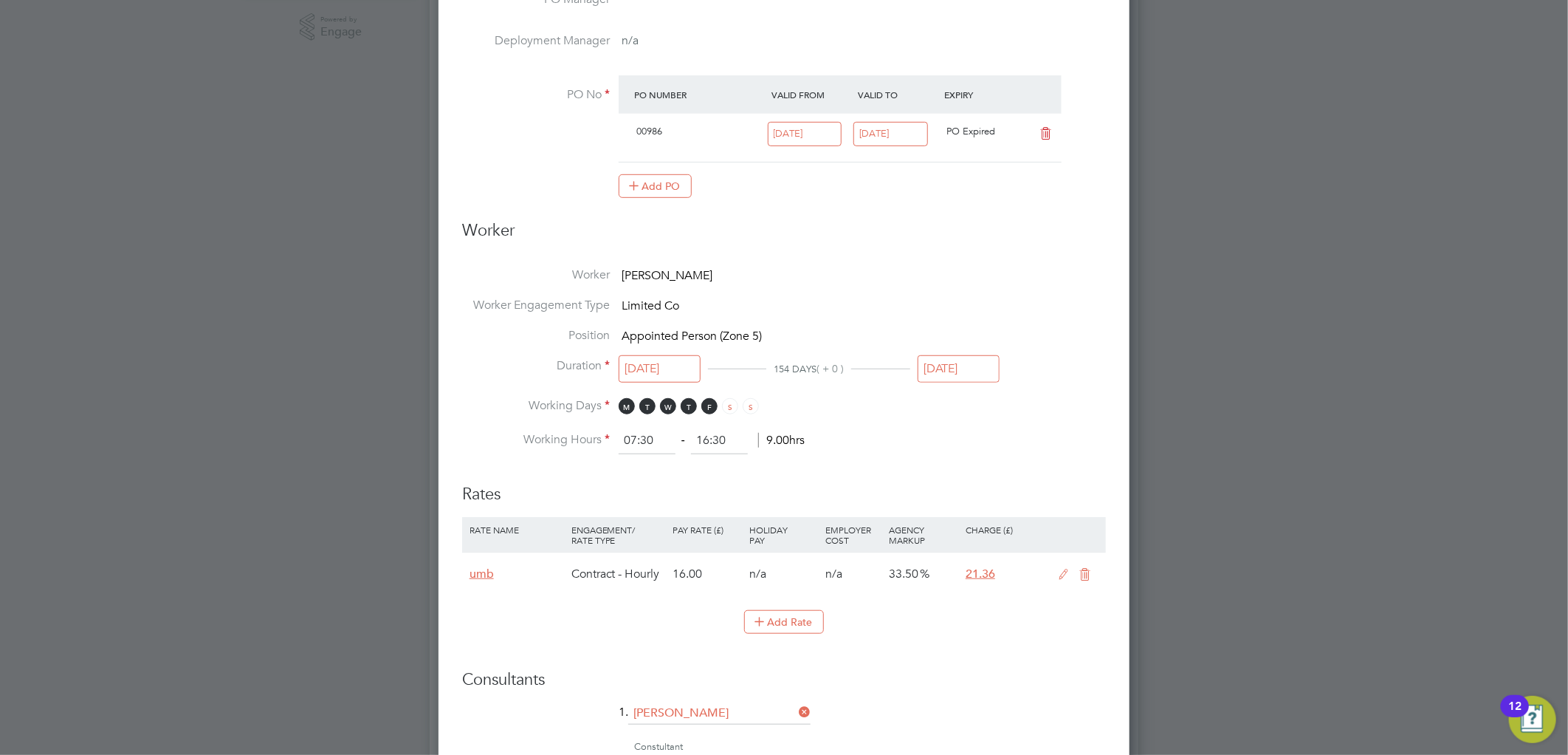
click at [955, 363] on input "[DATE]" at bounding box center [958, 368] width 82 height 27
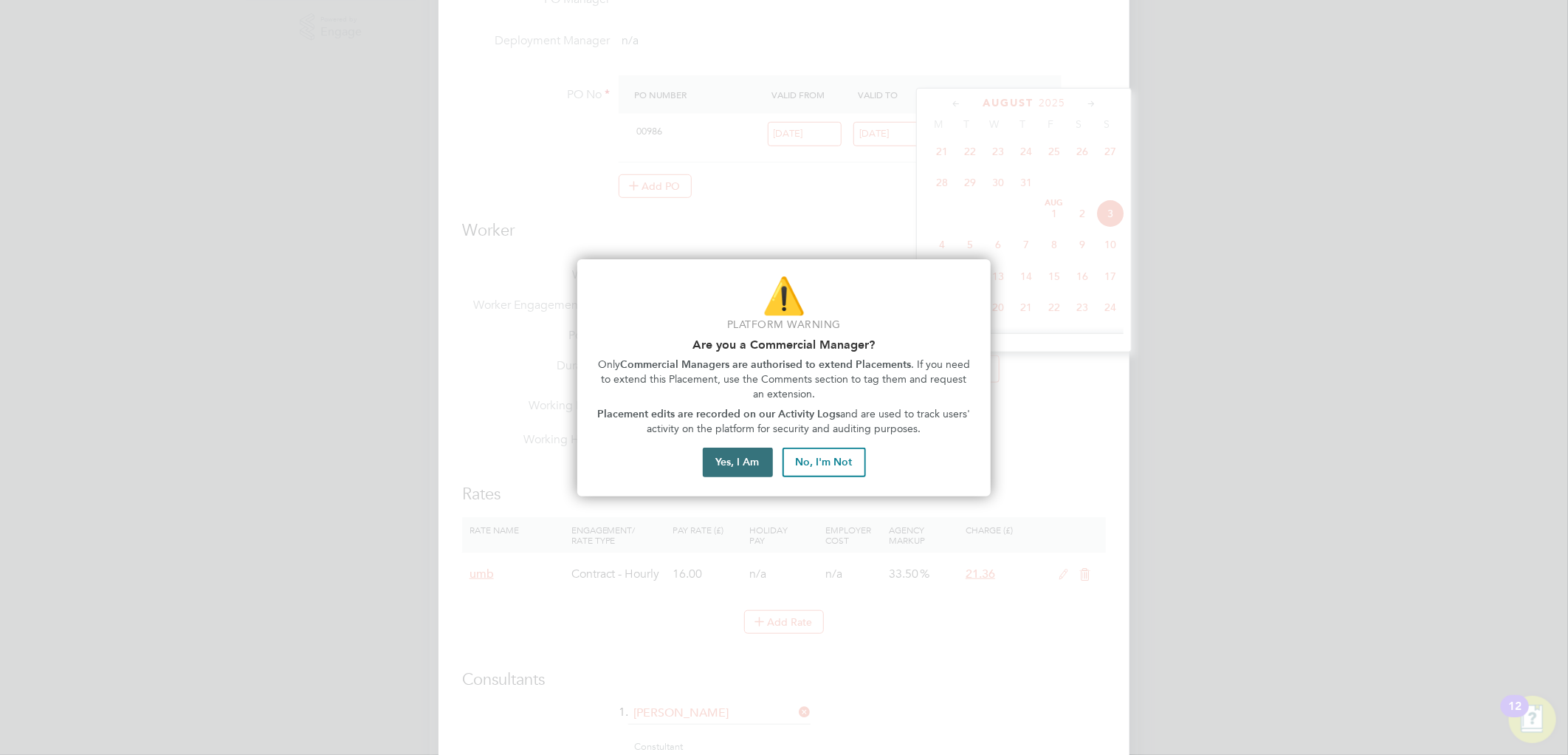
click at [745, 466] on button "Yes, I Am" at bounding box center [737, 462] width 70 height 30
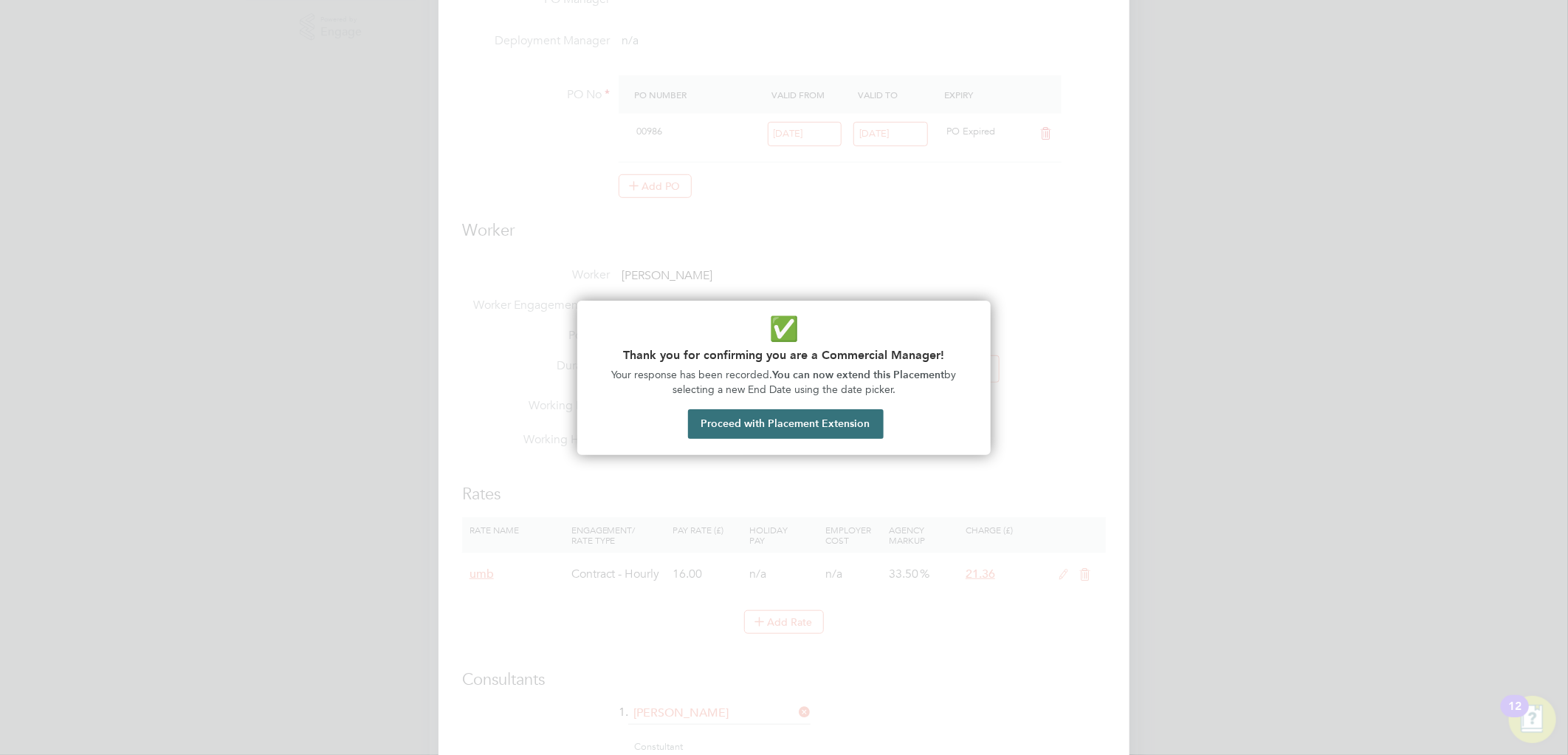
drag, startPoint x: 823, startPoint y: 425, endPoint x: 1004, endPoint y: 396, distance: 183.3
click at [825, 424] on button "Proceed with Placement Extension" at bounding box center [786, 424] width 196 height 30
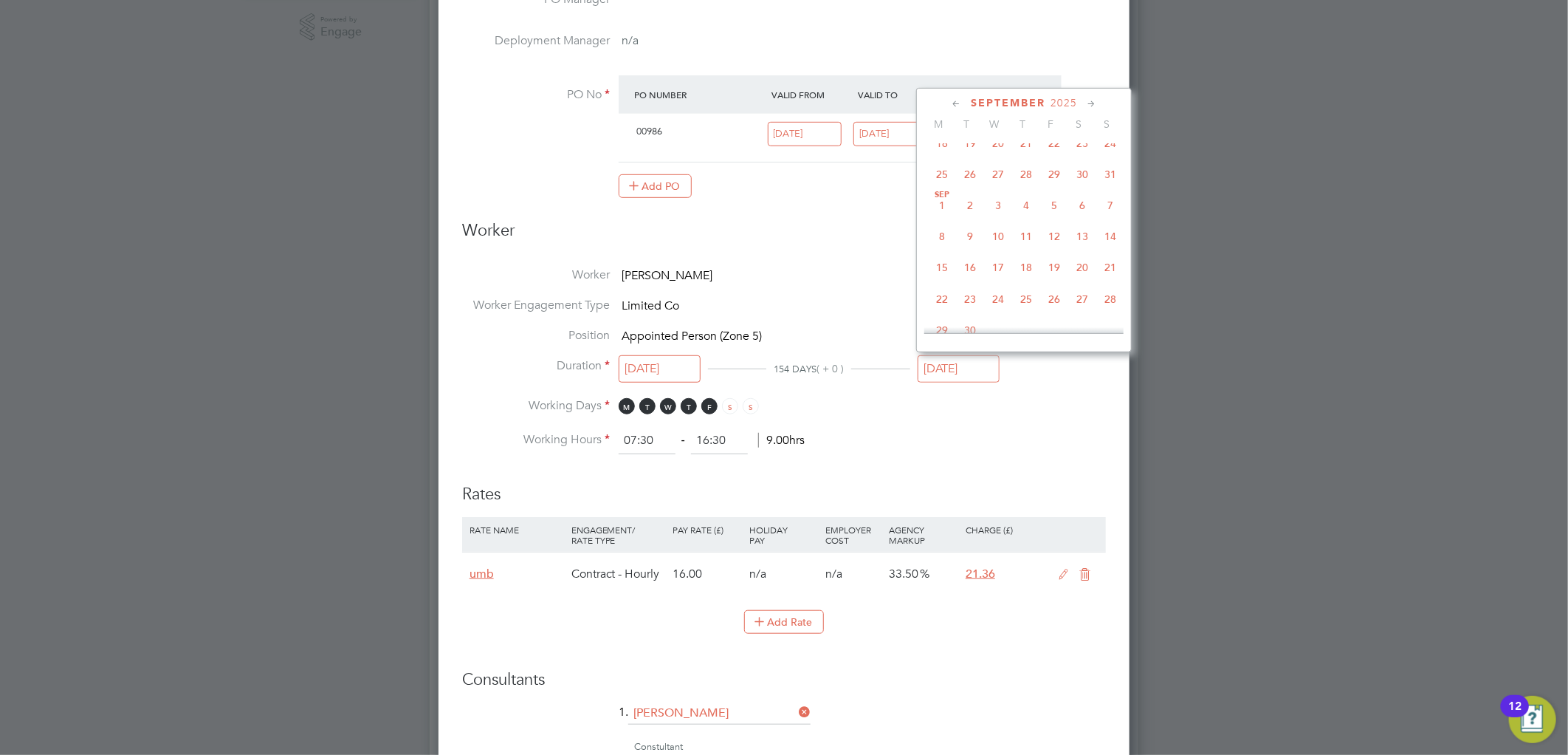
click at [1112, 183] on span "31" at bounding box center [1110, 174] width 28 height 28
type input "[DATE]"
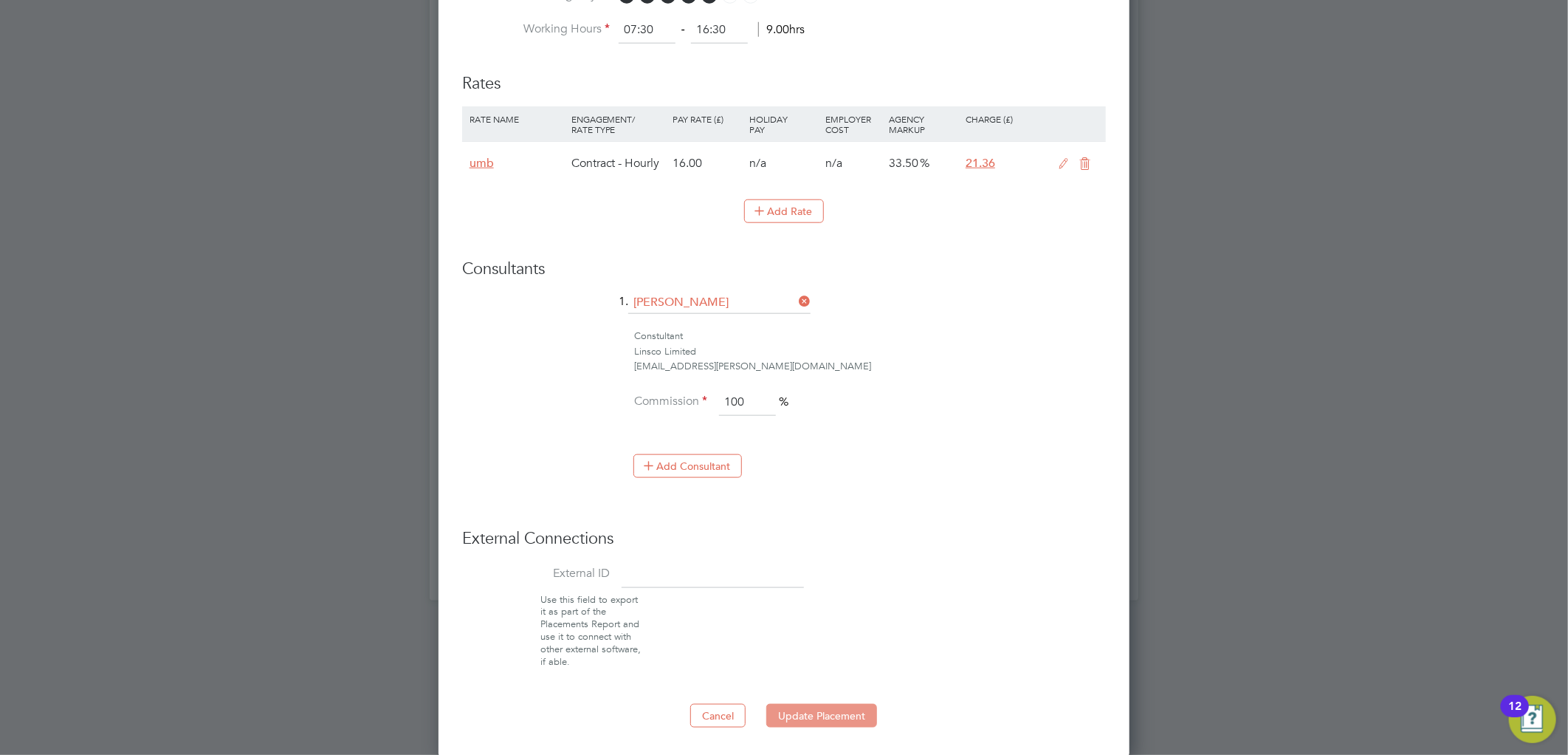
click at [802, 717] on button "Update Placement" at bounding box center [821, 715] width 111 height 24
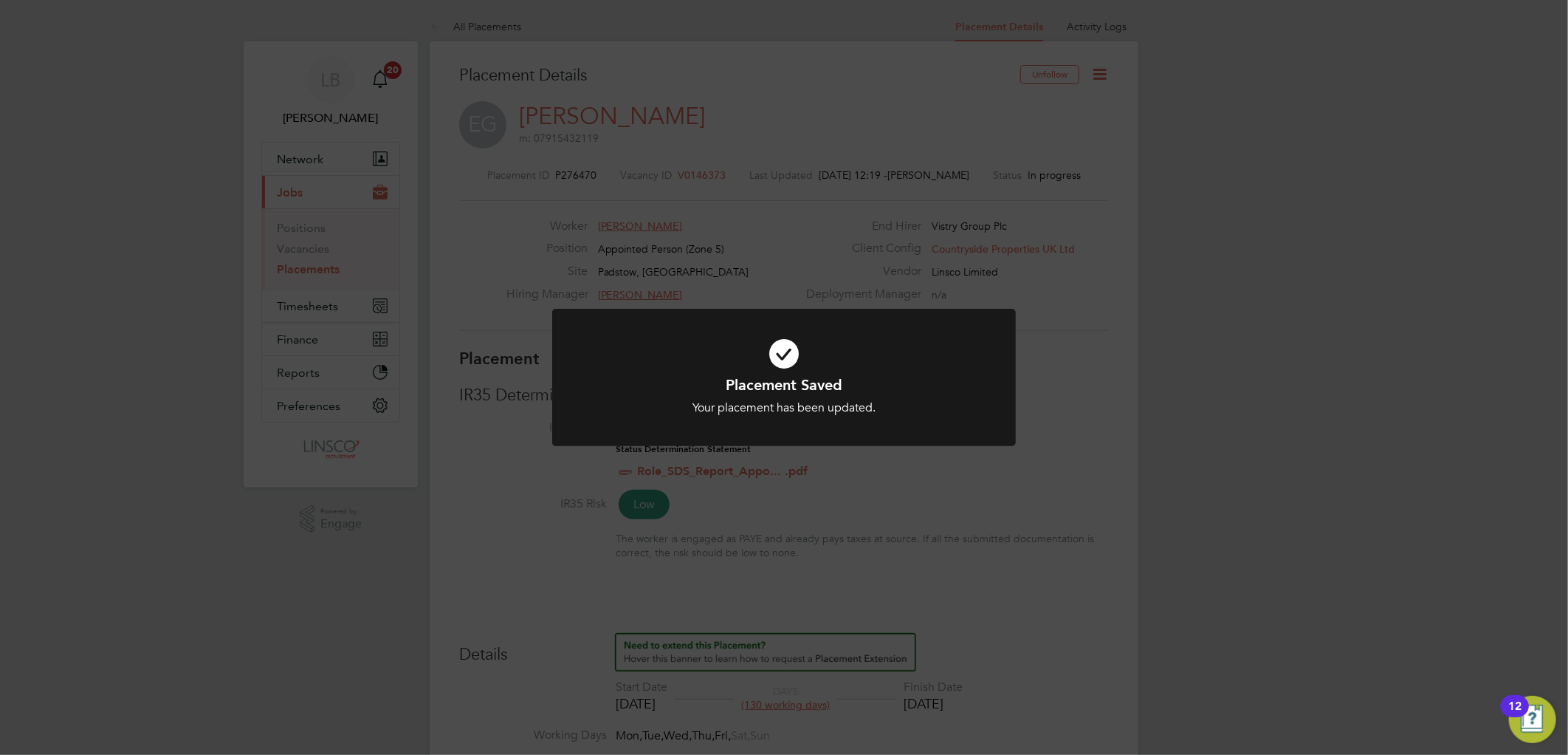
click at [810, 322] on div at bounding box center [784, 378] width 463 height 138
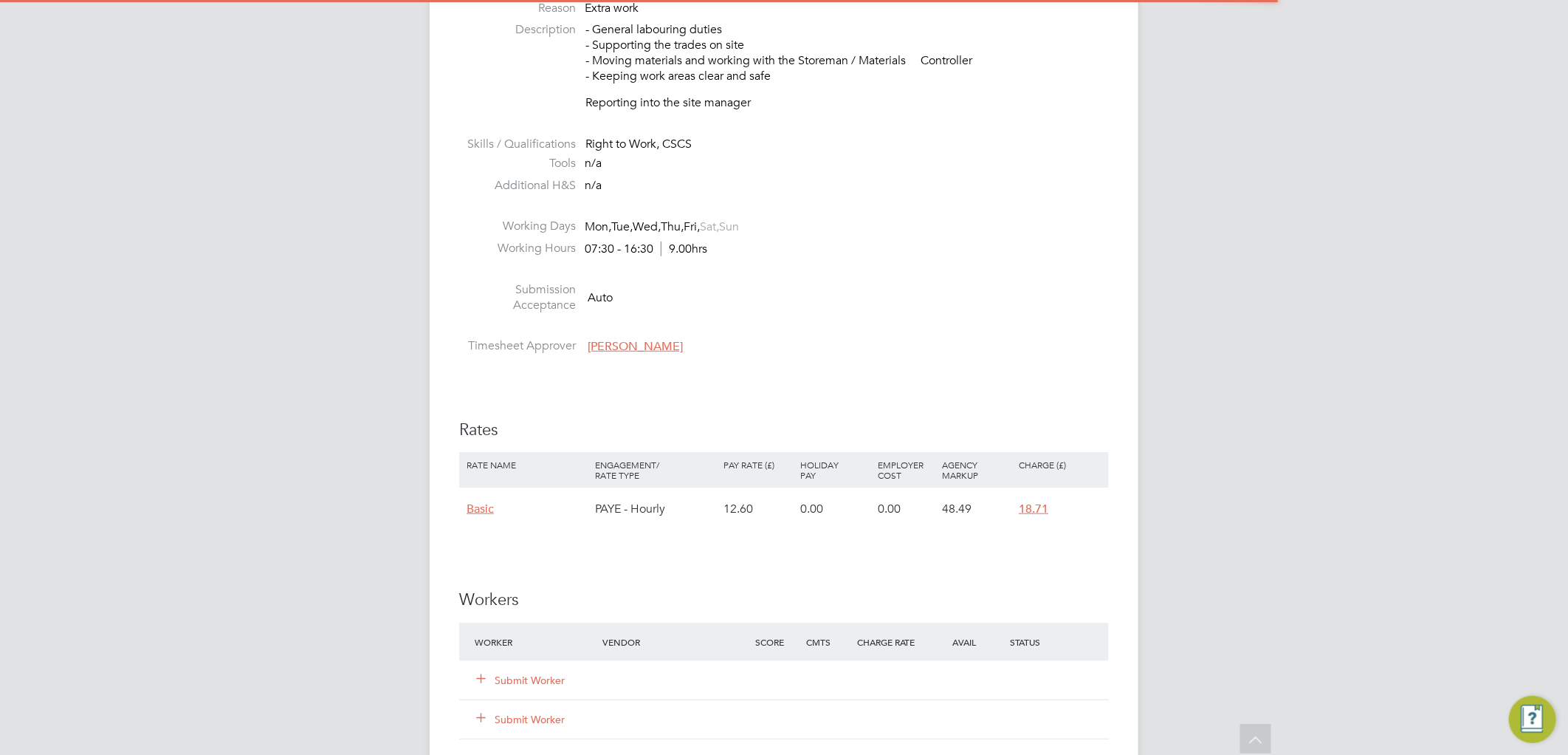
scroll to position [830, 0]
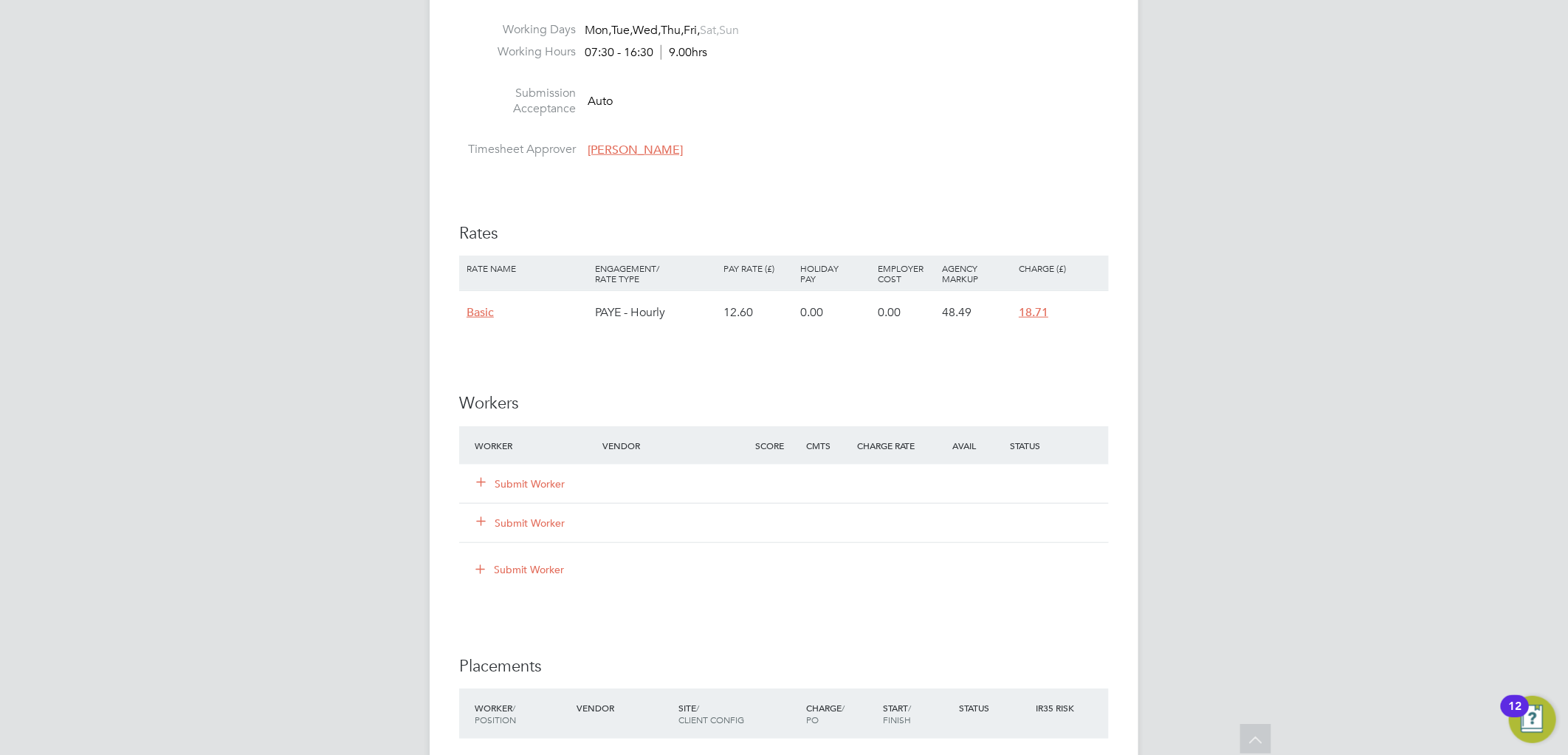
click at [524, 478] on button "Submit Worker" at bounding box center [520, 483] width 88 height 15
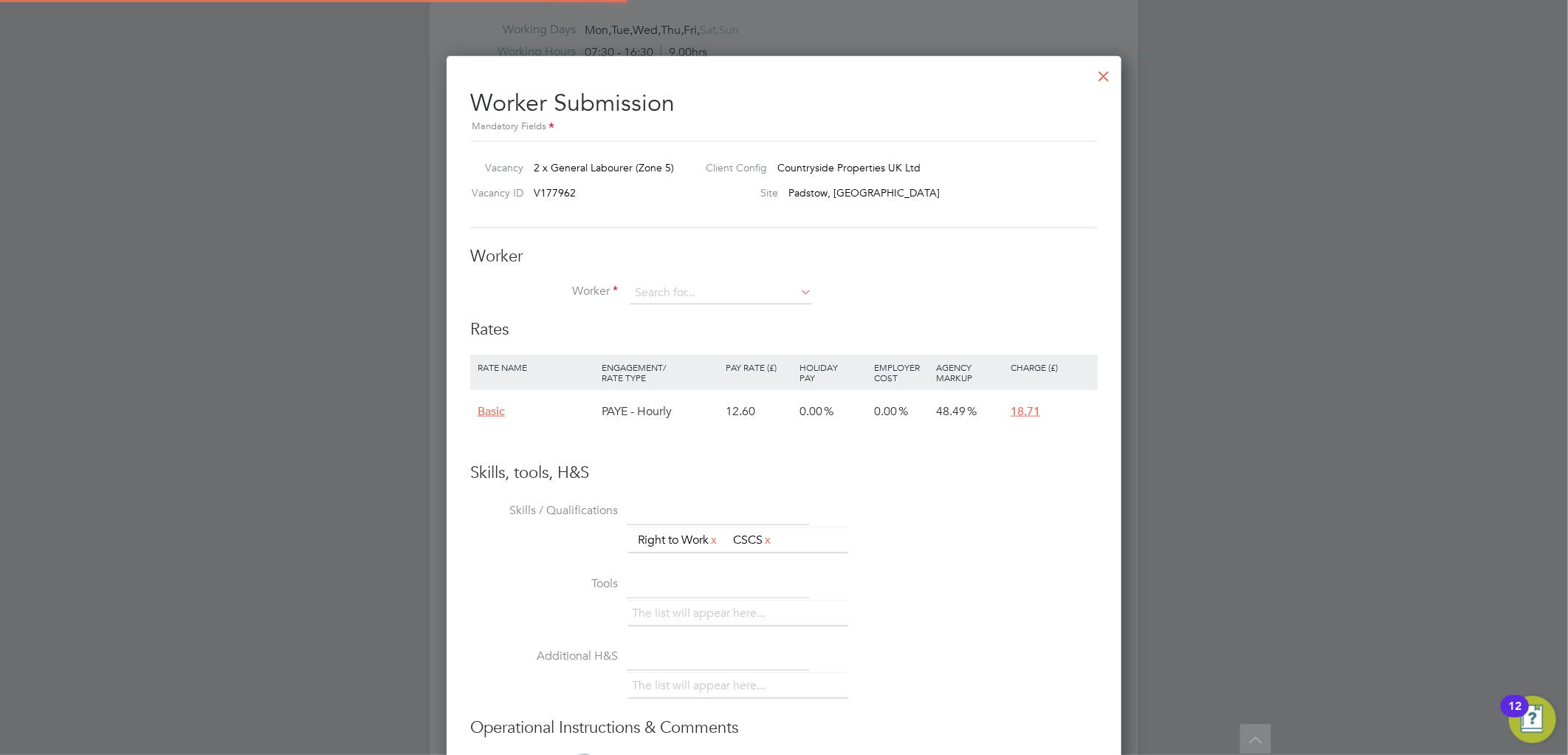
scroll to position [0, 0]
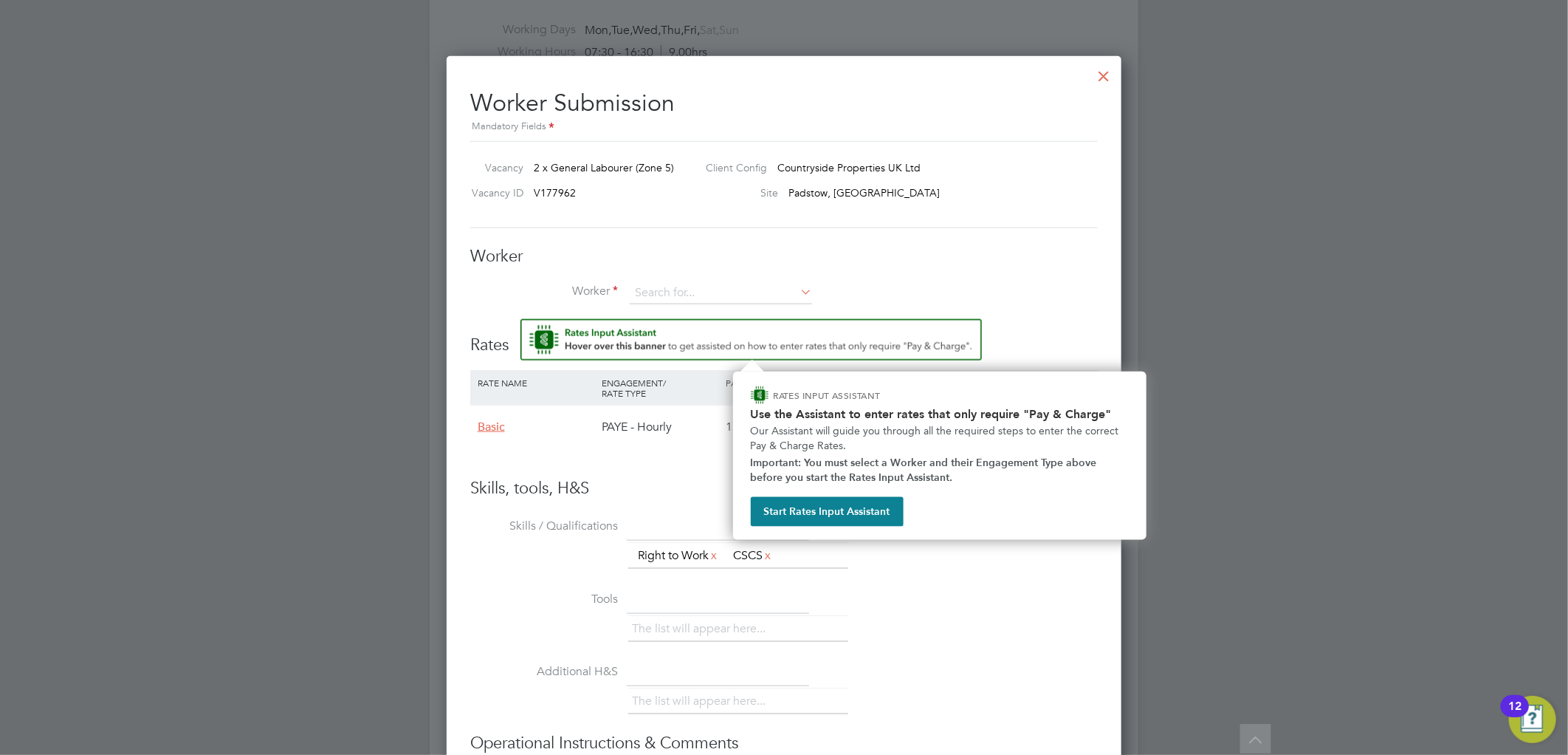
click at [719, 330] on img "Rate Assistant" at bounding box center [750, 339] width 461 height 41
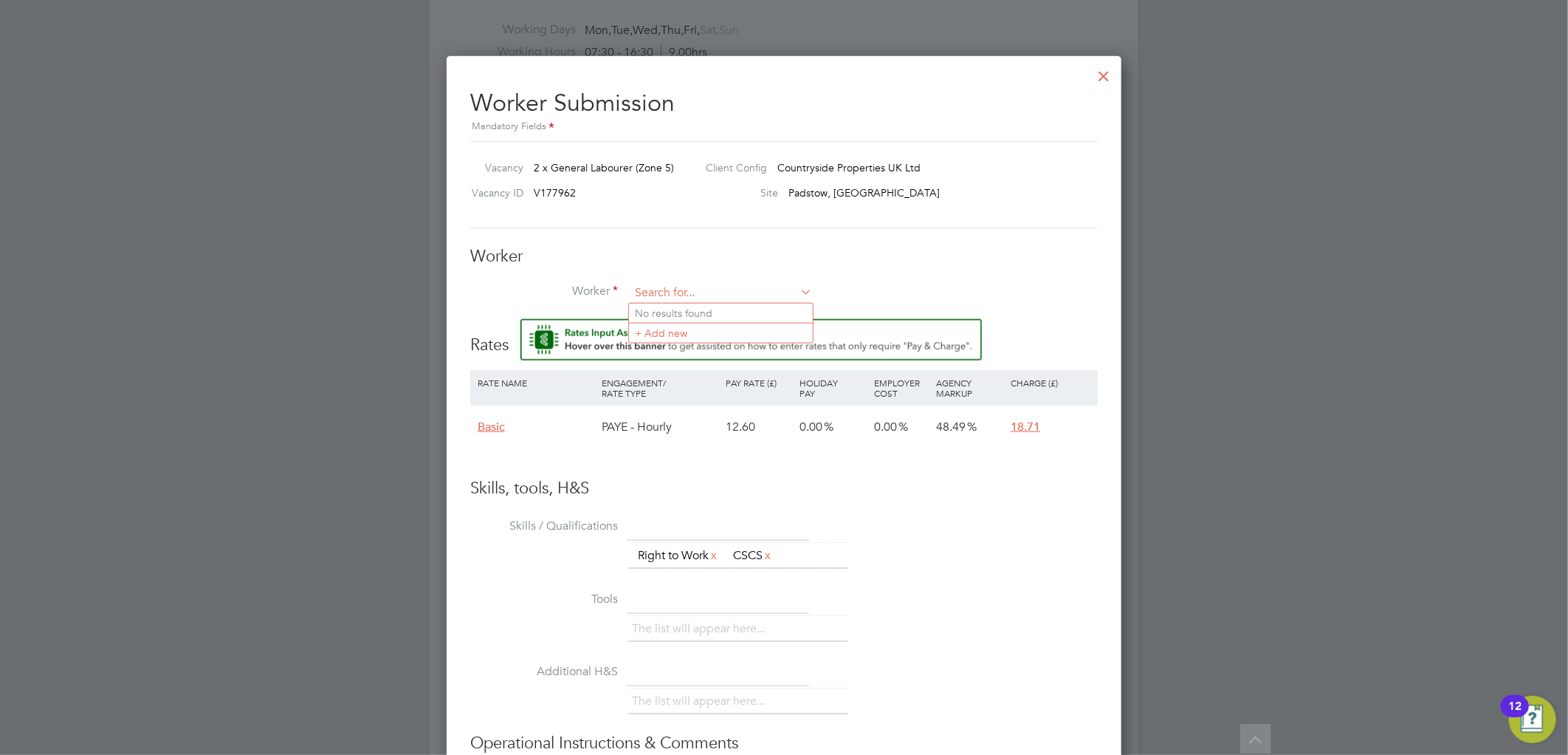
click at [712, 296] on input at bounding box center [721, 292] width 182 height 22
click at [705, 329] on li "+ Add new" at bounding box center [721, 332] width 184 height 20
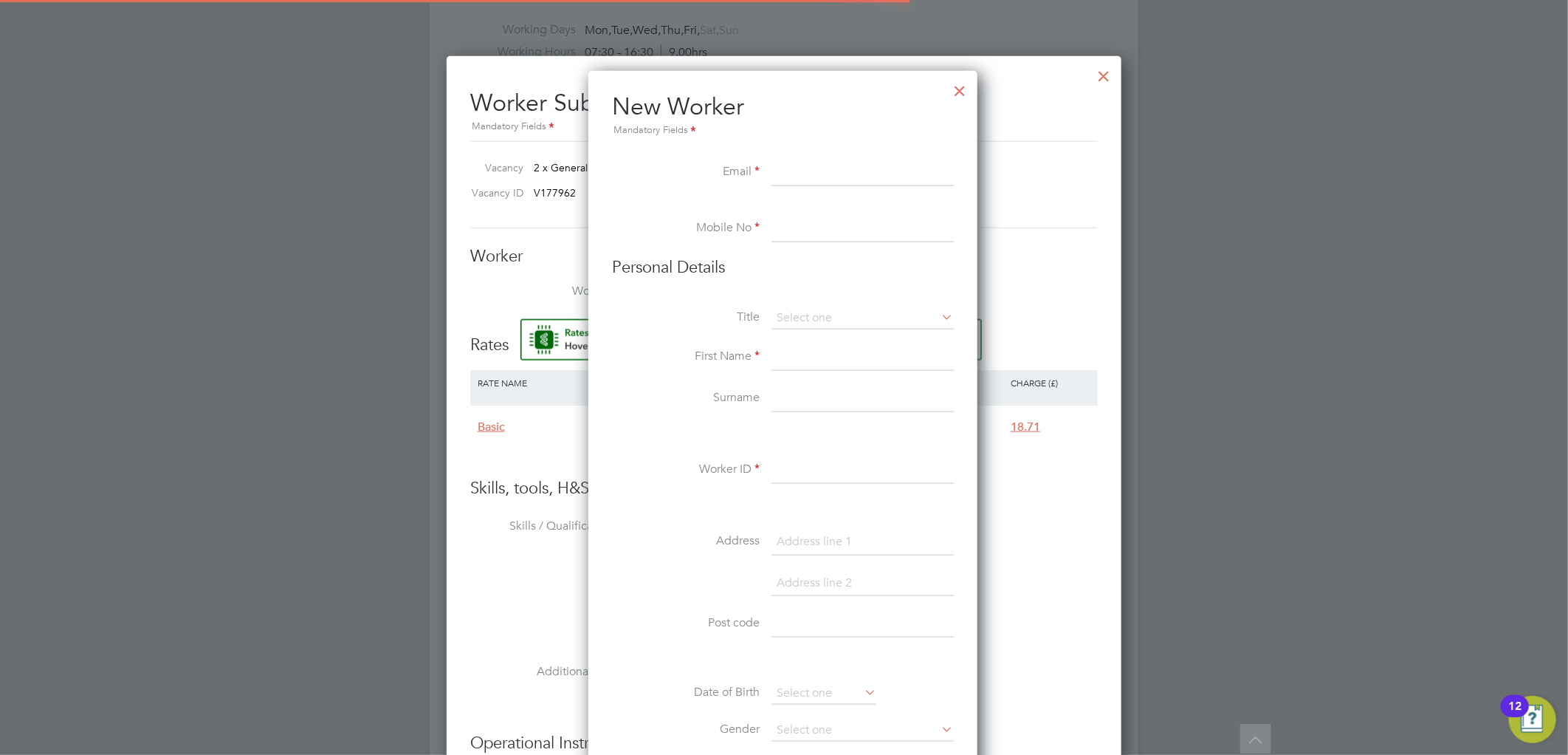
scroll to position [1255, 392]
paste input "ofrancis13@googlemail.com"
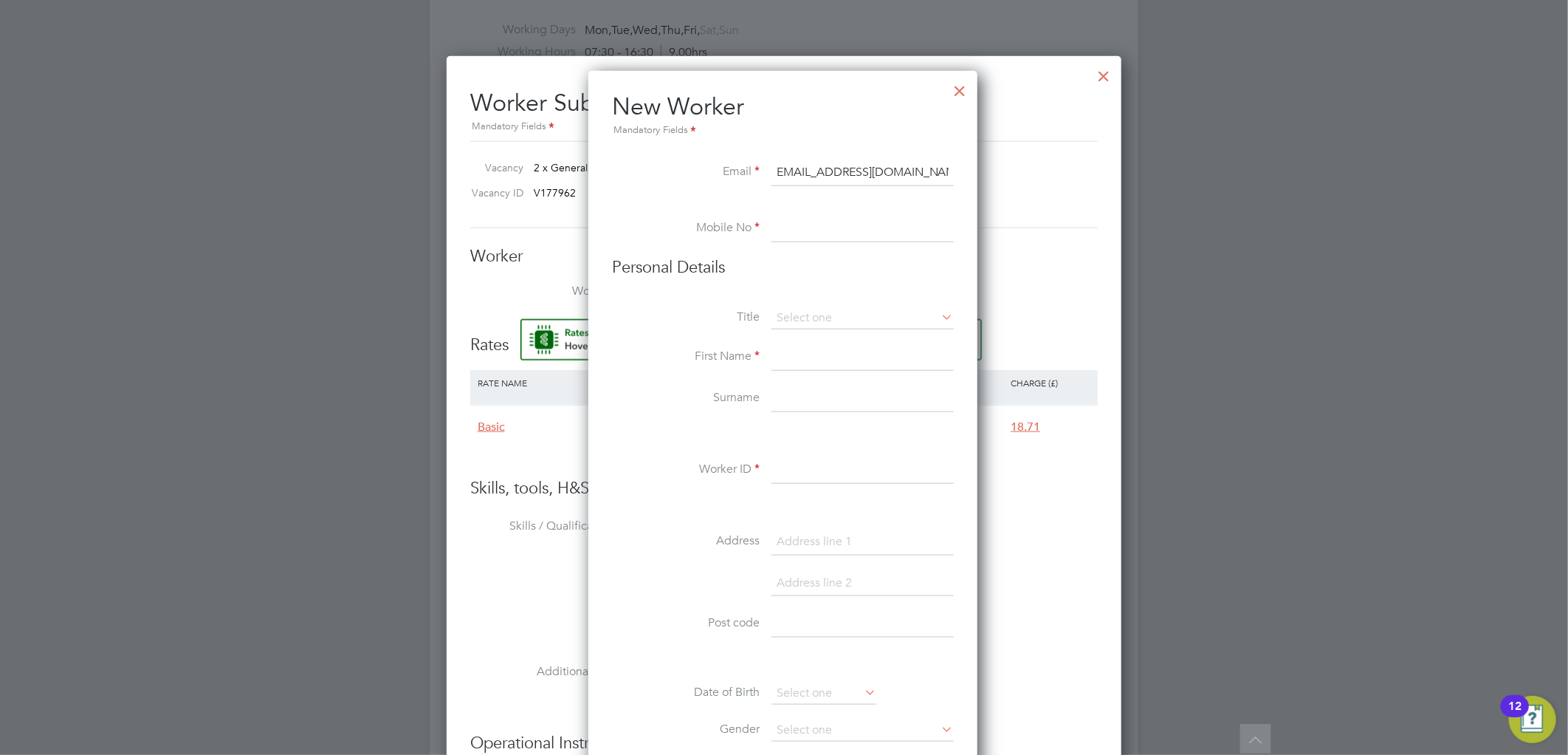
scroll to position [0, 0]
drag, startPoint x: 802, startPoint y: 164, endPoint x: 725, endPoint y: 164, distance: 77.0
click at [719, 164] on li "Email ofrancis13@googlemail.com" at bounding box center [783, 179] width 342 height 41
type input "ofrancis13@googlemail.com"
click at [866, 214] on li at bounding box center [783, 208] width 342 height 15
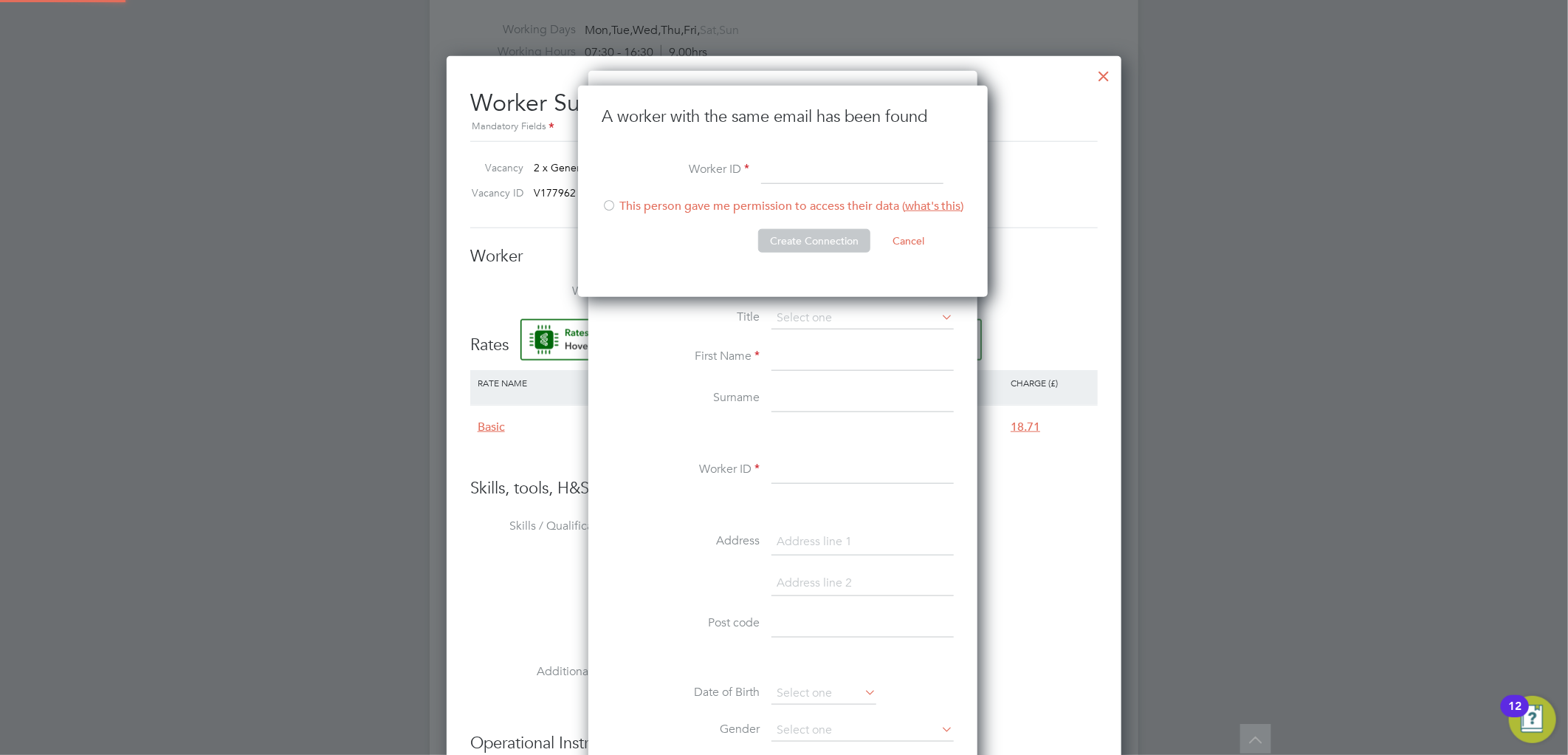
click at [867, 229] on button "Create Connection" at bounding box center [814, 241] width 112 height 24
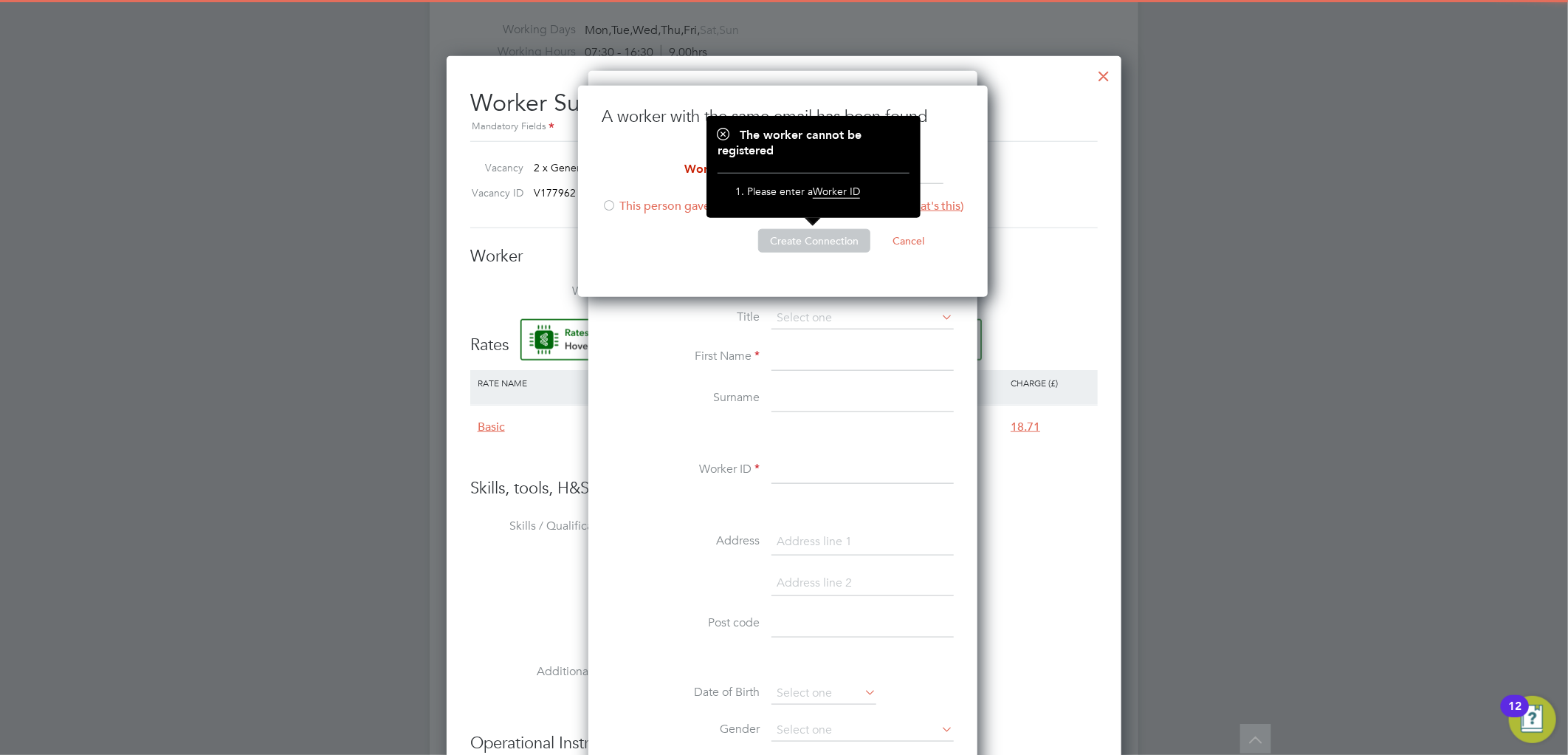
click at [831, 164] on div "The worker cannot be registered Please enter a Worker ID" at bounding box center [812, 166] width 192 height 78
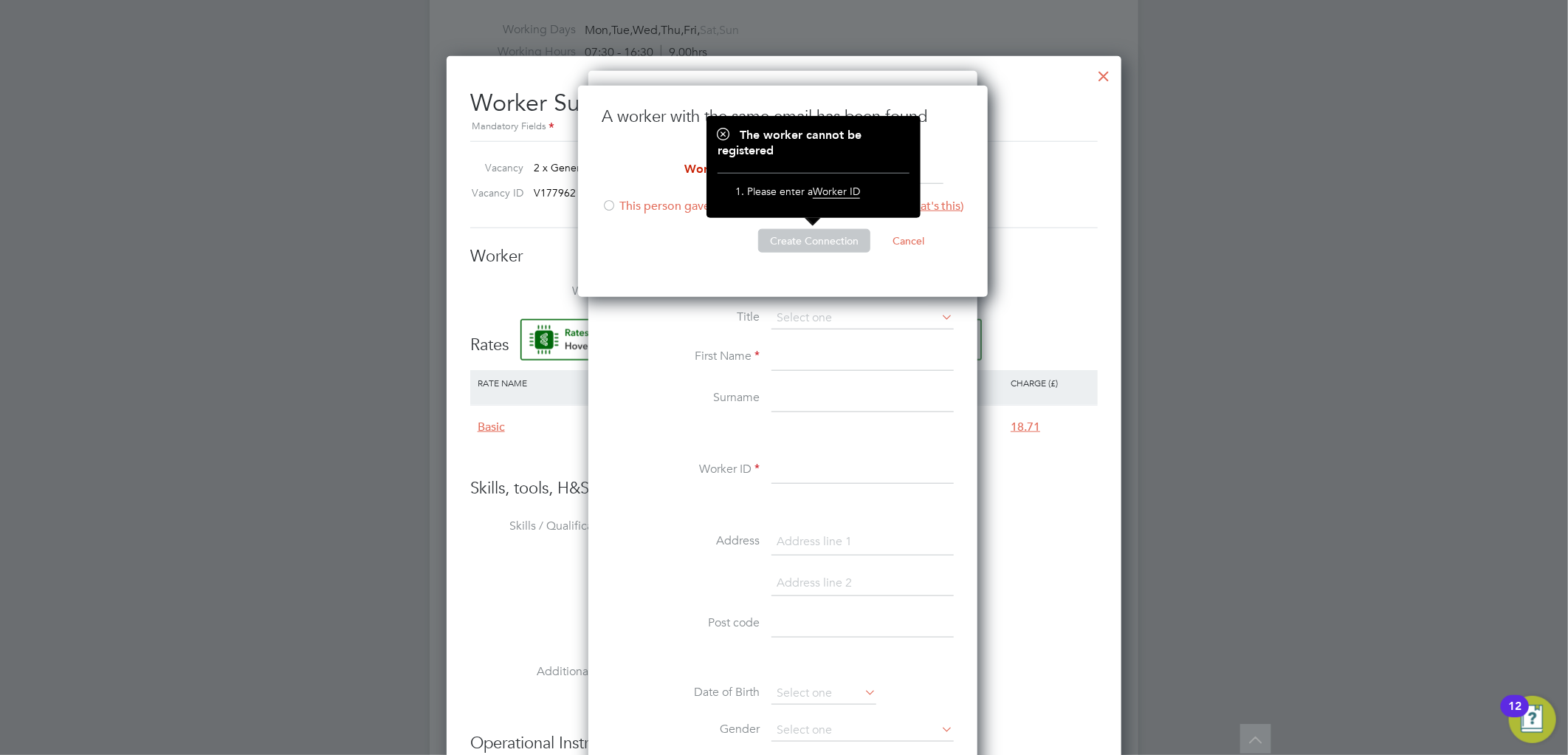
click at [694, 146] on li "A worker with the same email has been found" at bounding box center [783, 132] width 362 height 51
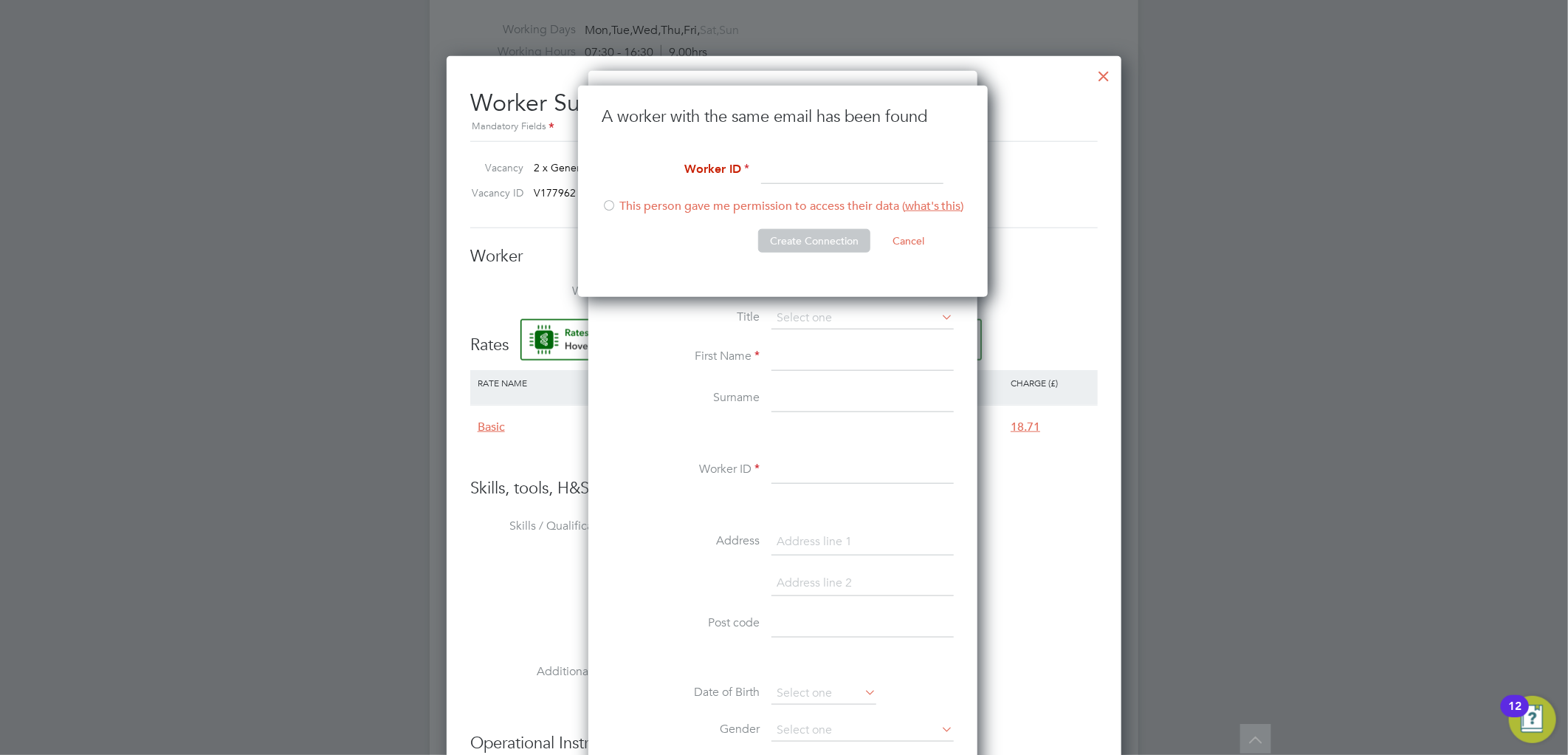
click at [651, 172] on label "Worker ID" at bounding box center [675, 170] width 148 height 16
click at [771, 163] on input at bounding box center [852, 171] width 182 height 26
type input "888756"
drag, startPoint x: 614, startPoint y: 201, endPoint x: 631, endPoint y: 206, distance: 17.7
click at [615, 201] on div at bounding box center [609, 206] width 15 height 15
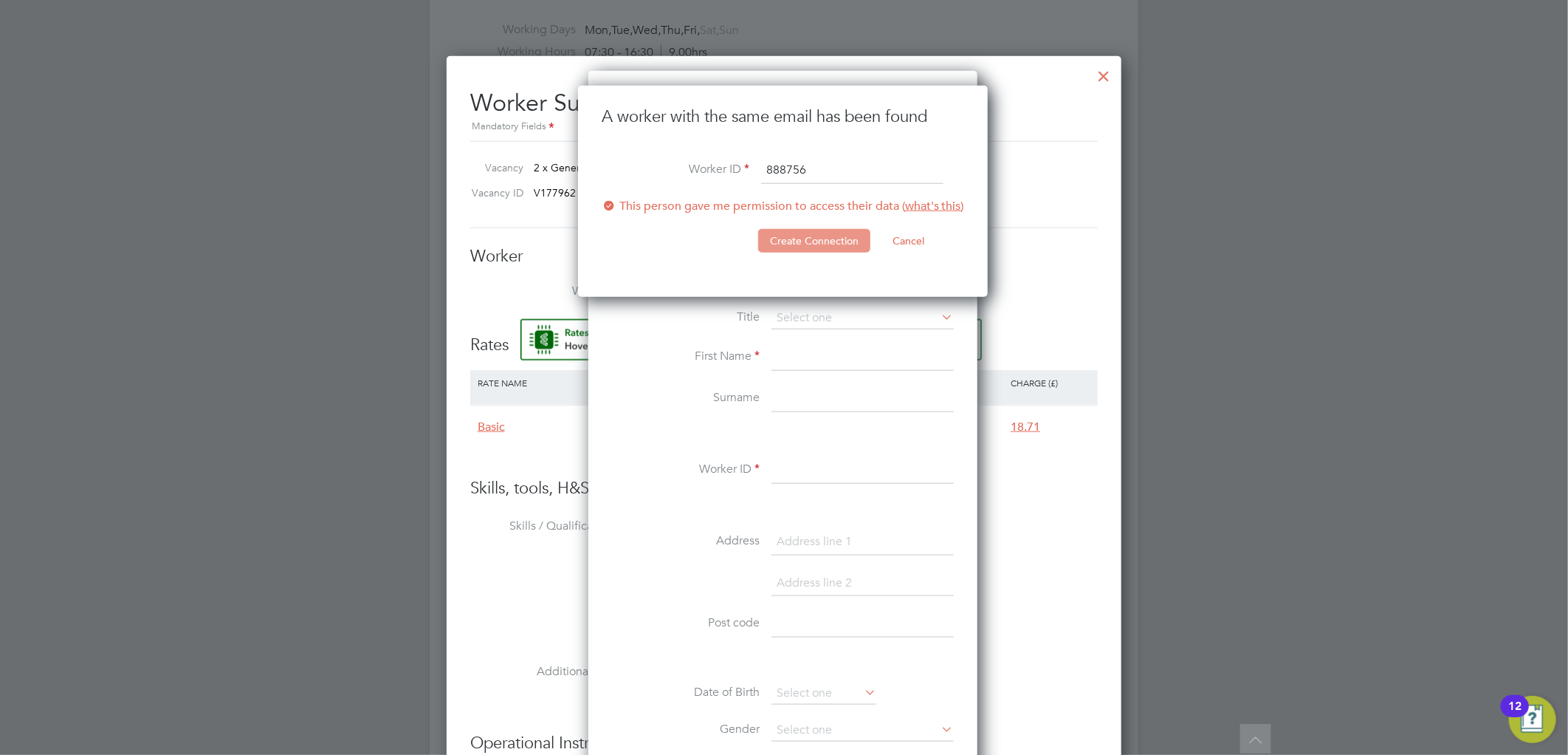
click at [805, 234] on button "Create Connection" at bounding box center [814, 241] width 112 height 24
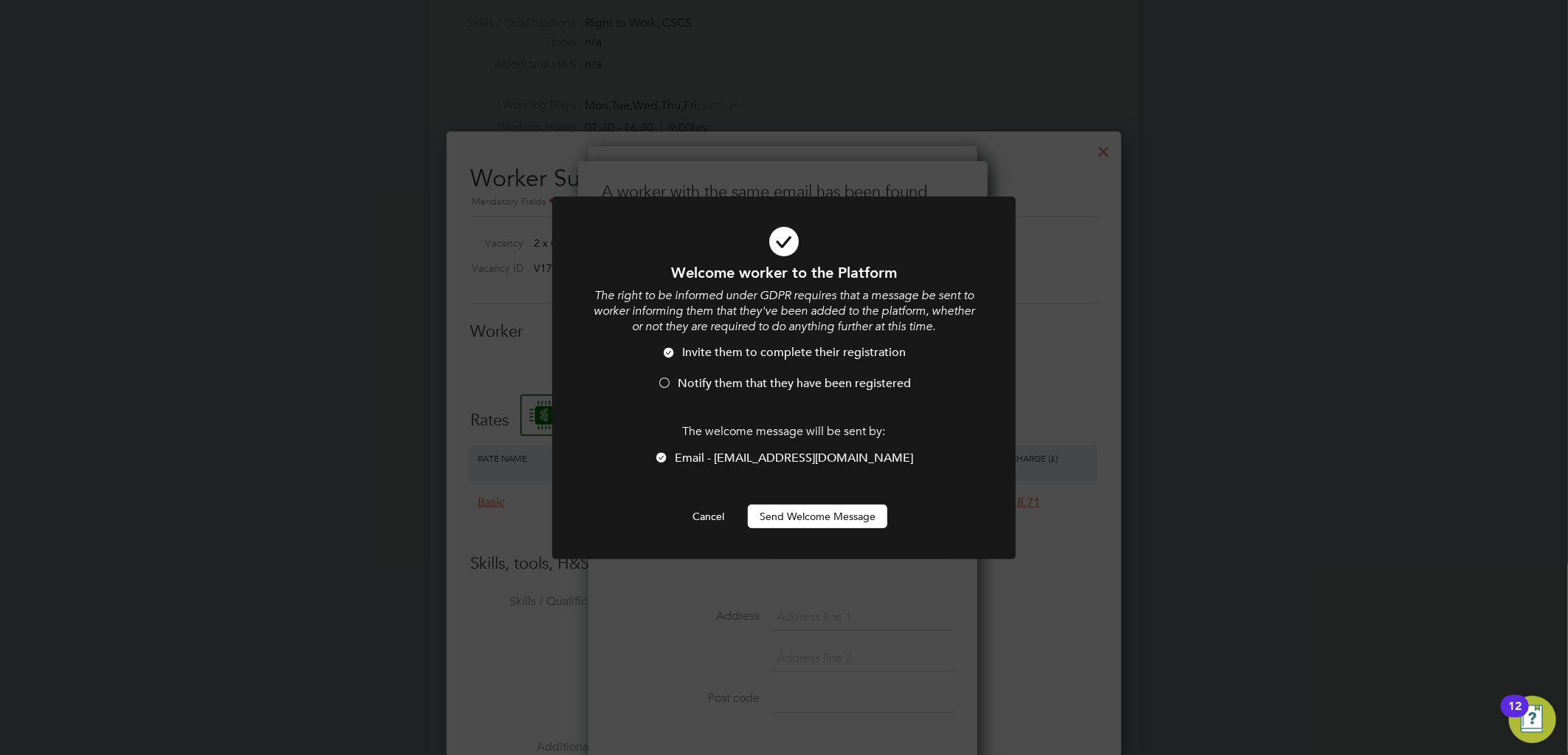
click at [805, 498] on div "Welcome worker to the Platform The right to be informed under GDPR requires tha…" at bounding box center [784, 395] width 384 height 265
click at [805, 518] on button "Send Welcome Message" at bounding box center [818, 515] width 140 height 24
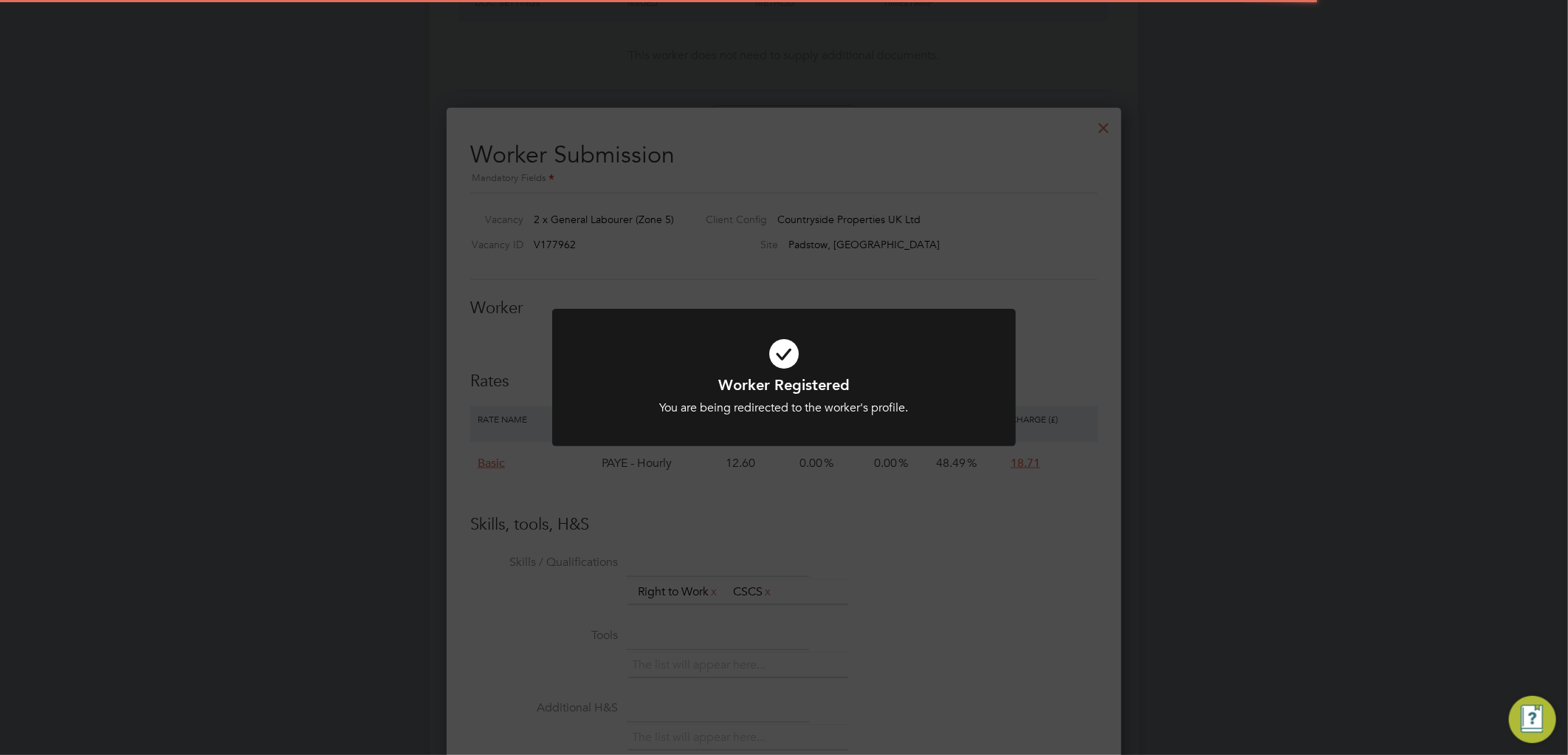
scroll to position [820, 0]
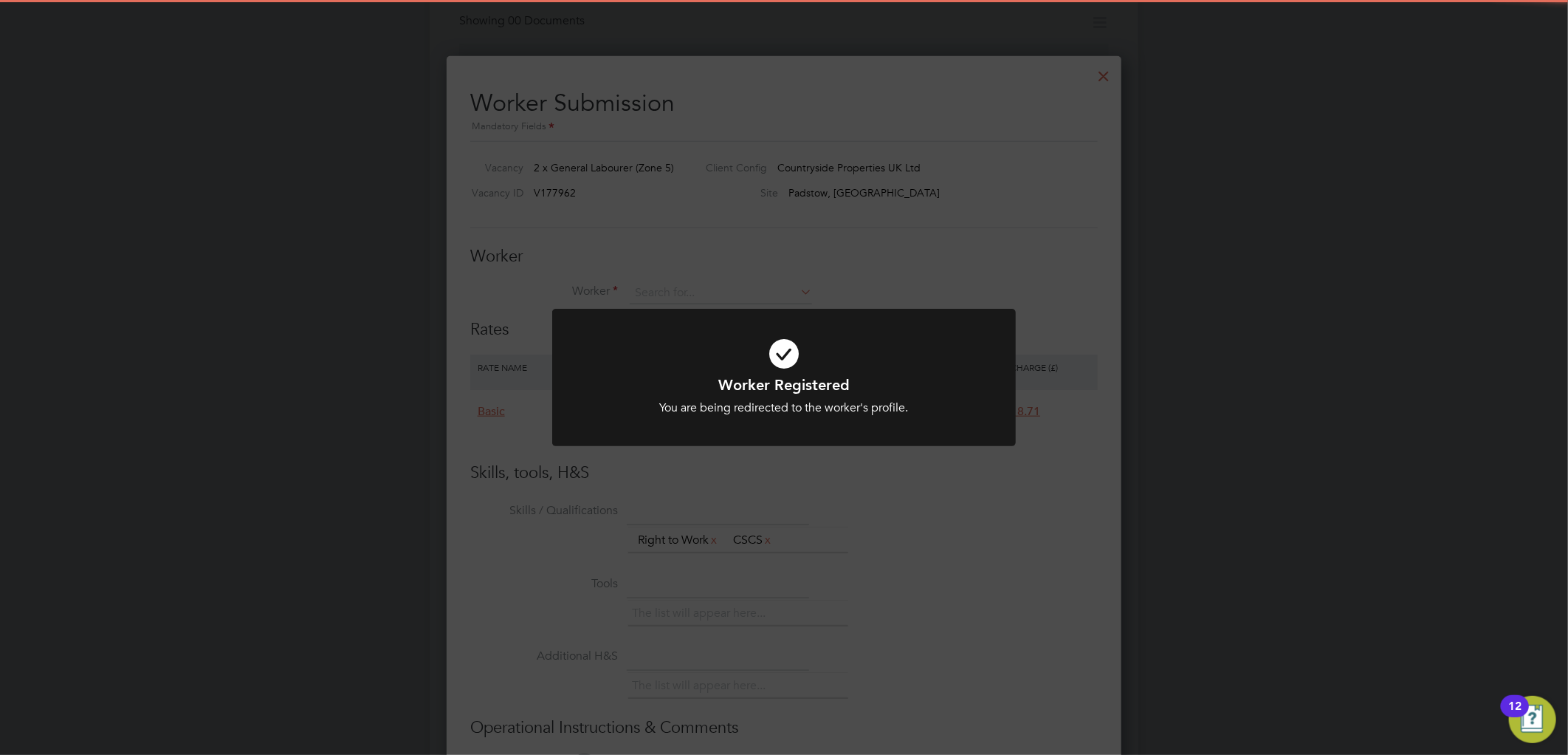
click at [755, 305] on div "Worker Registered You are being redirected to the worker's profile. Cancel Okay" at bounding box center [784, 377] width 1568 height 755
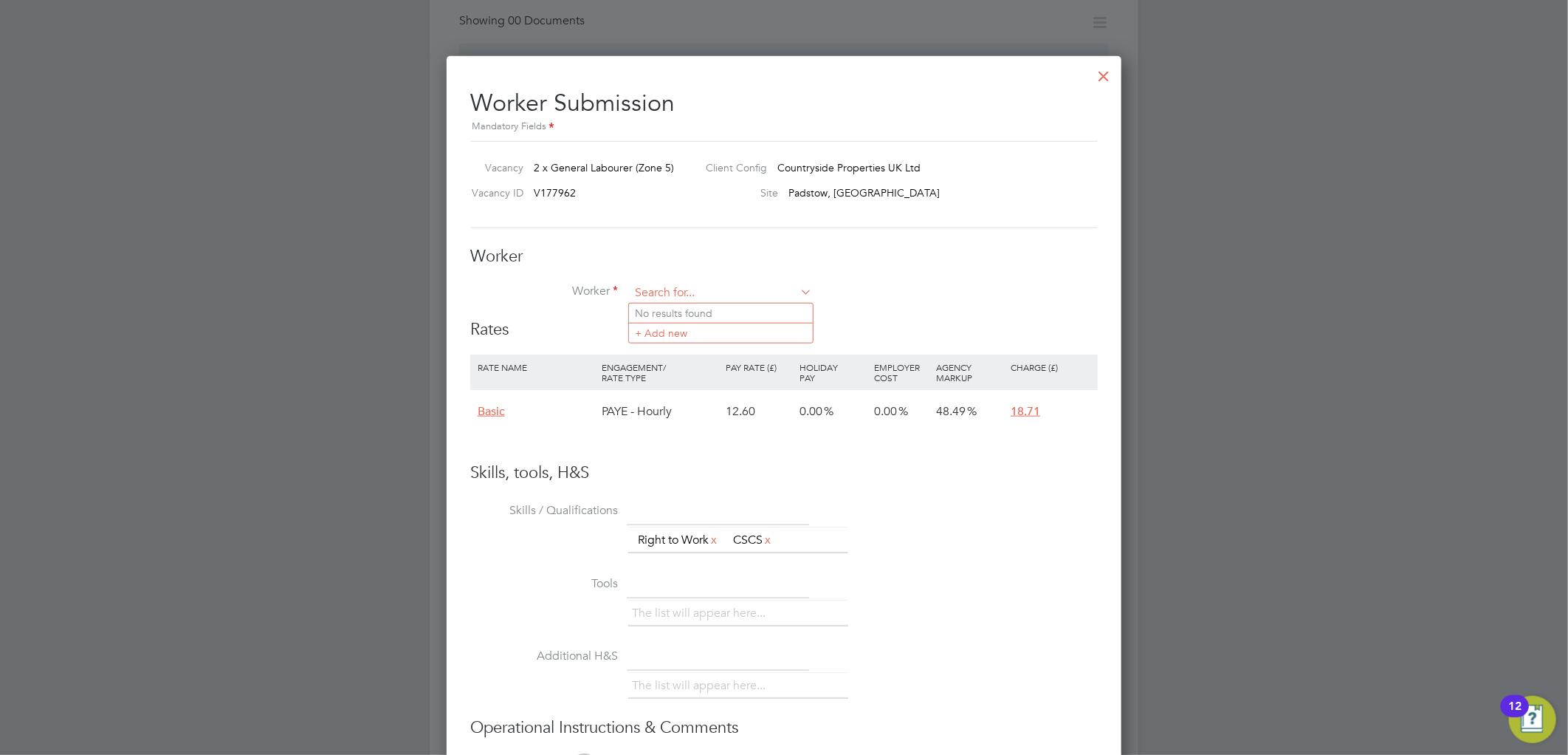
click at [695, 290] on input at bounding box center [721, 292] width 182 height 22
click at [684, 310] on li "O'Re ece Francis (888756)" at bounding box center [721, 313] width 184 height 20
type input "O'Reece Francis (888756)"
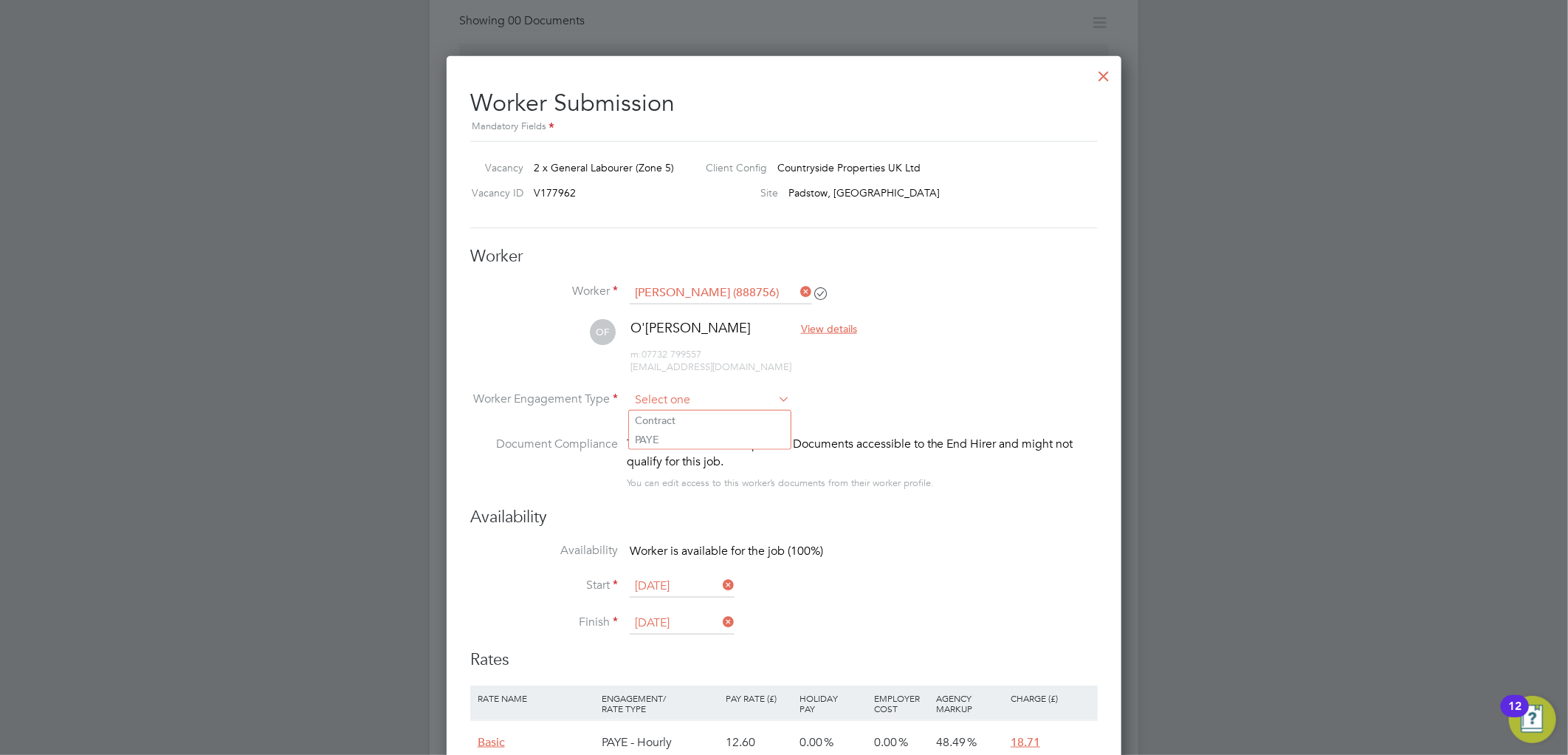
click at [687, 402] on input at bounding box center [709, 400] width 160 height 22
click at [688, 393] on input at bounding box center [709, 400] width 160 height 22
click at [682, 389] on input at bounding box center [709, 400] width 160 height 22
click at [775, 399] on icon at bounding box center [775, 399] width 0 height 21
click at [775, 390] on icon at bounding box center [775, 399] width 0 height 21
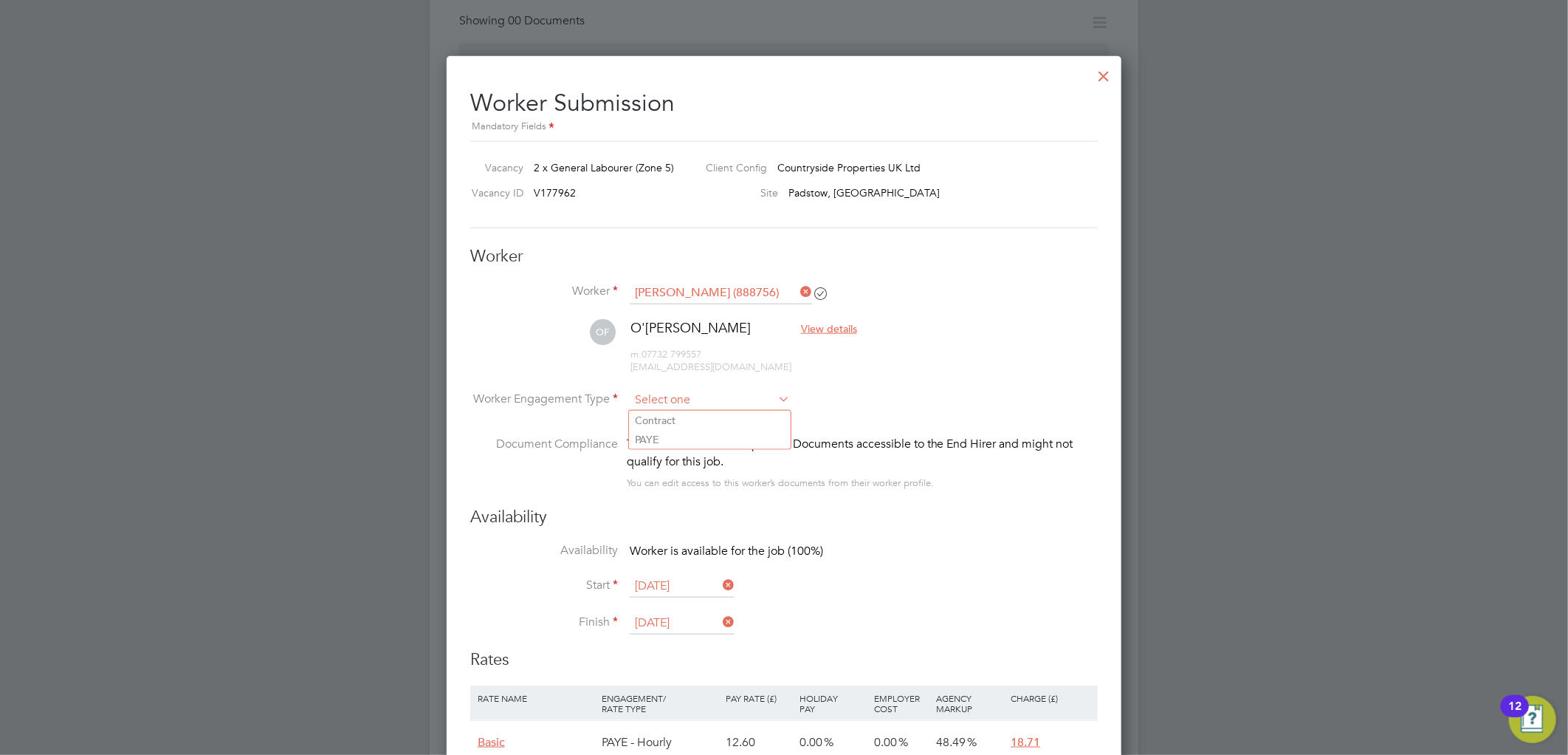
click at [688, 399] on input at bounding box center [709, 400] width 160 height 22
click at [645, 440] on li "PAYE" at bounding box center [709, 439] width 162 height 19
type input "PAYE"
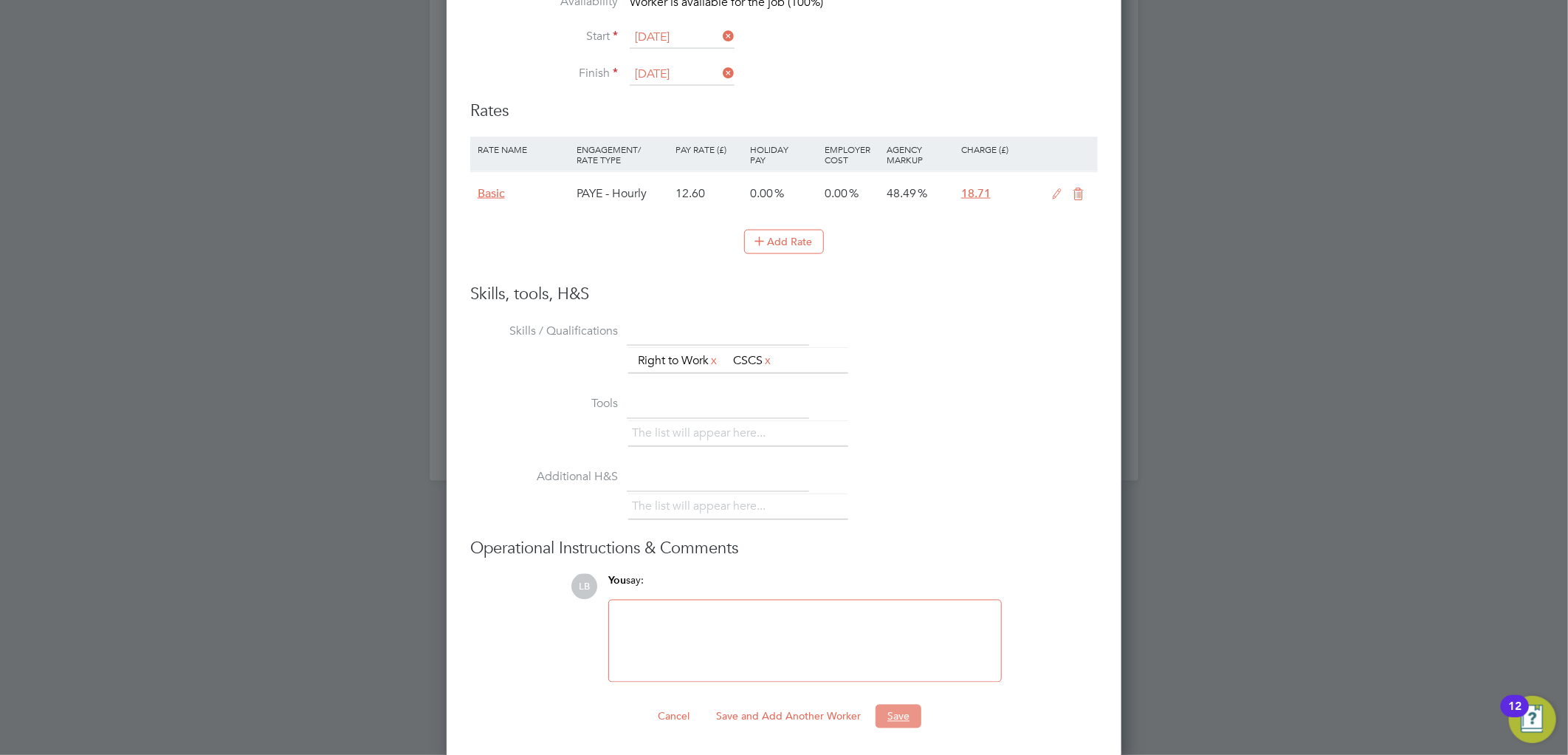
click at [896, 718] on button "Save" at bounding box center [898, 716] width 45 height 24
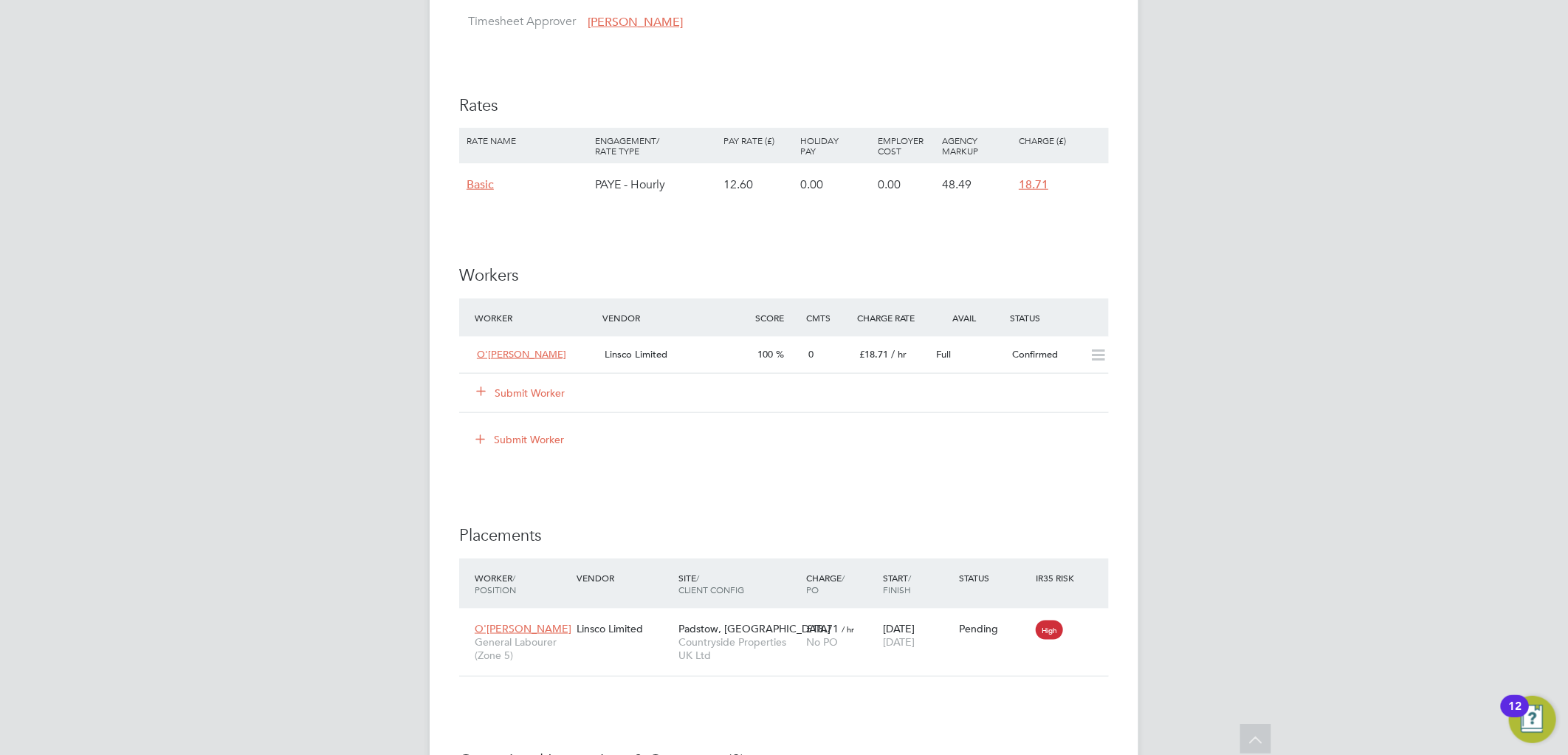
click at [519, 393] on button "Submit Worker" at bounding box center [520, 393] width 88 height 15
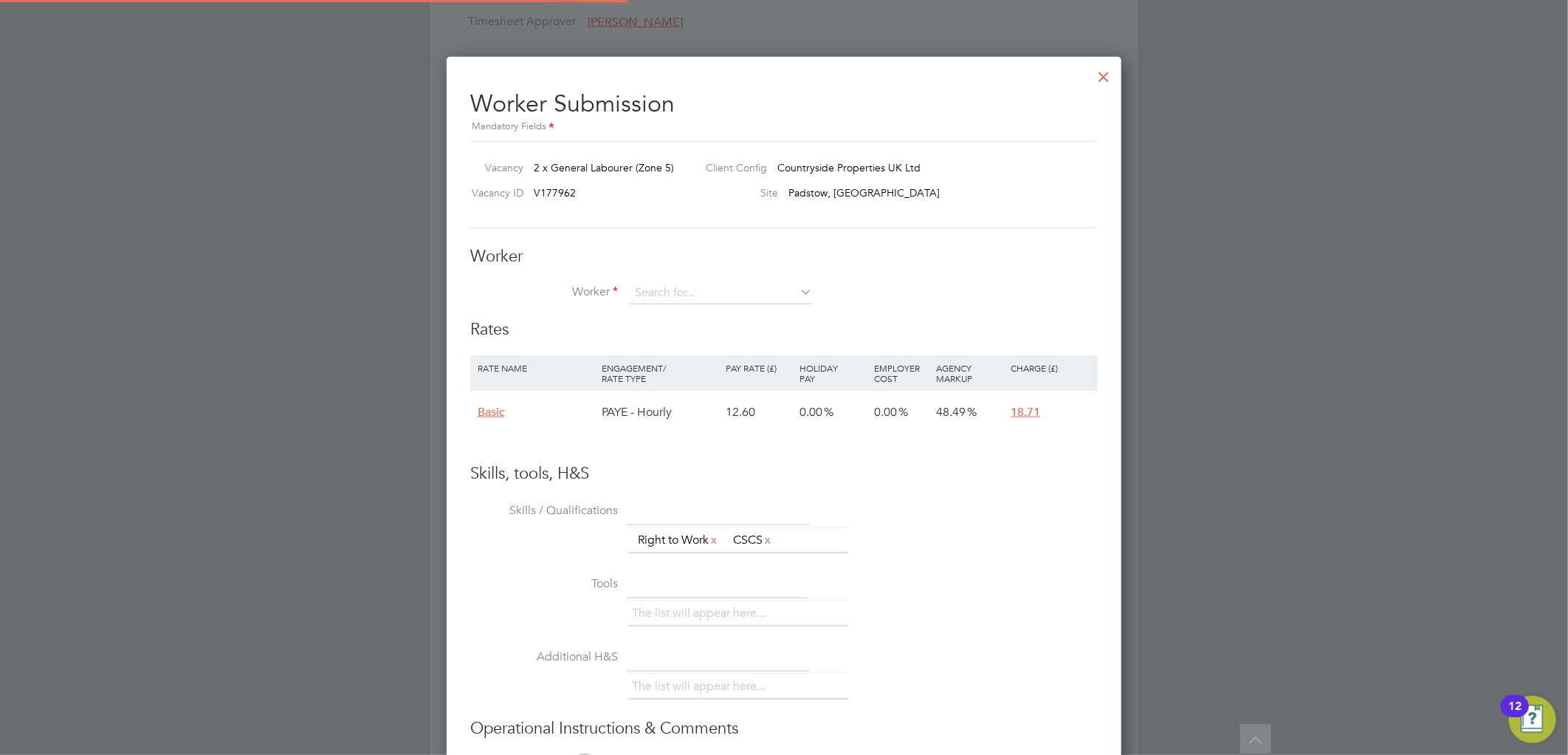
scroll to position [897, 675]
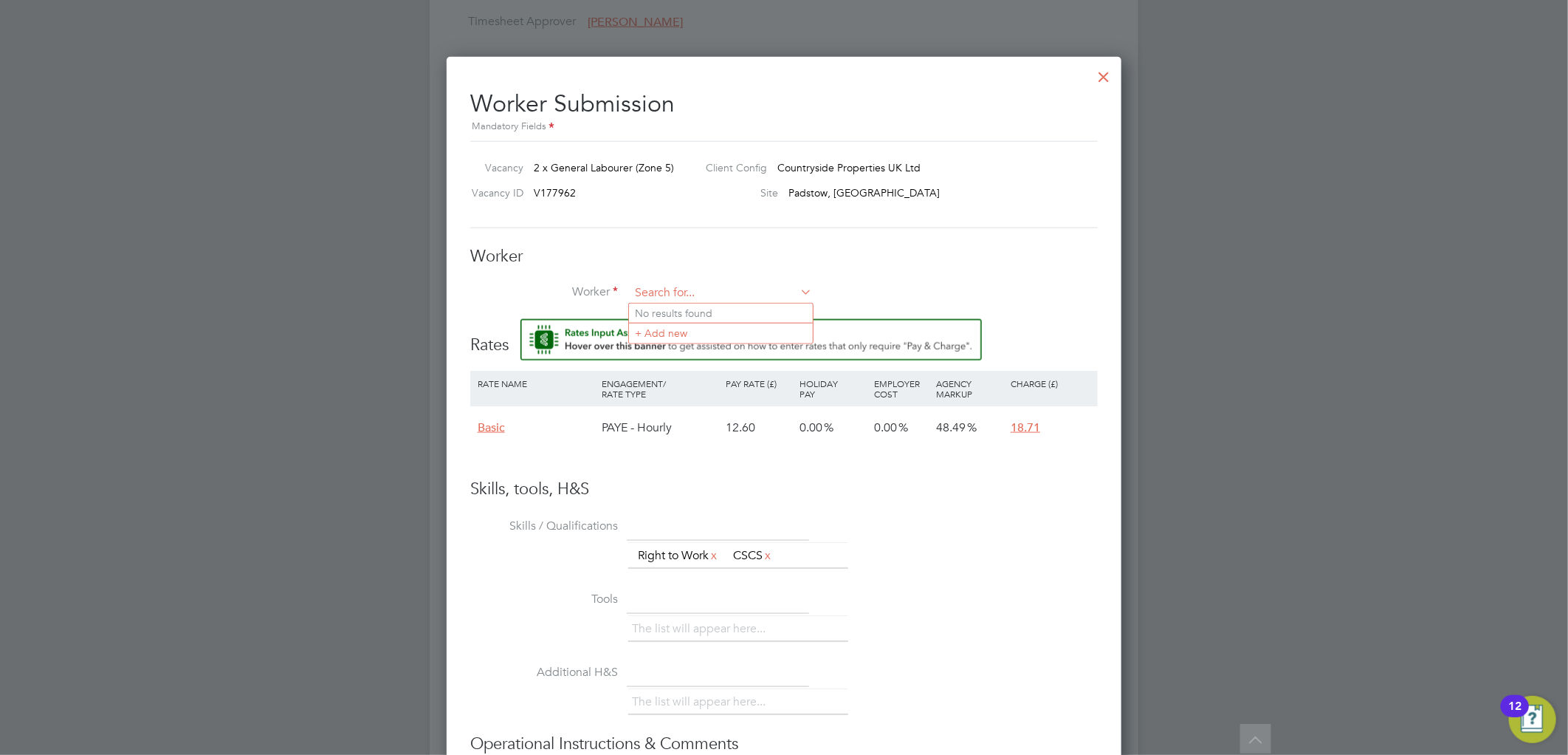
click at [684, 285] on input at bounding box center [721, 292] width 182 height 22
type input "[PERSON_NAME]"
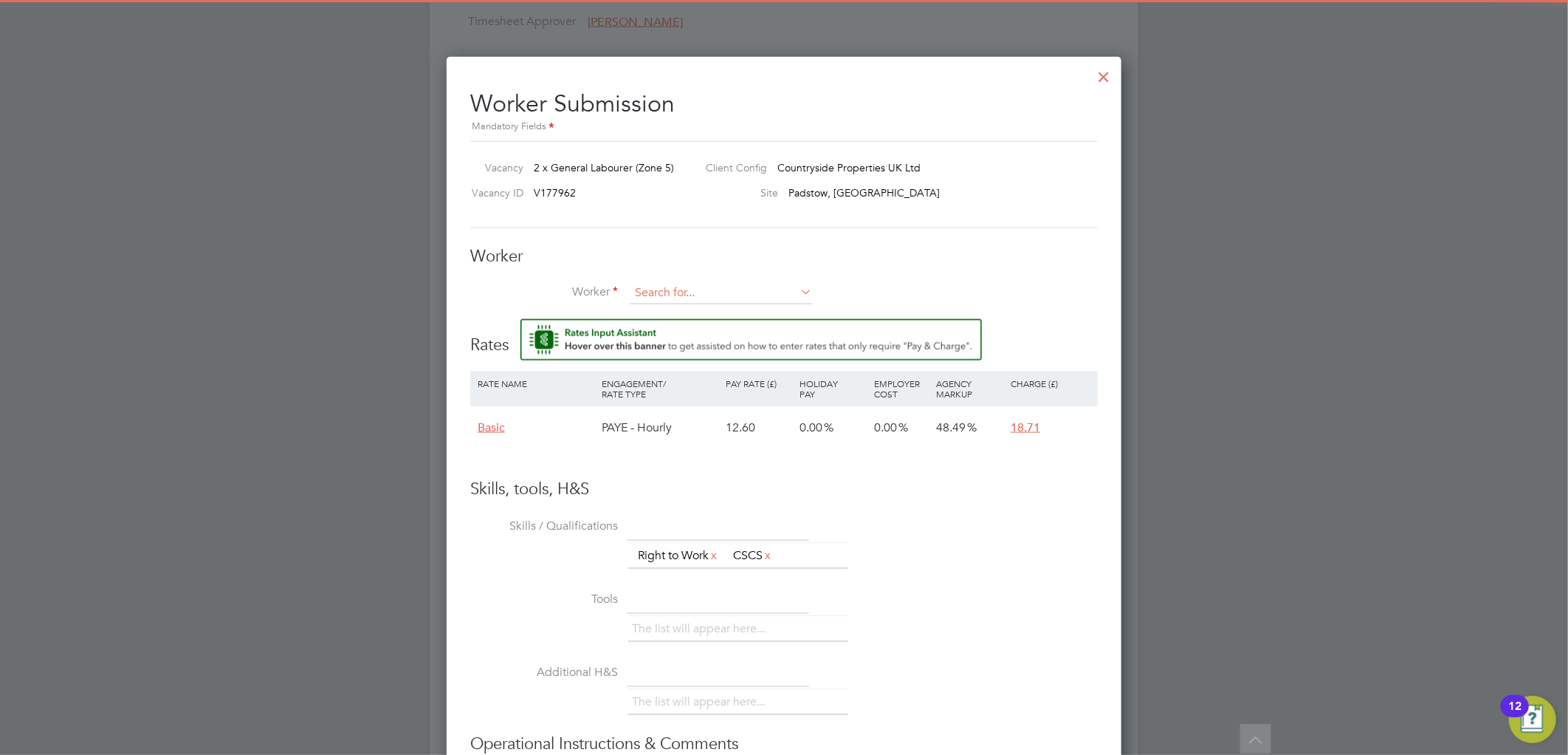
drag, startPoint x: 696, startPoint y: 291, endPoint x: 749, endPoint y: 262, distance: 60.4
click at [696, 290] on input at bounding box center [721, 292] width 182 height 22
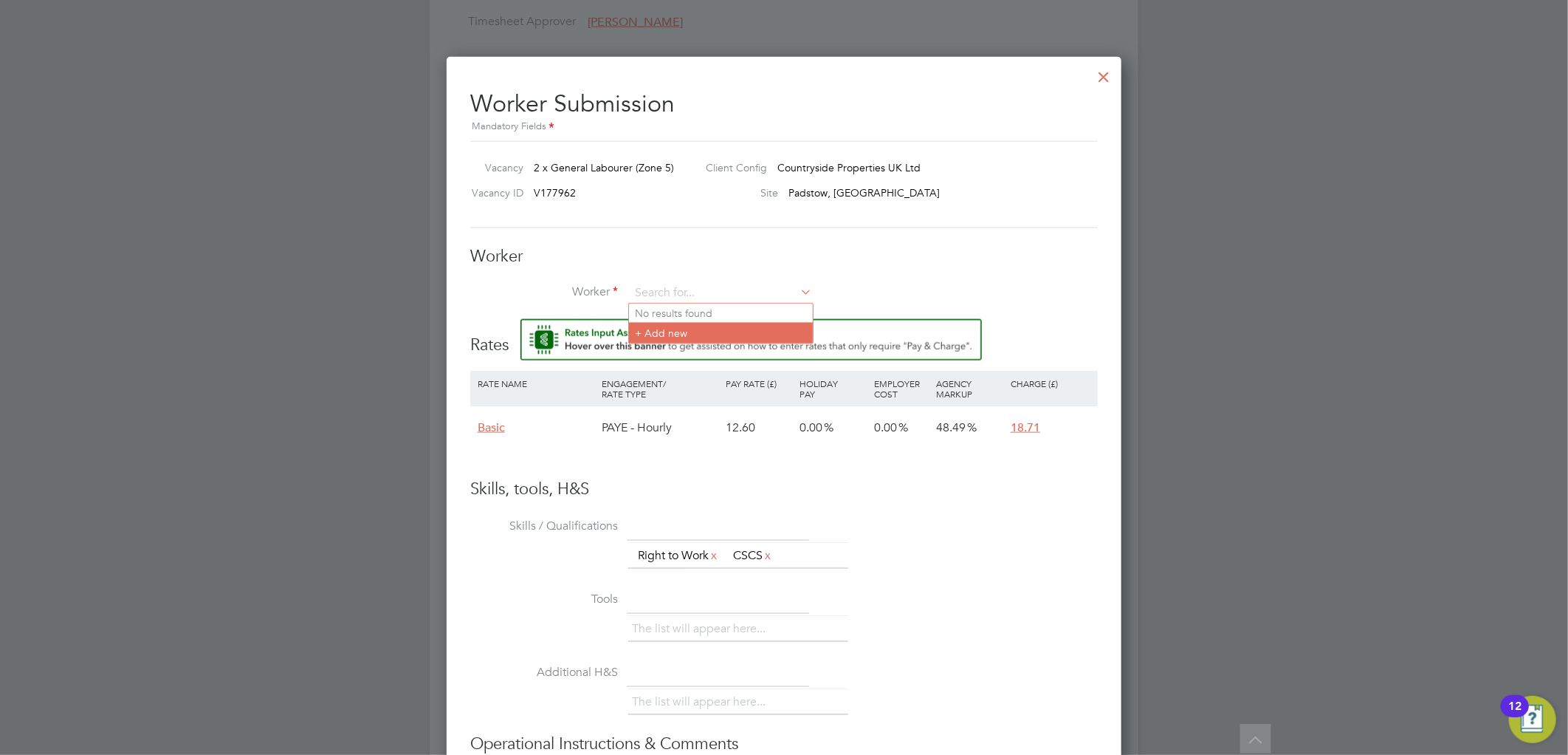
click at [721, 325] on li "+ Add new" at bounding box center [721, 332] width 184 height 20
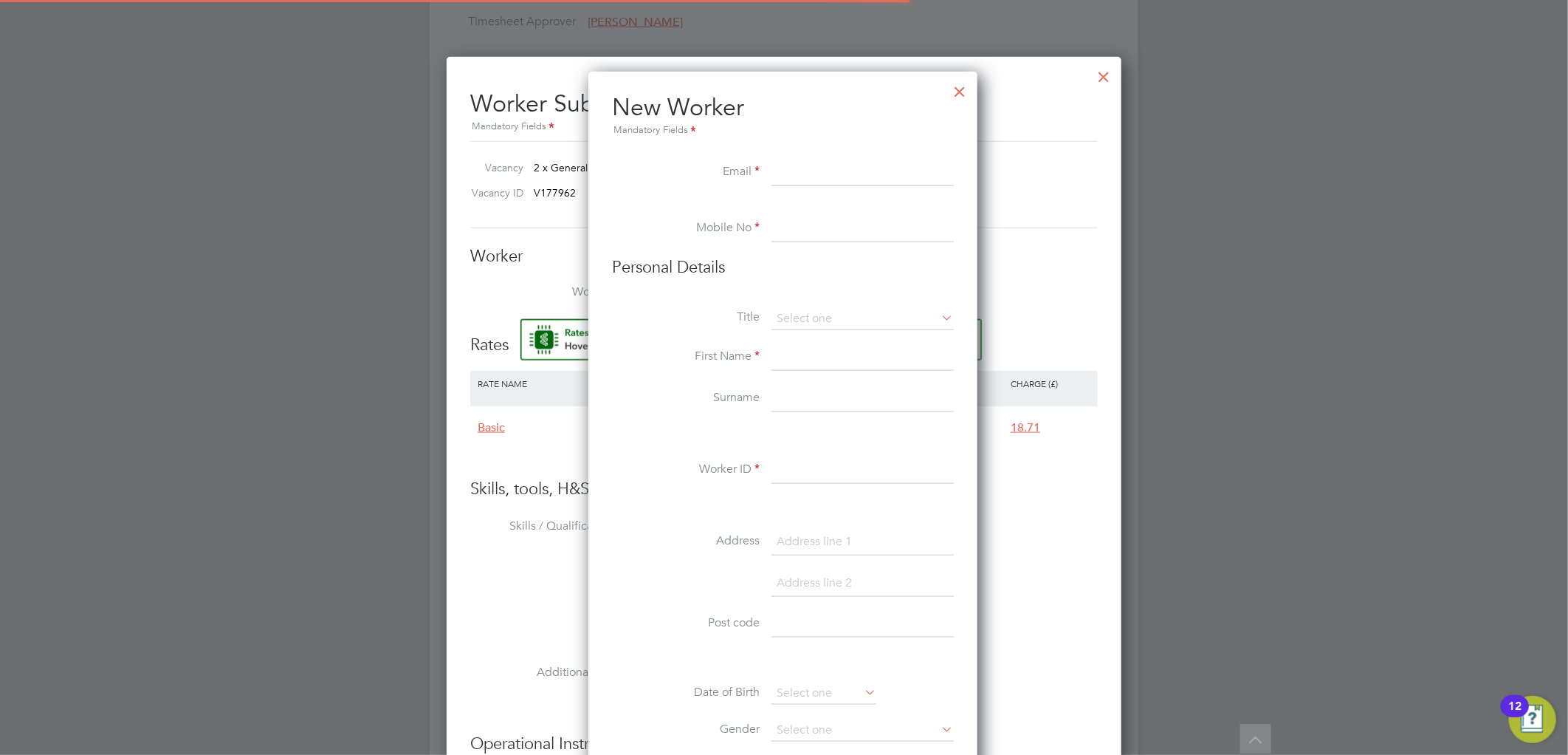
scroll to position [1255, 392]
paste input "[EMAIL_ADDRESS][DOMAIN_NAME]"
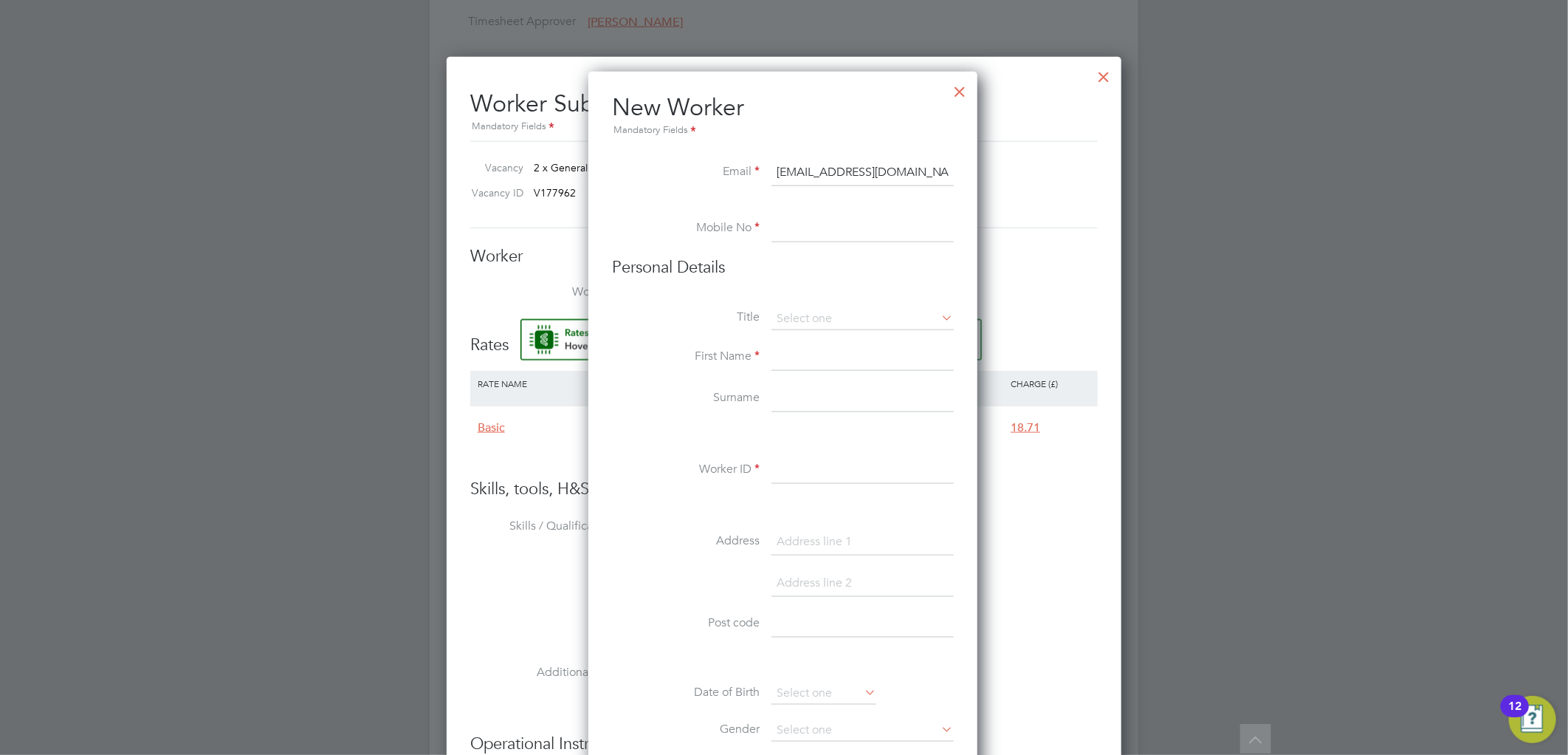
drag, startPoint x: 802, startPoint y: 167, endPoint x: 645, endPoint y: 167, distance: 157.0
click at [645, 167] on li "Email [EMAIL_ADDRESS][DOMAIN_NAME]" at bounding box center [783, 179] width 342 height 41
type input "[EMAIL_ADDRESS][DOMAIN_NAME]"
click at [803, 225] on input at bounding box center [862, 228] width 182 height 26
paste input "07748572765"
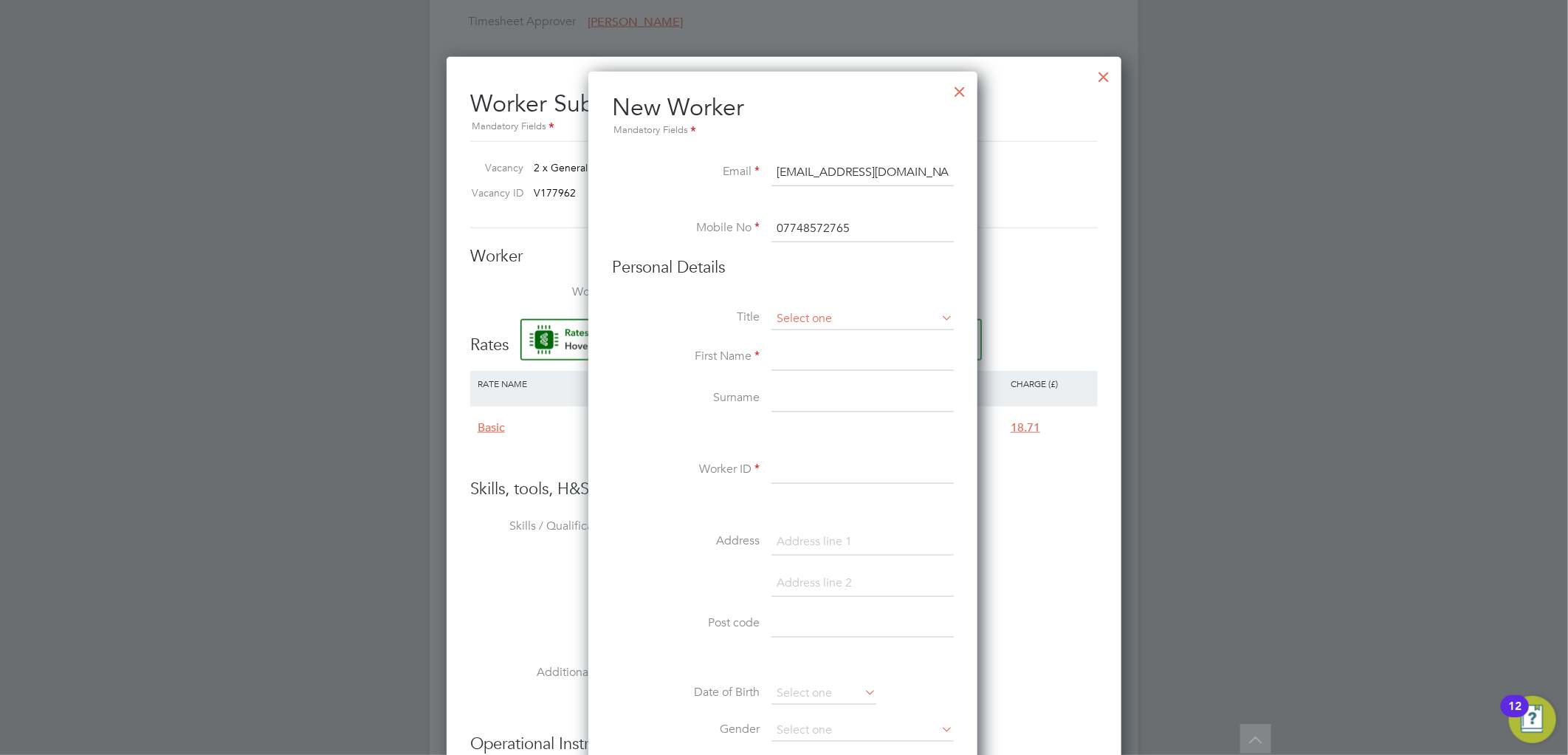
type input "07748572765"
click at [812, 308] on input at bounding box center [862, 318] width 182 height 22
click at [797, 333] on li "Mr" at bounding box center [862, 339] width 184 height 19
type input "Mr"
drag, startPoint x: 796, startPoint y: 352, endPoint x: 867, endPoint y: 329, distance: 74.6
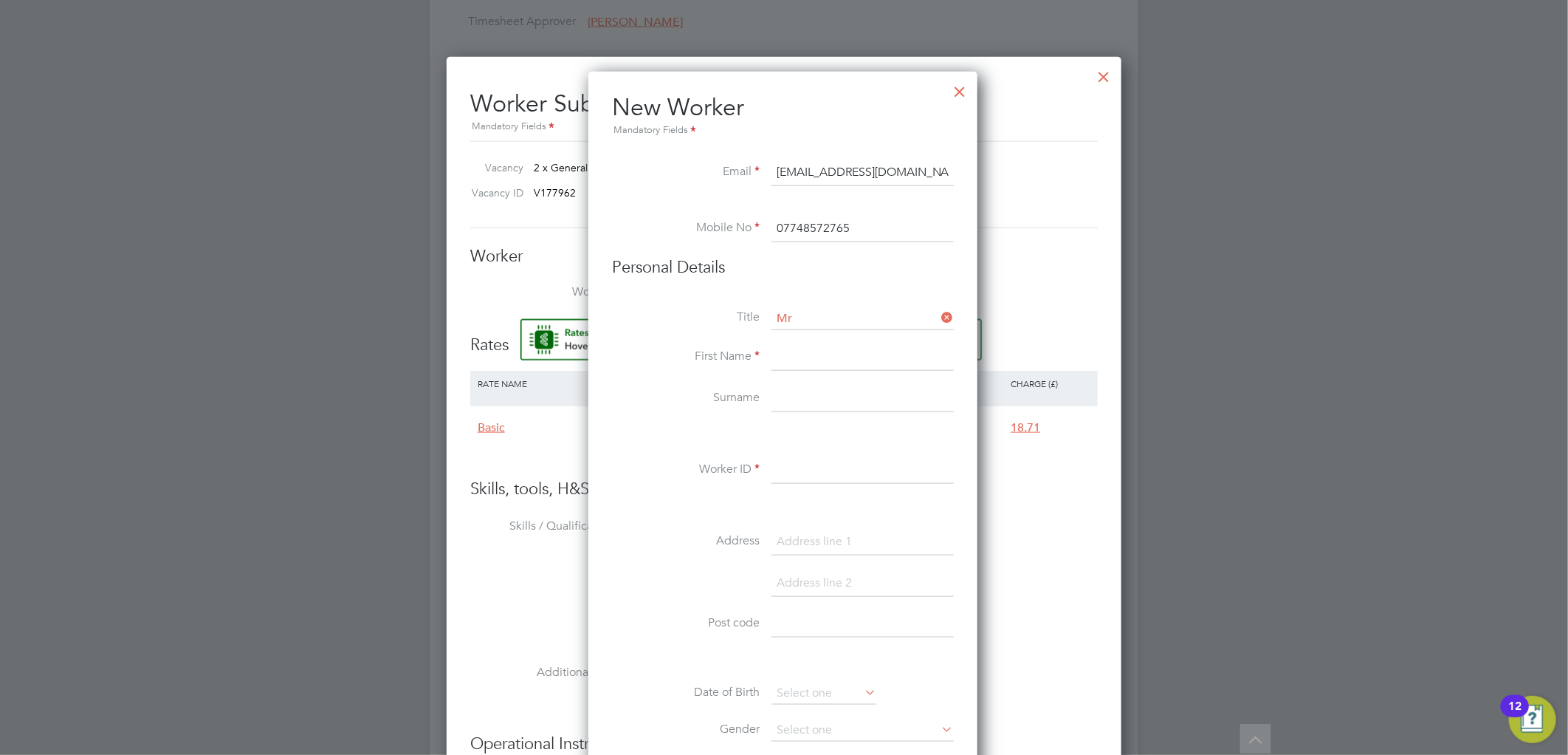
click at [796, 352] on input at bounding box center [862, 358] width 182 height 26
type input "[PERSON_NAME]"
click at [792, 403] on input "[PERSON_NAME]" at bounding box center [862, 399] width 182 height 26
type input "[PERSON_NAME]"
click at [806, 467] on input at bounding box center [862, 470] width 182 height 26
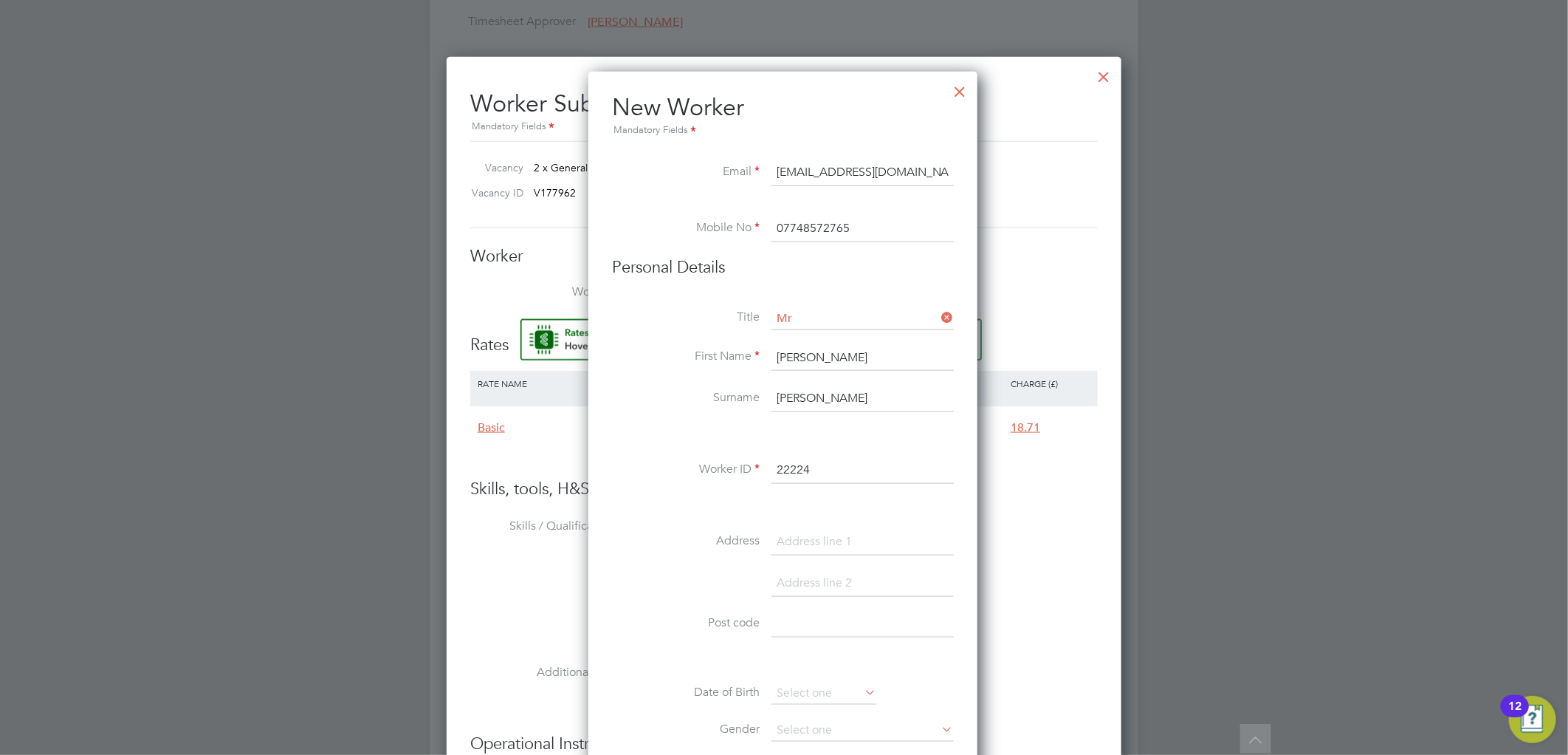
type input "22224"
drag, startPoint x: 802, startPoint y: 542, endPoint x: 380, endPoint y: 121, distance: 596.1
click at [802, 542] on input at bounding box center [862, 542] width 182 height 26
type input "burnside drive"
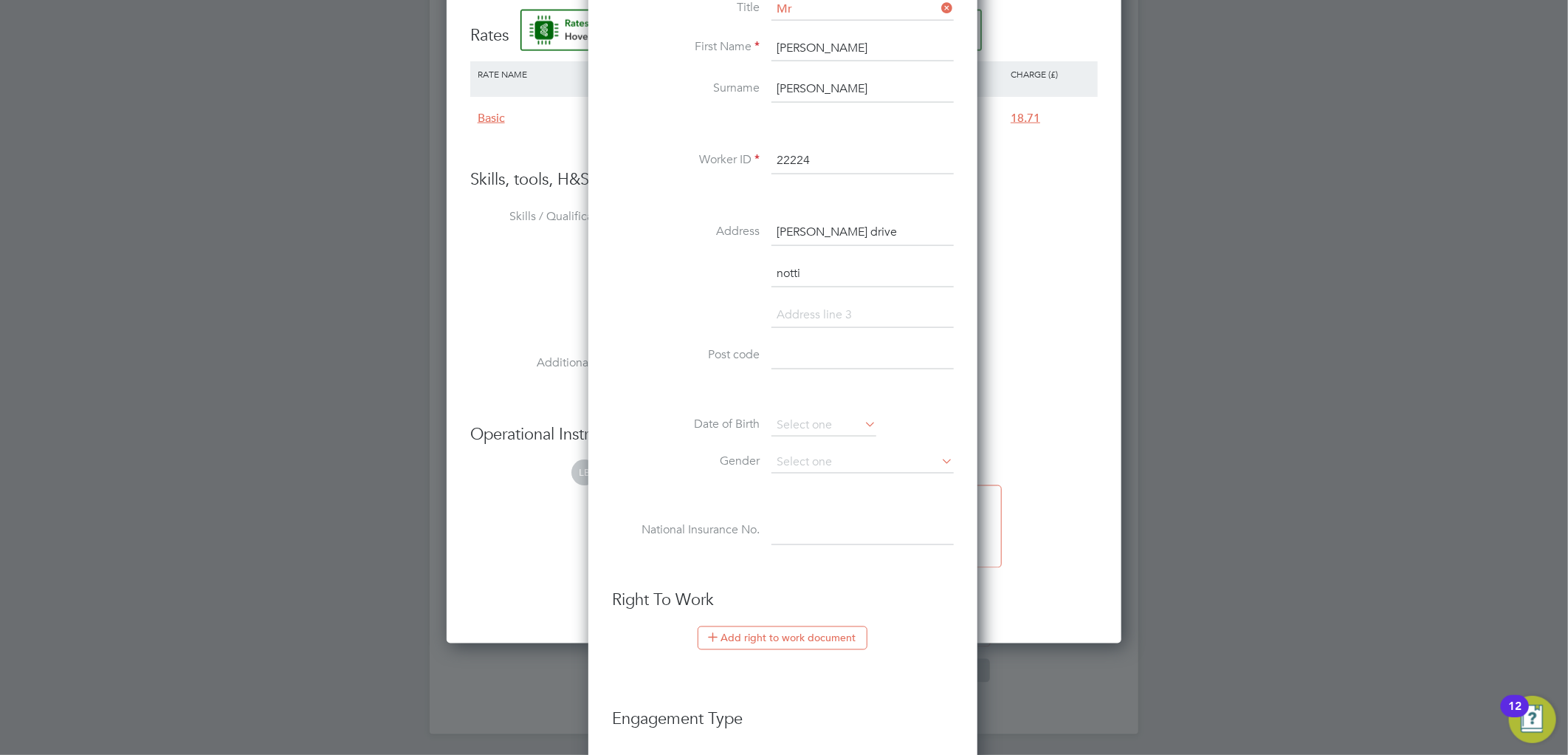
scroll to position [1276, 0]
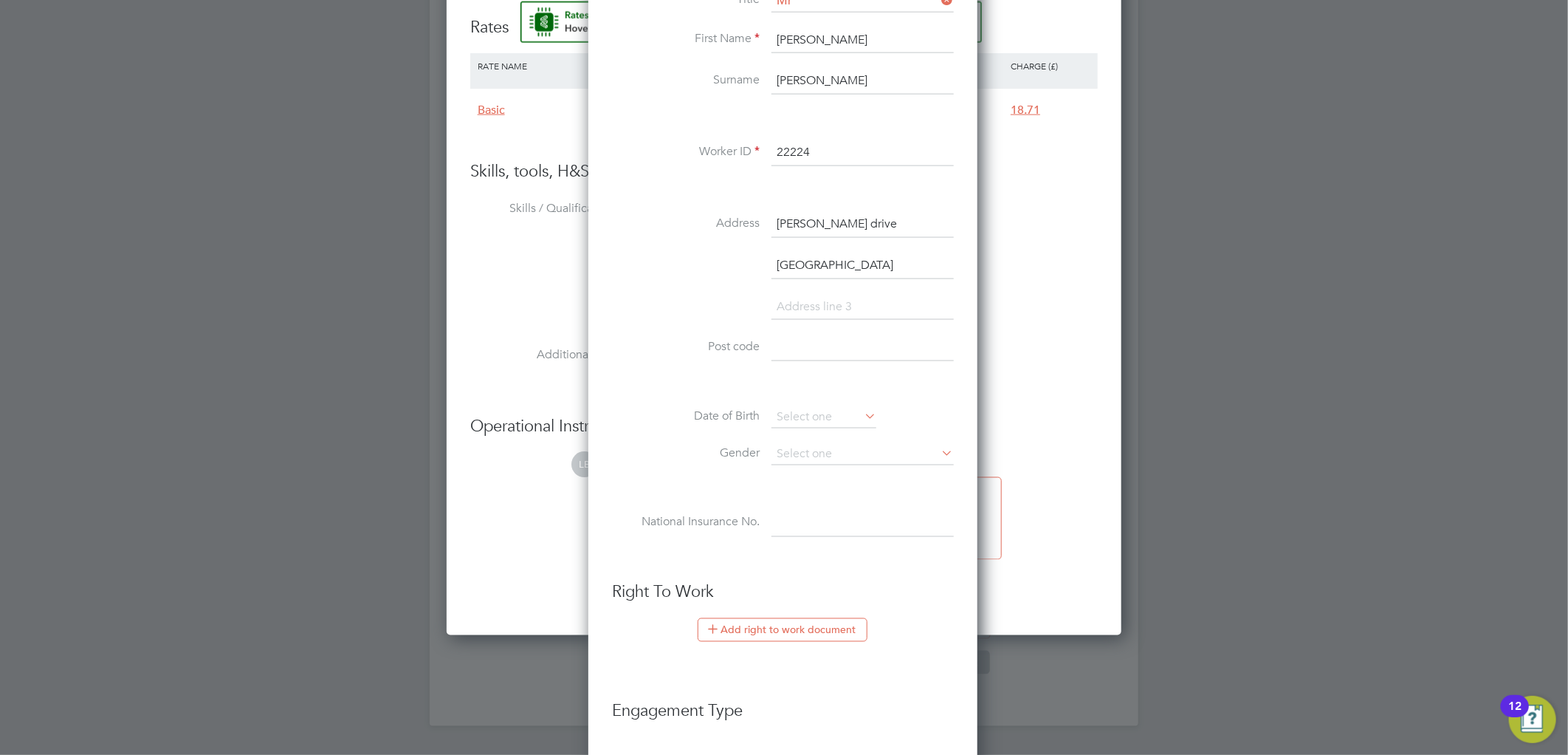
type input "nottingham"
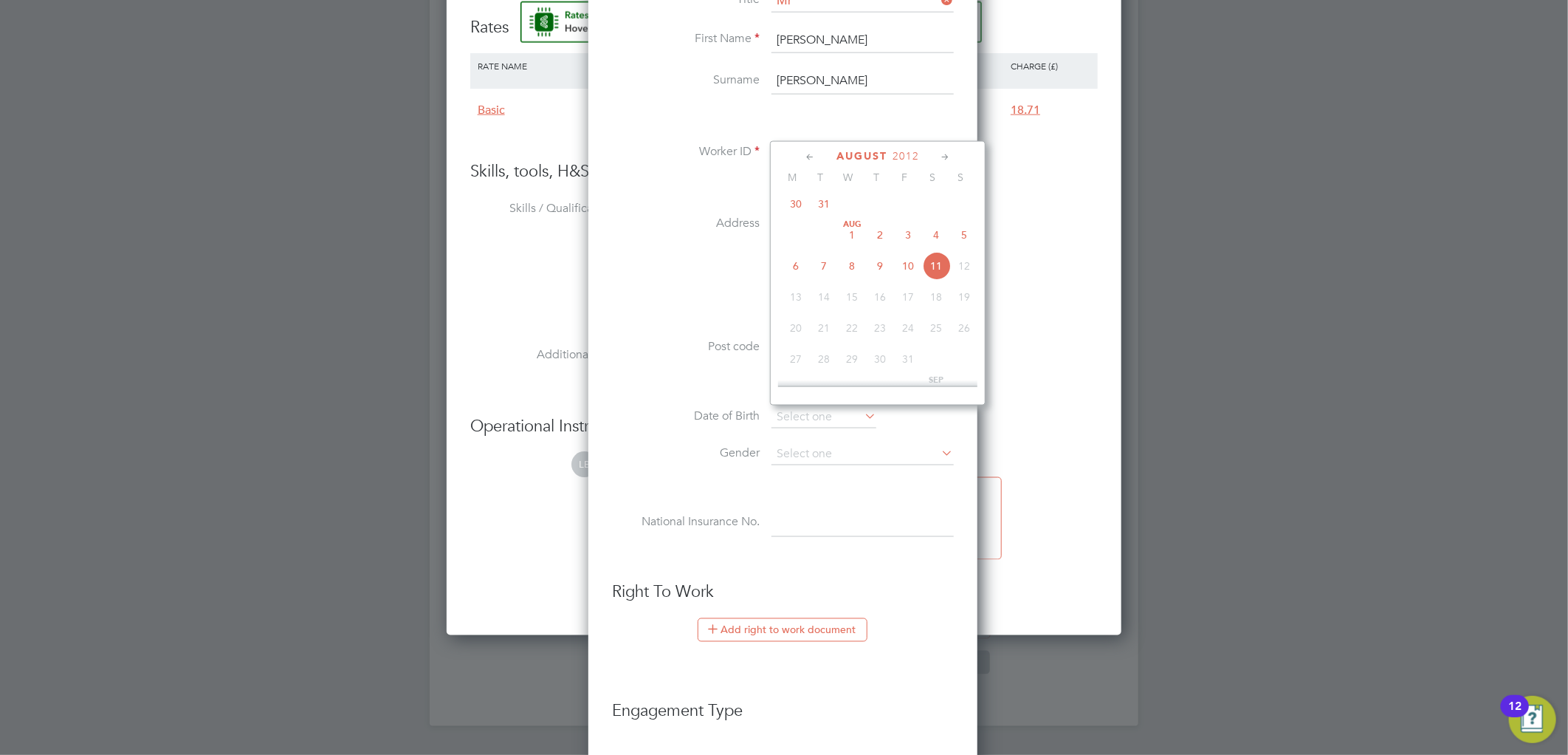
drag, startPoint x: 707, startPoint y: 319, endPoint x: 741, endPoint y: 328, distance: 35.2
click at [708, 316] on li at bounding box center [783, 314] width 342 height 41
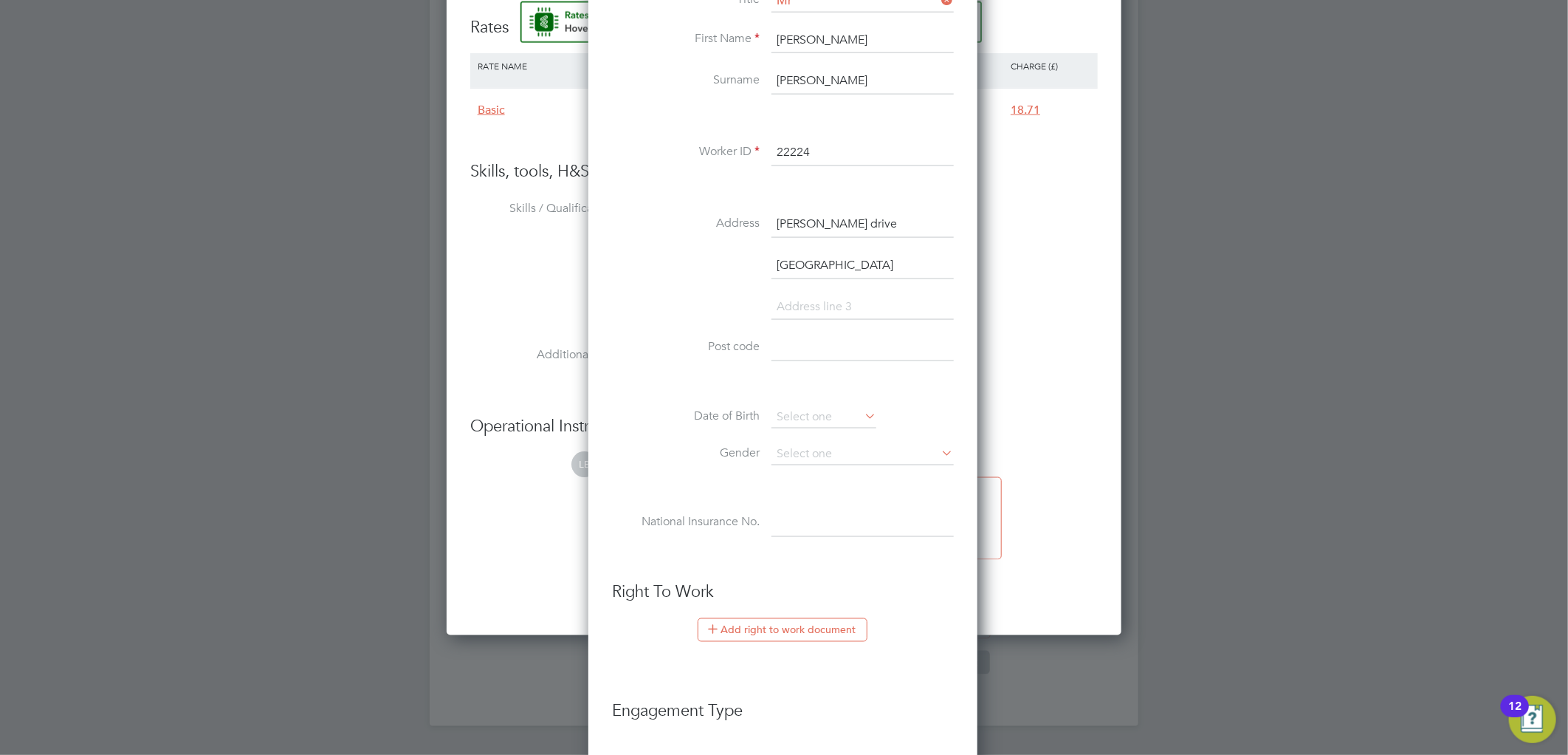
click at [772, 338] on input at bounding box center [862, 347] width 182 height 26
paste input "NG9 3EF"
type input "NG9 3EF"
click at [776, 416] on input at bounding box center [824, 416] width 105 height 22
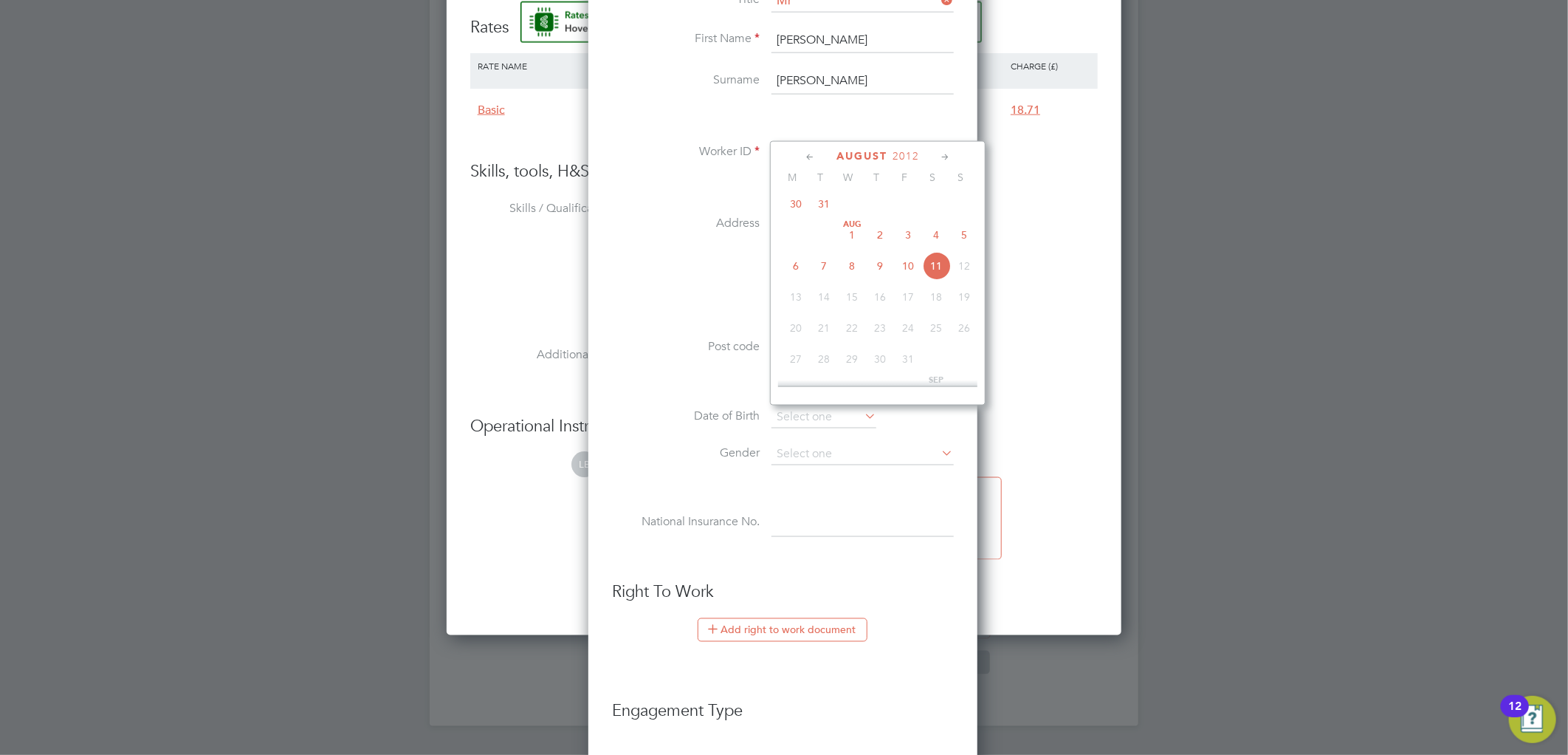
click at [904, 150] on span "2012" at bounding box center [905, 156] width 26 height 12
click at [851, 262] on span "2007" at bounding box center [852, 261] width 28 height 28
click at [806, 159] on icon at bounding box center [810, 157] width 14 height 17
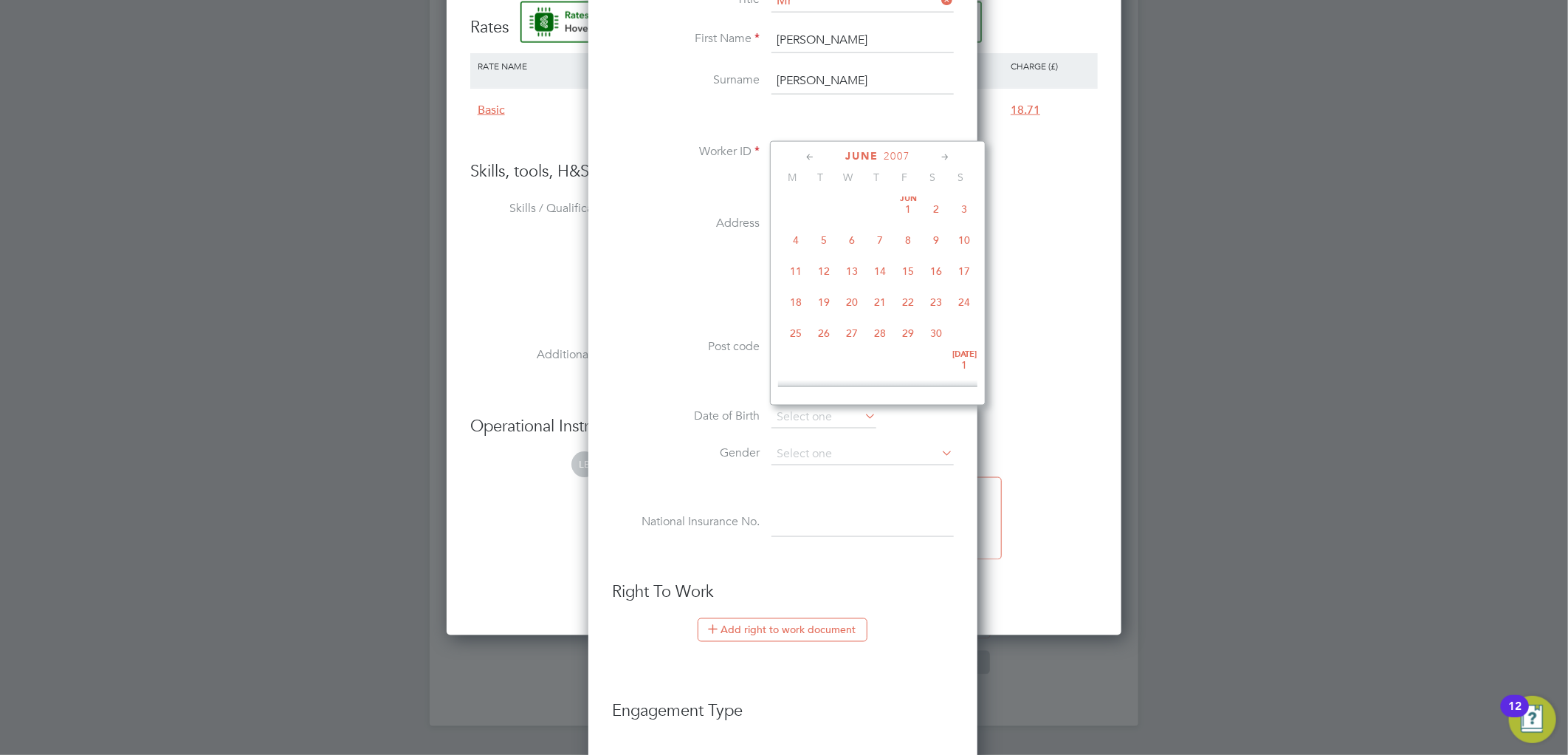
click at [794, 333] on span "25" at bounding box center [796, 333] width 28 height 28
type input "25 Jun 2007"
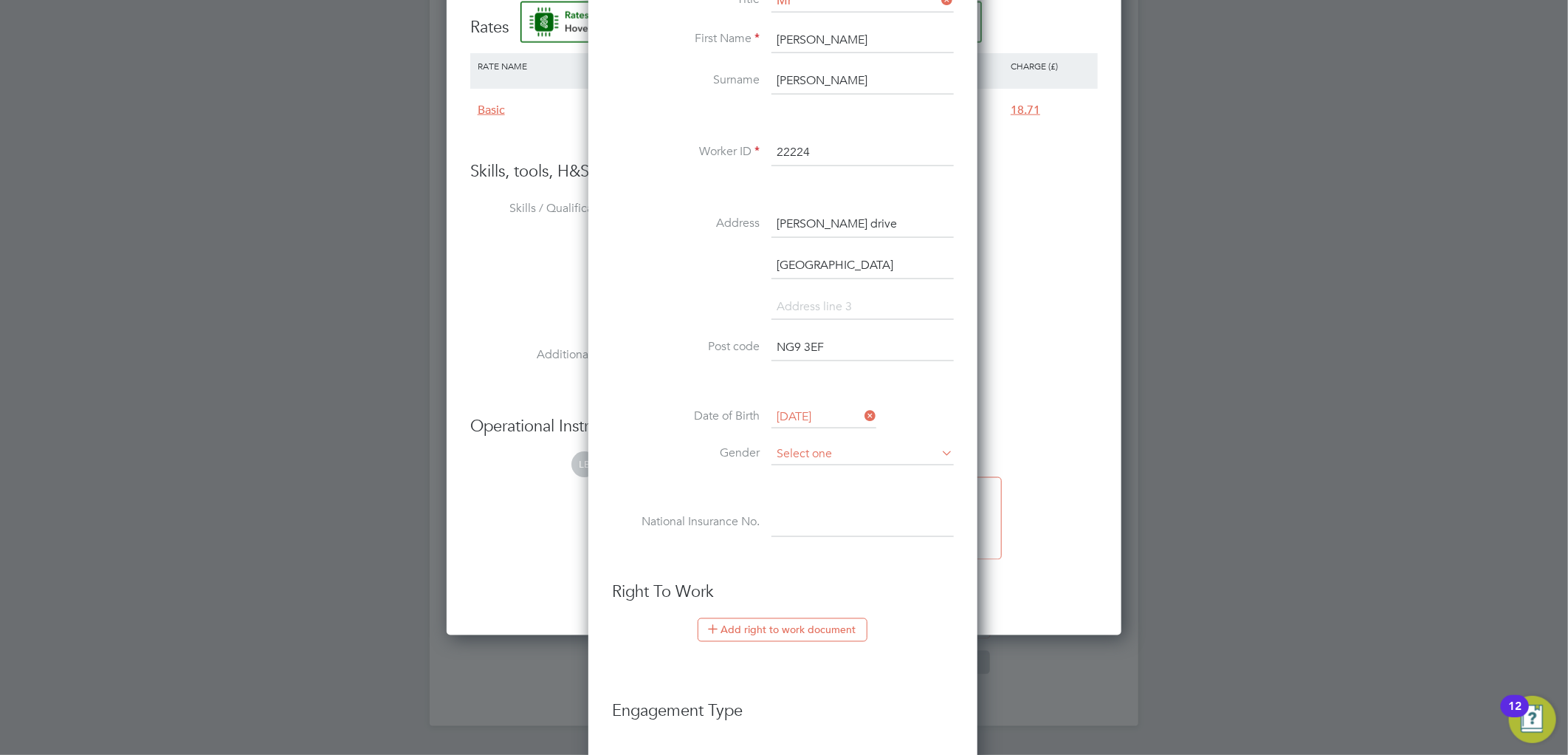
click at [806, 447] on input at bounding box center [862, 453] width 182 height 22
click at [798, 466] on li "Male" at bounding box center [862, 473] width 184 height 19
type input "Male"
click at [798, 510] on input at bounding box center [862, 523] width 182 height 26
paste input "PM 25 69 20 A"
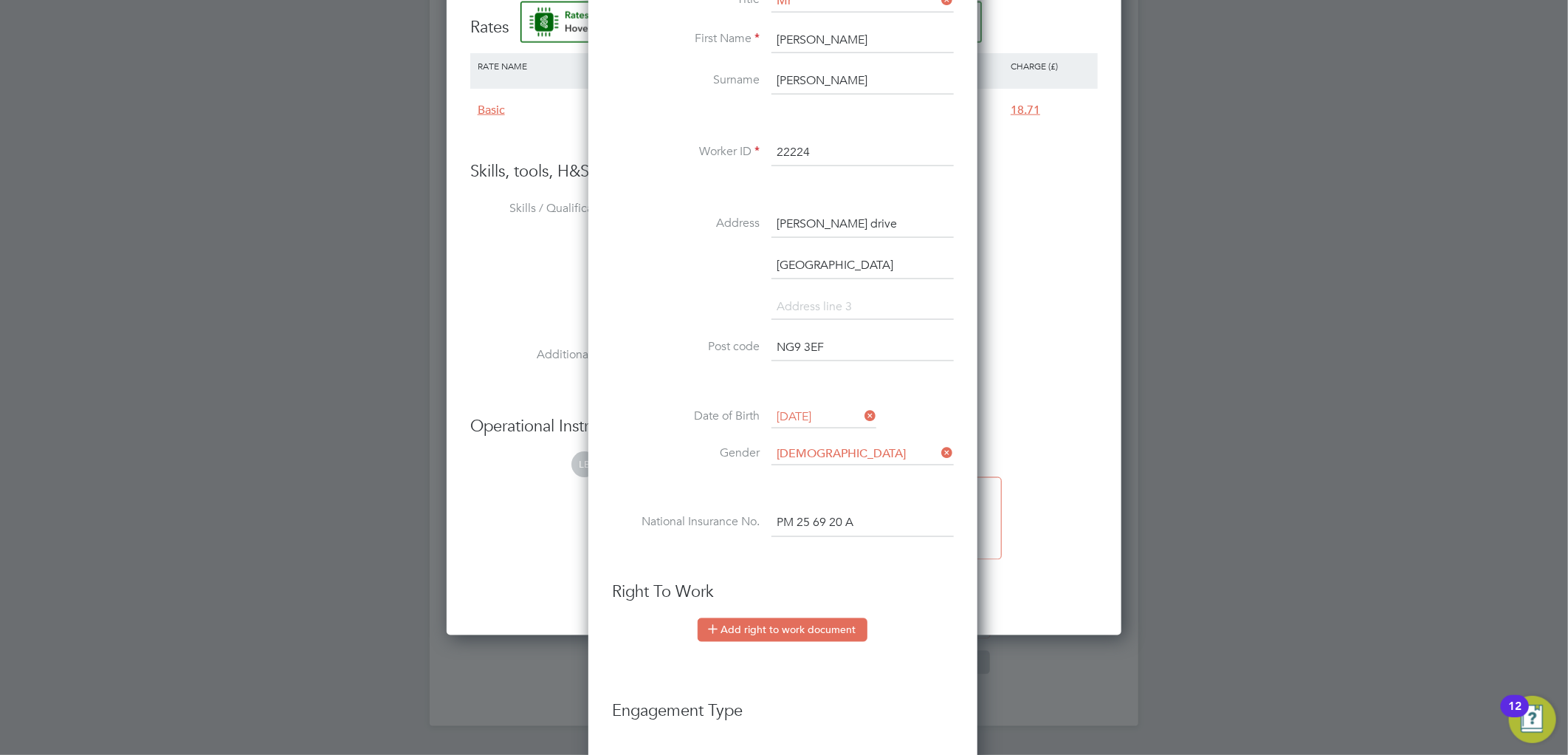
type input "PM 25 69 20 A"
click at [749, 626] on button "Add right to work document" at bounding box center [783, 629] width 170 height 24
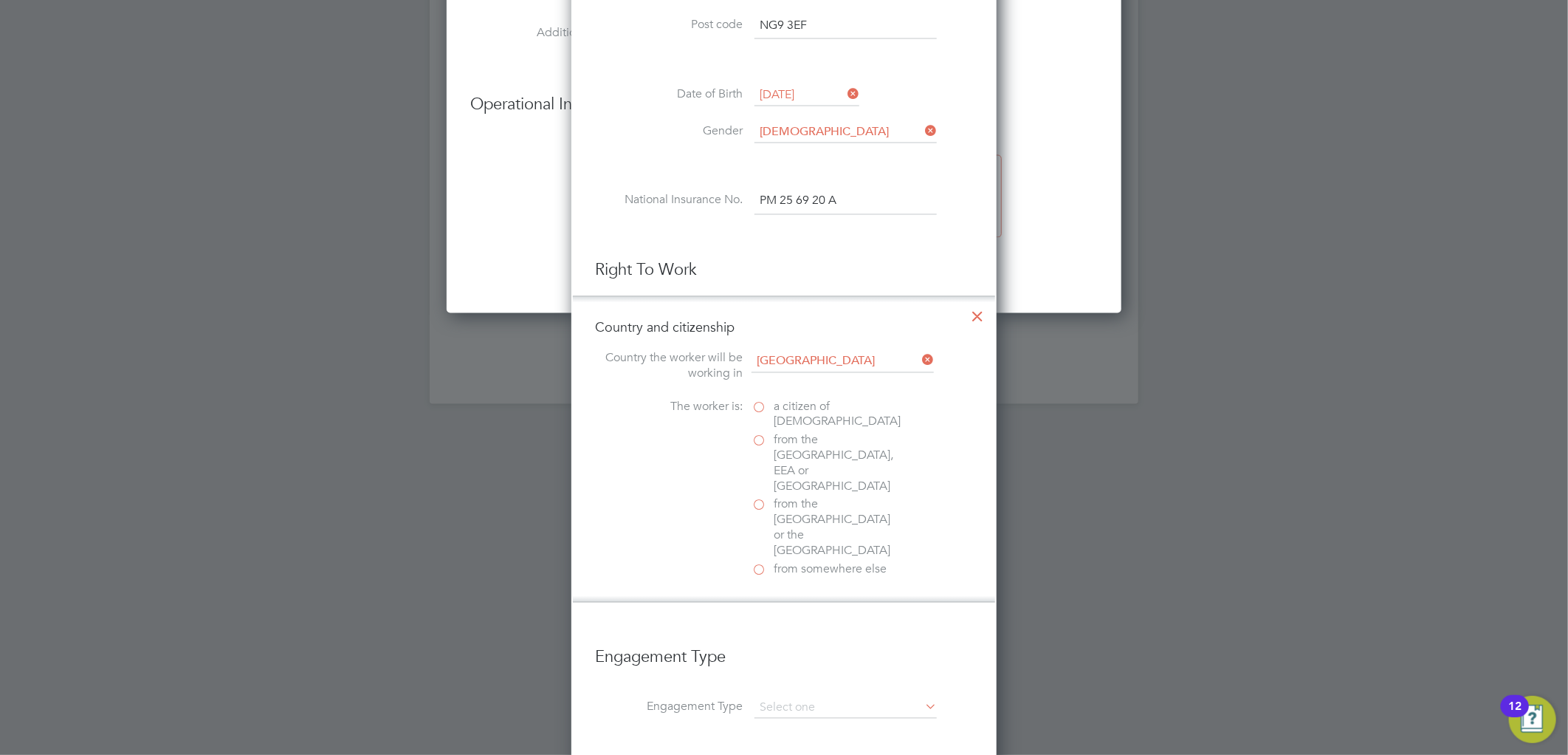
scroll to position [1604, 0]
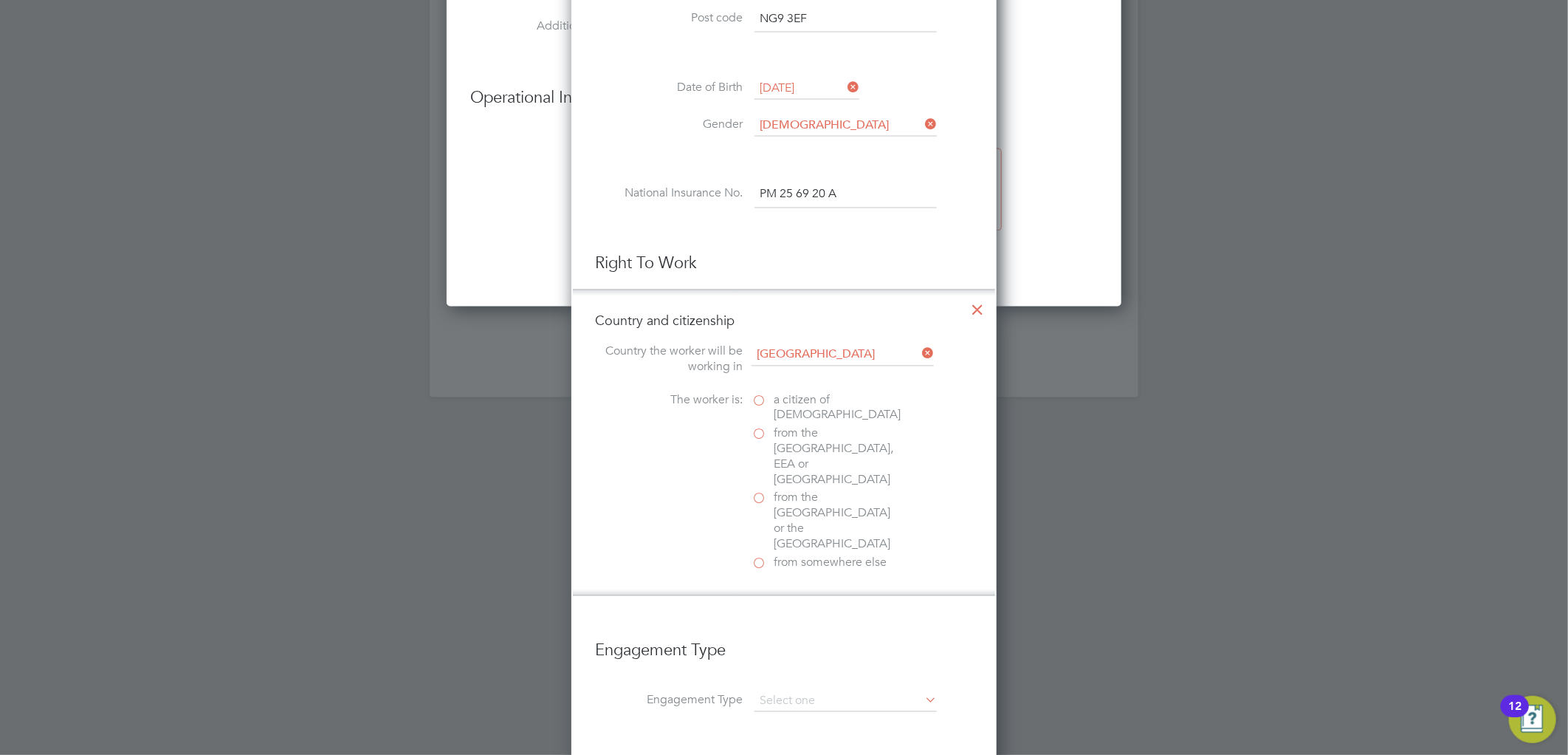
click at [796, 399] on span "a citizen of United Kingdom" at bounding box center [836, 408] width 127 height 31
click at [0, 0] on input "a citizen of United Kingdom" at bounding box center [0, 0] width 0 height 0
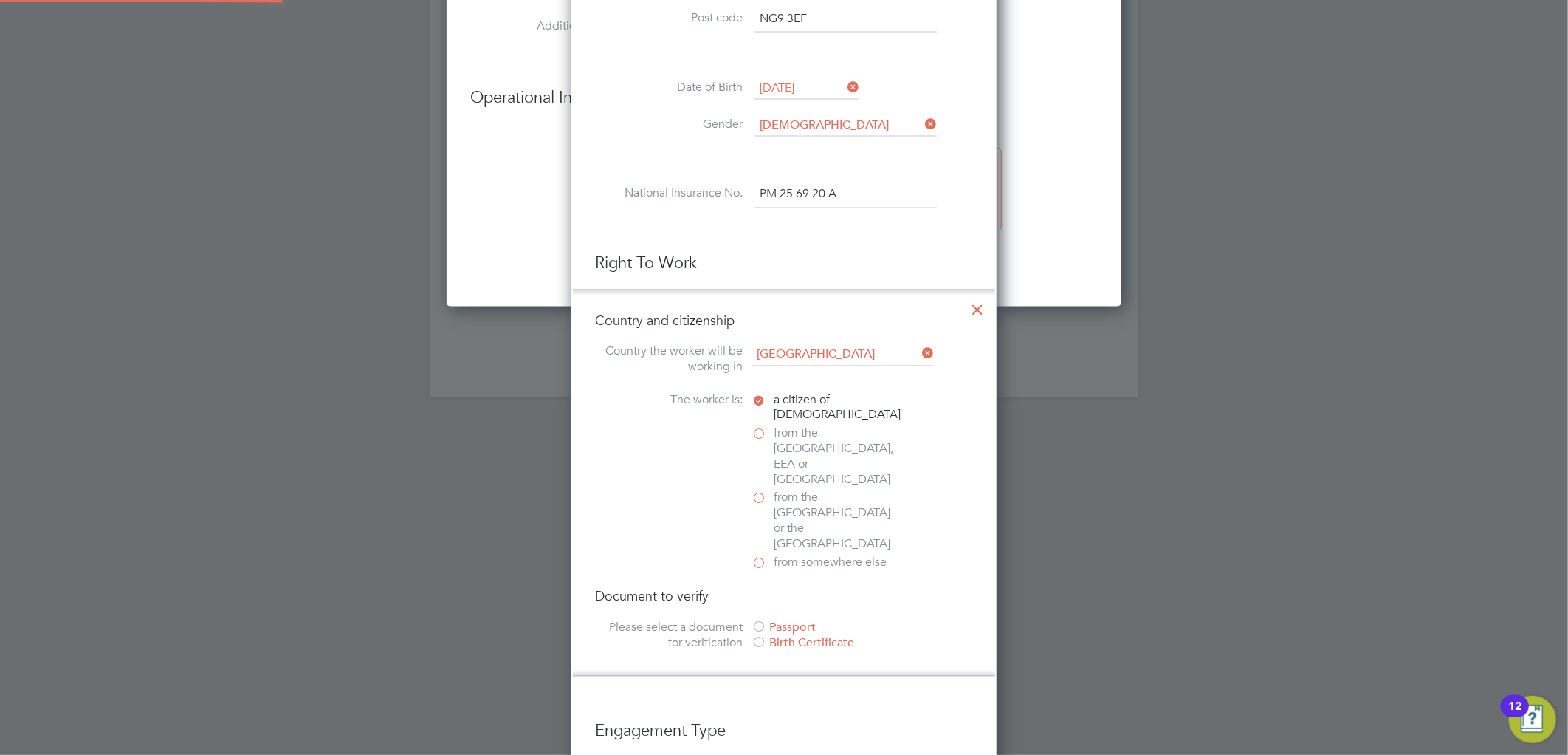
scroll to position [1598, 426]
click at [781, 620] on div "Passport" at bounding box center [861, 628] width 221 height 16
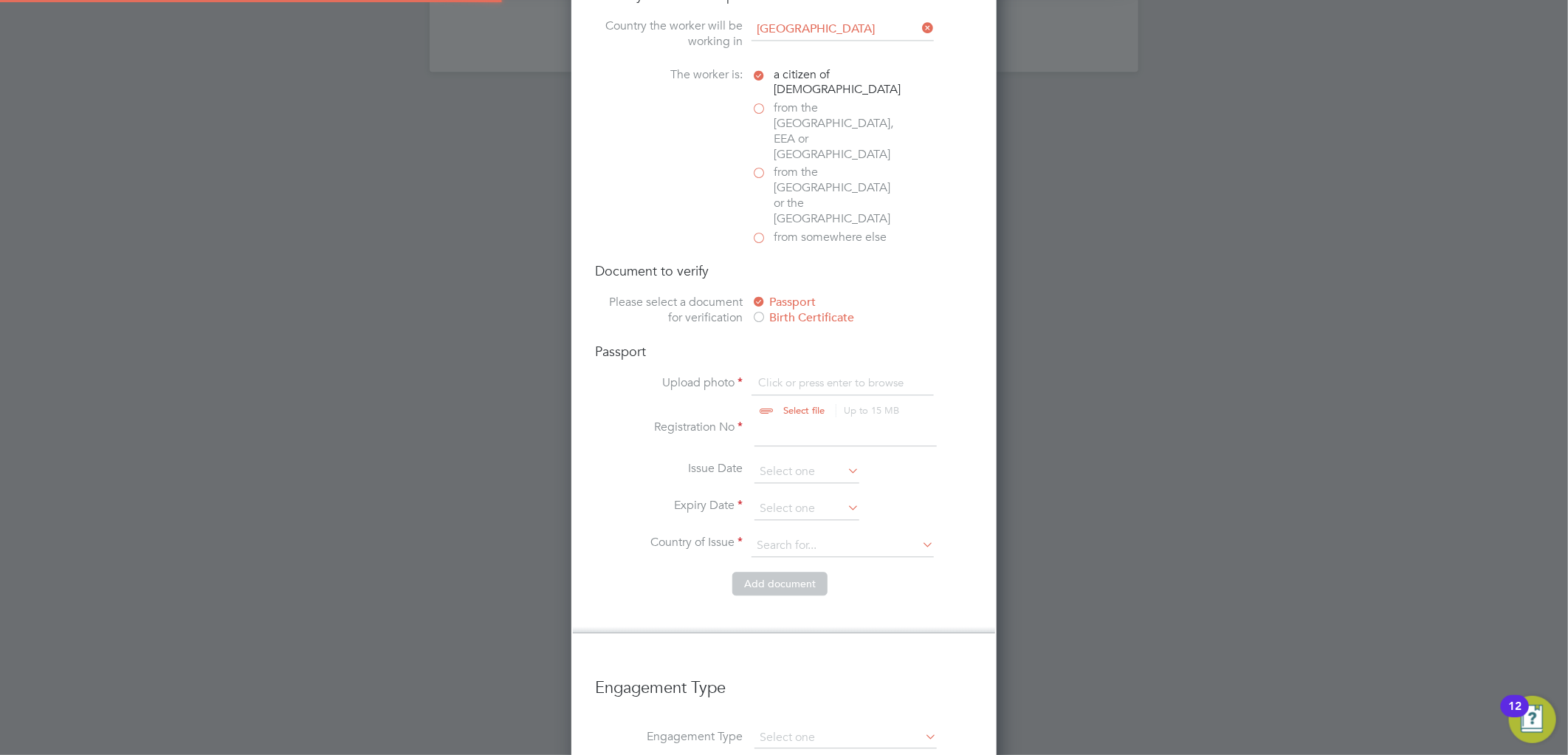
scroll to position [1932, 0]
click at [796, 340] on div "Passport Upload photo Click or press enter to browse Select file Up to 15 MB Dr…" at bounding box center [784, 454] width 378 height 228
click at [791, 373] on input "file" at bounding box center [818, 395] width 232 height 45
type input "C:\fakepath\riley pp.pdf"
click at [784, 417] on input at bounding box center [846, 430] width 182 height 26
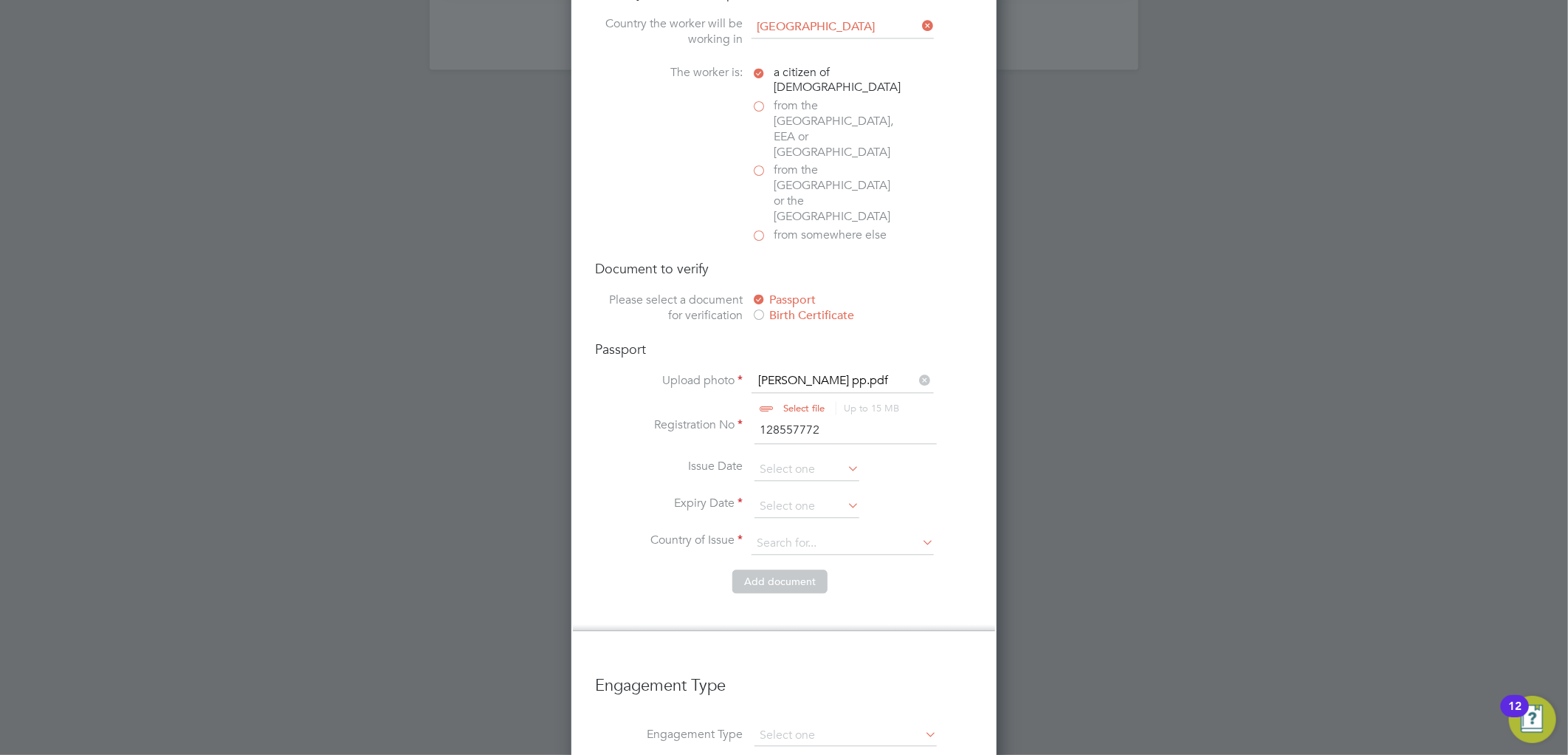
type input "128557772"
click at [792, 458] on li "Issue Date" at bounding box center [784, 477] width 378 height 37
click at [795, 495] on input at bounding box center [807, 506] width 105 height 22
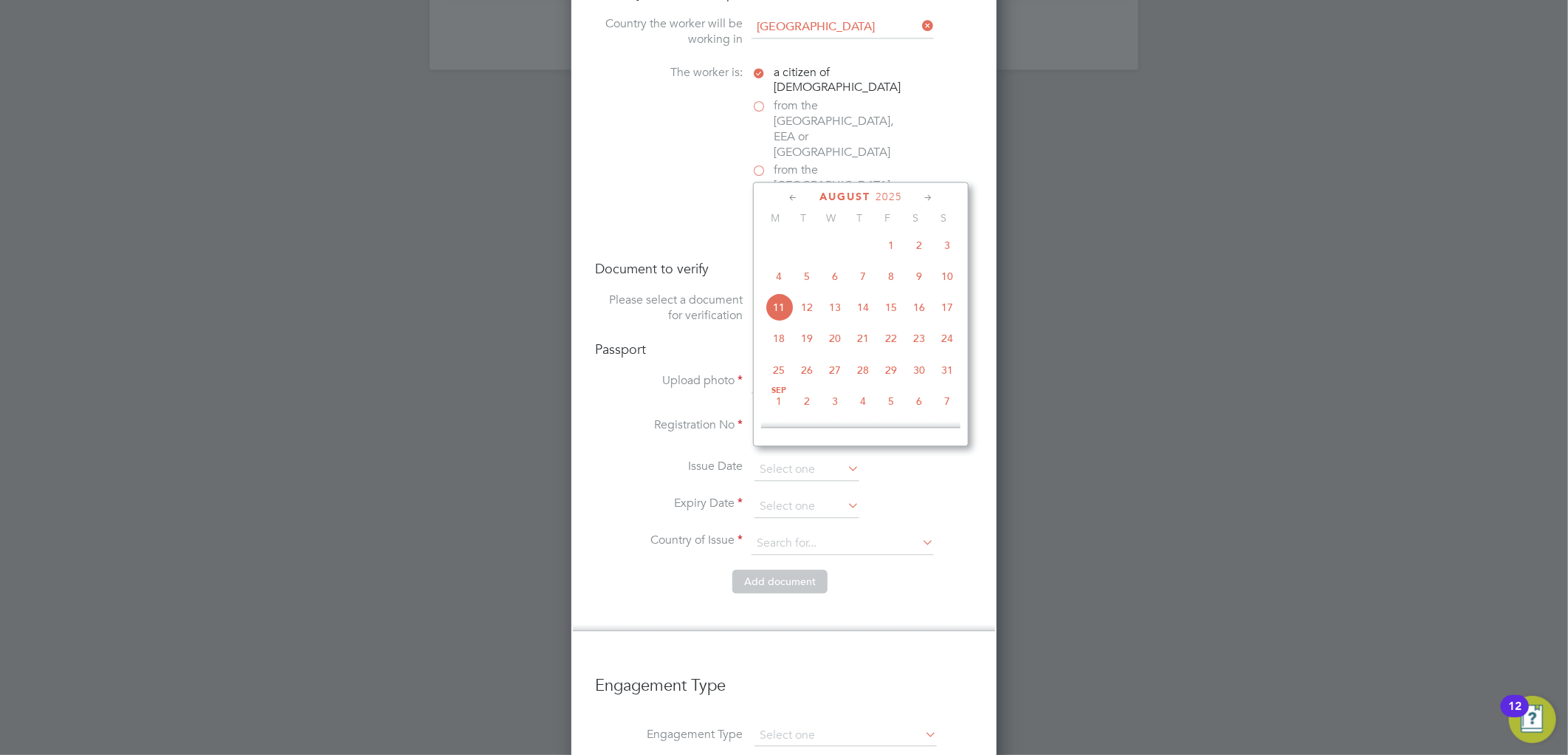
click at [943, 408] on span "7" at bounding box center [947, 400] width 28 height 28
type input "07 Sep 2025"
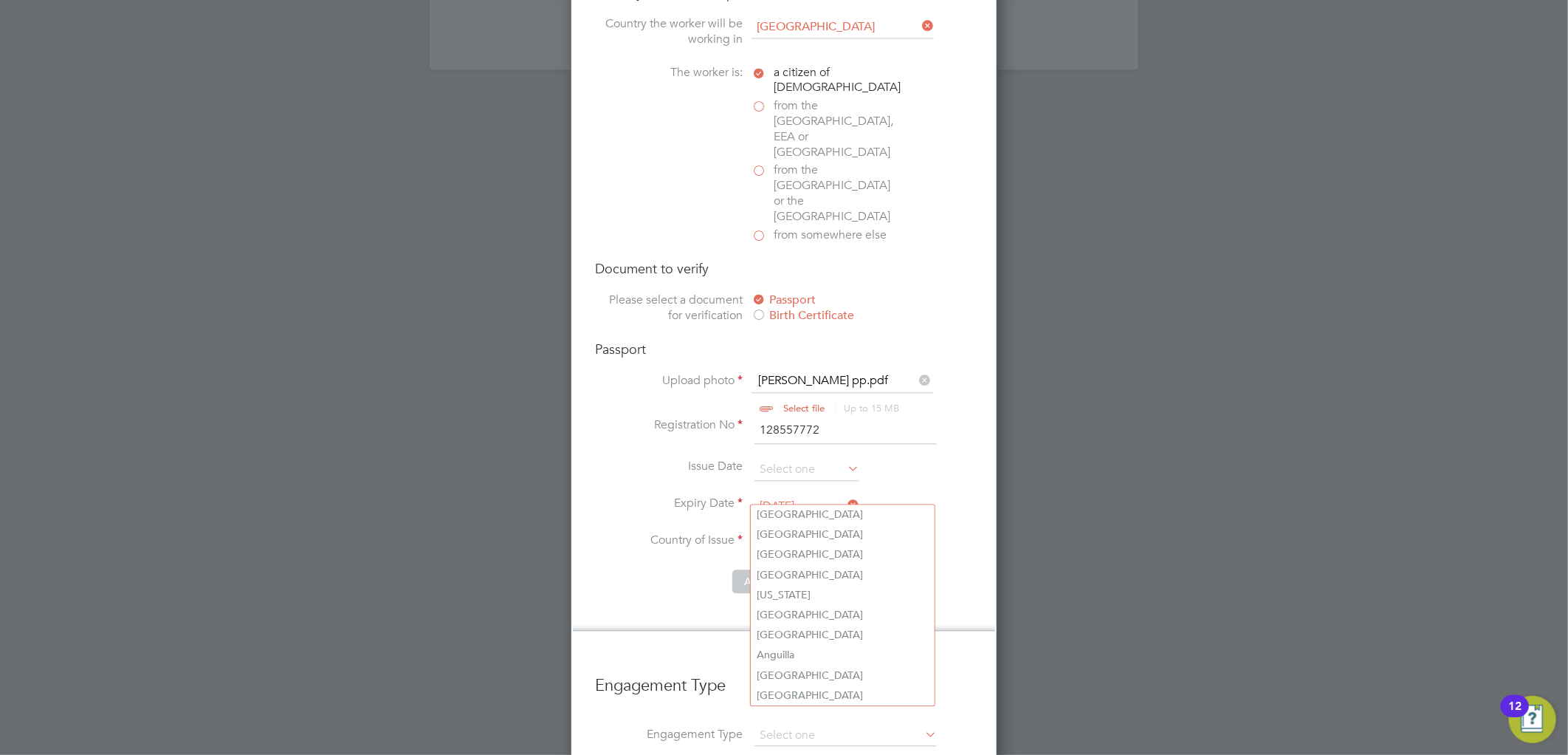
click at [838, 532] on input at bounding box center [842, 542] width 182 height 22
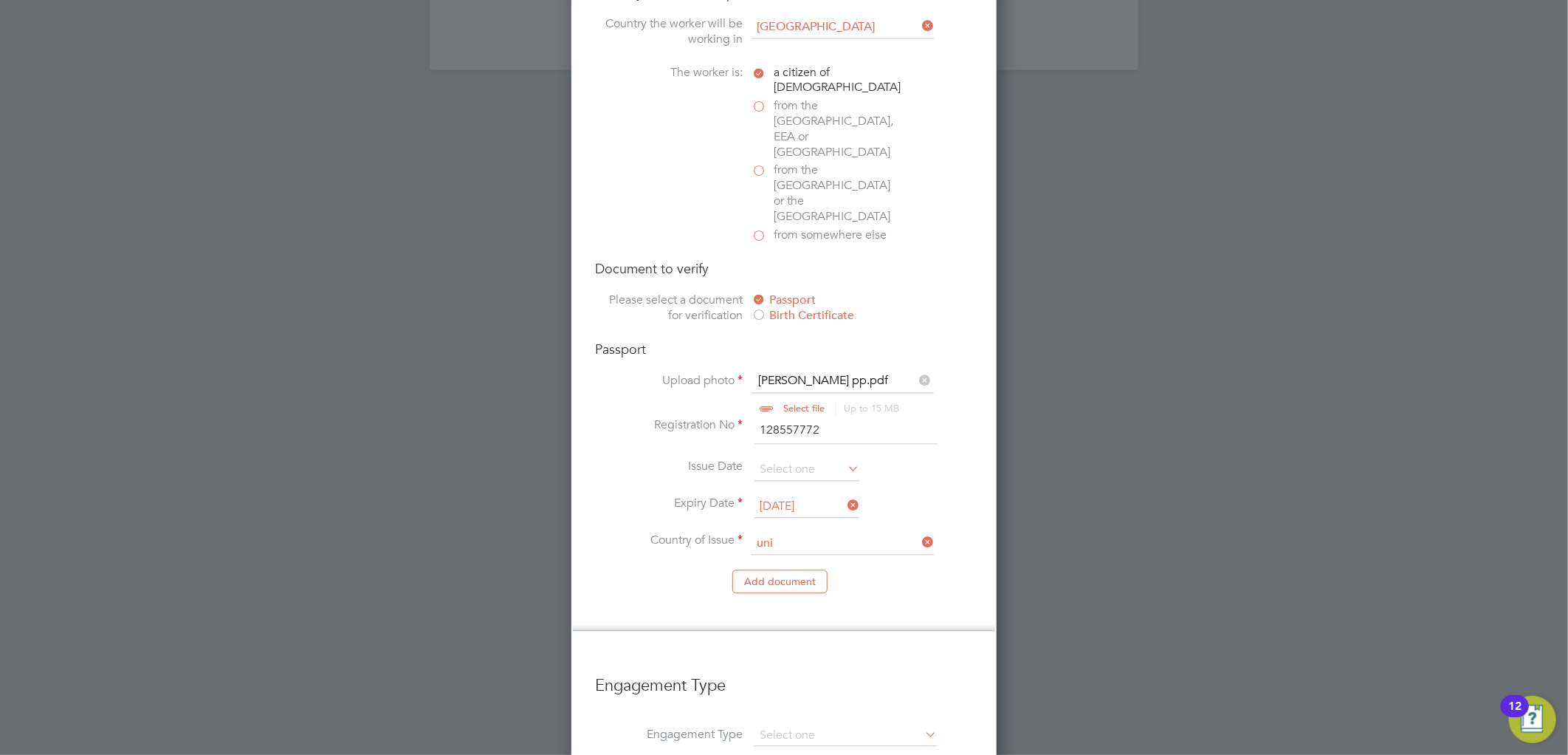
click at [790, 584] on li "Uni ted Kingdom" at bounding box center [889, 594] width 279 height 20
type input "United Kingdom"
click at [783, 570] on button "Add document" at bounding box center [779, 581] width 95 height 24
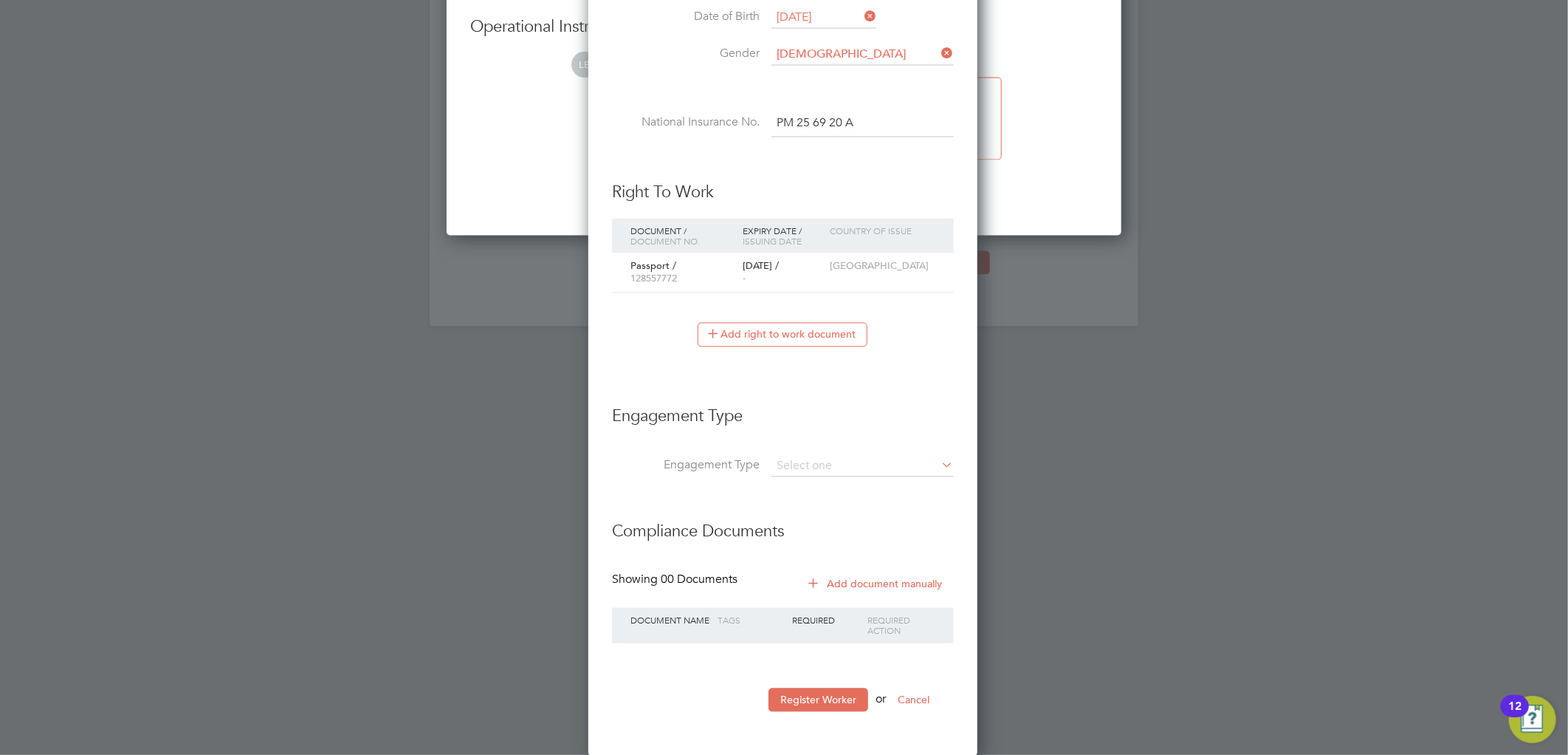
scroll to position [1401, 392]
click at [821, 462] on input at bounding box center [862, 467] width 182 height 21
click at [805, 511] on li "PAYE Direct" at bounding box center [862, 507] width 184 height 21
type input "PAYE Direct"
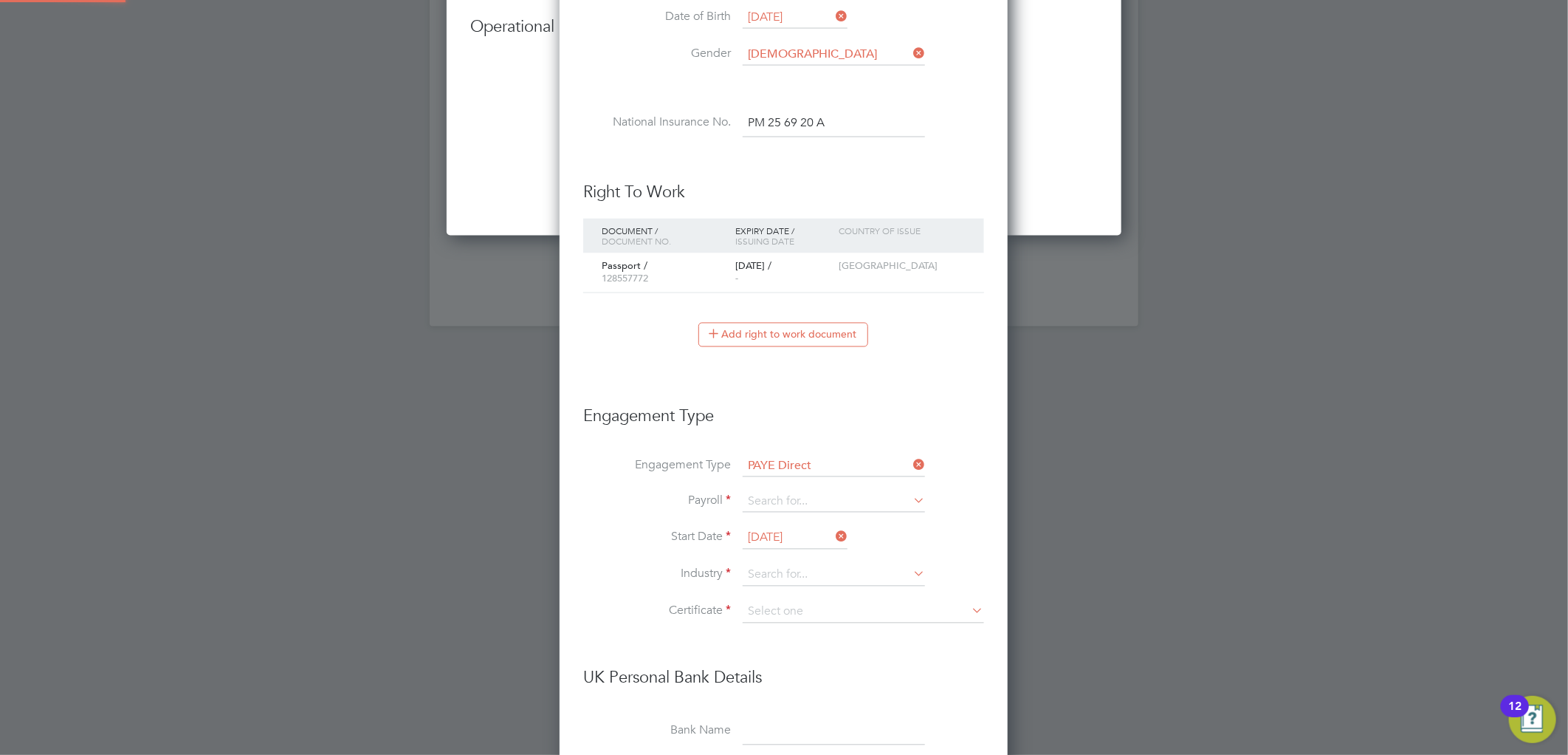
scroll to position [1811, 448]
click at [805, 489] on li "Engagement Type PAYE Direct" at bounding box center [784, 474] width 401 height 36
click at [794, 498] on input at bounding box center [833, 502] width 182 height 21
click at [778, 521] on li "Agency PAYE" at bounding box center [833, 521] width 184 height 21
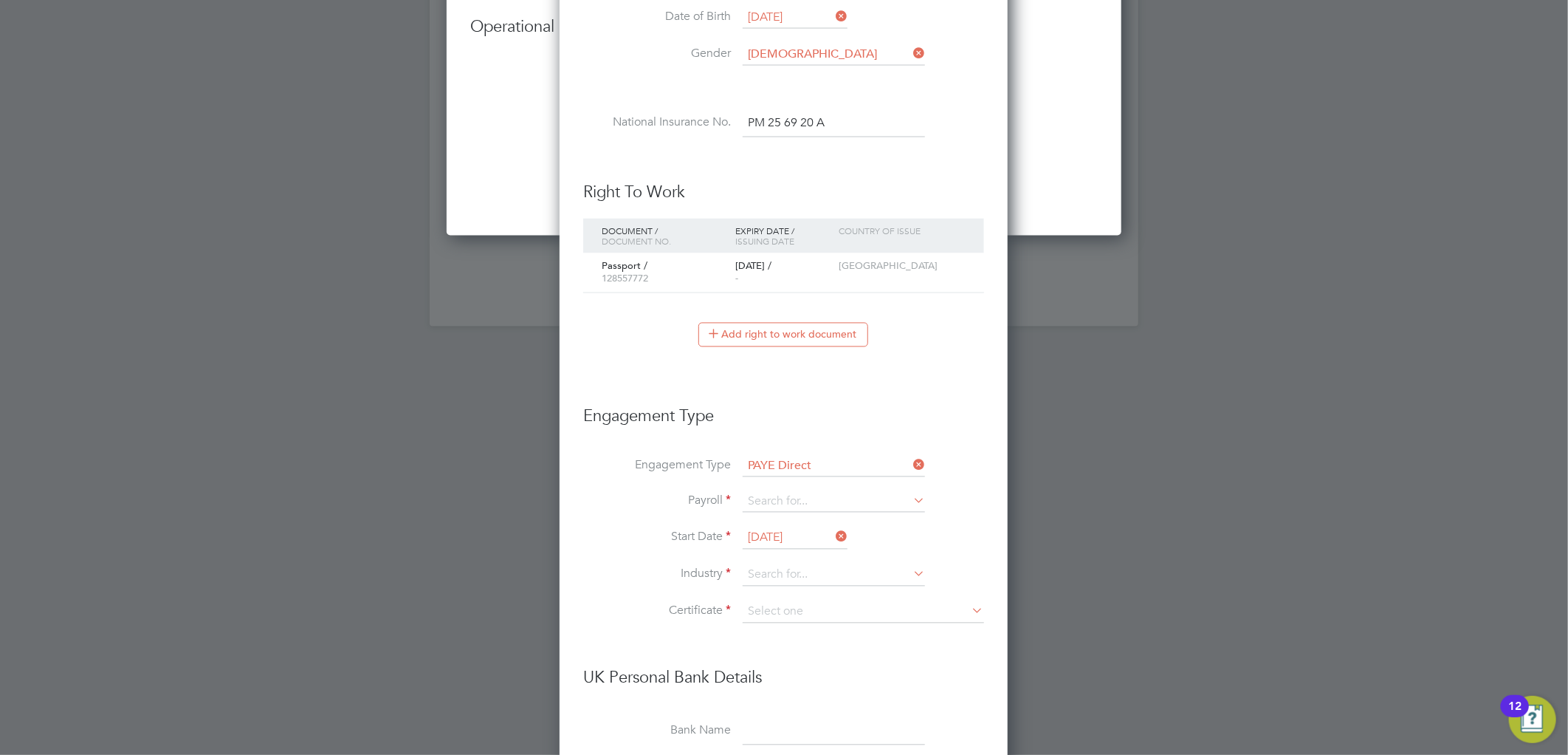
type input "Agency PAYE"
drag, startPoint x: 778, startPoint y: 536, endPoint x: 791, endPoint y: 492, distance: 45.9
click at [778, 537] on input "11 Aug 2025" at bounding box center [795, 538] width 105 height 22
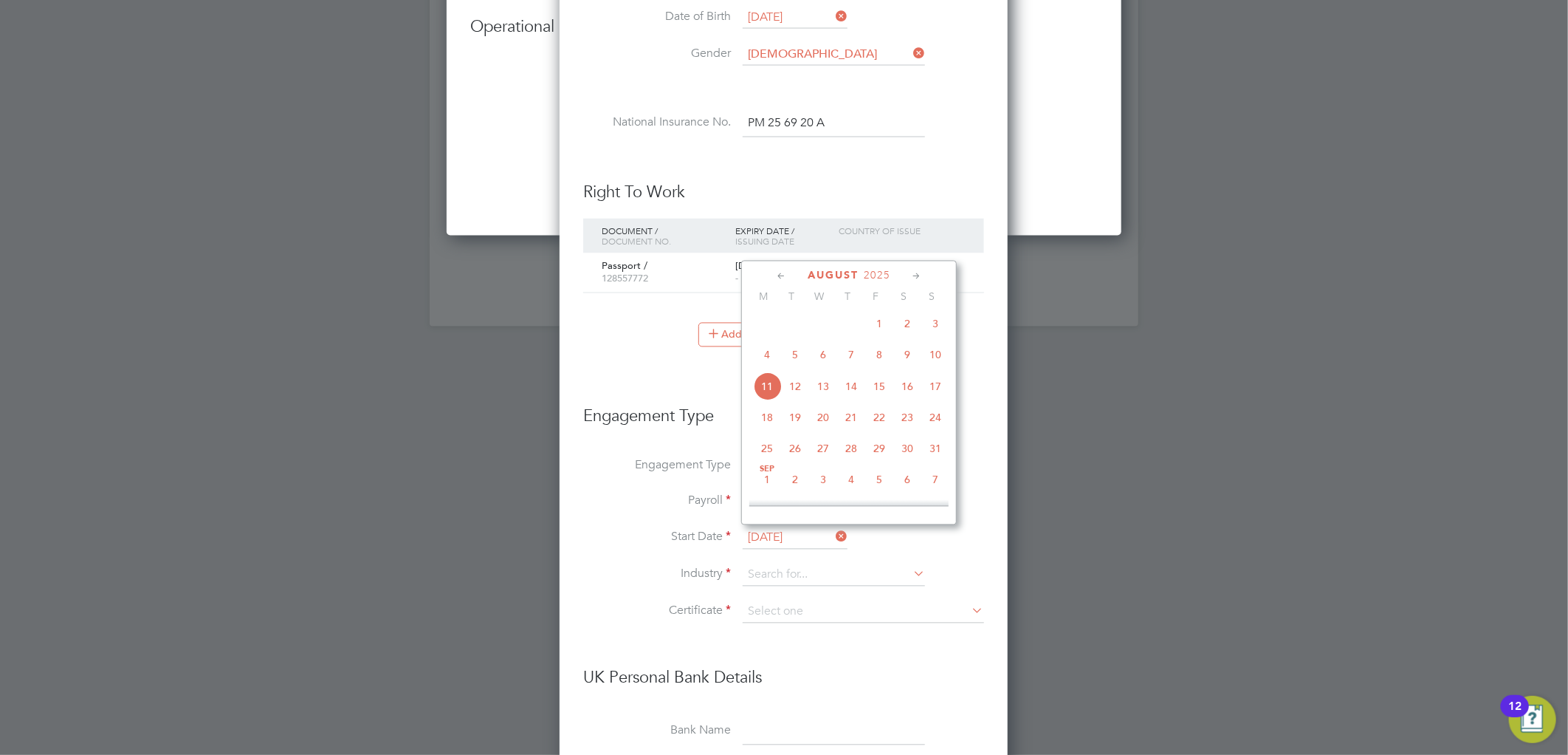
click at [842, 358] on span "7" at bounding box center [851, 354] width 28 height 28
type input "07 Aug 2025"
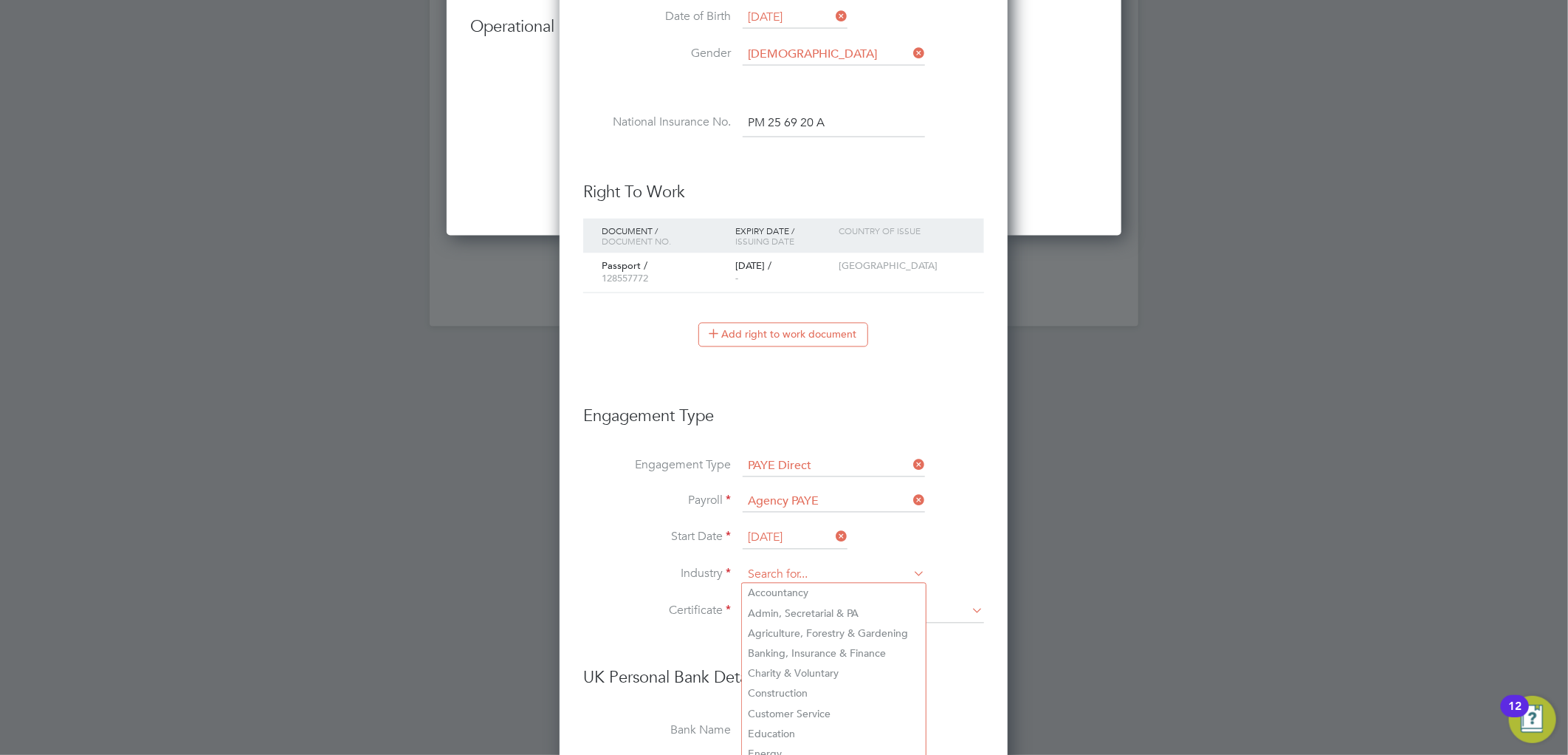
click at [783, 569] on input at bounding box center [833, 575] width 182 height 22
drag, startPoint x: 773, startPoint y: 689, endPoint x: 773, endPoint y: 630, distance: 59.0
click at [773, 684] on li "Construction" at bounding box center [833, 694] width 184 height 20
type input "Construction"
click at [773, 608] on input at bounding box center [863, 612] width 241 height 22
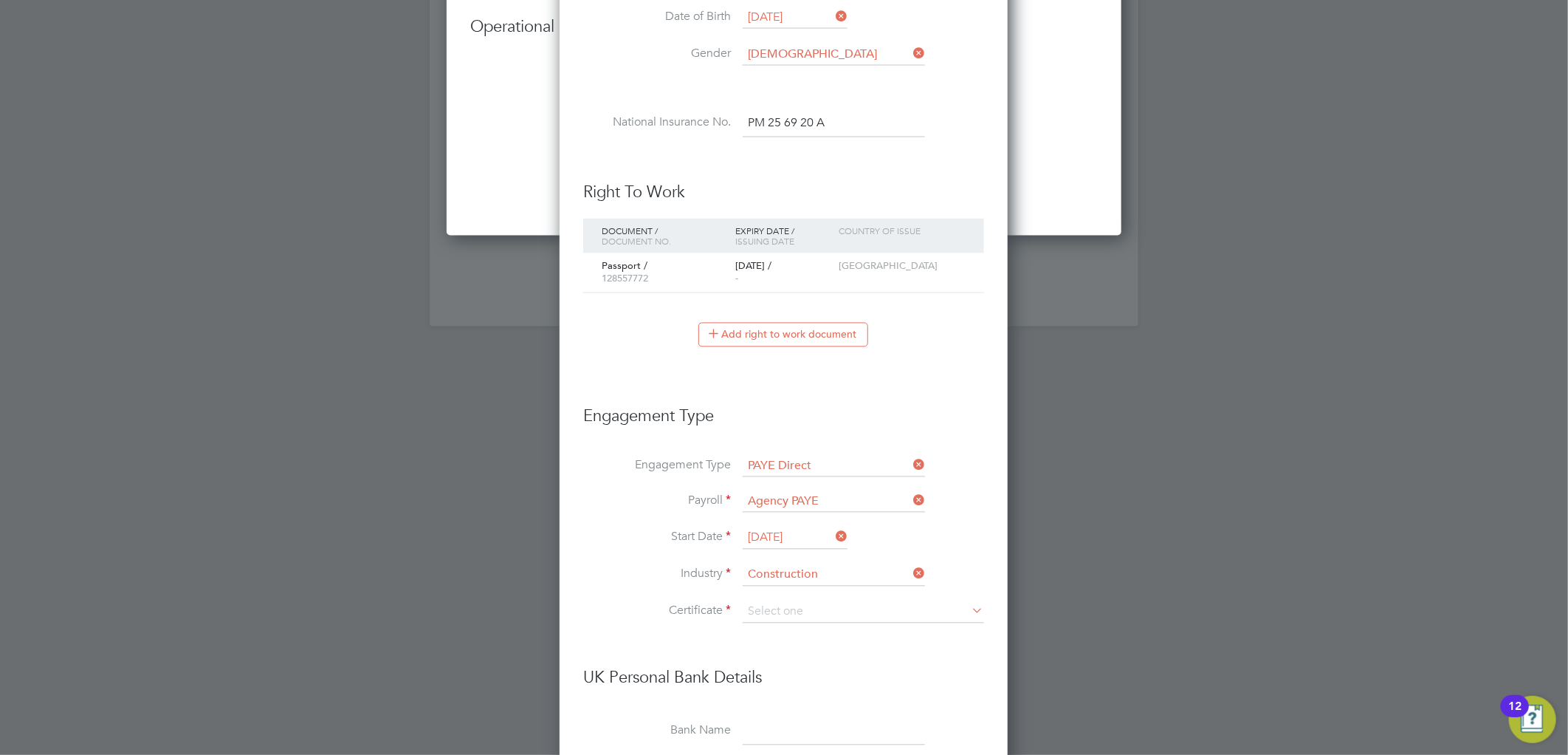
click at [786, 669] on li "Don't know" at bounding box center [863, 668] width 243 height 19
type input "Don't know"
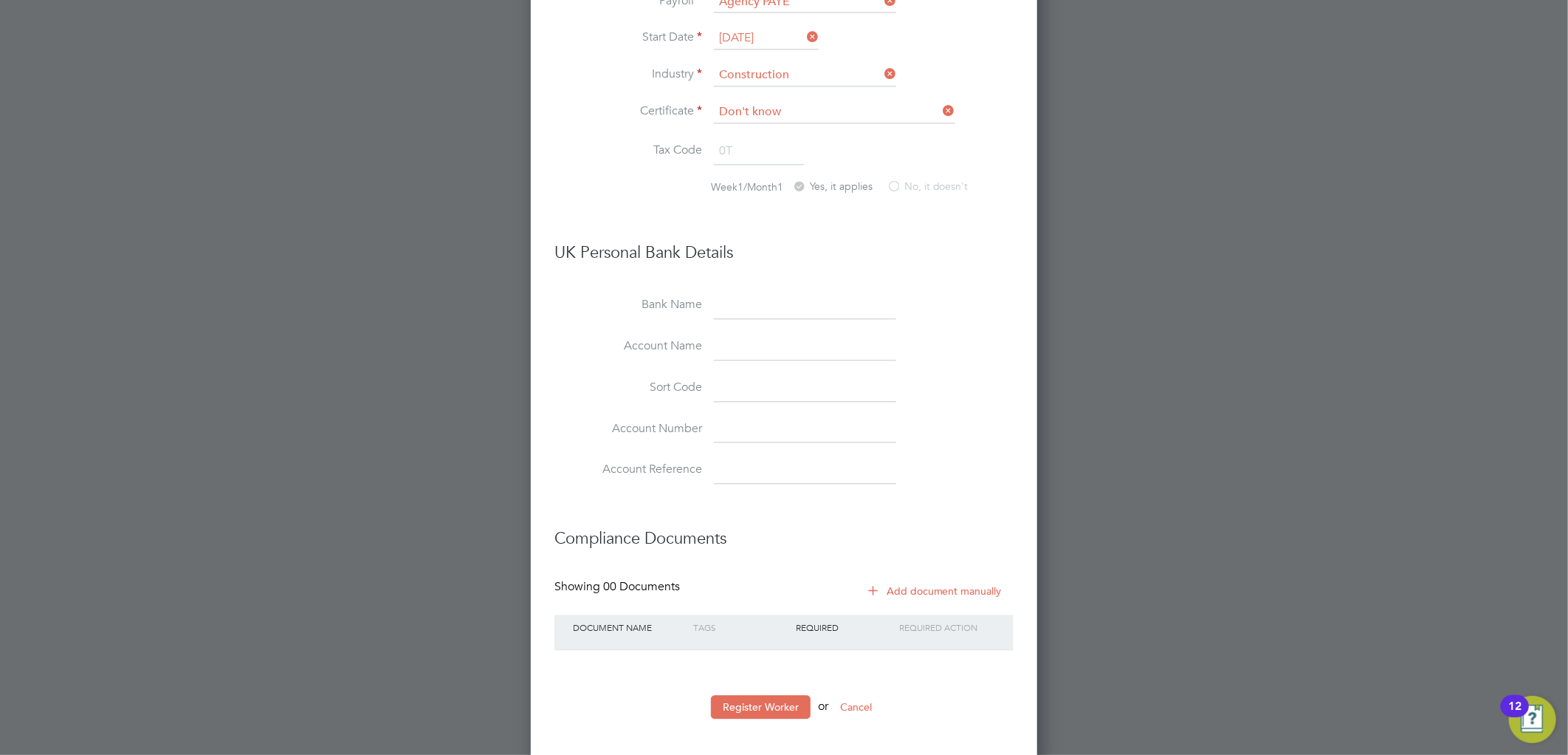
scroll to position [2179, 0]
click at [773, 697] on button "Register Worker" at bounding box center [761, 702] width 100 height 24
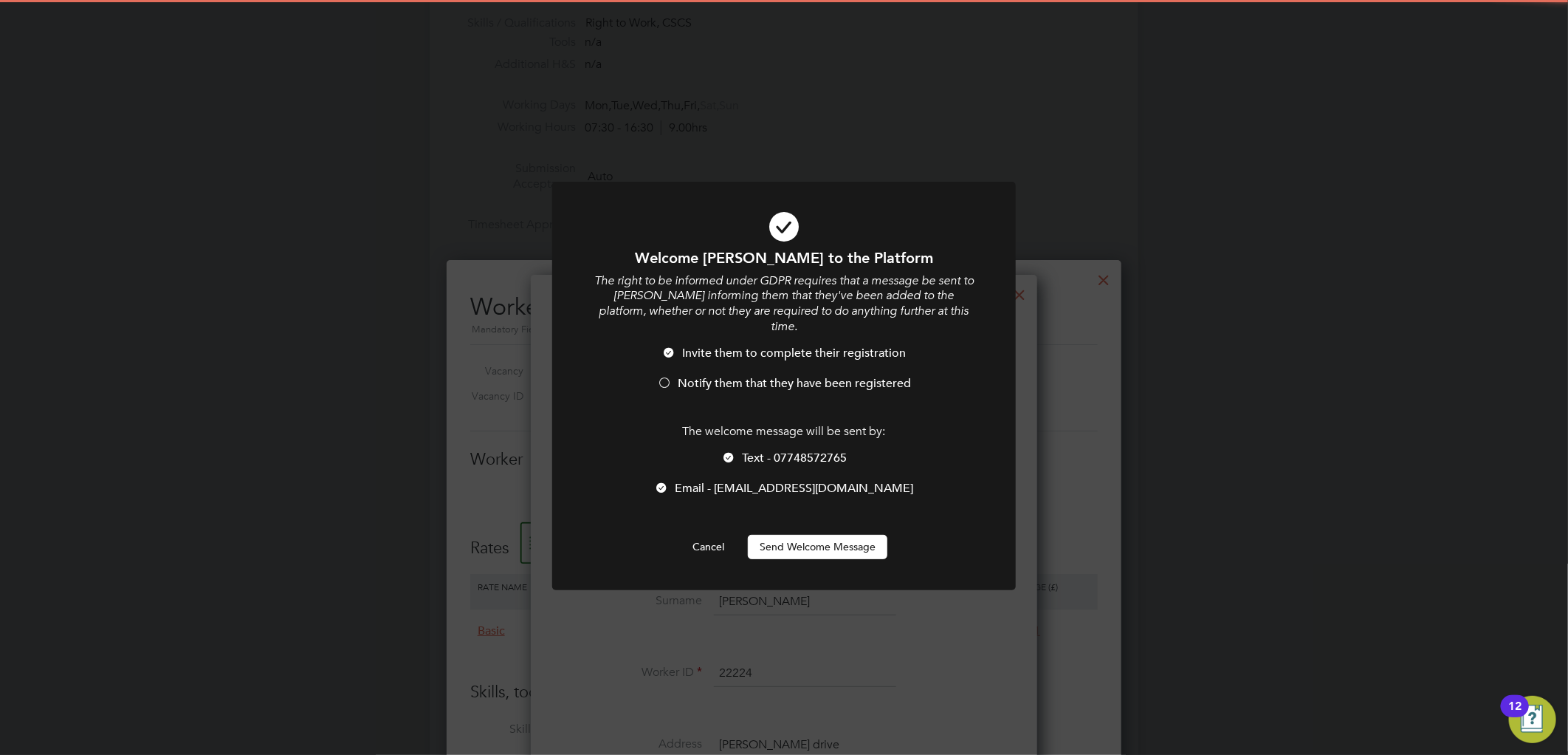
click at [840, 539] on button "Send Welcome Message" at bounding box center [818, 546] width 140 height 24
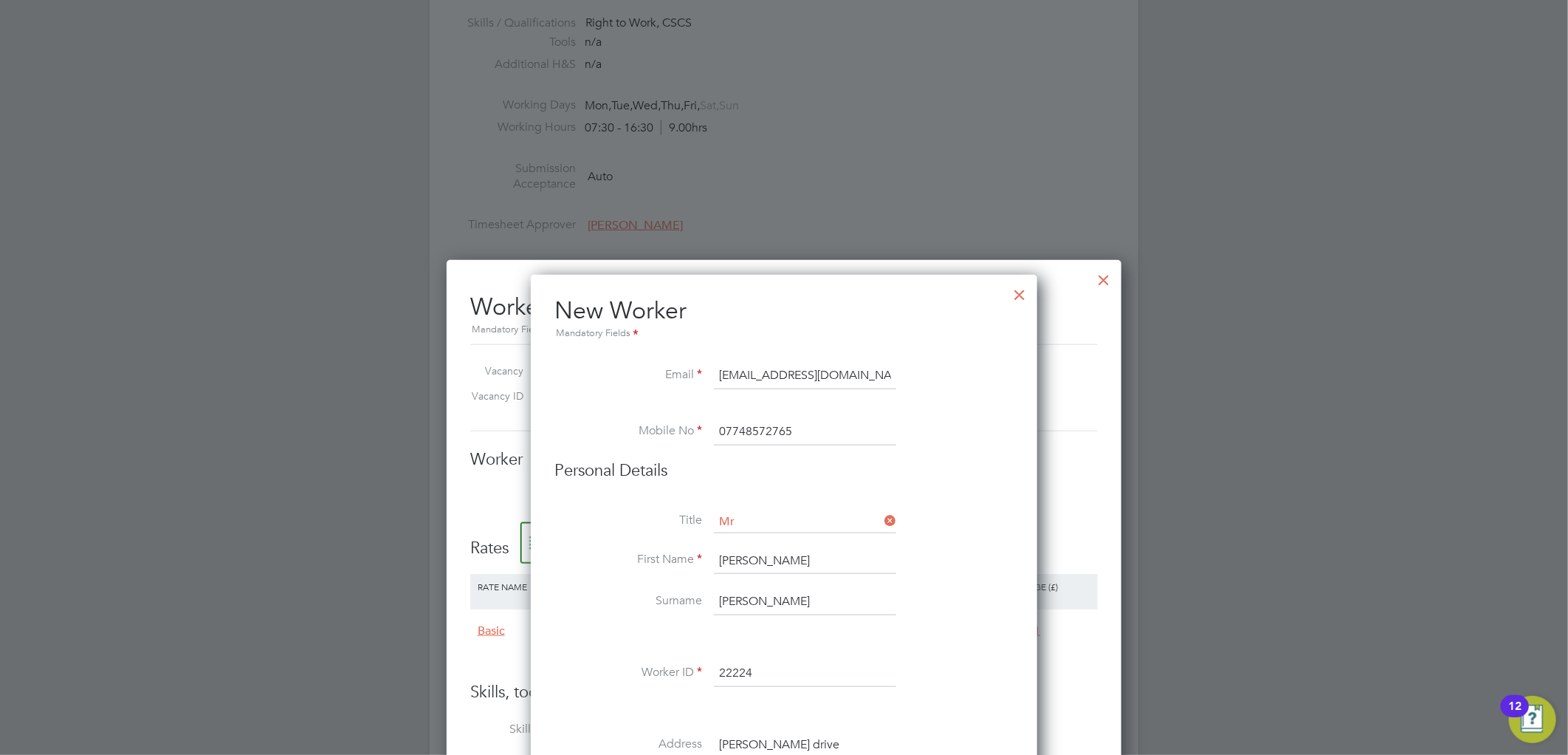
type input "Riley Smith (22224)"
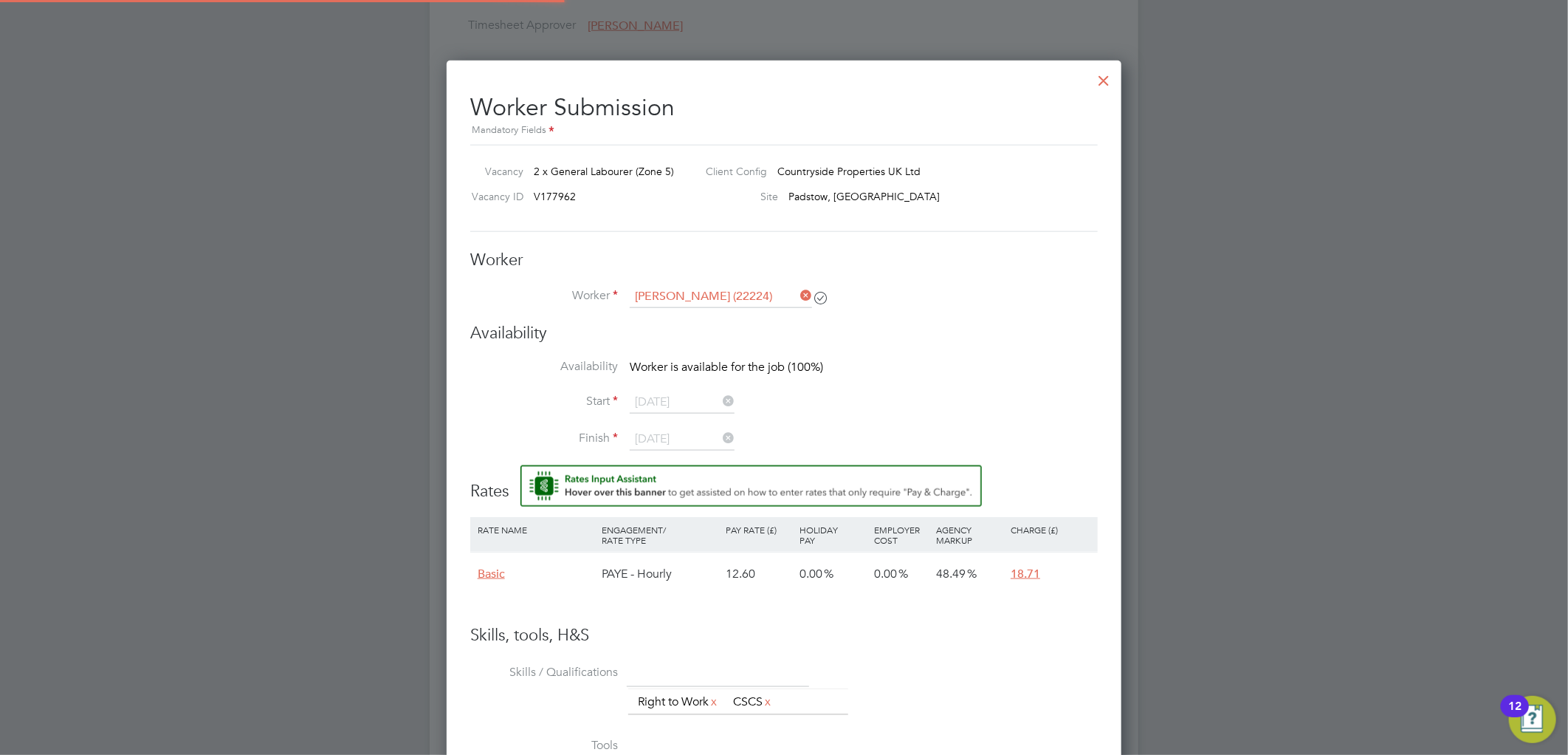
scroll to position [958, 0]
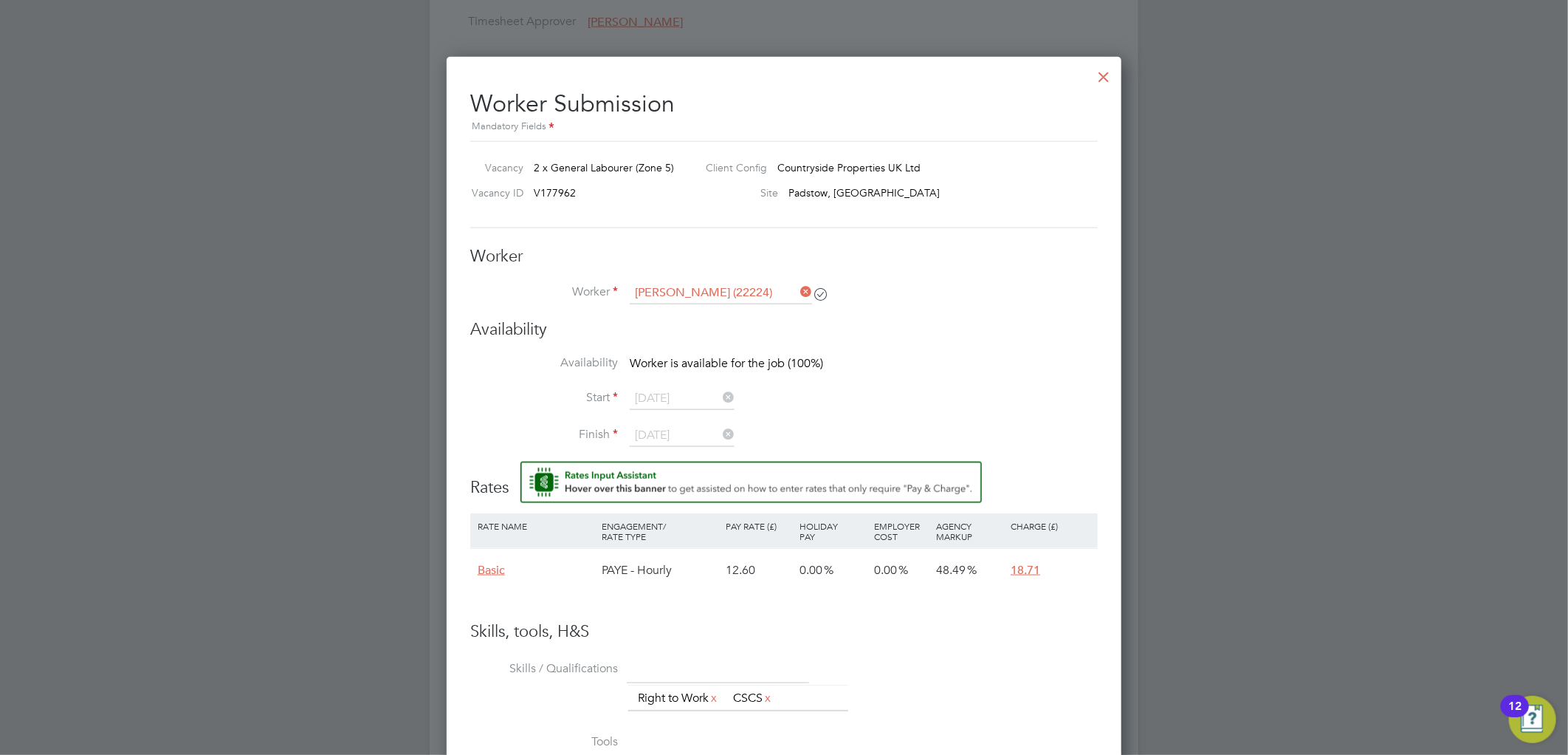
click at [1102, 78] on div at bounding box center [1104, 73] width 26 height 26
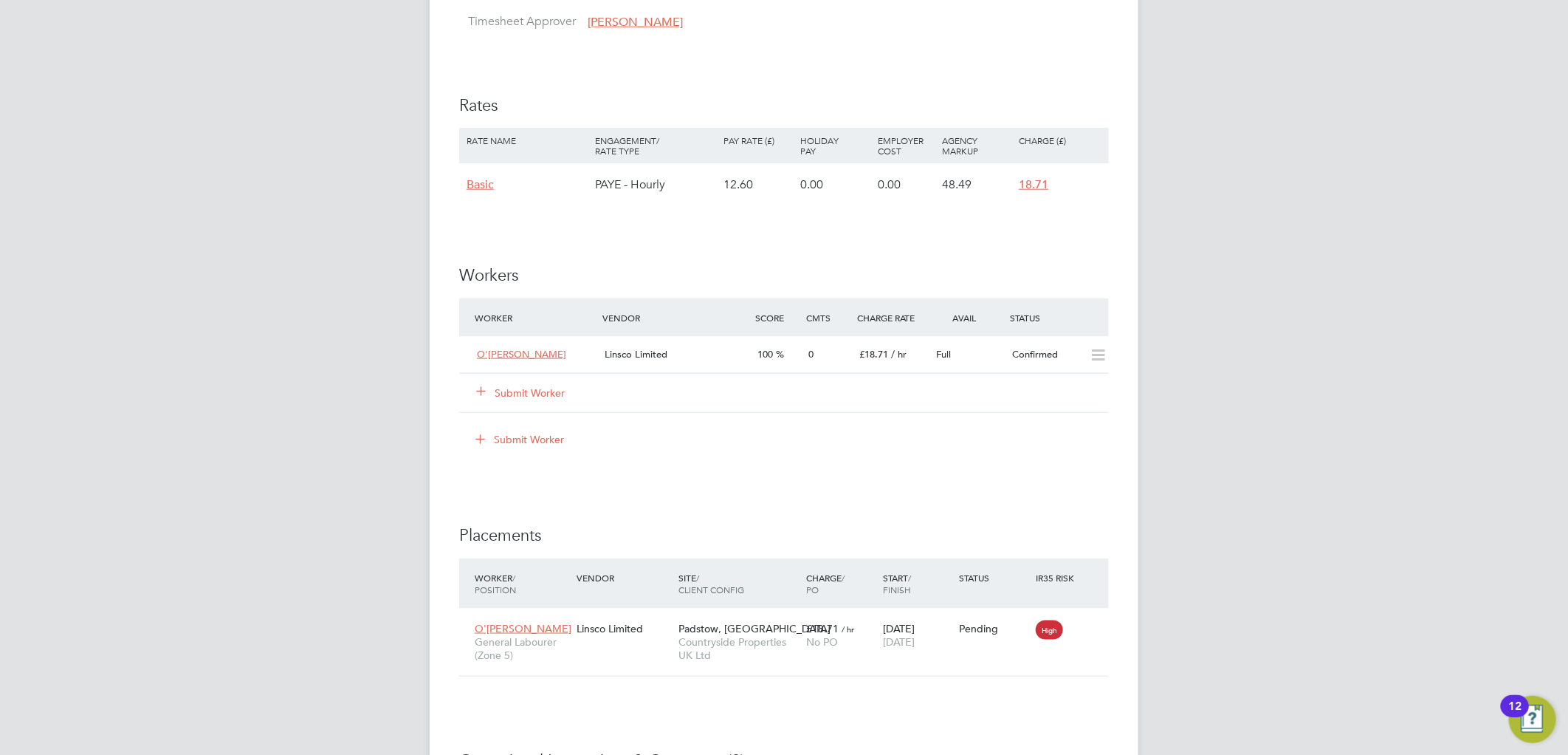
click at [523, 395] on button "Submit Worker" at bounding box center [520, 393] width 88 height 15
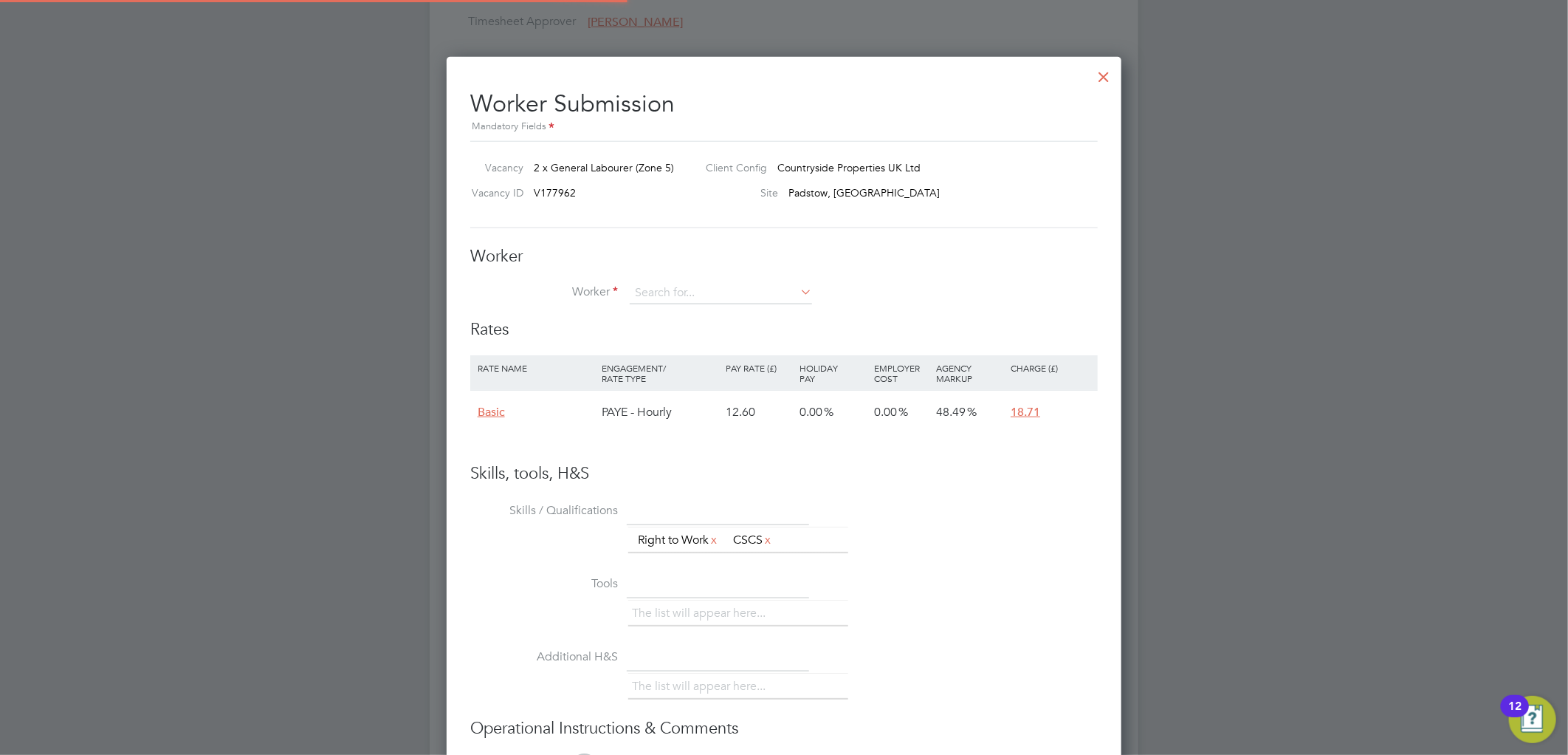
scroll to position [22, 384]
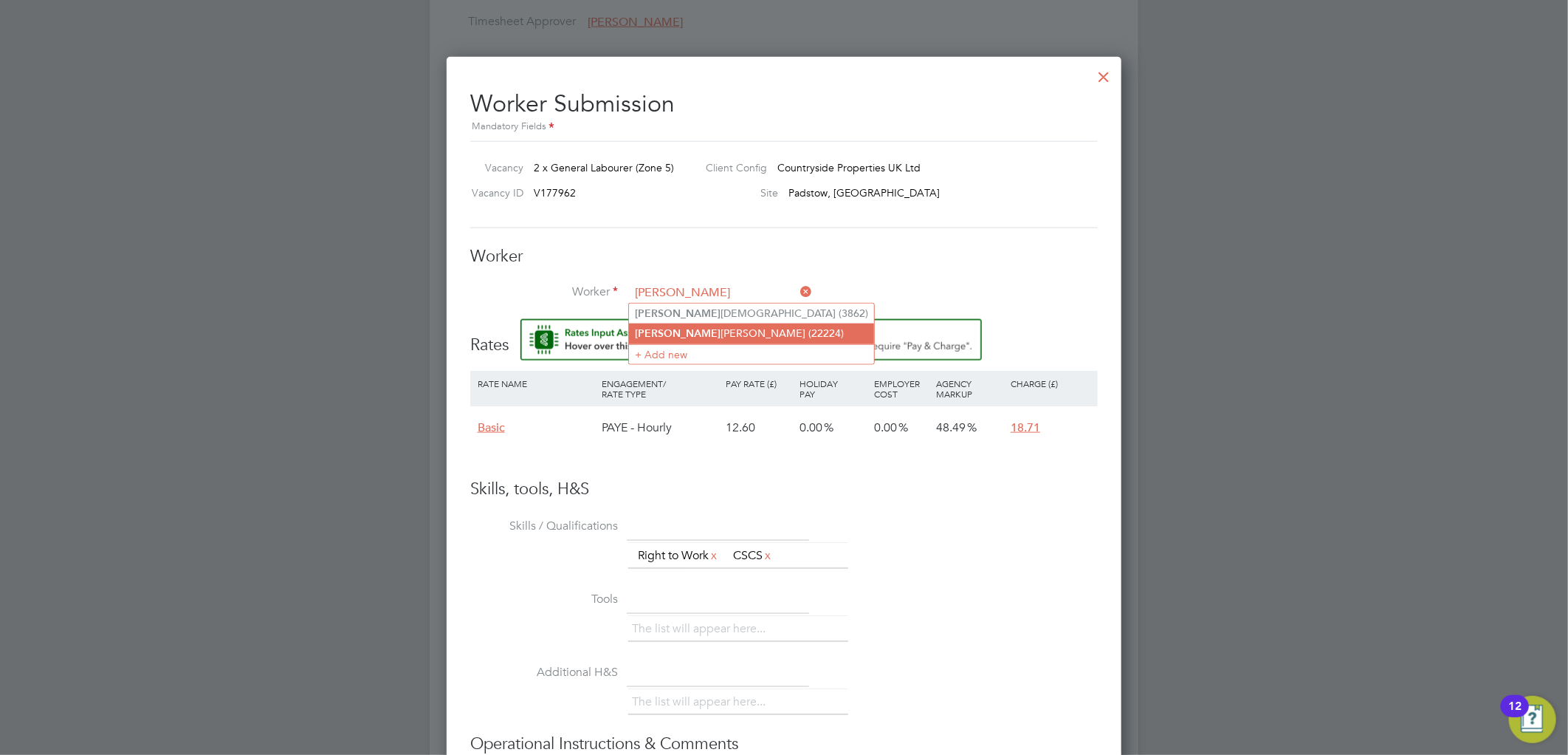
click at [682, 328] on li "Riley Smith (22224)" at bounding box center [751, 333] width 245 height 20
type input "Riley Smith (22224)"
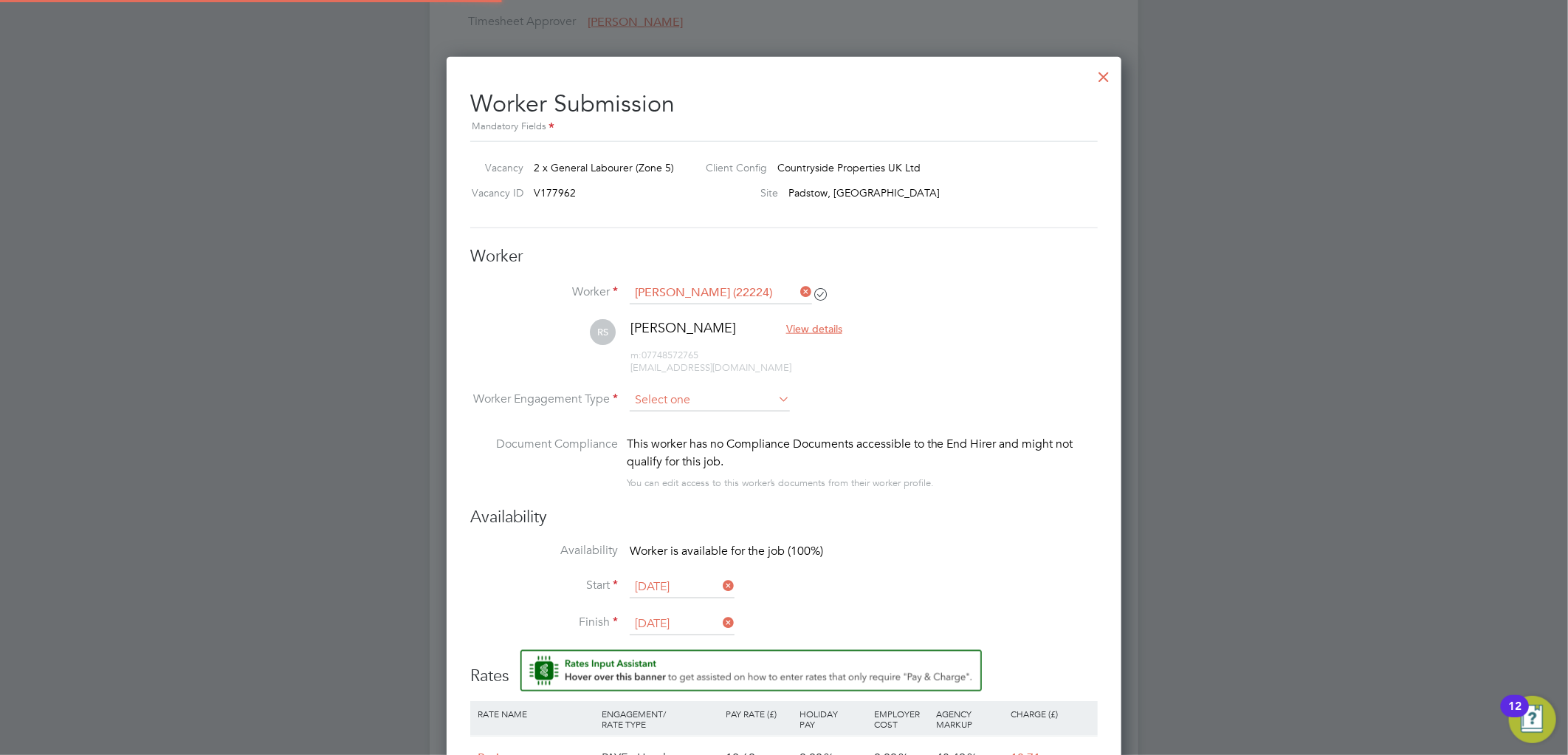
click at [663, 404] on input at bounding box center [709, 400] width 160 height 22
click at [702, 433] on li "PAYE" at bounding box center [709, 439] width 162 height 19
type input "PAYE"
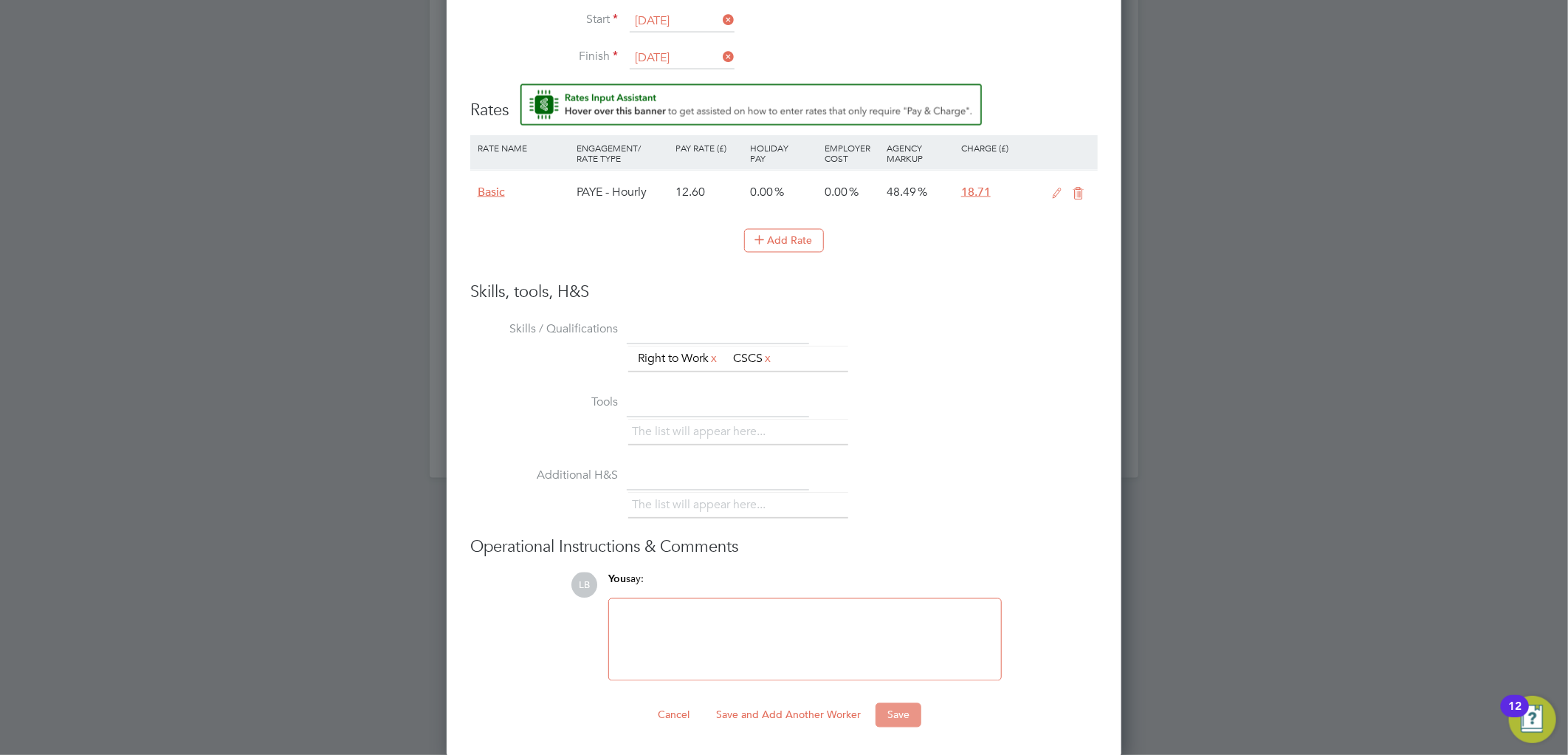
click at [893, 712] on button "Save" at bounding box center [898, 714] width 45 height 24
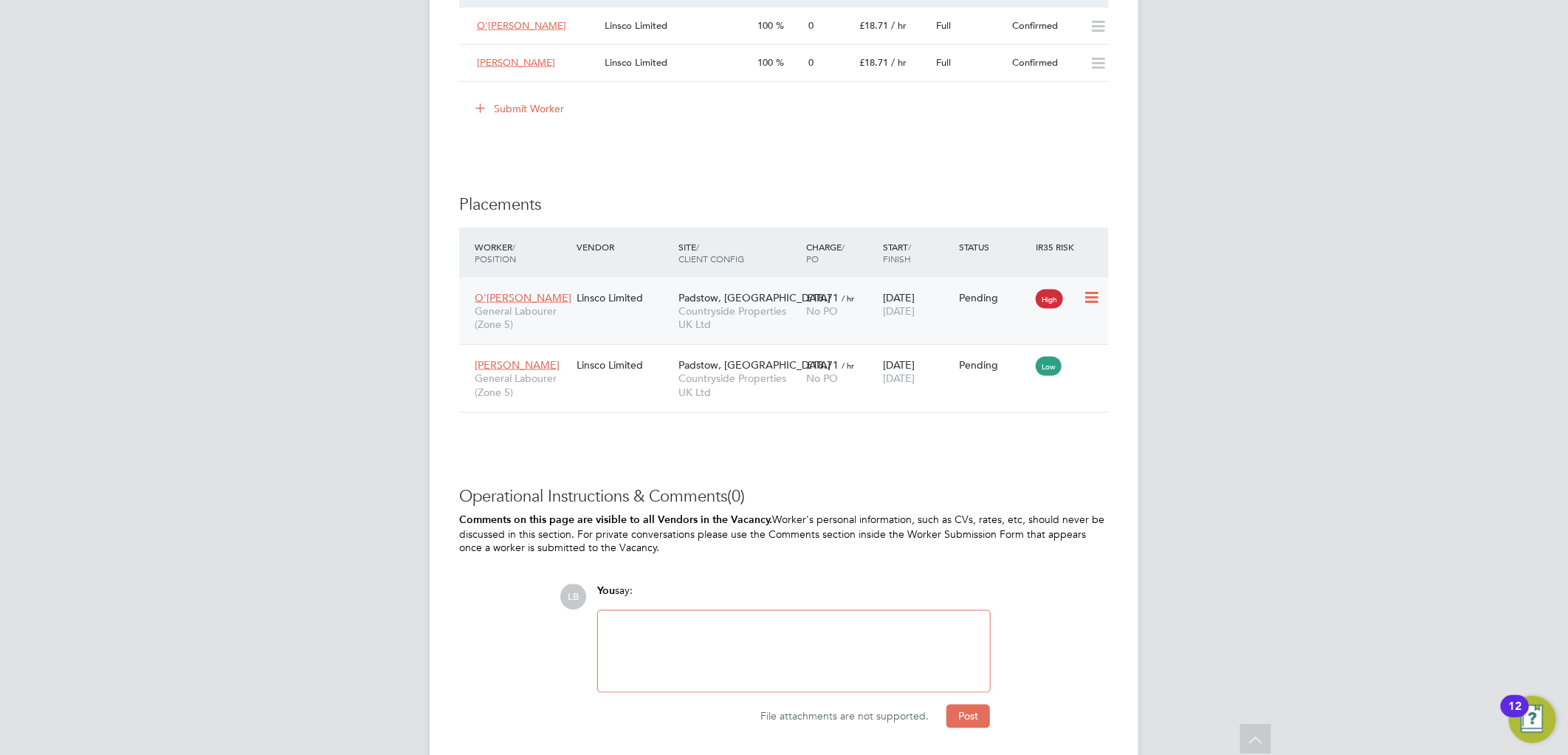
click at [1091, 304] on icon at bounding box center [1090, 297] width 15 height 17
click at [1020, 388] on li "Start" at bounding box center [1046, 391] width 105 height 21
type input "[PERSON_NAME]"
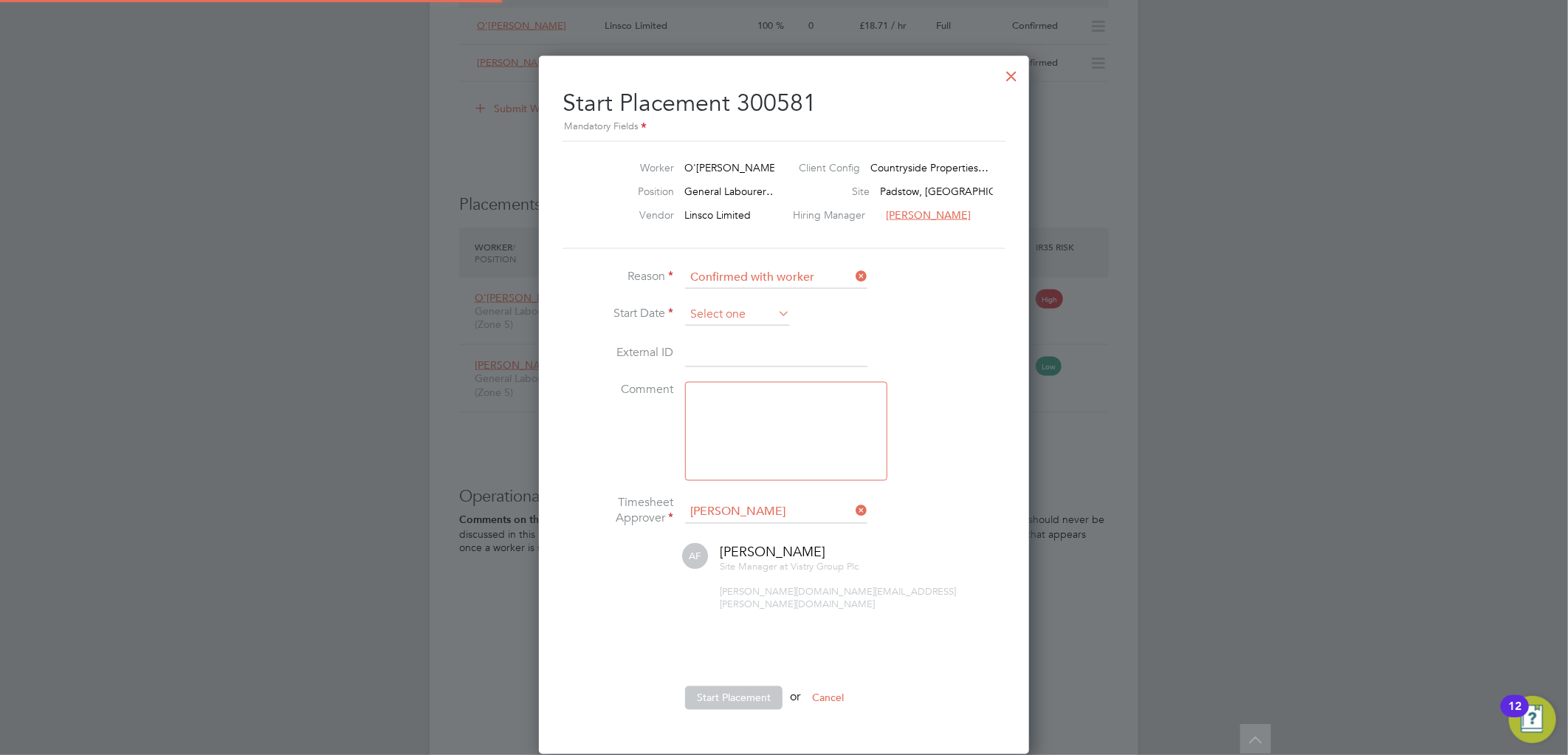
click at [733, 307] on input at bounding box center [737, 314] width 105 height 22
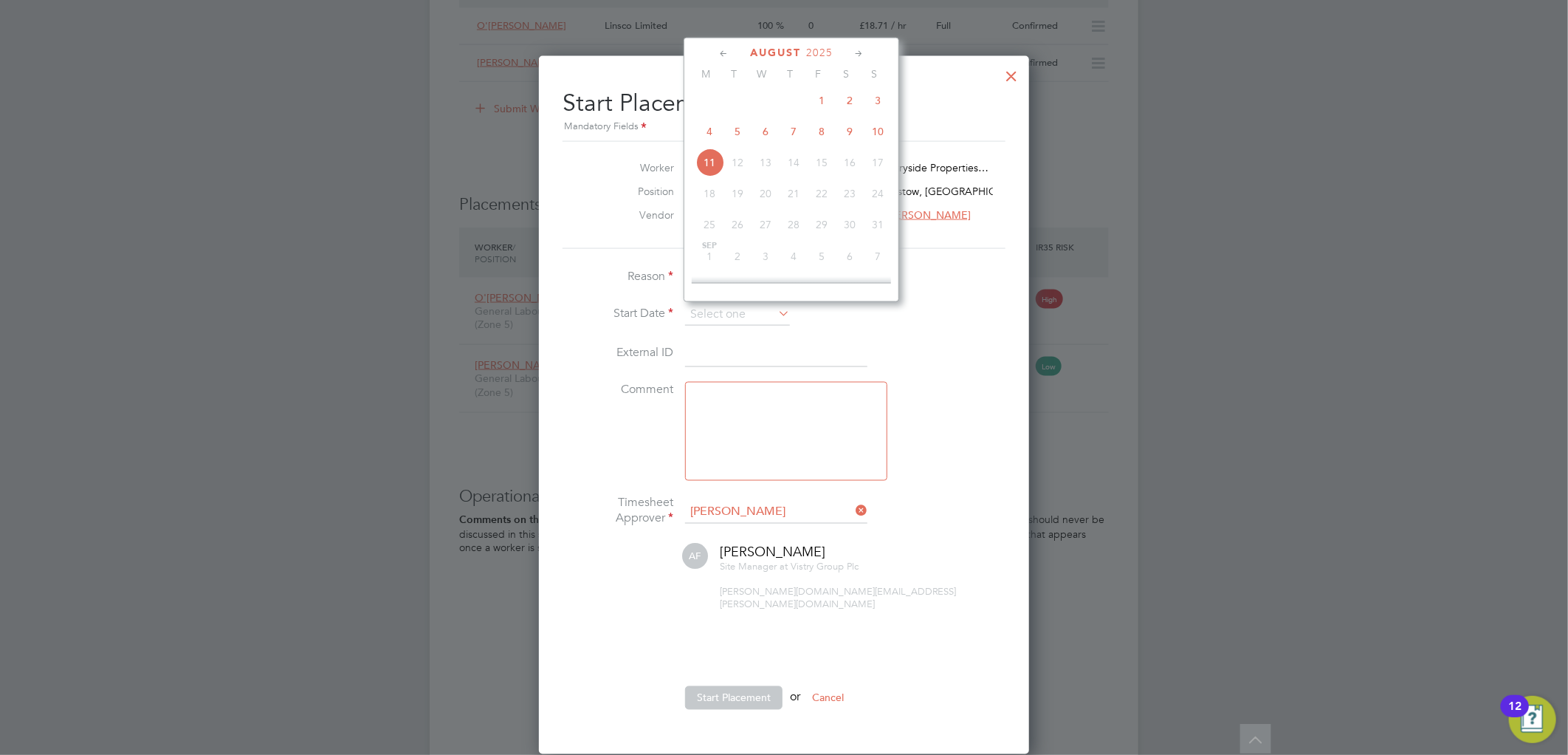
click at [797, 133] on span "7" at bounding box center [793, 131] width 28 height 28
type input "07 Aug 2025"
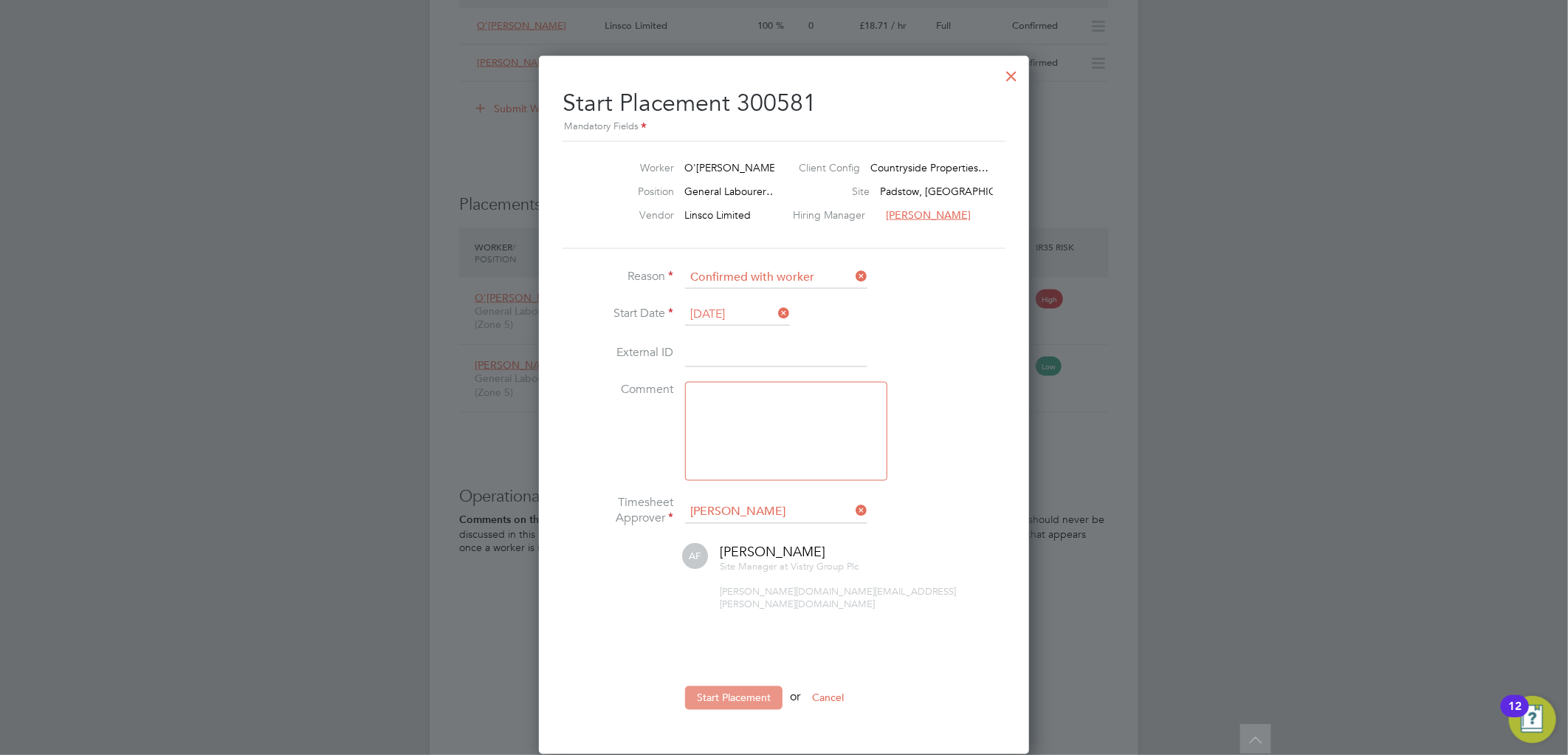
click at [724, 686] on button "Start Placement" at bounding box center [733, 697] width 97 height 24
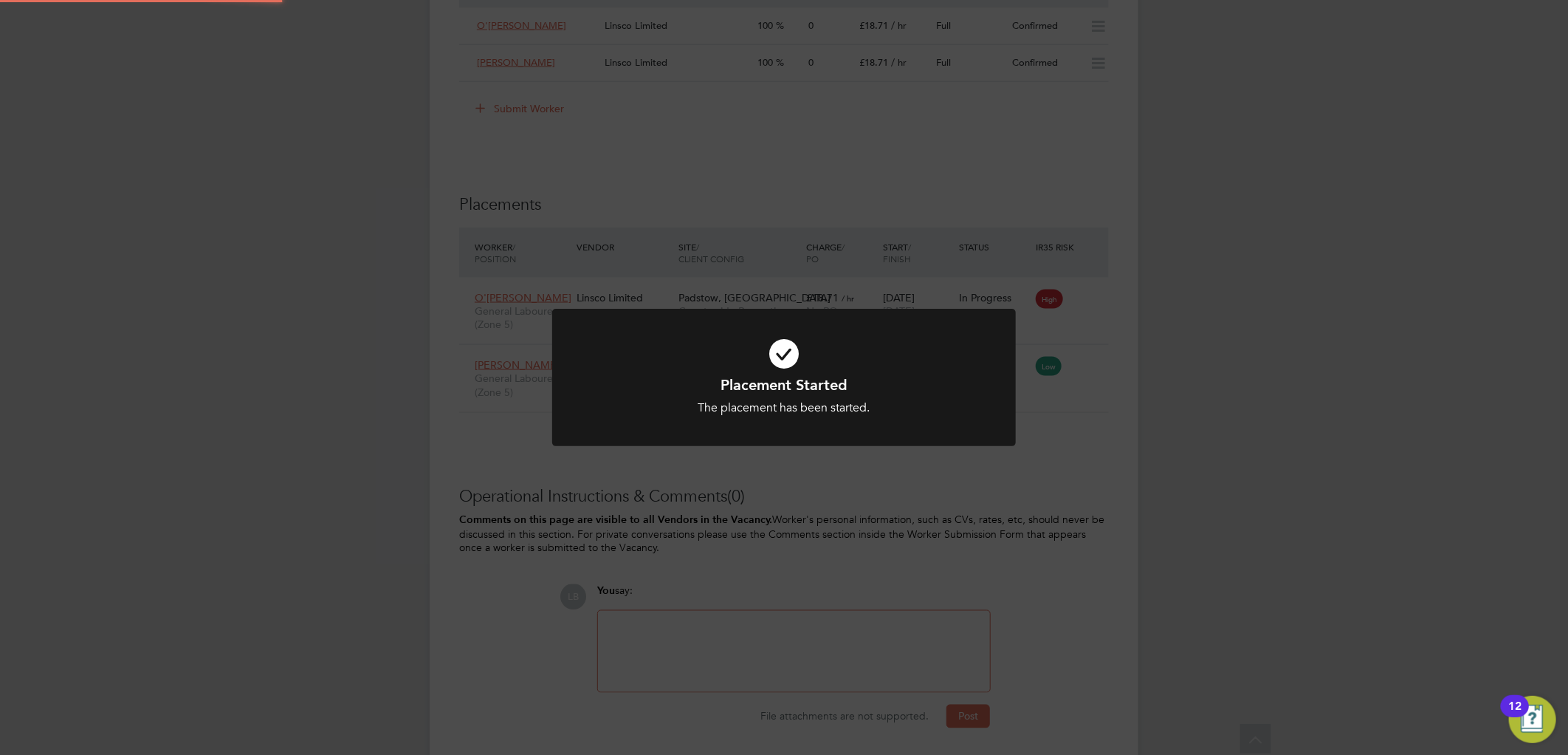
drag, startPoint x: 1189, startPoint y: 404, endPoint x: 1132, endPoint y: 384, distance: 60.4
click at [1189, 402] on div "Placement Started The placement has been started. Cancel Okay" at bounding box center [784, 377] width 1568 height 755
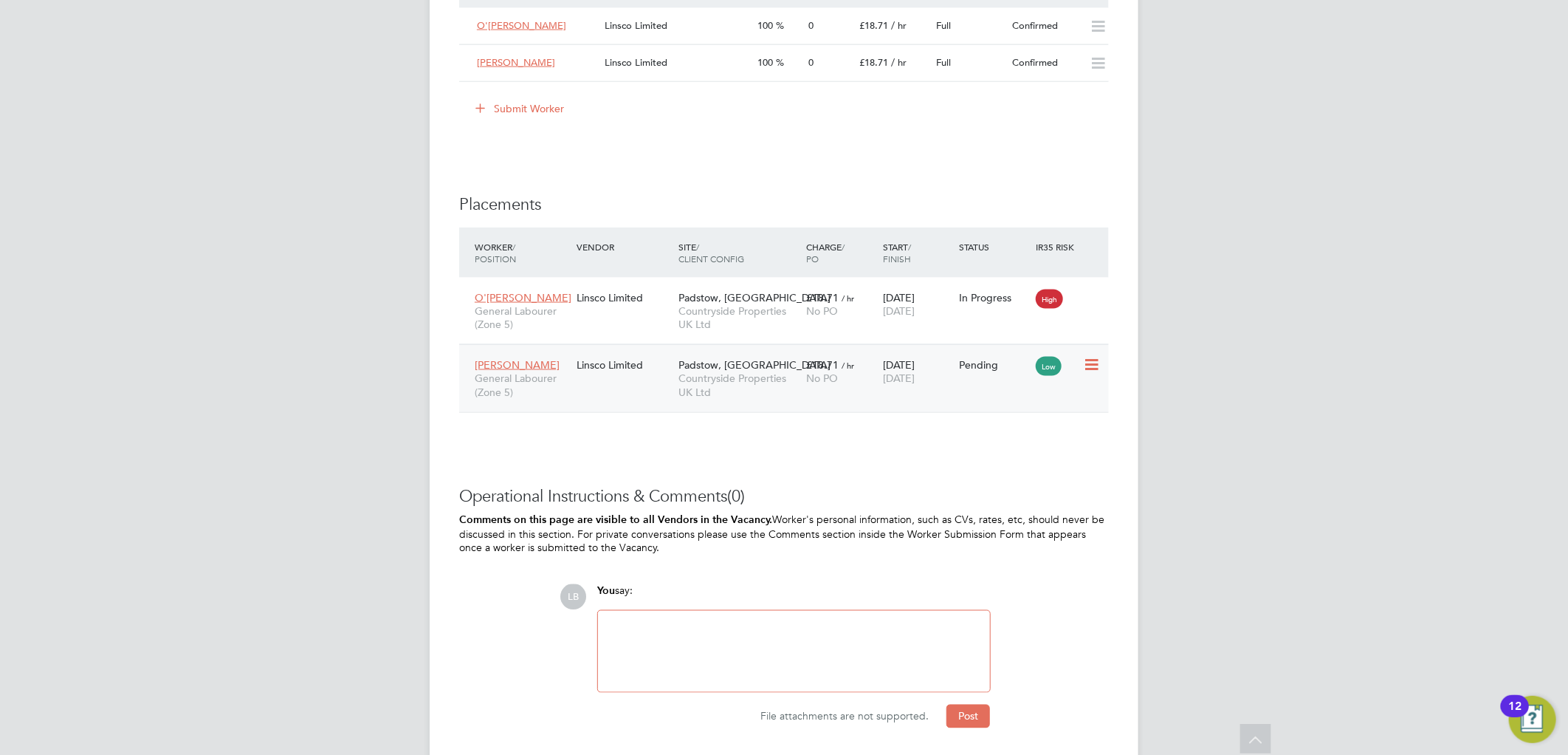
click at [1092, 367] on icon at bounding box center [1090, 365] width 15 height 17
click at [1014, 451] on li "Start" at bounding box center [1046, 458] width 105 height 21
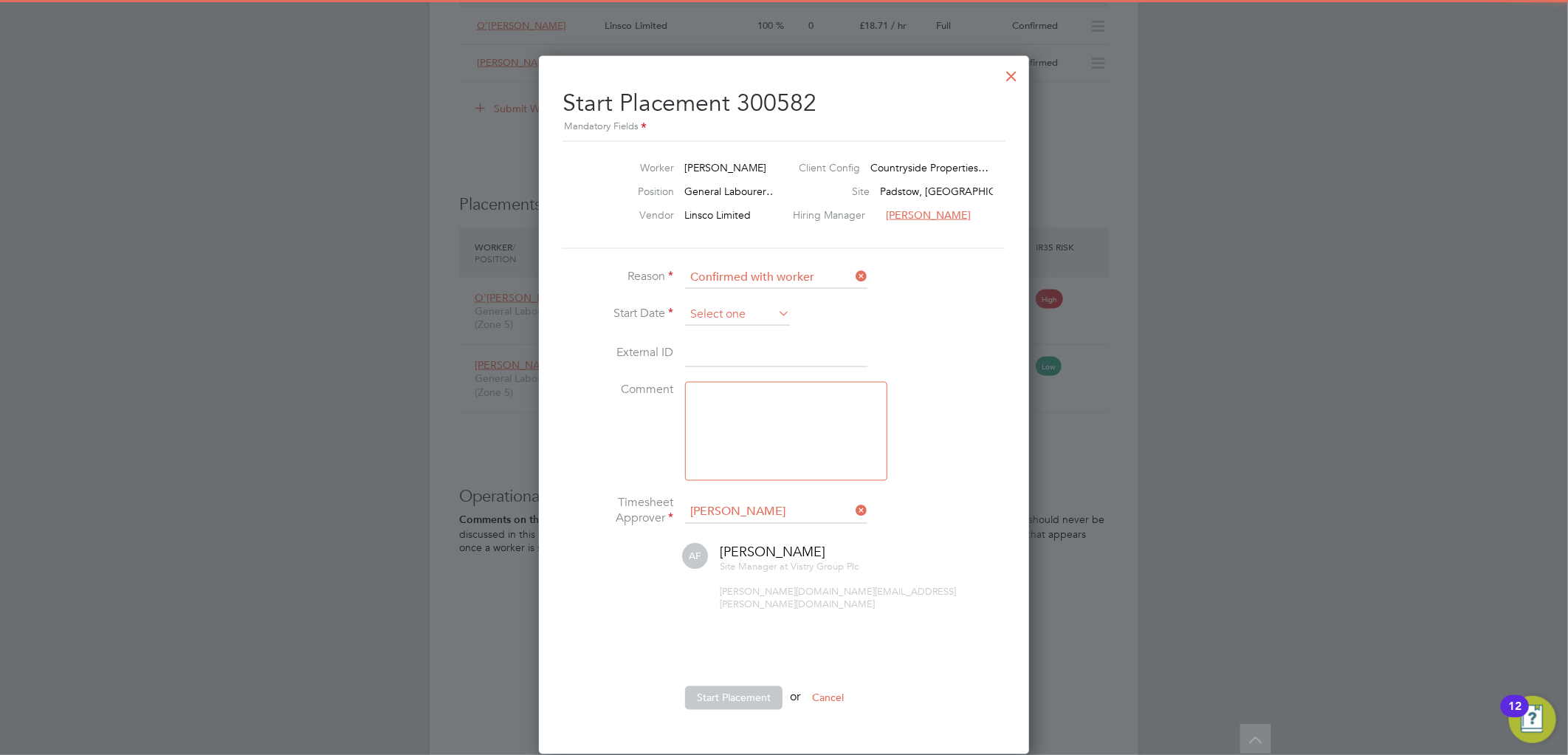
click at [702, 309] on input at bounding box center [737, 314] width 105 height 22
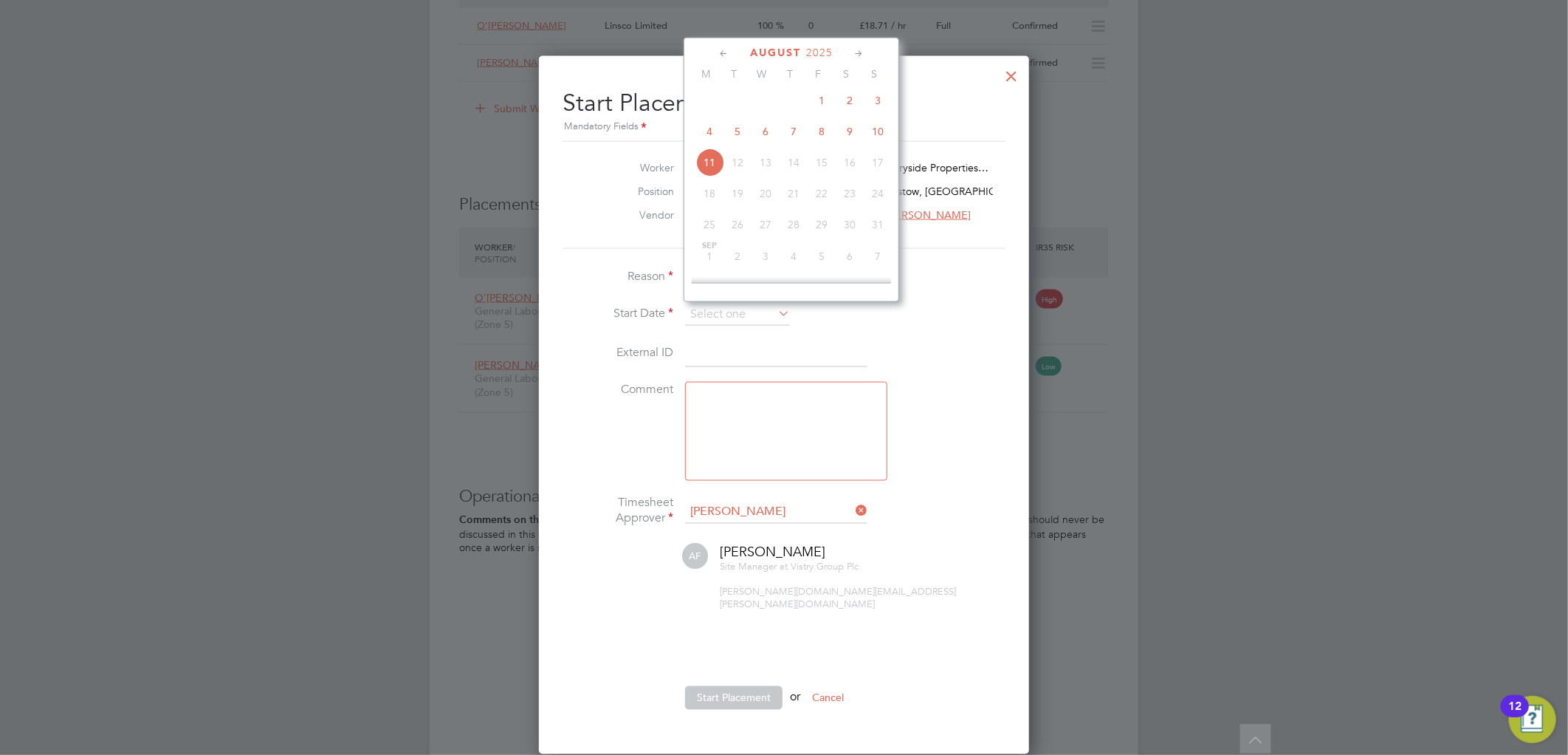
click at [792, 135] on span "7" at bounding box center [793, 131] width 28 height 28
type input "07 Aug 2025"
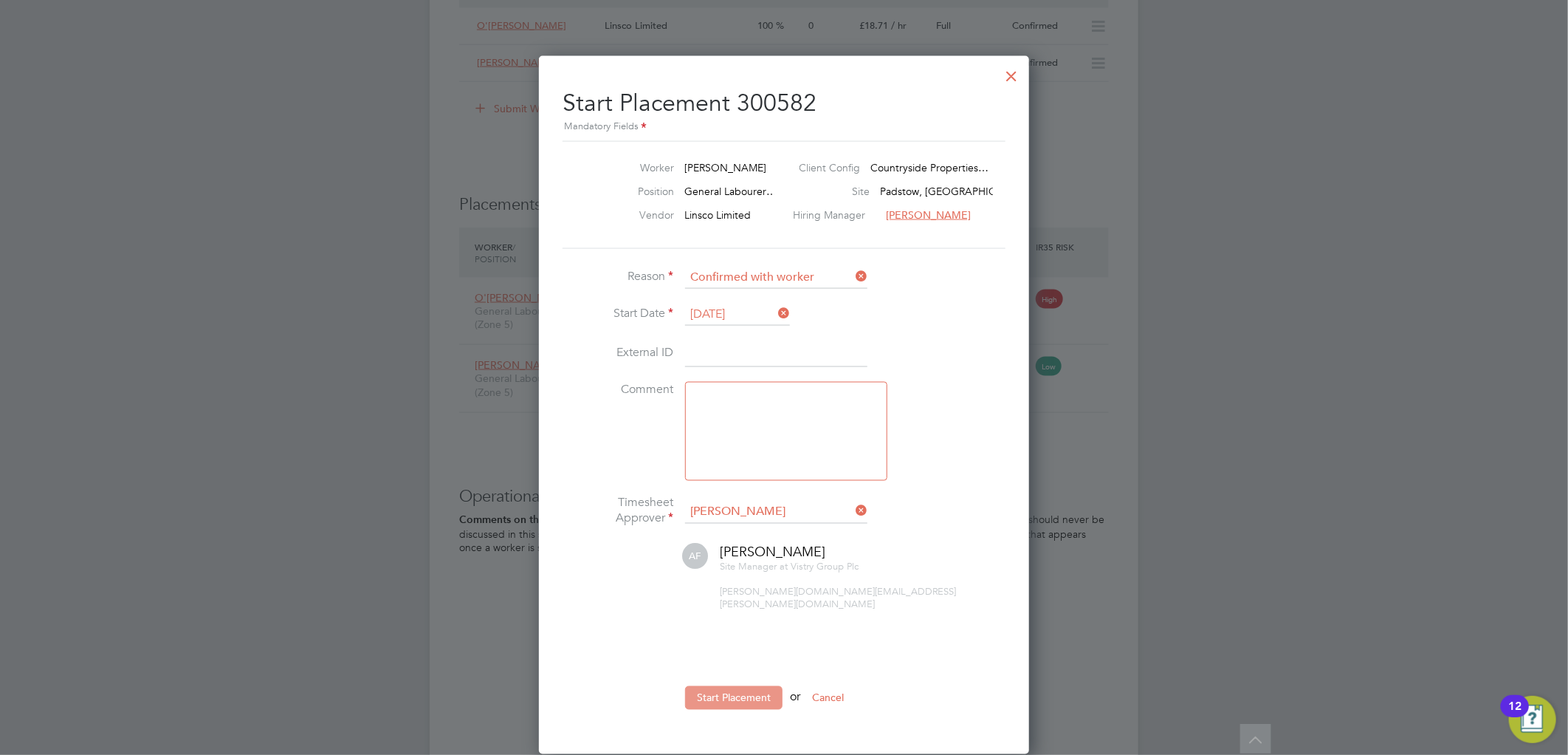
click at [718, 689] on button "Start Placement" at bounding box center [733, 697] width 97 height 24
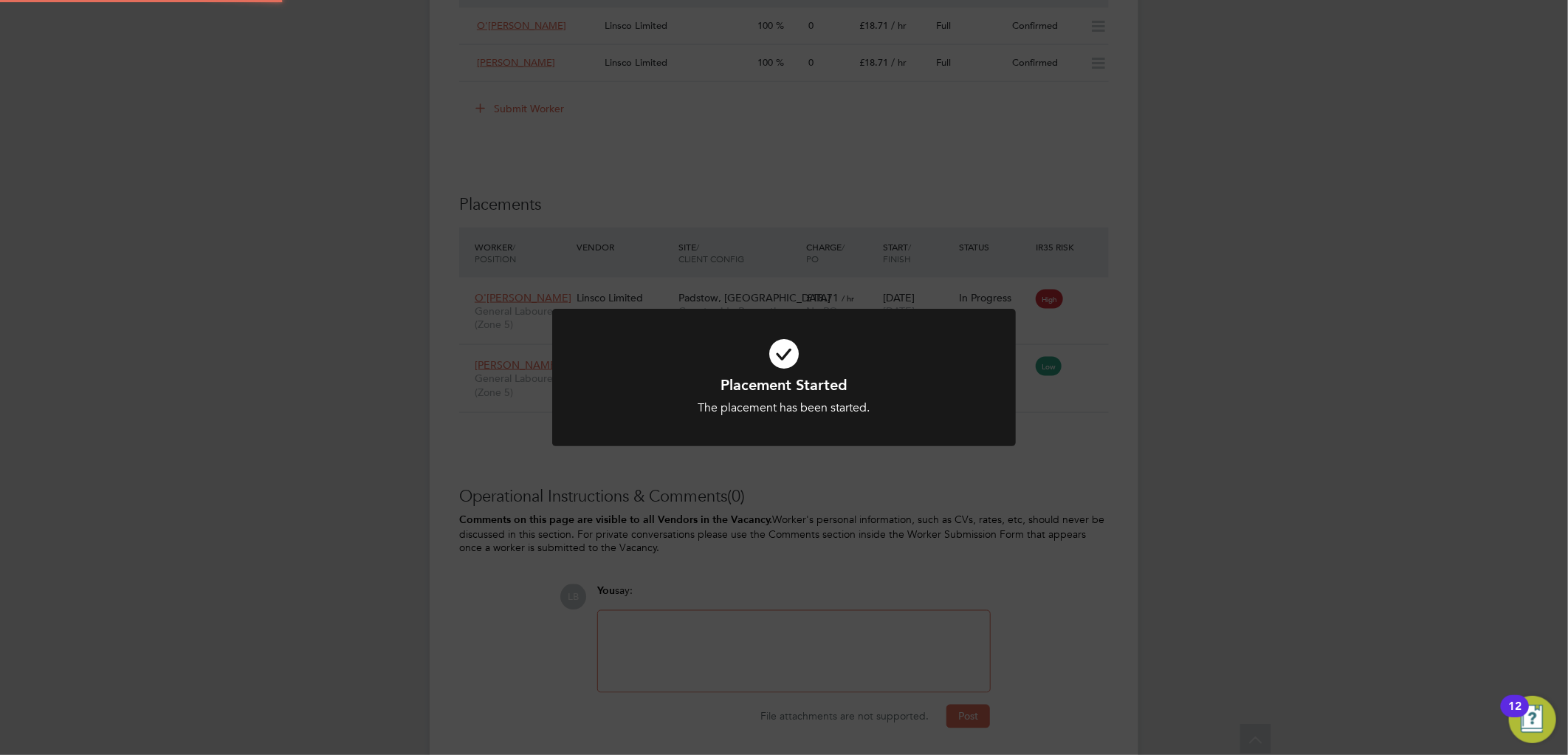
click at [1383, 500] on div "Placement Started The placement has been started. Cancel Okay" at bounding box center [784, 377] width 1568 height 755
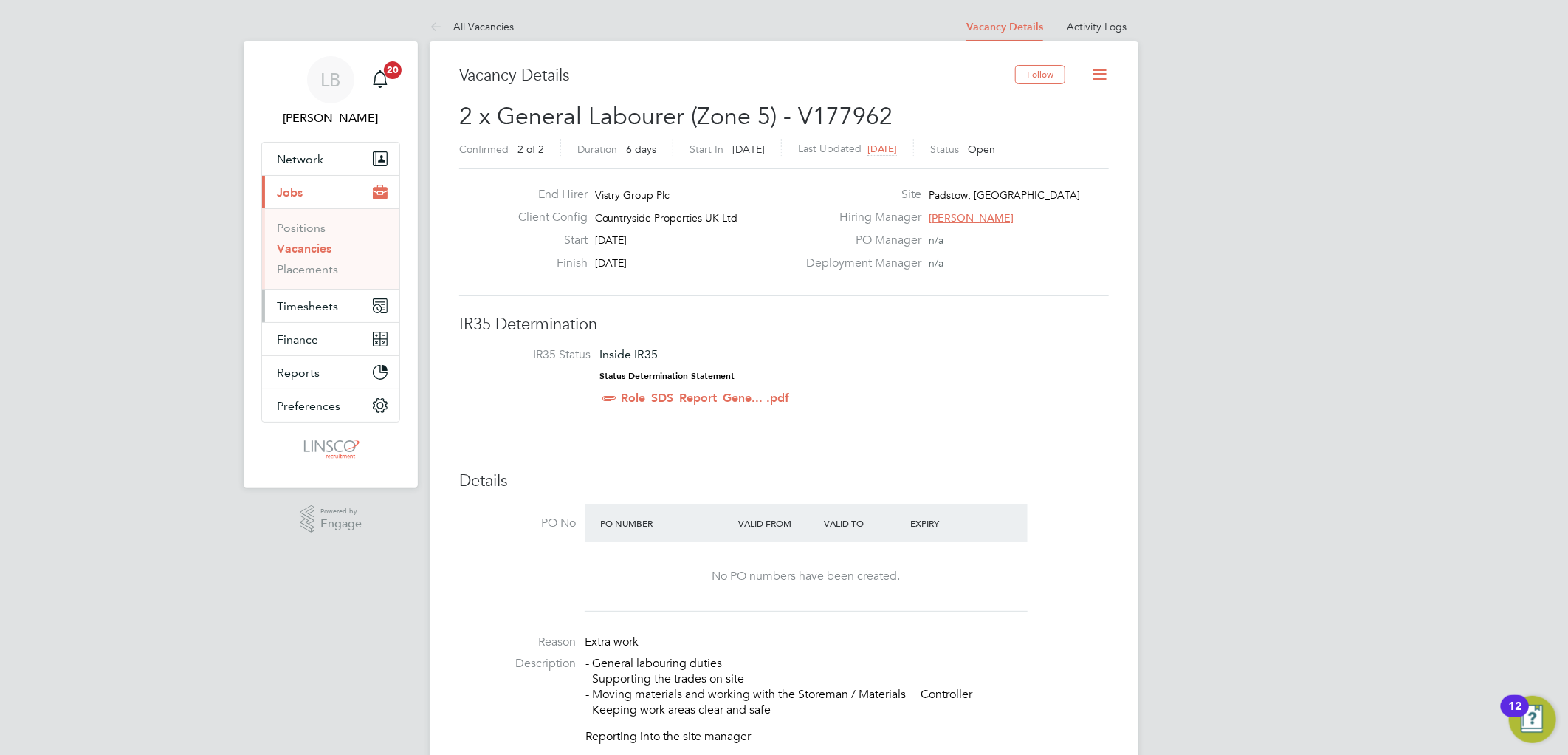
click at [294, 296] on button "Timesheets" at bounding box center [331, 305] width 137 height 32
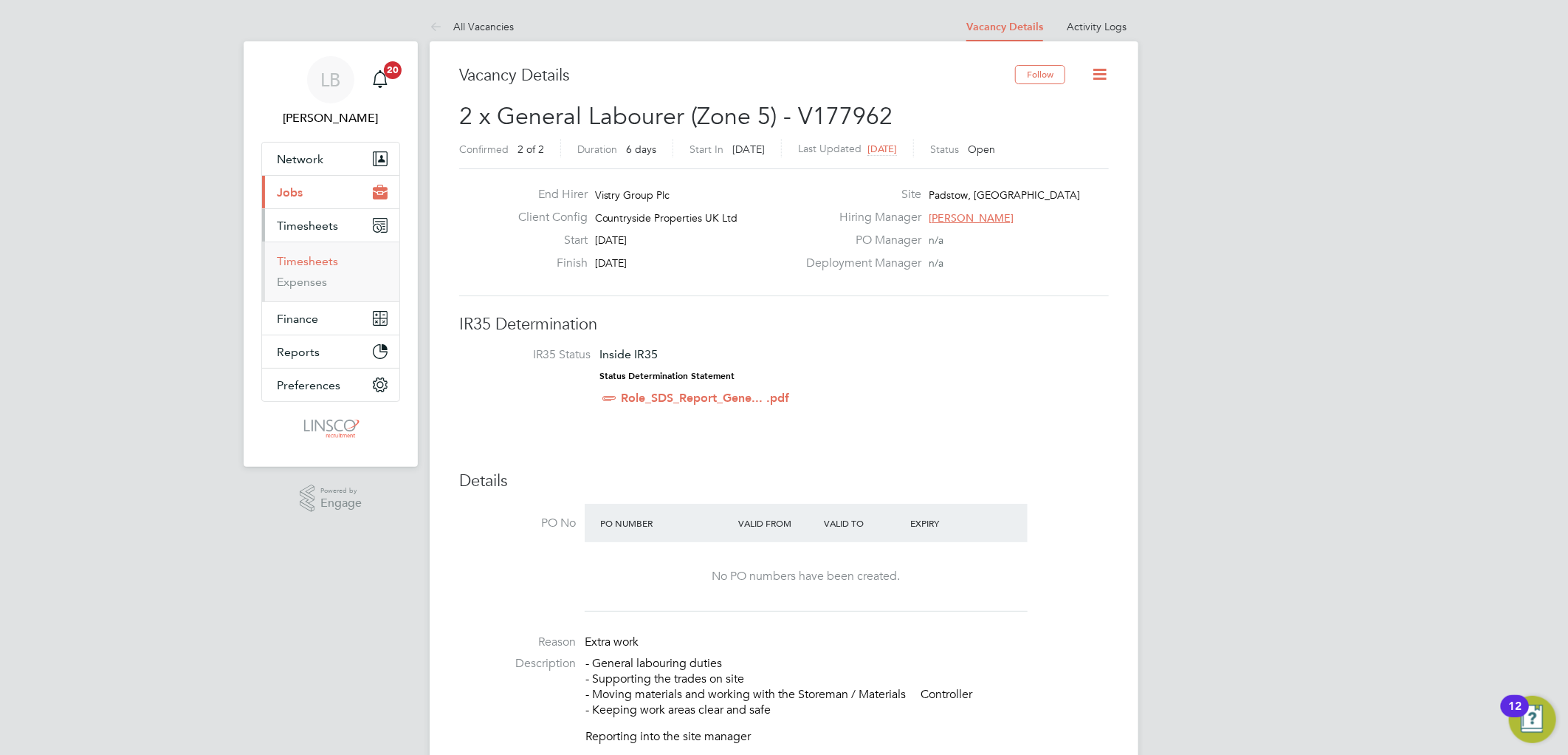
click at [311, 260] on link "Timesheets" at bounding box center [307, 261] width 61 height 14
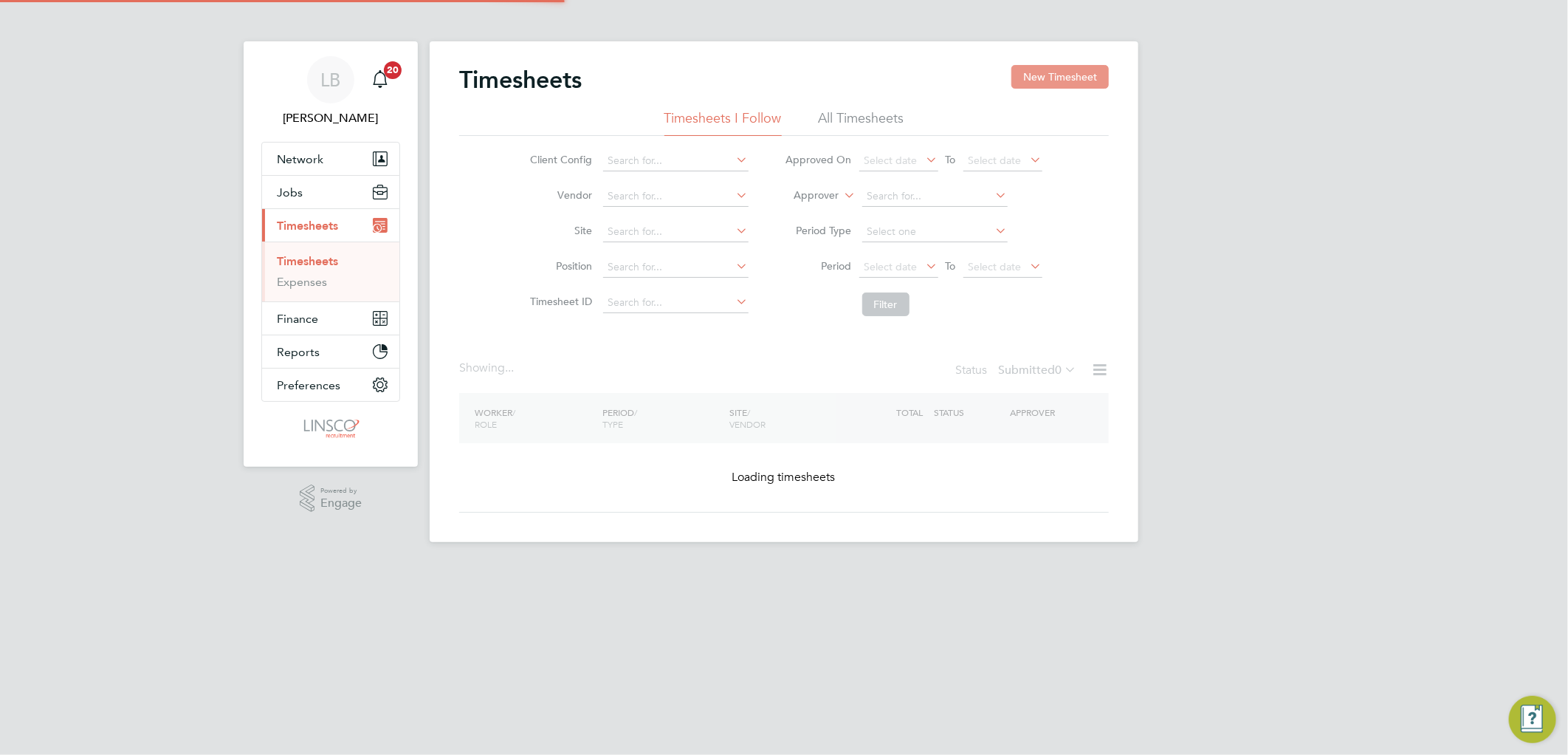
click at [1064, 75] on button "New Timesheet" at bounding box center [1059, 76] width 97 height 24
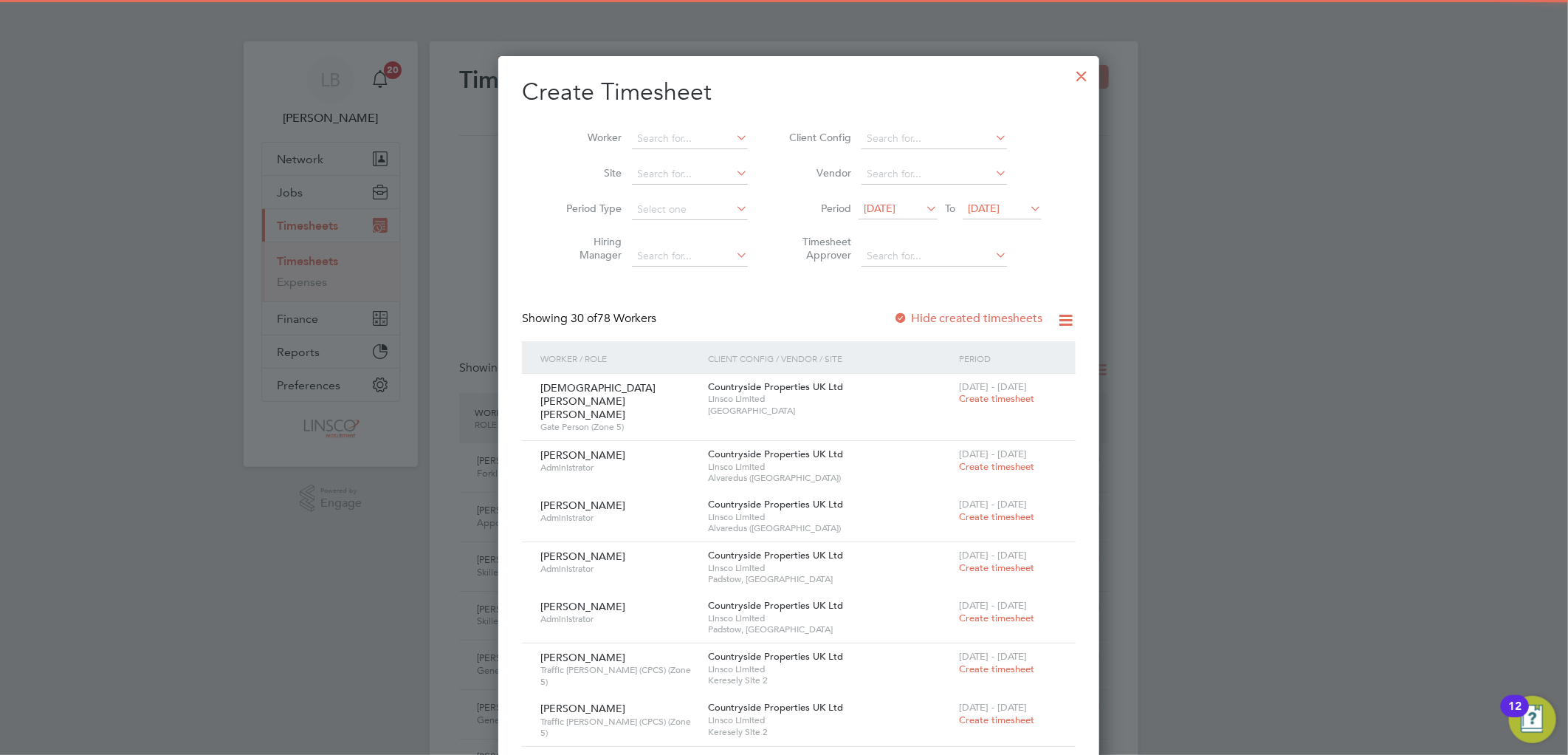
drag, startPoint x: 655, startPoint y: 141, endPoint x: 657, endPoint y: 46, distance: 95.0
click at [655, 138] on input at bounding box center [689, 139] width 116 height 21
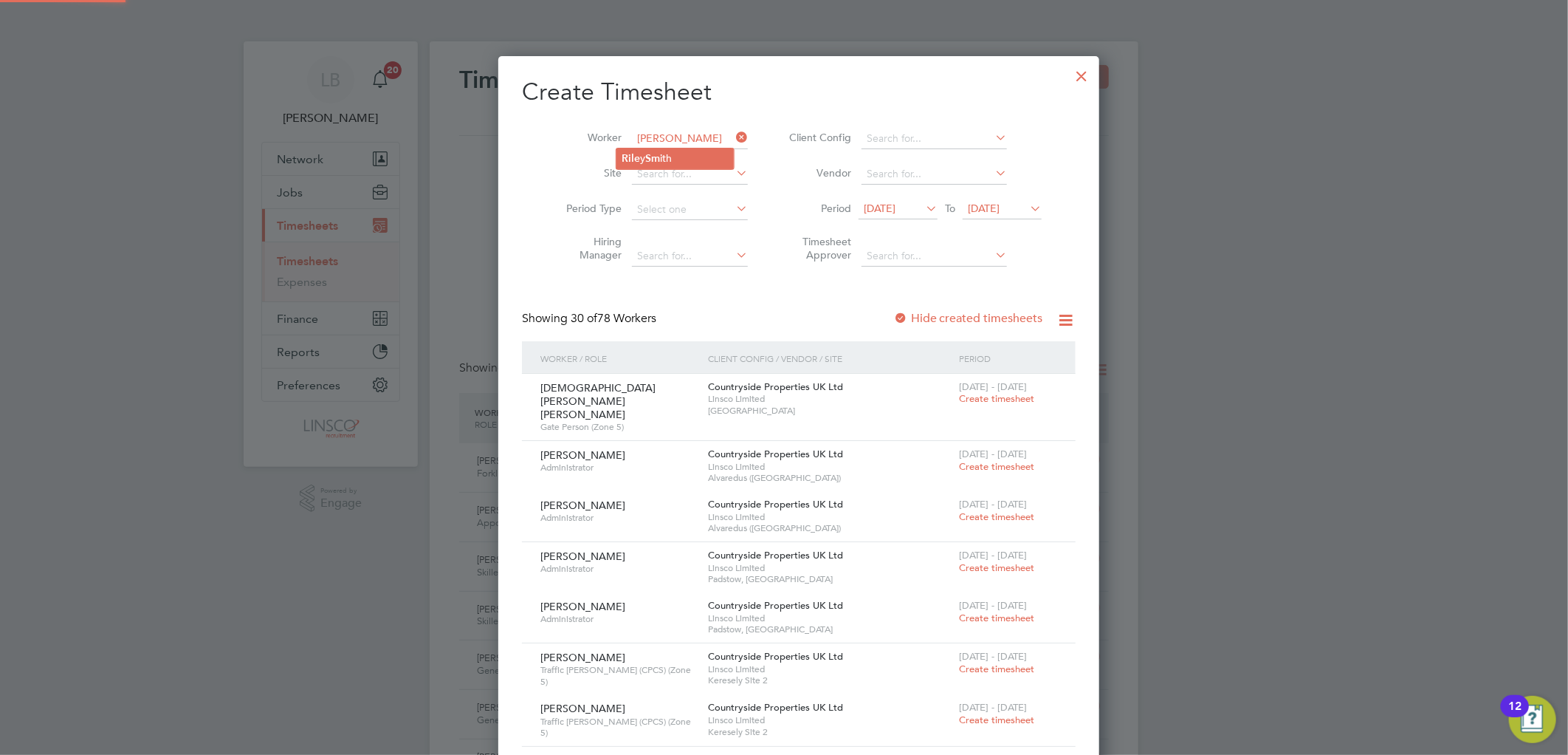
click at [654, 163] on b "Sm" at bounding box center [652, 158] width 15 height 12
type input "[PERSON_NAME]"
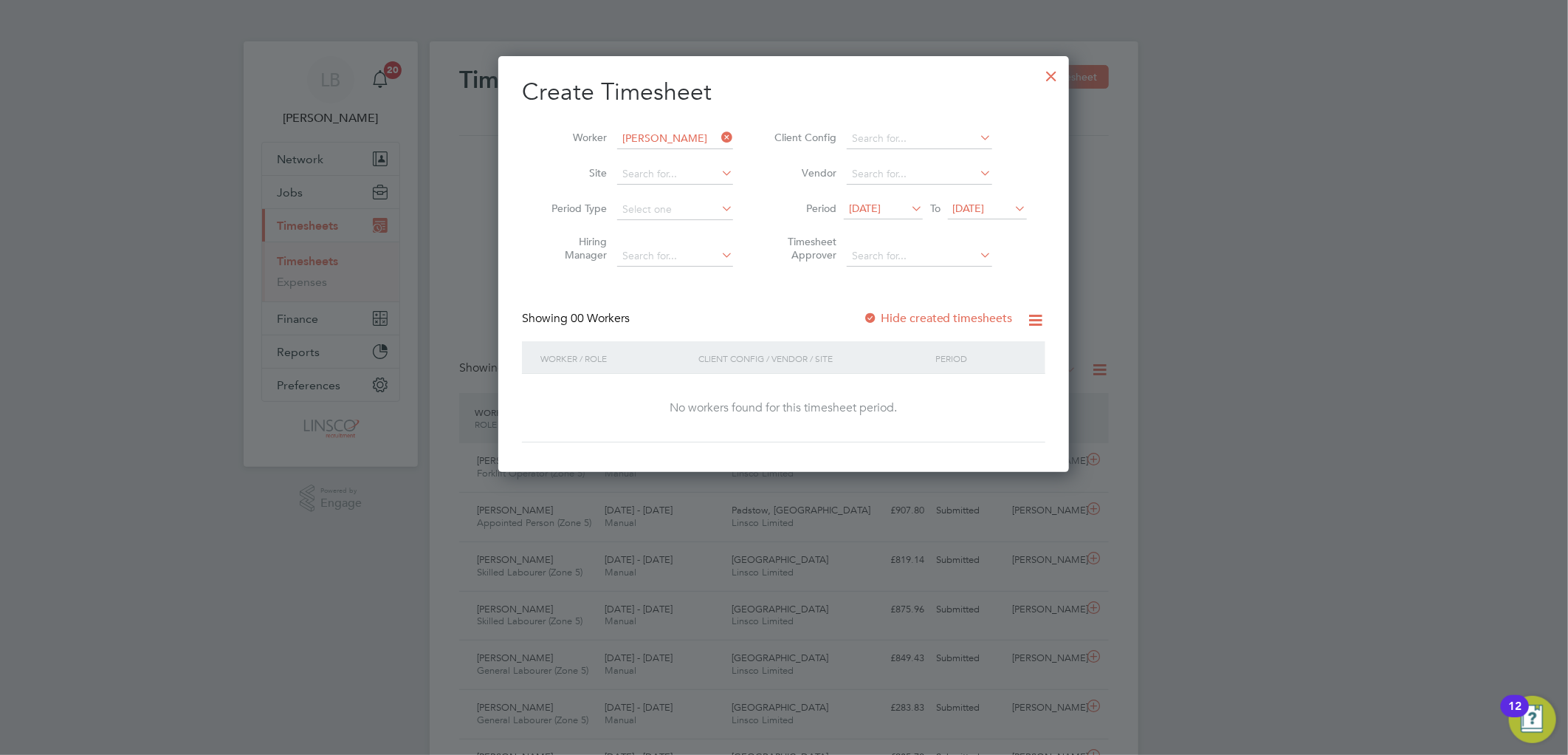
click at [890, 216] on span "[DATE]" at bounding box center [883, 209] width 79 height 20
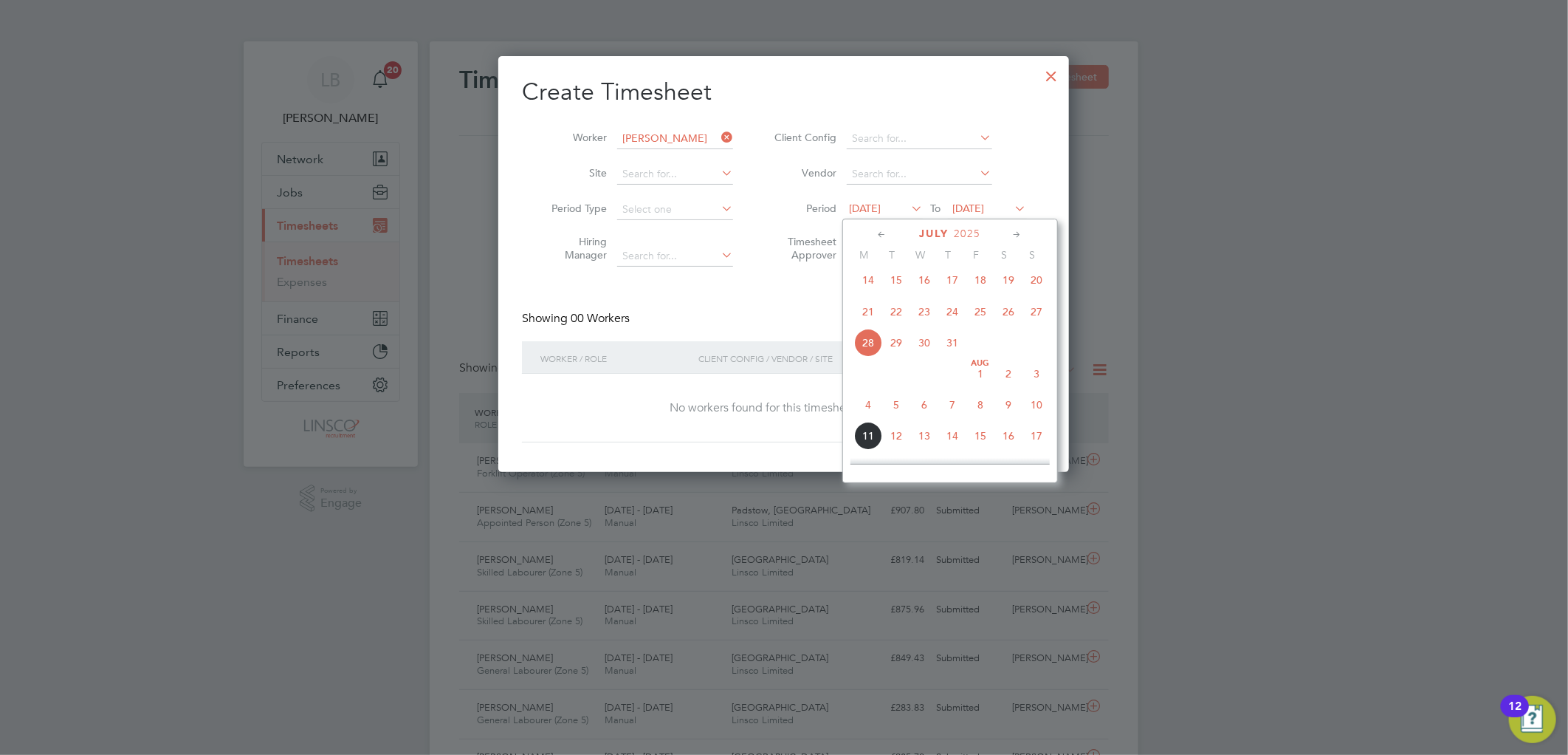
click at [939, 409] on span "7" at bounding box center [952, 404] width 28 height 28
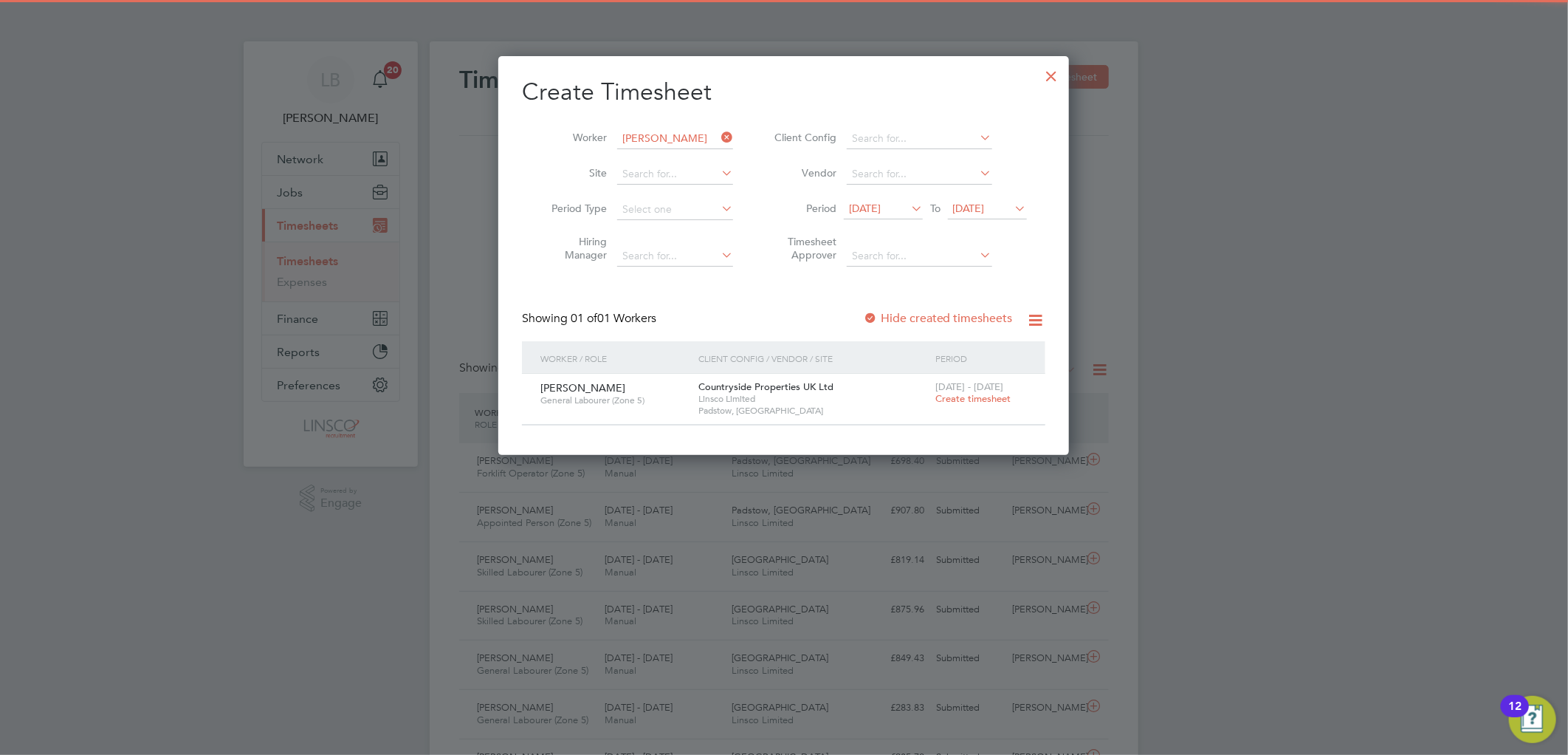
click at [967, 391] on div "4 - 10 Aug 2025 Create timesheet" at bounding box center [980, 394] width 99 height 40
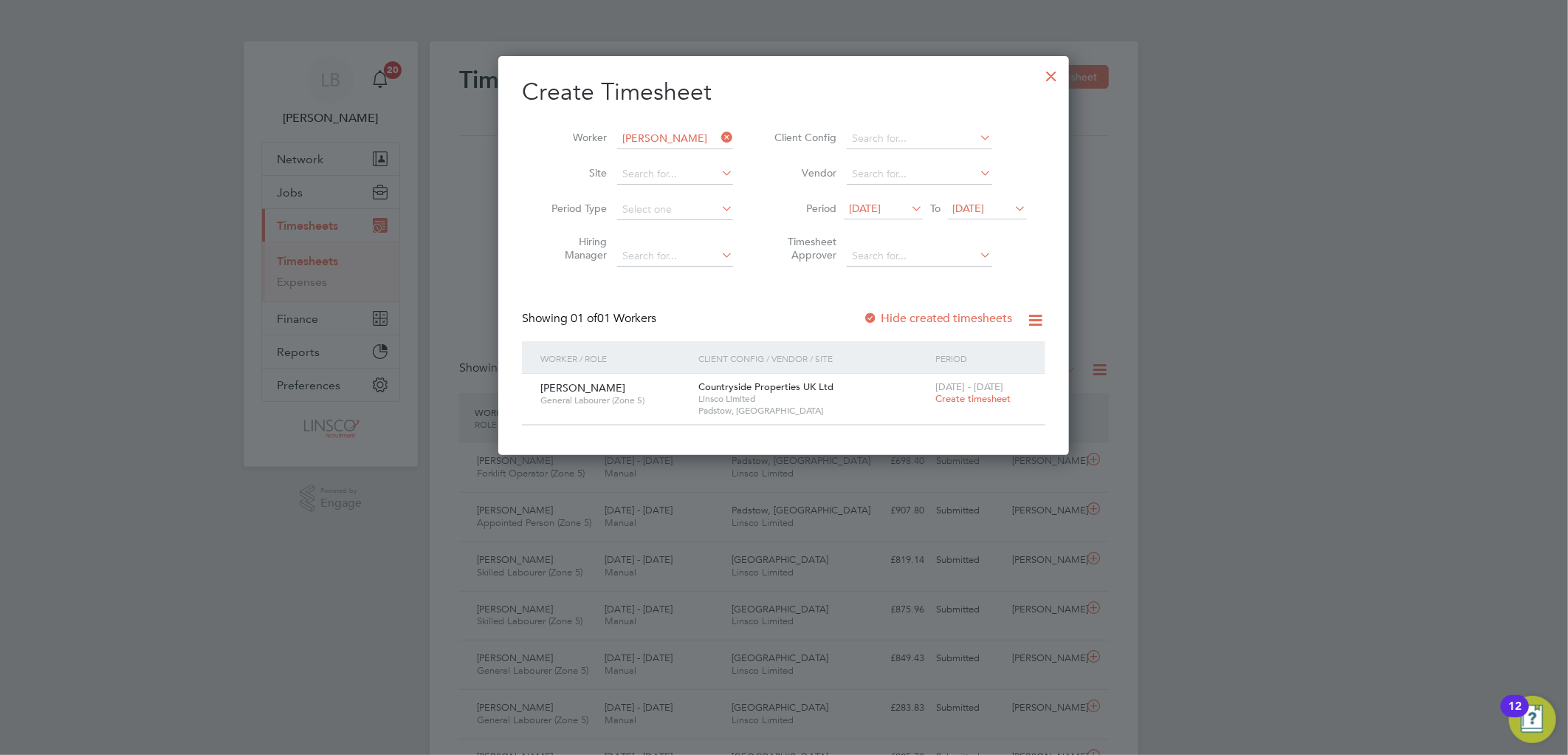
click at [965, 396] on span "Create timesheet" at bounding box center [972, 398] width 75 height 12
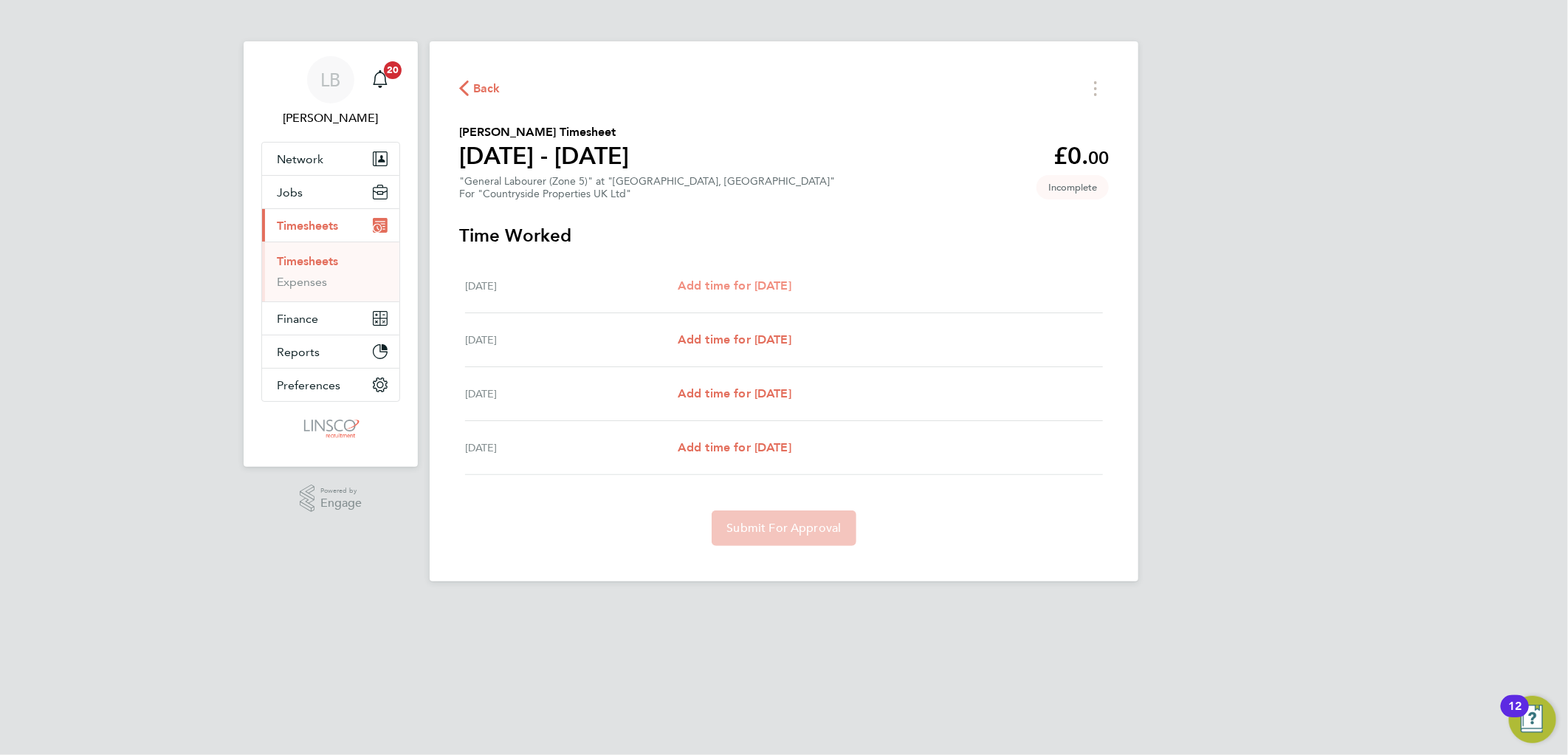
click at [763, 286] on span "Add time for Thu 07 Aug" at bounding box center [735, 285] width 114 height 14
select select "30"
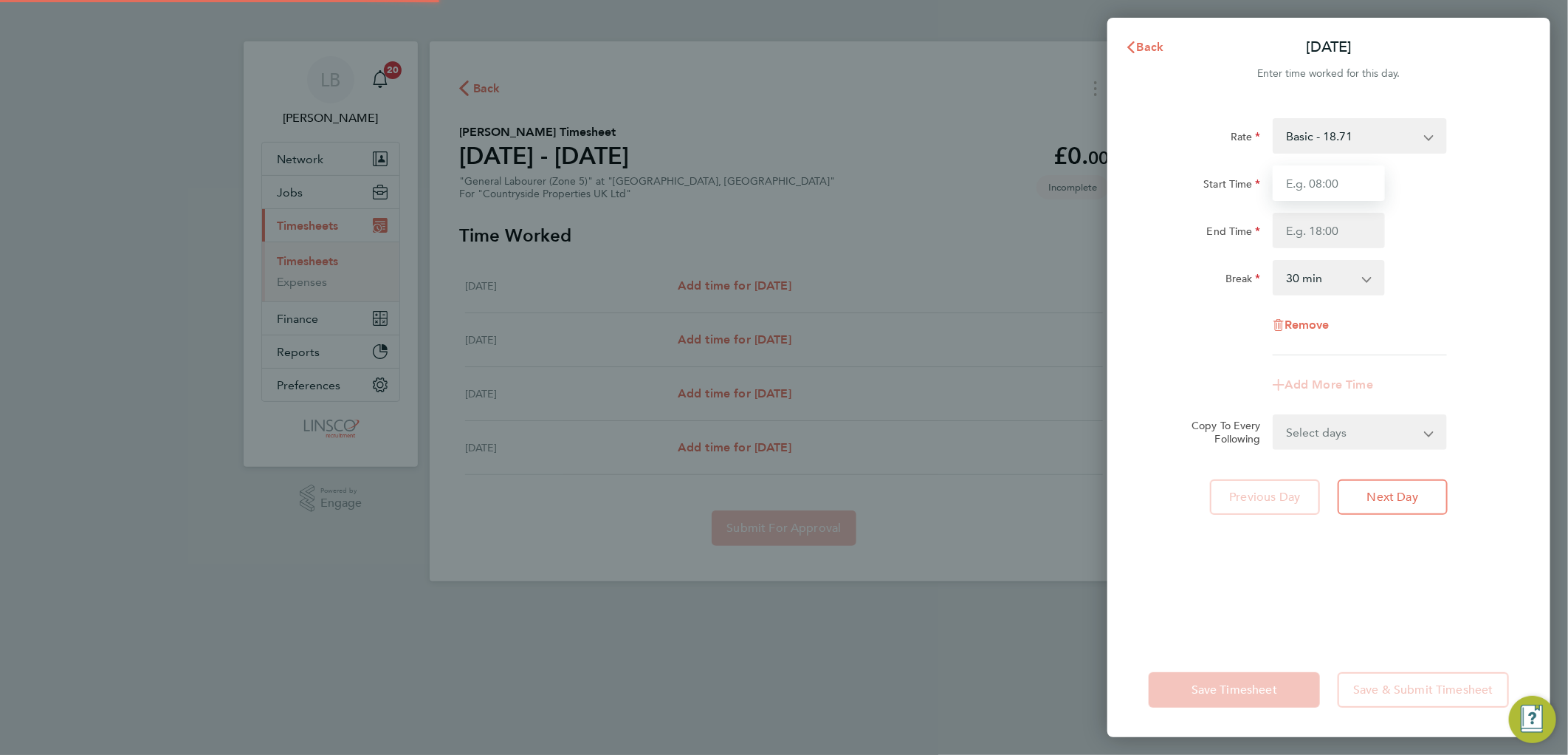
click at [1308, 179] on input "Start Time" at bounding box center [1328, 183] width 112 height 36
type input "07:30"
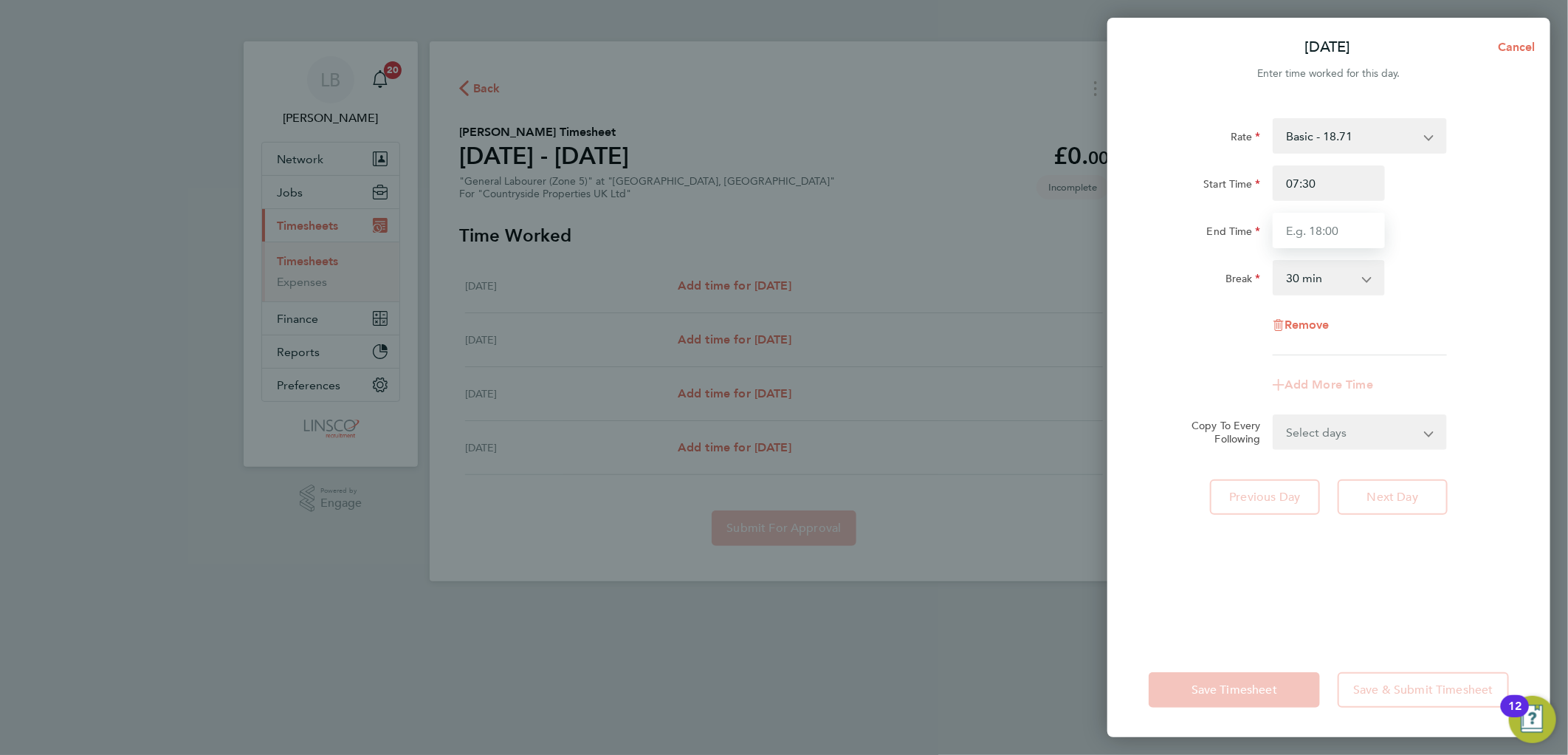
click at [1299, 233] on input "End Time" at bounding box center [1328, 230] width 112 height 36
type input "13:00"
click at [1528, 204] on div "Rate Basic - 18.71 Start Time 07:30 End Time 13:00 Break 0 min 15 min 30 min 45…" at bounding box center [1328, 371] width 443 height 542
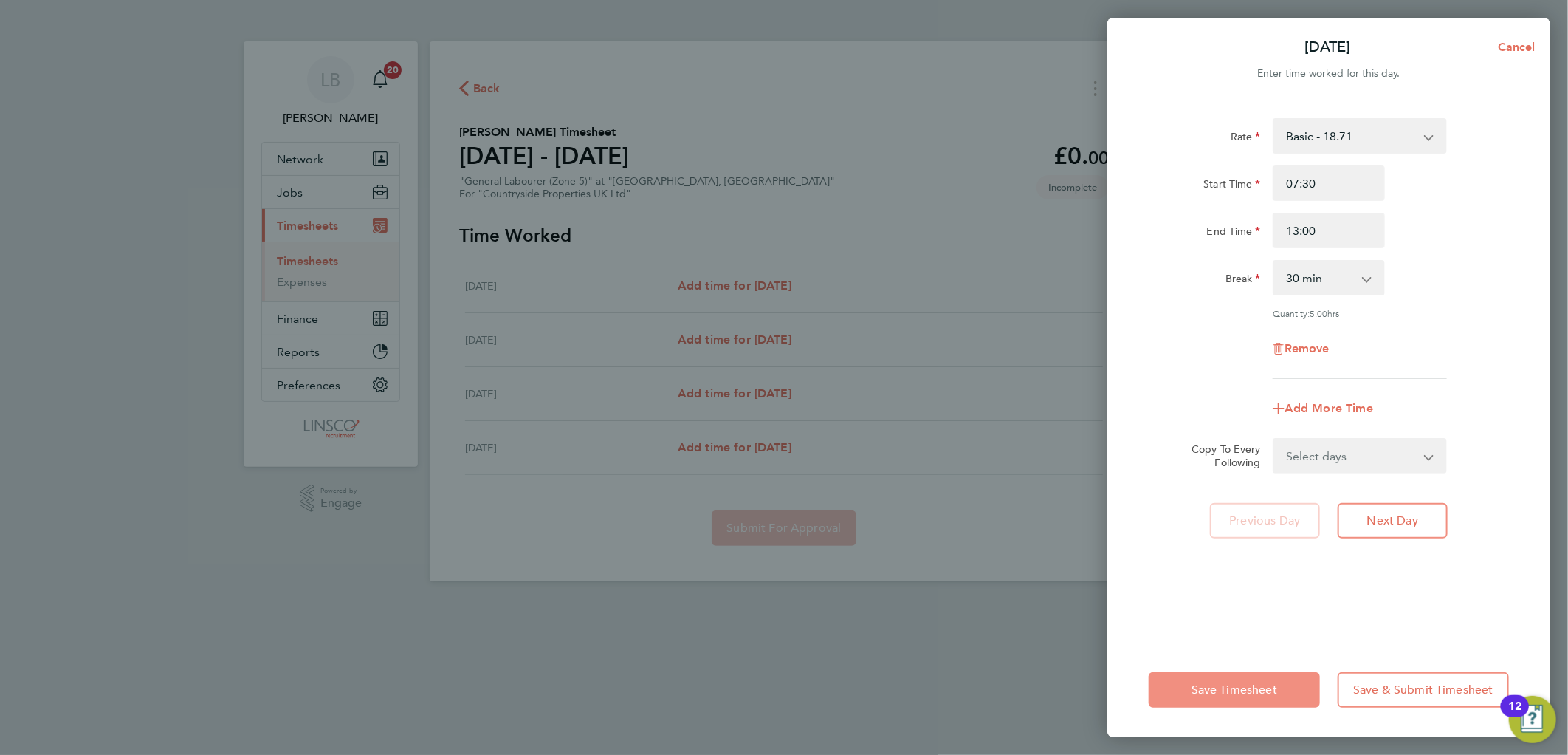
click at [1231, 692] on span "Save Timesheet" at bounding box center [1234, 689] width 86 height 15
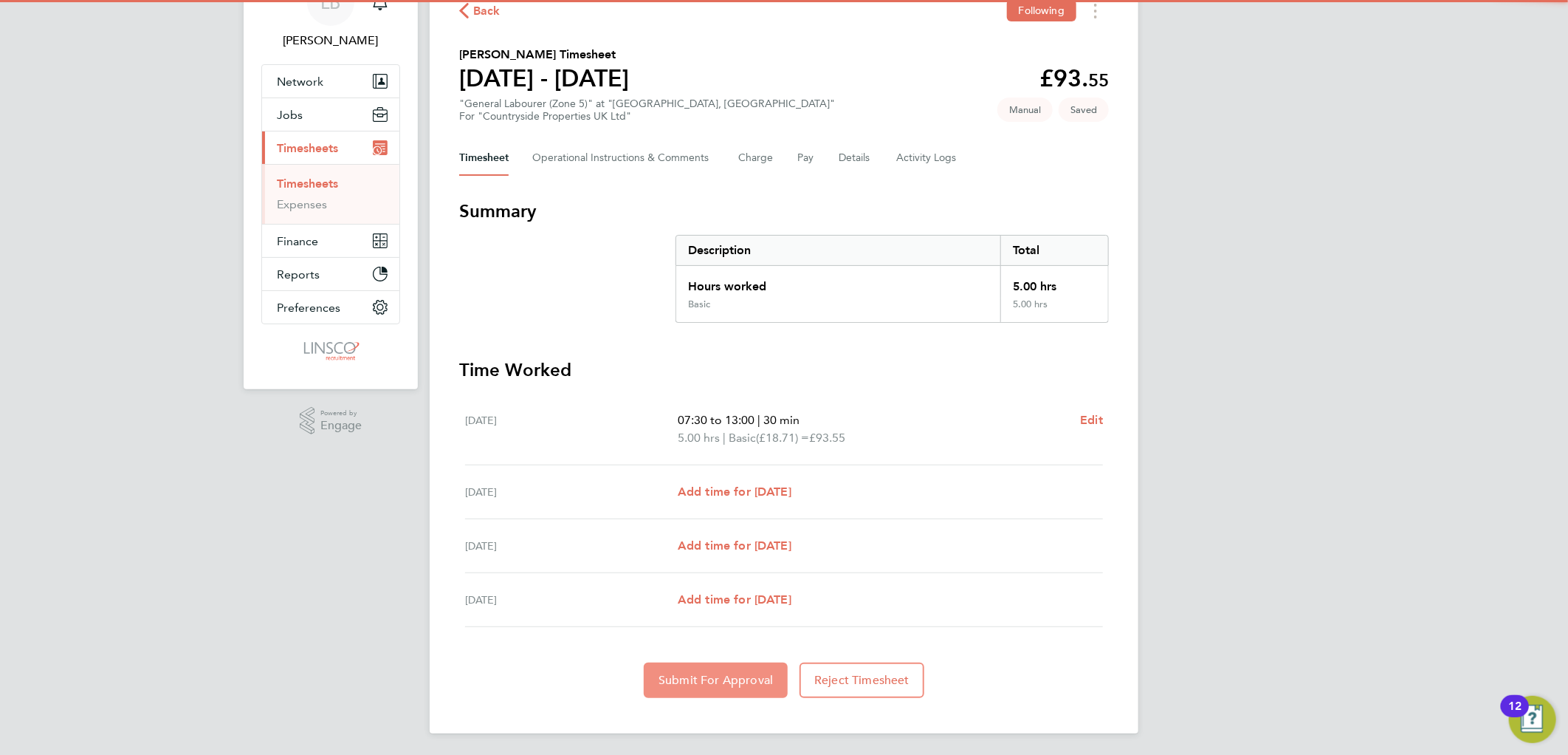
click at [688, 665] on button "Submit For Approval" at bounding box center [715, 680] width 144 height 36
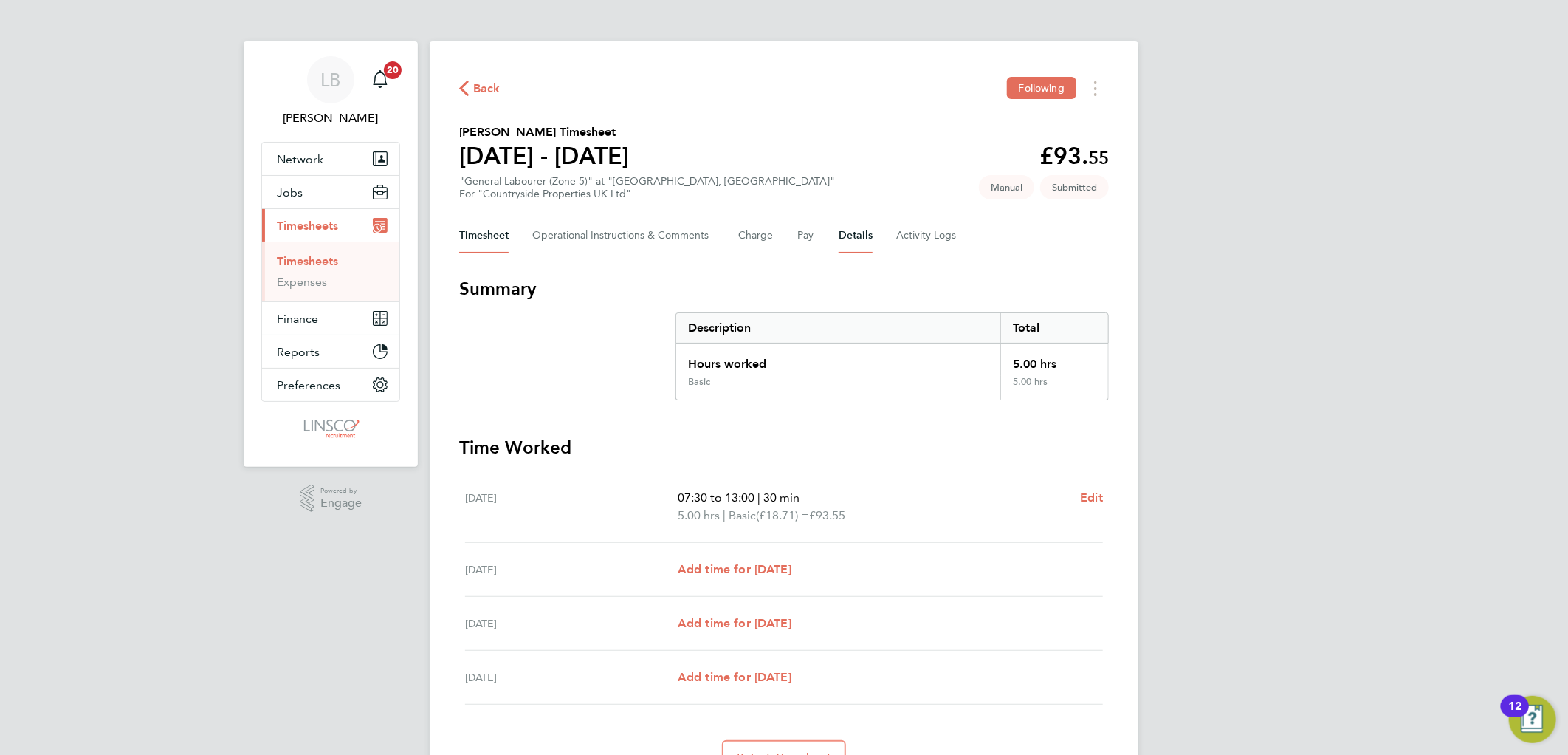
click at [851, 233] on button "Details" at bounding box center [855, 235] width 34 height 36
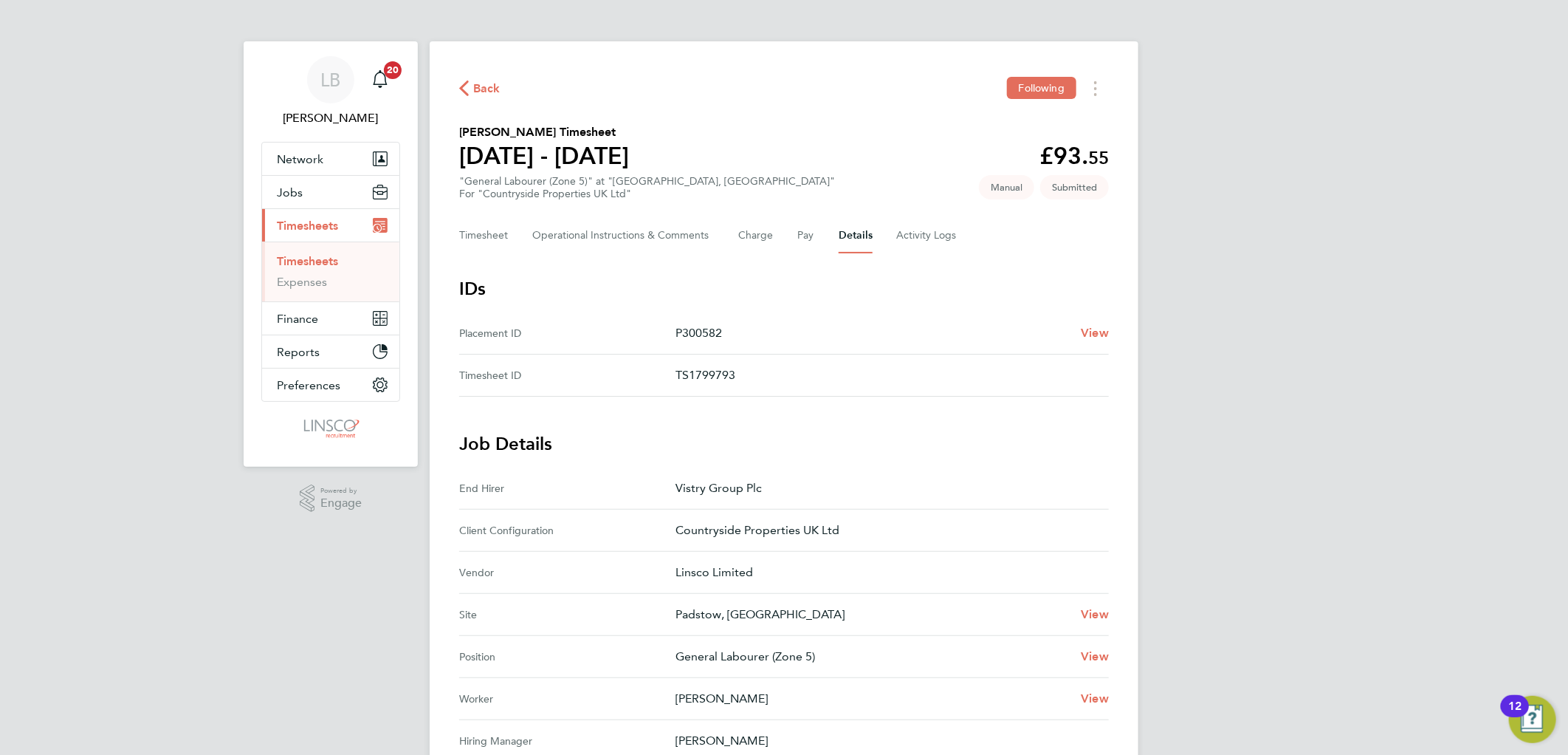
click at [489, 80] on span "Back" at bounding box center [486, 88] width 27 height 17
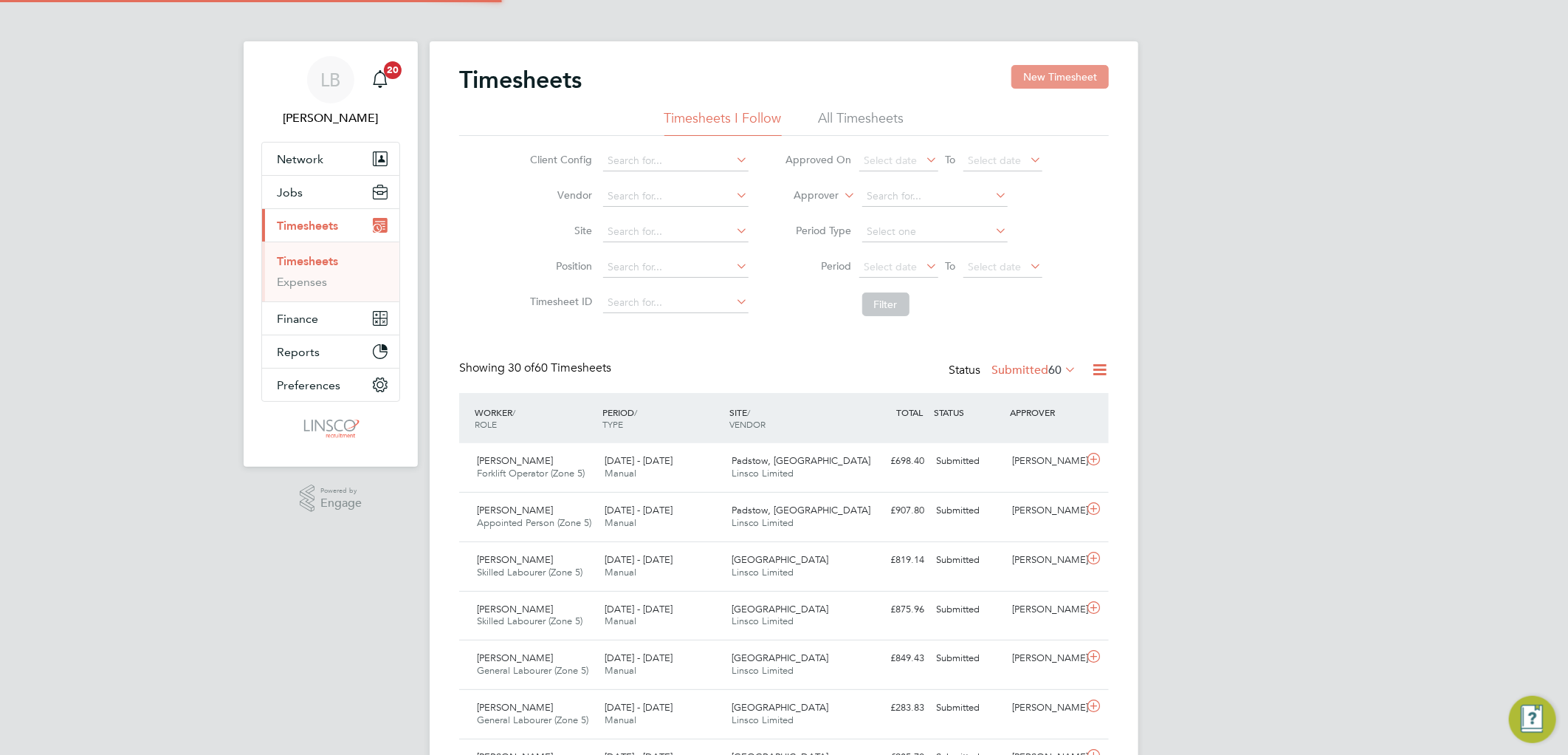
click at [1043, 80] on button "New Timesheet" at bounding box center [1059, 76] width 97 height 24
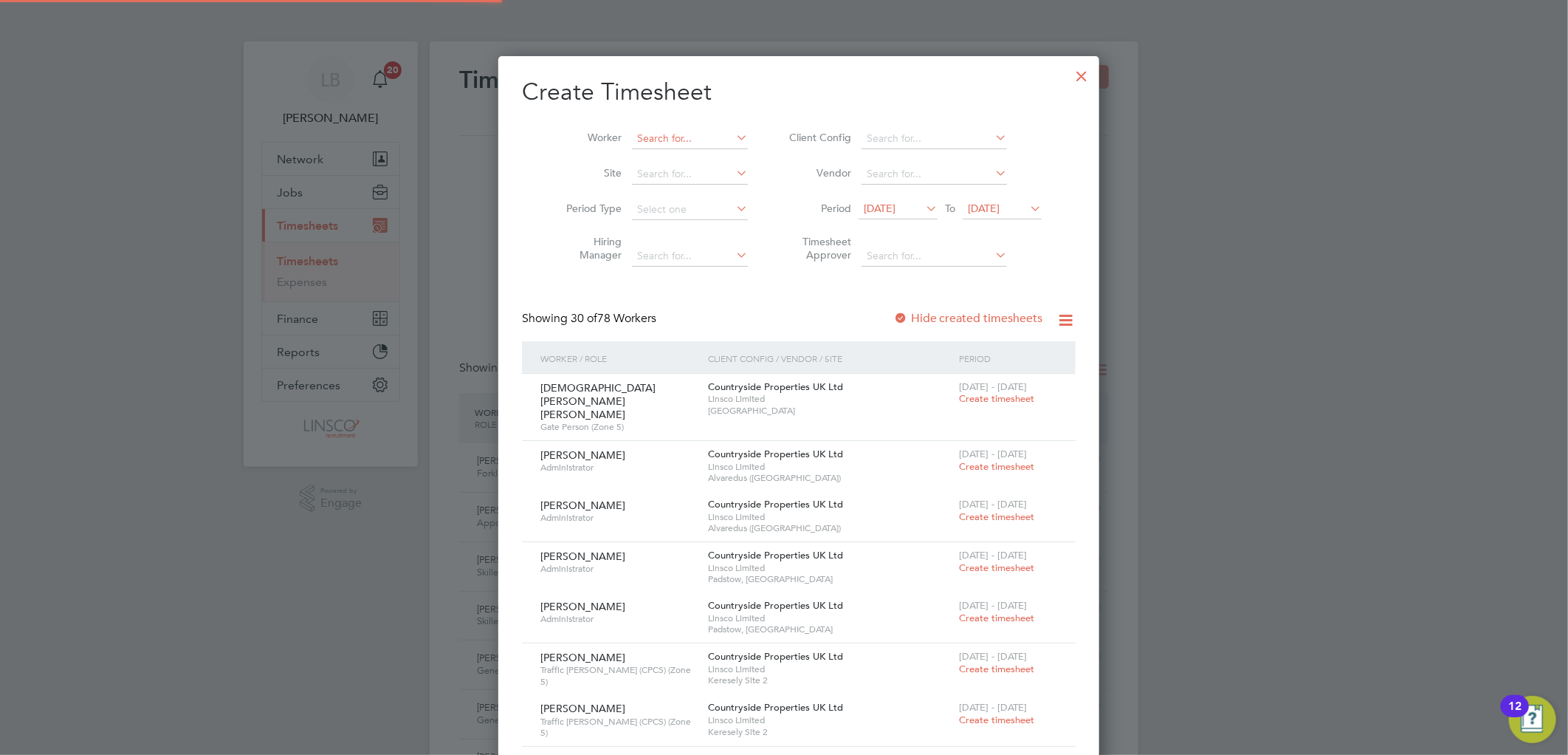
click at [652, 143] on input at bounding box center [689, 139] width 116 height 21
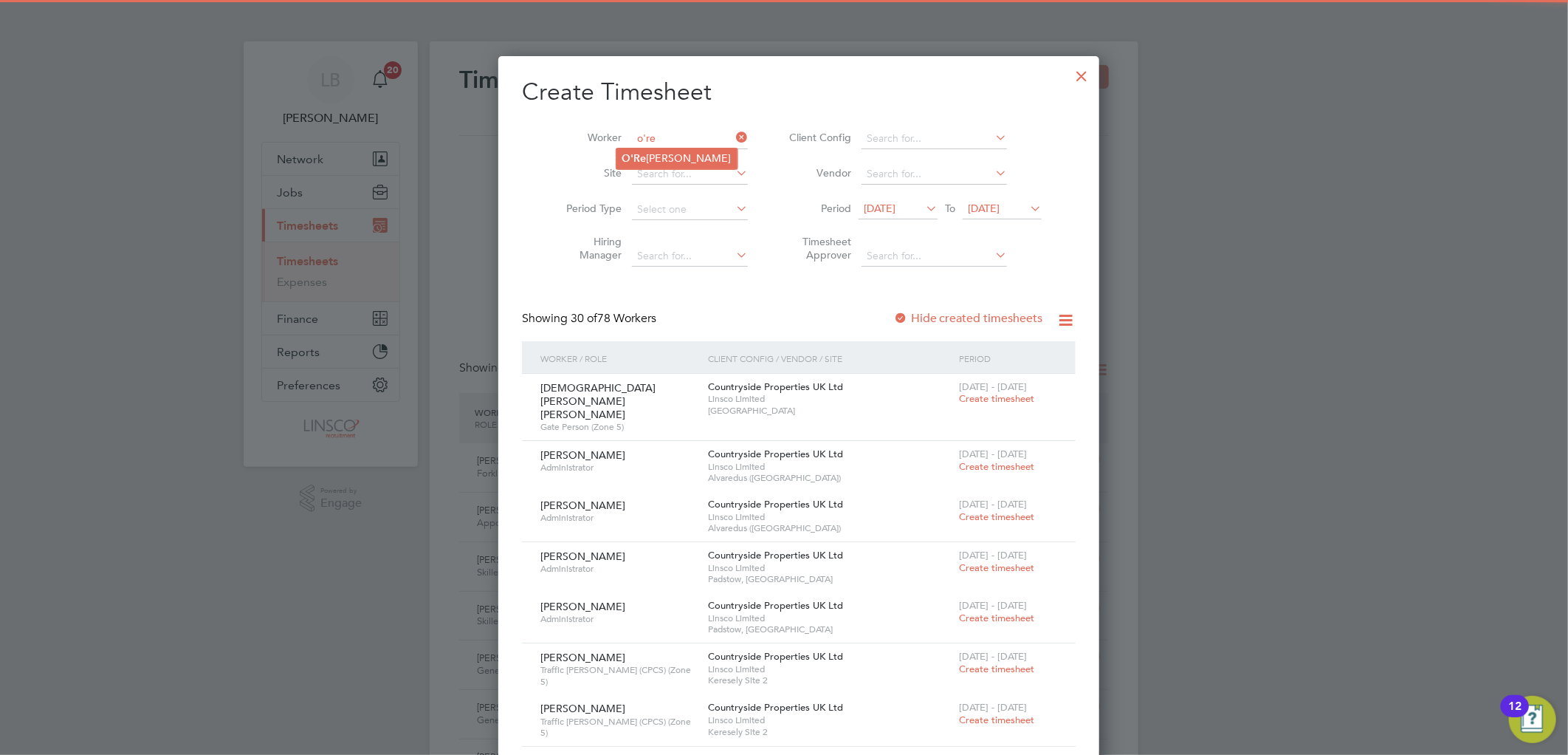
click at [658, 157] on li "O'Re ece Francis" at bounding box center [677, 158] width 121 height 20
type input "O'[PERSON_NAME]"
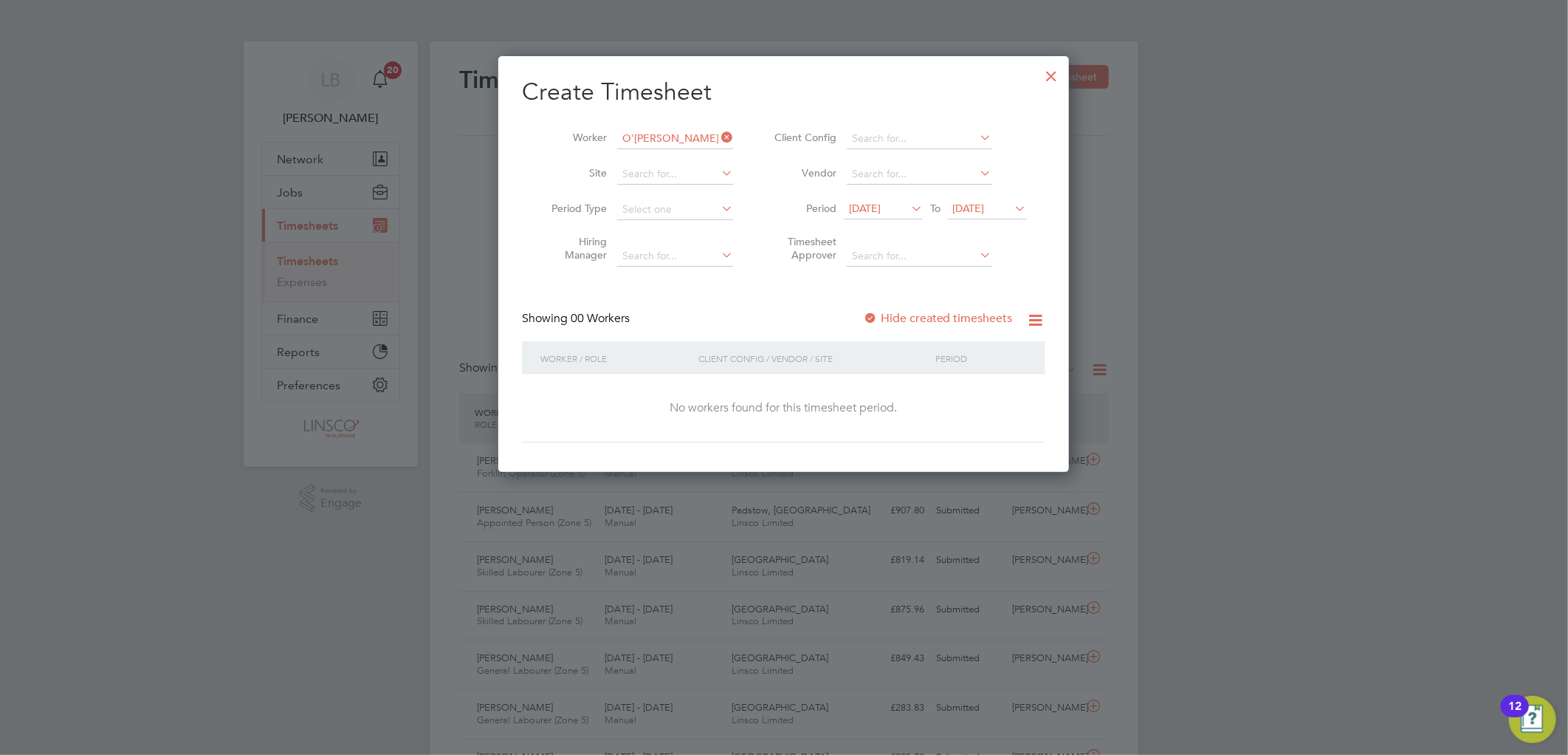
click at [878, 206] on span "[DATE]" at bounding box center [865, 207] width 31 height 13
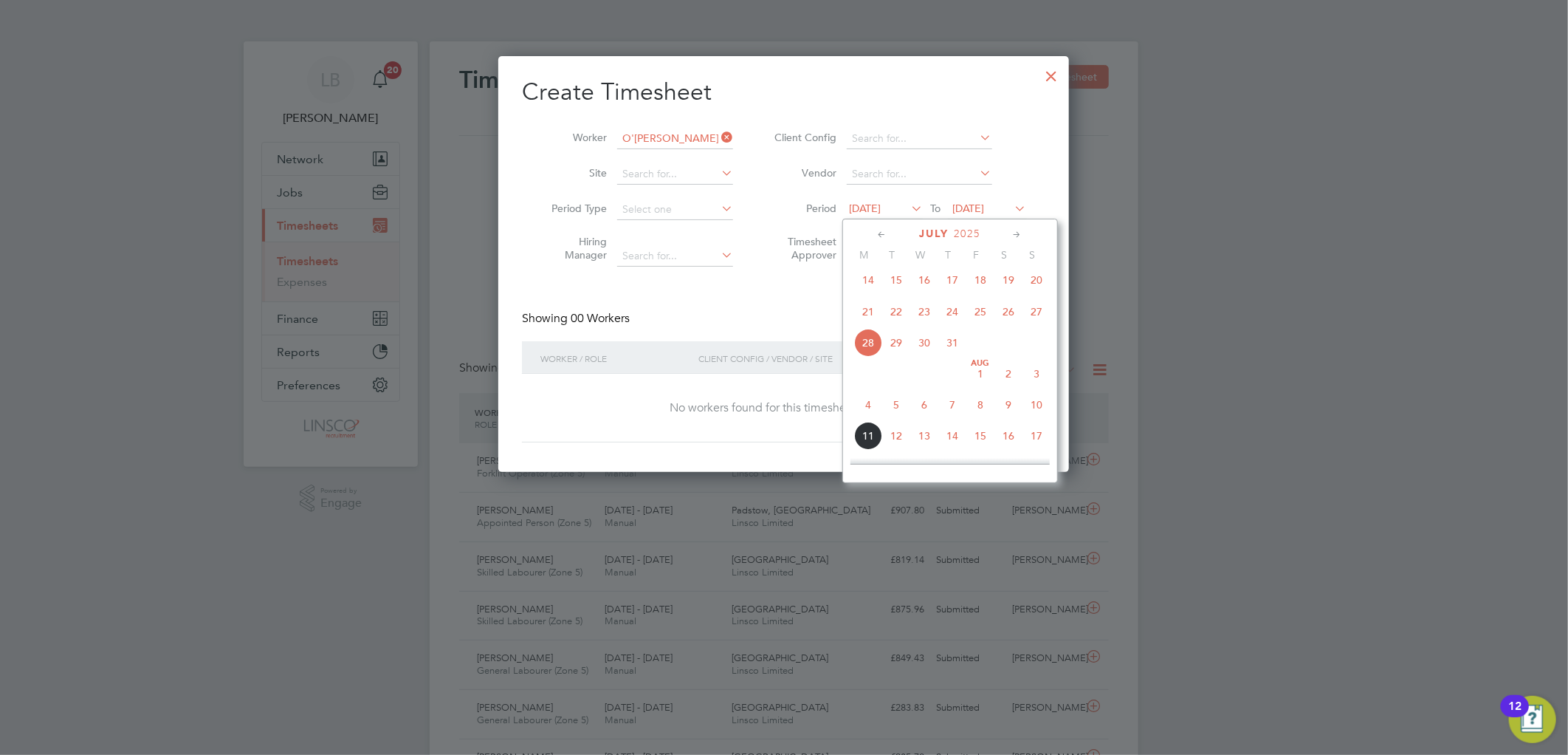
click at [972, 408] on span "8" at bounding box center [980, 404] width 28 height 28
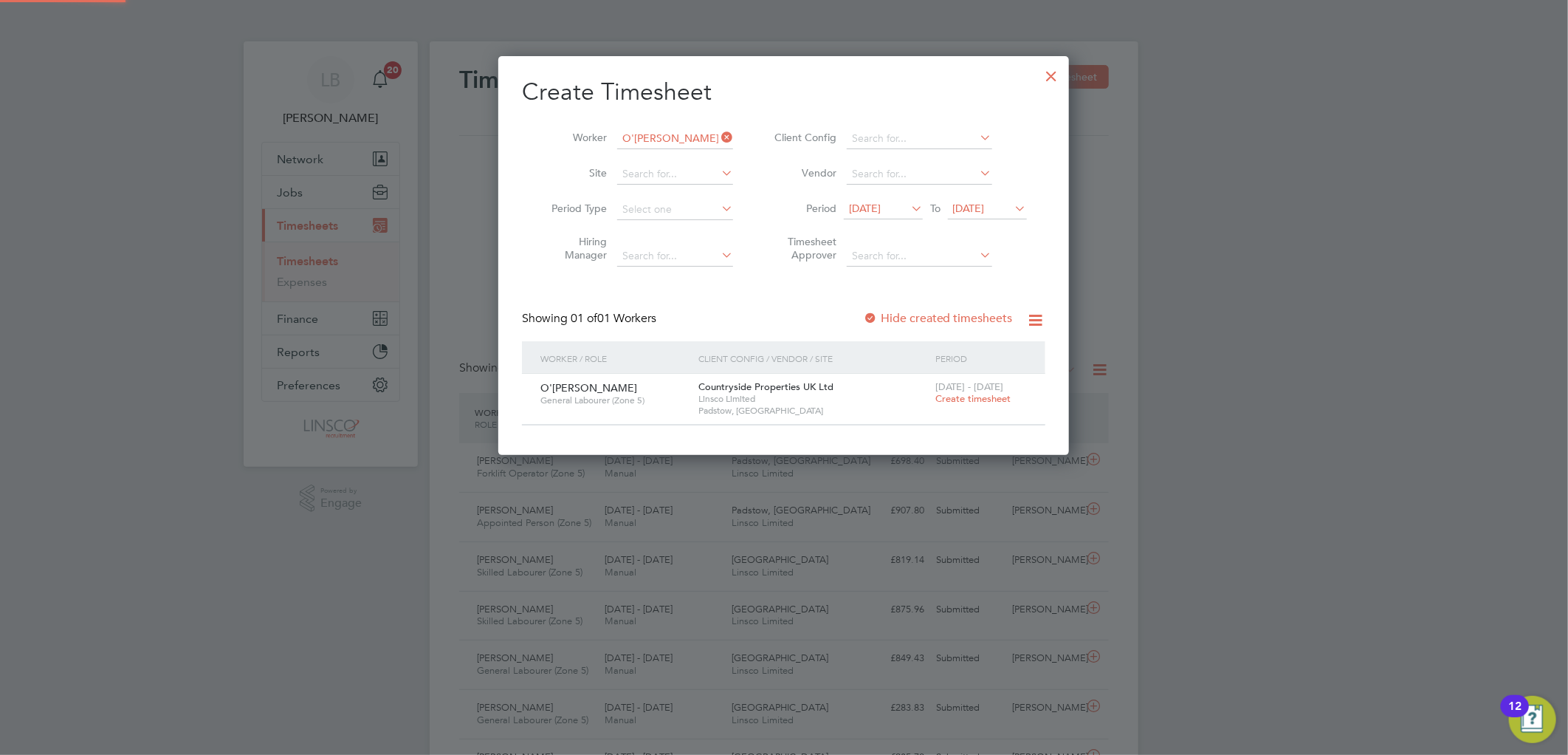
click at [984, 390] on span "[DATE] - [DATE]" at bounding box center [969, 387] width 68 height 12
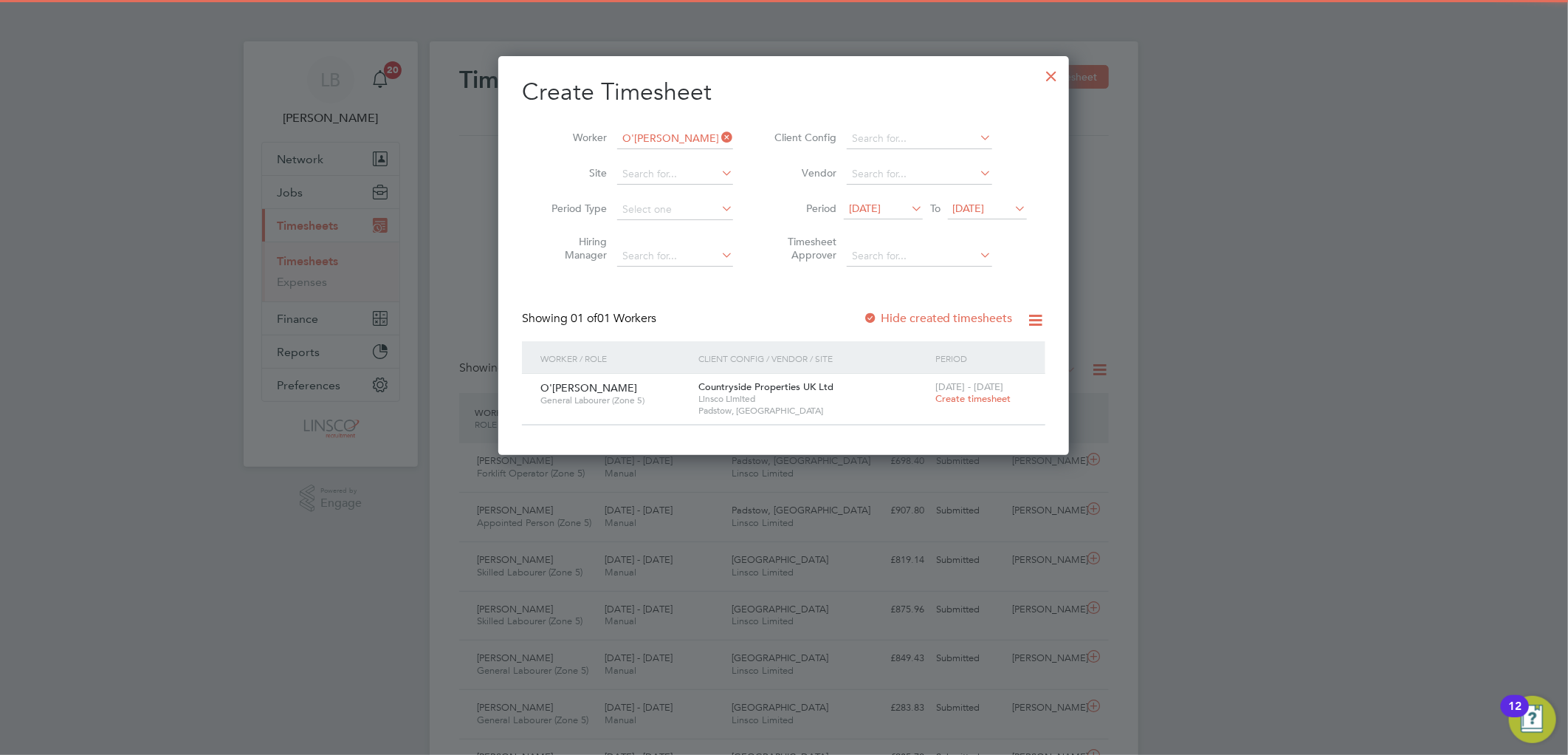
click at [982, 403] on span "Create timesheet" at bounding box center [972, 398] width 75 height 12
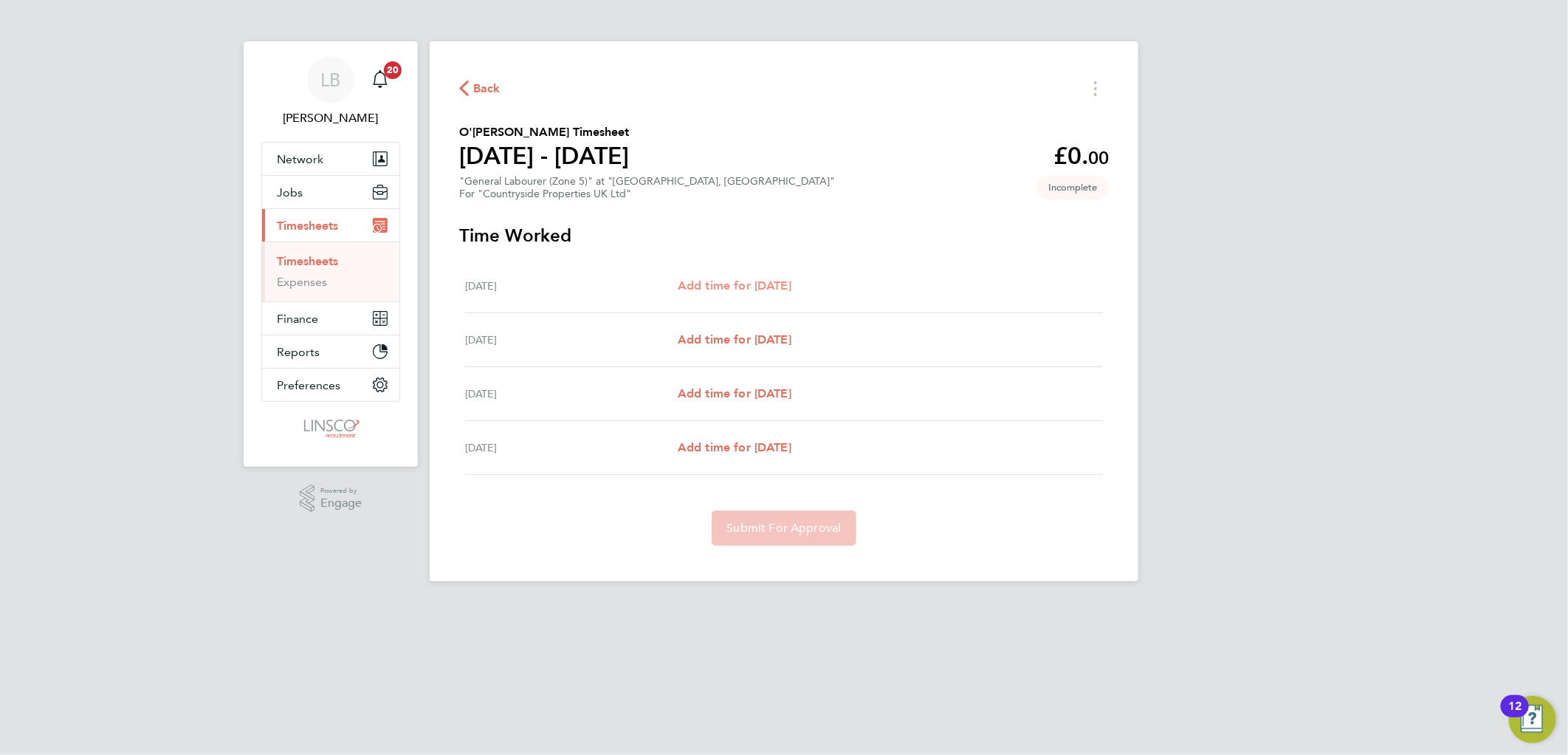
click at [753, 283] on span "Add time for Thu 07 Aug" at bounding box center [735, 285] width 114 height 14
select select "30"
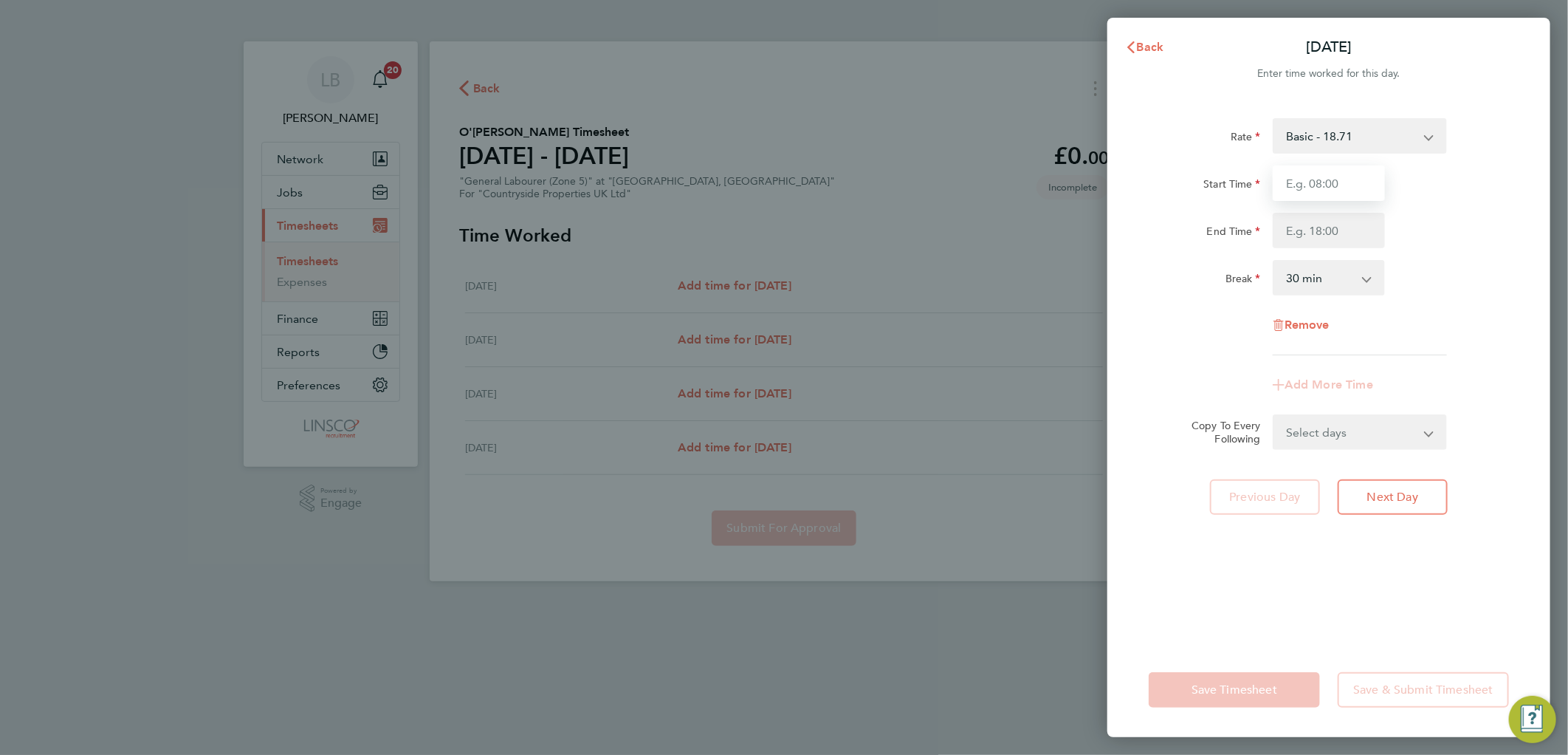
click at [1293, 182] on input "Start Time" at bounding box center [1328, 183] width 112 height 36
type input "07:30"
click at [1300, 227] on input "End Time" at bounding box center [1328, 230] width 112 height 36
type input "16:00"
click at [1466, 182] on div "Start Time 07:30" at bounding box center [1328, 183] width 372 height 36
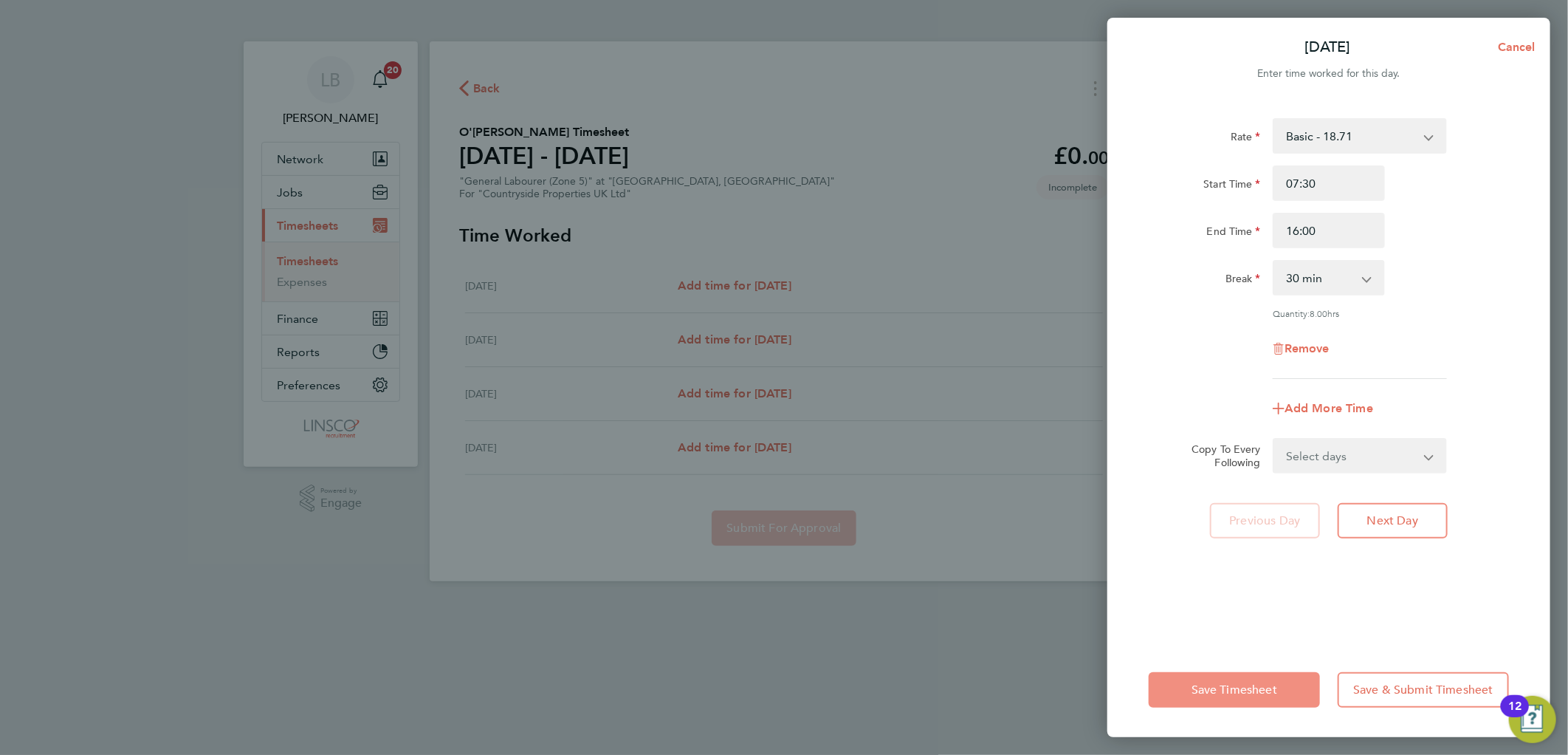
click at [1258, 690] on span "Save Timesheet" at bounding box center [1234, 689] width 86 height 15
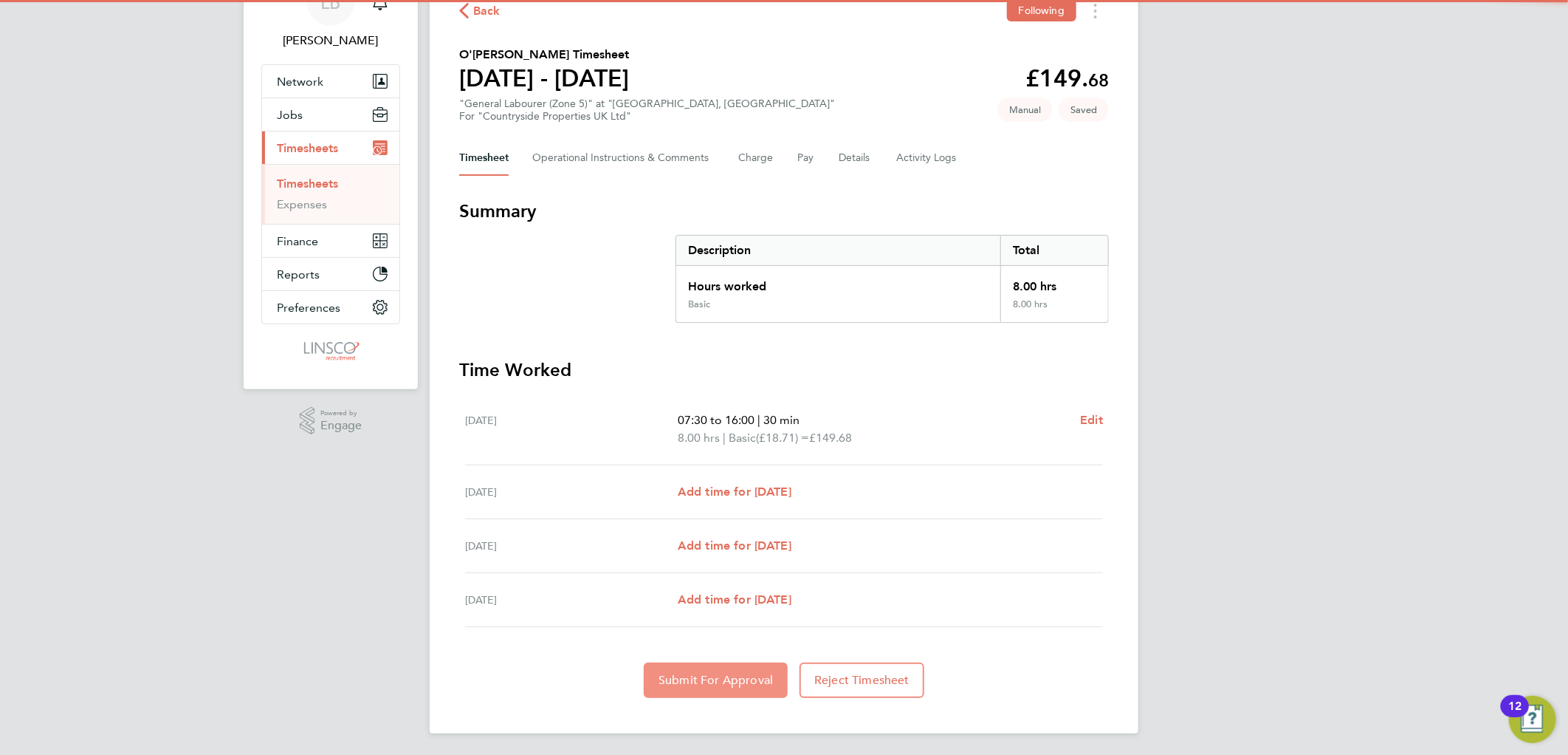
click at [698, 662] on button "Submit For Approval" at bounding box center [715, 680] width 144 height 36
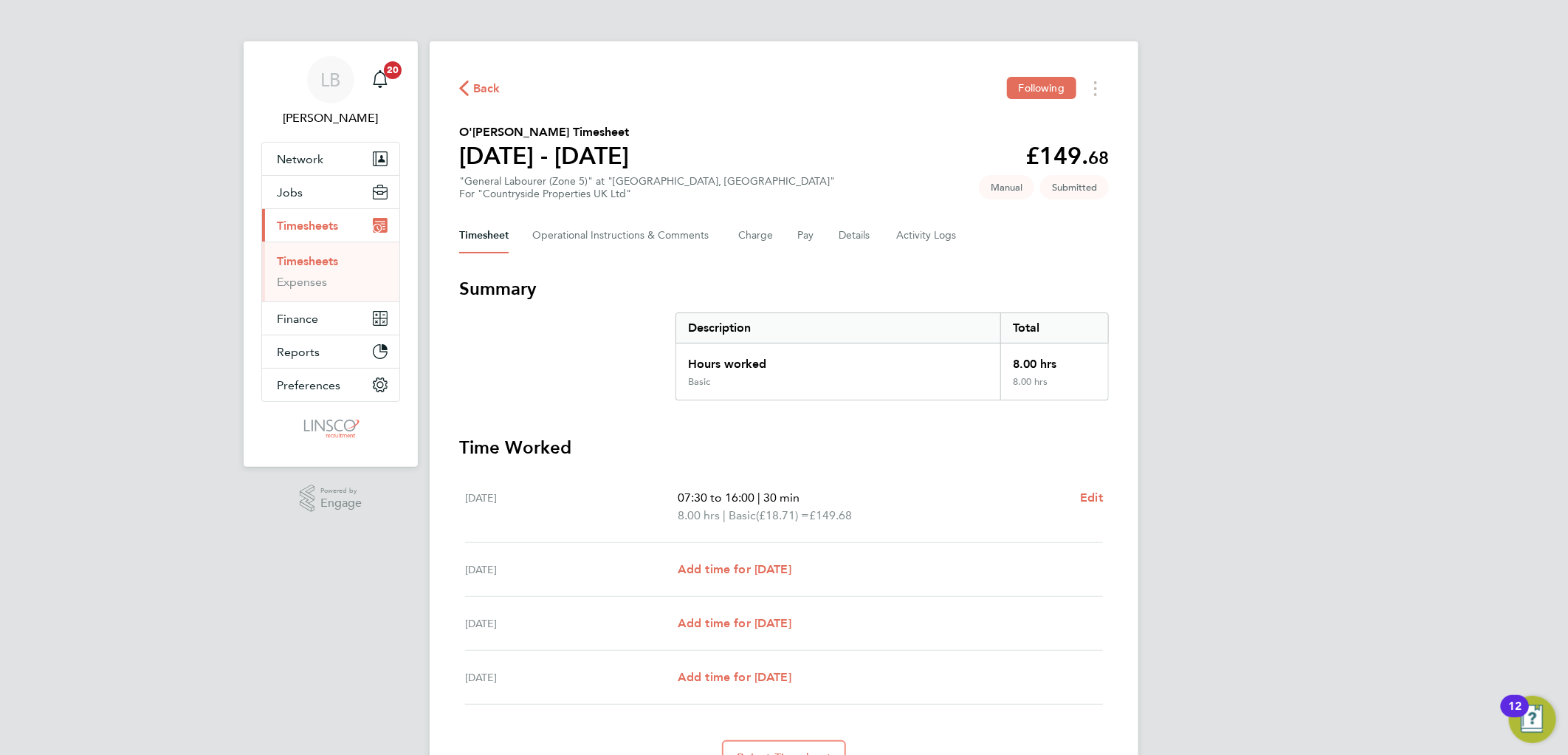
click at [480, 91] on span "Back" at bounding box center [486, 88] width 27 height 17
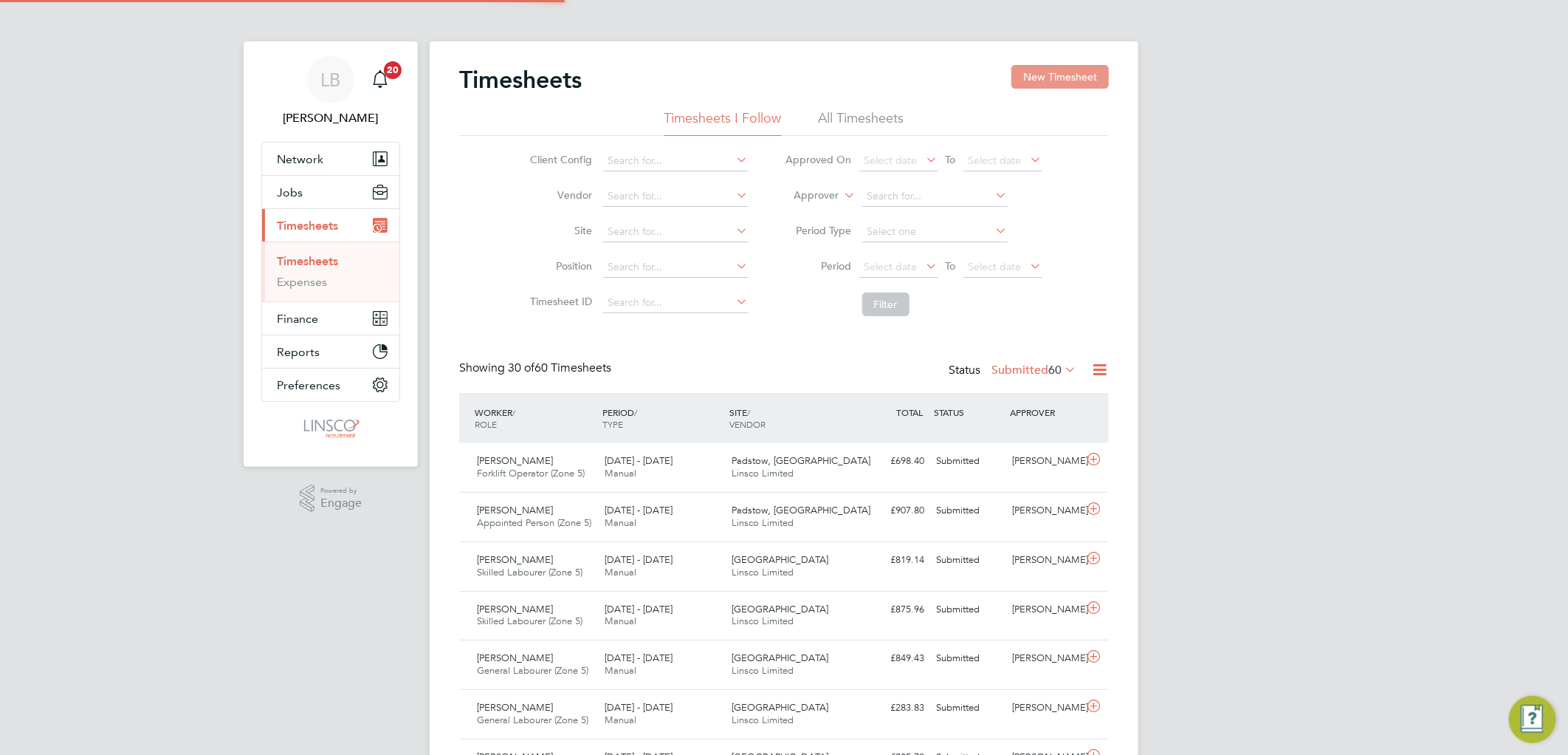
click at [1042, 73] on button "New Timesheet" at bounding box center [1059, 76] width 97 height 24
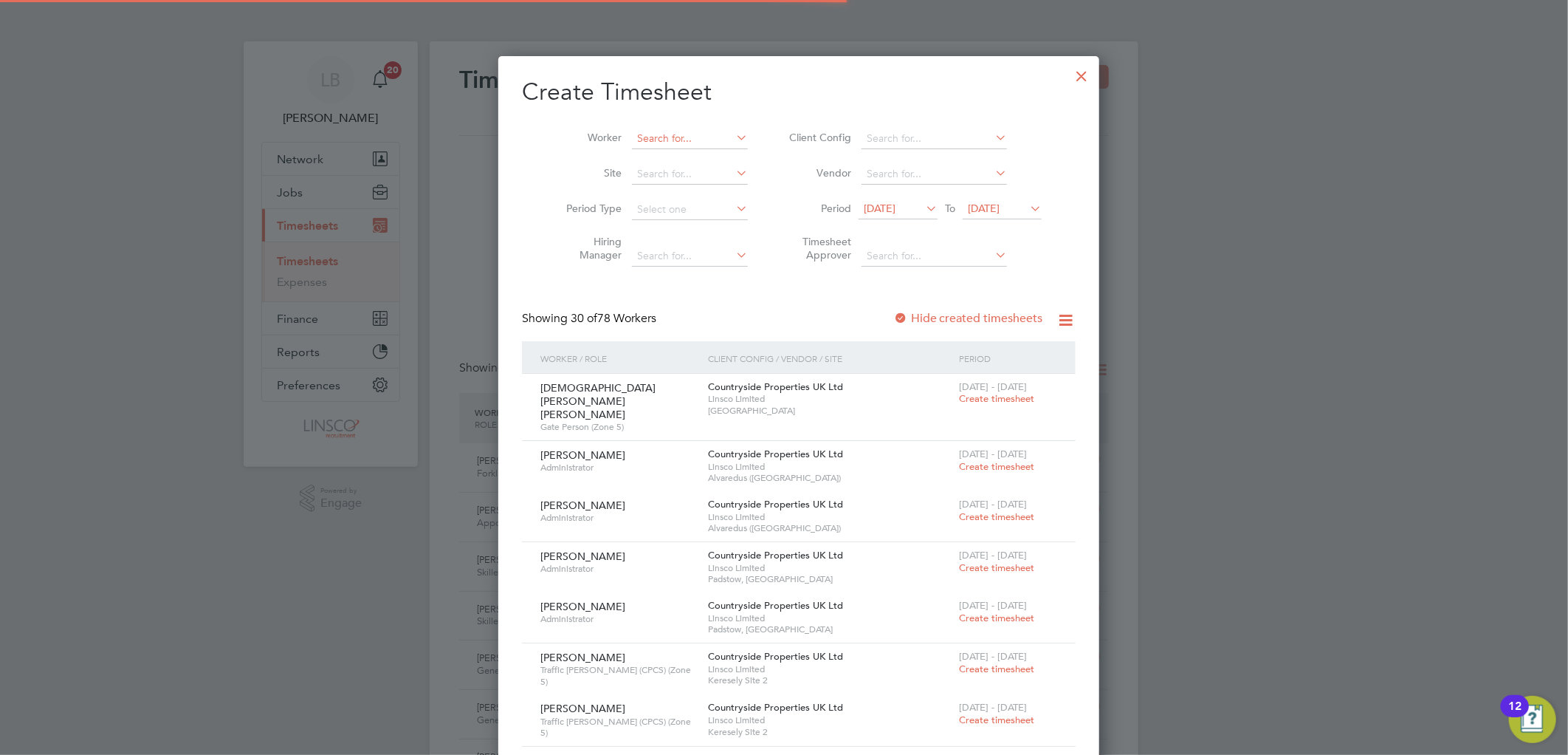
click at [640, 135] on input at bounding box center [689, 139] width 116 height 21
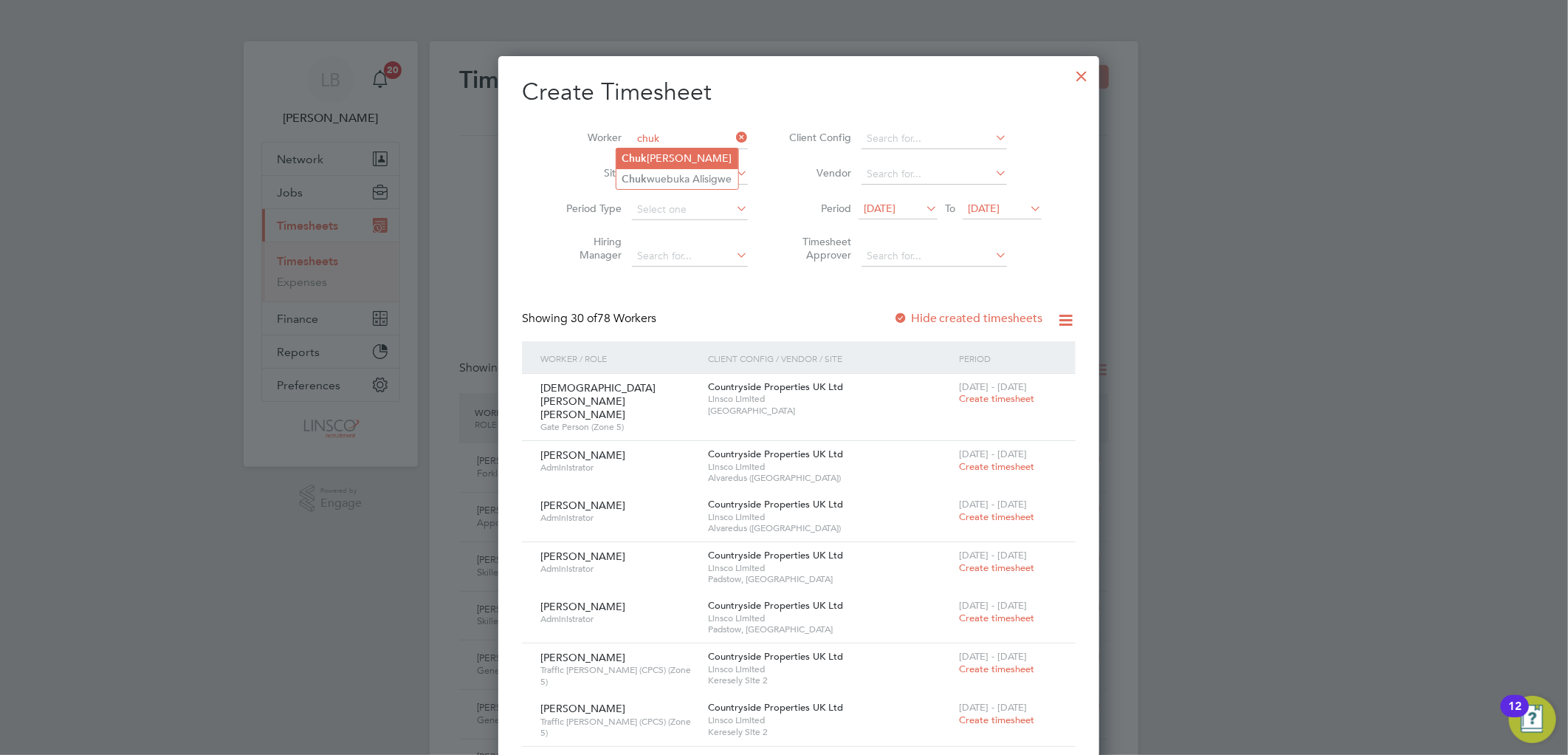
click at [738, 160] on li "Chuk wuemeka Alexander Okoye" at bounding box center [677, 158] width 122 height 20
type input "Chukwuemeka Alexander Okoye"
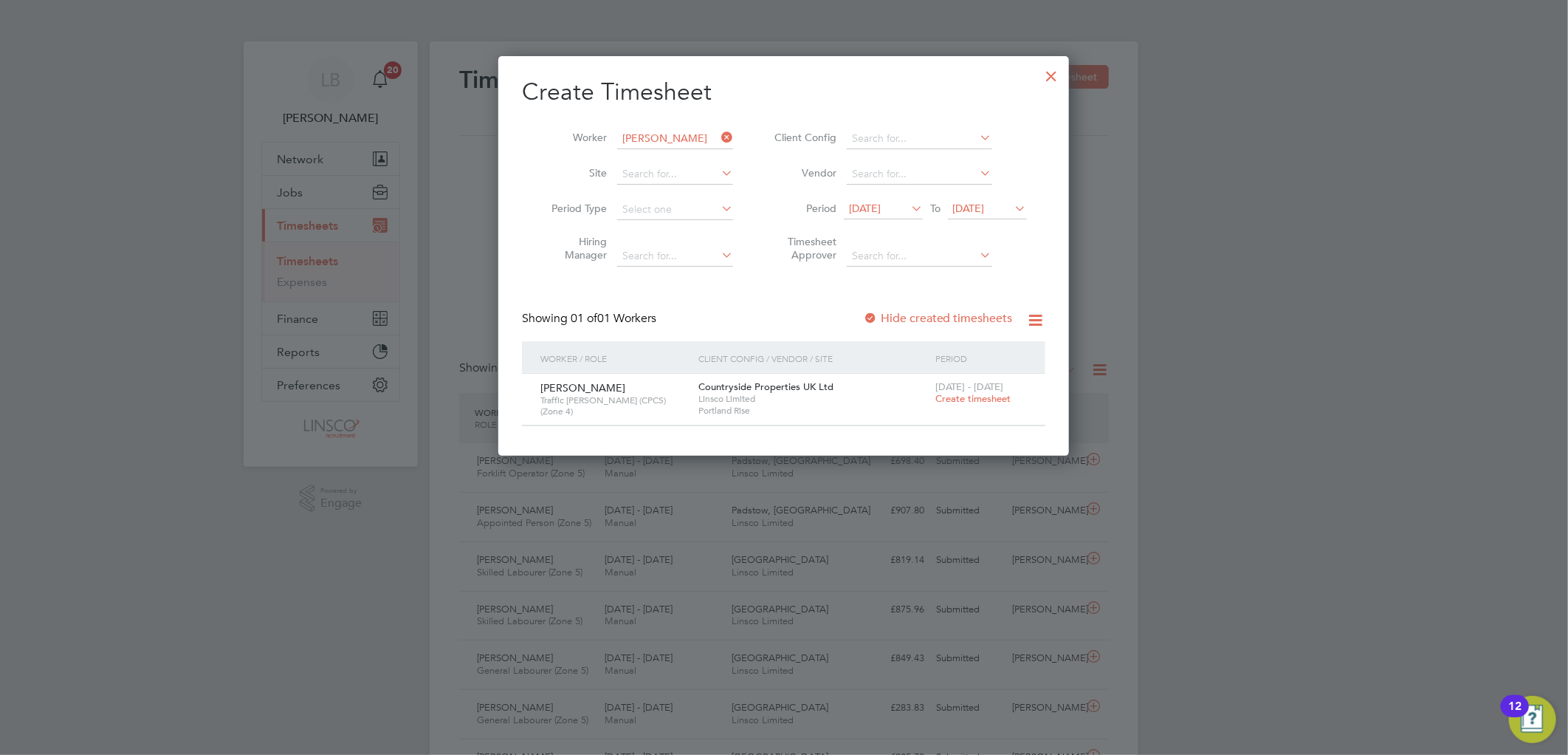
click at [958, 402] on span "Create timesheet" at bounding box center [972, 398] width 75 height 12
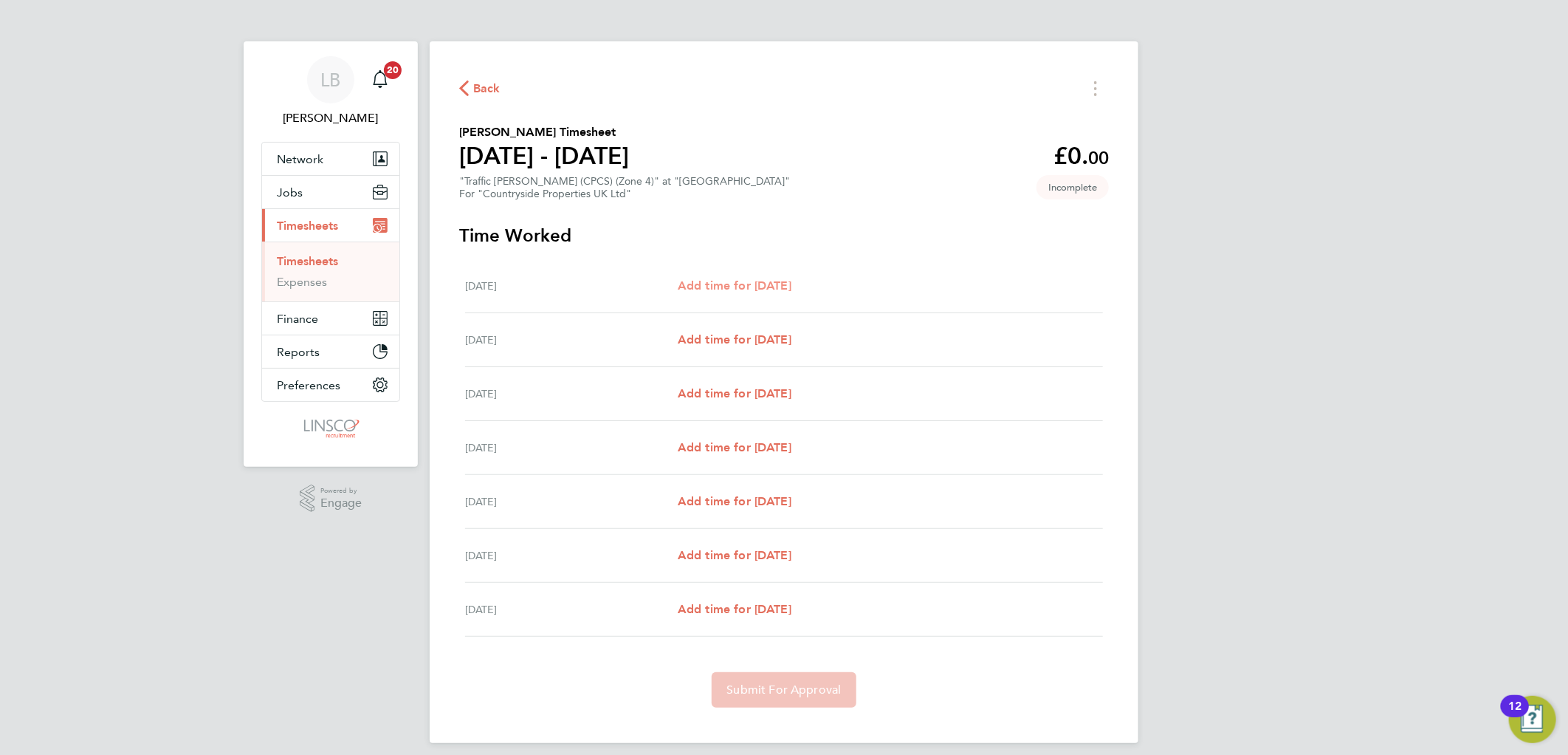
click at [783, 284] on span "Add time for Mon 04 Aug" at bounding box center [735, 285] width 114 height 14
select select "30"
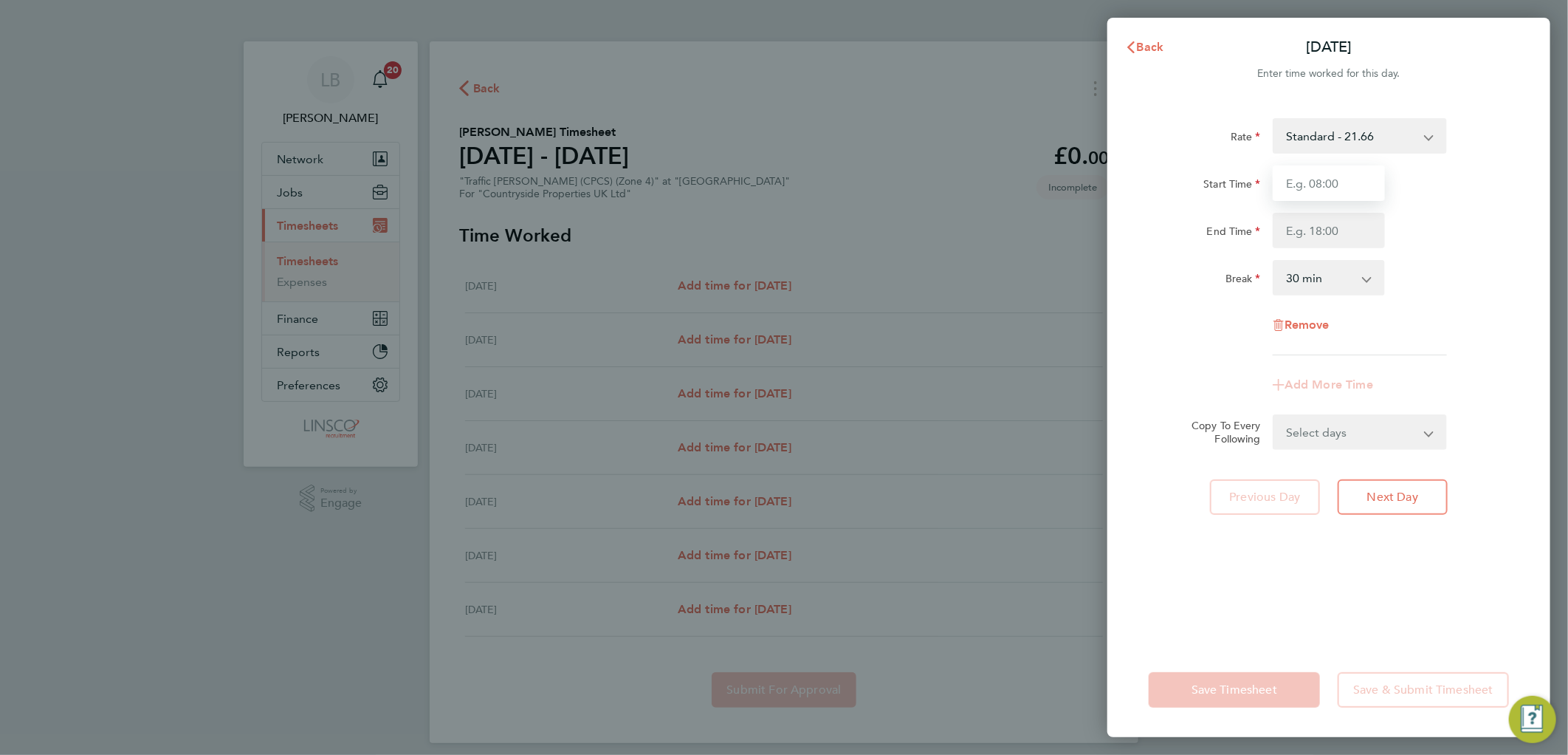
click at [1348, 178] on input "Start Time" at bounding box center [1328, 183] width 112 height 36
type input "07:30"
click at [1304, 242] on input "End Time" at bounding box center [1328, 230] width 112 height 36
type input "16:30"
drag, startPoint x: 1453, startPoint y: 216, endPoint x: 1426, endPoint y: 406, distance: 191.9
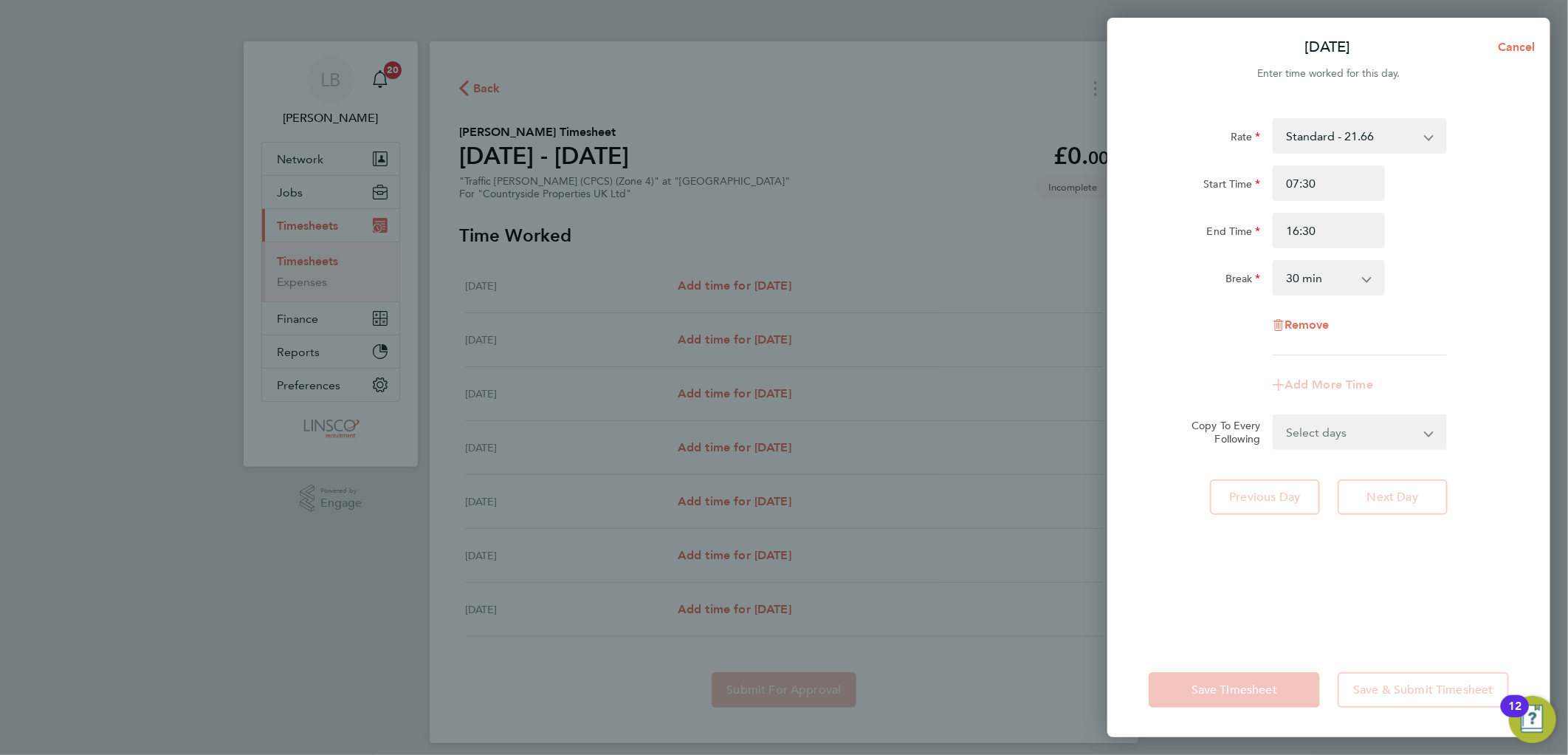
click at [1453, 216] on div "End Time 16:30" at bounding box center [1328, 230] width 372 height 36
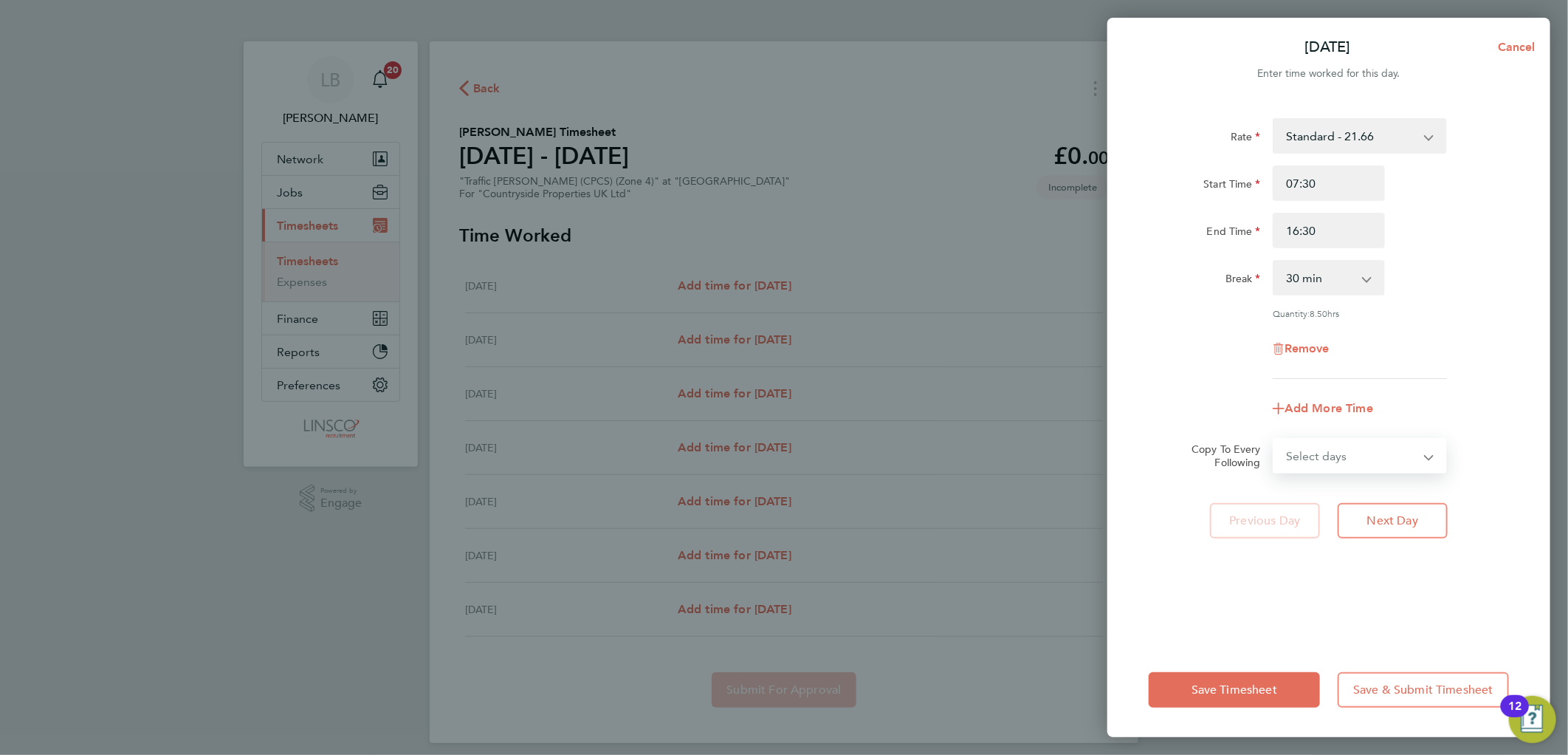
click at [1364, 466] on select "Select days Day Weekday (Mon-Fri) Weekend (Sat-Sun) Tuesday Wednesday Thursday …" at bounding box center [1351, 455] width 155 height 32
select select "WEEKDAY"
click at [1274, 439] on select "Select days Day Weekday (Mon-Fri) Weekend (Sat-Sun) Tuesday Wednesday Thursday …" at bounding box center [1351, 455] width 155 height 32
select select "2025-08-10"
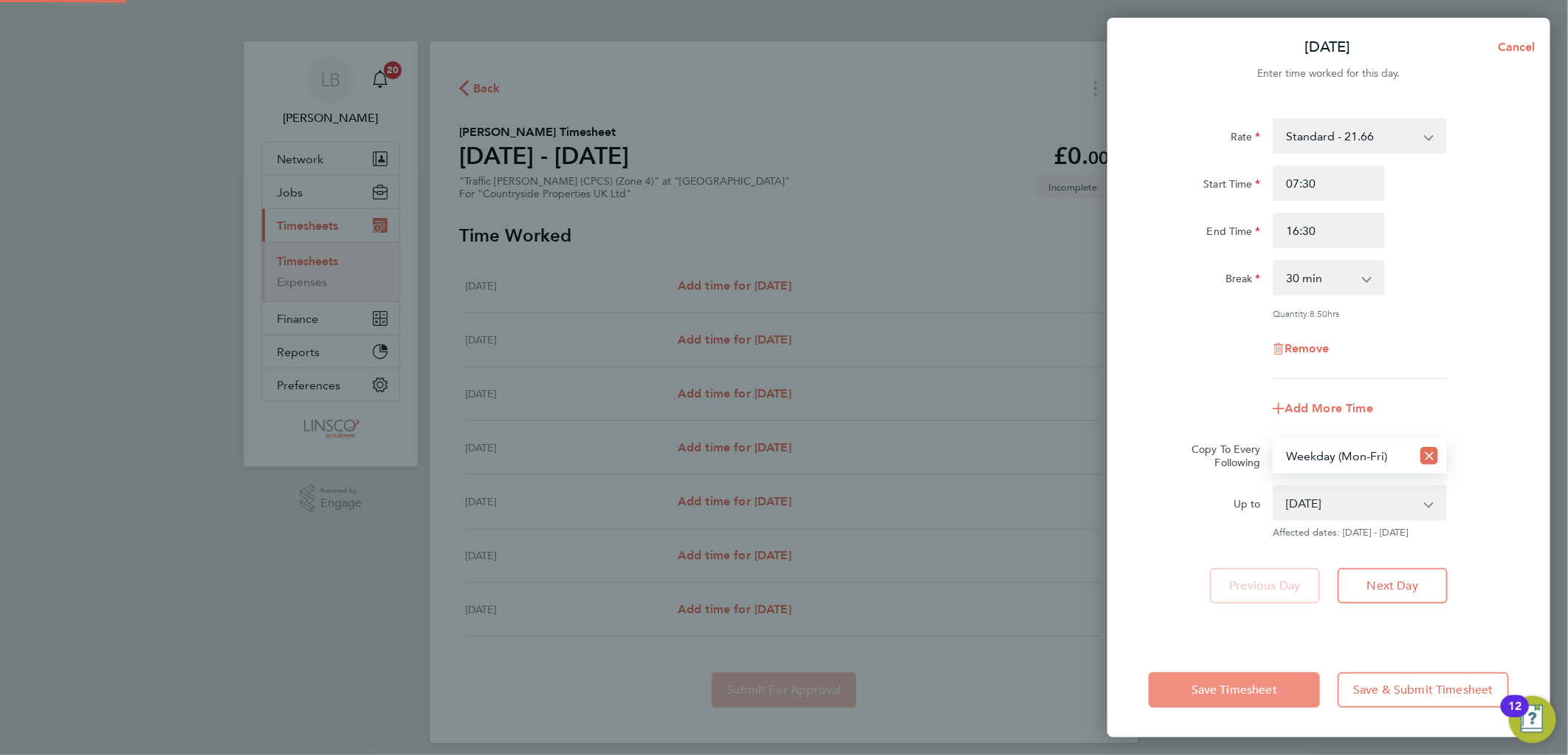
click at [1211, 703] on button "Save Timesheet" at bounding box center [1234, 689] width 171 height 36
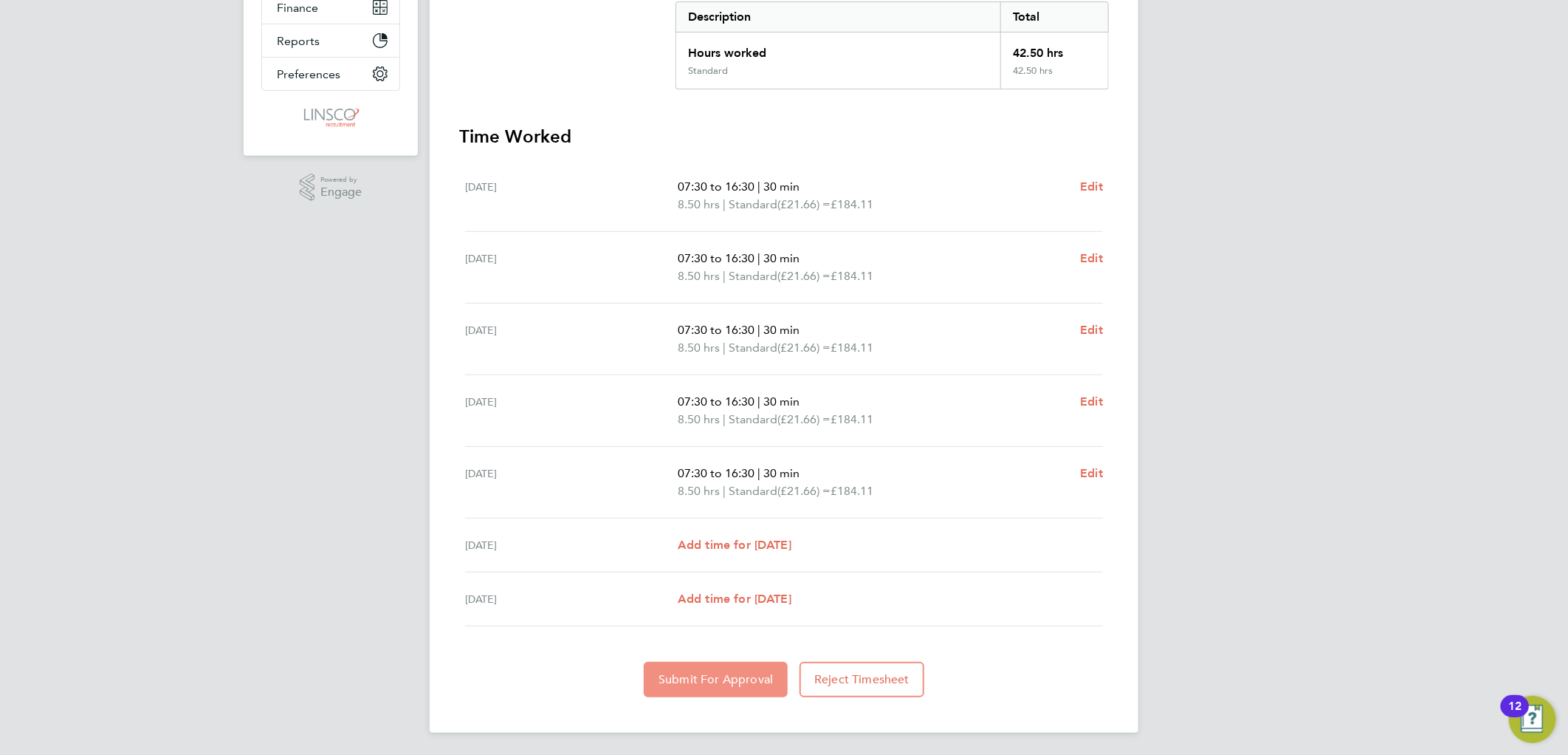
drag, startPoint x: 682, startPoint y: 689, endPoint x: 687, endPoint y: 679, distance: 11.2
click at [682, 689] on button "Submit For Approval" at bounding box center [715, 679] width 144 height 36
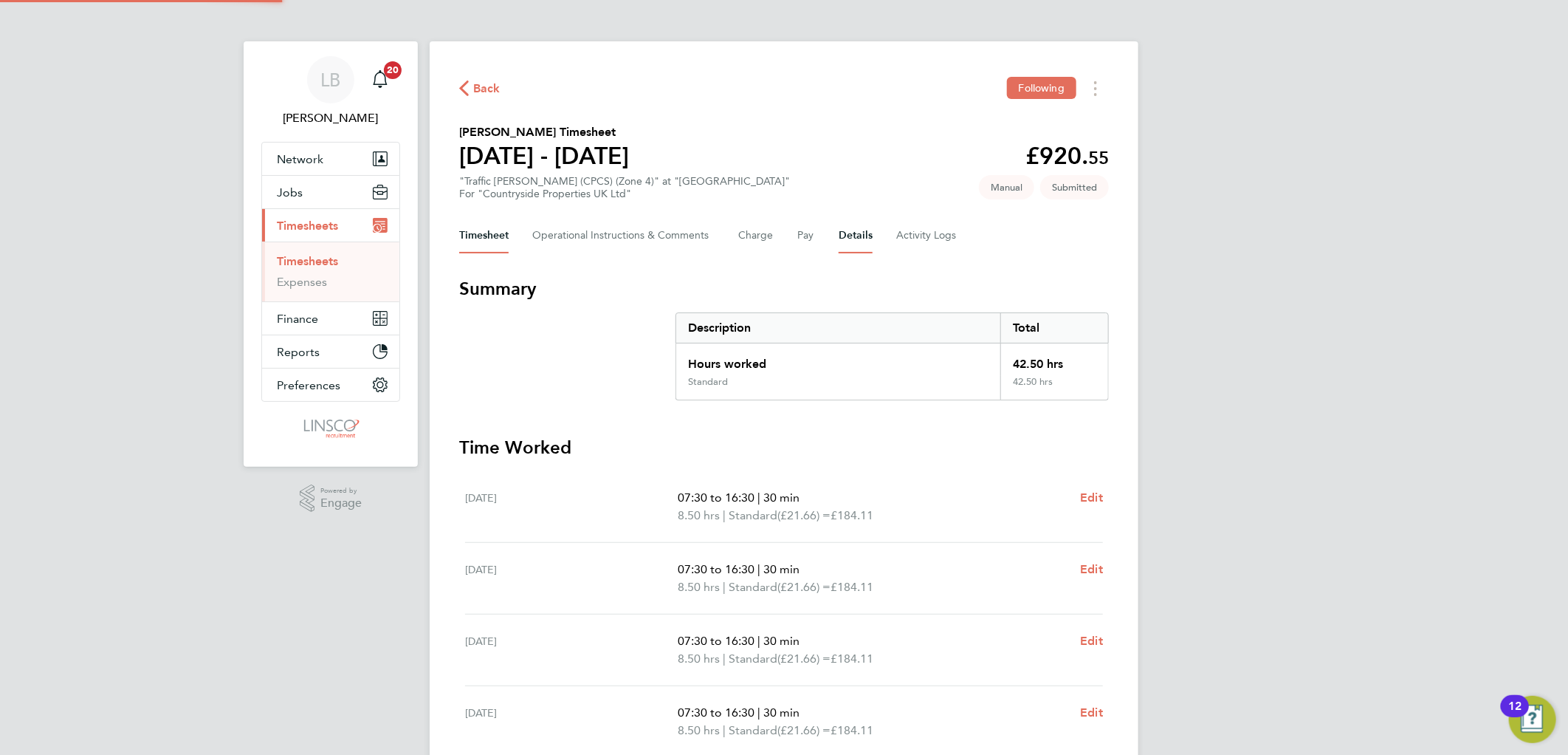
click at [835, 236] on div "Timesheet Operational Instructions & Comments Charge Pay Details Activity Logs" at bounding box center [784, 235] width 650 height 36
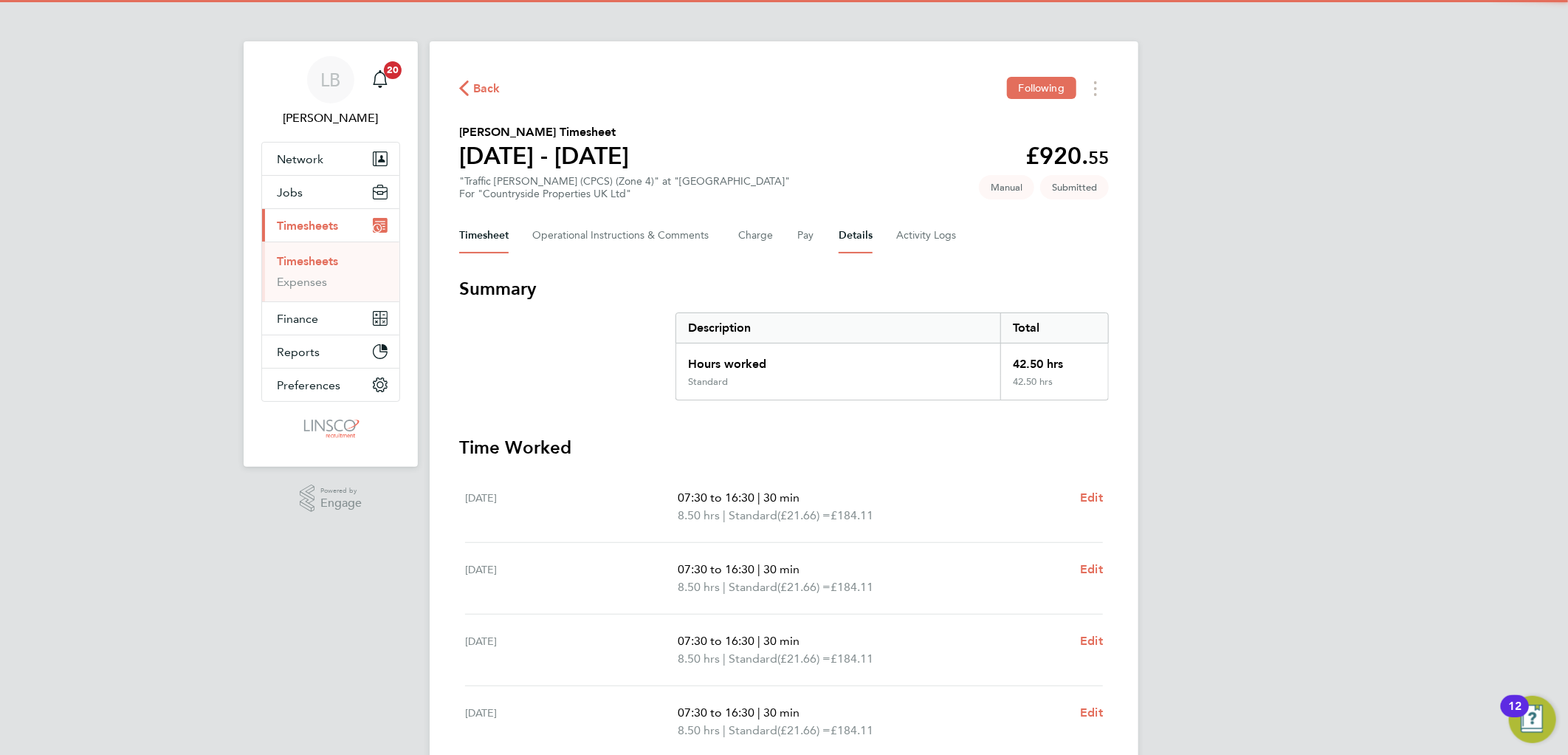
click at [847, 234] on button "Details" at bounding box center [855, 235] width 34 height 36
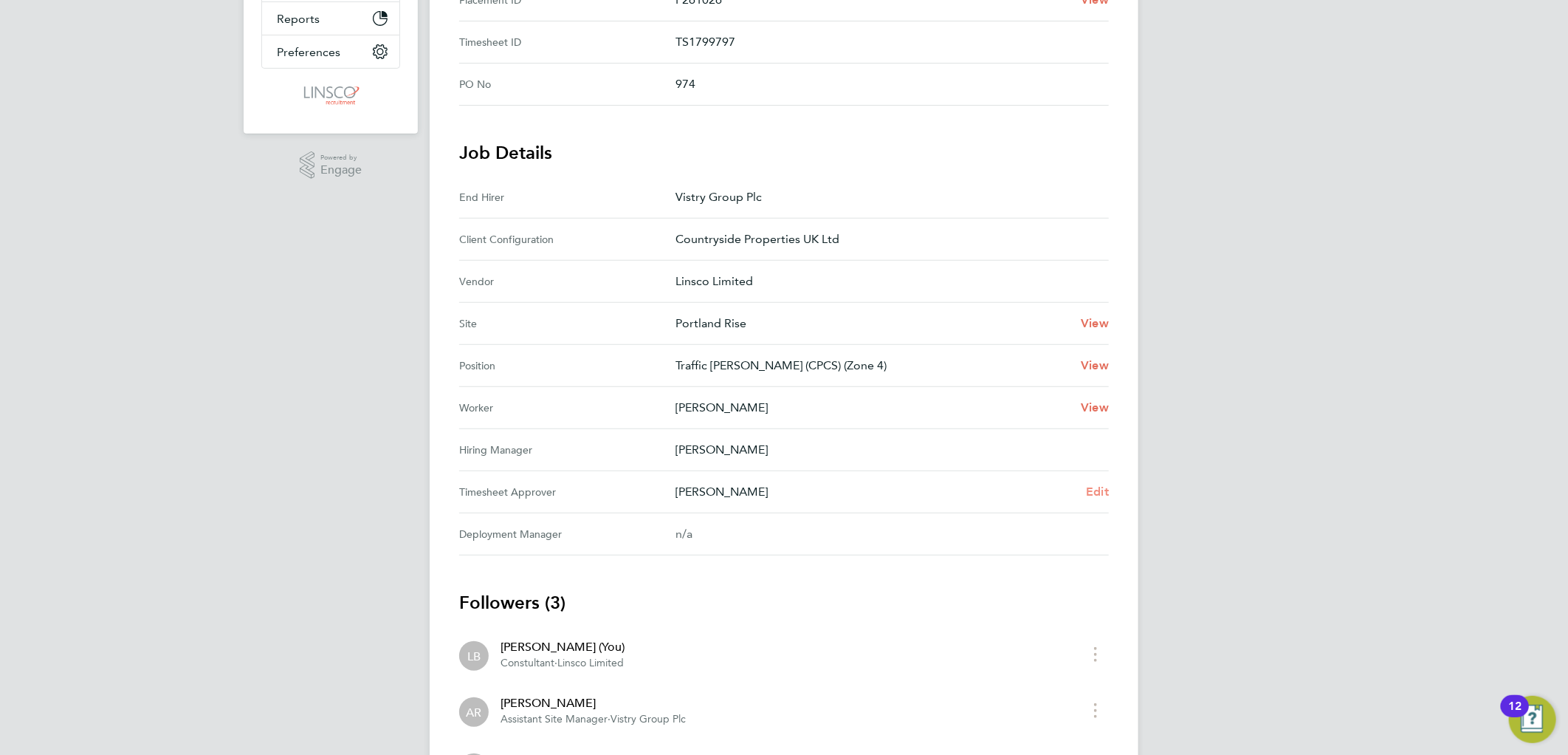
click at [1097, 493] on span "Edit" at bounding box center [1097, 492] width 23 height 14
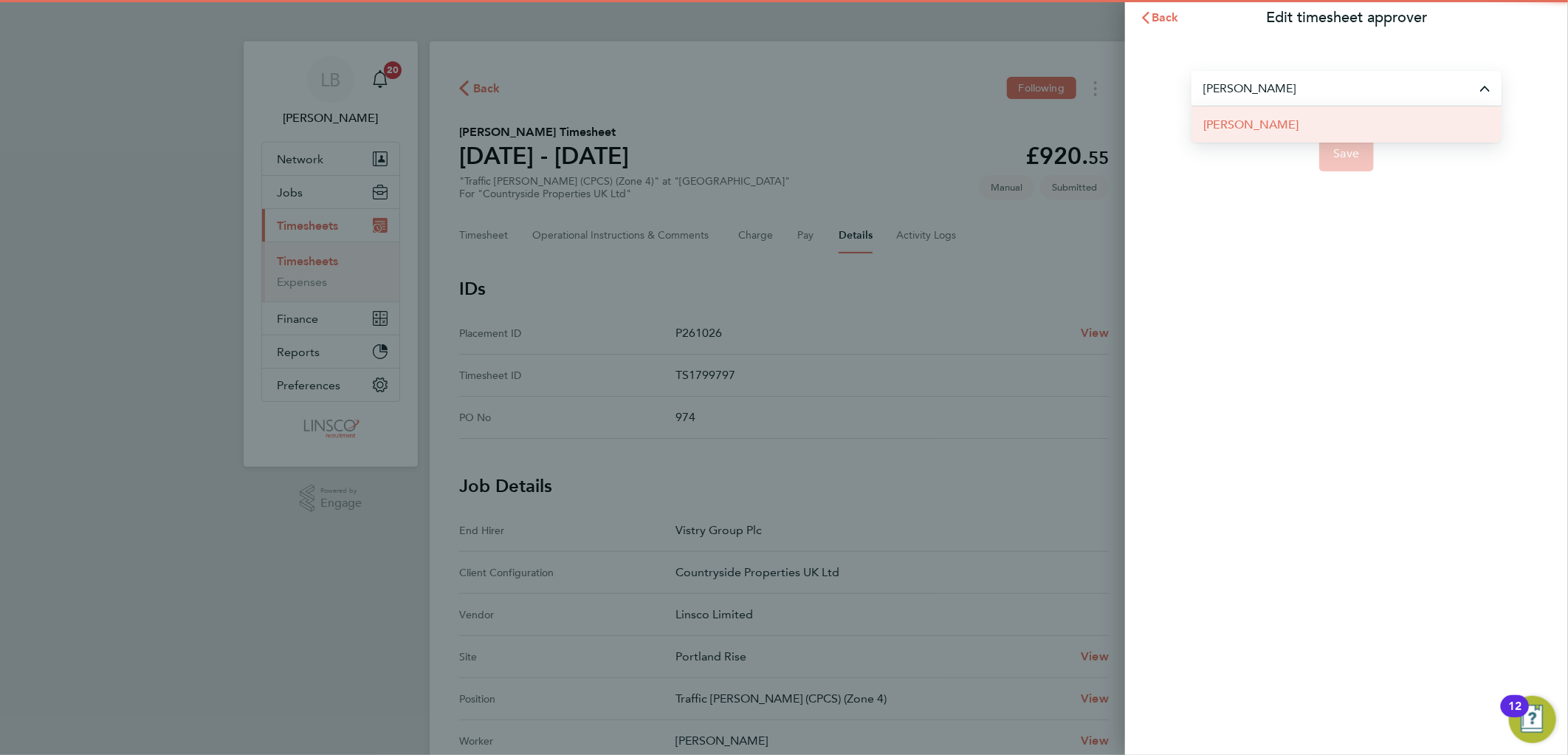
click at [1290, 128] on li "[PERSON_NAME]" at bounding box center [1346, 124] width 310 height 36
type input "[PERSON_NAME]"
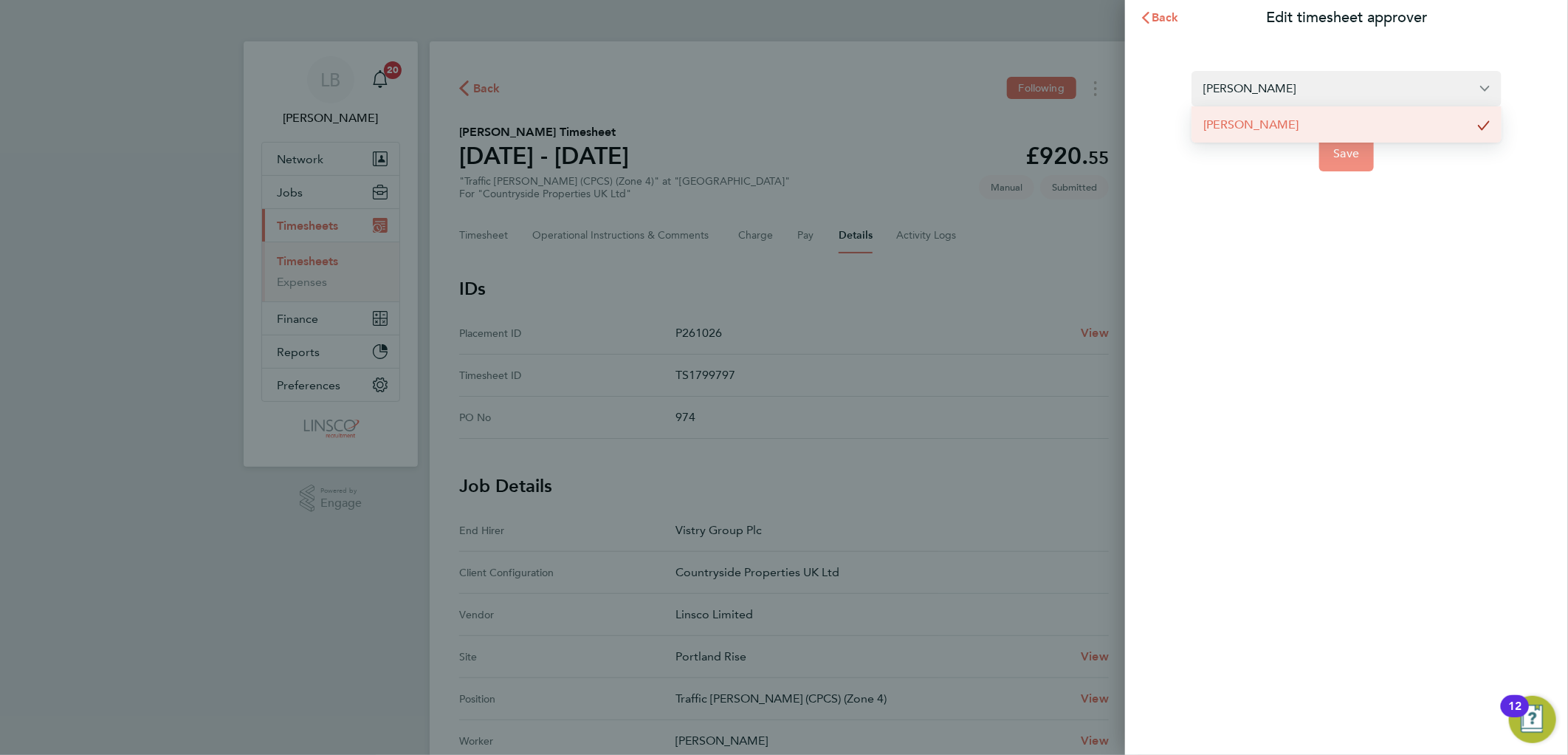
click at [1343, 146] on span "Save" at bounding box center [1347, 153] width 26 height 15
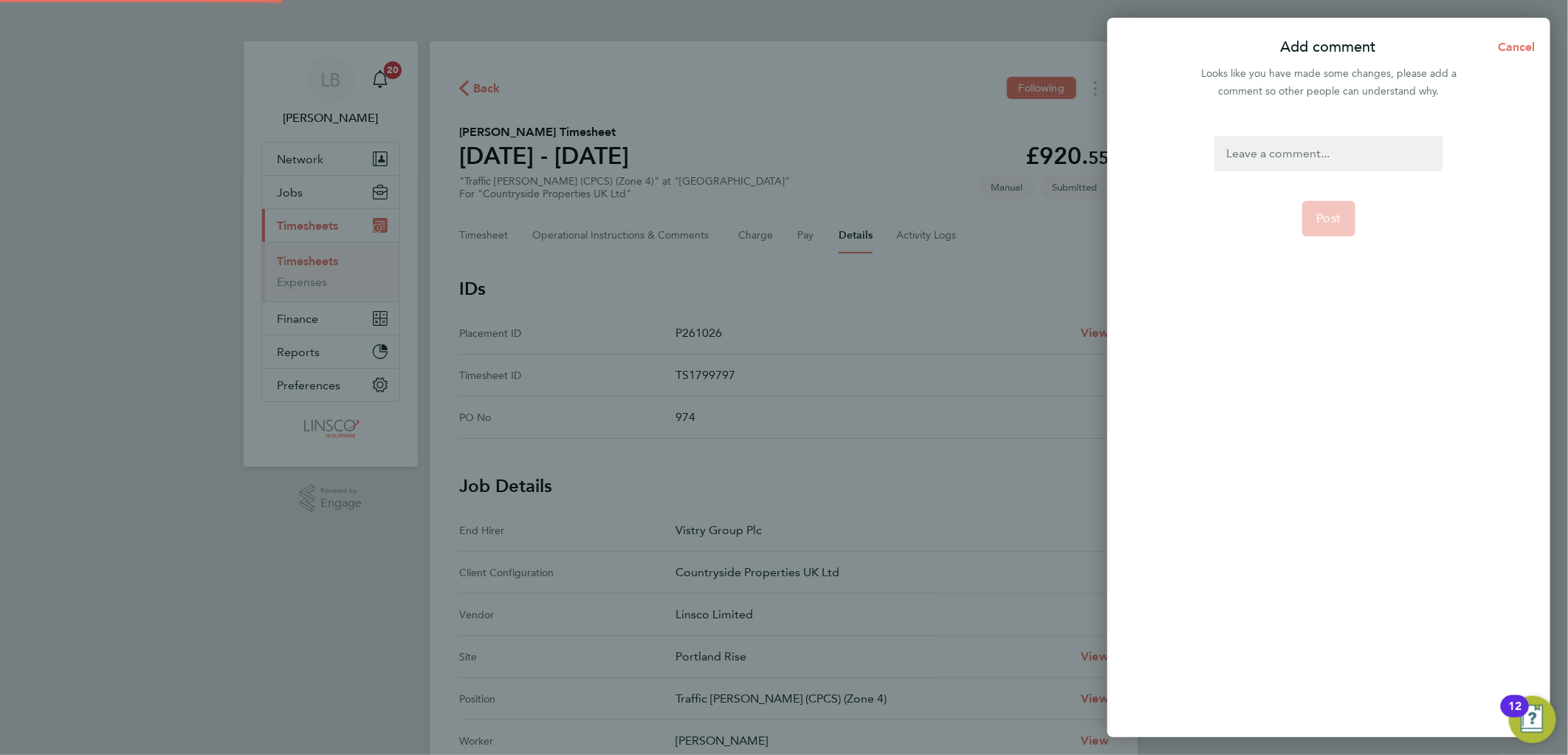
click at [1331, 138] on div at bounding box center [1328, 153] width 228 height 36
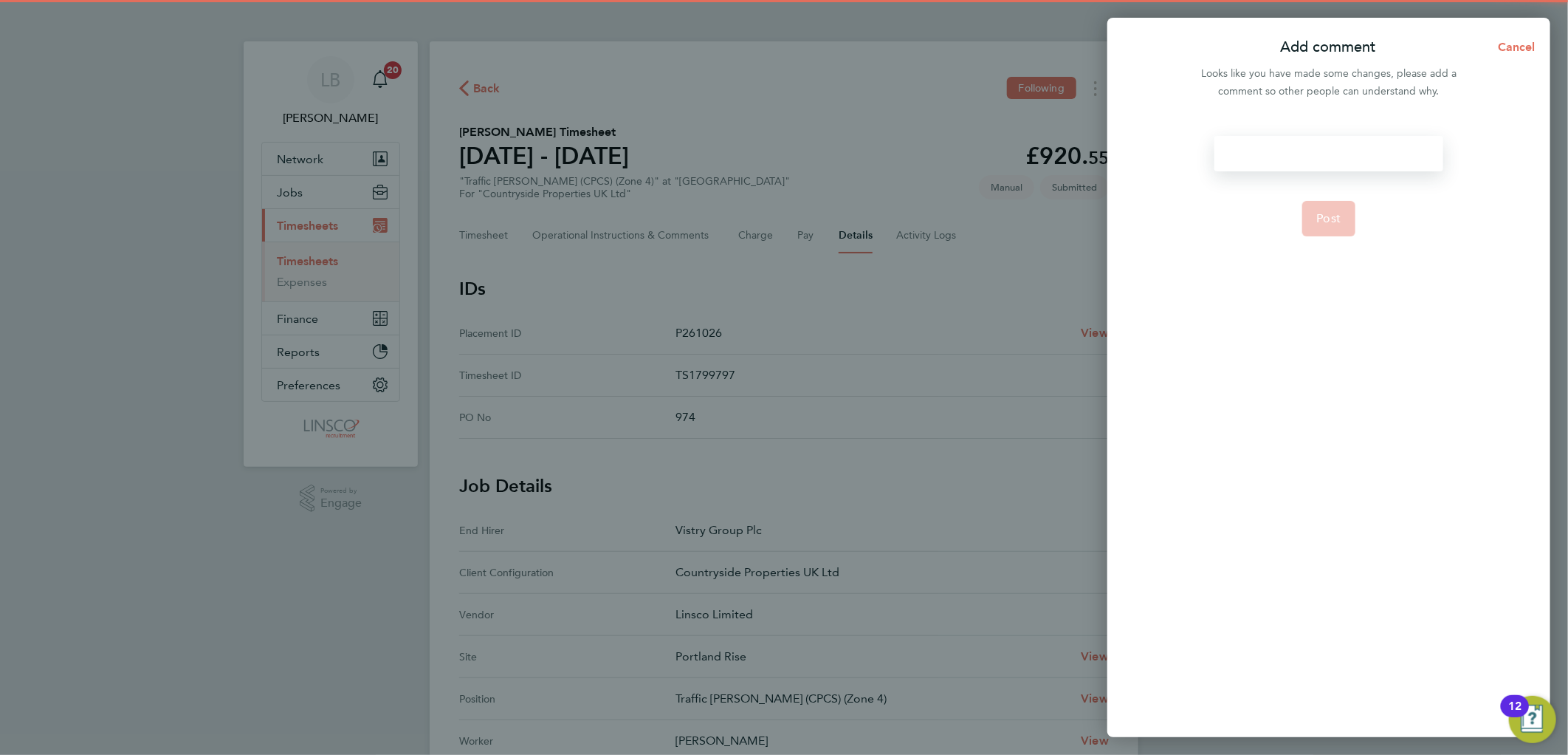
click at [1331, 138] on div at bounding box center [1328, 153] width 228 height 36
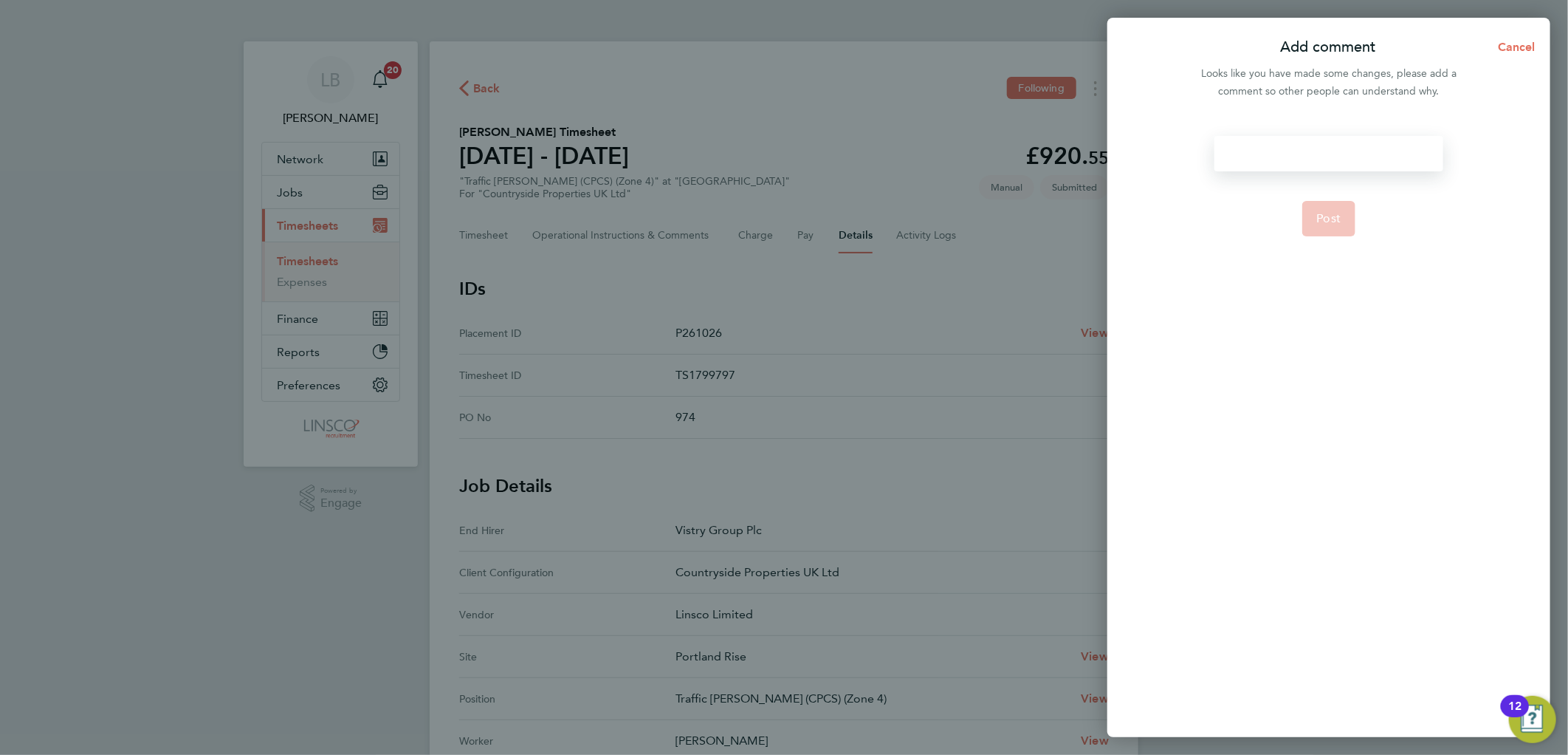
click at [1329, 146] on div at bounding box center [1328, 153] width 228 height 36
click at [1328, 210] on button "Post" at bounding box center [1329, 219] width 54 height 36
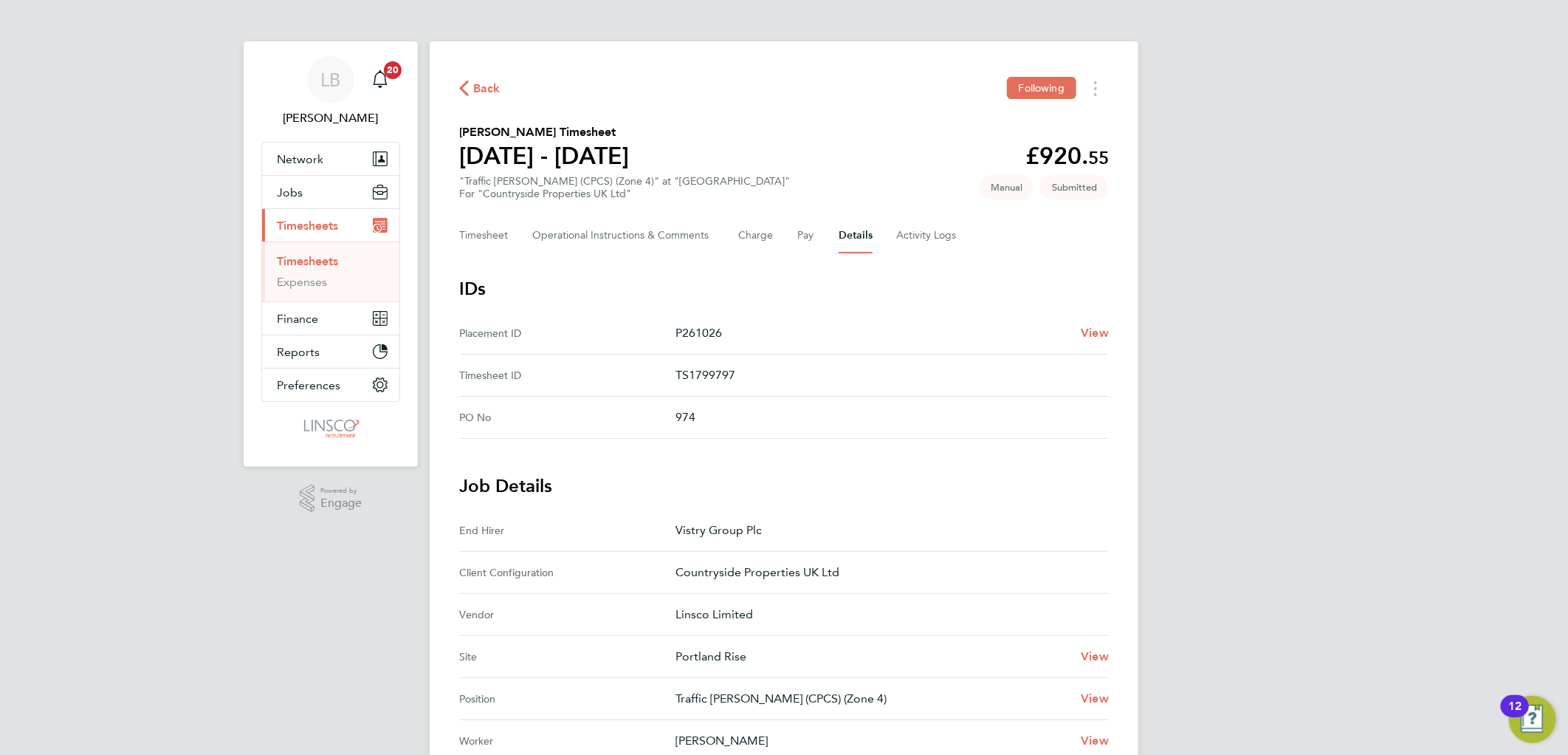
drag, startPoint x: 491, startPoint y: 86, endPoint x: 668, endPoint y: 6, distance: 194.2
click at [491, 86] on span "Back" at bounding box center [486, 88] width 27 height 17
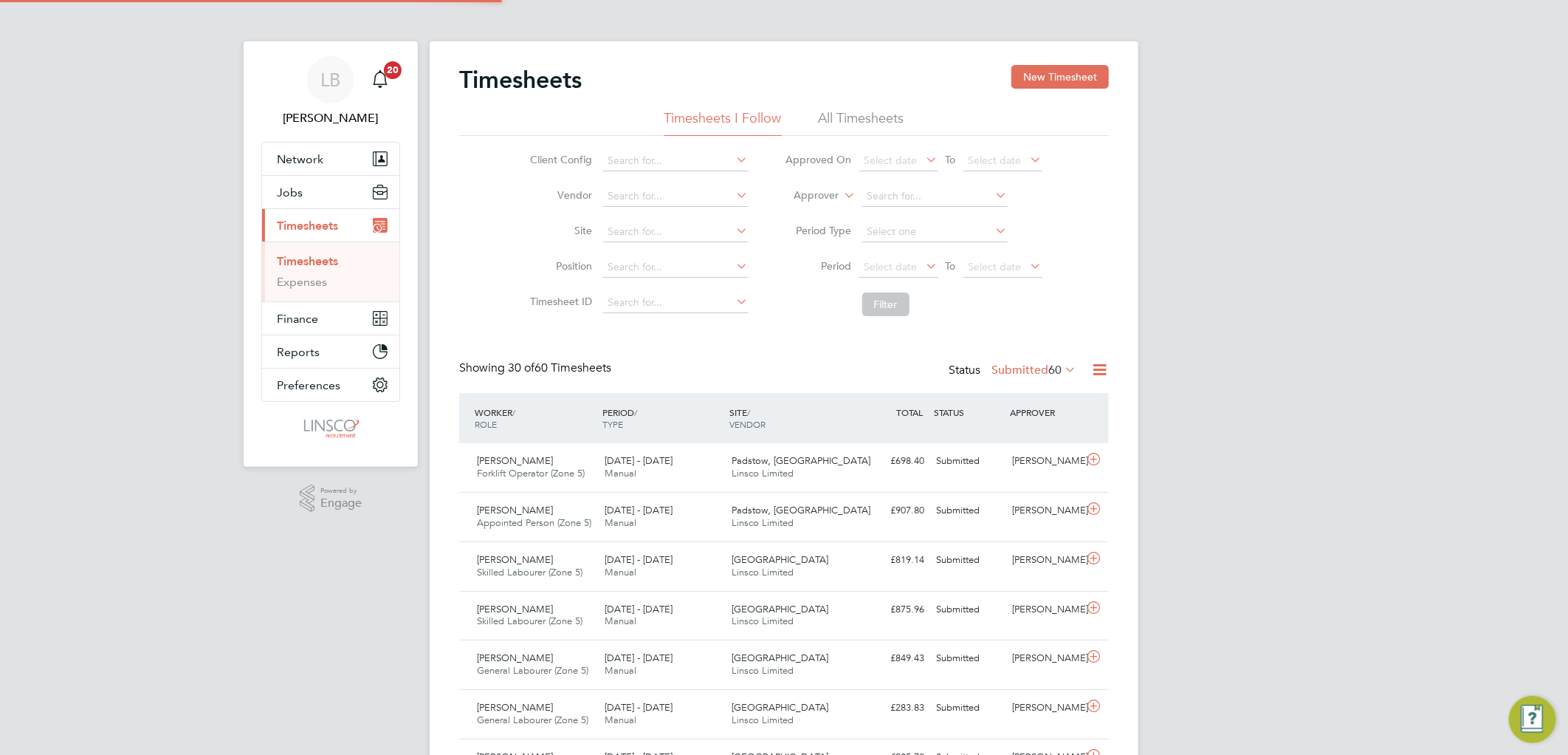
scroll to position [37, 129]
click at [909, 268] on span "Select date" at bounding box center [890, 266] width 53 height 13
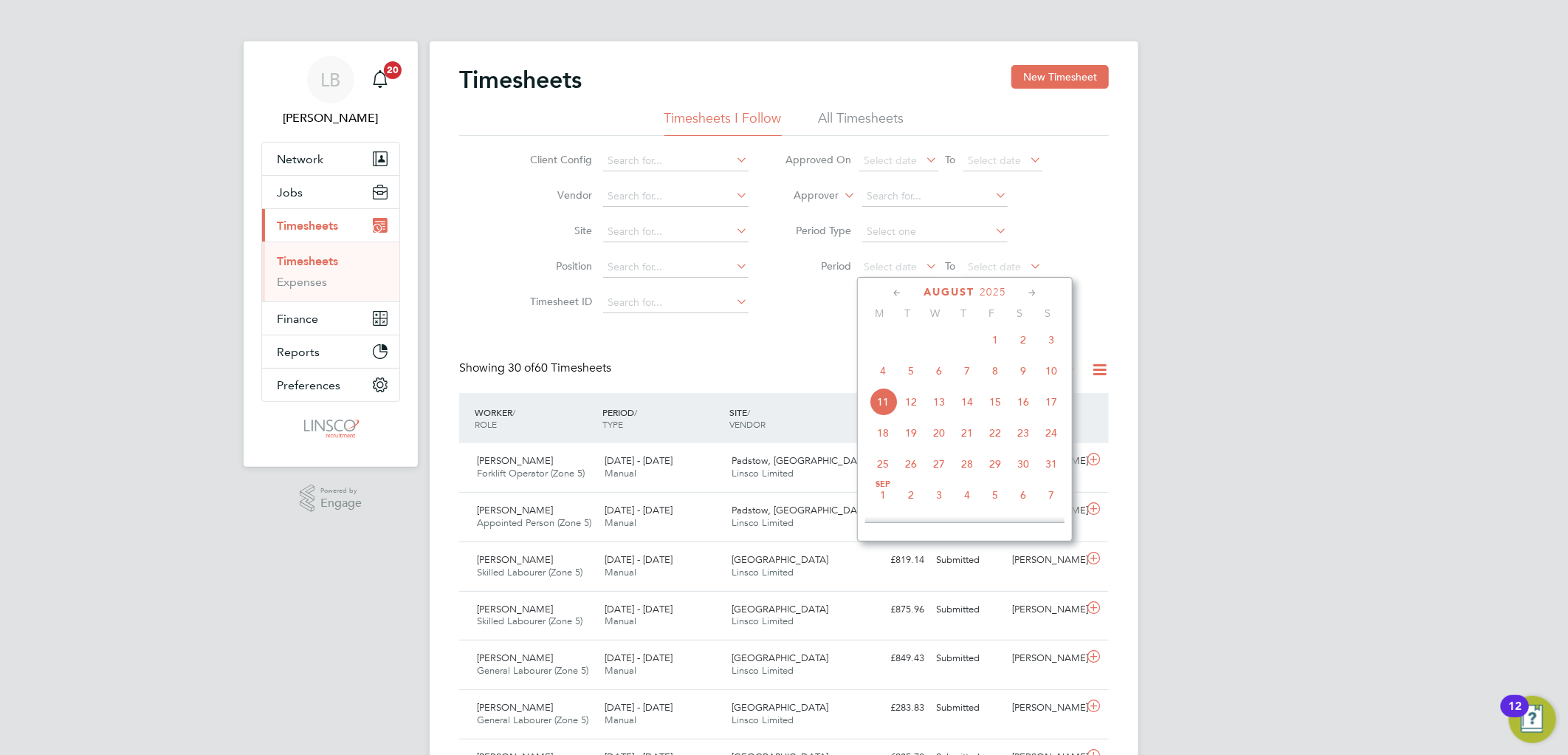
drag, startPoint x: 880, startPoint y: 385, endPoint x: 952, endPoint y: 286, distance: 122.4
click at [880, 384] on span "4" at bounding box center [882, 371] width 28 height 28
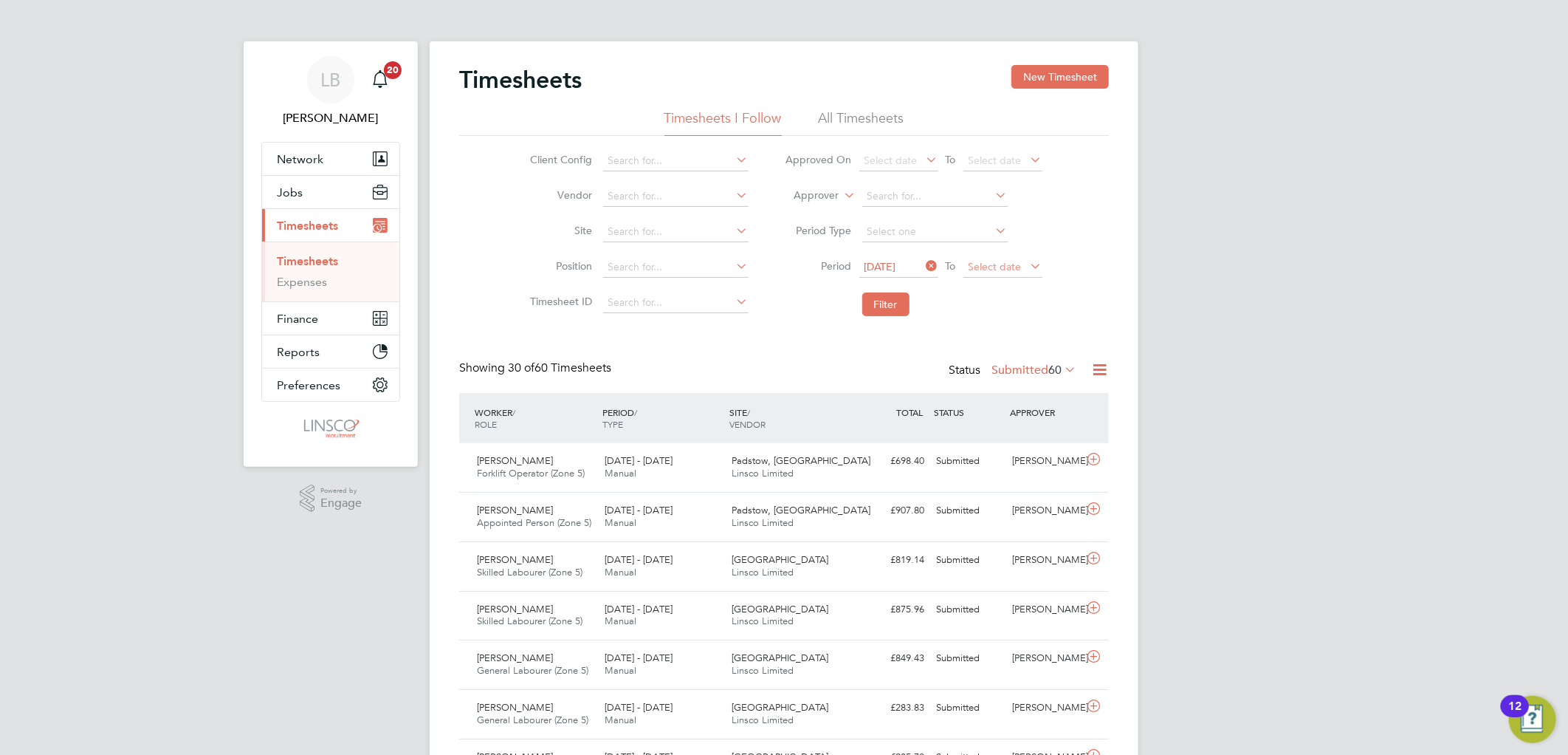
drag, startPoint x: 986, startPoint y: 252, endPoint x: 989, endPoint y: 259, distance: 7.6
click at [986, 253] on li "Period 04 Aug 2025 To Select date" at bounding box center [914, 267] width 294 height 36
click at [995, 268] on span "Select date" at bounding box center [994, 266] width 53 height 13
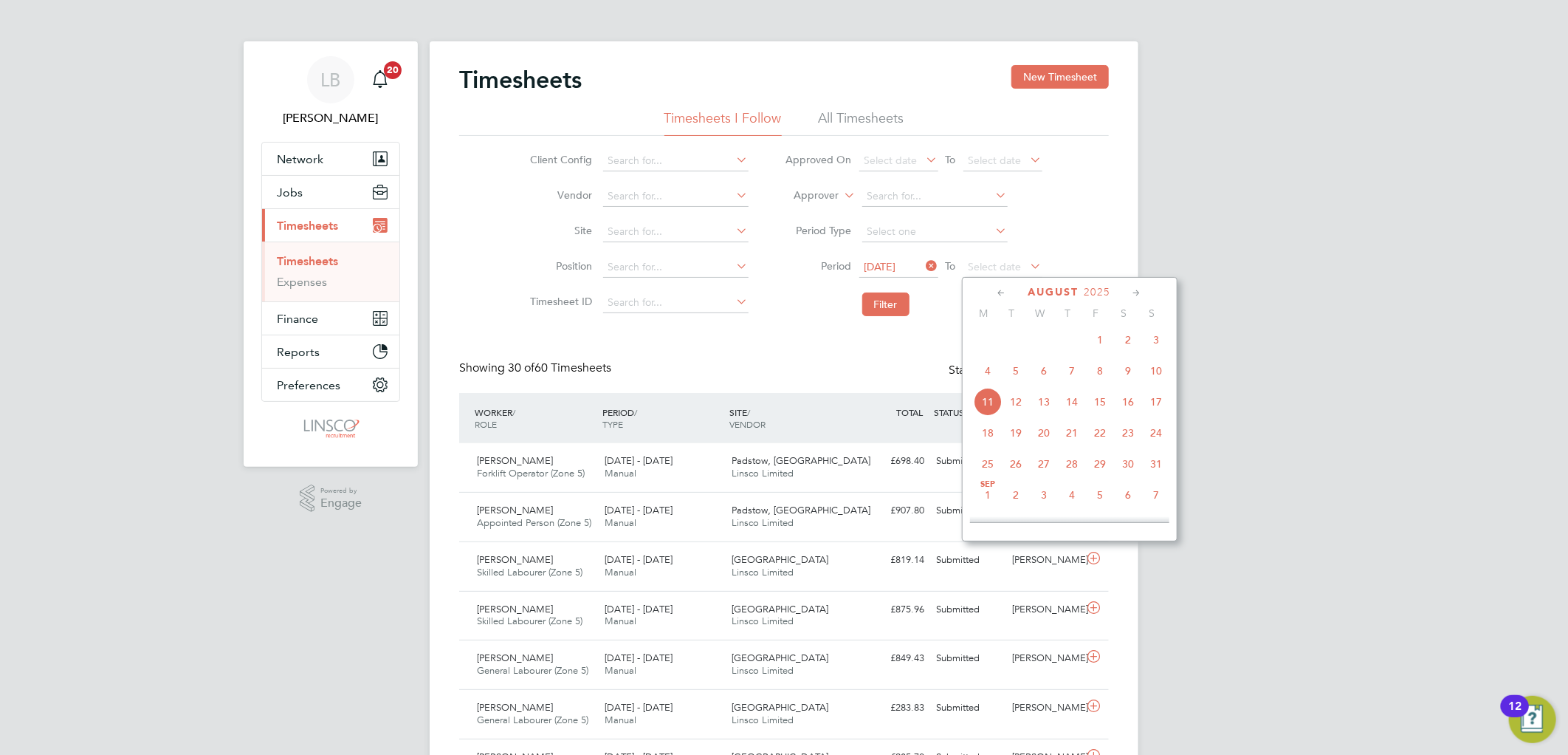
click at [1128, 378] on span "9" at bounding box center [1128, 371] width 28 height 28
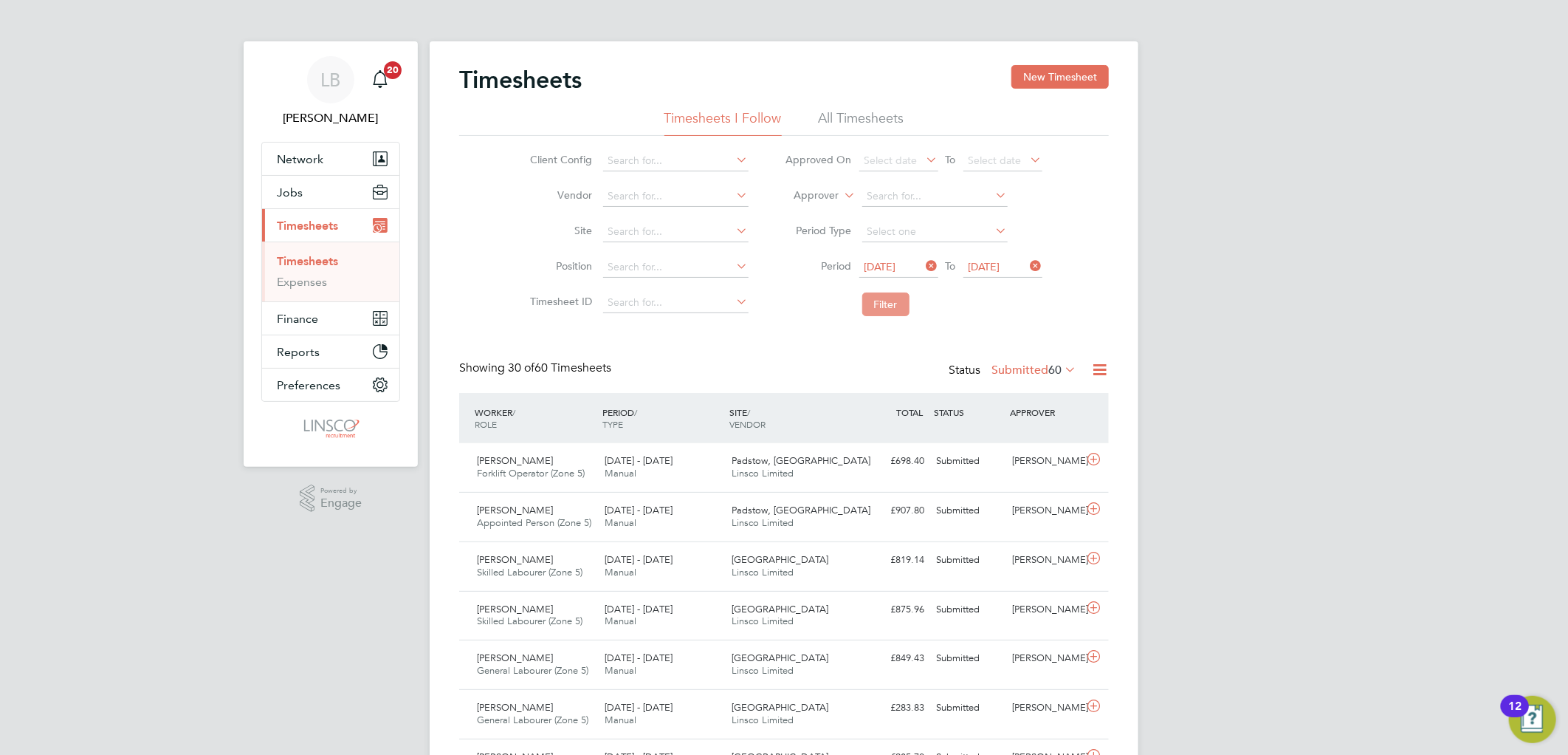
click at [899, 304] on button "Filter" at bounding box center [886, 304] width 47 height 24
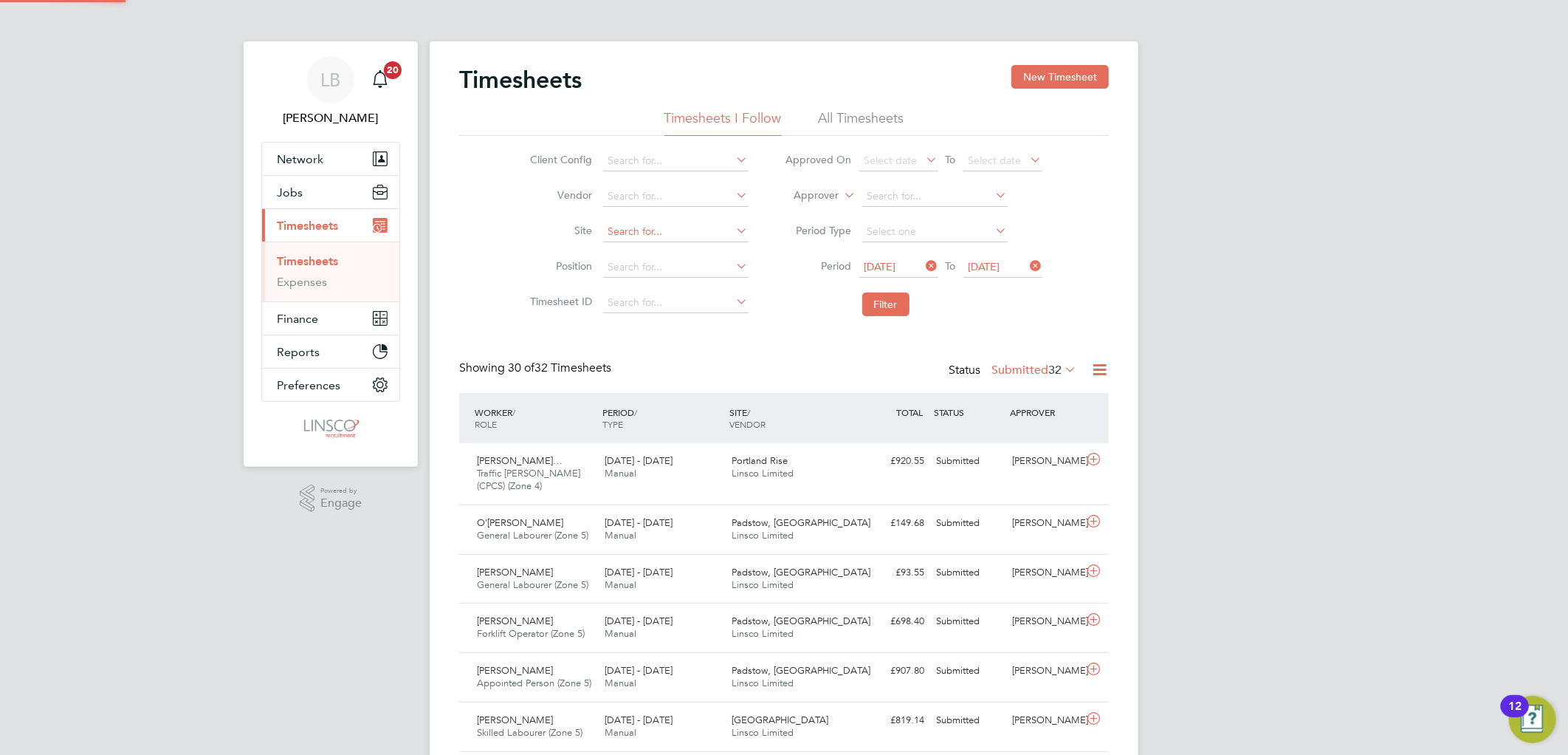
click at [626, 227] on input at bounding box center [676, 232] width 145 height 21
click at [666, 253] on li "With am Saint Hughes" at bounding box center [683, 252] width 163 height 20
type input "[PERSON_NAME] Saint [PERSON_NAME]"
click at [887, 304] on button "Filter" at bounding box center [886, 304] width 47 height 24
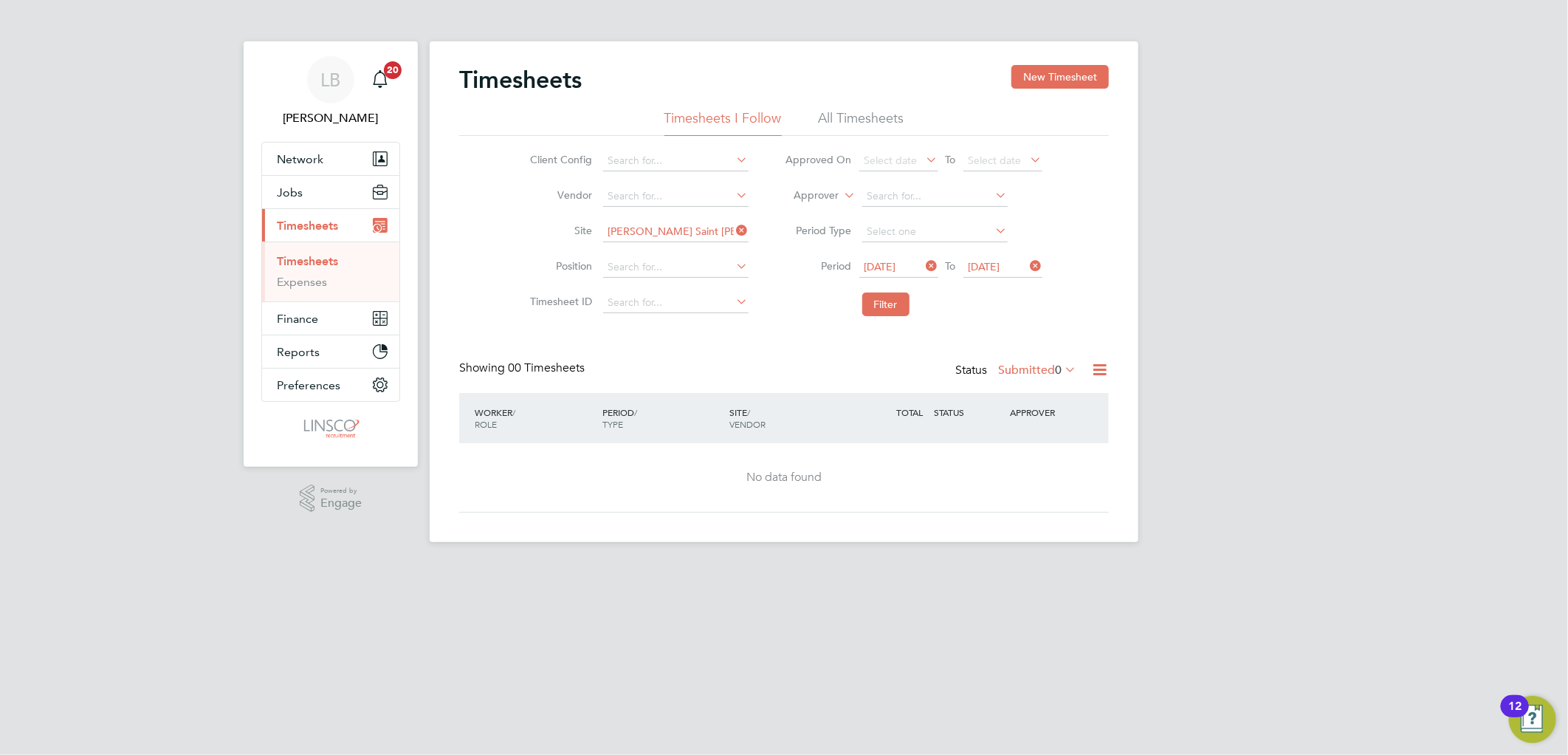
click at [1009, 367] on label "Submitted 0" at bounding box center [1036, 369] width 78 height 15
click at [1034, 455] on li "Approved" at bounding box center [1039, 458] width 68 height 21
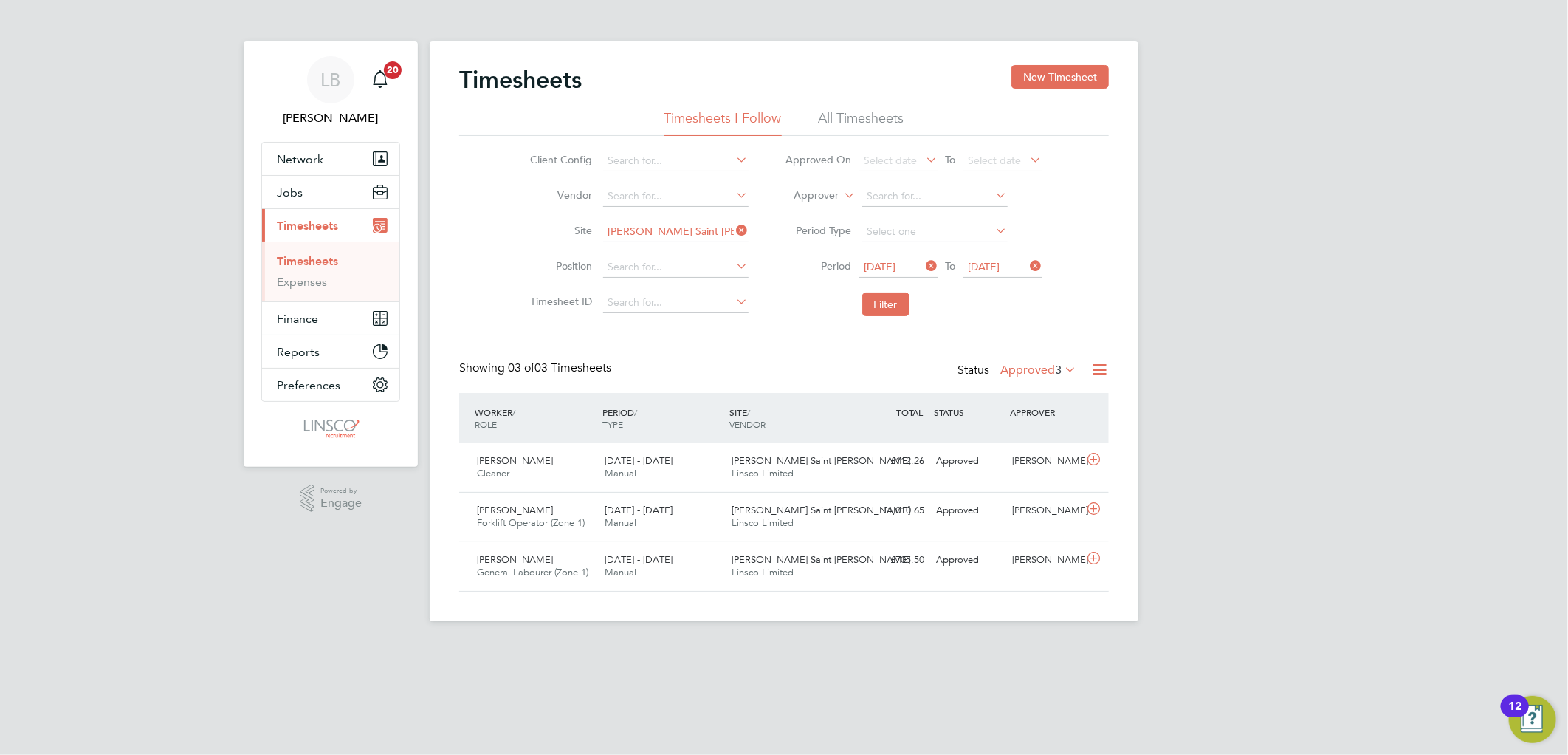
click at [734, 227] on icon at bounding box center [734, 230] width 0 height 21
click at [696, 227] on input at bounding box center [676, 232] width 145 height 21
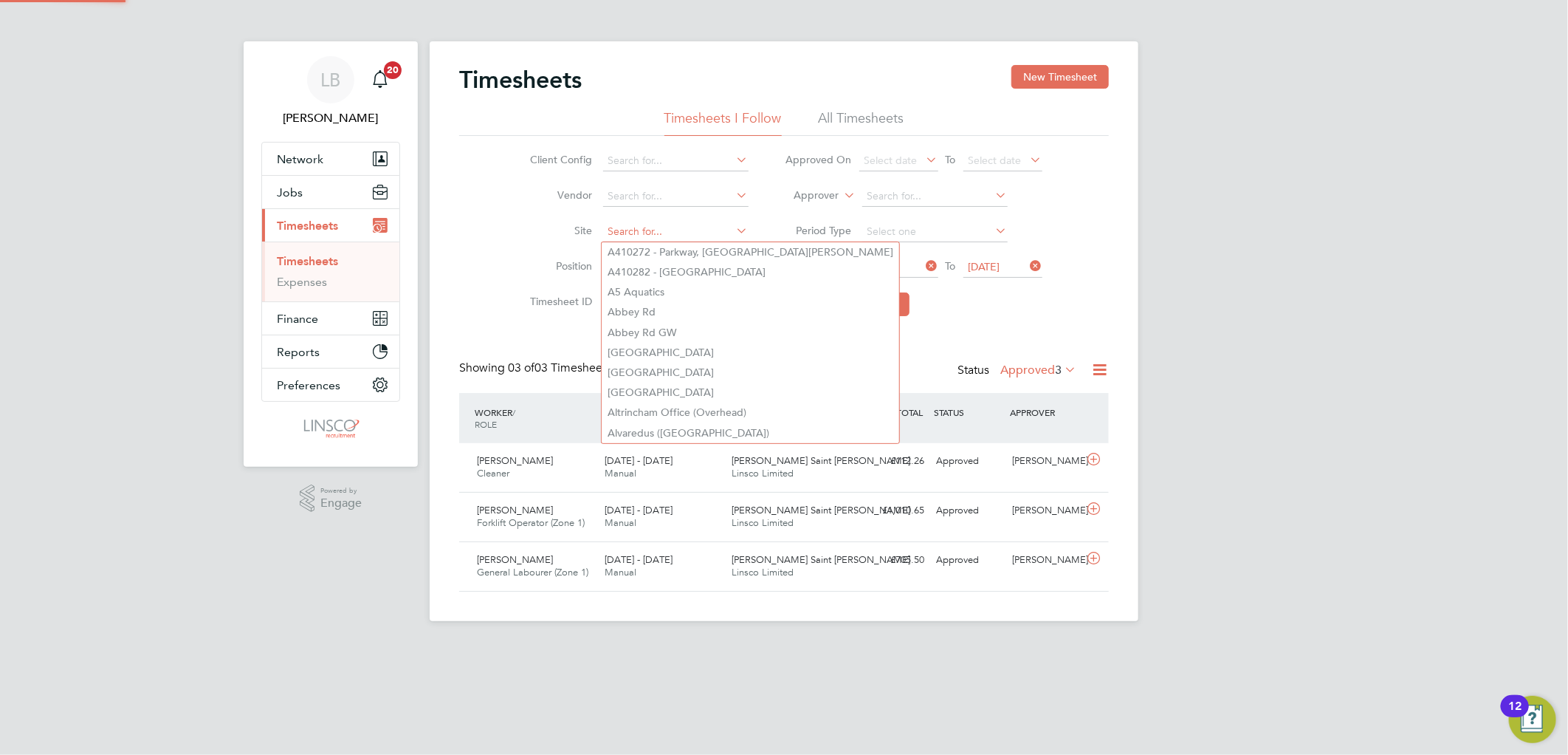
type input "n"
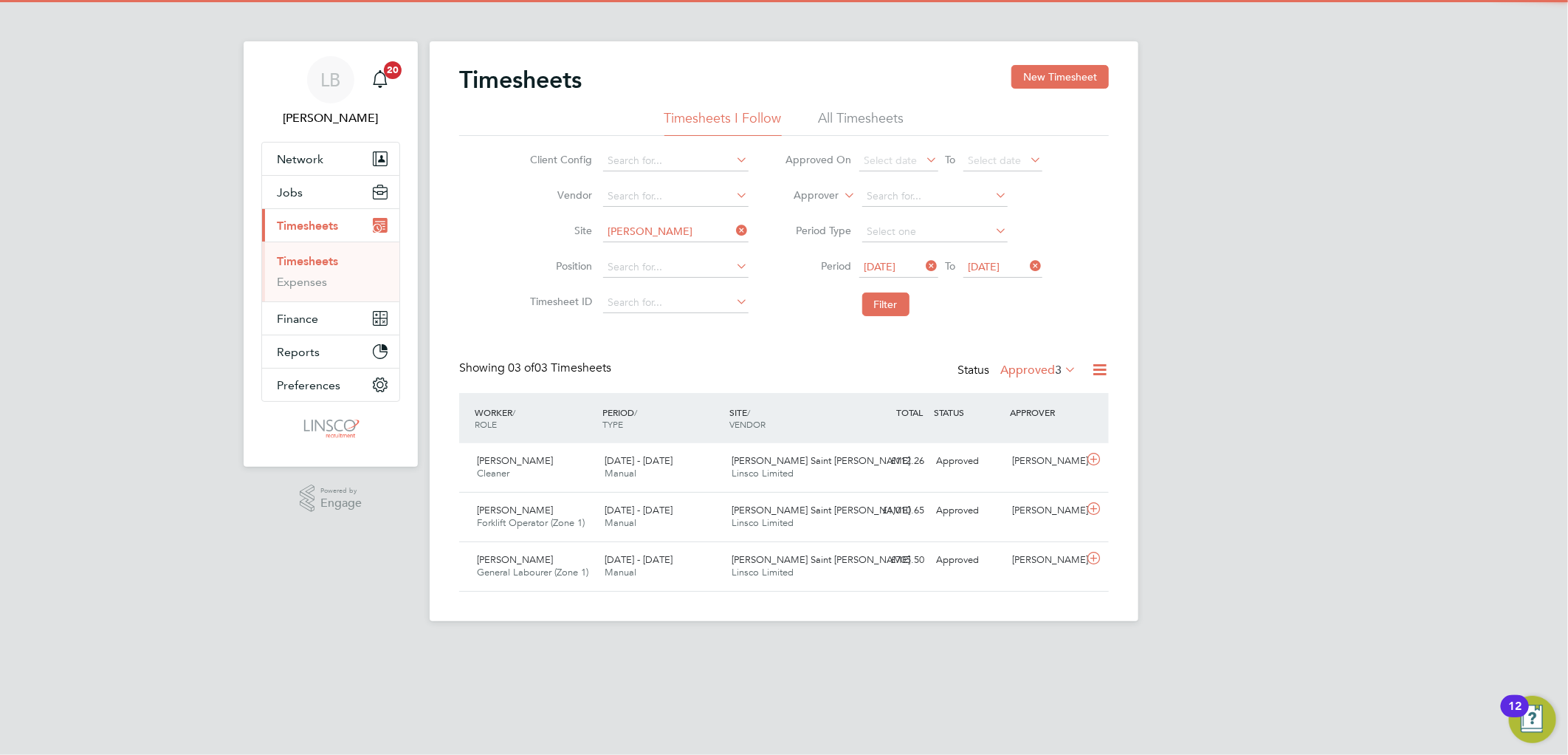
click at [666, 268] on li "Barr owby Road" at bounding box center [677, 271] width 150 height 20
type input "[GEOGRAPHIC_DATA]"
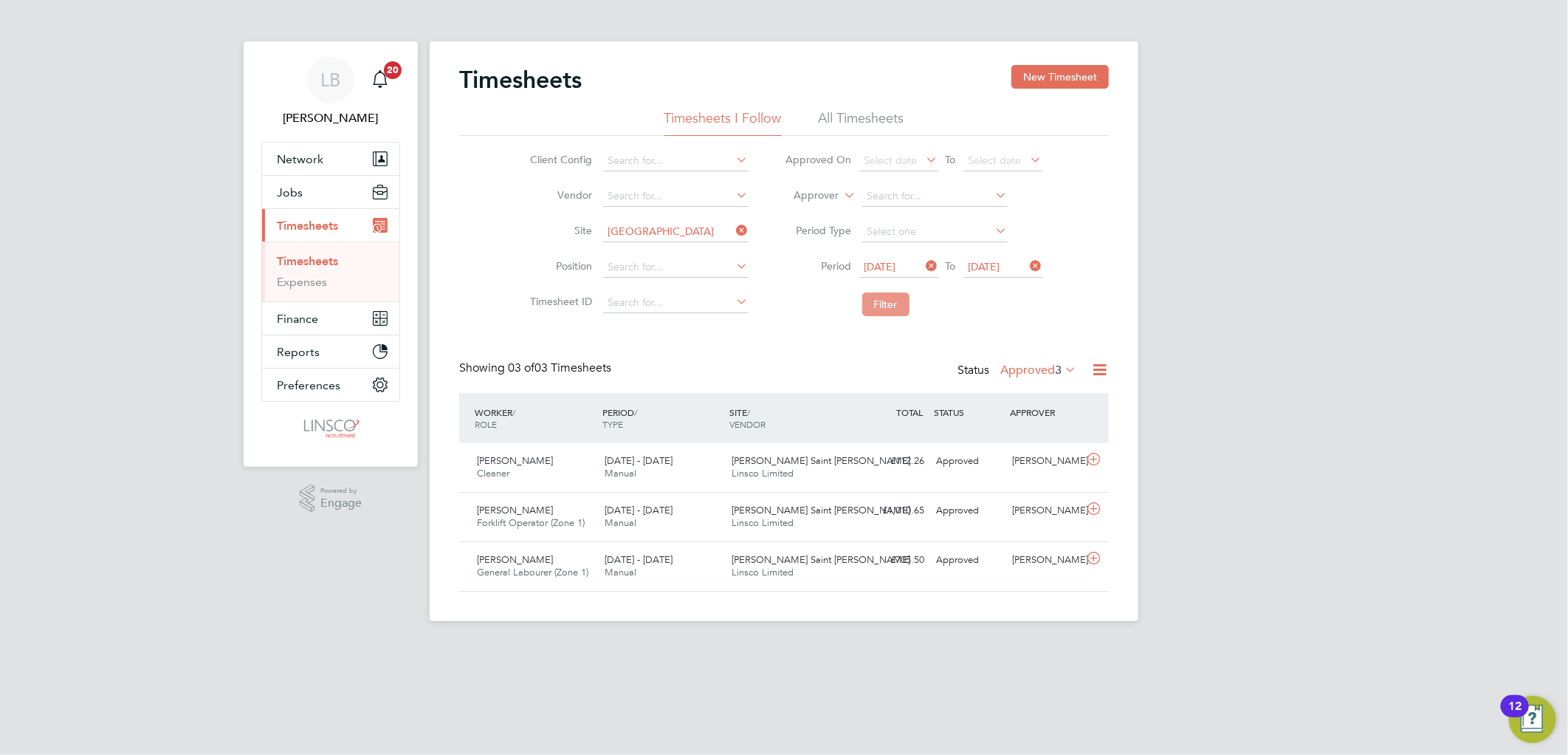
click at [873, 304] on button "Filter" at bounding box center [886, 304] width 47 height 24
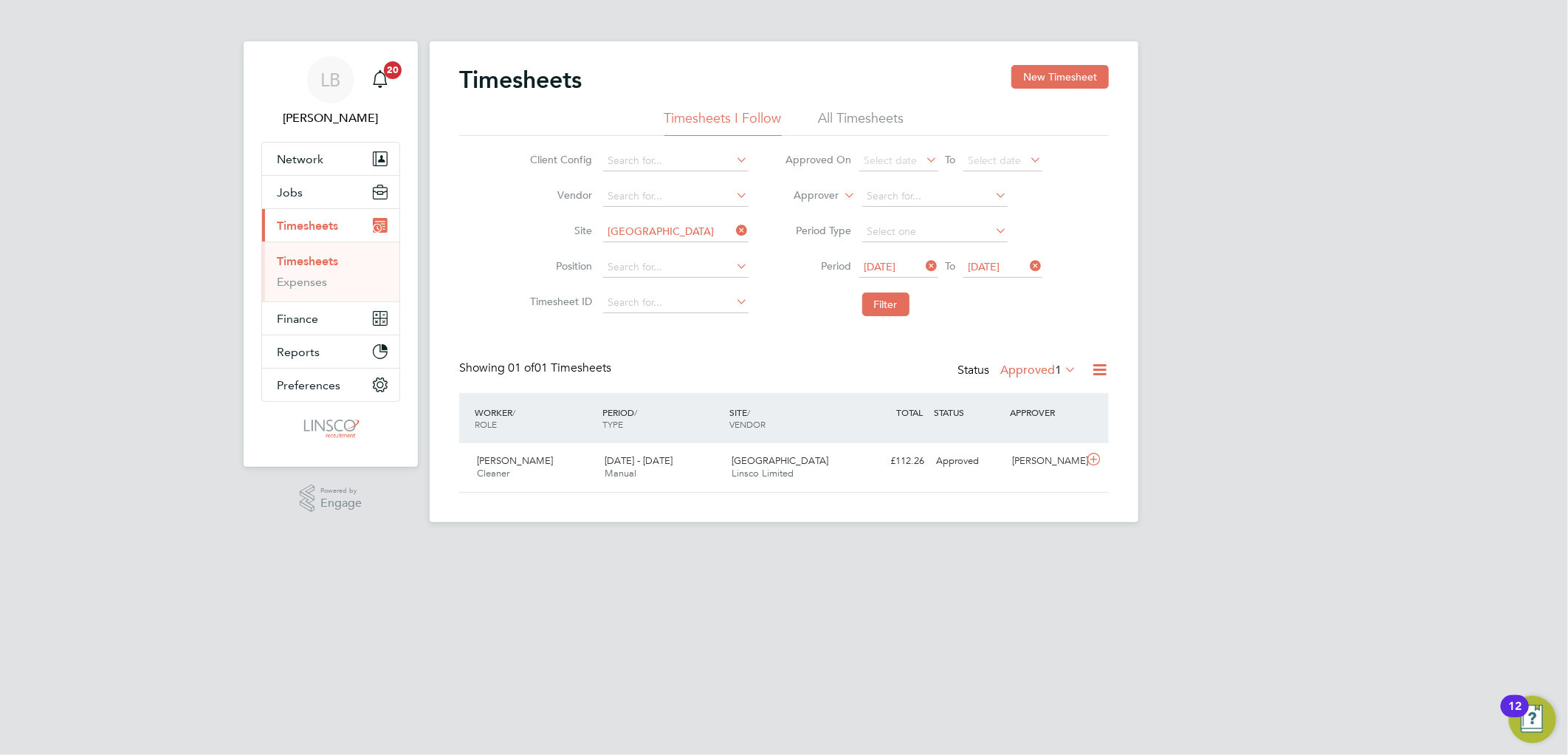
click at [1049, 365] on label "Approved 1" at bounding box center [1038, 369] width 76 height 15
click at [1035, 410] on li "Saved" at bounding box center [1039, 416] width 68 height 21
click at [663, 466] on span "[DATE] - [DATE]" at bounding box center [638, 460] width 68 height 12
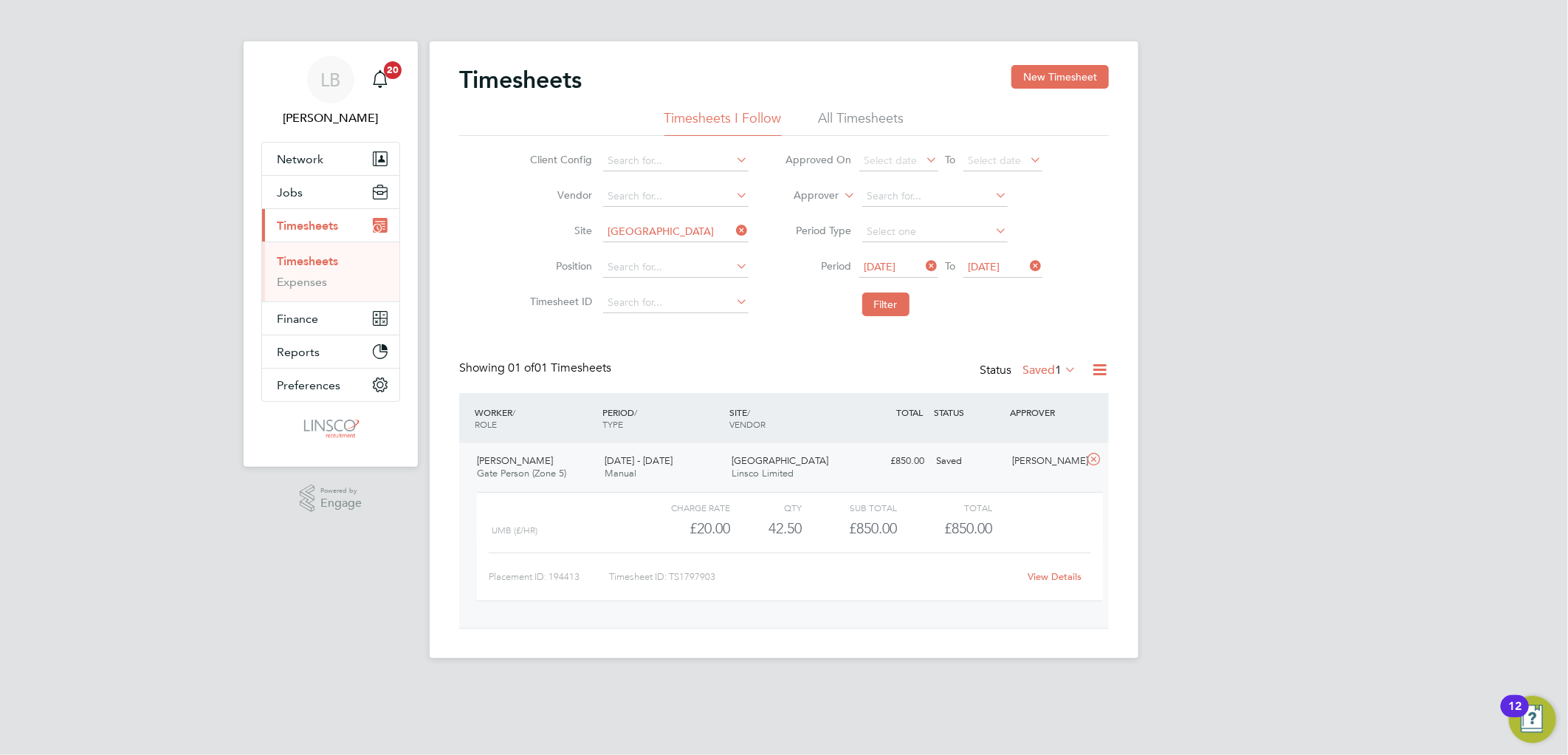
click at [1037, 576] on link "View Details" at bounding box center [1056, 577] width 54 height 12
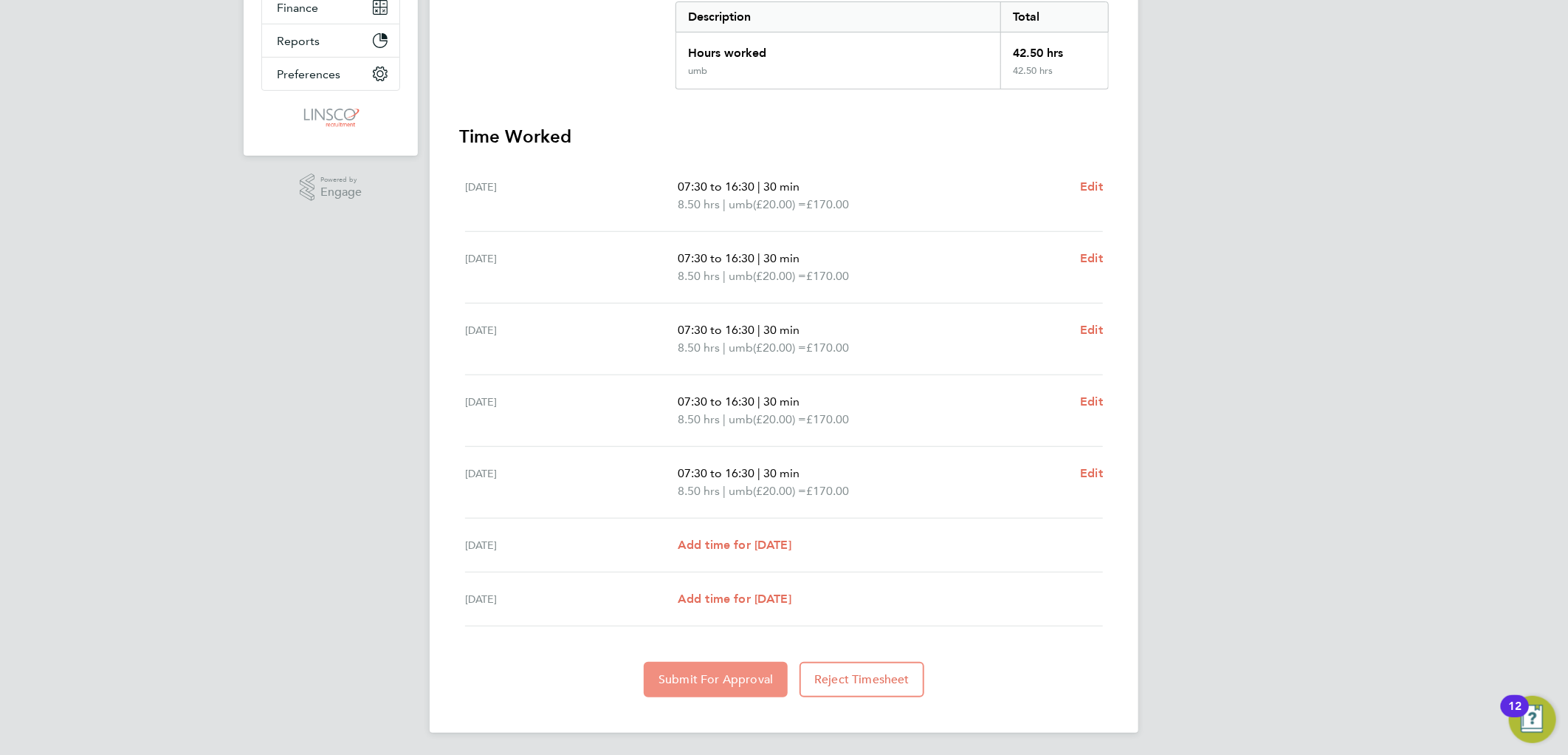
click at [707, 676] on span "Submit For Approval" at bounding box center [715, 679] width 115 height 15
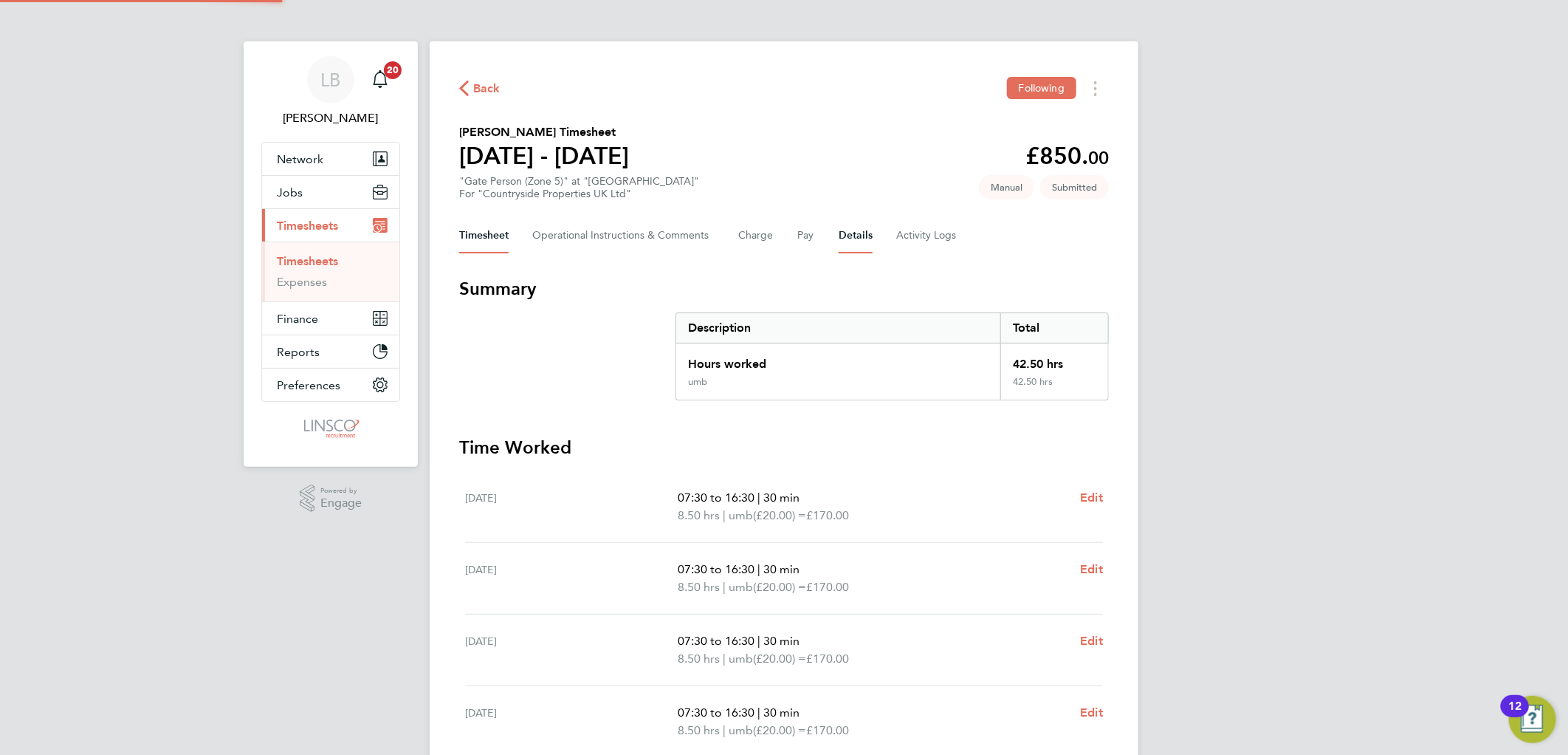
click at [856, 236] on button "Details" at bounding box center [855, 235] width 34 height 36
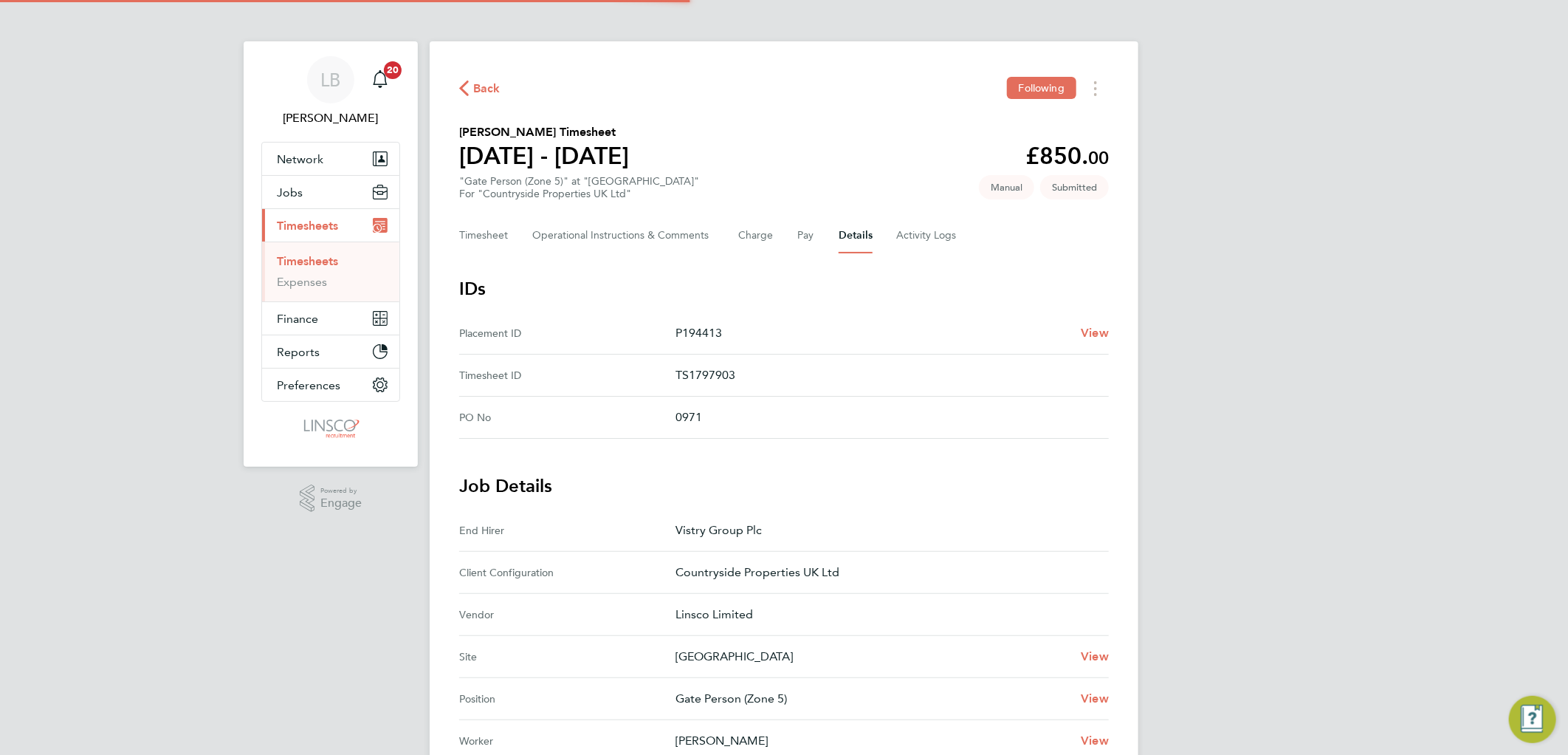
scroll to position [333, 0]
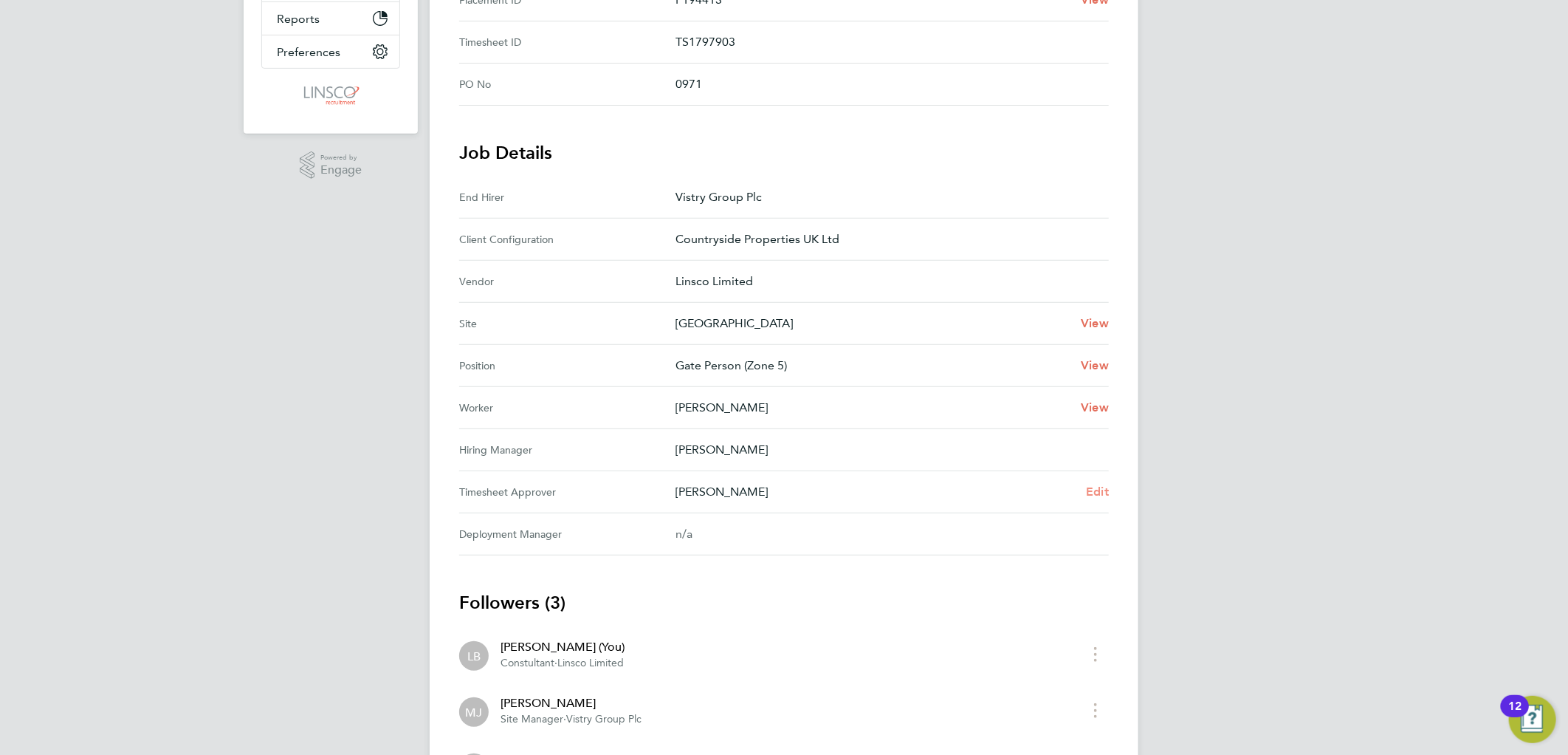
click at [1099, 485] on span "Edit" at bounding box center [1097, 492] width 23 height 14
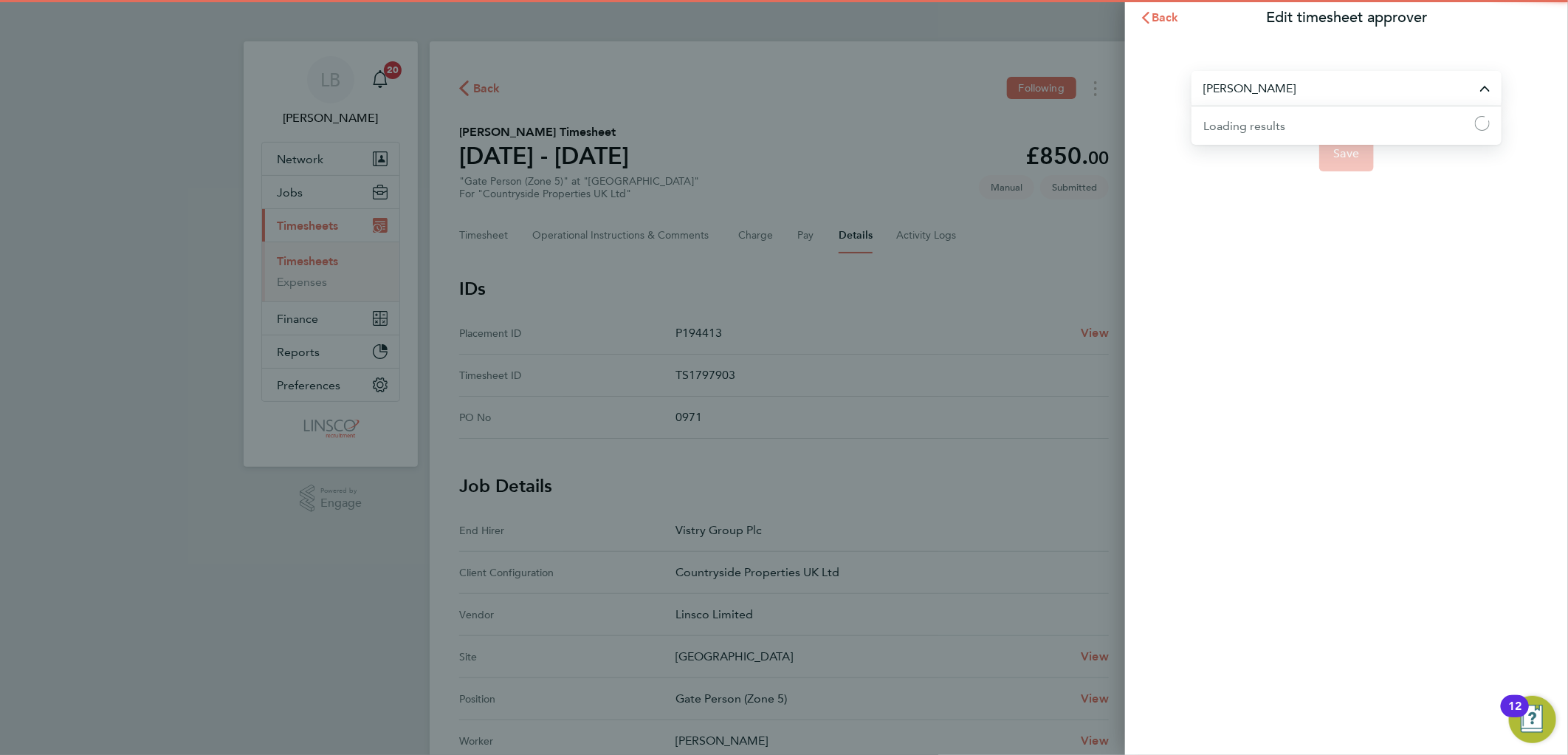
drag, startPoint x: 1257, startPoint y: 91, endPoint x: 1081, endPoint y: 138, distance: 182.2
click at [1257, 90] on input "[PERSON_NAME]" at bounding box center [1346, 88] width 310 height 35
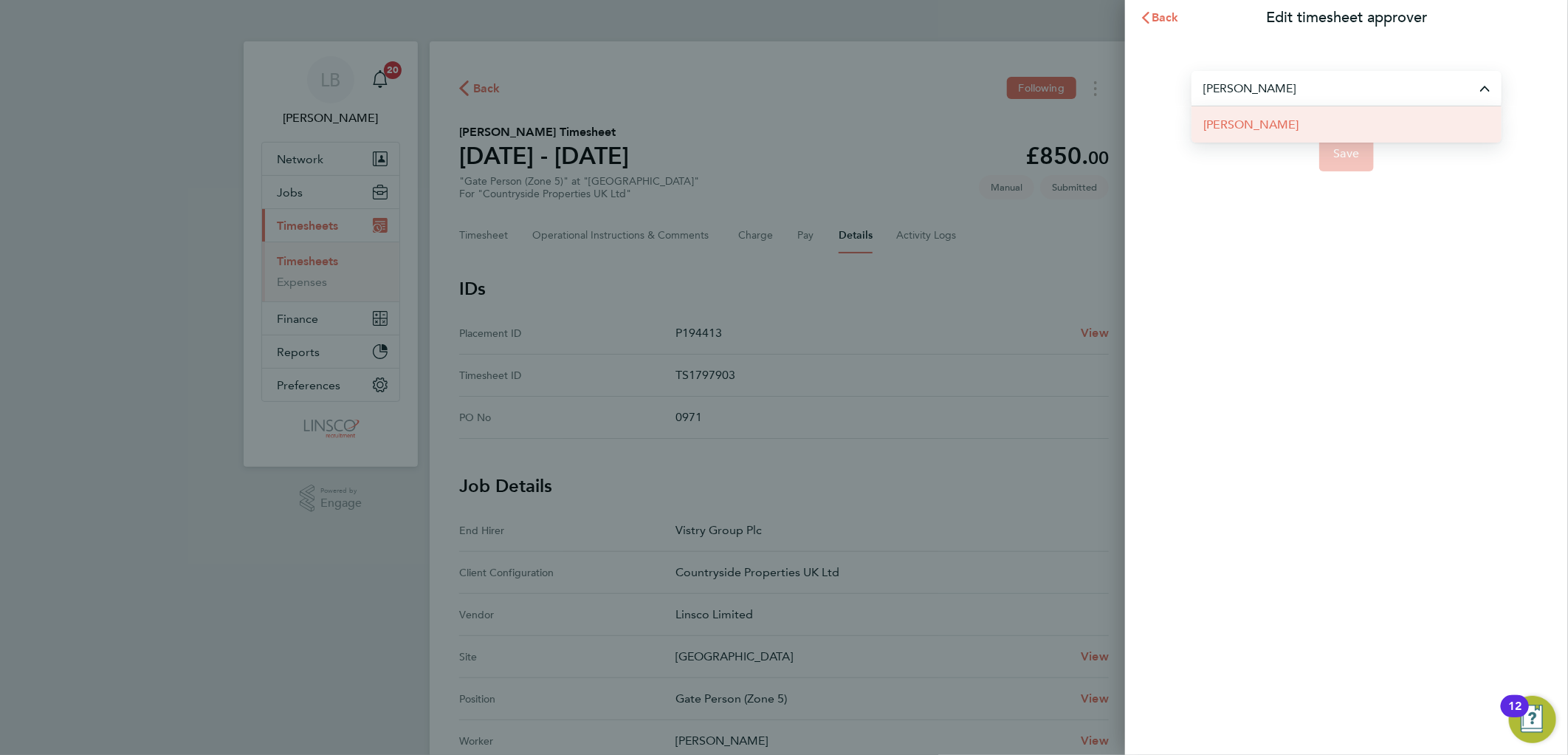
drag, startPoint x: 1265, startPoint y: 125, endPoint x: 1274, endPoint y: 126, distance: 9.1
click at [1274, 126] on span "[PERSON_NAME]" at bounding box center [1251, 125] width 95 height 17
type input "[PERSON_NAME]"
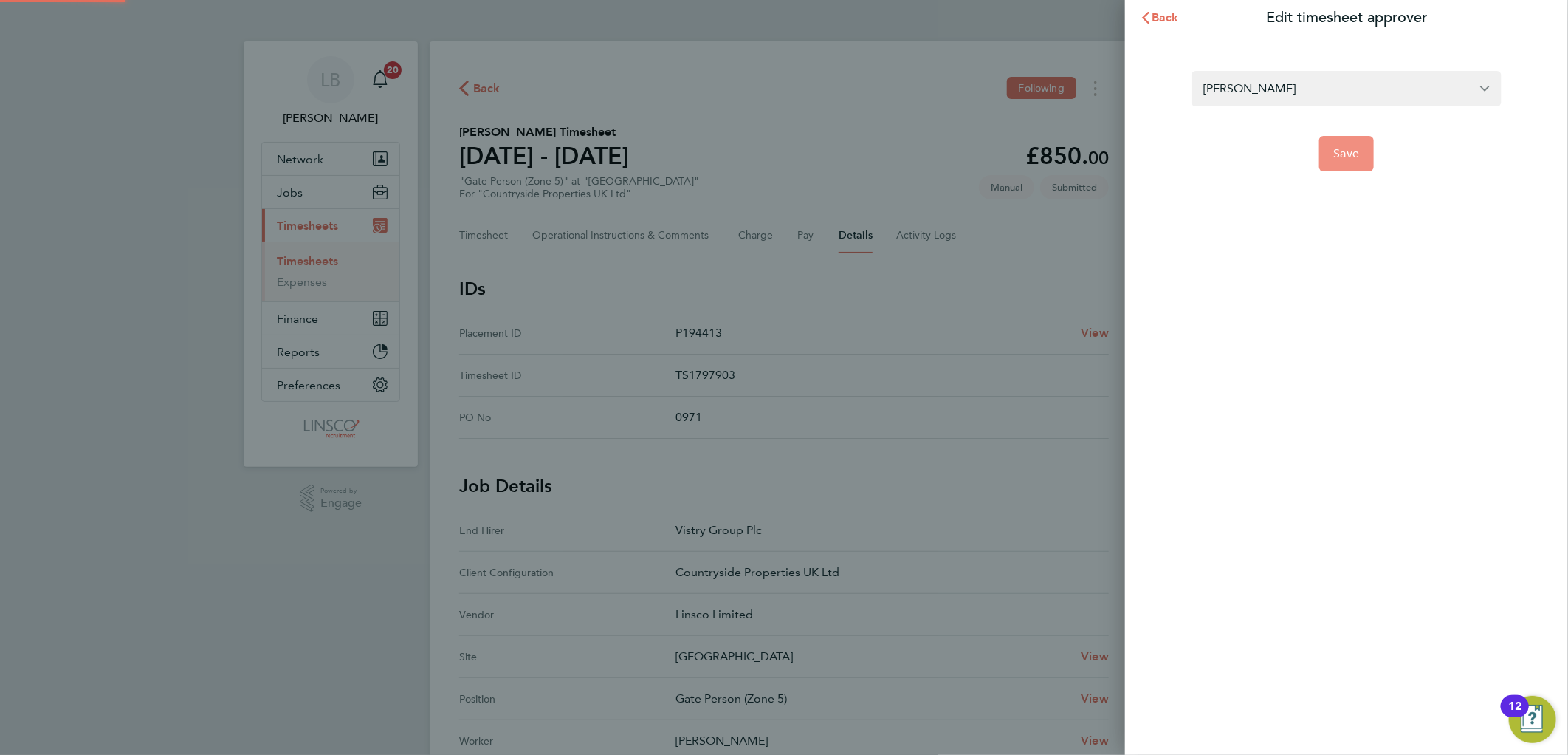
drag, startPoint x: 1274, startPoint y: 126, endPoint x: 1351, endPoint y: 157, distance: 83.0
click at [1351, 157] on span "Save" at bounding box center [1347, 153] width 26 height 15
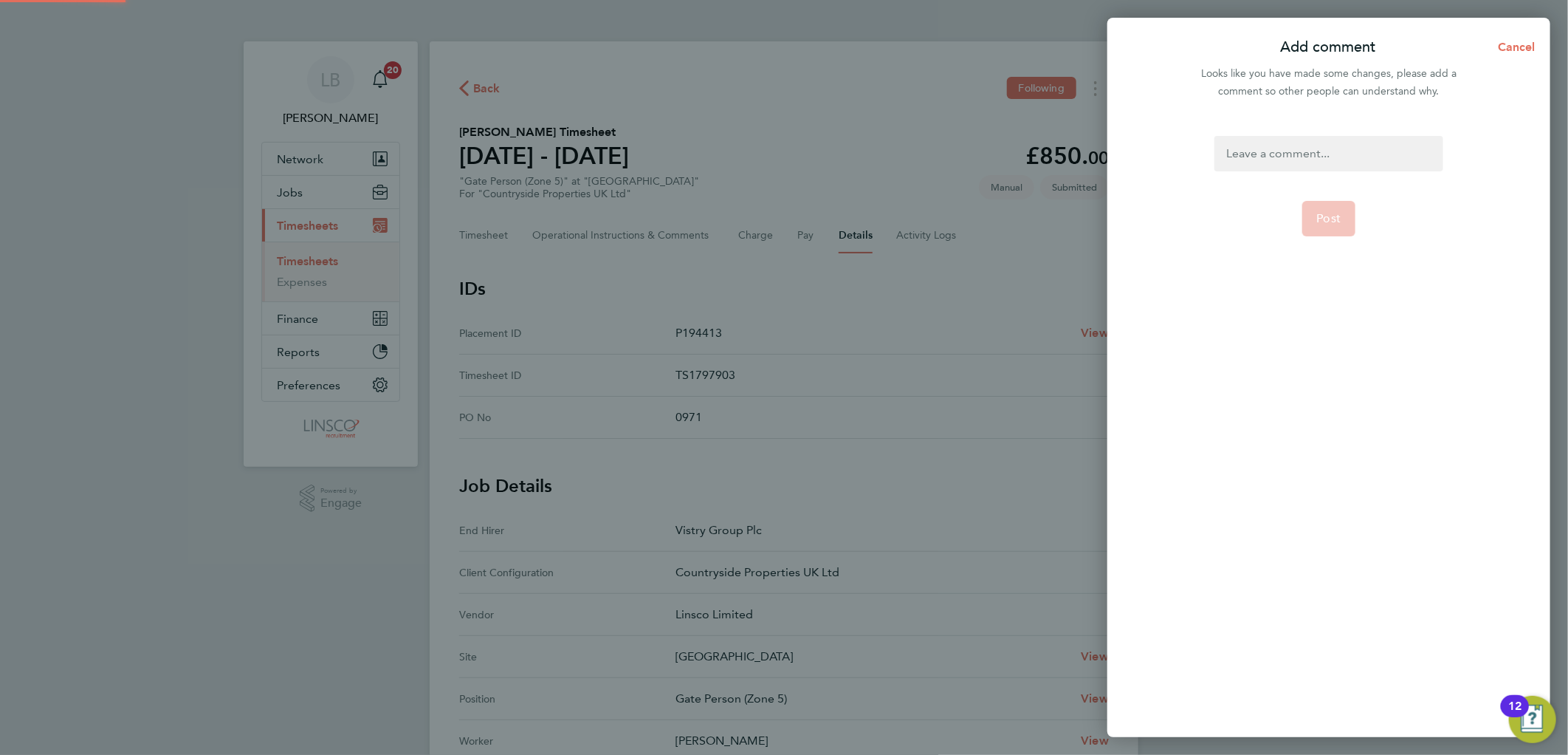
click at [1330, 151] on div at bounding box center [1328, 153] width 228 height 36
click at [1322, 163] on div at bounding box center [1328, 153] width 228 height 36
click at [1322, 161] on div at bounding box center [1328, 153] width 228 height 36
click at [1332, 215] on span "Post" at bounding box center [1329, 218] width 24 height 15
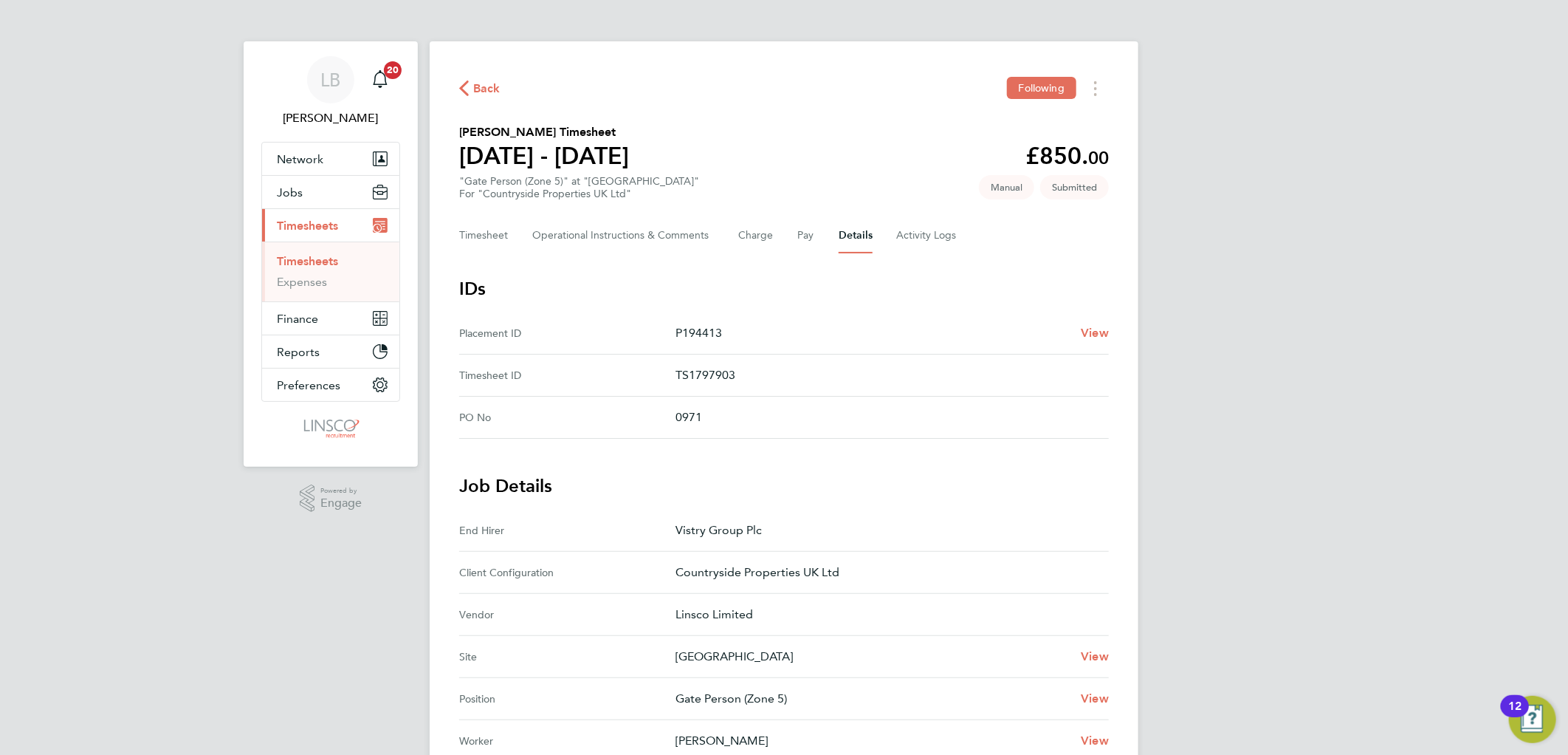
click at [480, 87] on span "Back" at bounding box center [486, 88] width 27 height 17
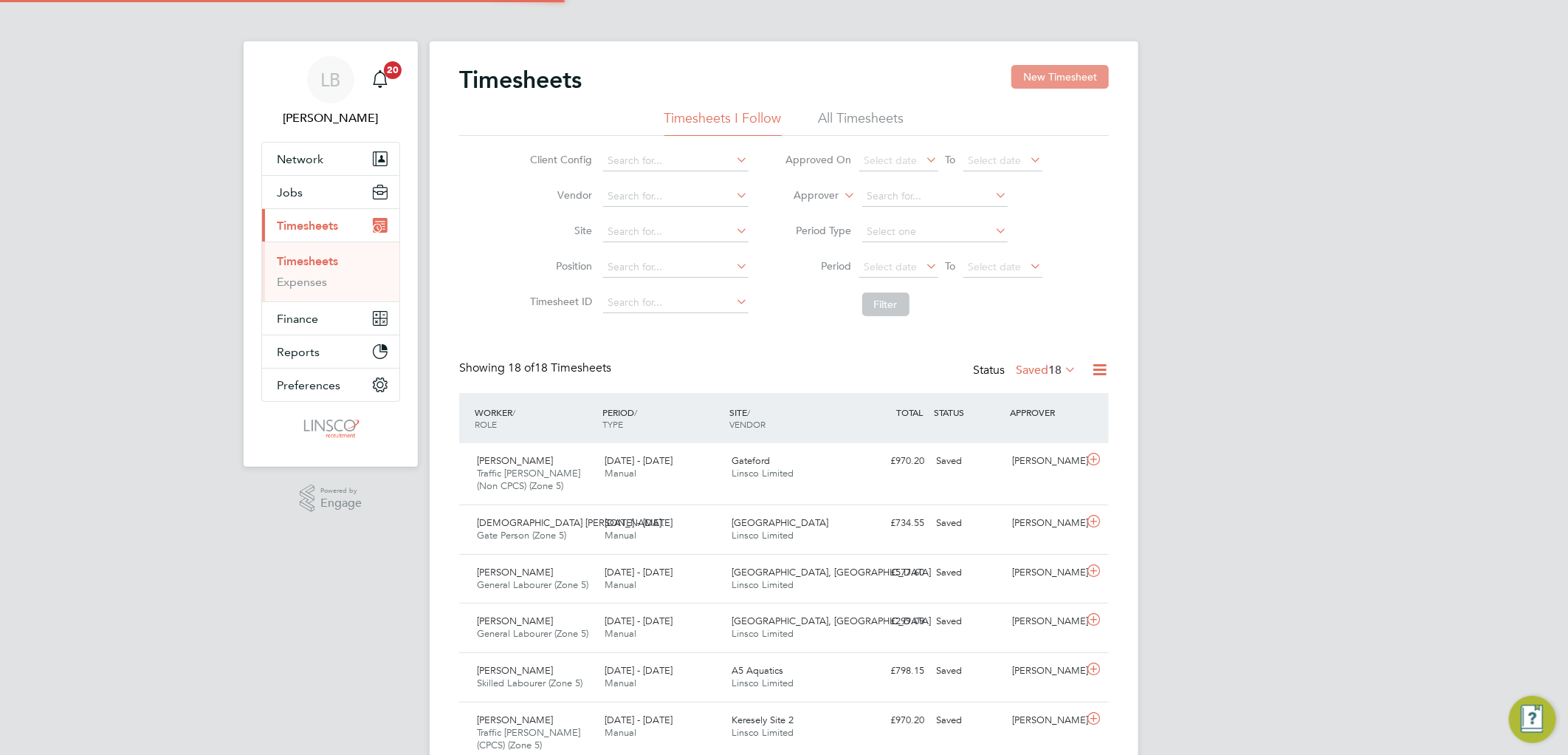
click at [1060, 69] on button "New Timesheet" at bounding box center [1059, 76] width 97 height 24
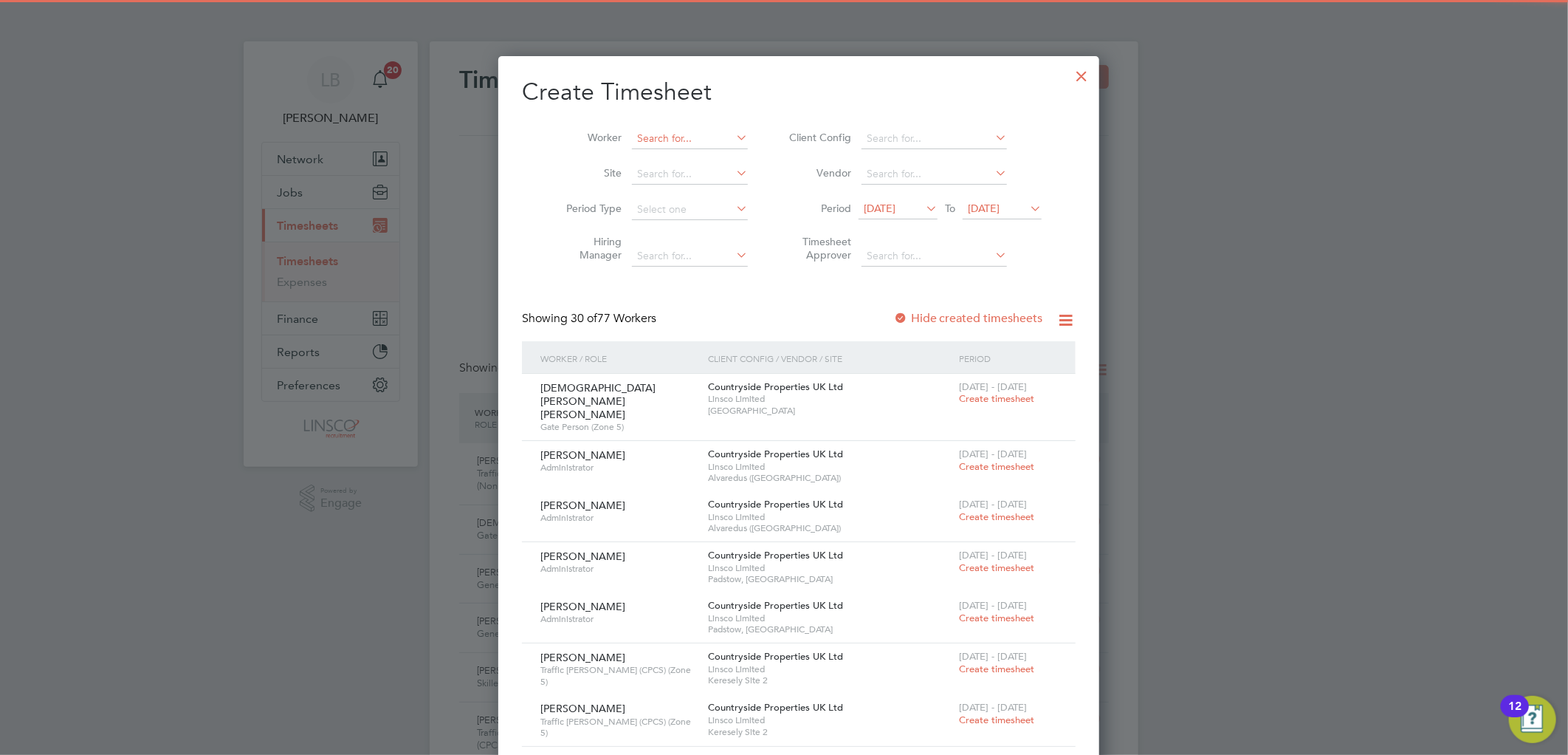
click at [643, 133] on input at bounding box center [689, 139] width 116 height 21
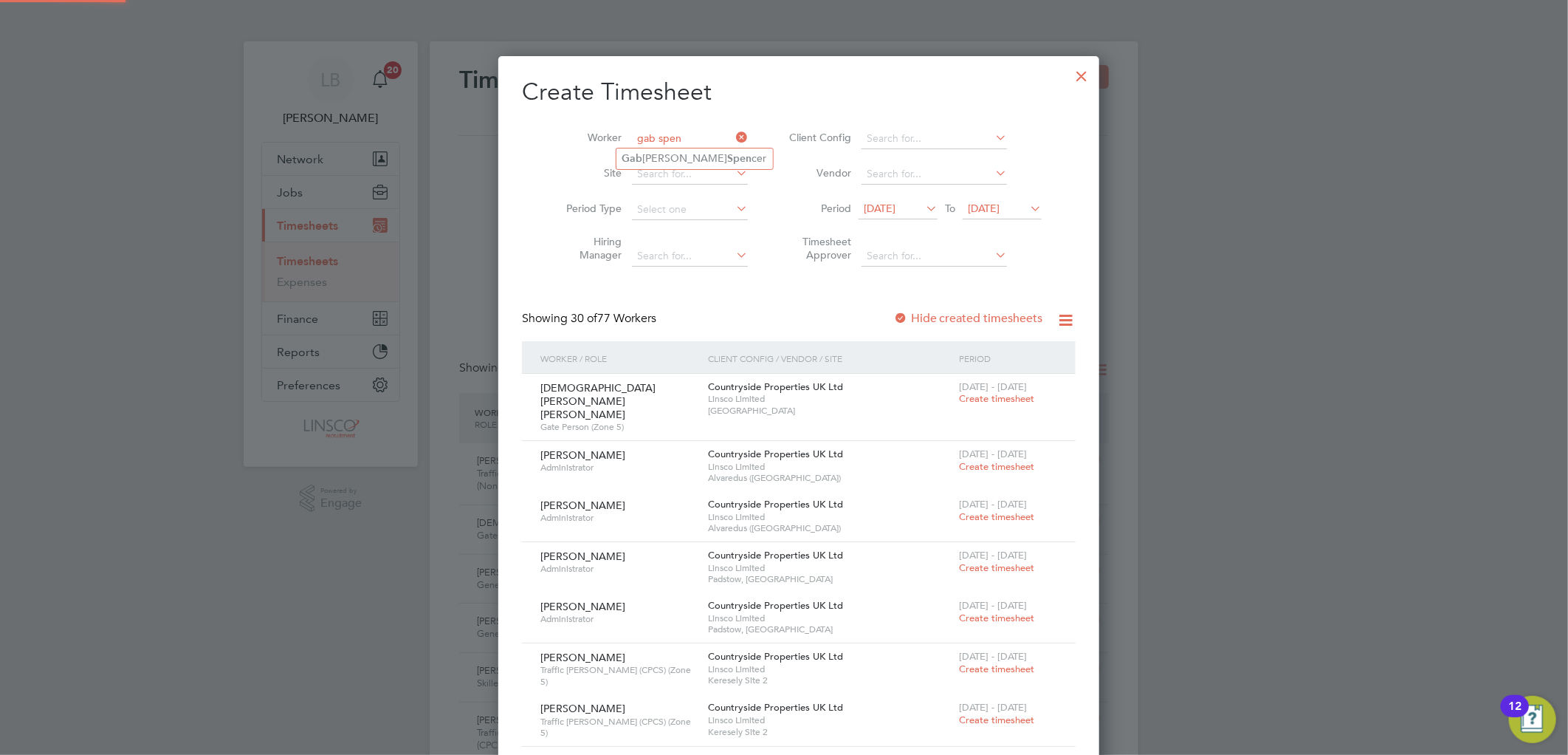
click at [651, 144] on input "gab spen" at bounding box center [689, 139] width 116 height 21
drag, startPoint x: 668, startPoint y: 153, endPoint x: 945, endPoint y: 321, distance: 324.0
click at [728, 153] on b "Spen" at bounding box center [740, 158] width 24 height 12
type input "[PERSON_NAME]"
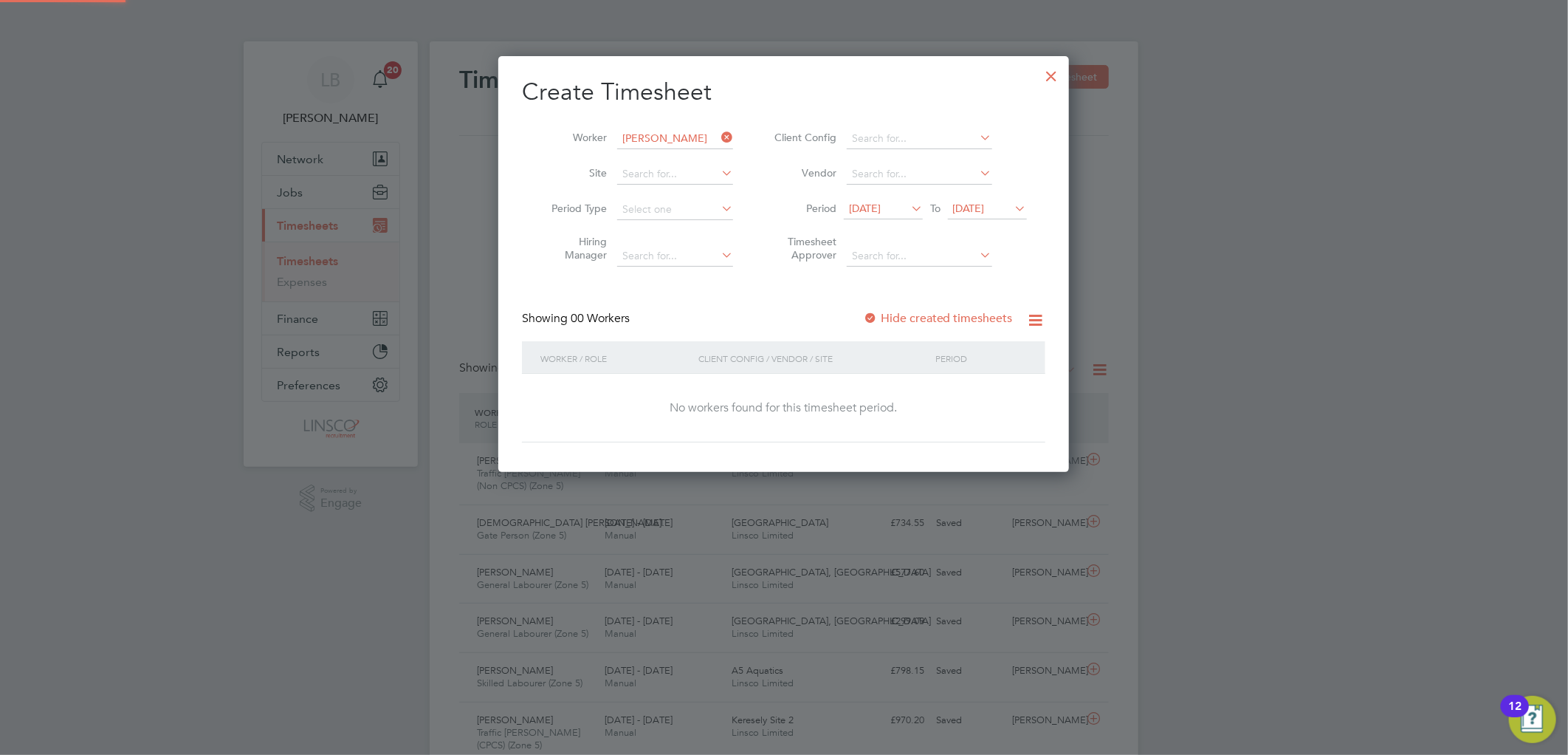
click at [929, 306] on div "Create Timesheet Worker [PERSON_NAME] Site Period Type Hiring Manager Client Co…" at bounding box center [784, 260] width 523 height 366
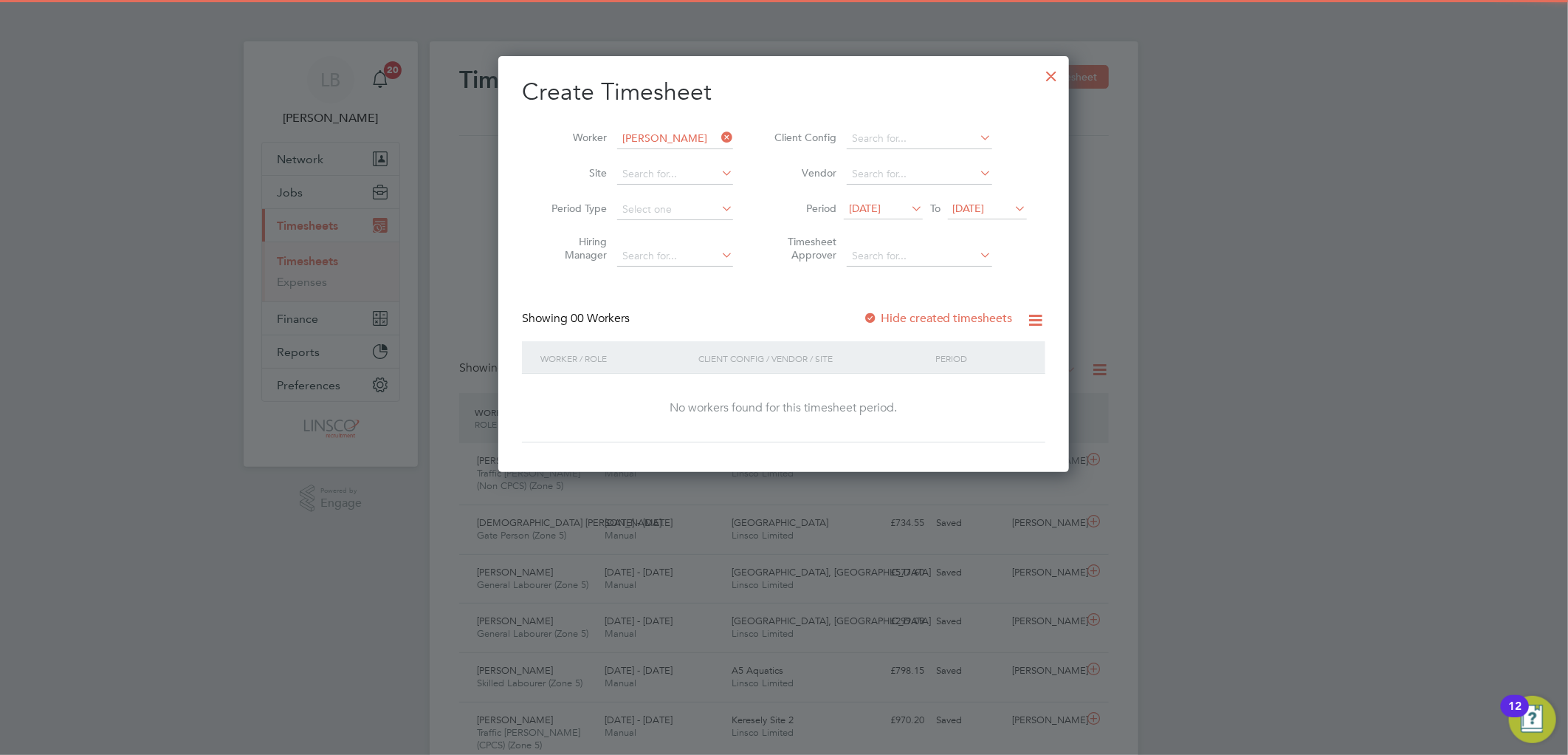
click at [929, 312] on label "Hide created timesheets" at bounding box center [937, 318] width 150 height 15
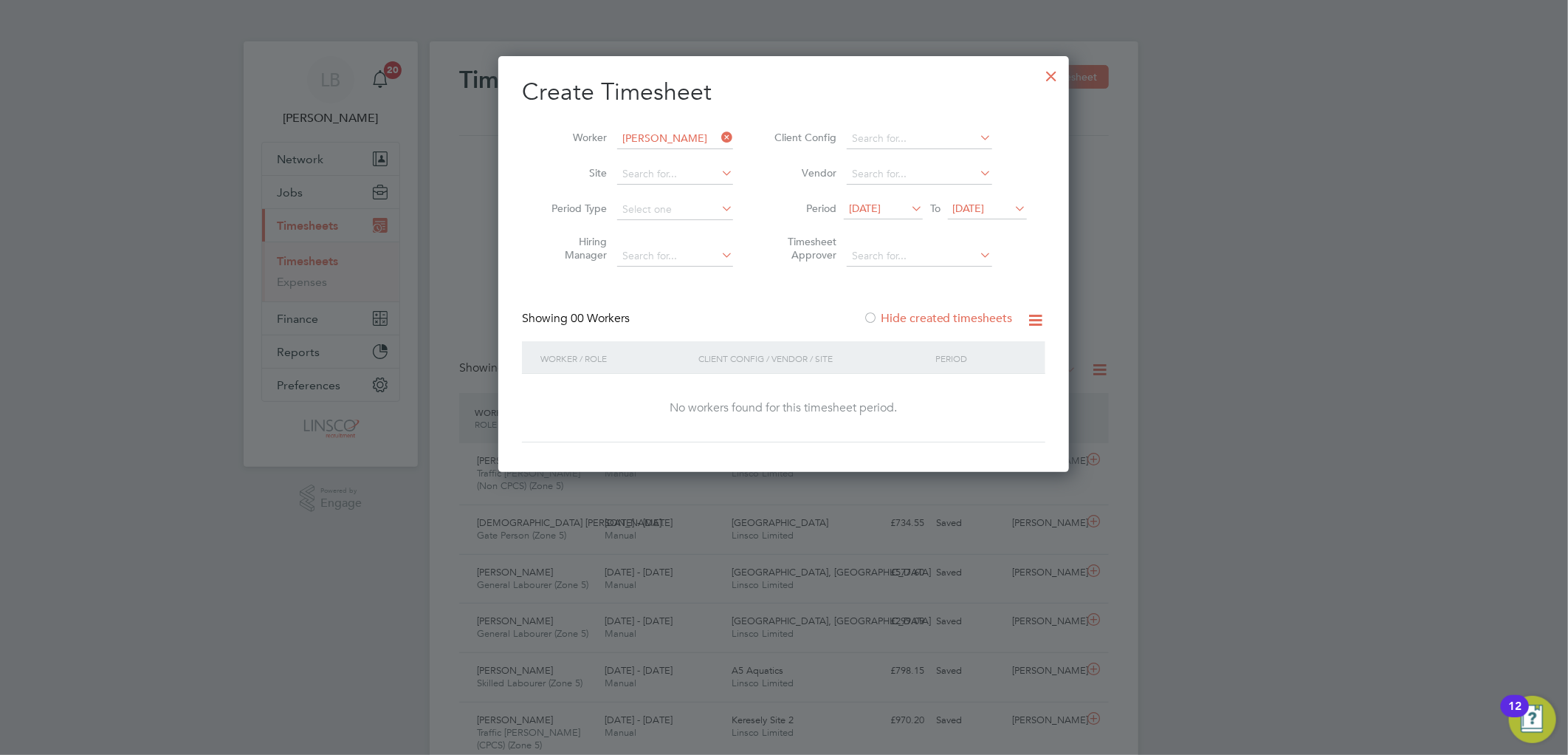
click at [939, 318] on label "Hide created timesheets" at bounding box center [937, 318] width 150 height 15
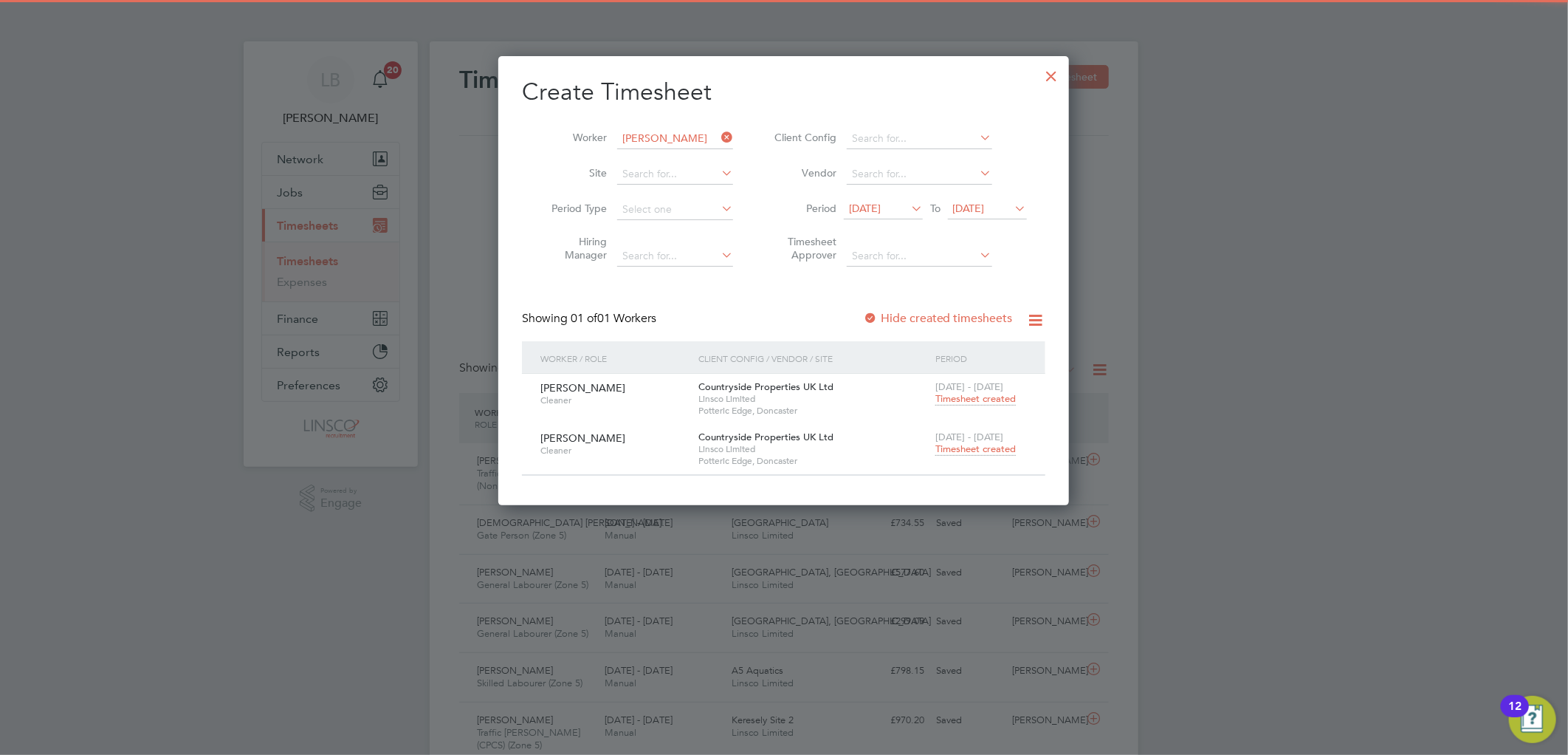
click at [980, 443] on span "Timesheet created" at bounding box center [975, 449] width 80 height 13
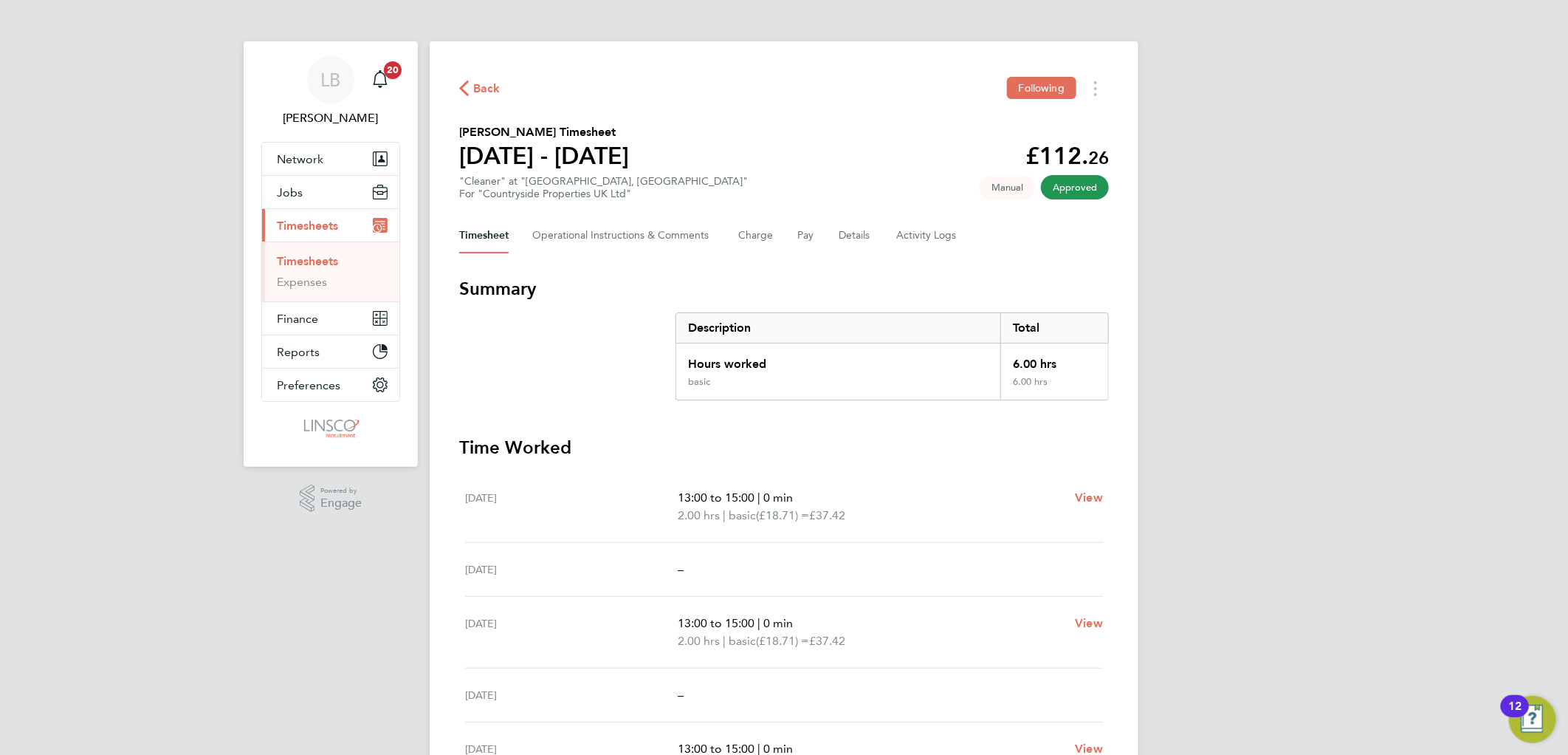
click at [481, 93] on span "Back" at bounding box center [486, 88] width 27 height 17
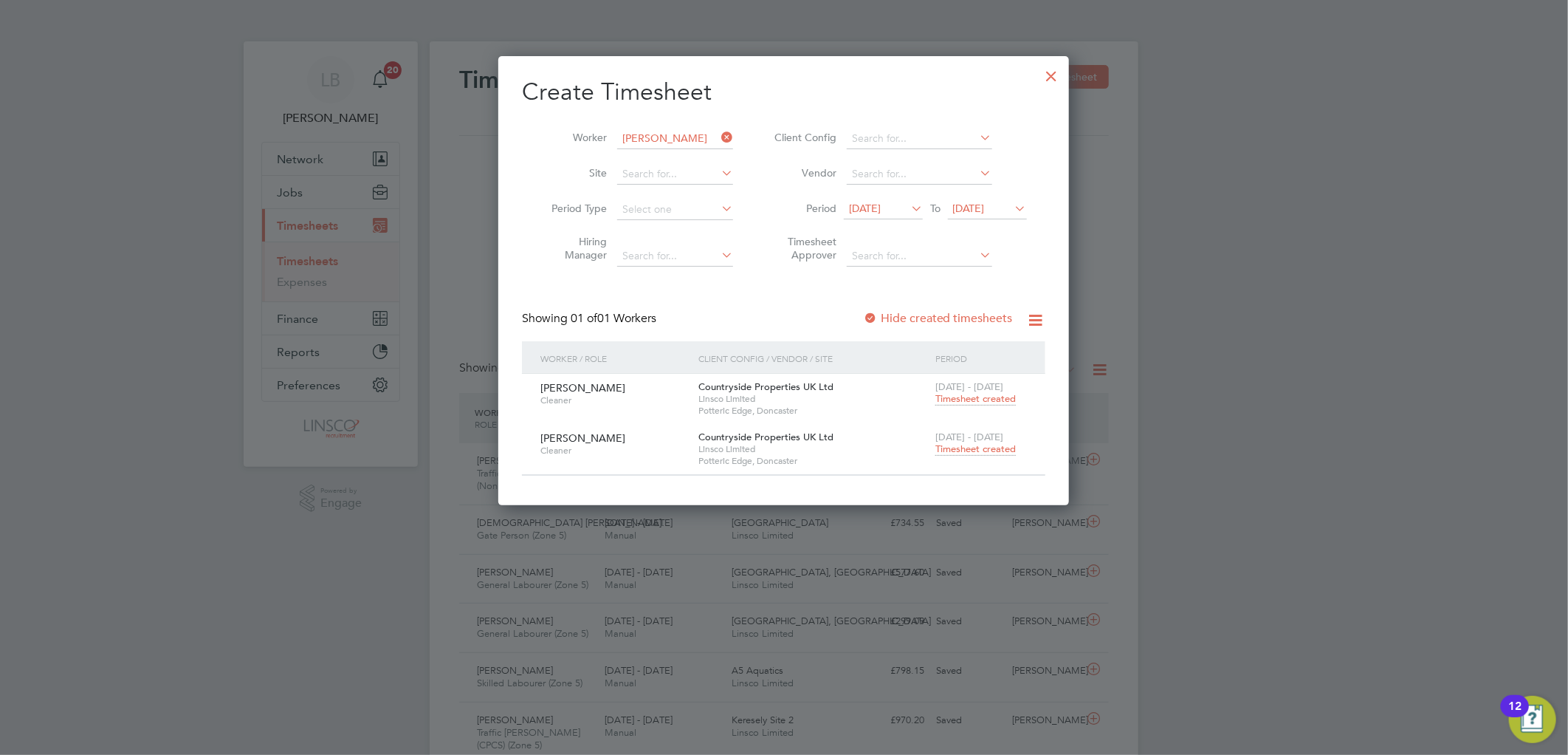
click at [1056, 73] on div at bounding box center [1051, 73] width 26 height 26
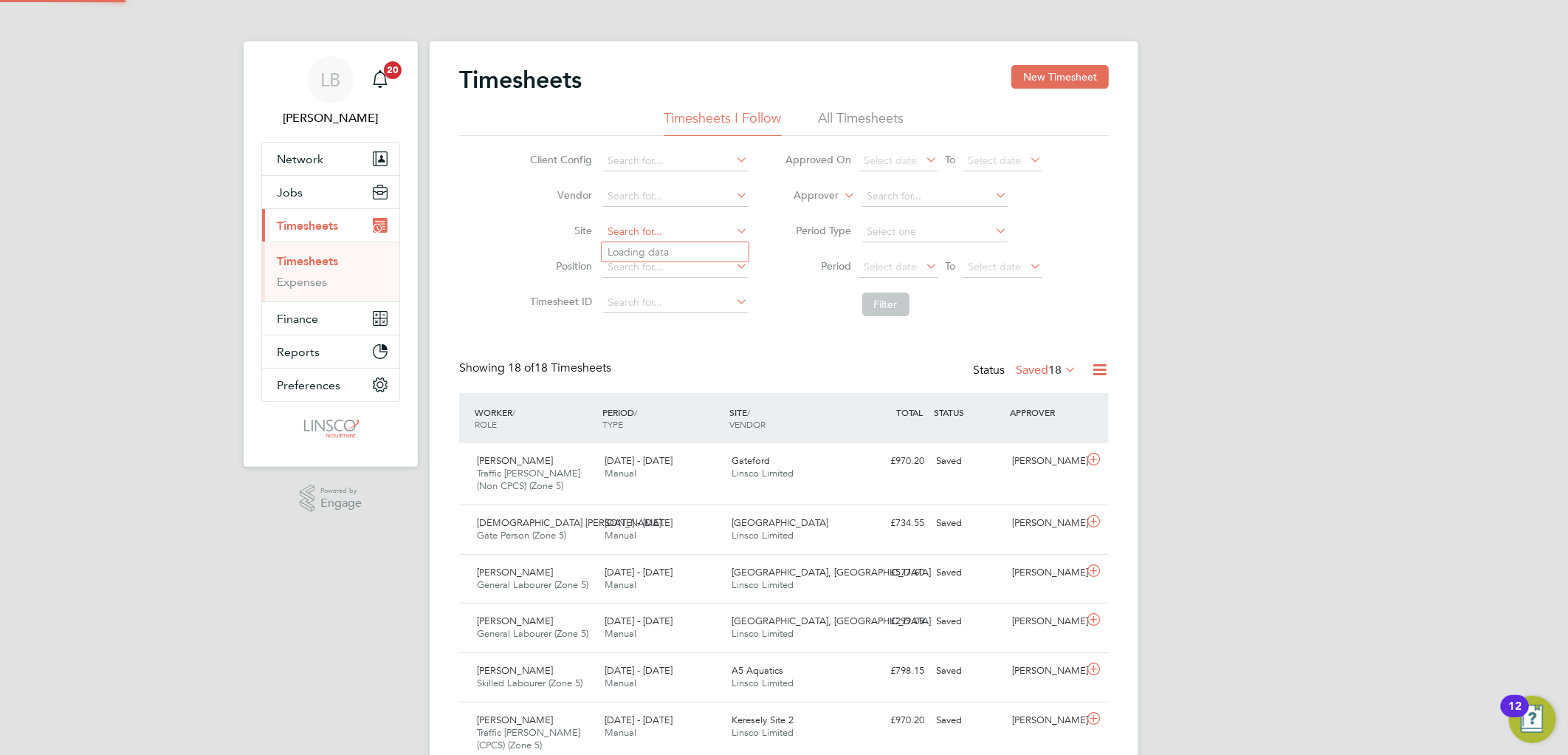
click at [657, 233] on input at bounding box center [676, 232] width 145 height 21
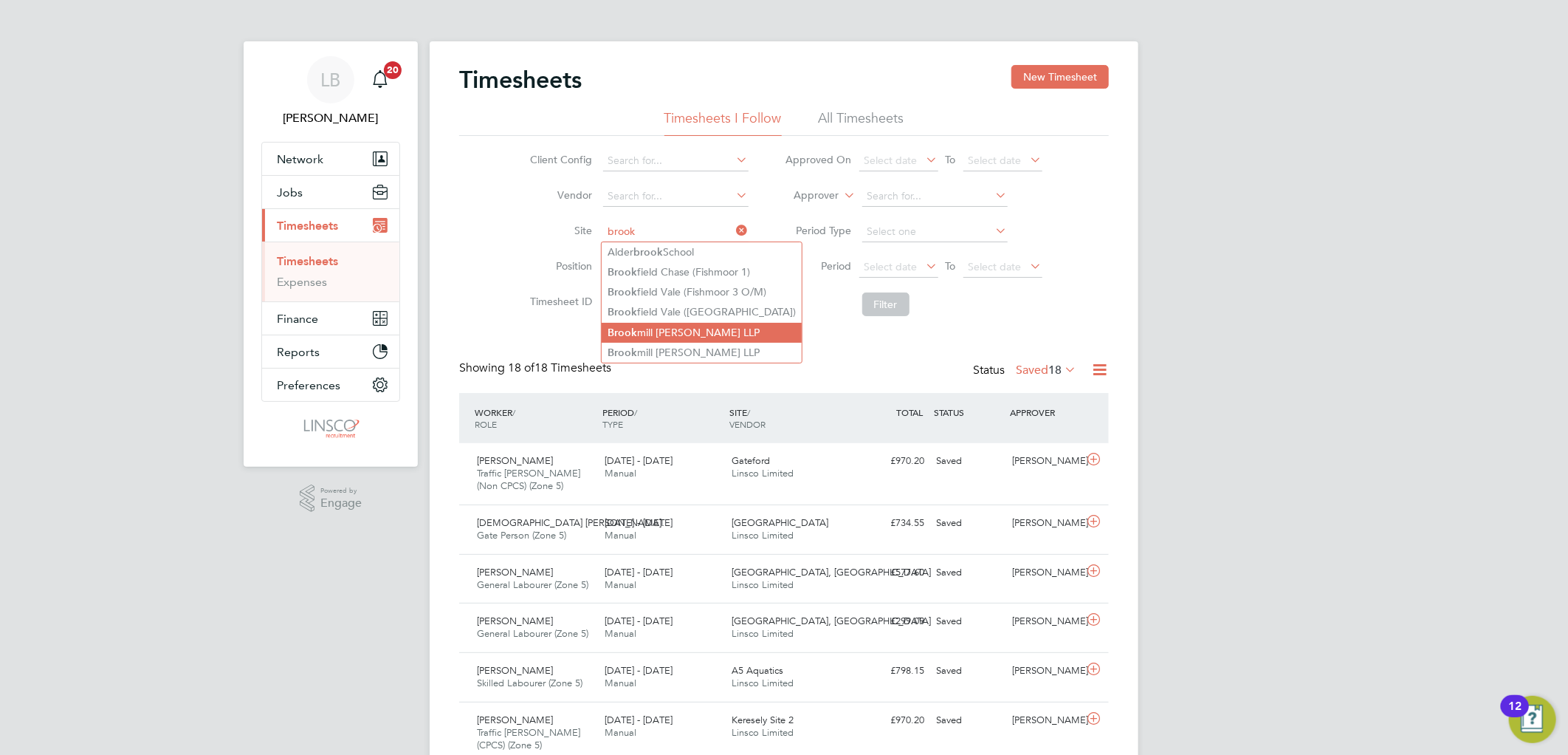
click at [661, 331] on li "[GEOGRAPHIC_DATA][PERSON_NAME] LLP" at bounding box center [701, 332] width 200 height 20
type input "[GEOGRAPHIC_DATA][PERSON_NAME] LLP"
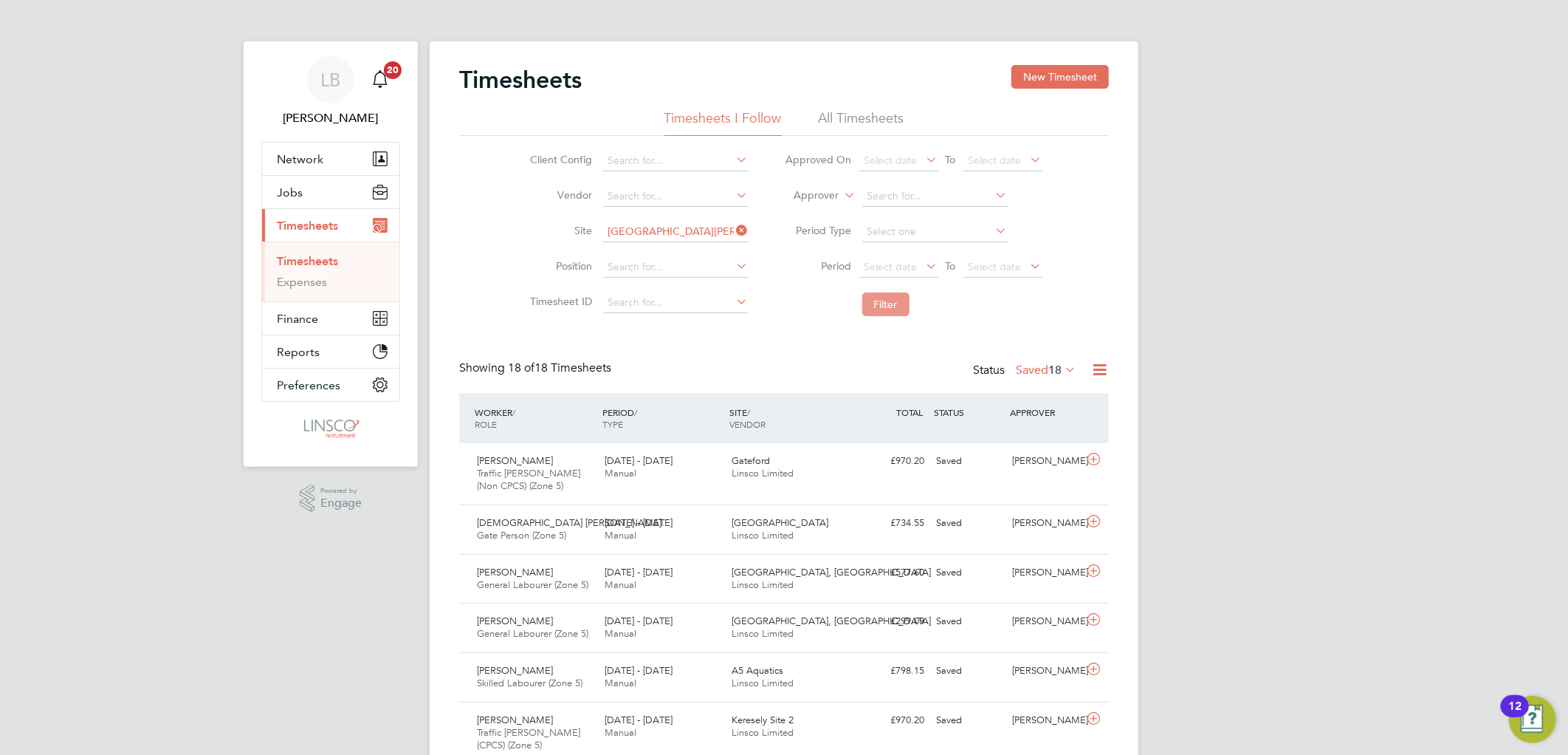
click at [876, 298] on button "Filter" at bounding box center [886, 304] width 47 height 24
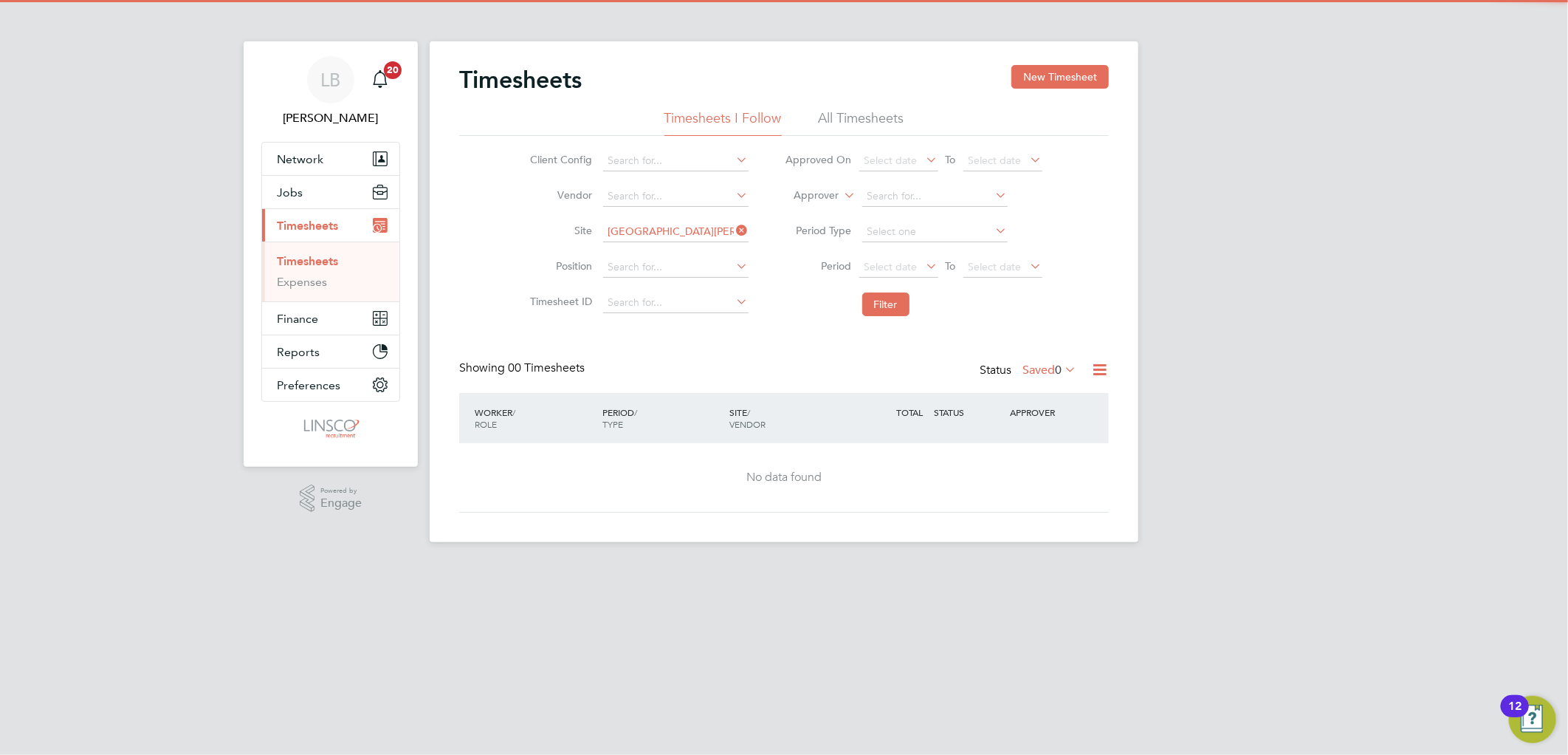
click at [1044, 370] on label "Saved 0" at bounding box center [1049, 369] width 54 height 15
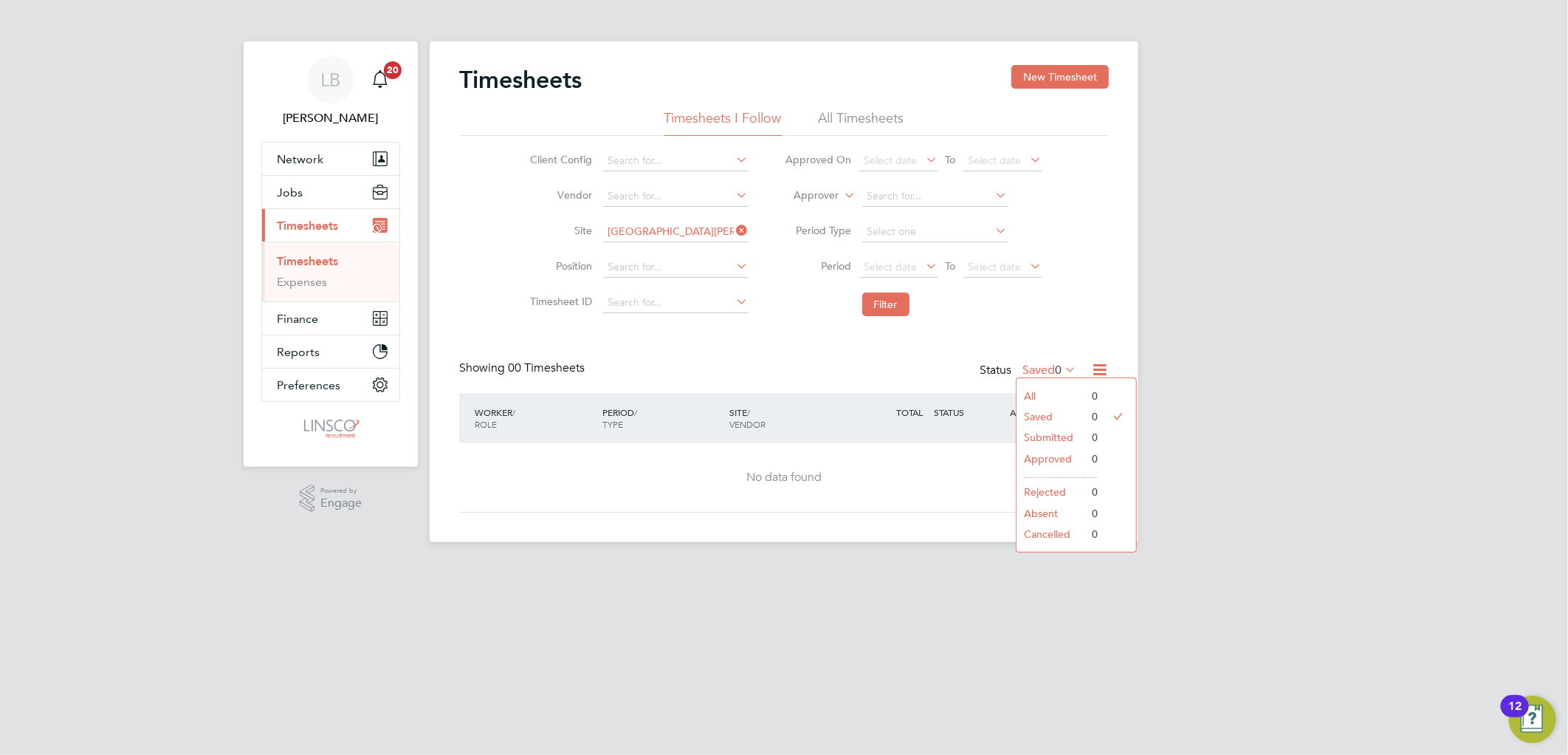
click at [734, 225] on icon at bounding box center [734, 230] width 0 height 21
click at [694, 229] on input at bounding box center [676, 232] width 145 height 21
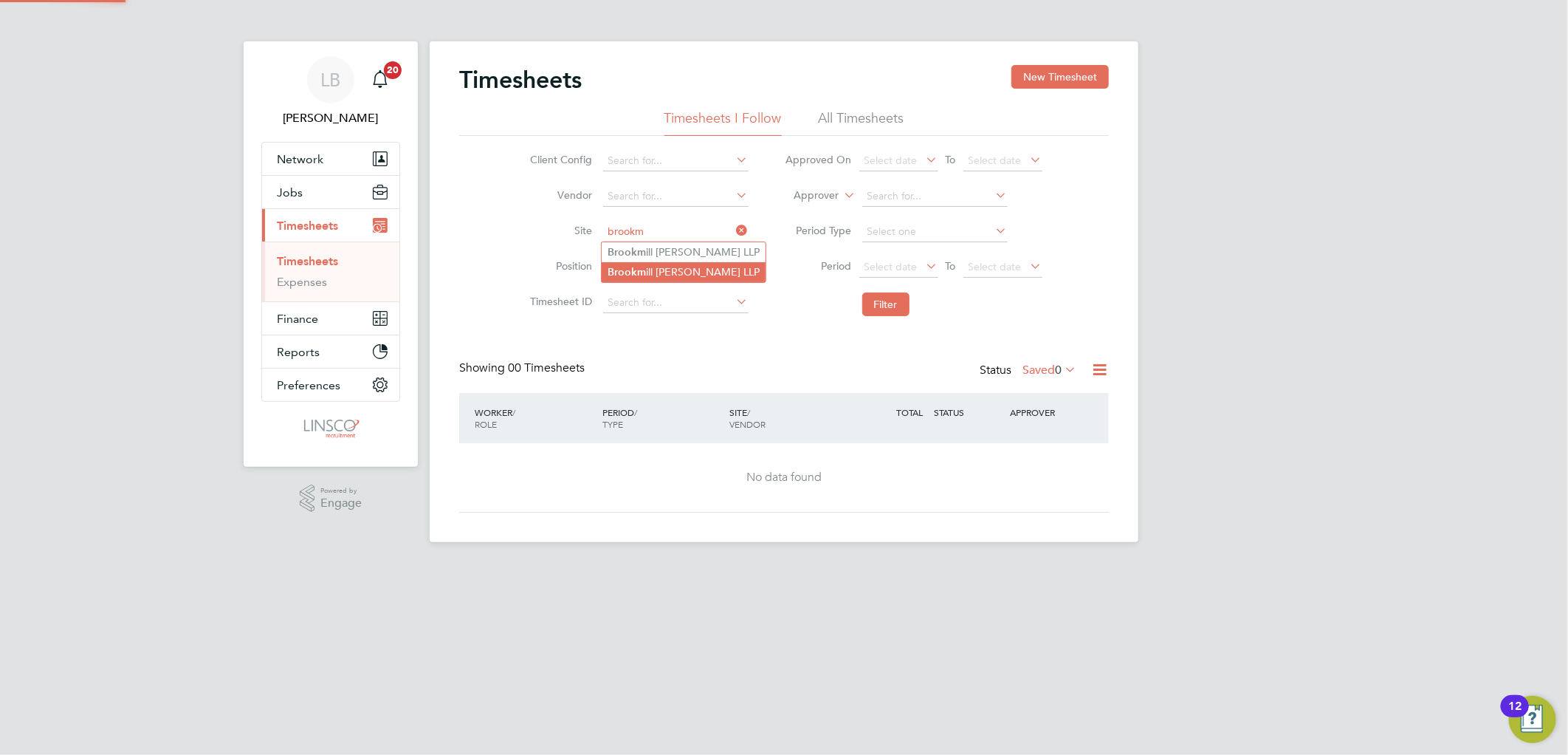
click at [652, 266] on li "Brookm ill [PERSON_NAME] LLP" at bounding box center [683, 272] width 164 height 20
type input "[GEOGRAPHIC_DATA][PERSON_NAME] LLP"
click at [891, 308] on button "Filter" at bounding box center [886, 304] width 47 height 24
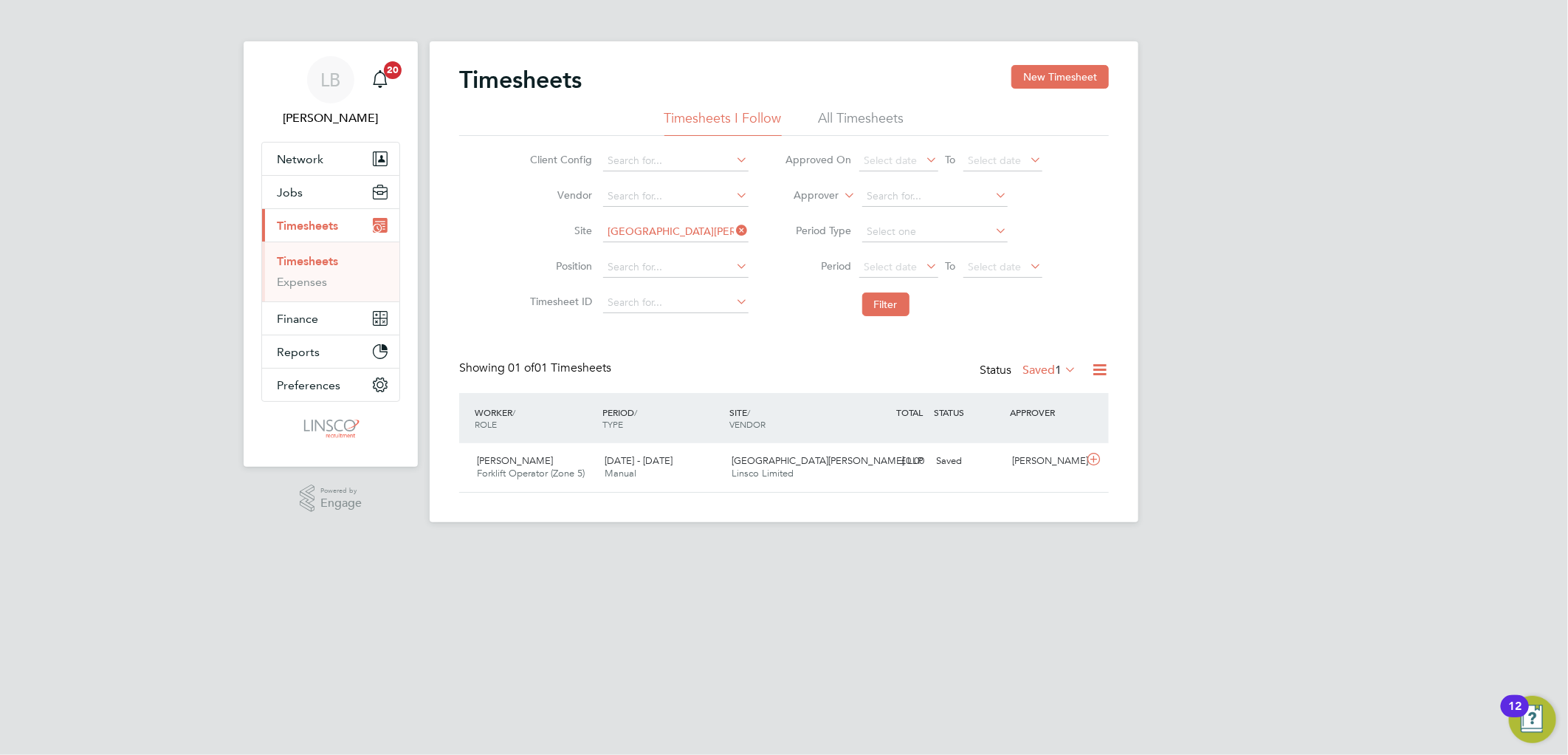
click at [1044, 373] on label "Saved 1" at bounding box center [1049, 369] width 54 height 15
click at [1043, 437] on li "Submitted" at bounding box center [1044, 437] width 68 height 21
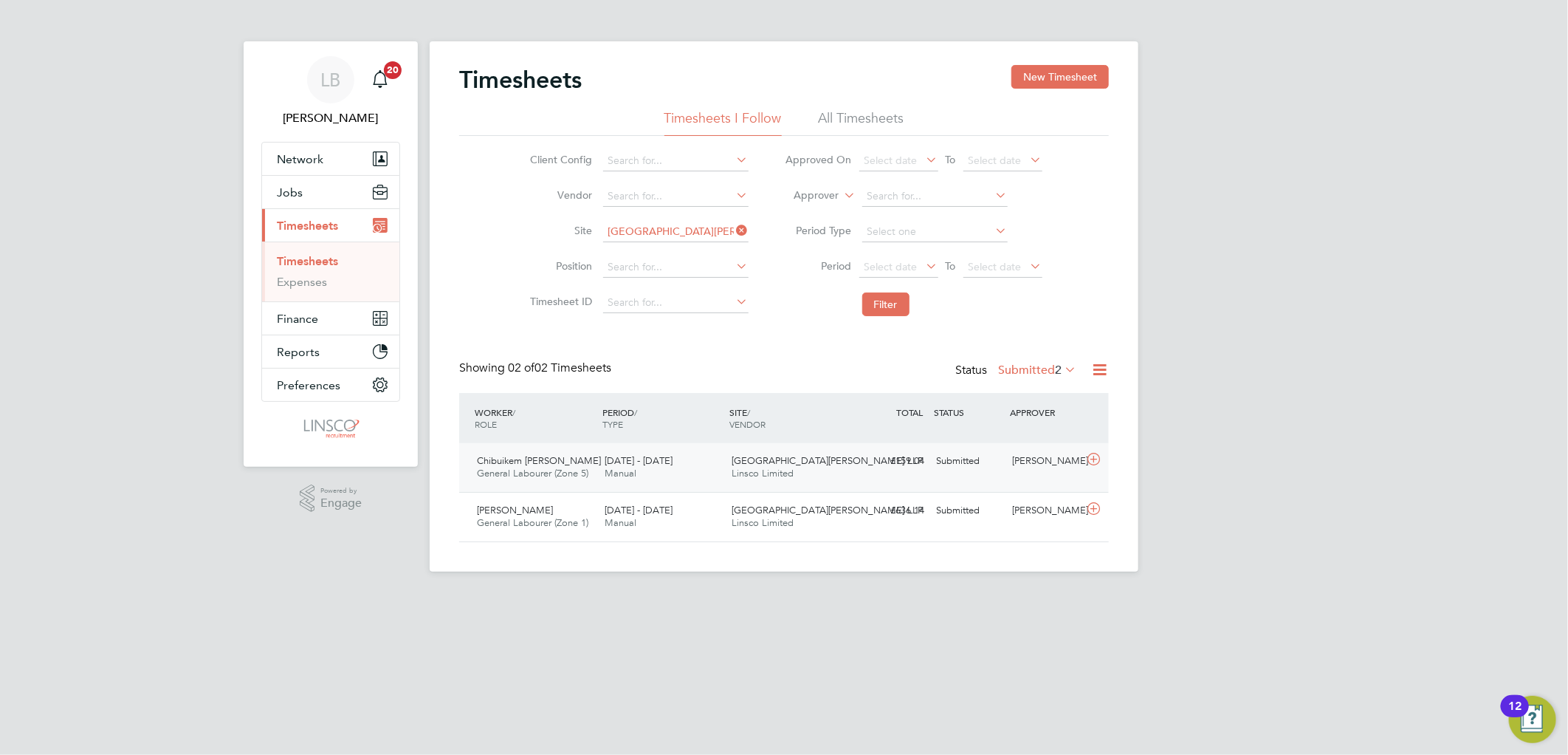
click at [707, 466] on div "[DATE] - [DATE] Manual" at bounding box center [662, 467] width 128 height 37
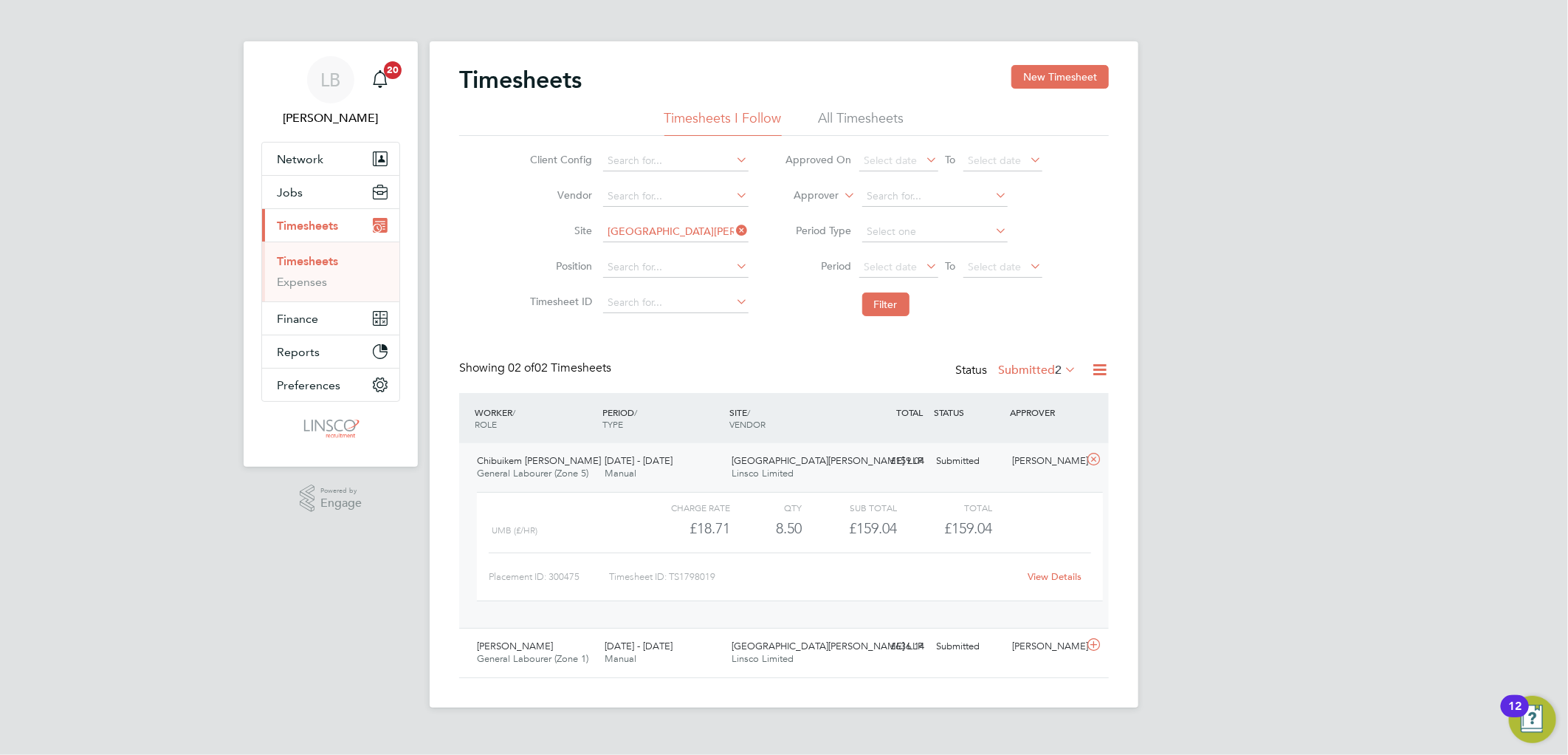
click at [1064, 570] on link "View Details" at bounding box center [1056, 577] width 54 height 12
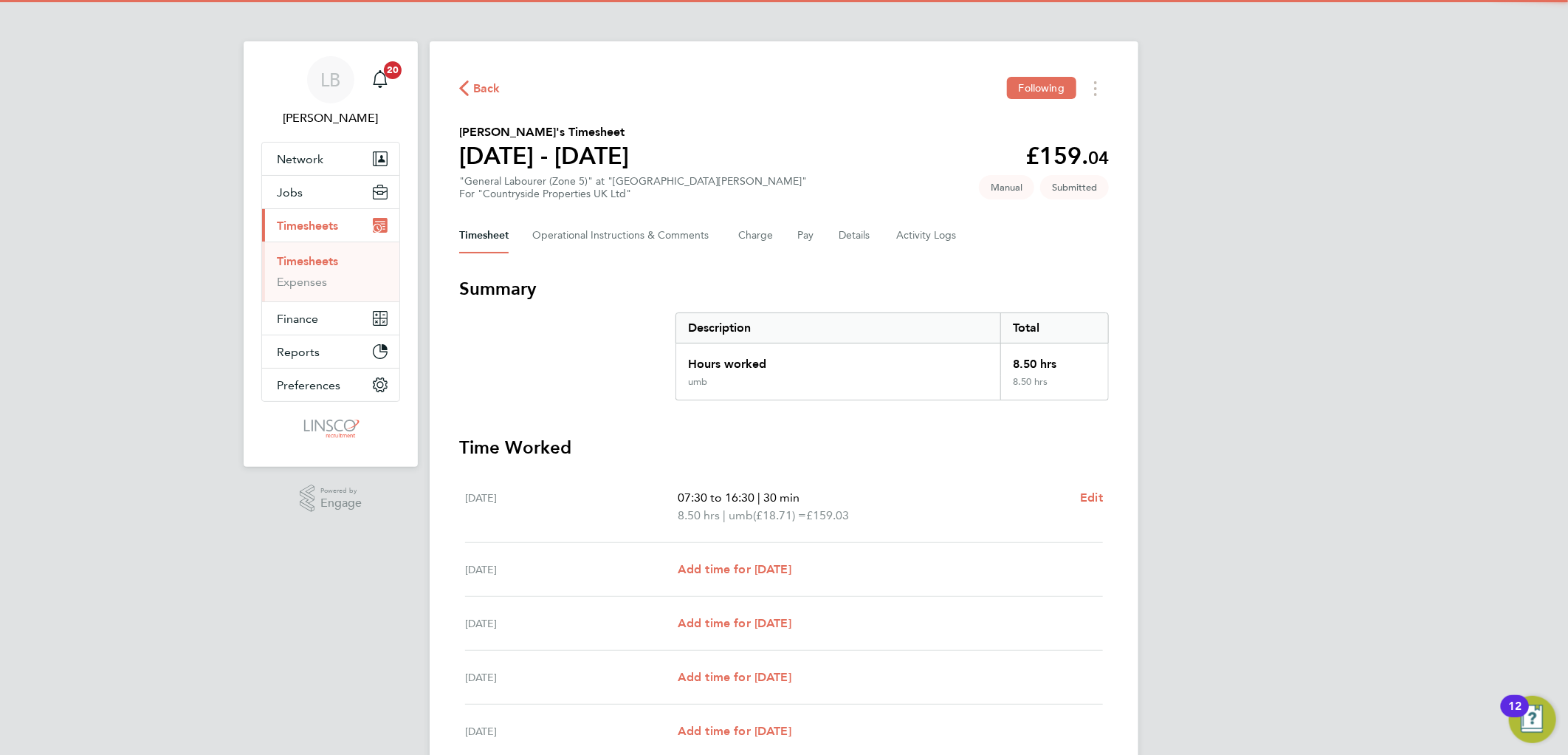
click at [874, 239] on div "Timesheet Operational Instructions & Comments Charge Pay Details Activity Logs" at bounding box center [784, 235] width 650 height 36
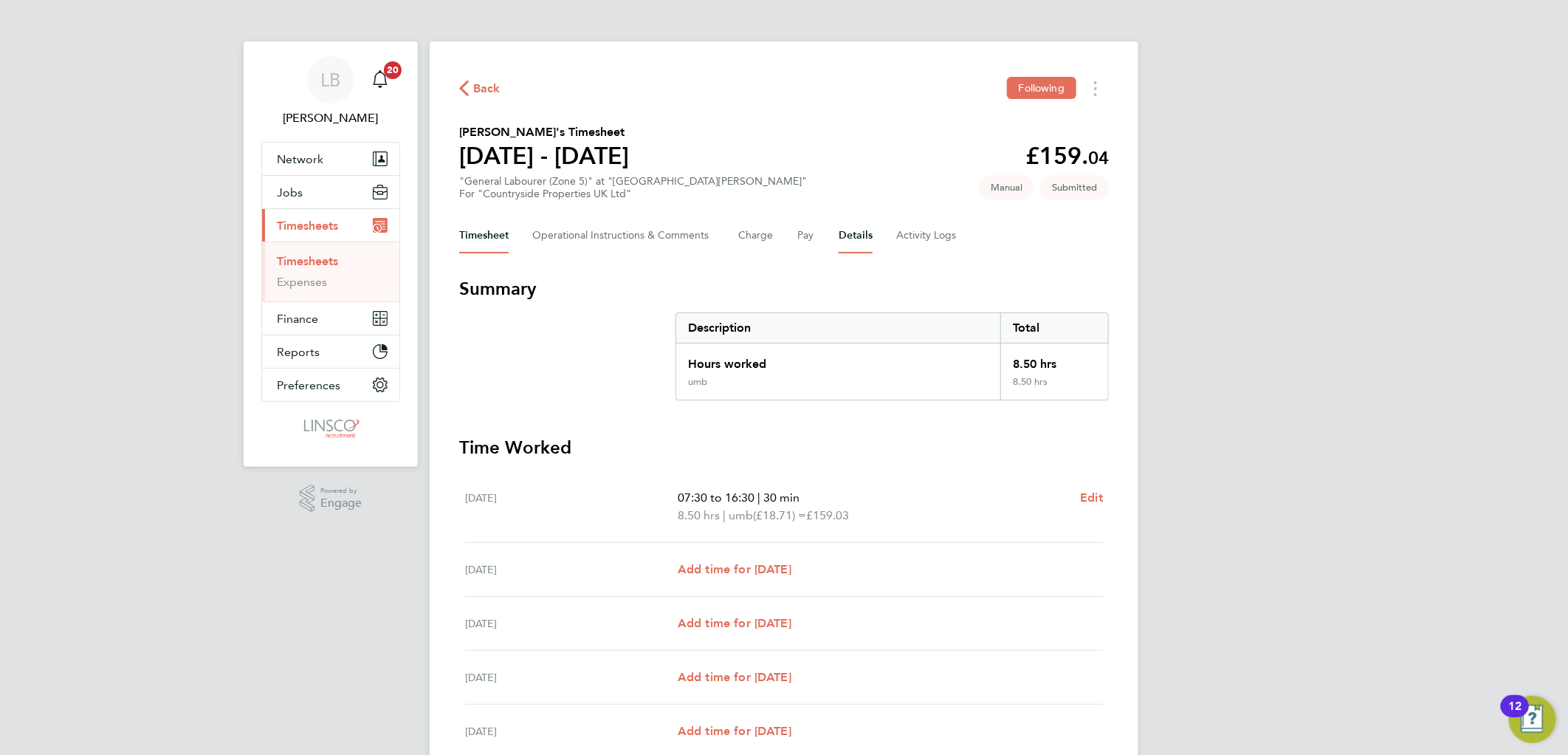
click at [853, 230] on button "Details" at bounding box center [855, 235] width 34 height 36
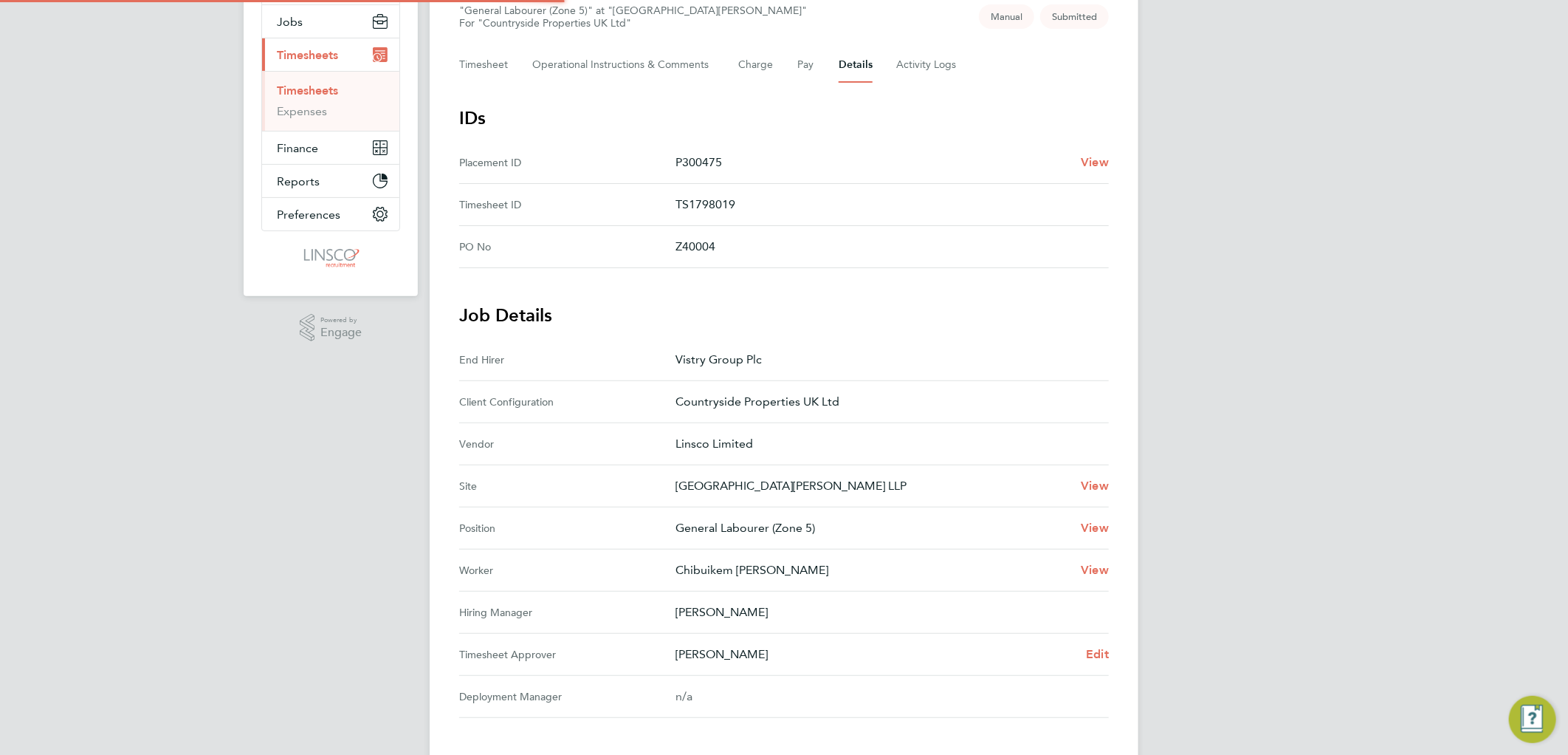
scroll to position [333, 0]
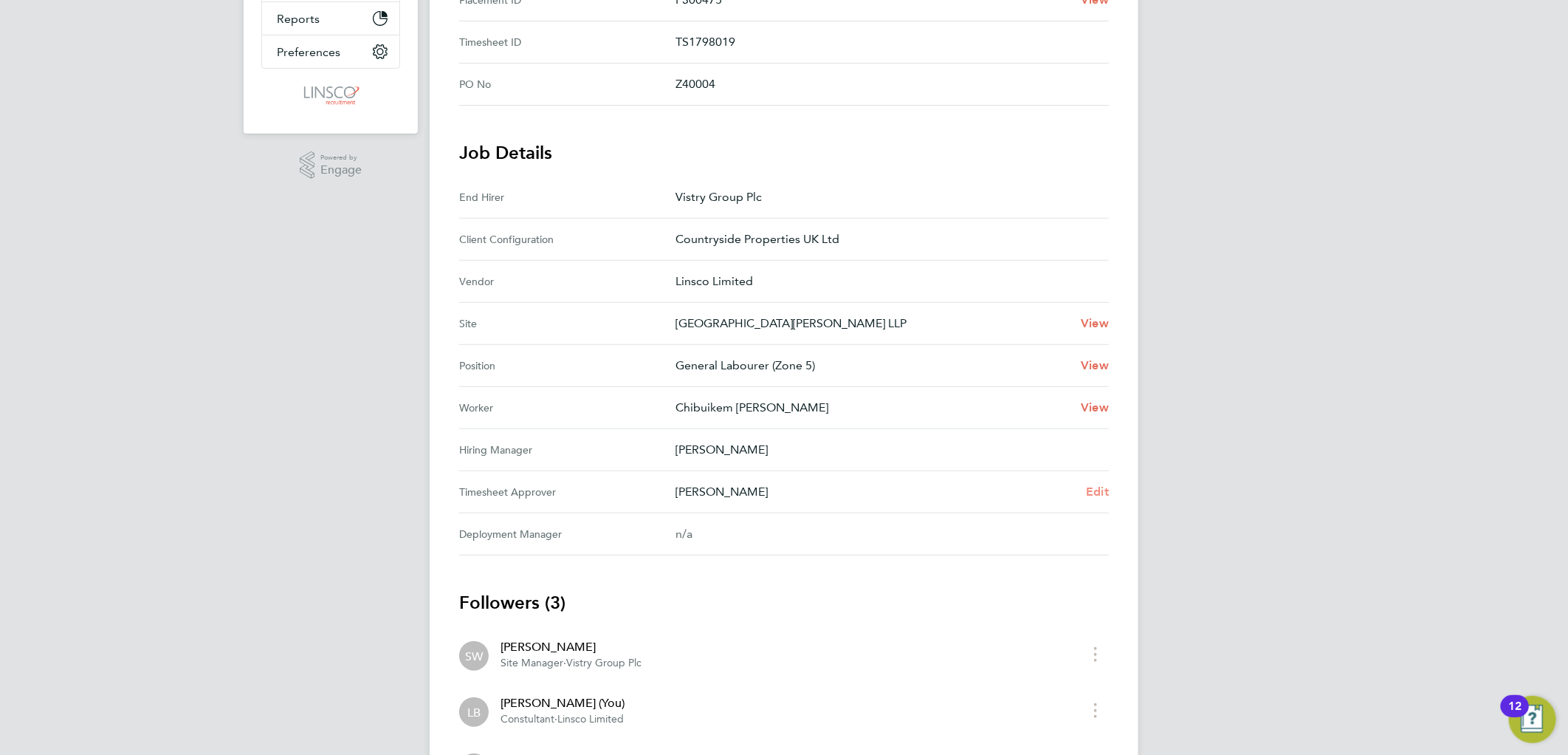
click at [1103, 490] on span "Edit" at bounding box center [1097, 492] width 23 height 14
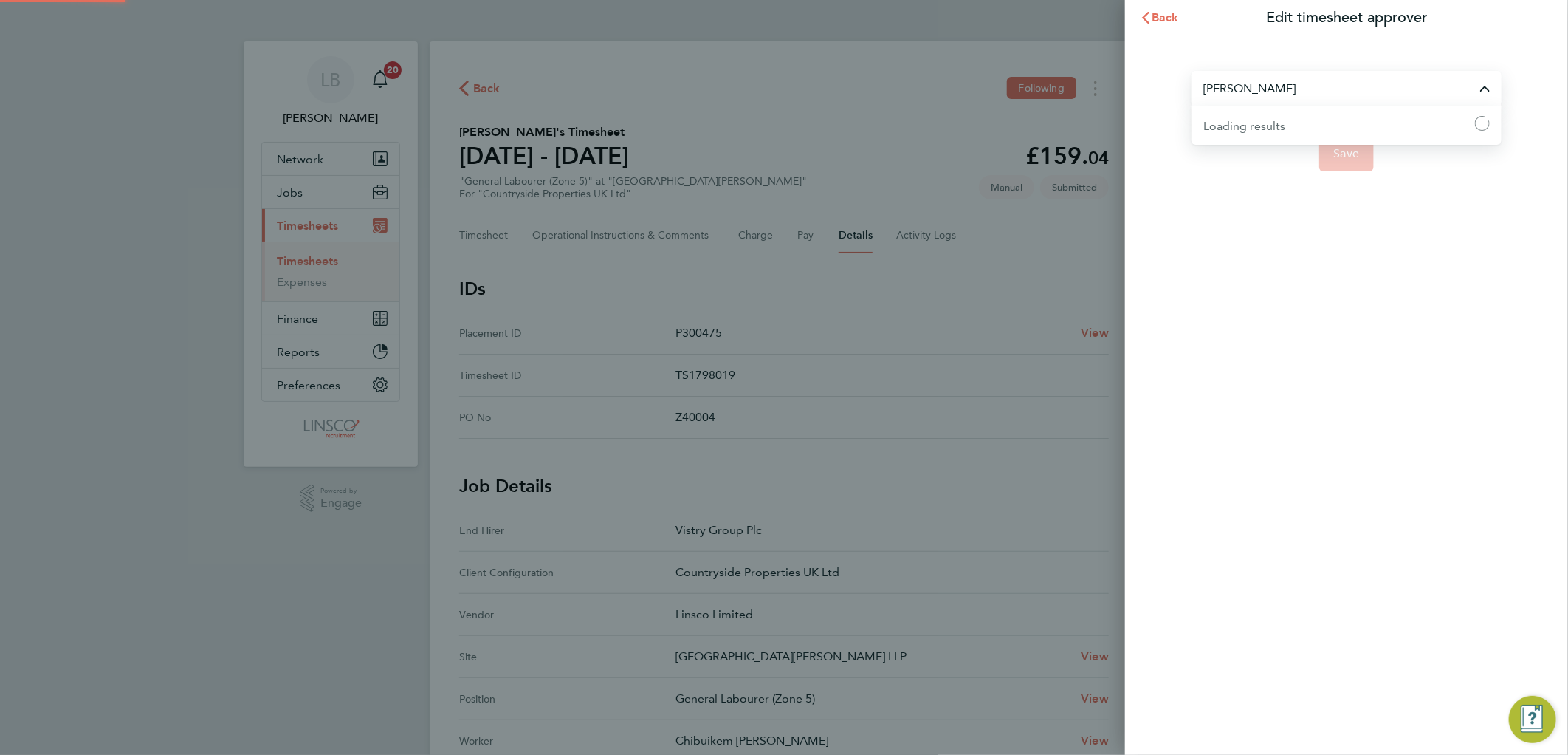
drag, startPoint x: 1277, startPoint y: 93, endPoint x: 1258, endPoint y: 99, distance: 19.9
click at [1277, 93] on input "[PERSON_NAME]" at bounding box center [1346, 88] width 310 height 35
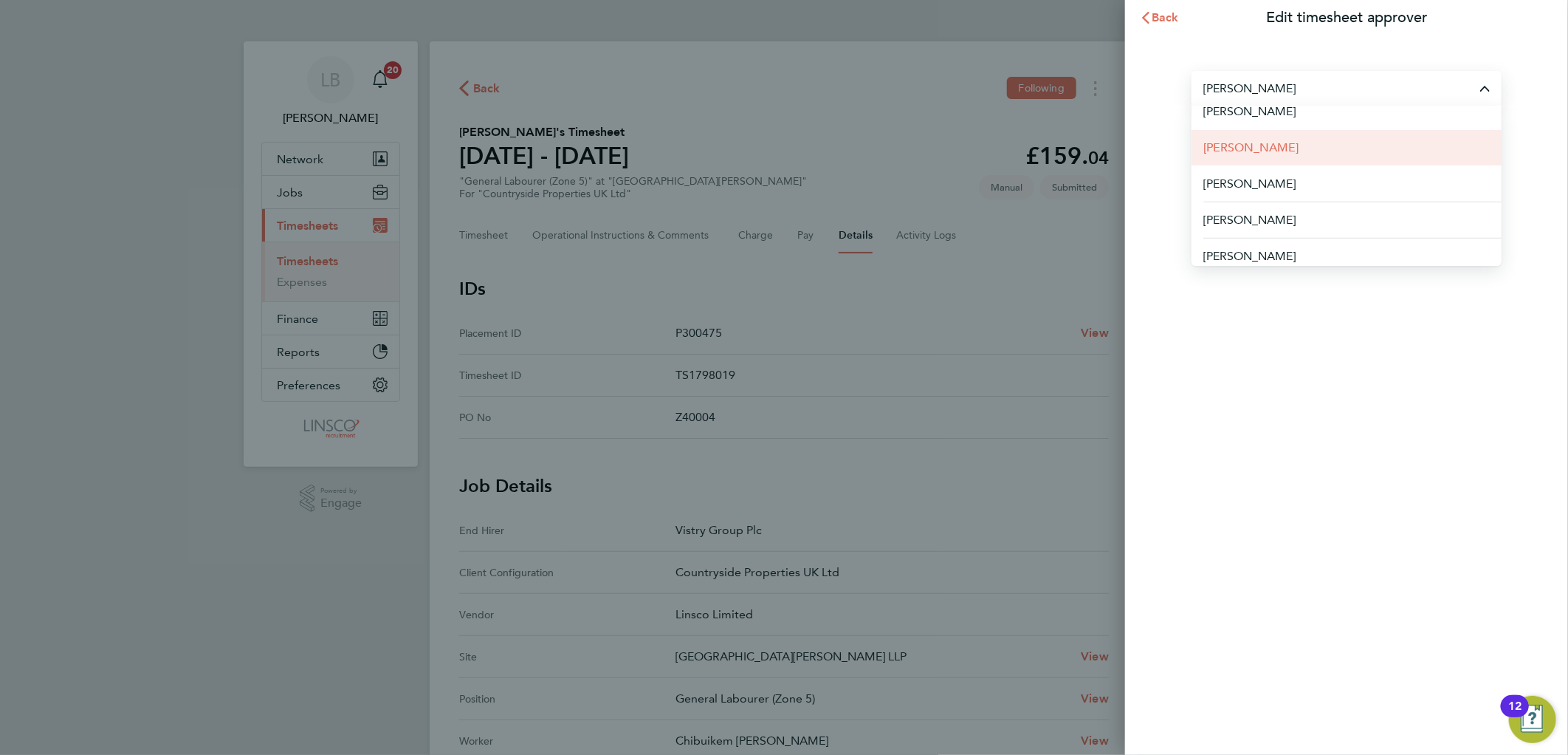
scroll to position [384, 0]
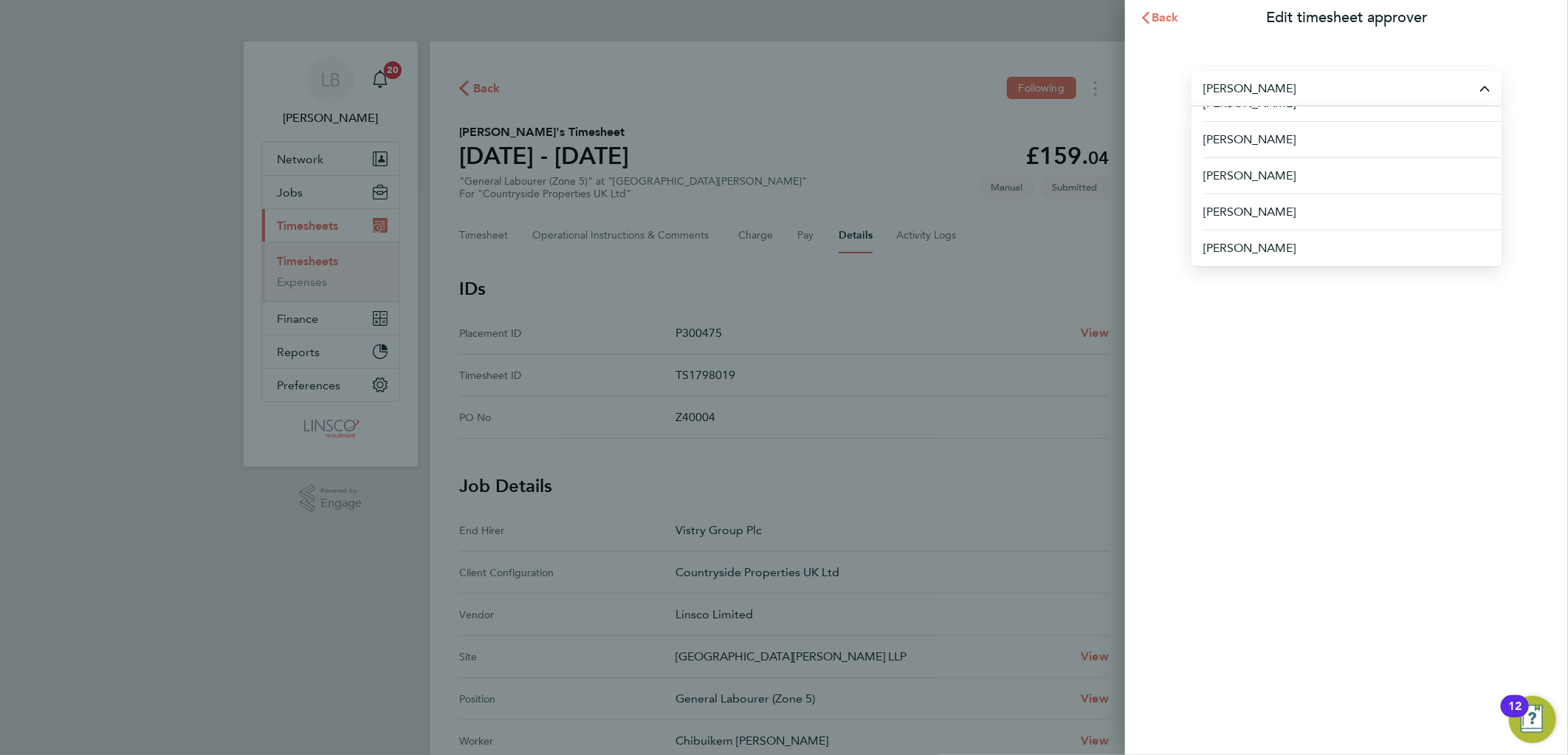
drag, startPoint x: 1263, startPoint y: 97, endPoint x: 1247, endPoint y: 97, distance: 16.0
click at [1247, 97] on input "[PERSON_NAME]" at bounding box center [1346, 88] width 310 height 35
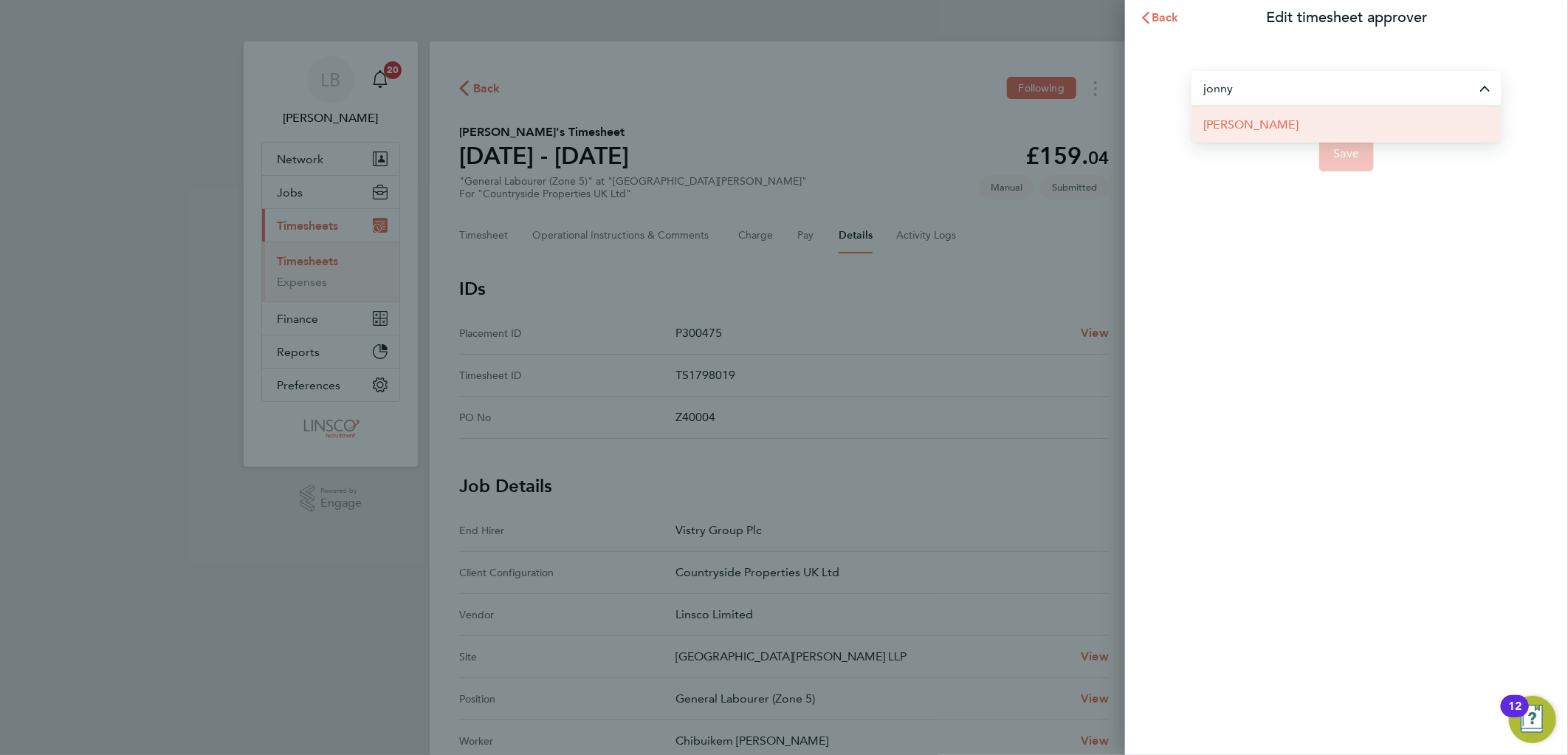
click at [1302, 126] on li "[PERSON_NAME]" at bounding box center [1346, 124] width 310 height 36
type input "[PERSON_NAME]"
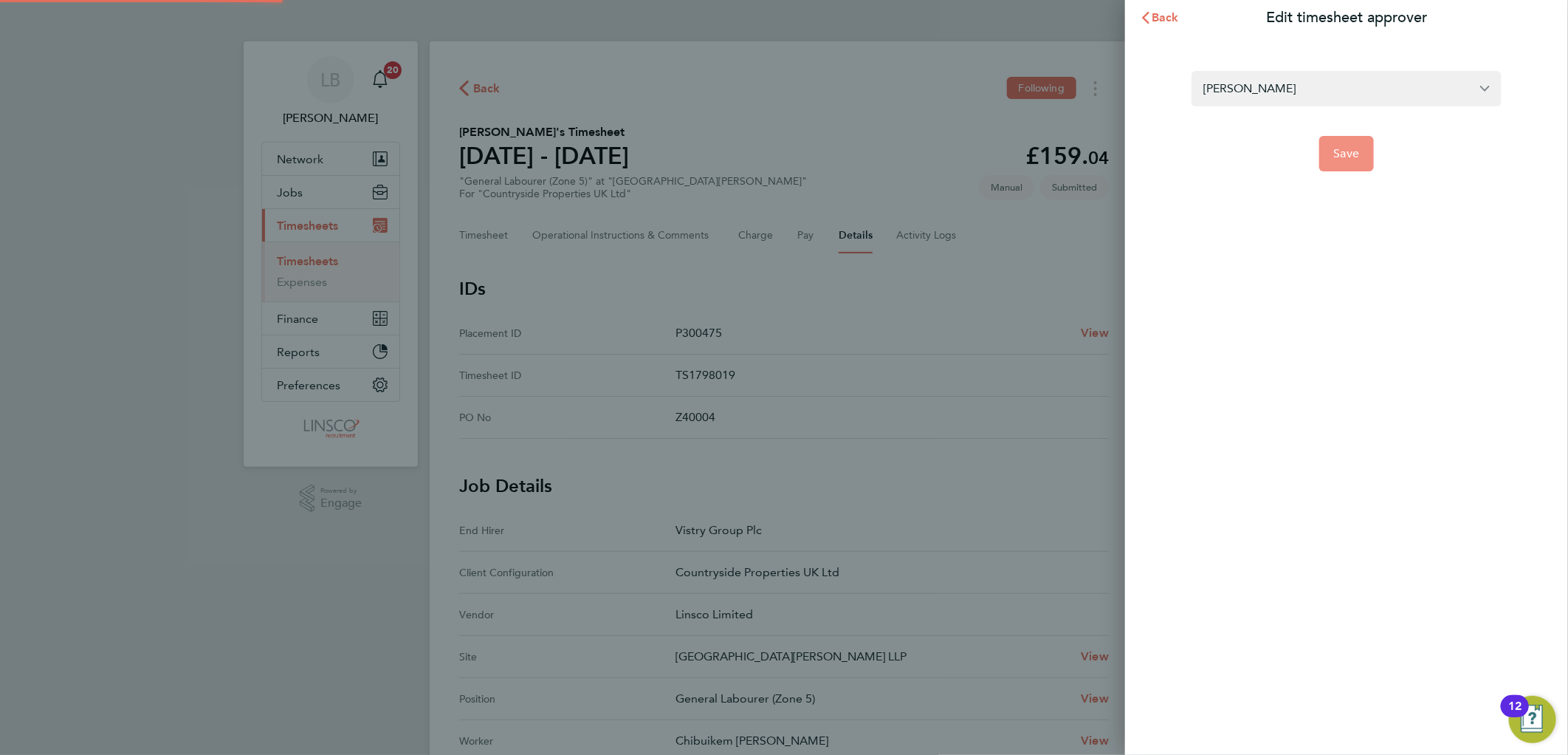
click at [1335, 155] on span "Save" at bounding box center [1347, 153] width 26 height 15
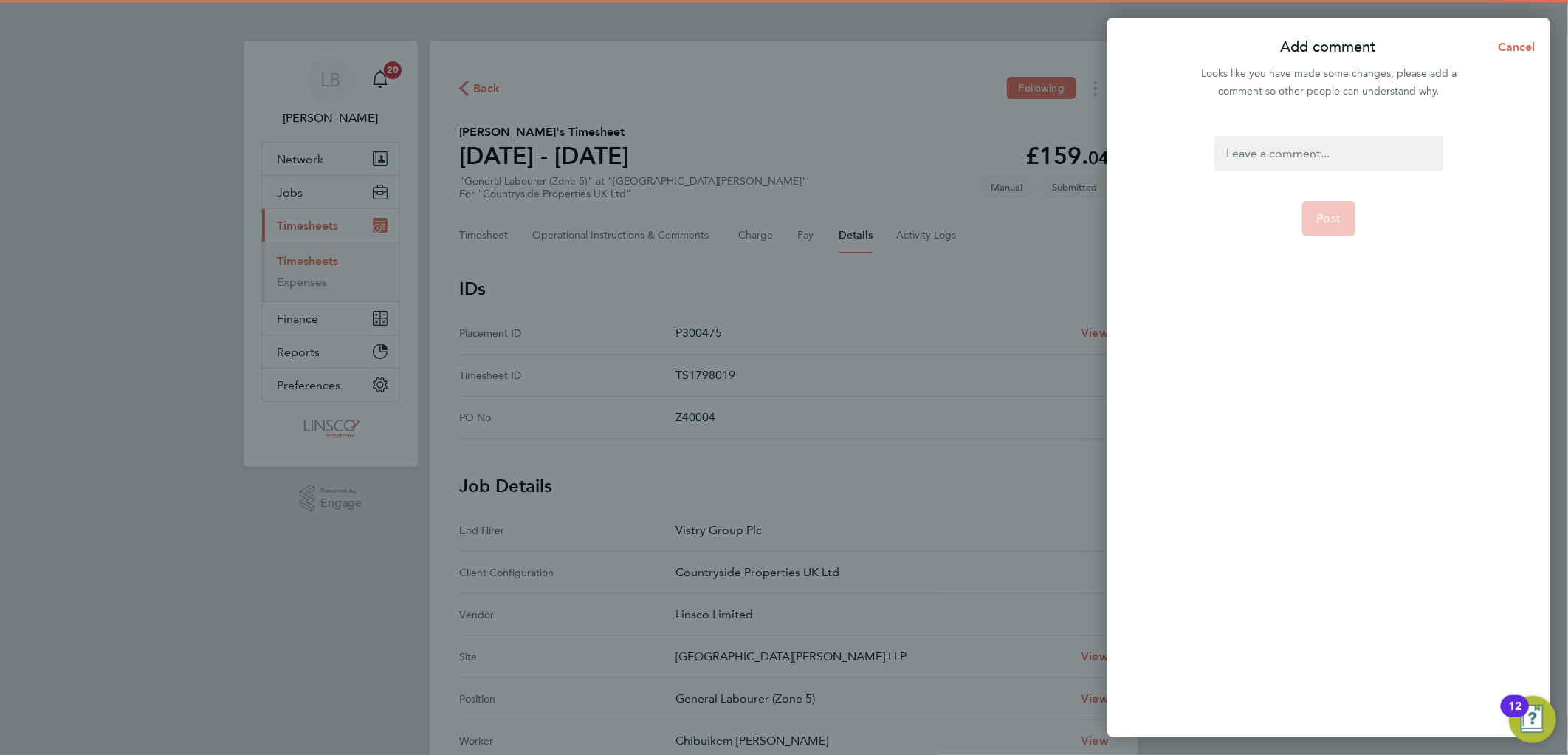
click at [1331, 151] on div at bounding box center [1328, 153] width 228 height 36
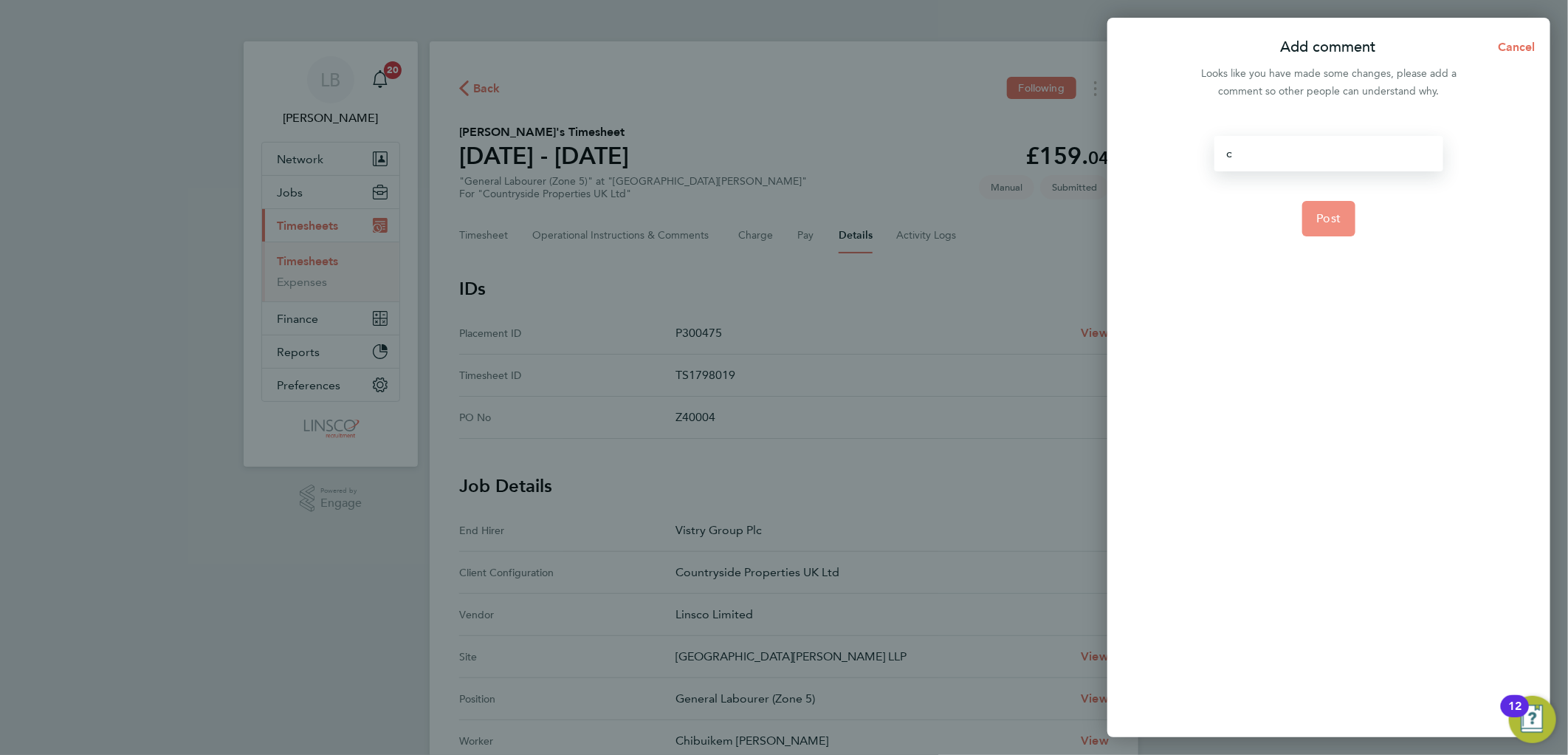
click at [1318, 215] on span "Post" at bounding box center [1329, 218] width 24 height 15
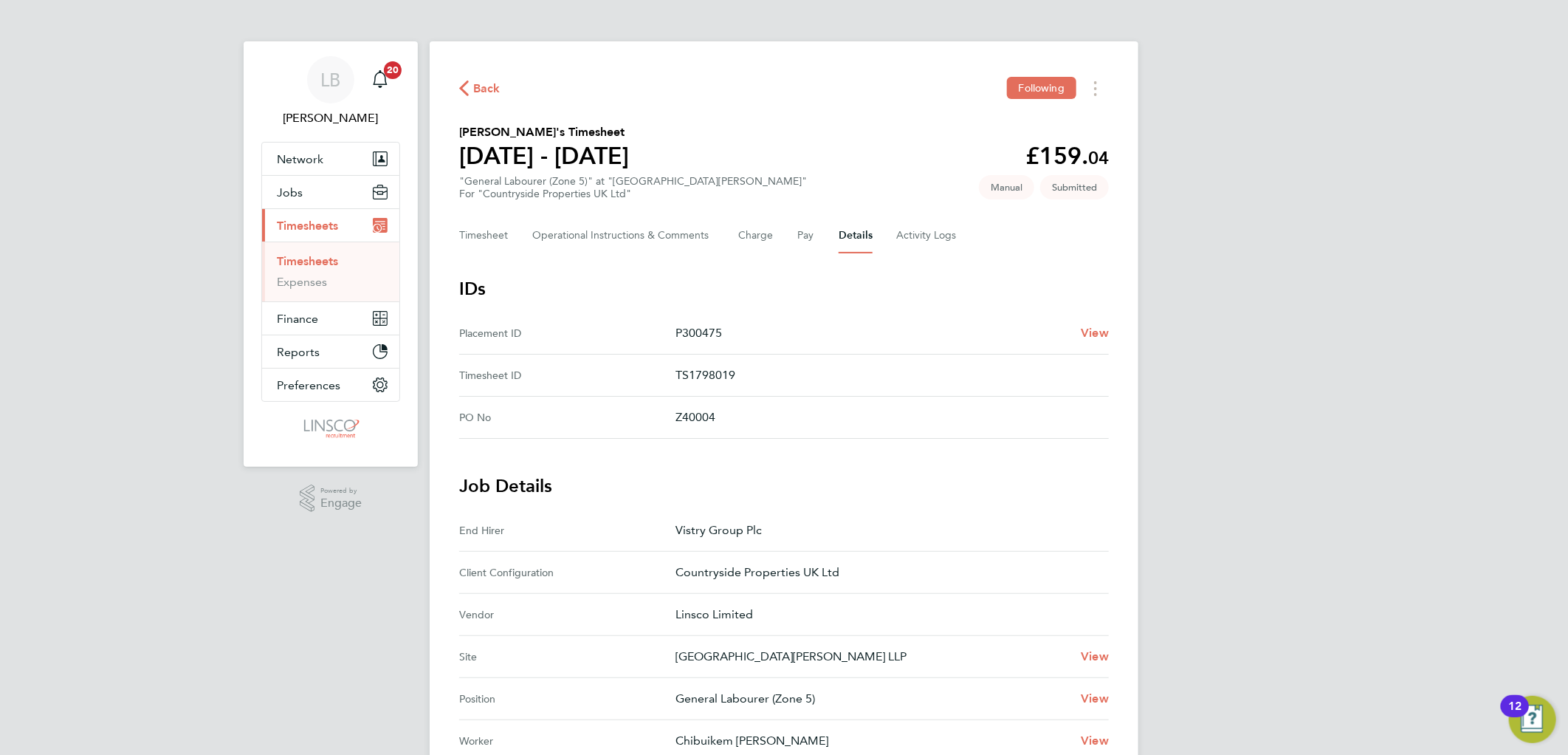
click at [485, 83] on span "Back" at bounding box center [486, 88] width 27 height 17
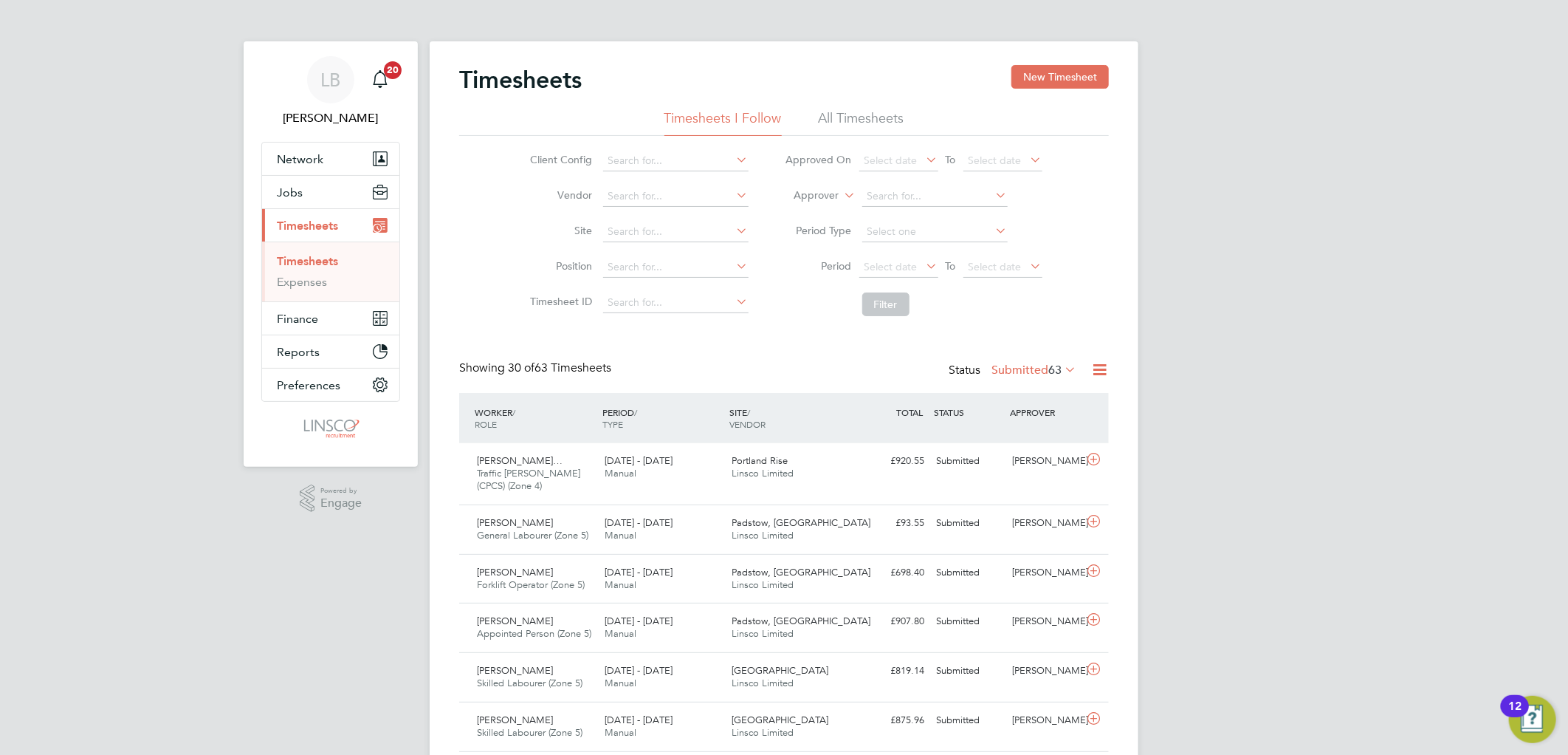
click at [1002, 372] on label "Submitted 63" at bounding box center [1033, 369] width 85 height 15
click at [1000, 458] on li "Approved" at bounding box center [1018, 458] width 68 height 21
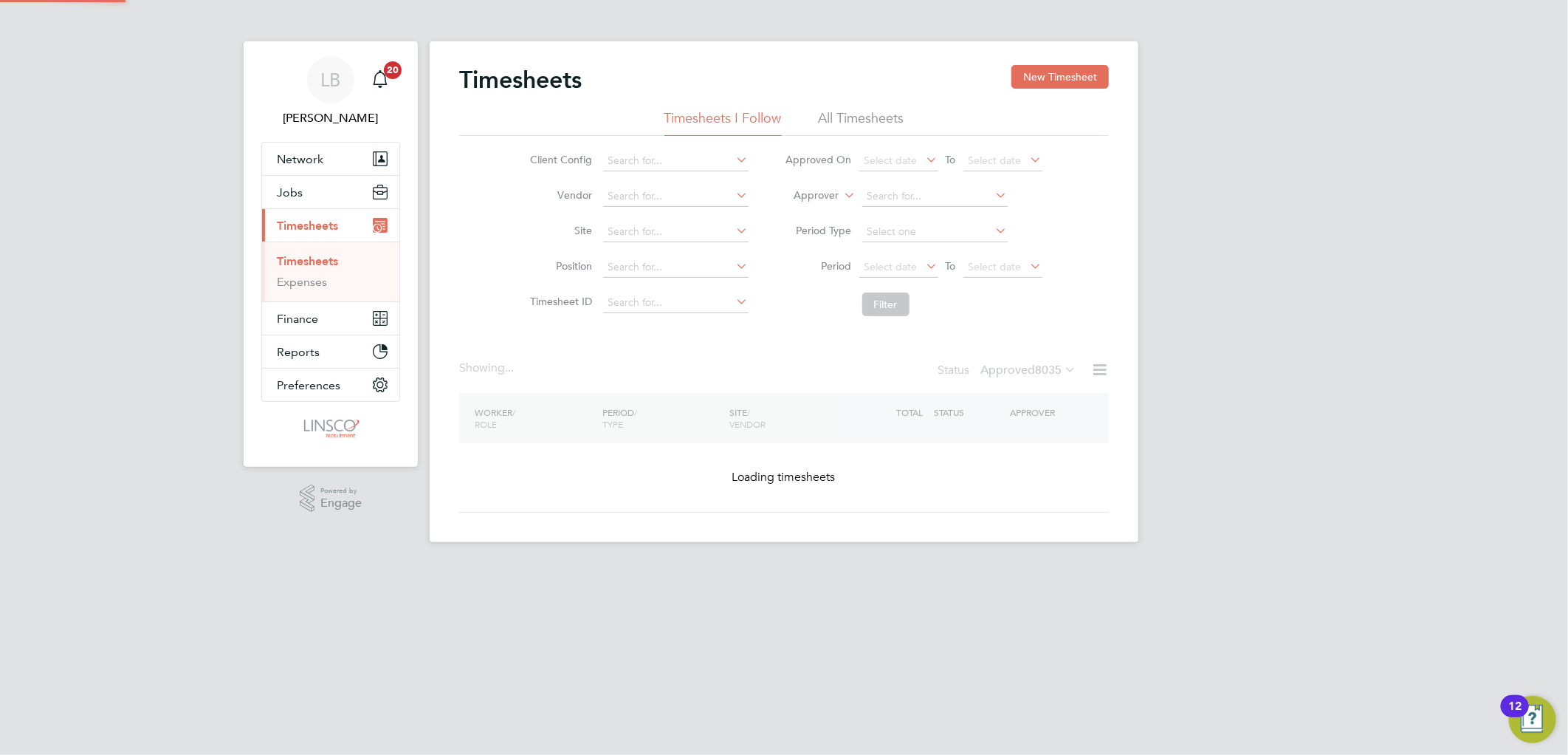
click at [898, 266] on span "Select date" at bounding box center [890, 266] width 53 height 13
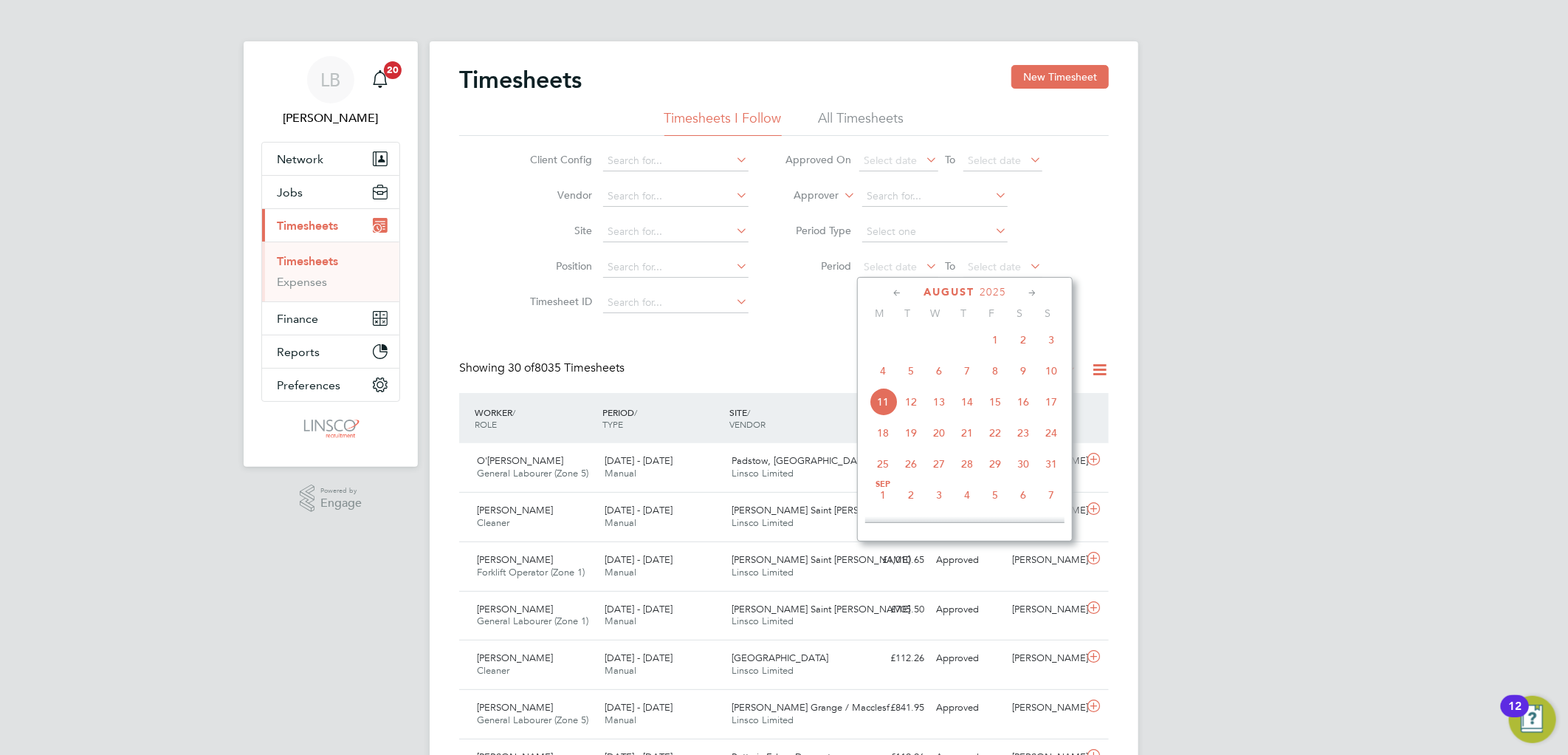
click at [886, 370] on span "4" at bounding box center [882, 371] width 28 height 28
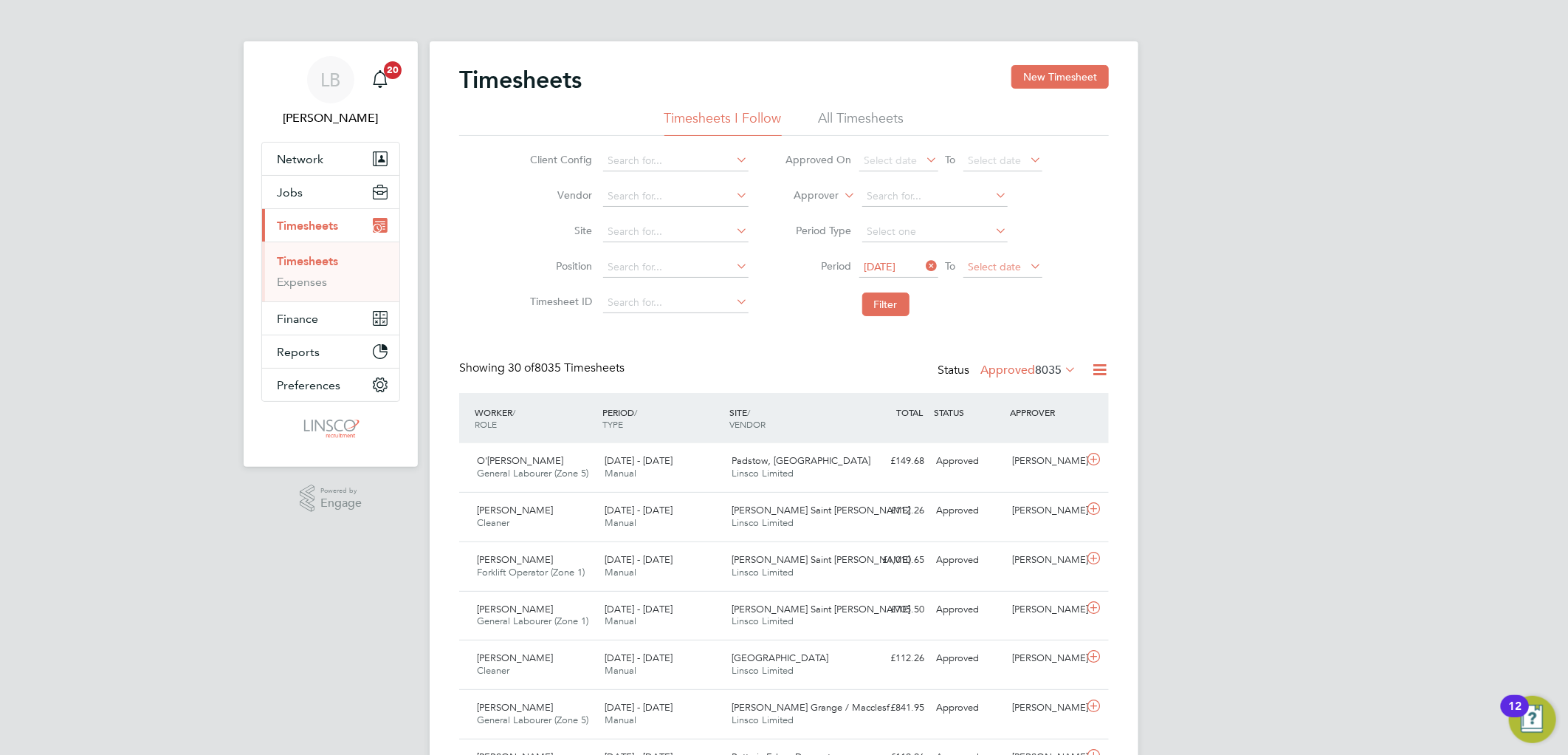
click at [1007, 268] on span "Select date" at bounding box center [994, 266] width 53 height 13
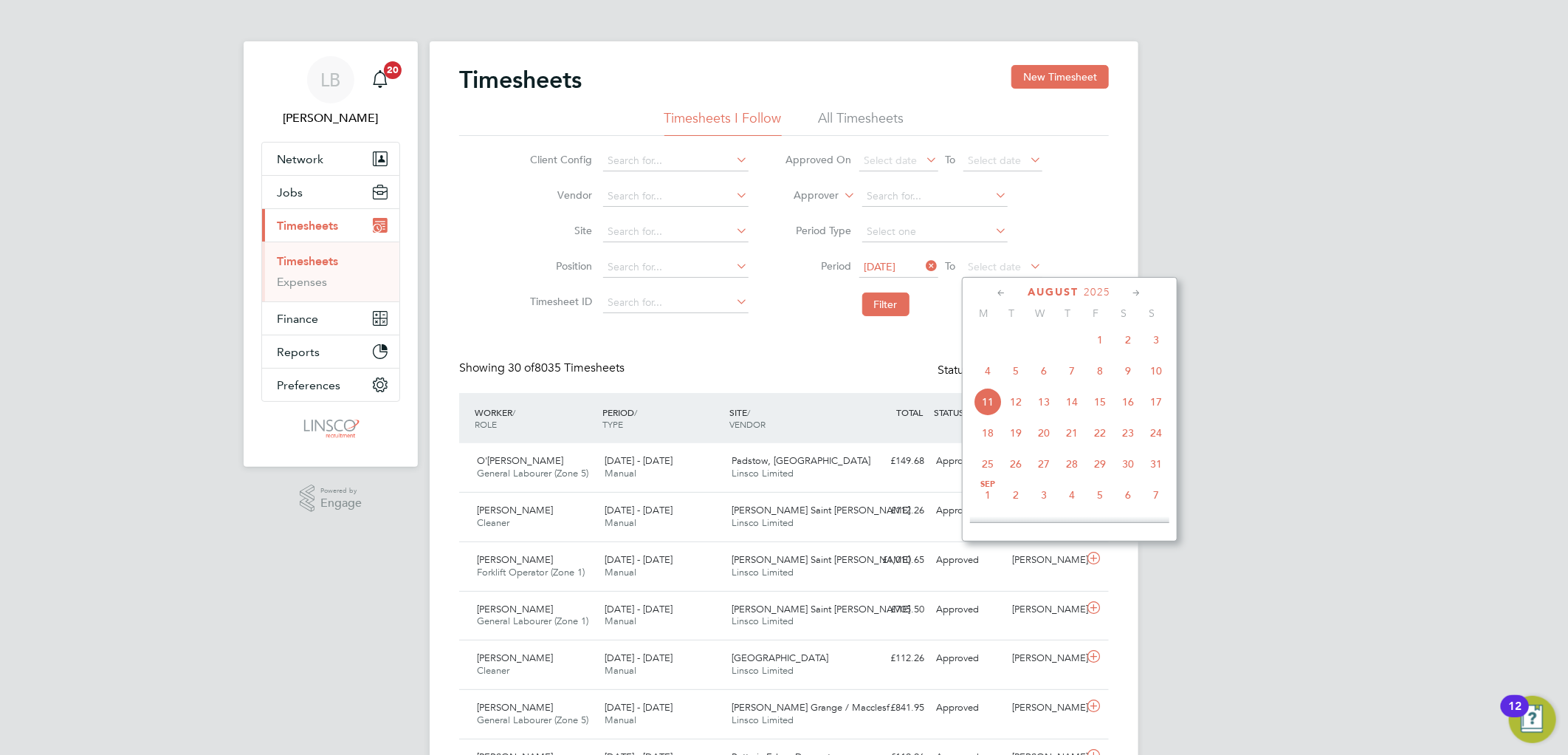
click at [1150, 372] on span "10" at bounding box center [1156, 371] width 28 height 28
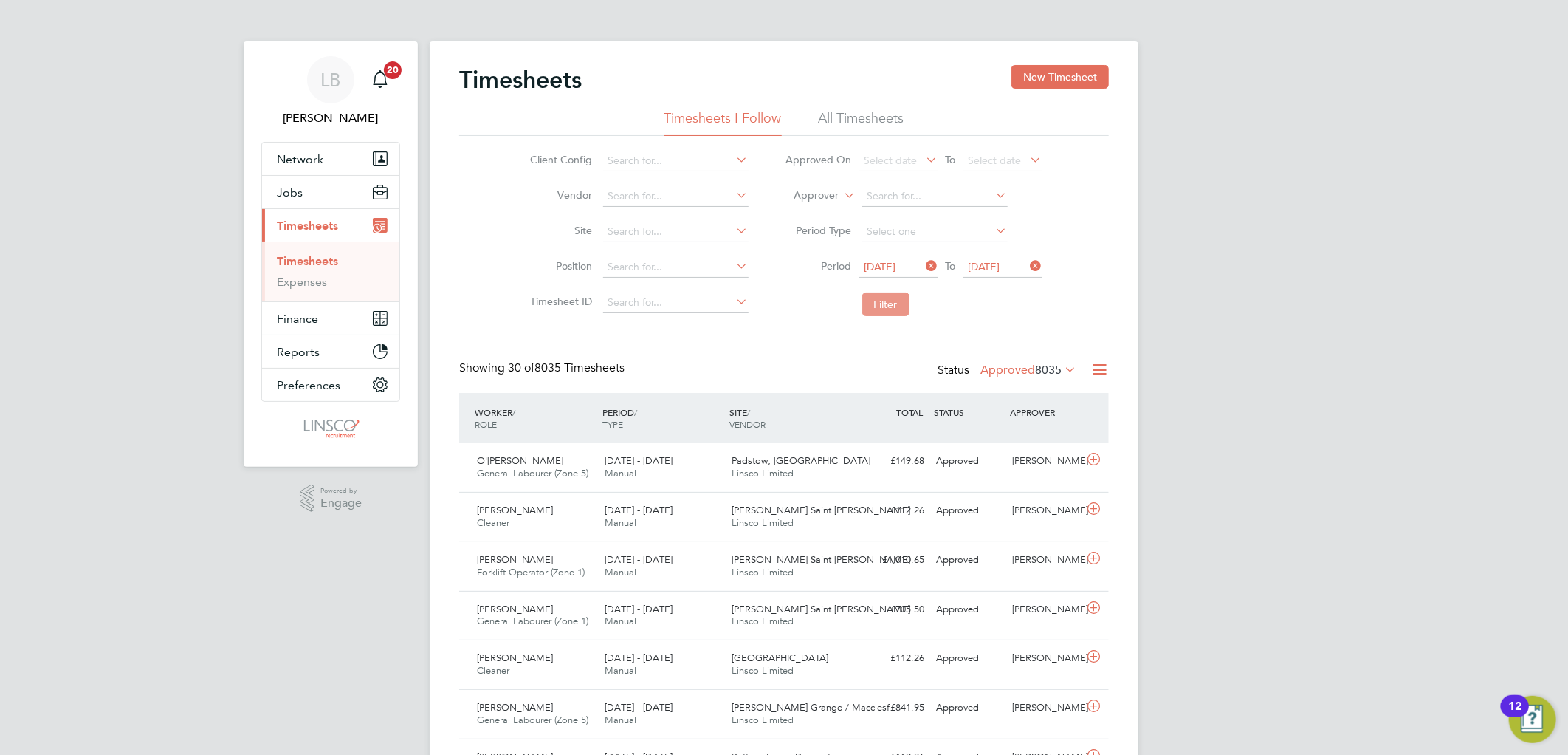
click at [875, 306] on button "Filter" at bounding box center [886, 304] width 47 height 24
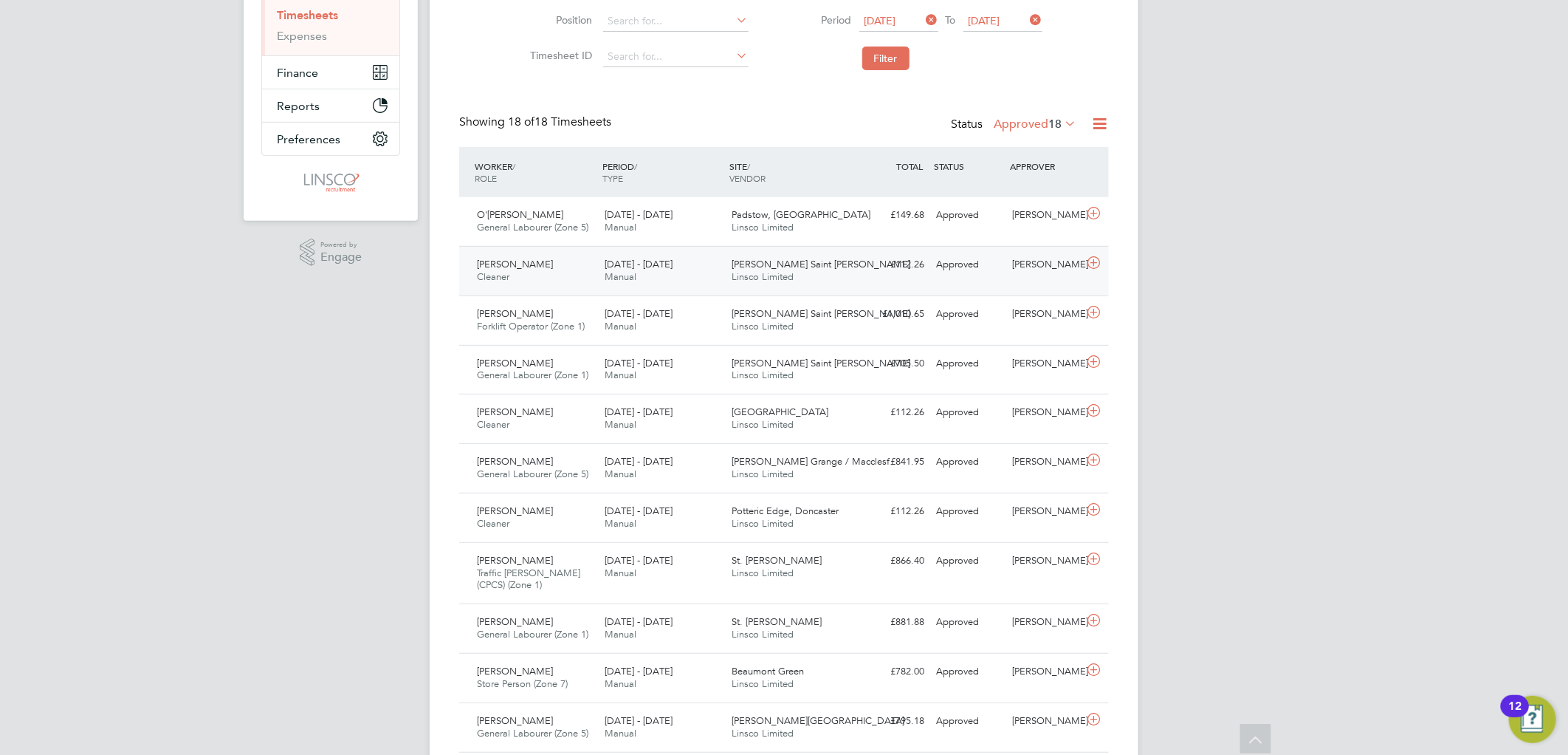
click at [639, 255] on div "4 - 10 Aug 2025 Manual" at bounding box center [662, 271] width 128 height 37
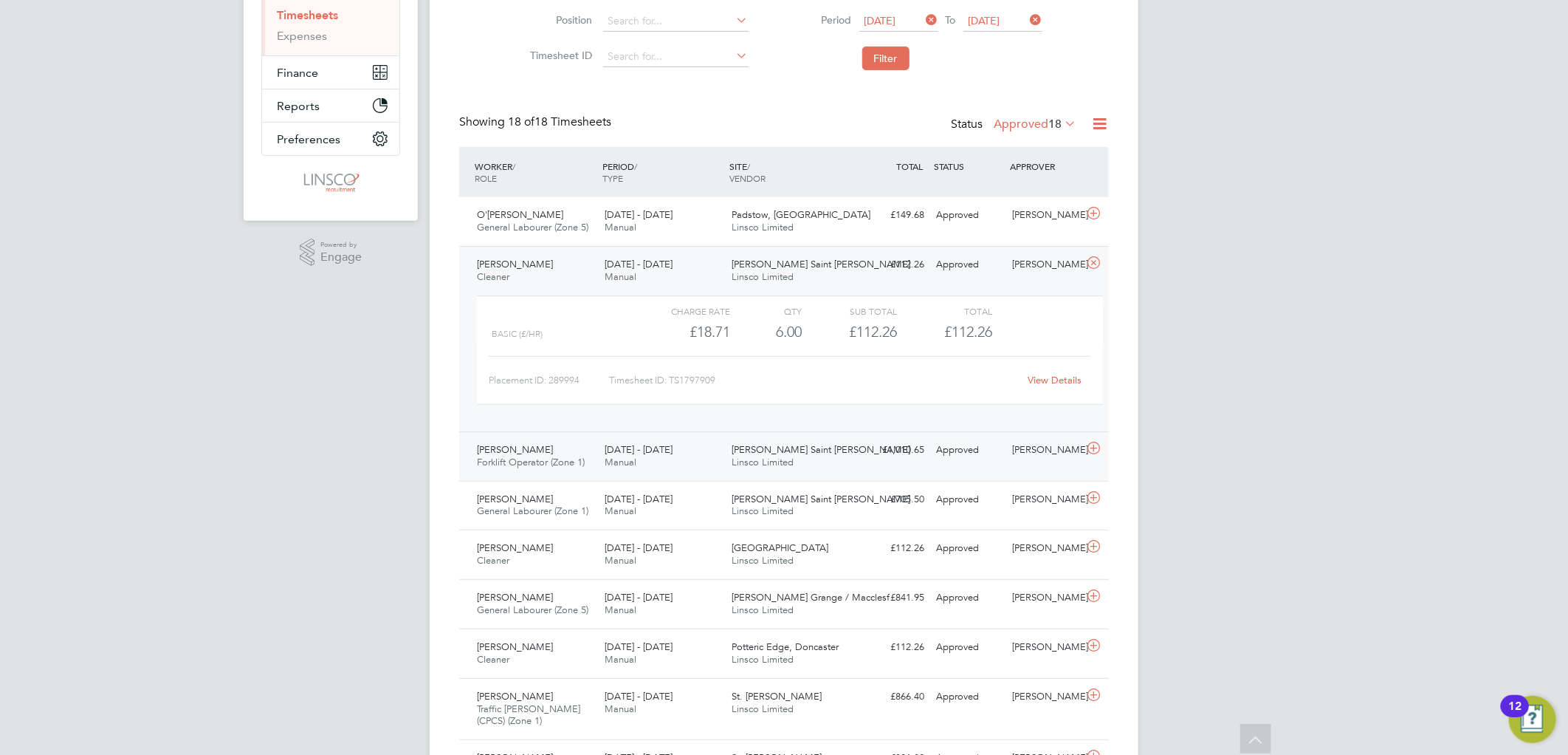
drag, startPoint x: 598, startPoint y: 440, endPoint x: 659, endPoint y: 468, distance: 67.1
click at [598, 440] on div "4 - 10 Aug 2025 Manual" at bounding box center [662, 456] width 128 height 37
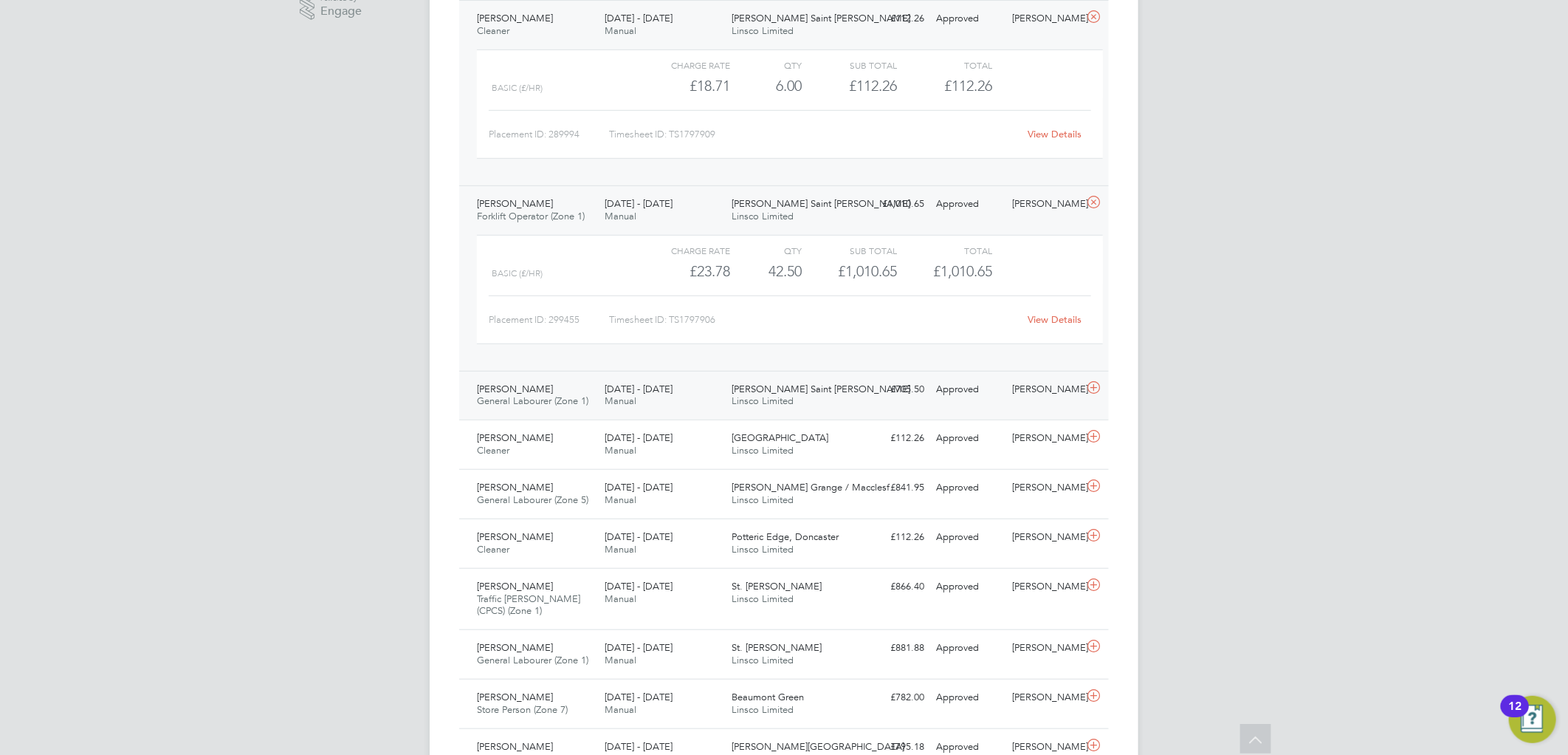
click at [599, 400] on div "4 - 10 Aug 2025 Manual" at bounding box center [662, 395] width 128 height 37
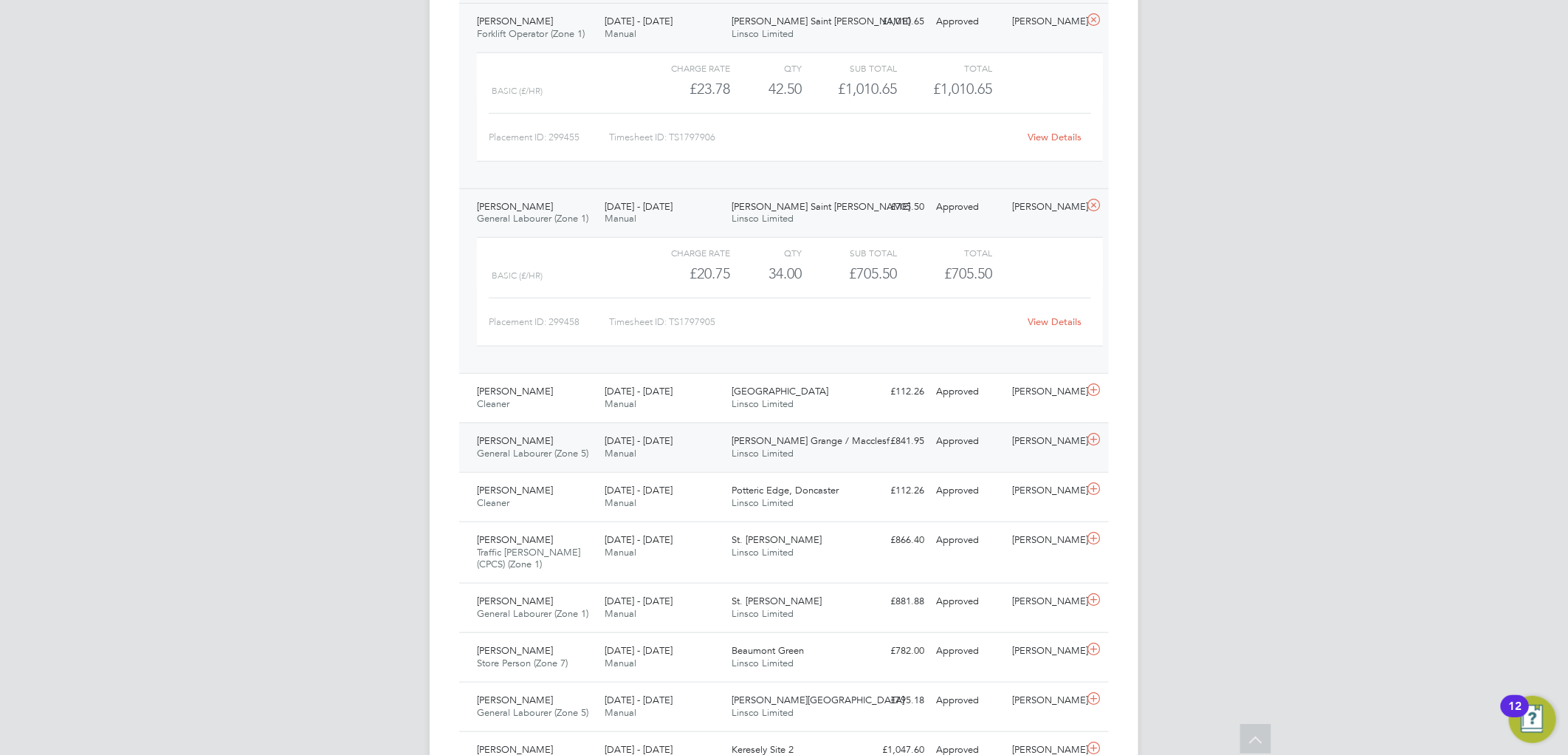
scroll to position [738, 0]
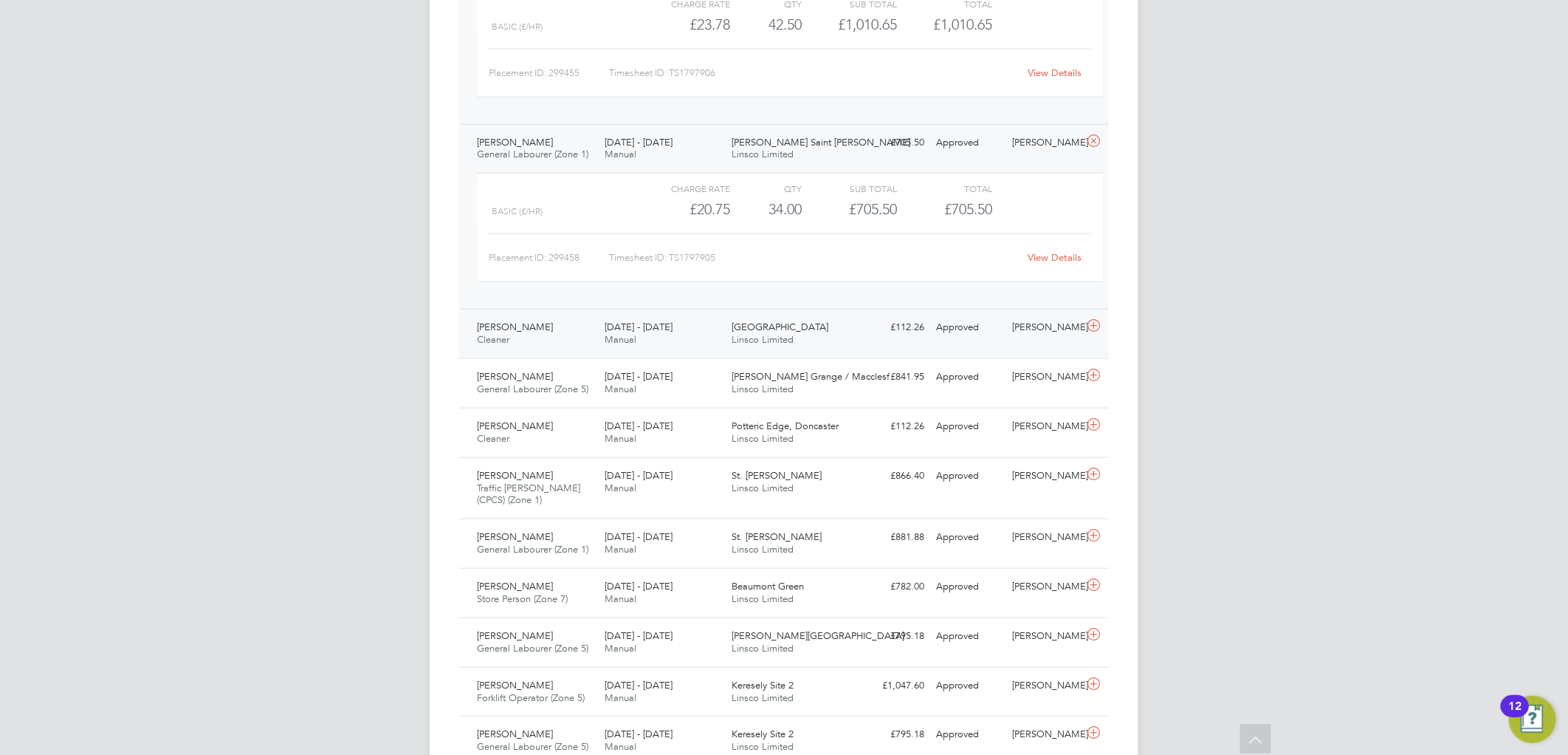
drag, startPoint x: 587, startPoint y: 336, endPoint x: 684, endPoint y: 350, distance: 98.0
click at [587, 336] on div "Hannah Jenkin Cleaner 4 - 10 Aug 2025" at bounding box center [534, 333] width 128 height 37
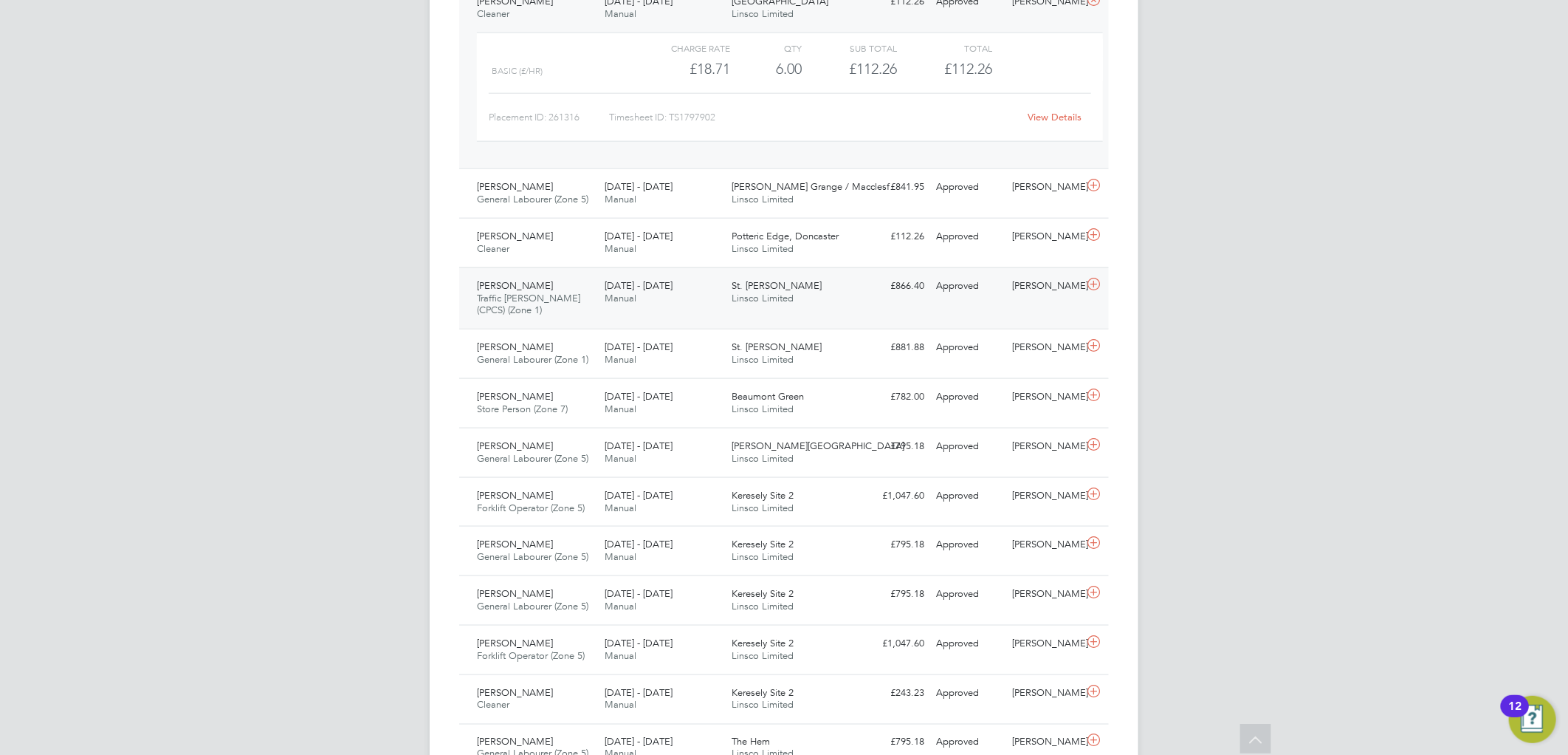
scroll to position [1066, 0]
click at [599, 204] on div "4 - 10 Aug 2025 Manual" at bounding box center [662, 191] width 128 height 37
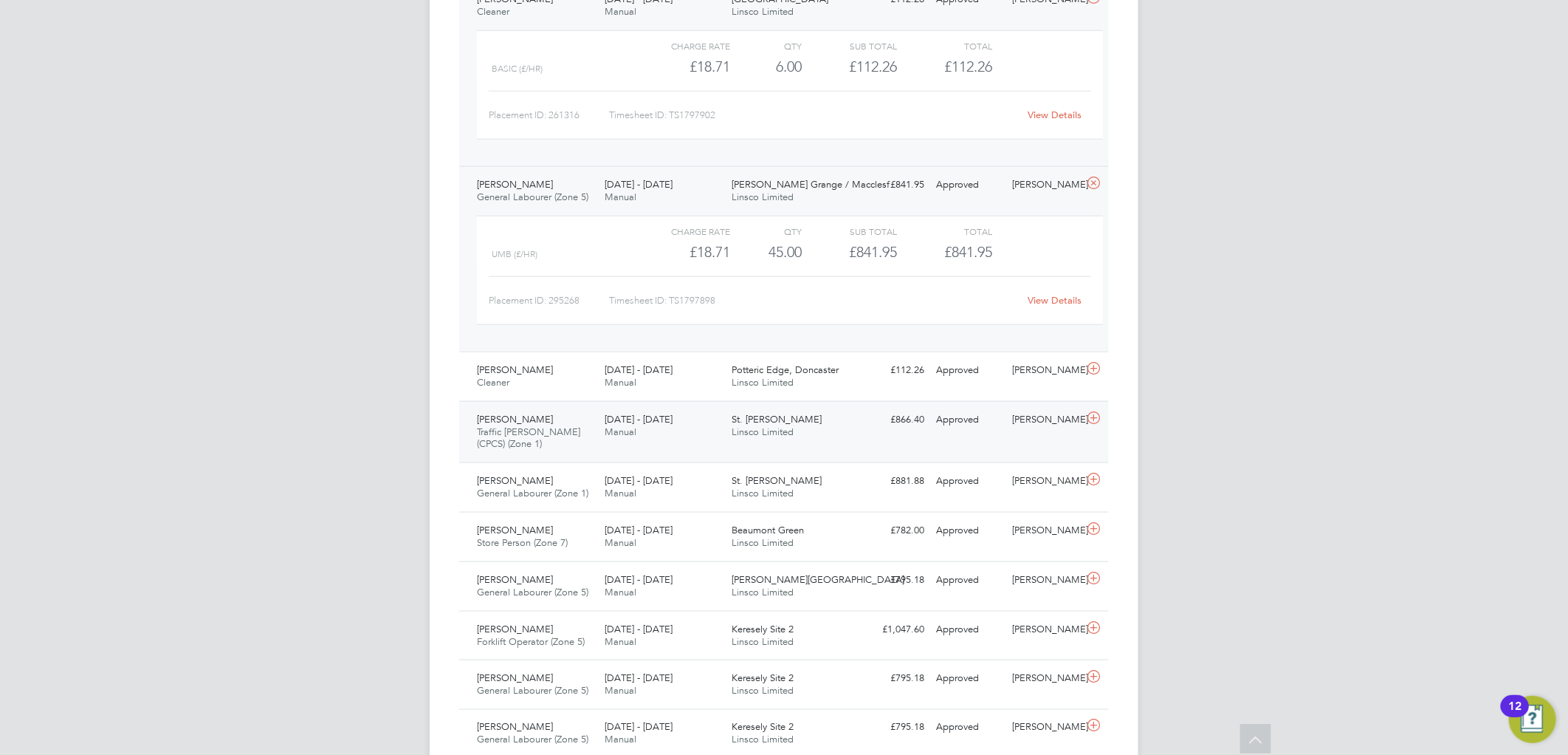
scroll to position [1148, 0]
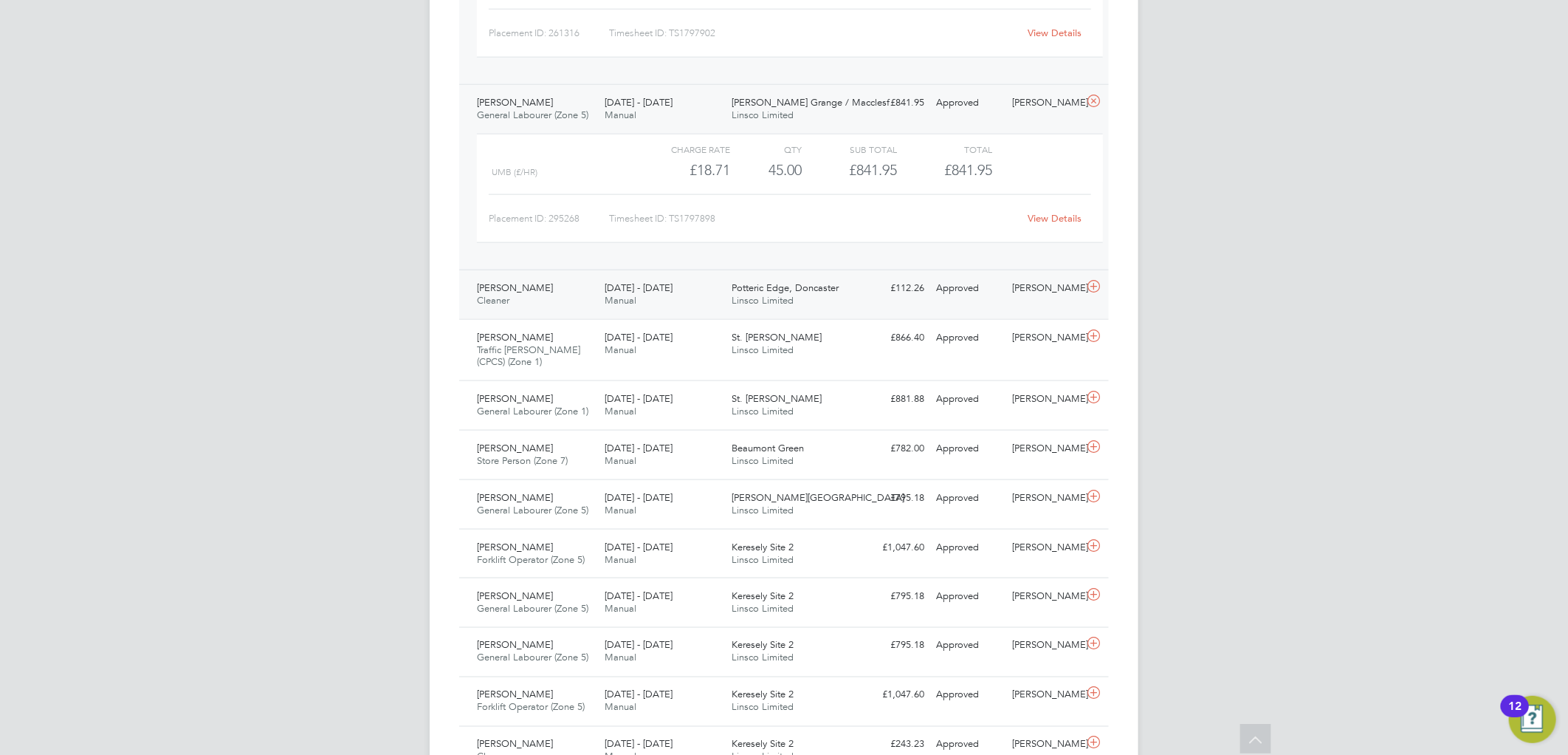
drag, startPoint x: 605, startPoint y: 296, endPoint x: 612, endPoint y: 294, distance: 7.3
click at [607, 296] on span "Manual" at bounding box center [620, 300] width 31 height 12
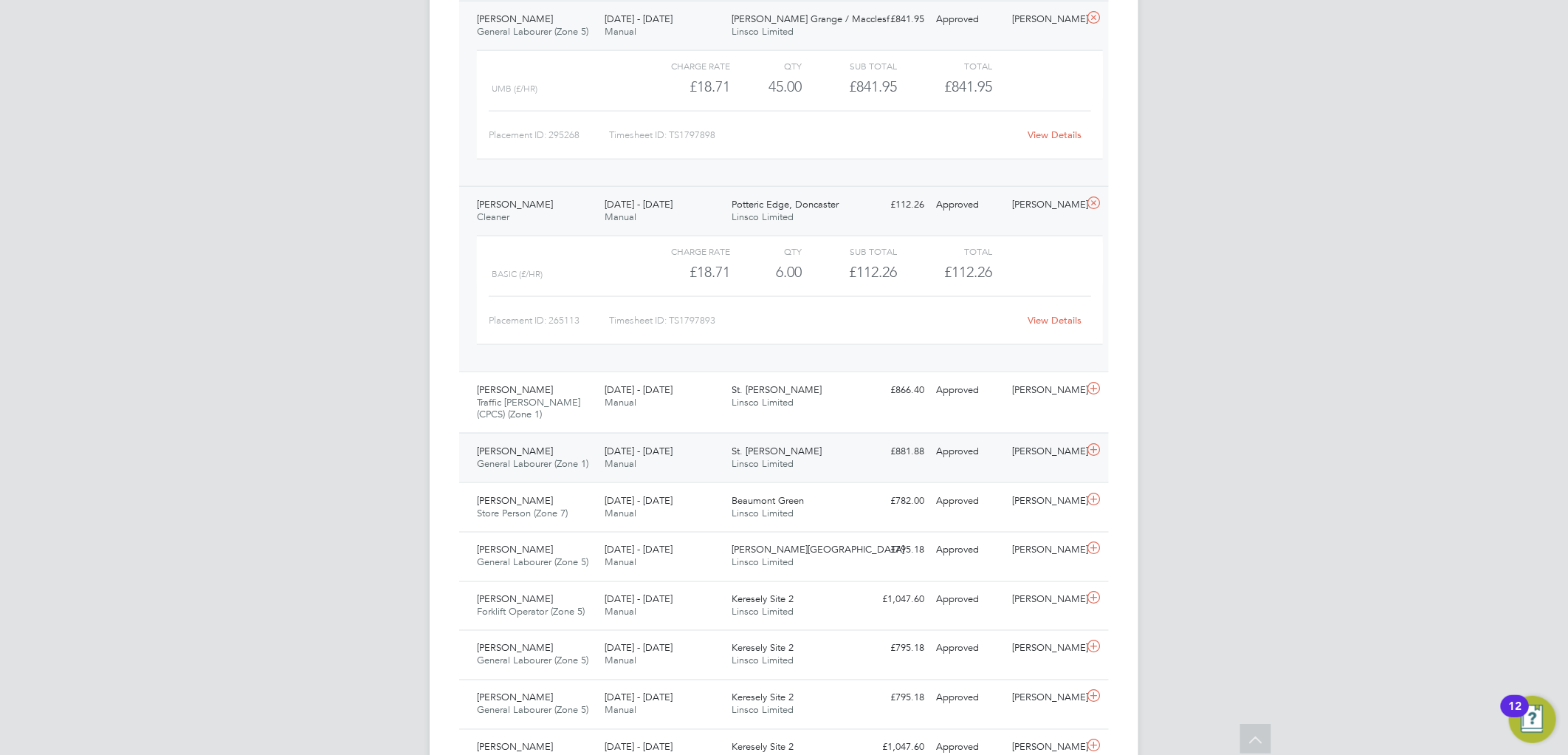
scroll to position [1312, 0]
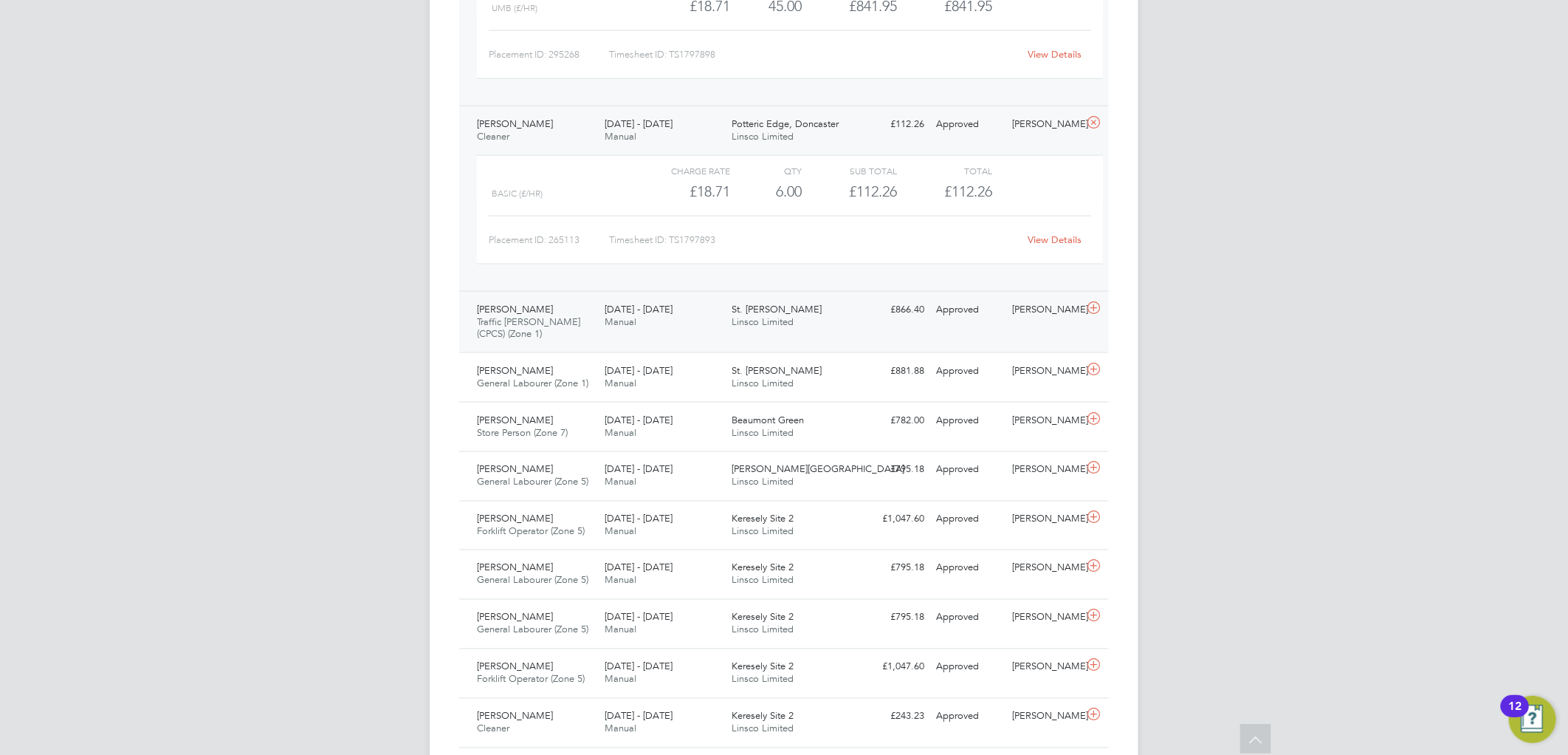
drag, startPoint x: 594, startPoint y: 329, endPoint x: 826, endPoint y: 311, distance: 232.7
click at [596, 327] on div "Shaquille Cooper Traffic Marshall (CPCS) (Zone 1) 4 - 10 Aug 2025" at bounding box center [534, 322] width 128 height 50
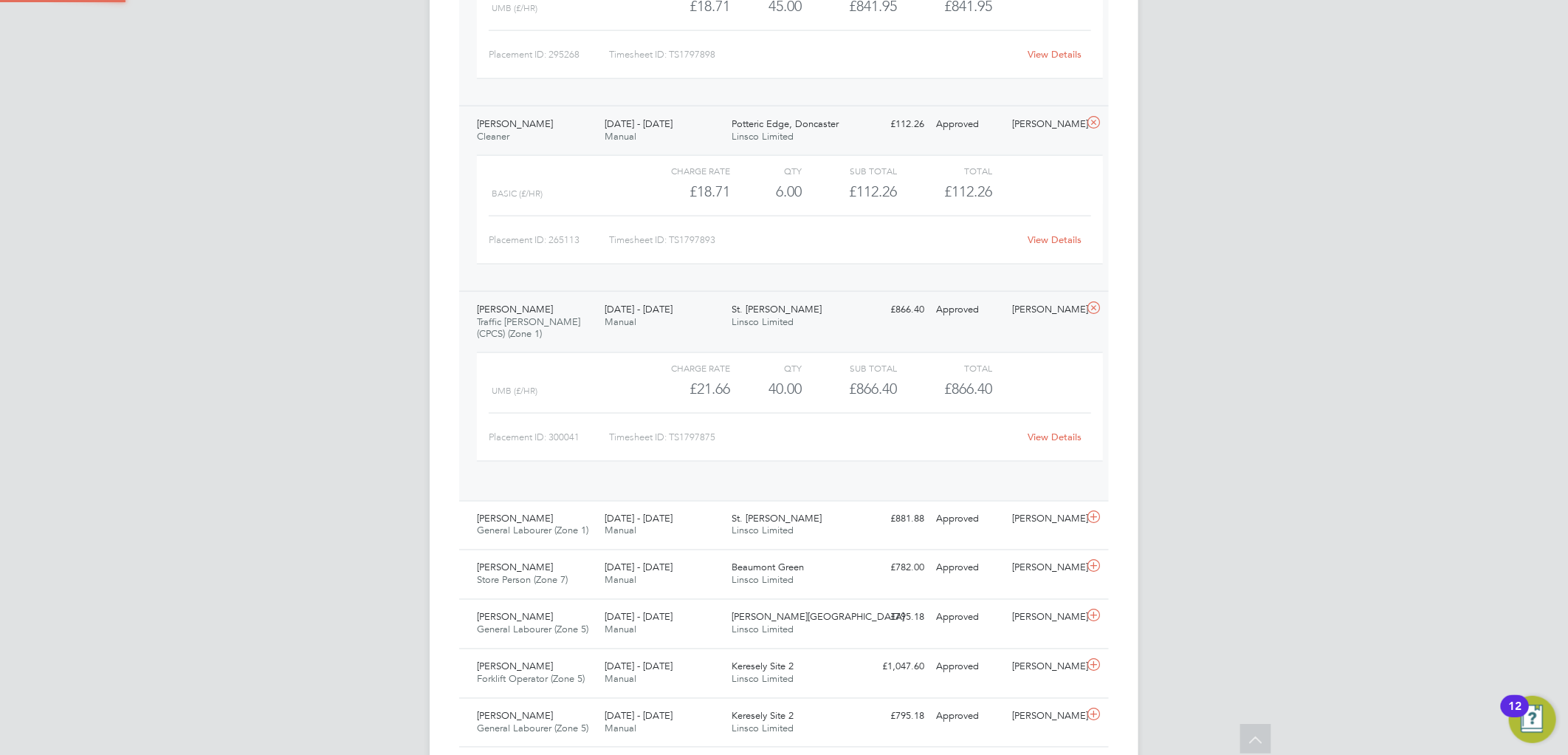
scroll to position [24, 144]
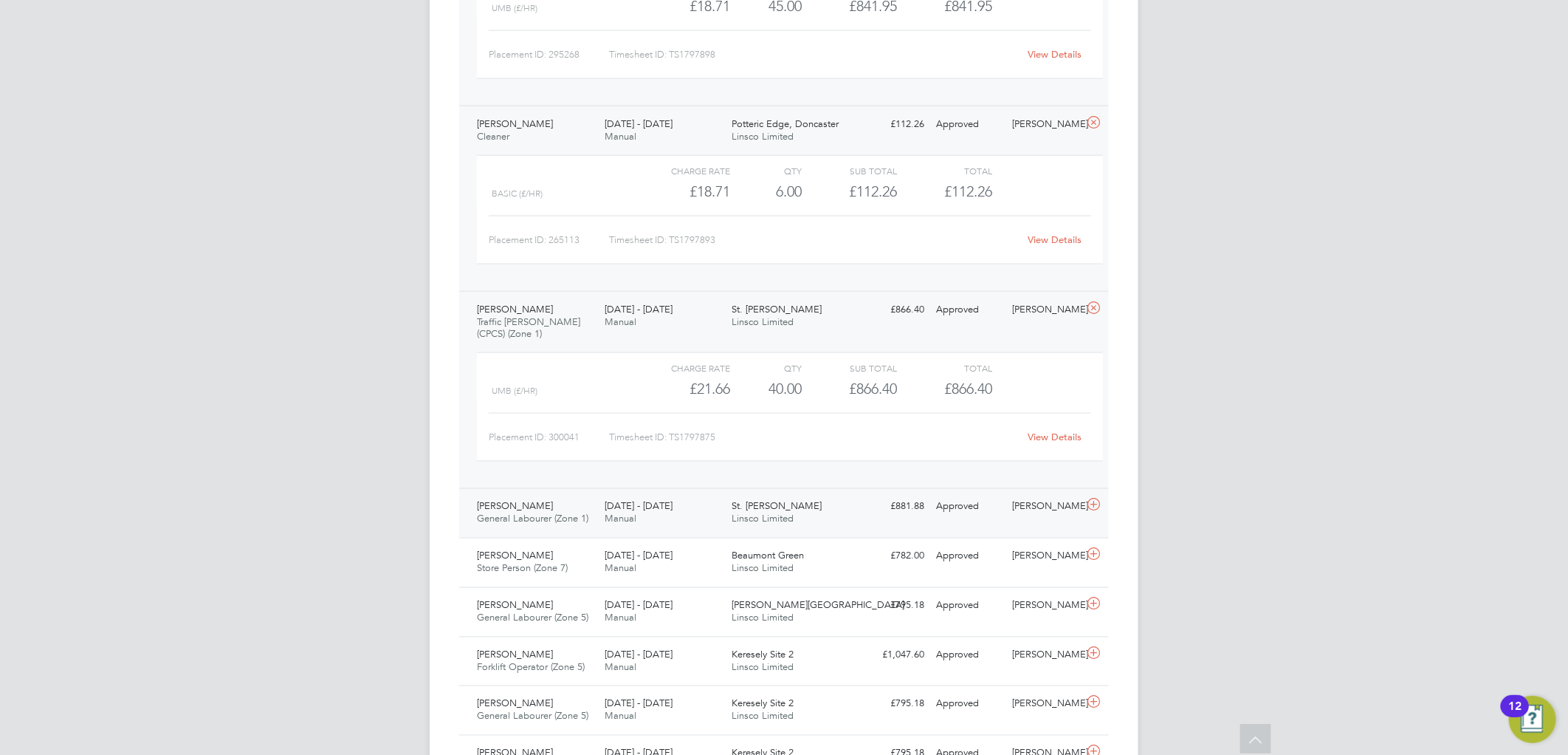
drag, startPoint x: 585, startPoint y: 515, endPoint x: 647, endPoint y: 519, distance: 62.1
click at [585, 515] on span "General Labourer (Zone 1)" at bounding box center [532, 519] width 111 height 12
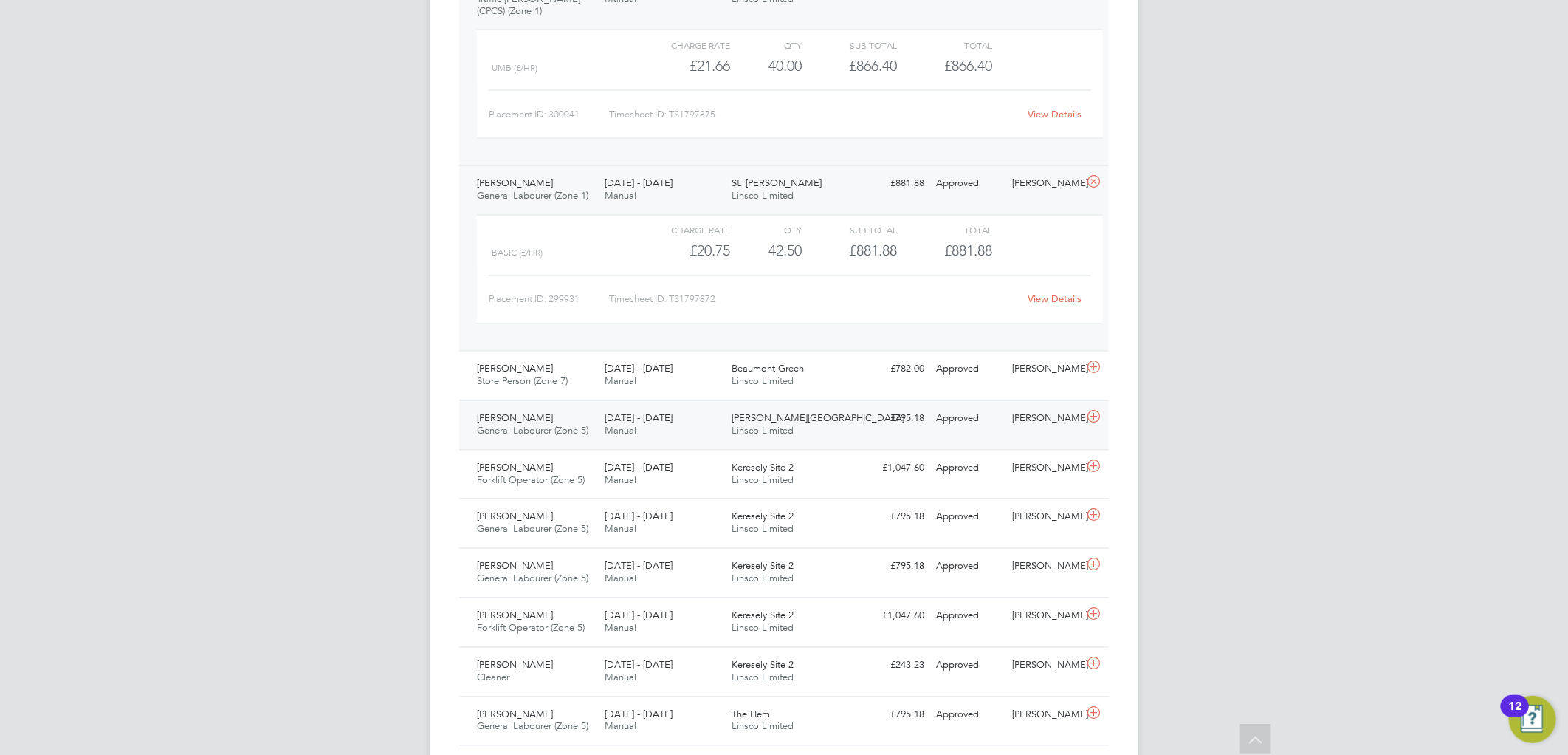
scroll to position [1640, 0]
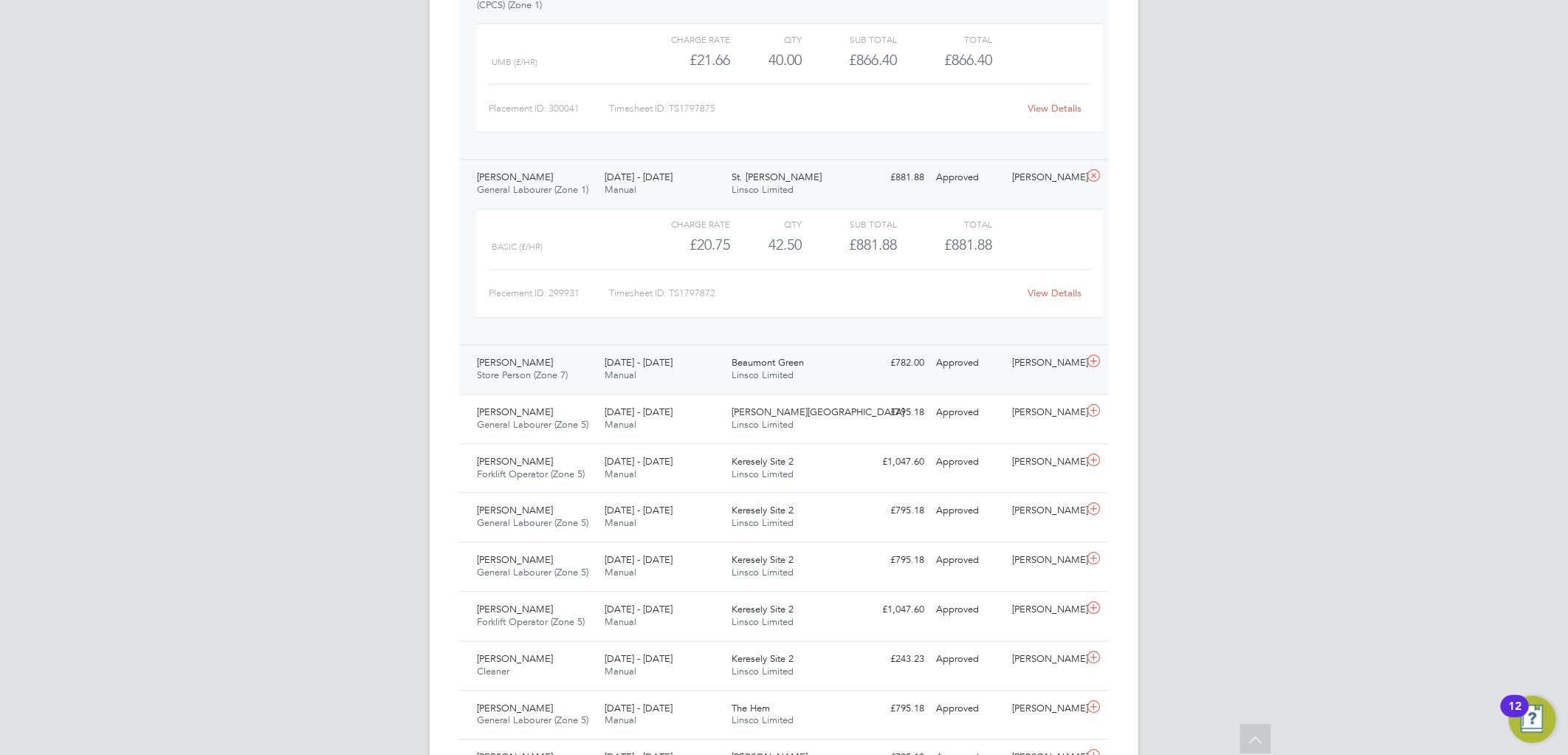
drag, startPoint x: 599, startPoint y: 360, endPoint x: 759, endPoint y: 372, distance: 160.4
click at [602, 357] on div "4 - 10 Aug 2025 Manual" at bounding box center [662, 370] width 128 height 37
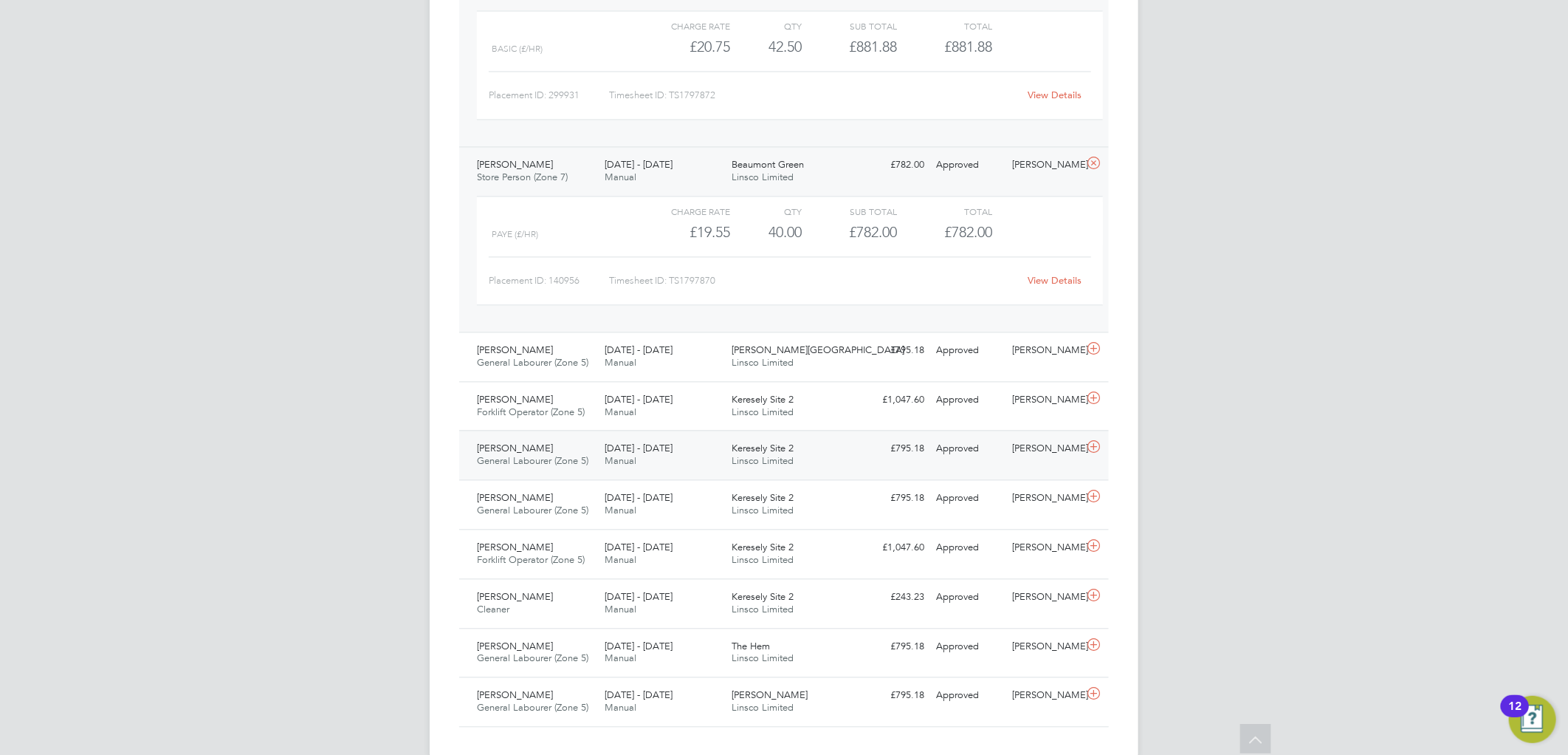
scroll to position [1866, 0]
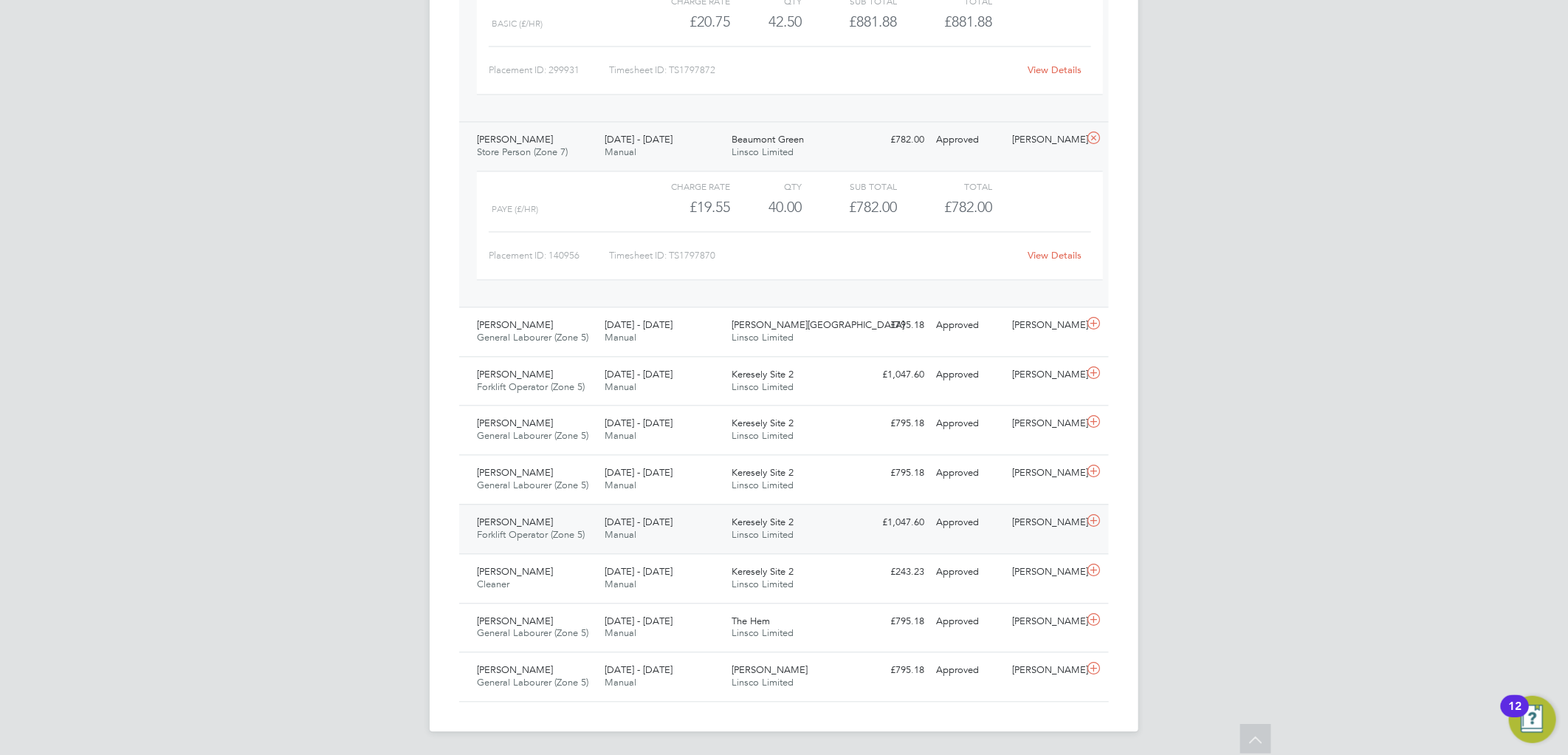
click at [570, 524] on div "Stuart Bayliss Forklift Operator (Zone 5) 4 - 10 Aug 2025" at bounding box center [534, 528] width 128 height 37
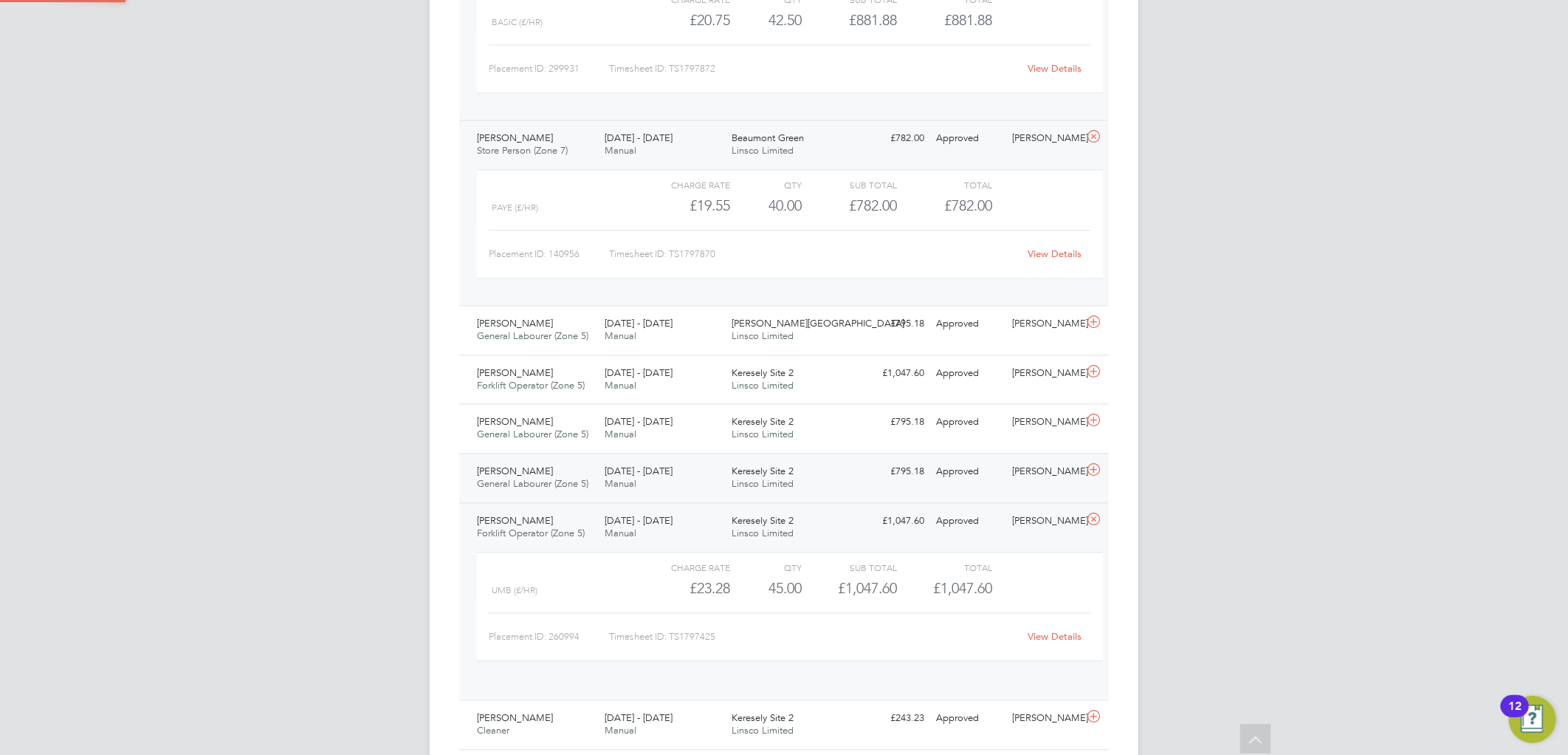
scroll to position [24, 144]
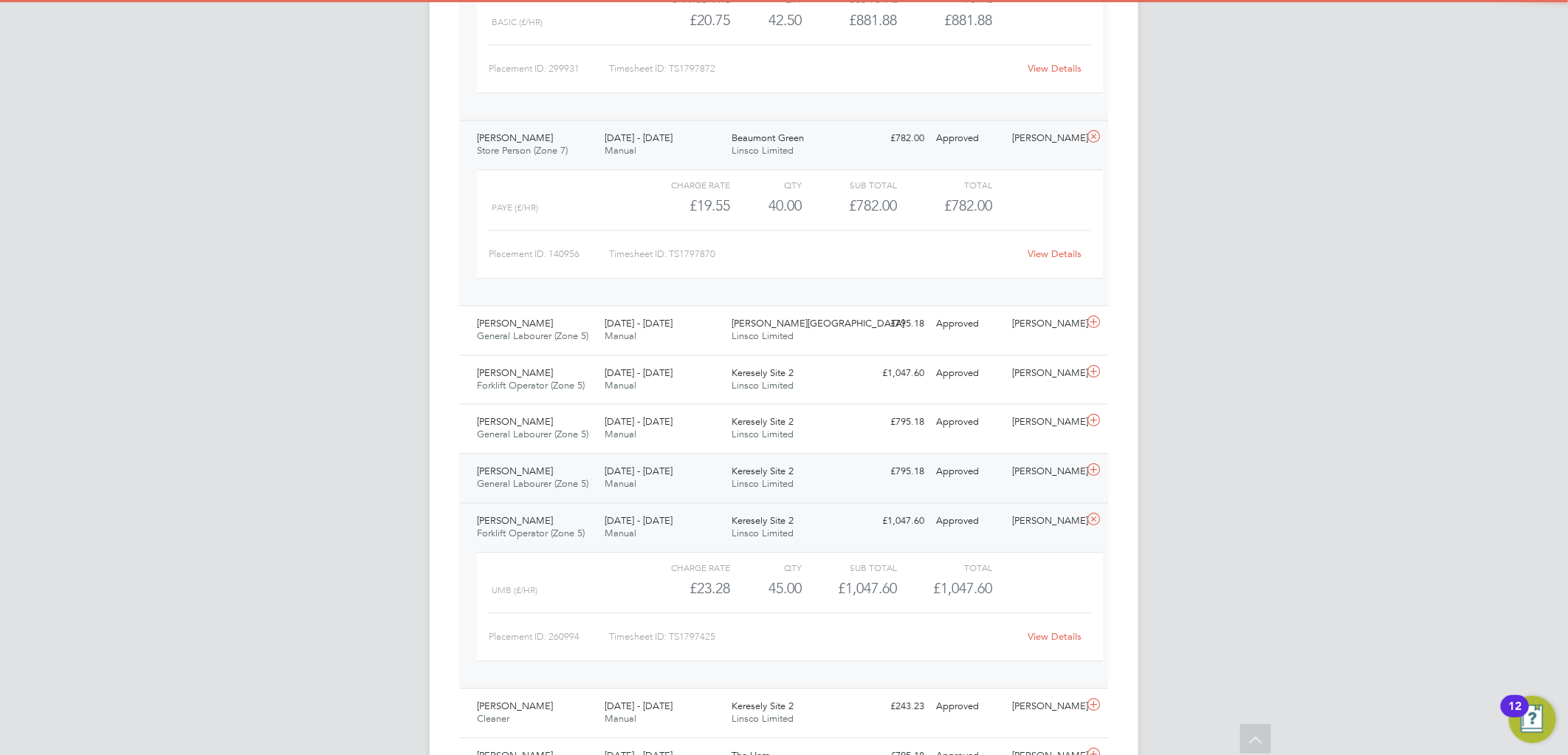
click at [566, 485] on span "General Labourer (Zone 5)" at bounding box center [532, 483] width 111 height 12
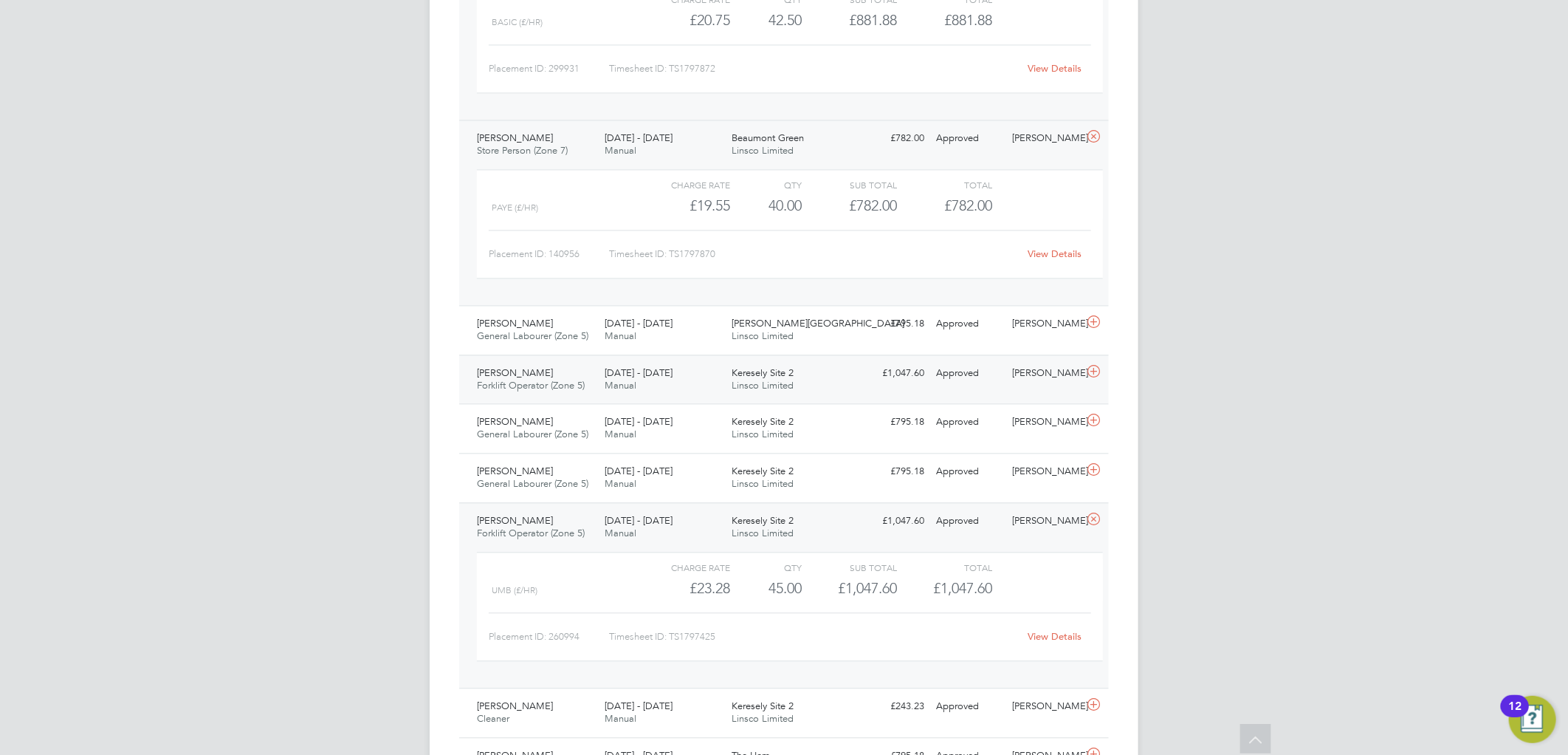
drag, startPoint x: 561, startPoint y: 430, endPoint x: 569, endPoint y: 403, distance: 28.2
click at [561, 429] on div "Jakob Reece General Labourer (Zone 5) 4 - 10 Aug 2025" at bounding box center [534, 428] width 128 height 37
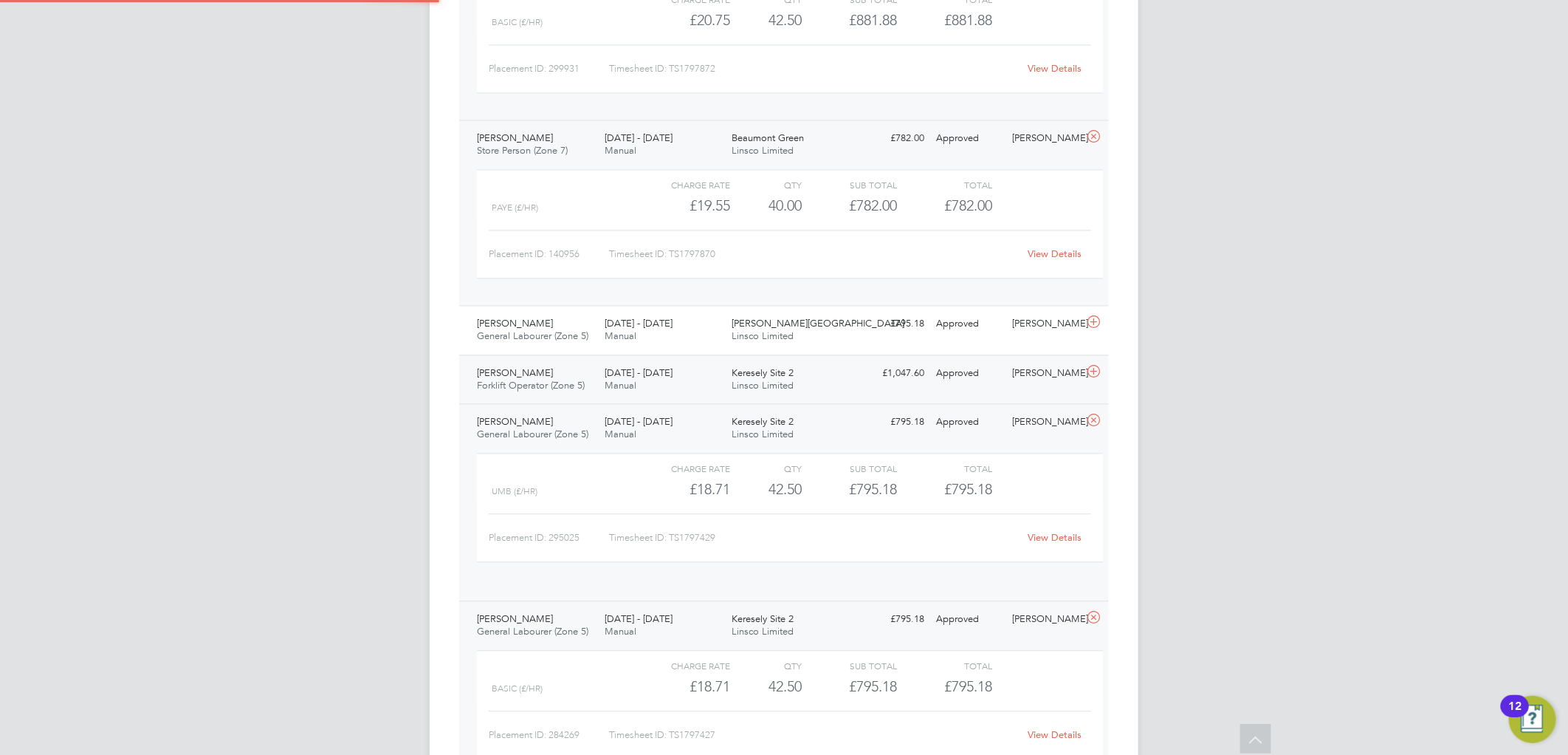
click at [575, 387] on span "Forklift Operator (Zone 5)" at bounding box center [530, 385] width 108 height 12
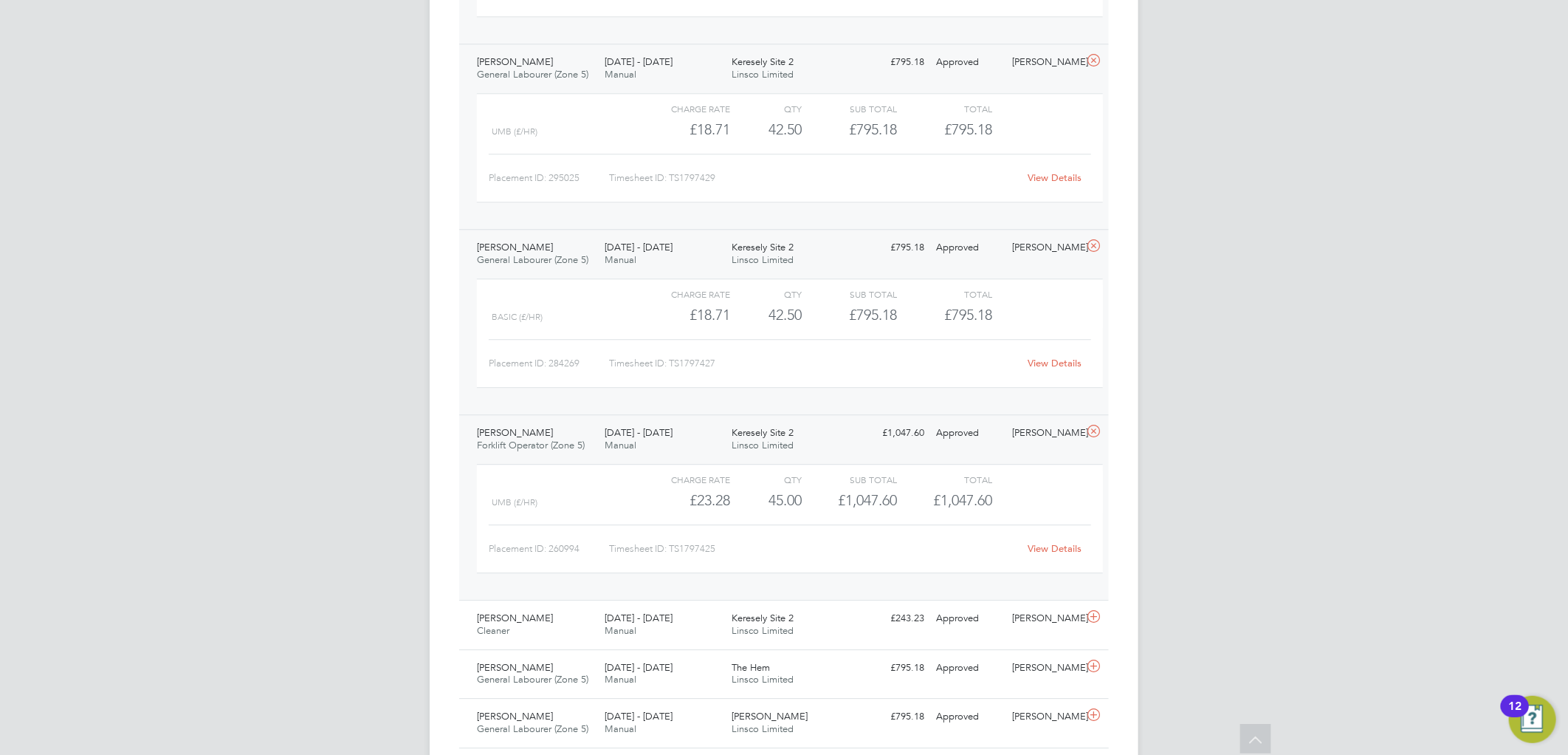
scroll to position [2411, 0]
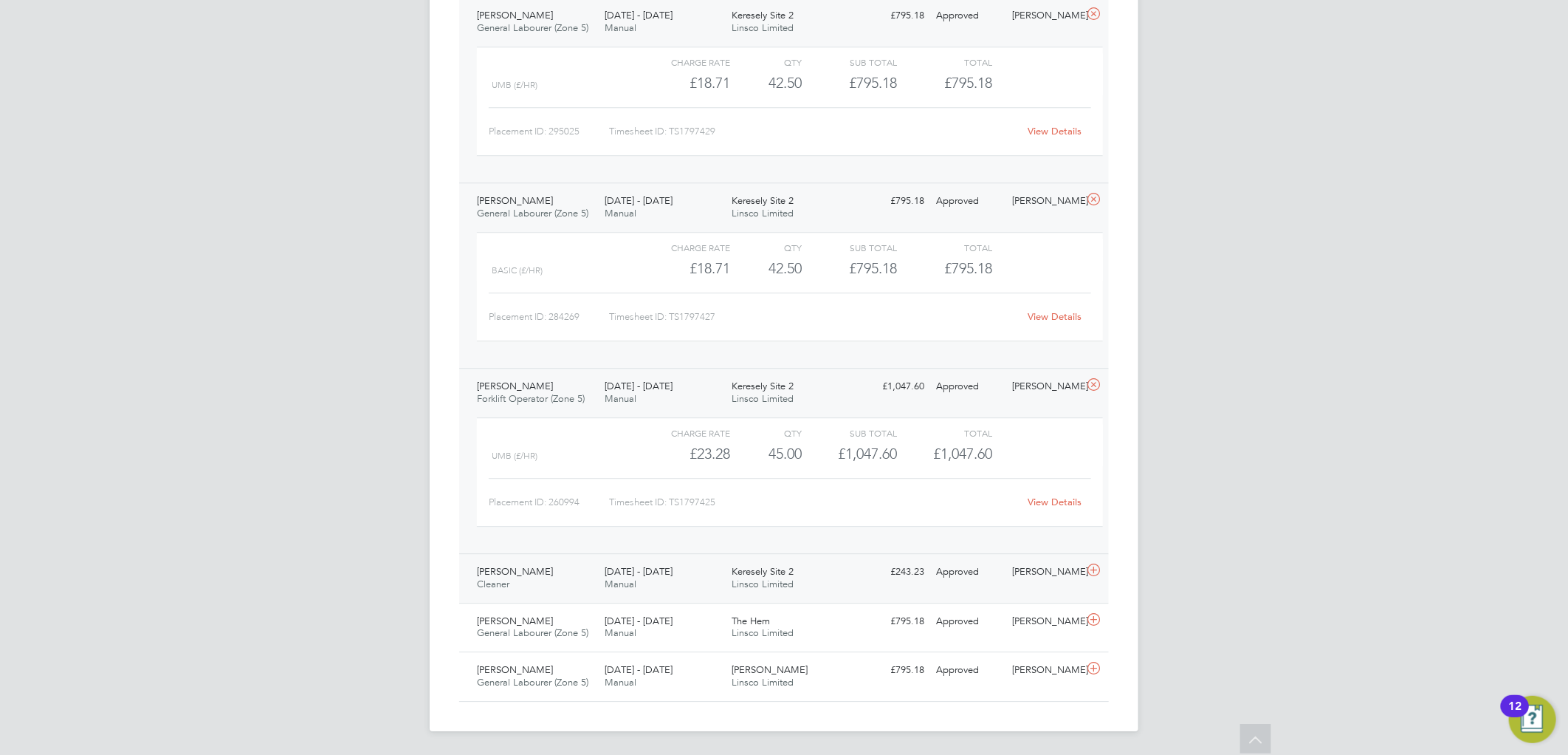
drag, startPoint x: 548, startPoint y: 571, endPoint x: 631, endPoint y: 563, distance: 83.4
click at [548, 571] on div "Johana Ouko Cleaner 4 - 10 Aug 2025" at bounding box center [534, 578] width 128 height 37
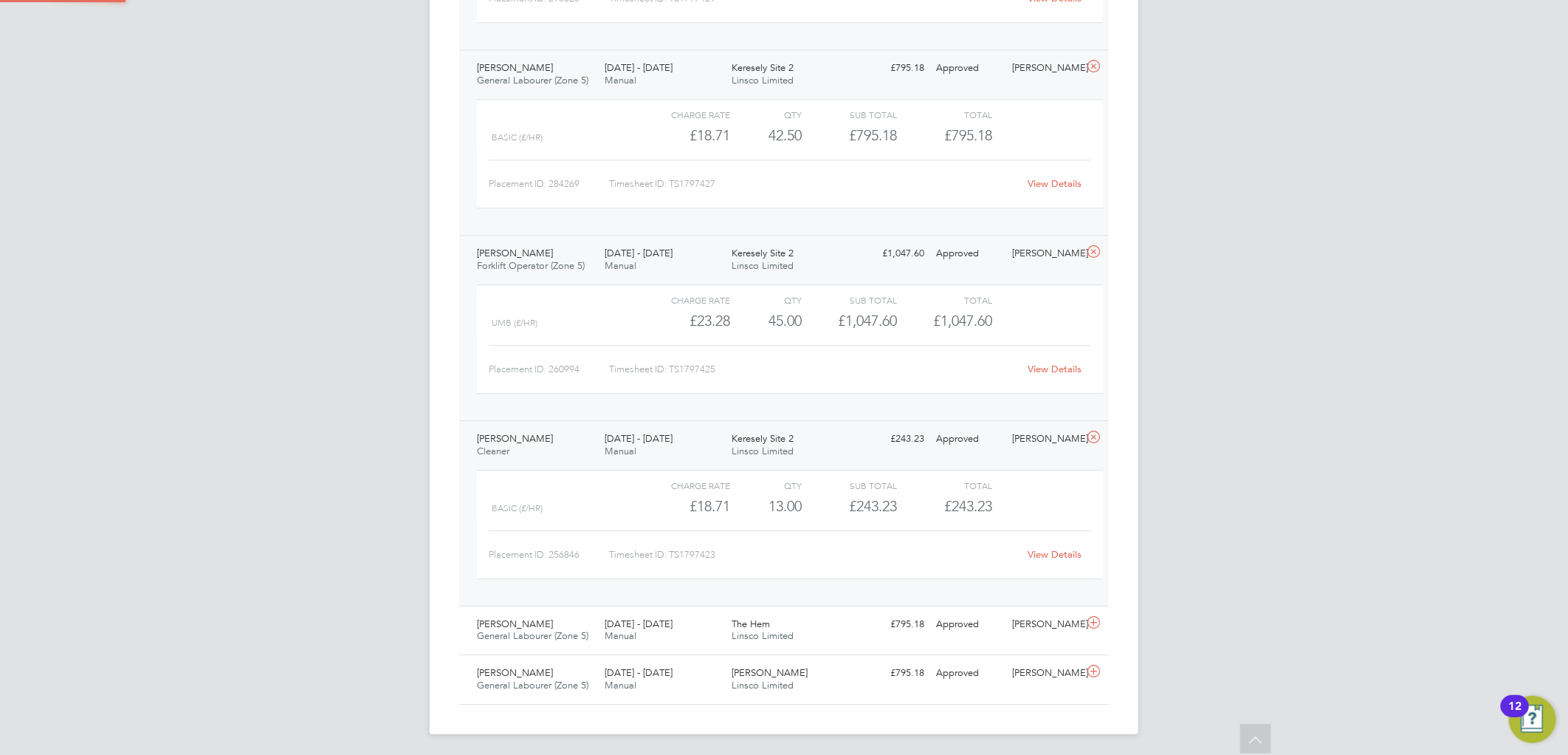
scroll to position [2546, 0]
click at [792, 677] on span "Linsco Limited" at bounding box center [763, 682] width 62 height 12
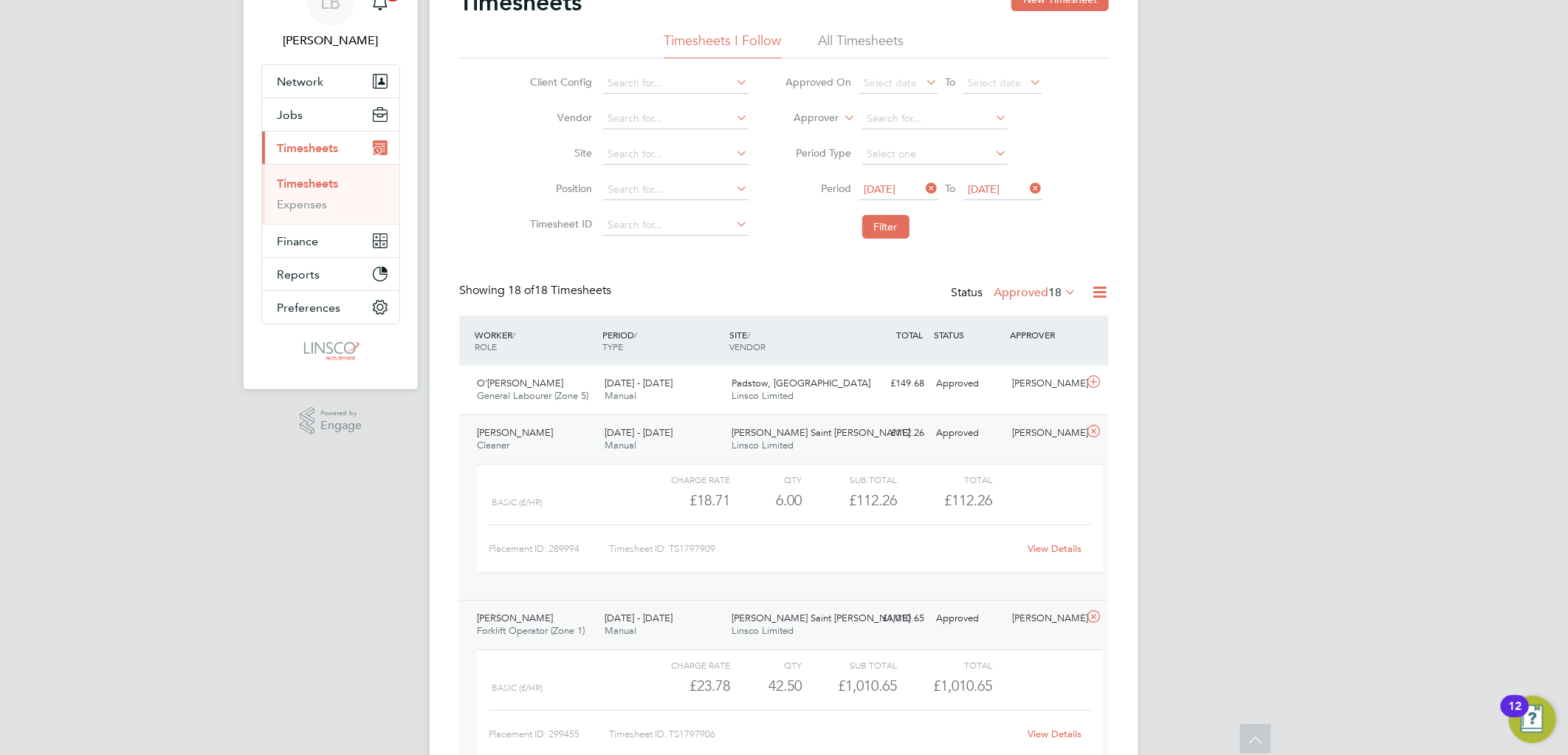
scroll to position [0, 0]
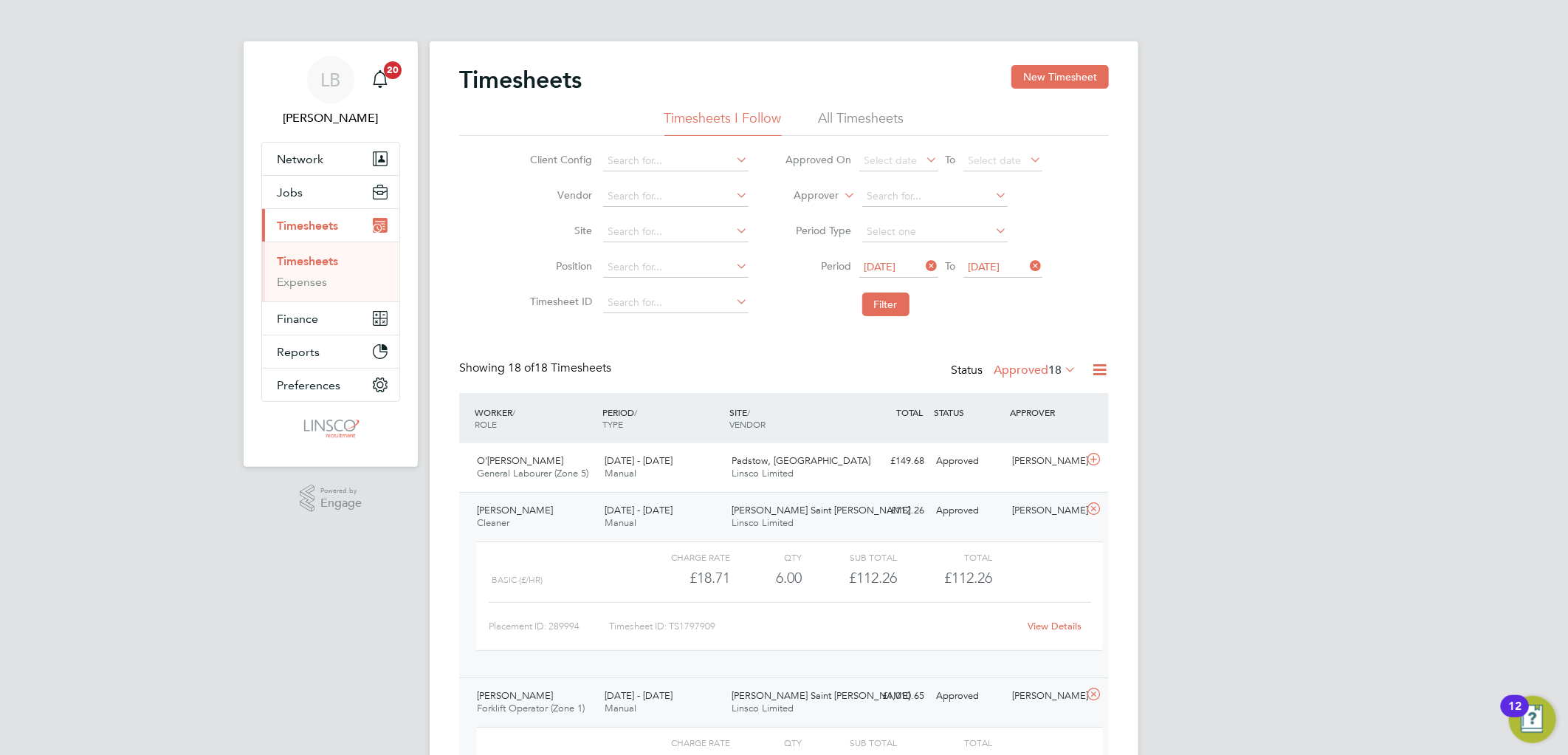
drag, startPoint x: 1053, startPoint y: 83, endPoint x: 795, endPoint y: 129, distance: 262.1
click at [1053, 83] on button "New Timesheet" at bounding box center [1059, 76] width 97 height 24
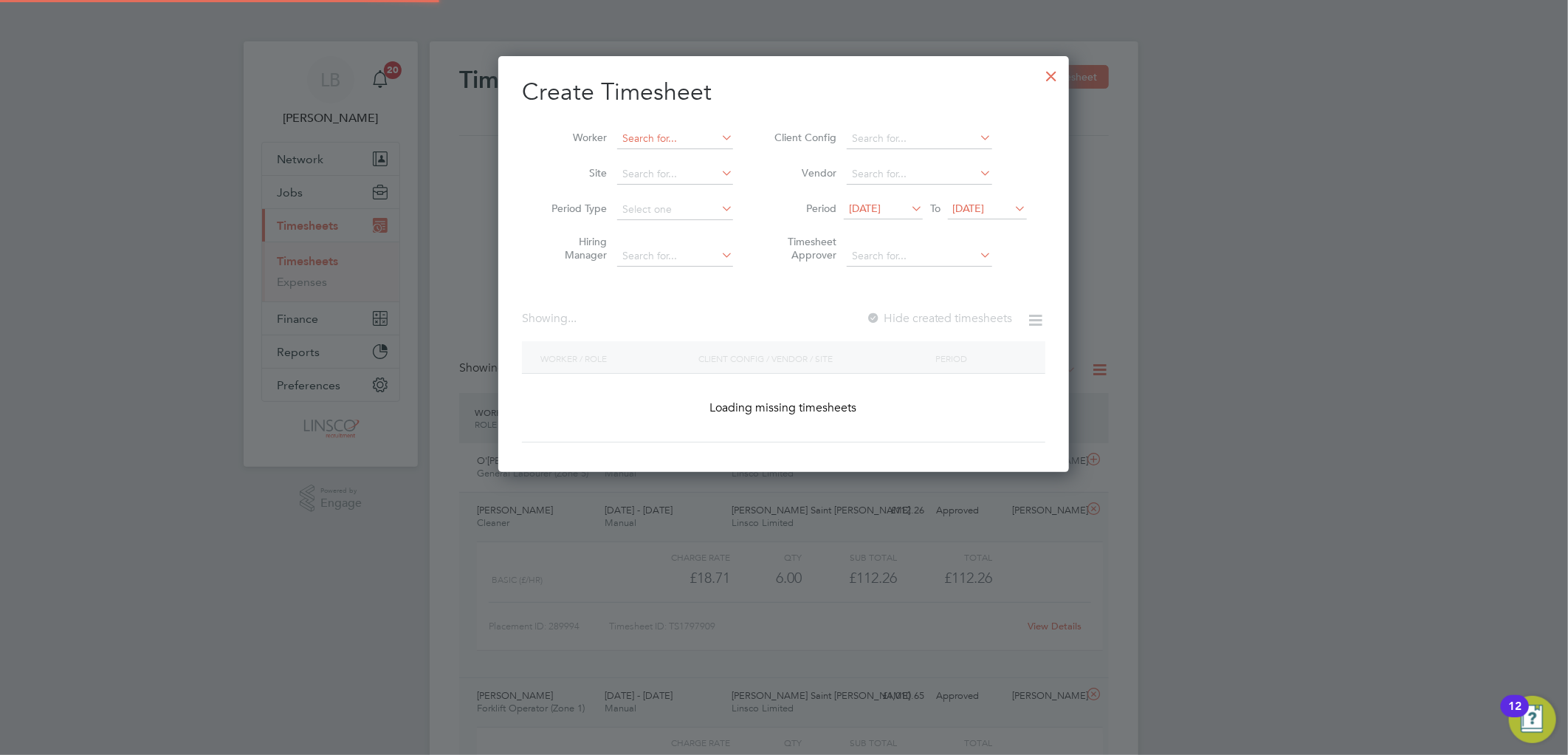
scroll to position [416, 571]
click at [662, 142] on input at bounding box center [675, 139] width 116 height 21
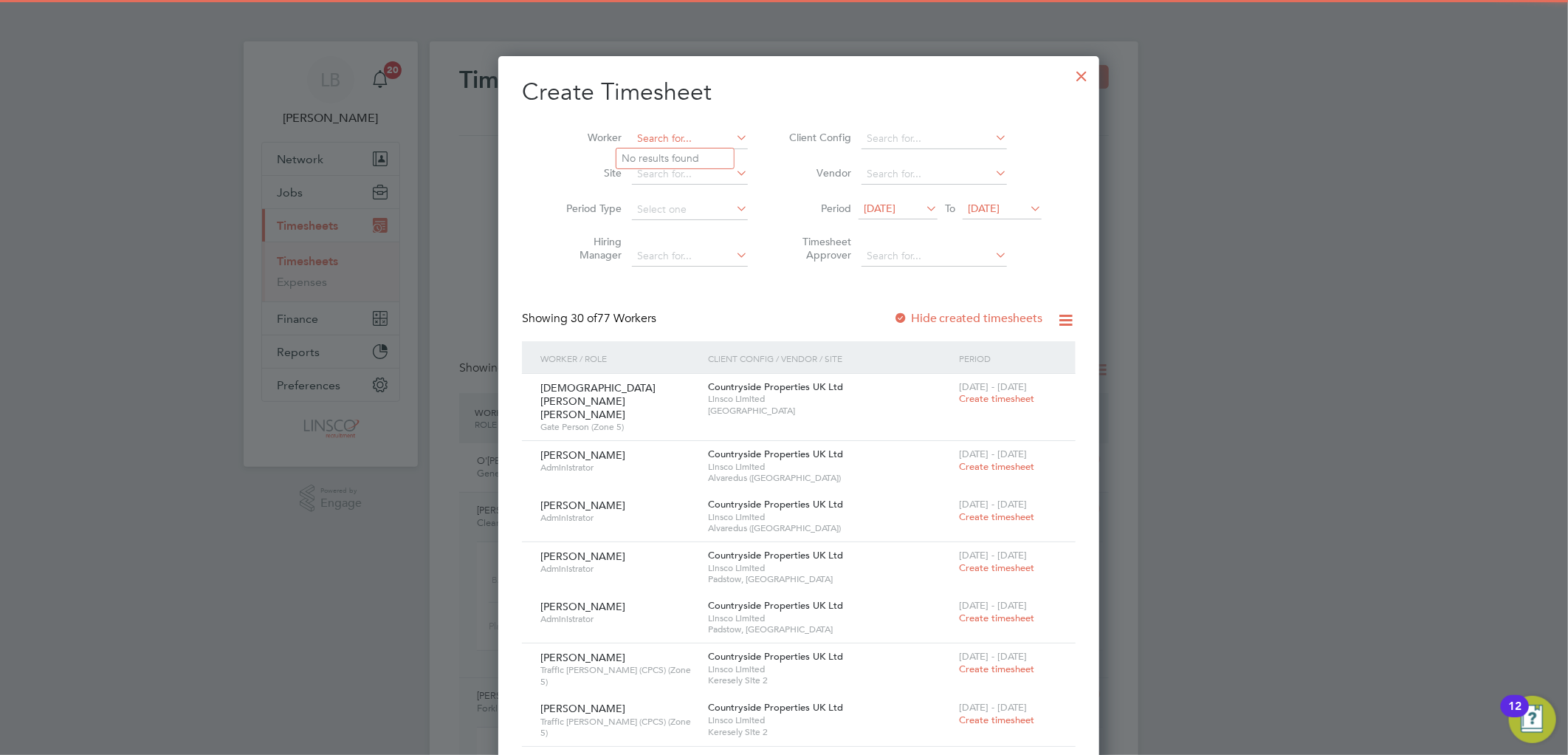
scroll to position [3134, 571]
click at [661, 152] on b "May" at bounding box center [666, 158] width 21 height 12
type input "Charlie Maynard"
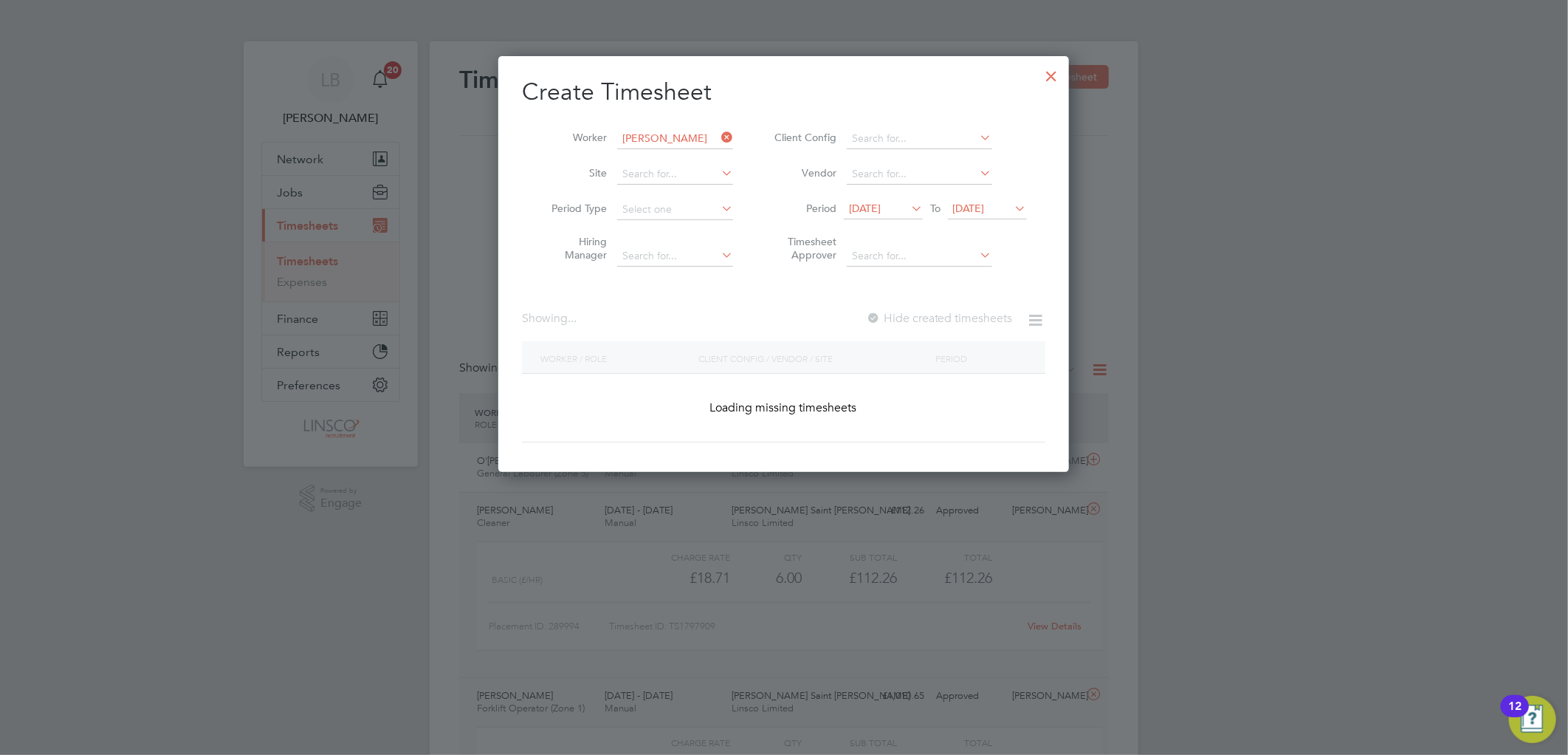
scroll to position [449, 571]
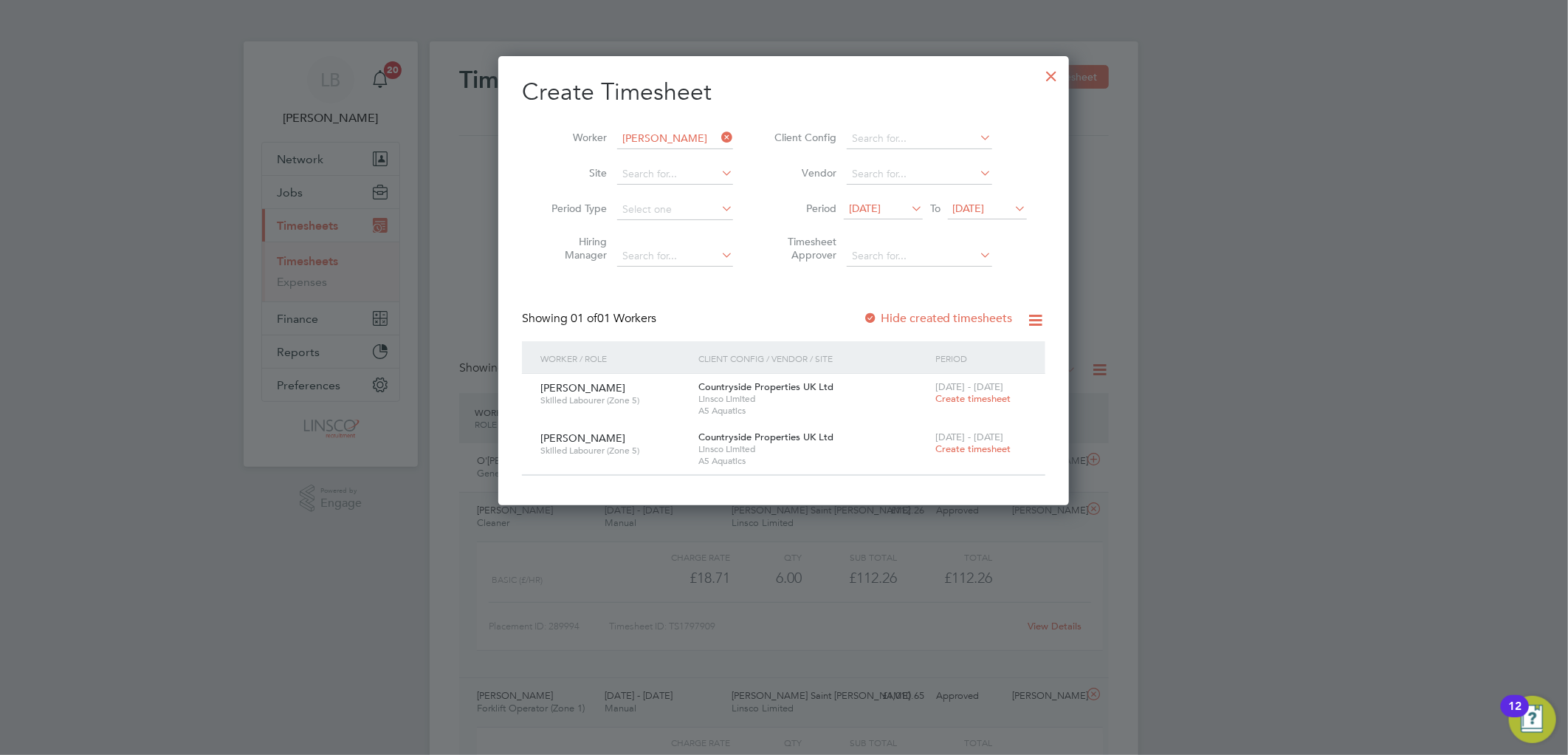
click at [931, 311] on label "Hide created timesheets" at bounding box center [937, 318] width 150 height 15
click at [910, 318] on label "Hide created timesheets" at bounding box center [937, 318] width 150 height 15
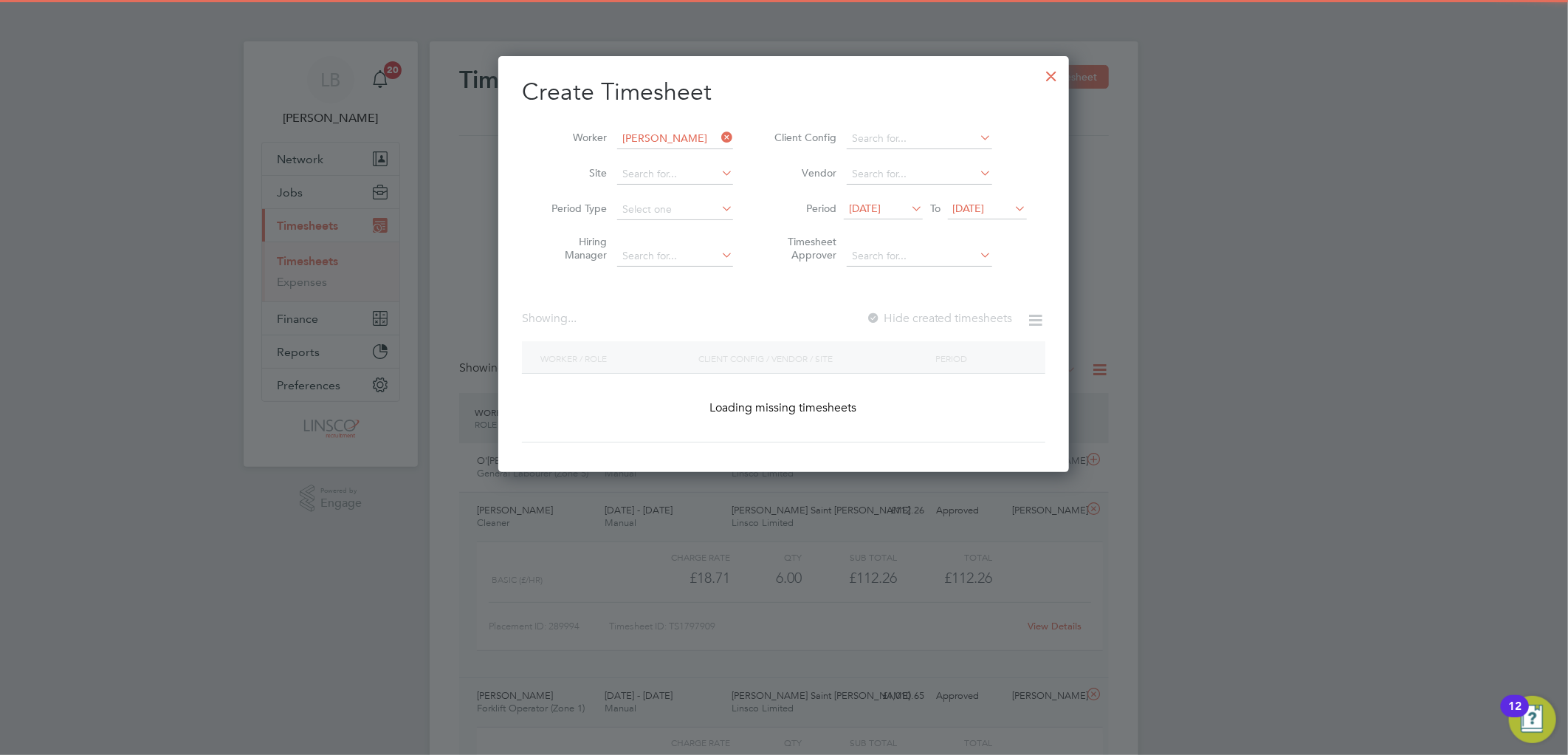
scroll to position [550, 571]
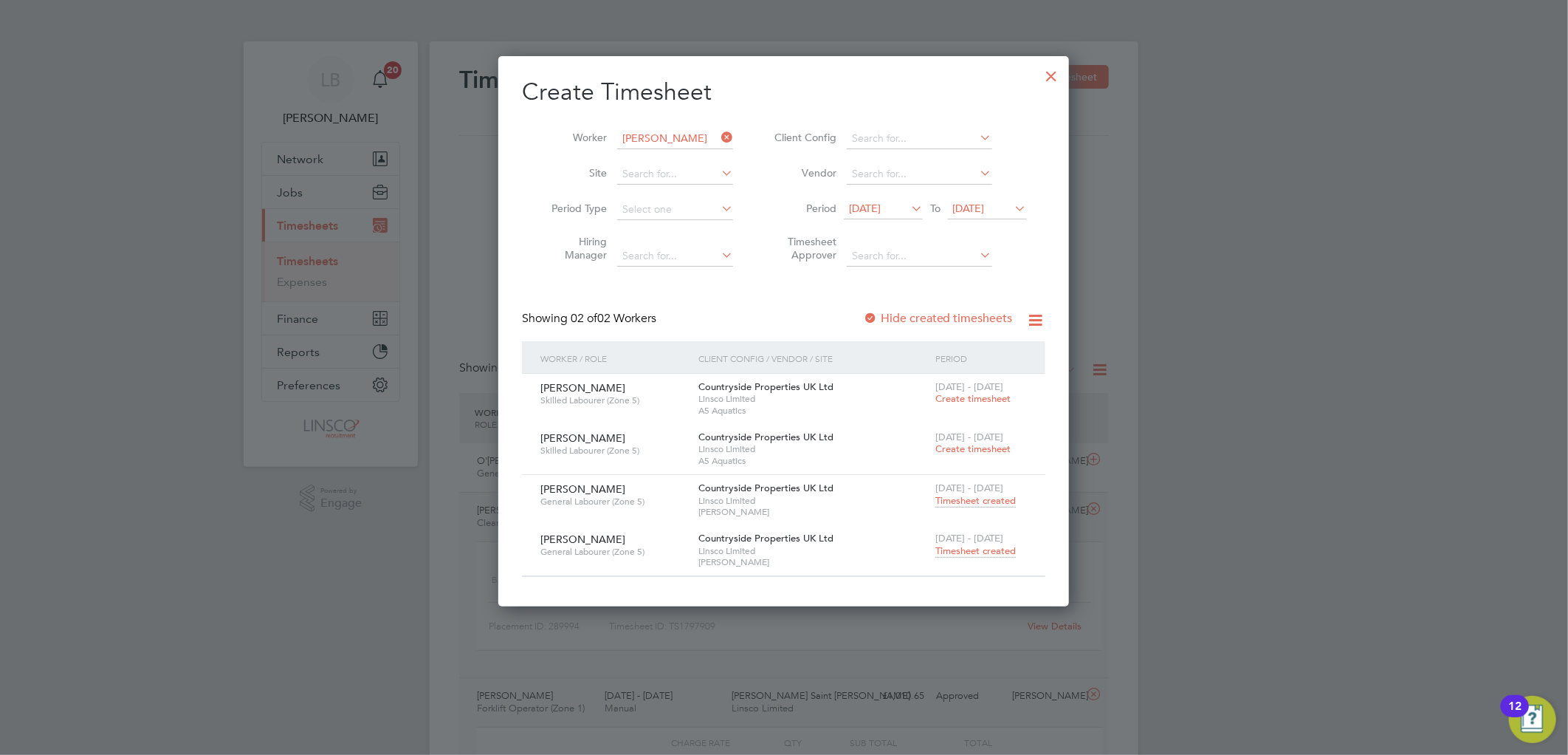
click at [979, 503] on span "Timesheet created" at bounding box center [975, 500] width 80 height 13
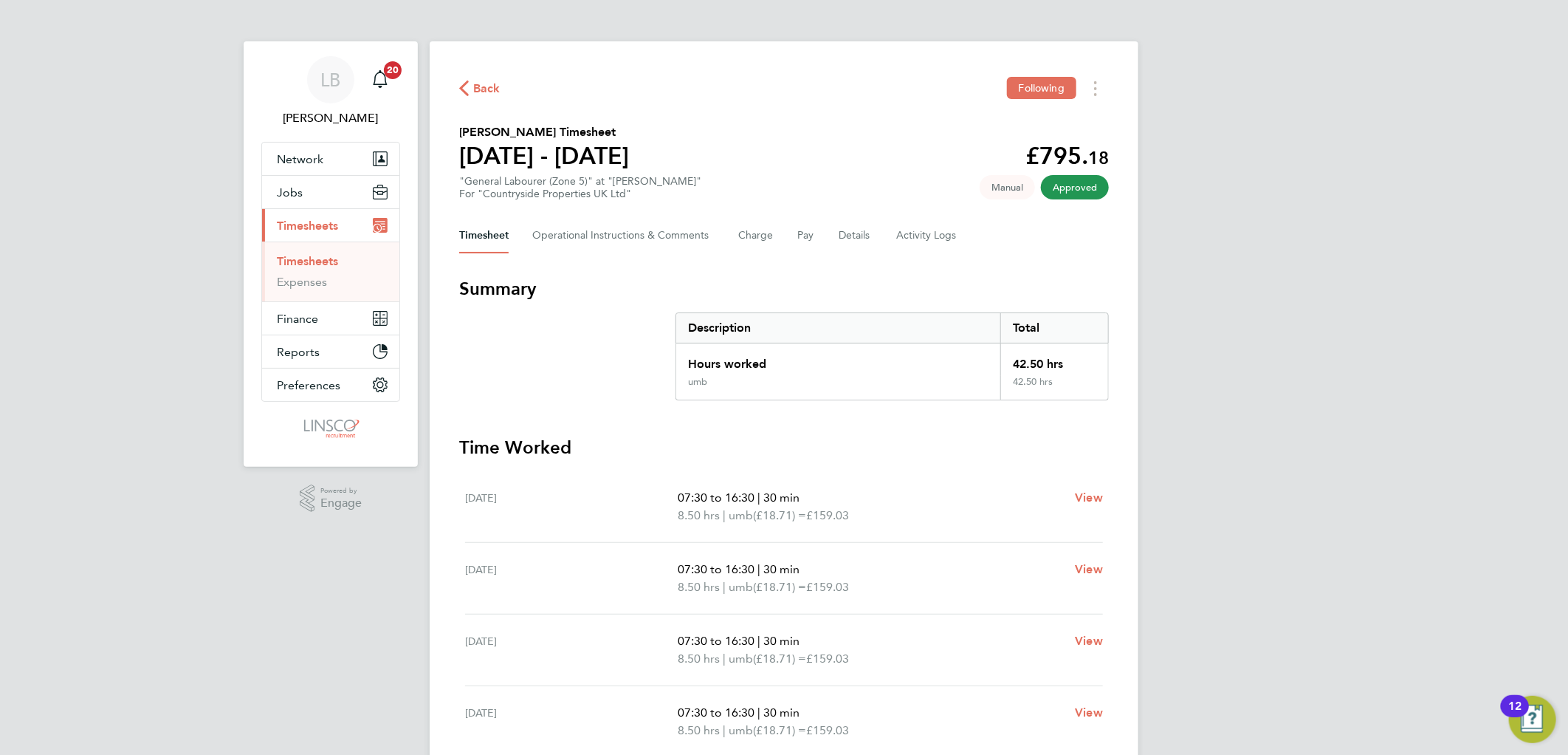
click at [499, 80] on span "Back" at bounding box center [486, 88] width 27 height 17
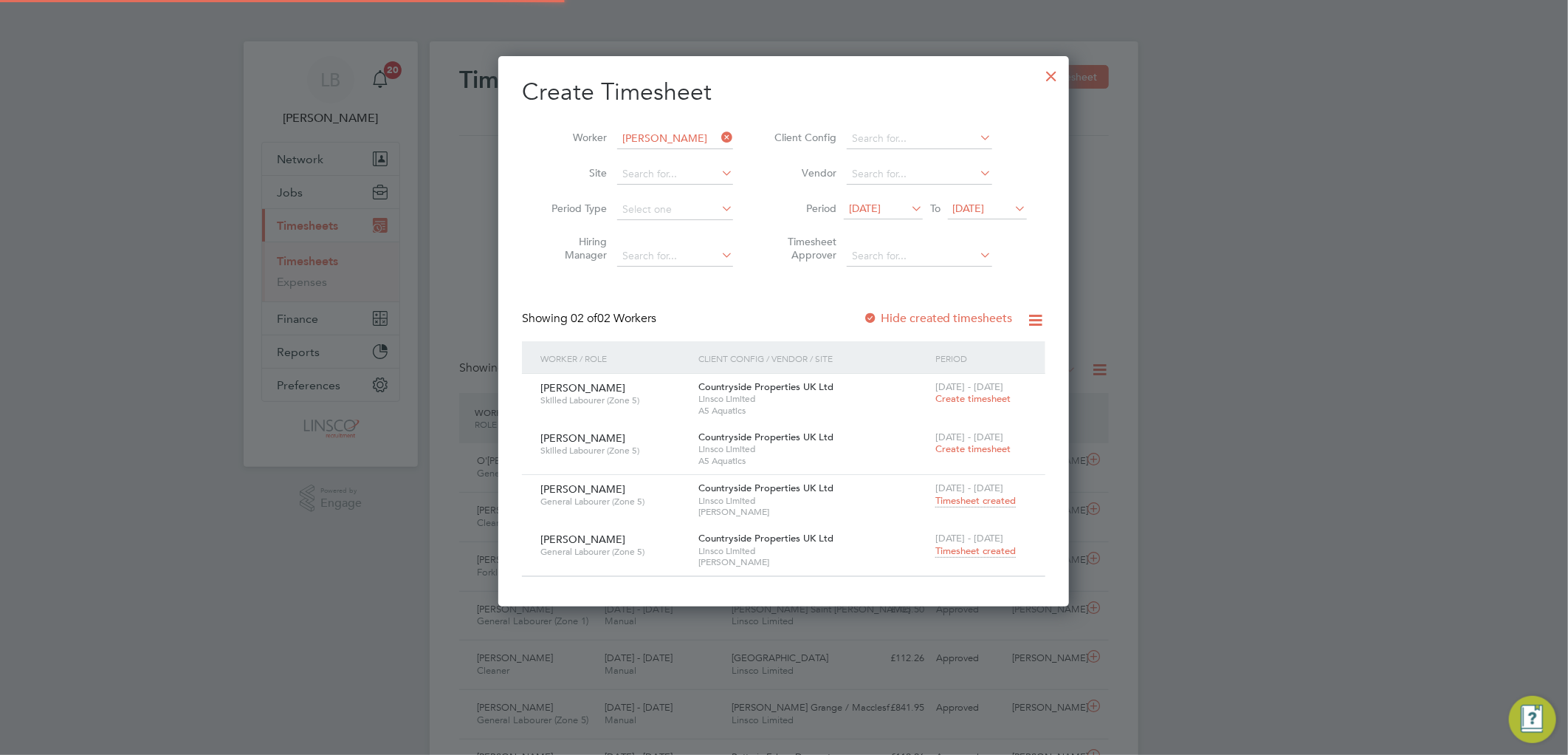
scroll to position [7, 8]
drag, startPoint x: 1050, startPoint y: 81, endPoint x: 1119, endPoint y: 304, distance: 233.4
click at [1050, 81] on div at bounding box center [1051, 73] width 26 height 26
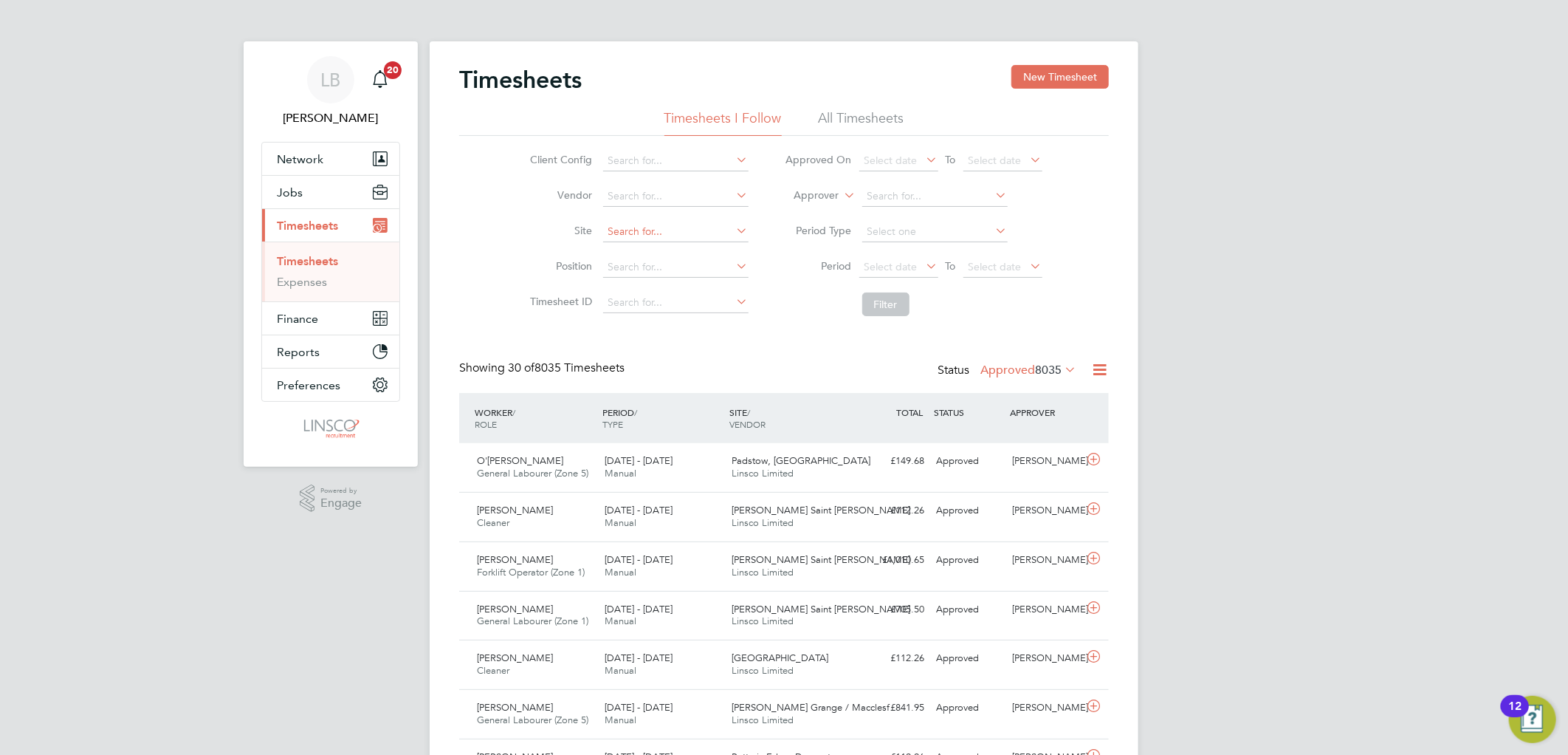
click at [632, 229] on input at bounding box center [676, 232] width 145 height 21
drag, startPoint x: 636, startPoint y: 246, endPoint x: 874, endPoint y: 297, distance: 243.4
click at [636, 245] on li "Pads tow, Bestwood" at bounding box center [675, 252] width 147 height 20
type input "Padstow, [GEOGRAPHIC_DATA]"
click at [902, 297] on button "Filter" at bounding box center [886, 304] width 47 height 24
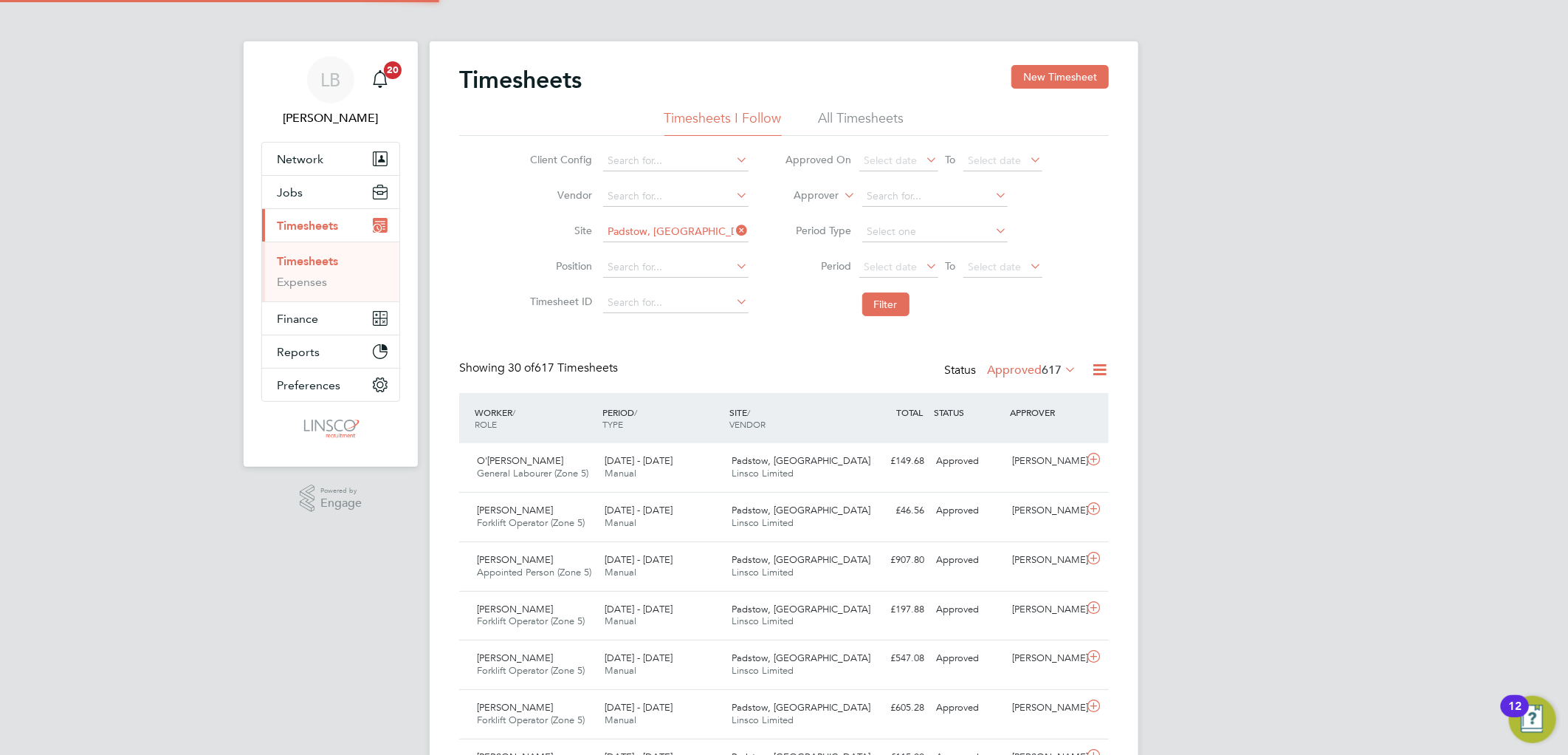
click at [1005, 373] on label "Approved 617" at bounding box center [1031, 369] width 89 height 15
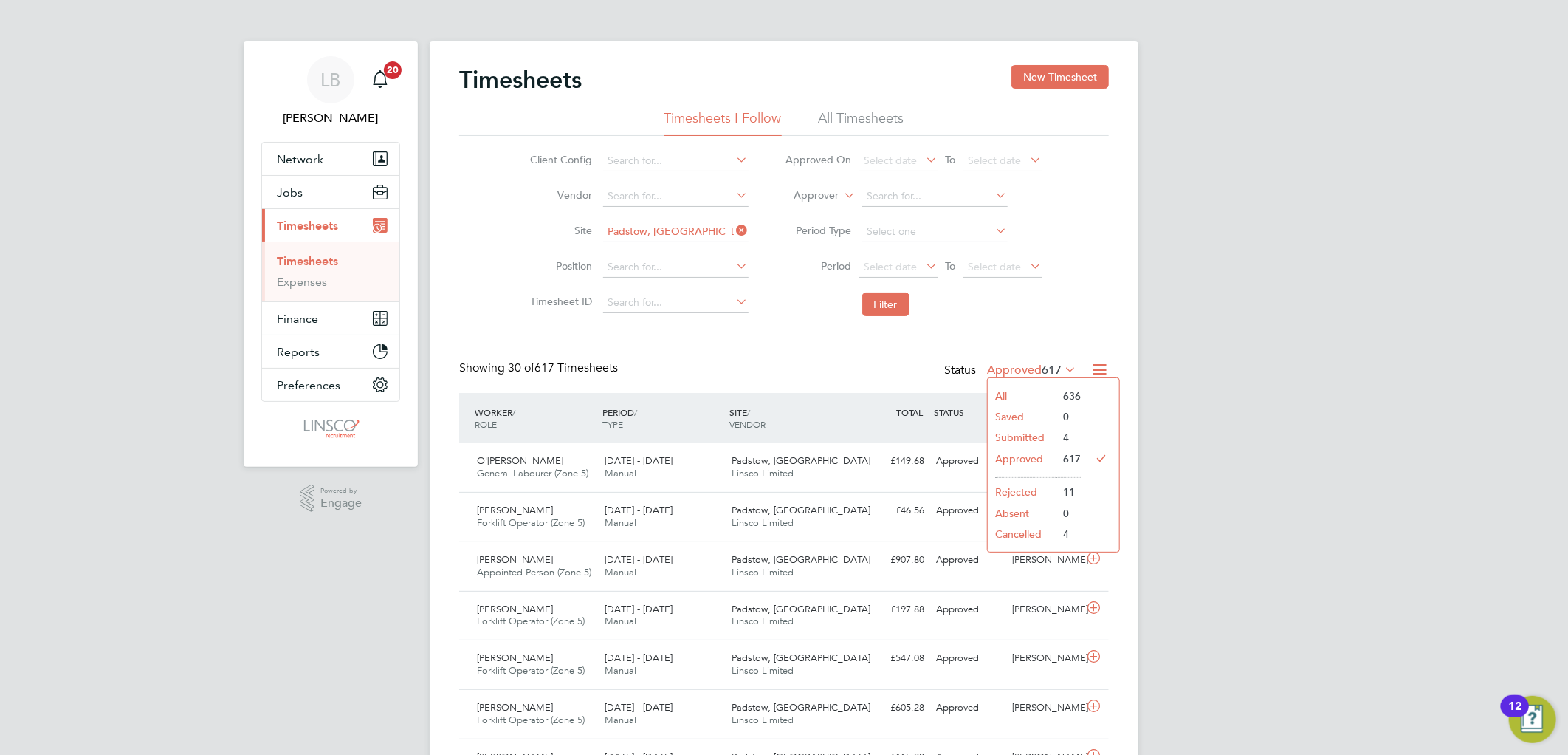
click at [1028, 437] on li "Submitted" at bounding box center [1021, 437] width 68 height 21
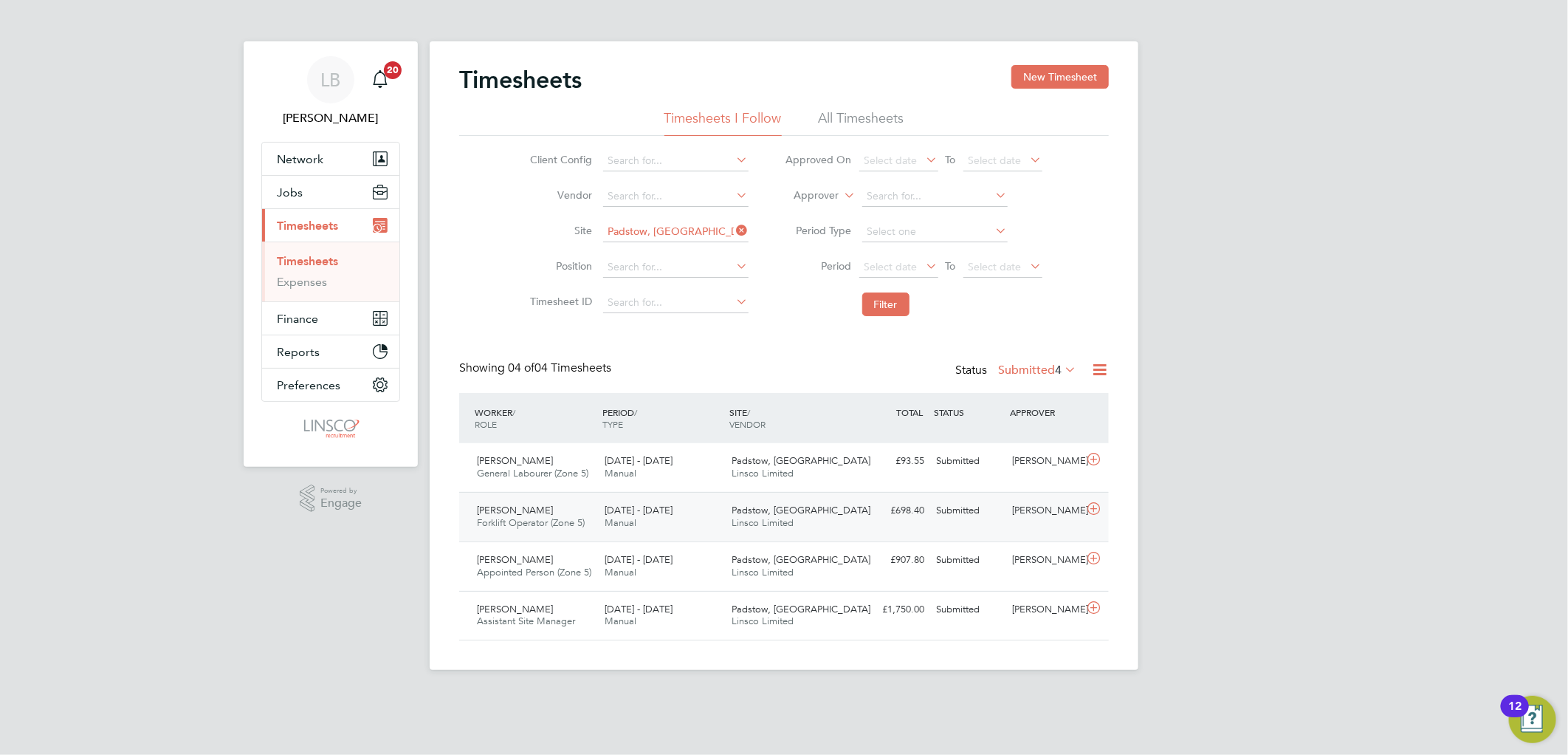
click at [661, 514] on span "4 - 10 Aug 2025" at bounding box center [638, 510] width 68 height 12
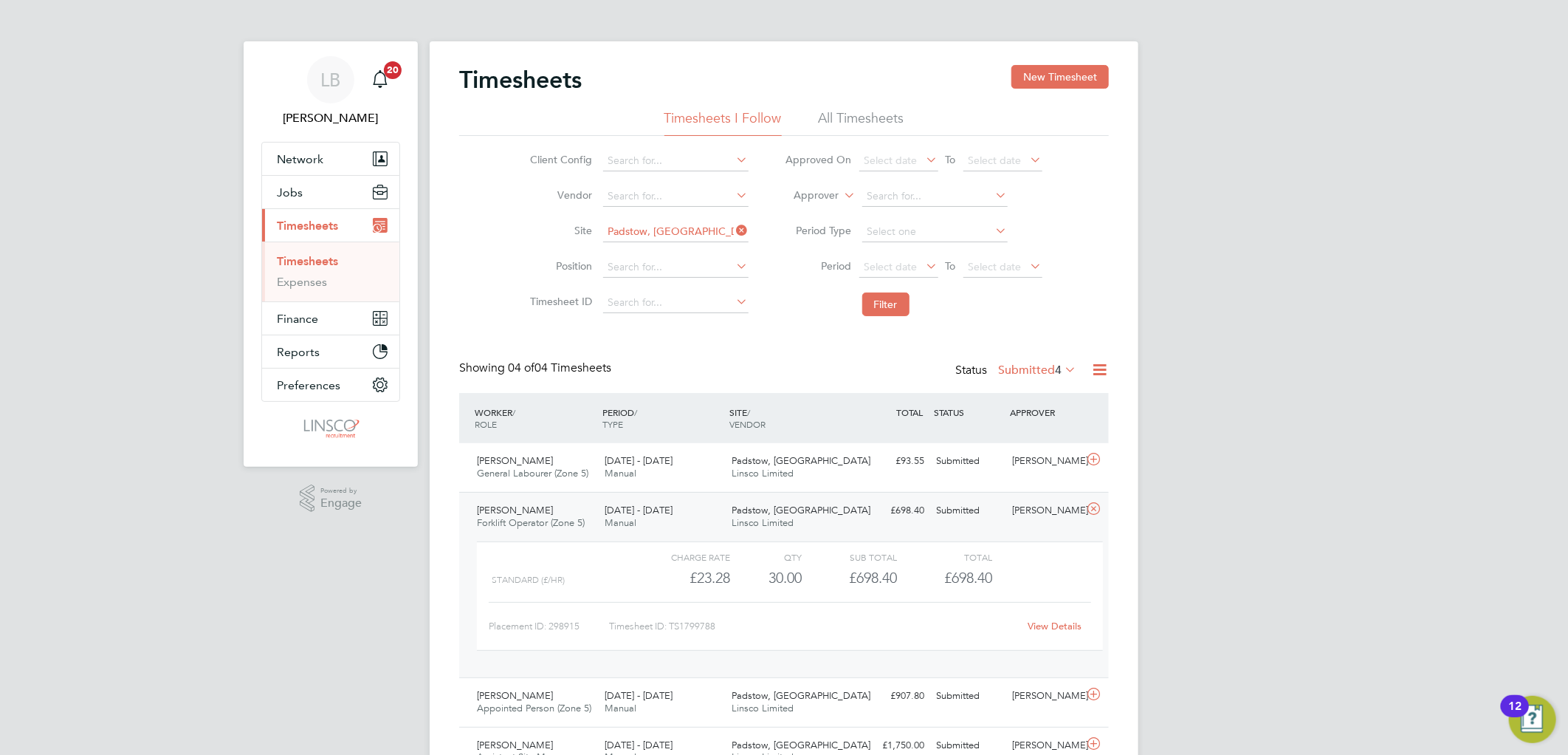
click at [1037, 626] on link "View Details" at bounding box center [1056, 626] width 54 height 12
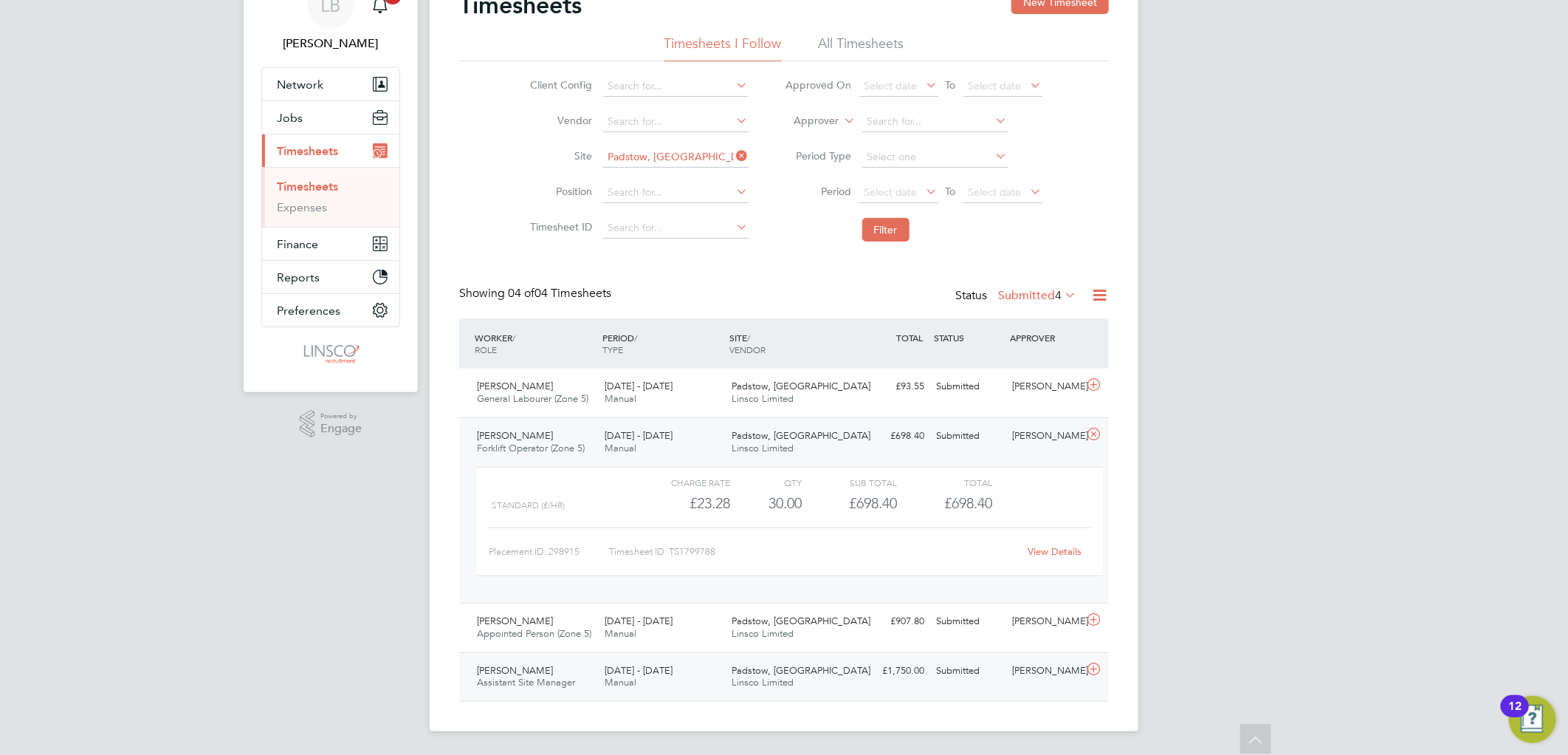
click at [948, 674] on div "Submitted" at bounding box center [968, 671] width 77 height 24
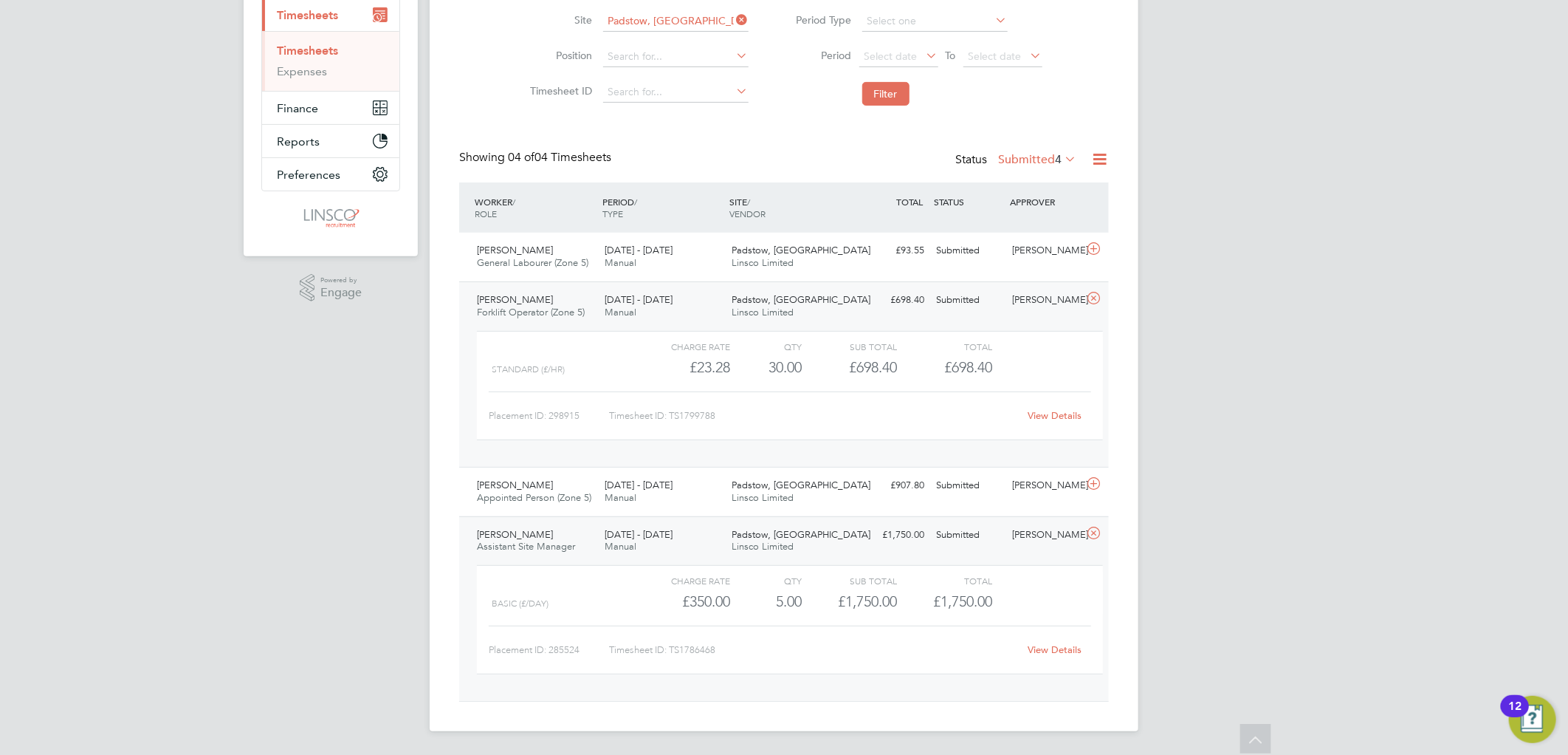
click at [1094, 533] on icon at bounding box center [1093, 534] width 18 height 12
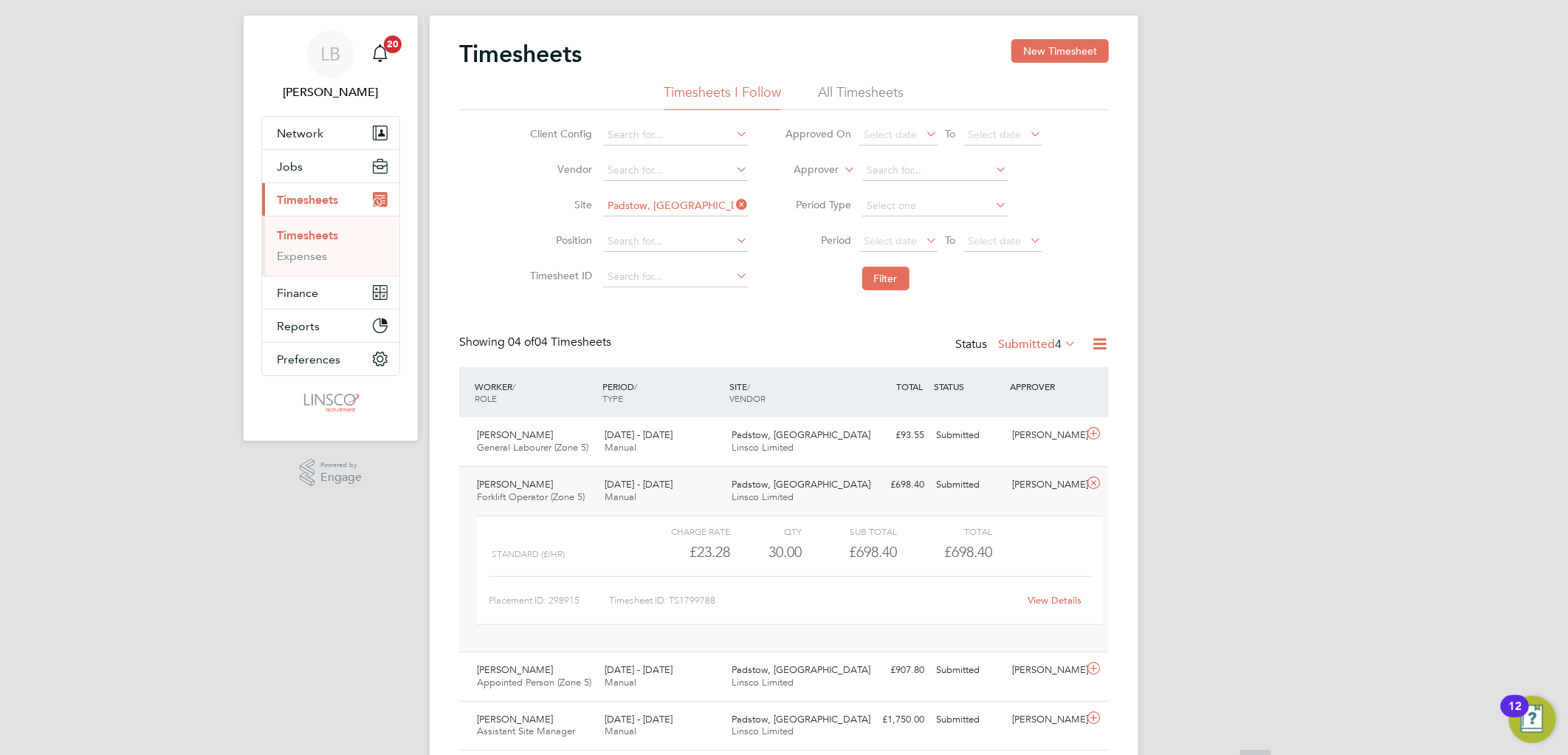
scroll to position [0, 0]
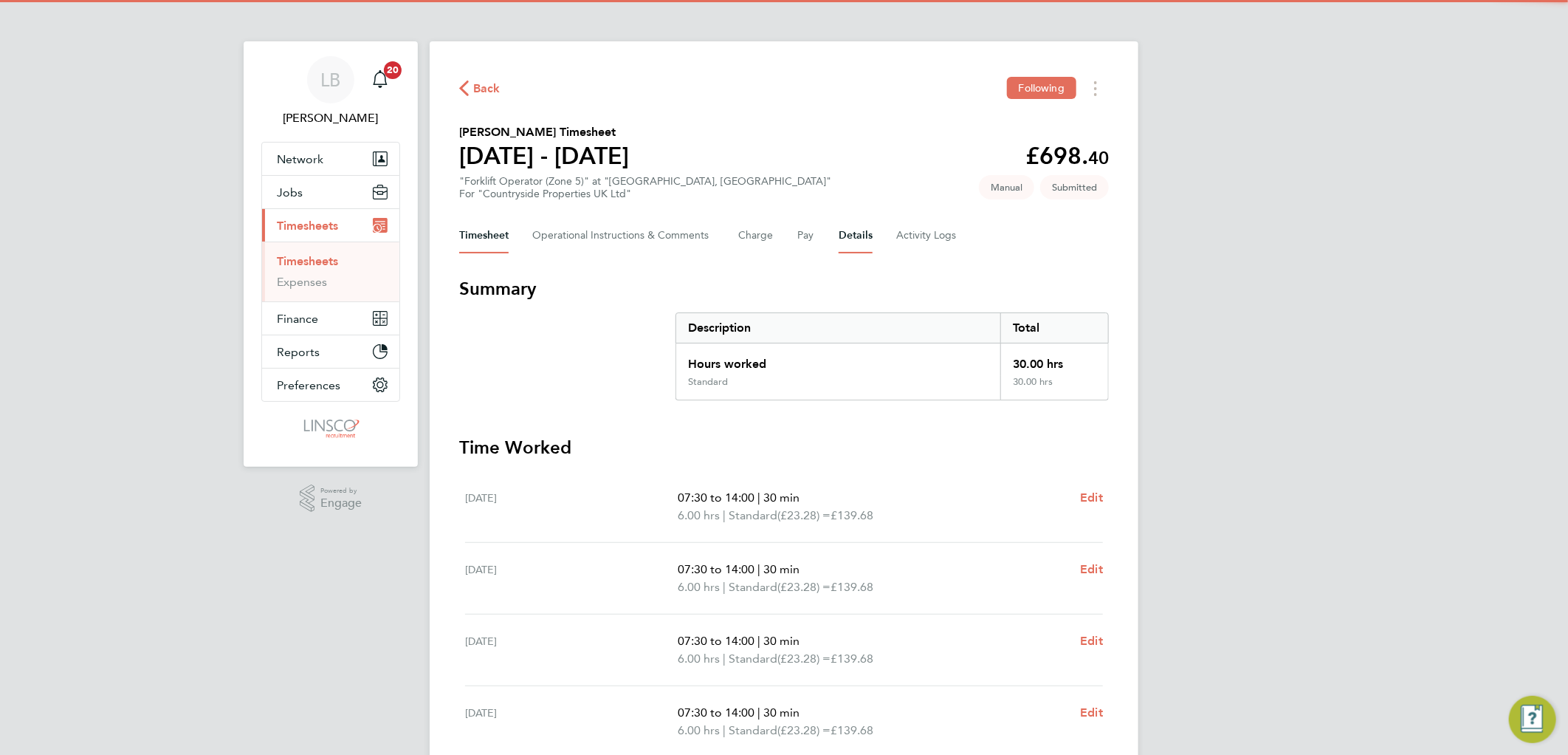
click at [871, 246] on button "Details" at bounding box center [855, 235] width 34 height 36
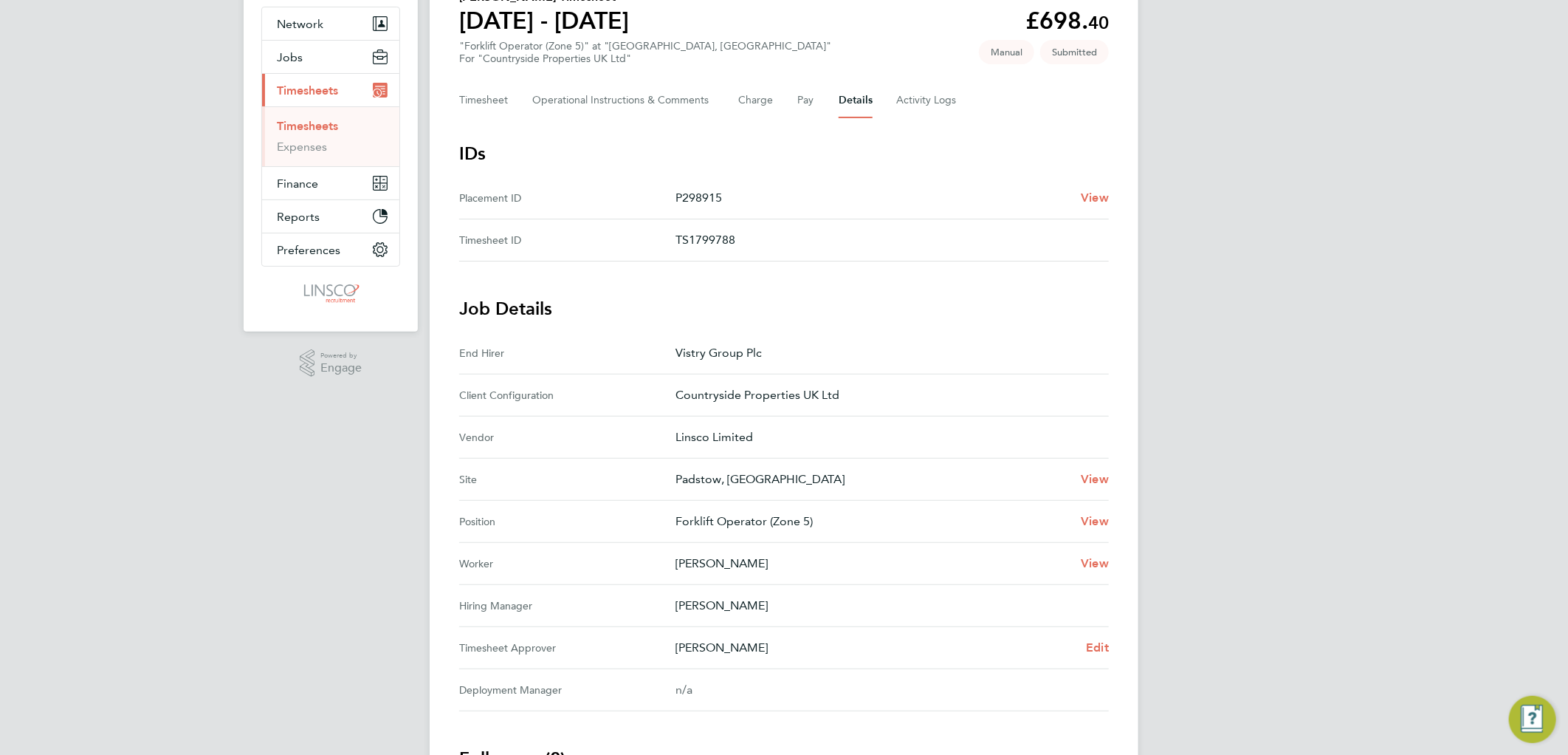
scroll to position [291, 0]
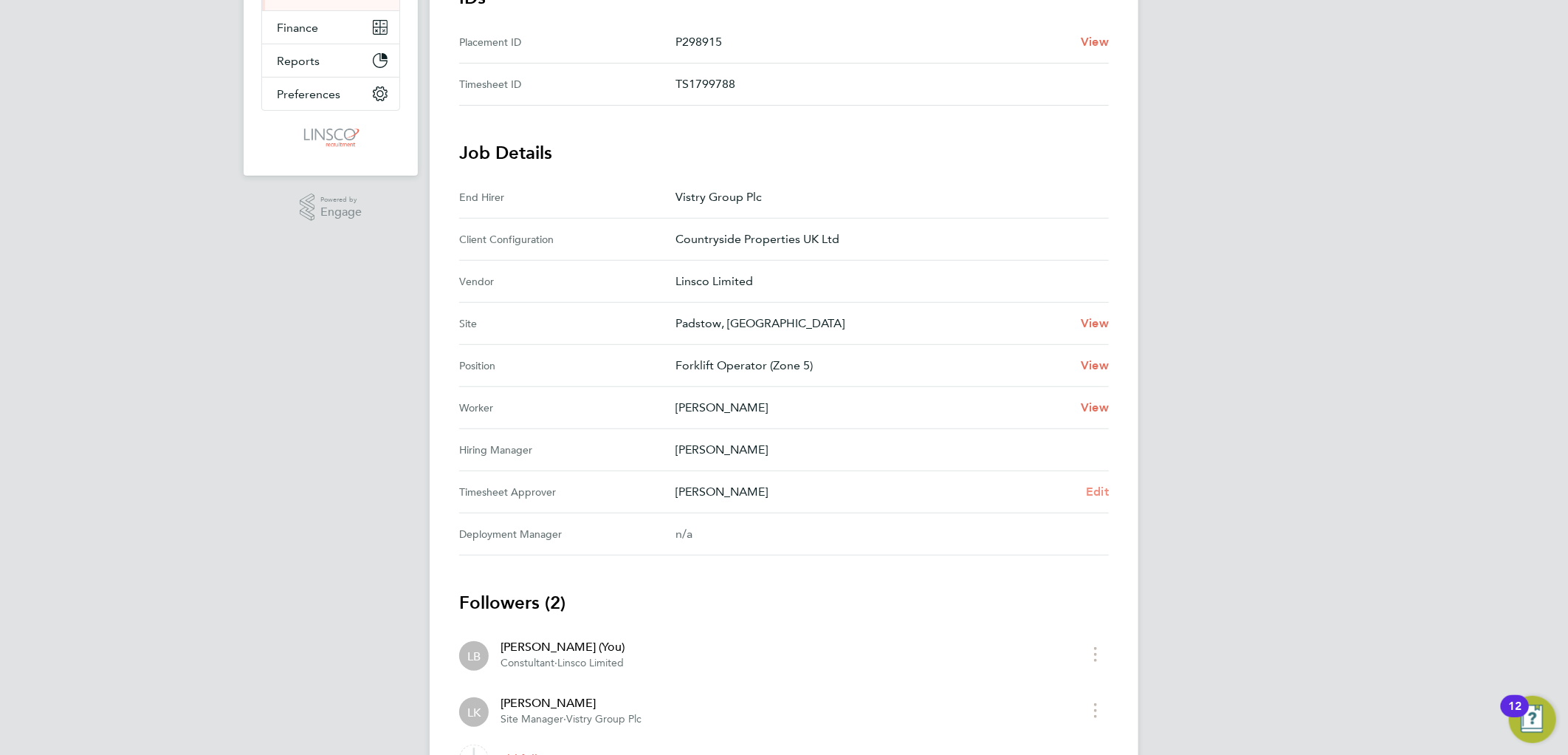
click at [1091, 492] on span "Edit" at bounding box center [1097, 492] width 23 height 14
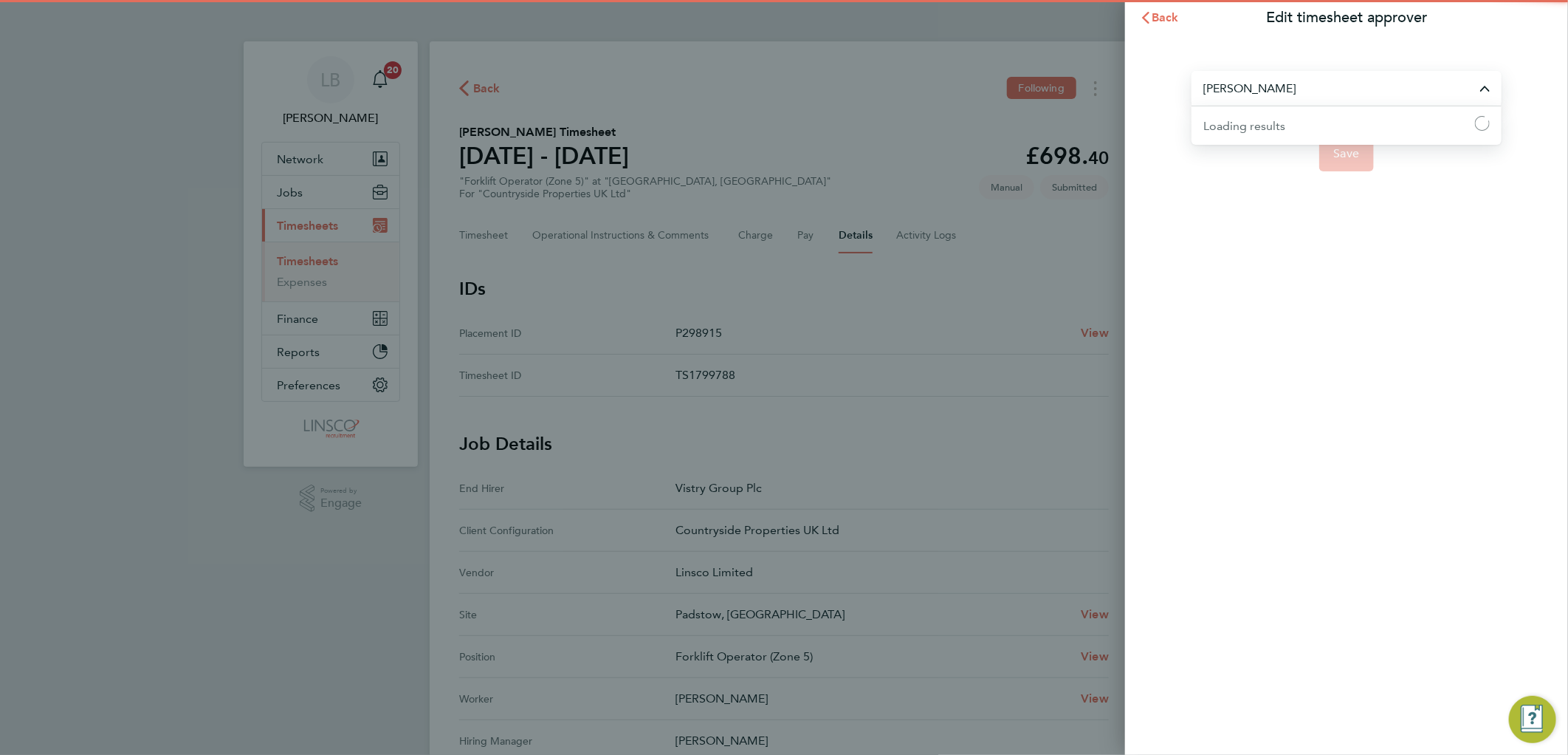
click at [1272, 99] on input "[PERSON_NAME]" at bounding box center [1346, 88] width 310 height 35
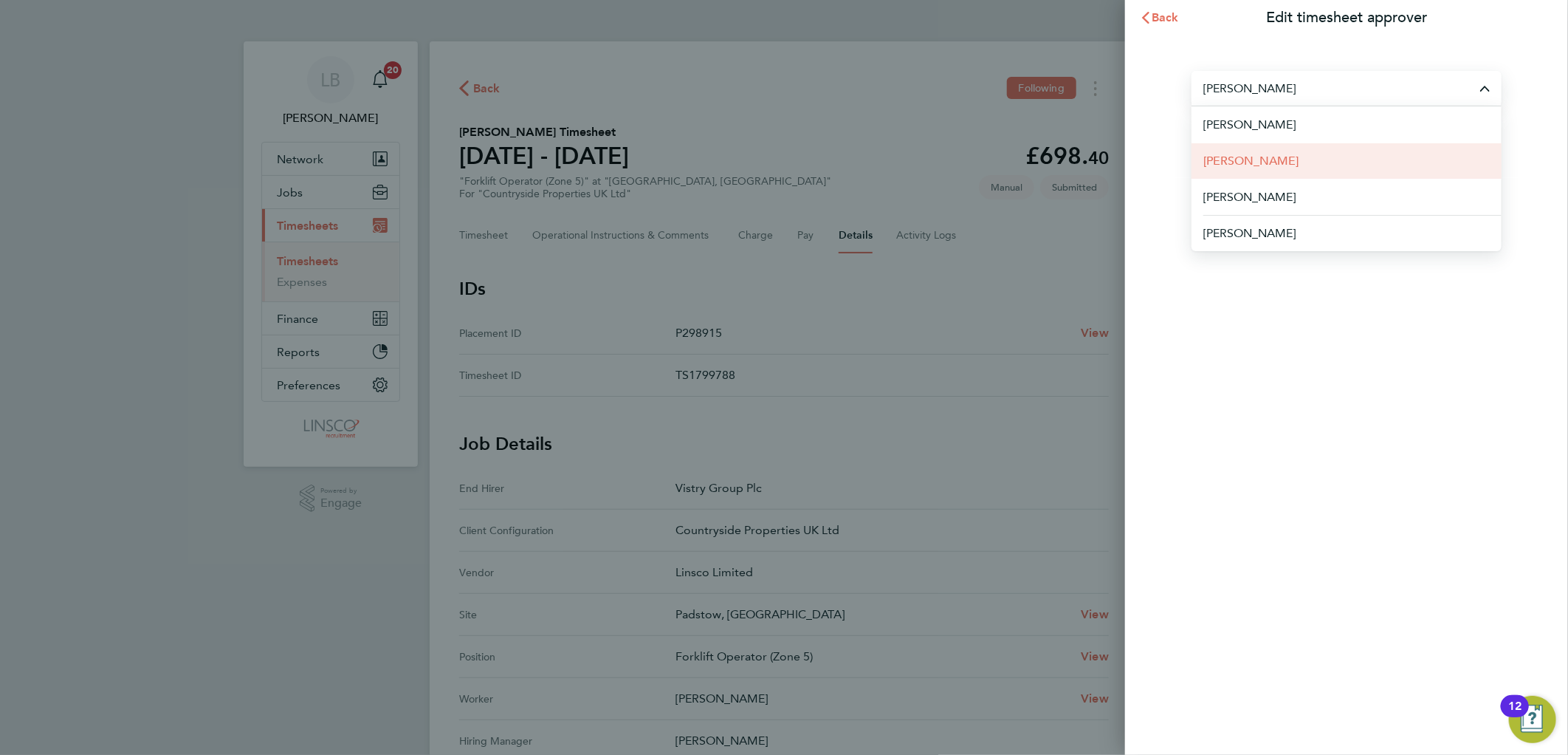
click at [1275, 158] on li "[PERSON_NAME]" at bounding box center [1346, 160] width 310 height 36
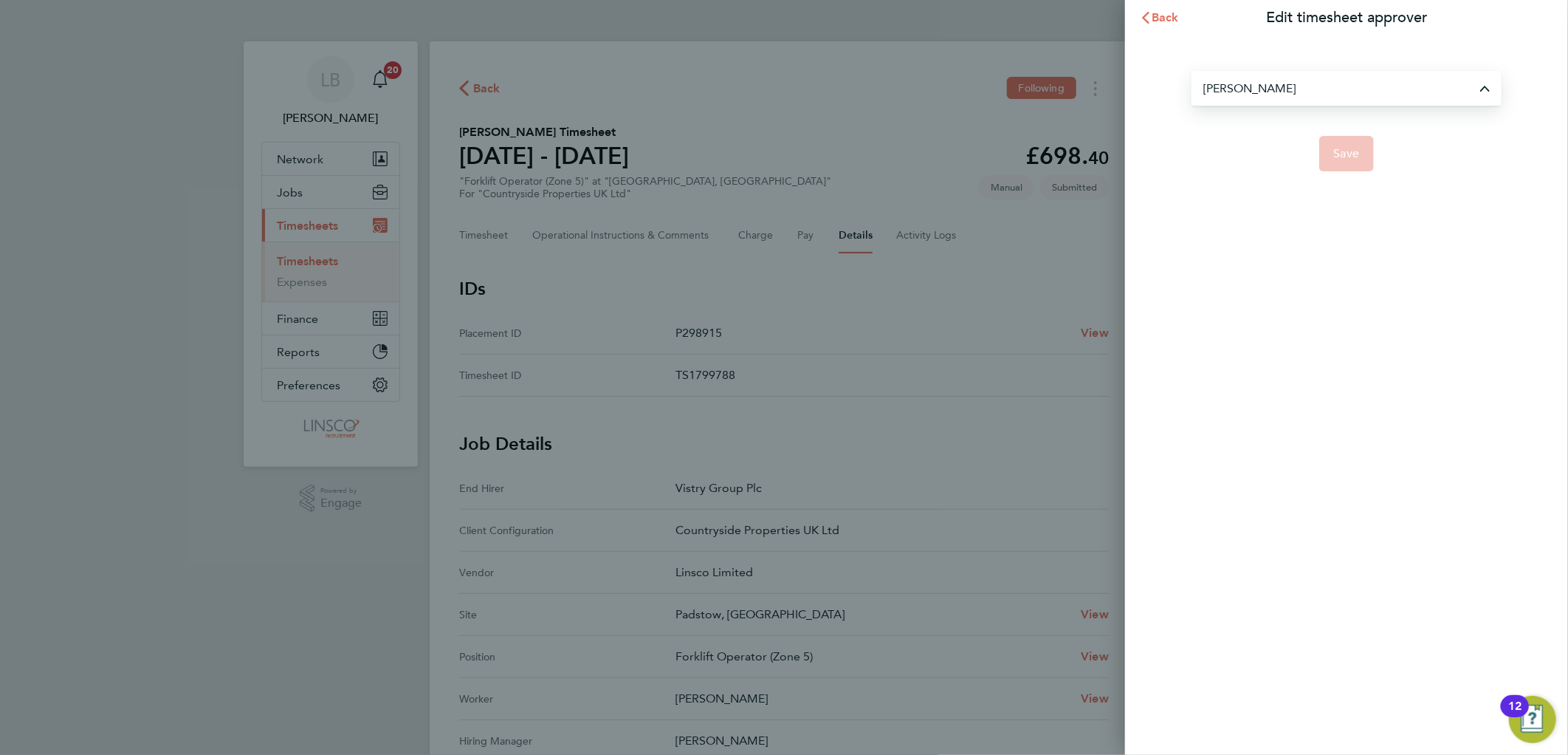
type input "[PERSON_NAME]"
click at [1350, 161] on button "Save" at bounding box center [1346, 153] width 55 height 36
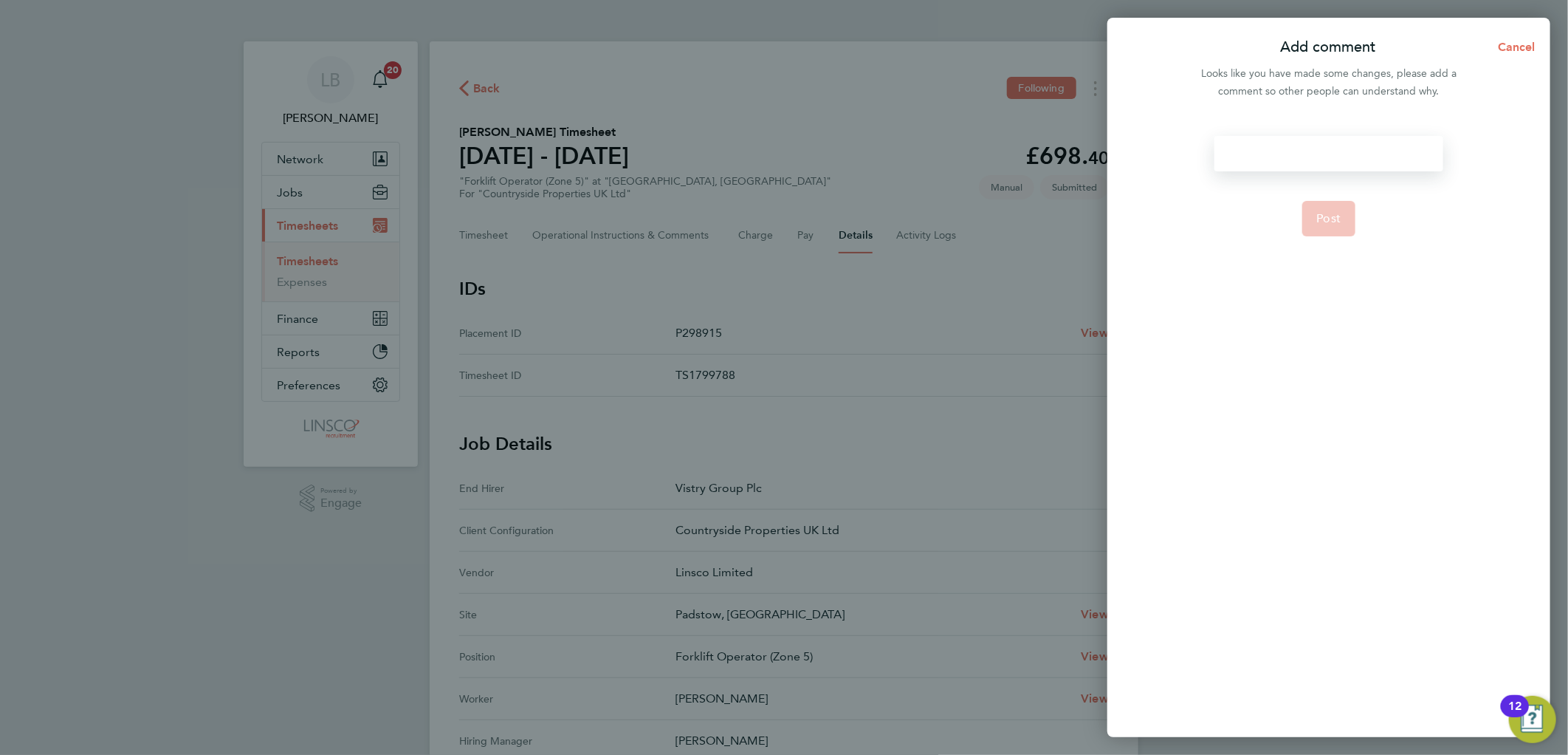
click at [1299, 159] on div at bounding box center [1328, 153] width 228 height 36
click at [1319, 212] on span "Post" at bounding box center [1329, 218] width 24 height 15
